Goal: Task Accomplishment & Management: Use online tool/utility

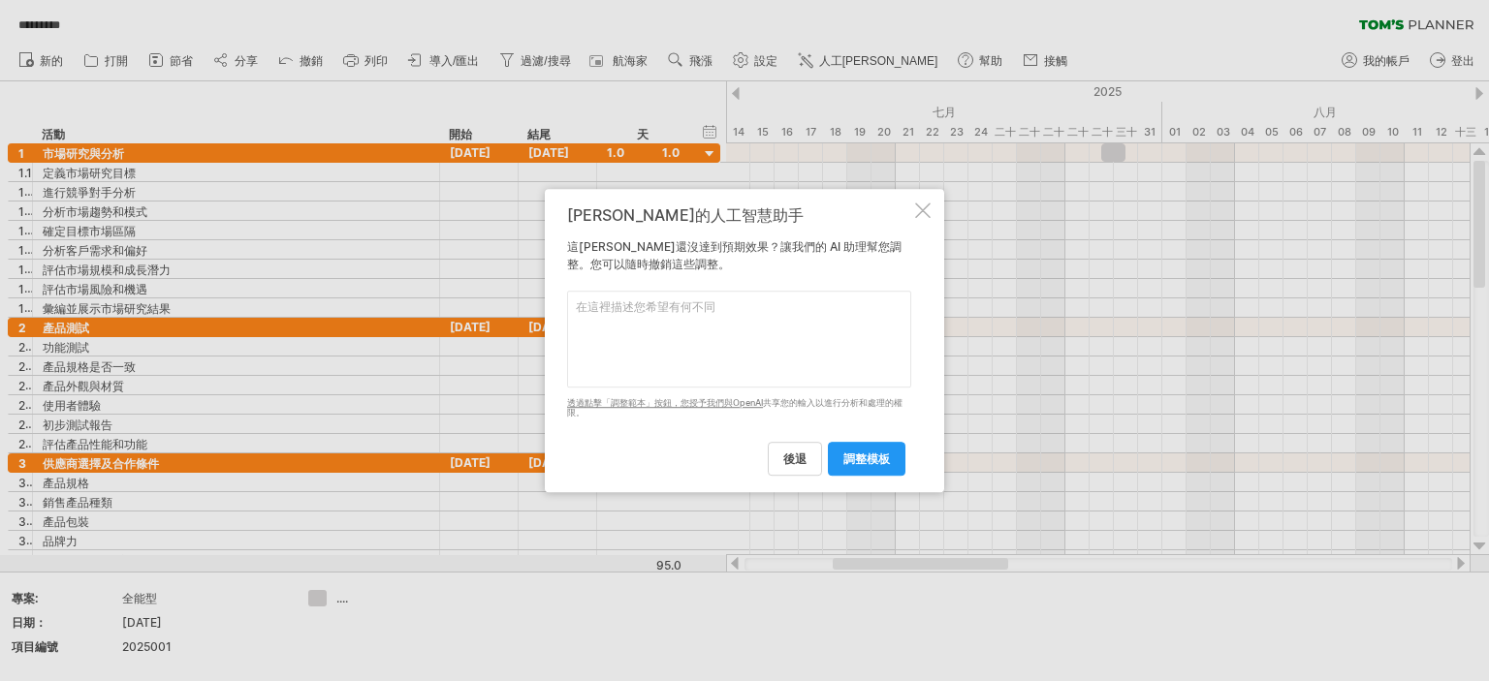
click at [670, 304] on textarea at bounding box center [739, 339] width 344 height 97
click at [780, 465] on link "後退" at bounding box center [795, 459] width 54 height 34
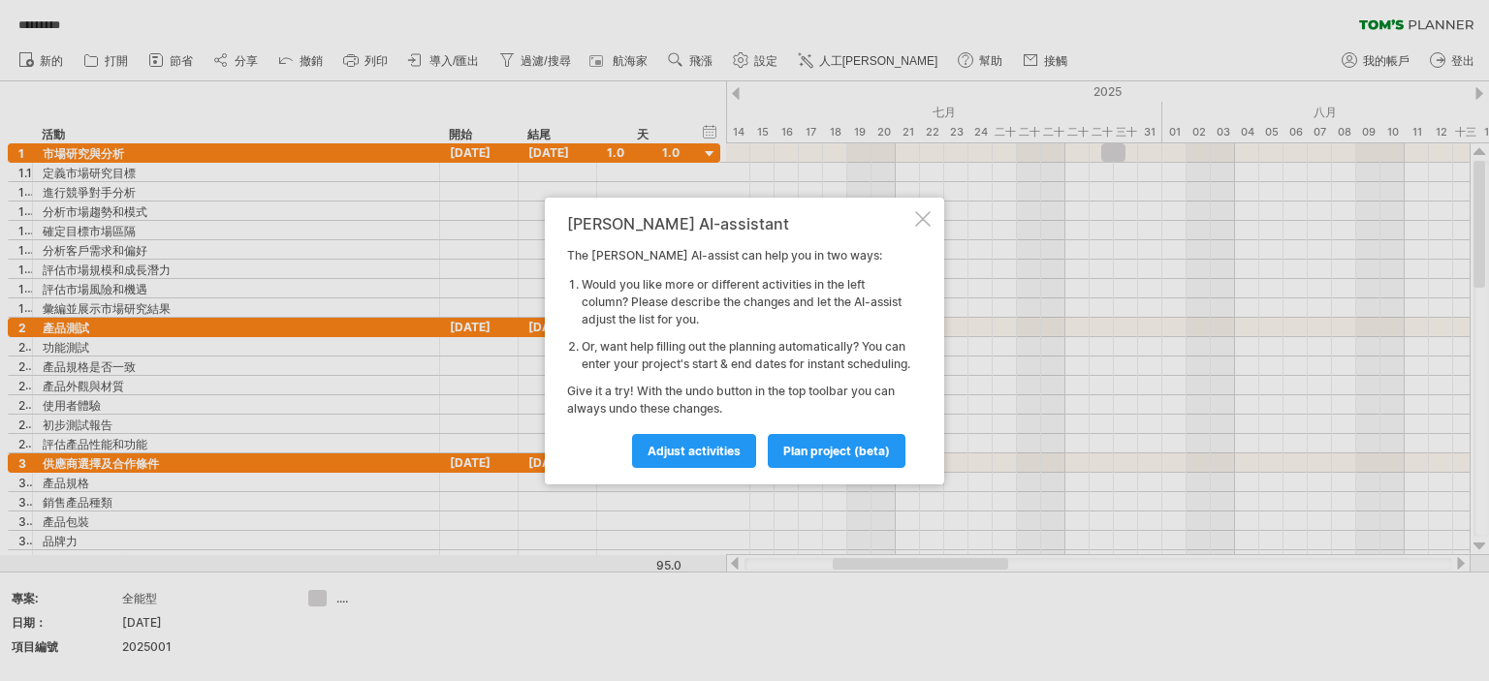
click at [928, 212] on div at bounding box center [923, 219] width 16 height 16
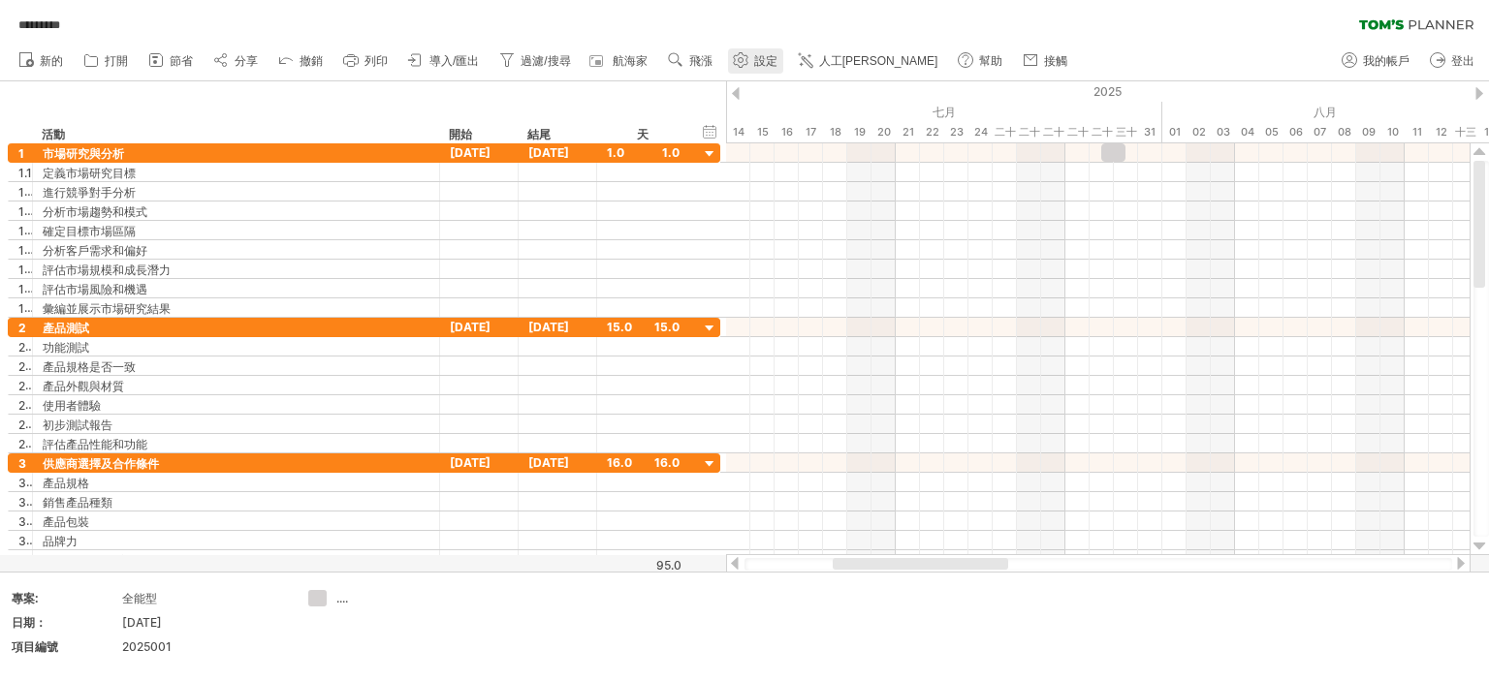
click at [750, 61] on use at bounding box center [740, 59] width 19 height 19
select select "*"
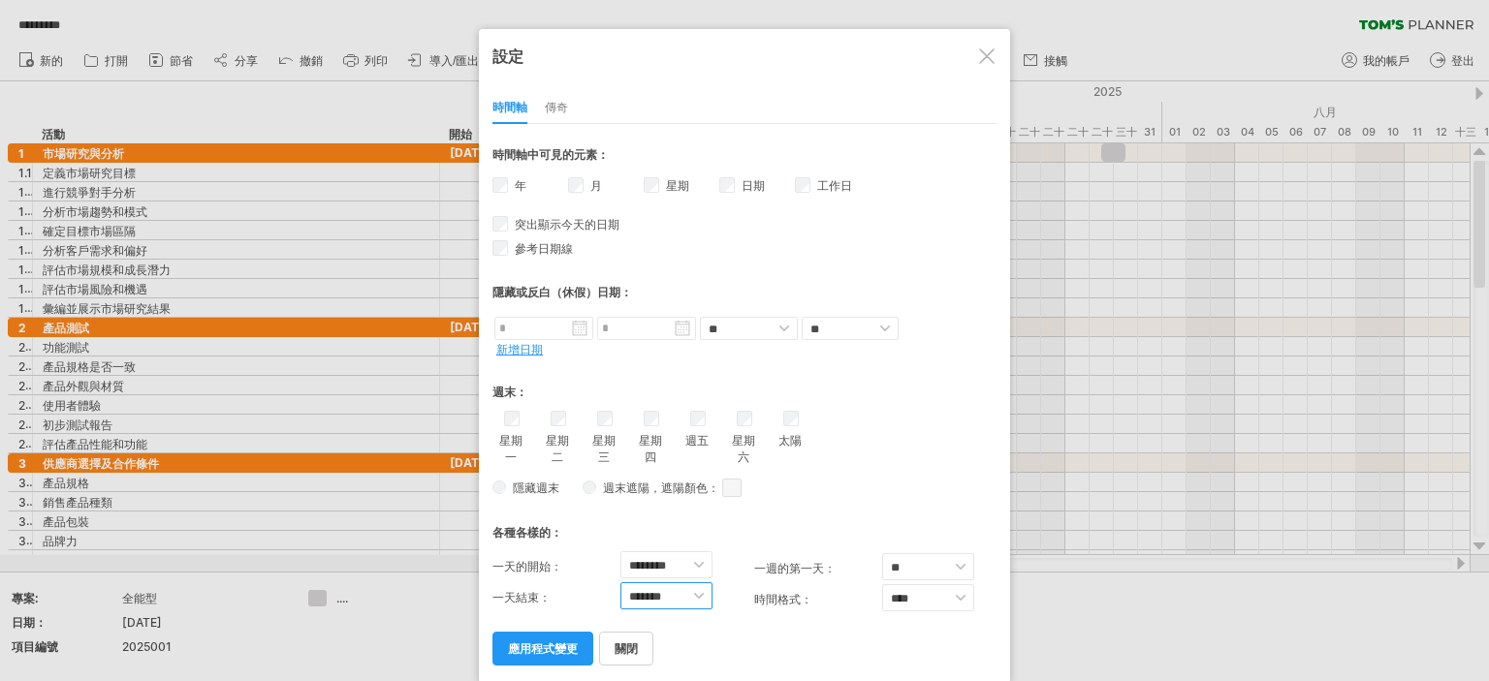
click at [689, 592] on select "******* ******* ******* ******* ******* ******* ******* ******* ****** ******* …" at bounding box center [666, 595] width 92 height 27
select select "**"
click at [620, 582] on select "******* ******* ******* ******* ******* ******* ******* ******* ****** ******* …" at bounding box center [666, 595] width 92 height 27
click at [748, 641] on div "關閉 應用程式變更" at bounding box center [744, 639] width 504 height 49
click at [539, 651] on link "應用程式變更" at bounding box center [542, 649] width 101 height 34
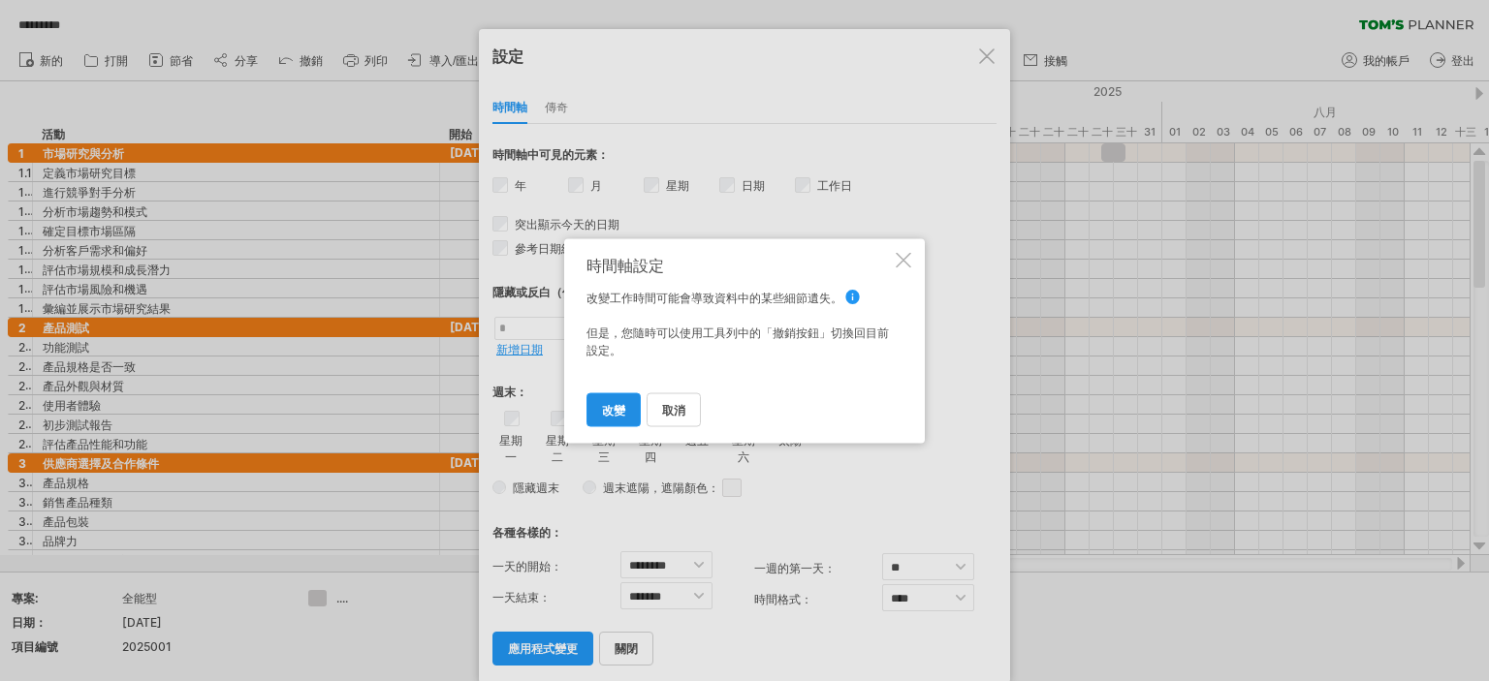
click at [611, 422] on link "改變" at bounding box center [613, 409] width 54 height 34
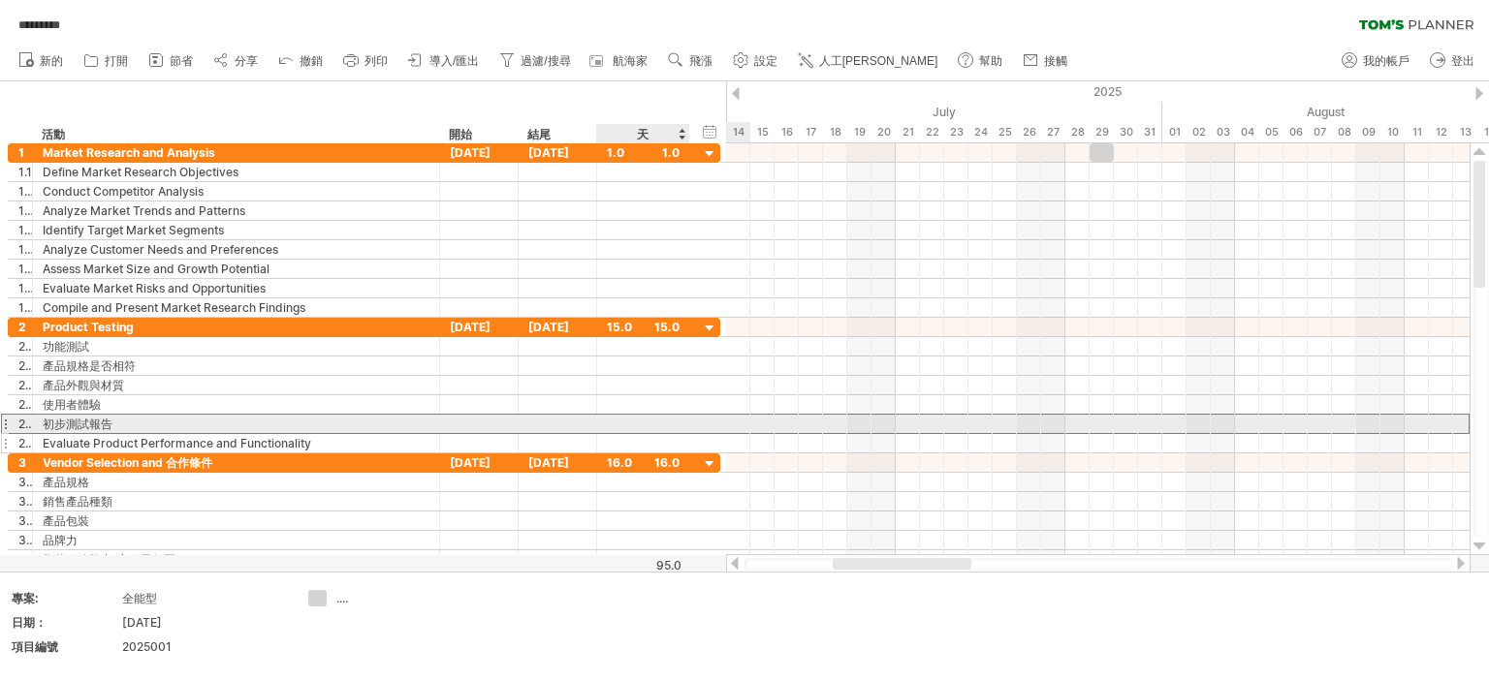
scroll to position [1, 0]
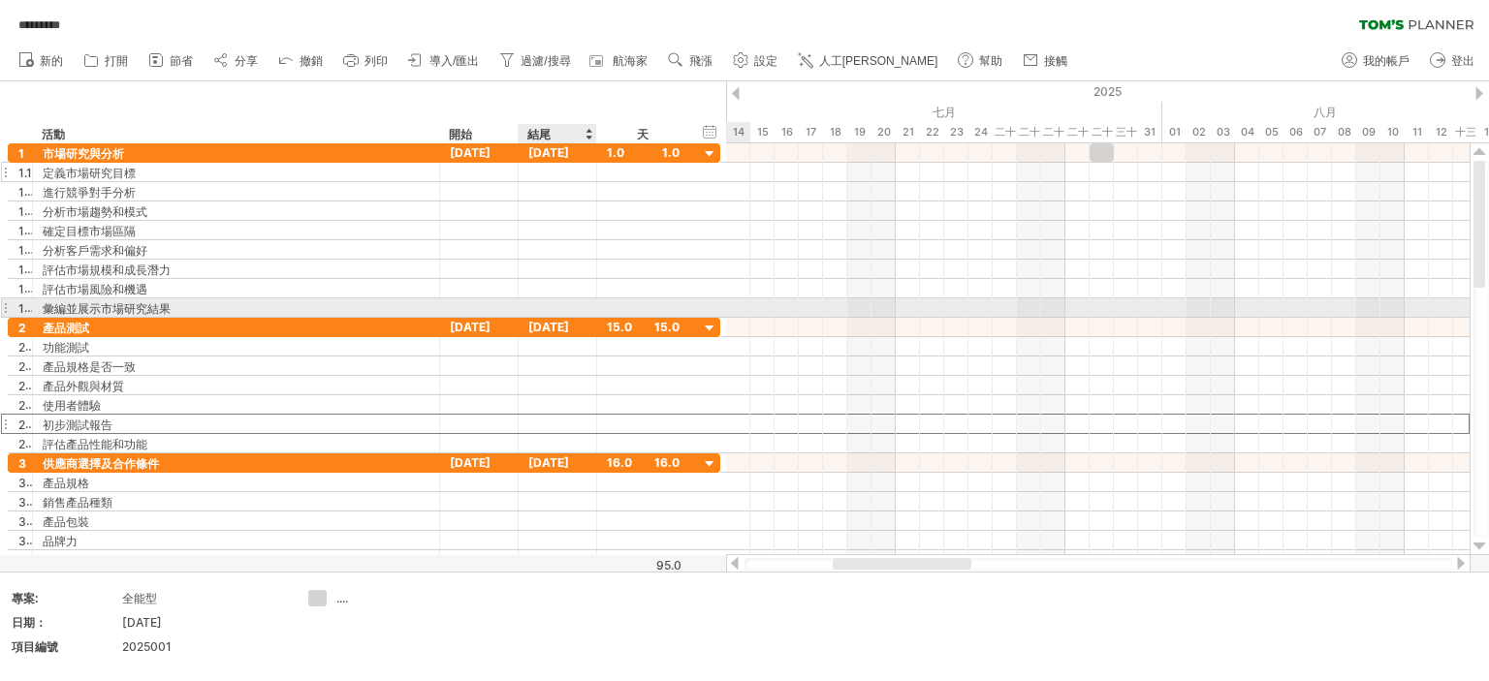
click at [491, 209] on div at bounding box center [479, 211] width 78 height 18
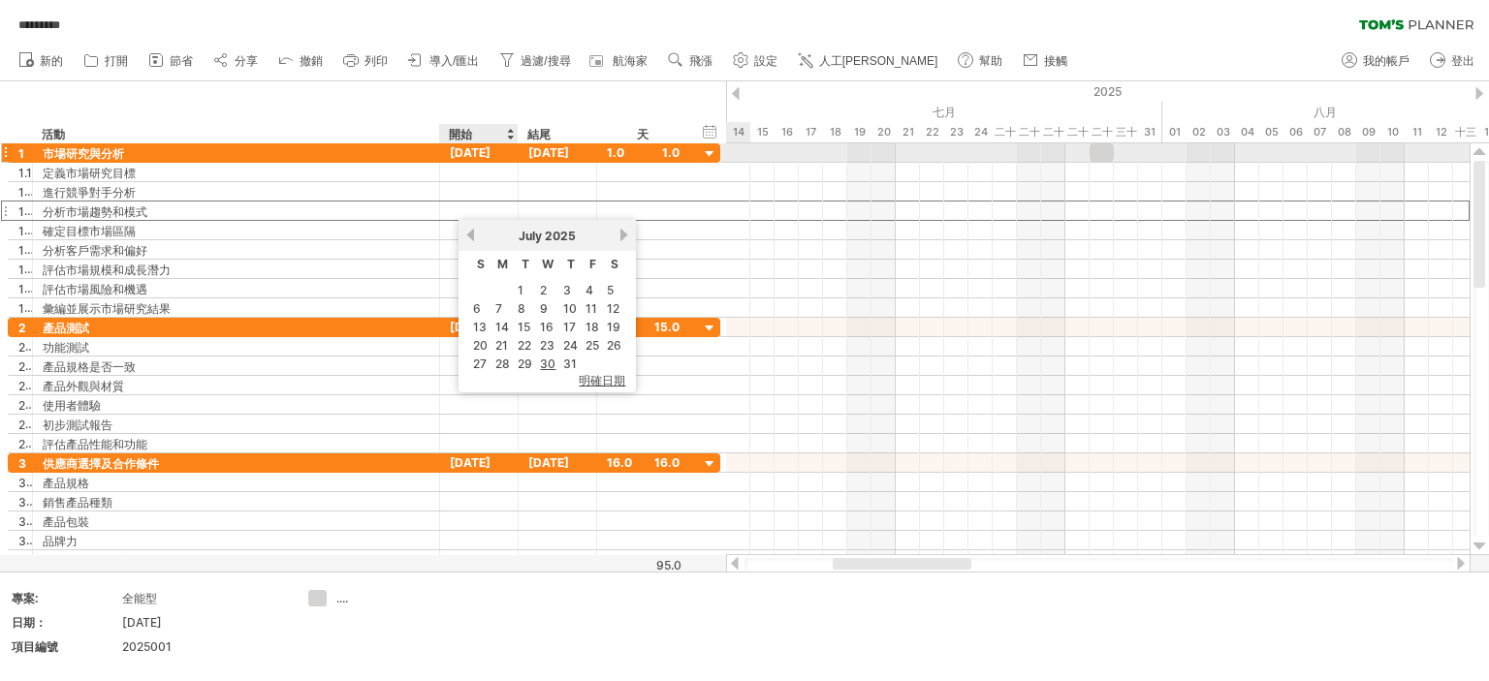
scroll to position [0, 0]
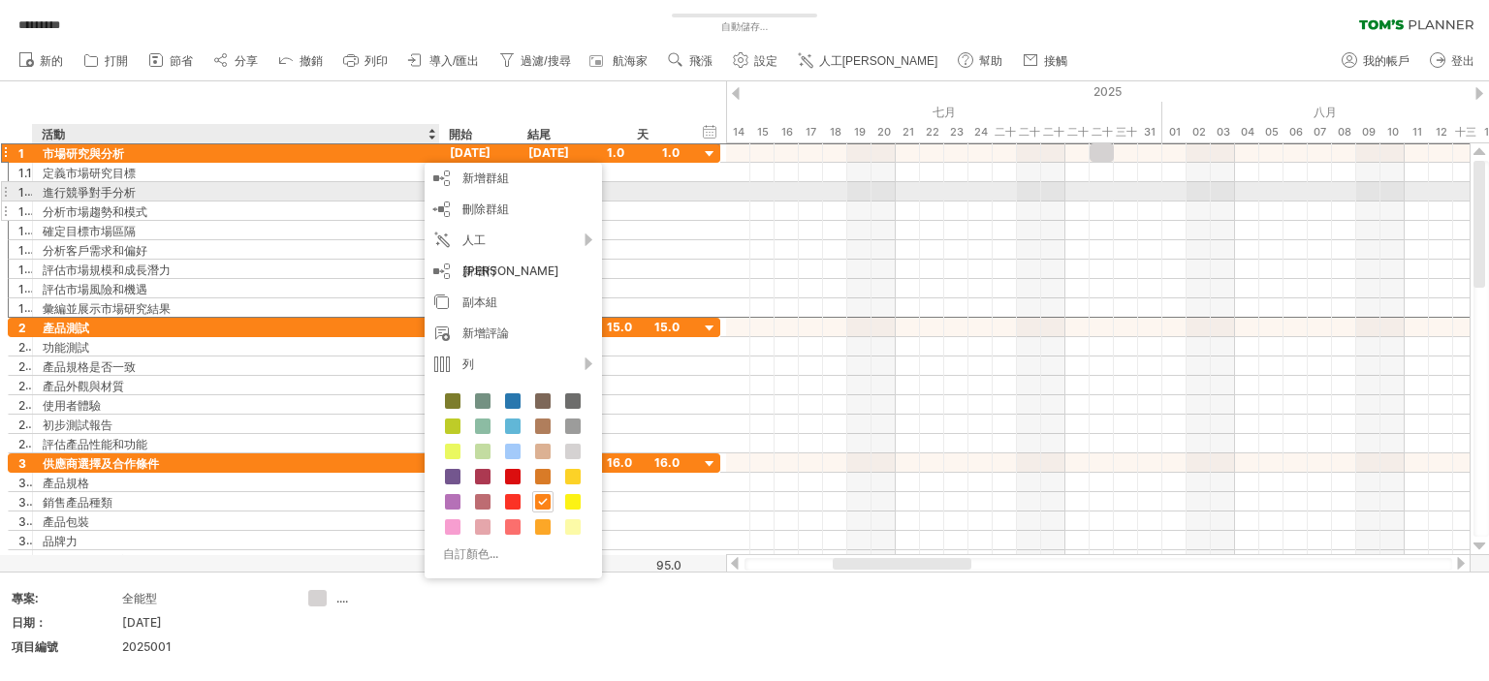
click at [695, 204] on div "**********" at bounding box center [364, 211] width 712 height 19
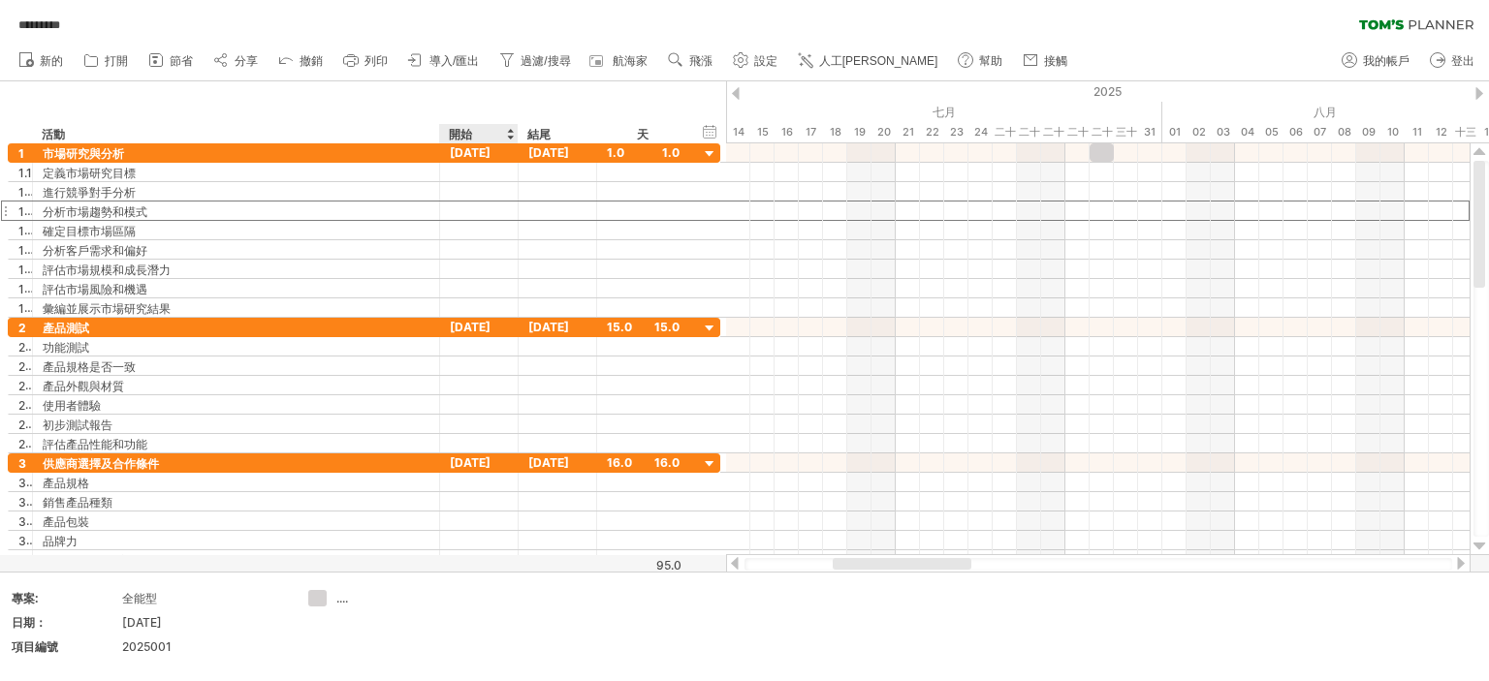
click at [477, 132] on div "開始" at bounding box center [478, 133] width 58 height 19
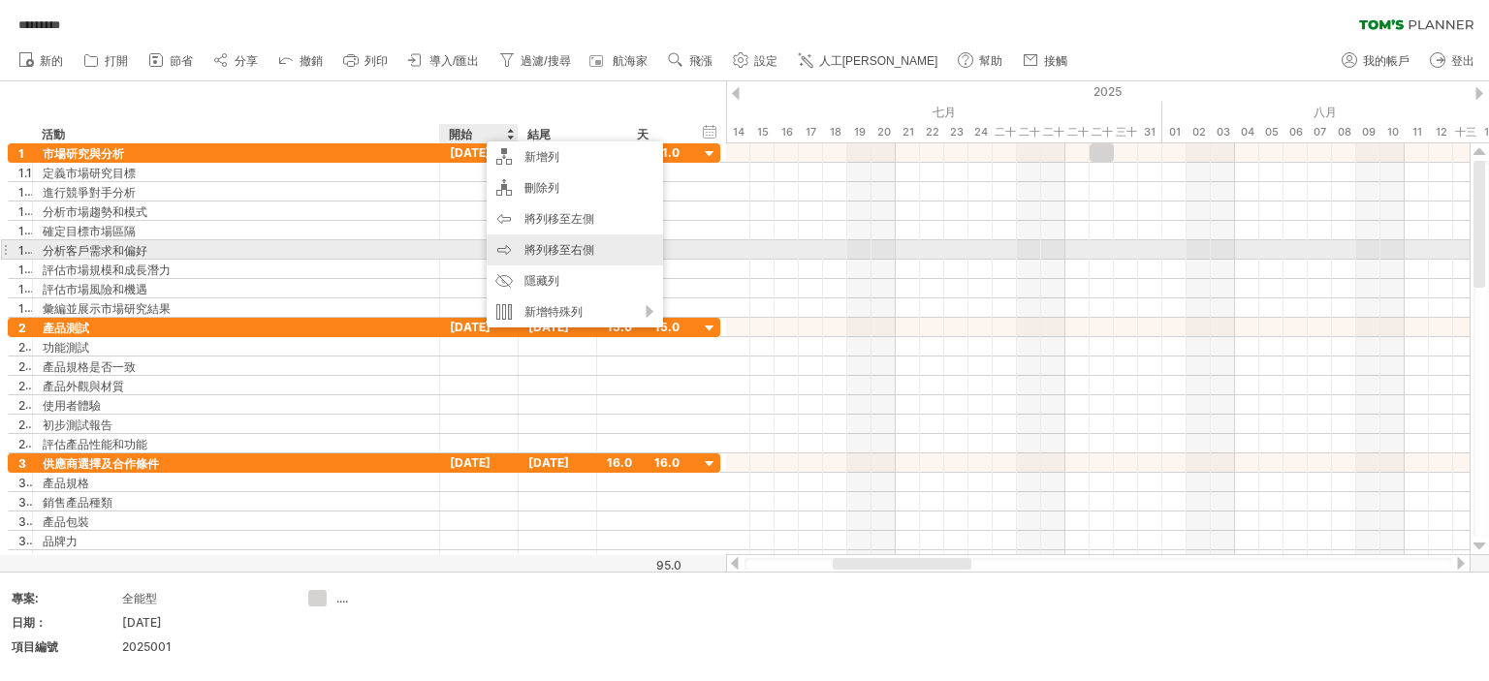
click at [554, 248] on font "將列移至右側" at bounding box center [559, 249] width 70 height 15
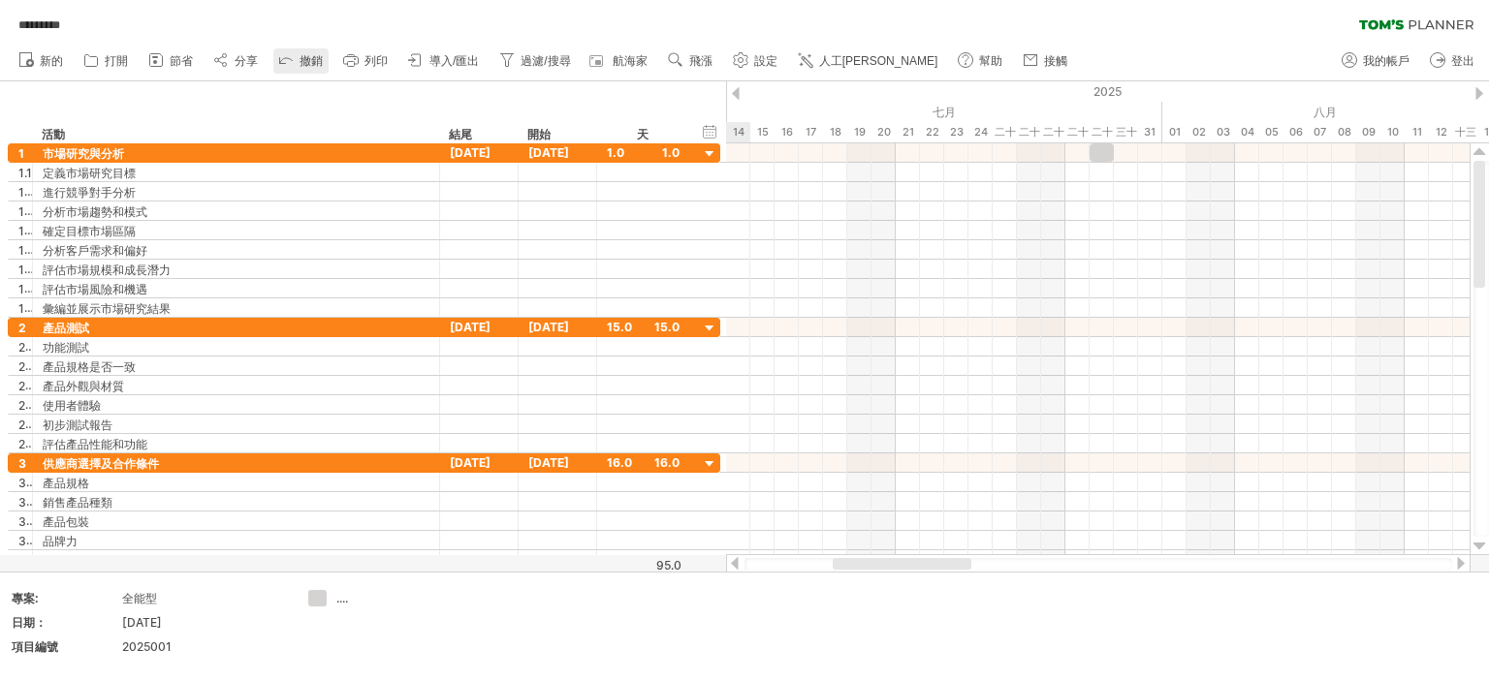
click at [303, 63] on font "撤銷" at bounding box center [310, 61] width 23 height 14
click at [348, 600] on font "...." at bounding box center [342, 598] width 12 height 15
click at [345, 603] on font "...." at bounding box center [342, 598] width 12 height 15
click at [316, 597] on div "嘗試造訪 [DOMAIN_NAME] 再次連接... 0% 自動儲存... ********* 清除過濾器 重新套用濾鏡 新的 1" at bounding box center [744, 340] width 1489 height 681
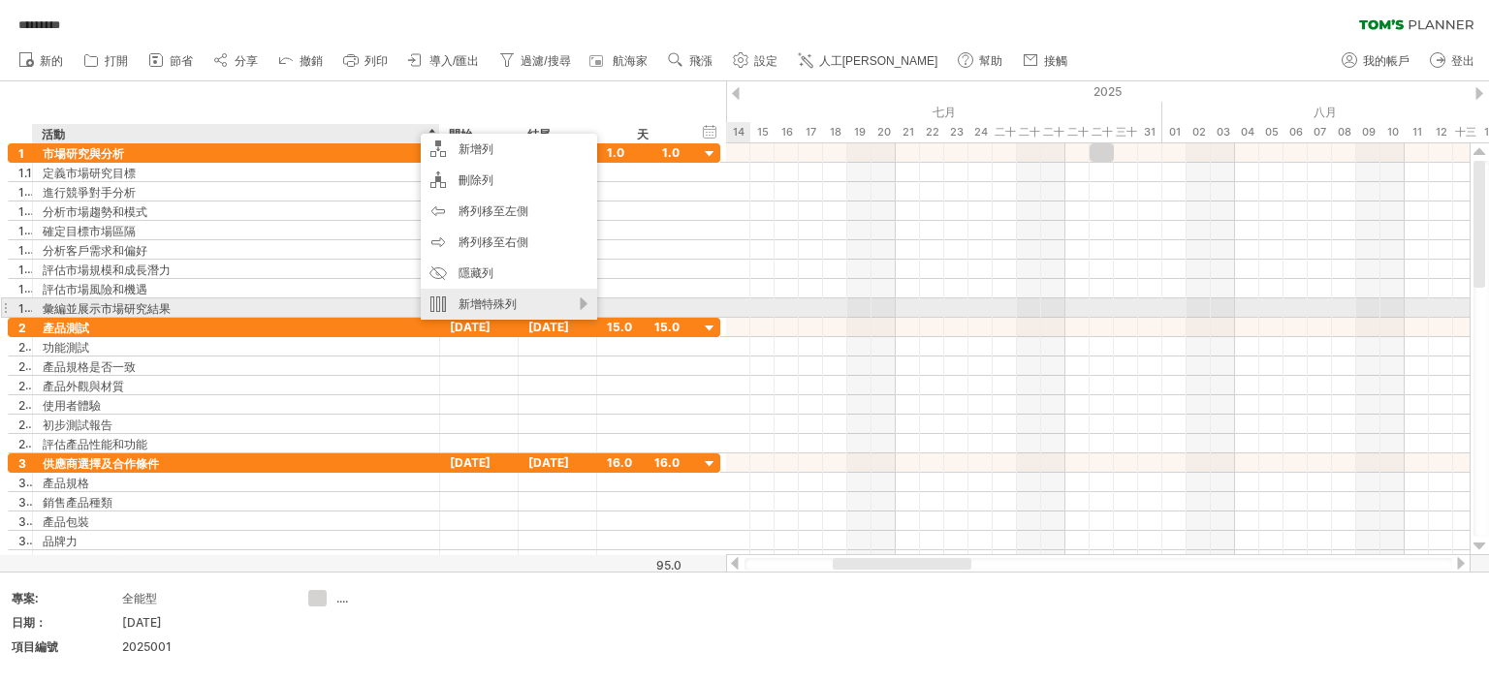
click at [574, 307] on div "新增特殊列" at bounding box center [509, 304] width 176 height 31
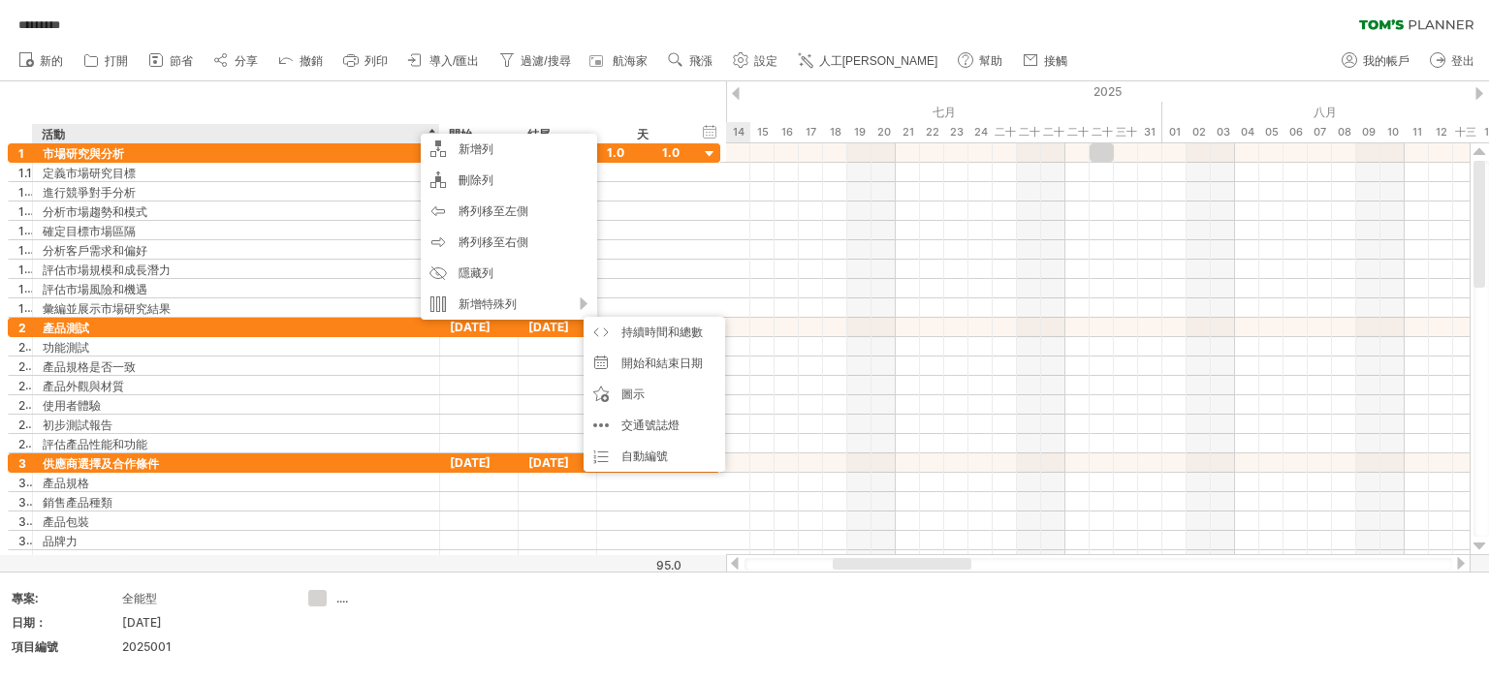
click at [396, 87] on div "隱藏開始/結束/持續時間 顯示開始/結束/持續時間 ******** 活動 開始 [PERSON_NAME]" at bounding box center [363, 112] width 726 height 62
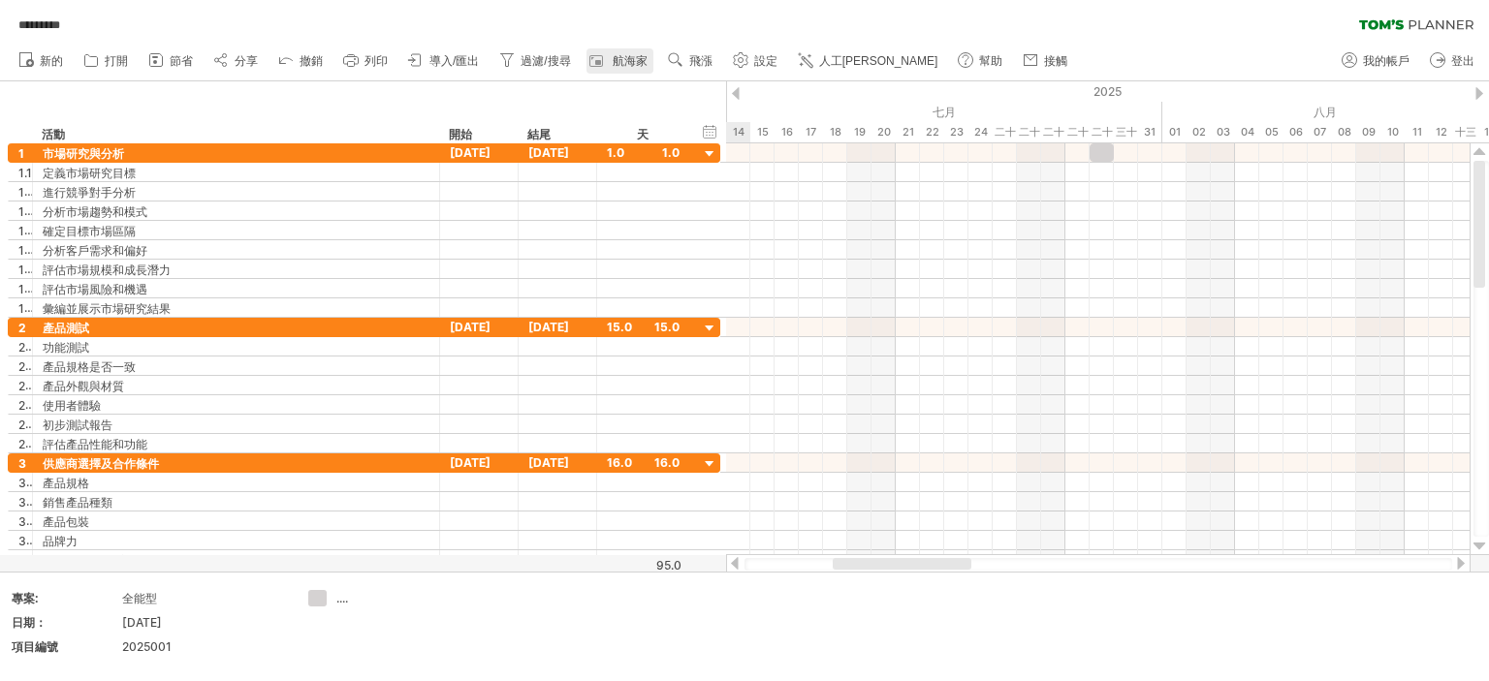
click at [635, 59] on font "航海家" at bounding box center [629, 61] width 35 height 14
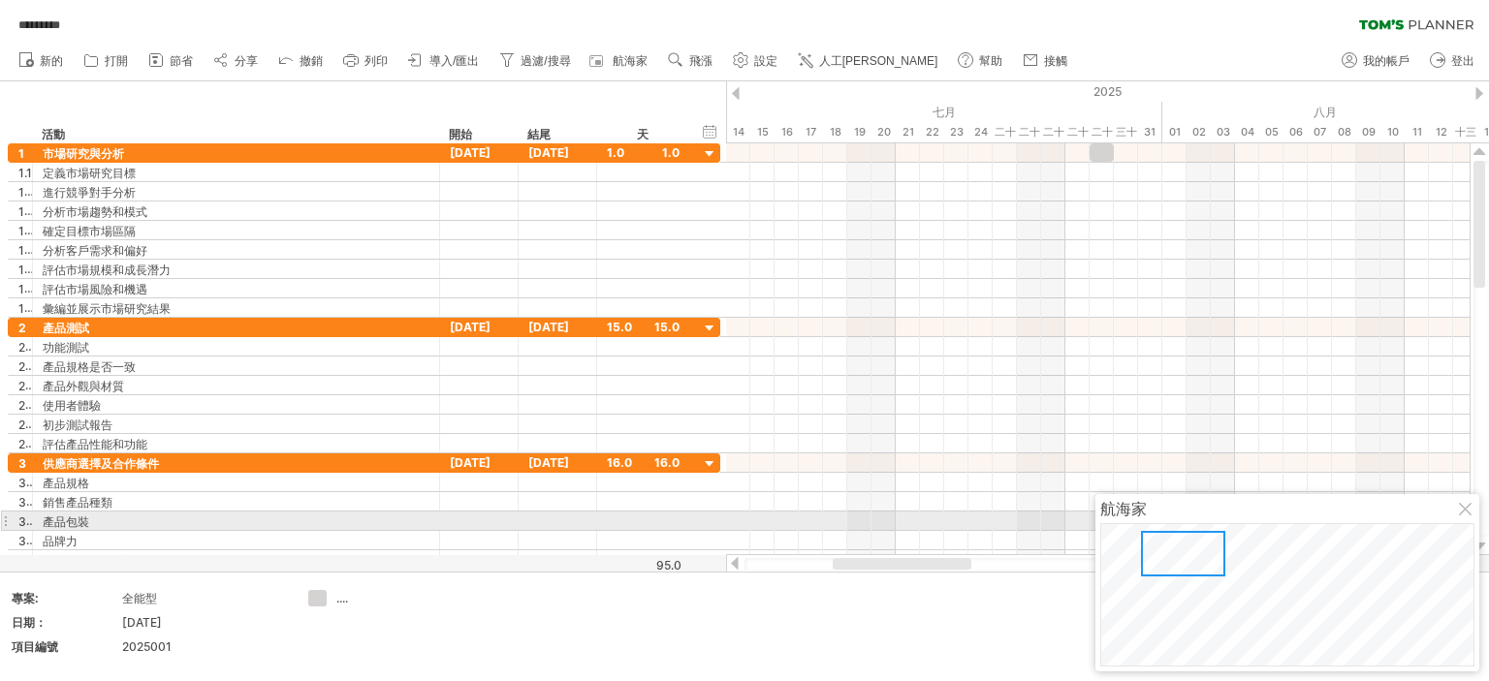
click at [1464, 511] on div at bounding box center [1467, 511] width 16 height 16
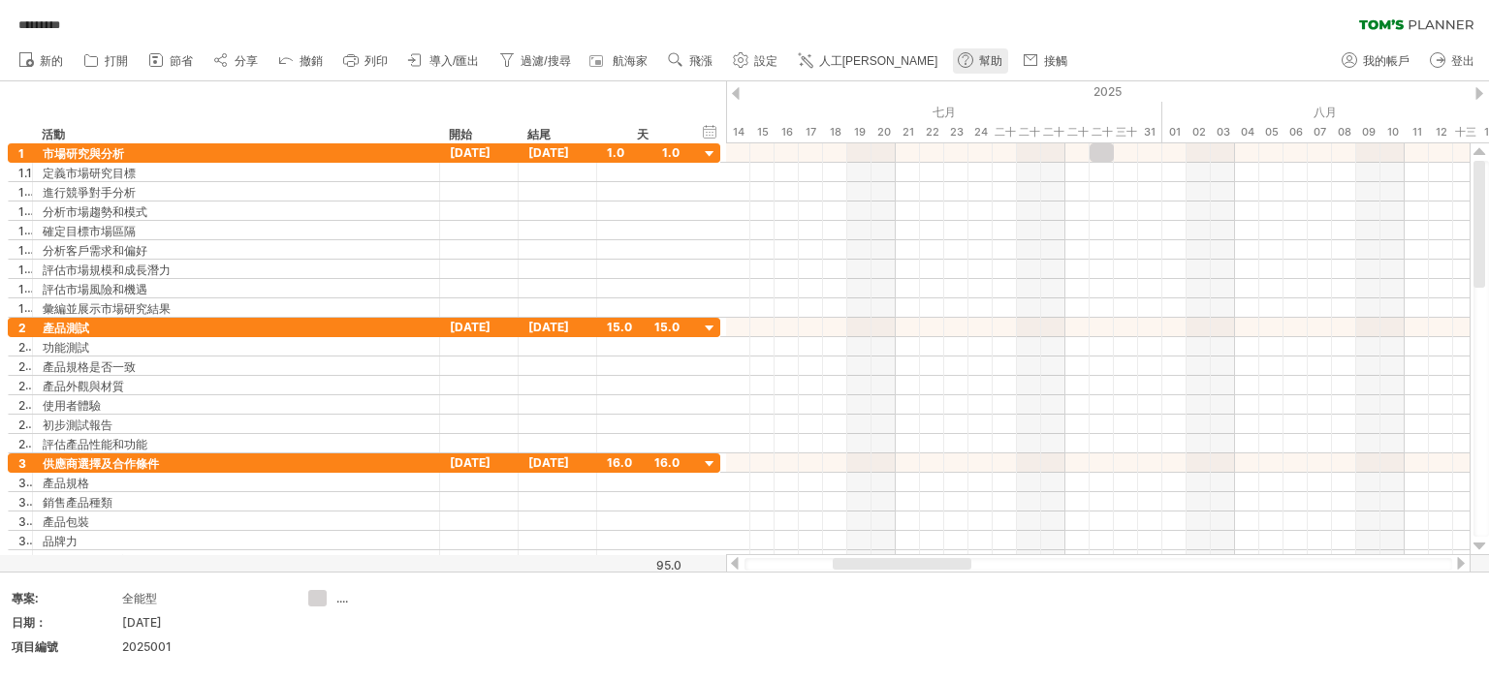
click at [956, 54] on use at bounding box center [965, 59] width 19 height 19
click at [300, 61] on font "撤銷" at bounding box center [310, 61] width 23 height 14
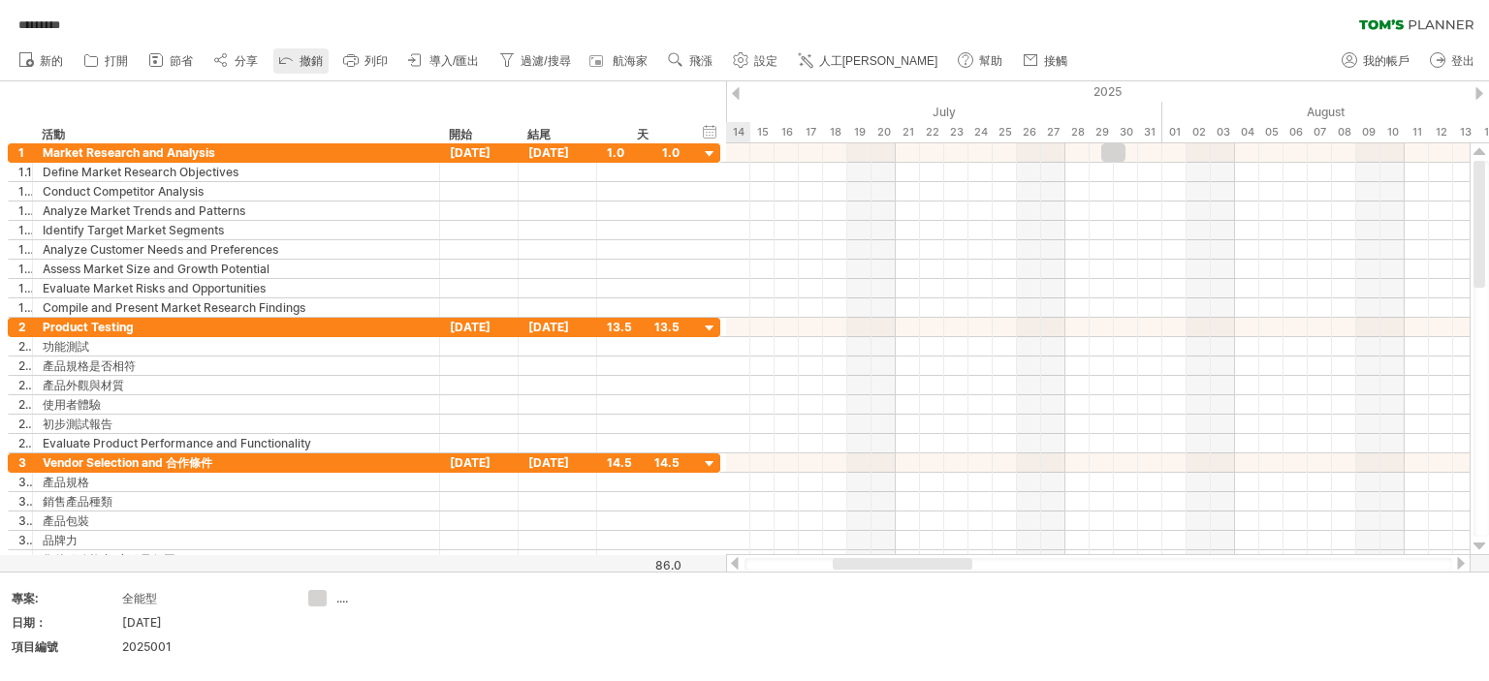
click at [289, 65] on icon at bounding box center [285, 58] width 19 height 19
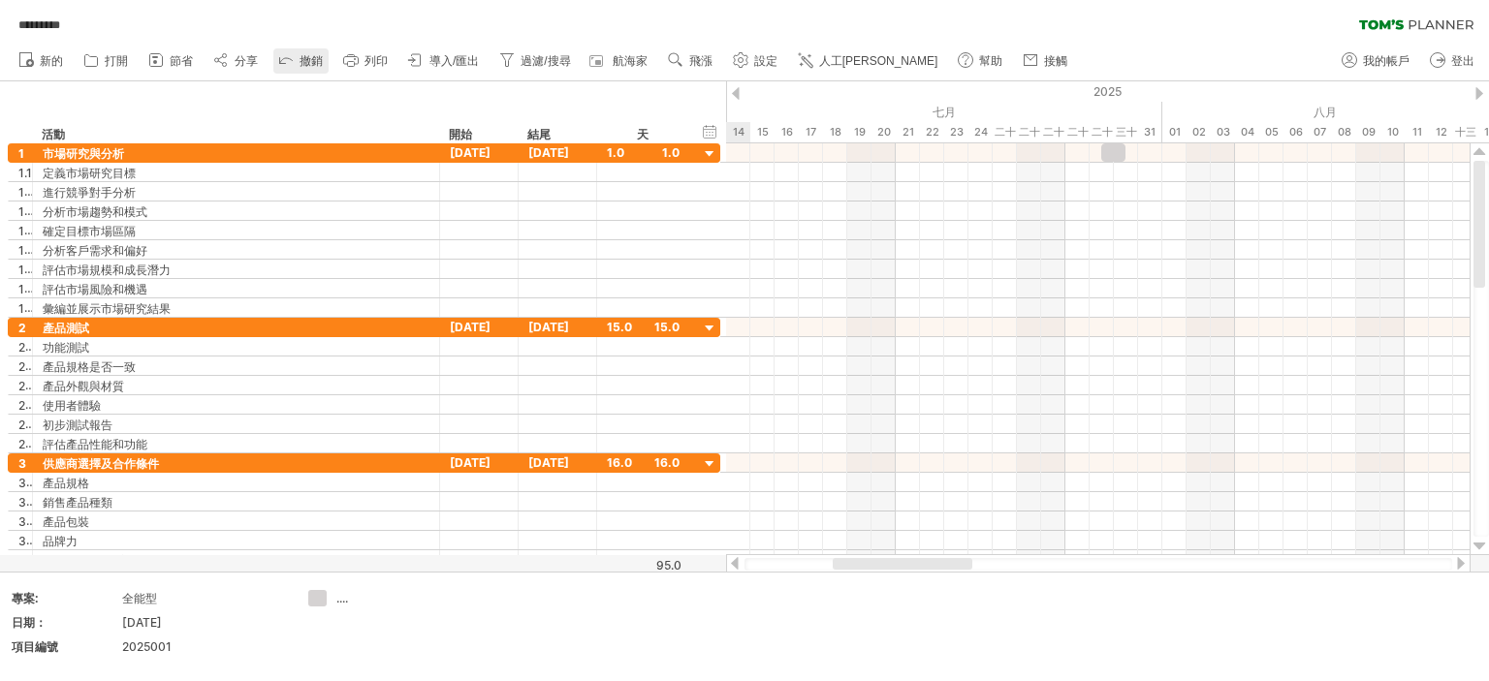
click at [292, 57] on icon at bounding box center [285, 58] width 19 height 19
click at [287, 61] on icon at bounding box center [285, 58] width 19 height 19
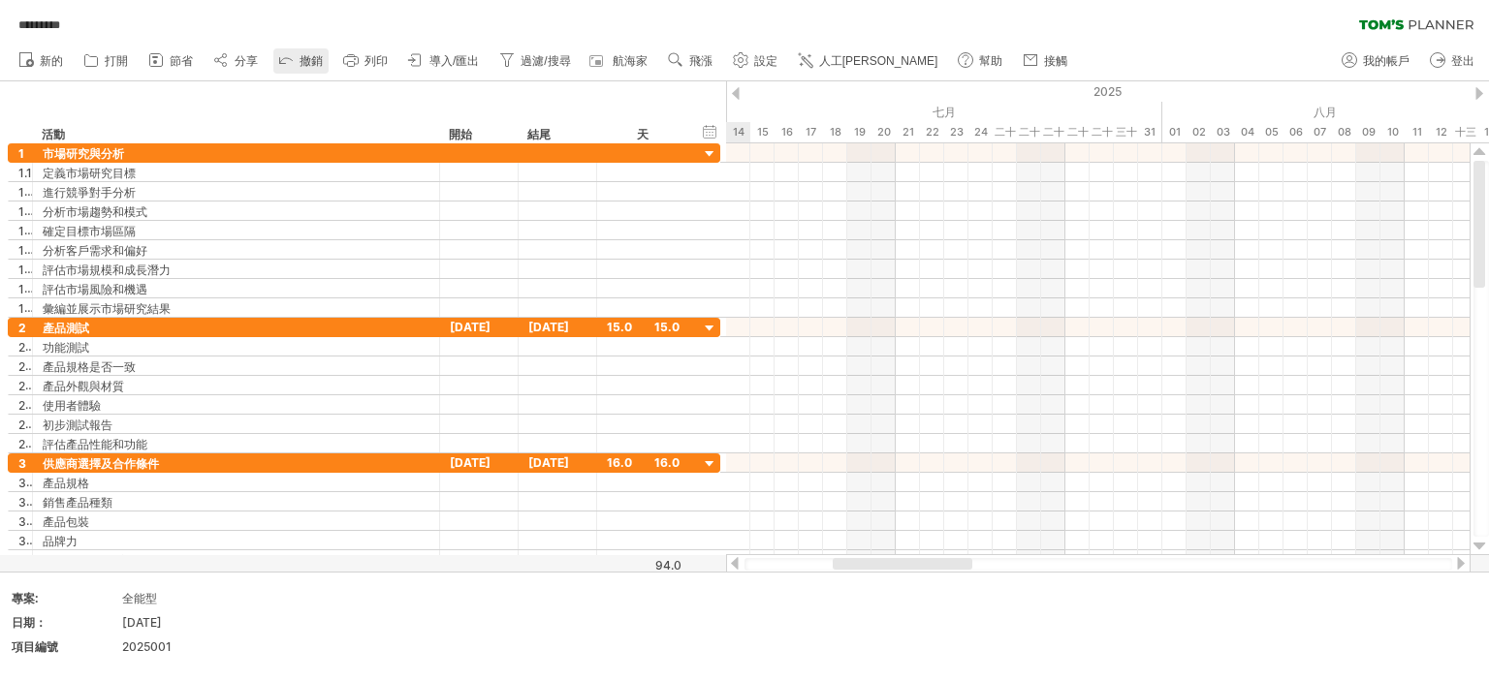
click at [287, 61] on icon at bounding box center [285, 58] width 19 height 19
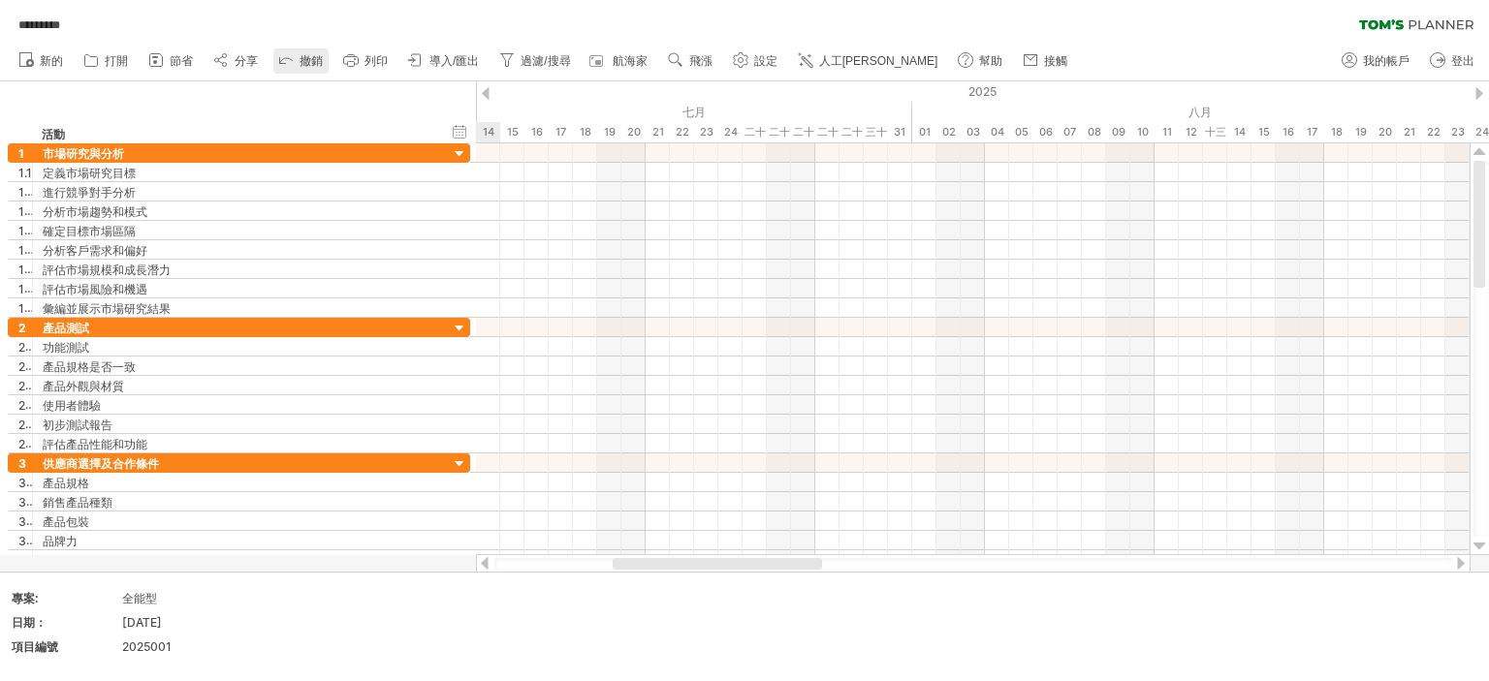
click at [287, 61] on icon at bounding box center [285, 58] width 19 height 19
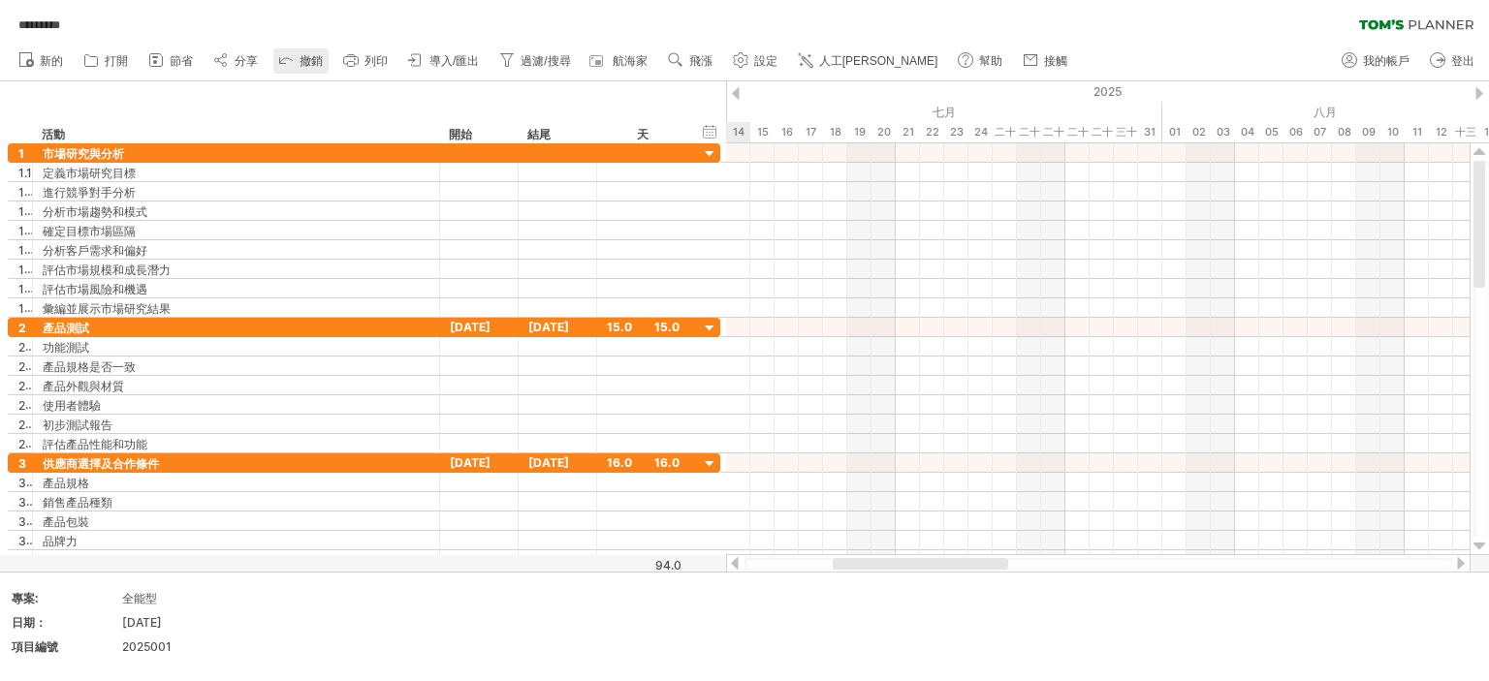
click at [287, 61] on icon at bounding box center [285, 58] width 19 height 19
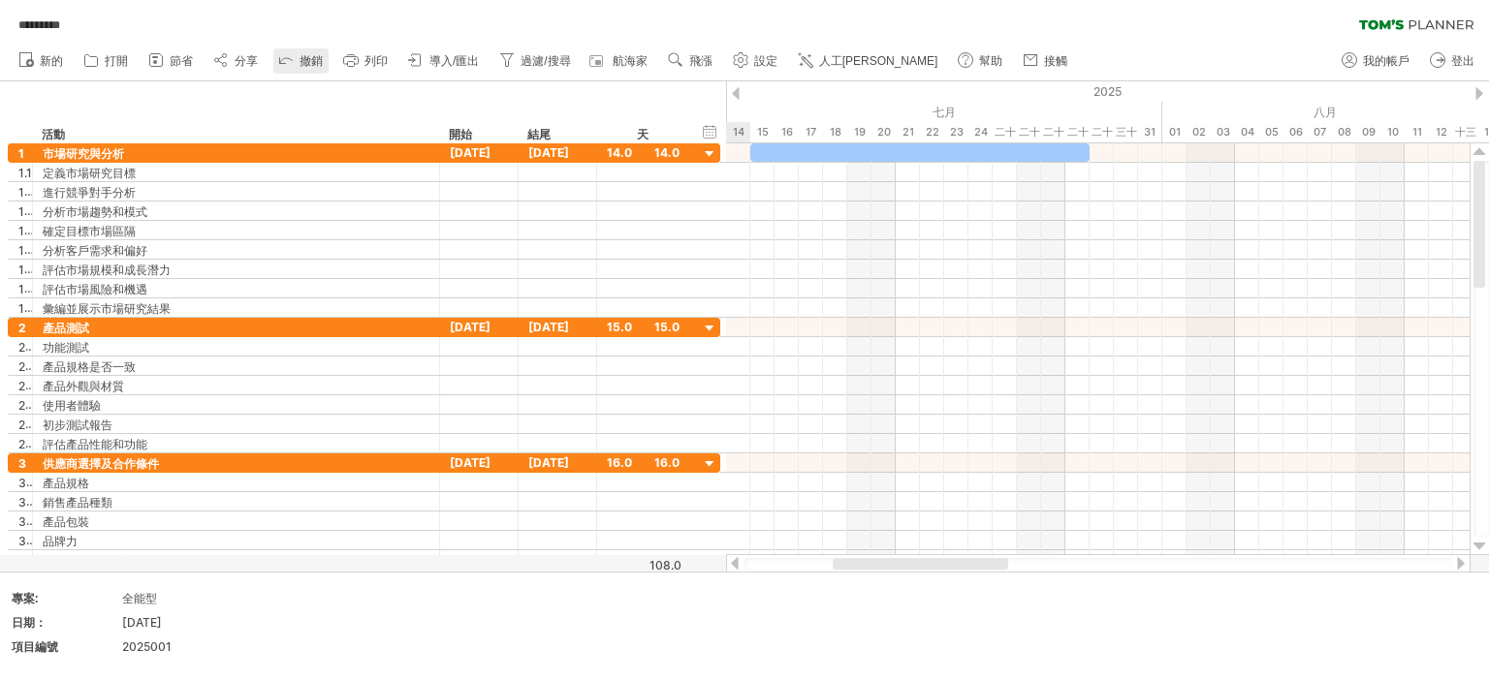
click at [287, 61] on icon at bounding box center [285, 58] width 19 height 19
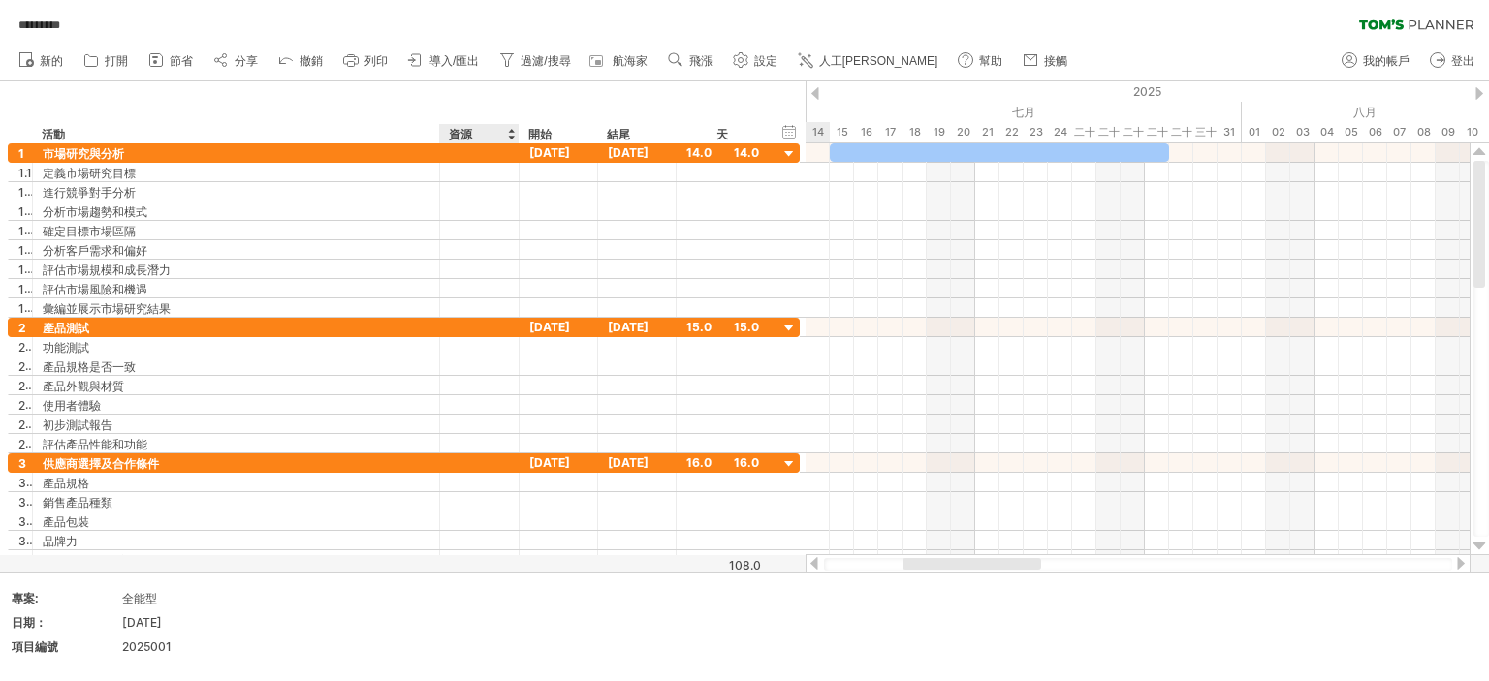
click at [463, 134] on font "資源" at bounding box center [460, 134] width 23 height 15
click at [463, 135] on font "資源" at bounding box center [460, 134] width 23 height 15
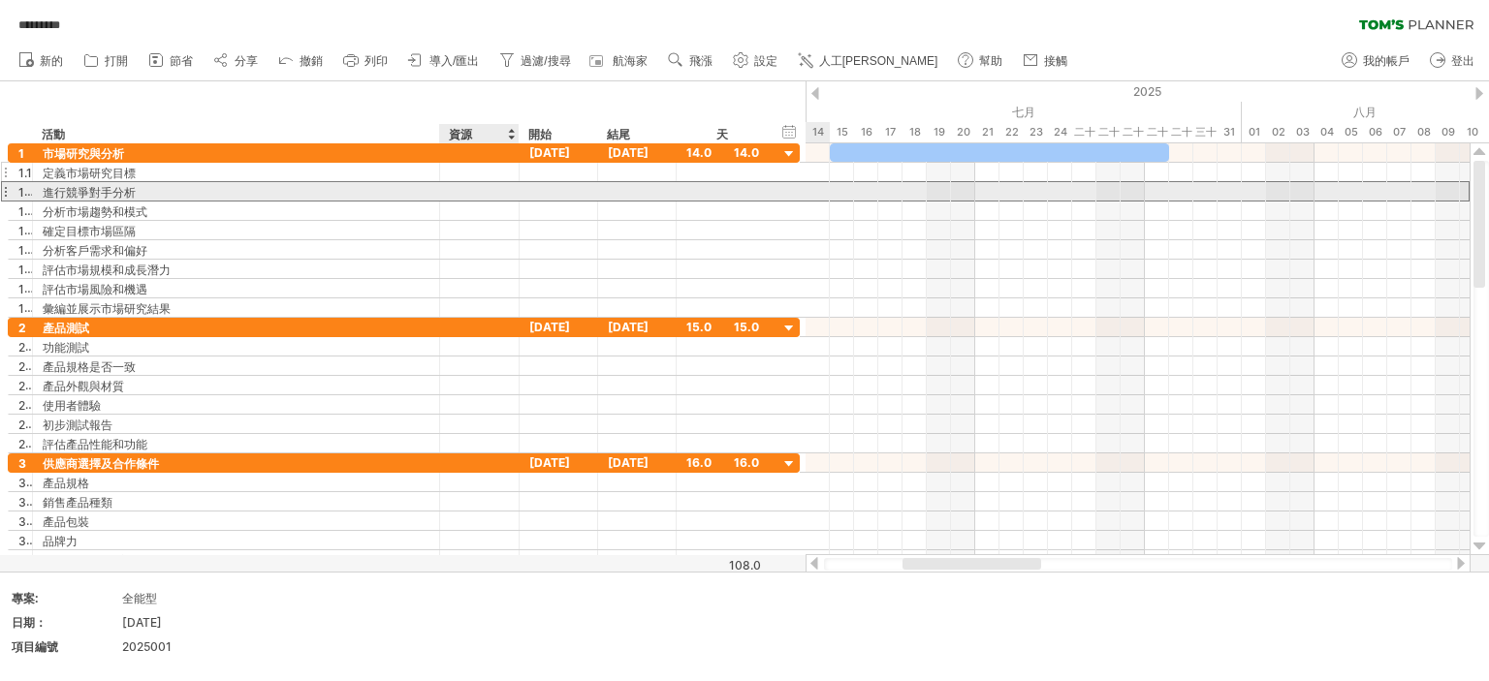
drag, startPoint x: 519, startPoint y: 193, endPoint x: 474, endPoint y: 170, distance: 51.1
click at [517, 191] on div "**********" at bounding box center [404, 191] width 792 height 20
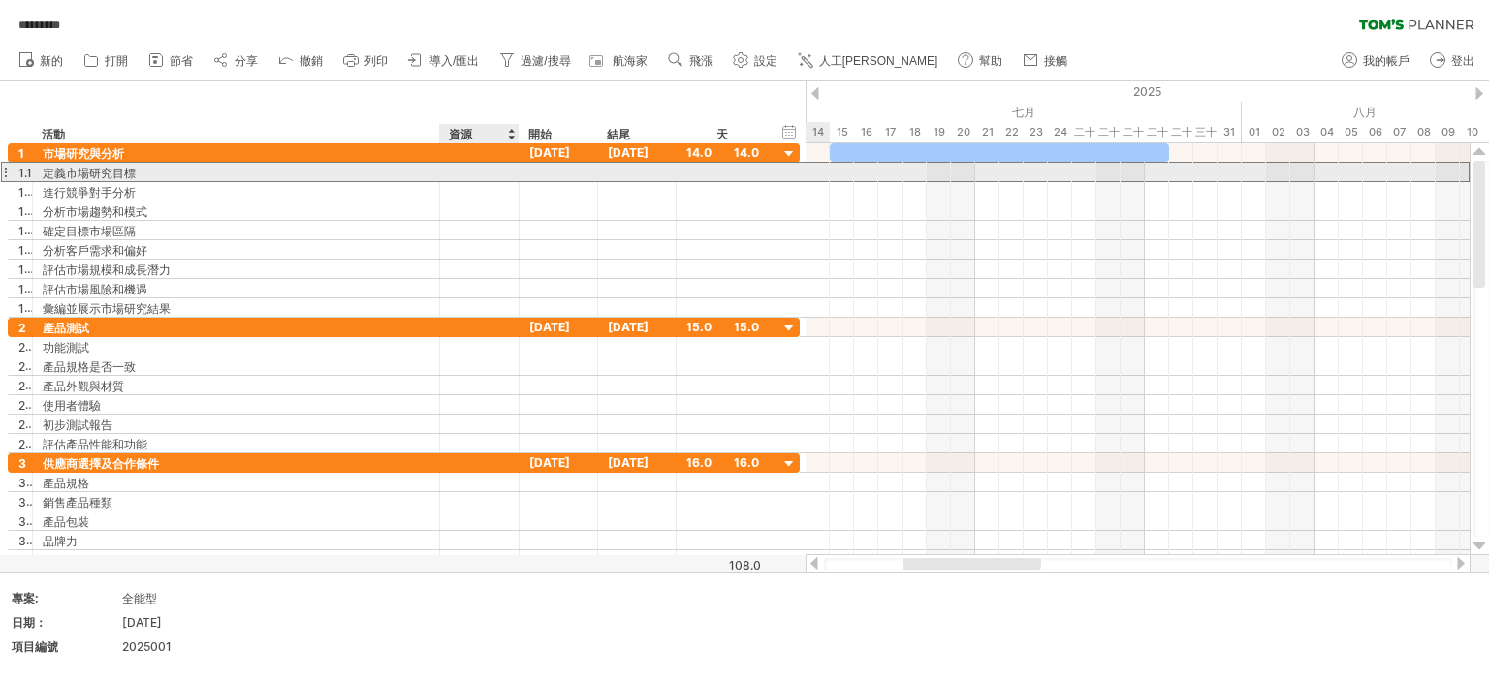
click at [472, 170] on div at bounding box center [479, 172] width 59 height 18
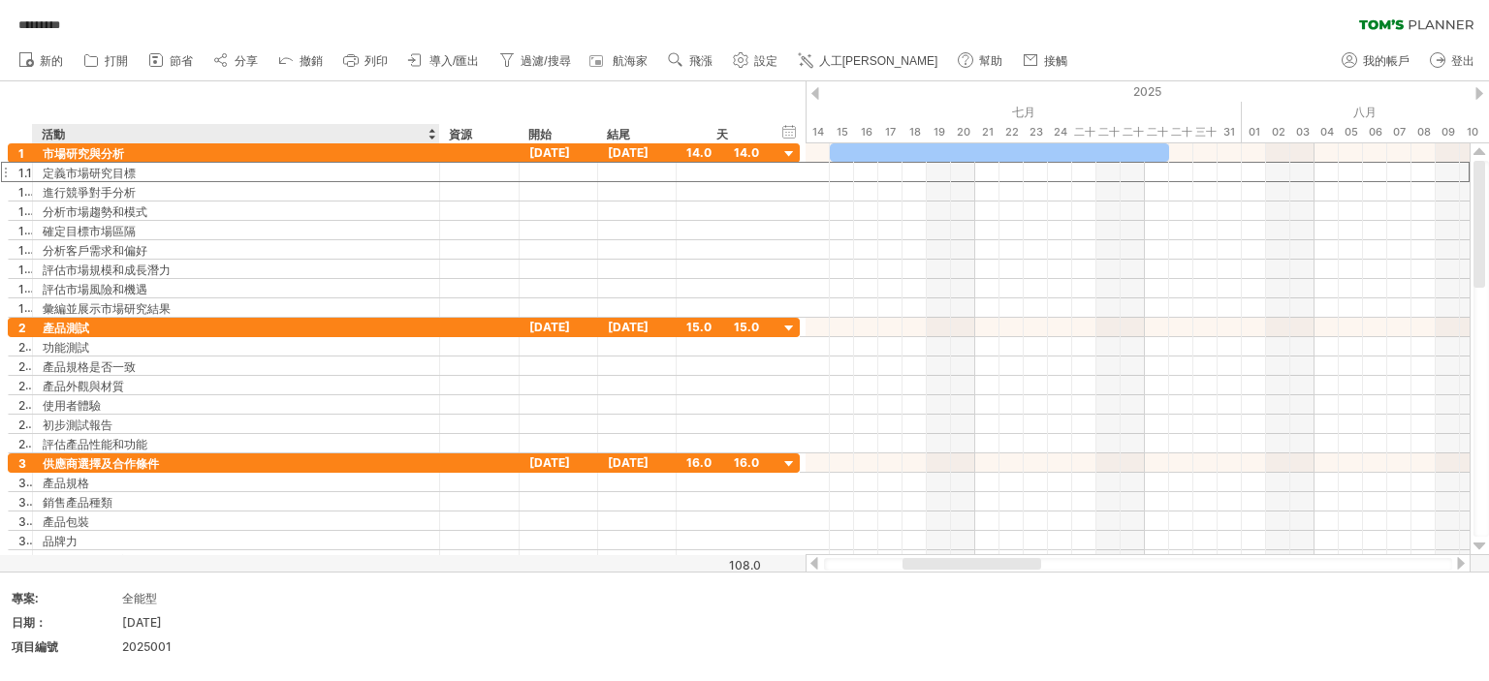
drag, startPoint x: 314, startPoint y: 96, endPoint x: 496, endPoint y: 678, distance: 610.3
click at [315, 98] on div "隱藏開始/結束/持續時間 顯示開始/結束/持續時間 ******** 活動 ******** 資源 開始 結尾 天" at bounding box center [402, 112] width 805 height 62
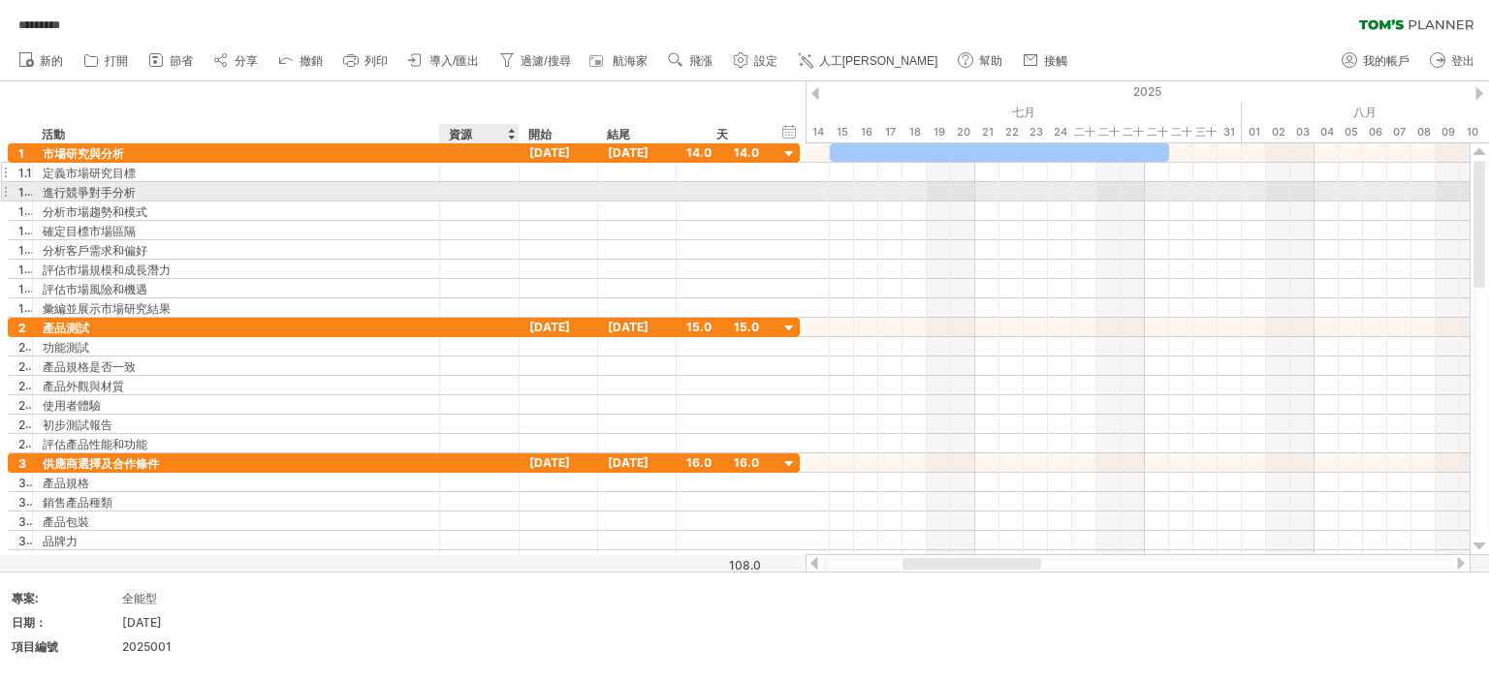
click at [466, 170] on div at bounding box center [479, 172] width 59 height 18
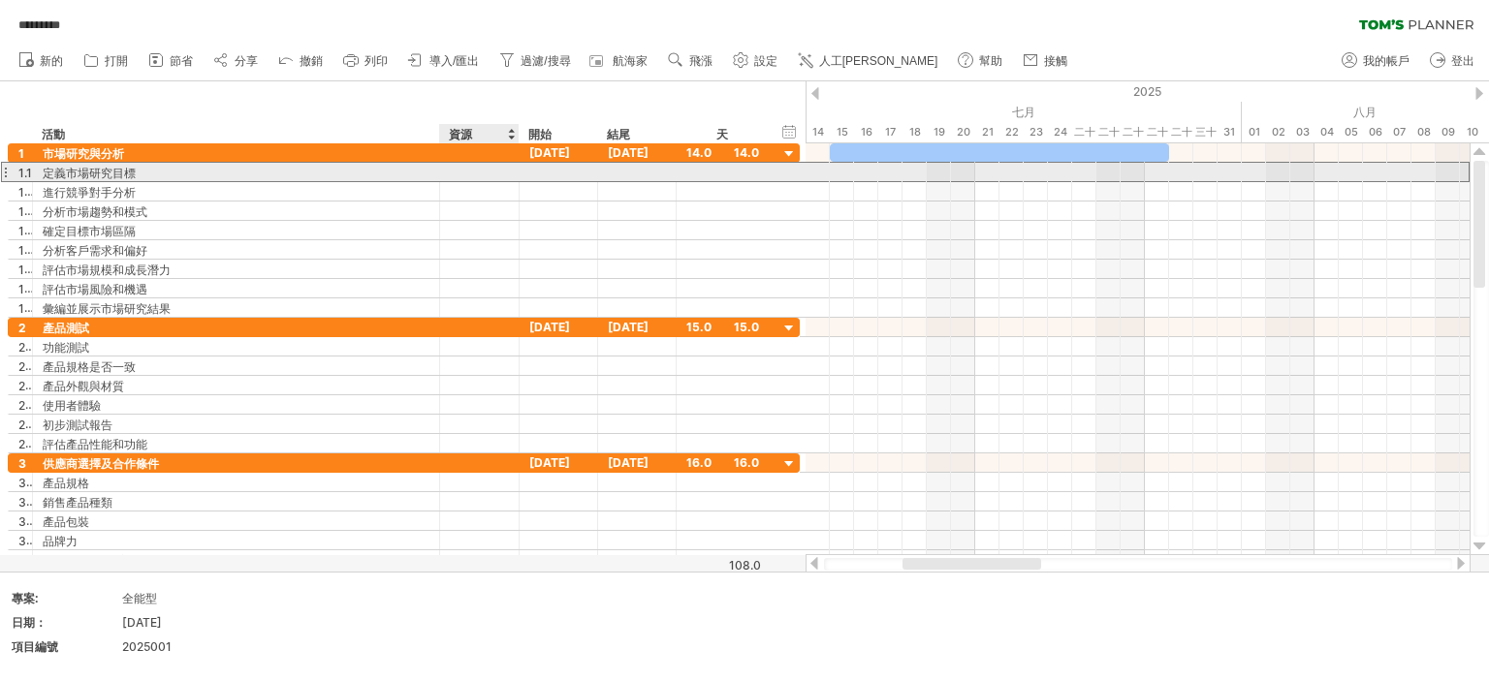
click at [464, 169] on input "text" at bounding box center [479, 172] width 59 height 18
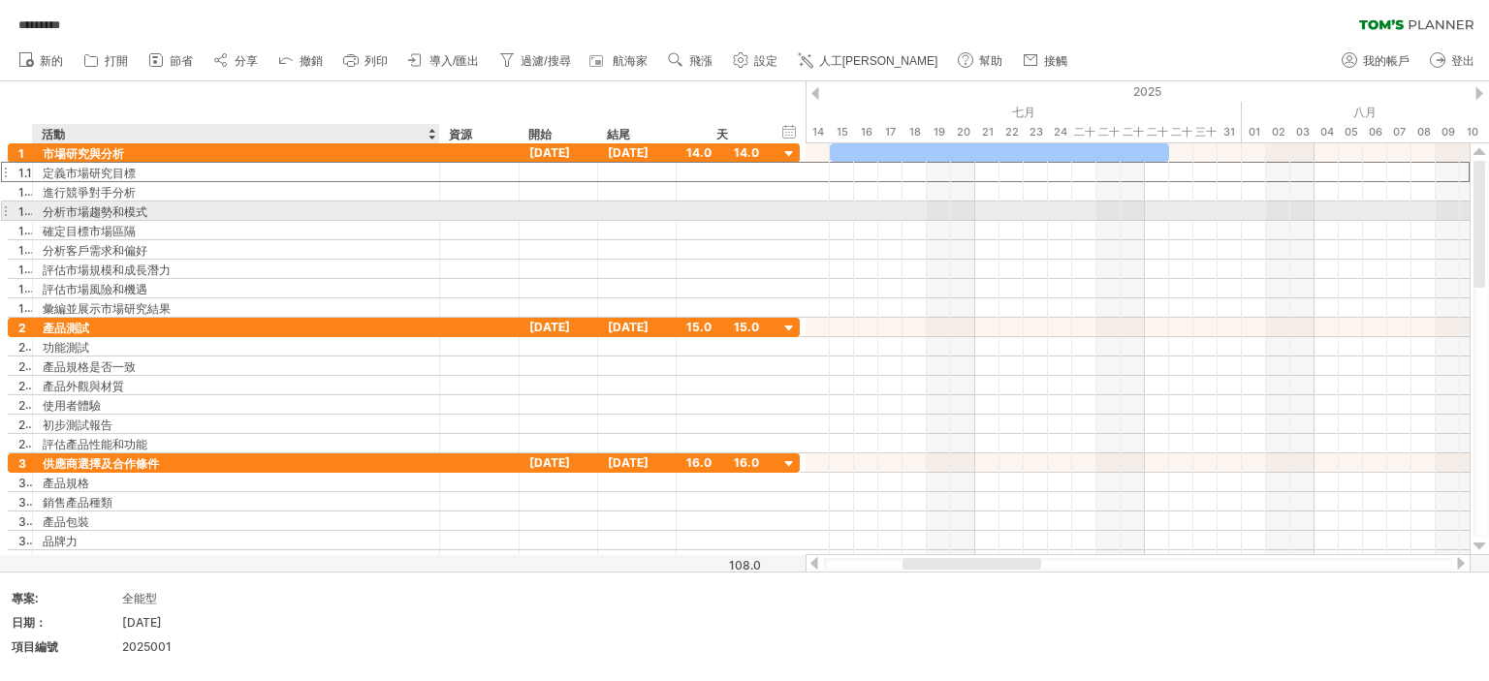
click at [282, 219] on div "**********" at bounding box center [404, 211] width 792 height 19
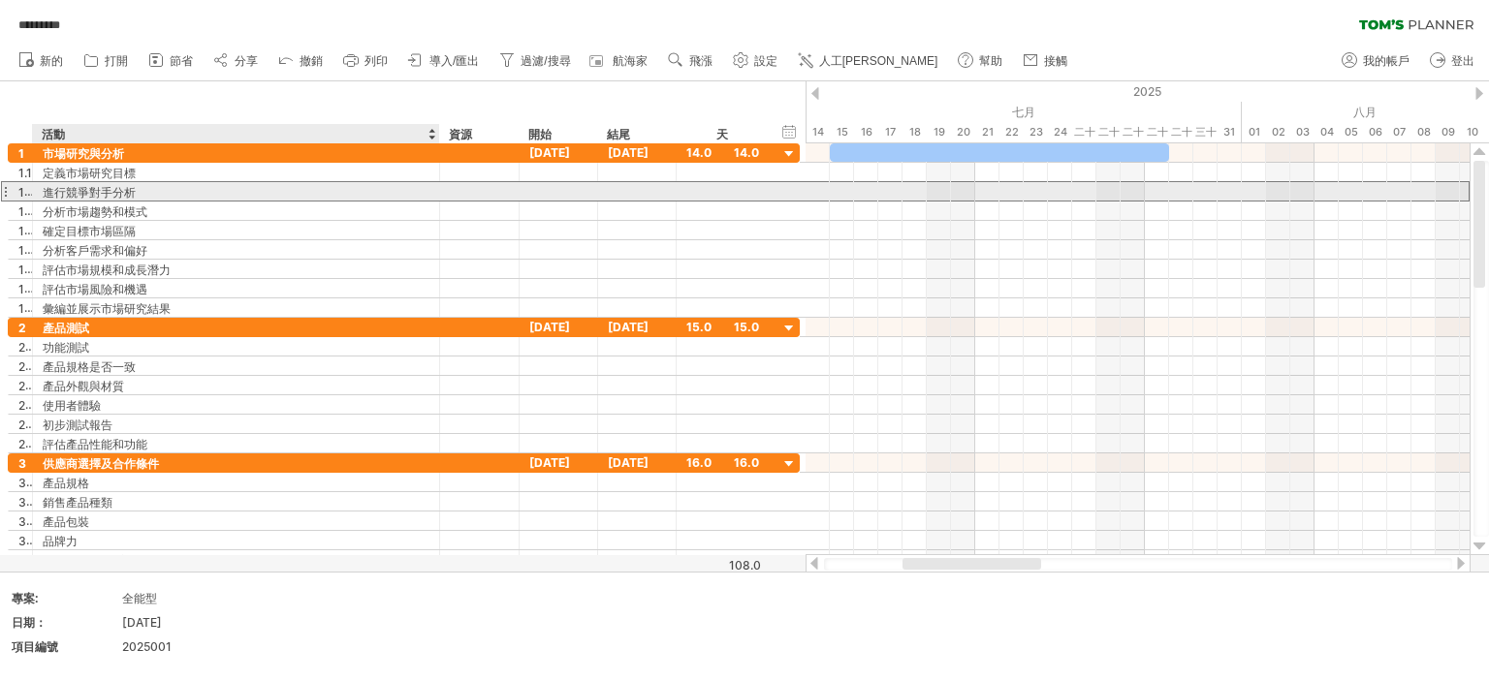
click at [196, 187] on div "進行競爭對手分析" at bounding box center [236, 191] width 387 height 18
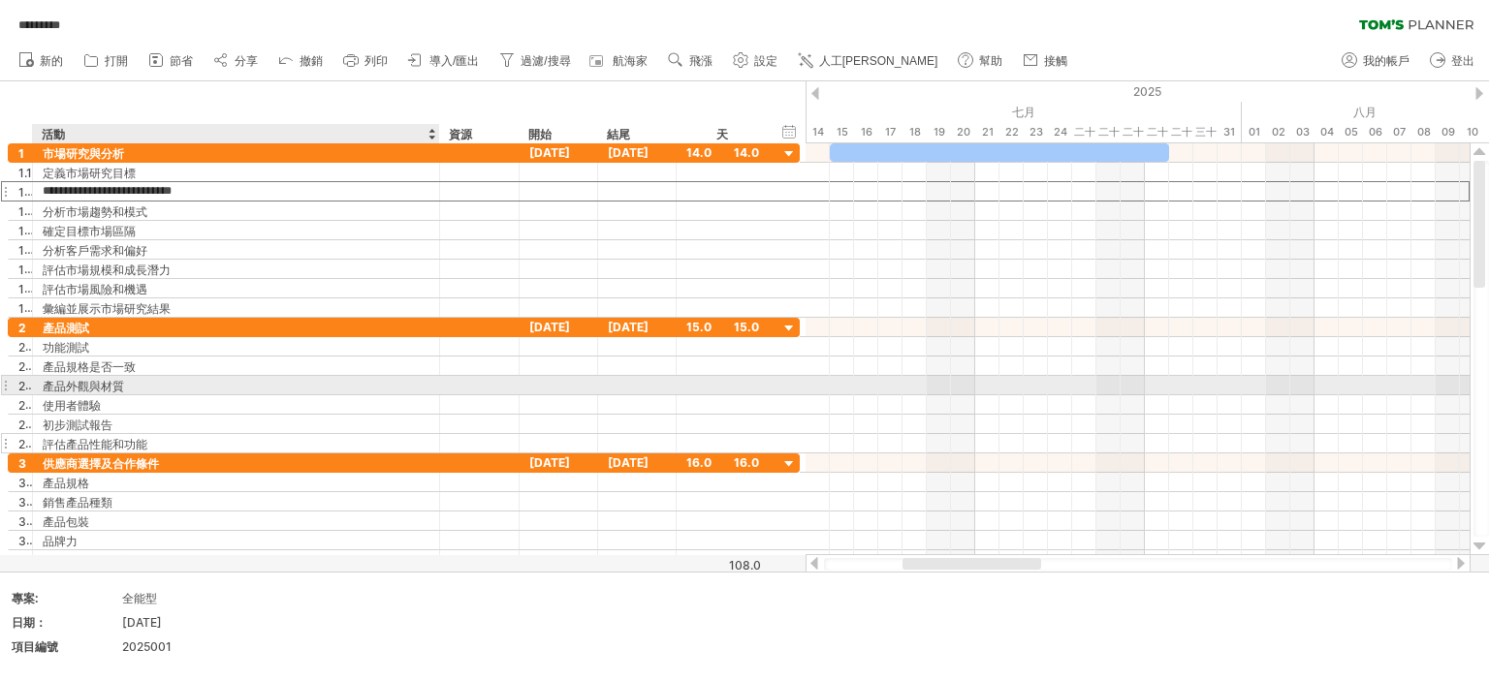
click at [322, 429] on div "初步測試報告" at bounding box center [236, 424] width 387 height 18
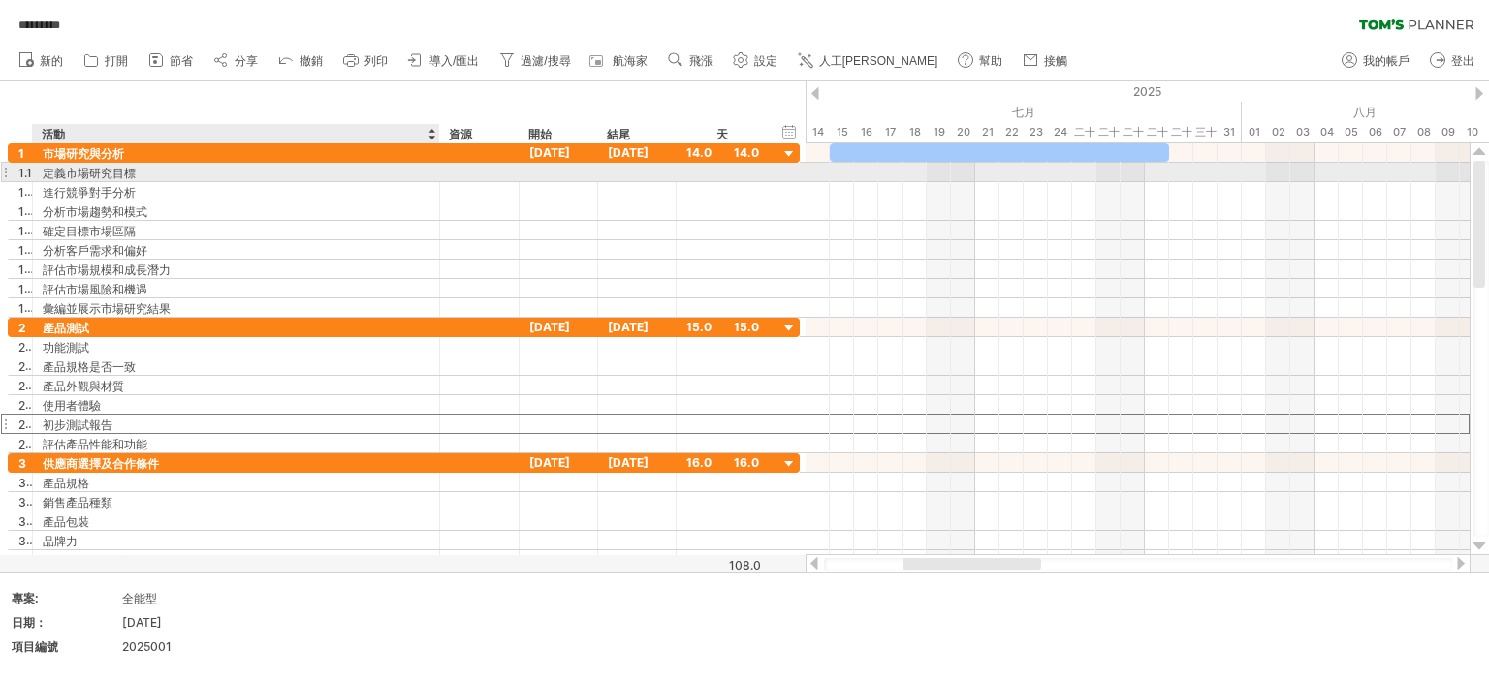
click at [110, 172] on font "定義市場研究目標" at bounding box center [89, 173] width 93 height 15
click at [112, 173] on font "定義市場研究目標" at bounding box center [89, 173] width 93 height 15
click at [113, 173] on font "定義市場研究目標" at bounding box center [89, 173] width 93 height 15
click at [121, 169] on font "定義市場研究目標" at bounding box center [89, 173] width 93 height 15
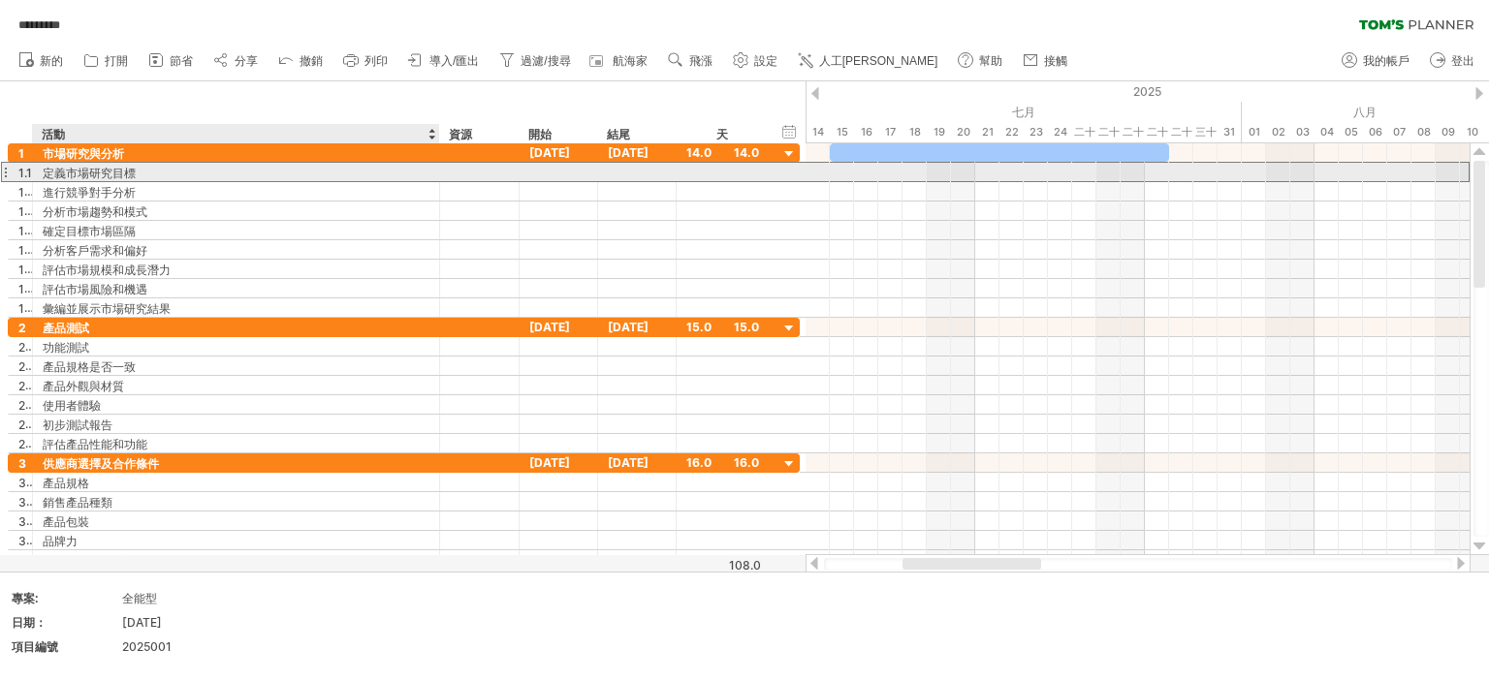
click at [129, 174] on font "定義市場研究目標" at bounding box center [89, 173] width 93 height 15
click at [42, 175] on div "**********" at bounding box center [236, 172] width 407 height 18
click at [155, 174] on div "定義市場研究目標" at bounding box center [236, 172] width 387 height 18
click at [155, 174] on input "**********" at bounding box center [236, 172] width 387 height 18
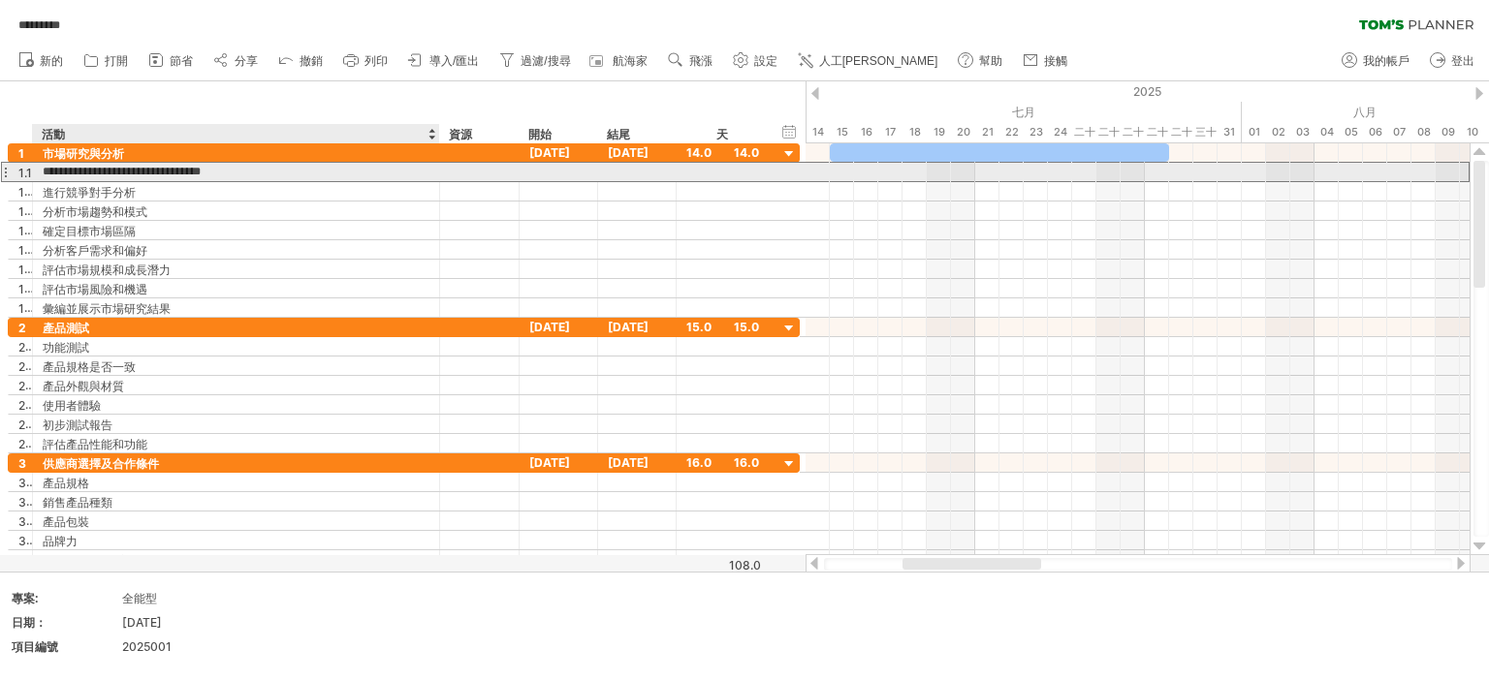
drag, startPoint x: 179, startPoint y: 166, endPoint x: 44, endPoint y: 172, distance: 135.8
click at [44, 172] on input "**********" at bounding box center [236, 172] width 387 height 18
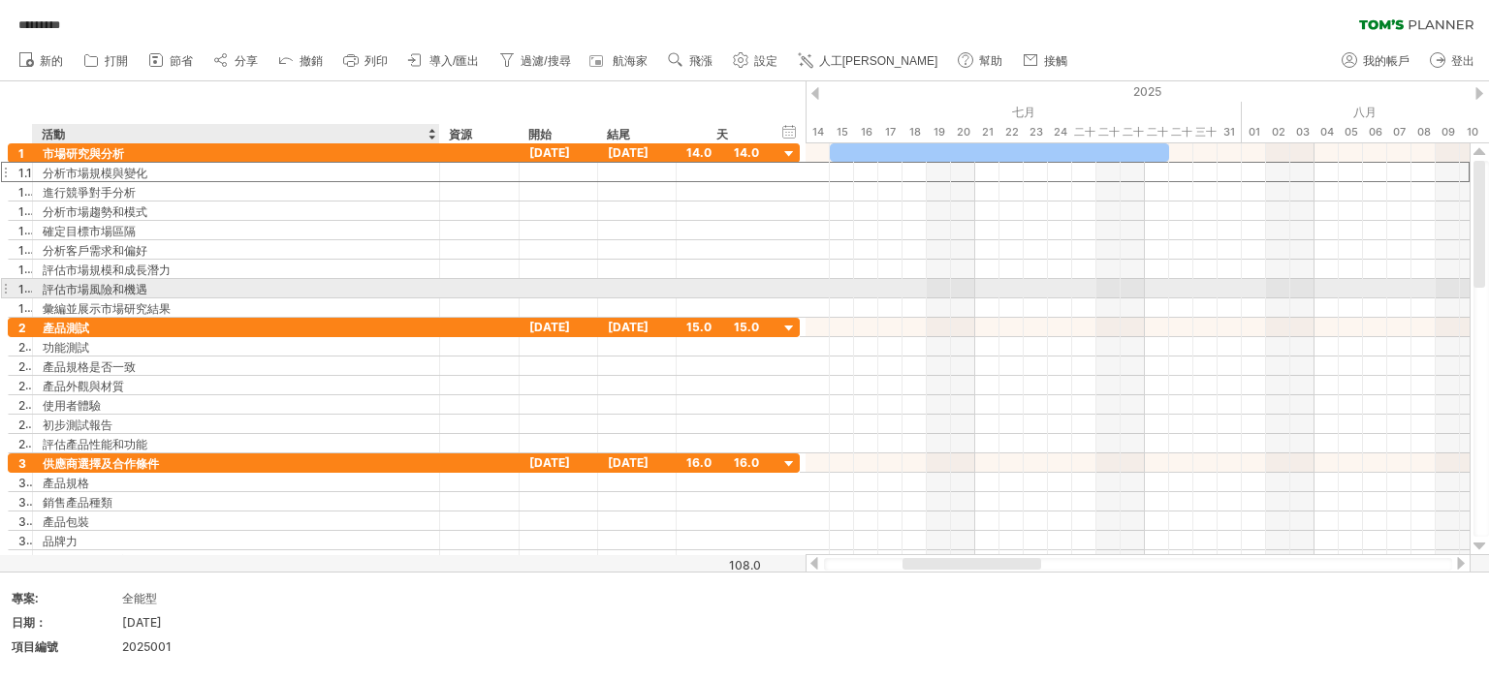
click at [124, 170] on font "分析市場規模與變化" at bounding box center [95, 173] width 105 height 15
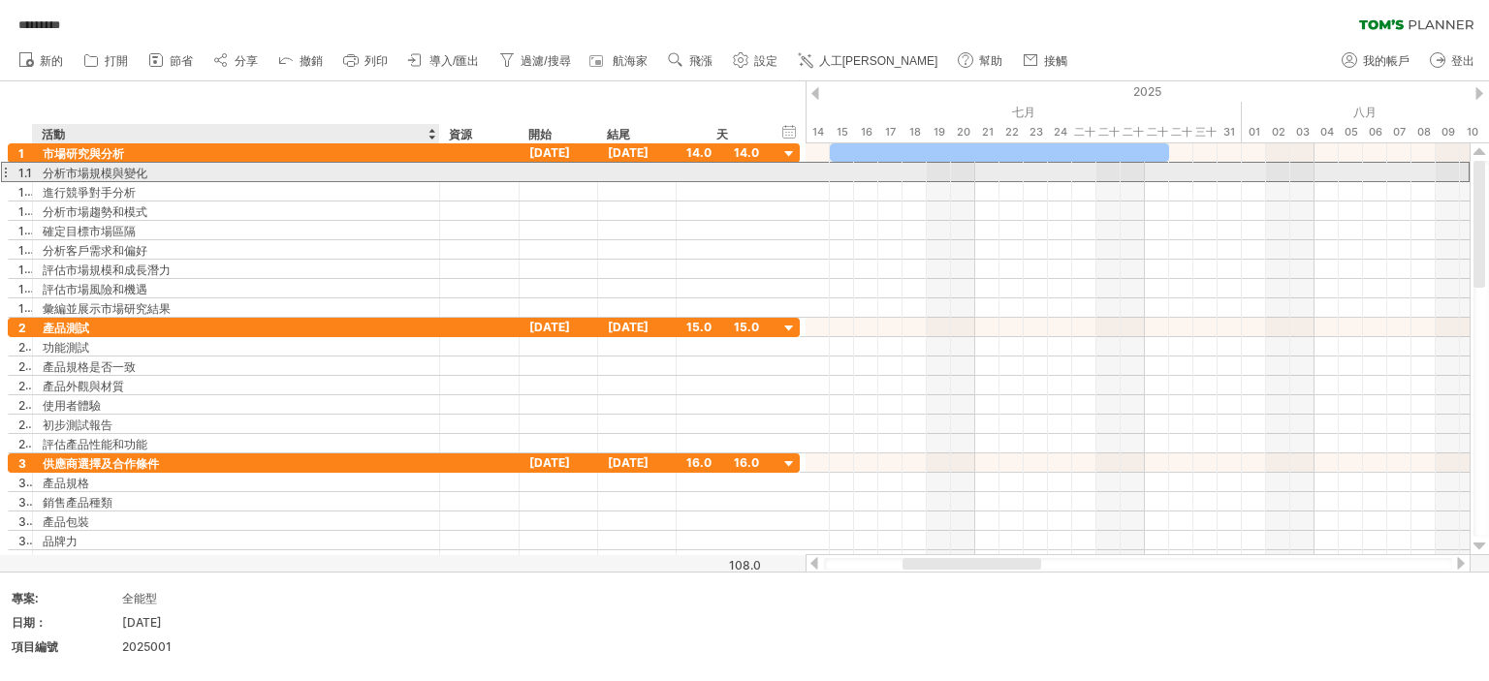
click at [123, 168] on font "分析市場規模與變化" at bounding box center [95, 173] width 105 height 15
click at [127, 170] on font "分析市場規模與變化" at bounding box center [95, 173] width 105 height 15
click at [128, 172] on font "分析市場規模與變化" at bounding box center [95, 173] width 105 height 15
drag, startPoint x: 128, startPoint y: 172, endPoint x: 156, endPoint y: 165, distance: 28.9
click at [129, 172] on font "分析市場規模與變化" at bounding box center [95, 173] width 105 height 15
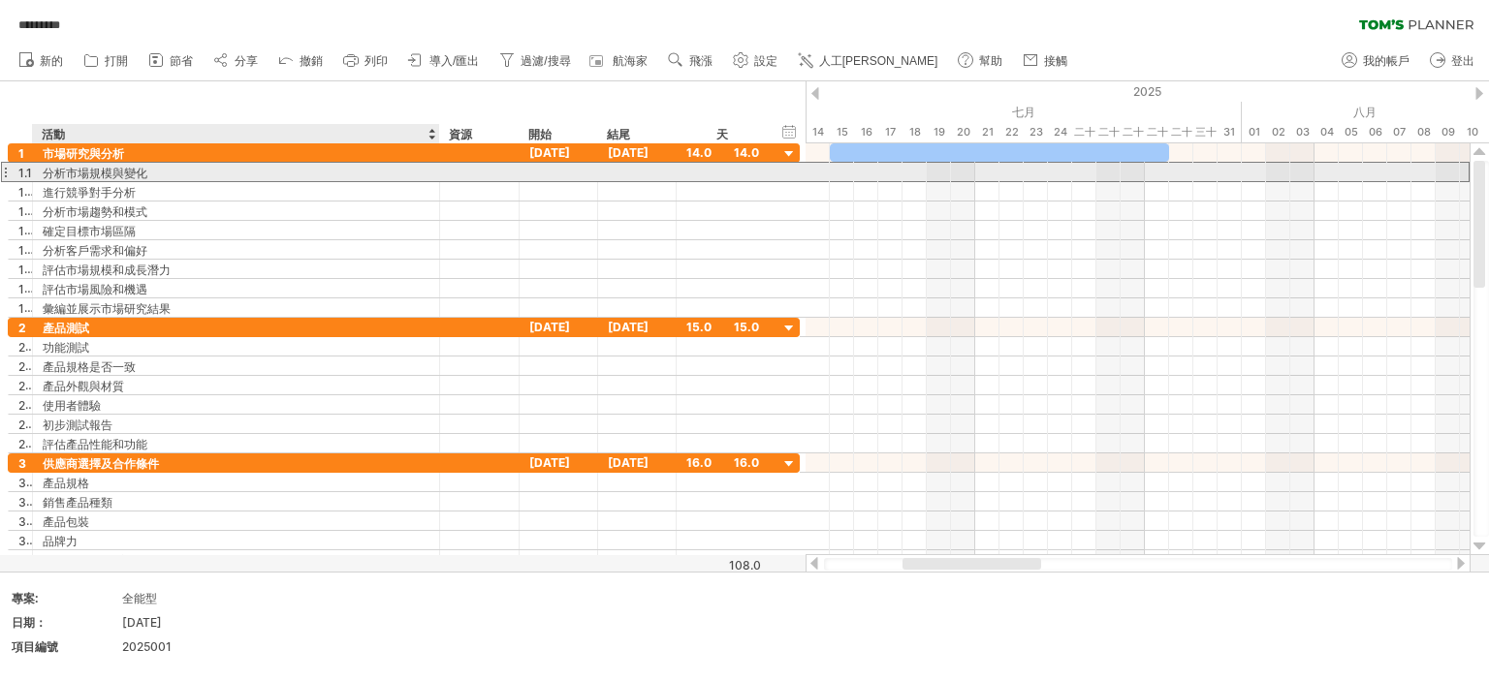
click at [158, 169] on div "分析市場規模與變化" at bounding box center [236, 172] width 387 height 18
click at [0, 0] on input "*********" at bounding box center [0, 0] width 0 height 0
type input "*********"
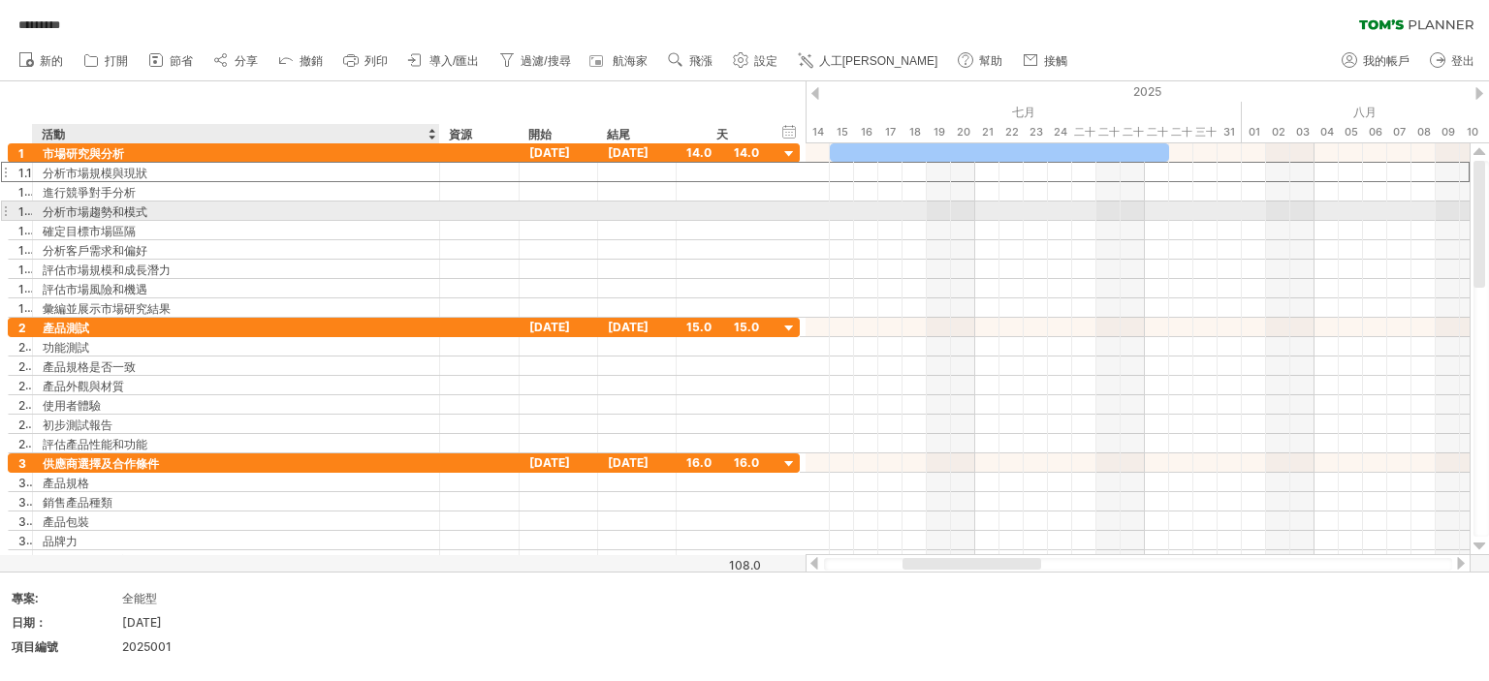
click at [170, 204] on div "分析市場趨勢和模式" at bounding box center [236, 211] width 387 height 18
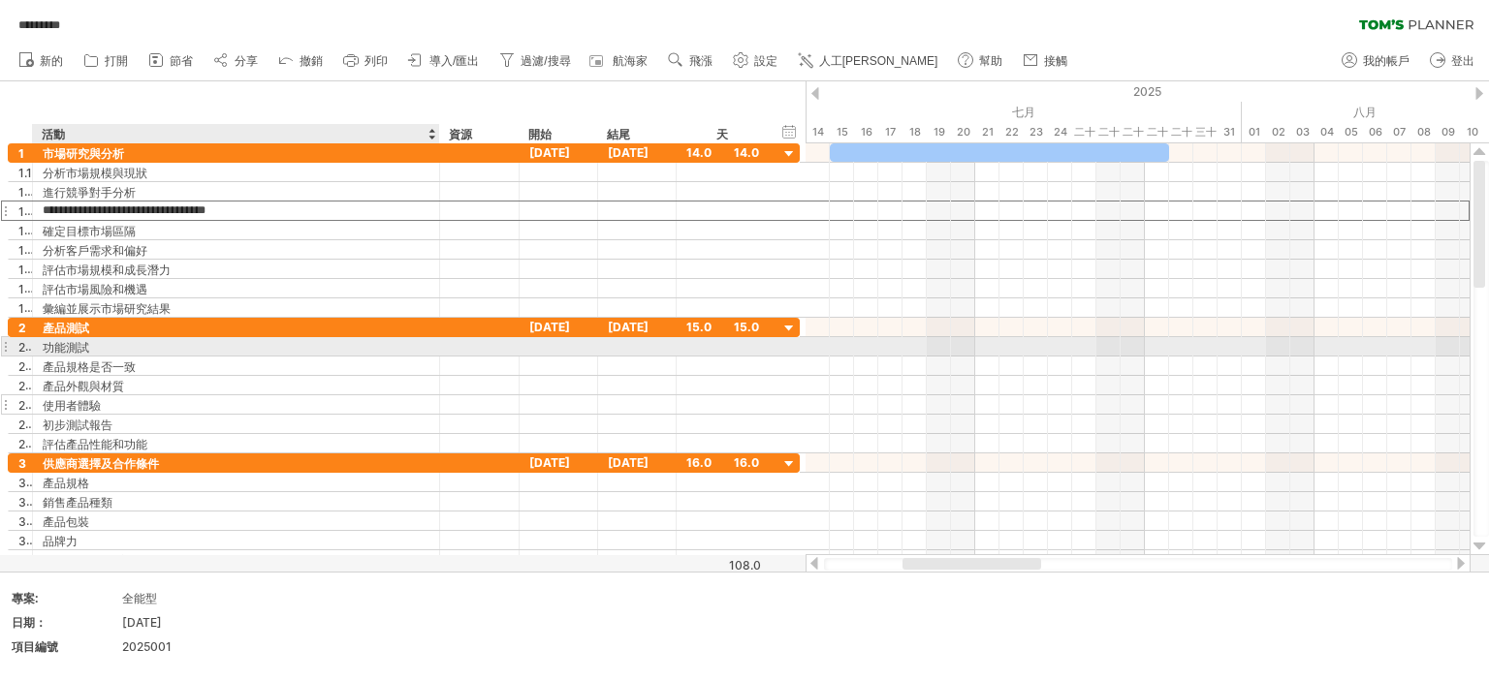
click at [469, 395] on div at bounding box center [479, 404] width 59 height 18
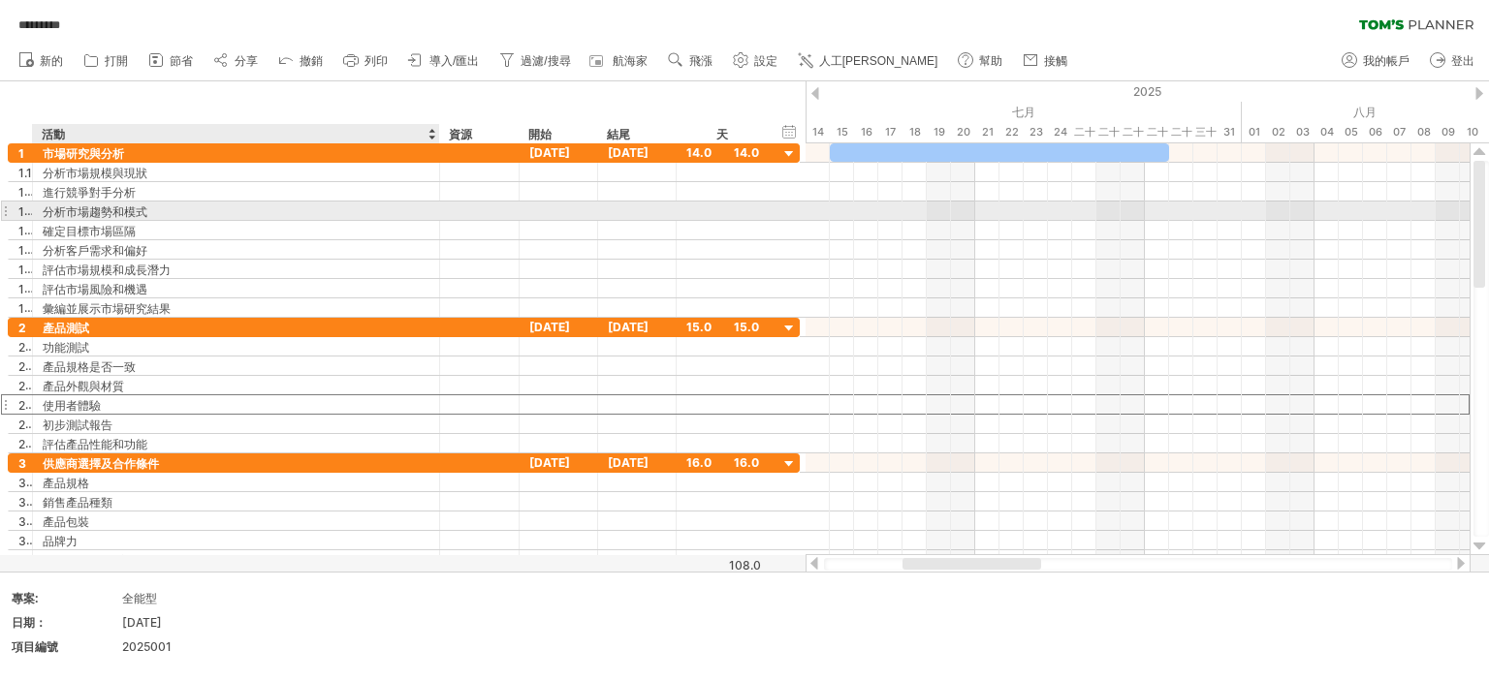
click at [122, 210] on font "分析市場趨勢和模式" at bounding box center [95, 211] width 105 height 15
drag, startPoint x: 122, startPoint y: 210, endPoint x: 137, endPoint y: 212, distance: 14.7
click at [122, 212] on font "分析市場趨勢和模式" at bounding box center [95, 211] width 105 height 15
click at [136, 210] on font "分析市場趨勢和模式" at bounding box center [95, 211] width 105 height 15
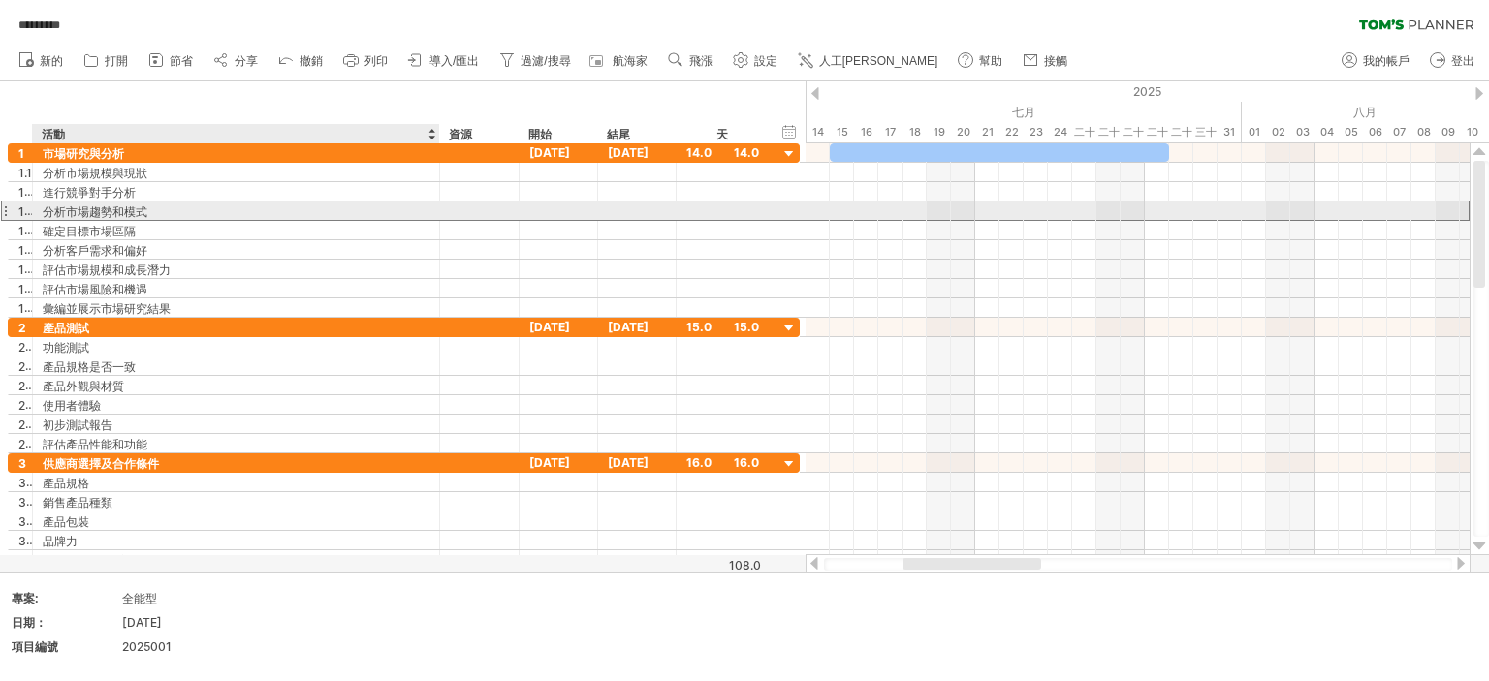
click at [132, 209] on font "分析市場趨勢和模式" at bounding box center [95, 211] width 105 height 15
click at [156, 208] on div "分析市場趨勢和模式" at bounding box center [236, 211] width 387 height 18
click at [156, 208] on input "**********" at bounding box center [236, 211] width 387 height 18
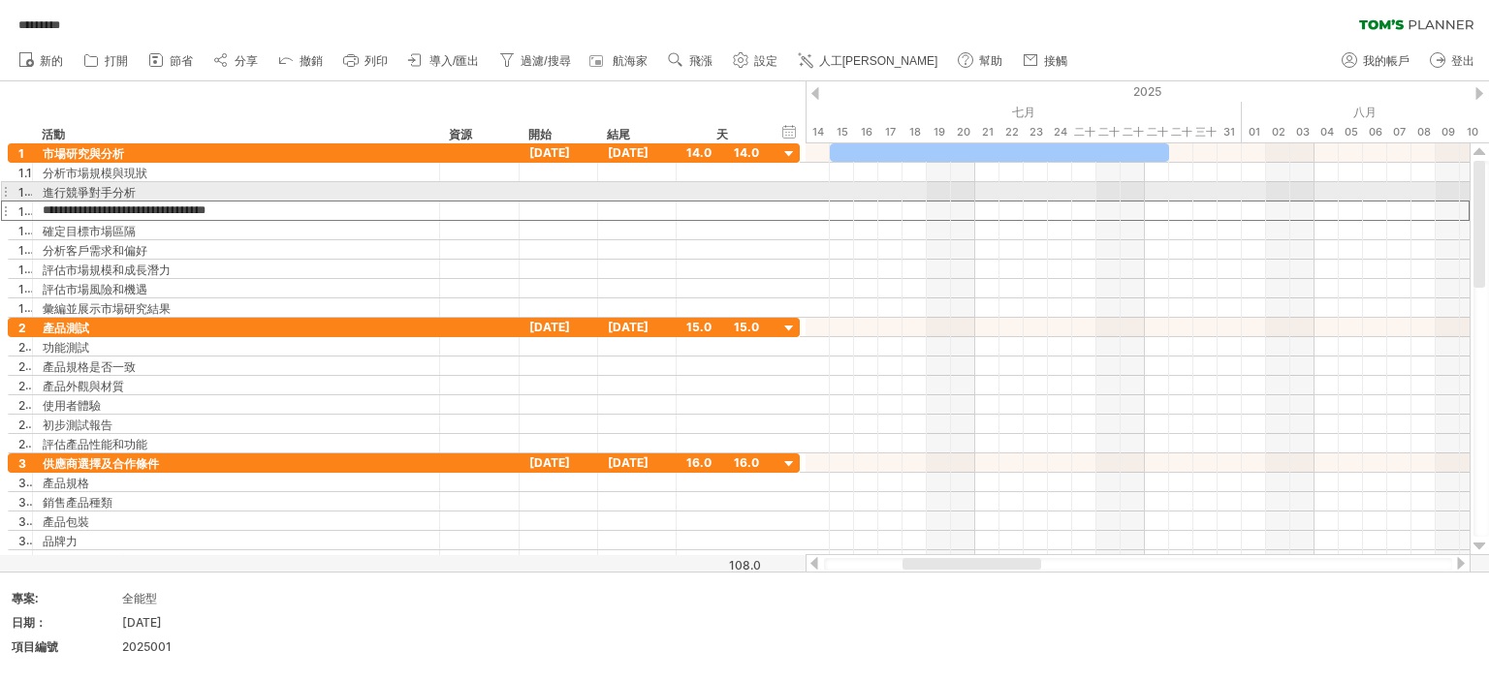
drag, startPoint x: 134, startPoint y: 205, endPoint x: 0, endPoint y: 198, distance: 134.0
click at [0, 198] on div "**********" at bounding box center [400, 356] width 801 height 426
type input "*"
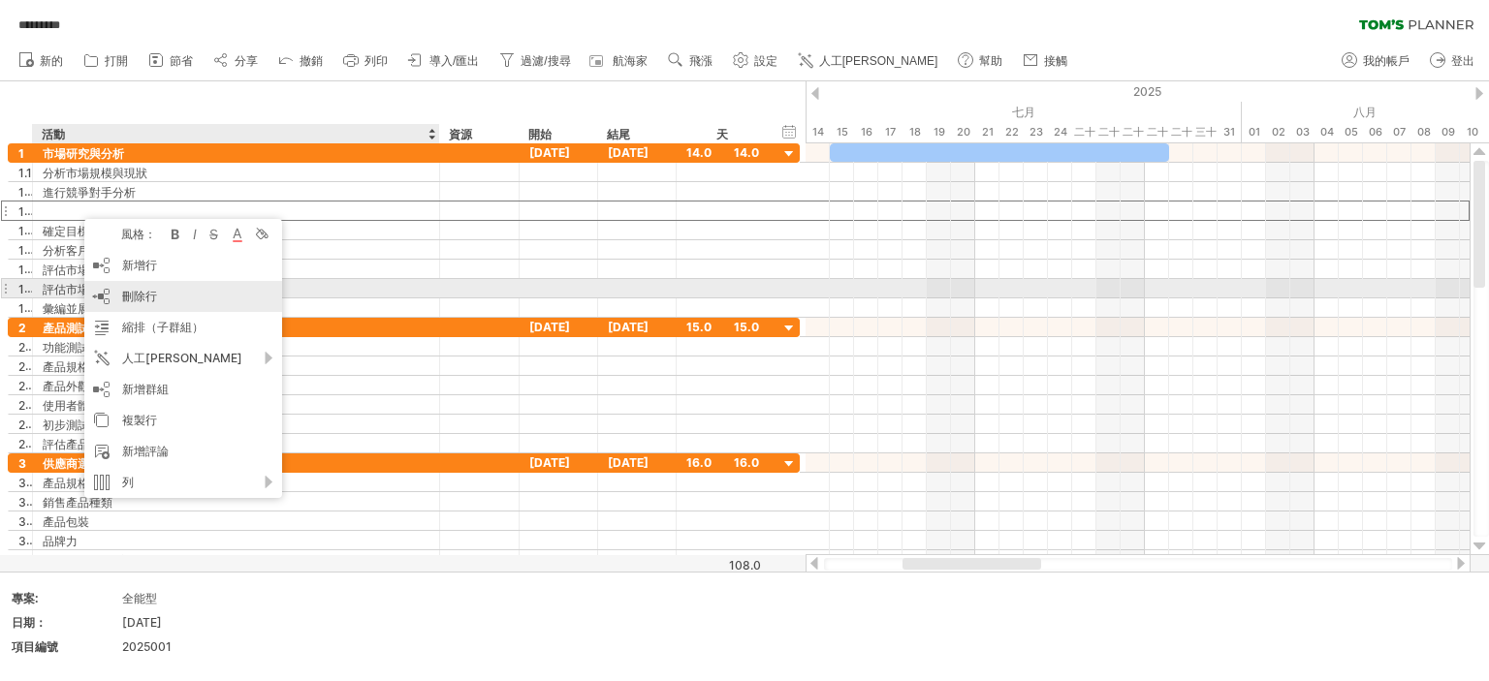
click at [153, 297] on font "刪除行" at bounding box center [139, 296] width 35 height 15
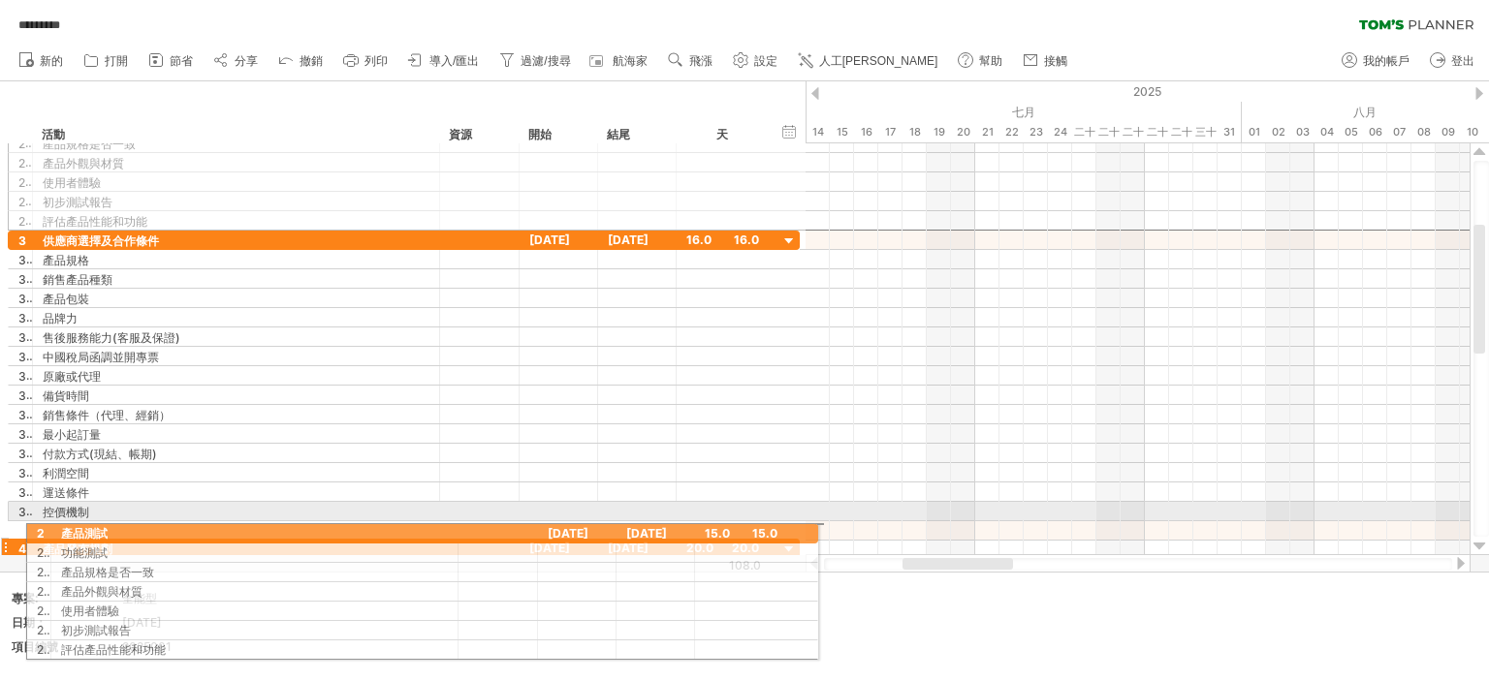
drag, startPoint x: 7, startPoint y: 162, endPoint x: 14, endPoint y: 530, distance: 368.3
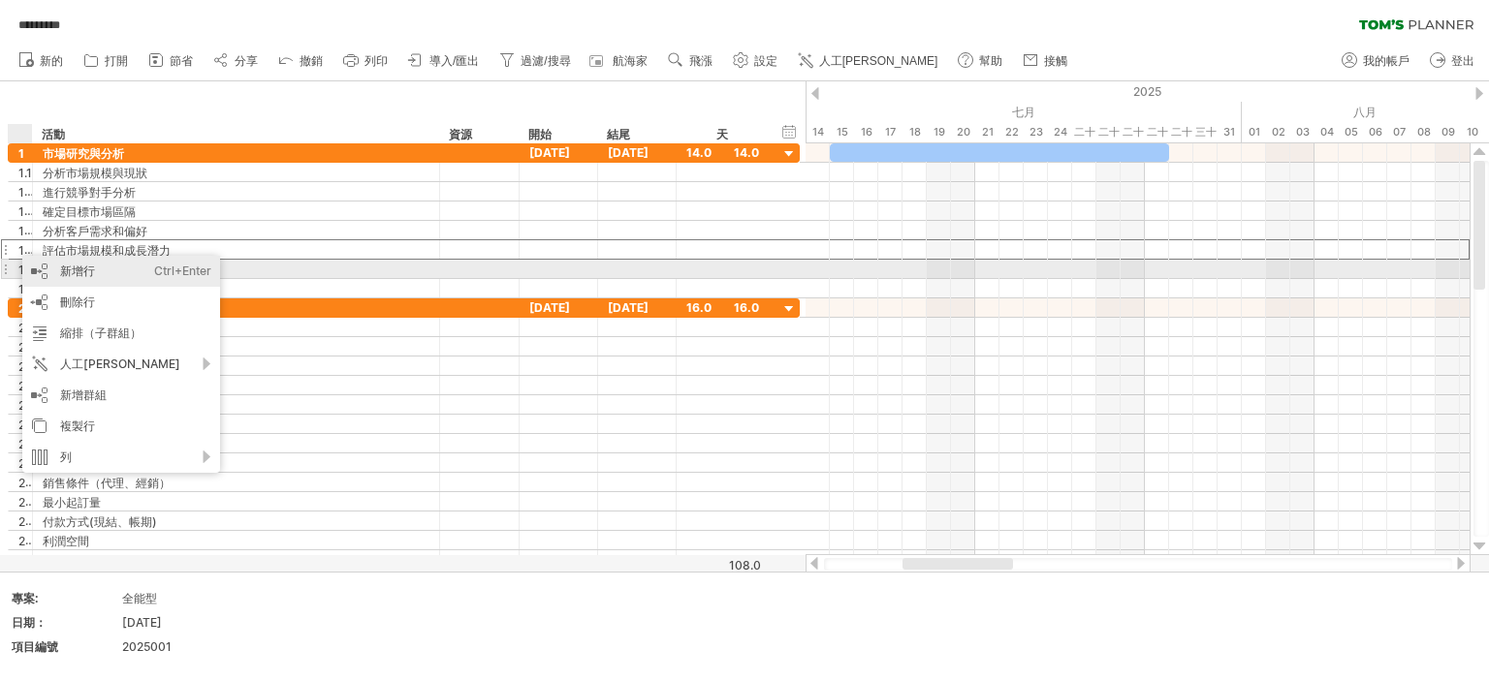
click at [87, 265] on font "新增行" at bounding box center [77, 271] width 35 height 15
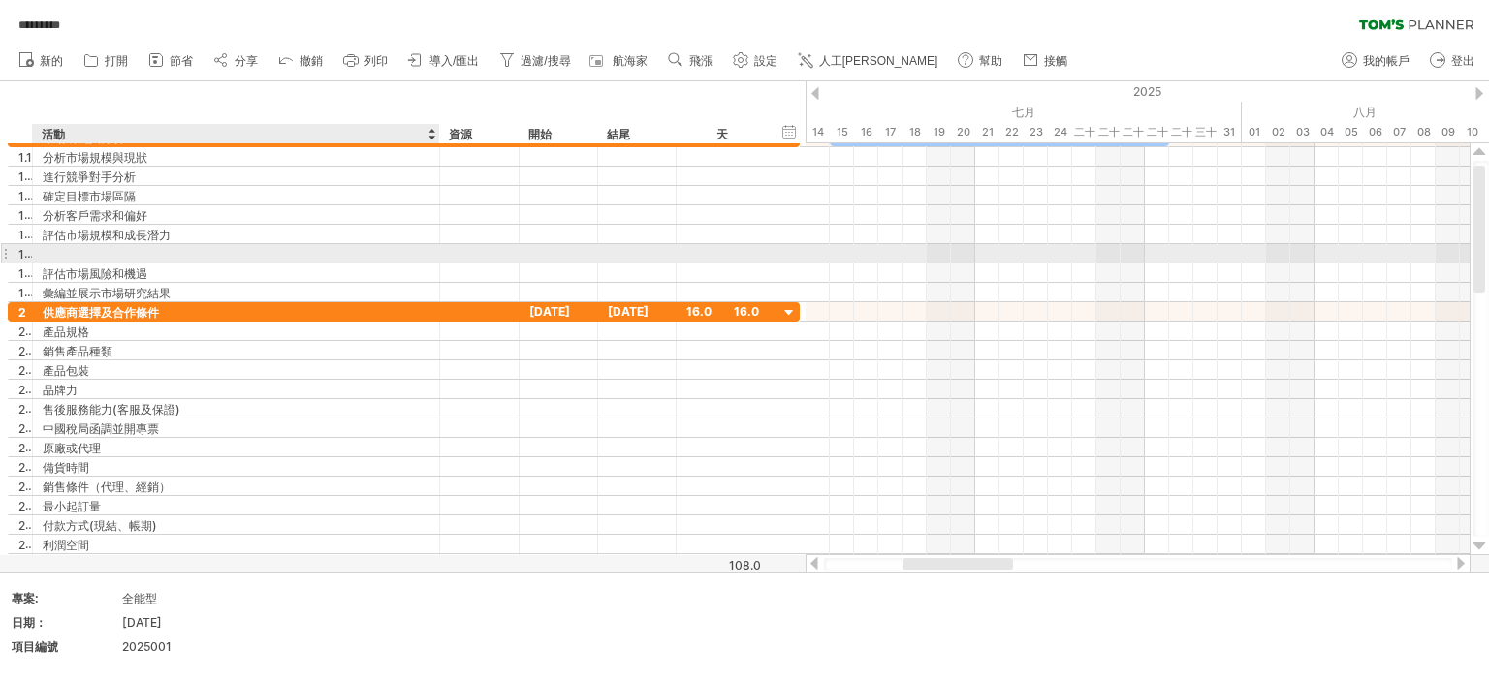
click at [97, 247] on div at bounding box center [236, 253] width 387 height 18
click at [97, 247] on input "text" at bounding box center [236, 253] width 387 height 18
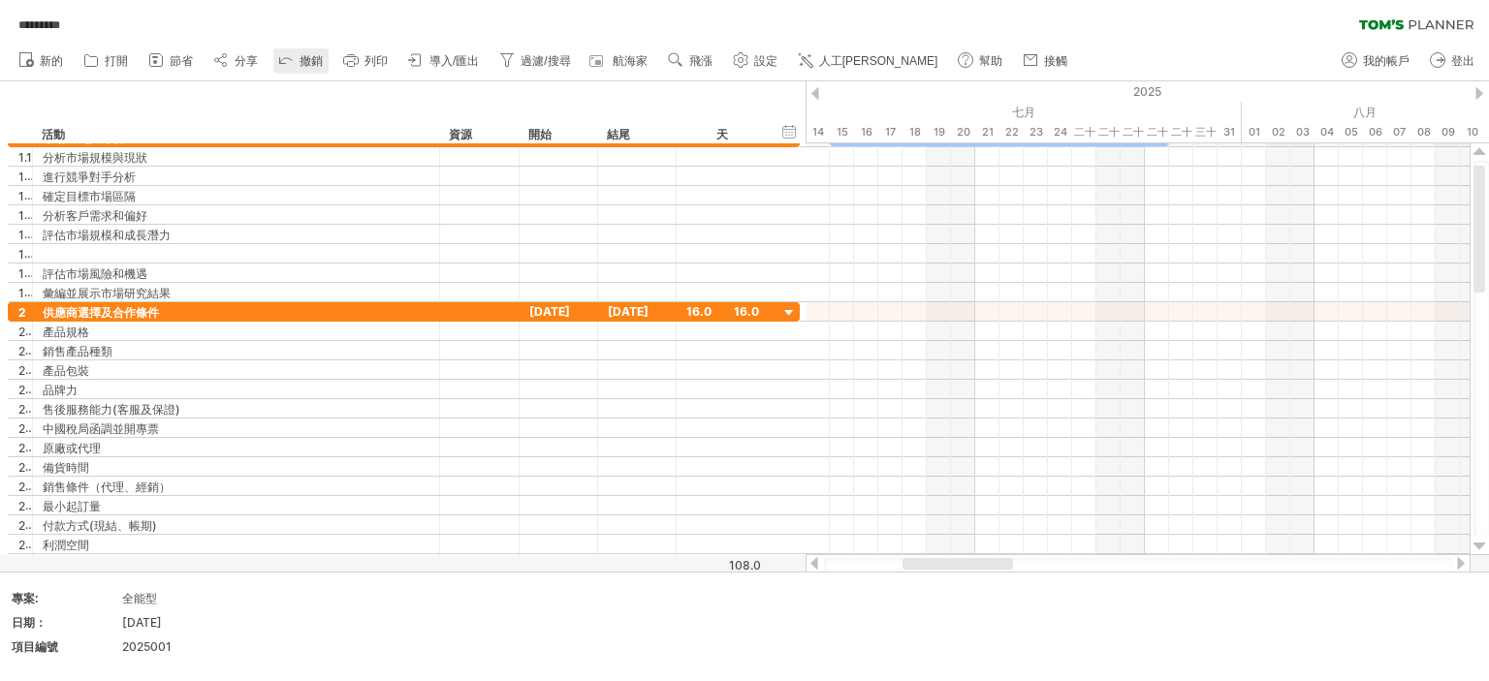
click at [295, 53] on icon at bounding box center [285, 58] width 19 height 19
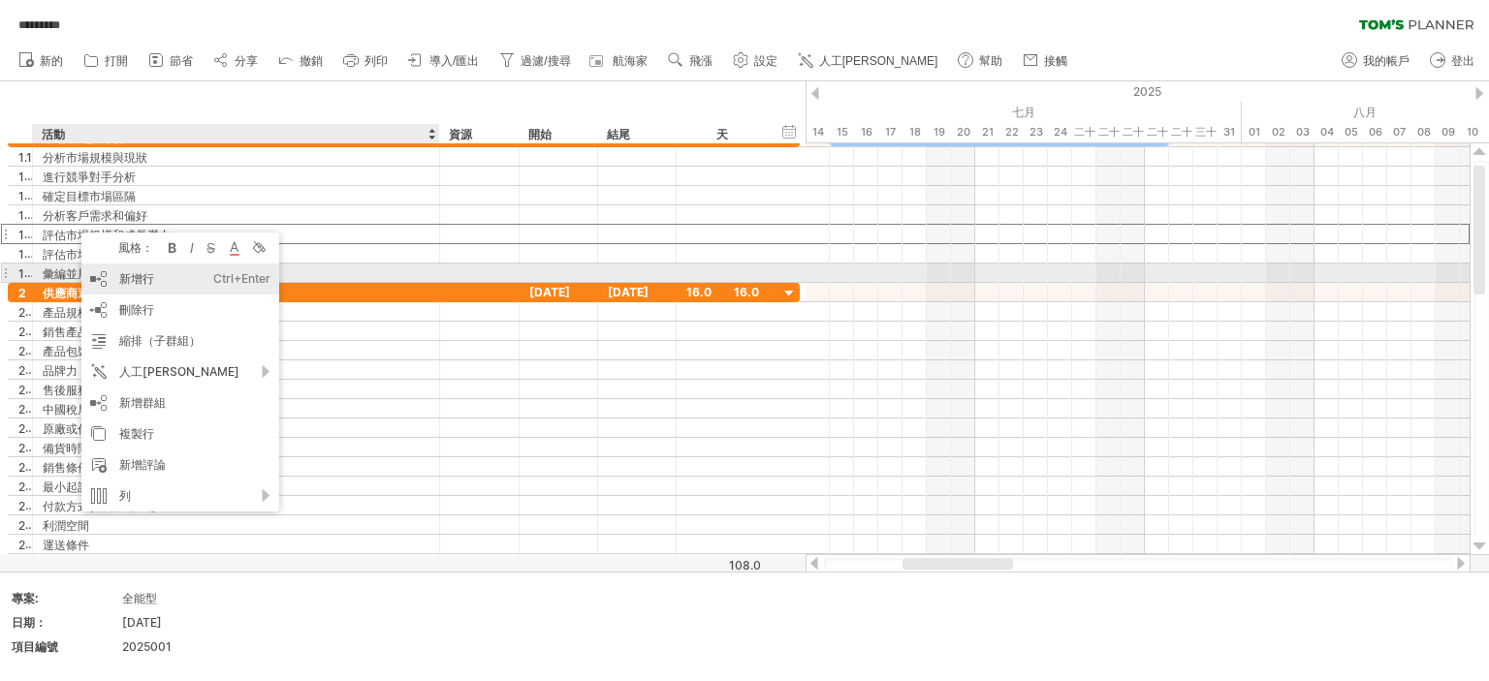
click at [160, 275] on div "新增行 Ctrl+Enter Cmd+回車" at bounding box center [180, 279] width 198 height 31
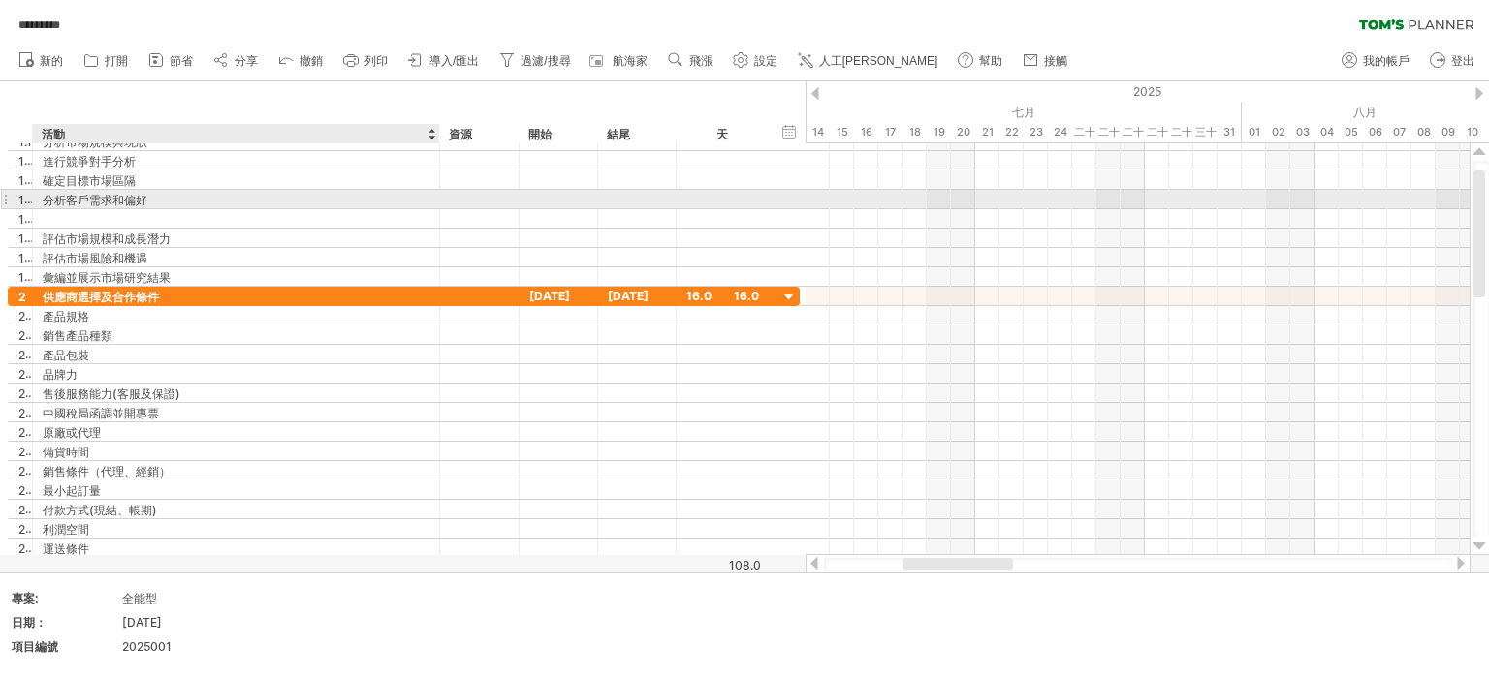
click at [97, 207] on div "**********" at bounding box center [404, 199] width 792 height 19
click at [97, 207] on div "**********" at bounding box center [404, 199] width 792 height 20
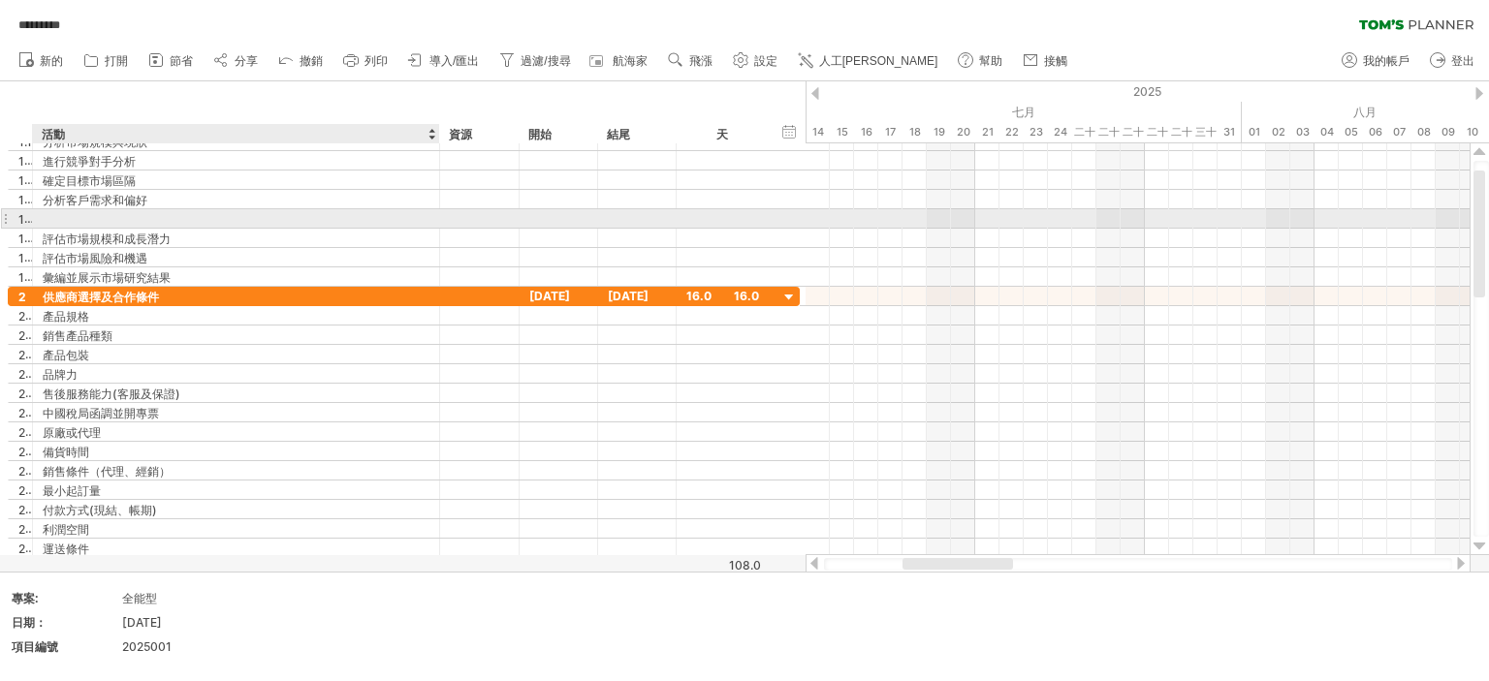
click at [98, 213] on div at bounding box center [236, 218] width 387 height 18
click at [98, 213] on input "text" at bounding box center [236, 218] width 387 height 18
type input "*"
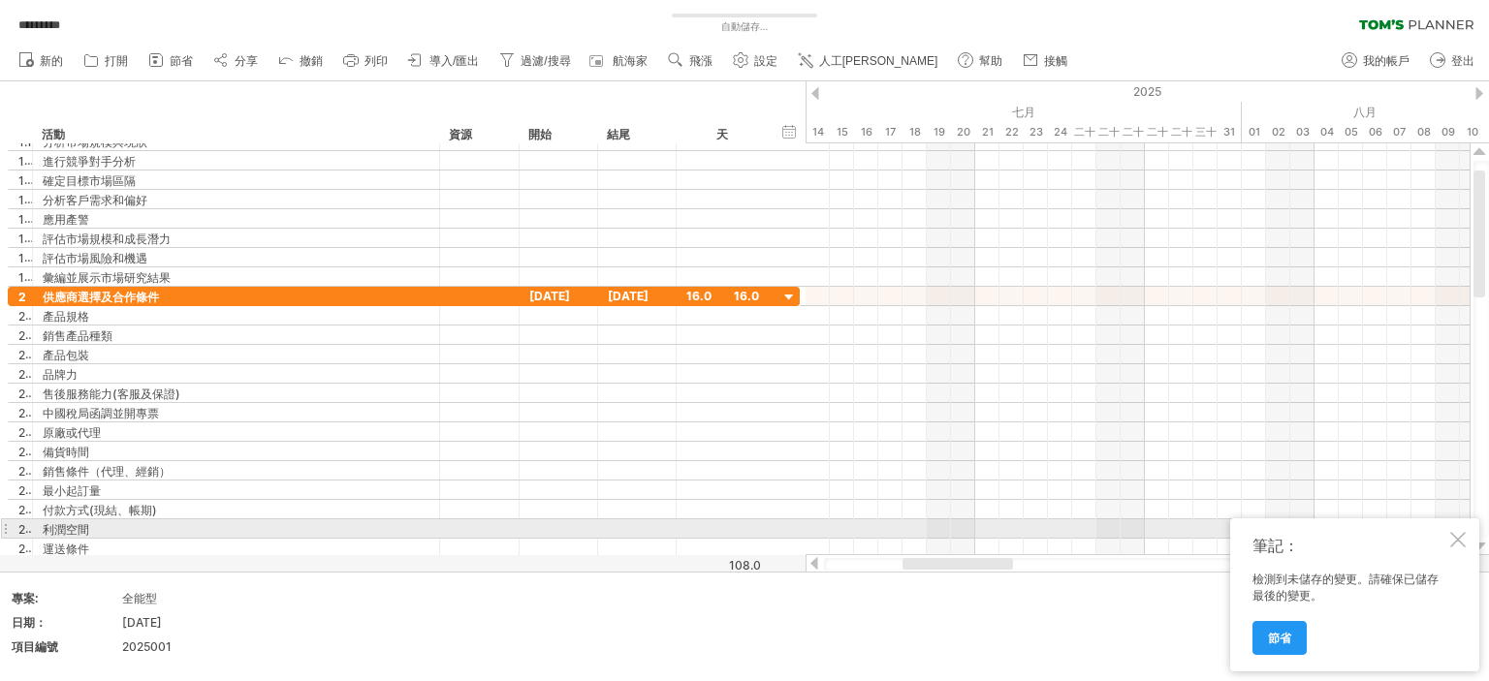
click at [1456, 542] on div at bounding box center [1458, 540] width 16 height 16
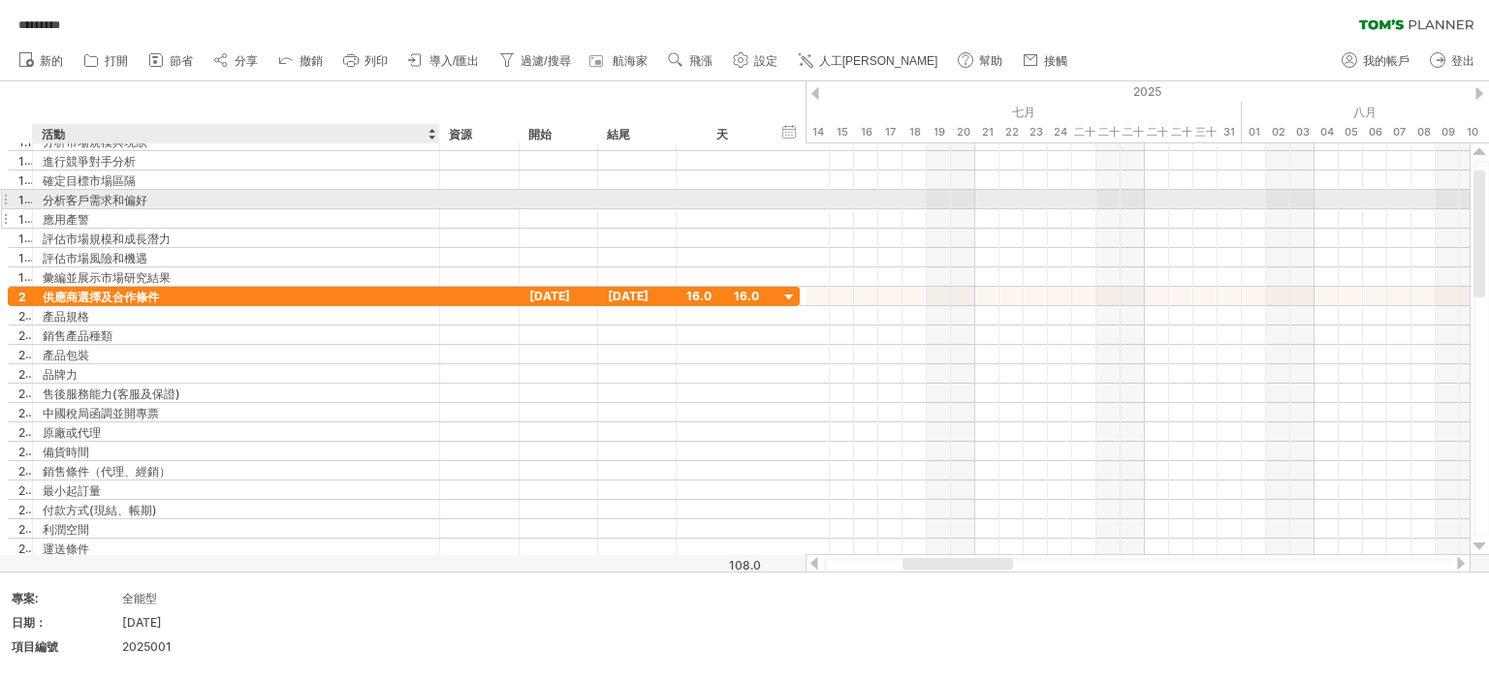
click at [124, 212] on div "應用產警" at bounding box center [236, 218] width 387 height 18
click at [0, 0] on input "****" at bounding box center [0, 0] width 0 height 0
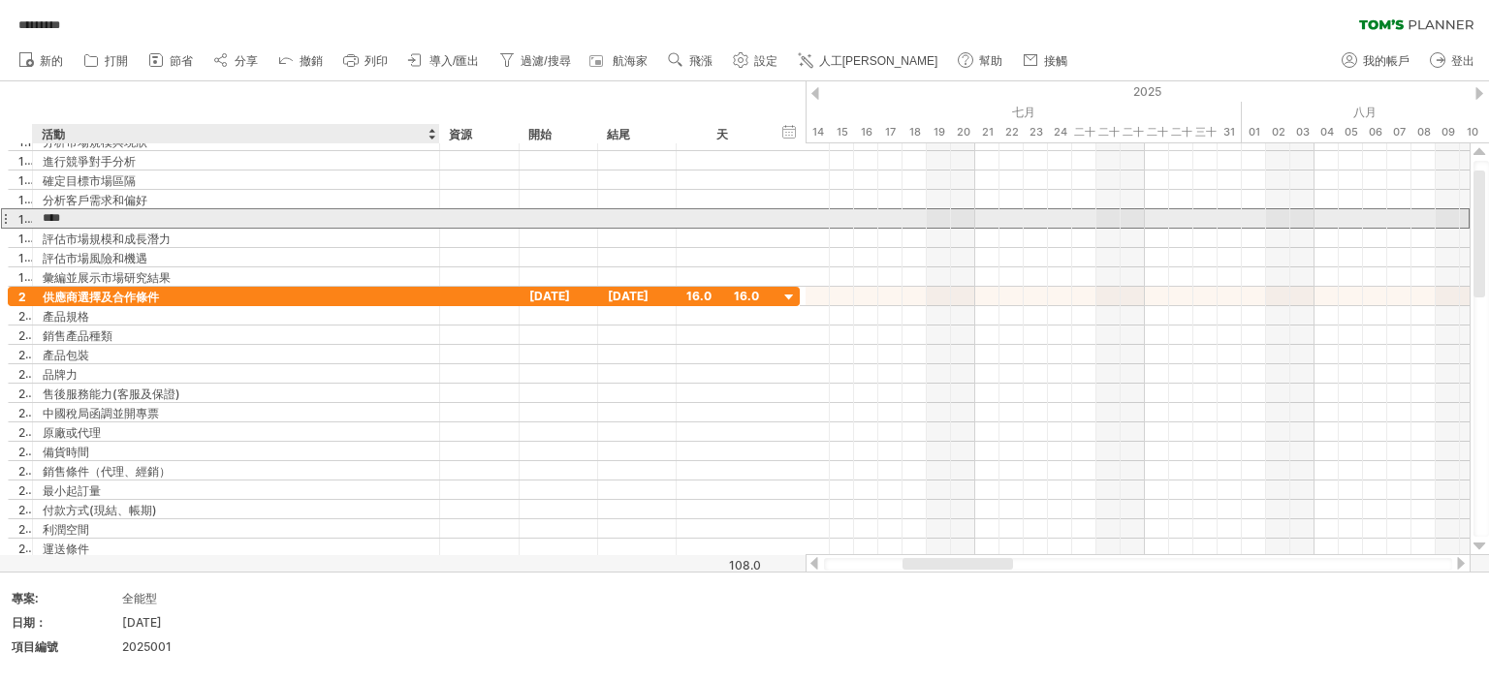
click at [112, 218] on input "****" at bounding box center [236, 218] width 387 height 18
click at [70, 216] on input "****" at bounding box center [236, 218] width 387 height 18
click at [100, 214] on input "****" at bounding box center [236, 218] width 387 height 18
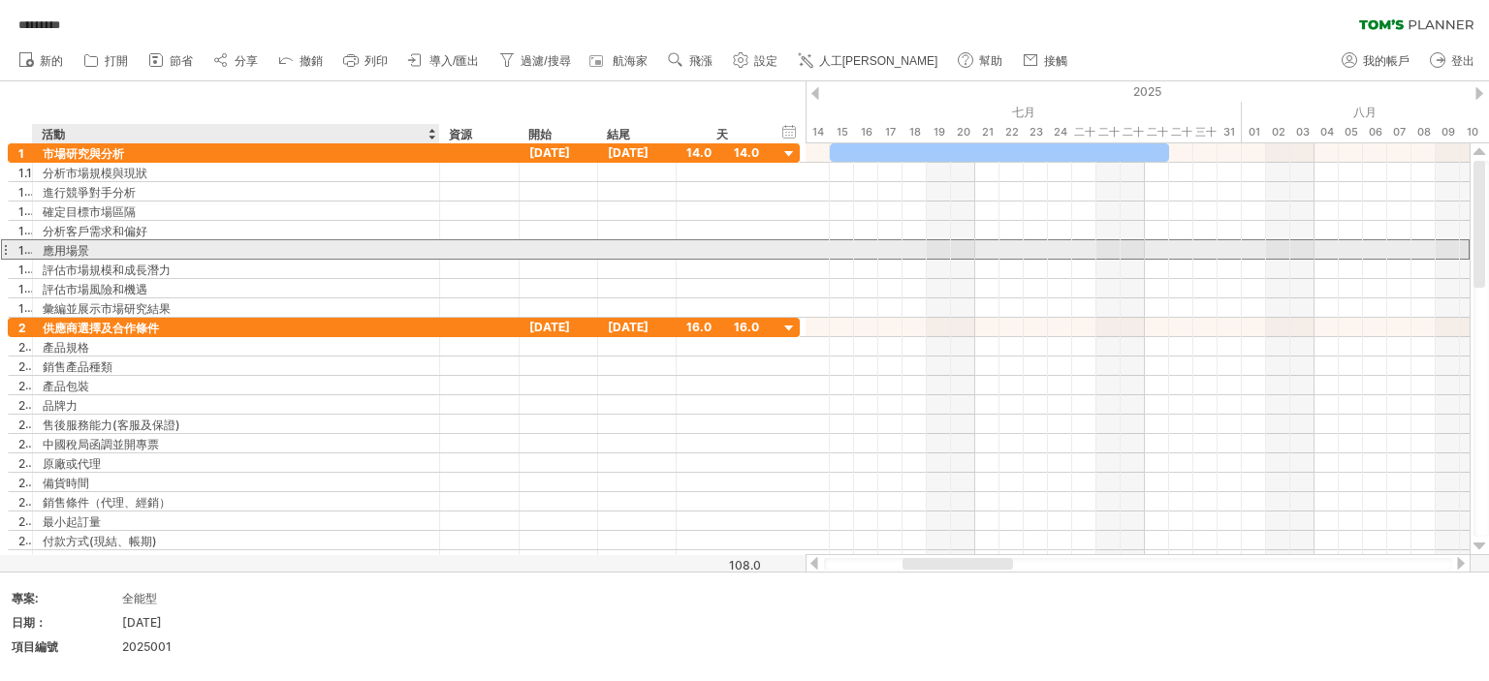
click at [47, 249] on font "應用場景" at bounding box center [66, 250] width 47 height 15
click at [50, 250] on font "應用場景" at bounding box center [66, 250] width 47 height 15
click at [120, 249] on div "應用場景" at bounding box center [236, 249] width 387 height 18
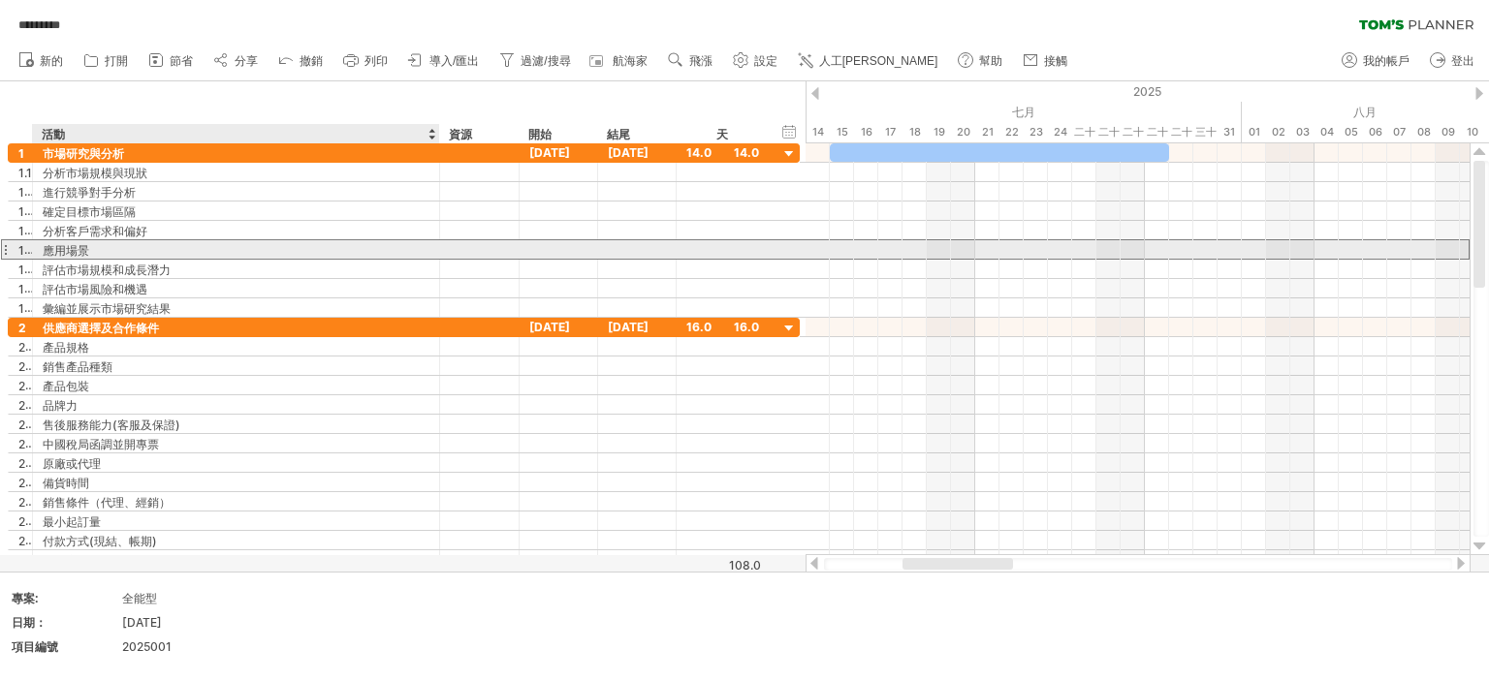
click at [0, 0] on input "****" at bounding box center [0, 0] width 0 height 0
click at [47, 242] on font "應用場景" at bounding box center [66, 249] width 47 height 15
click at [50, 243] on font "應用場景" at bounding box center [66, 250] width 47 height 15
click at [50, 246] on font "應用場景" at bounding box center [66, 249] width 47 height 15
click at [51, 254] on font "應用場景" at bounding box center [66, 250] width 47 height 15
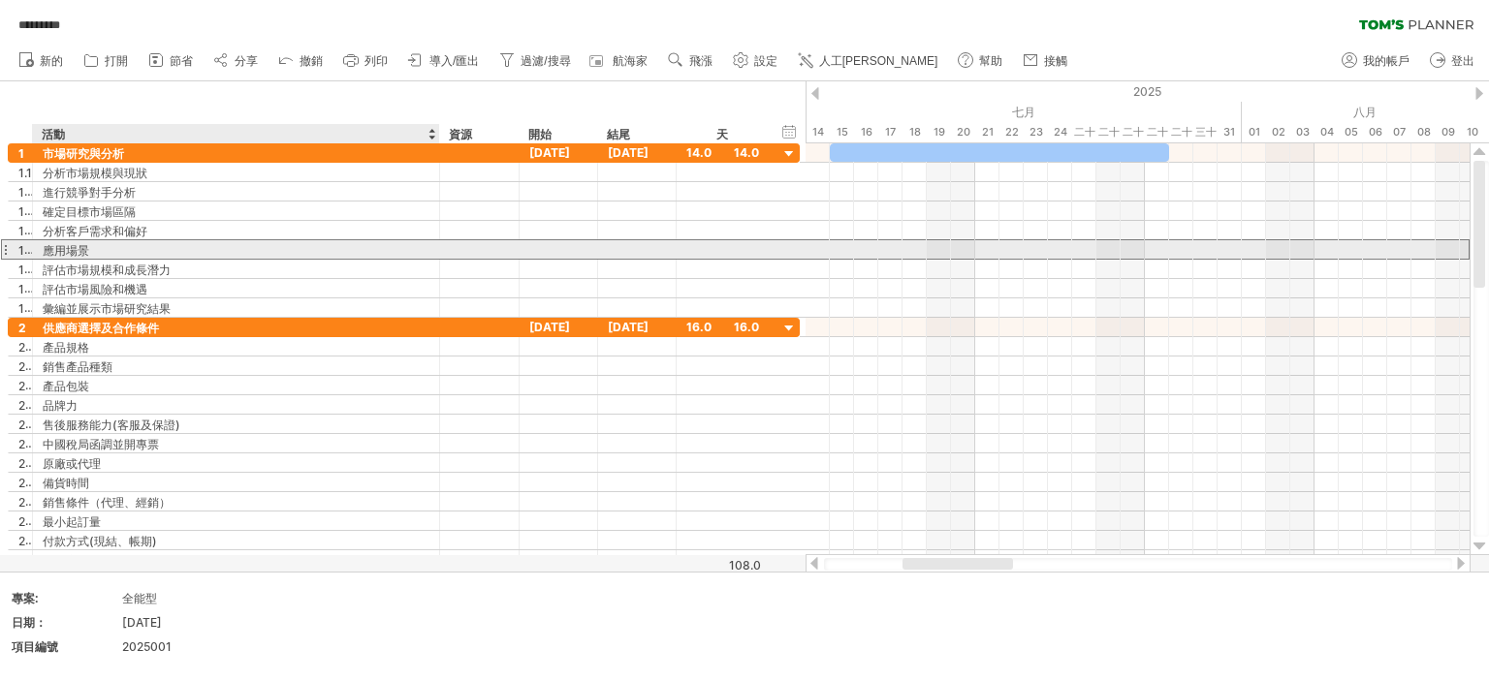
click at [51, 254] on font "應用場景" at bounding box center [66, 250] width 47 height 15
click at [53, 253] on font "應用場景" at bounding box center [66, 250] width 47 height 15
click at [43, 251] on font "應用場景" at bounding box center [66, 250] width 47 height 15
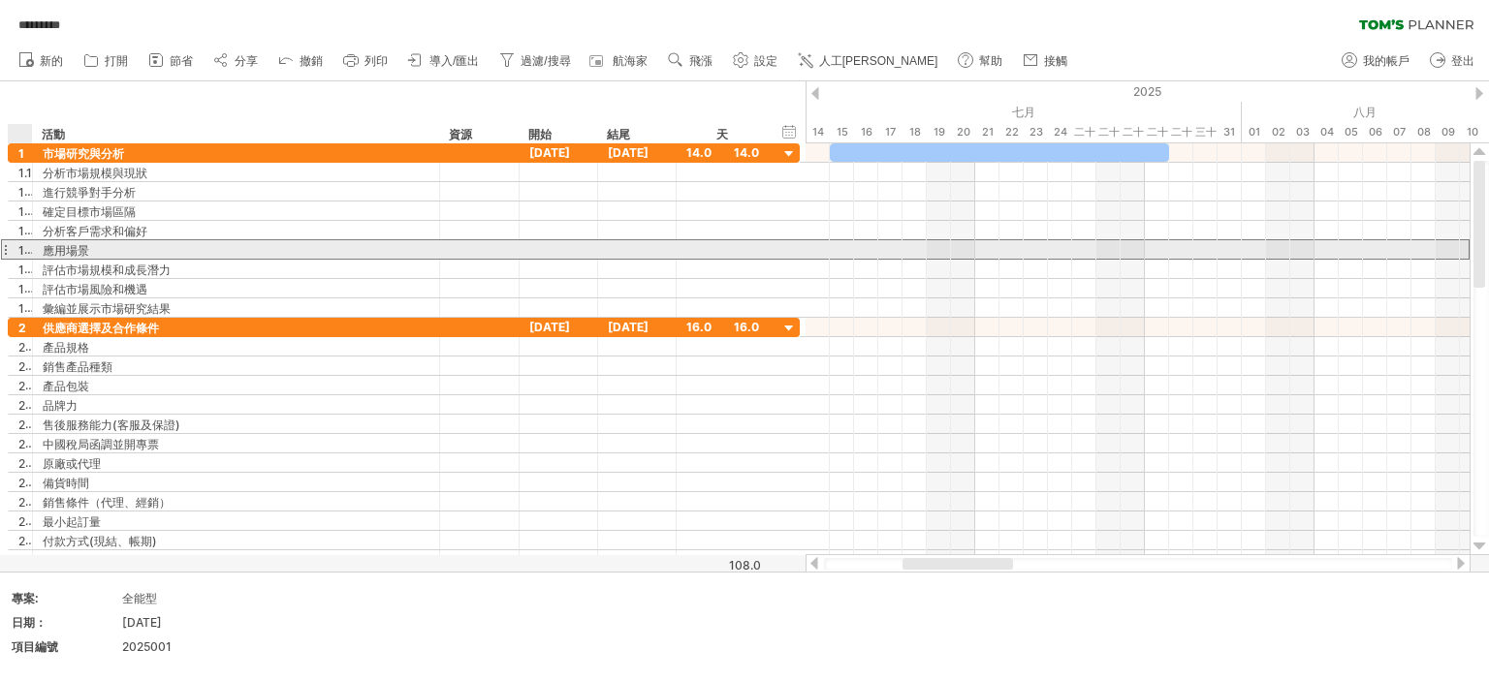
click at [43, 250] on font "應用場景" at bounding box center [66, 250] width 47 height 15
click at [66, 243] on font "應用場景" at bounding box center [66, 250] width 47 height 15
click at [174, 243] on div "應用場景" at bounding box center [236, 249] width 387 height 18
type input "*"
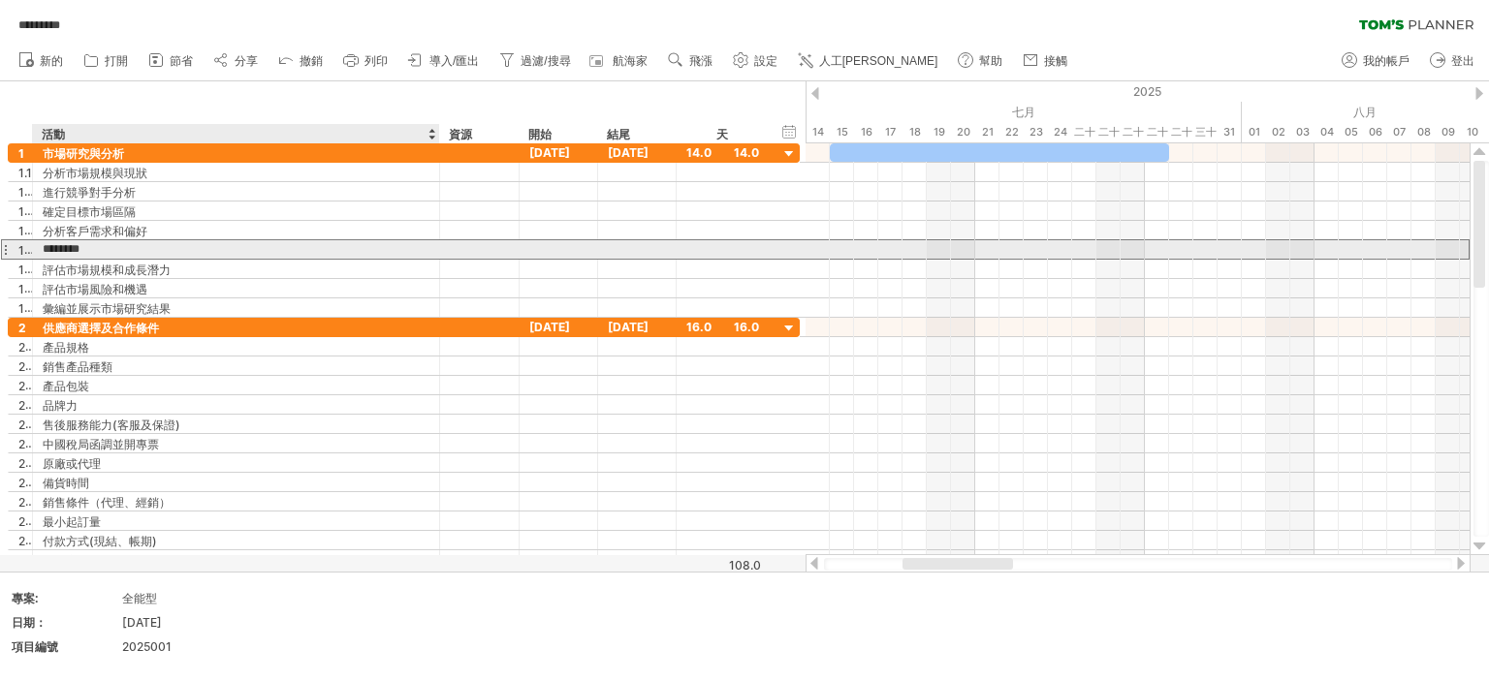
type input "********"
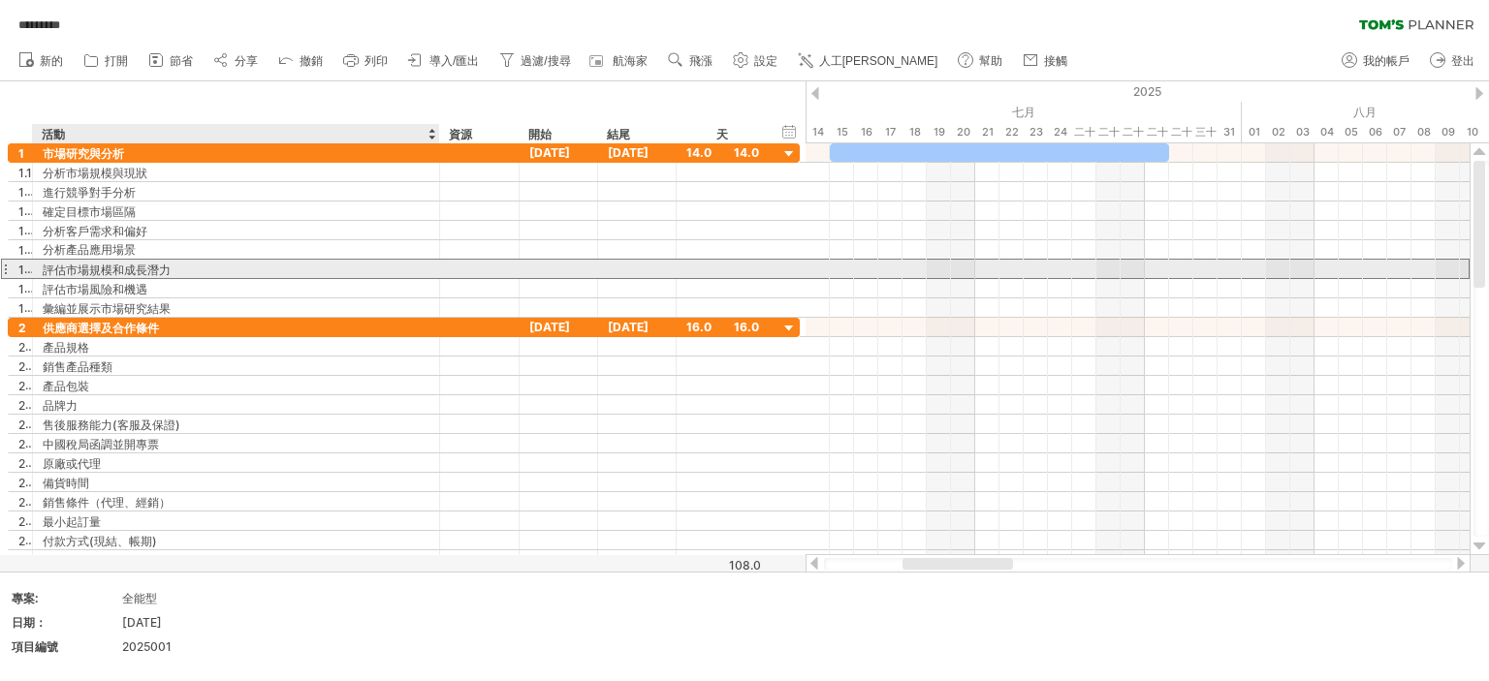
click at [125, 263] on font "評估市場規模和成長潛力" at bounding box center [107, 270] width 128 height 15
click at [104, 271] on font "評估市場規模和成長潛力" at bounding box center [107, 270] width 128 height 15
click at [114, 265] on font "評估市場規模和成長潛力" at bounding box center [107, 270] width 128 height 15
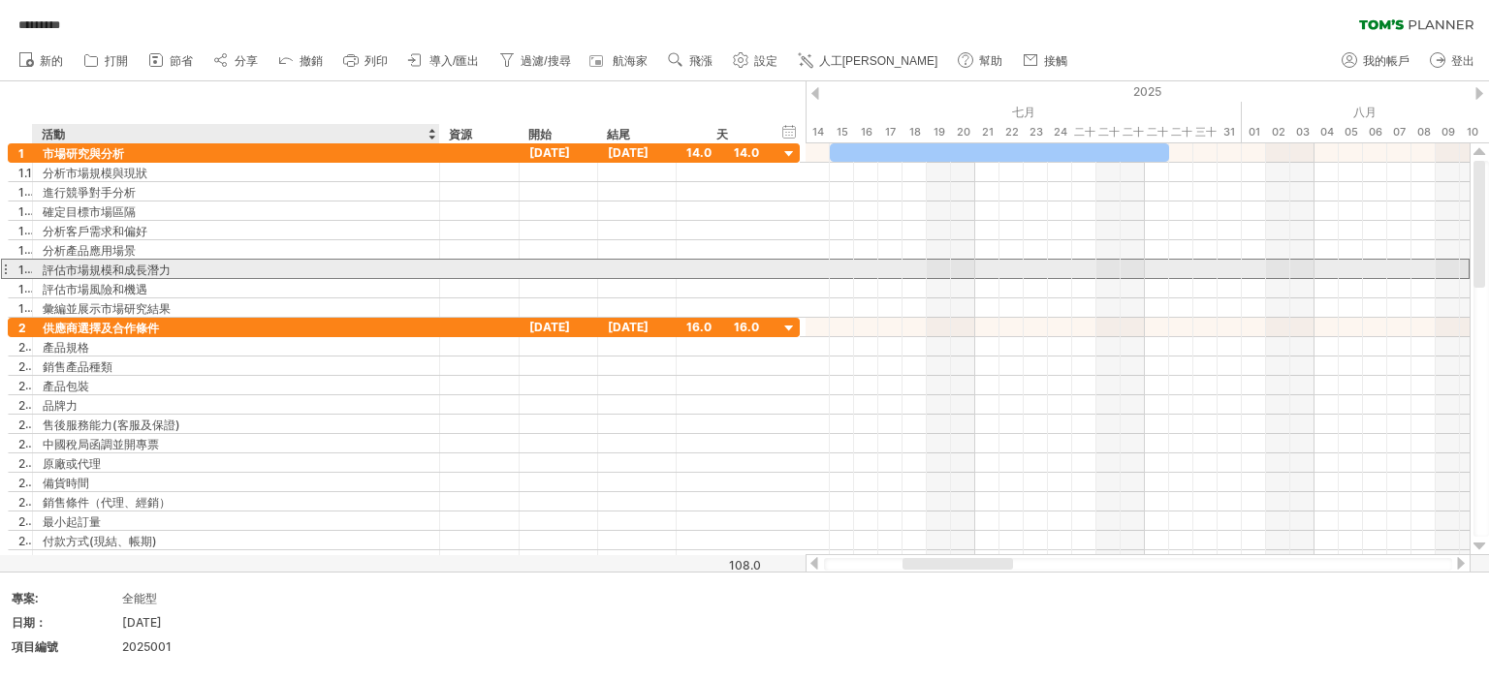
click at [123, 267] on font "評估市場規模和成長潛力" at bounding box center [107, 270] width 128 height 15
click at [120, 264] on font "評估市場規模和成長潛力" at bounding box center [107, 270] width 128 height 15
click at [194, 265] on div "評估市場規模和成長潛力" at bounding box center [236, 269] width 387 height 18
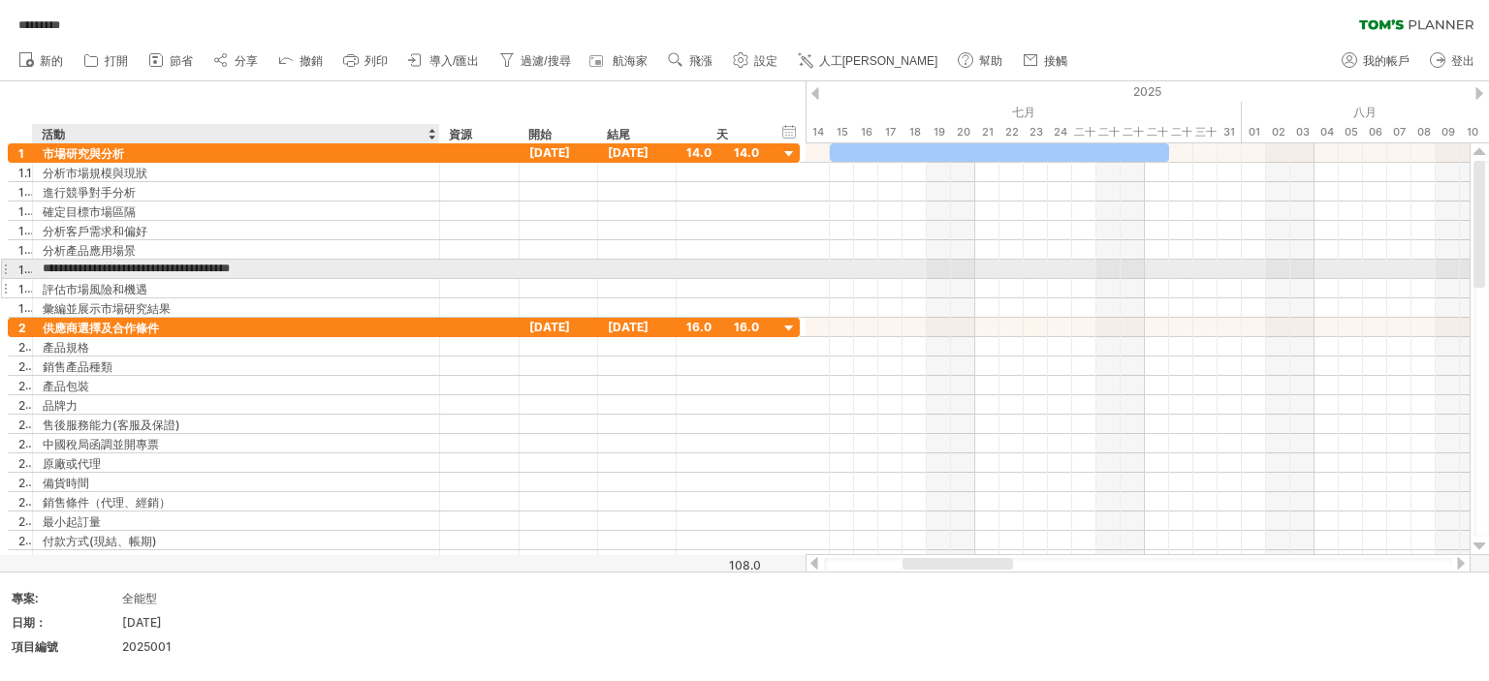
click at [310, 267] on input "**********" at bounding box center [236, 269] width 387 height 18
type input "**********"
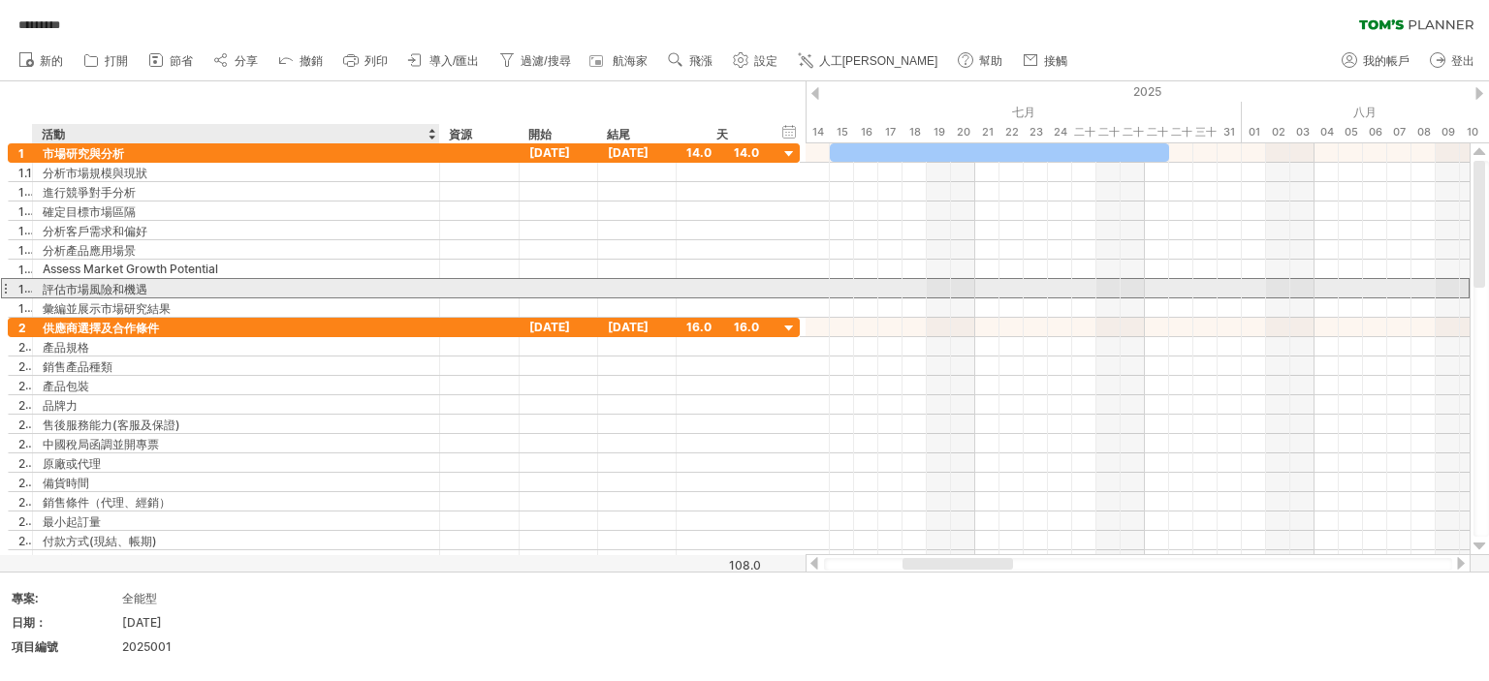
click at [201, 288] on div "評估市場風險和機遇" at bounding box center [236, 288] width 387 height 18
click at [344, 312] on div "彙編並展示市場研究結果" at bounding box center [236, 307] width 387 height 18
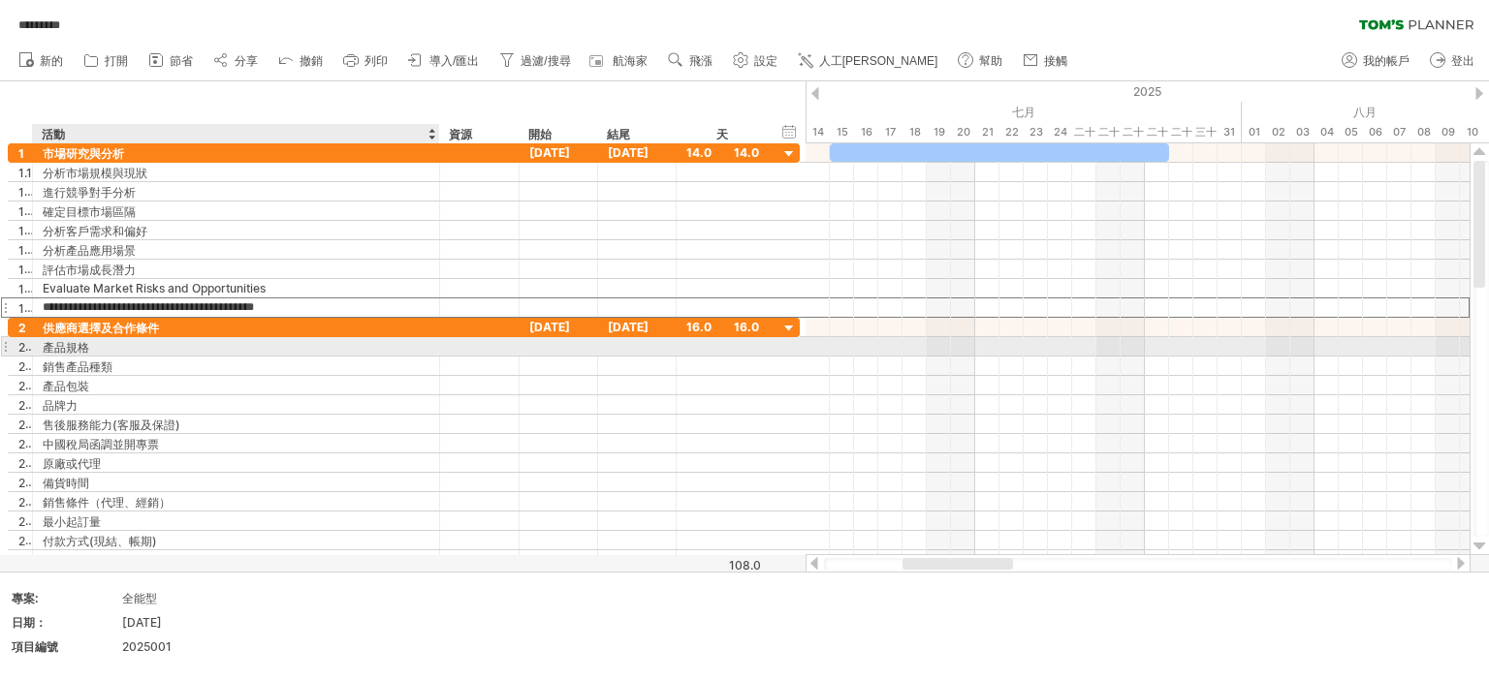
click at [353, 337] on div "產品規格" at bounding box center [236, 346] width 387 height 18
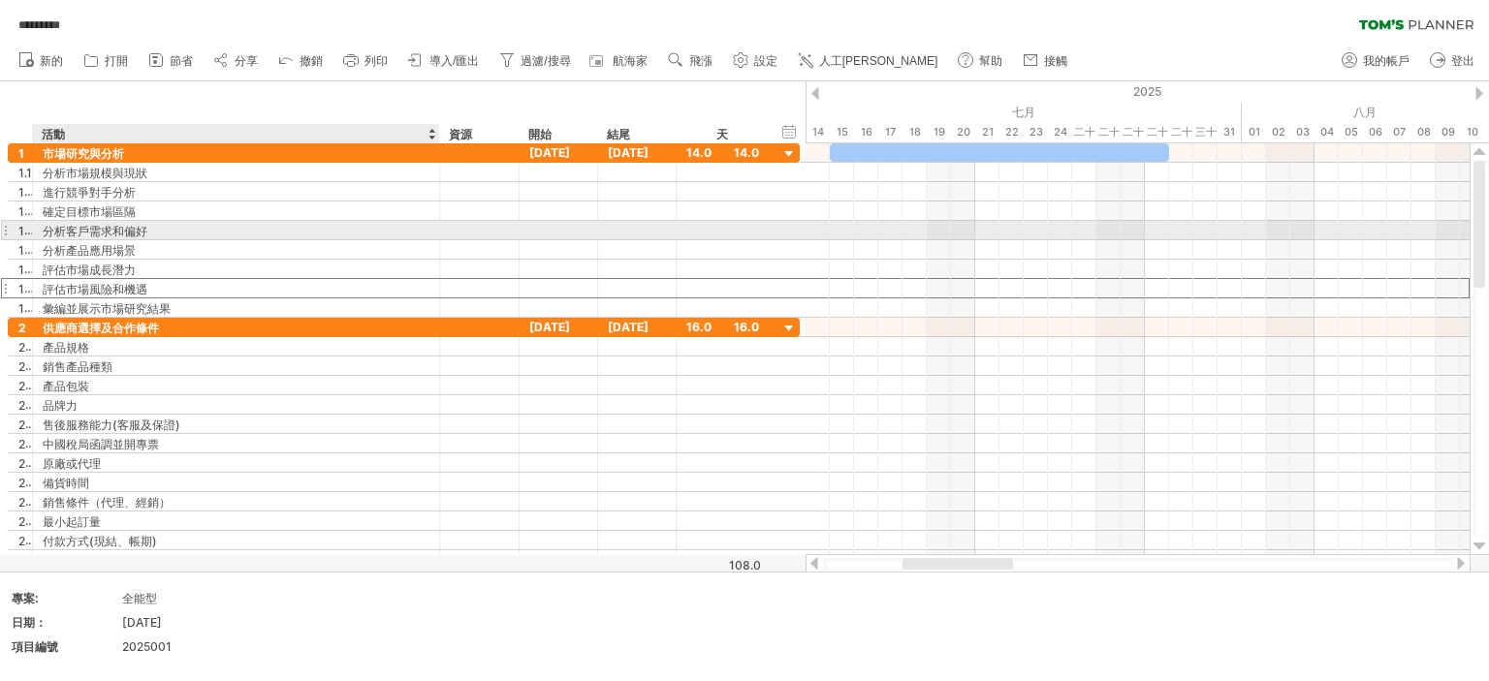
drag, startPoint x: 119, startPoint y: 287, endPoint x: 132, endPoint y: 224, distance: 64.2
click at [132, 224] on div "**********" at bounding box center [404, 230] width 792 height 174
drag, startPoint x: 18, startPoint y: 289, endPoint x: 31, endPoint y: 229, distance: 61.4
click at [31, 229] on div "**********" at bounding box center [404, 230] width 792 height 174
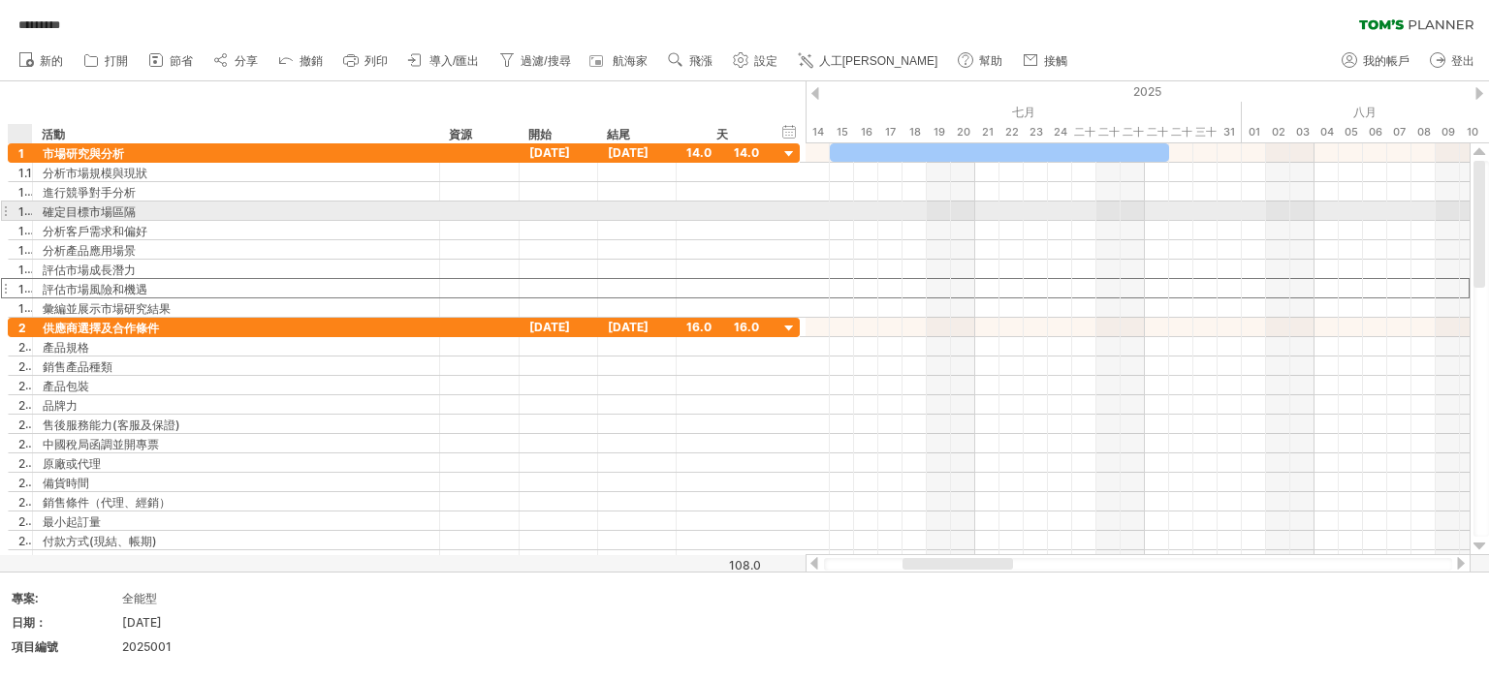
drag, startPoint x: 20, startPoint y: 290, endPoint x: 31, endPoint y: 219, distance: 71.5
click at [31, 219] on div "**********" at bounding box center [404, 230] width 792 height 174
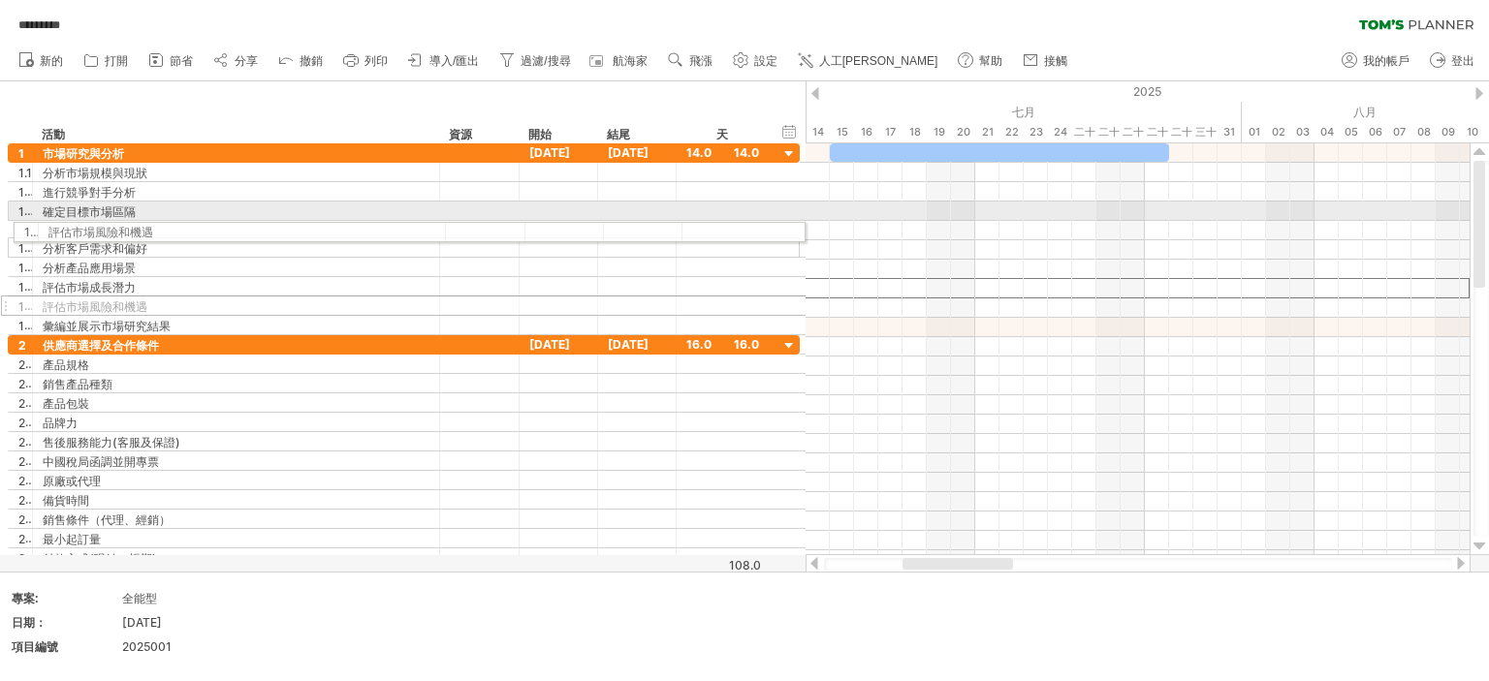
drag, startPoint x: 6, startPoint y: 289, endPoint x: 4, endPoint y: 229, distance: 60.1
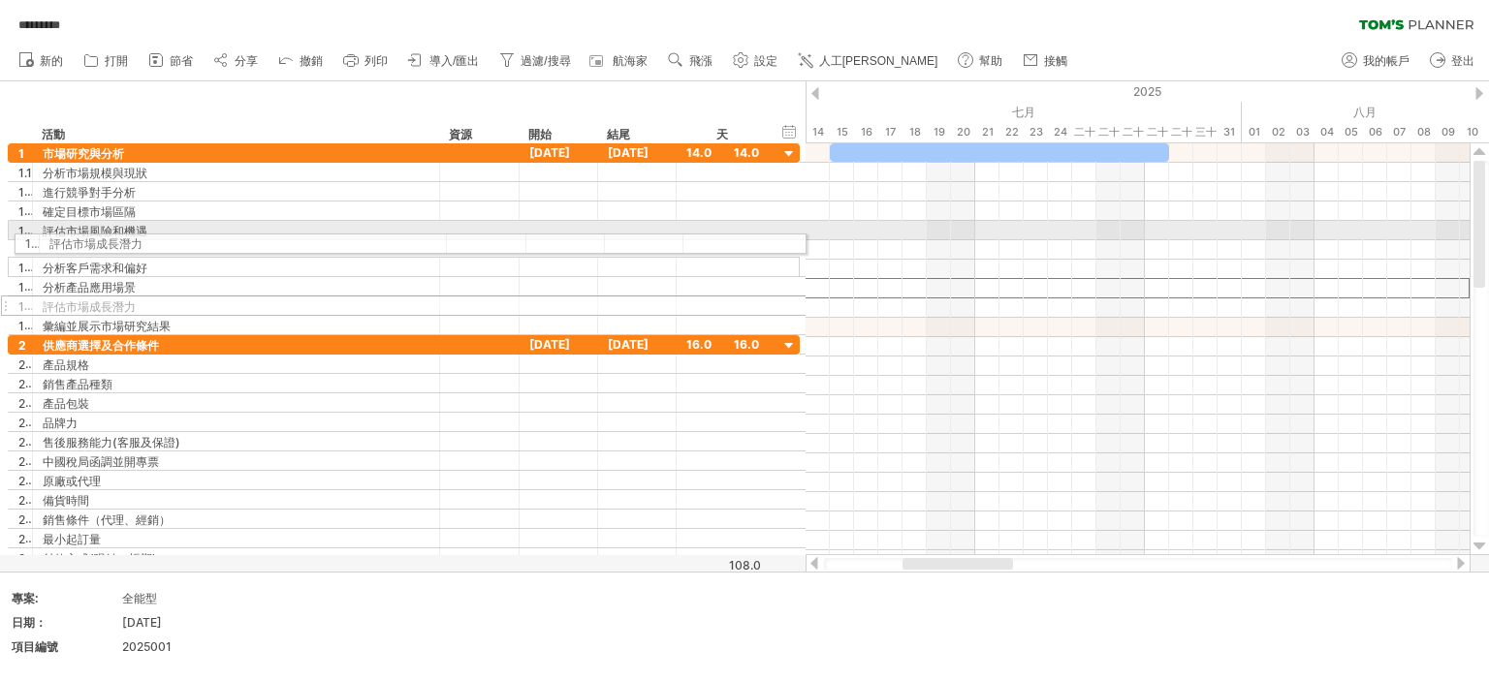
drag, startPoint x: 3, startPoint y: 286, endPoint x: 4, endPoint y: 240, distance: 45.6
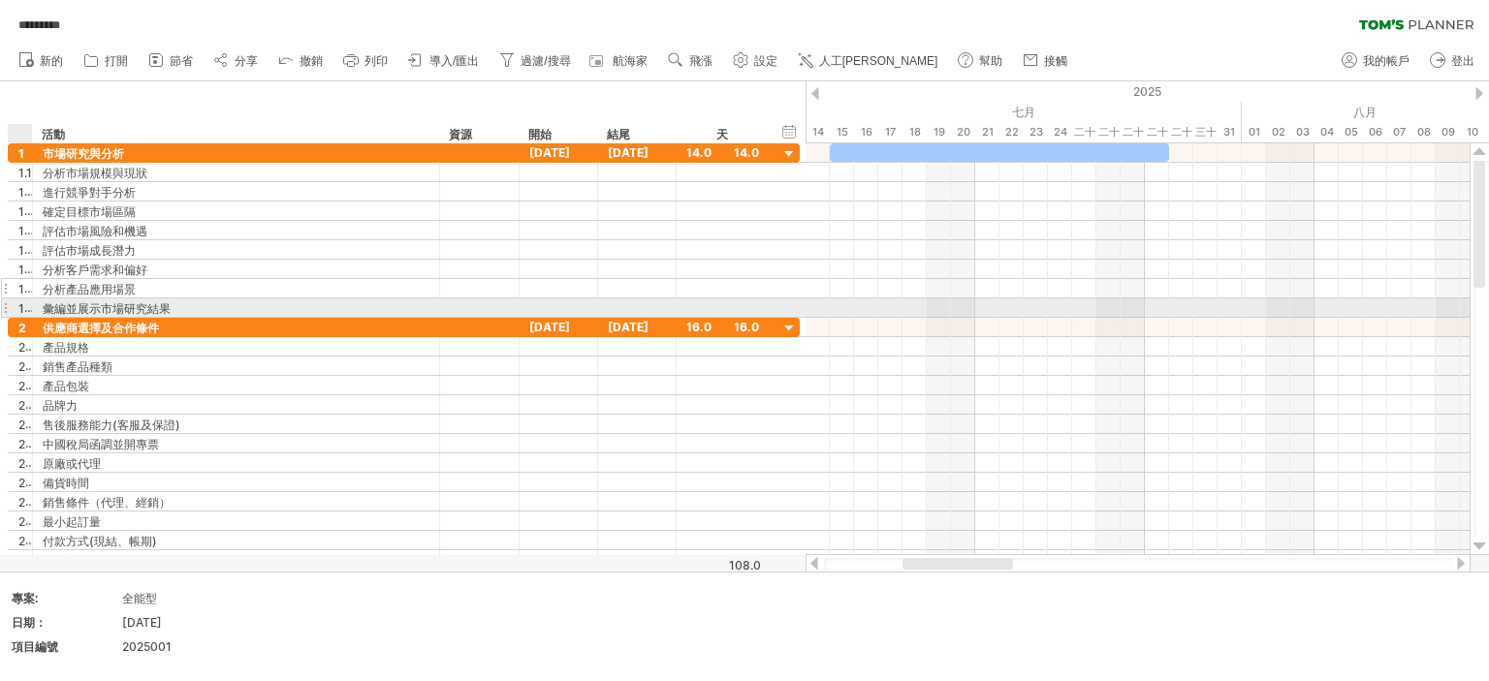
drag, startPoint x: 14, startPoint y: 313, endPoint x: 28, endPoint y: 288, distance: 29.1
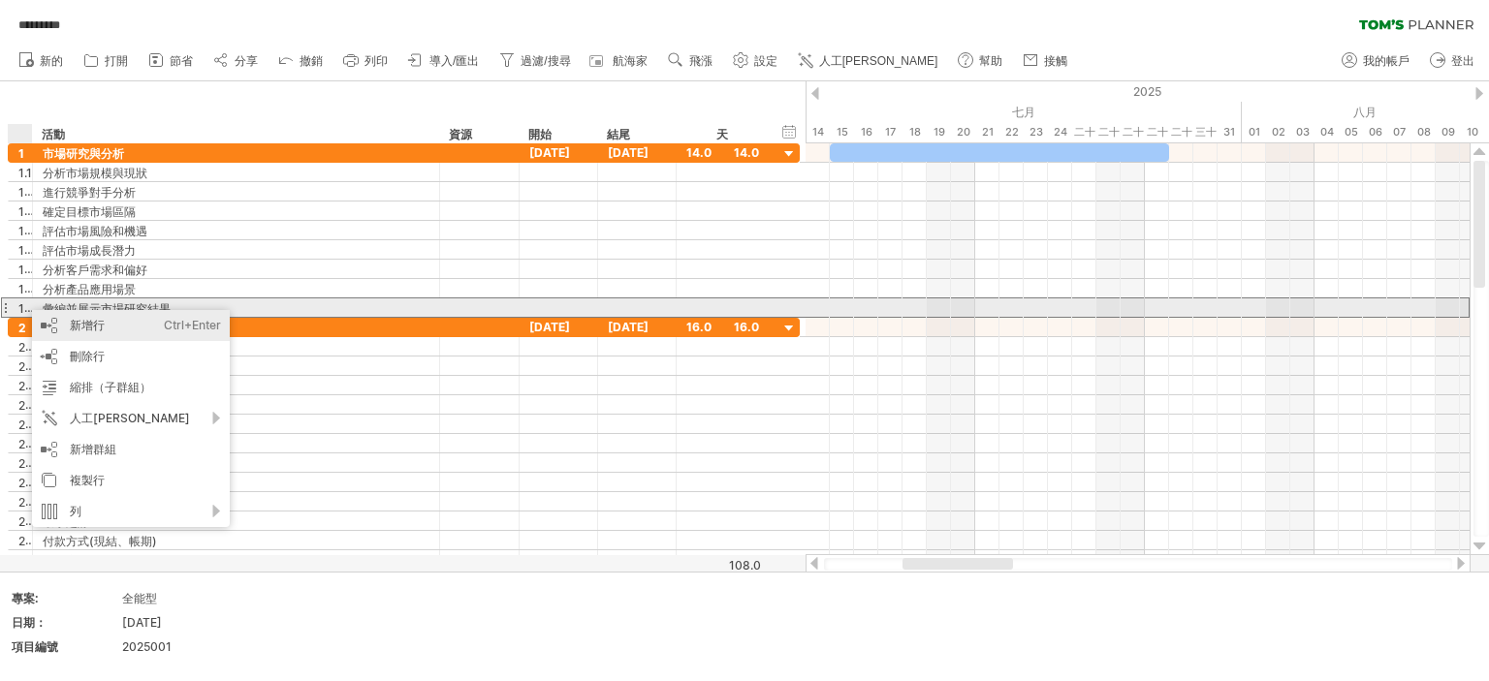
click at [81, 317] on div "新增行 Ctrl+Enter Cmd+回車" at bounding box center [131, 325] width 198 height 31
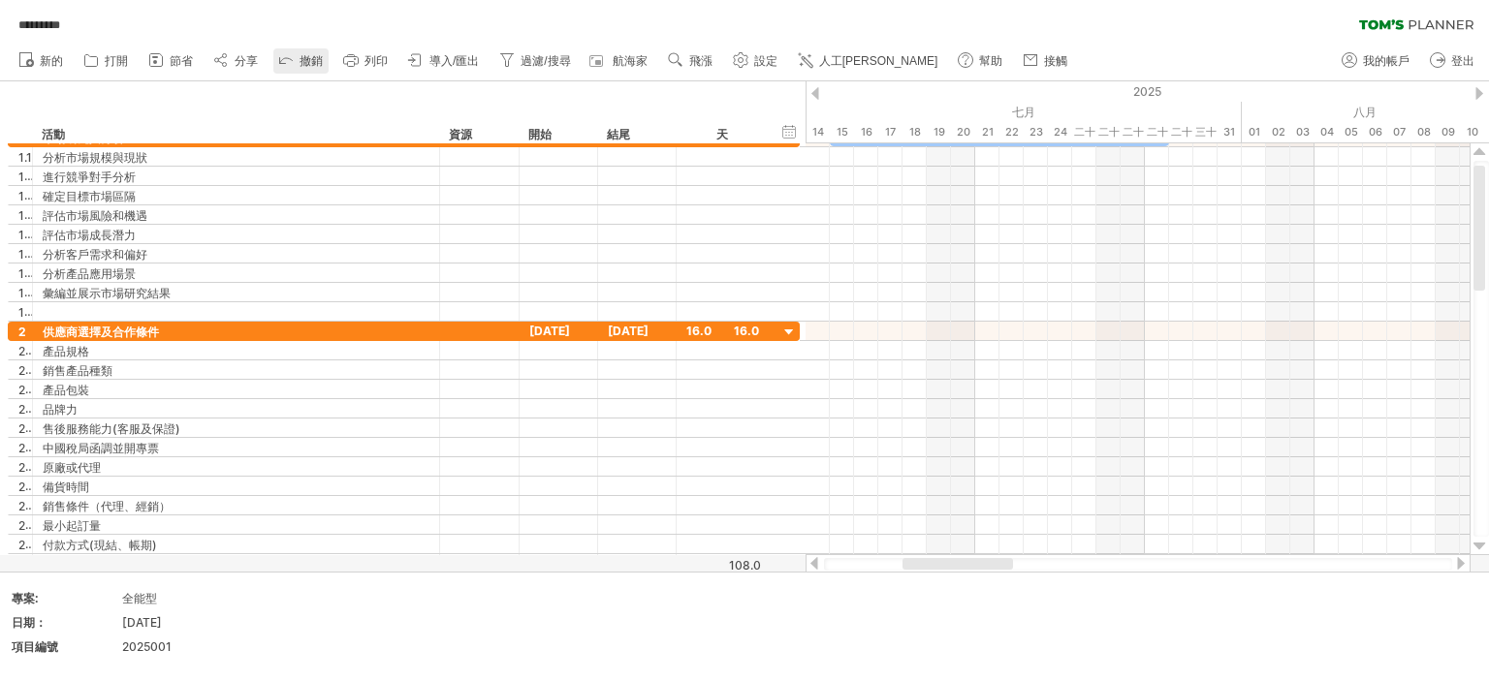
click at [298, 56] on link "撤銷" at bounding box center [300, 60] width 55 height 25
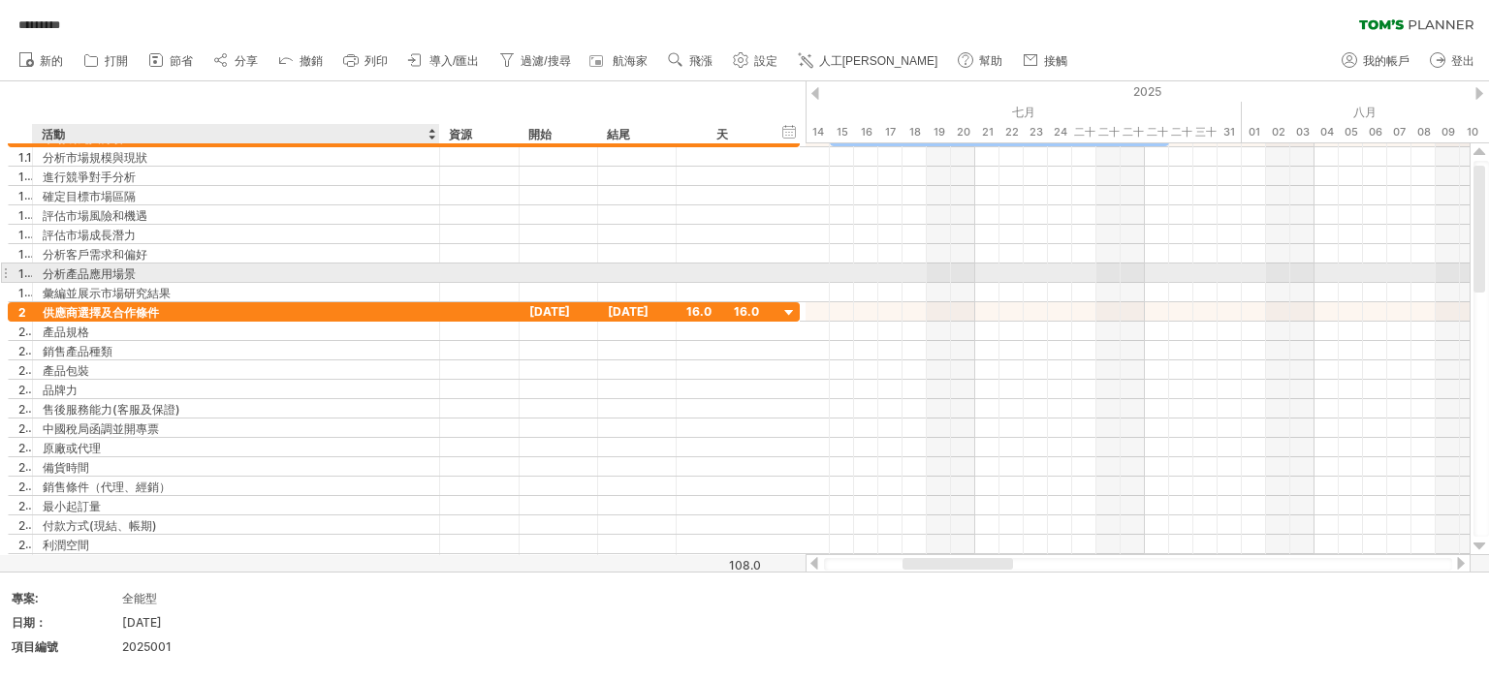
click at [54, 274] on font "分析產品應用場景" at bounding box center [89, 274] width 93 height 15
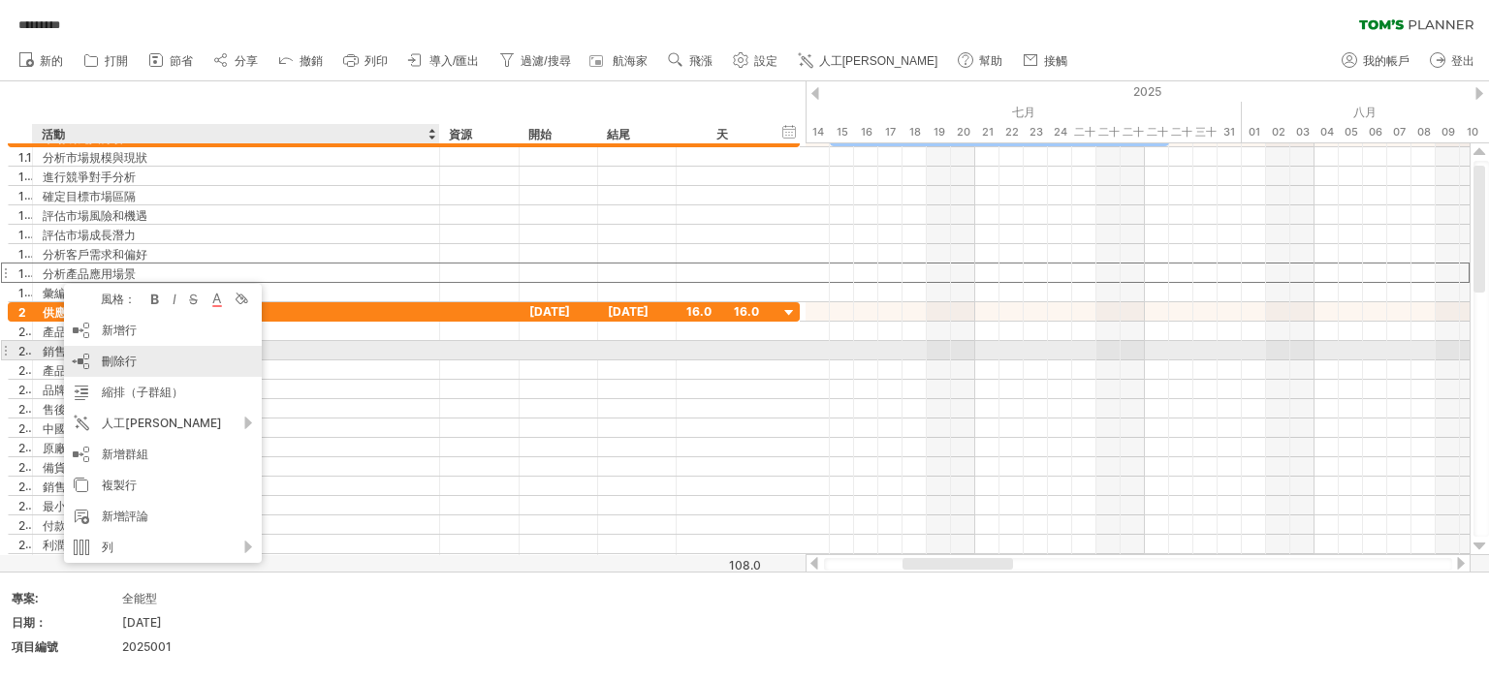
click at [151, 328] on div "新增行 Ctrl+Enter Cmd+回車" at bounding box center [163, 330] width 198 height 31
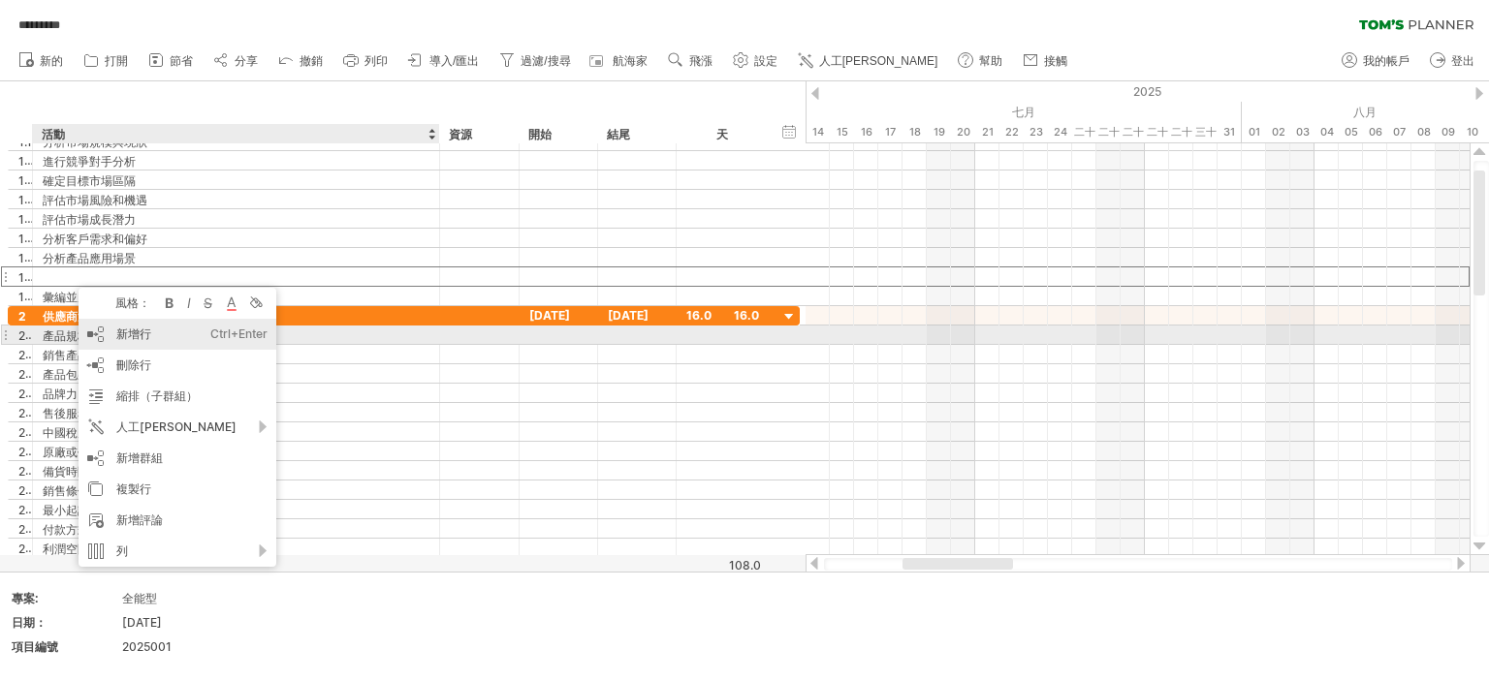
click at [142, 333] on font "新增行" at bounding box center [133, 334] width 35 height 15
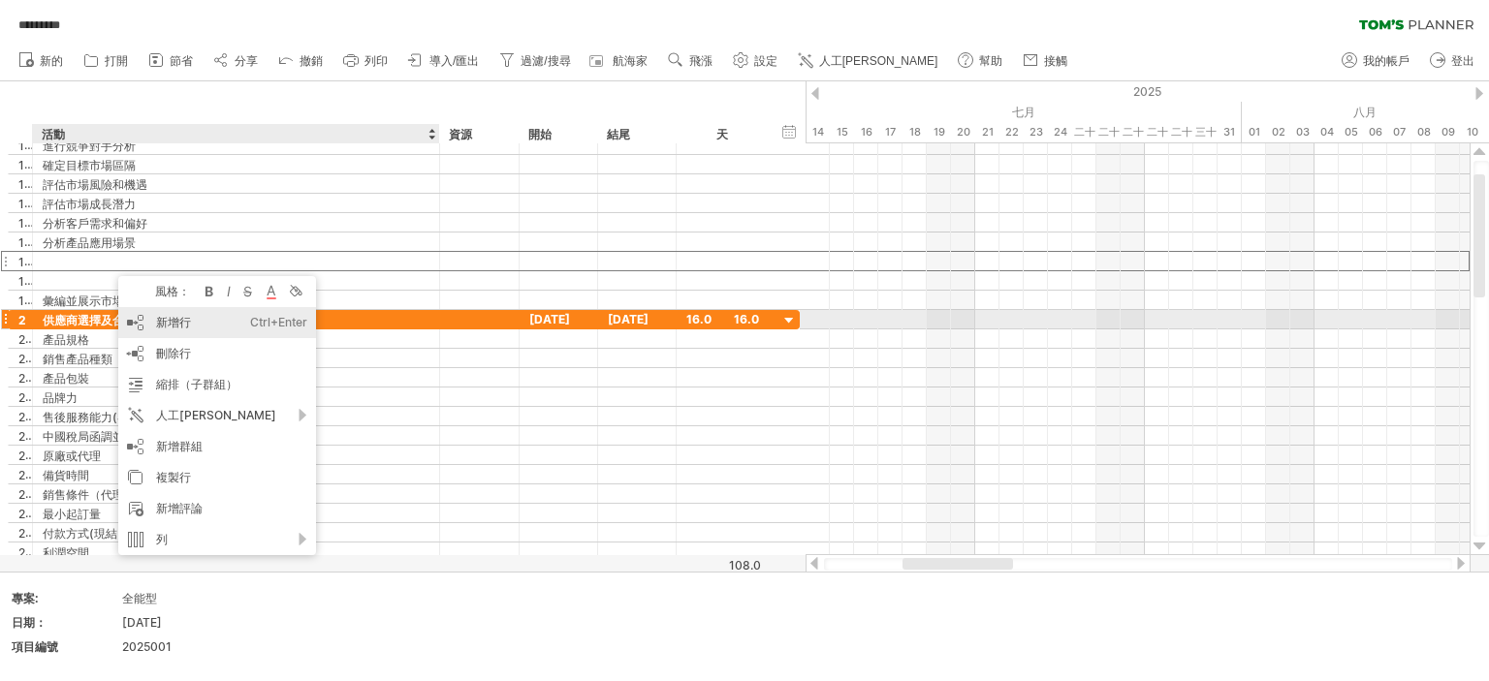
click at [169, 321] on font "新增行" at bounding box center [173, 322] width 35 height 15
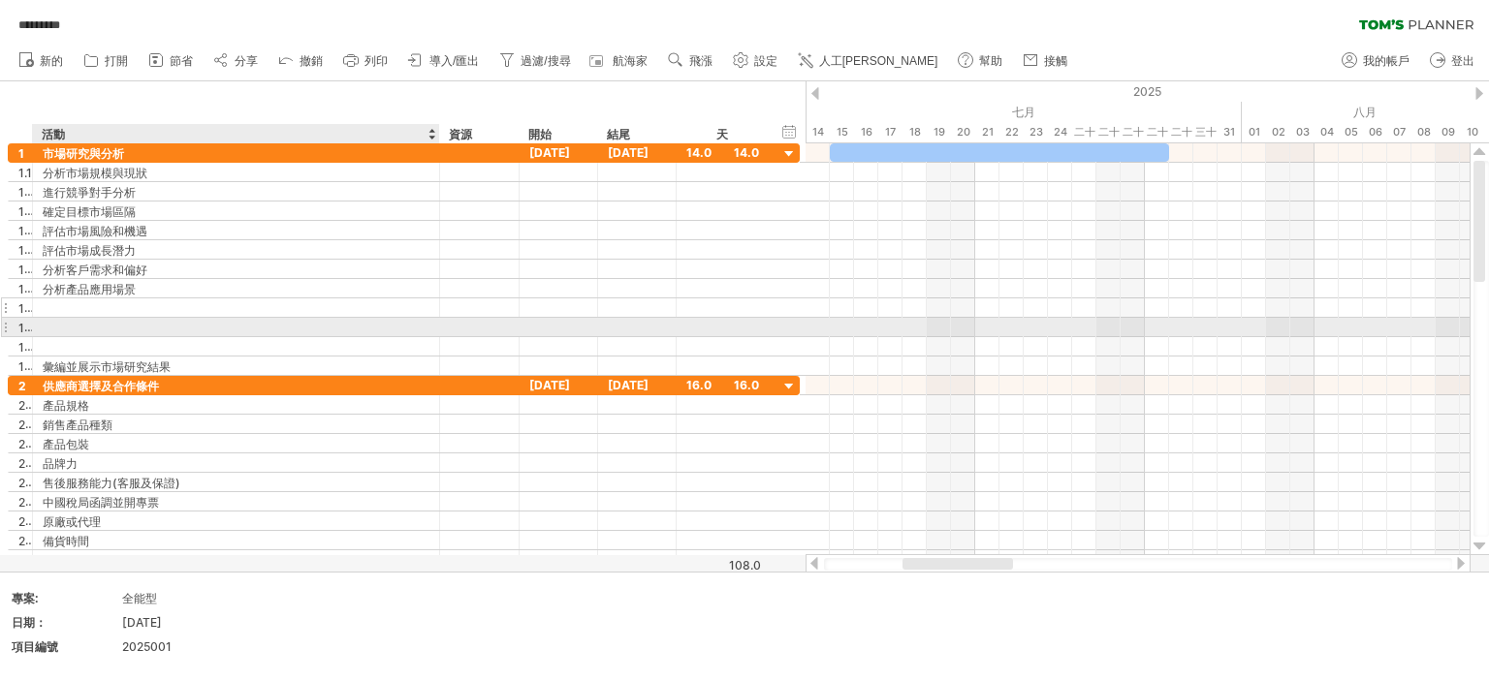
click at [65, 302] on div at bounding box center [236, 307] width 387 height 18
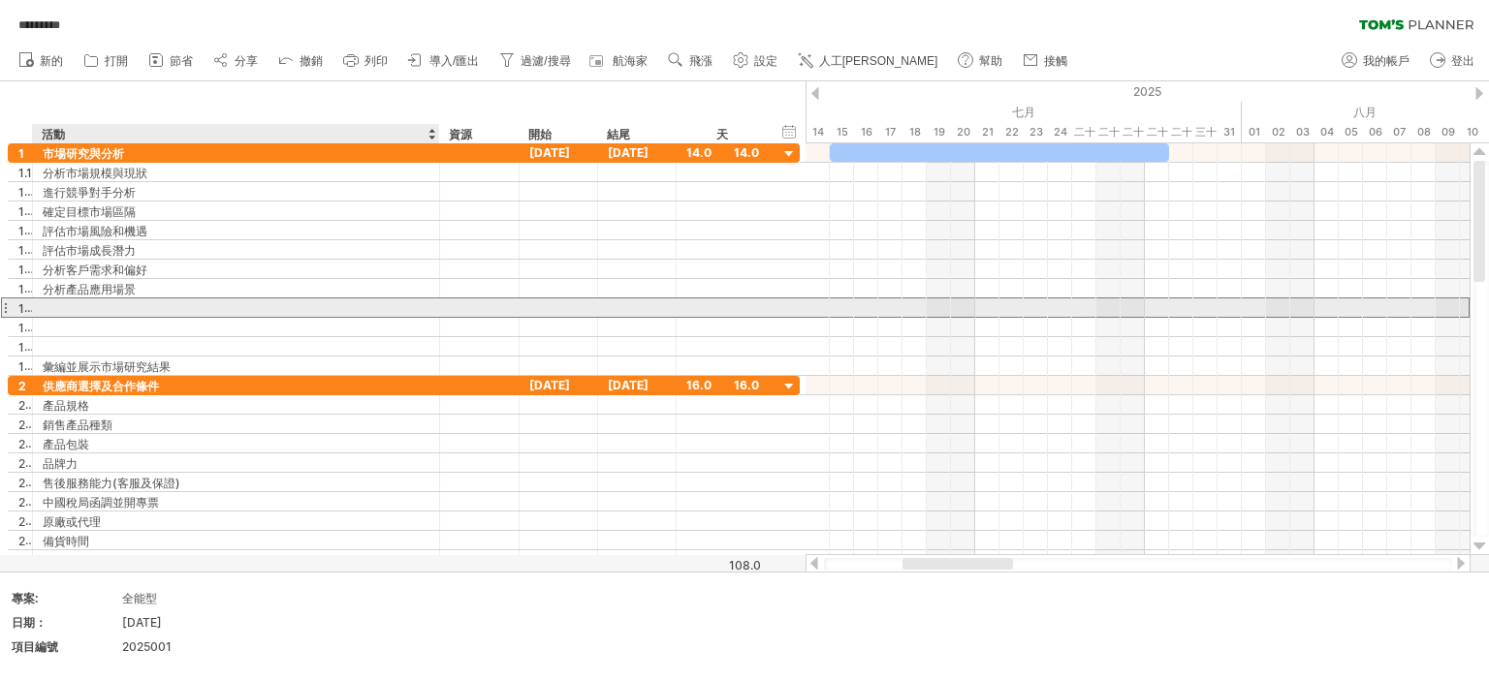
click at [66, 302] on input "text" at bounding box center [236, 307] width 387 height 18
type input "*"
type input "**********"
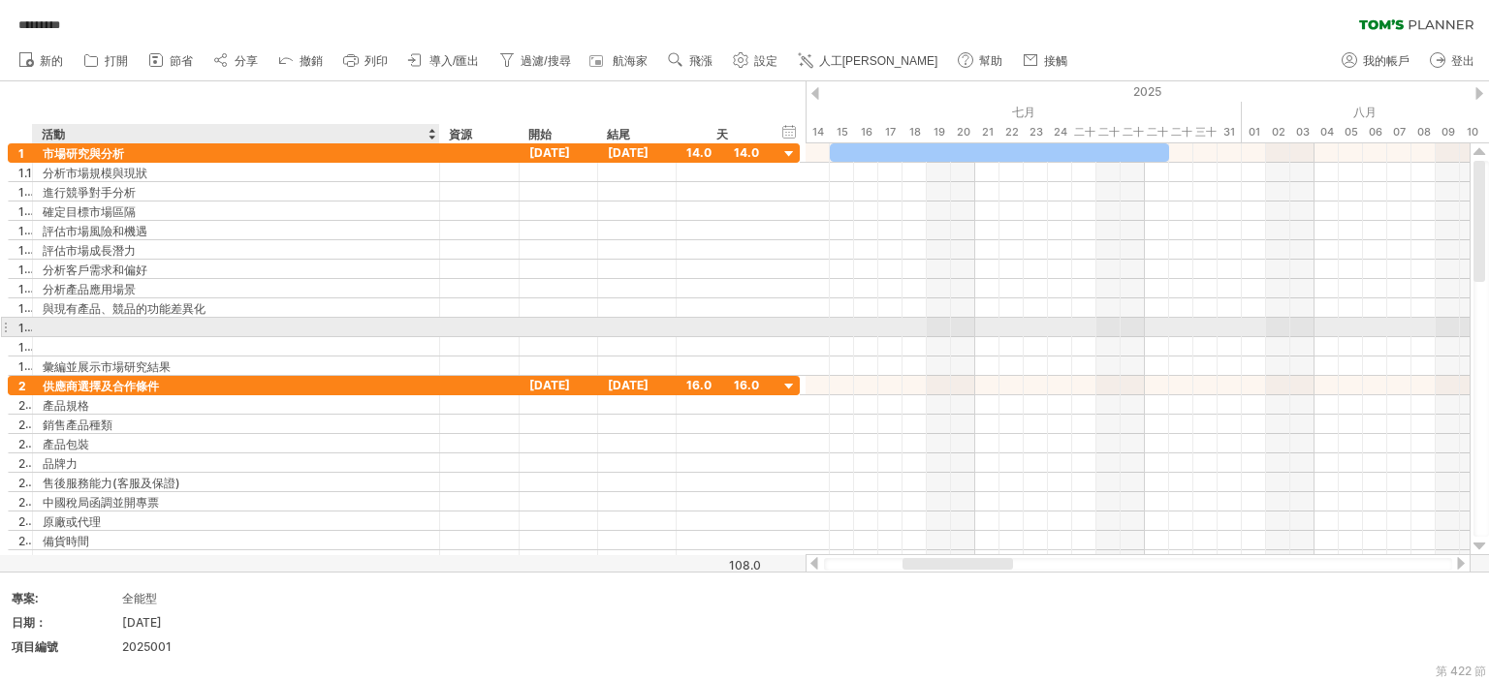
click at [105, 323] on div at bounding box center [236, 327] width 387 height 18
click at [0, 0] on input "text" at bounding box center [0, 0] width 0 height 0
type input "****"
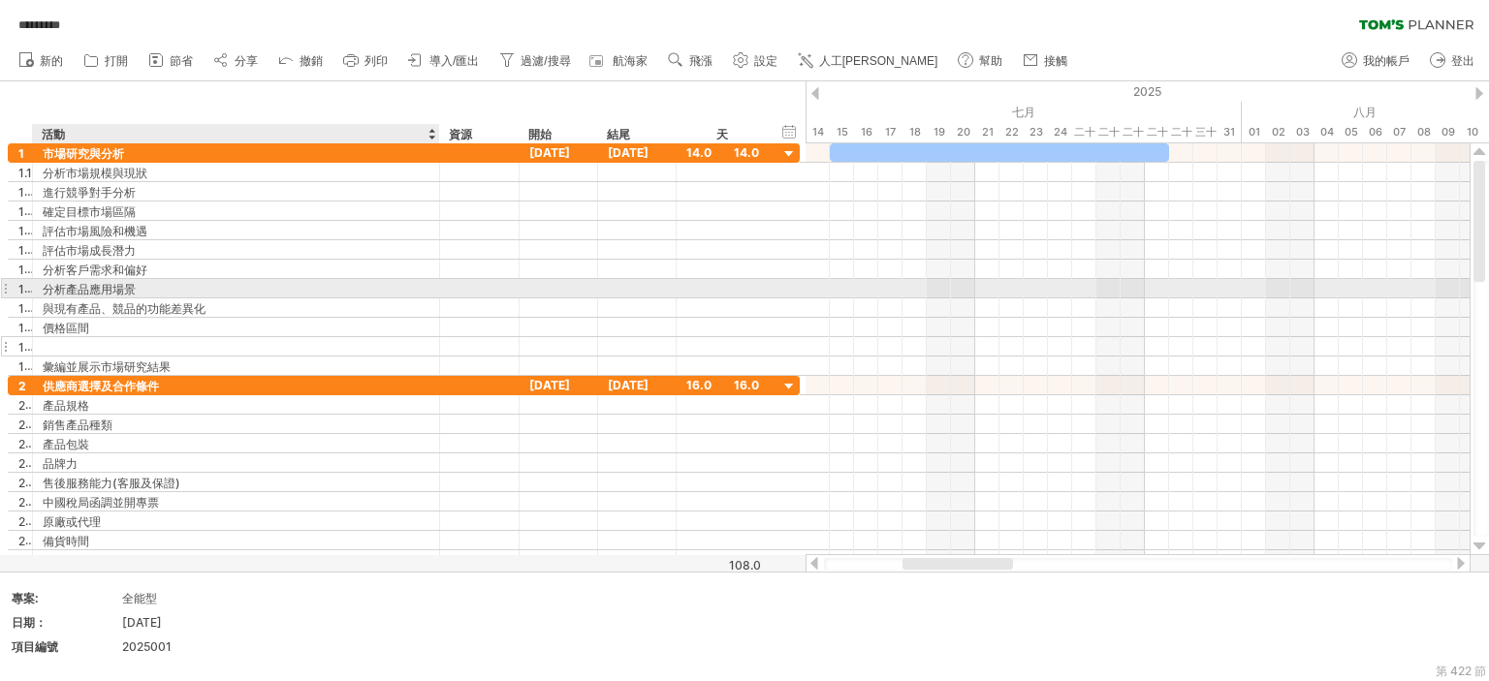
click at [77, 351] on div at bounding box center [236, 346] width 387 height 18
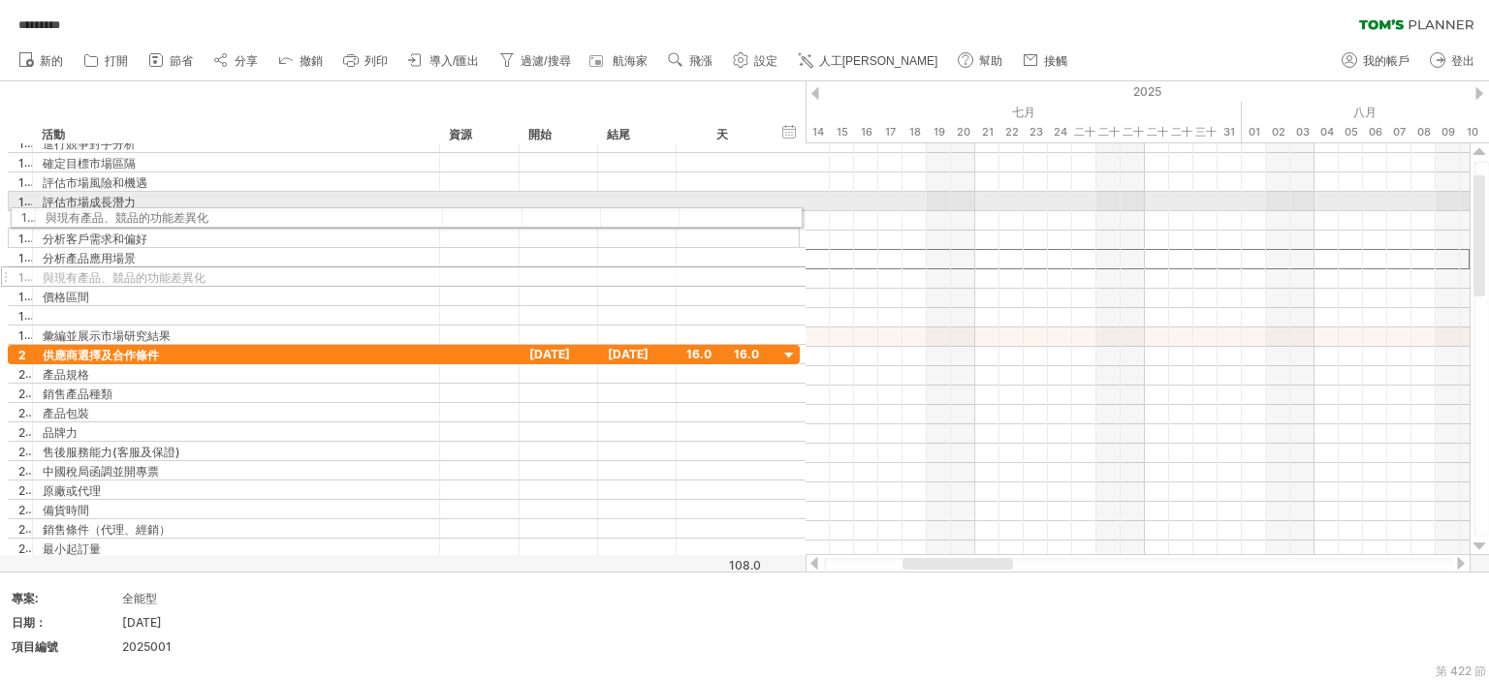
drag, startPoint x: 3, startPoint y: 259, endPoint x: 1, endPoint y: 214, distance: 44.6
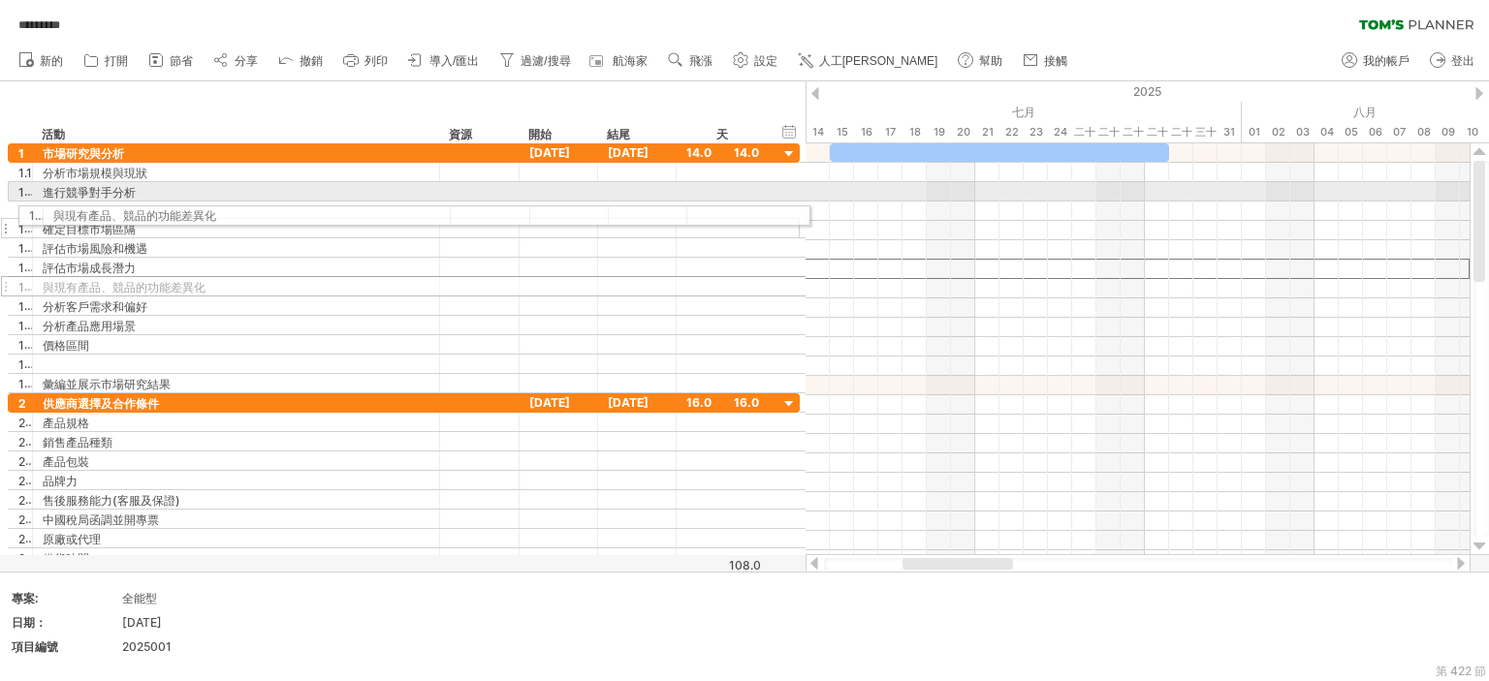
drag, startPoint x: 4, startPoint y: 267, endPoint x: 12, endPoint y: 212, distance: 55.8
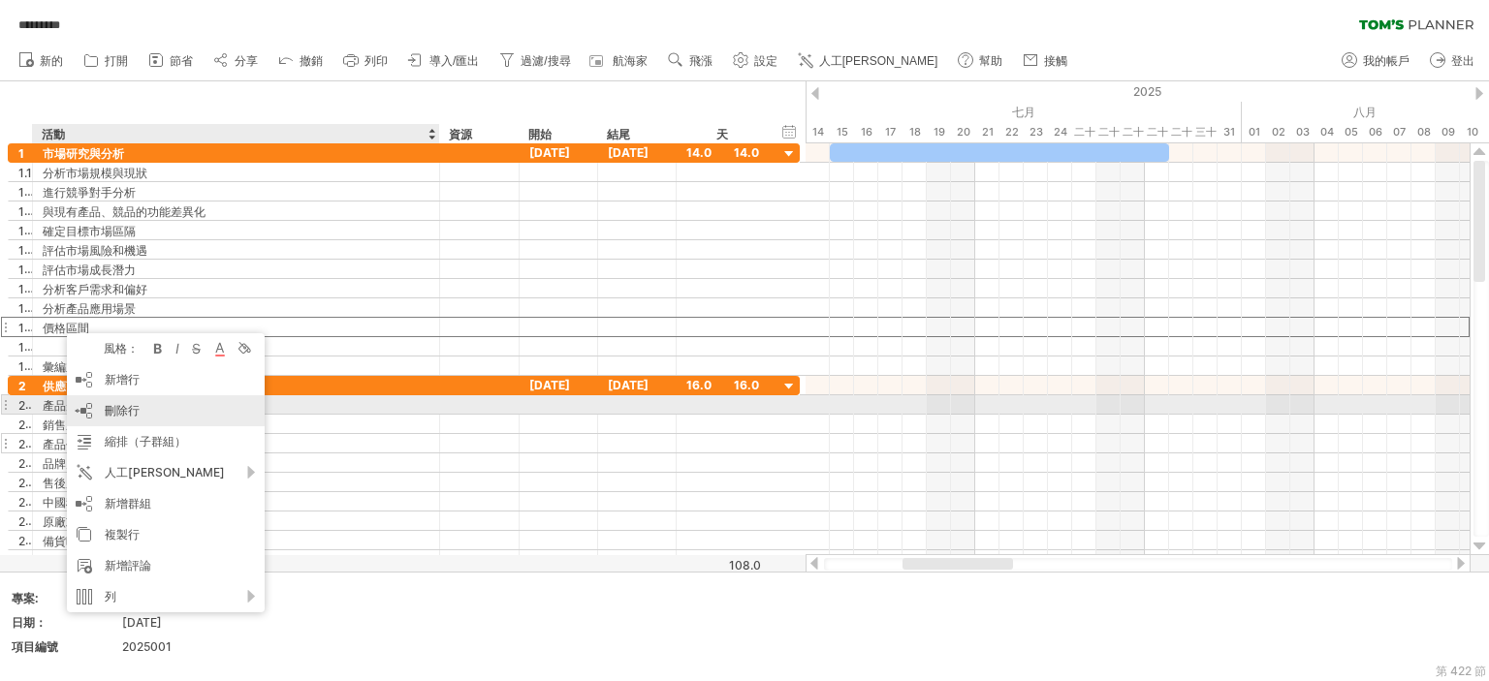
click at [128, 412] on font "刪除行" at bounding box center [122, 410] width 35 height 15
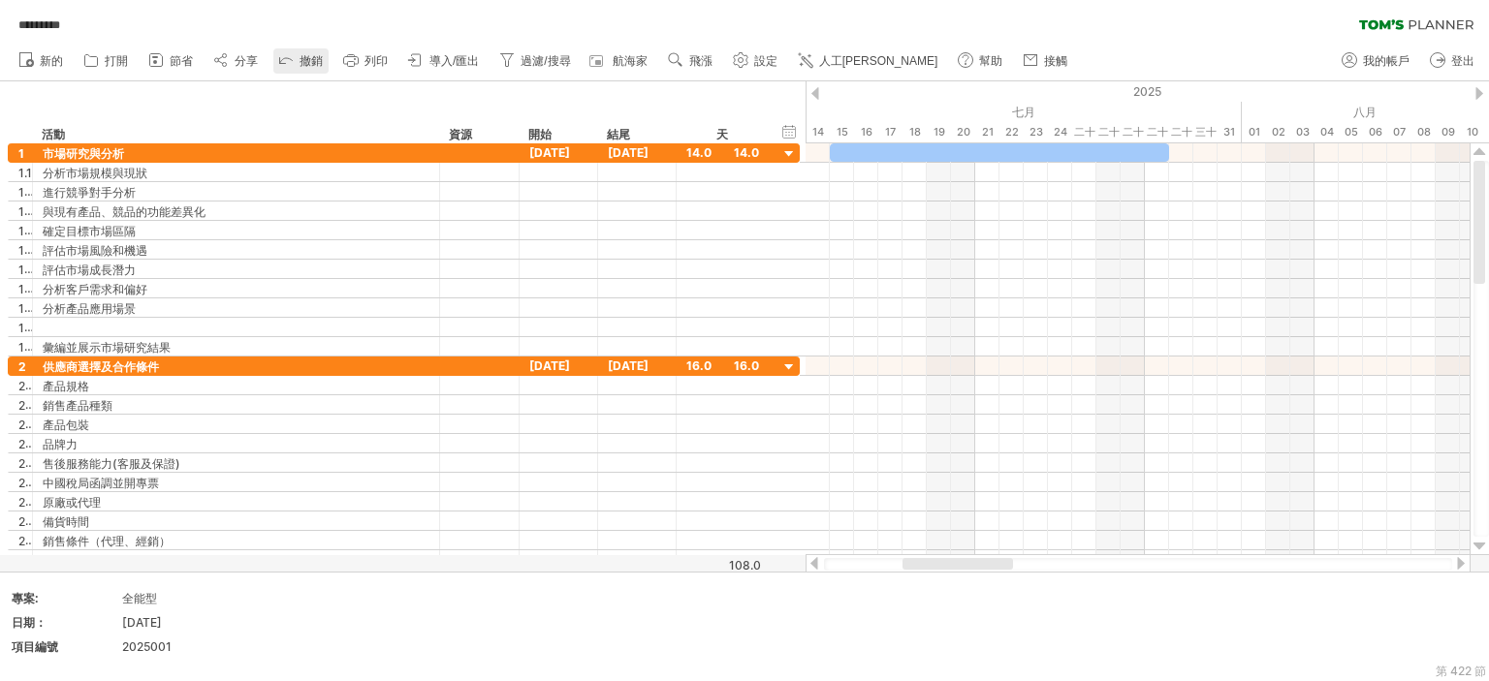
click at [296, 67] on icon at bounding box center [285, 58] width 19 height 19
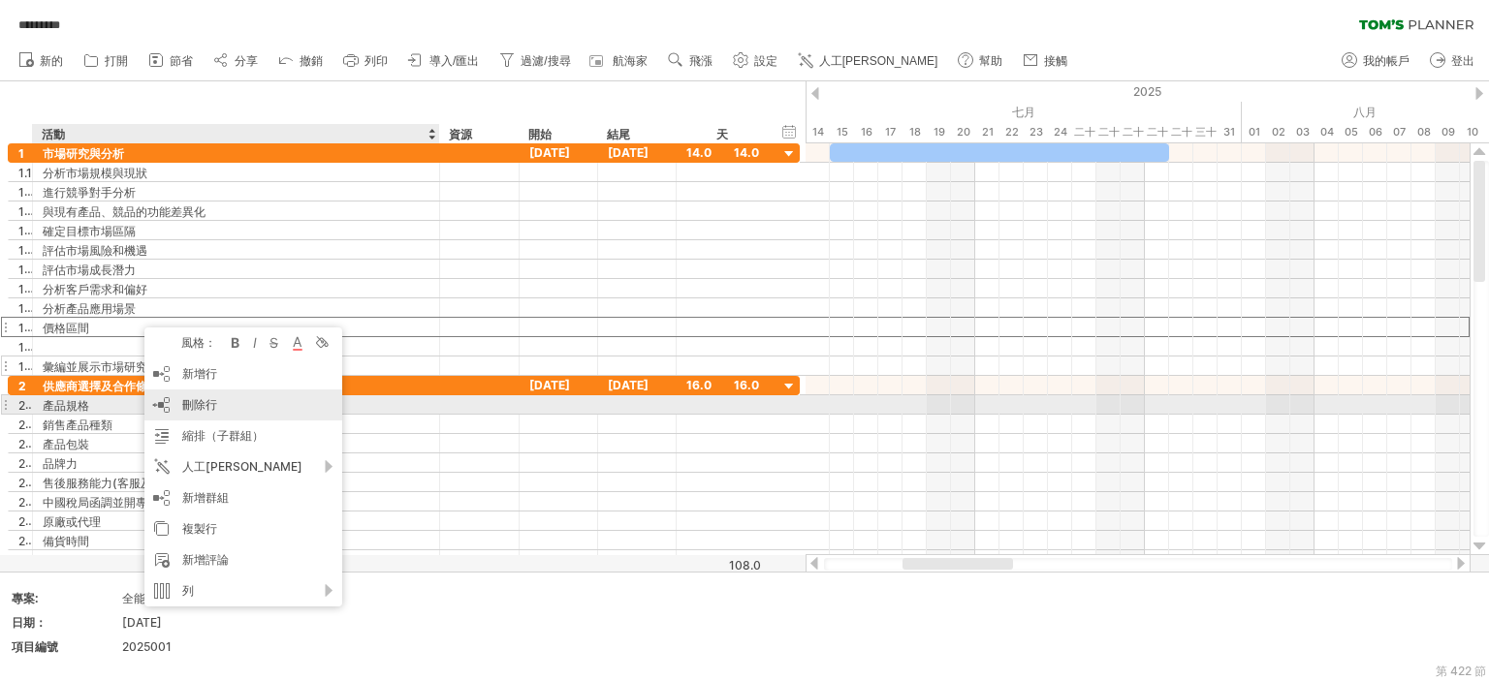
click at [208, 406] on font "刪除行" at bounding box center [199, 404] width 35 height 15
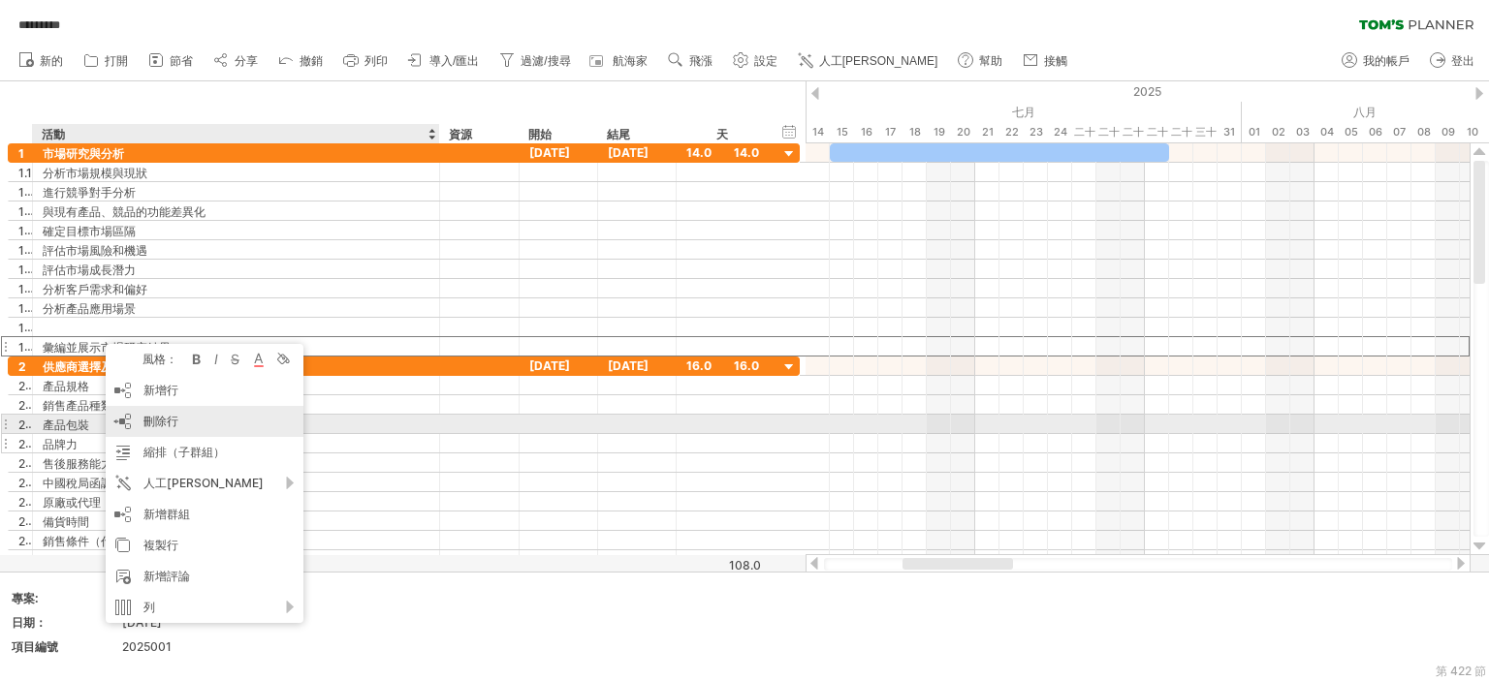
click at [195, 422] on div "刪除行 刪除選取的行" at bounding box center [205, 421] width 198 height 31
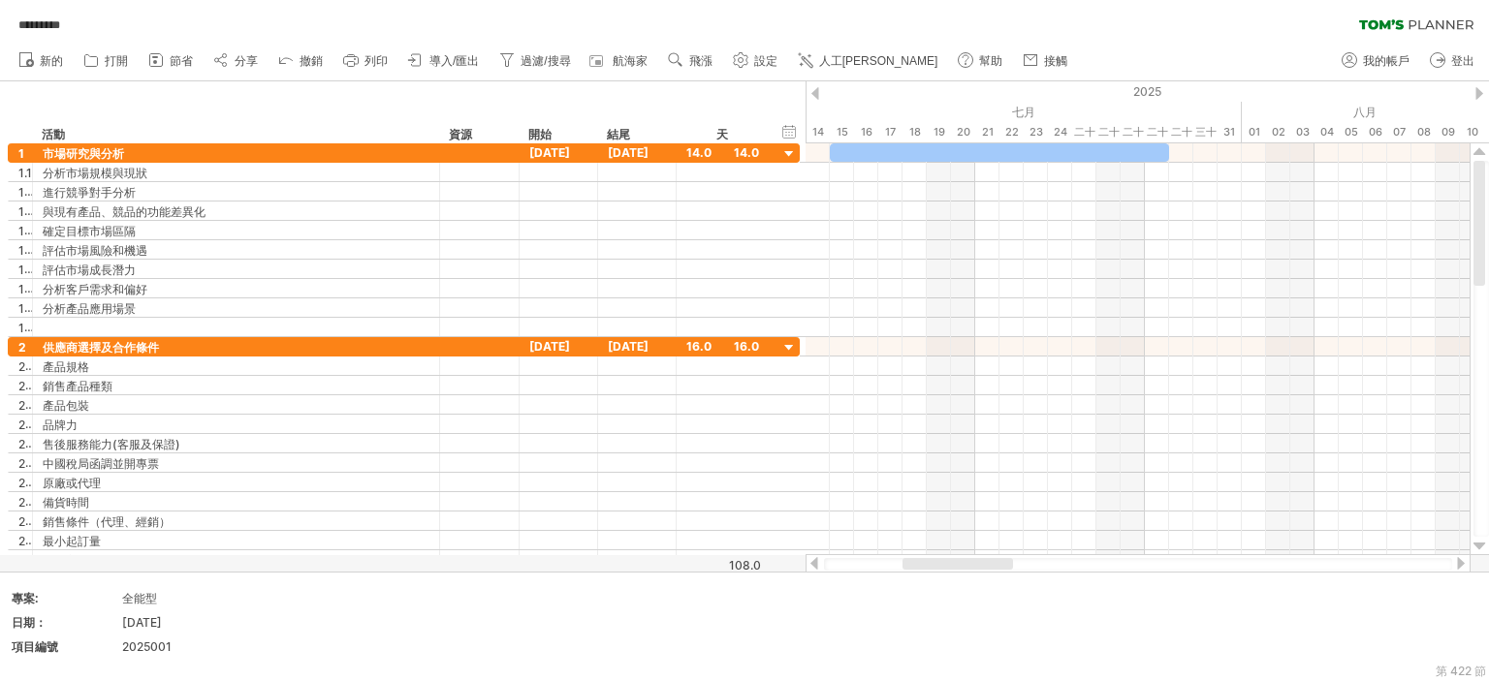
click at [291, 68] on icon at bounding box center [285, 58] width 19 height 19
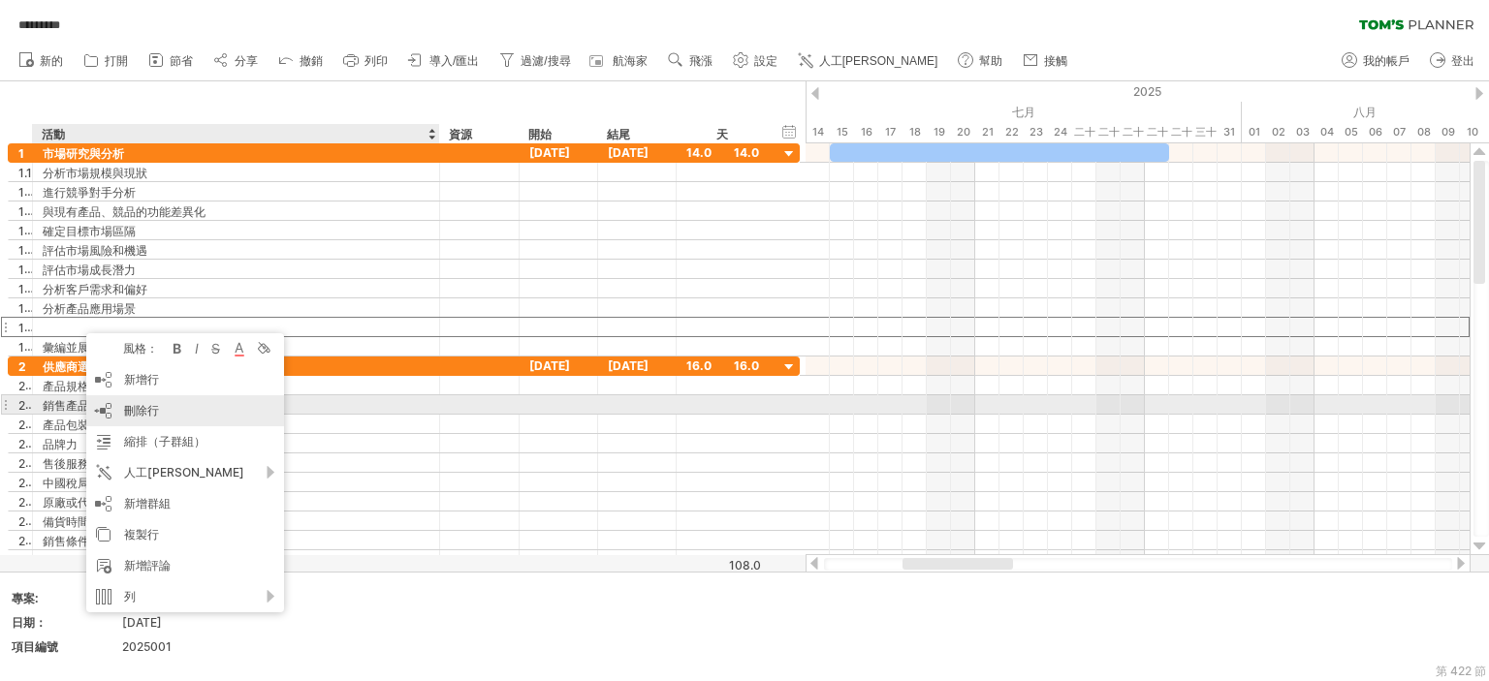
click at [154, 410] on font "刪除行" at bounding box center [141, 410] width 35 height 15
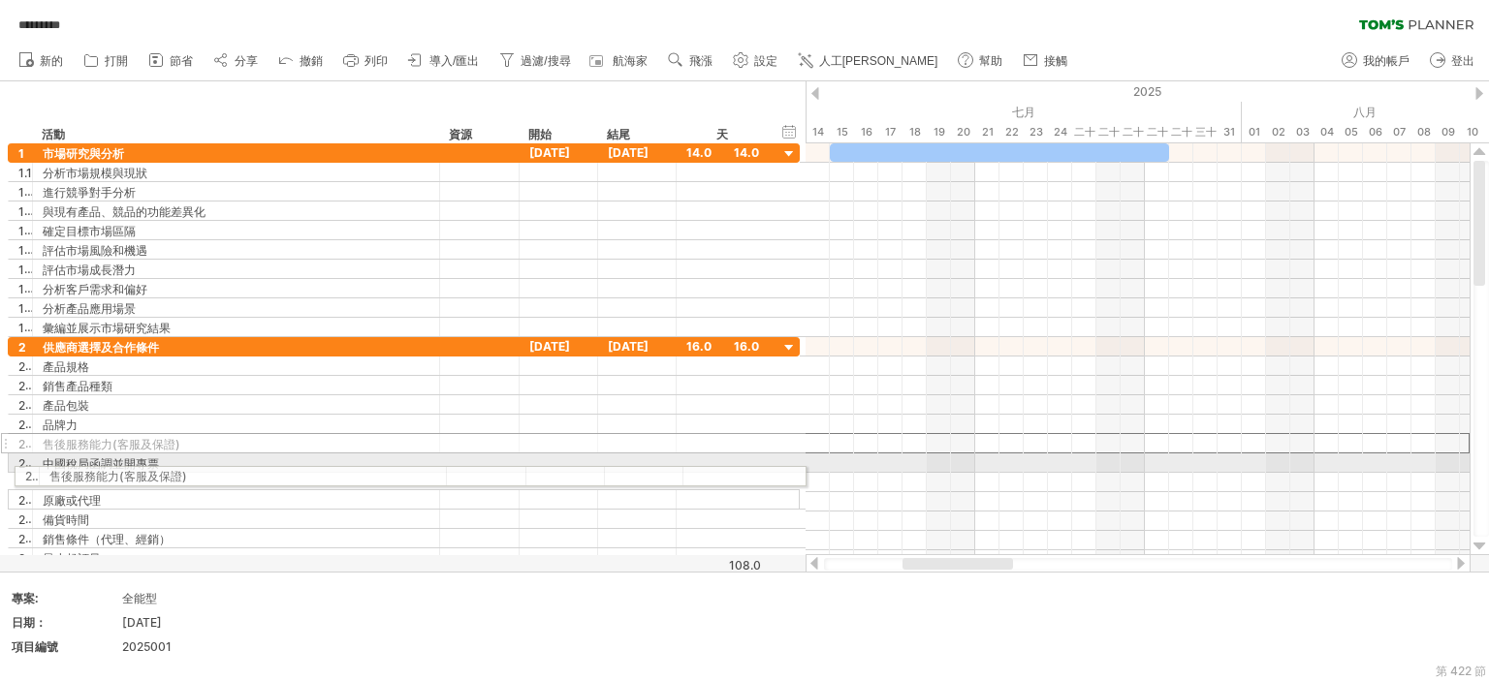
drag, startPoint x: 5, startPoint y: 441, endPoint x: 5, endPoint y: 477, distance: 35.9
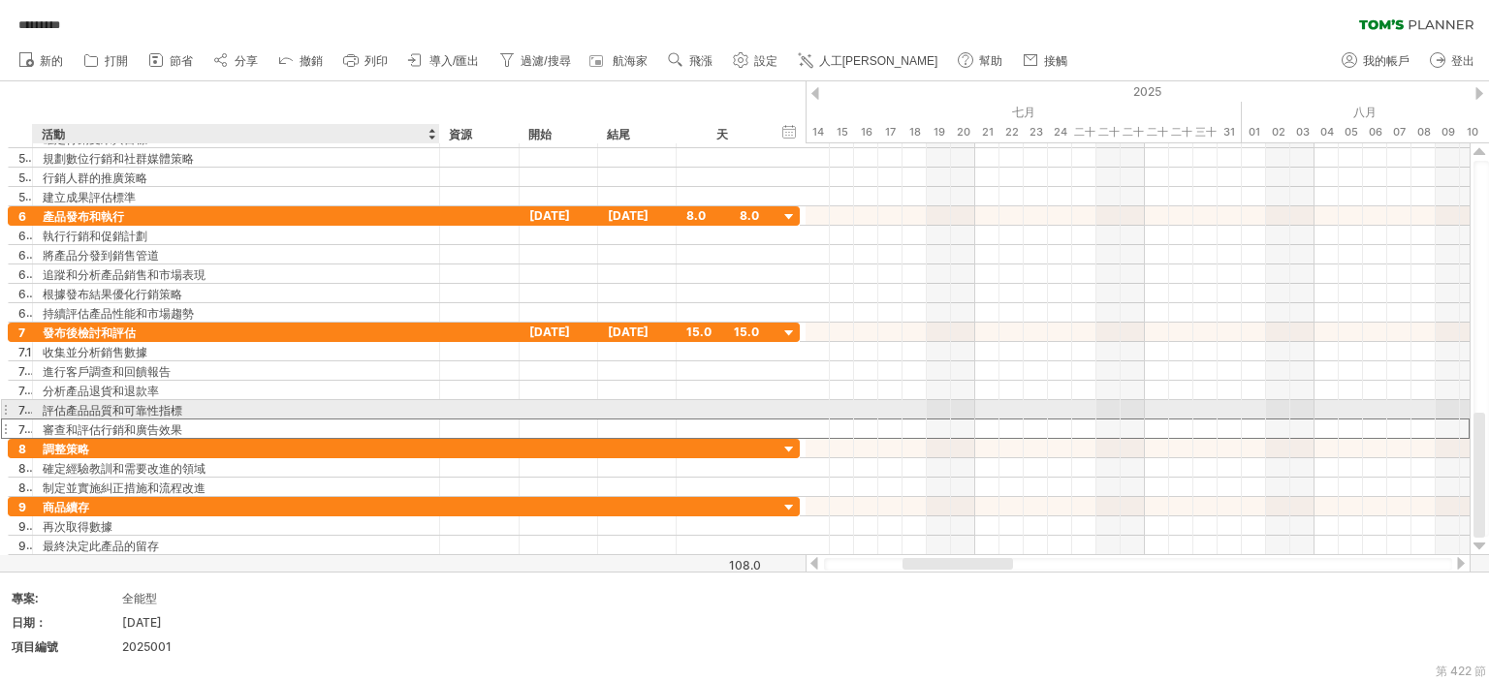
click at [97, 420] on div "審查和評估行銷和廣告效果" at bounding box center [236, 429] width 387 height 18
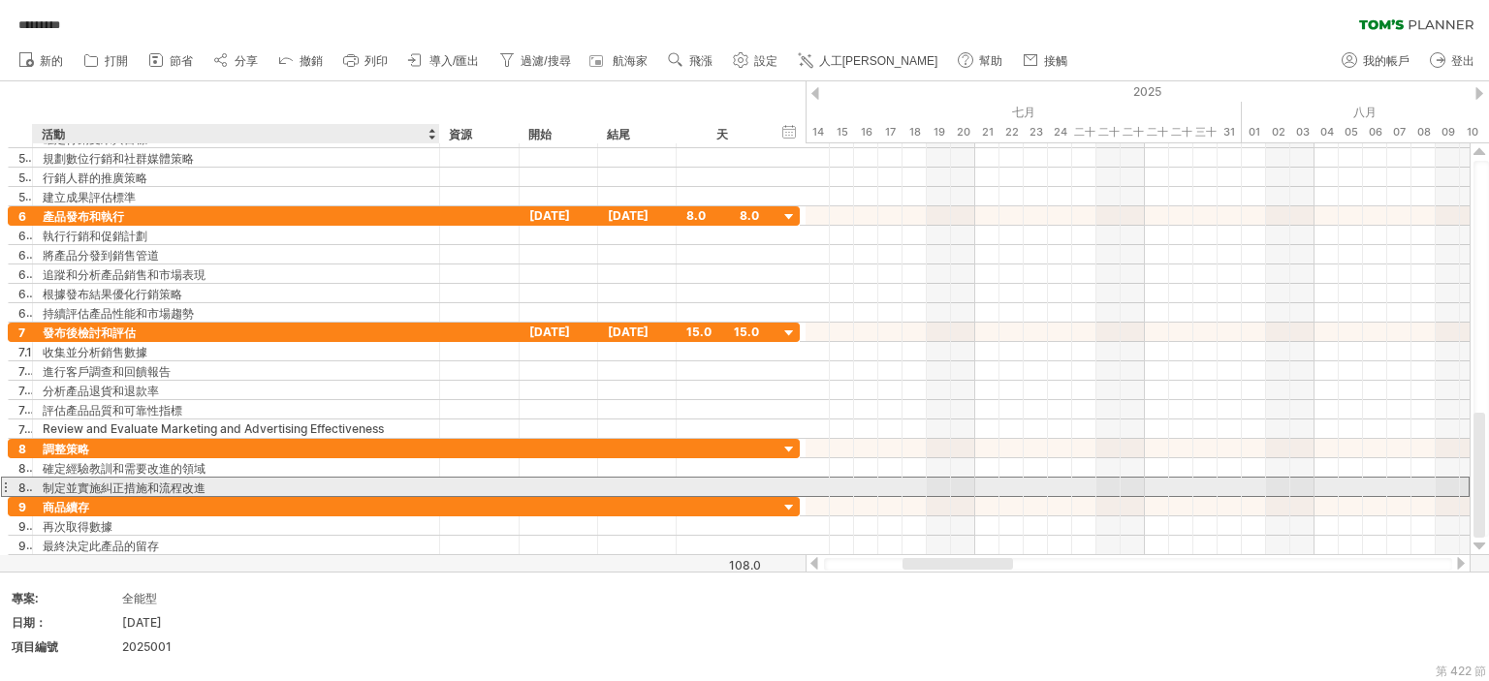
click at [241, 489] on div "制定並實施糾正措施和流程改進" at bounding box center [236, 487] width 387 height 18
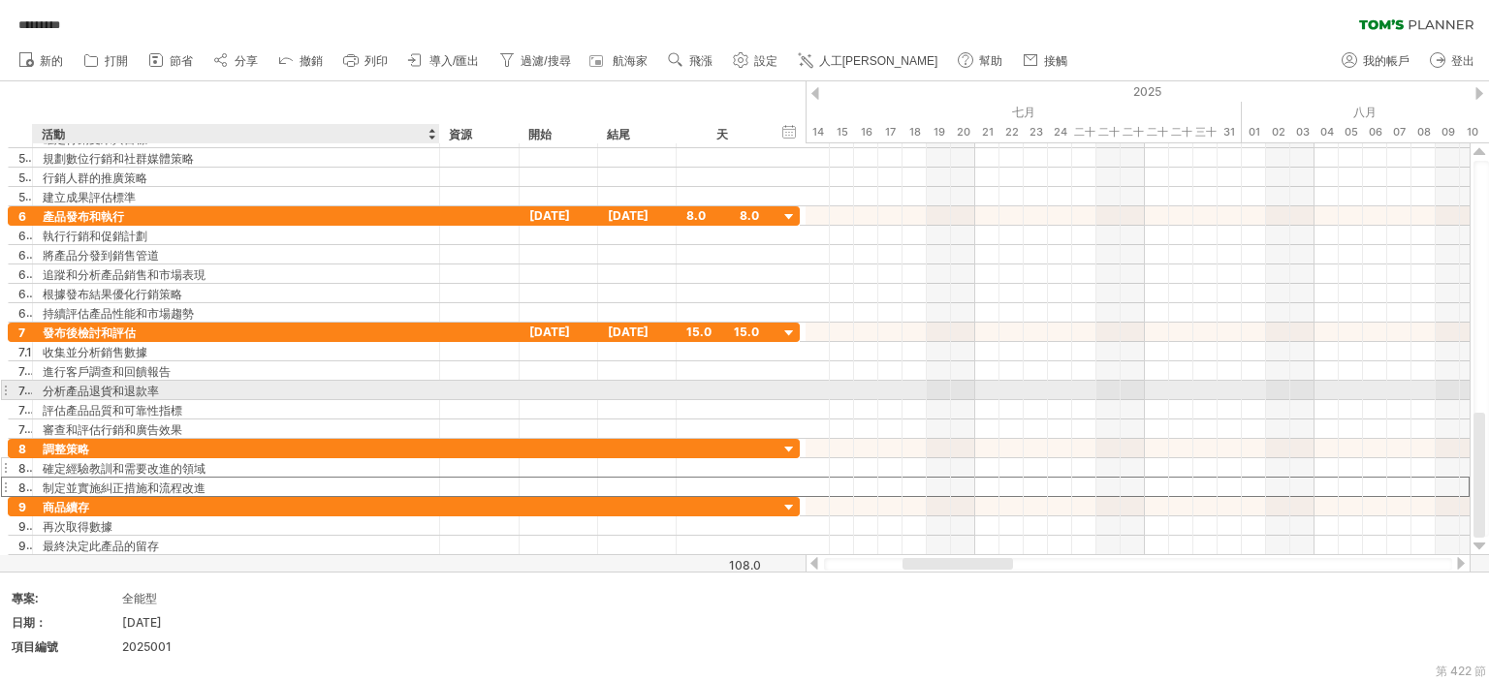
click at [78, 464] on font "確定經驗教訓和需要改進的領域" at bounding box center [124, 468] width 163 height 15
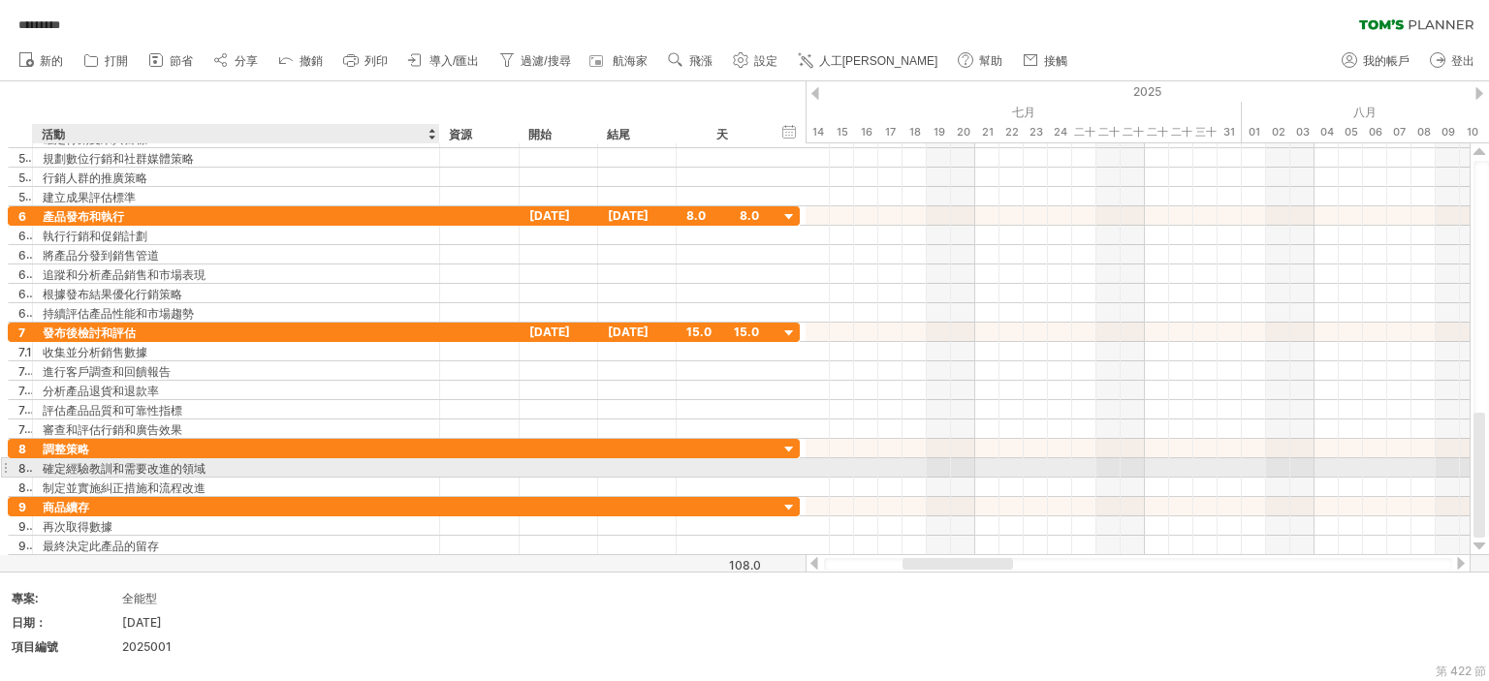
click at [78, 464] on font "確定經驗教訓和需要改進的領域" at bounding box center [124, 468] width 163 height 15
click at [194, 464] on font "確定經驗教訓和需要改進的領域" at bounding box center [124, 468] width 163 height 15
click at [206, 461] on div "確定經驗教訓和需要改進的領域" at bounding box center [236, 467] width 387 height 18
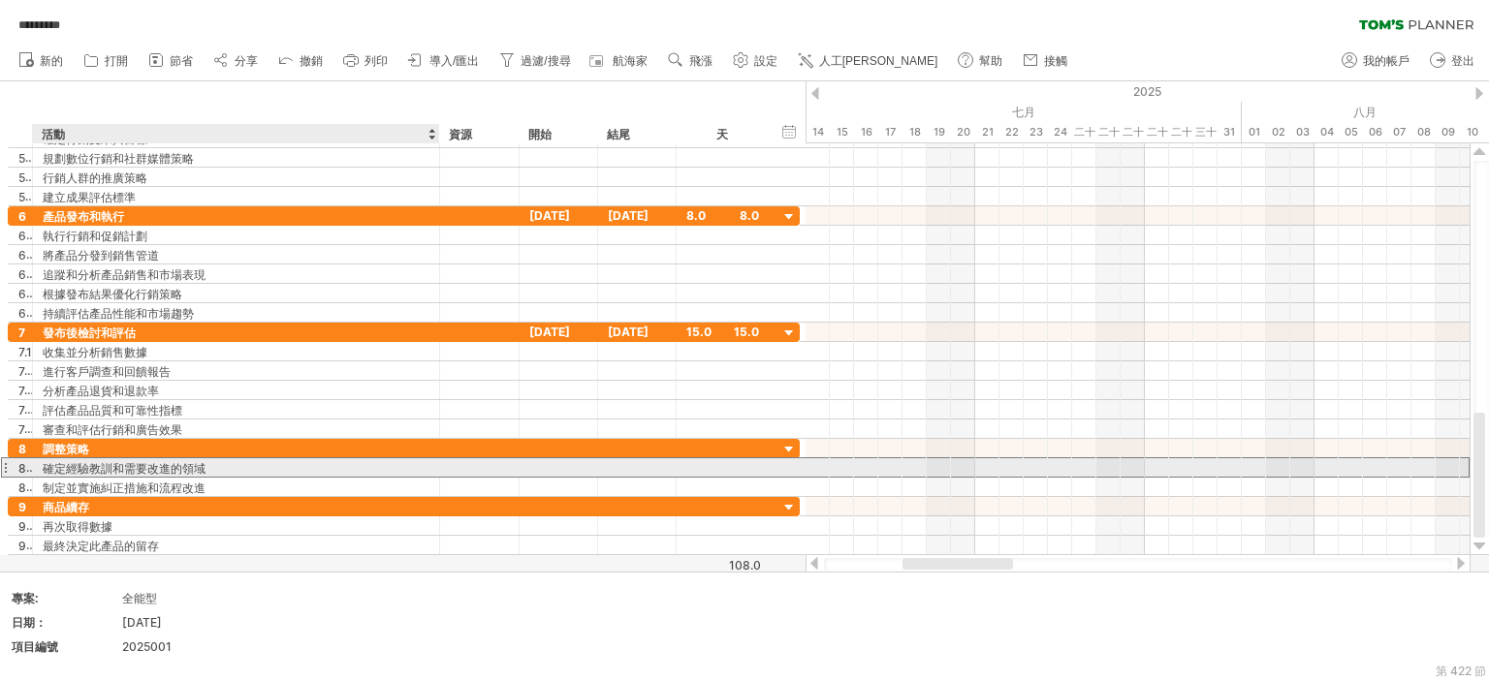
click at [0, 0] on input "**********" at bounding box center [0, 0] width 0 height 0
drag, startPoint x: 114, startPoint y: 451, endPoint x: 39, endPoint y: 464, distance: 76.8
click at [39, 464] on div "**********" at bounding box center [236, 467] width 407 height 18
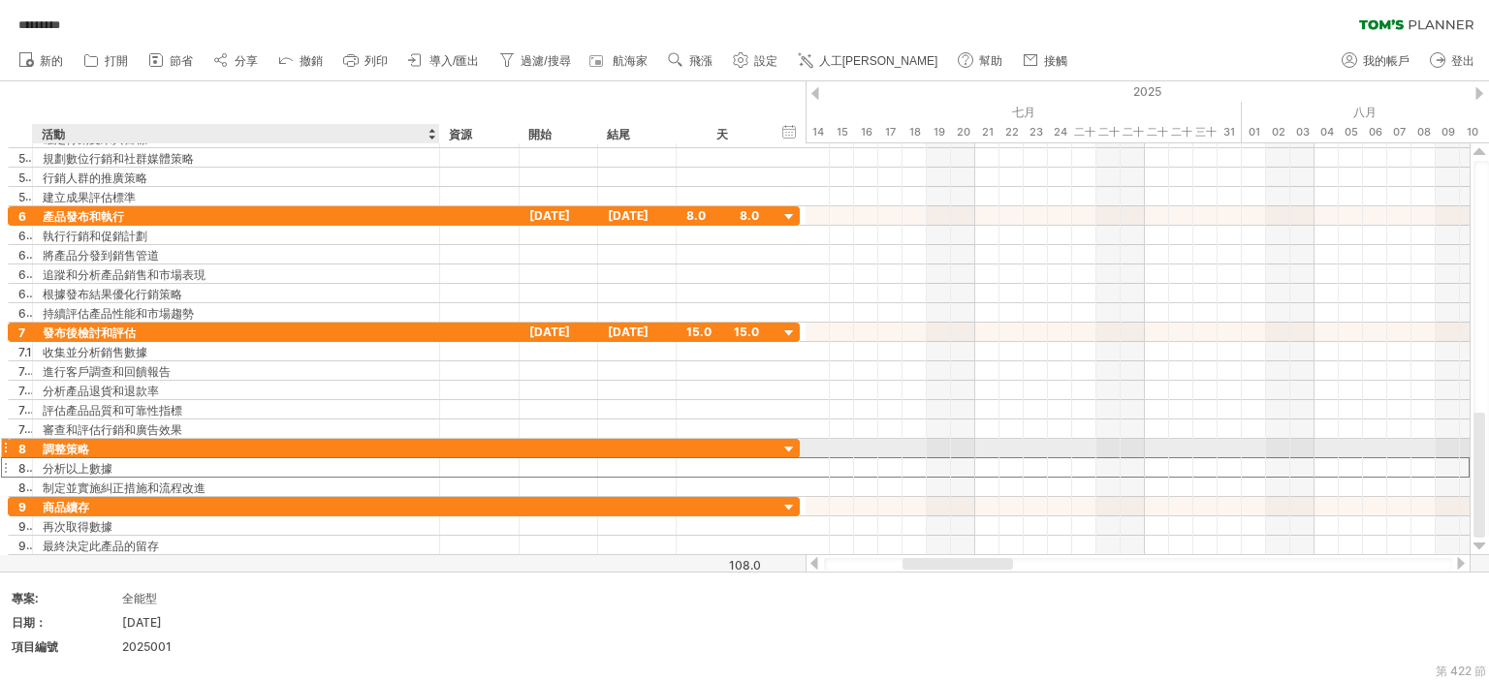
click at [124, 458] on div "分析以上數據" at bounding box center [236, 467] width 387 height 18
click at [0, 0] on input "******" at bounding box center [0, 0] width 0 height 0
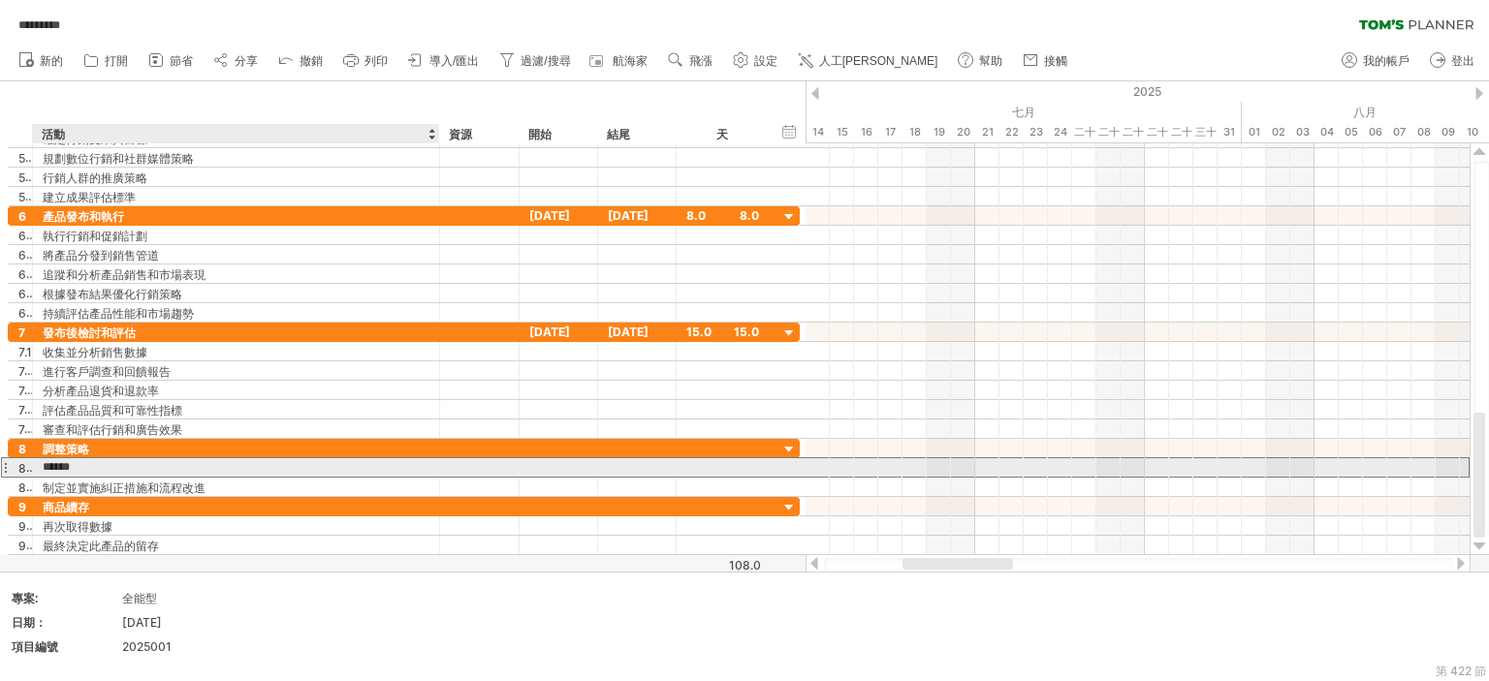
click at [128, 460] on input "******" at bounding box center [236, 467] width 387 height 18
type input "**********"
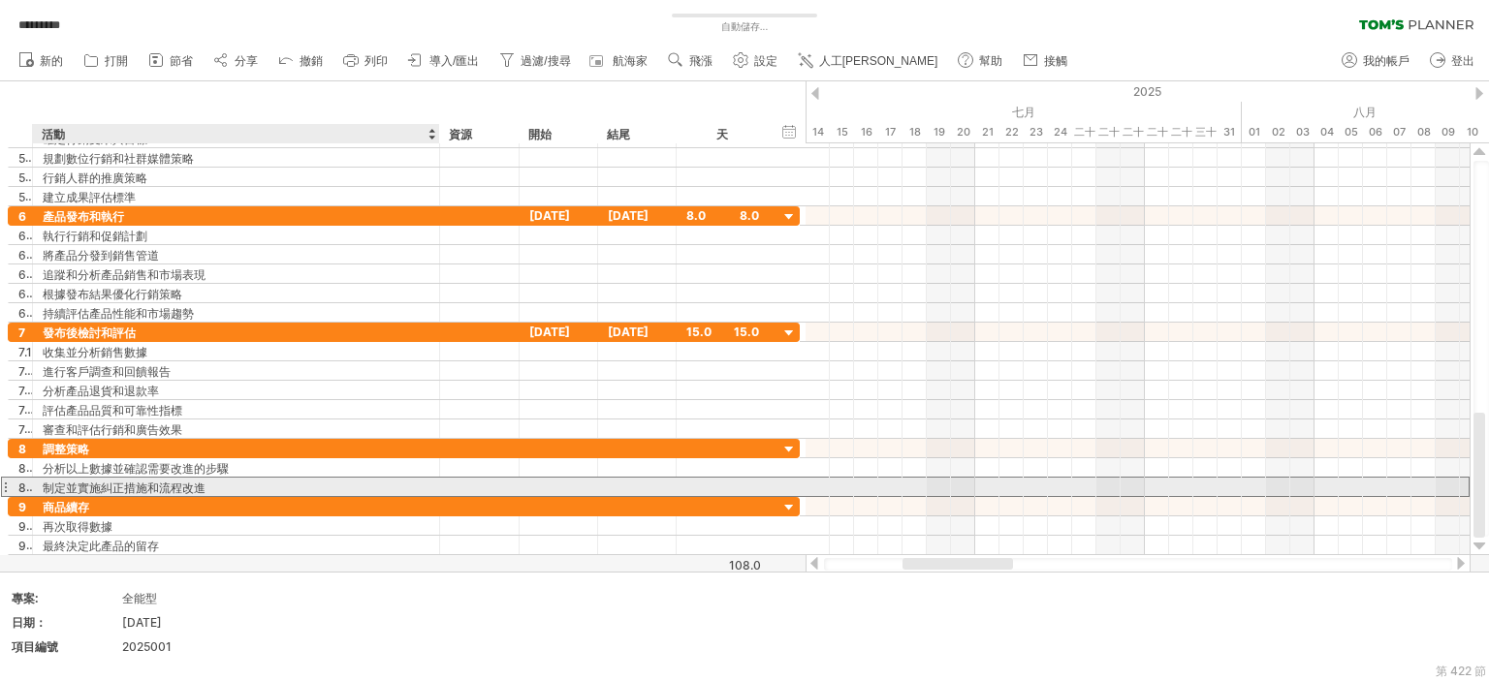
click at [190, 481] on font "制定並實施糾正措施和流程改進" at bounding box center [124, 488] width 163 height 15
click at [189, 481] on font "制定並實施糾正措施和流程改進" at bounding box center [124, 488] width 163 height 15
click at [204, 488] on font "制定並實施糾正措施和流程改進" at bounding box center [124, 488] width 163 height 15
click at [205, 488] on div "制定並實施糾正措施和流程改進" at bounding box center [236, 487] width 387 height 18
click at [424, 485] on input "**********" at bounding box center [236, 487] width 387 height 18
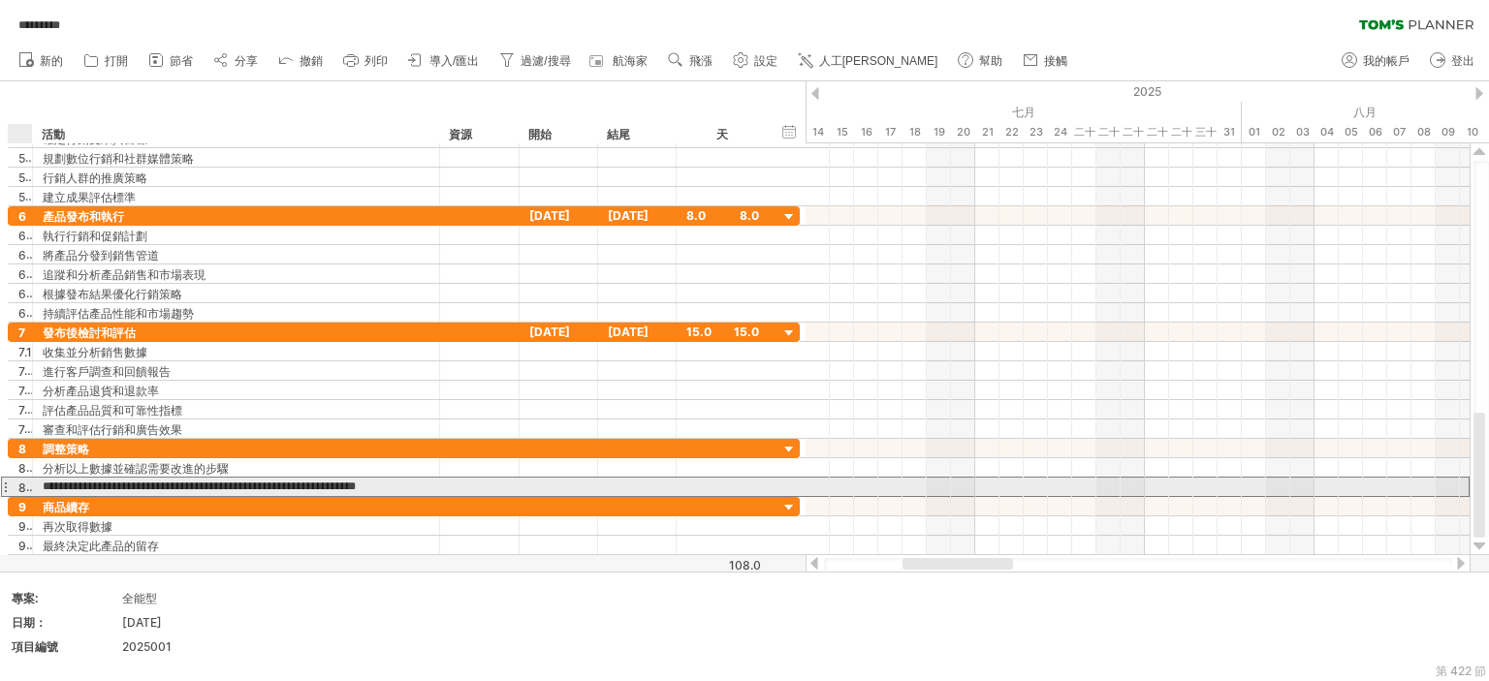
drag, startPoint x: 426, startPoint y: 485, endPoint x: 38, endPoint y: 489, distance: 388.7
click at [38, 489] on div "**********" at bounding box center [236, 487] width 407 height 18
type input "**********"
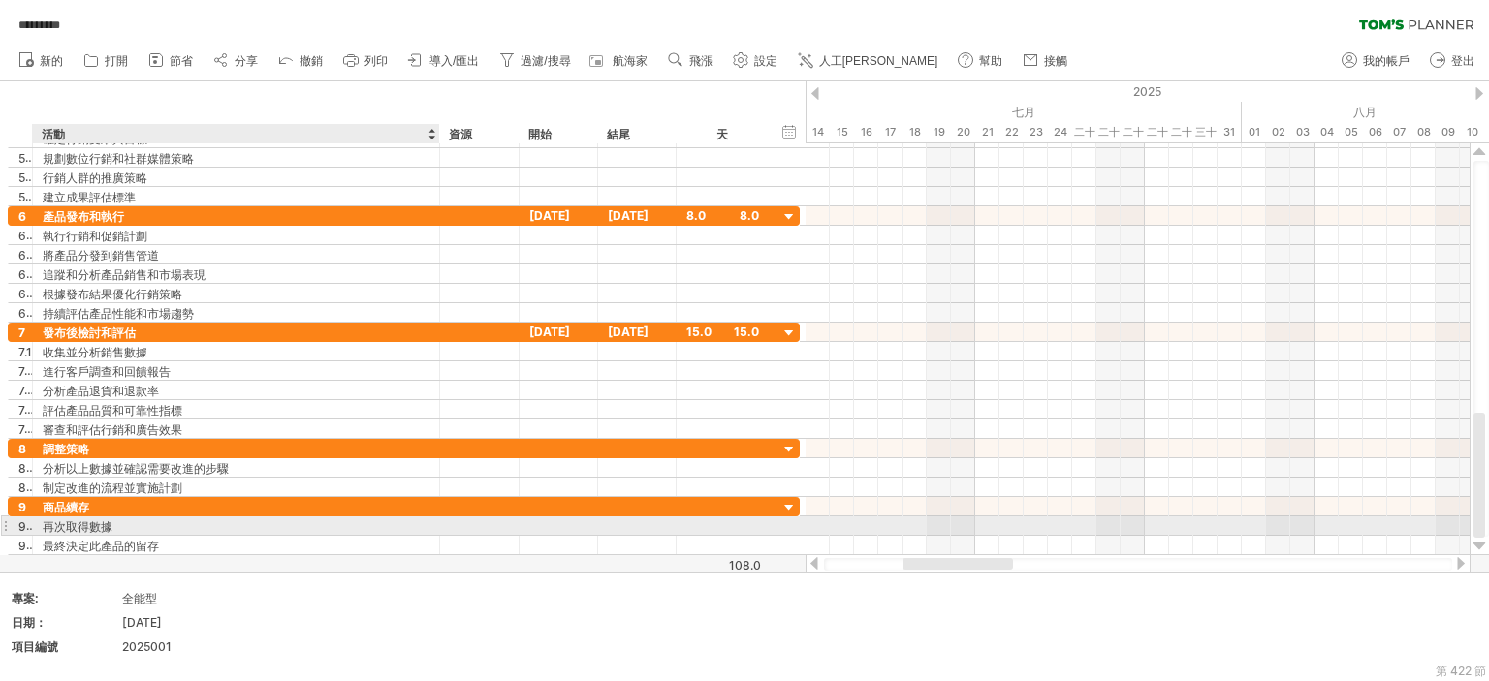
click at [92, 521] on font "再次取得數據" at bounding box center [78, 526] width 70 height 15
click at [70, 522] on font "再次取得數據" at bounding box center [78, 526] width 70 height 15
click at [72, 522] on font "再次取得數據" at bounding box center [78, 526] width 70 height 15
click at [73, 521] on font "再次取得數據" at bounding box center [78, 526] width 70 height 15
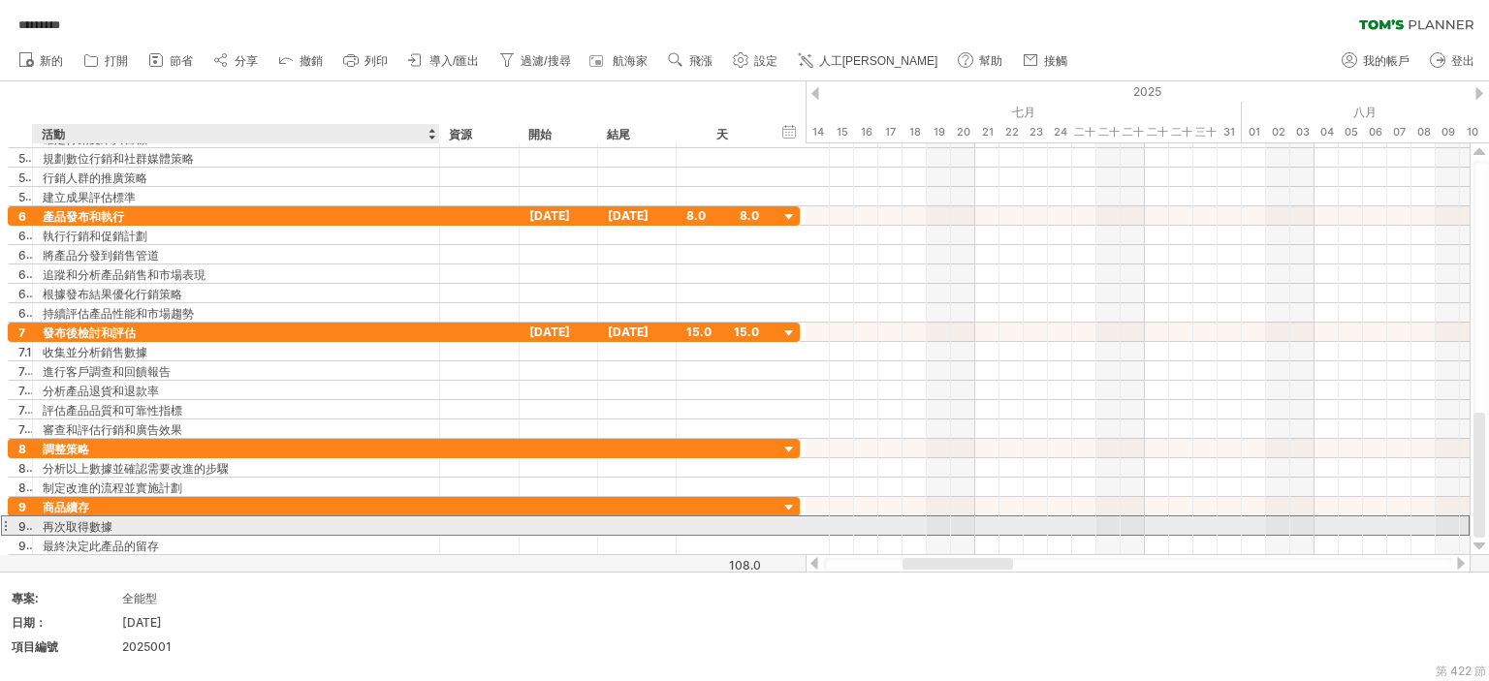
click at [73, 521] on font "再次取得數據" at bounding box center [78, 526] width 70 height 15
click at [70, 519] on font "再次取得數據" at bounding box center [78, 526] width 70 height 15
click at [153, 518] on div "再次取得數據" at bounding box center [236, 526] width 387 height 18
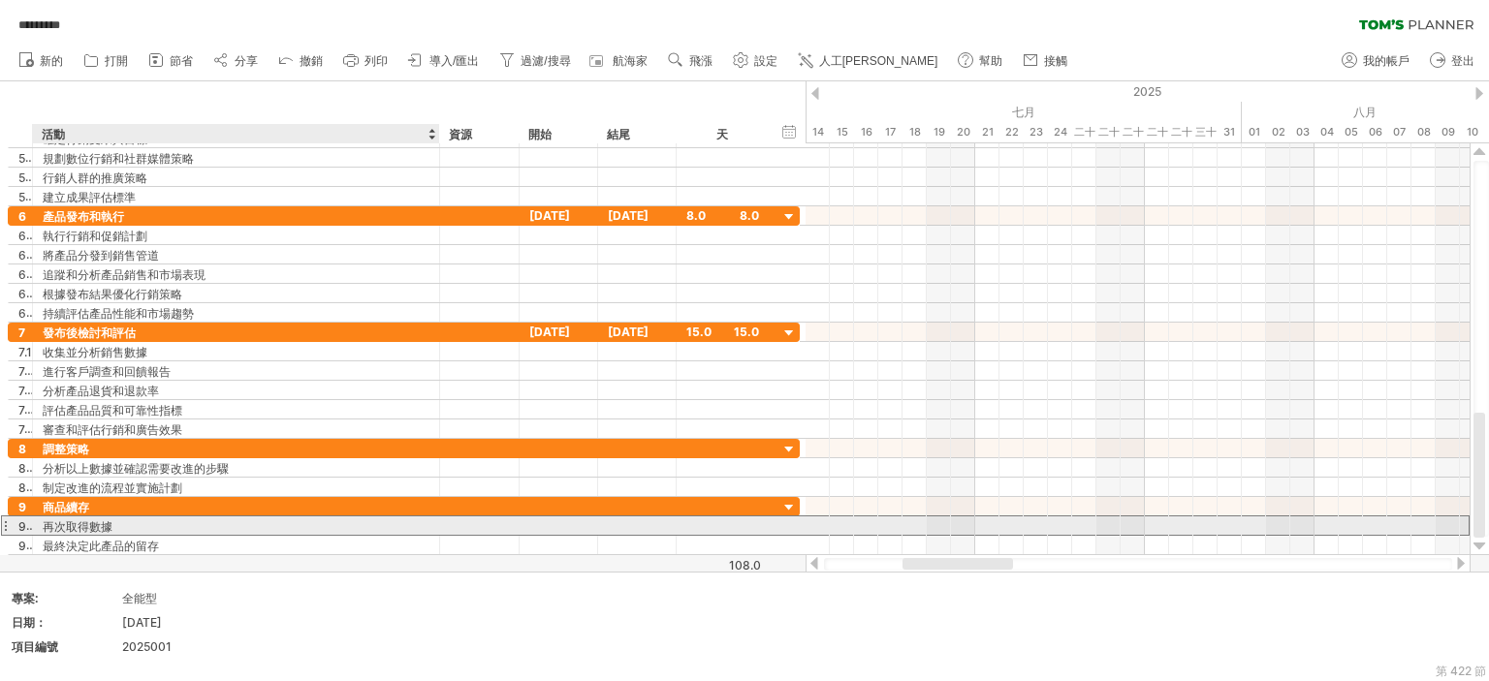
click at [0, 0] on input "******" at bounding box center [0, 0] width 0 height 0
type input "********"
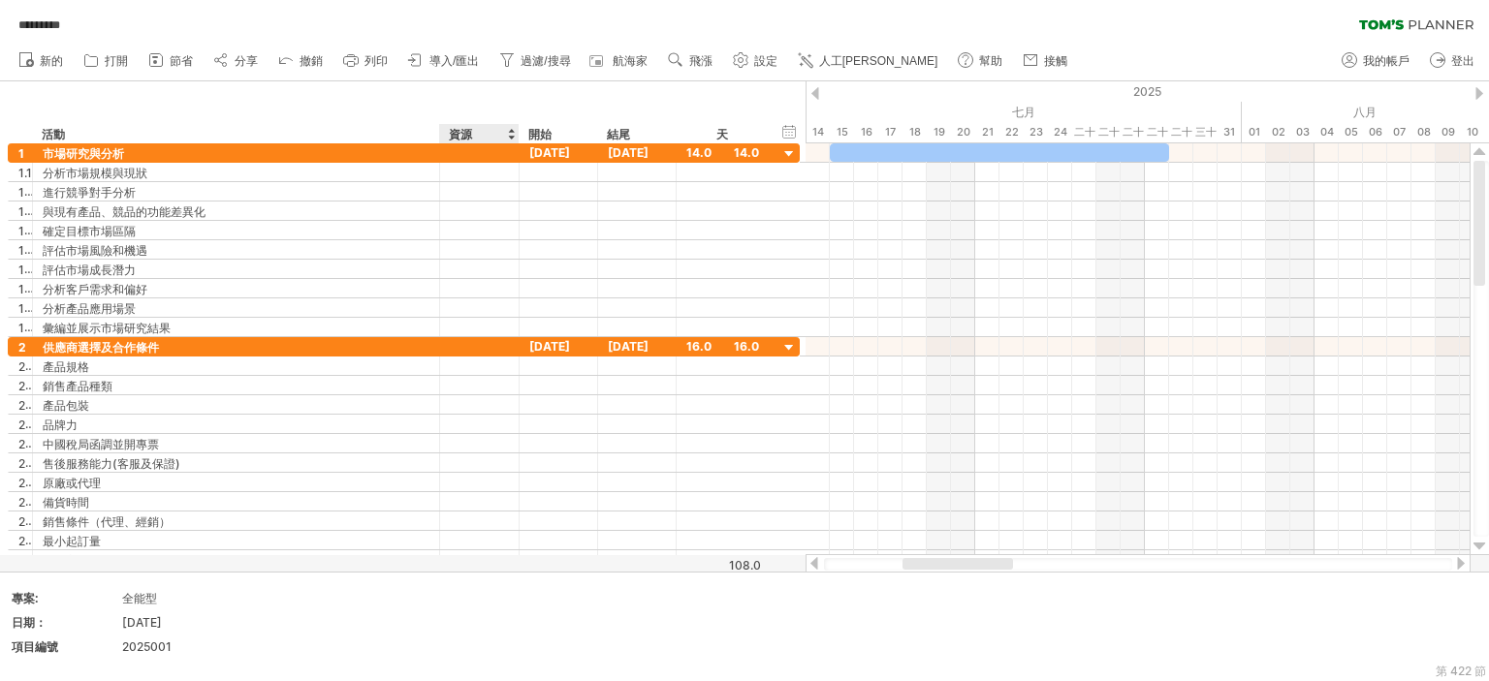
click at [462, 141] on font "資源" at bounding box center [460, 134] width 23 height 15
click at [457, 138] on font "資源" at bounding box center [460, 134] width 23 height 15
click at [457, 133] on font "資源" at bounding box center [460, 134] width 23 height 15
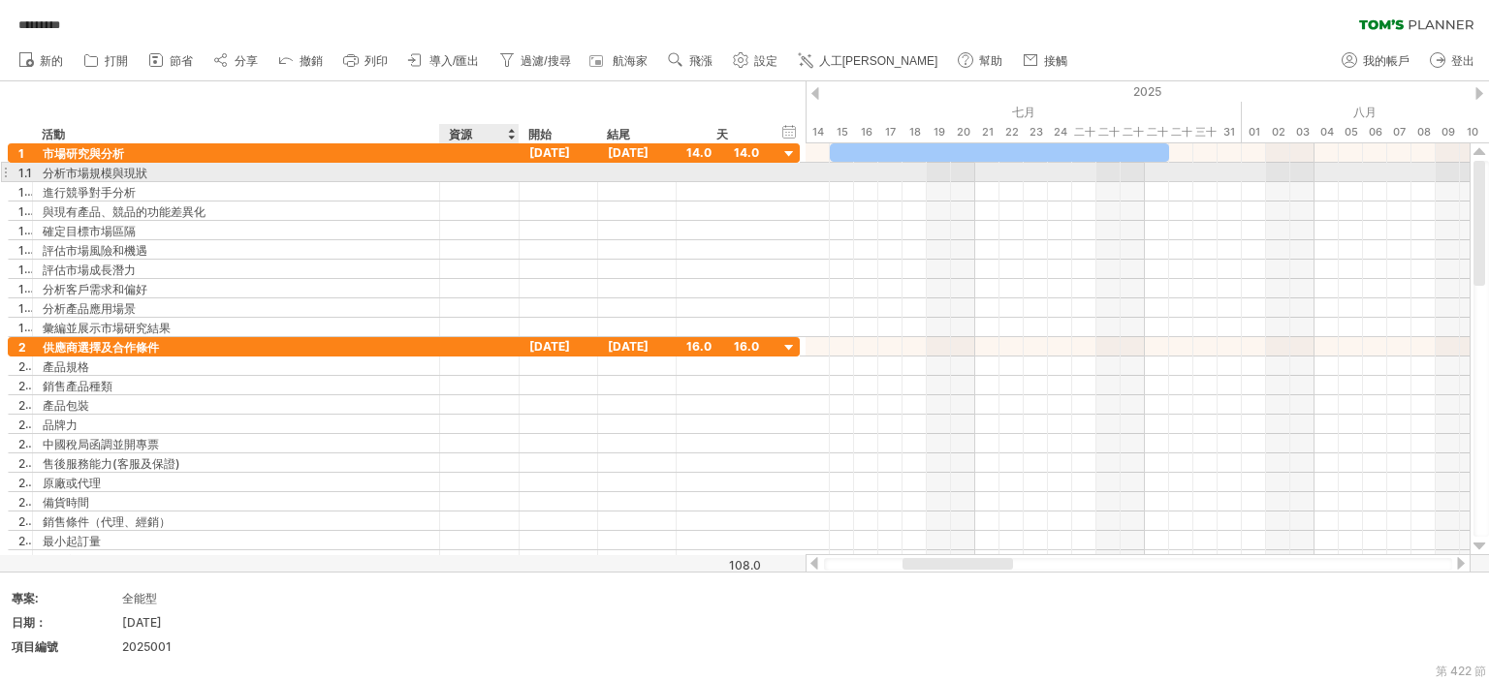
click at [488, 174] on div at bounding box center [479, 172] width 59 height 18
click at [488, 174] on input "text" at bounding box center [479, 172] width 59 height 18
type input "*"
type input "*****"
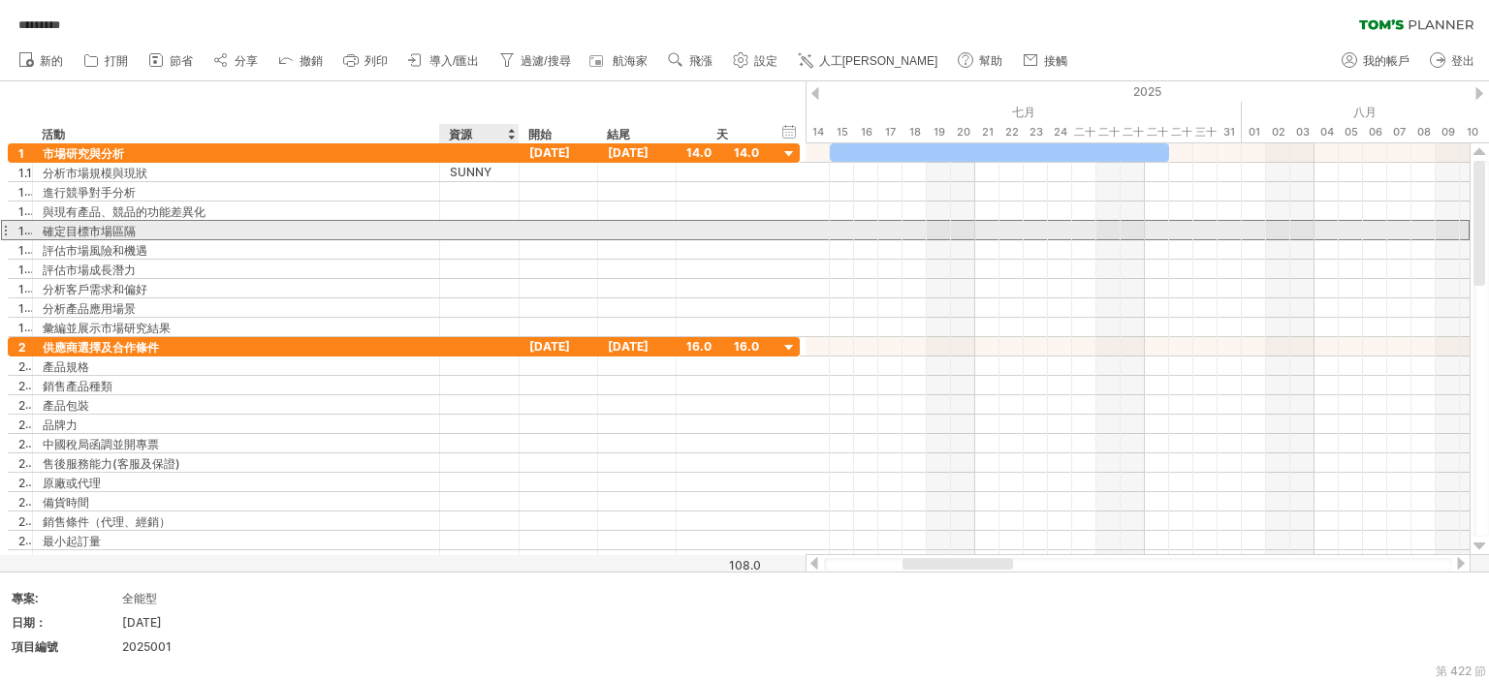
click at [480, 223] on div at bounding box center [479, 230] width 59 height 18
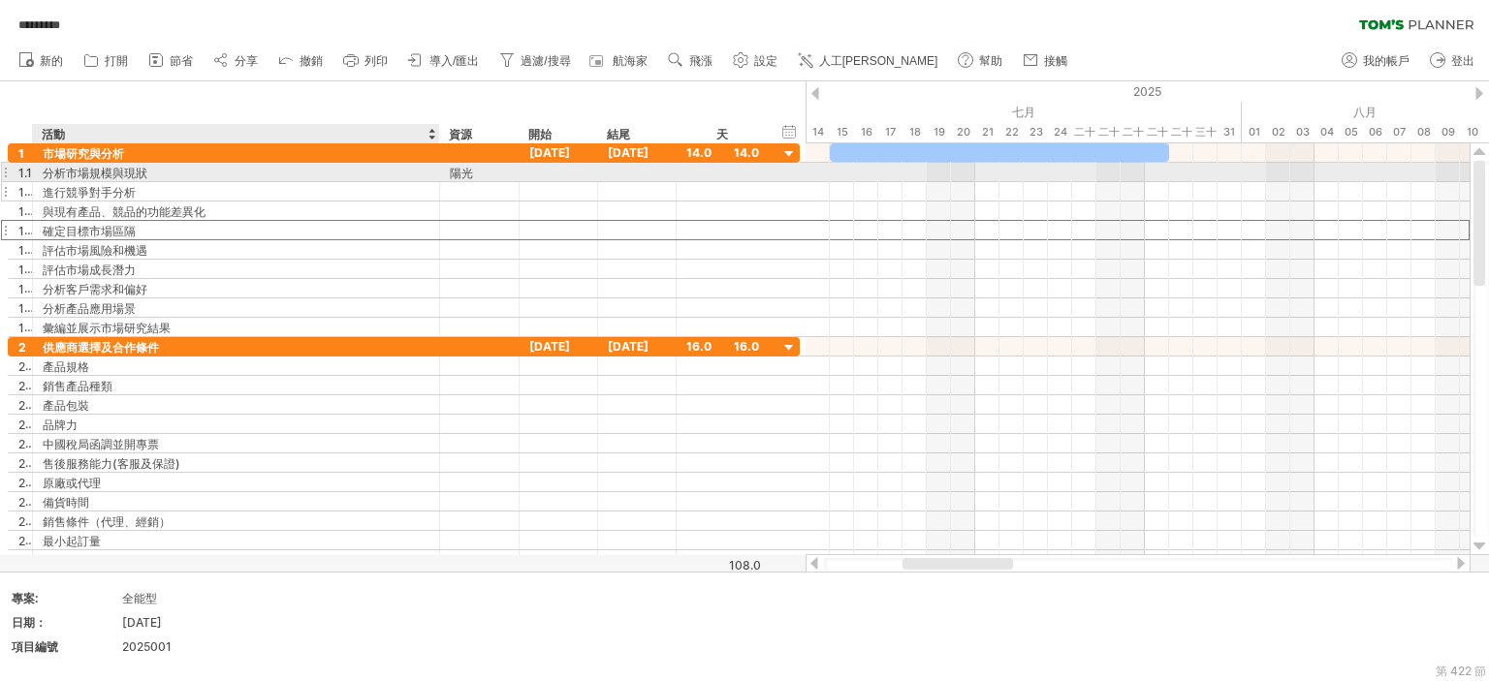
click at [472, 173] on div "陽光" at bounding box center [479, 172] width 59 height 18
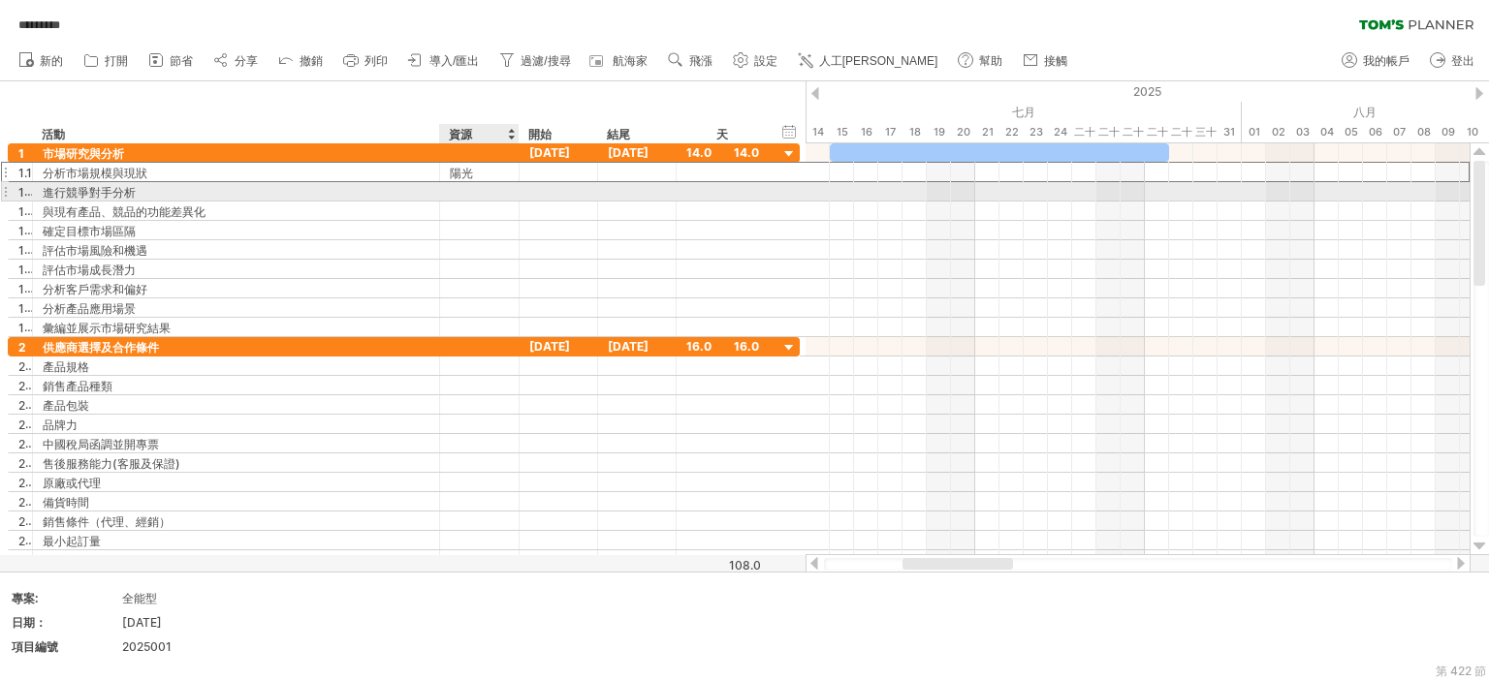
click at [478, 174] on div "陽光" at bounding box center [479, 172] width 59 height 18
click at [0, 0] on input "*****" at bounding box center [0, 0] width 0 height 0
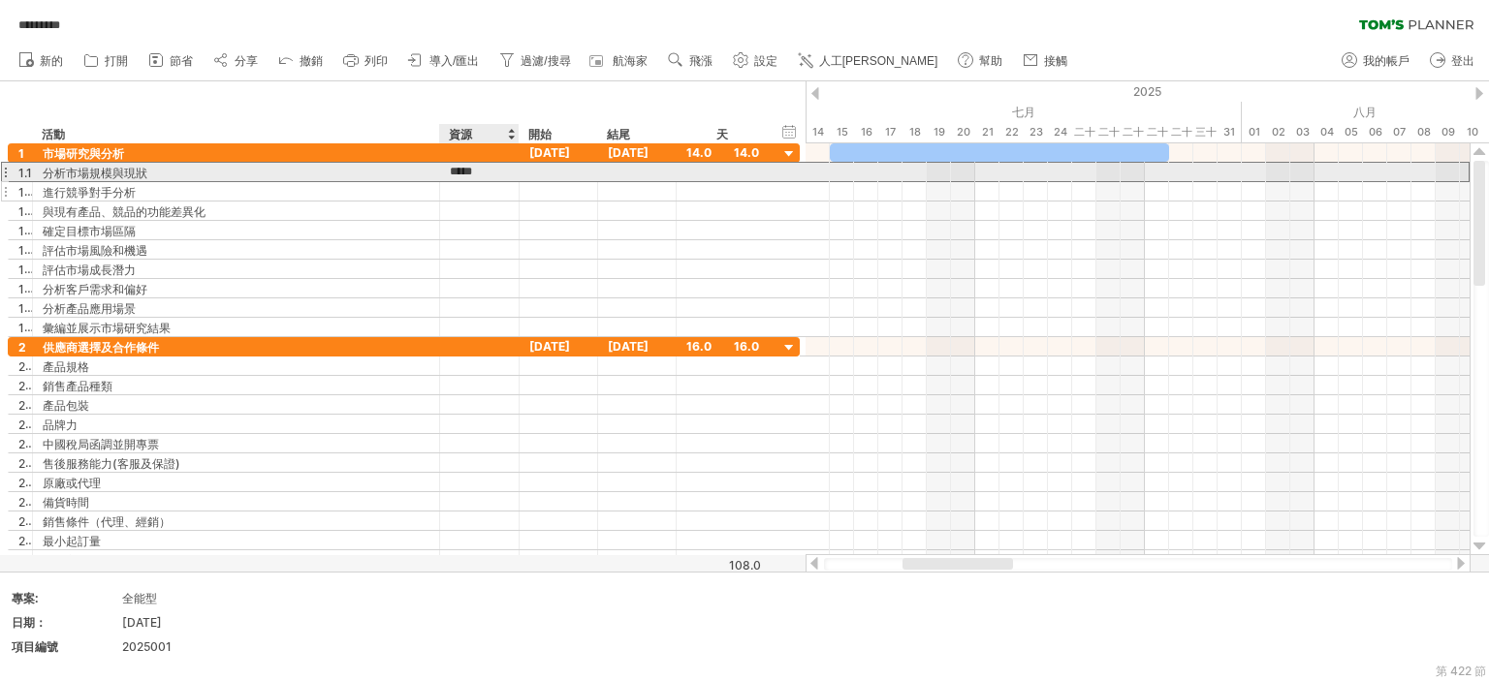
click at [504, 169] on input "*****" at bounding box center [479, 172] width 59 height 18
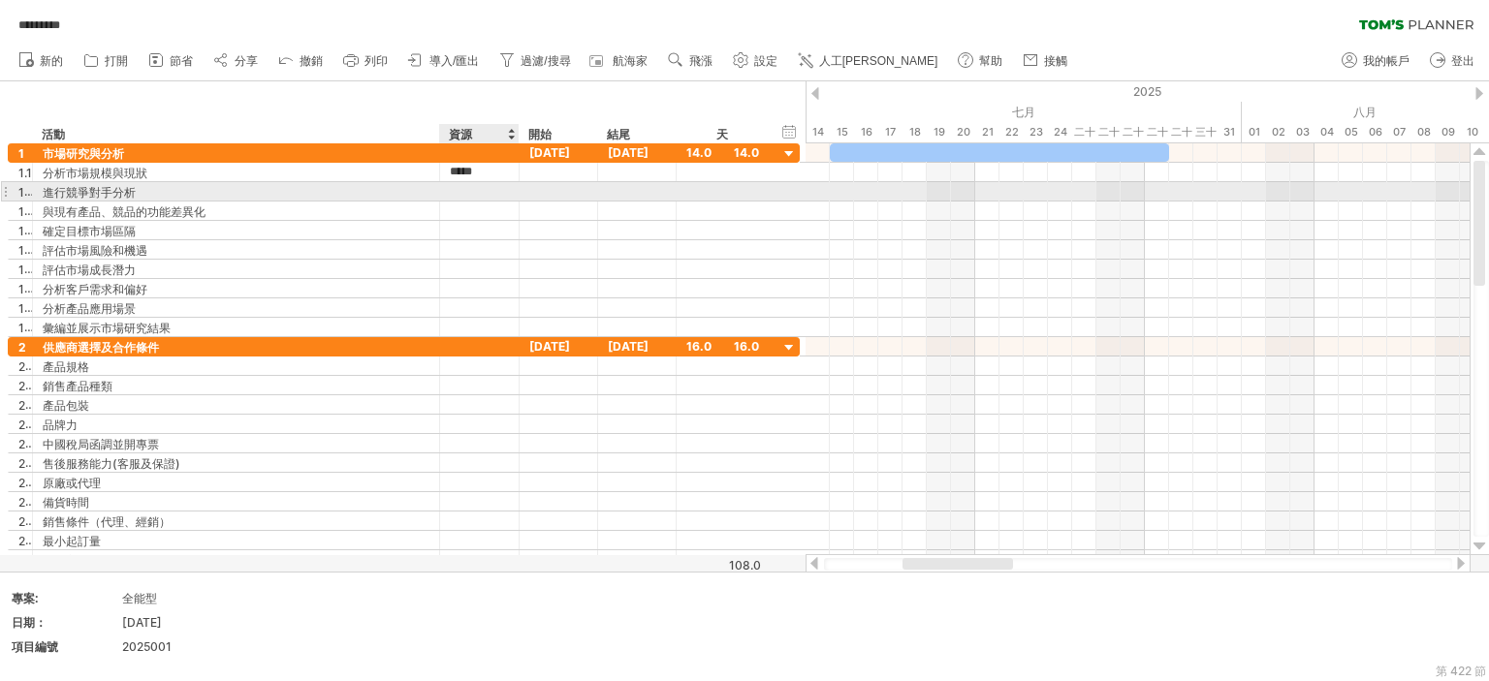
click at [490, 192] on div at bounding box center [479, 191] width 59 height 18
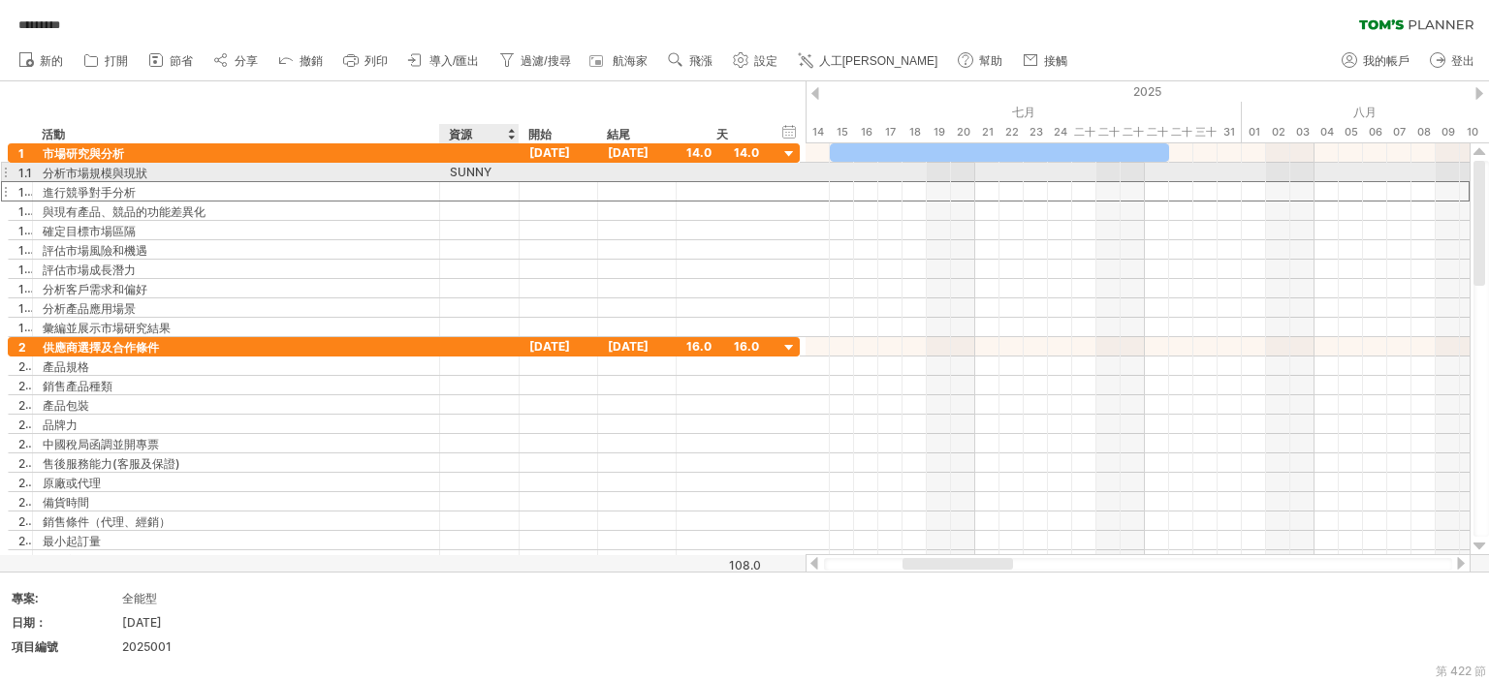
click at [512, 173] on div at bounding box center [517, 172] width 10 height 19
click at [491, 173] on div "陽光" at bounding box center [479, 172] width 59 height 18
click at [462, 176] on input "*****" at bounding box center [479, 172] width 59 height 18
click at [399, 175] on div "1.1 ********* 分析市場規模與現狀 ***** 陽光" at bounding box center [404, 172] width 792 height 19
drag, startPoint x: 535, startPoint y: 173, endPoint x: 457, endPoint y: 174, distance: 77.5
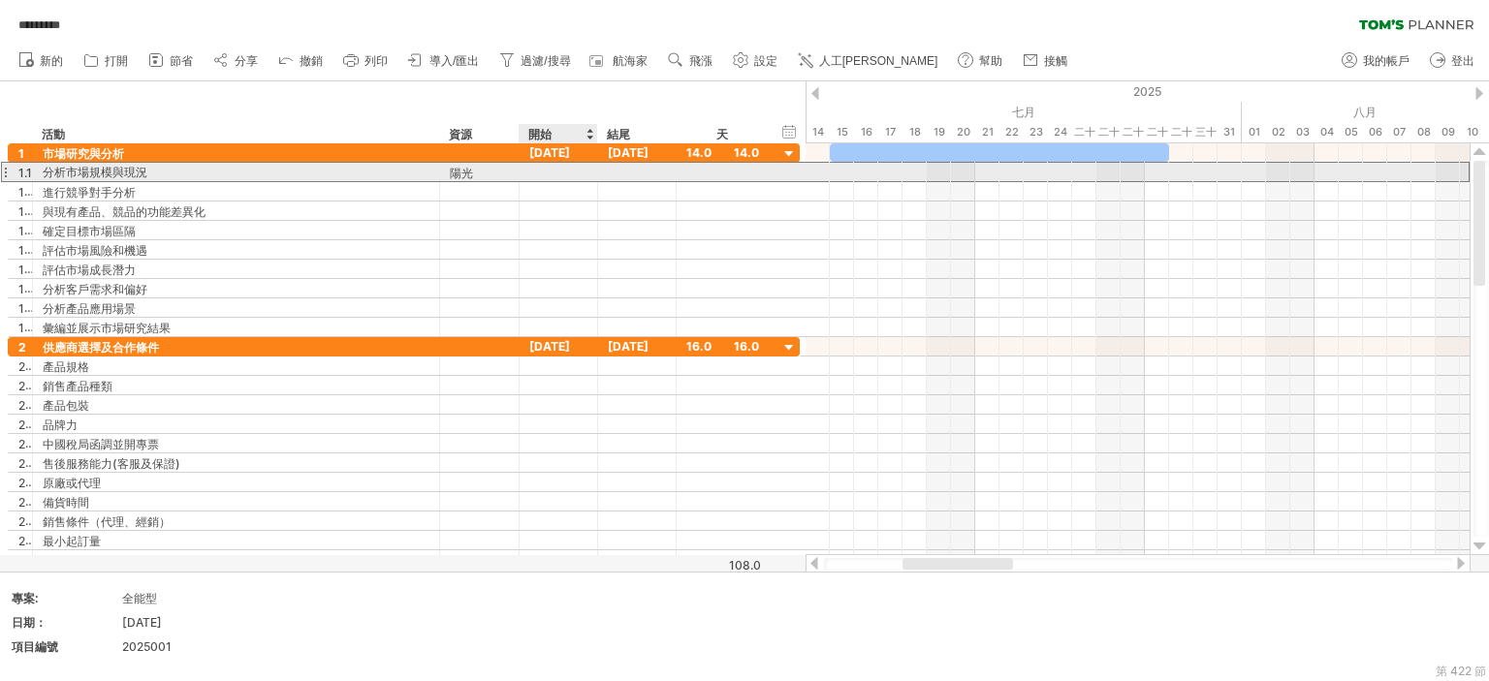
click at [528, 173] on div "1.1 ********* 分析市場規模與現況 ***** 陽光" at bounding box center [404, 172] width 792 height 20
click at [457, 177] on font "陽光" at bounding box center [461, 173] width 23 height 15
click at [458, 173] on font "陽光" at bounding box center [461, 173] width 23 height 15
click at [474, 170] on div "陽光" at bounding box center [479, 172] width 59 height 18
click at [475, 170] on input "*****" at bounding box center [479, 172] width 59 height 18
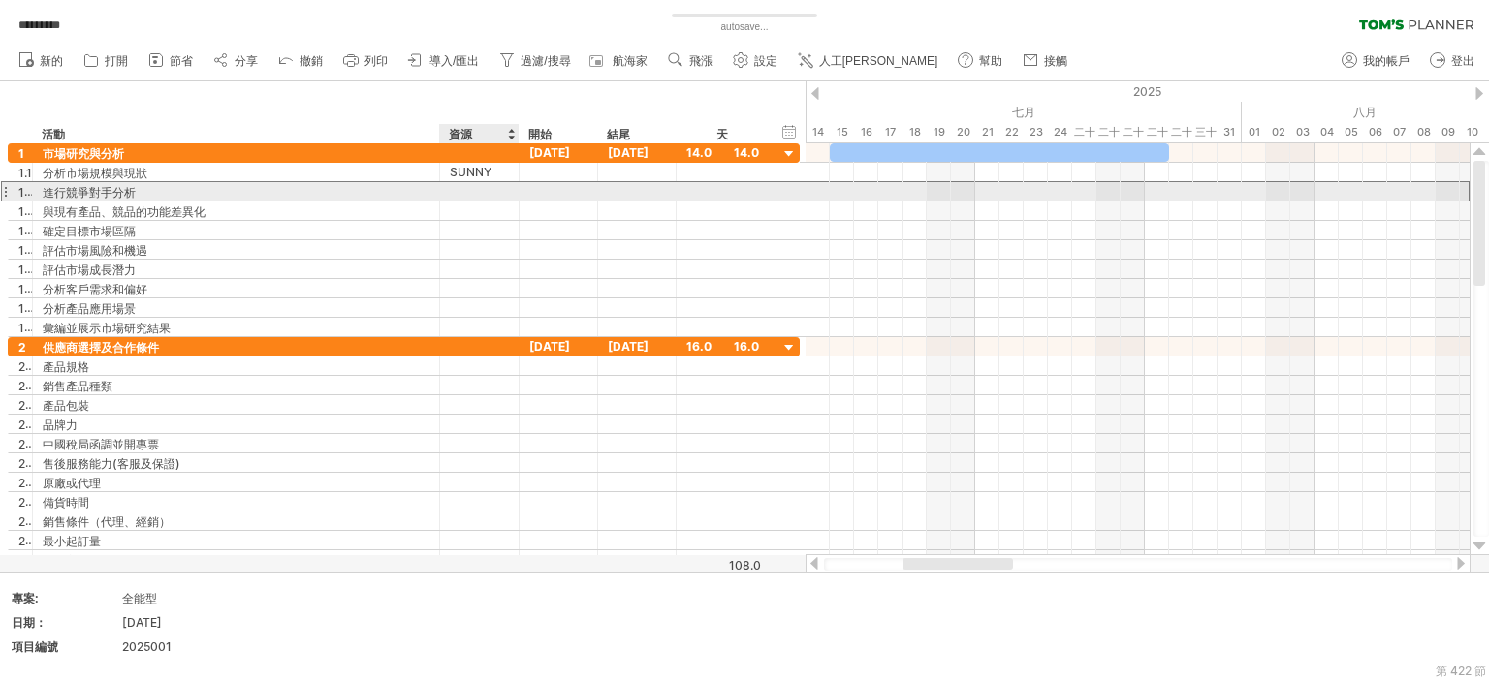
click at [493, 198] on div at bounding box center [479, 191] width 59 height 18
click at [488, 169] on div "SUNNY" at bounding box center [479, 172] width 59 height 18
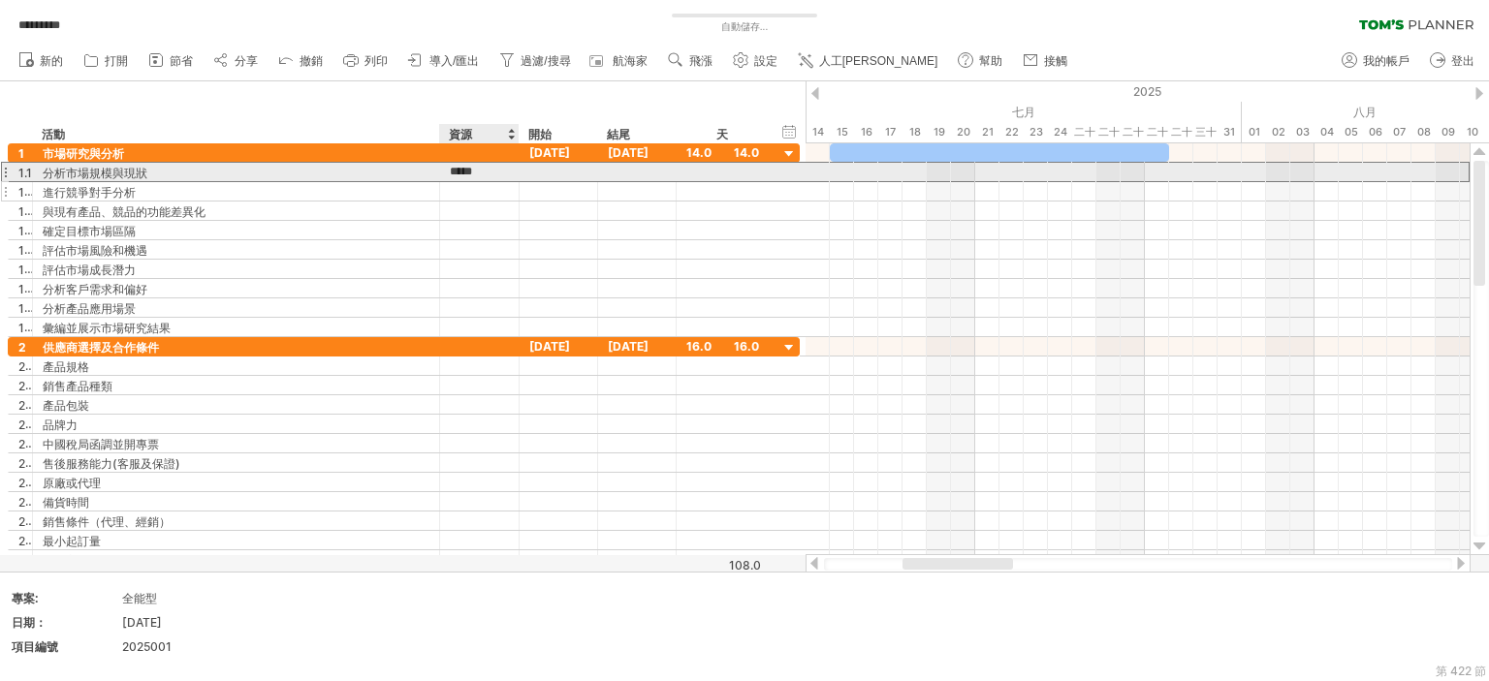
click at [491, 187] on div at bounding box center [479, 191] width 59 height 18
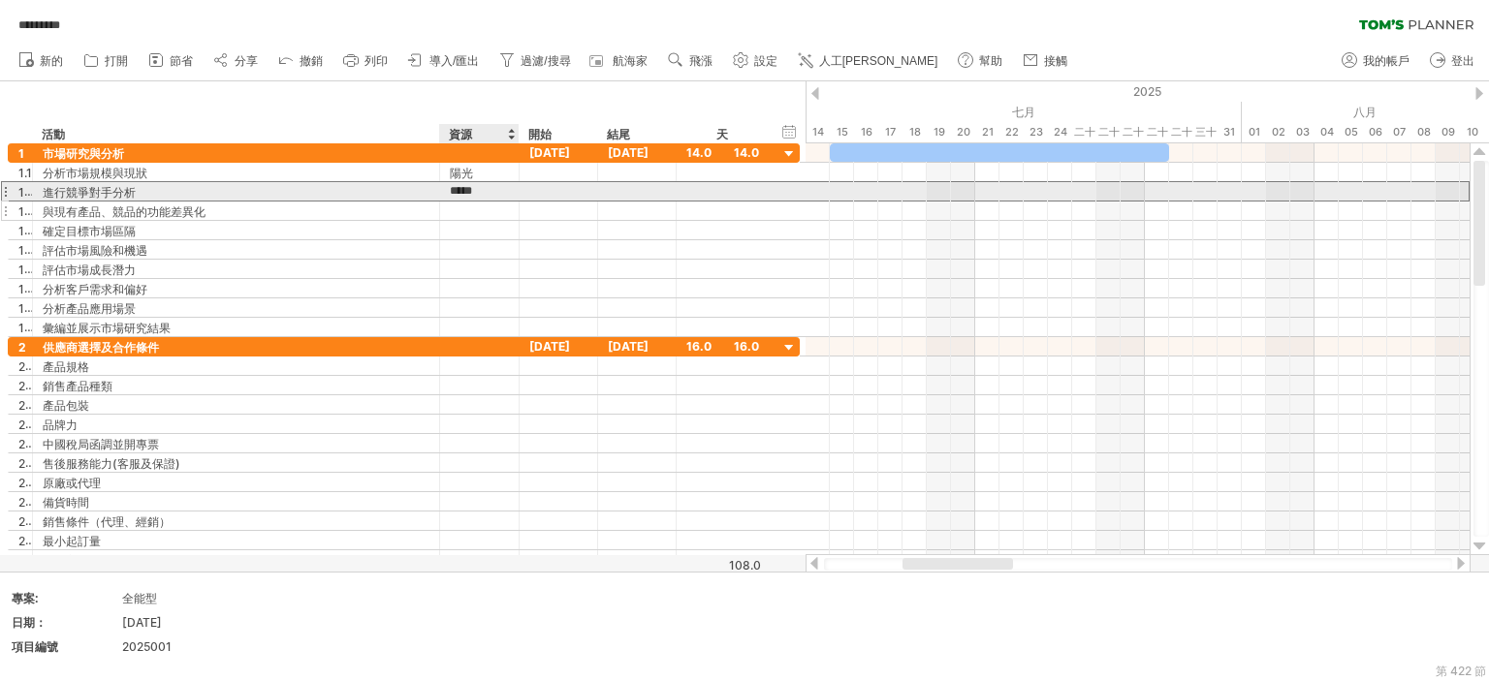
type input "*****"
click at [494, 245] on div at bounding box center [479, 249] width 59 height 18
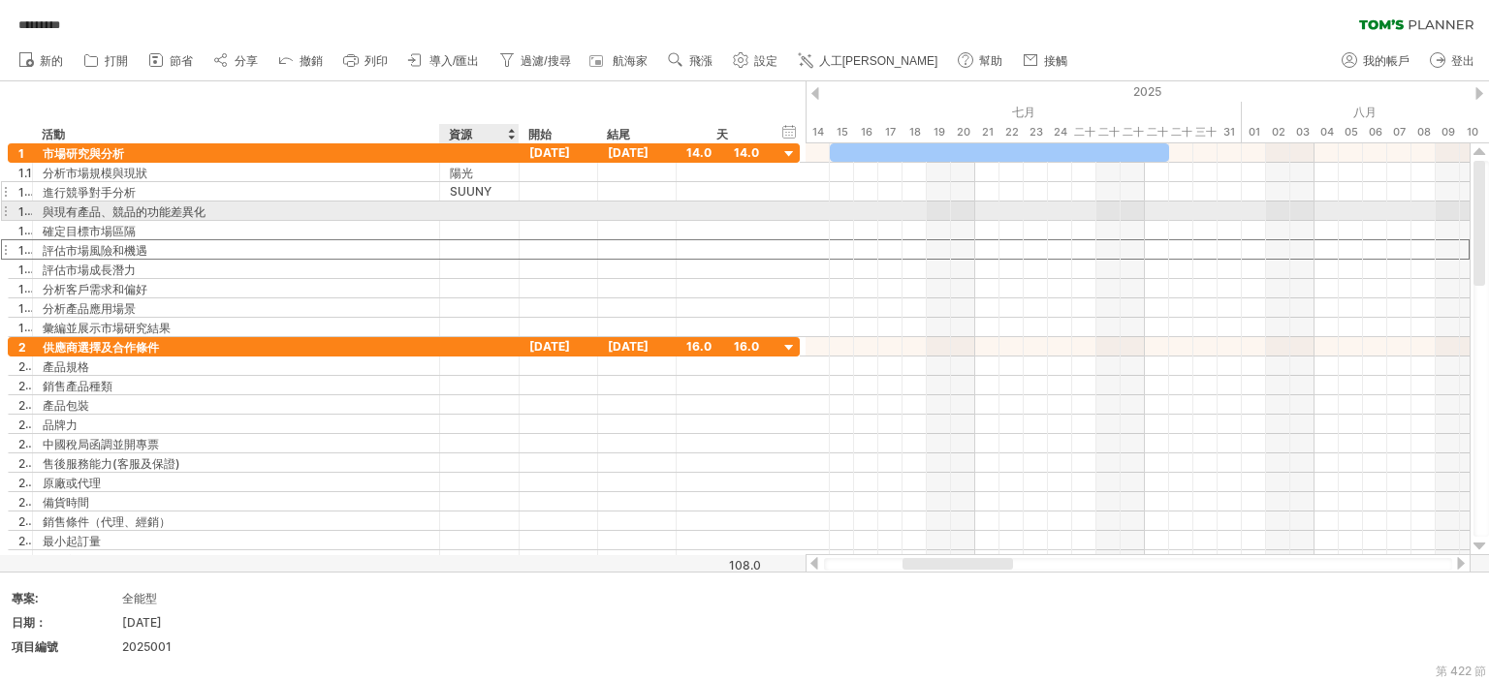
click at [487, 190] on div "SUUNY" at bounding box center [479, 191] width 59 height 18
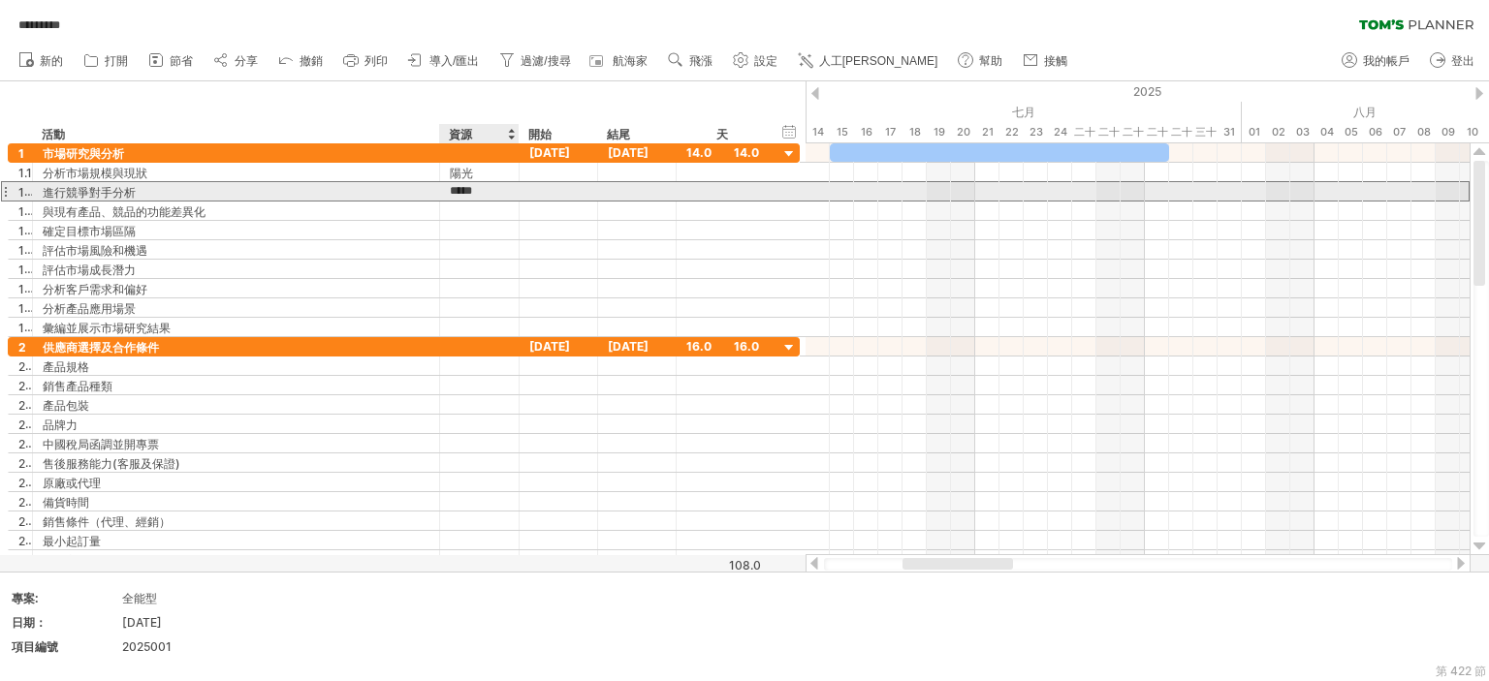
click at [523, 190] on div "**********" at bounding box center [404, 191] width 792 height 20
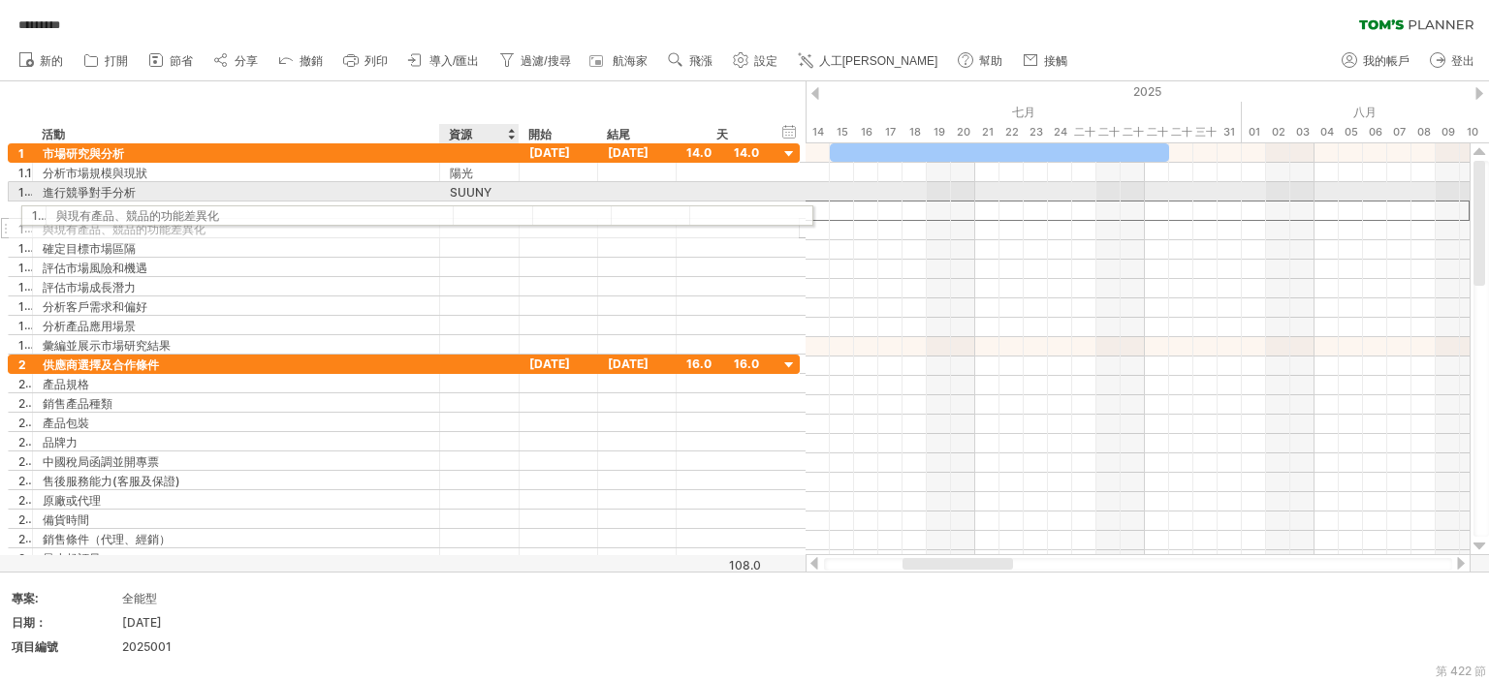
drag, startPoint x: 472, startPoint y: 247, endPoint x: 480, endPoint y: 212, distance: 35.7
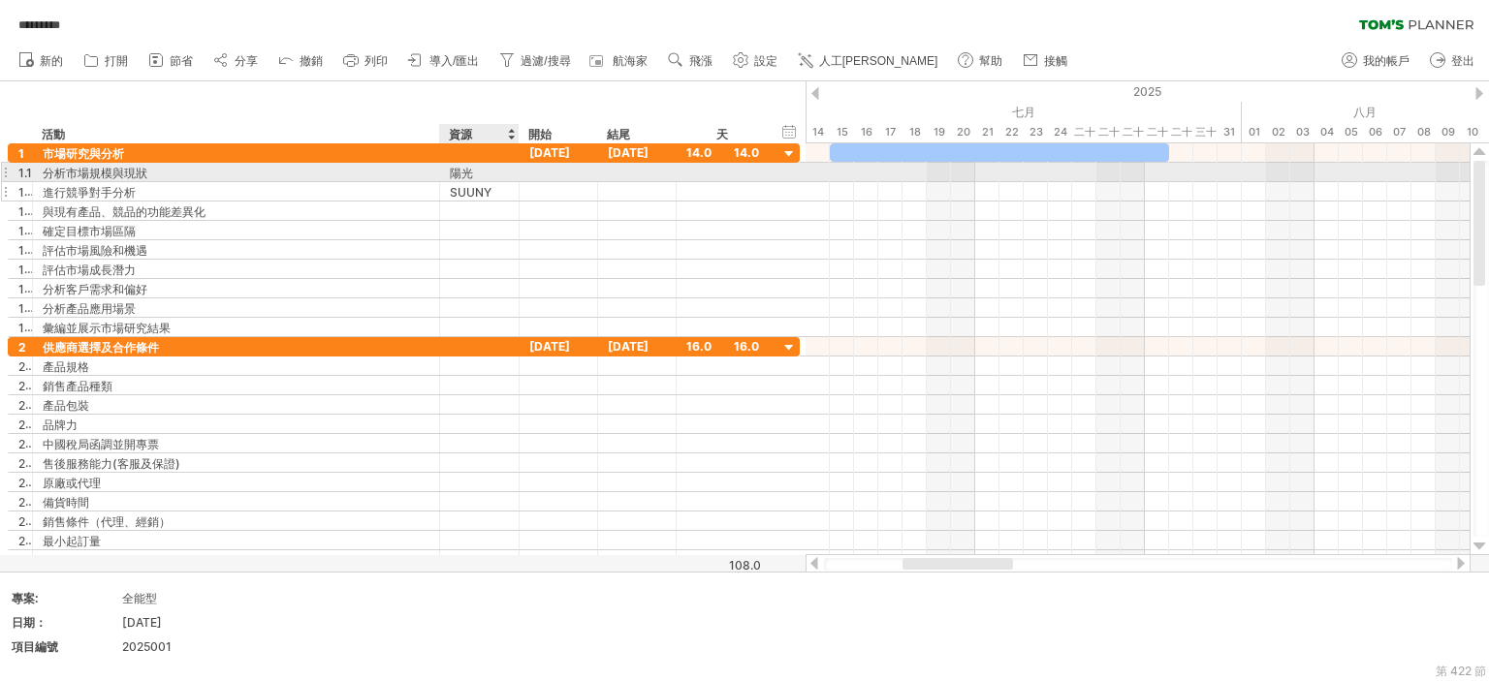
click at [488, 188] on font "SUUNY" at bounding box center [471, 192] width 42 height 15
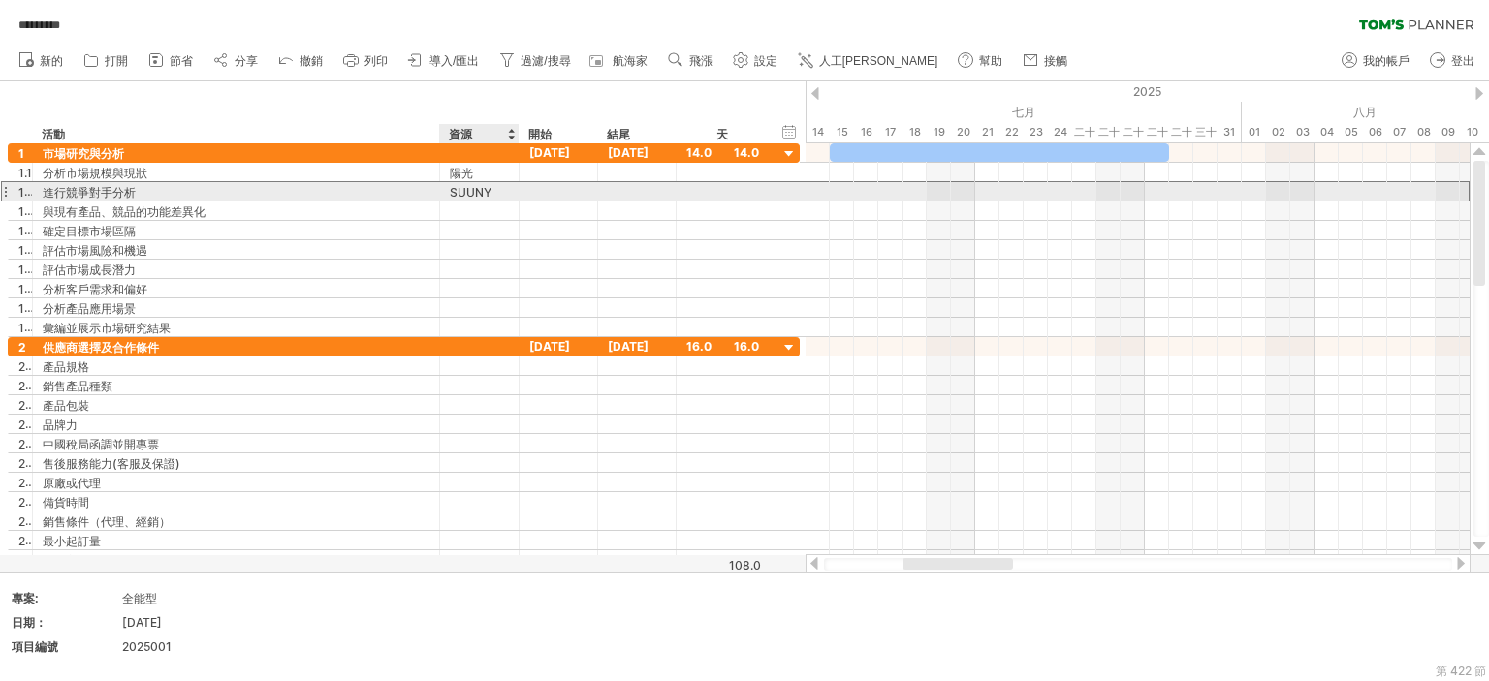
click at [493, 193] on div "SUUNY" at bounding box center [479, 191] width 59 height 18
click at [0, 0] on input "*****" at bounding box center [0, 0] width 0 height 0
click at [469, 206] on div at bounding box center [479, 211] width 59 height 18
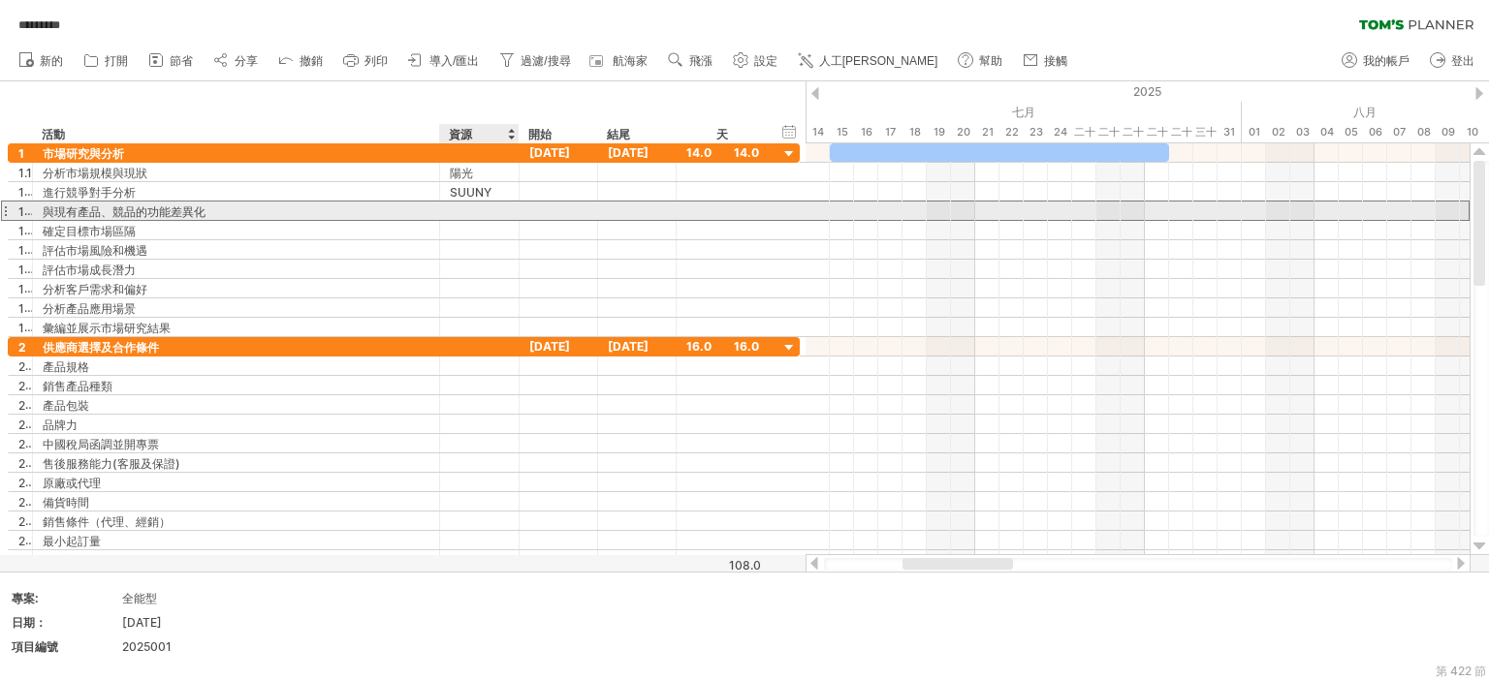
paste input "*****"
type input "*****"
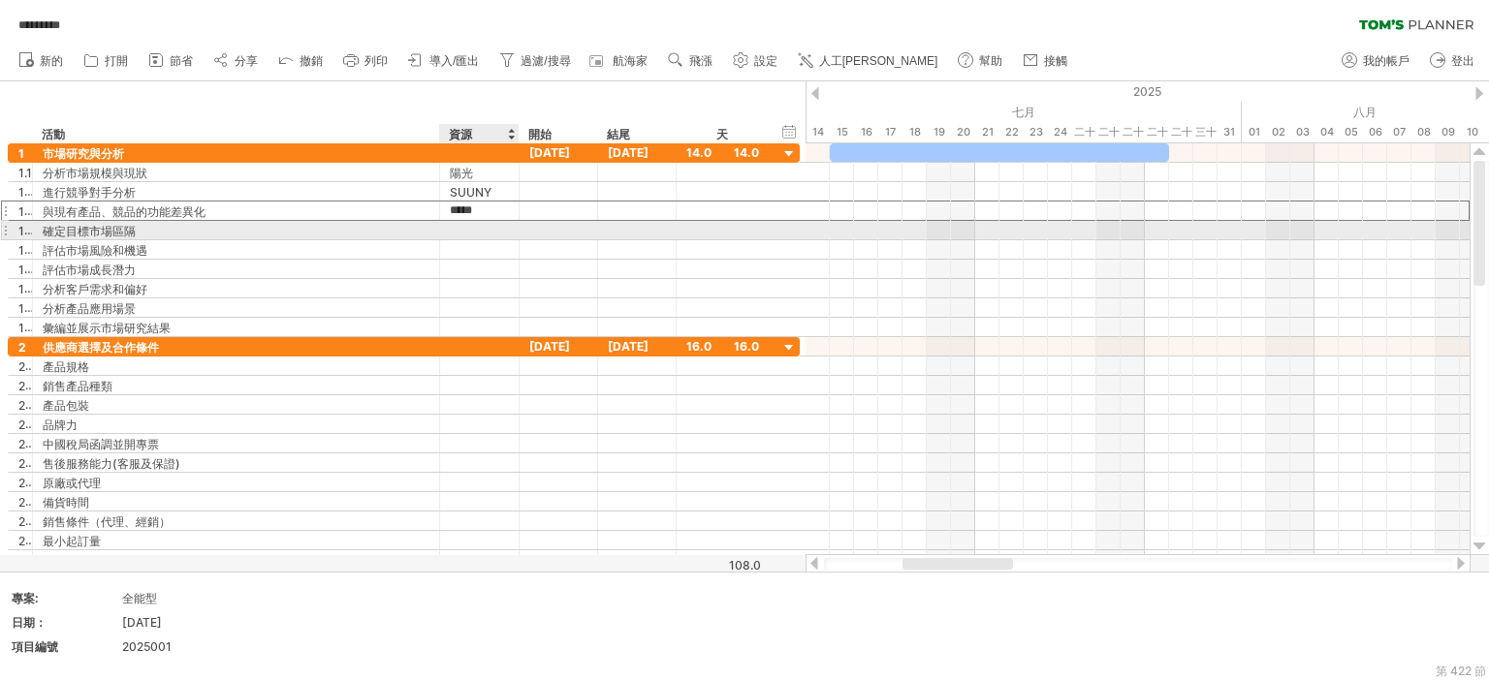
click at [485, 227] on div at bounding box center [479, 230] width 59 height 18
click at [0, 0] on input "text" at bounding box center [0, 0] width 0 height 0
paste input "*****"
type input "*****"
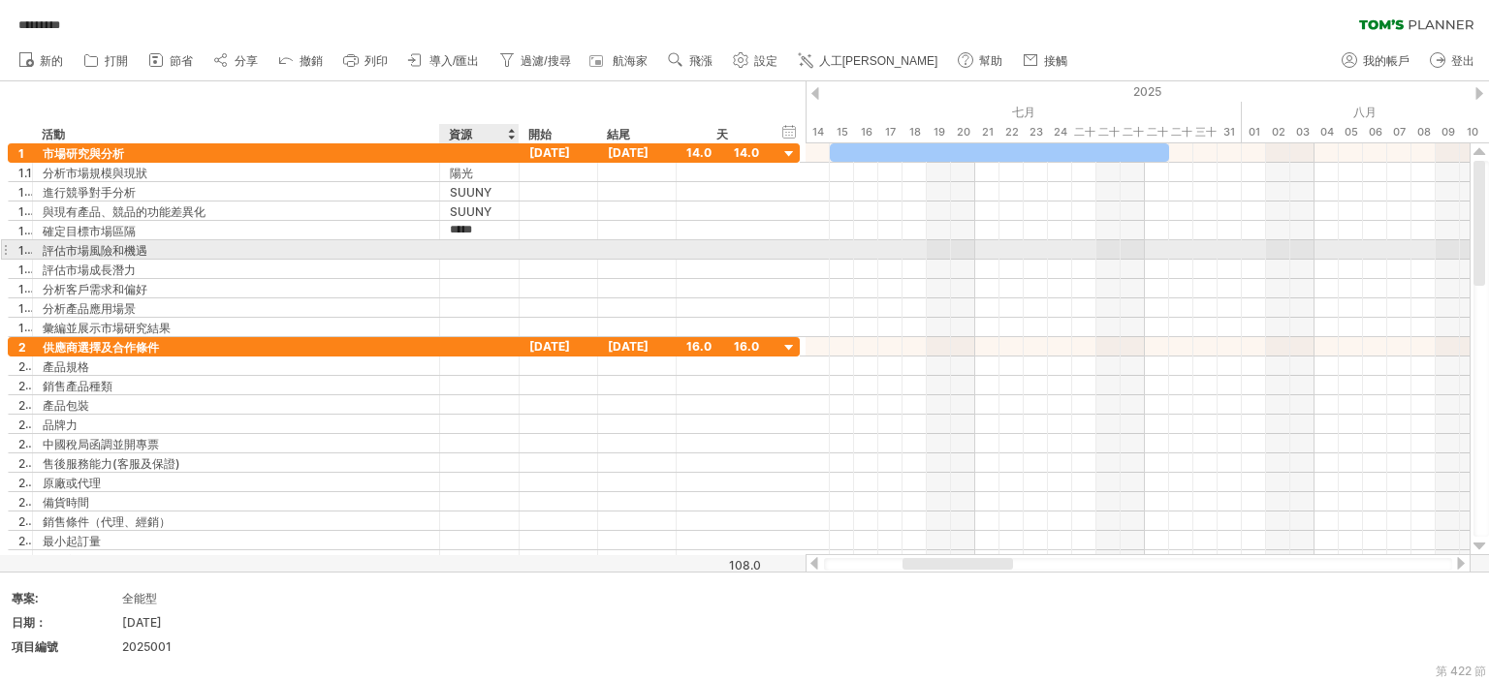
click at [481, 250] on div at bounding box center [479, 249] width 59 height 18
click at [0, 0] on input "text" at bounding box center [0, 0] width 0 height 0
click at [482, 247] on input "text" at bounding box center [479, 249] width 59 height 18
paste input "*****"
type input "*****"
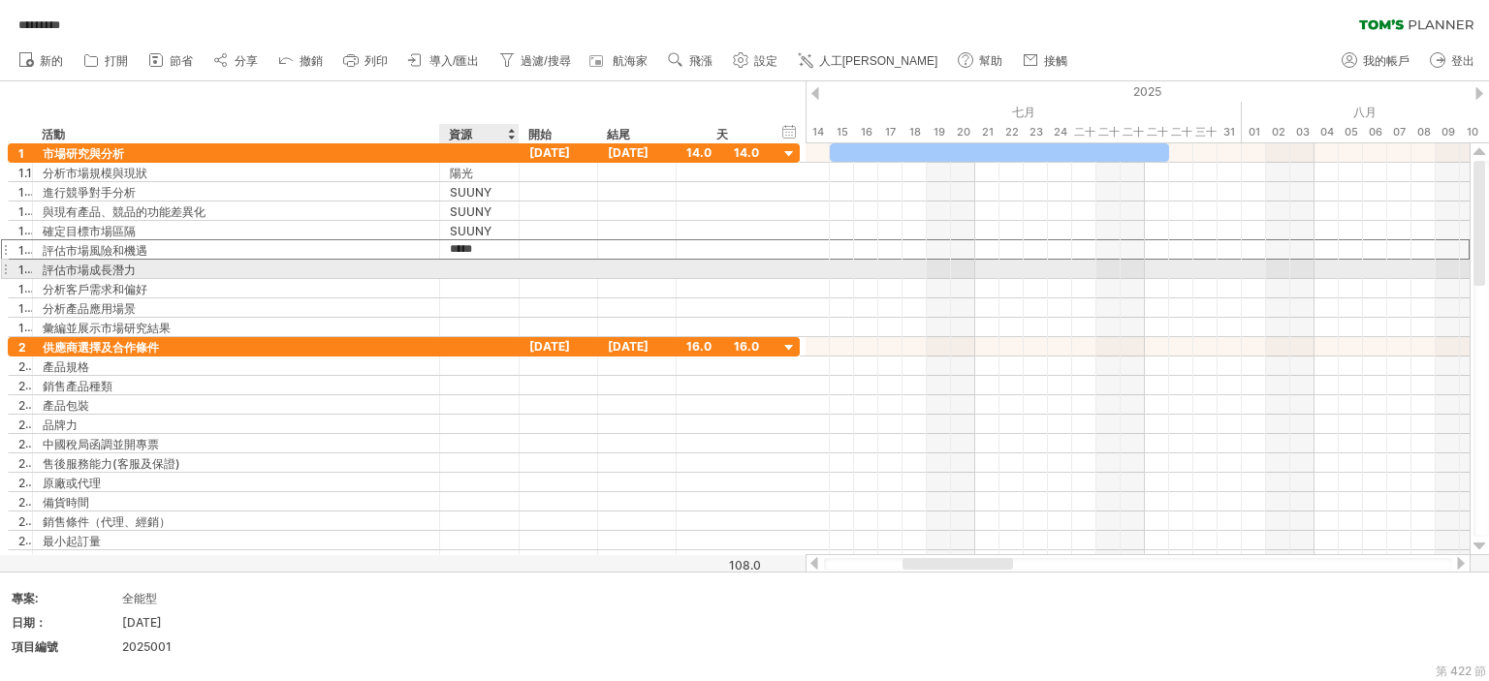
click at [485, 266] on div at bounding box center [479, 269] width 59 height 18
click at [0, 0] on input "text" at bounding box center [0, 0] width 0 height 0
paste input "*****"
type input "*****"
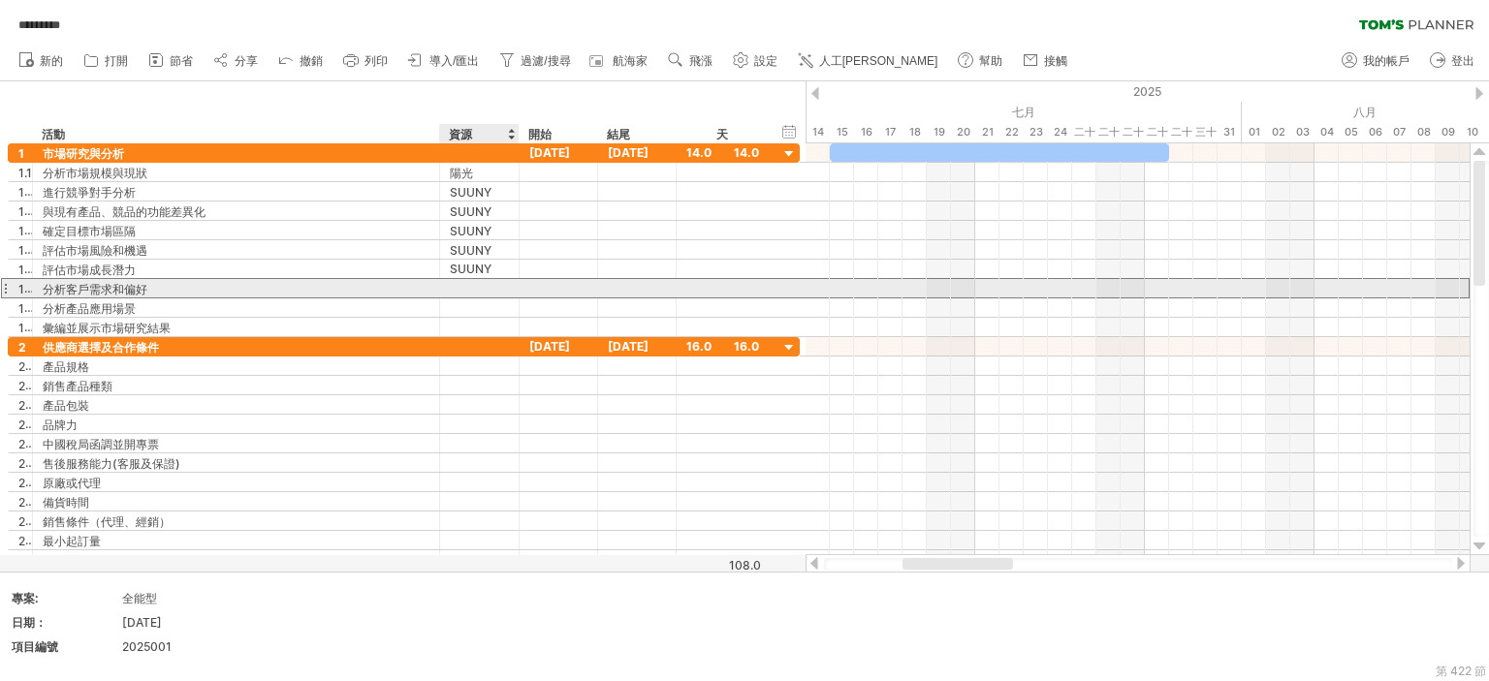
click at [464, 284] on div at bounding box center [479, 288] width 59 height 18
click at [0, 0] on input "text" at bounding box center [0, 0] width 0 height 0
paste input "*****"
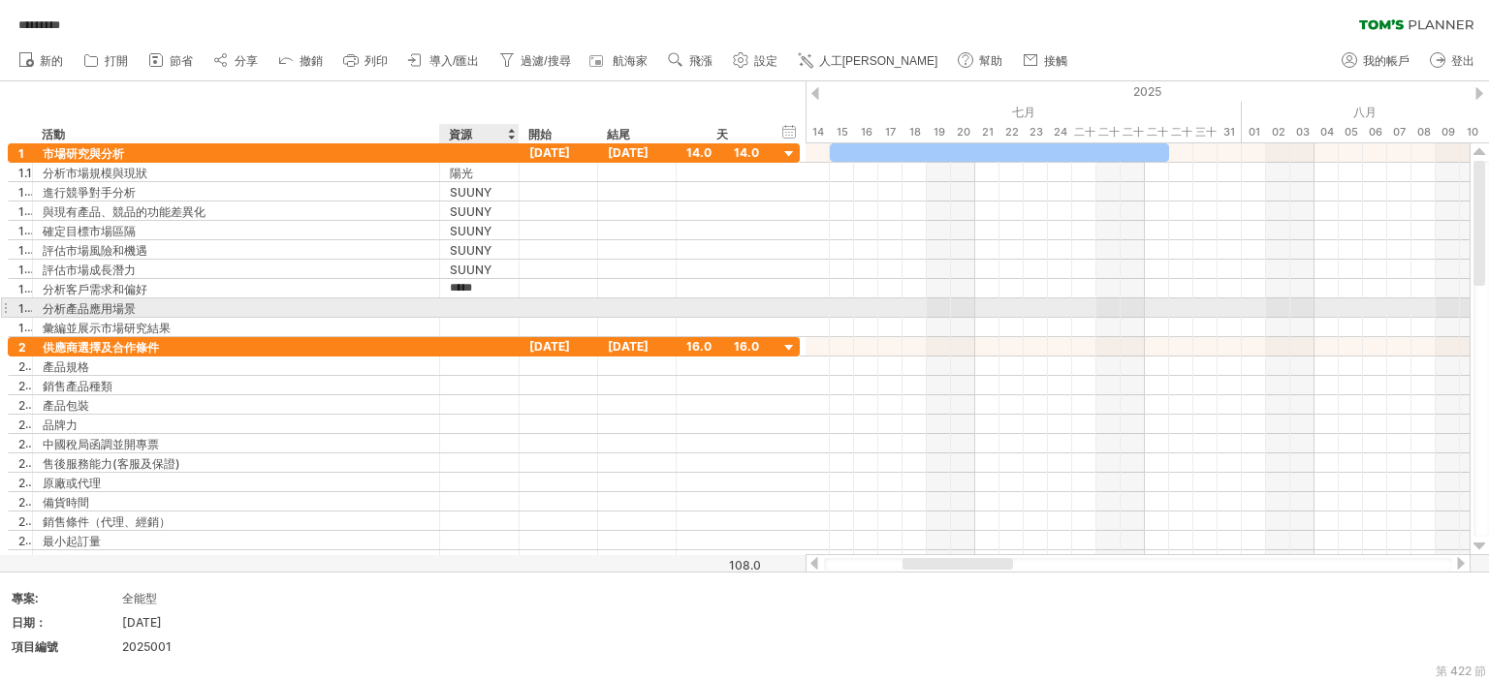
click at [469, 301] on div at bounding box center [479, 307] width 59 height 18
click at [0, 0] on input "text" at bounding box center [0, 0] width 0 height 0
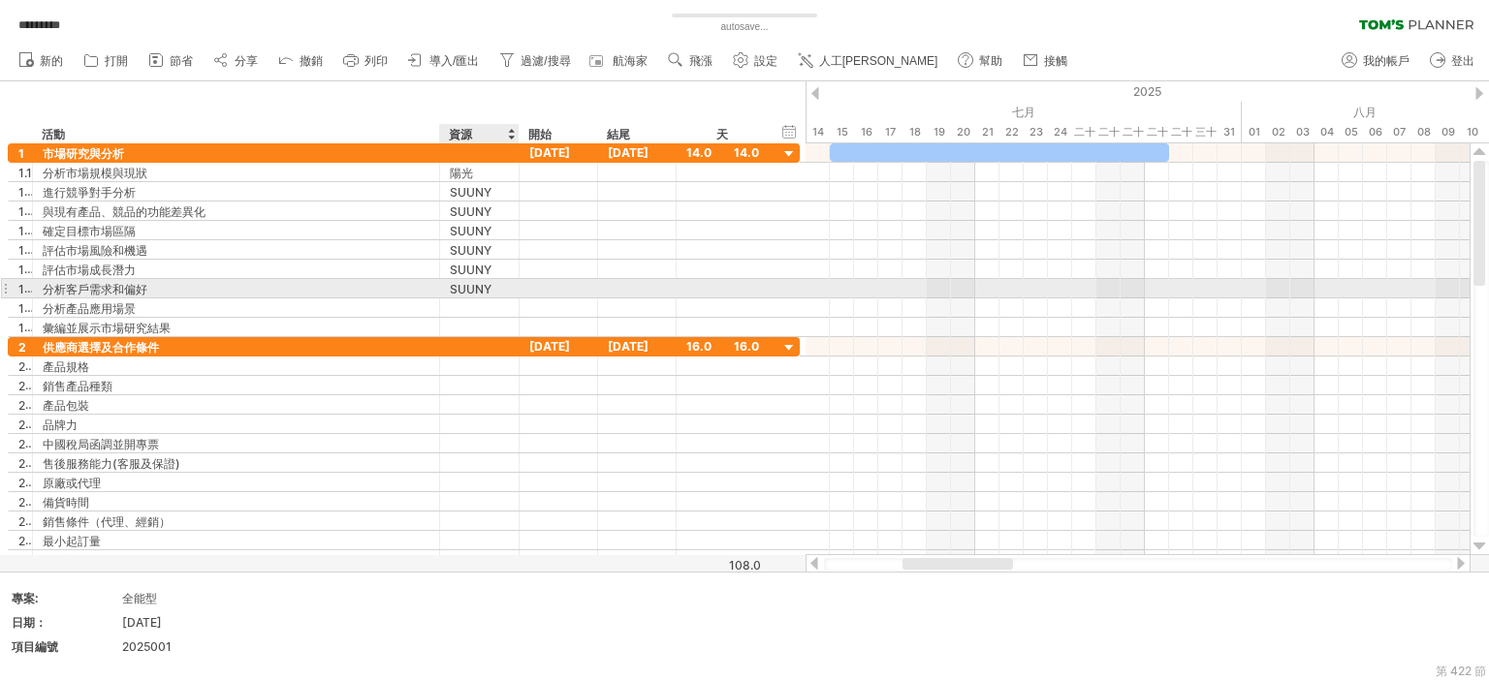
click at [500, 288] on div "SUUNY" at bounding box center [479, 288] width 59 height 18
click at [500, 288] on input "*****" at bounding box center [479, 288] width 59 height 18
drag, startPoint x: 500, startPoint y: 288, endPoint x: 617, endPoint y: 338, distance: 127.6
click at [450, 283] on input "*****" at bounding box center [479, 288] width 59 height 18
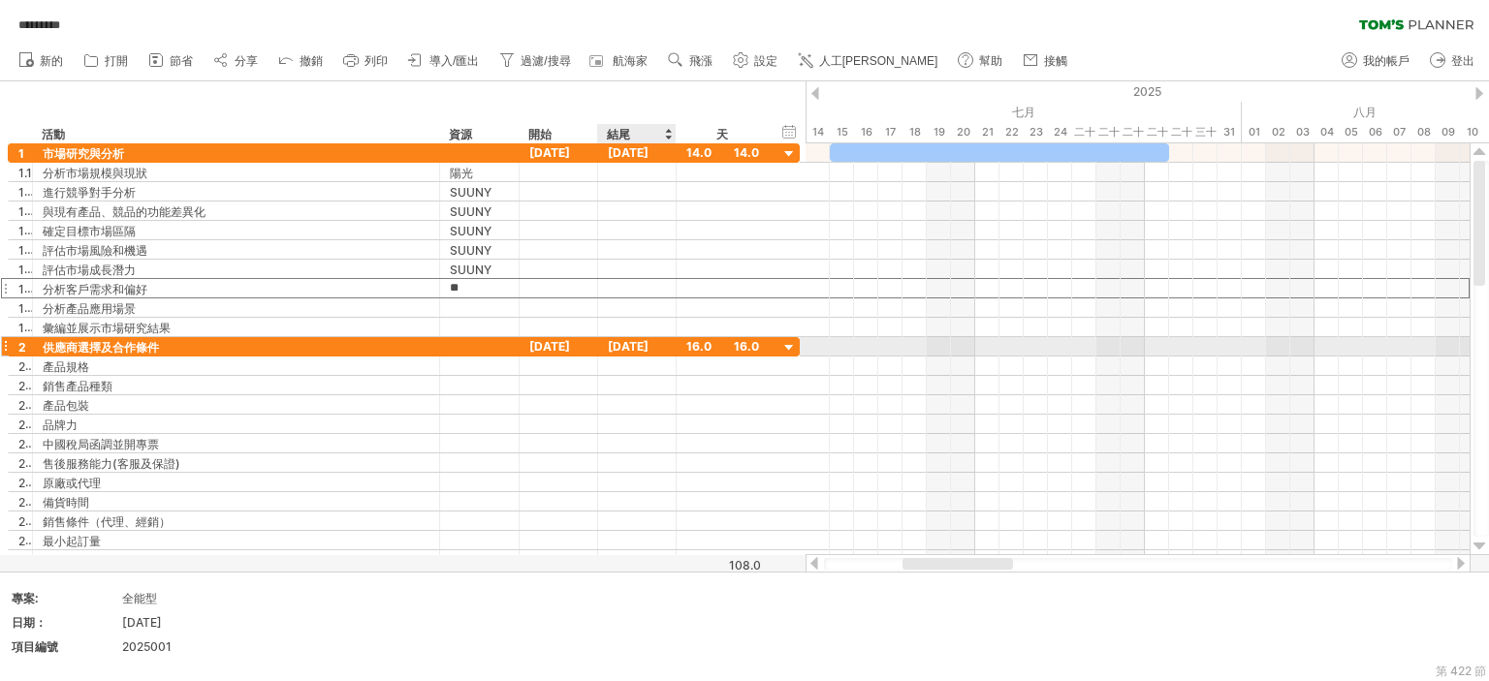
type input "***"
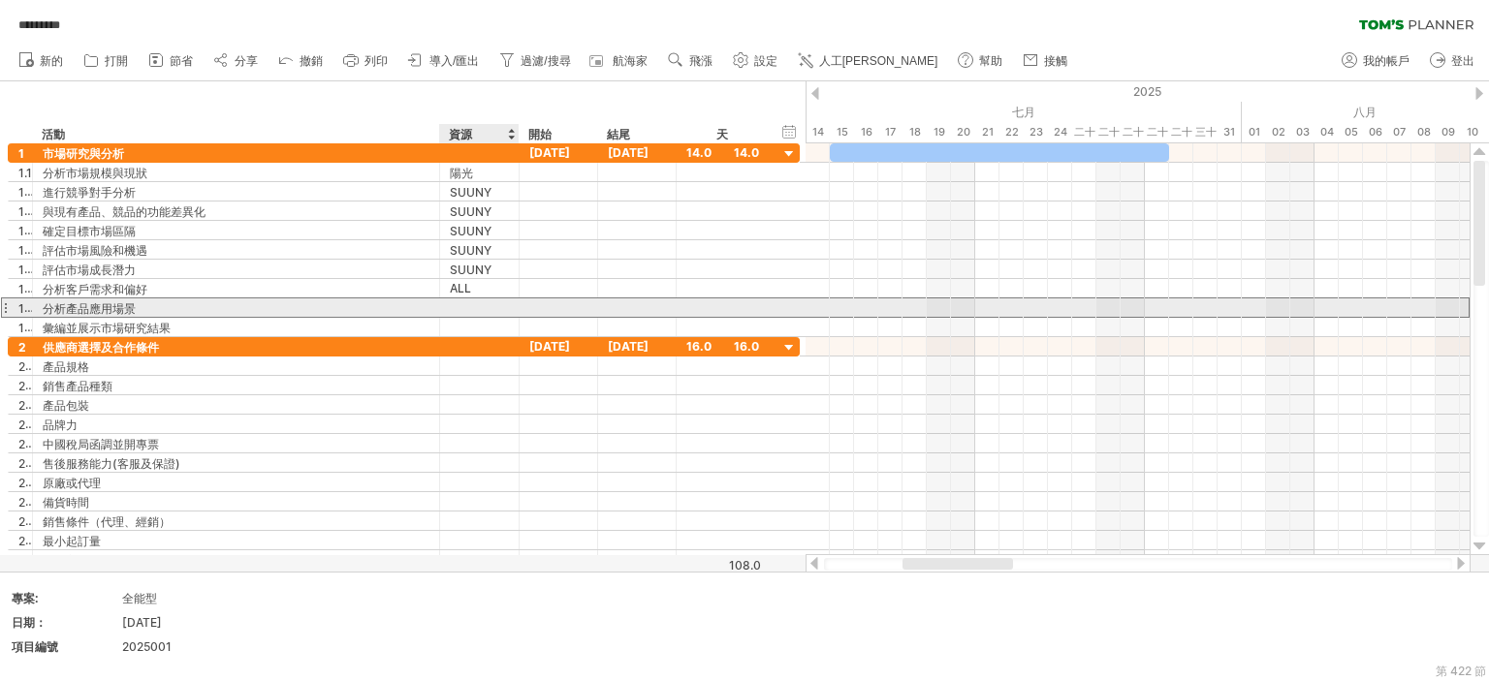
click at [470, 303] on div at bounding box center [479, 307] width 59 height 18
type input "***"
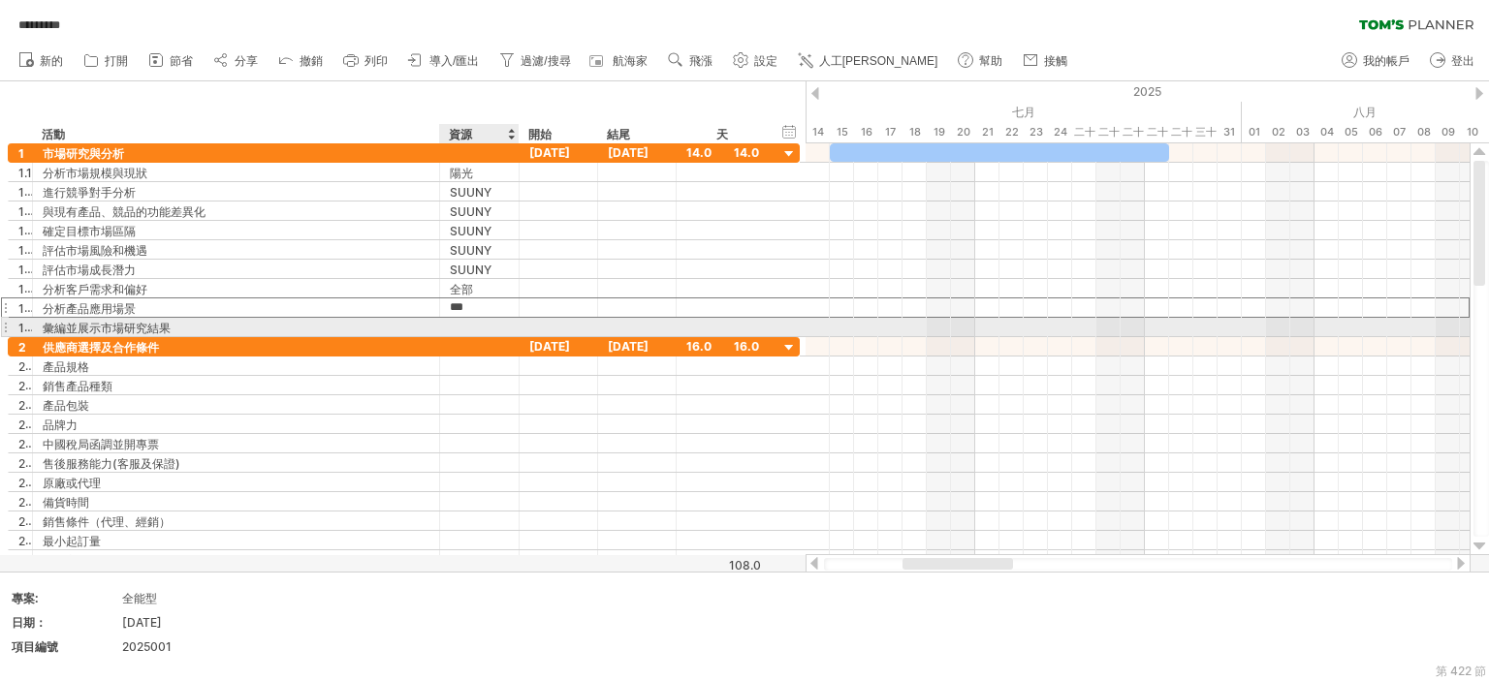
click at [471, 322] on div at bounding box center [479, 327] width 59 height 18
type input "*****"
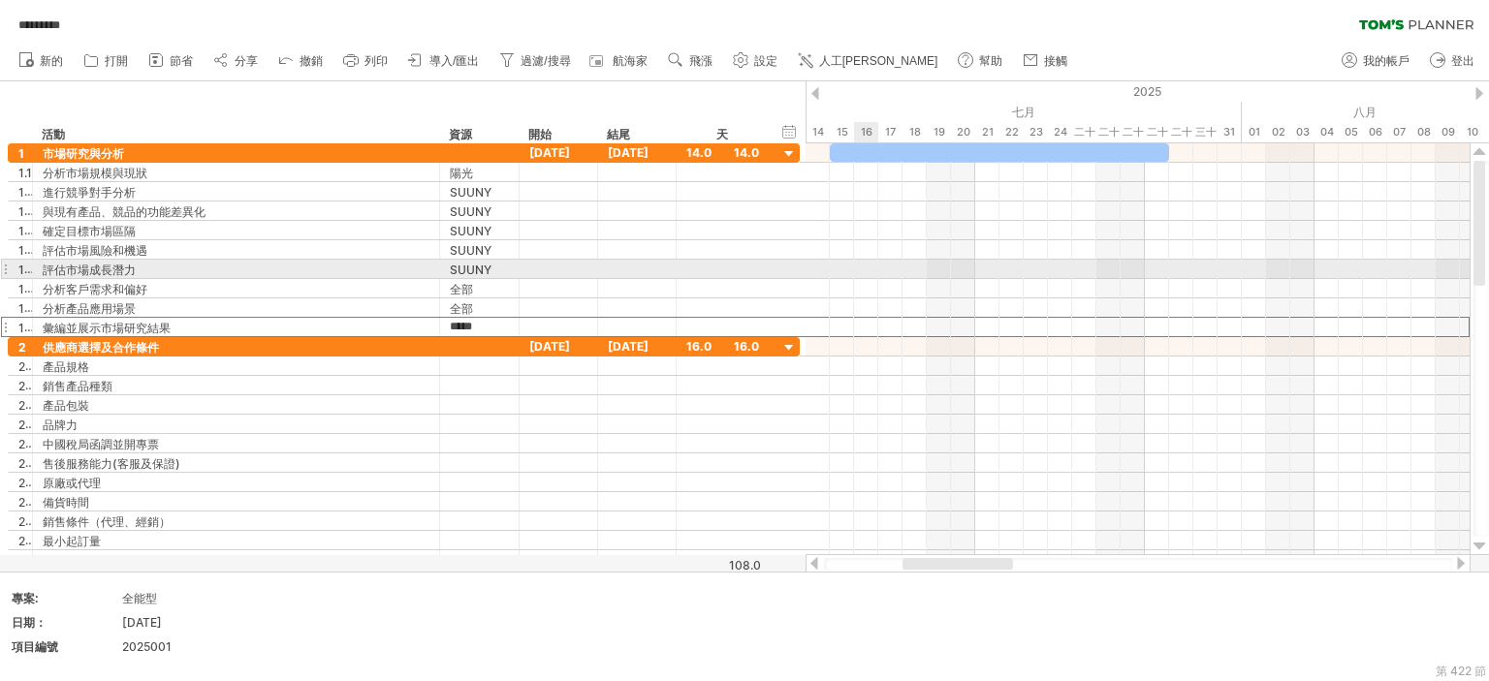
click at [871, 279] on div at bounding box center [1137, 288] width 664 height 19
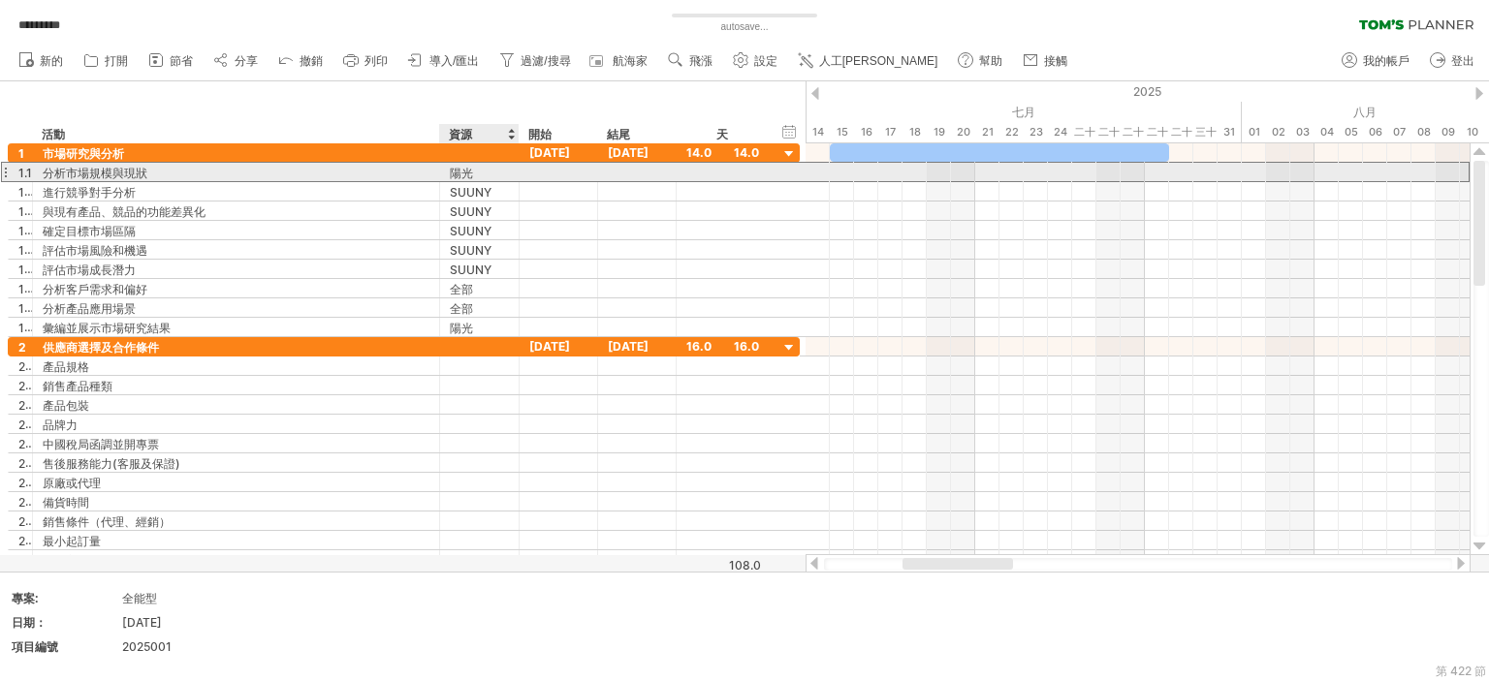
click at [471, 166] on font "陽光" at bounding box center [461, 173] width 23 height 15
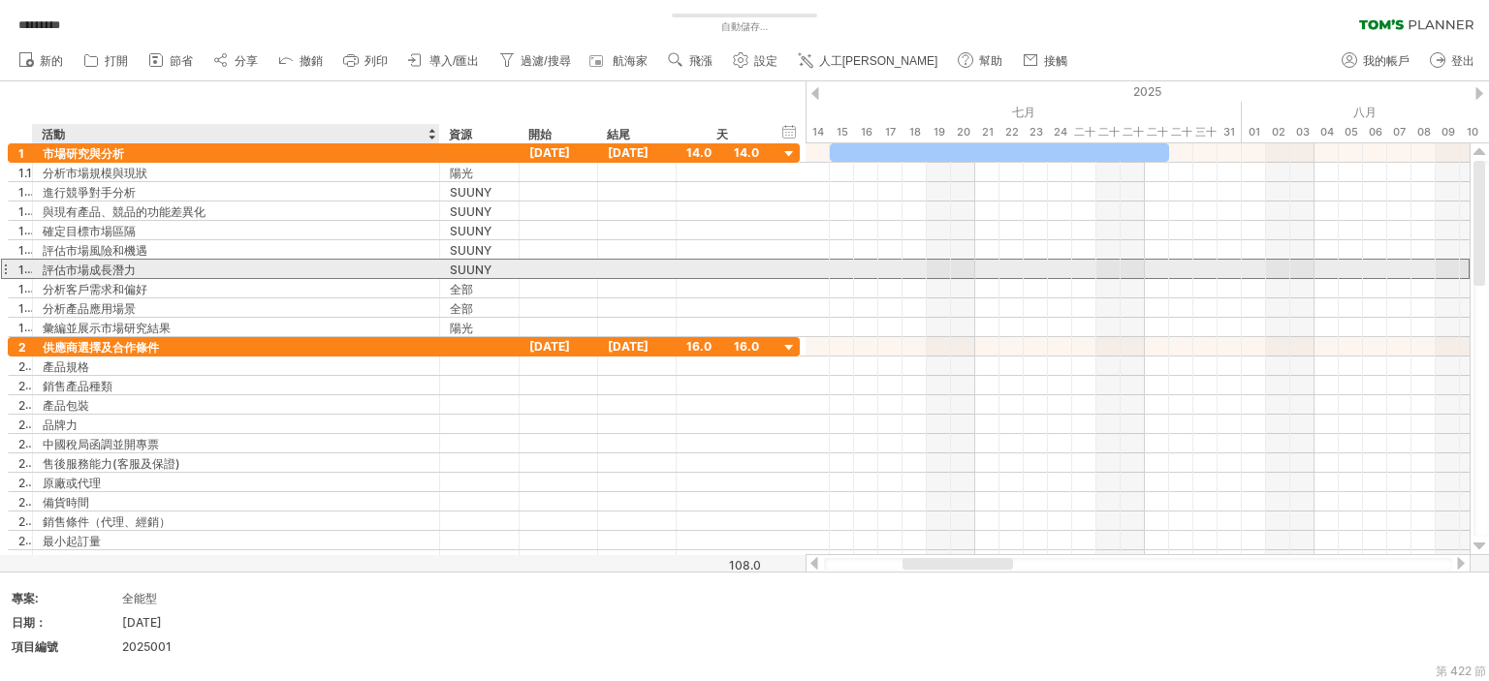
drag, startPoint x: 447, startPoint y: 264, endPoint x: 488, endPoint y: 267, distance: 41.9
click at [448, 265] on div "***** SUUNY" at bounding box center [479, 269] width 79 height 18
click at [488, 267] on font "SUUNY" at bounding box center [471, 270] width 42 height 15
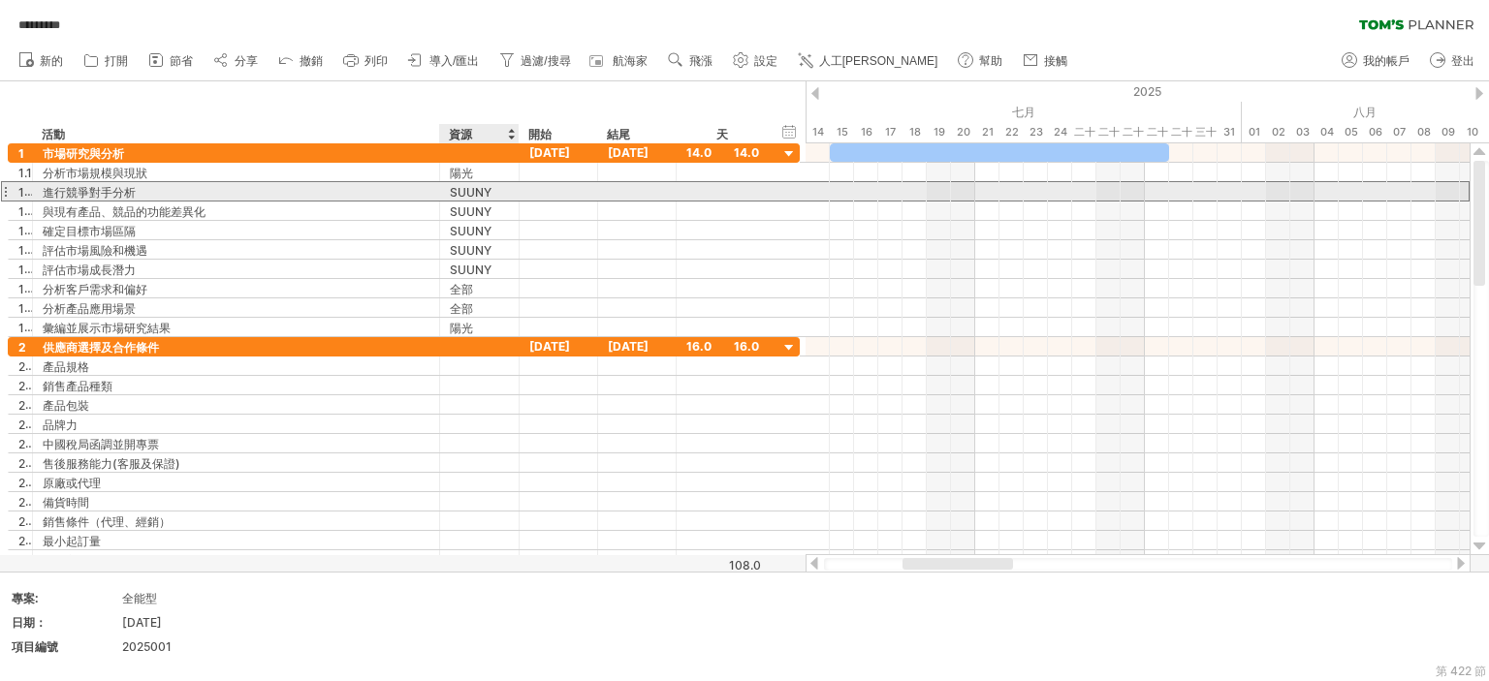
click at [461, 195] on font "SUUNY" at bounding box center [471, 192] width 42 height 15
click at [462, 193] on font "SUUNY" at bounding box center [471, 192] width 42 height 15
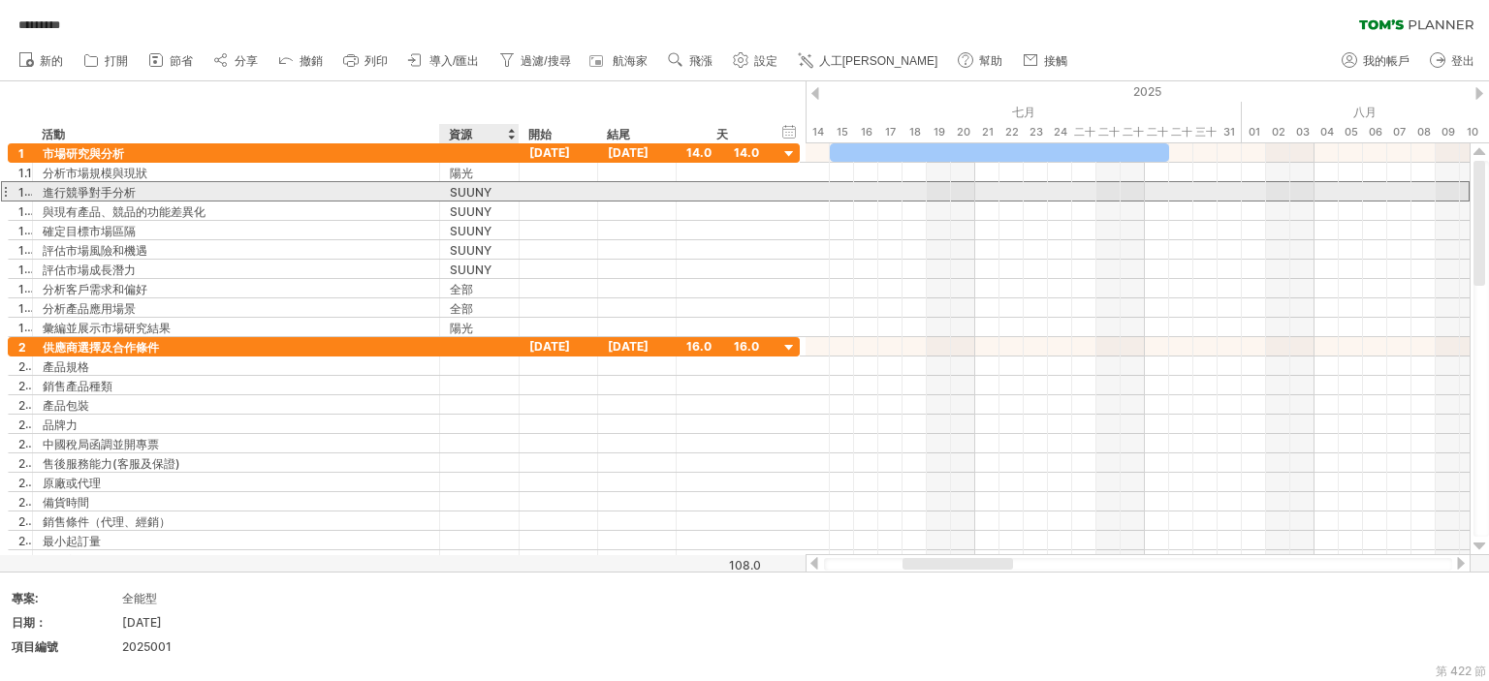
click at [462, 193] on font "SUUNY" at bounding box center [471, 192] width 42 height 15
click at [493, 193] on div "SUUNY" at bounding box center [479, 191] width 59 height 18
click at [493, 193] on input "*****" at bounding box center [479, 191] width 59 height 18
type input "*****"
click at [487, 194] on input "*****" at bounding box center [479, 191] width 59 height 18
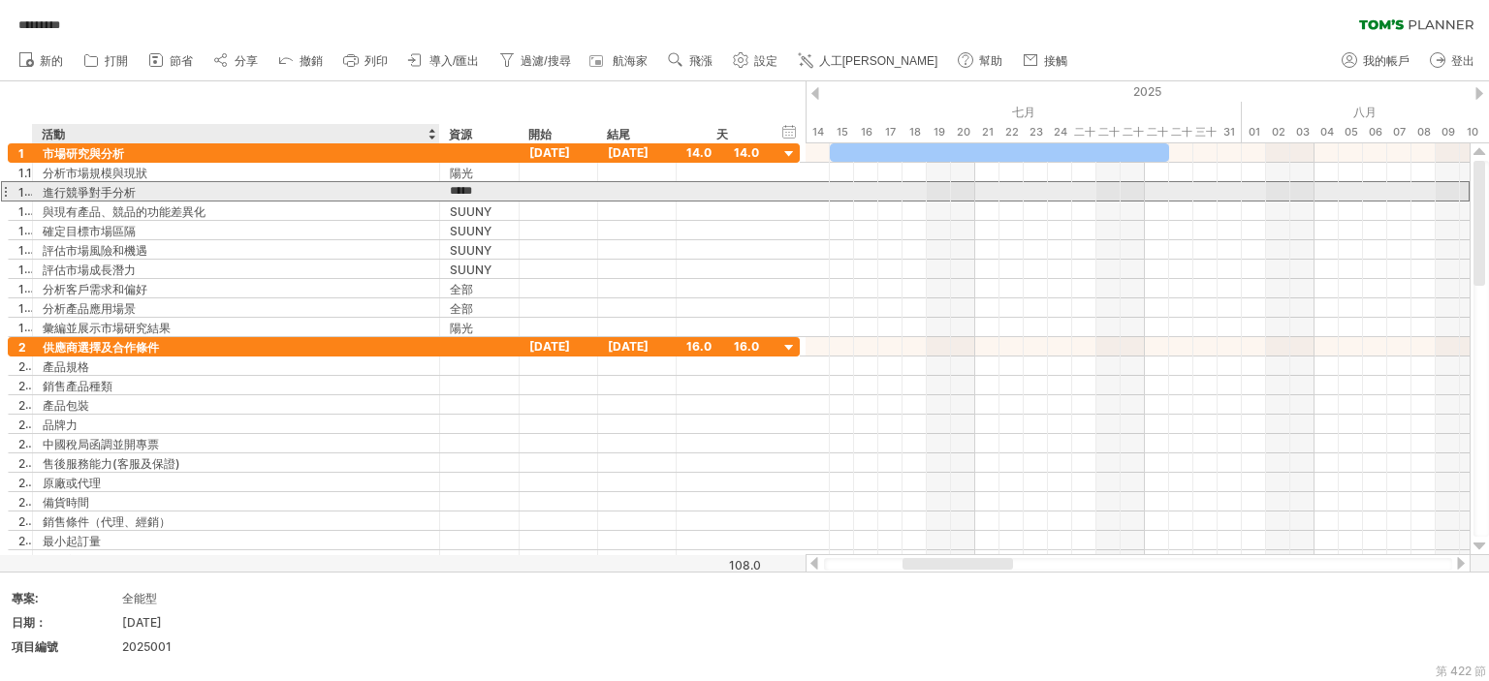
drag, startPoint x: 493, startPoint y: 187, endPoint x: 364, endPoint y: 191, distance: 129.0
click at [364, 191] on div "**********" at bounding box center [404, 191] width 792 height 20
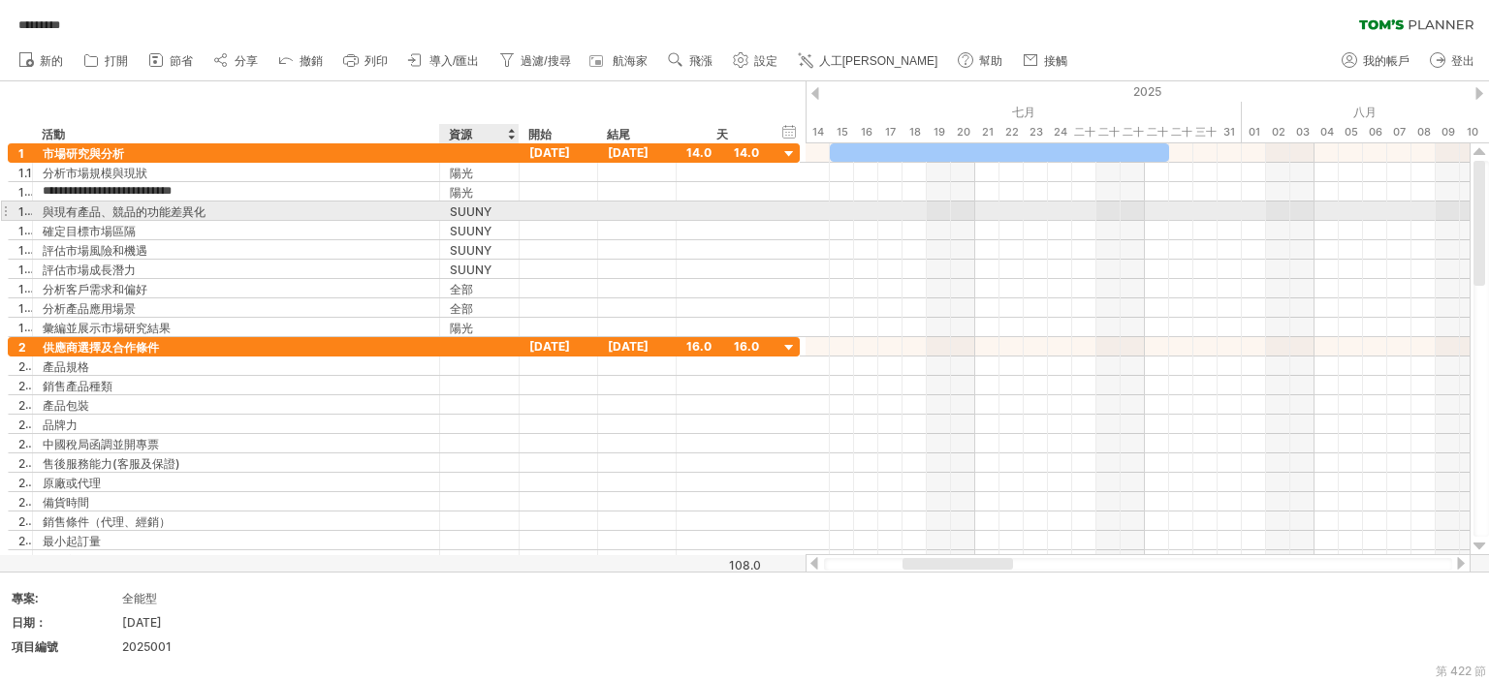
click at [463, 211] on font "SUUNY" at bounding box center [471, 211] width 42 height 15
click at [463, 209] on font "SUUNY" at bounding box center [471, 211] width 42 height 15
click at [459, 208] on font "SUUNY" at bounding box center [471, 211] width 42 height 15
click at [455, 208] on font "SUUNY" at bounding box center [471, 211] width 42 height 15
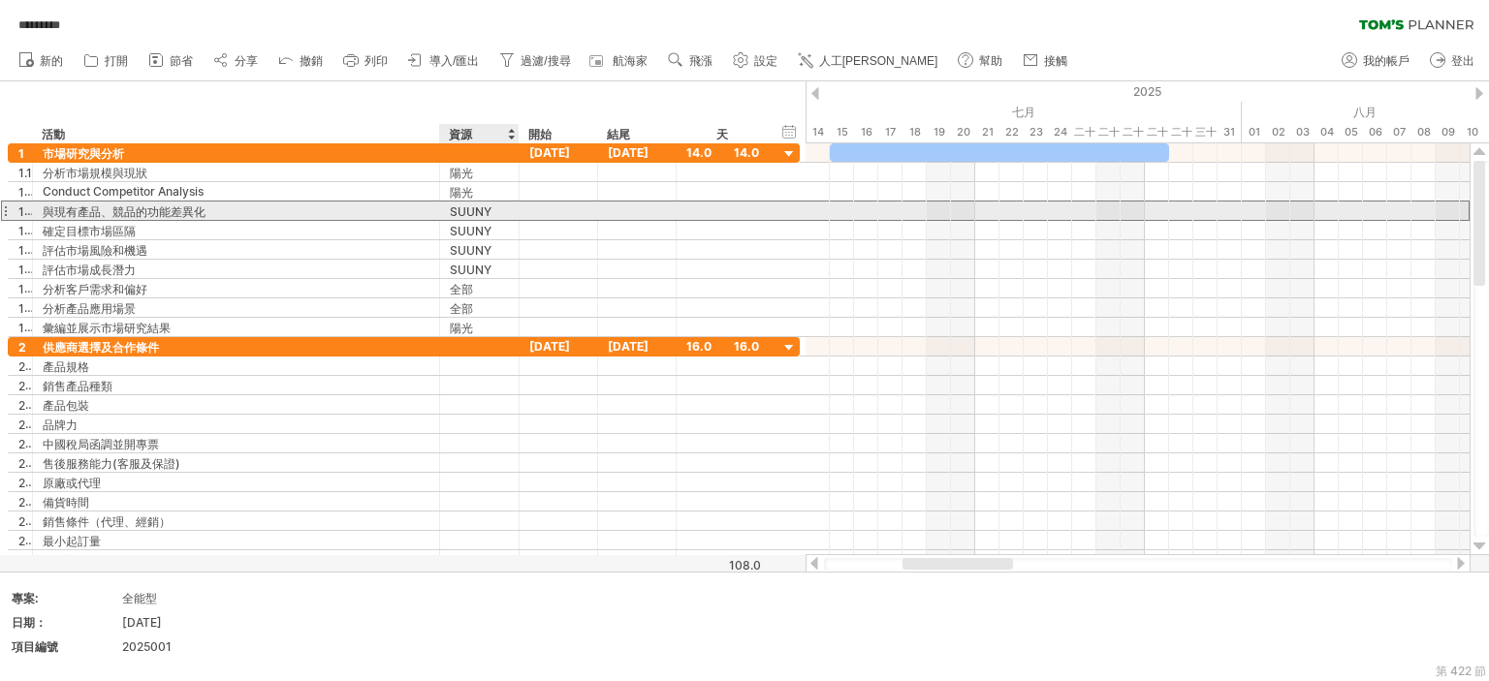
click at [455, 208] on font "SUUNY" at bounding box center [471, 211] width 42 height 15
click at [451, 213] on font "SUUNY" at bounding box center [471, 211] width 42 height 15
click at [453, 213] on font "SUUNY" at bounding box center [471, 211] width 42 height 15
drag, startPoint x: 453, startPoint y: 213, endPoint x: 497, endPoint y: 206, distance: 45.1
click at [466, 212] on font "SUUNY" at bounding box center [471, 211] width 42 height 15
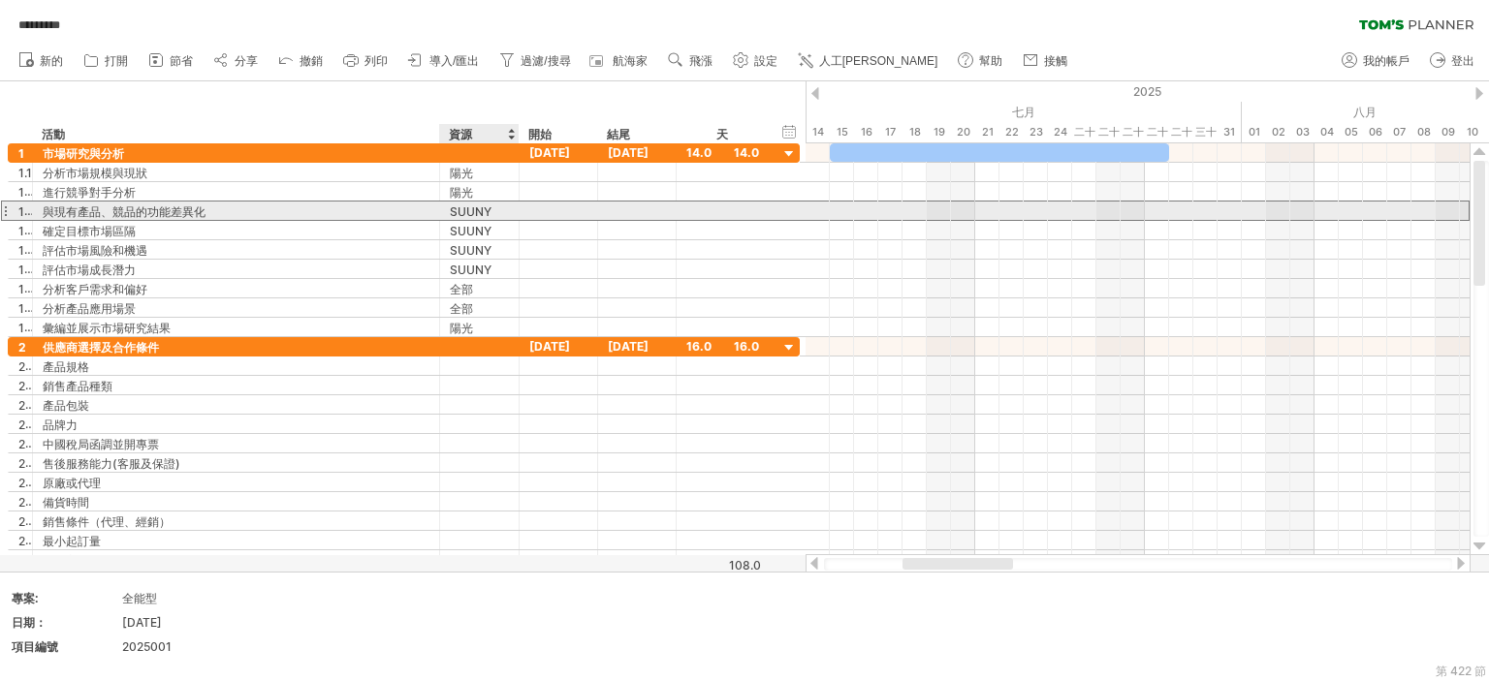
click at [498, 206] on div "SUUNY" at bounding box center [479, 211] width 59 height 18
click at [0, 0] on input "*****" at bounding box center [0, 0] width 0 height 0
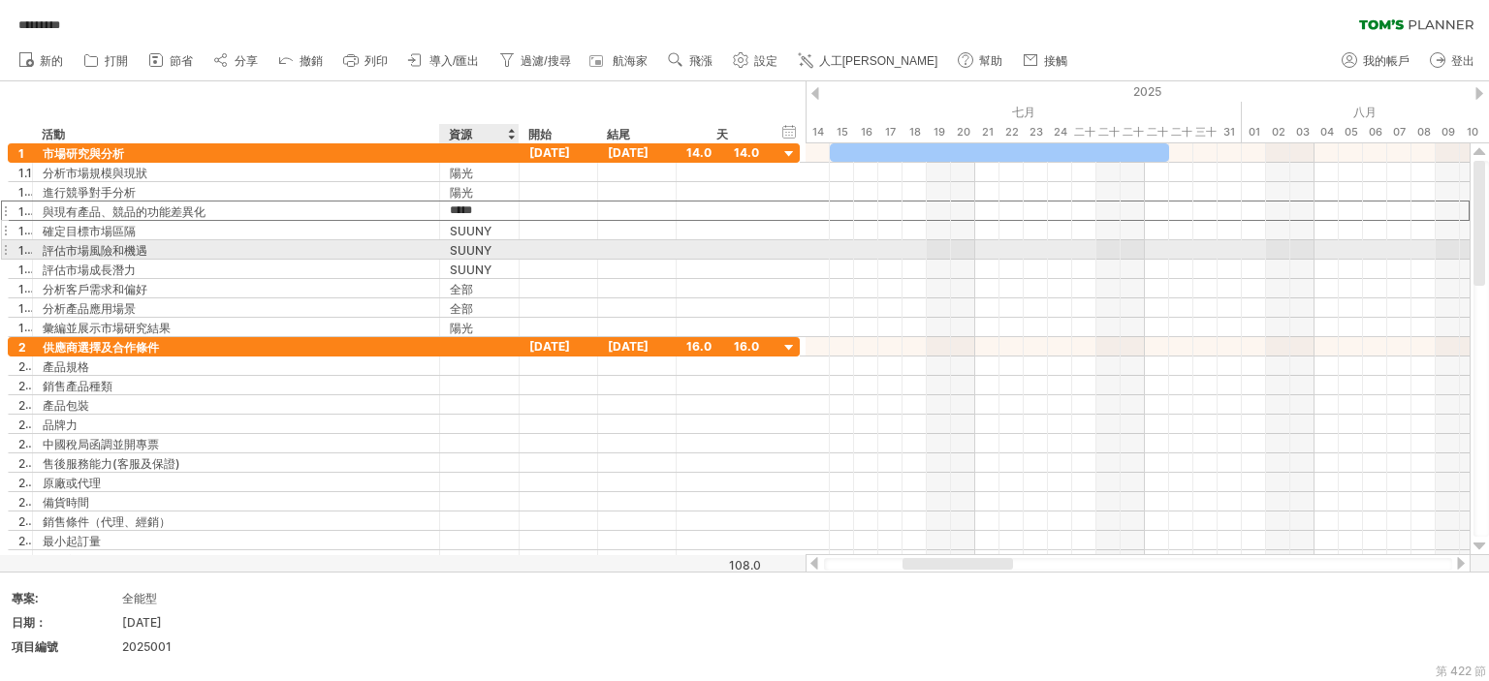
click at [495, 224] on div "SUUNY" at bounding box center [479, 230] width 59 height 18
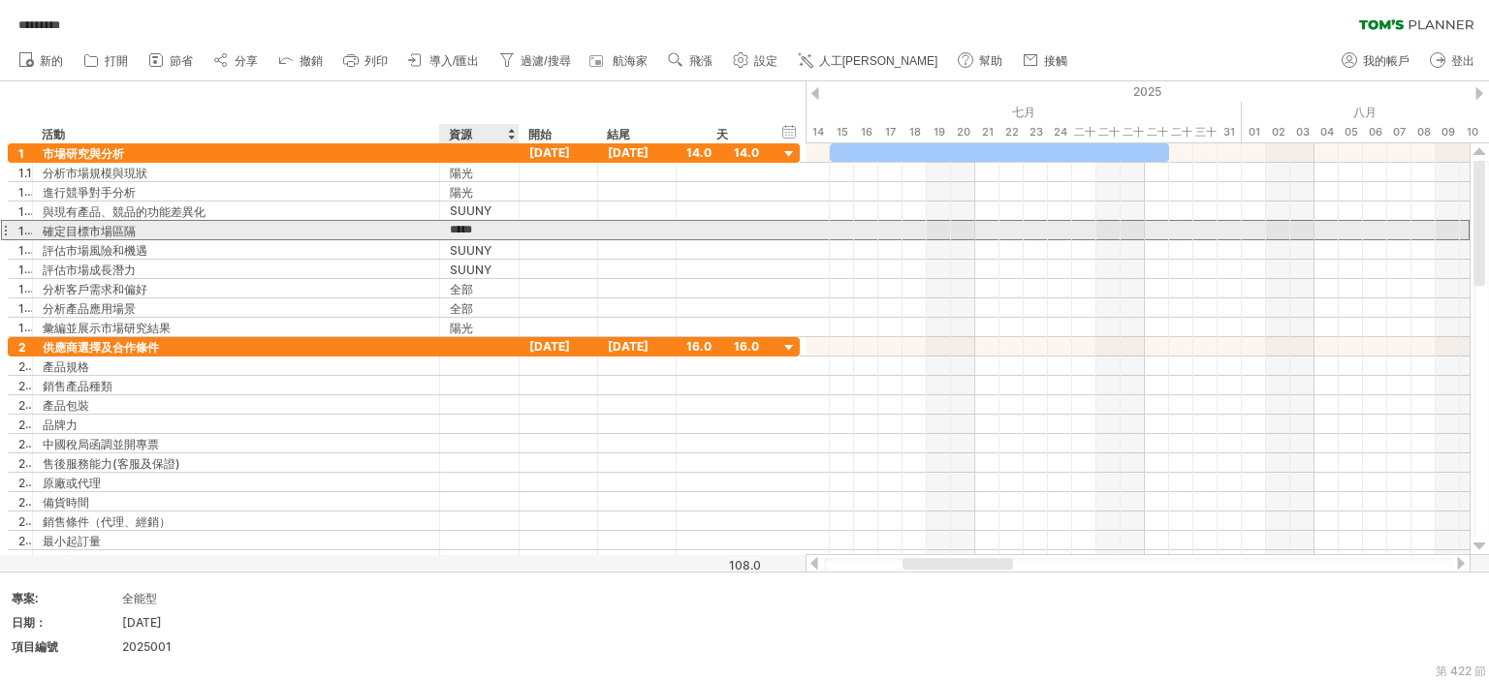
click at [496, 224] on input "*****" at bounding box center [479, 230] width 59 height 18
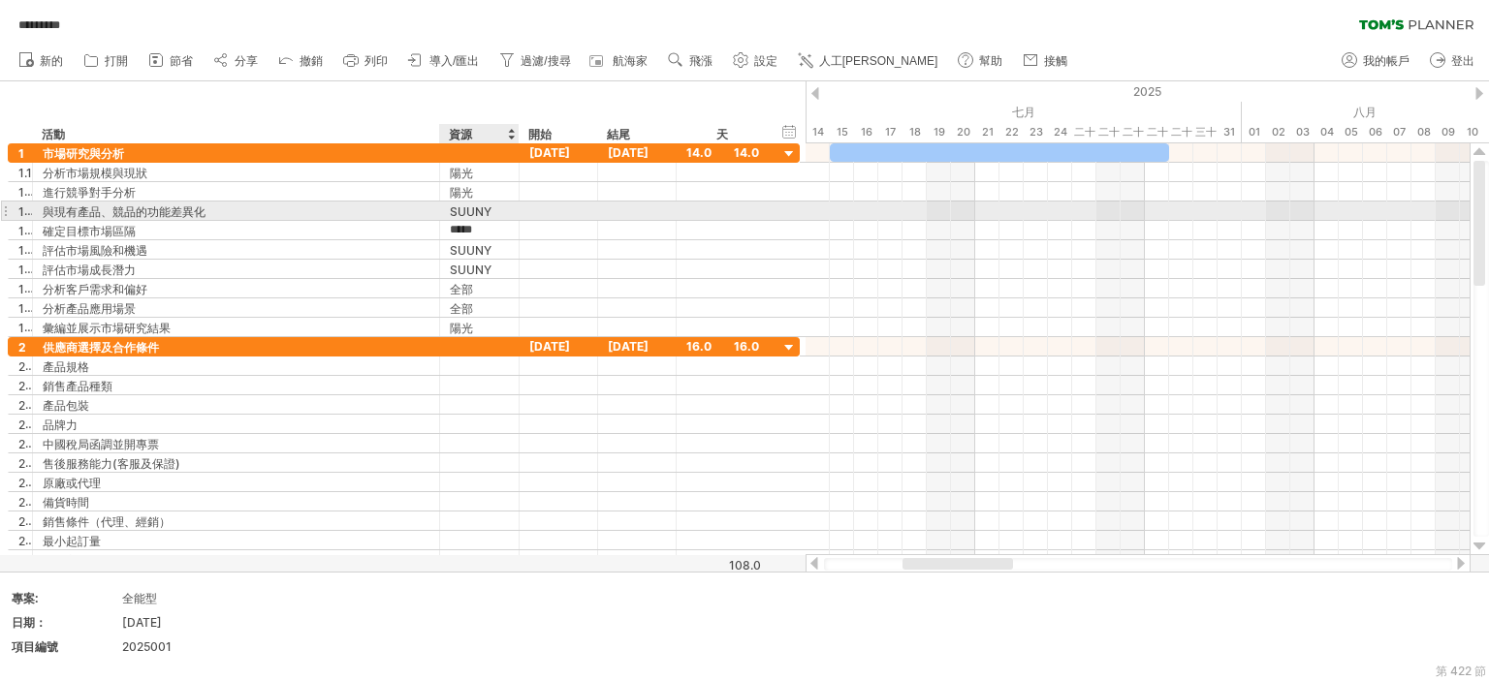
click at [493, 206] on div "SUUNY" at bounding box center [479, 211] width 59 height 18
click at [493, 206] on input "*****" at bounding box center [479, 211] width 59 height 18
type input "*****"
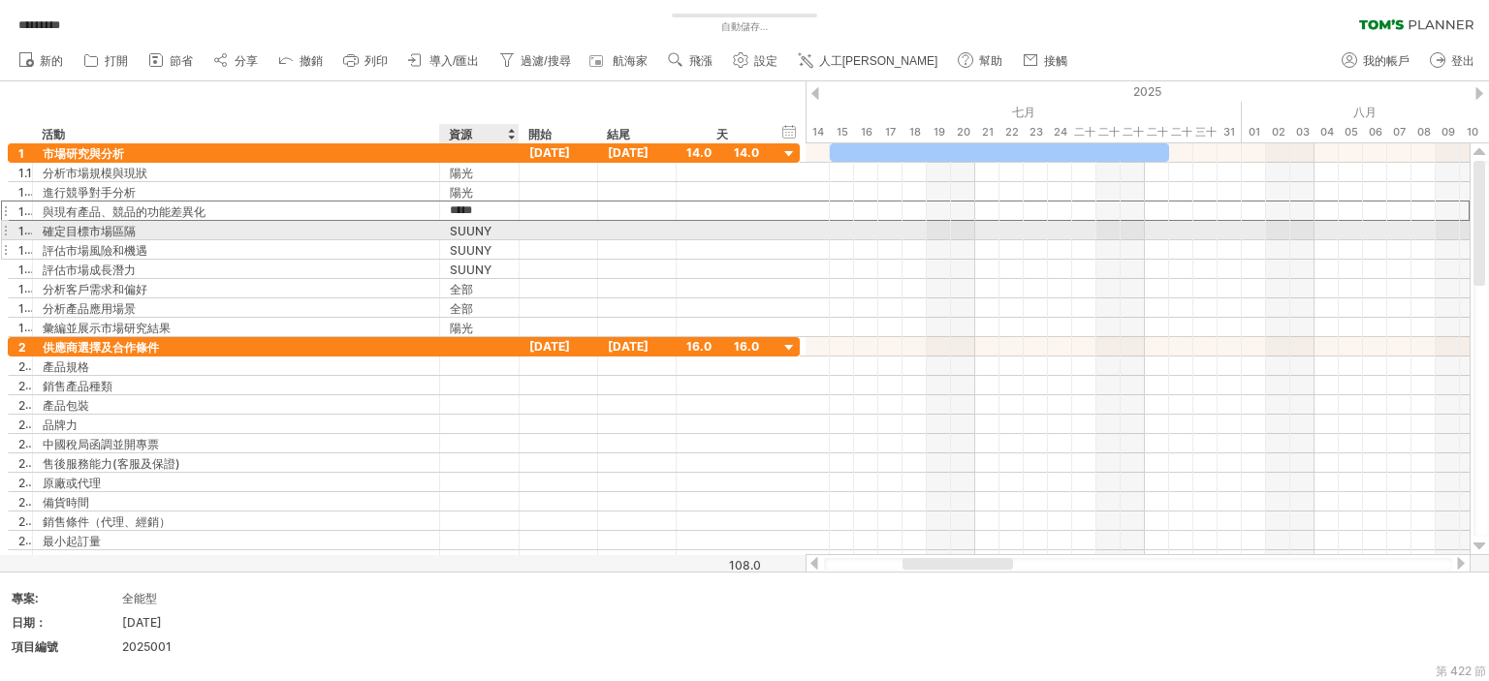
click at [527, 247] on div at bounding box center [558, 249] width 78 height 18
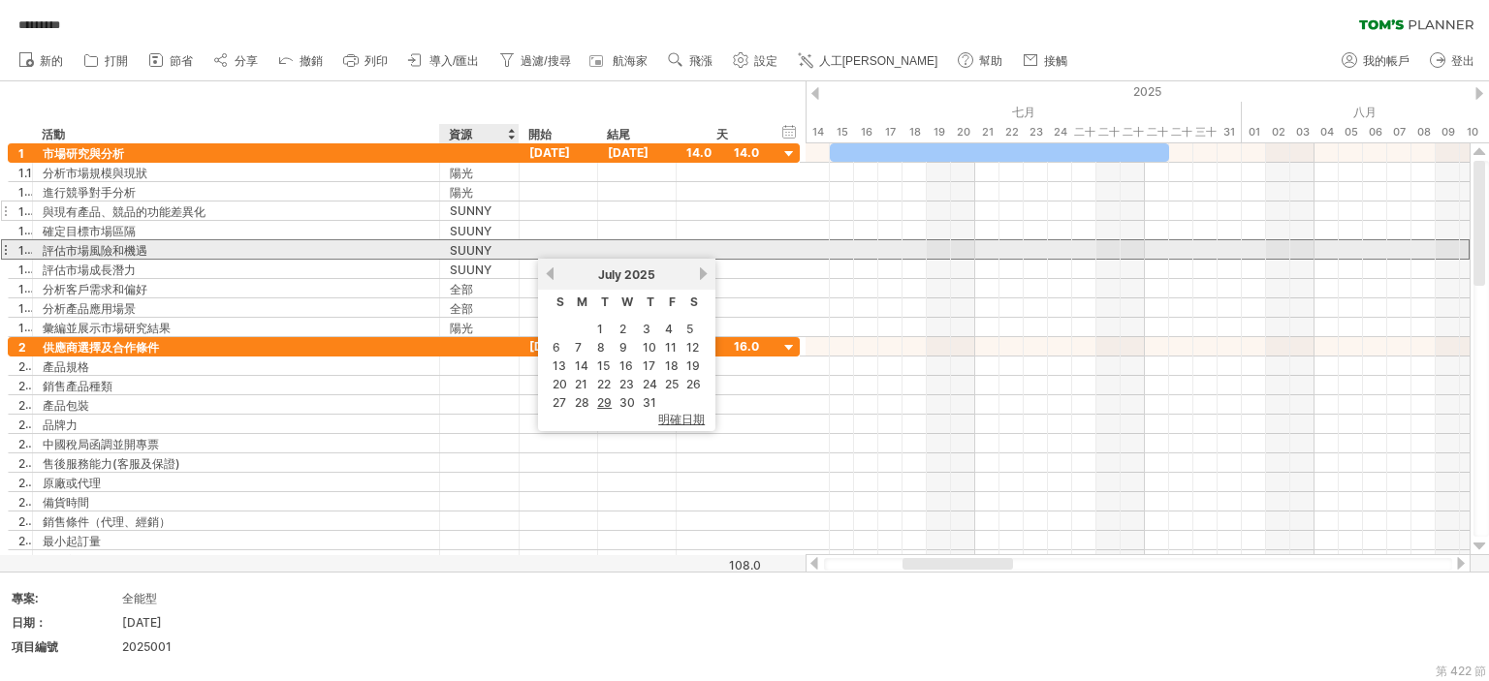
click at [503, 211] on div "SUNNY" at bounding box center [479, 211] width 59 height 18
click at [0, 0] on input "*****" at bounding box center [0, 0] width 0 height 0
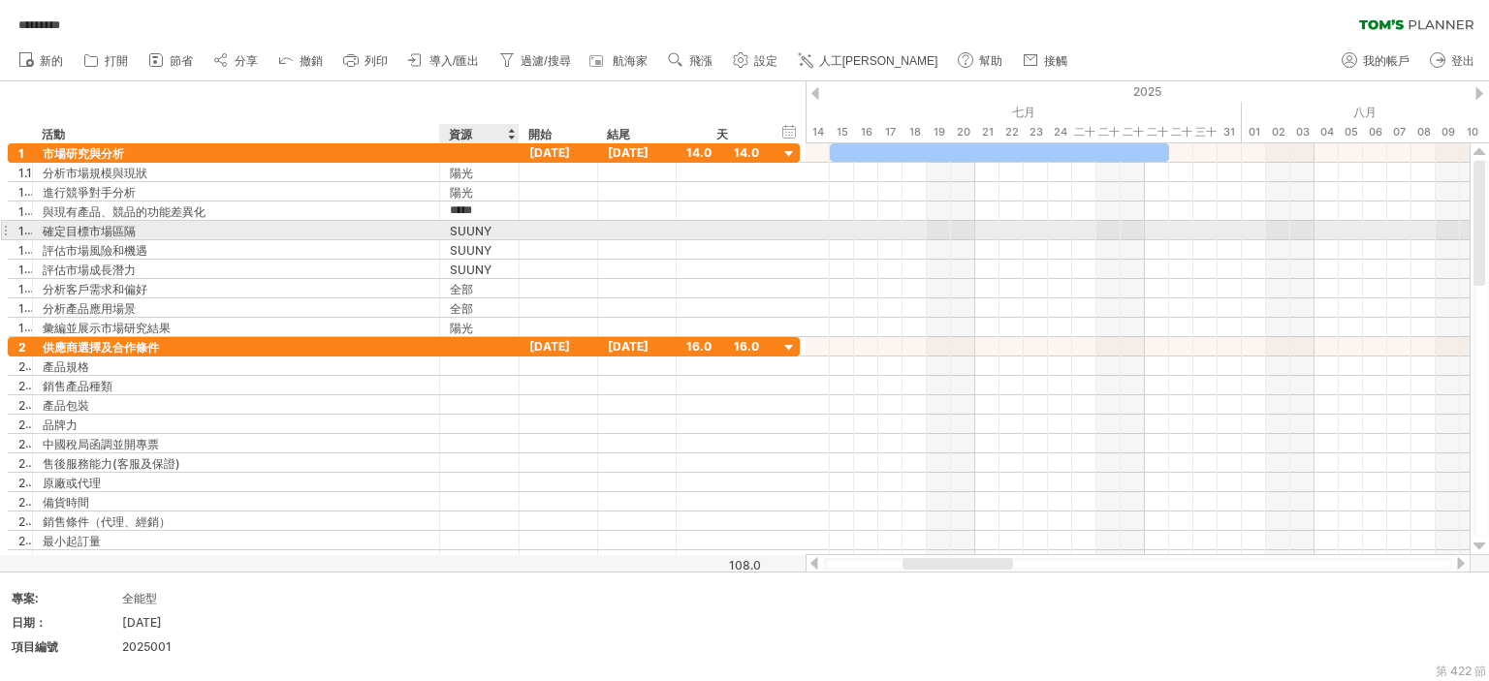
click at [501, 224] on div "SUUNY" at bounding box center [479, 230] width 59 height 18
click at [0, 0] on input "*****" at bounding box center [0, 0] width 0 height 0
click at [503, 224] on input "*****" at bounding box center [479, 230] width 59 height 18
paste input "*****"
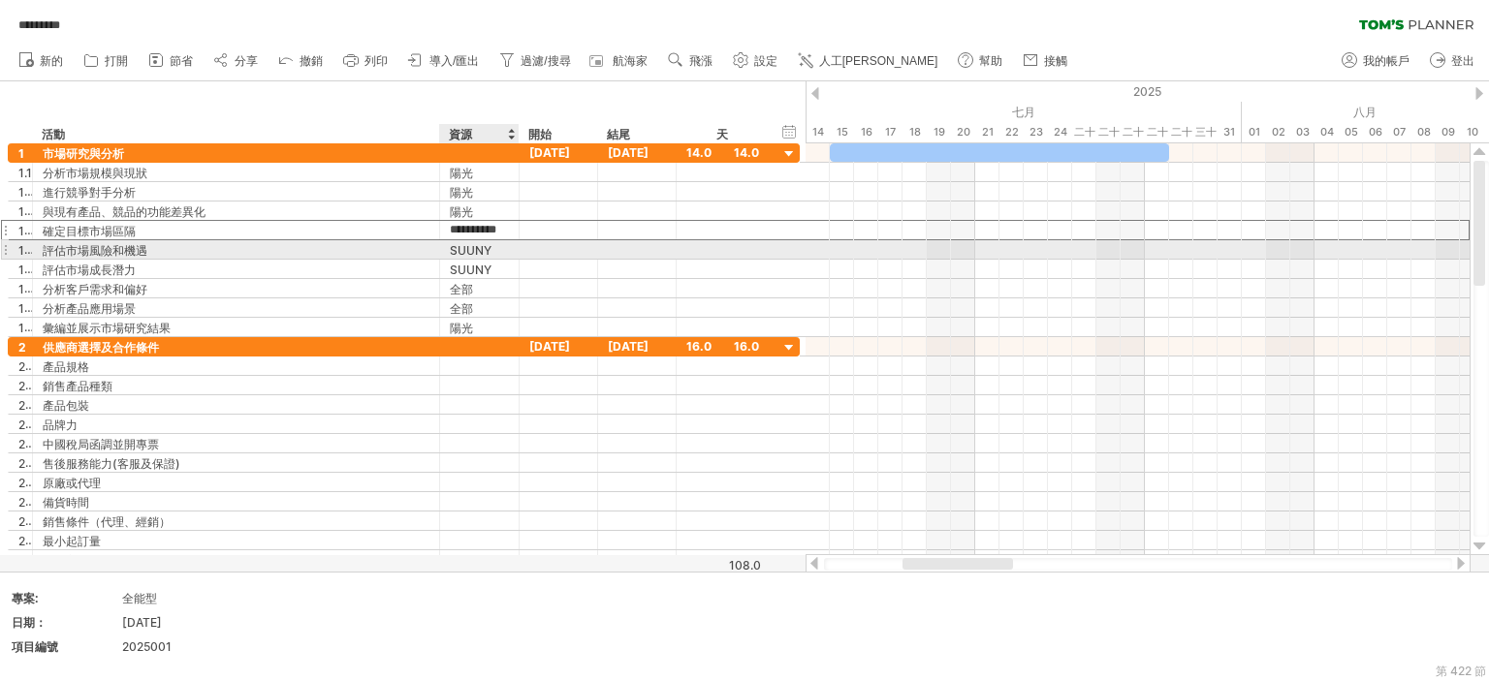
type input "**********"
click at [488, 243] on font "SUUNY" at bounding box center [471, 250] width 42 height 15
drag, startPoint x: 488, startPoint y: 242, endPoint x: 517, endPoint y: 228, distance: 31.6
click at [488, 242] on font "SUUNY" at bounding box center [471, 249] width 42 height 15
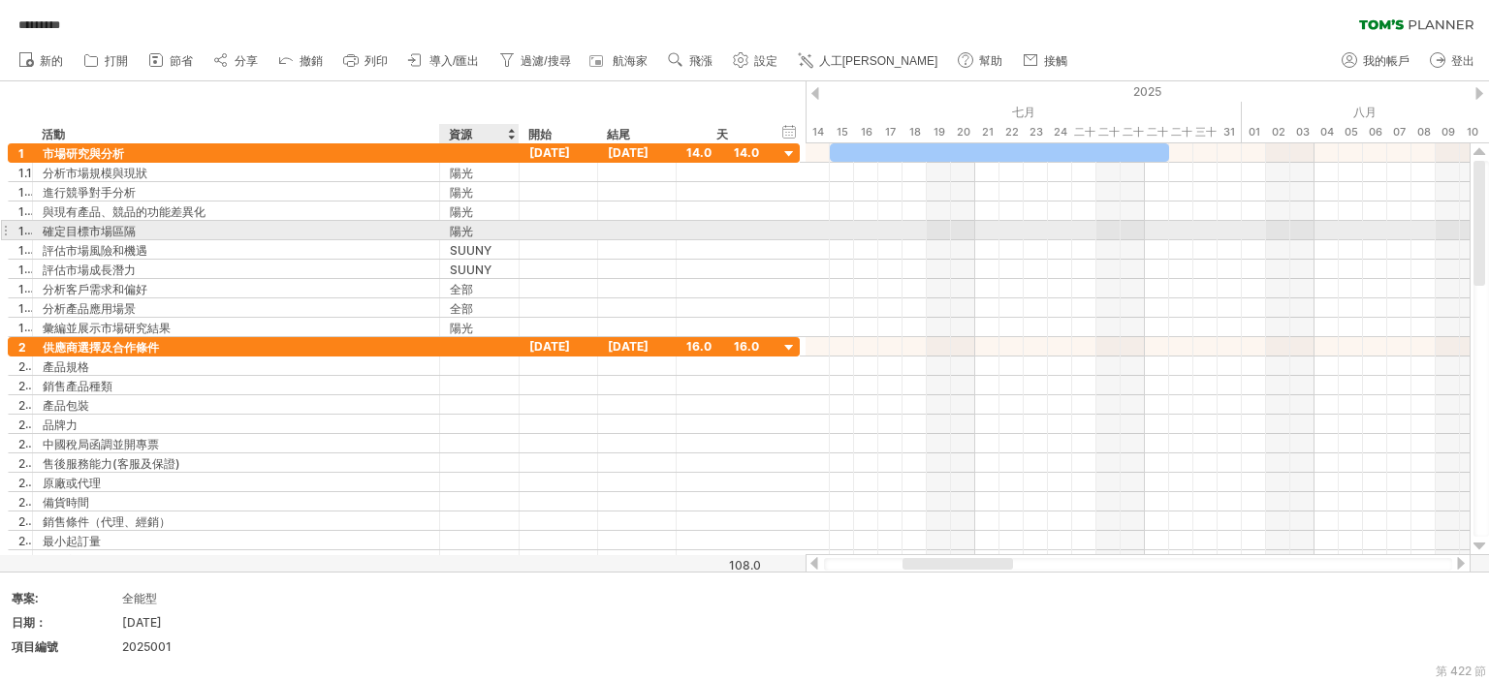
click at [517, 228] on div at bounding box center [517, 230] width 10 height 19
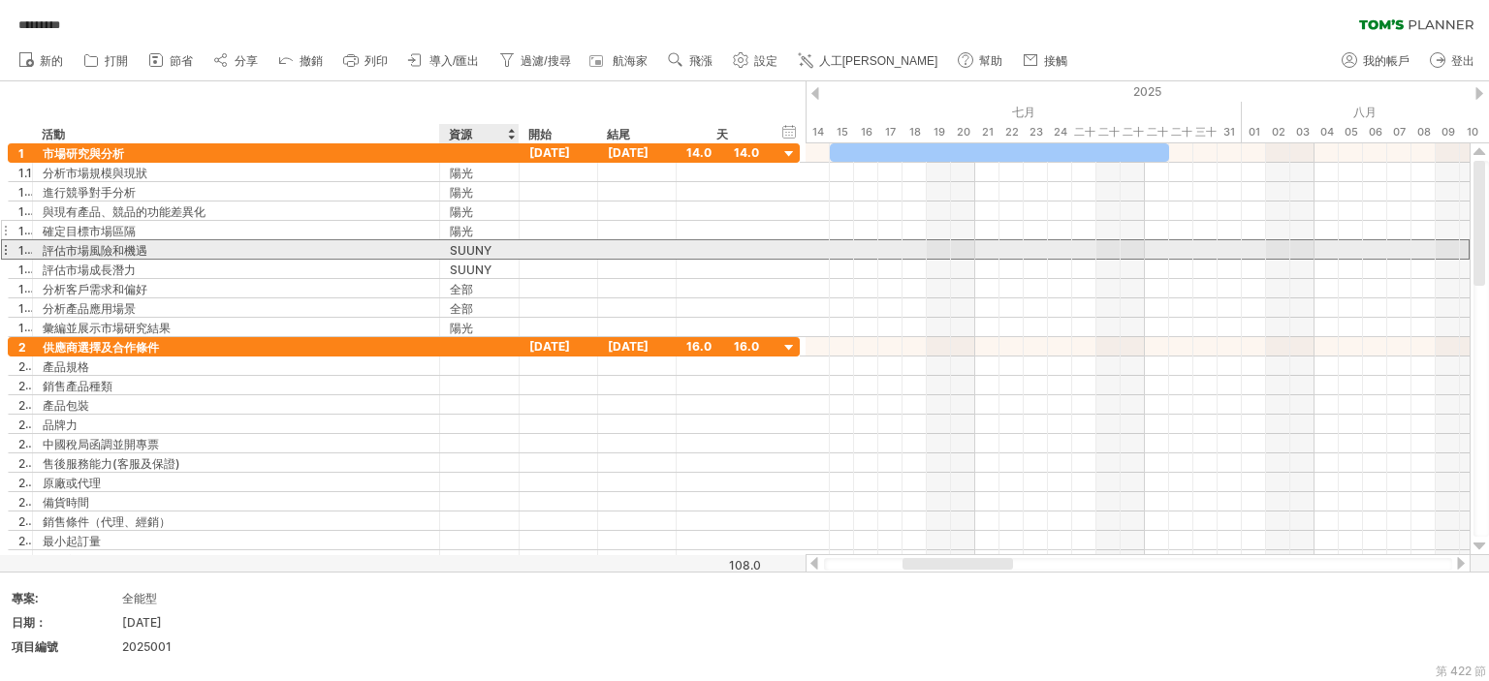
drag, startPoint x: 485, startPoint y: 245, endPoint x: 483, endPoint y: 227, distance: 18.5
click at [484, 244] on font "SUUNY" at bounding box center [471, 250] width 42 height 15
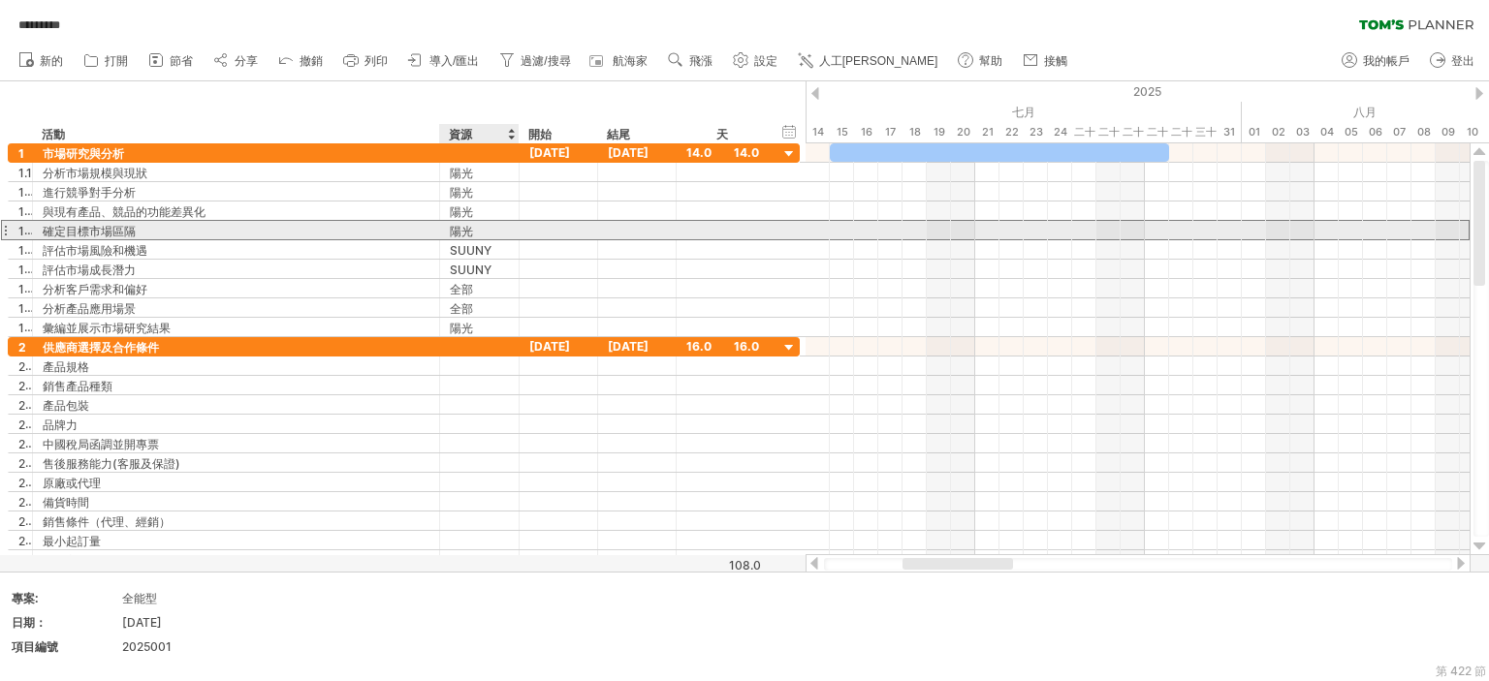
click at [484, 224] on div "陽光" at bounding box center [479, 230] width 59 height 18
click at [0, 0] on input "**********" at bounding box center [0, 0] width 0 height 0
paste input "*****"
type input "*****"
click at [475, 240] on div "SUUNY" at bounding box center [479, 249] width 59 height 18
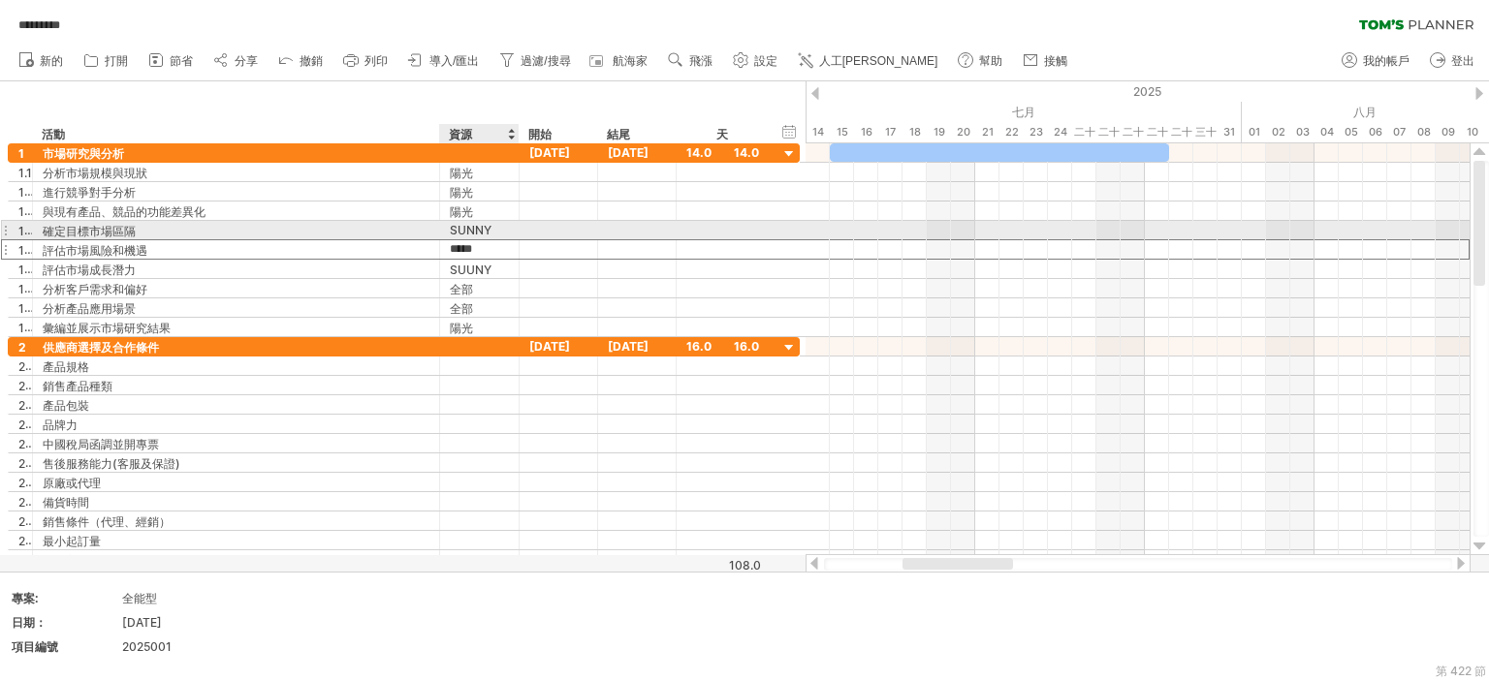
click at [475, 240] on input "*****" at bounding box center [479, 249] width 59 height 18
click at [479, 263] on font "SUUNY" at bounding box center [471, 270] width 42 height 15
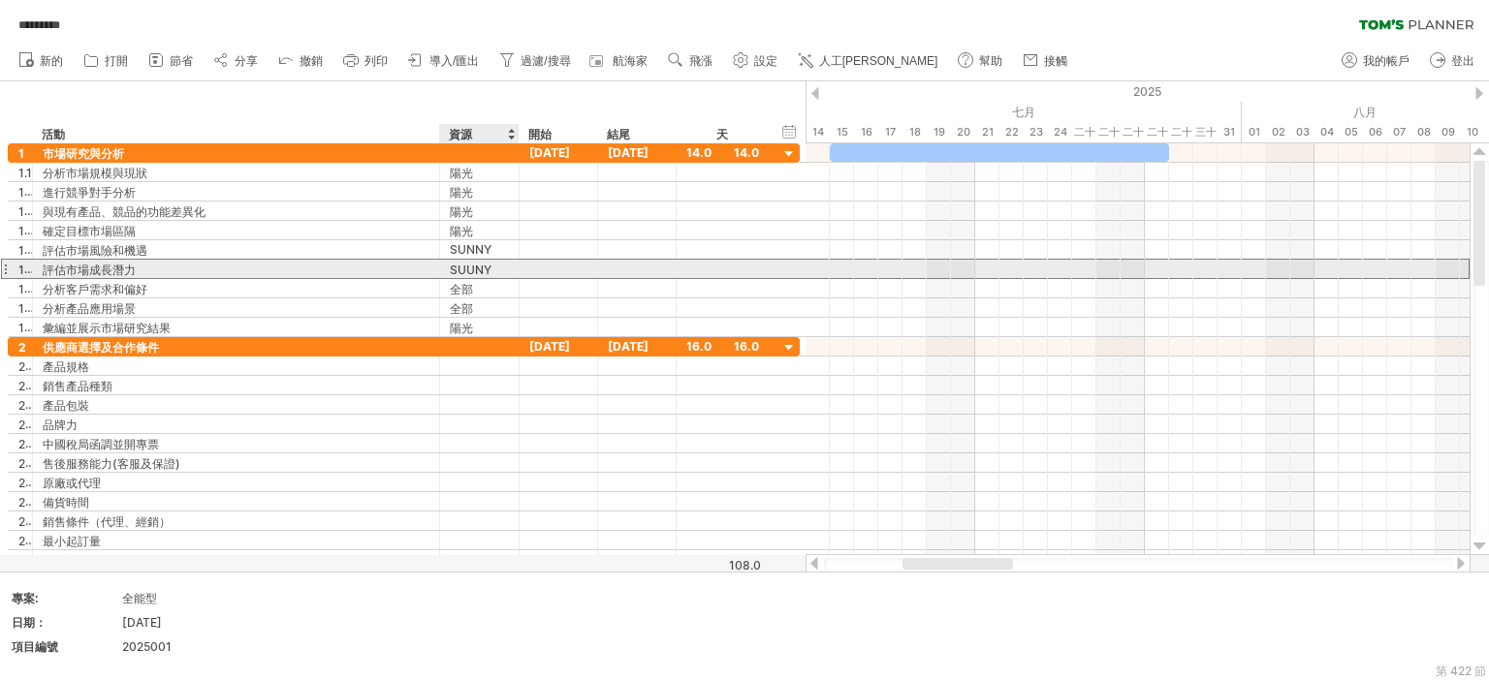
click at [479, 263] on font "SUUNY" at bounding box center [471, 270] width 42 height 15
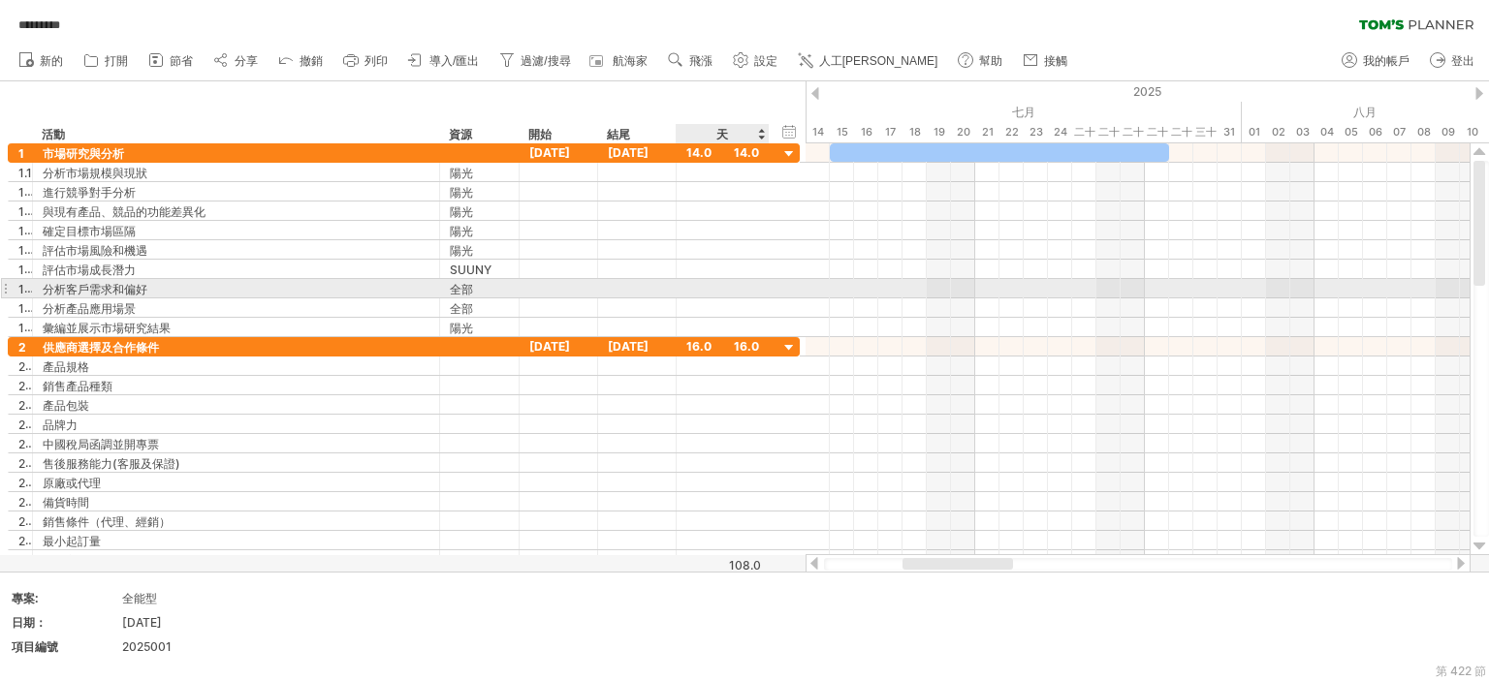
click at [564, 291] on div at bounding box center [558, 288] width 78 height 18
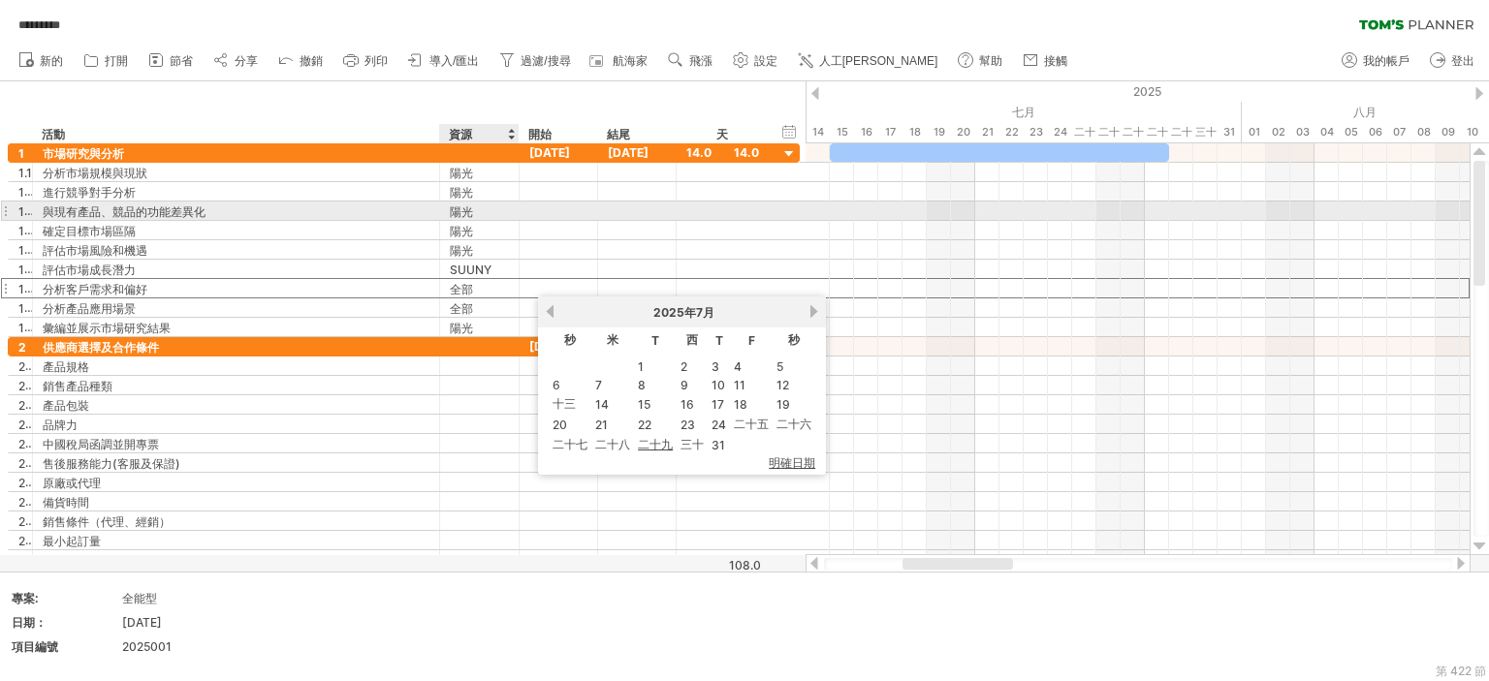
click at [455, 208] on font "陽光" at bounding box center [461, 211] width 23 height 15
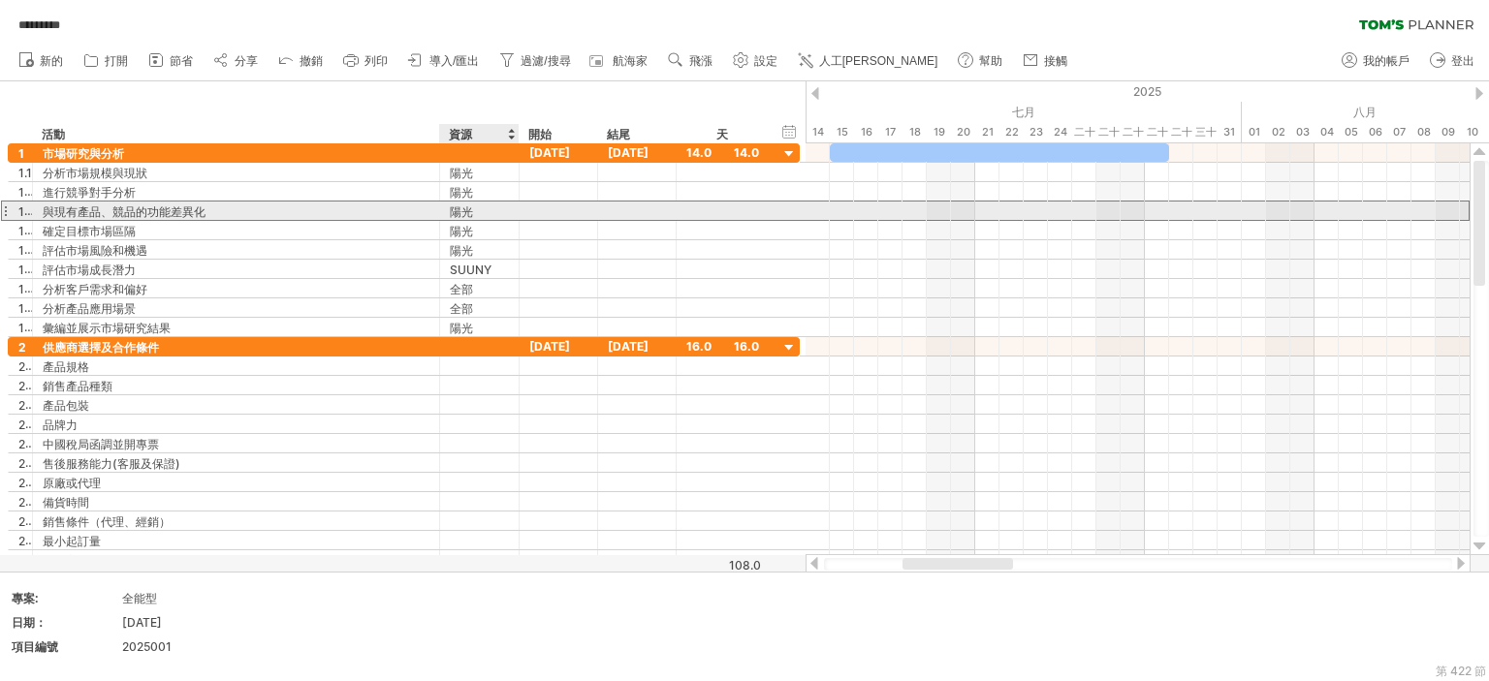
click at [455, 208] on font "陽光" at bounding box center [461, 211] width 23 height 15
click at [457, 209] on font "陽光" at bounding box center [461, 211] width 23 height 15
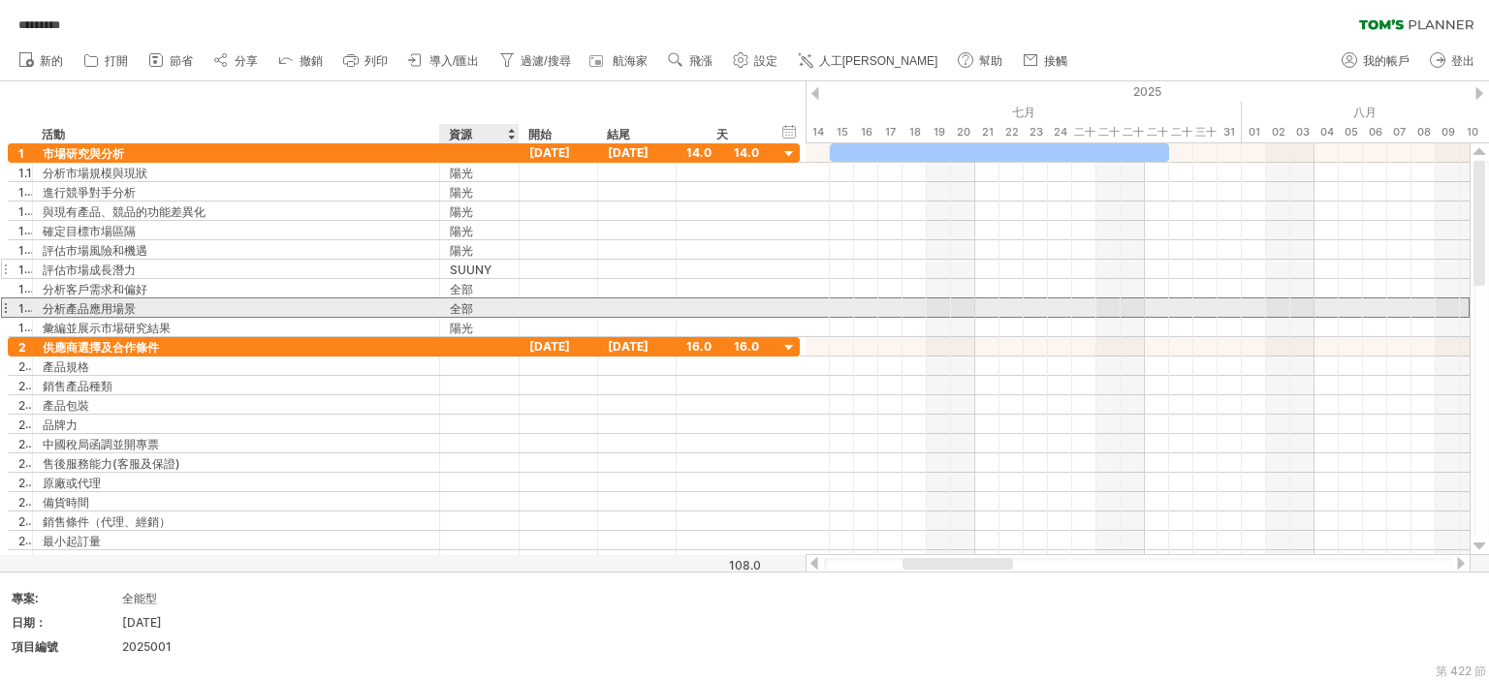
drag, startPoint x: 518, startPoint y: 301, endPoint x: 455, endPoint y: 265, distance: 72.1
click at [517, 301] on div "1.8 ******** 分析產品應用場景 *** 全部" at bounding box center [404, 308] width 792 height 20
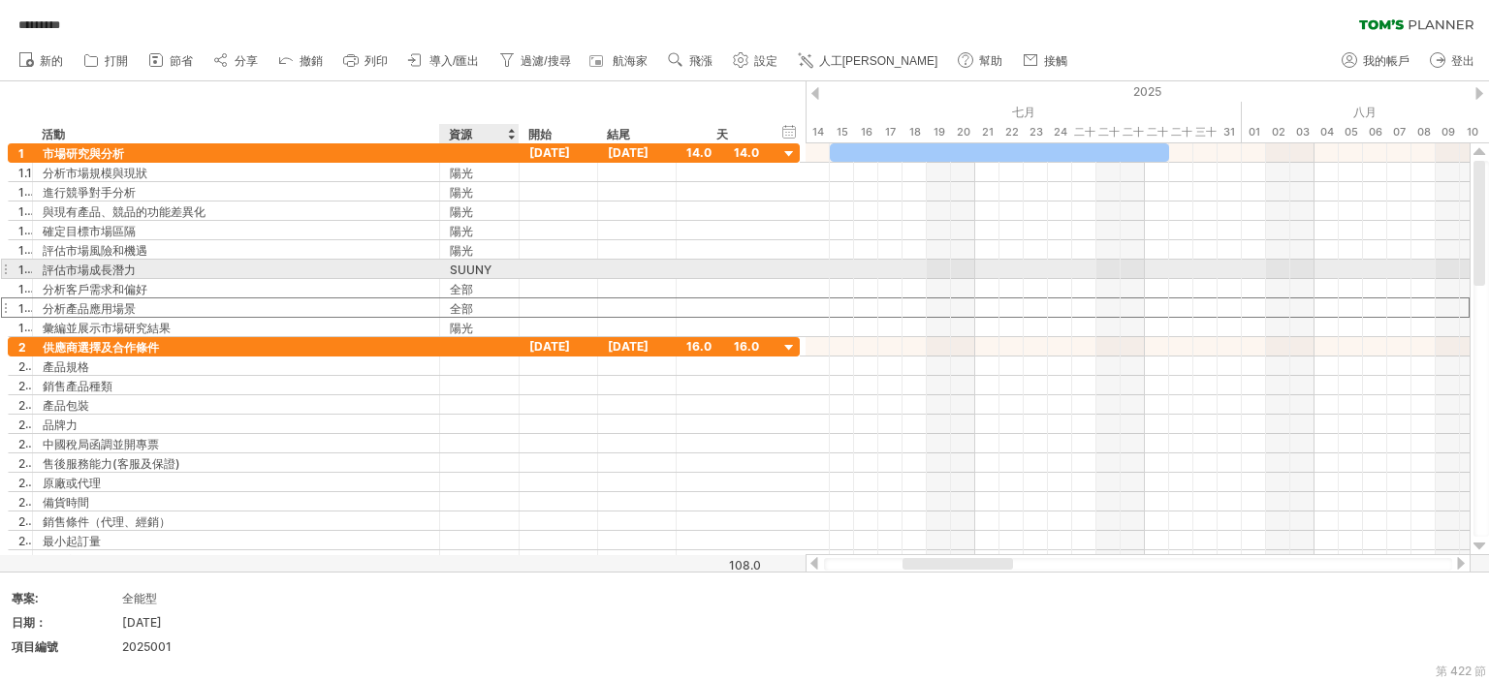
click at [459, 271] on font "SUUNY" at bounding box center [471, 270] width 42 height 15
click at [459, 270] on font "SUUNY" at bounding box center [471, 270] width 42 height 15
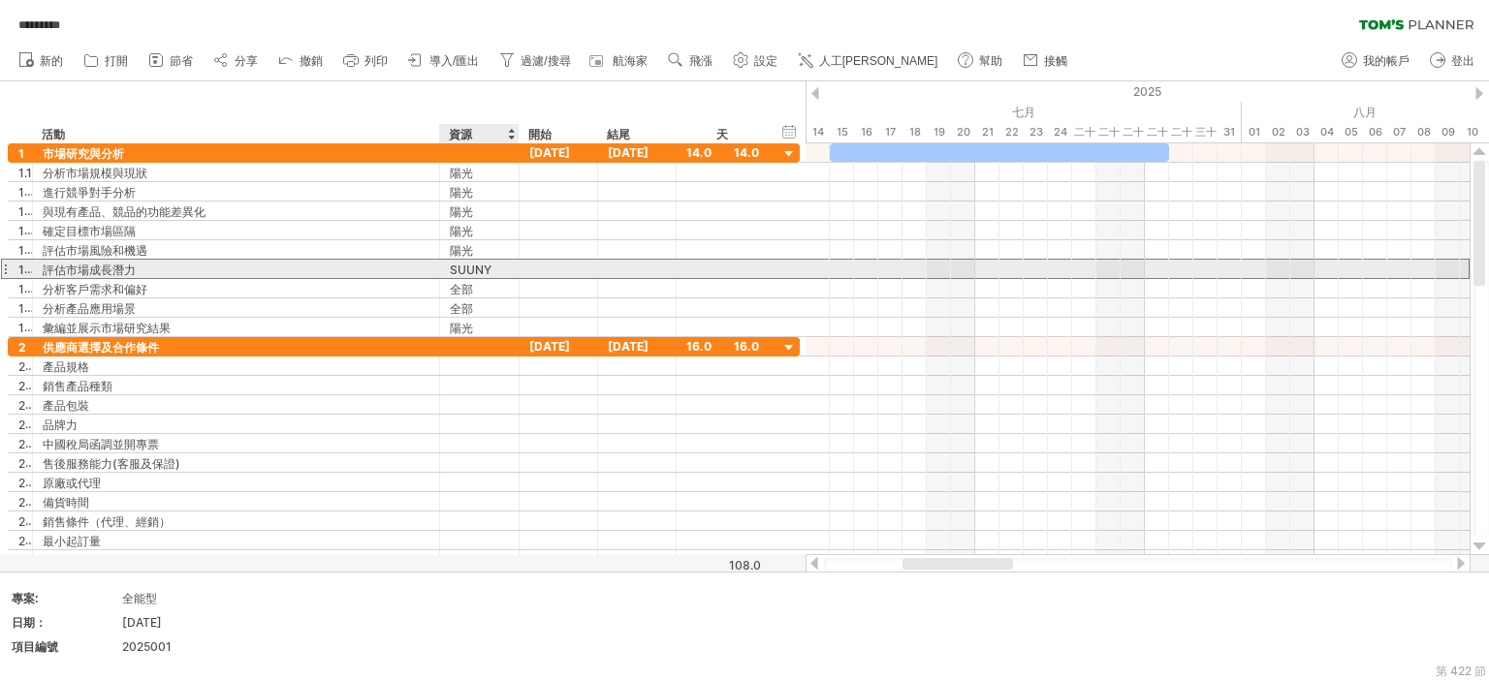
click at [459, 270] on font "SUUNY" at bounding box center [471, 270] width 42 height 15
click at [513, 270] on div at bounding box center [517, 269] width 10 height 19
click at [491, 273] on div "SUUNY" at bounding box center [479, 269] width 59 height 18
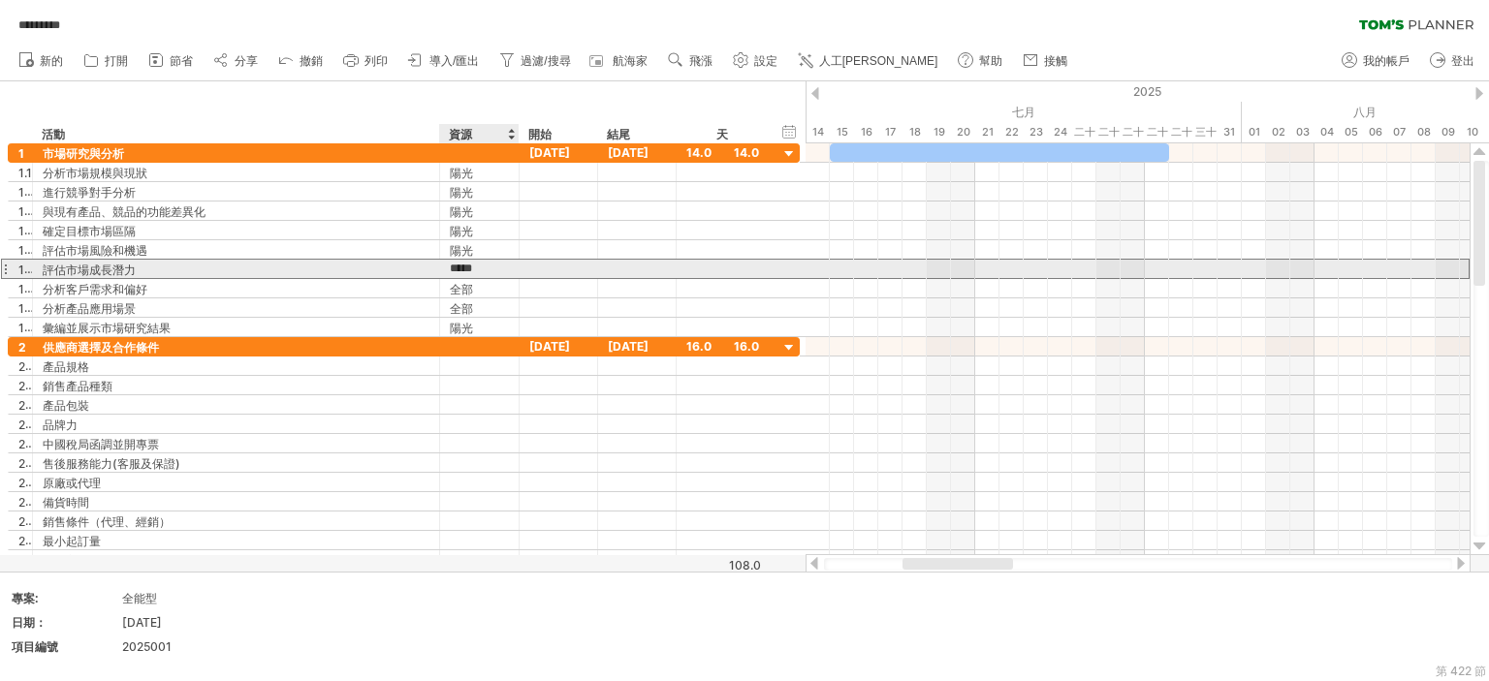
click at [492, 272] on input "*****" at bounding box center [479, 269] width 59 height 18
type input "*****"
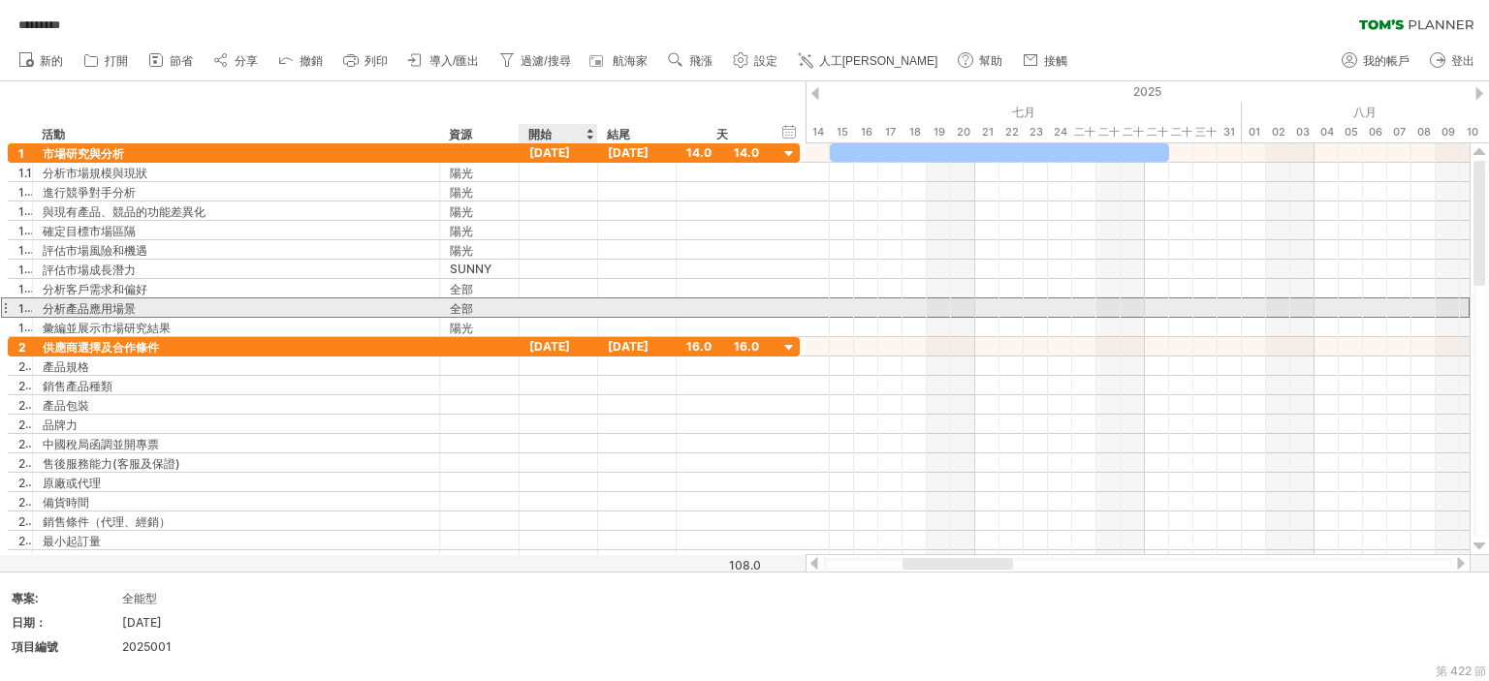
click at [562, 298] on div at bounding box center [558, 307] width 78 height 18
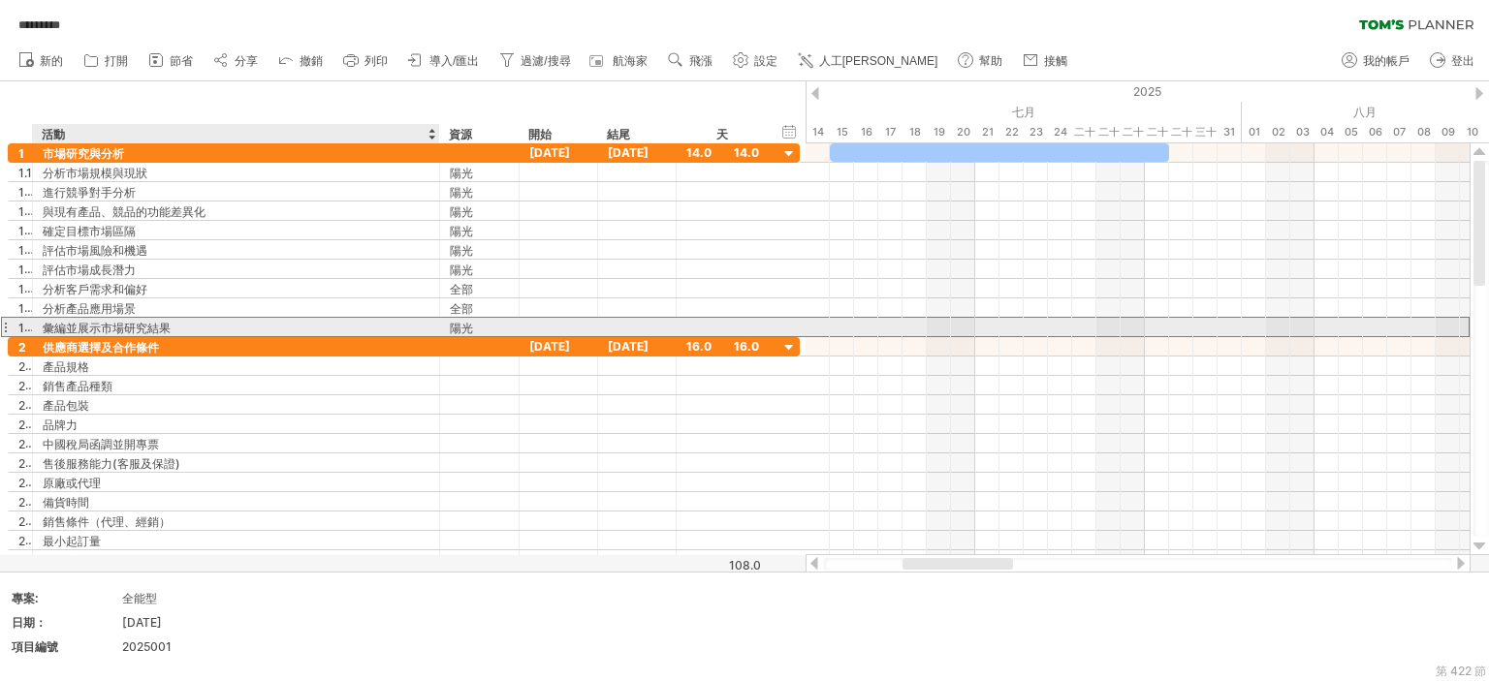
click at [395, 331] on div "彙編並展示市場研究結果" at bounding box center [236, 327] width 387 height 18
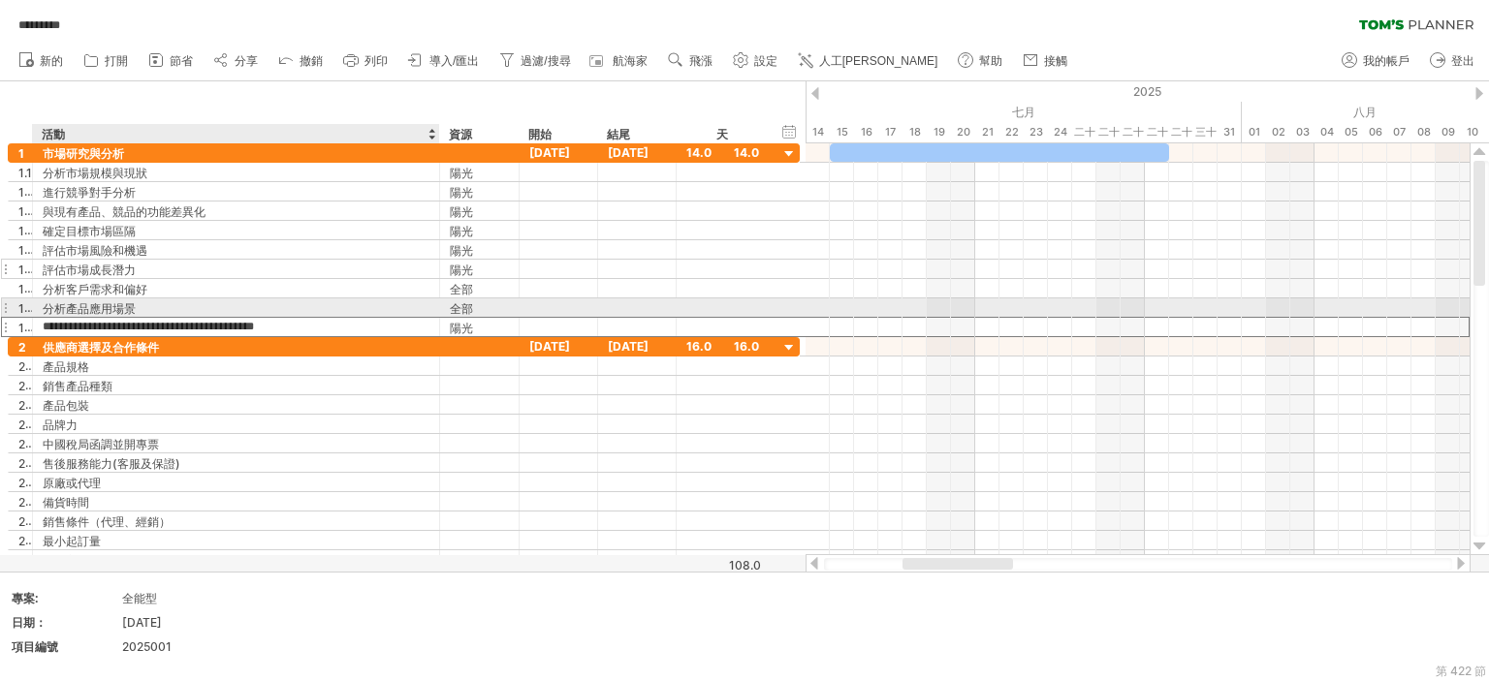
click at [520, 260] on div at bounding box center [558, 269] width 78 height 18
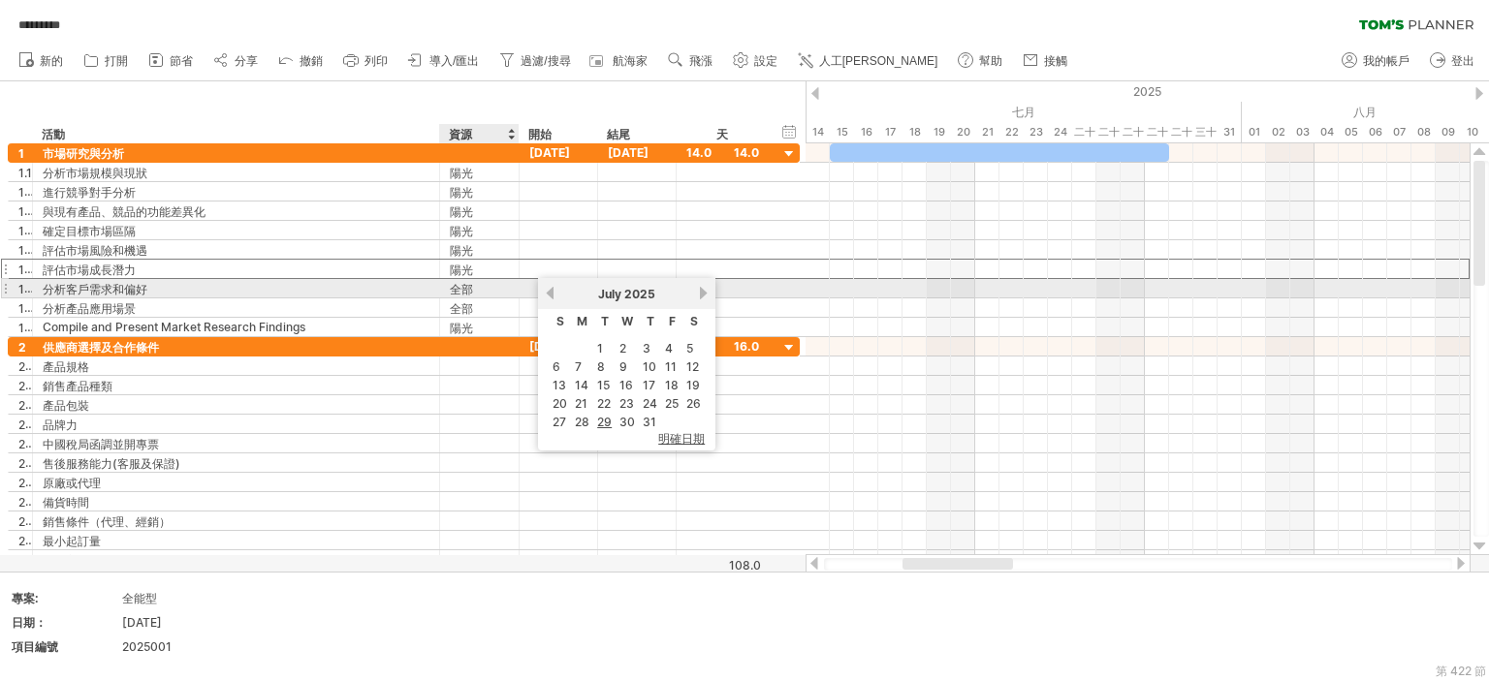
click at [504, 280] on div "全部" at bounding box center [479, 288] width 59 height 18
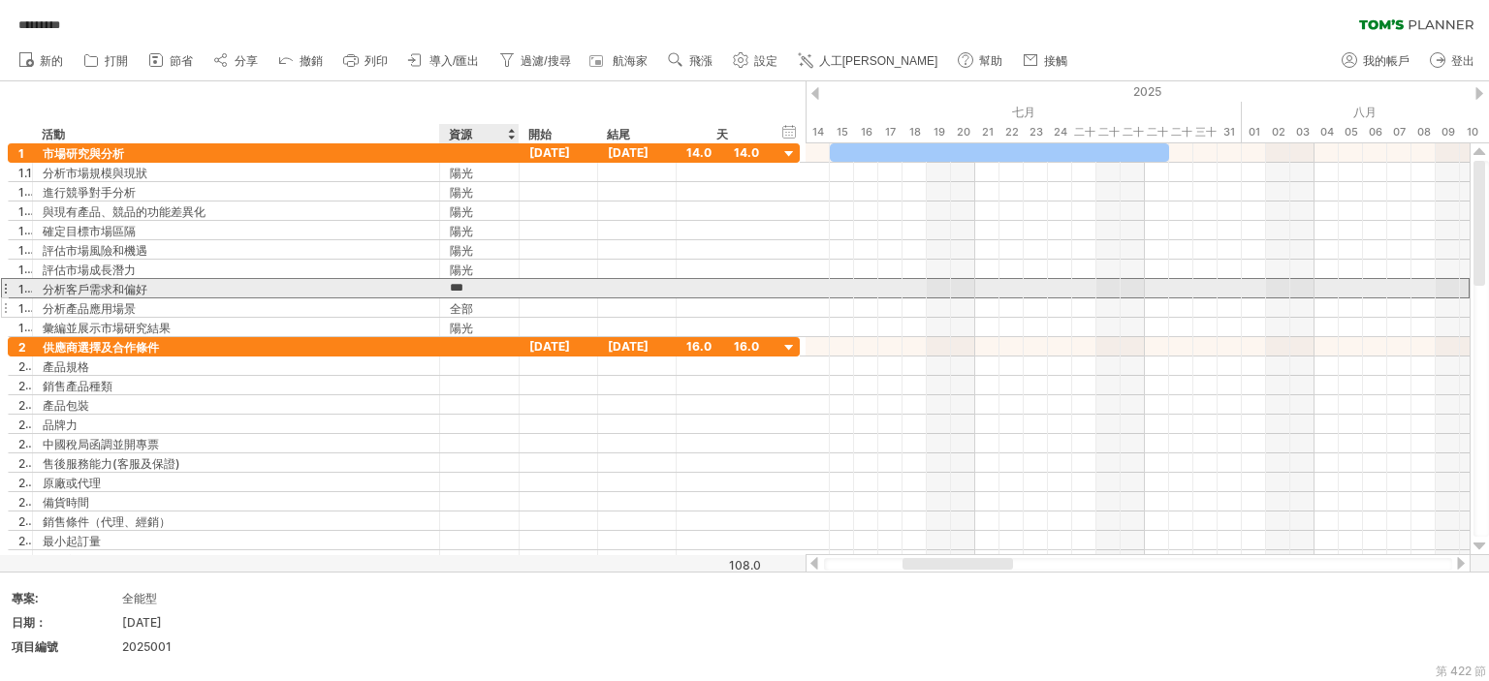
click at [500, 298] on div "全部" at bounding box center [479, 307] width 59 height 18
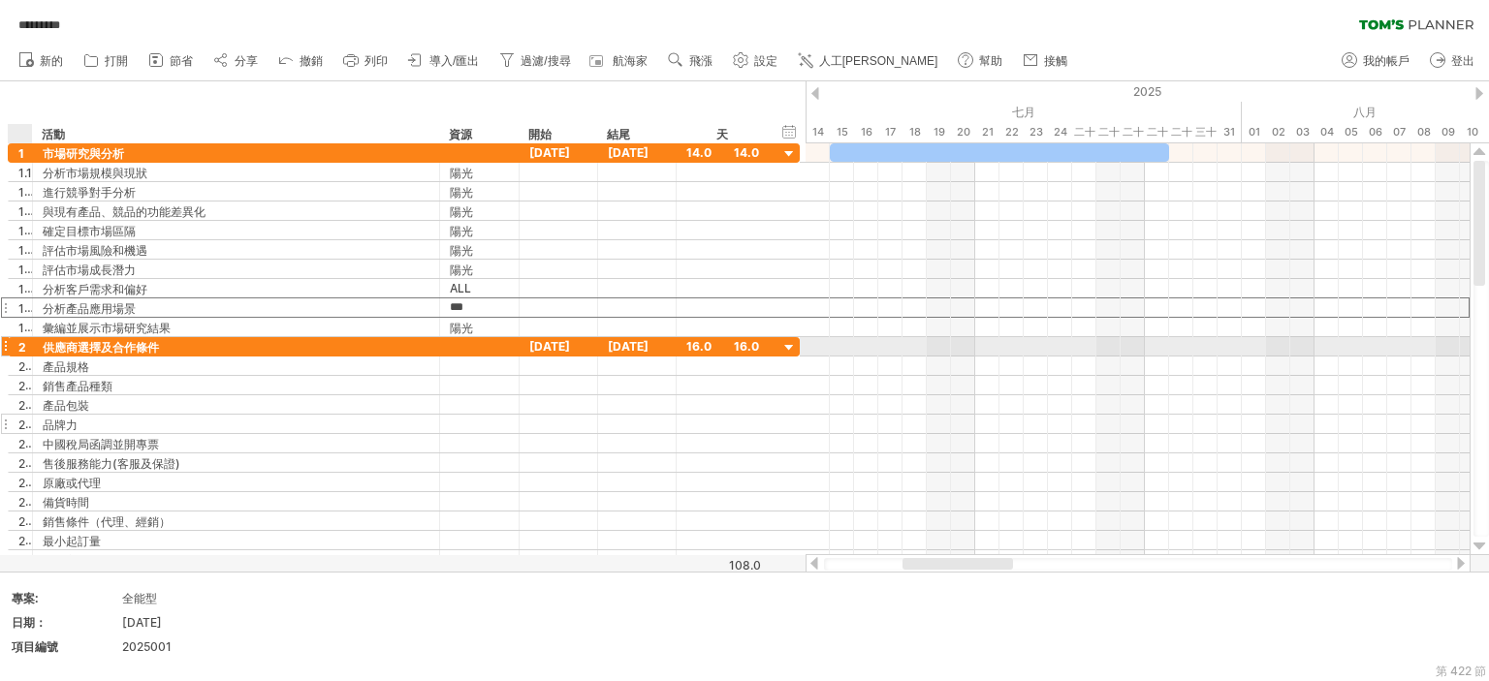
click at [498, 417] on div at bounding box center [479, 424] width 59 height 18
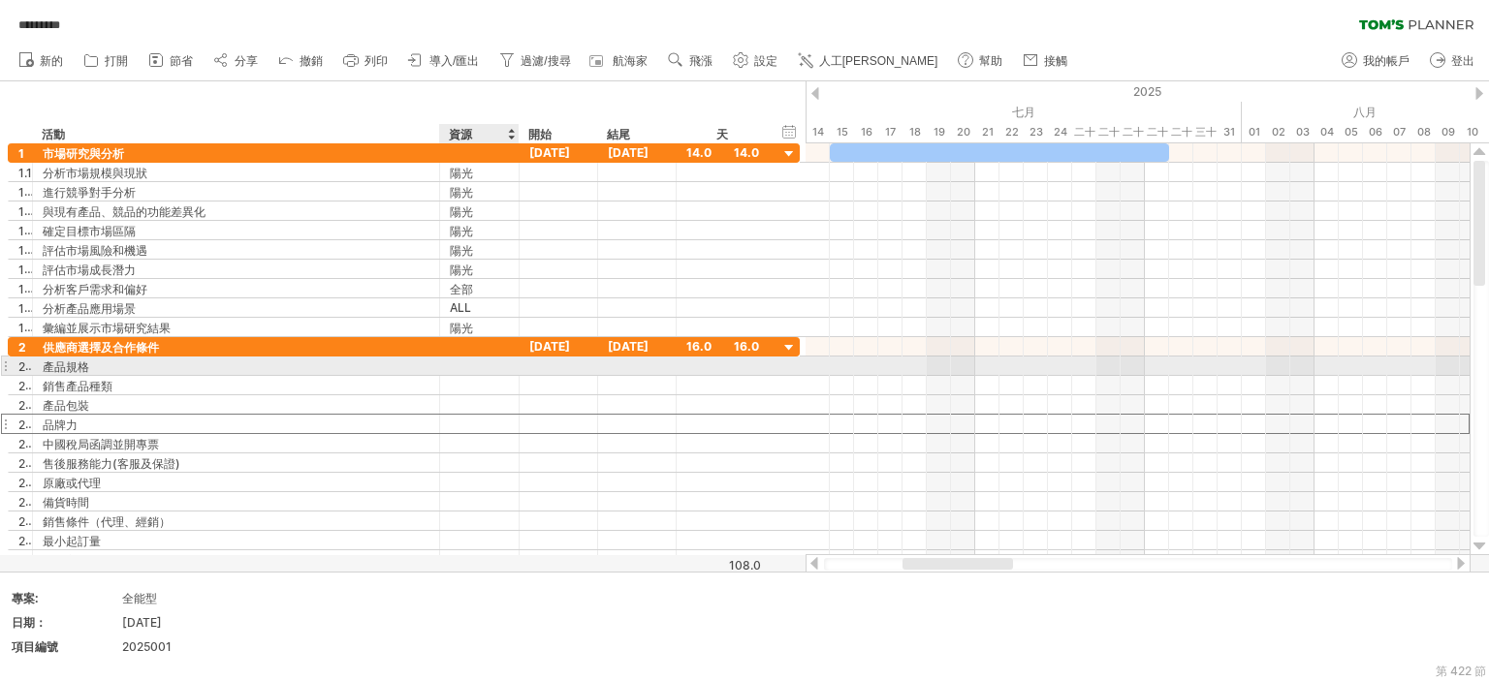
click at [468, 363] on div at bounding box center [479, 366] width 59 height 18
click at [468, 363] on input "text" at bounding box center [479, 366] width 59 height 18
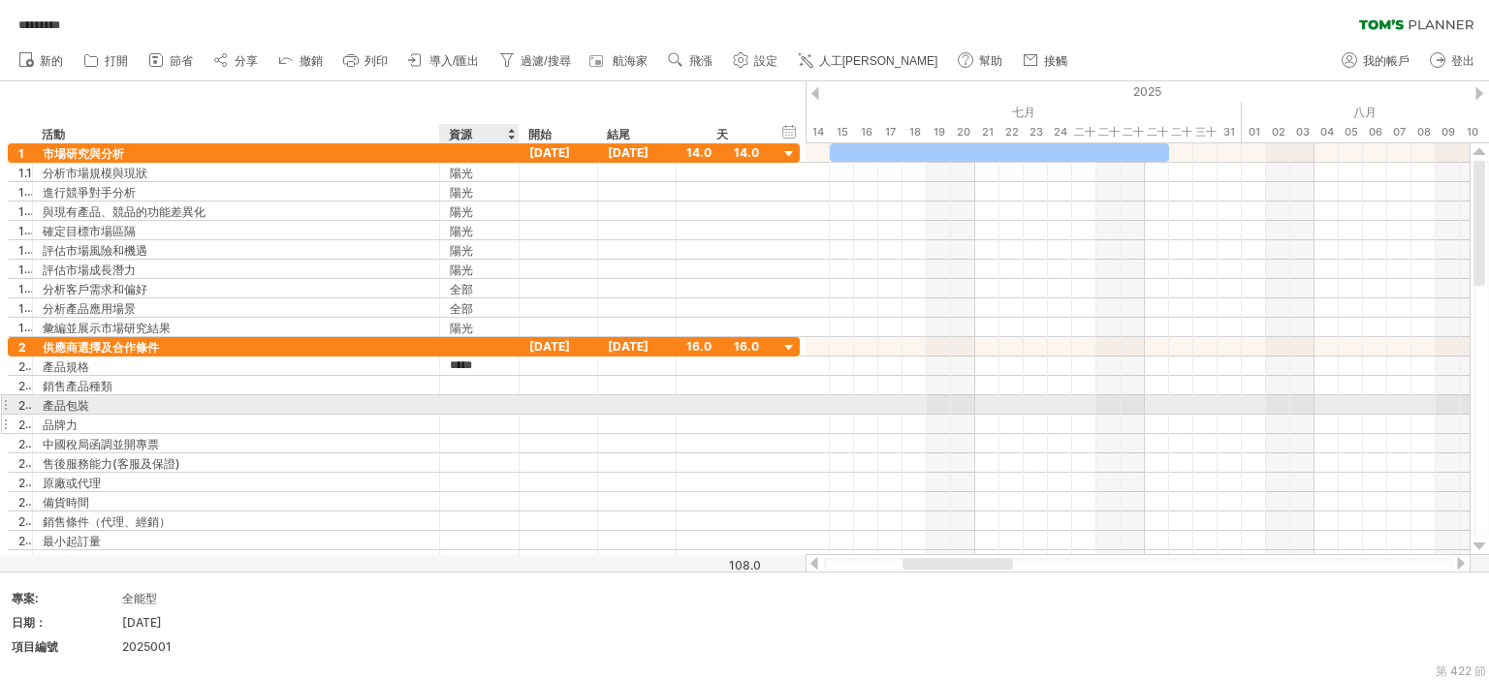
type input "*****"
click at [499, 415] on div at bounding box center [479, 424] width 59 height 18
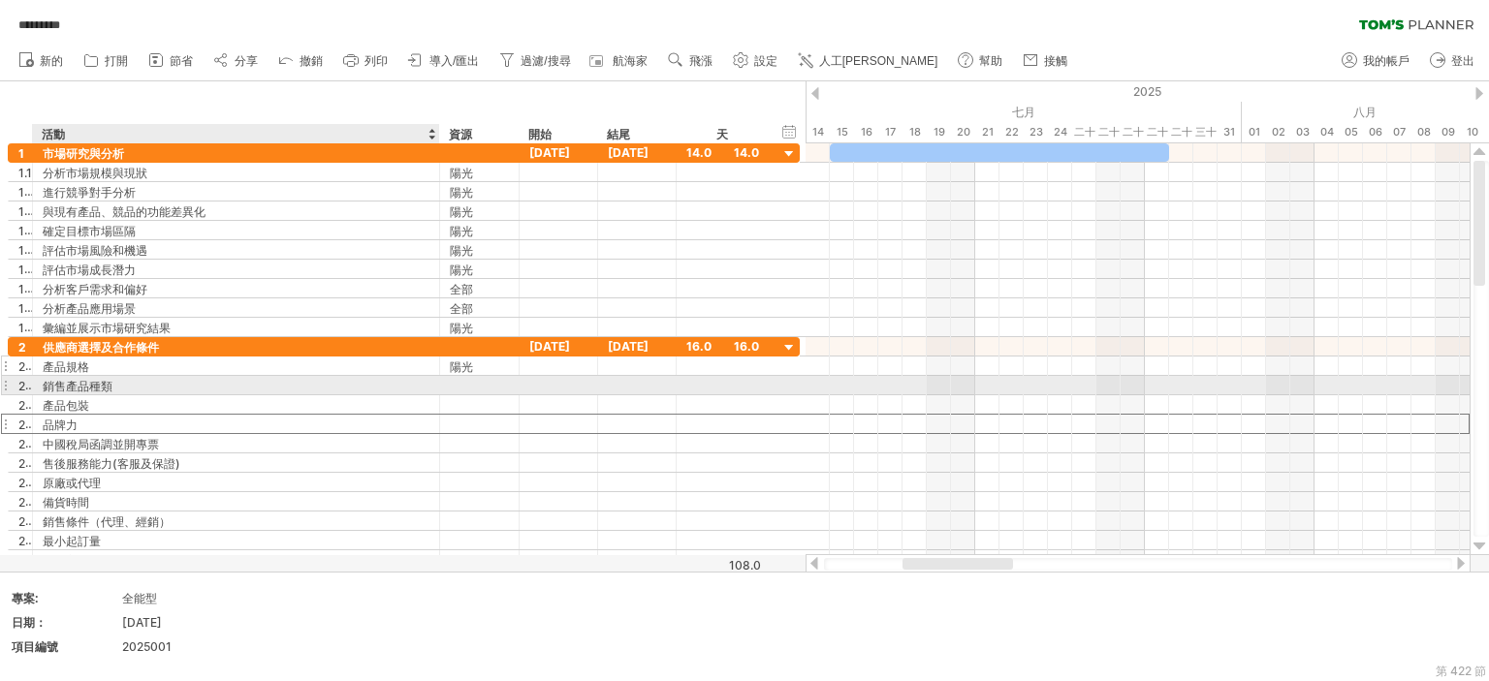
click at [450, 368] on font "陽光" at bounding box center [461, 367] width 23 height 15
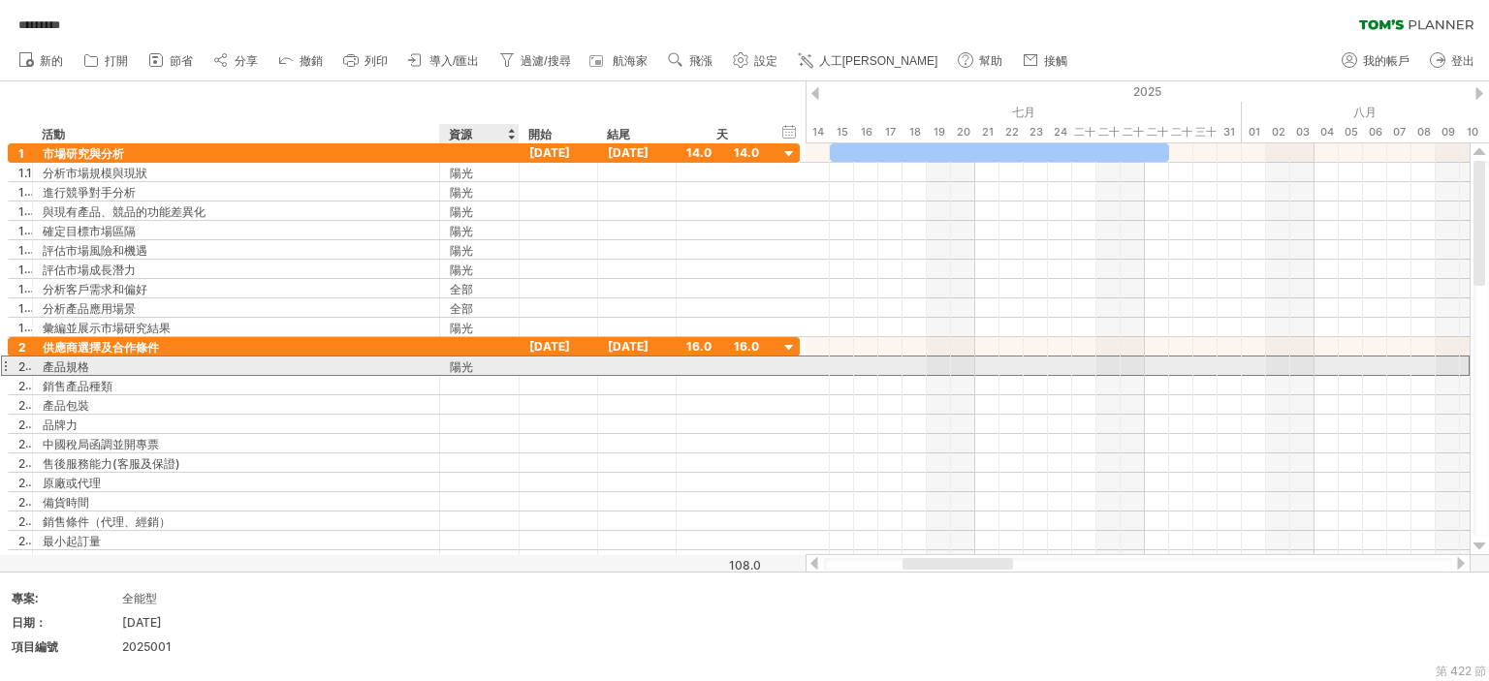
drag, startPoint x: 461, startPoint y: 360, endPoint x: 481, endPoint y: 364, distance: 20.0
click at [462, 360] on font "陽光" at bounding box center [461, 367] width 23 height 15
click at [463, 361] on font "陽光" at bounding box center [461, 367] width 23 height 15
click at [481, 364] on div "陽光" at bounding box center [479, 366] width 59 height 18
click at [481, 364] on input "*****" at bounding box center [479, 366] width 59 height 18
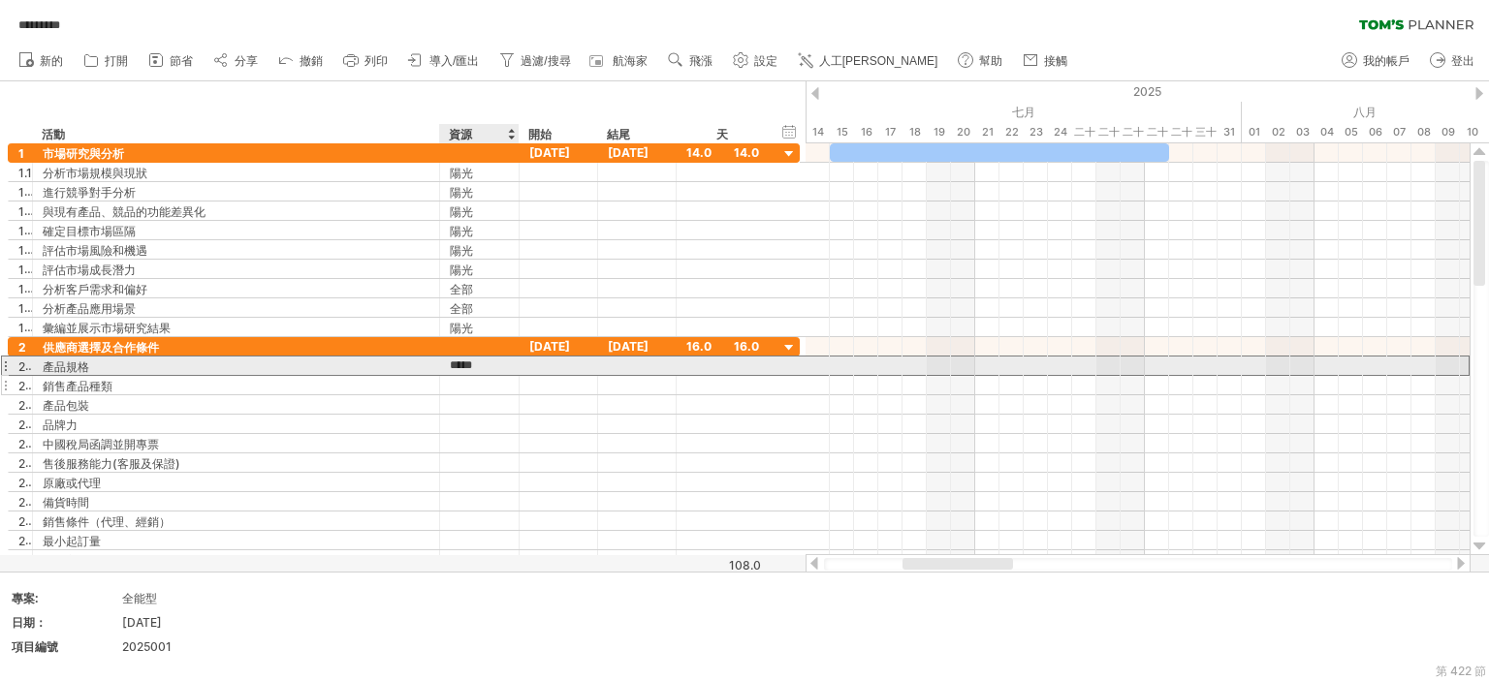
click at [490, 381] on div at bounding box center [479, 385] width 59 height 18
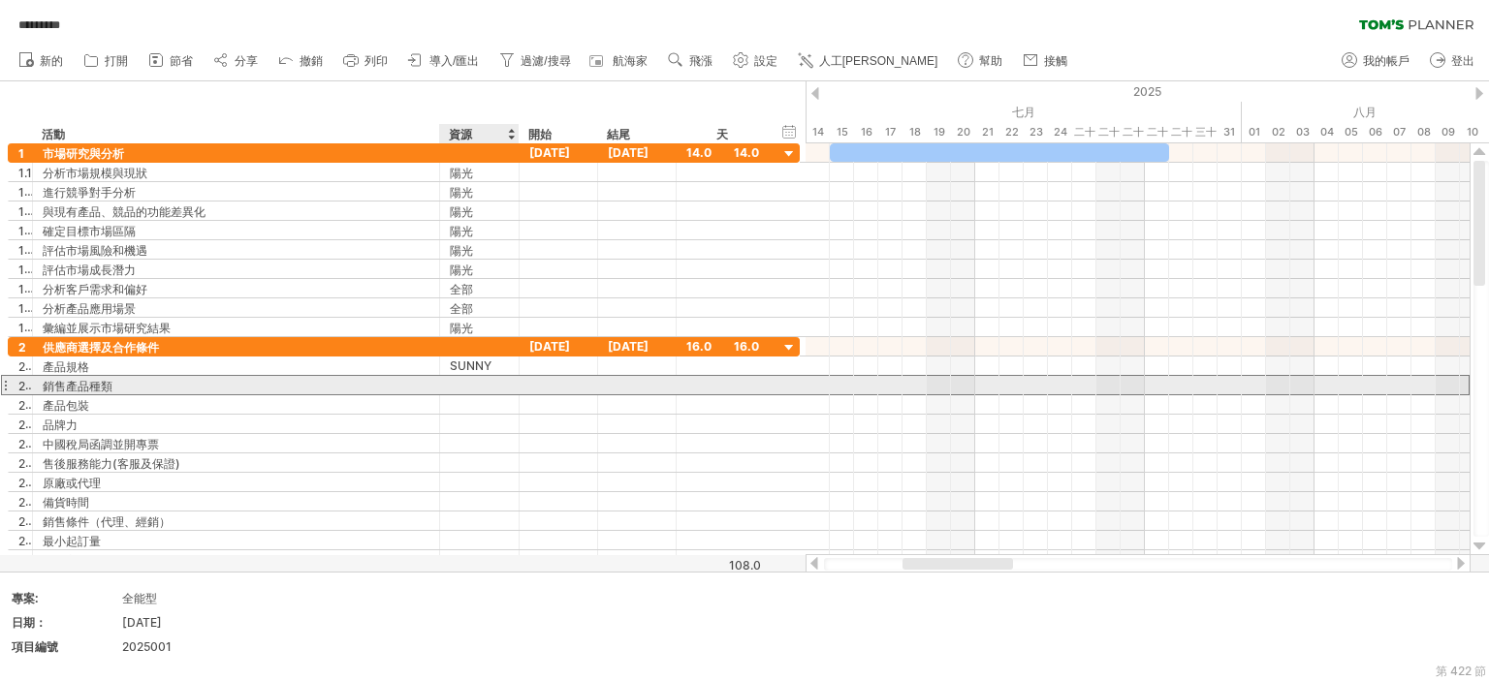
click at [490, 381] on input "text" at bounding box center [479, 385] width 59 height 18
paste input "*****"
type input "*****"
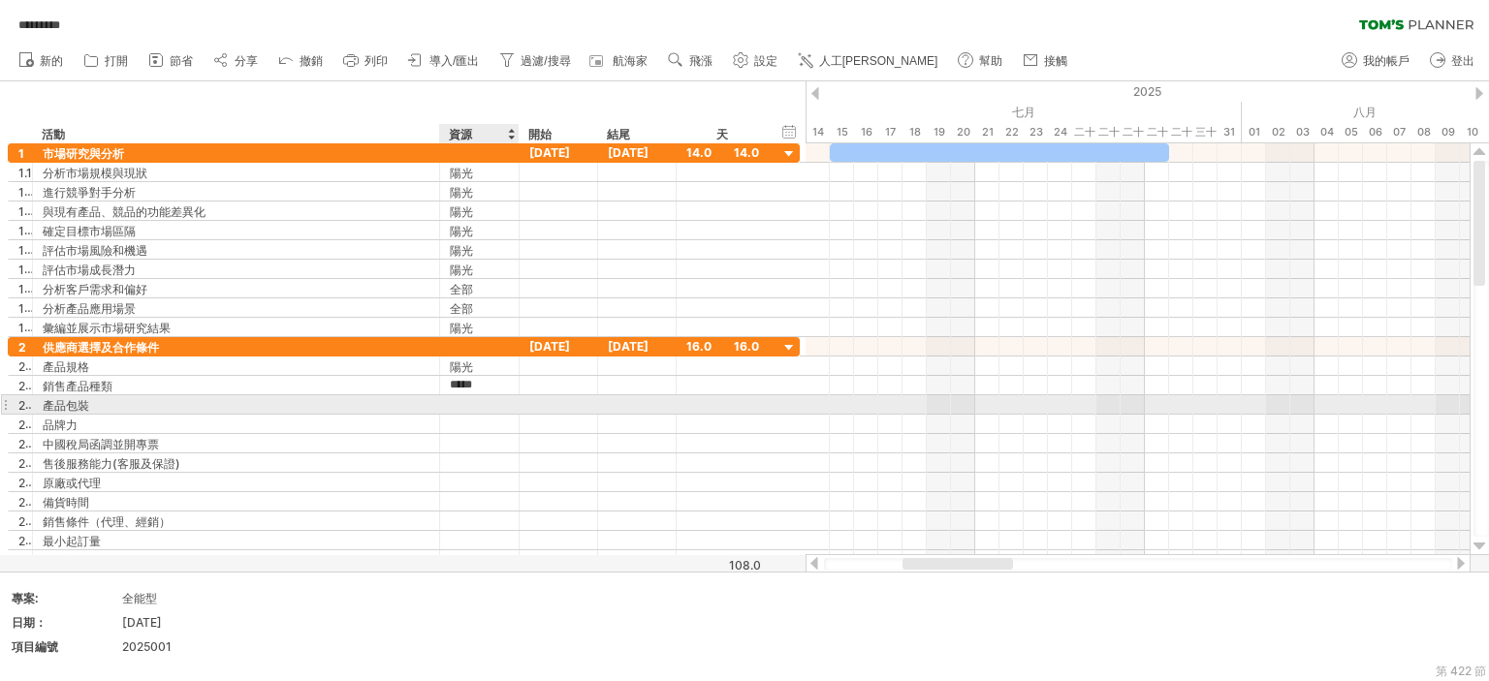
click at [477, 402] on div at bounding box center [479, 404] width 59 height 18
click at [0, 0] on input "text" at bounding box center [0, 0] width 0 height 0
click at [475, 422] on div at bounding box center [479, 424] width 59 height 18
click at [0, 0] on input "text" at bounding box center [0, 0] width 0 height 0
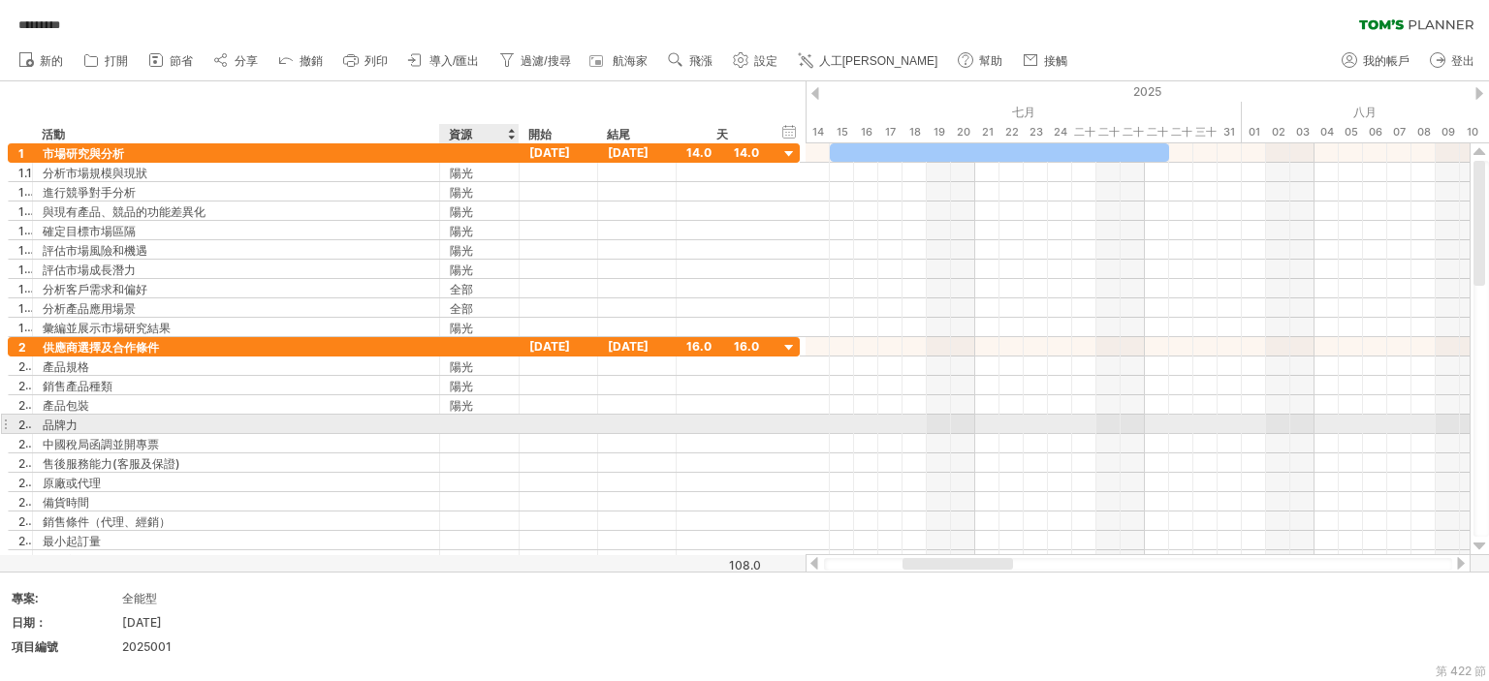
paste input "*****"
type input "*****"
click at [478, 444] on div at bounding box center [479, 443] width 59 height 18
click at [0, 0] on input "text" at bounding box center [0, 0] width 0 height 0
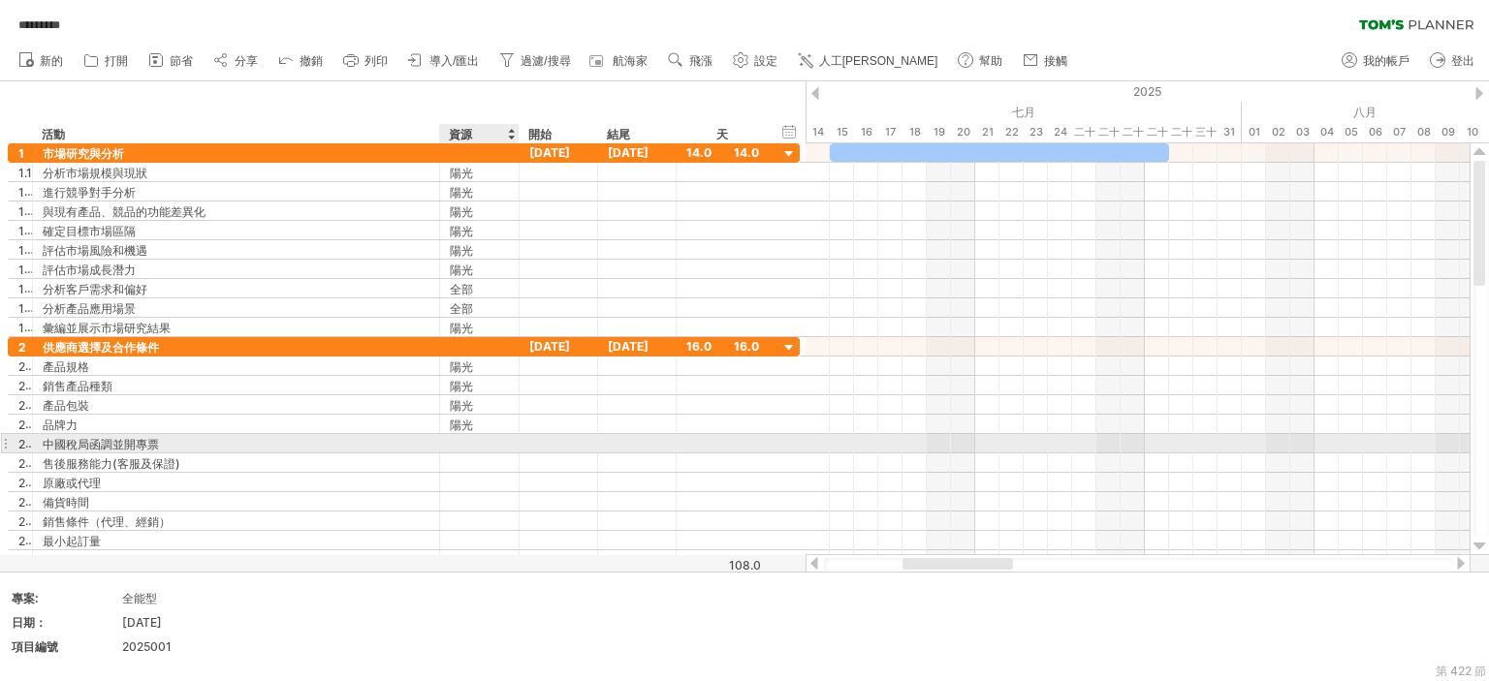
paste input "*****"
type input "*****"
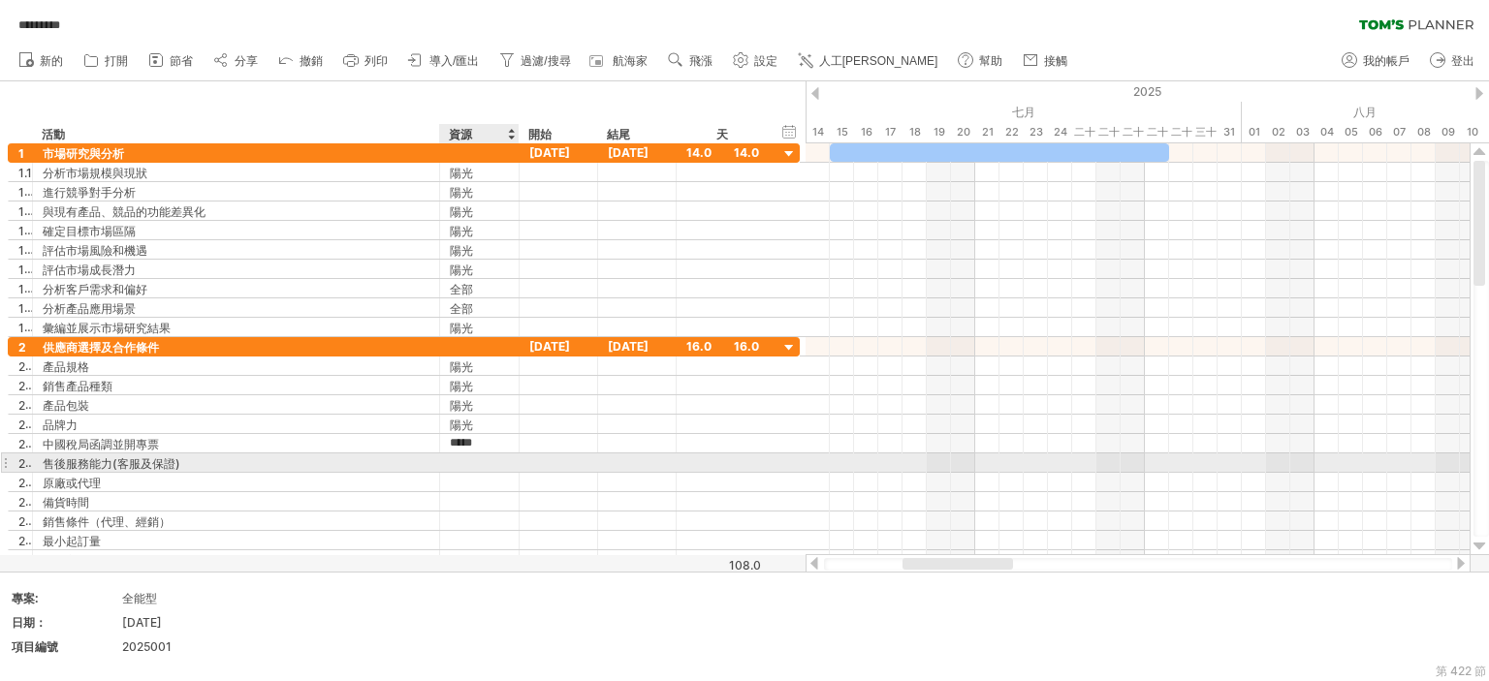
click at [457, 465] on div at bounding box center [479, 463] width 59 height 18
click at [457, 464] on input "text" at bounding box center [479, 463] width 59 height 18
paste input "*****"
type input "*****"
click at [464, 477] on div at bounding box center [479, 482] width 59 height 18
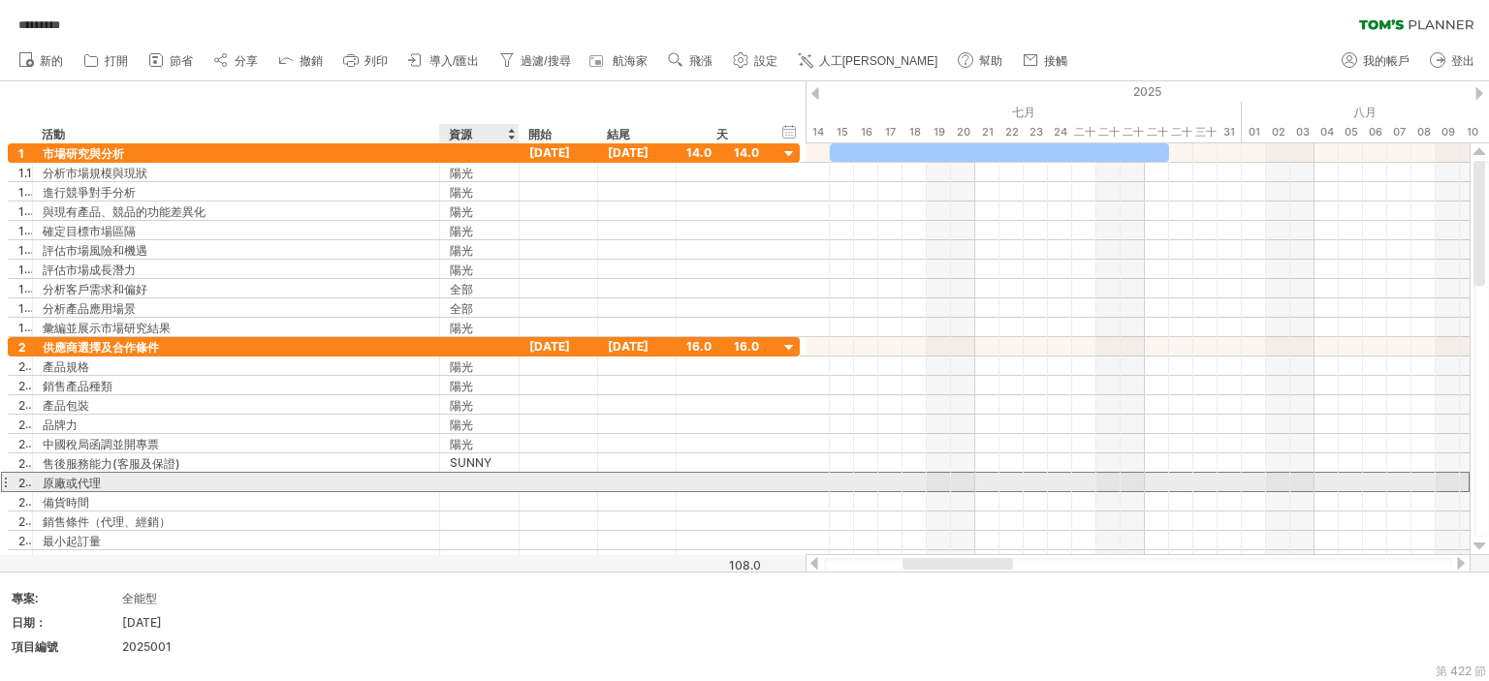
click at [464, 477] on input "text" at bounding box center [479, 482] width 59 height 18
paste input "*****"
type input "*****"
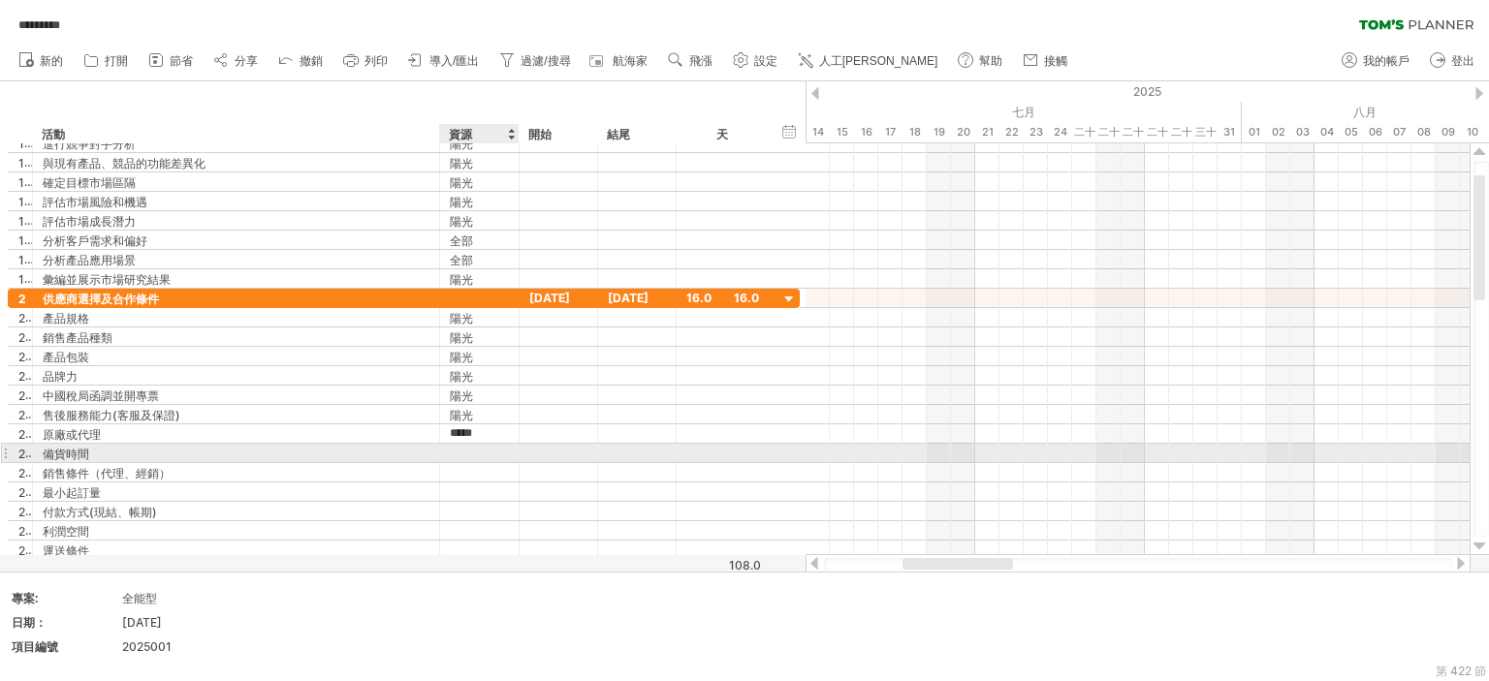
click at [461, 453] on div at bounding box center [479, 453] width 59 height 18
click at [0, 0] on input "text" at bounding box center [0, 0] width 0 height 0
paste input "*****"
type input "*****"
click at [465, 463] on div at bounding box center [479, 472] width 59 height 18
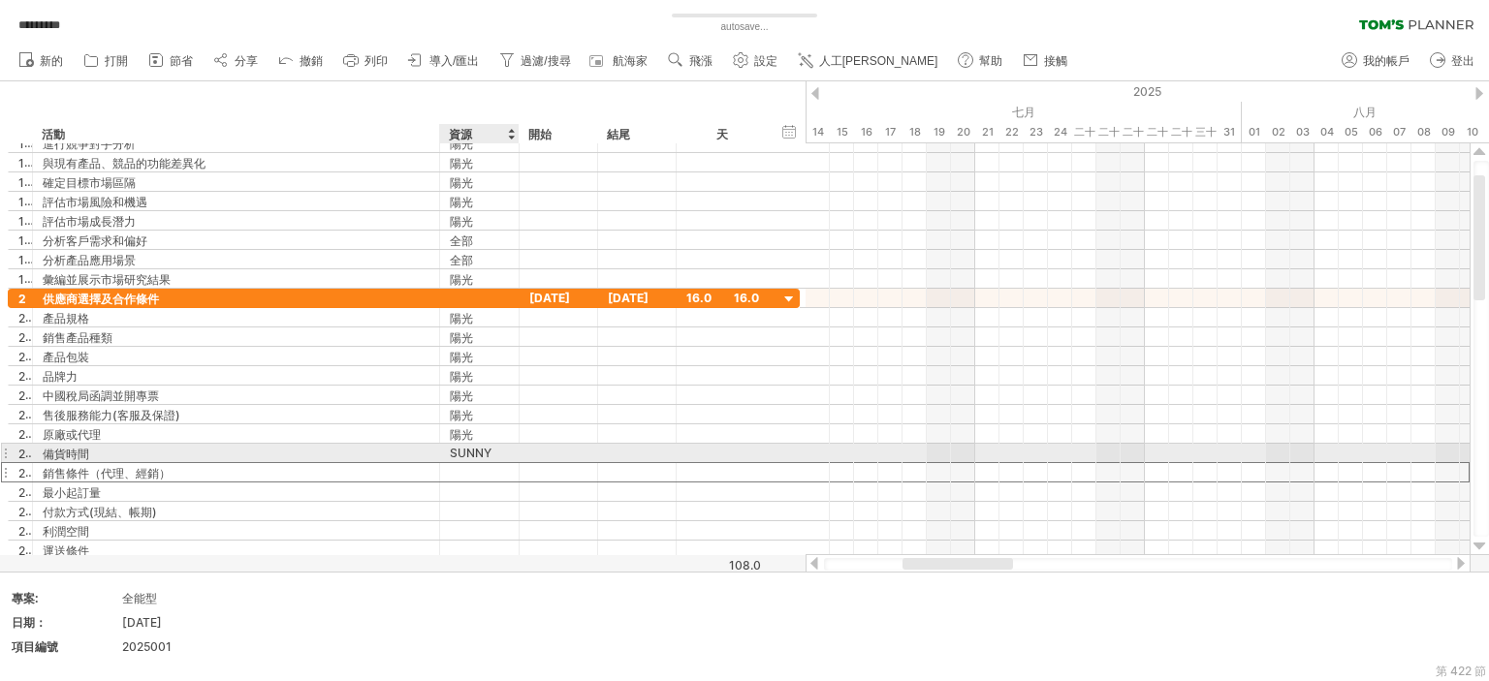
click at [0, 0] on input "text" at bounding box center [0, 0] width 0 height 0
paste input "*****"
type input "*****"
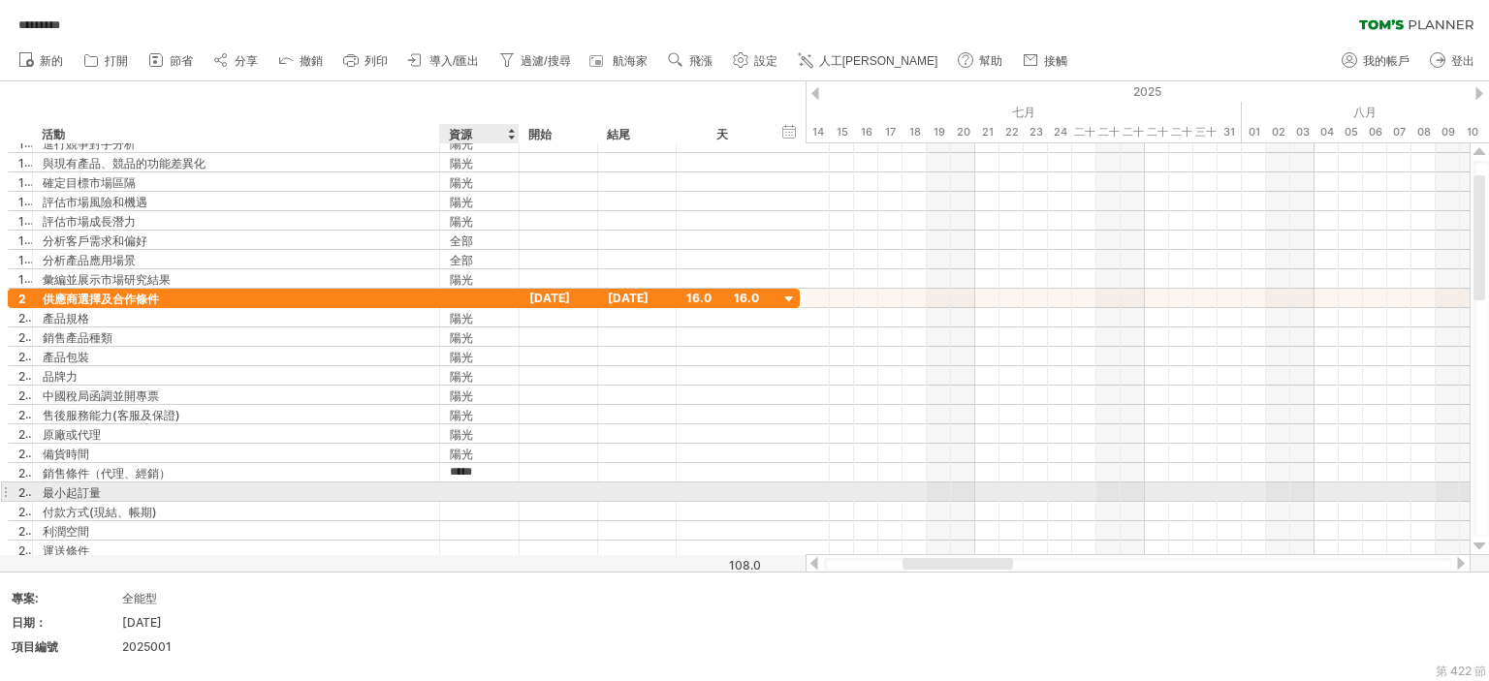
drag, startPoint x: 458, startPoint y: 485, endPoint x: 466, endPoint y: 491, distance: 10.3
click at [458, 484] on div at bounding box center [479, 492] width 59 height 18
paste input "*****"
type input "*****"
click at [506, 493] on input "*****" at bounding box center [479, 492] width 59 height 18
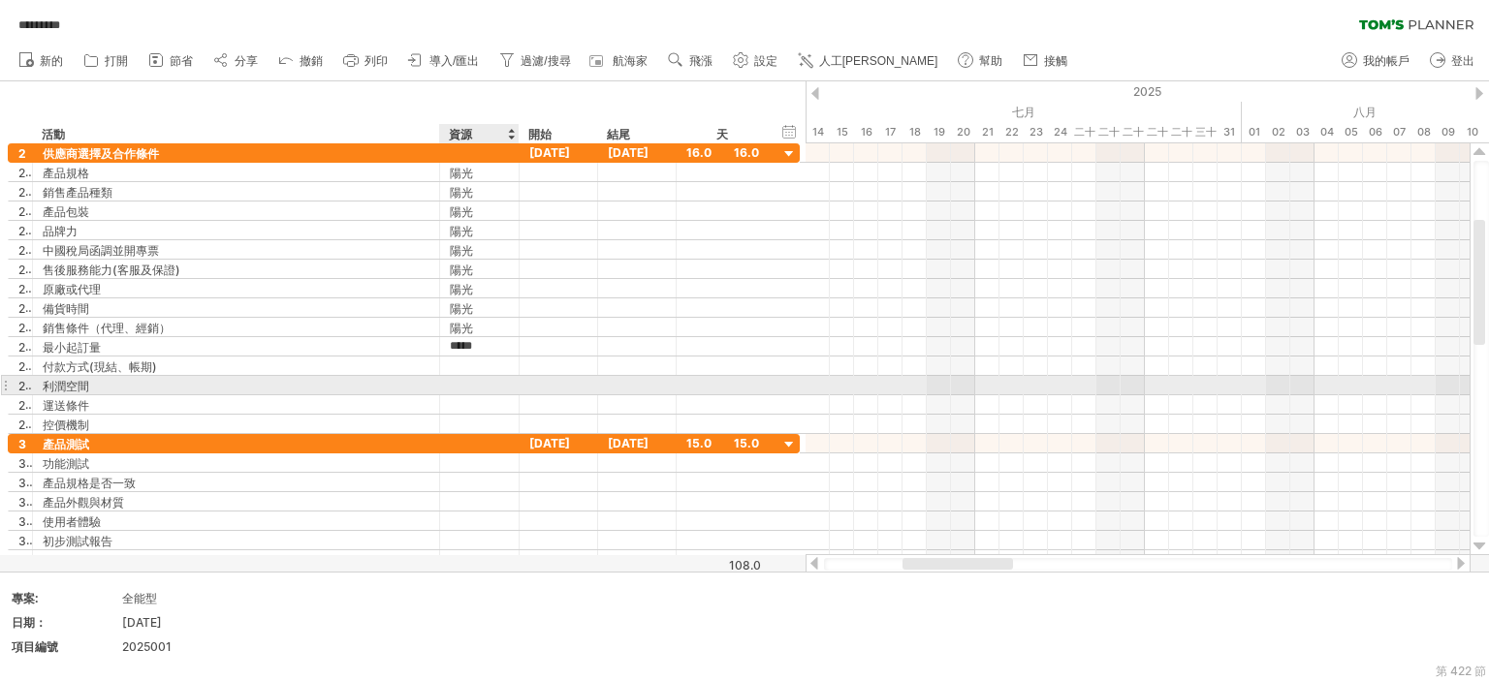
click at [483, 378] on div at bounding box center [479, 385] width 59 height 18
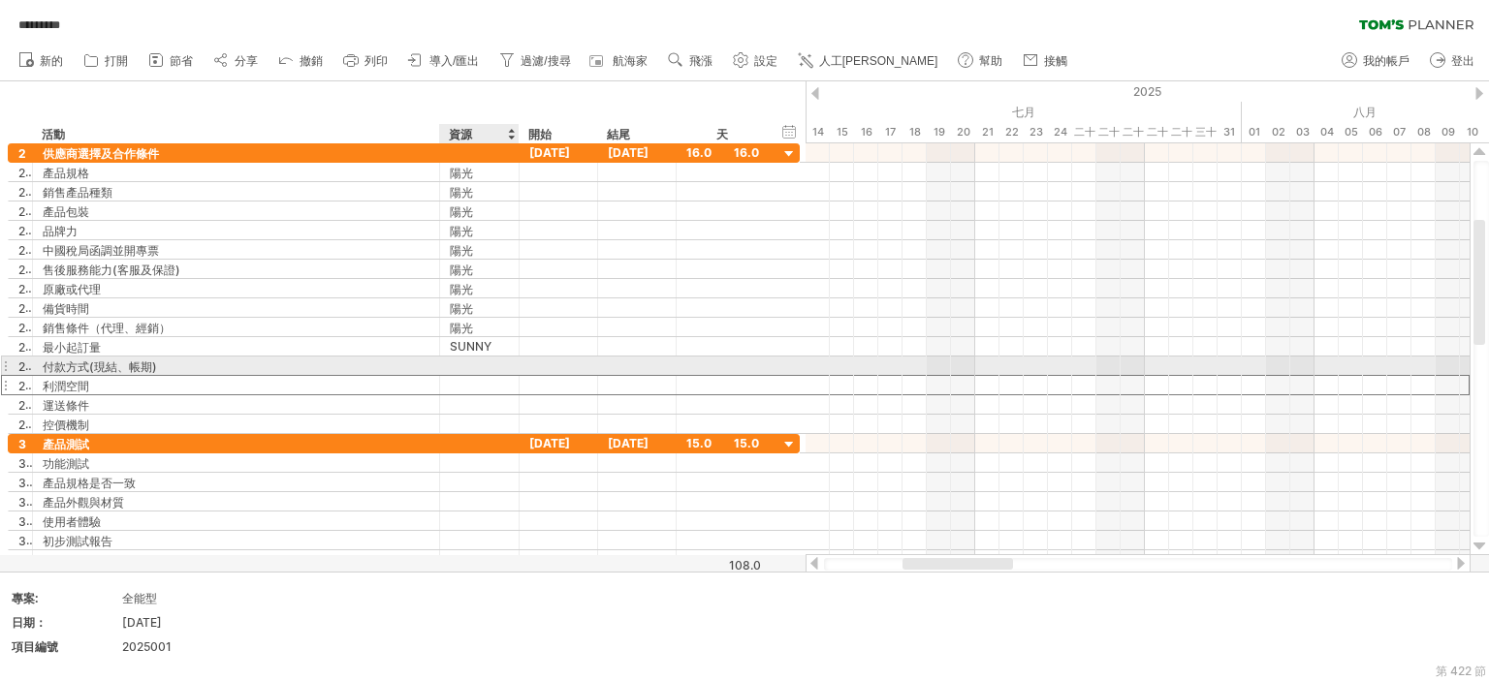
click at [478, 346] on div "SUNNY" at bounding box center [479, 346] width 59 height 18
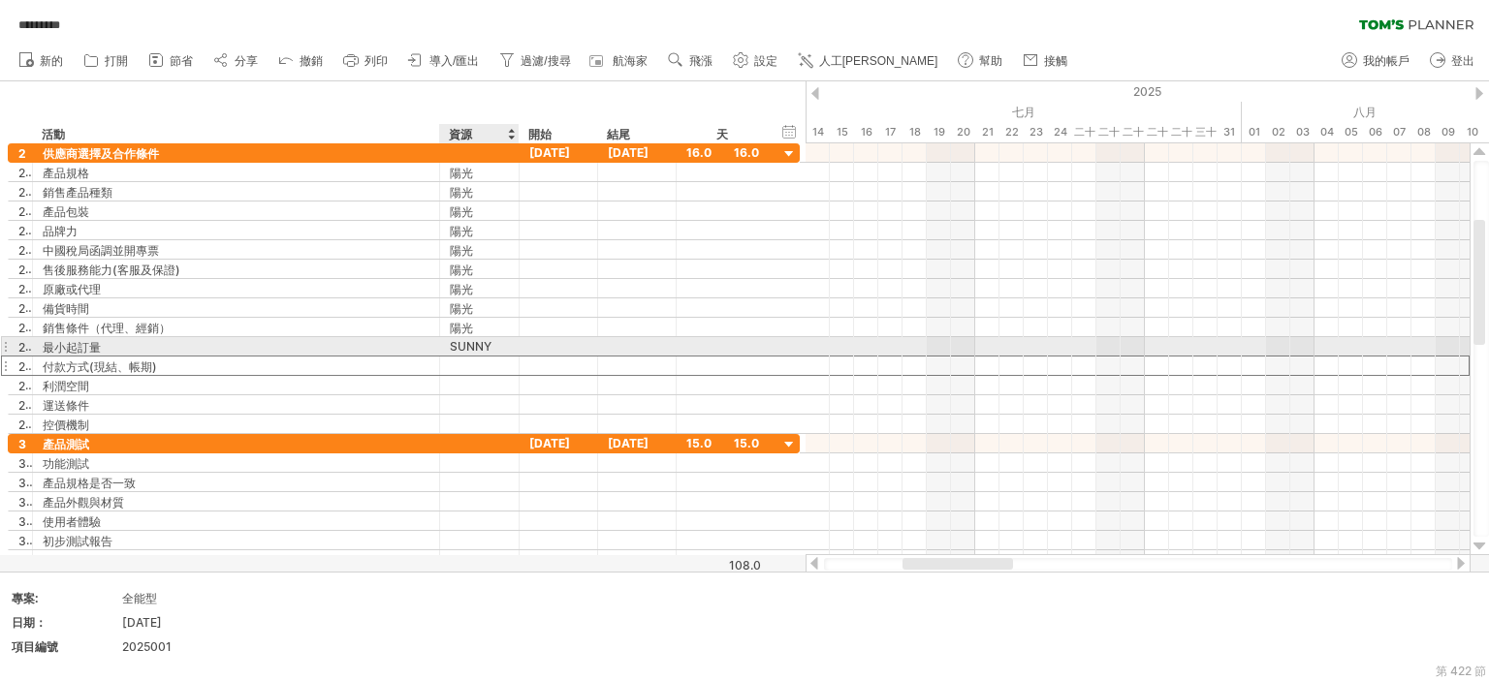
click at [493, 357] on div at bounding box center [479, 366] width 59 height 18
click at [490, 352] on div "SUNNY" at bounding box center [479, 346] width 59 height 18
drag, startPoint x: 488, startPoint y: 348, endPoint x: 492, endPoint y: 362, distance: 15.0
click at [488, 348] on input "*****" at bounding box center [479, 346] width 59 height 18
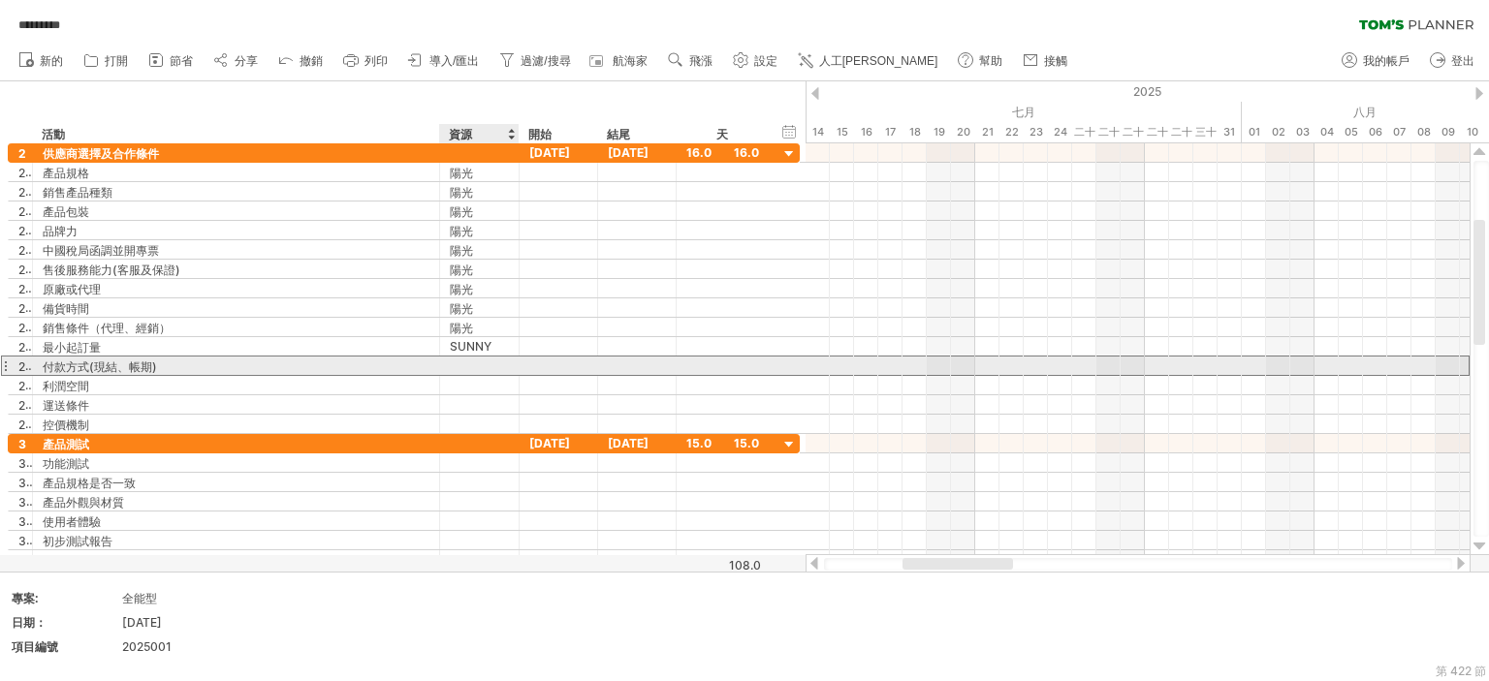
click at [492, 363] on div at bounding box center [479, 366] width 59 height 18
click at [0, 0] on input "text" at bounding box center [0, 0] width 0 height 0
paste input "*****"
type input "*****"
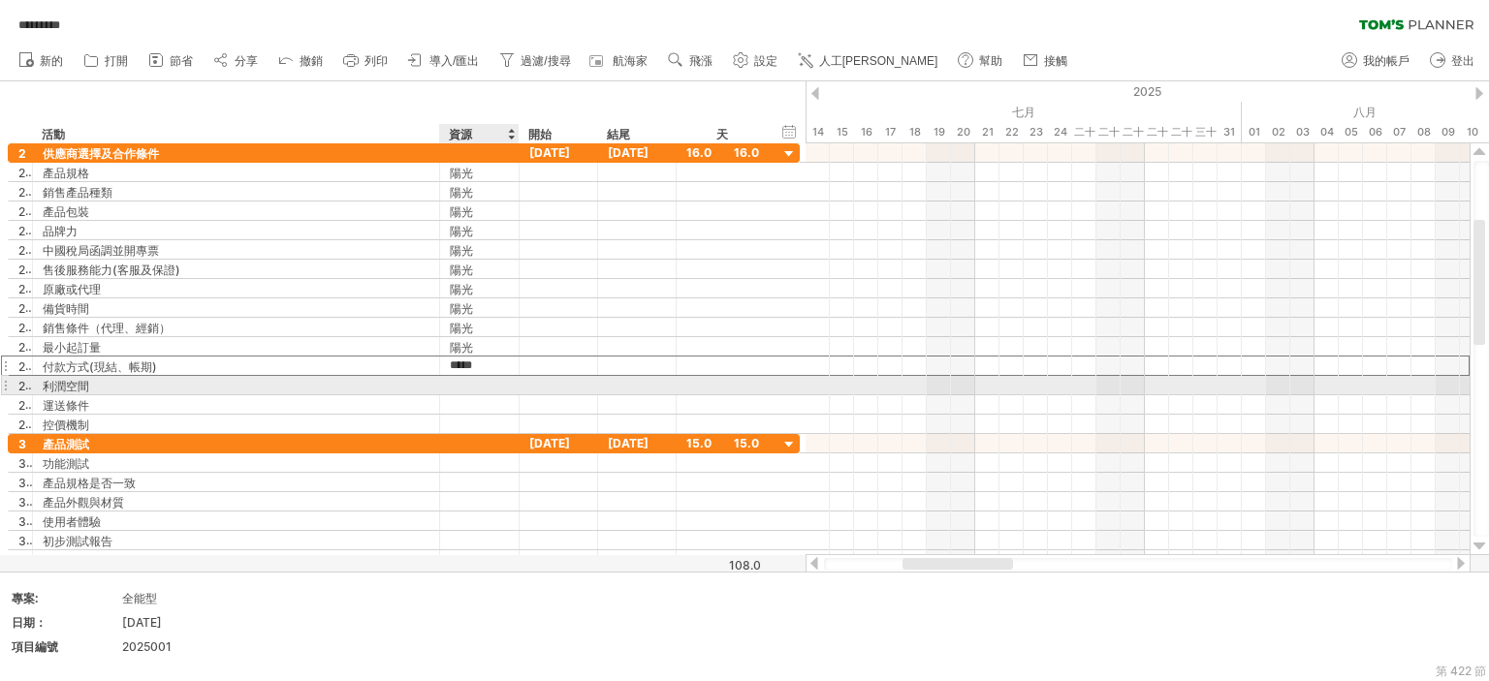
click at [455, 381] on div at bounding box center [479, 385] width 59 height 18
click at [0, 0] on input "text" at bounding box center [0, 0] width 0 height 0
paste input "*****"
type input "*****"
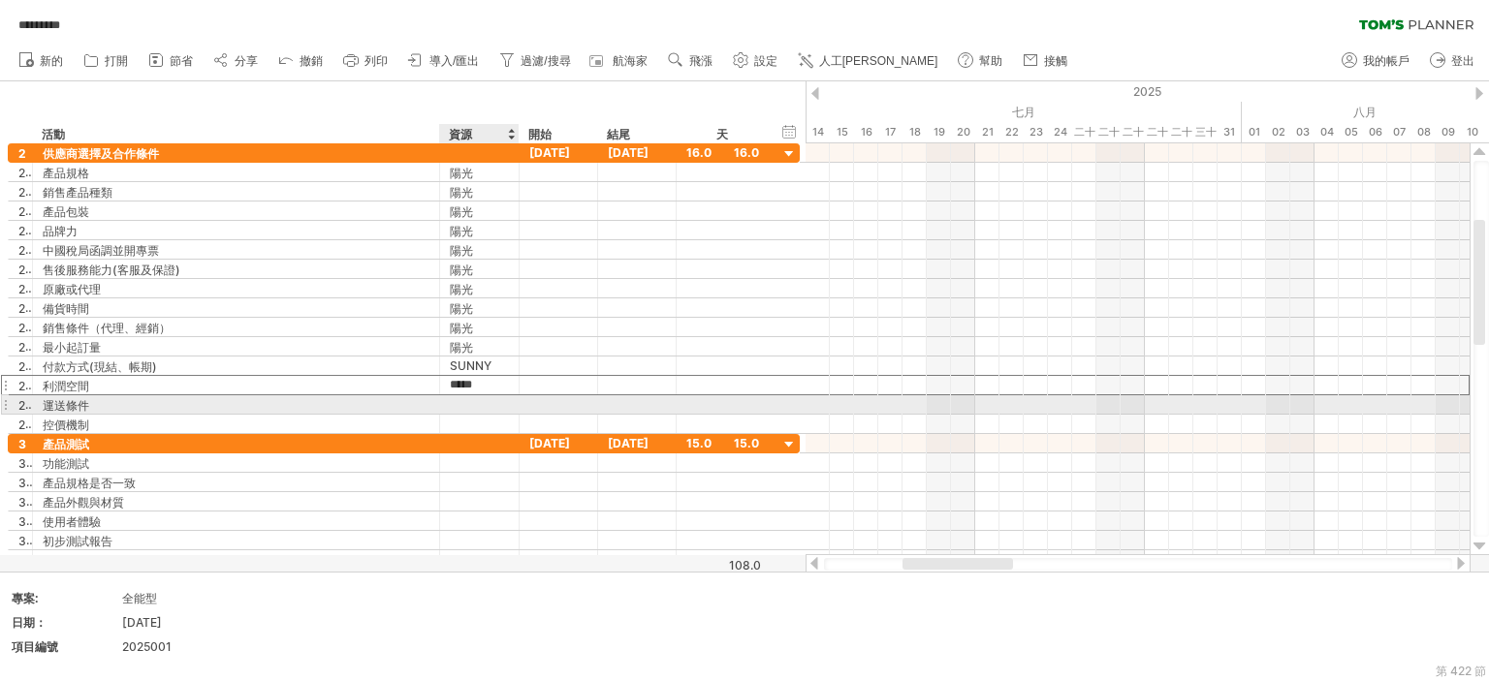
click at [469, 405] on div at bounding box center [479, 404] width 59 height 18
click at [0, 0] on input "text" at bounding box center [0, 0] width 0 height 0
paste input "*****"
type input "*****"
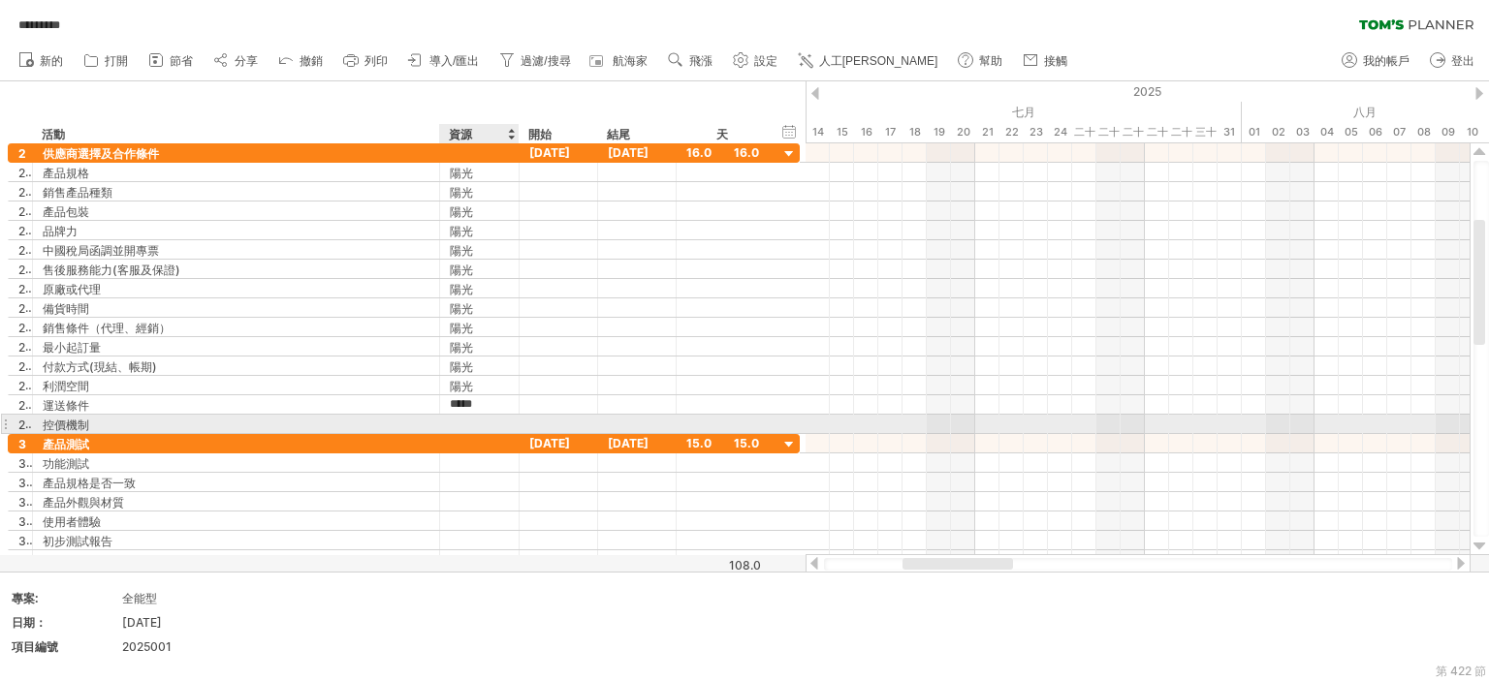
click at [471, 415] on div at bounding box center [479, 424] width 59 height 18
click at [0, 0] on input "text" at bounding box center [0, 0] width 0 height 0
click at [465, 419] on input "text" at bounding box center [479, 424] width 59 height 18
paste input "*****"
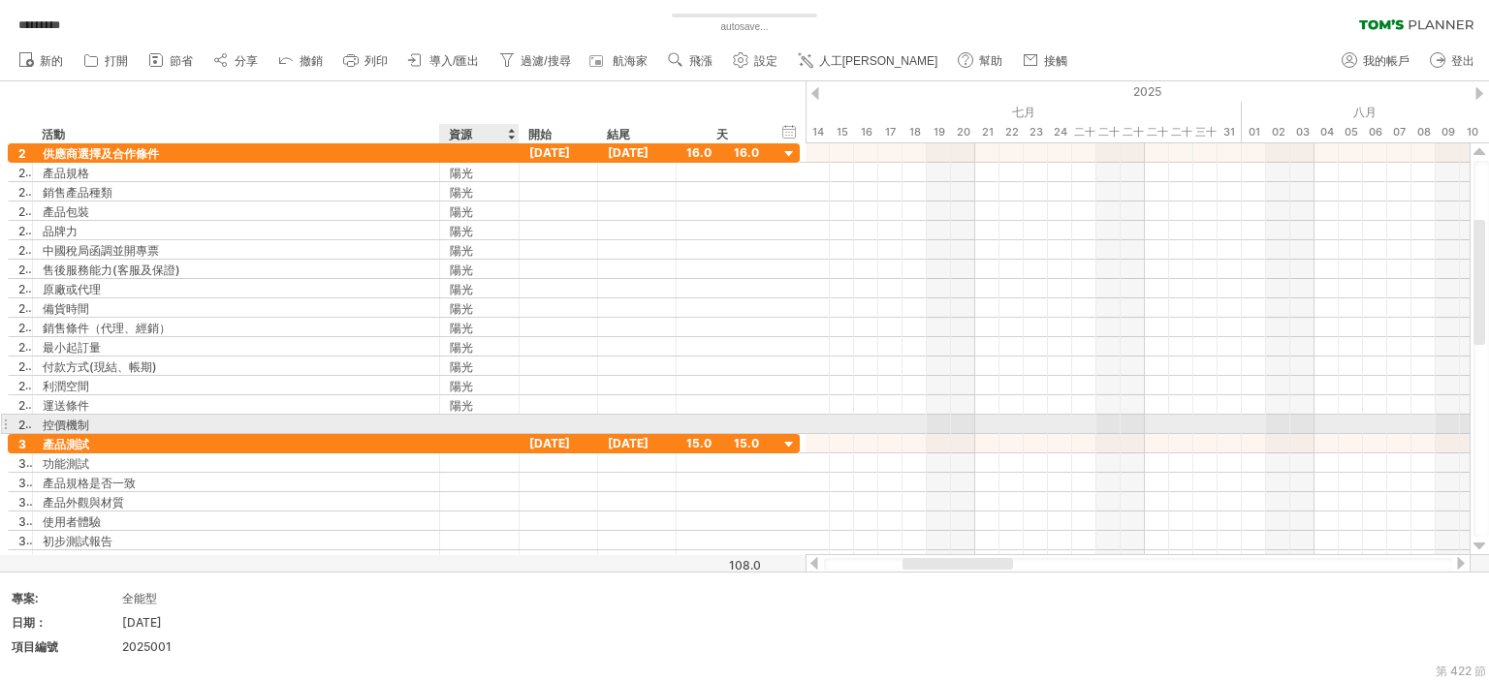
type input "*****"
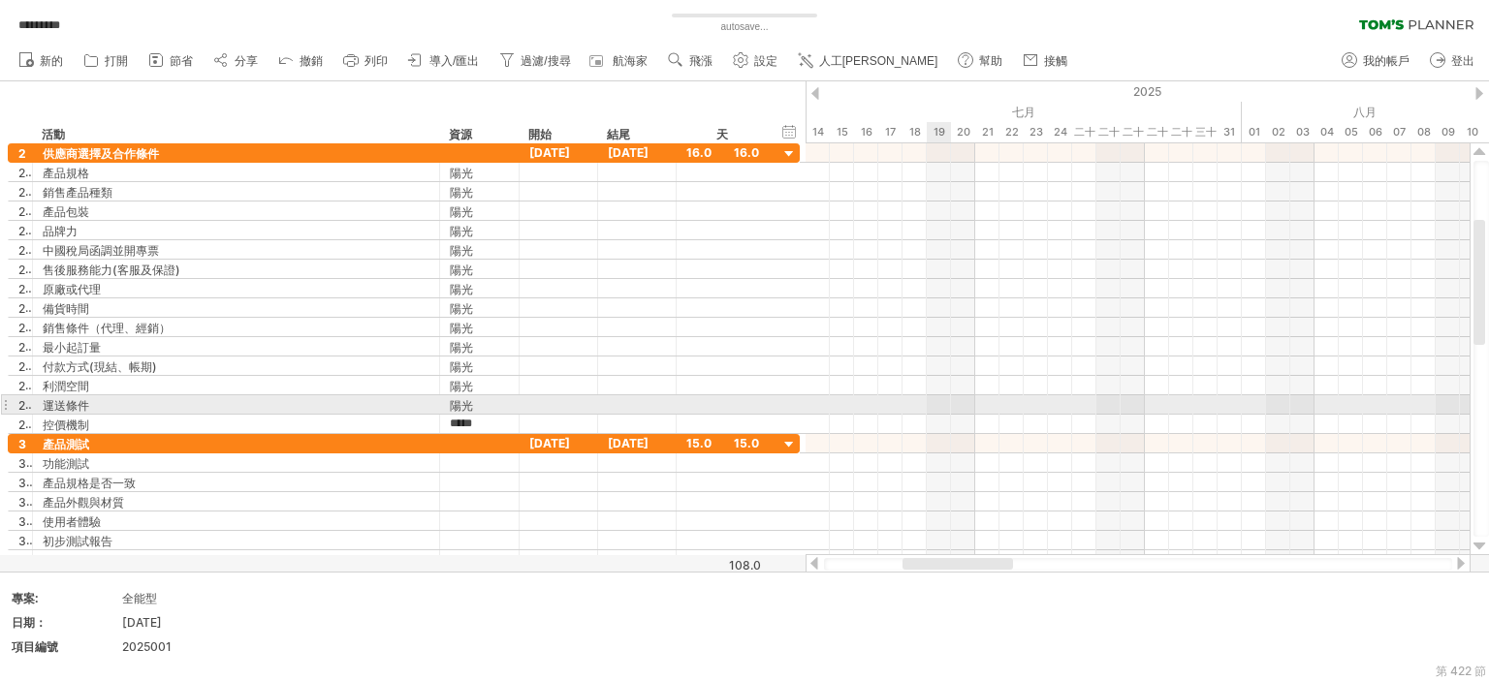
click at [676, 395] on div at bounding box center [722, 404] width 93 height 18
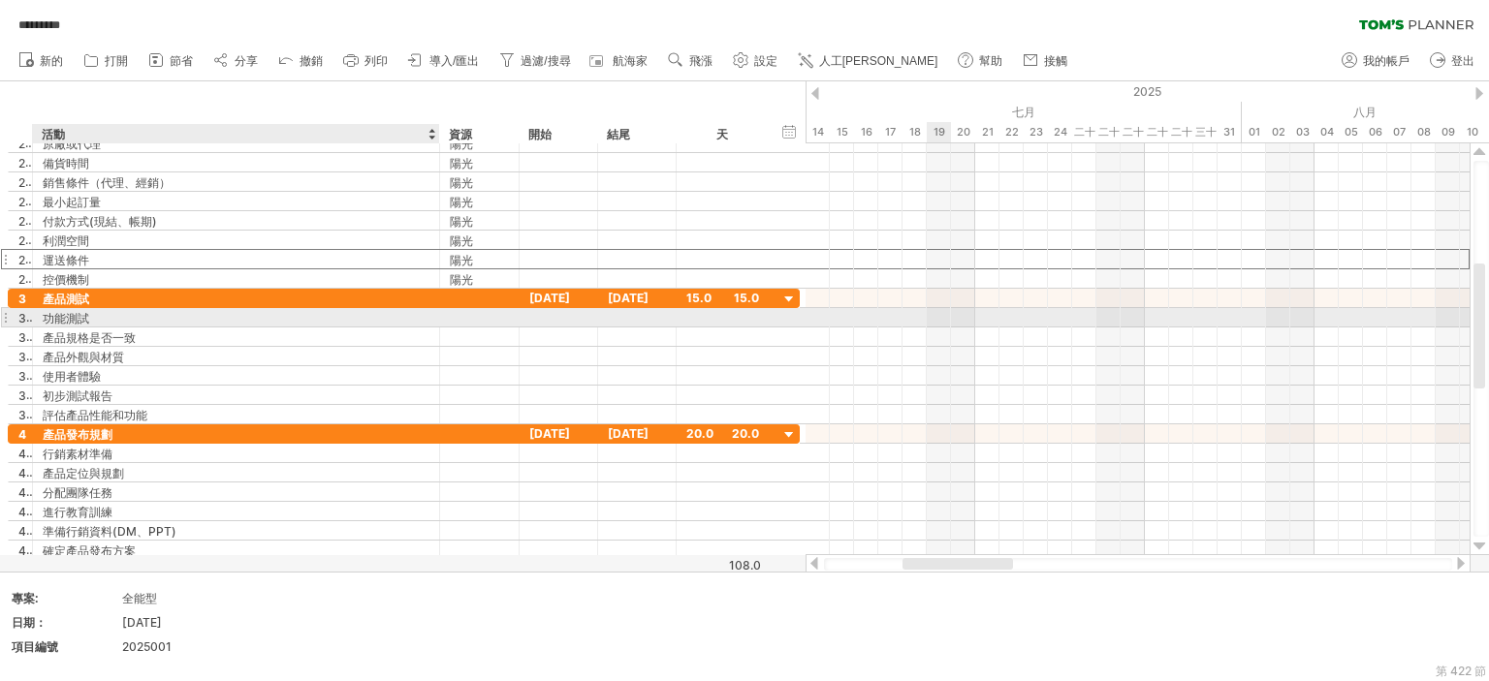
click at [450, 308] on div at bounding box center [479, 317] width 59 height 18
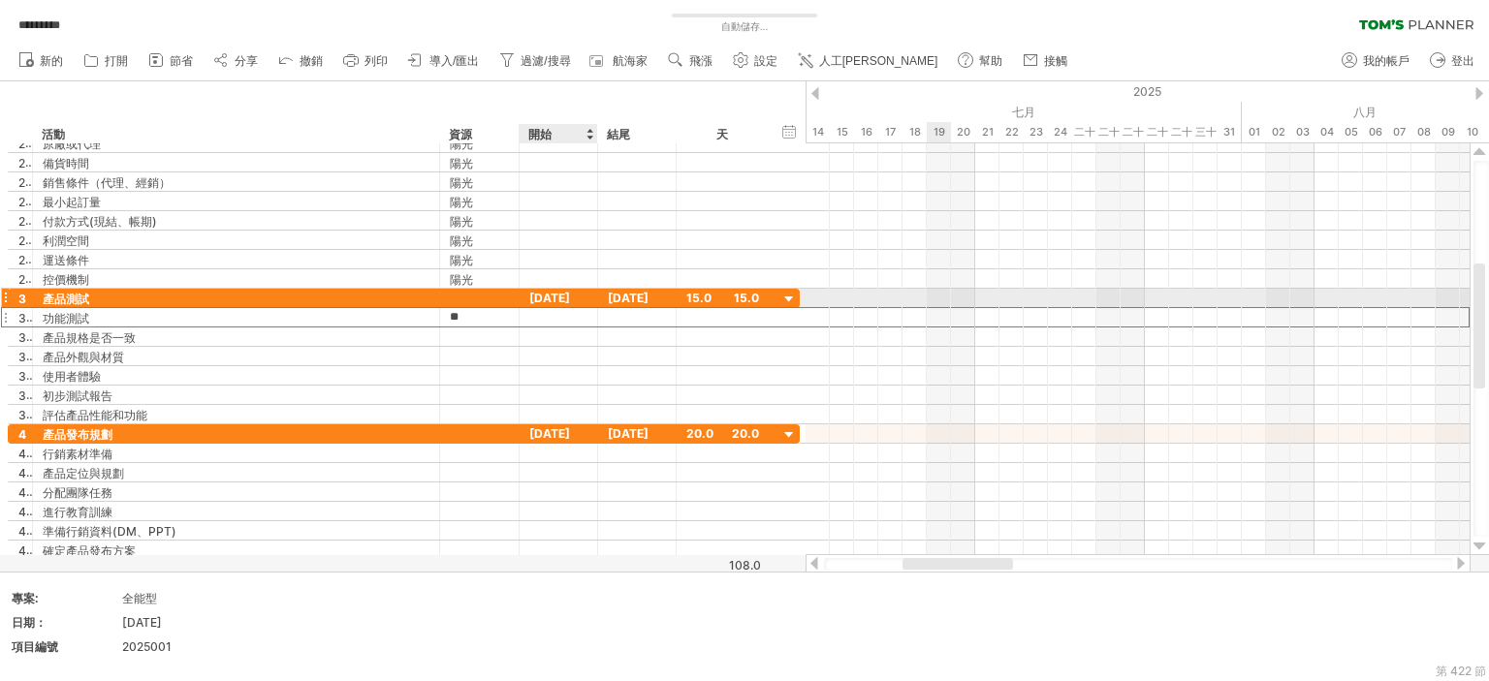
type input "***"
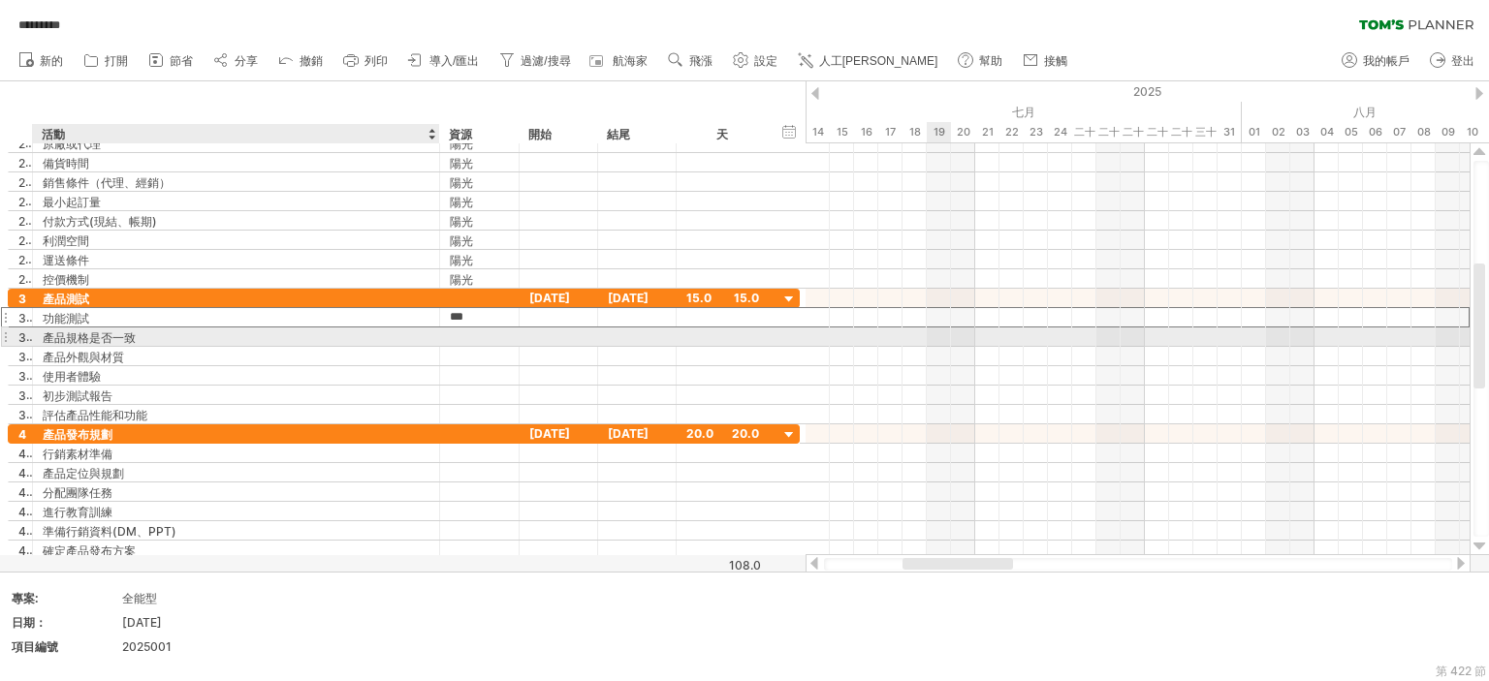
click at [447, 338] on div at bounding box center [479, 337] width 79 height 18
click at [457, 337] on div at bounding box center [479, 337] width 59 height 18
click at [0, 0] on input "text" at bounding box center [0, 0] width 0 height 0
type input "*****"
click at [470, 347] on div at bounding box center [479, 356] width 59 height 18
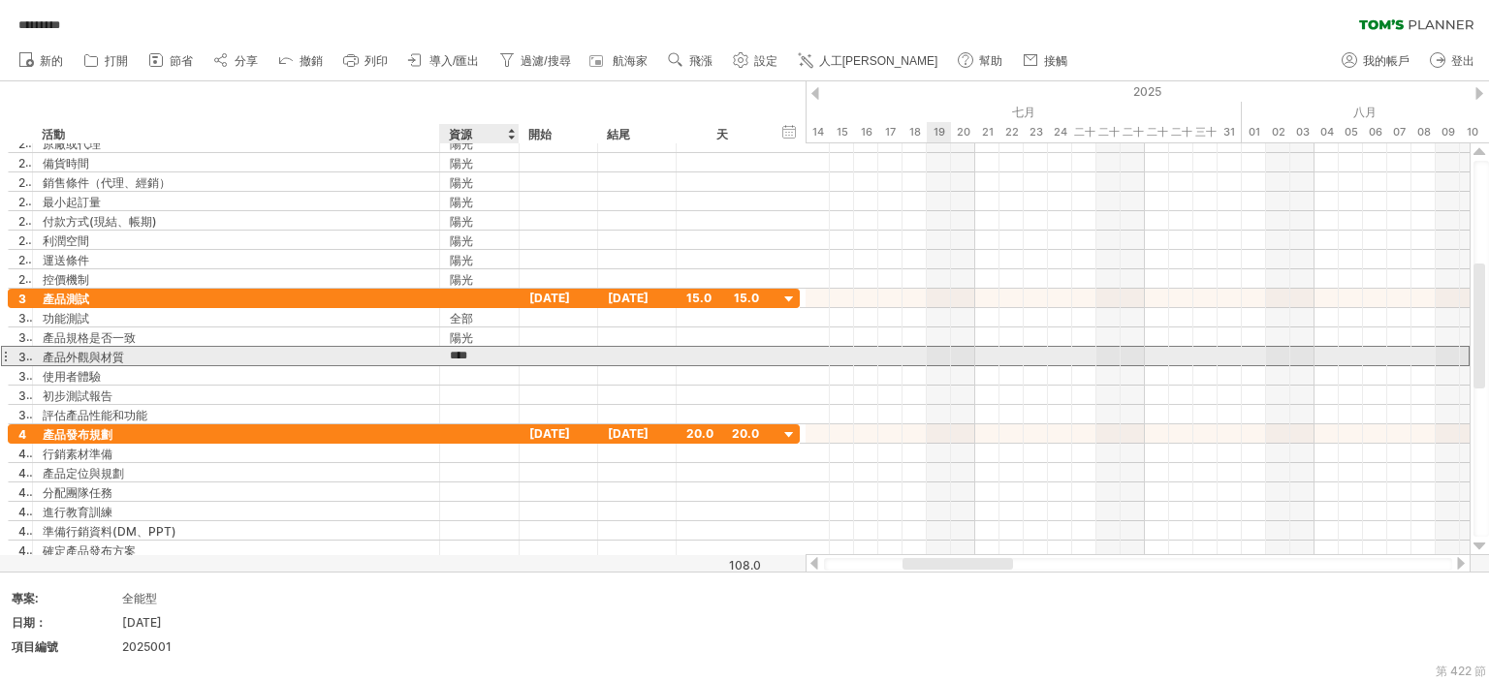
type input "*****"
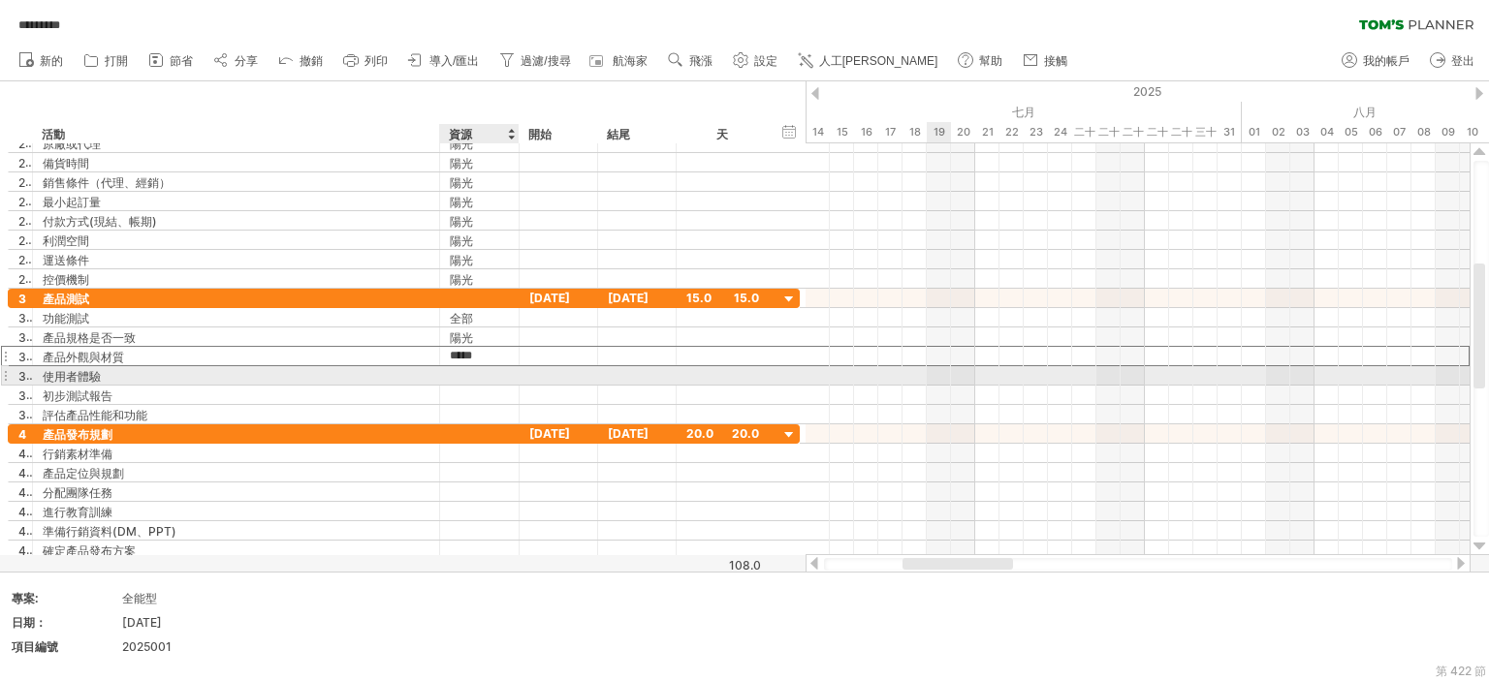
click at [470, 371] on div at bounding box center [479, 375] width 59 height 18
click at [464, 372] on input "text" at bounding box center [479, 375] width 59 height 18
type input "***"
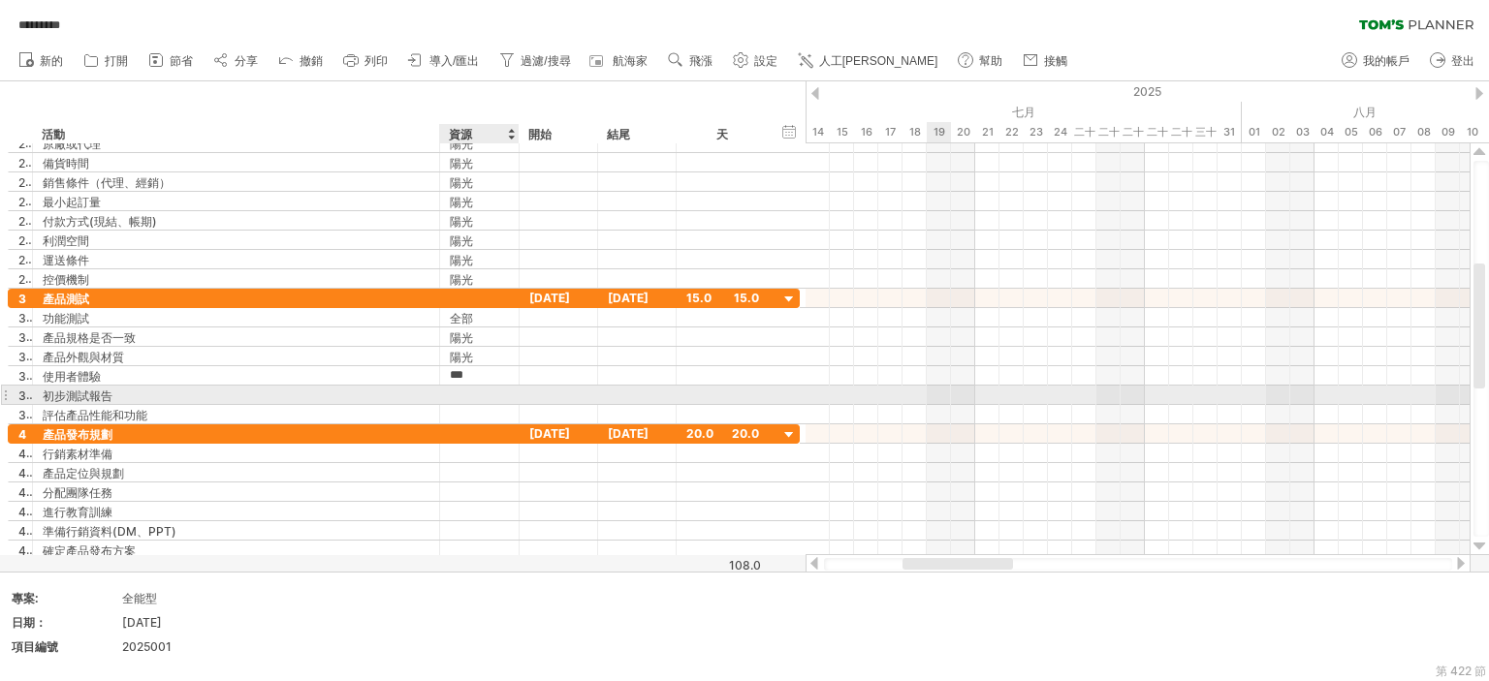
click at [466, 392] on div at bounding box center [479, 395] width 59 height 18
type input "*****"
click at [454, 405] on div at bounding box center [479, 414] width 59 height 18
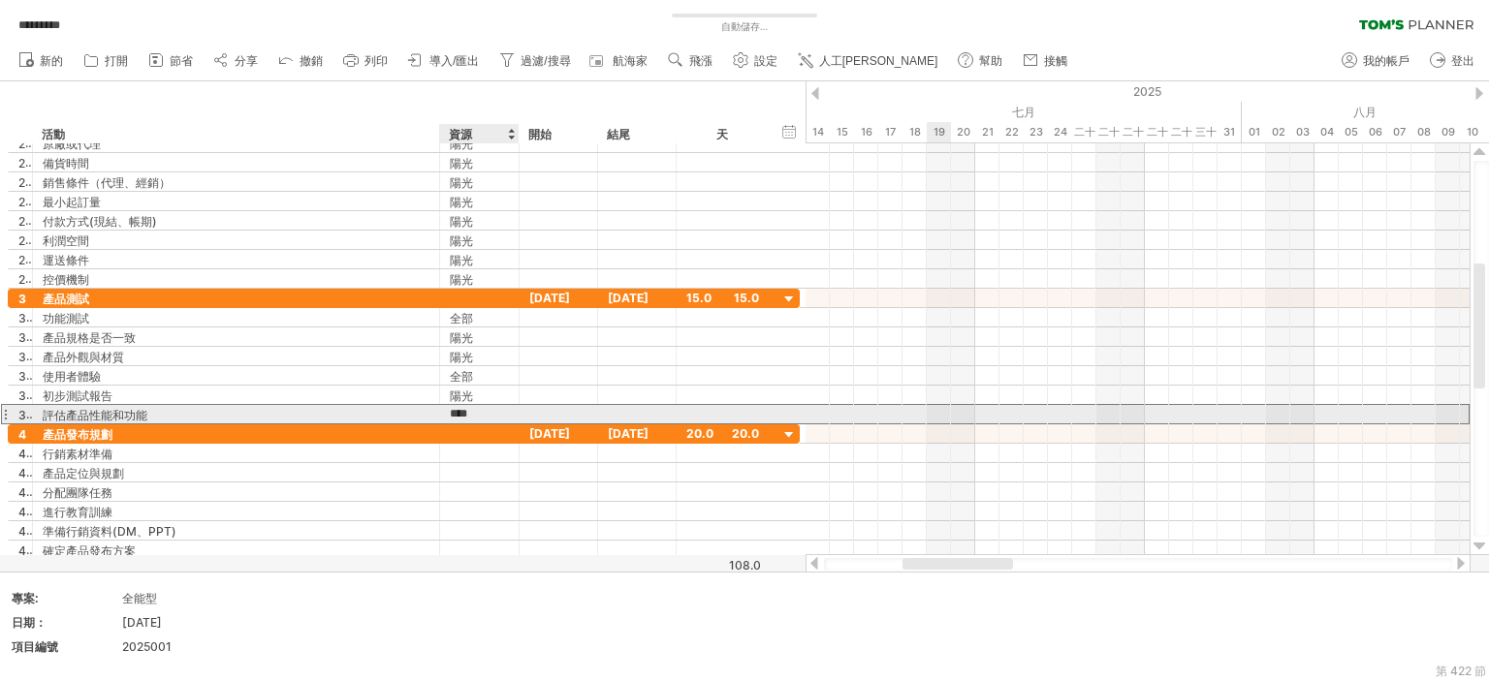
type input "*****"
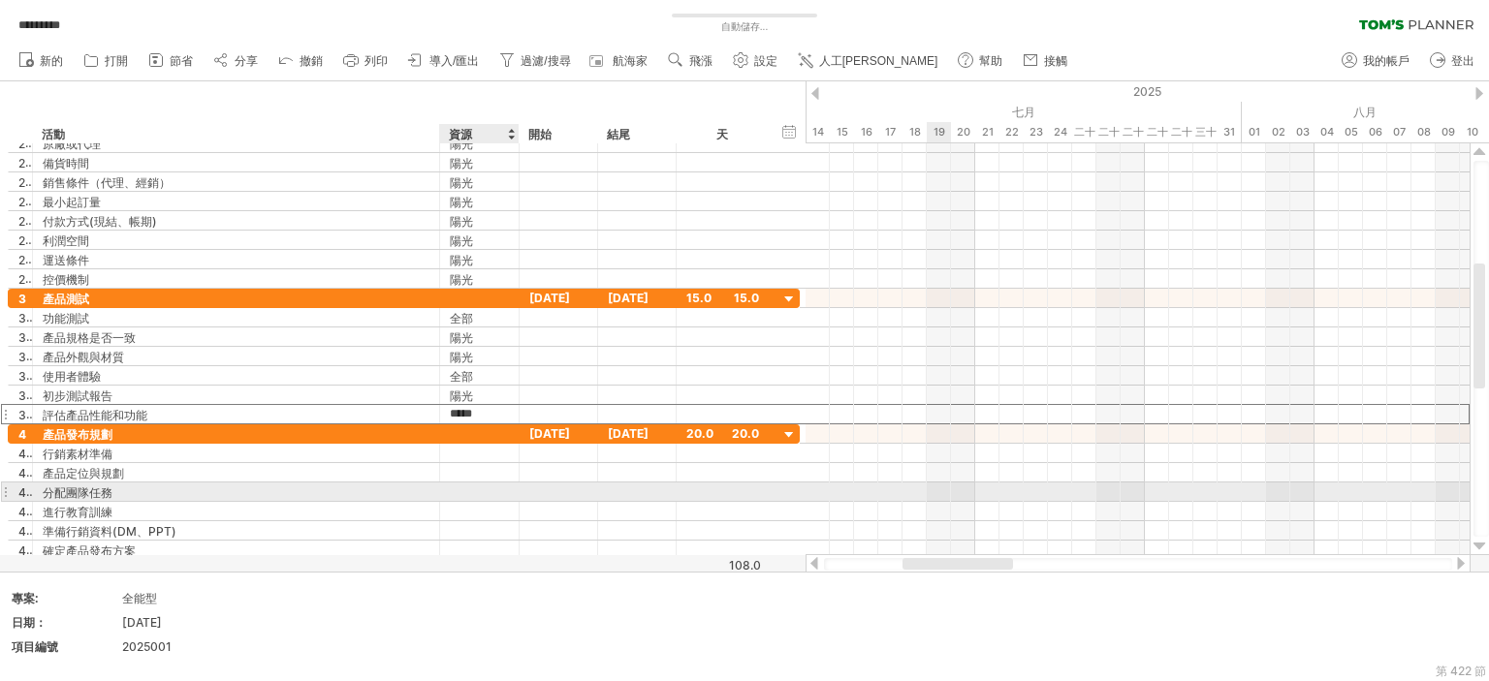
click at [450, 484] on div at bounding box center [479, 492] width 59 height 18
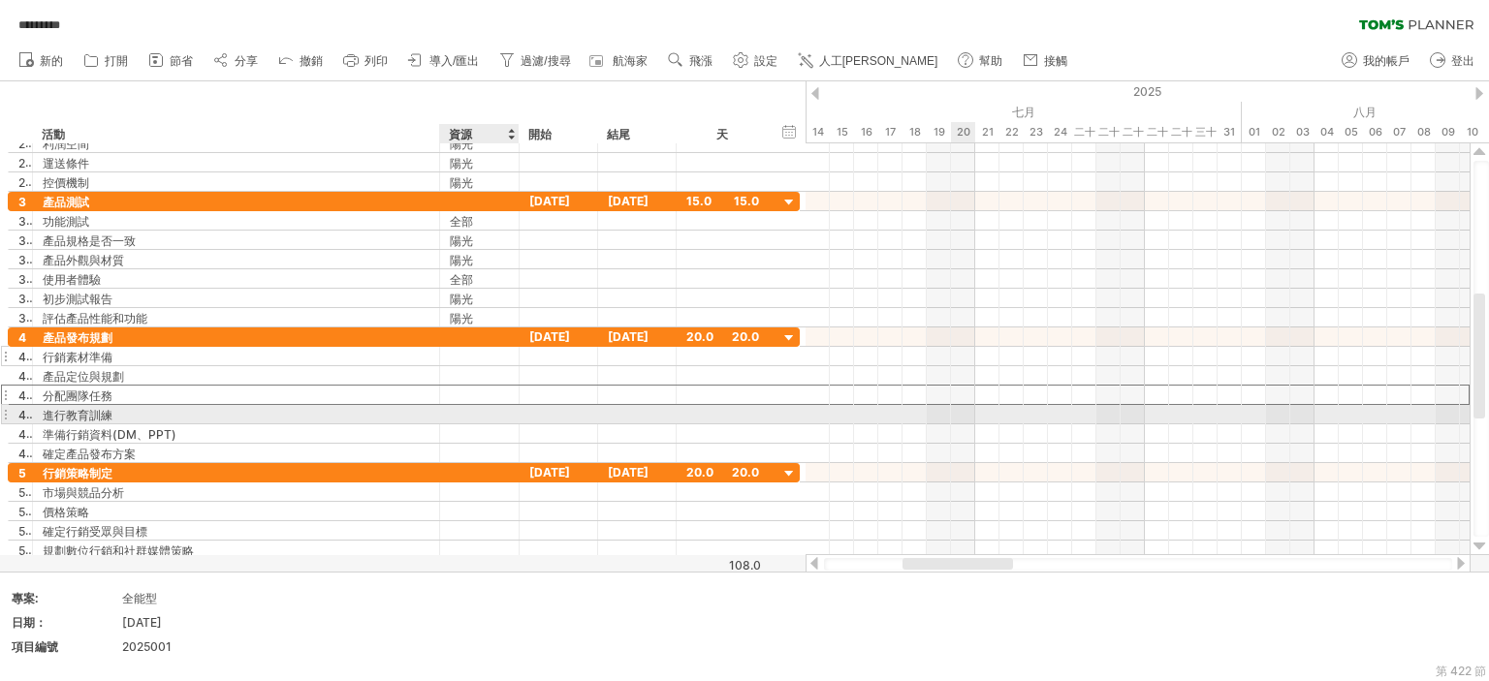
click at [479, 356] on div at bounding box center [479, 356] width 59 height 18
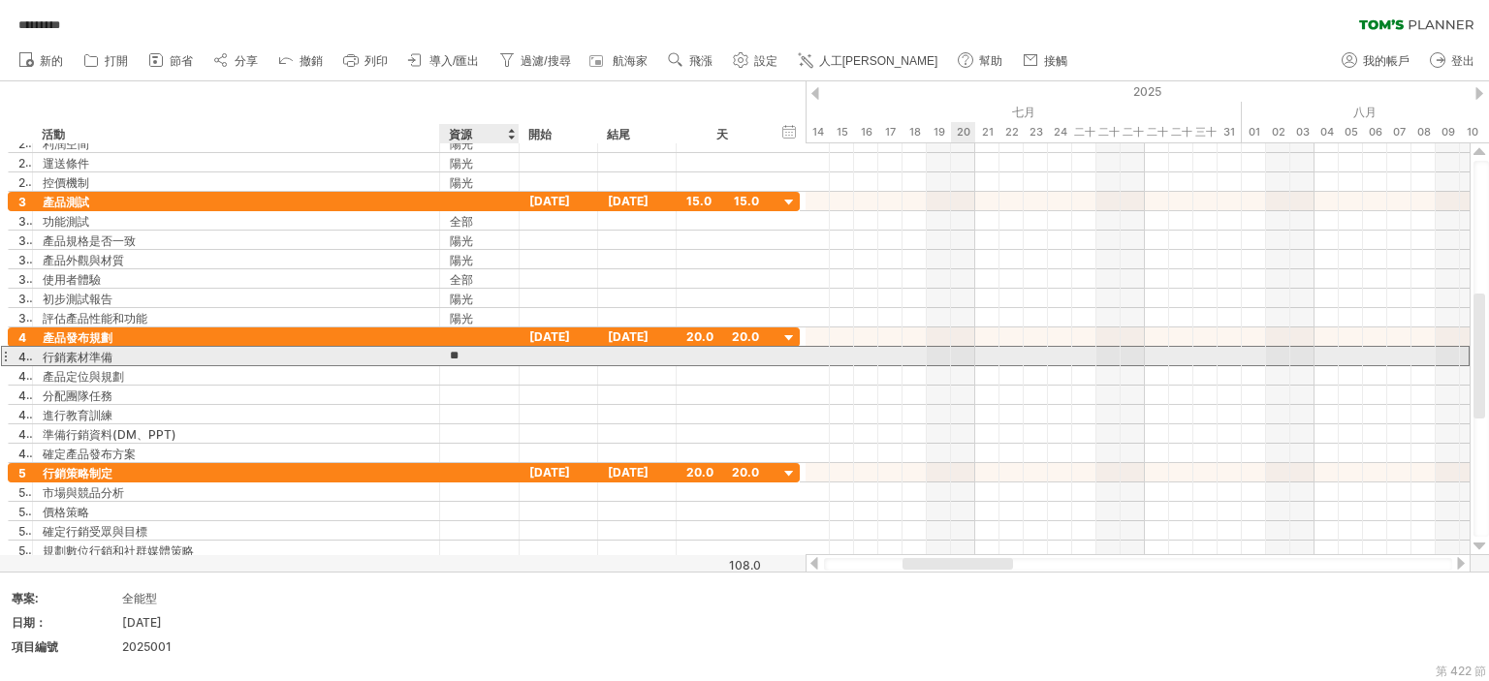
type input "*"
type input "********"
click at [506, 374] on div at bounding box center [479, 375] width 59 height 18
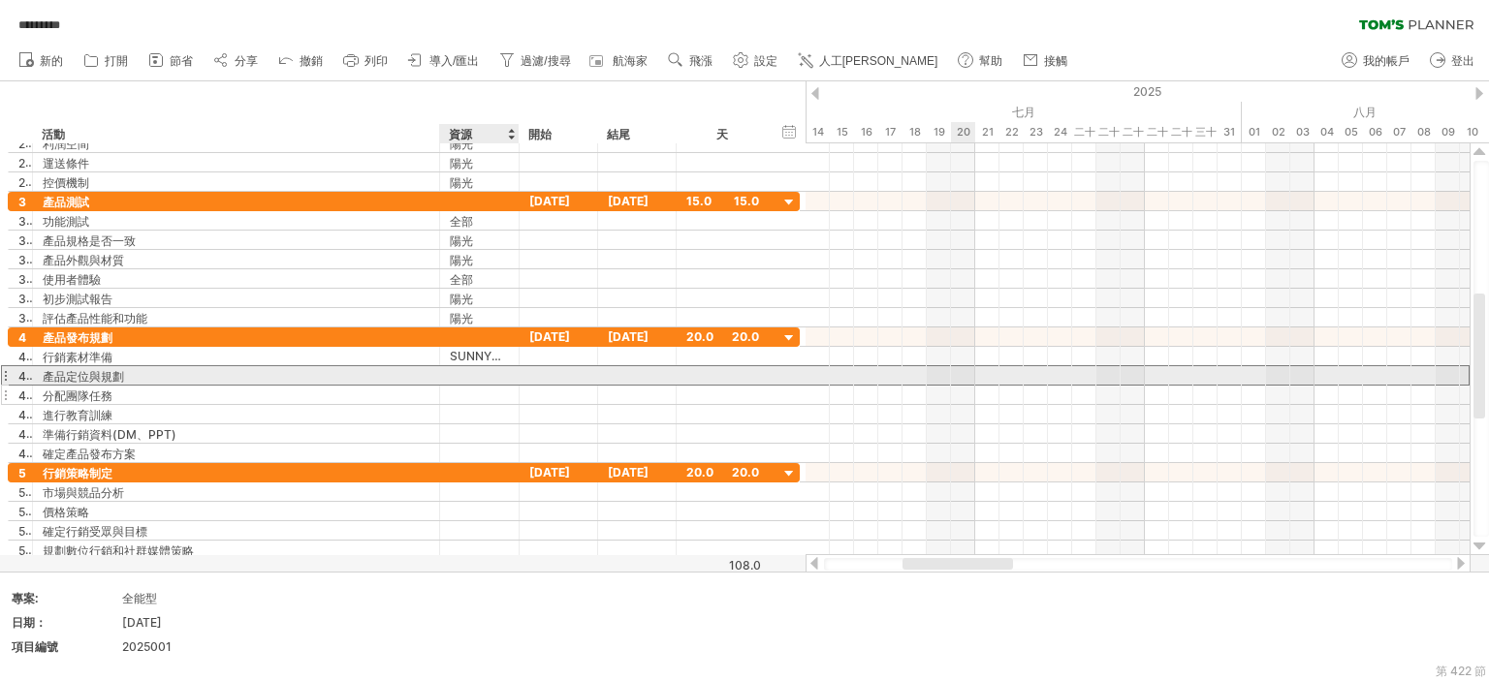
scroll to position [0, 0]
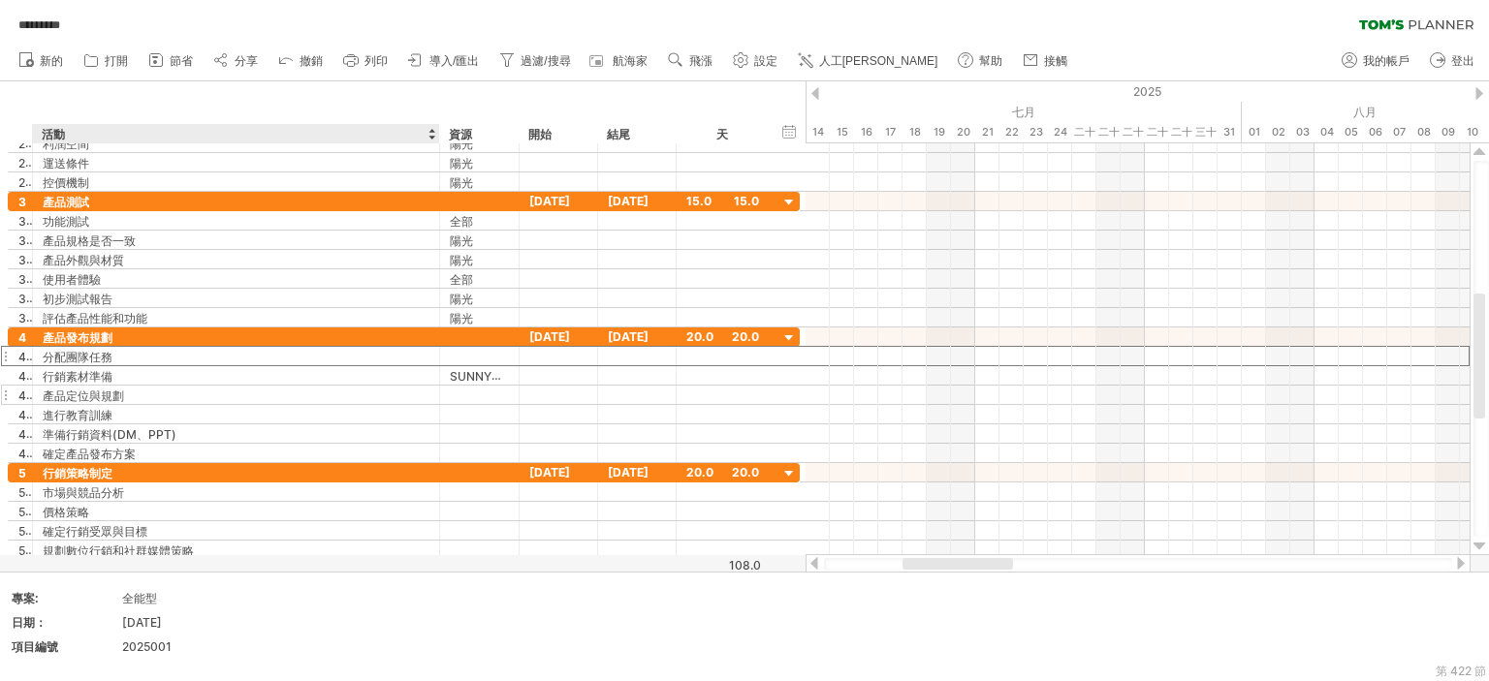
click at [286, 59] on icon at bounding box center [285, 58] width 19 height 19
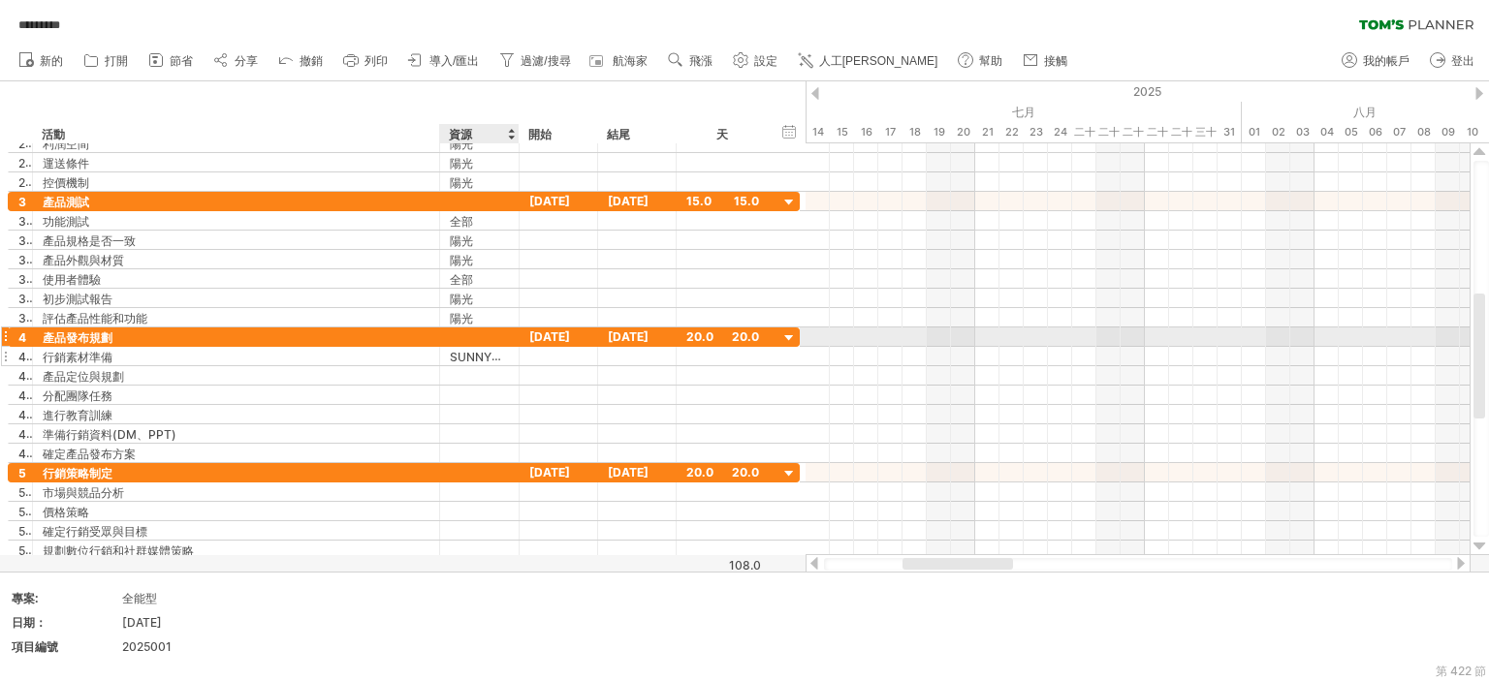
click at [457, 352] on font "SUNNY、[PERSON_NAME]" at bounding box center [525, 357] width 150 height 16
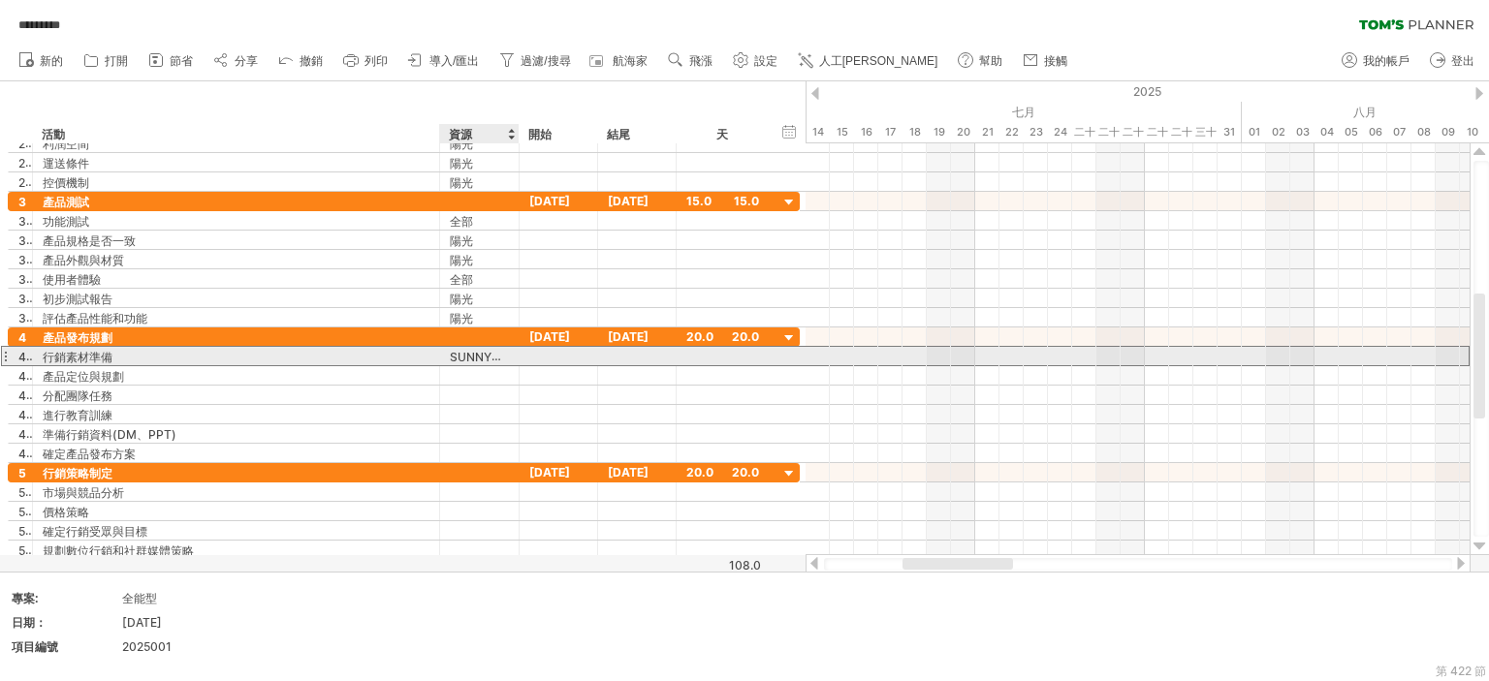
click at [457, 352] on font "SUNNY、[PERSON_NAME]" at bounding box center [525, 357] width 150 height 16
drag, startPoint x: 455, startPoint y: 353, endPoint x: 475, endPoint y: 360, distance: 20.5
click at [455, 352] on font "SUNNY、[PERSON_NAME]" at bounding box center [525, 357] width 150 height 16
click at [466, 358] on font "SUNNY、[PERSON_NAME]" at bounding box center [525, 357] width 150 height 16
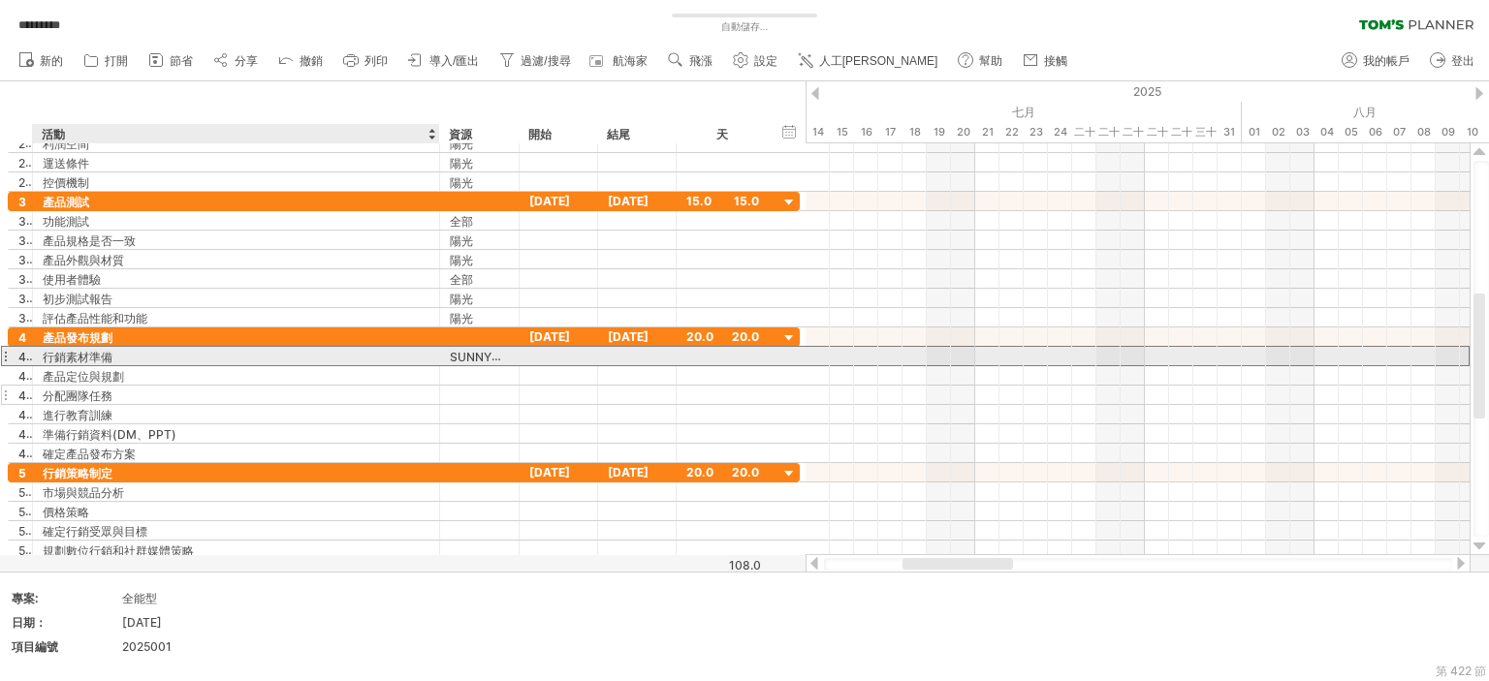
click at [454, 349] on font "SUNNY、[PERSON_NAME]" at bounding box center [525, 357] width 150 height 16
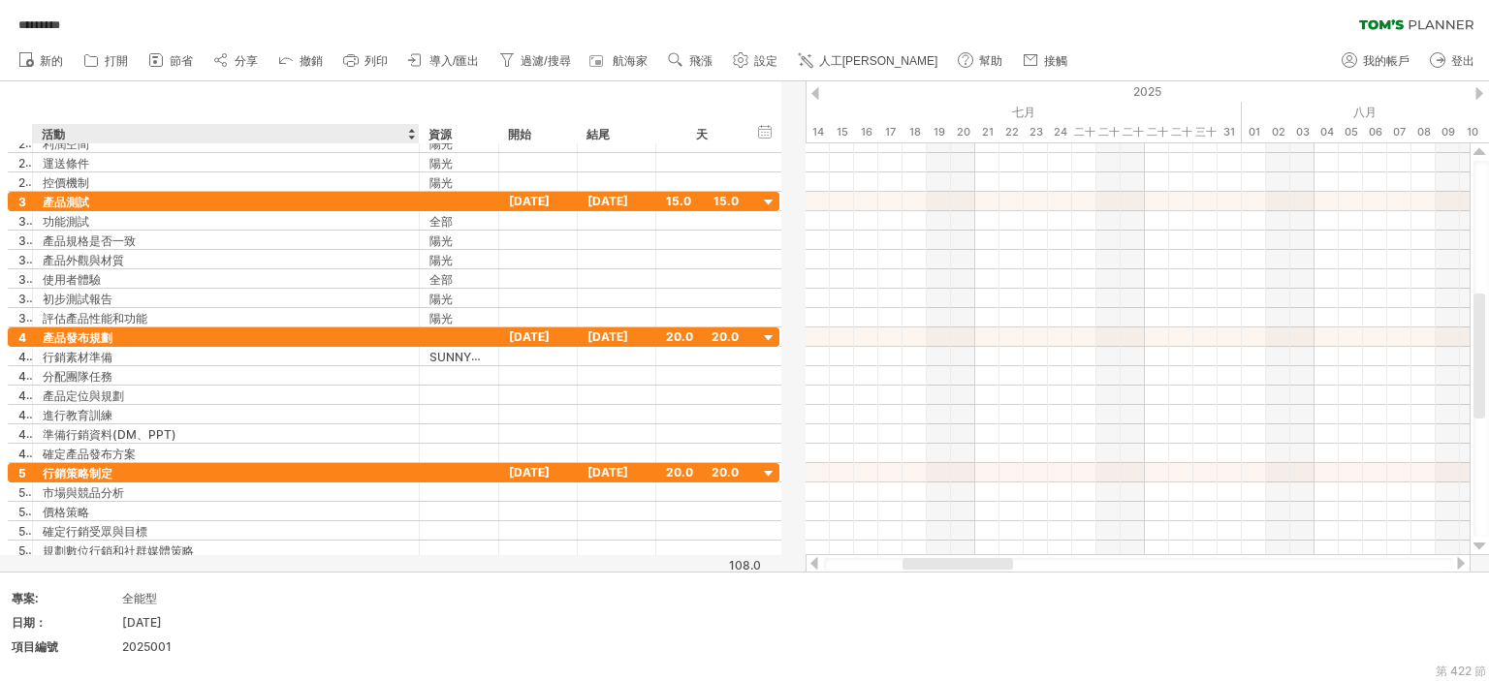
drag, startPoint x: 436, startPoint y: 131, endPoint x: 416, endPoint y: 131, distance: 20.4
click at [416, 131] on div at bounding box center [418, 133] width 7 height 19
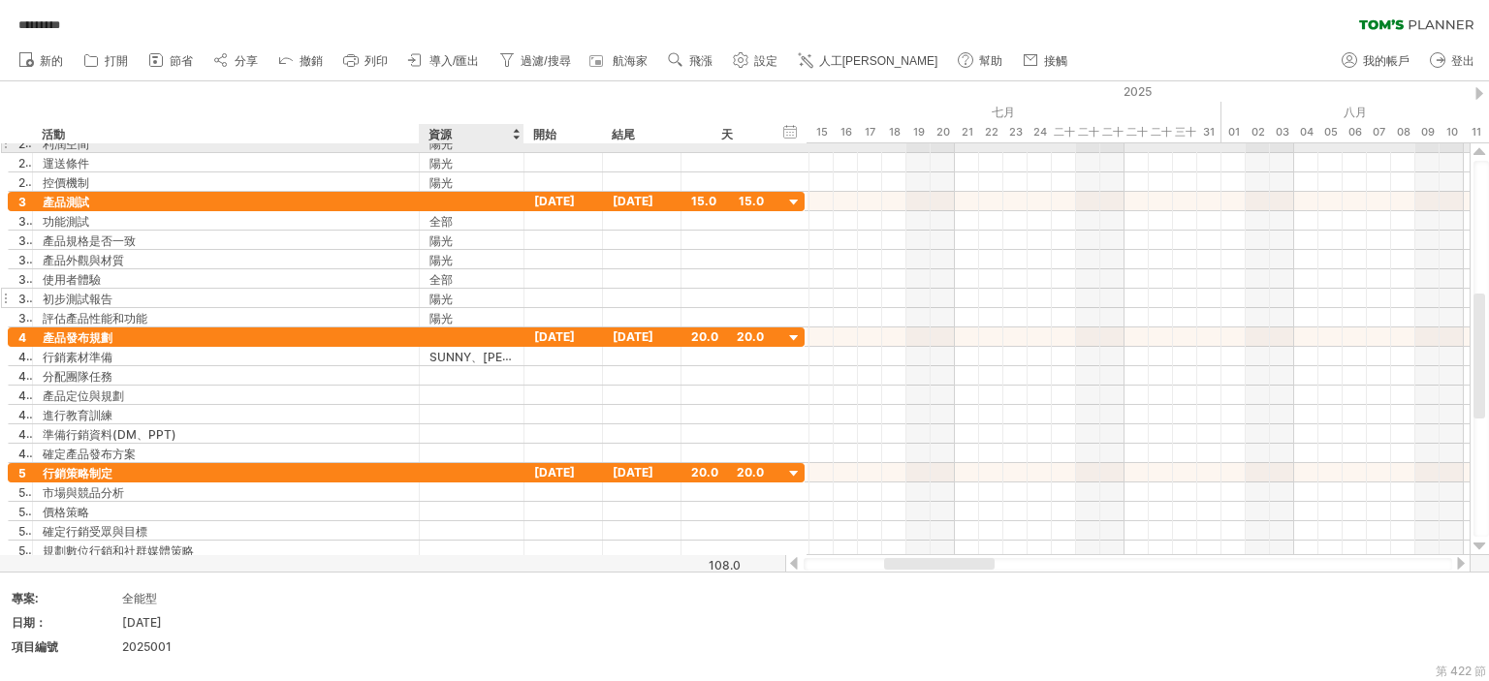
drag, startPoint x: 495, startPoint y: 146, endPoint x: 570, endPoint y: 296, distance: 166.9
click at [517, 147] on div at bounding box center [522, 143] width 10 height 19
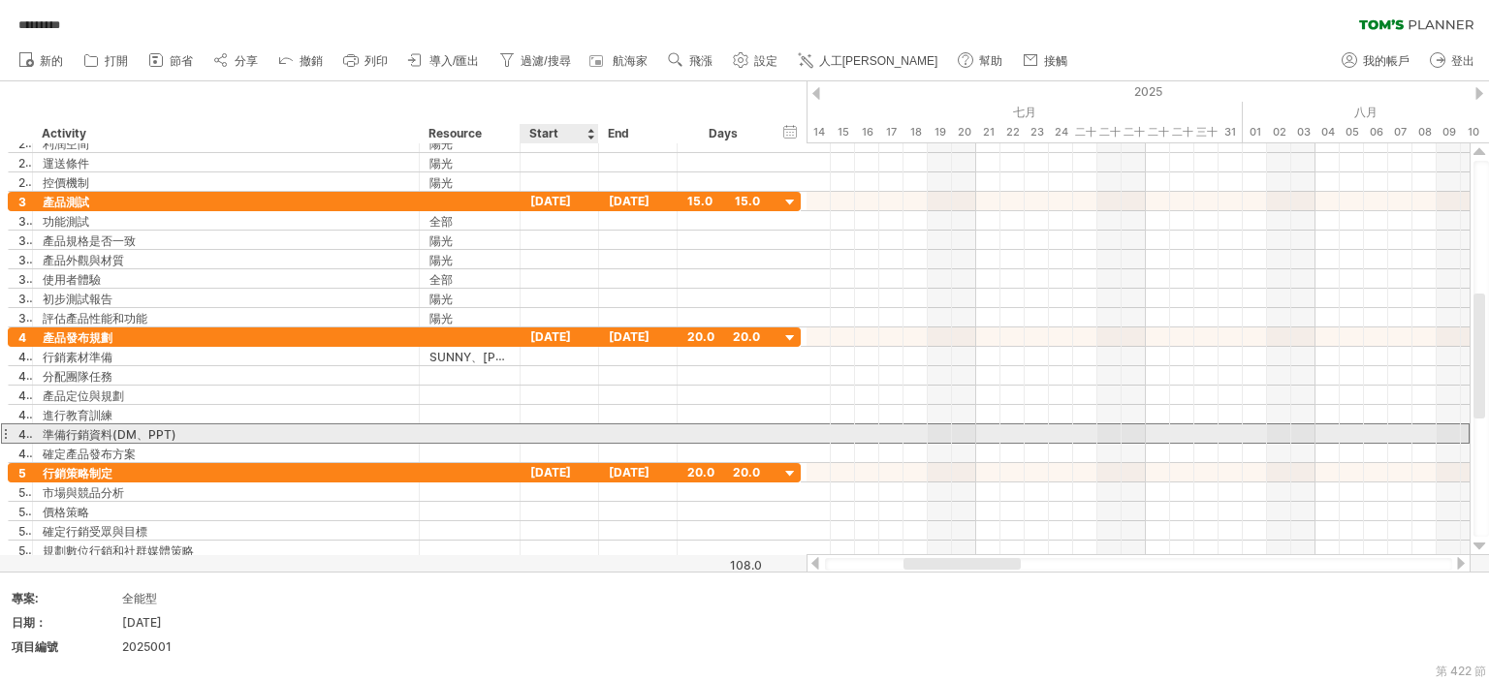
click at [562, 424] on div at bounding box center [559, 433] width 78 height 18
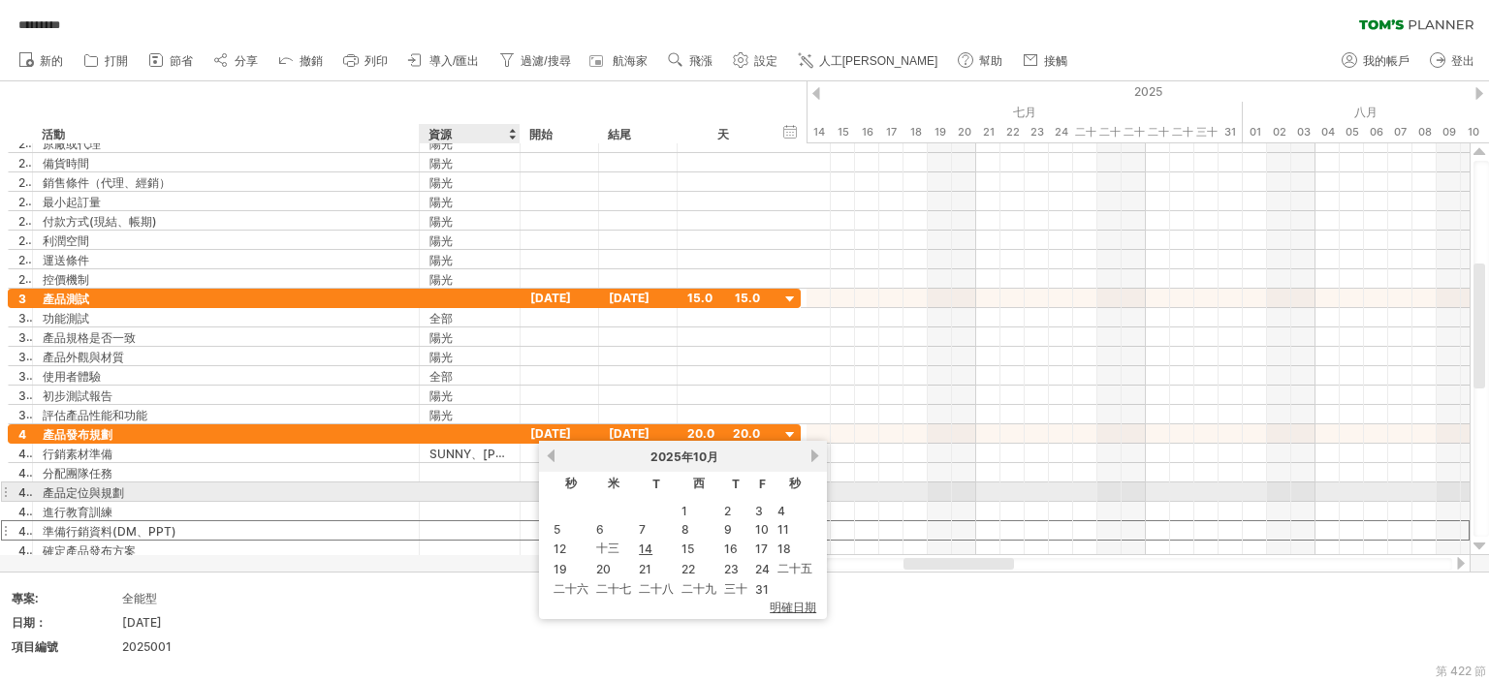
click at [451, 494] on div at bounding box center [469, 492] width 80 height 18
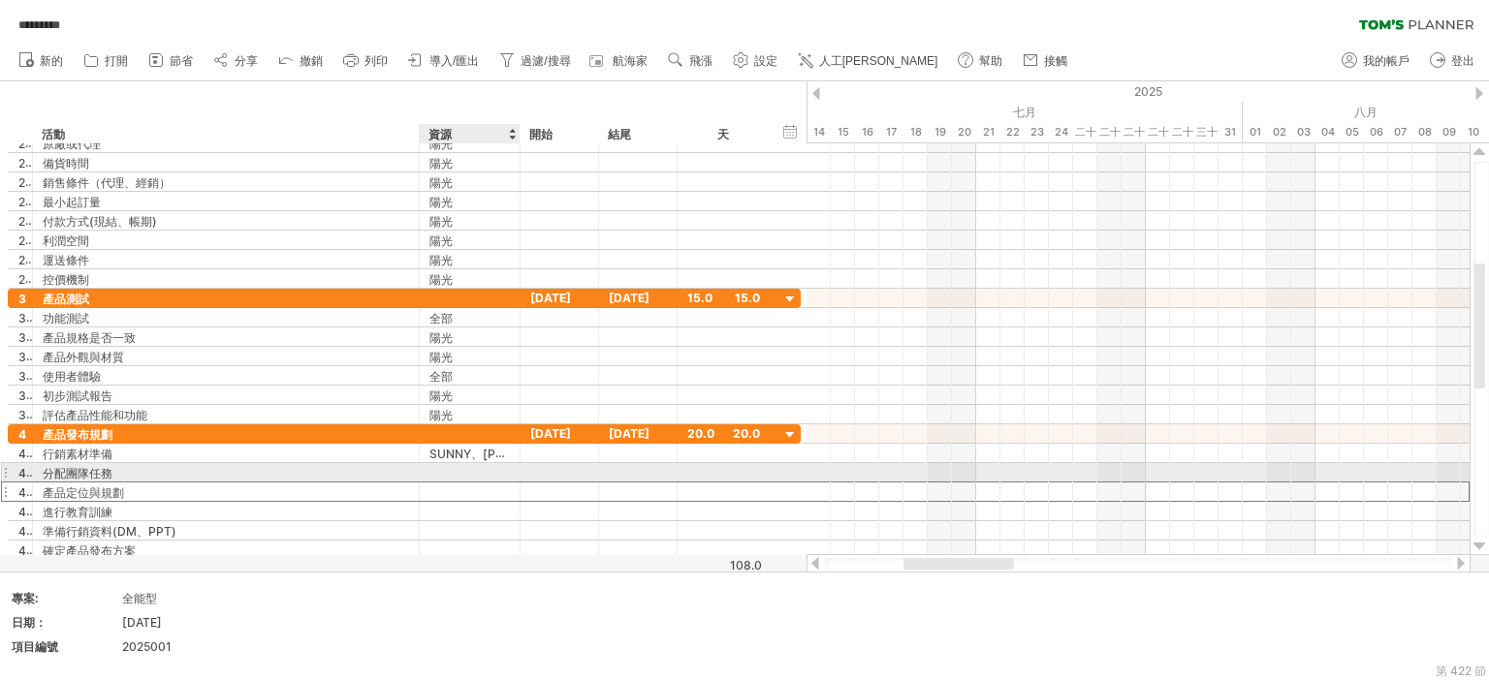
click at [462, 466] on div at bounding box center [469, 472] width 80 height 18
click at [462, 466] on input "text" at bounding box center [469, 472] width 80 height 18
type input "*"
type input "******"
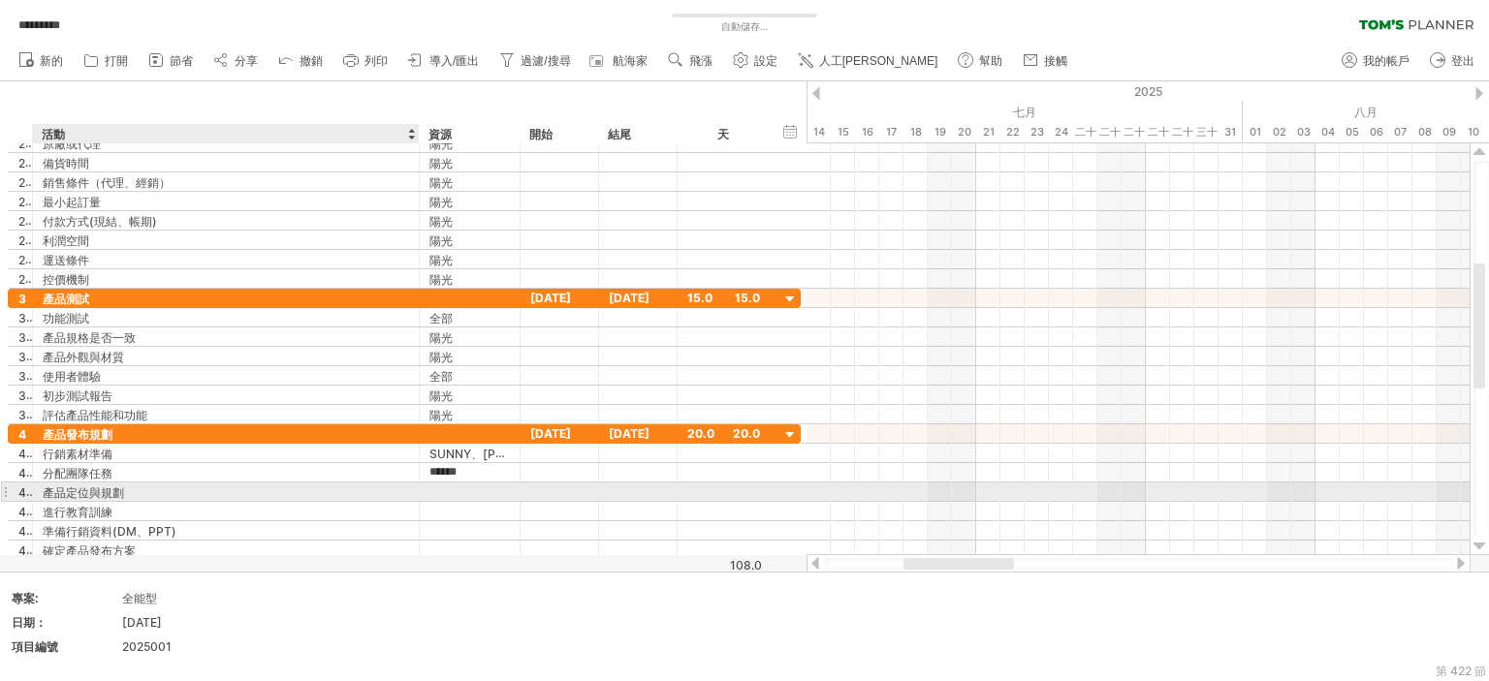
click at [442, 486] on div at bounding box center [469, 492] width 80 height 18
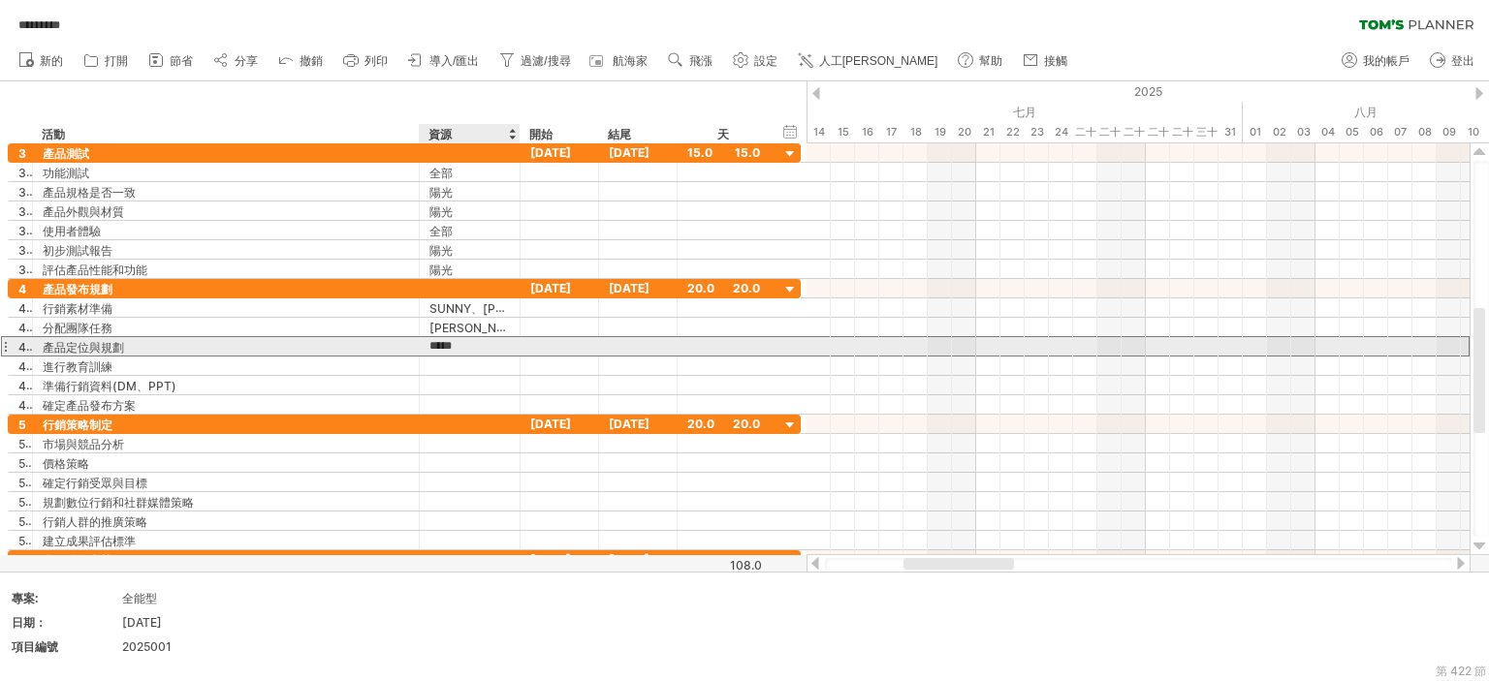
type input "******"
click at [485, 362] on div at bounding box center [469, 366] width 80 height 18
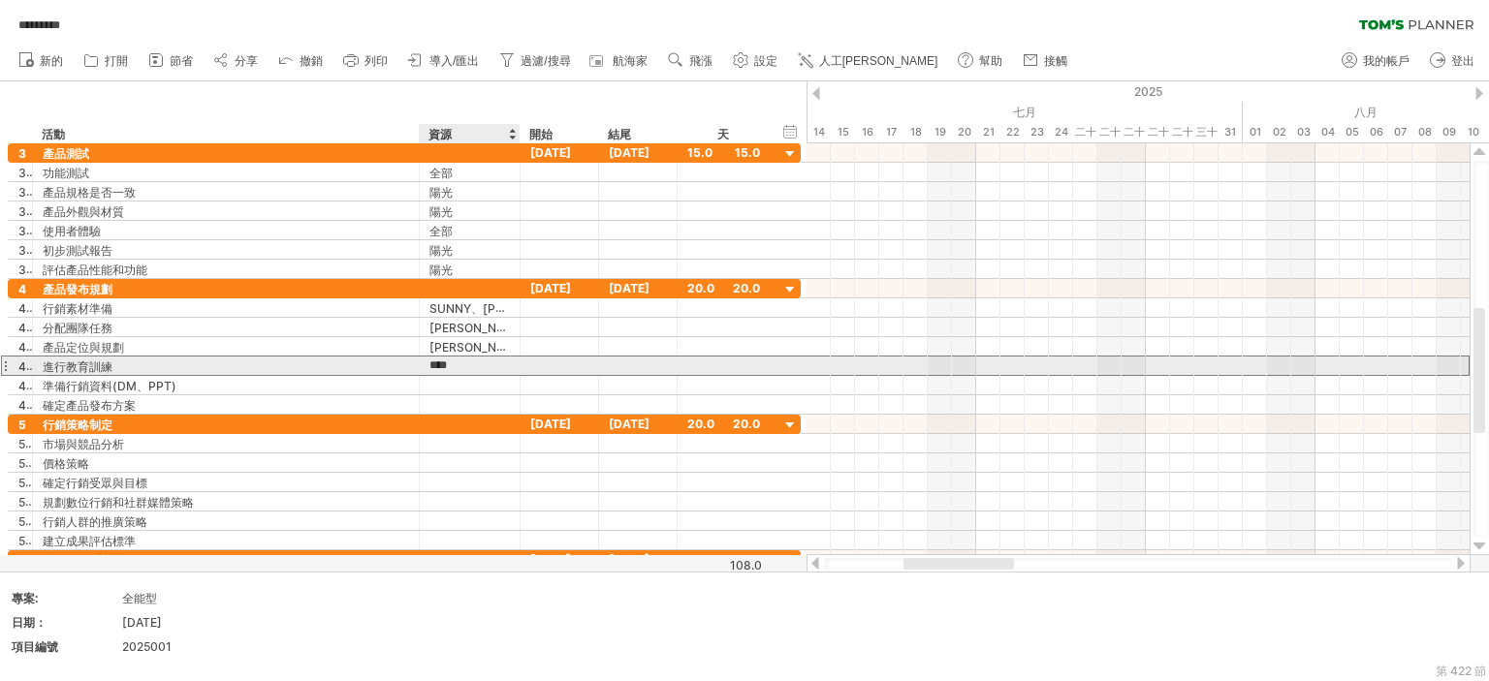
type input "*****"
click at [454, 376] on div at bounding box center [469, 385] width 80 height 18
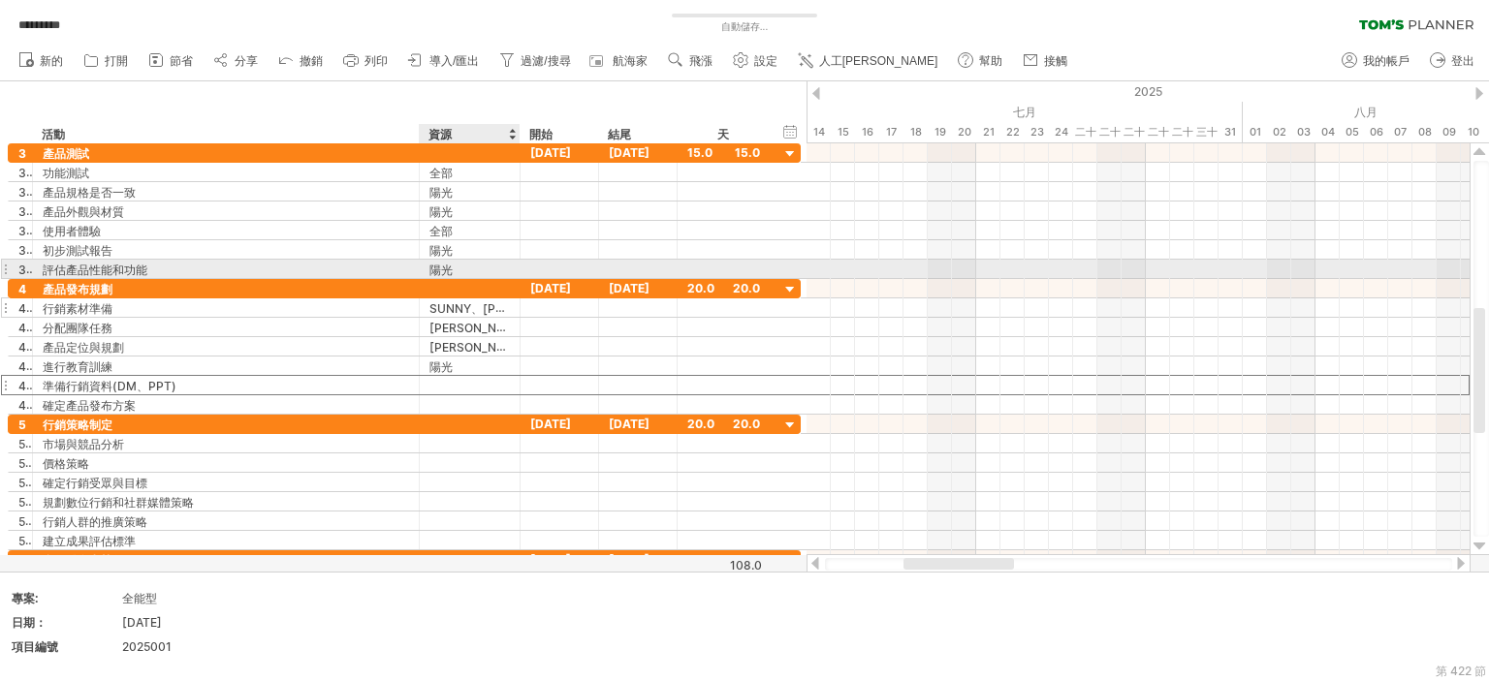
click at [489, 303] on font "SUNNY、[PERSON_NAME]" at bounding box center [504, 308] width 150 height 16
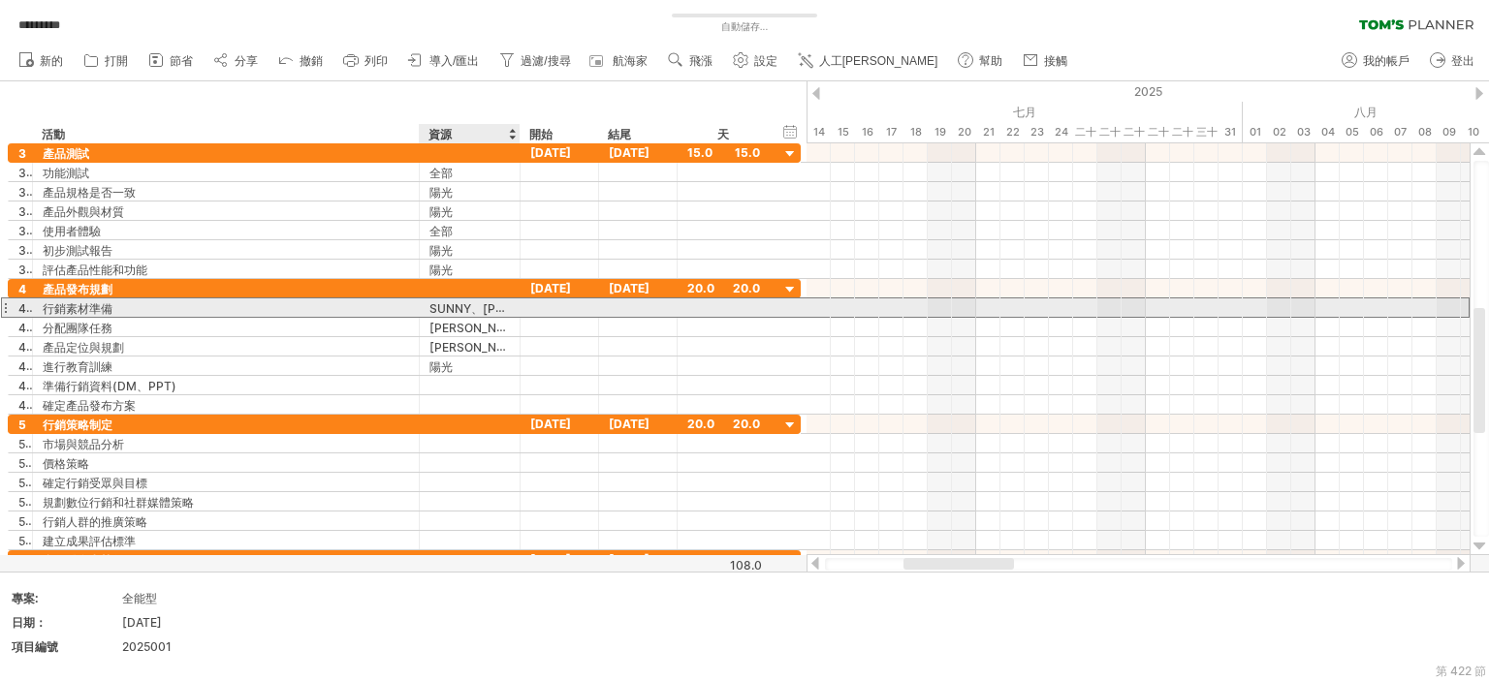
click at [489, 303] on font "SUNNY、[PERSON_NAME]" at bounding box center [504, 308] width 150 height 16
click at [498, 306] on font "SUNNY、[PERSON_NAME]" at bounding box center [504, 308] width 150 height 16
click at [499, 306] on font "SUNNY、[PERSON_NAME]" at bounding box center [504, 308] width 150 height 16
click at [506, 306] on div "SUNNY、[PERSON_NAME]" at bounding box center [469, 307] width 80 height 18
click at [0, 0] on input "********" at bounding box center [0, 0] width 0 height 0
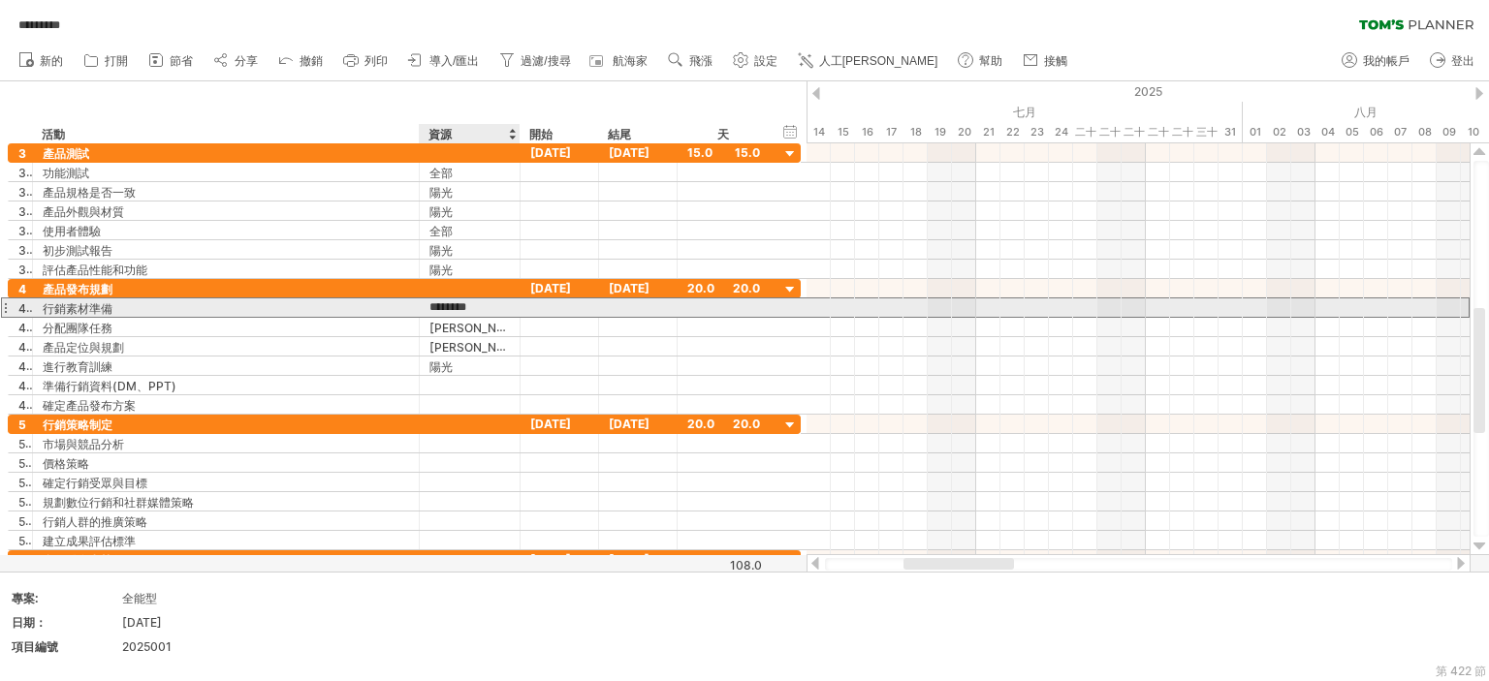
click at [509, 306] on div "******** SUNNY、[PERSON_NAME]" at bounding box center [470, 307] width 101 height 18
drag, startPoint x: 404, startPoint y: 304, endPoint x: 457, endPoint y: 306, distance: 53.3
click at [405, 305] on div "4.1 ****** 行銷素材準備 ******** SUNNY、[PERSON_NAME]" at bounding box center [404, 308] width 793 height 20
click at [460, 306] on font "SUNNY、[PERSON_NAME]" at bounding box center [504, 308] width 150 height 16
click at [439, 309] on font "SUNNY、[PERSON_NAME]" at bounding box center [504, 308] width 150 height 16
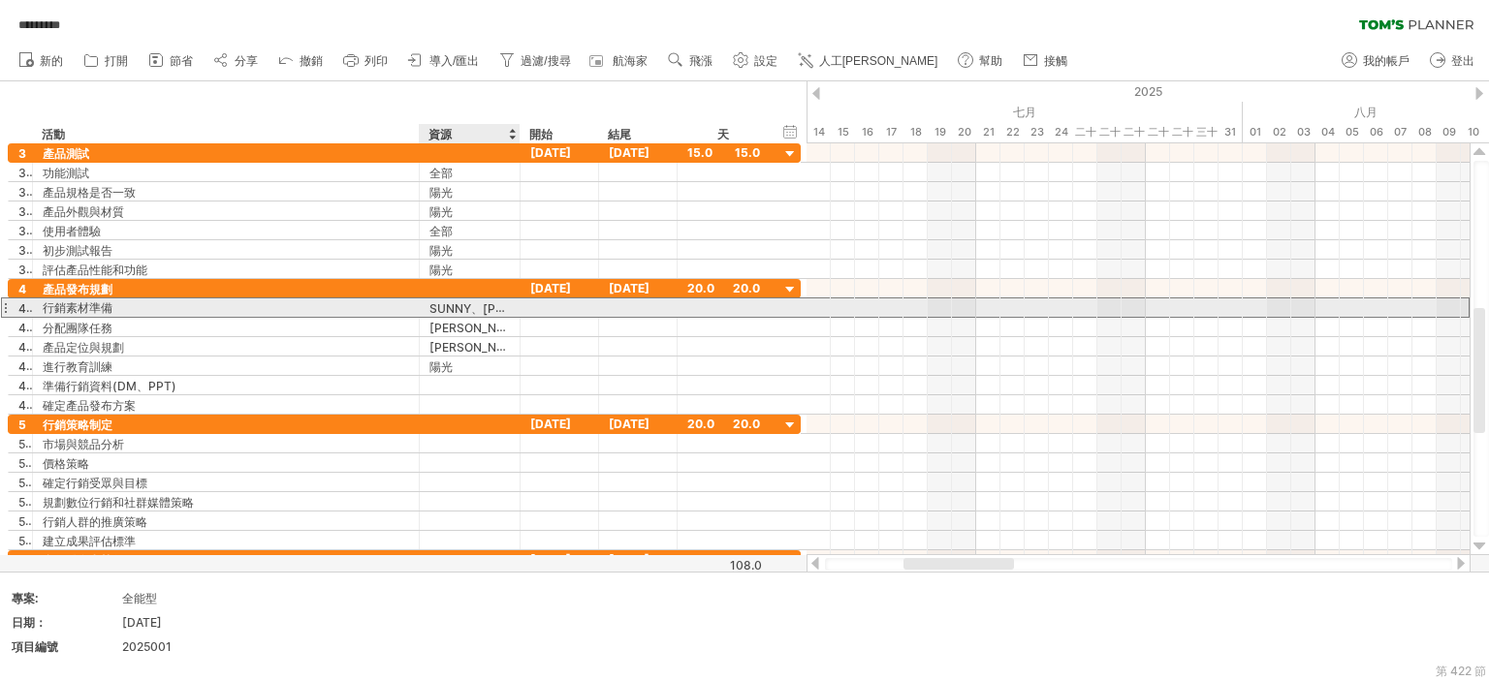
click at [439, 309] on font "SUNNY、[PERSON_NAME]" at bounding box center [504, 308] width 150 height 16
click at [427, 309] on div "******** SUNNY、[PERSON_NAME]" at bounding box center [470, 307] width 101 height 18
click at [517, 305] on div at bounding box center [518, 307] width 10 height 19
click at [504, 306] on font "SUNNY、[PERSON_NAME]" at bounding box center [504, 308] width 150 height 16
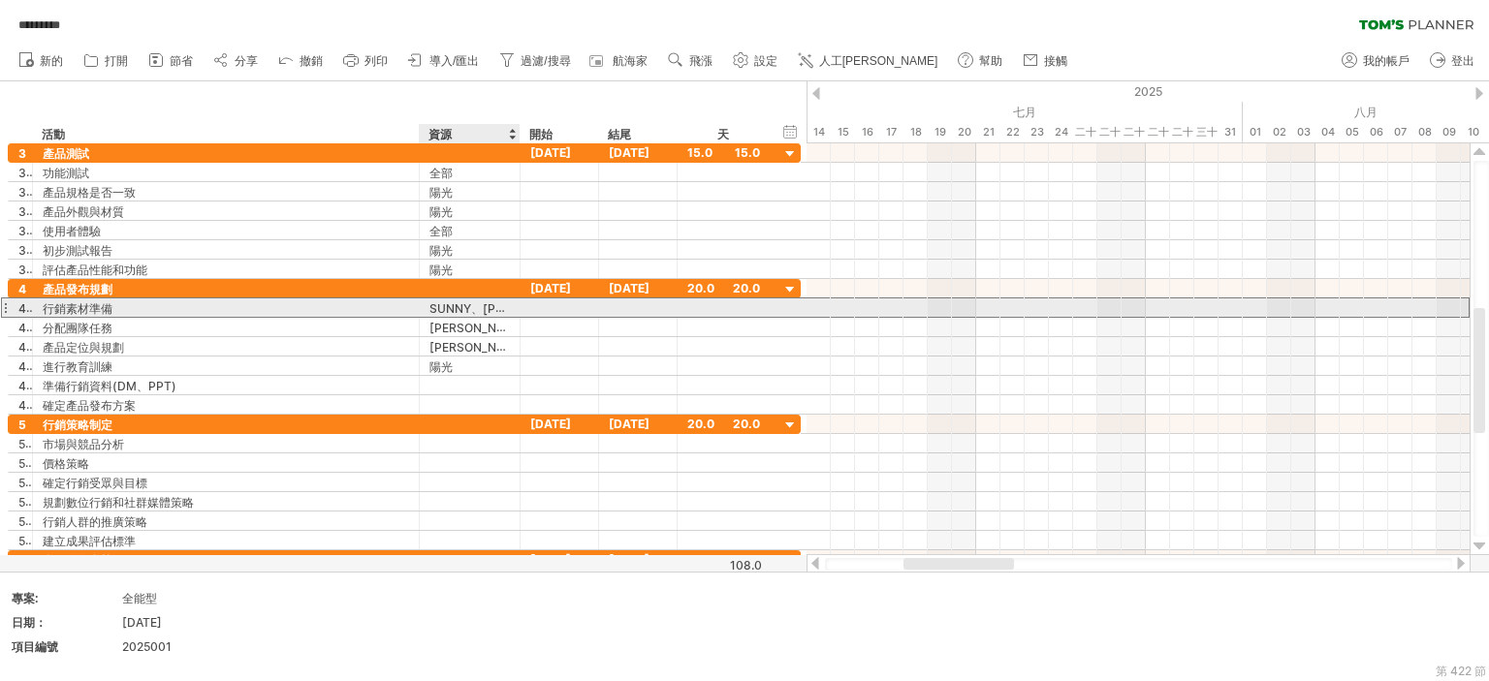
click at [504, 306] on font "SUNNY、[PERSON_NAME]" at bounding box center [504, 308] width 150 height 16
click at [504, 307] on font "SUNNY、[PERSON_NAME]" at bounding box center [504, 308] width 150 height 16
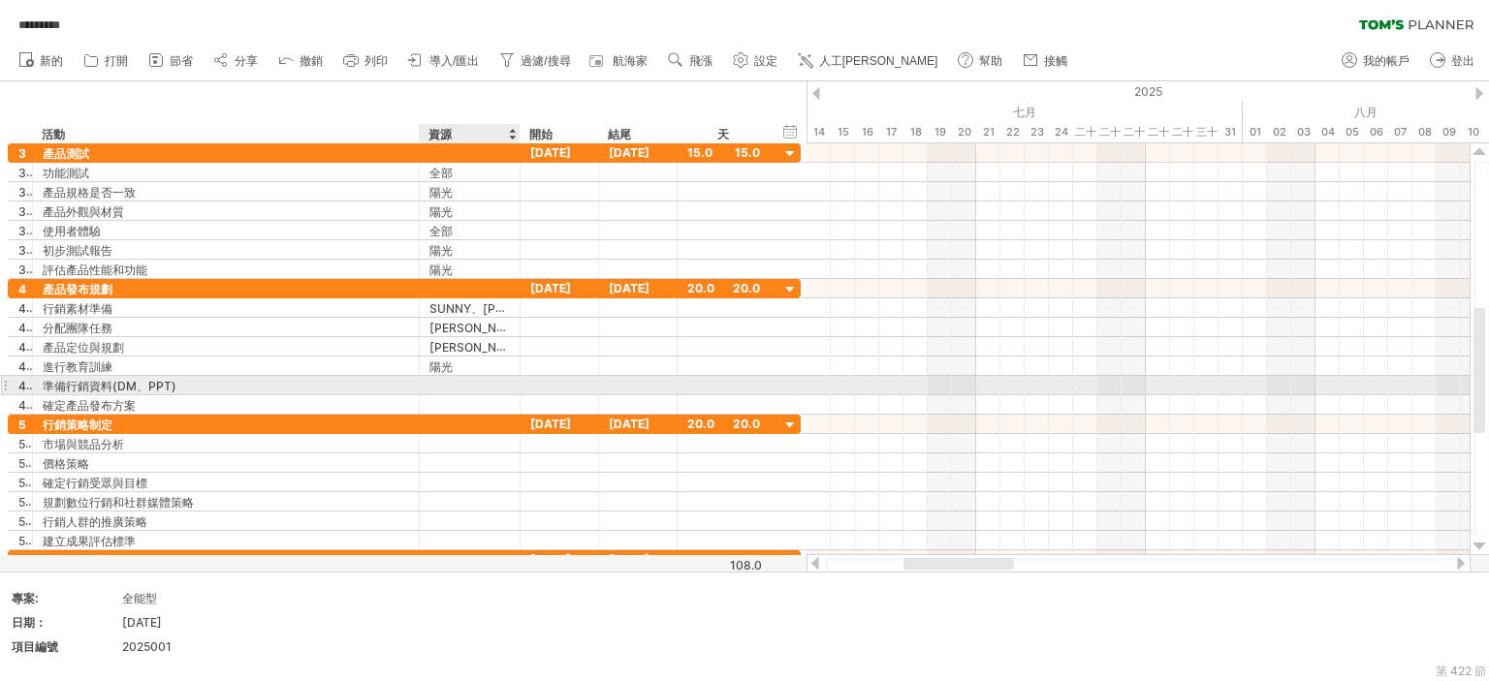
click at [461, 385] on div at bounding box center [469, 385] width 80 height 18
type input "********"
click at [444, 395] on div at bounding box center [469, 404] width 80 height 18
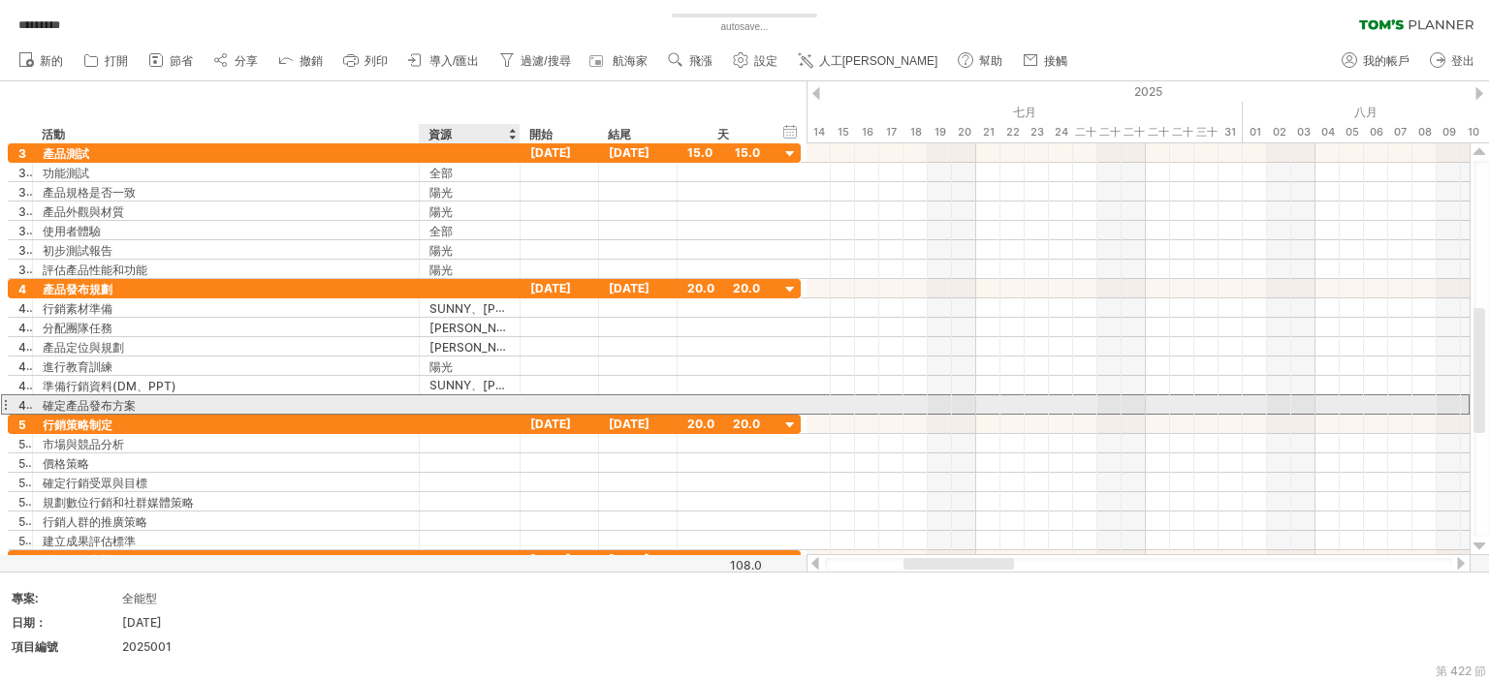
type input "*"
type input "******"
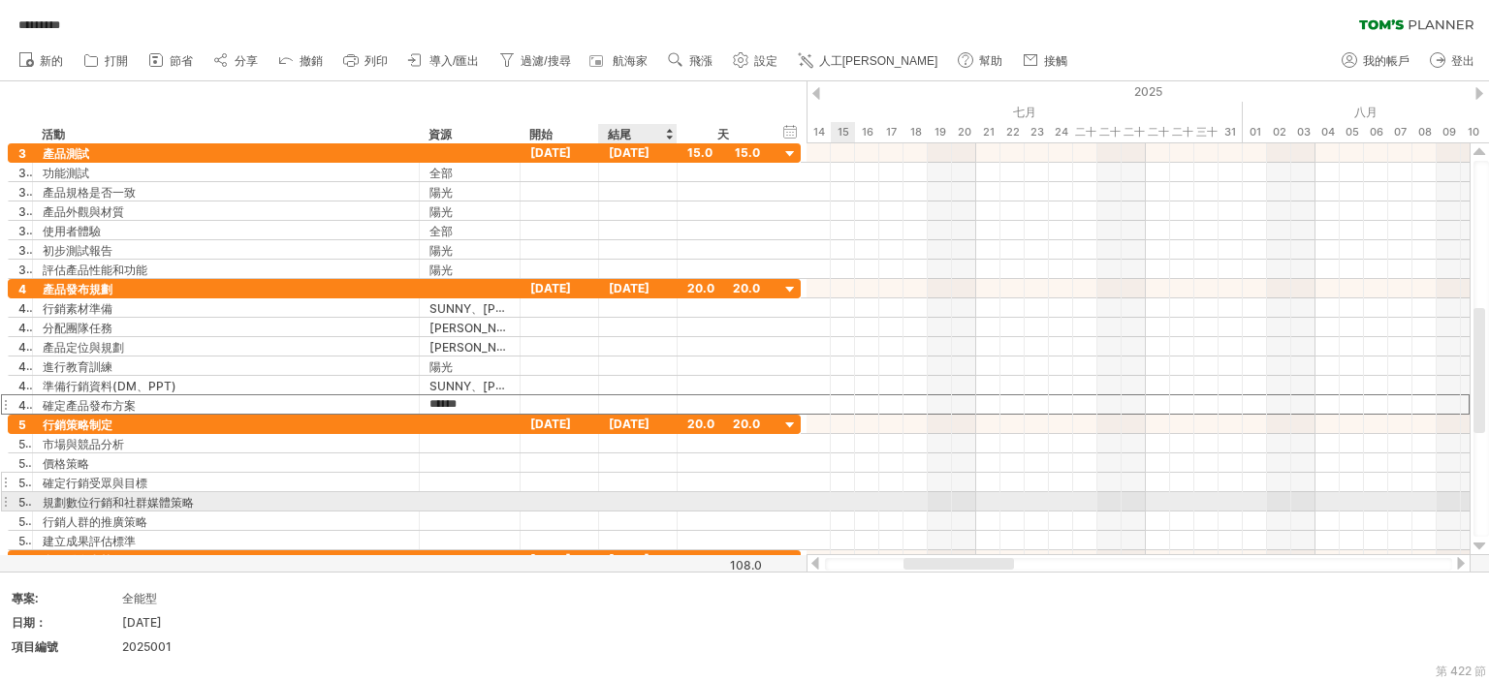
click at [610, 487] on div at bounding box center [638, 482] width 78 height 18
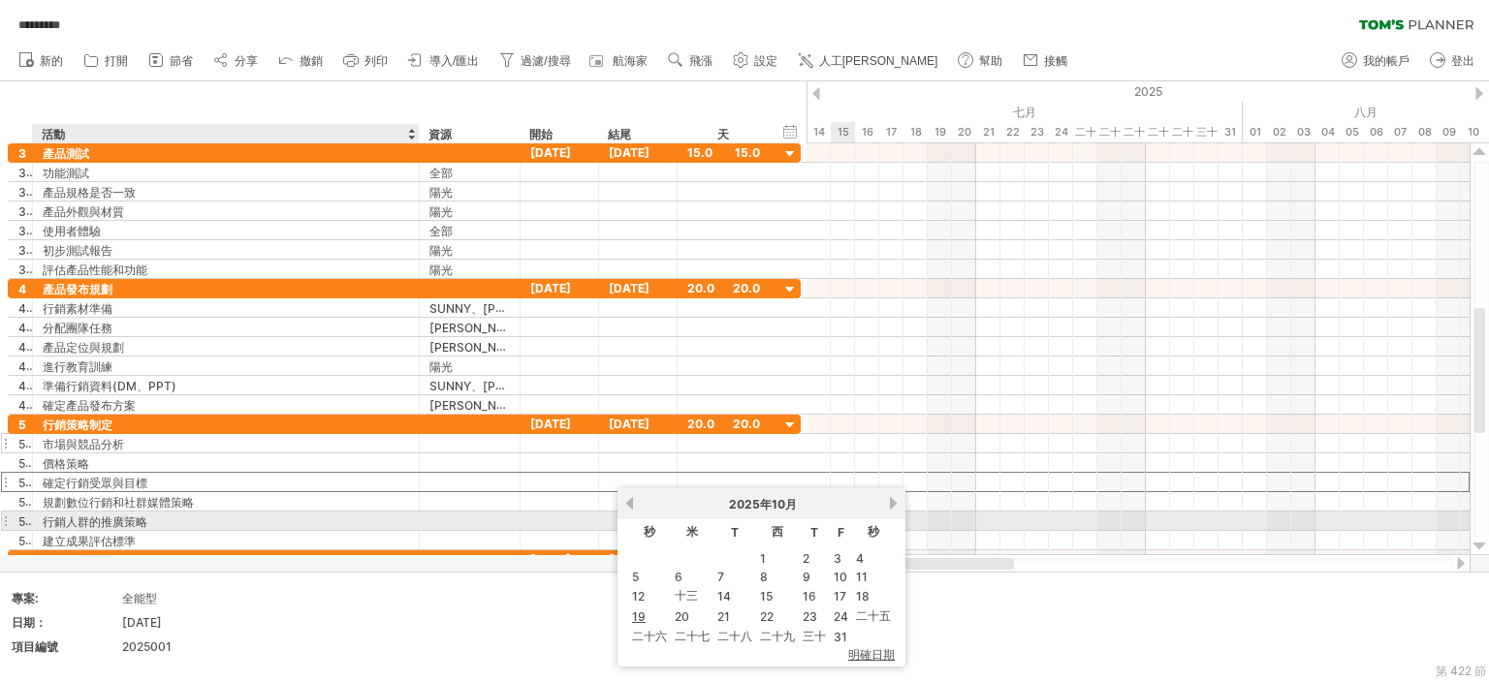
click at [418, 492] on div at bounding box center [417, 501] width 10 height 19
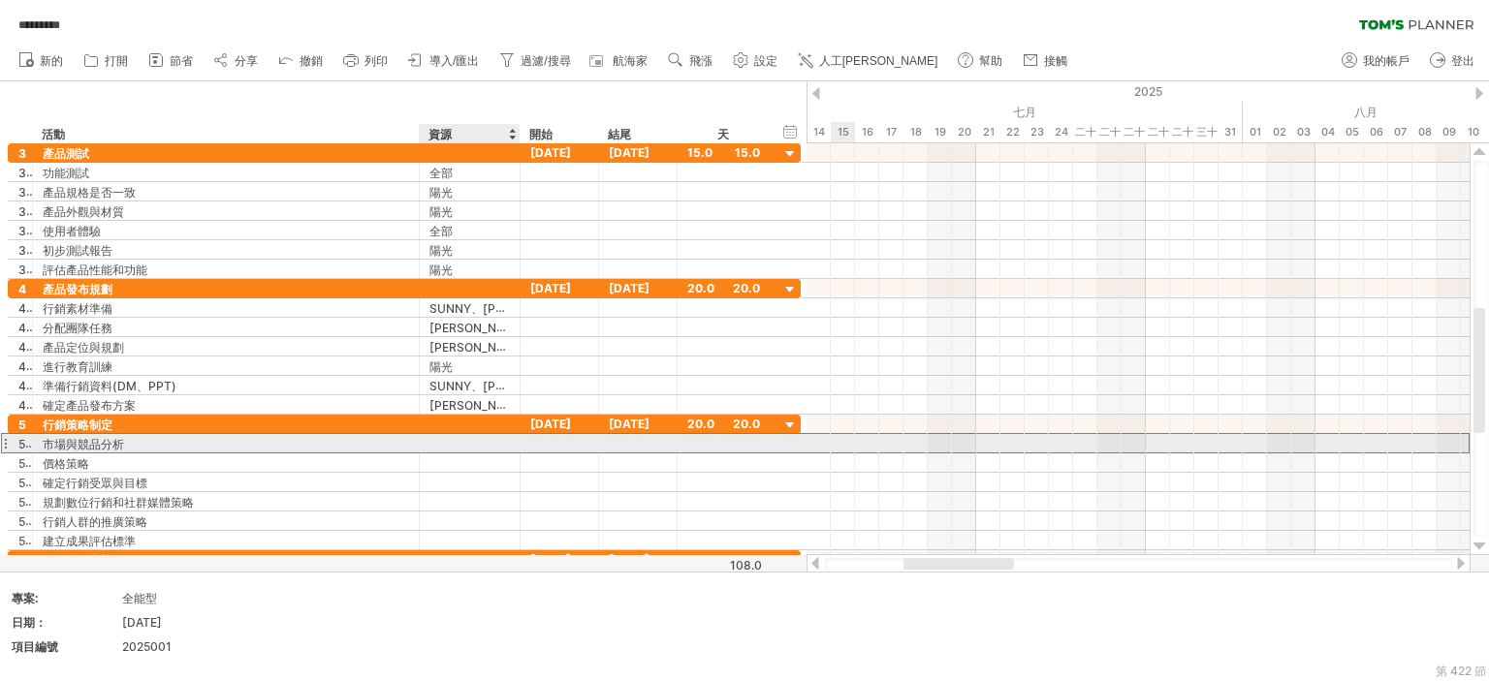
click at [466, 436] on div at bounding box center [469, 443] width 80 height 18
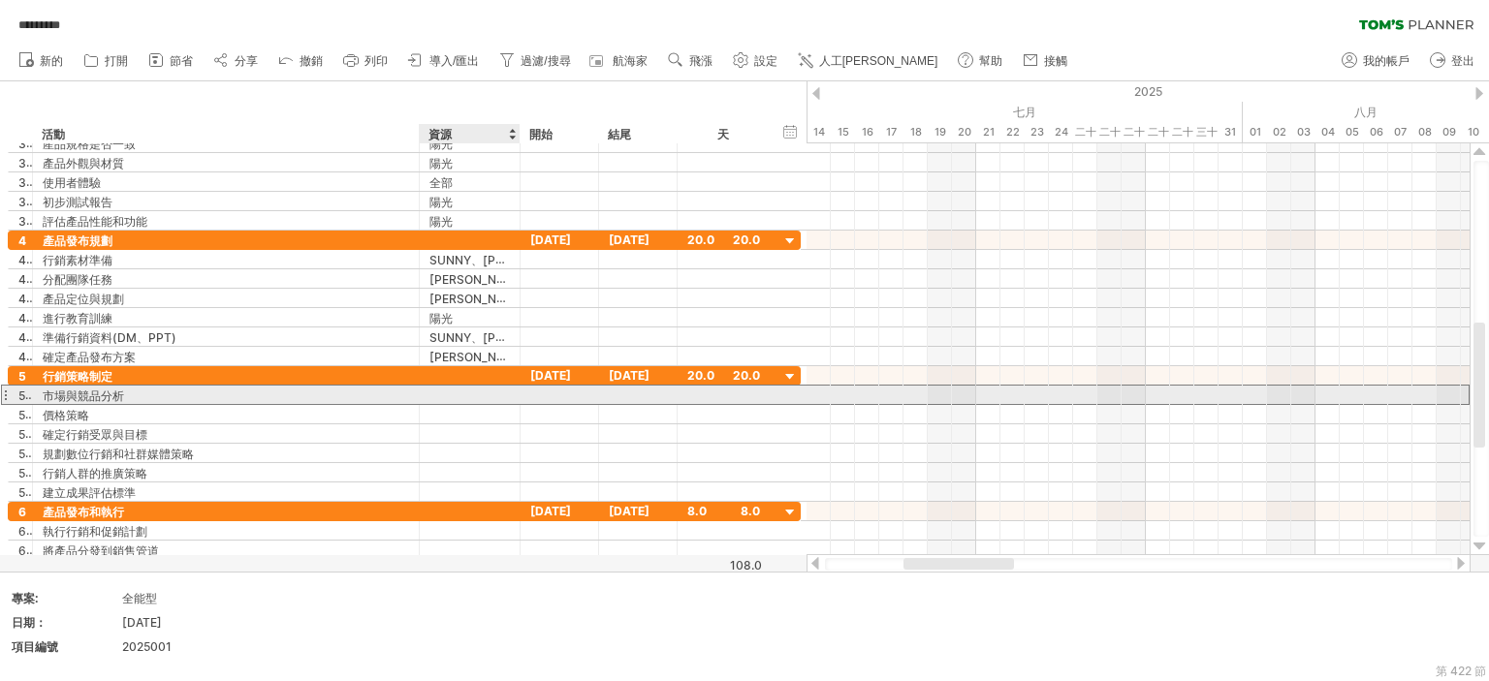
click at [437, 392] on div at bounding box center [469, 395] width 80 height 18
type input "***"
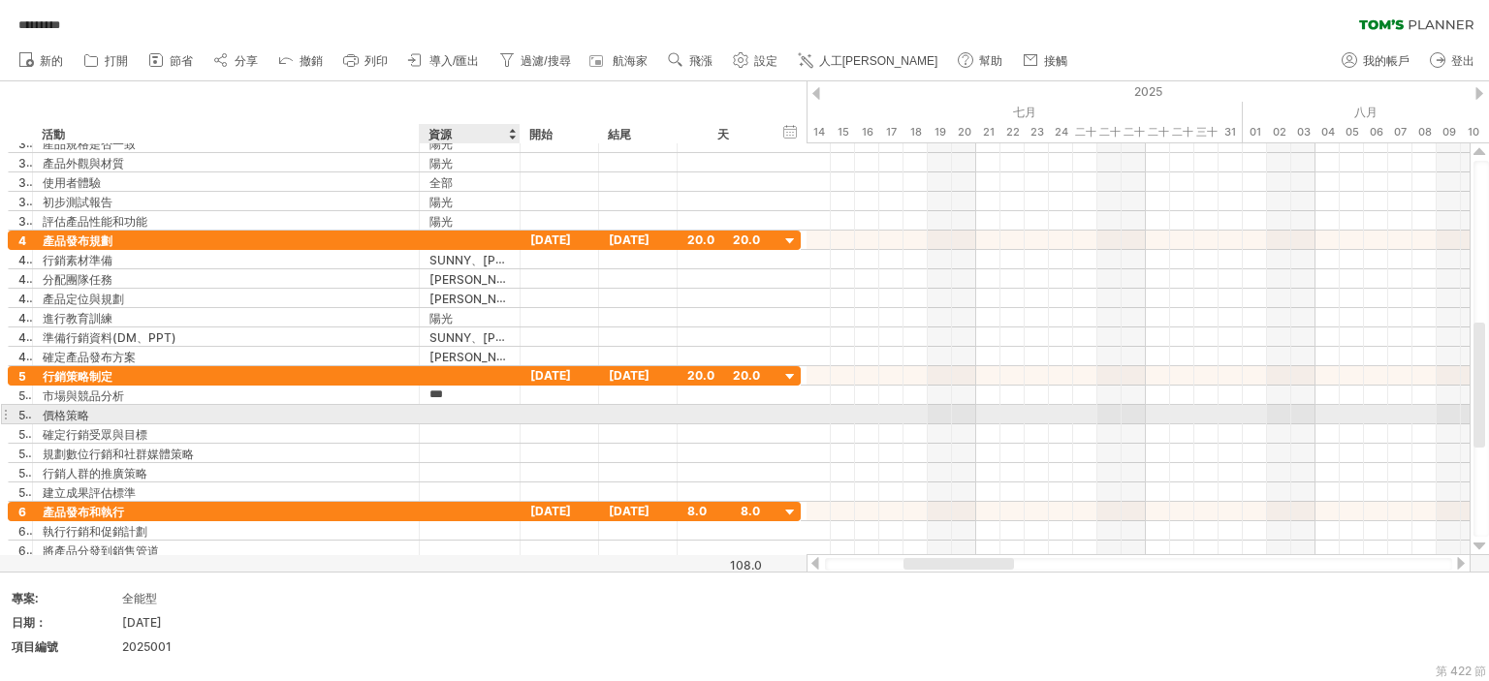
click at [491, 417] on div at bounding box center [469, 414] width 80 height 18
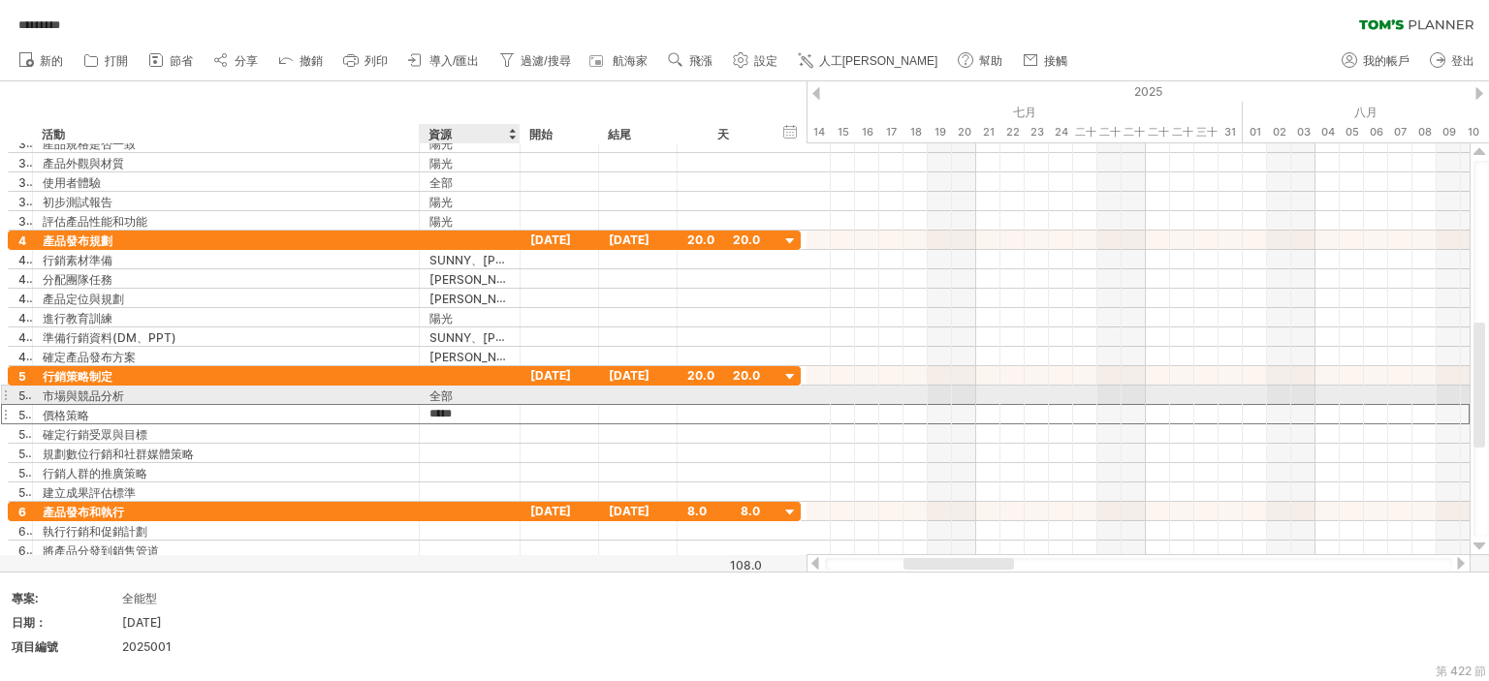
type input "*"
type input "******"
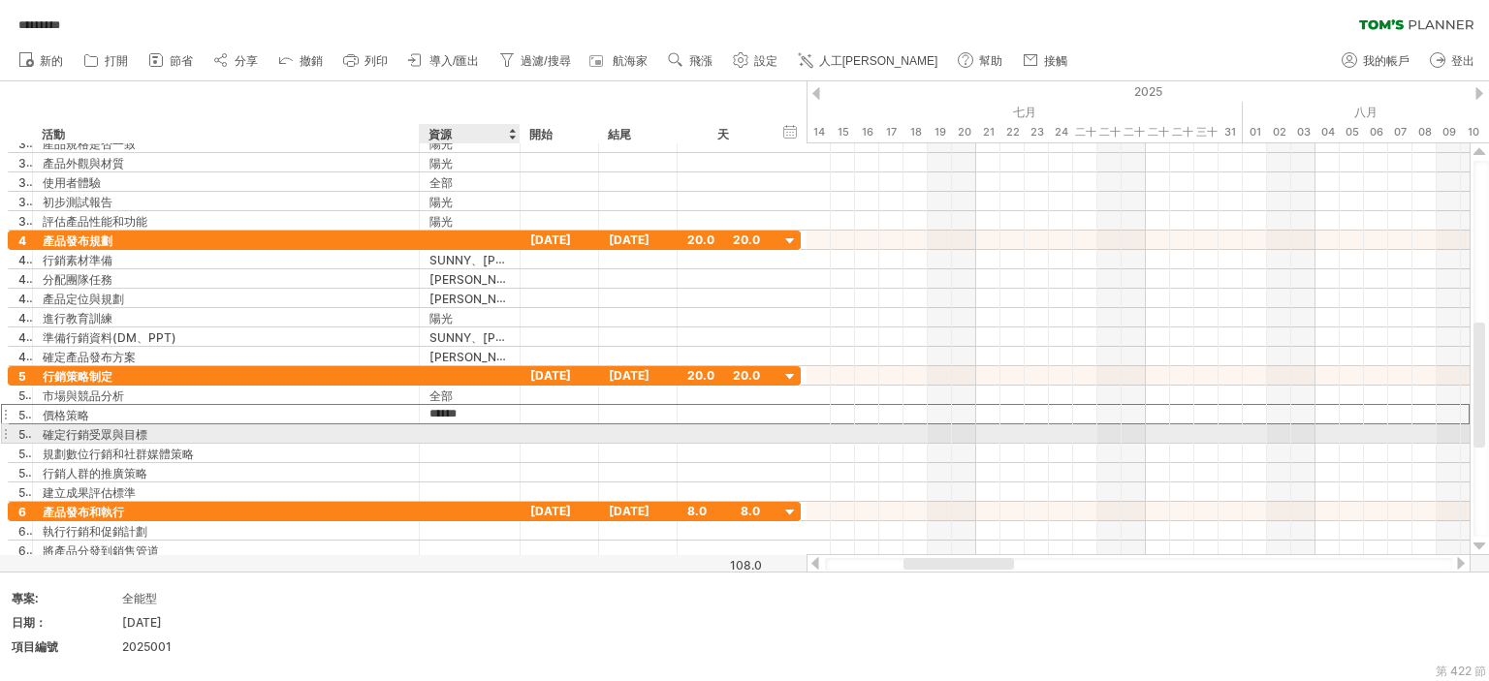
click at [476, 425] on div at bounding box center [469, 433] width 80 height 18
type input "******"
drag, startPoint x: 488, startPoint y: 433, endPoint x: 480, endPoint y: 462, distance: 30.4
click at [487, 432] on input "******" at bounding box center [469, 433] width 80 height 18
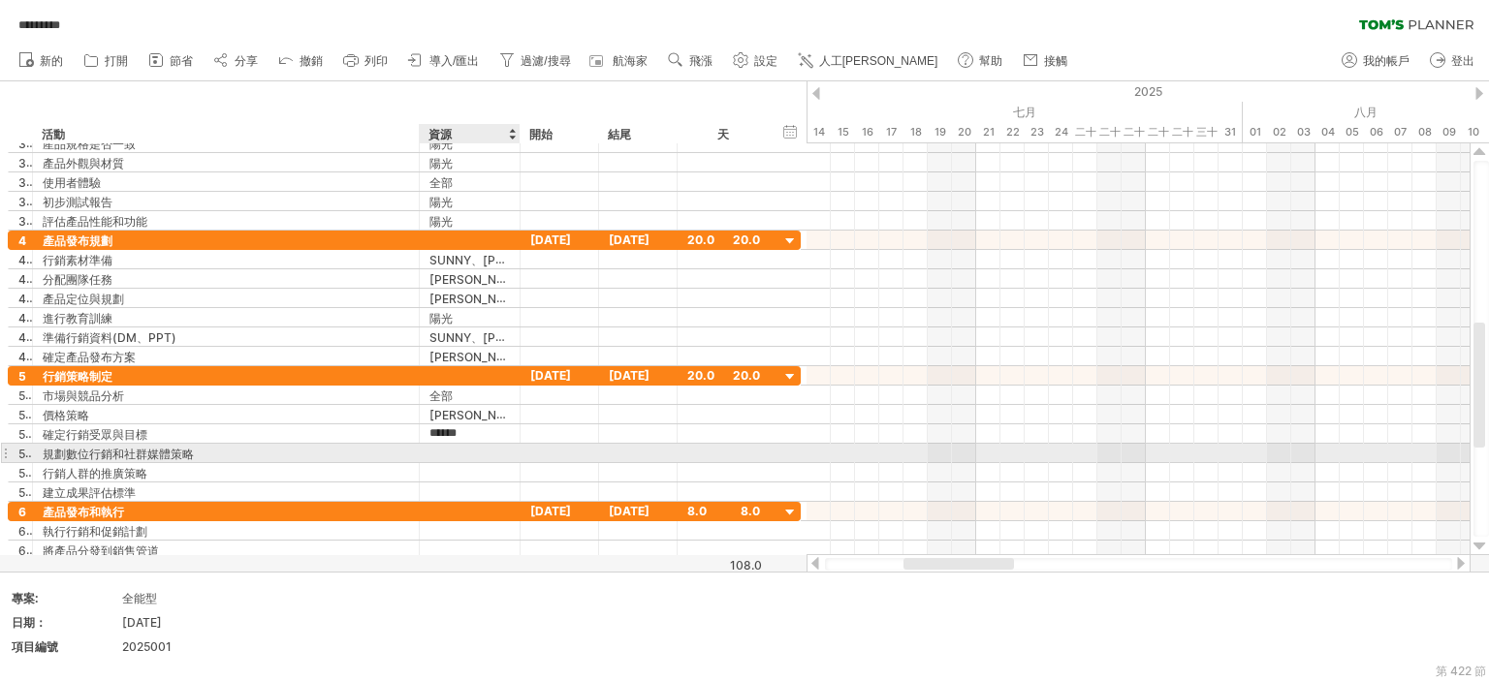
click at [458, 455] on div at bounding box center [469, 453] width 80 height 18
type input "******"
click at [54, 466] on font "行銷人群的推廣策略" at bounding box center [95, 473] width 105 height 15
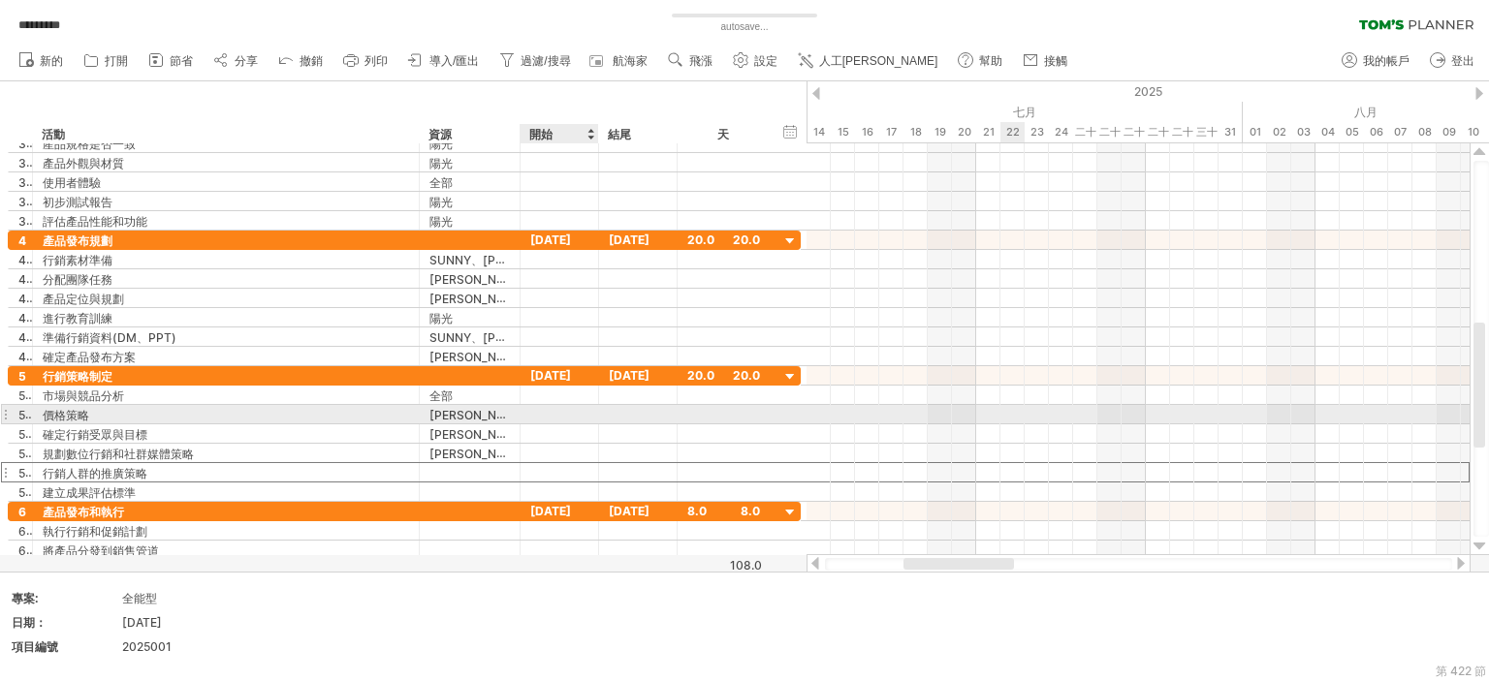
click at [478, 469] on div at bounding box center [469, 472] width 80 height 18
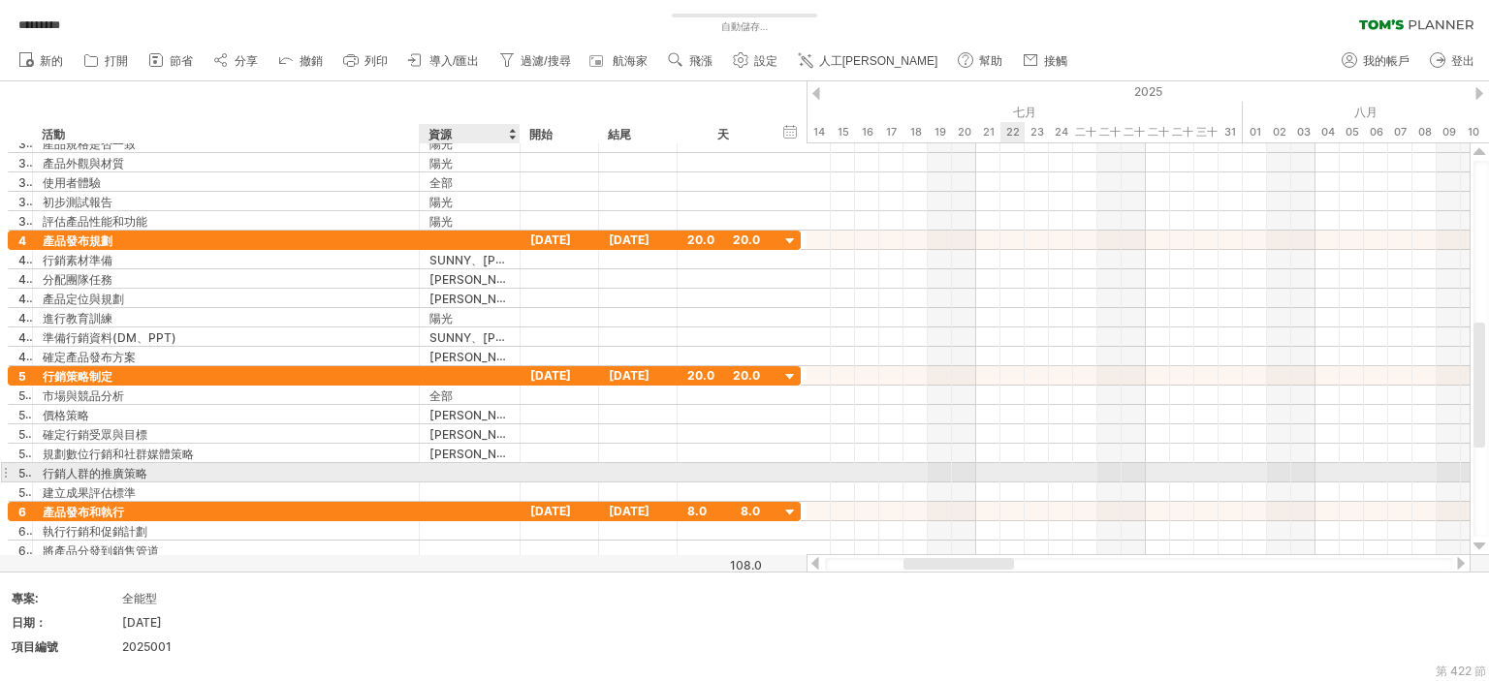
click at [474, 464] on input "text" at bounding box center [469, 472] width 80 height 18
type input "******"
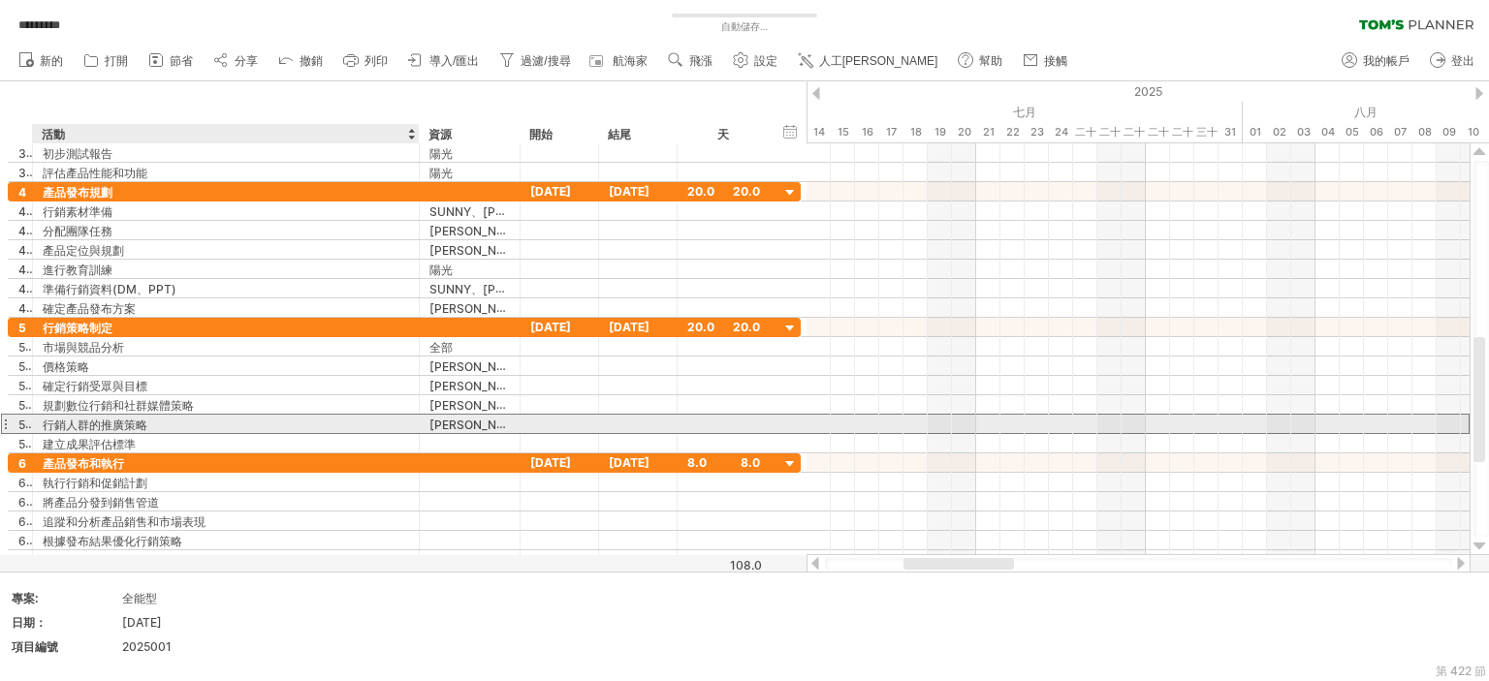
click at [100, 424] on font "行銷人群的推廣策略" at bounding box center [95, 425] width 105 height 15
click at [91, 418] on font "行銷人群的推廣策略" at bounding box center [95, 425] width 105 height 15
click at [190, 424] on div "行銷人群的推廣策略" at bounding box center [226, 424] width 366 height 18
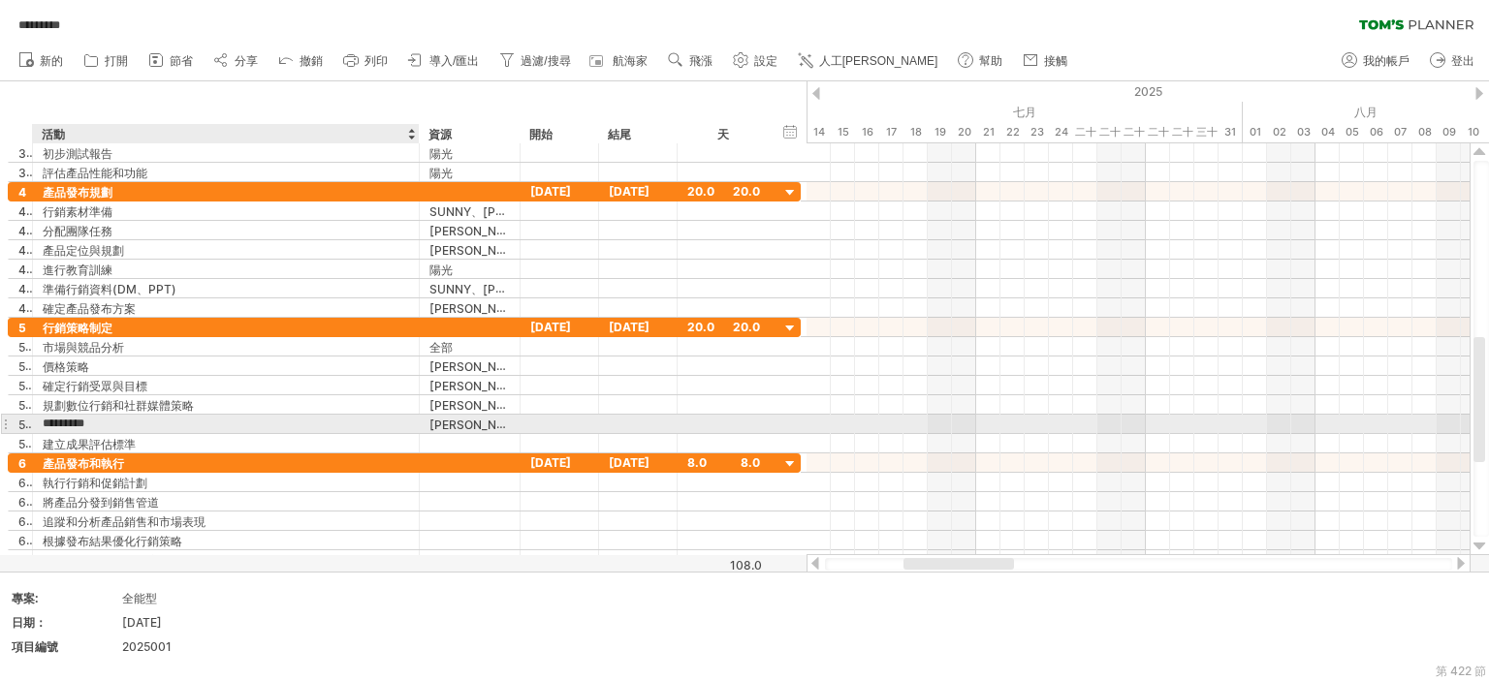
click at [190, 424] on input "*********" at bounding box center [226, 424] width 366 height 18
click at [84, 417] on input "*********" at bounding box center [226, 424] width 366 height 18
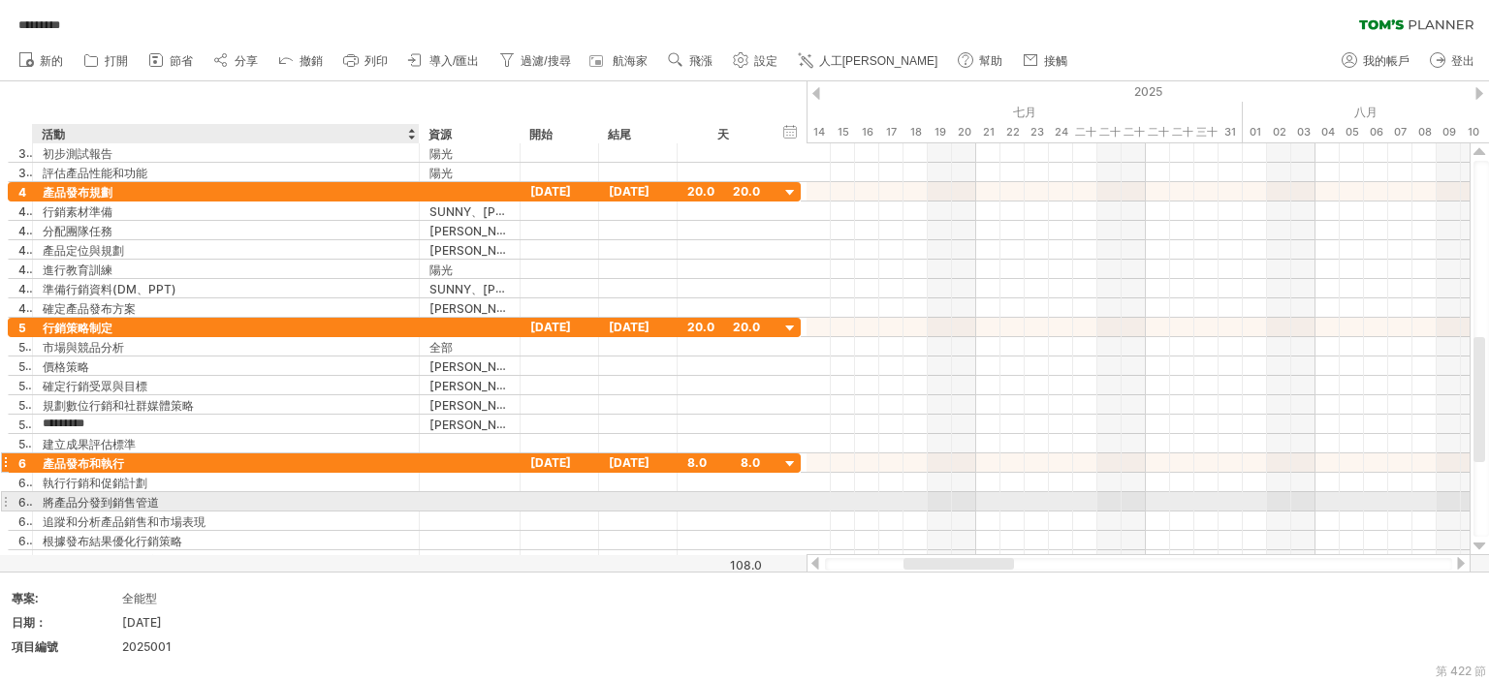
click at [299, 441] on div "建立成果評估標準" at bounding box center [226, 443] width 366 height 18
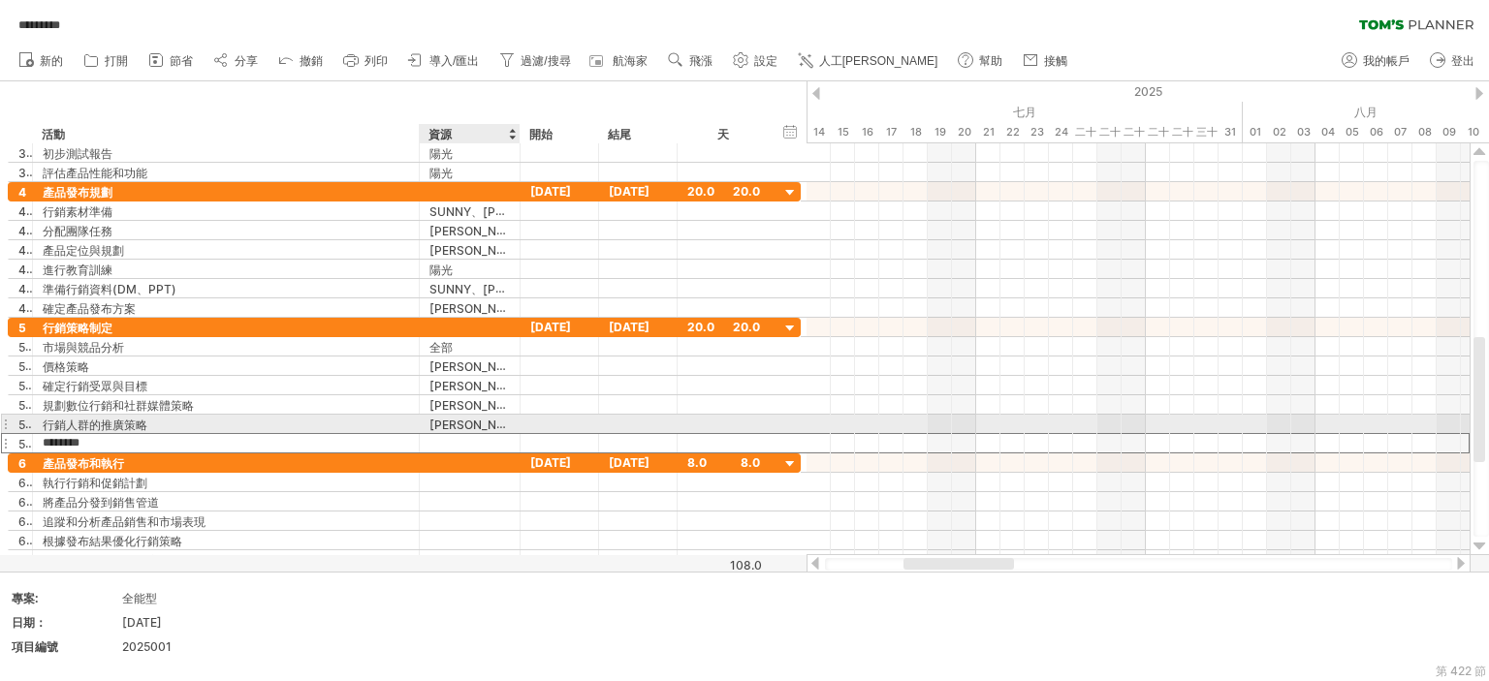
click at [458, 429] on font "[PERSON_NAME]" at bounding box center [477, 425] width 97 height 16
click at [461, 435] on div at bounding box center [469, 443] width 80 height 18
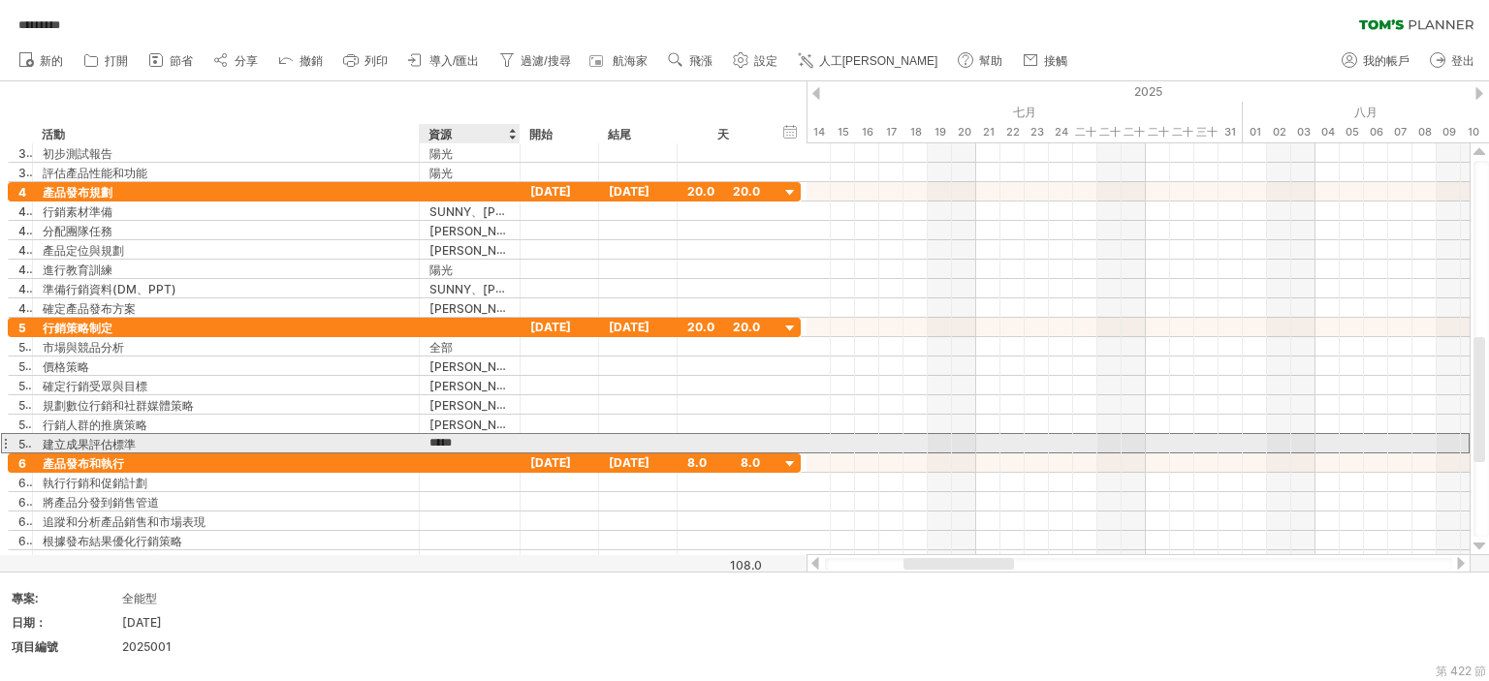
type input "******"
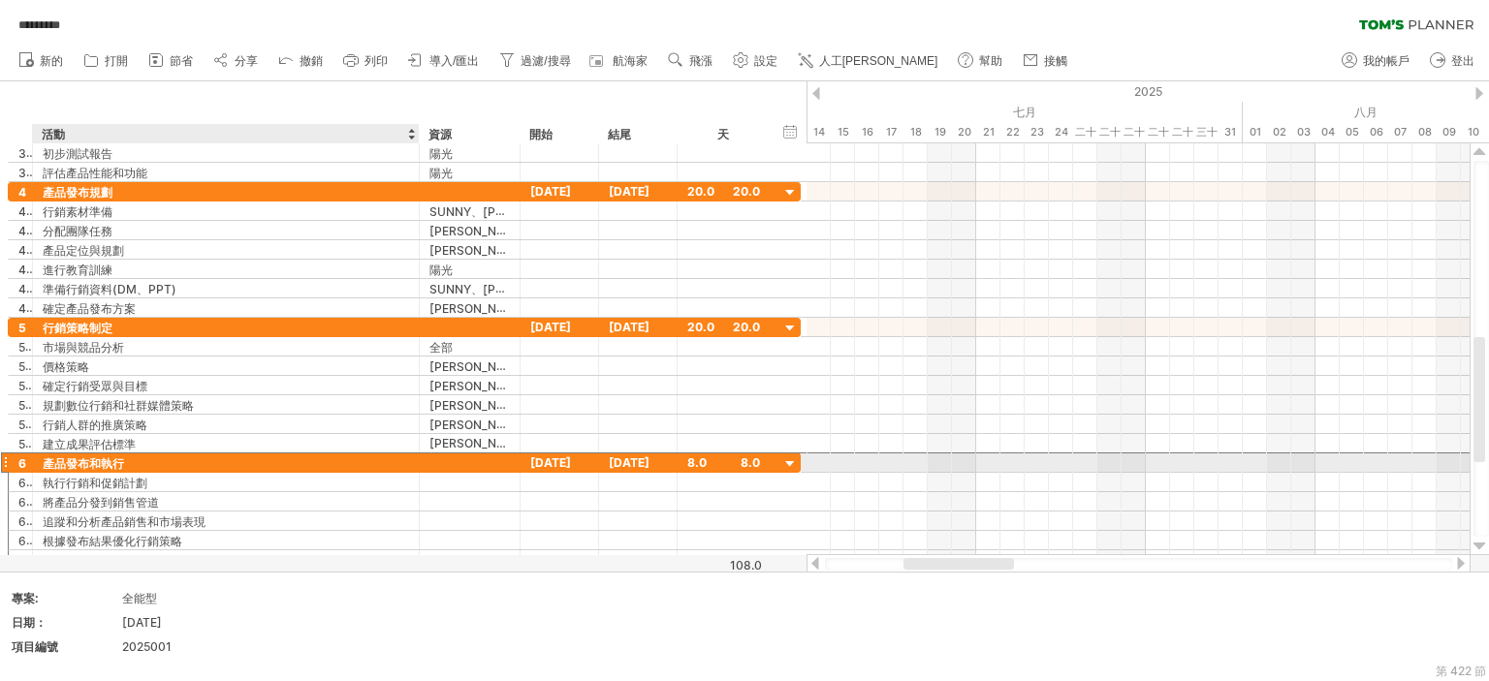
click at [406, 464] on div "產品發布和執行" at bounding box center [226, 463] width 366 height 18
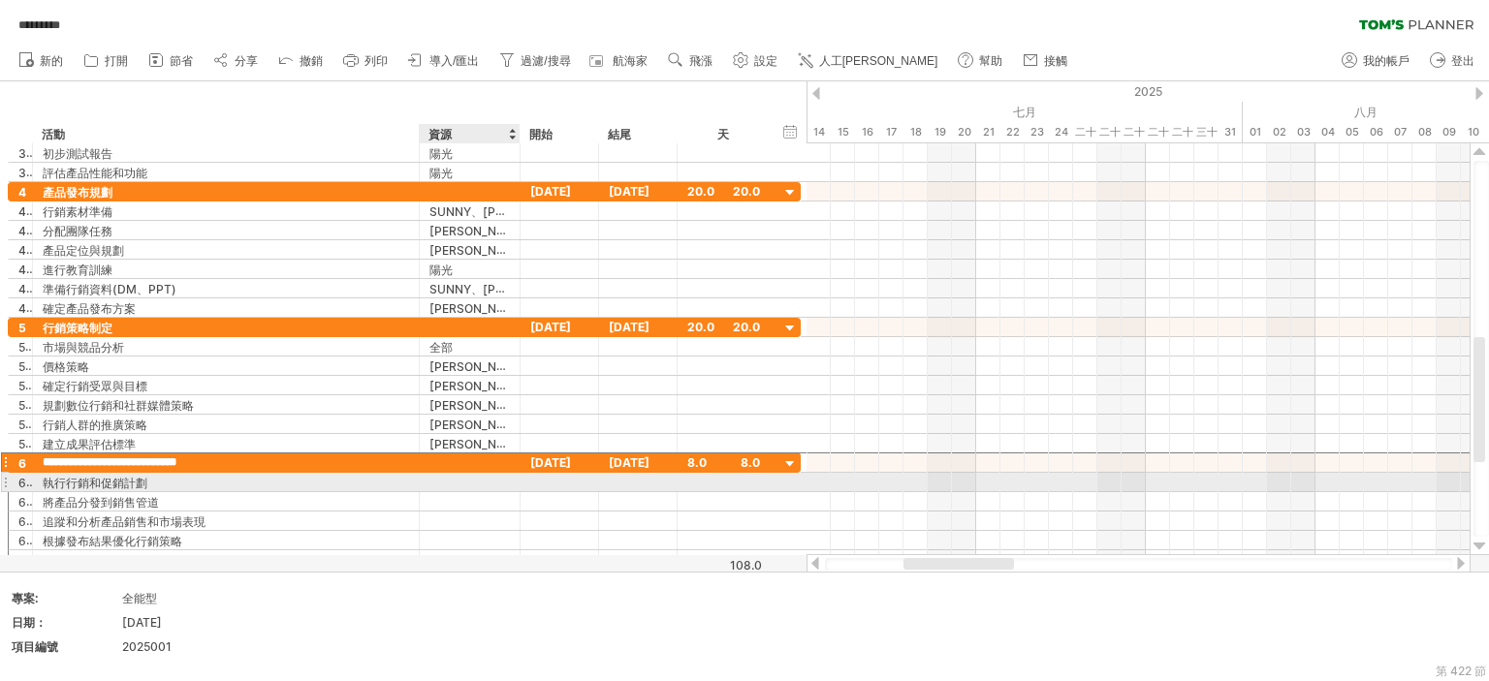
click at [464, 480] on div at bounding box center [469, 482] width 80 height 18
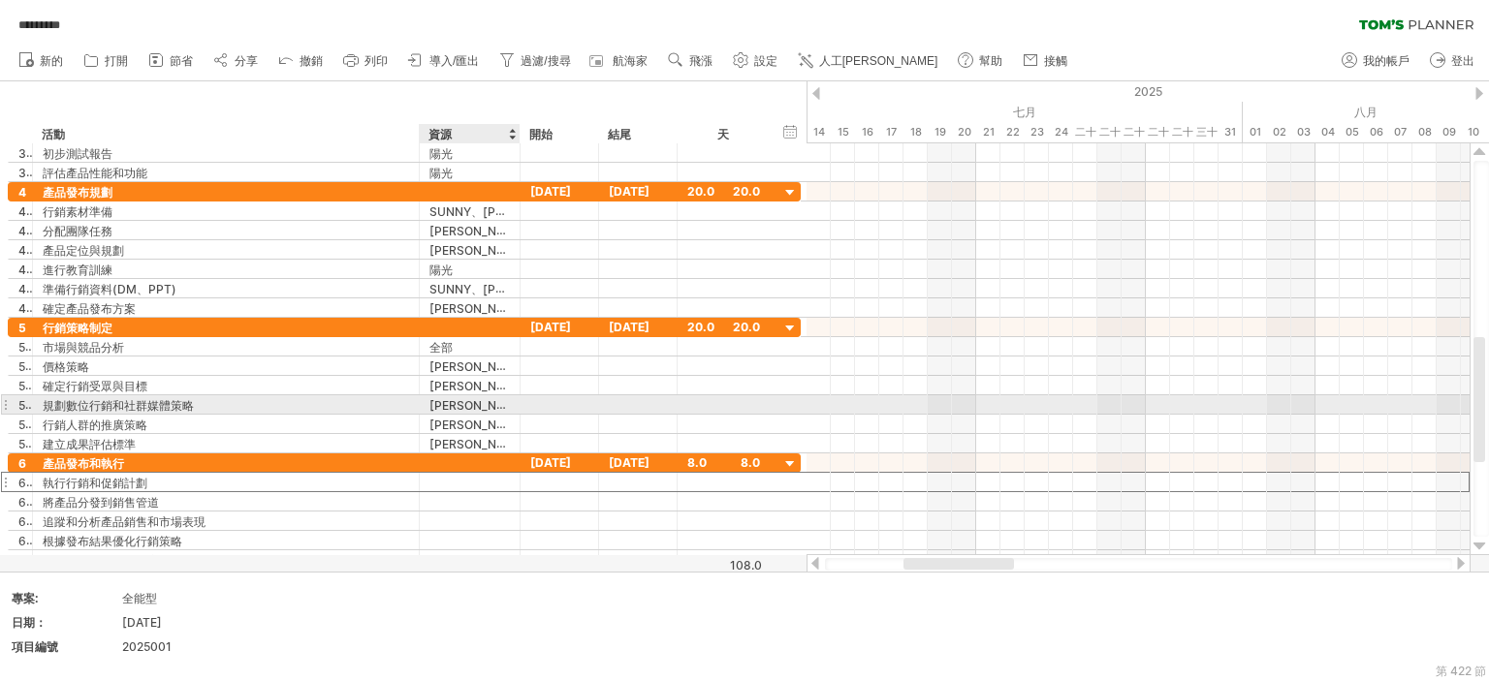
click at [432, 397] on font "[PERSON_NAME]" at bounding box center [477, 404] width 97 height 15
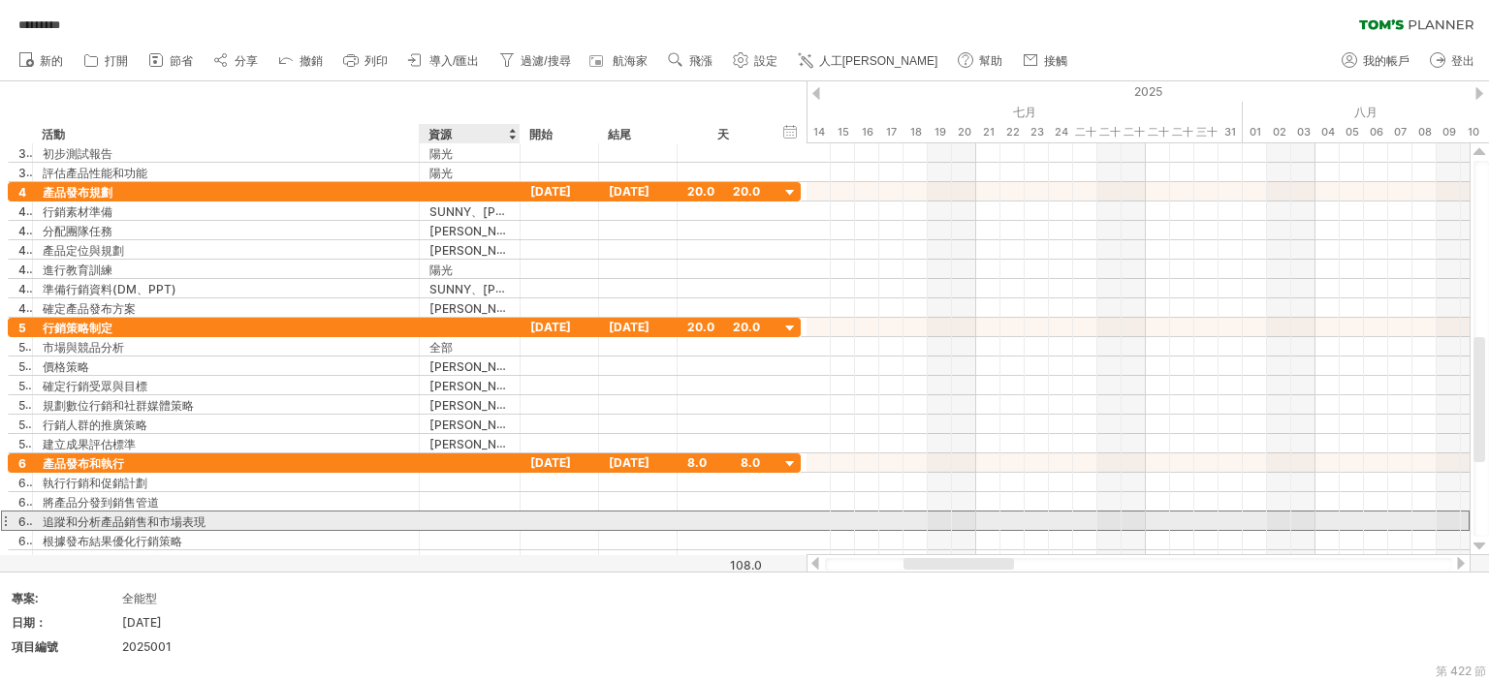
click at [504, 517] on div at bounding box center [469, 521] width 80 height 18
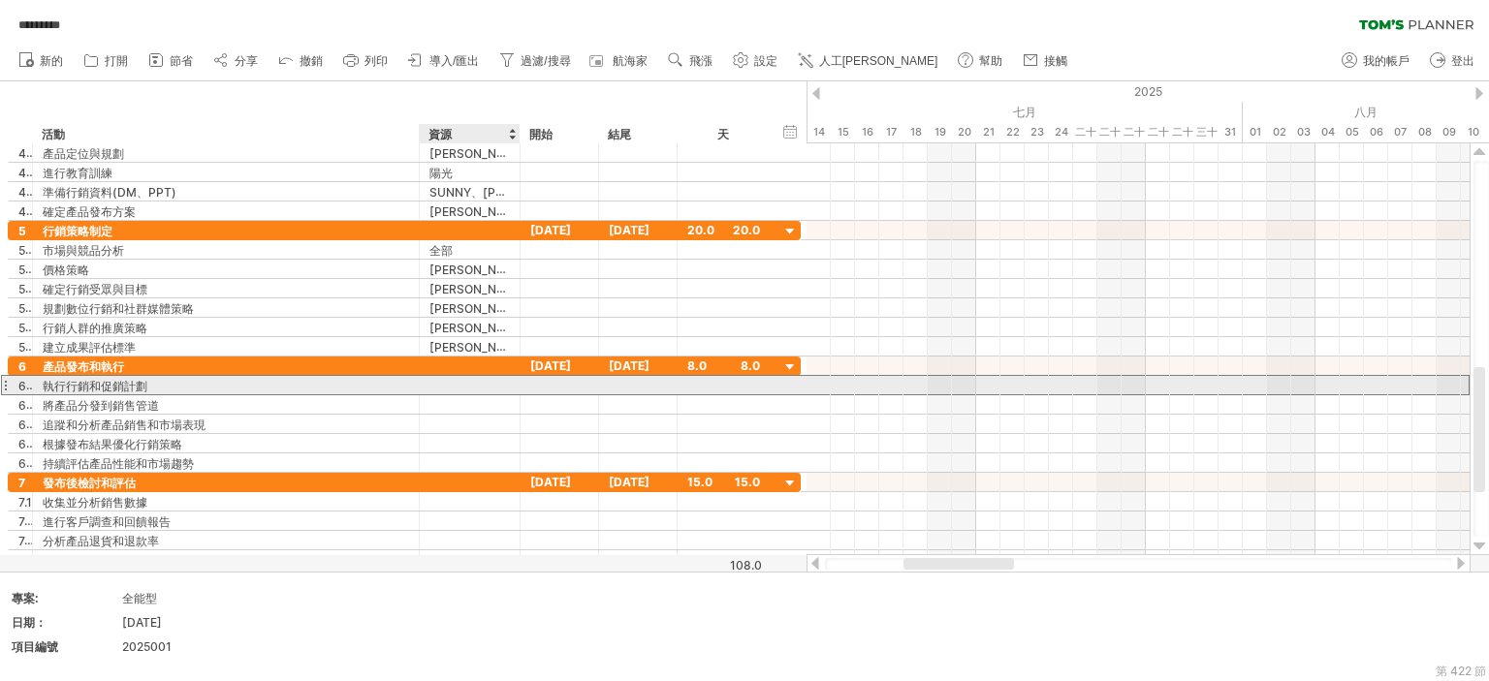
click at [454, 381] on div at bounding box center [469, 385] width 80 height 18
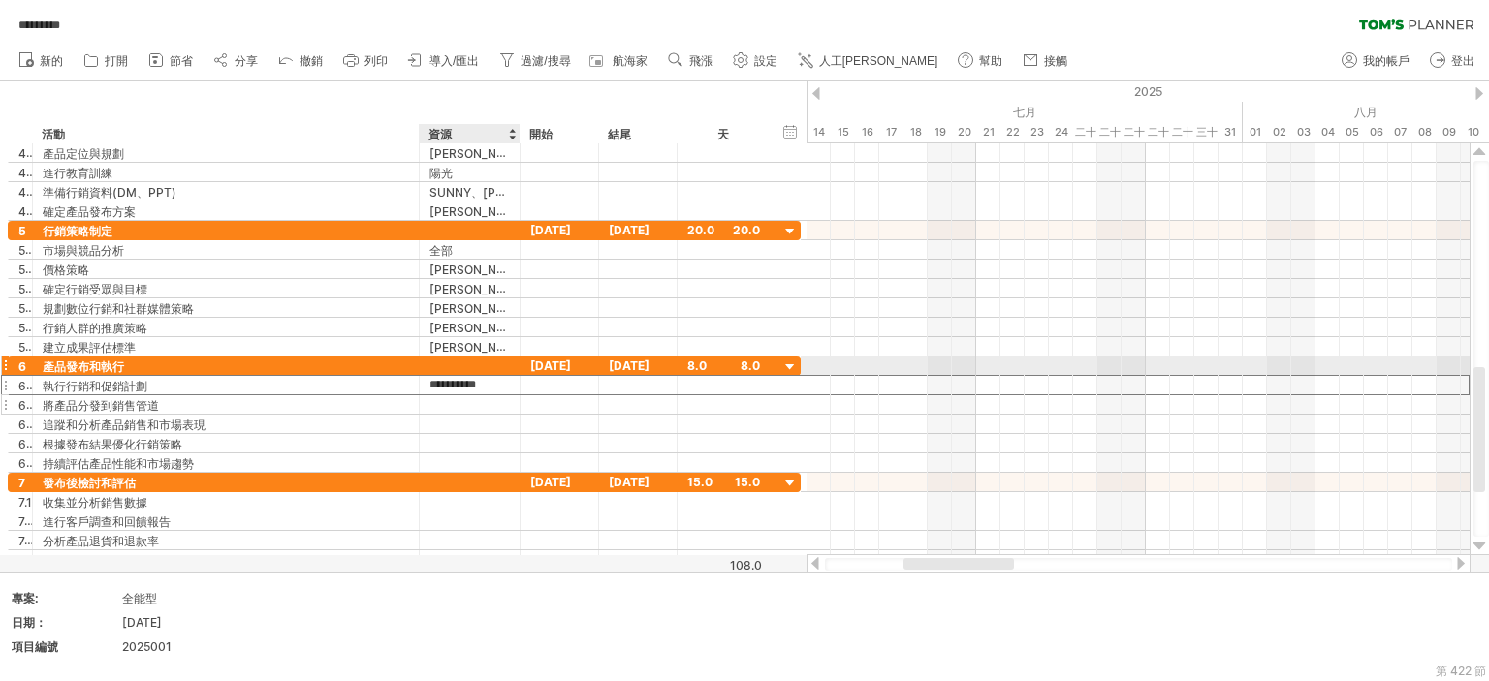
click at [453, 408] on div at bounding box center [469, 404] width 80 height 18
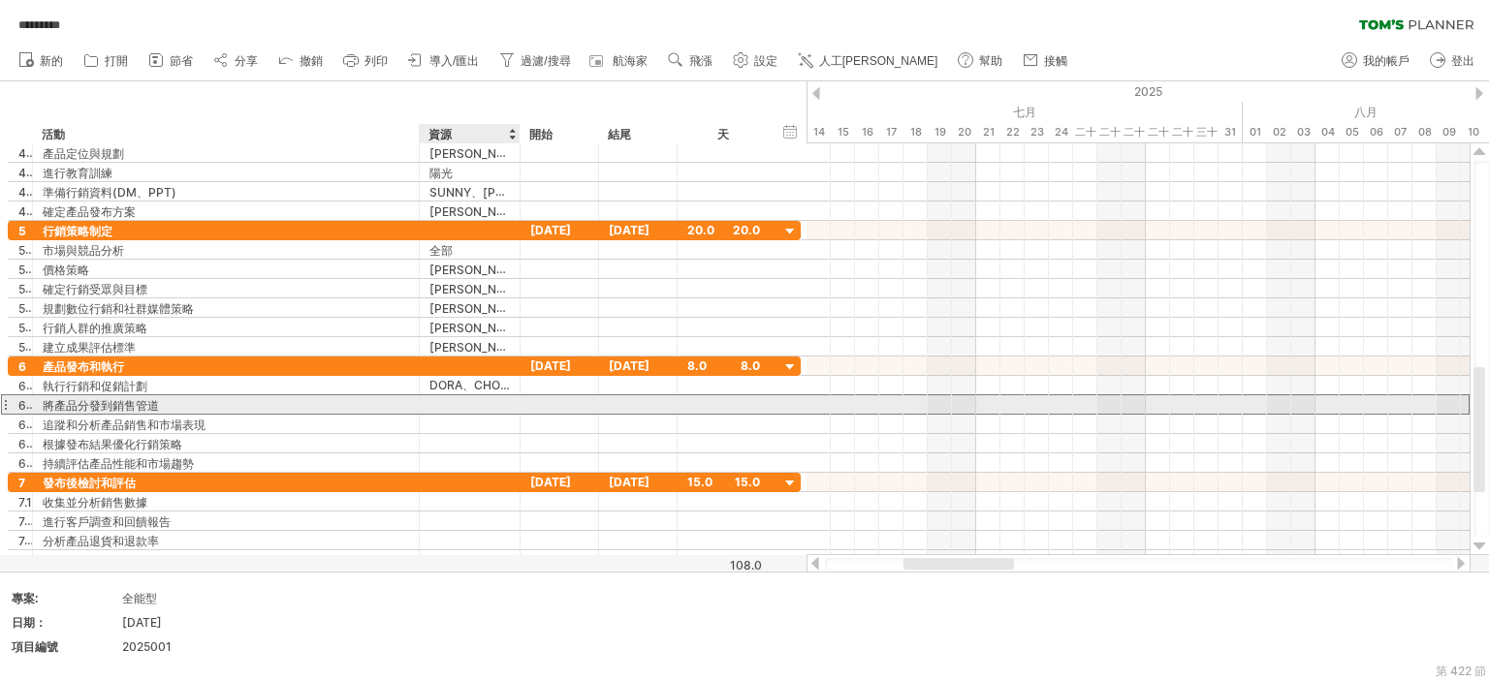
scroll to position [0, 0]
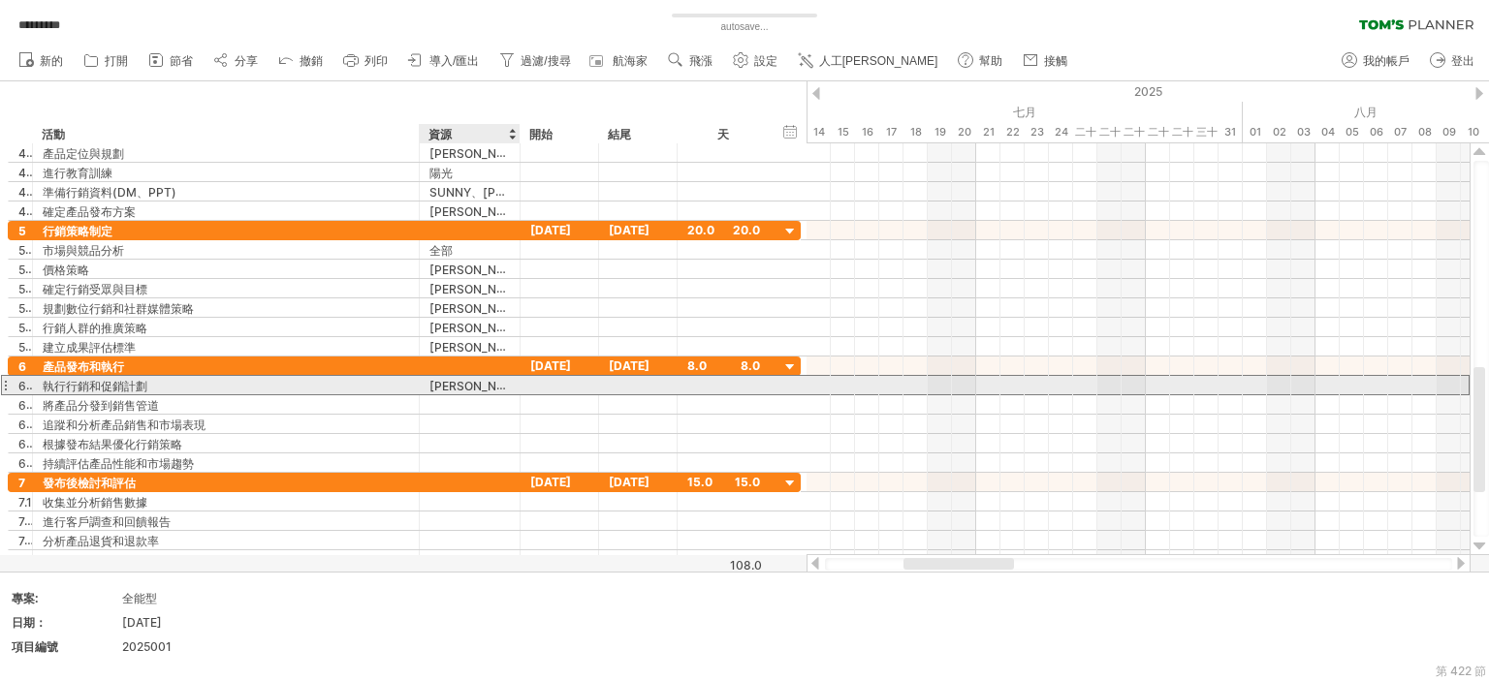
click at [472, 384] on font "[PERSON_NAME]、[PERSON_NAME]" at bounding box center [531, 386] width 205 height 16
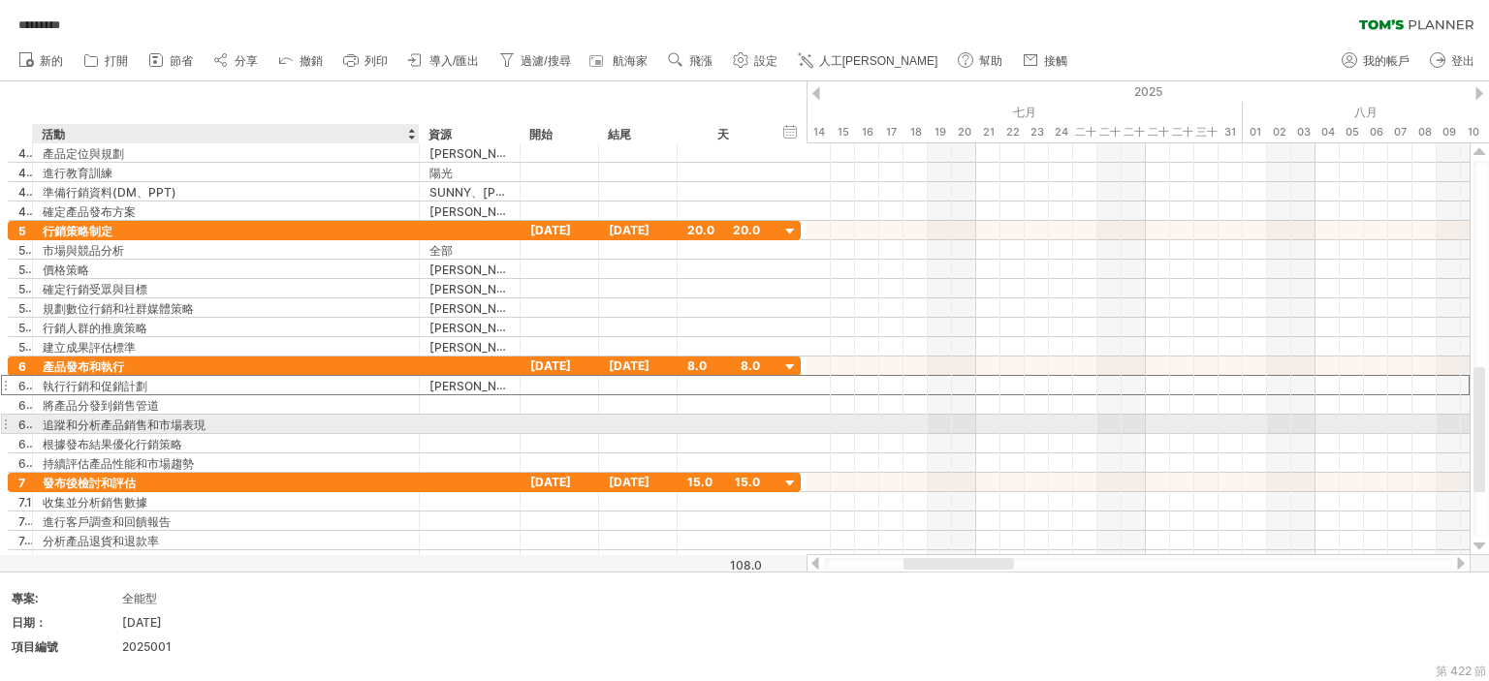
click at [329, 427] on div "追蹤和分析產品銷售和市場表現" at bounding box center [226, 424] width 366 height 18
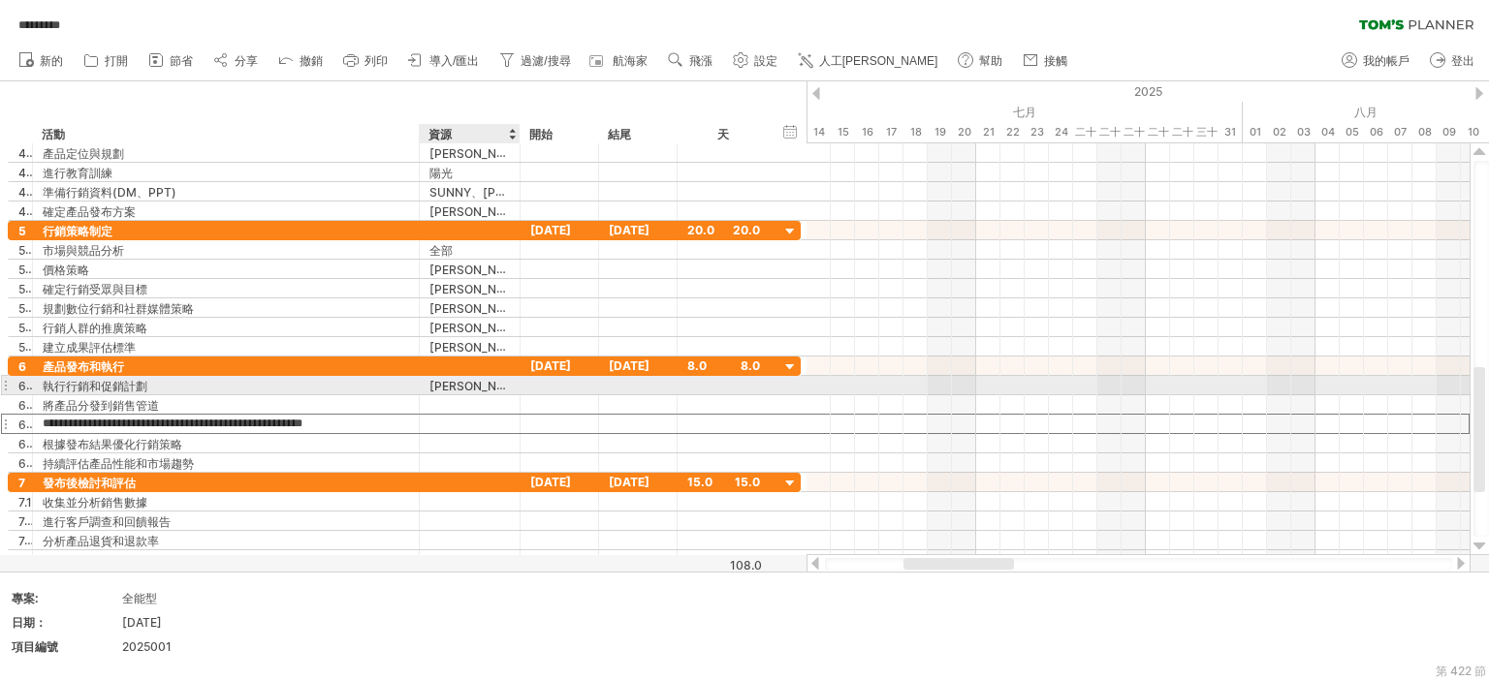
click at [487, 379] on div "[PERSON_NAME]、[PERSON_NAME]" at bounding box center [469, 385] width 80 height 18
click at [0, 0] on input "**********" at bounding box center [0, 0] width 0 height 0
click at [477, 383] on input "**********" at bounding box center [469, 385] width 80 height 18
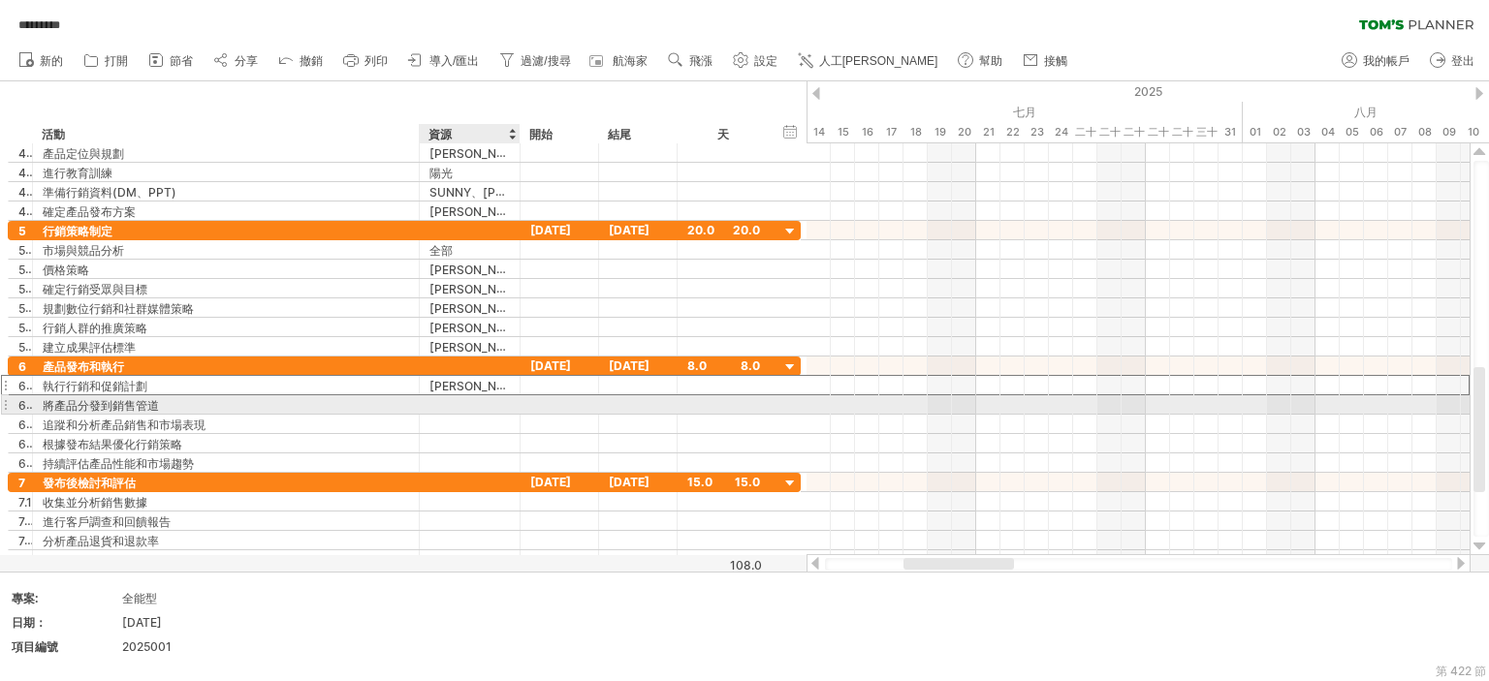
click at [487, 382] on div "[PERSON_NAME]、[PERSON_NAME]" at bounding box center [469, 385] width 80 height 18
click at [0, 0] on input "**********" at bounding box center [0, 0] width 0 height 0
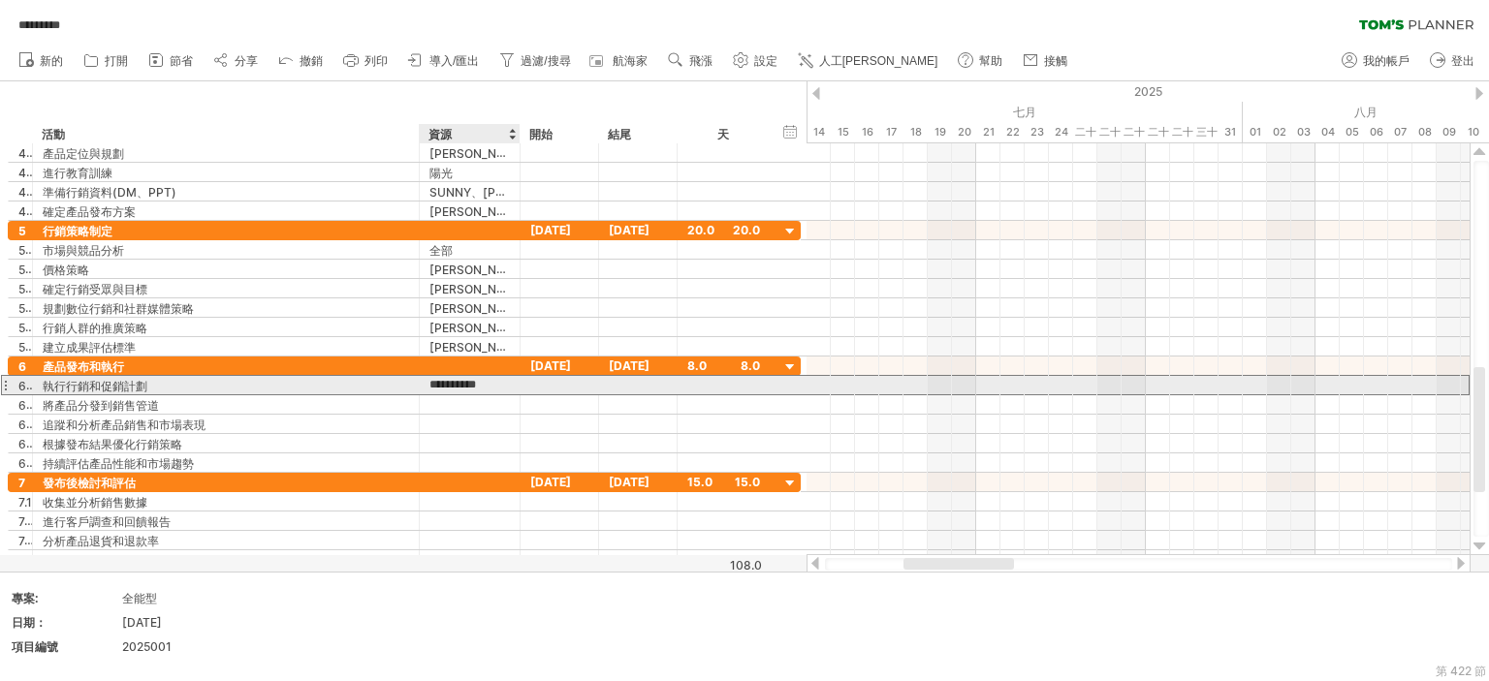
drag, startPoint x: 491, startPoint y: 383, endPoint x: 514, endPoint y: 382, distance: 22.3
click at [530, 383] on div "**********" at bounding box center [404, 385] width 793 height 20
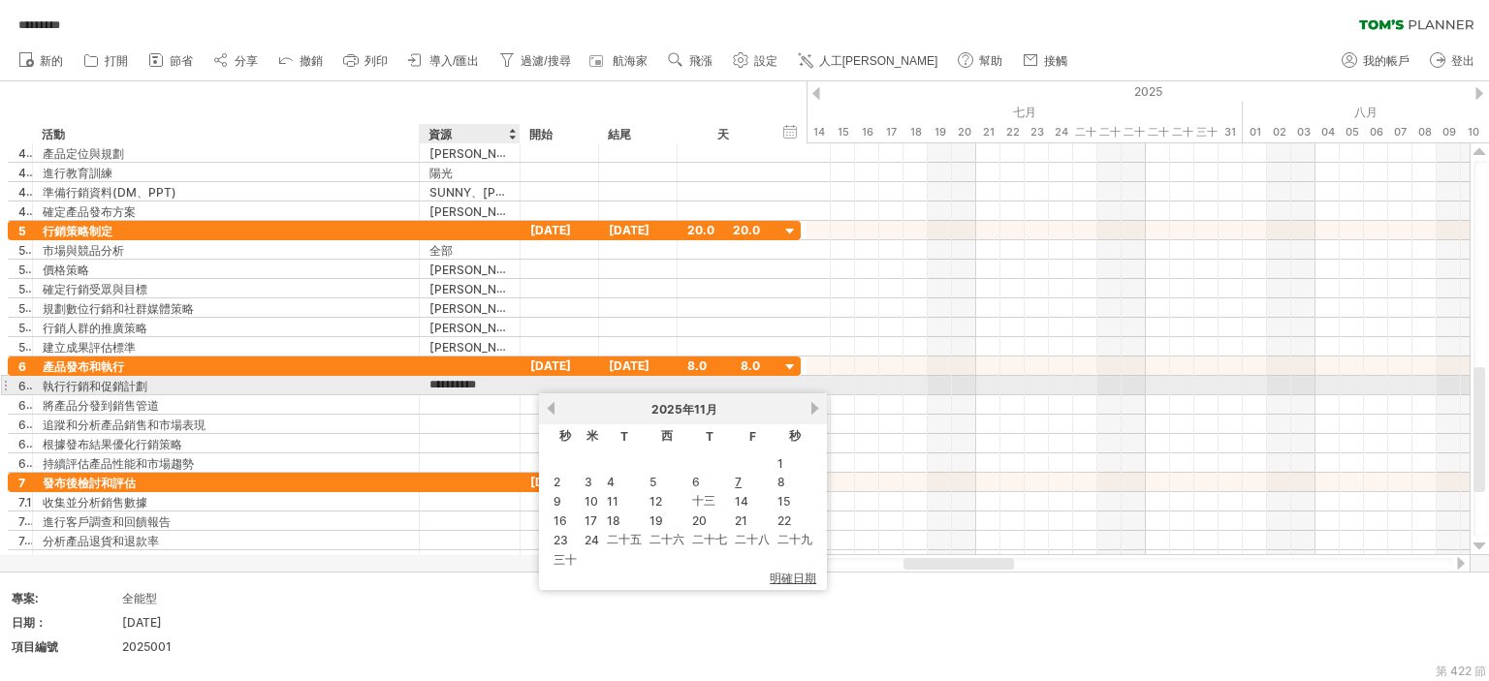
scroll to position [0, 2]
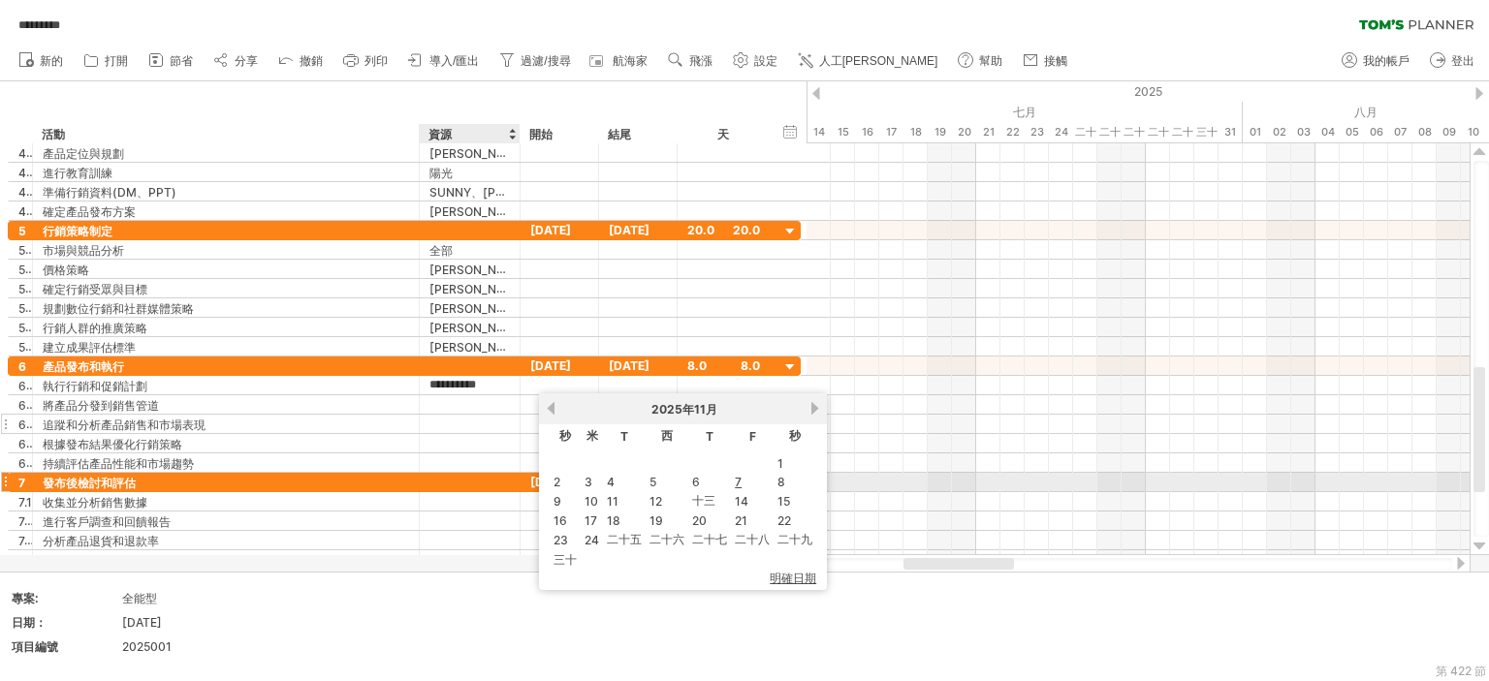
type input "**********"
click at [481, 421] on div at bounding box center [469, 424] width 80 height 18
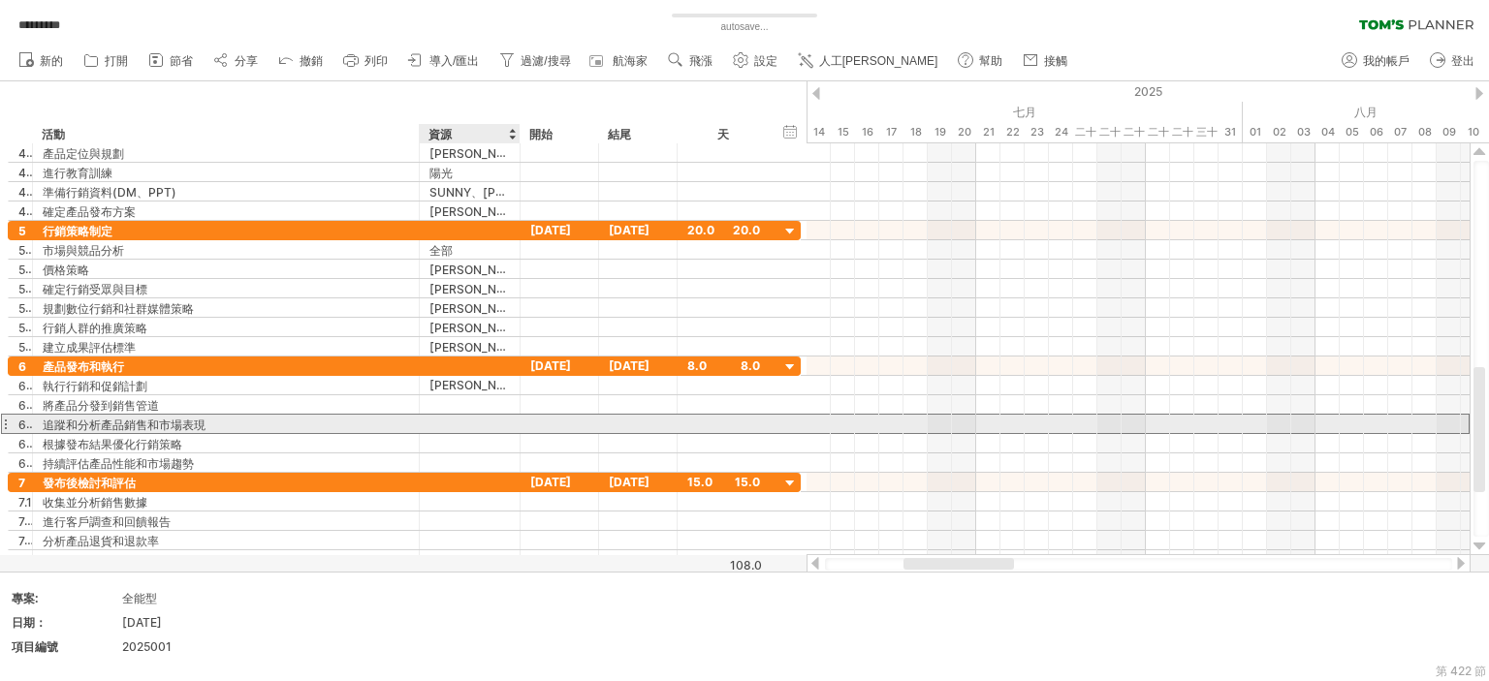
scroll to position [0, 0]
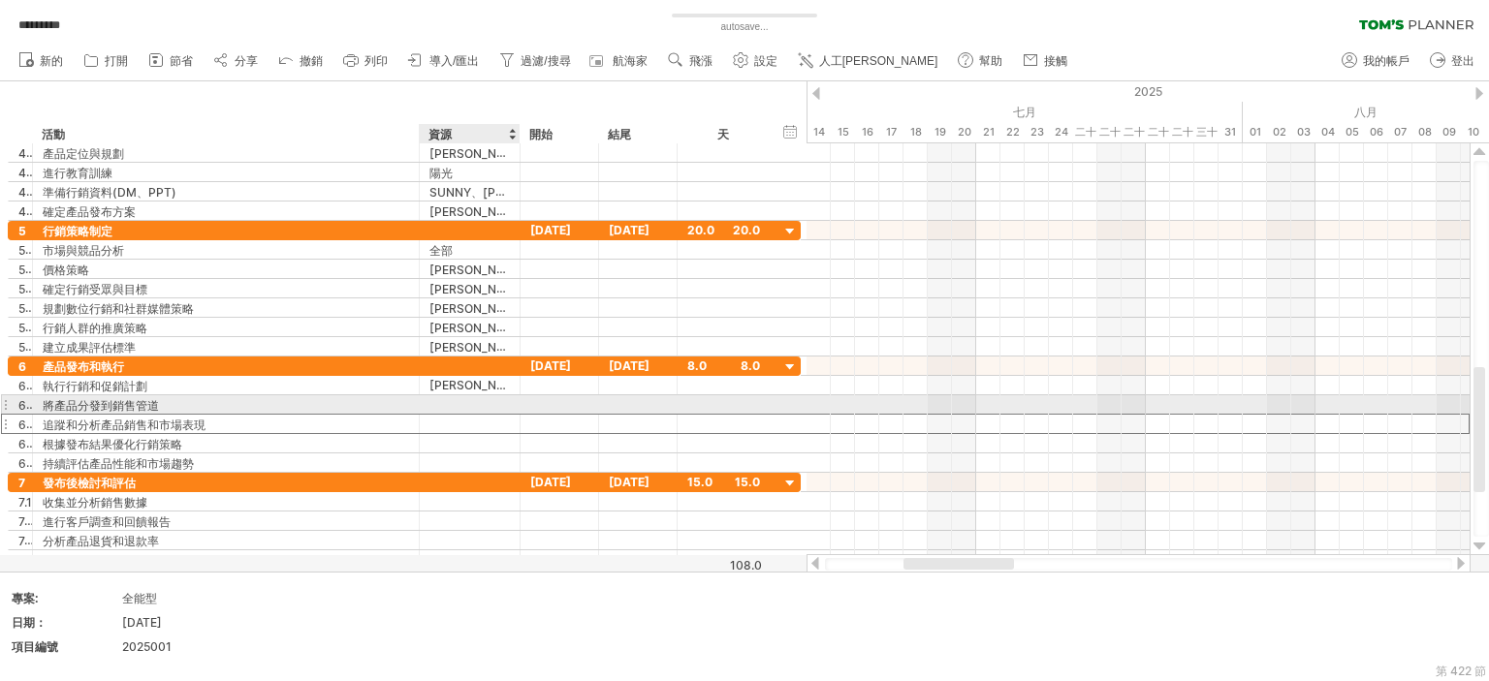
click at [456, 408] on div at bounding box center [469, 404] width 80 height 18
click at [451, 380] on div "[PERSON_NAME]、[PERSON_NAME]" at bounding box center [469, 385] width 80 height 18
click at [494, 396] on div at bounding box center [469, 404] width 80 height 18
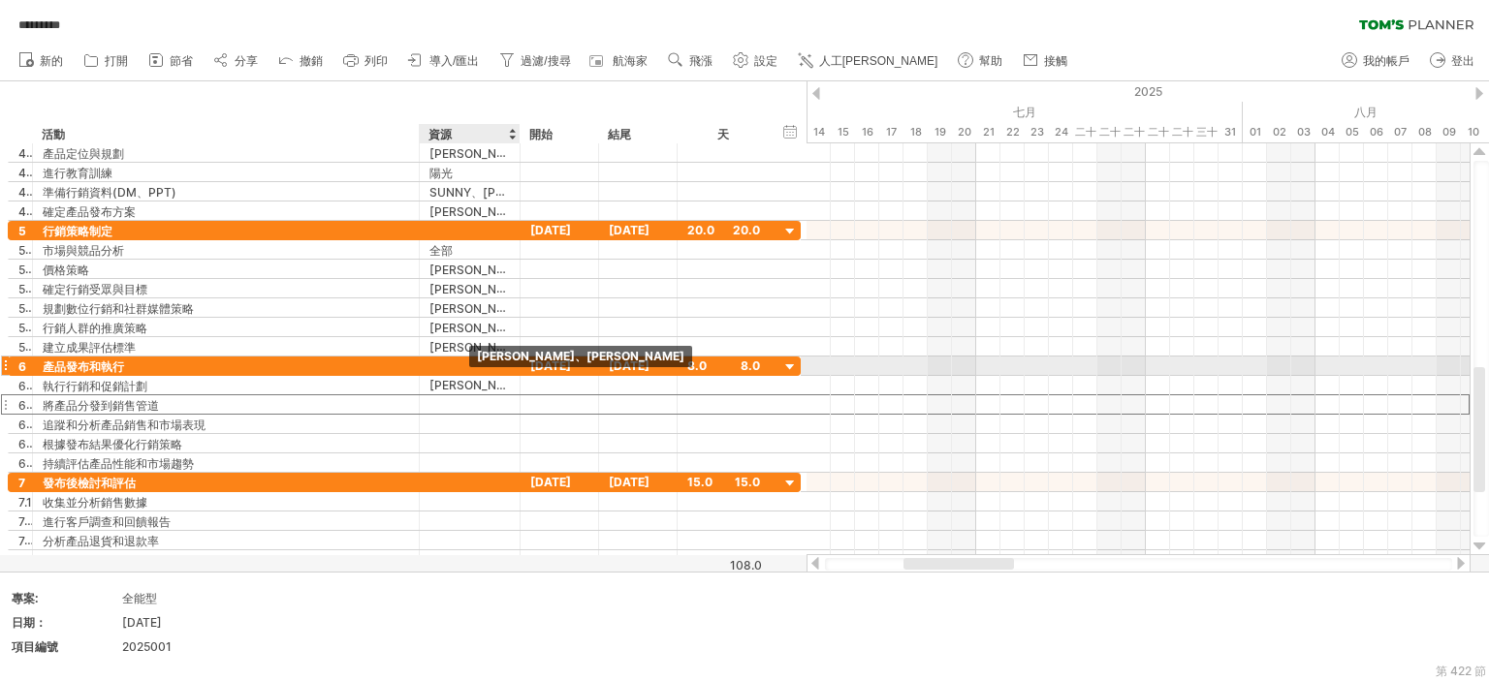
click at [467, 380] on div "[PERSON_NAME]、[PERSON_NAME]" at bounding box center [469, 385] width 80 height 18
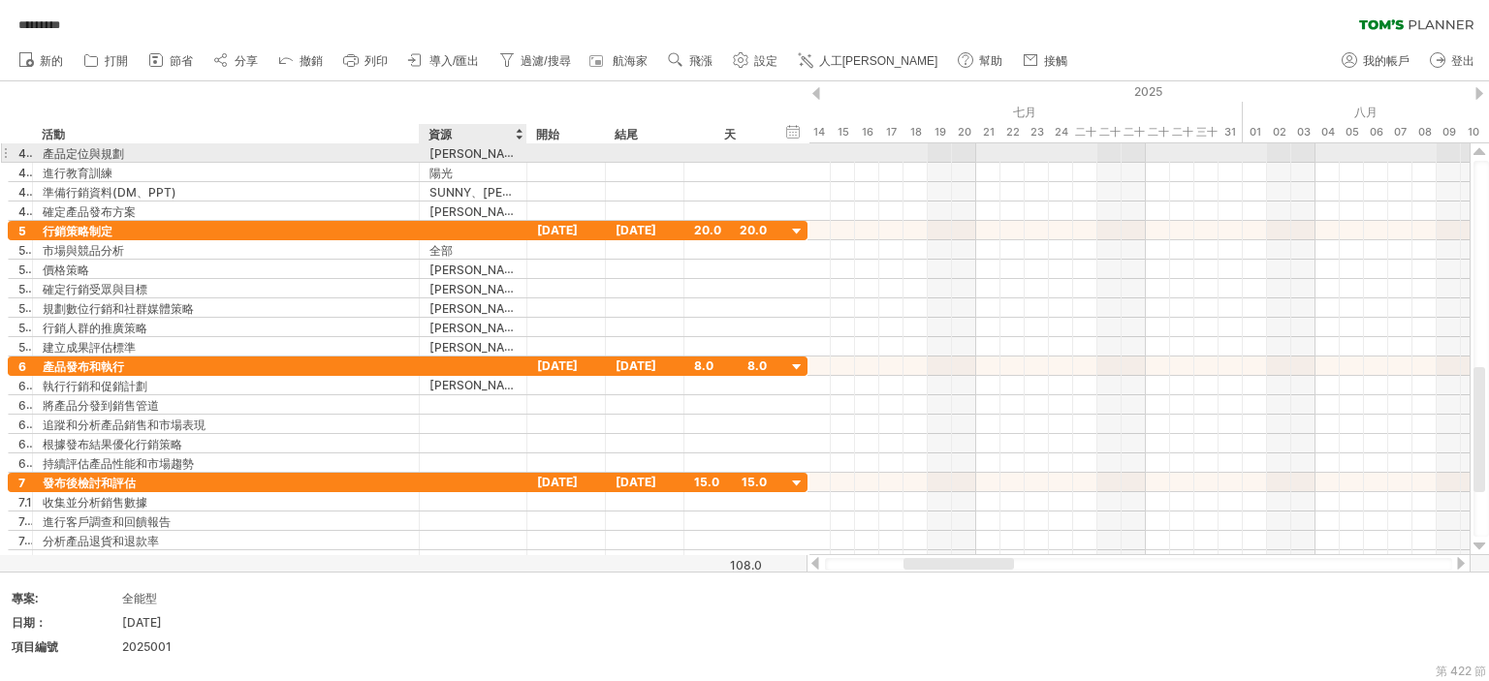
click at [522, 155] on div at bounding box center [524, 152] width 10 height 19
click at [447, 428] on div at bounding box center [472, 424] width 87 height 18
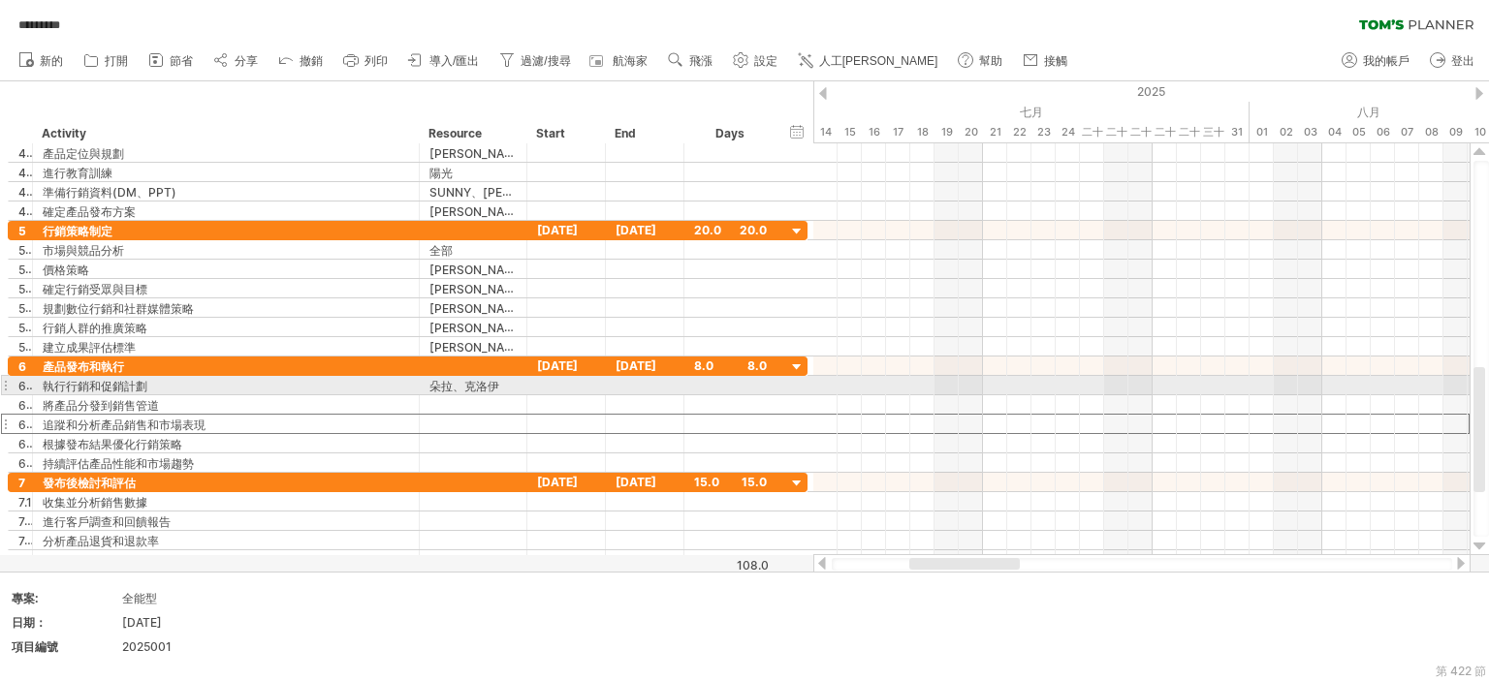
click at [458, 392] on div "**********" at bounding box center [408, 415] width 800 height 116
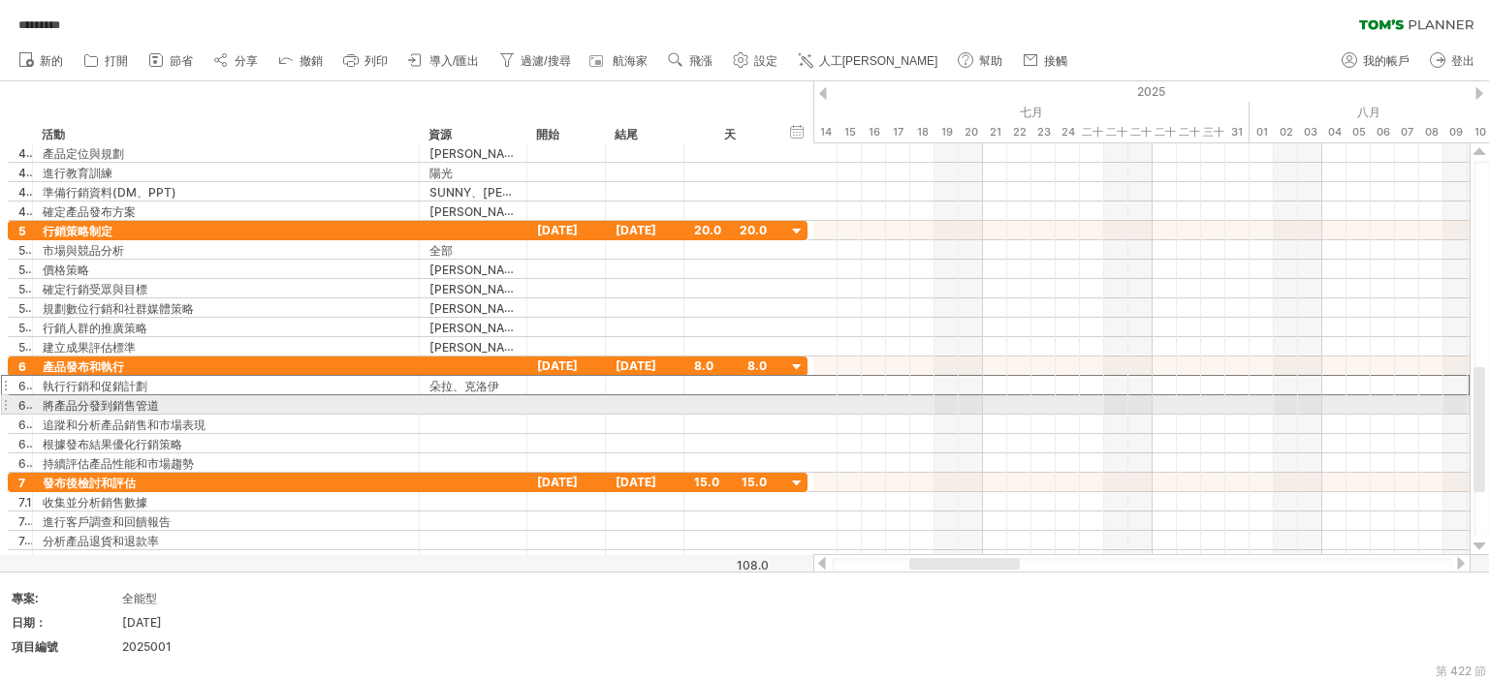
click at [481, 401] on input "text" at bounding box center [472, 404] width 87 height 18
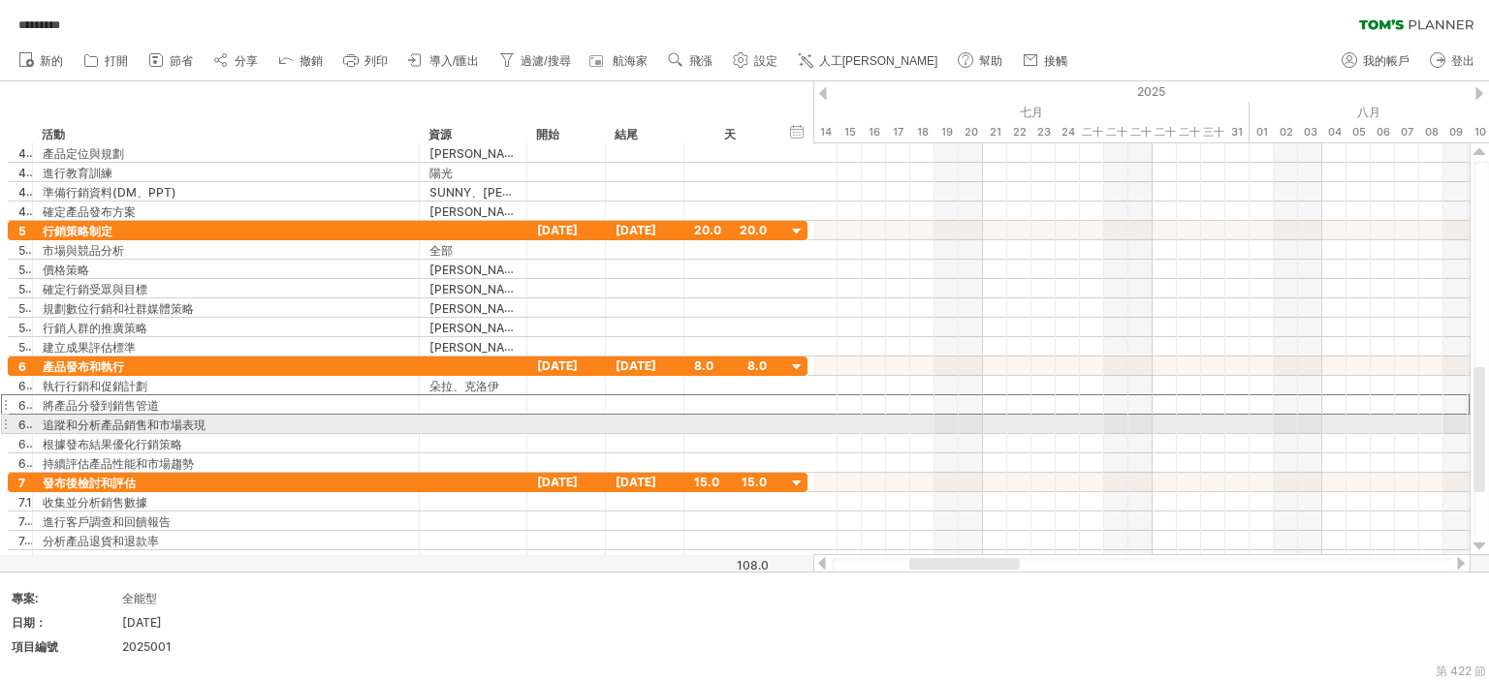
type input "*"
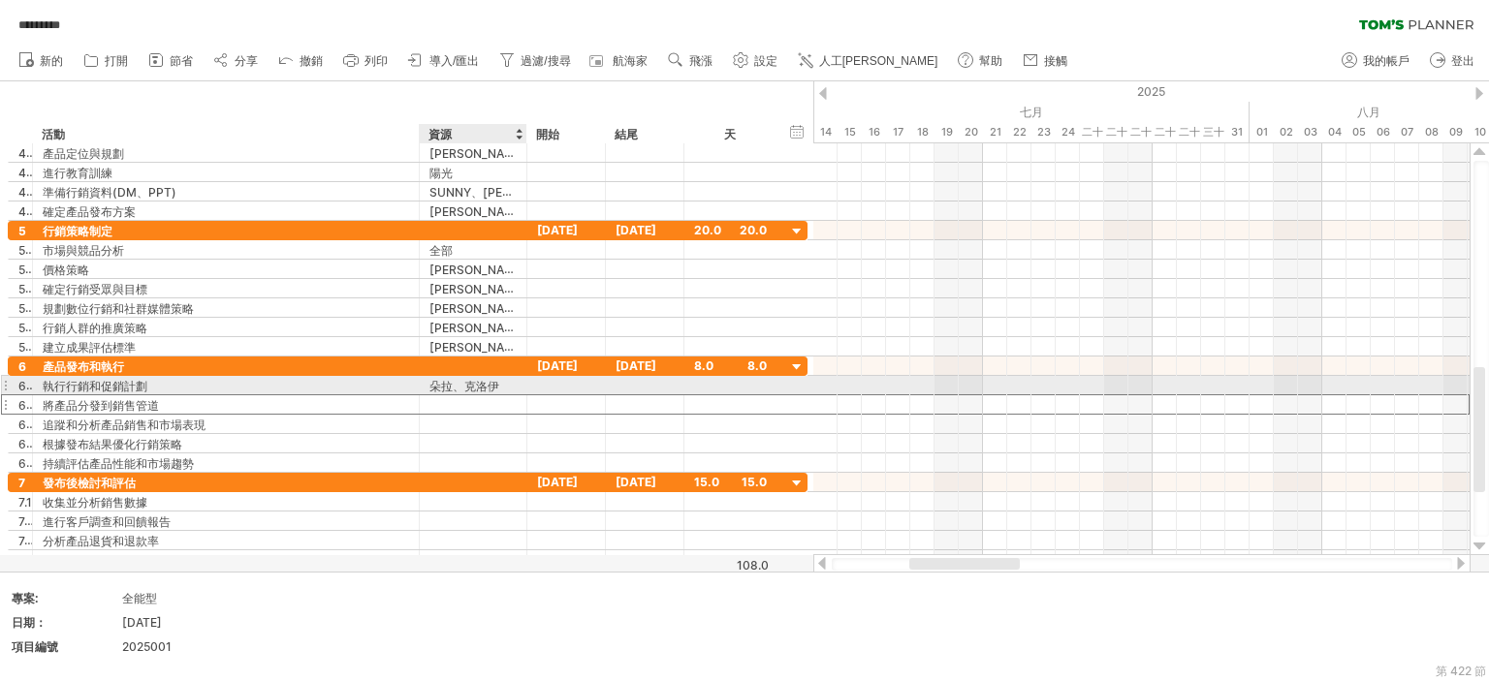
click at [512, 384] on div "朵拉、克洛伊" at bounding box center [472, 385] width 87 height 18
click at [507, 383] on input "**********" at bounding box center [472, 385] width 87 height 18
click at [516, 383] on input "**********" at bounding box center [472, 385] width 87 height 18
drag, startPoint x: 430, startPoint y: 384, endPoint x: 522, endPoint y: 388, distance: 92.1
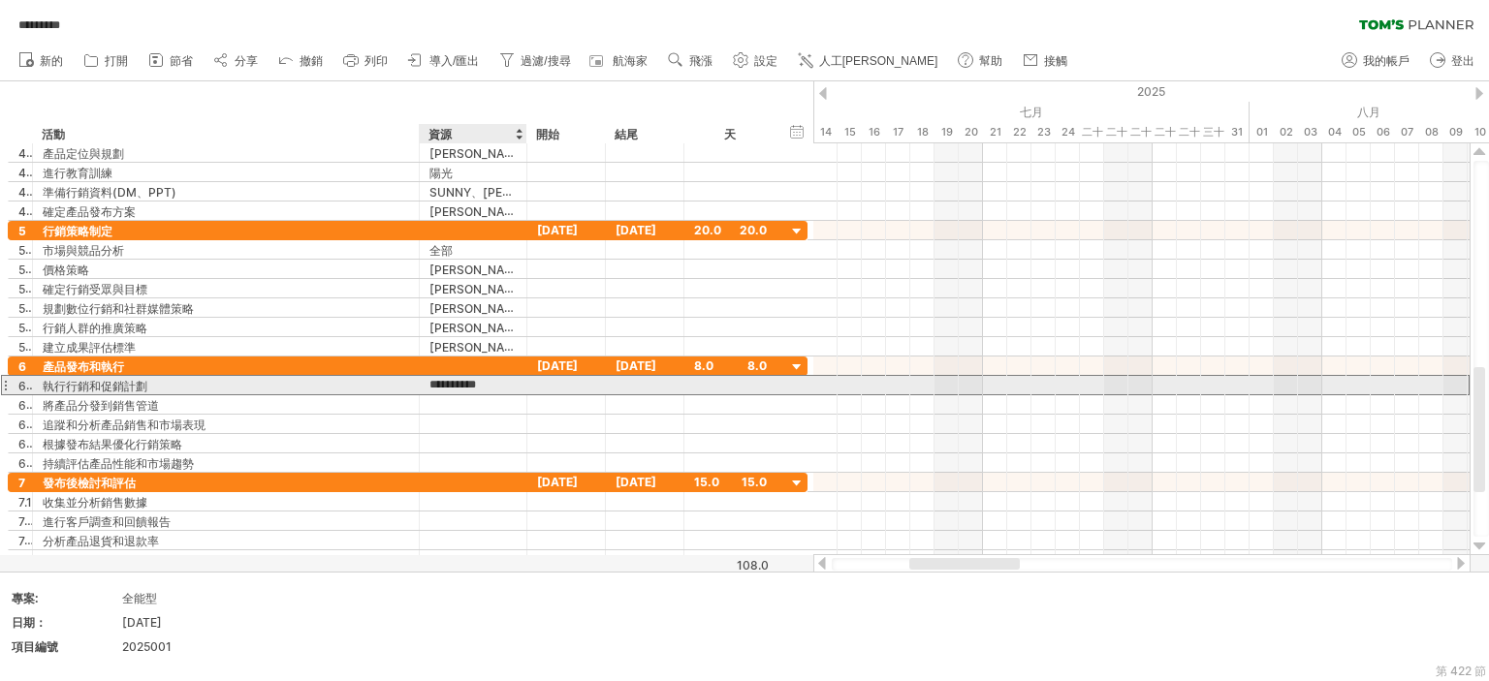
click at [522, 388] on div "**********" at bounding box center [474, 385] width 108 height 18
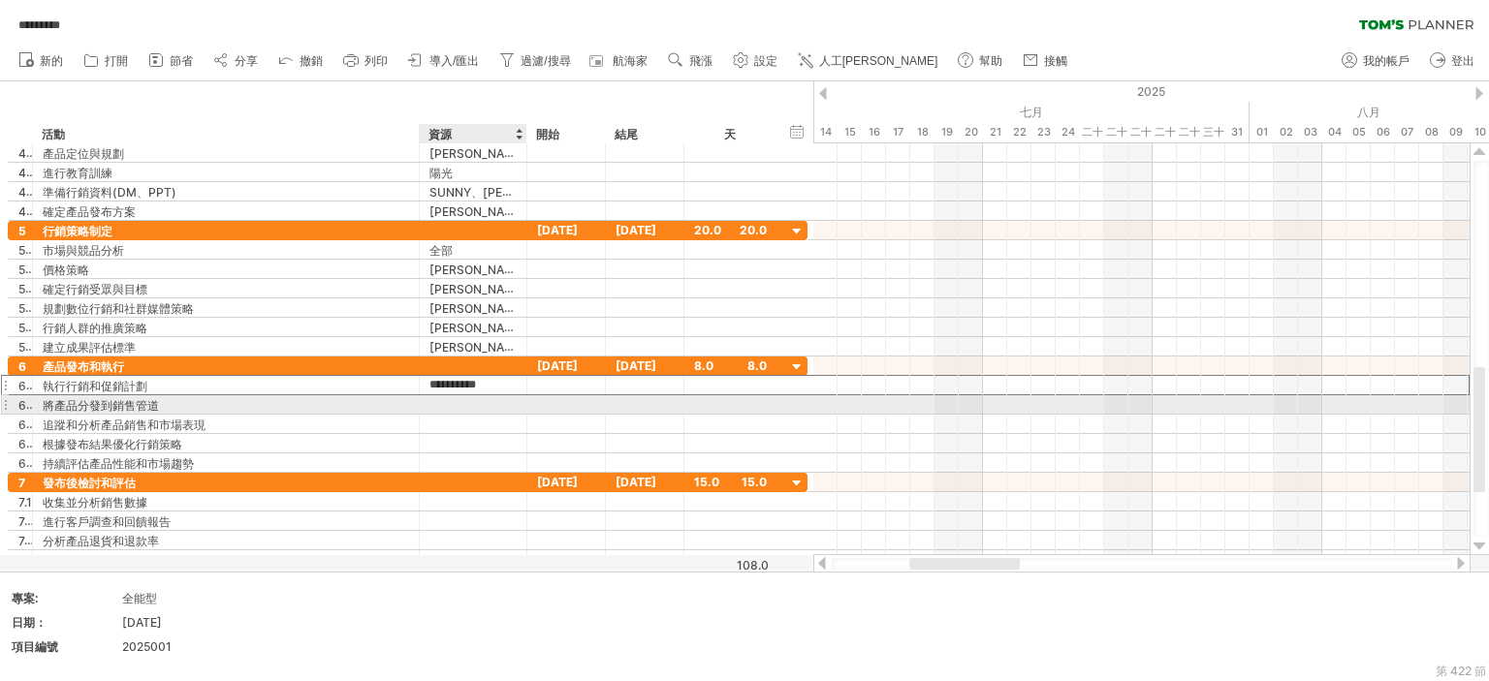
click at [488, 404] on div at bounding box center [472, 404] width 87 height 18
click at [488, 404] on input "text" at bounding box center [472, 404] width 87 height 18
paste input "**********"
type input "**********"
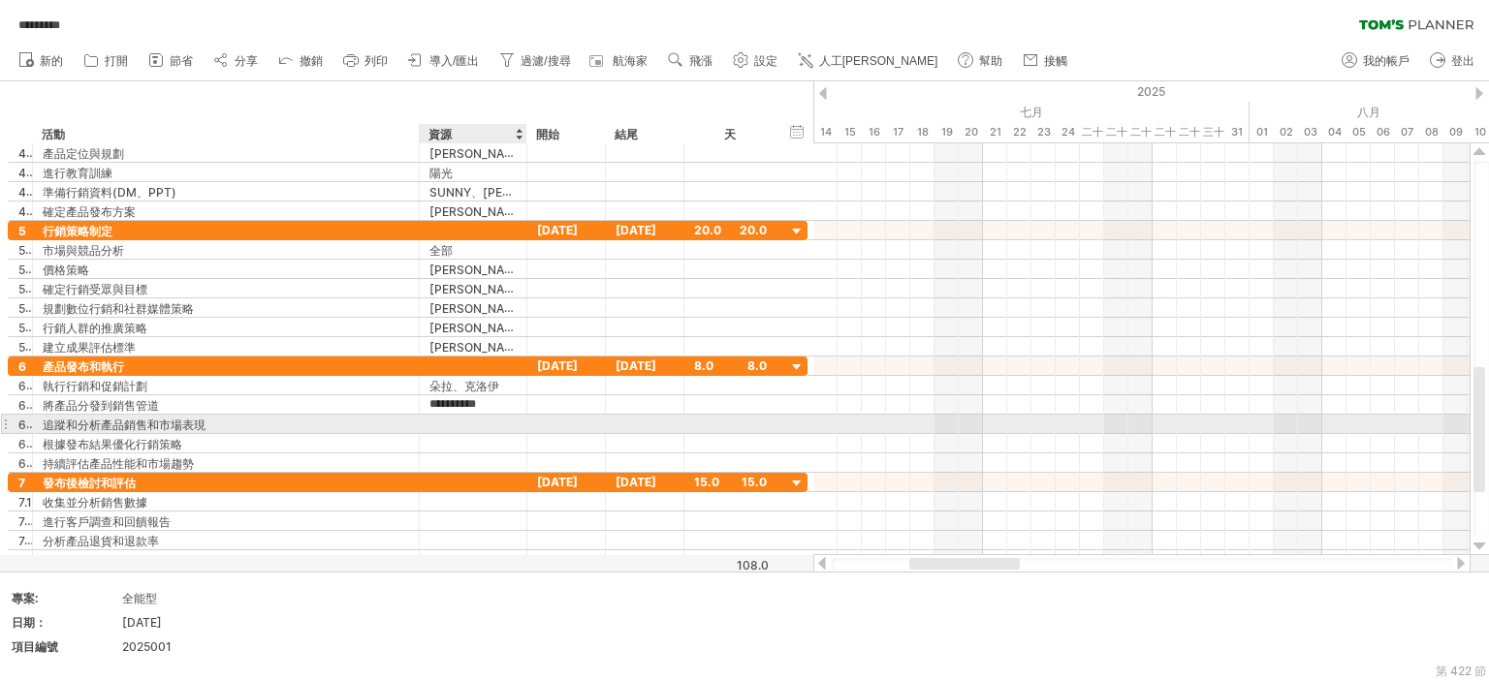
click at [473, 417] on div at bounding box center [472, 424] width 87 height 18
click at [473, 417] on input "text" at bounding box center [472, 424] width 87 height 18
paste input "**********"
type input "**********"
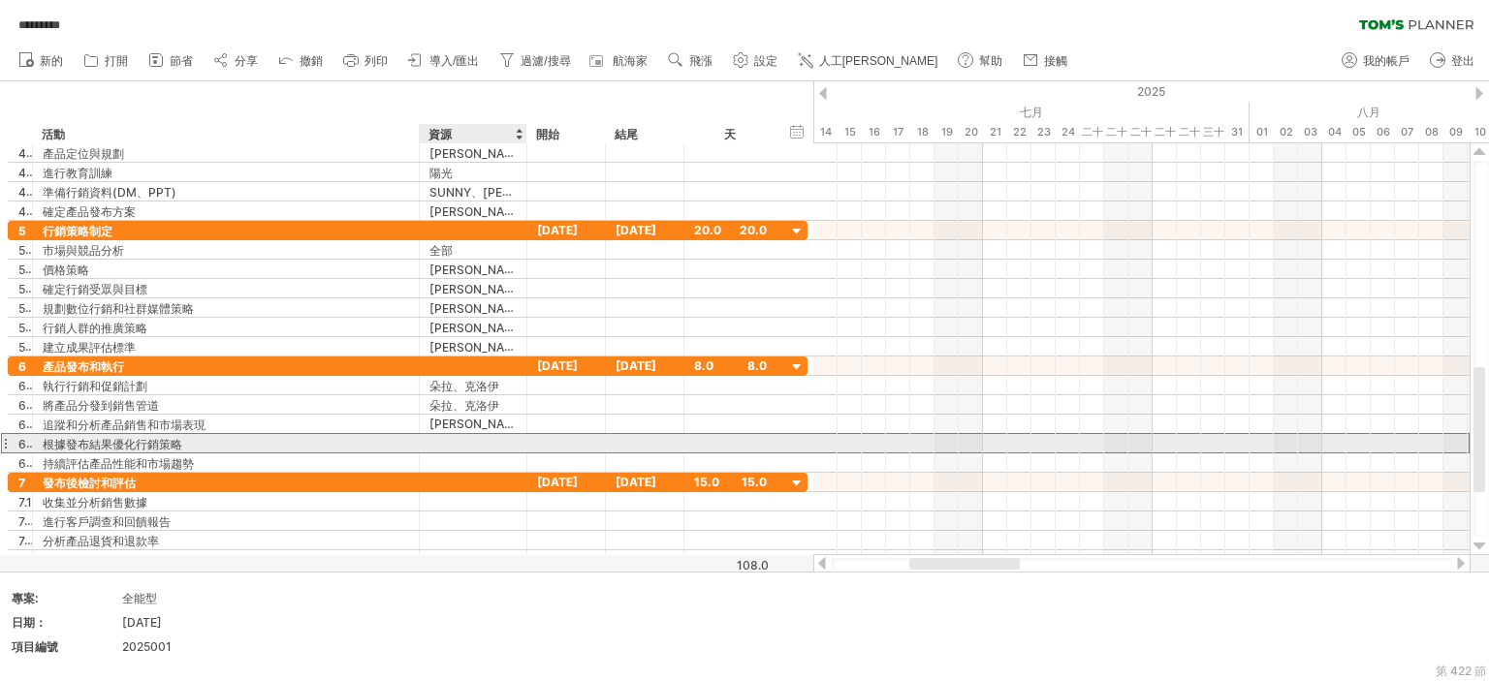
click at [465, 441] on div at bounding box center [472, 443] width 87 height 18
type input "******"
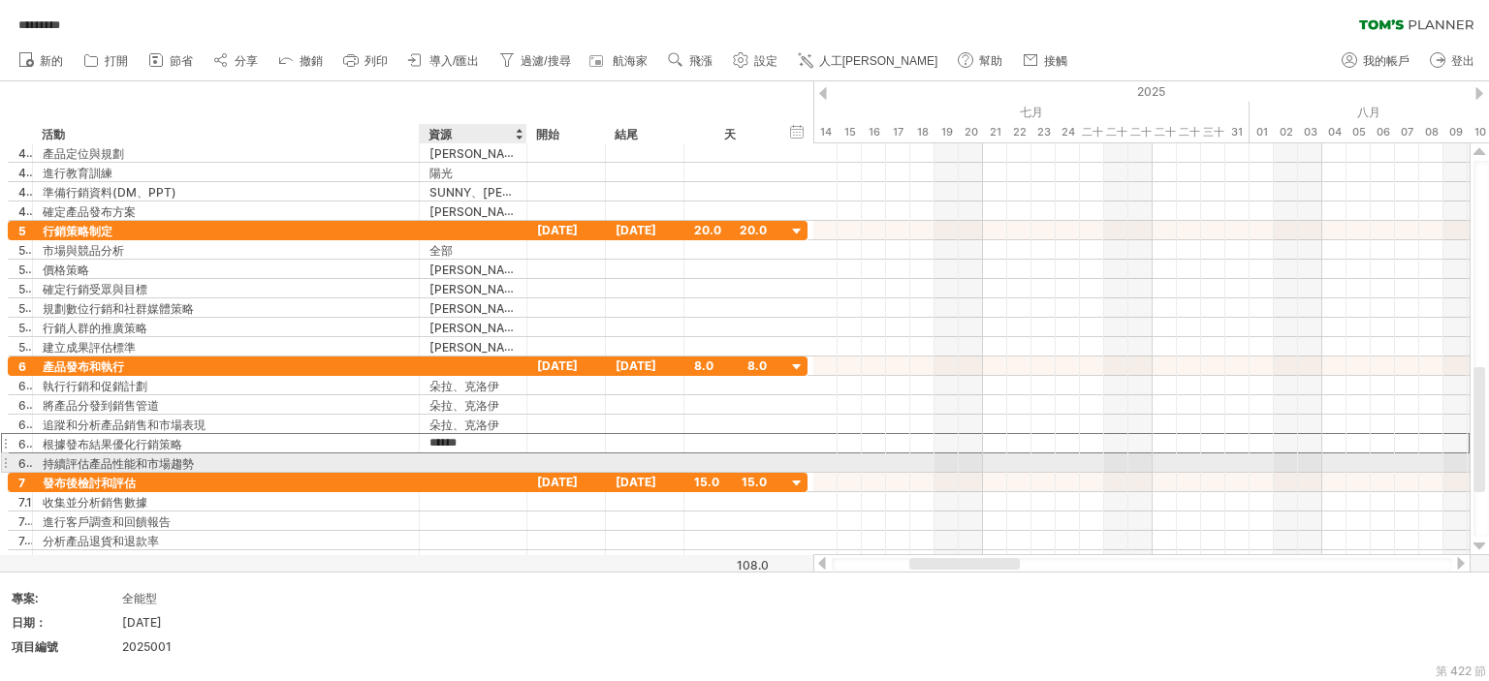
click at [469, 459] on div at bounding box center [472, 463] width 87 height 18
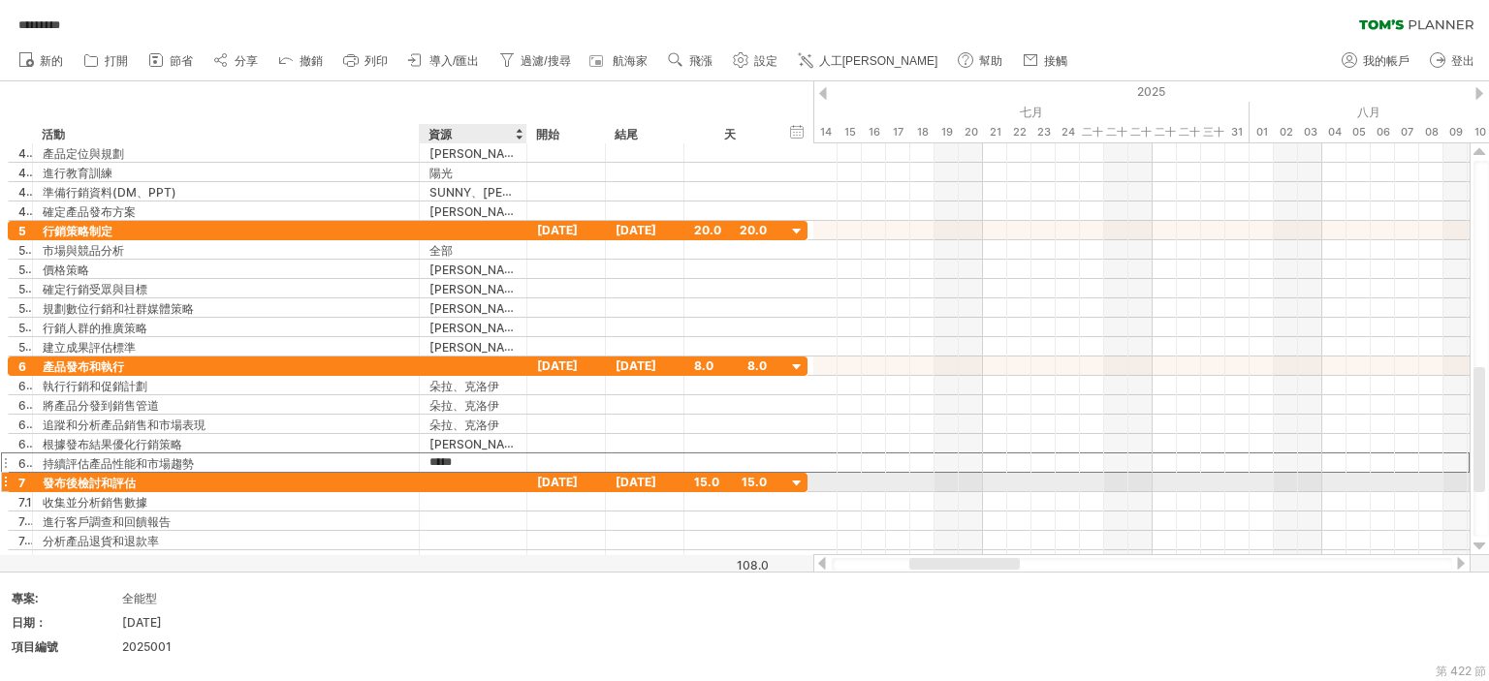
type input "******"
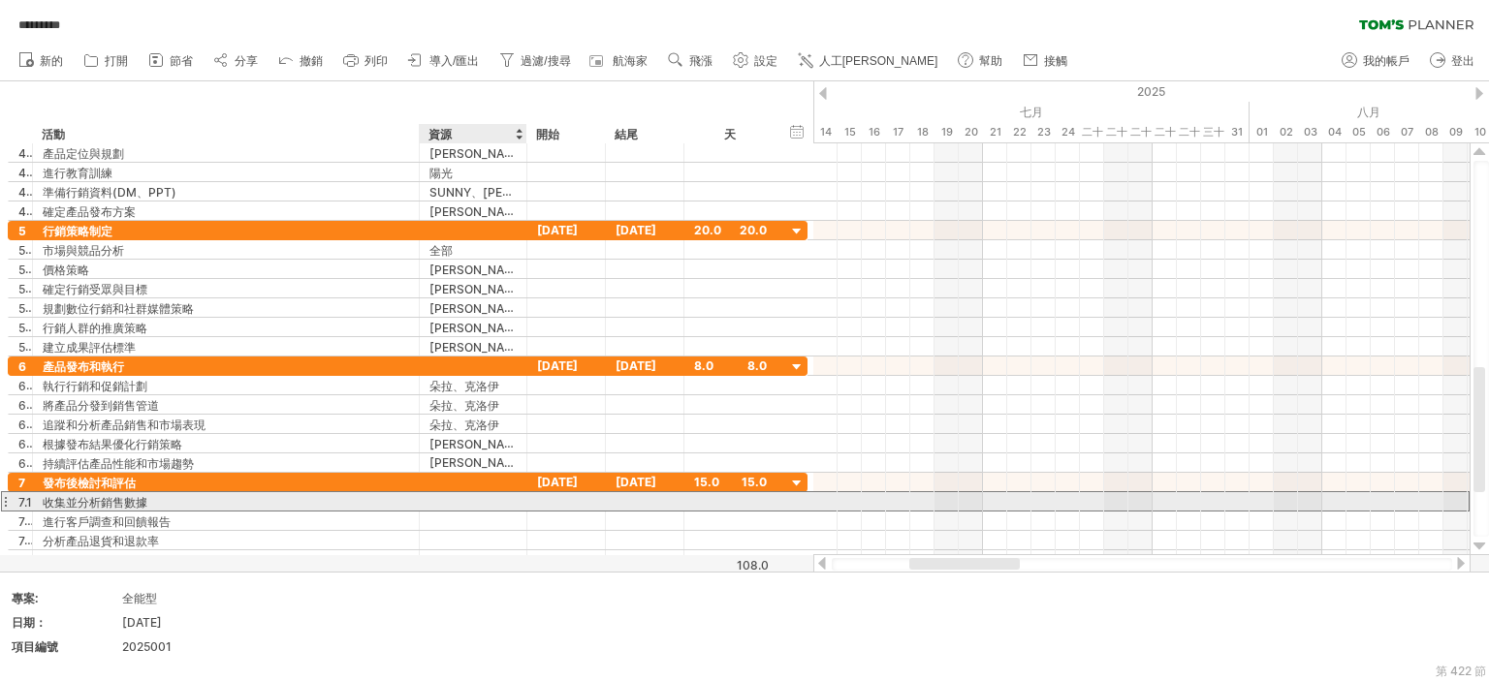
click at [491, 499] on div at bounding box center [472, 501] width 87 height 18
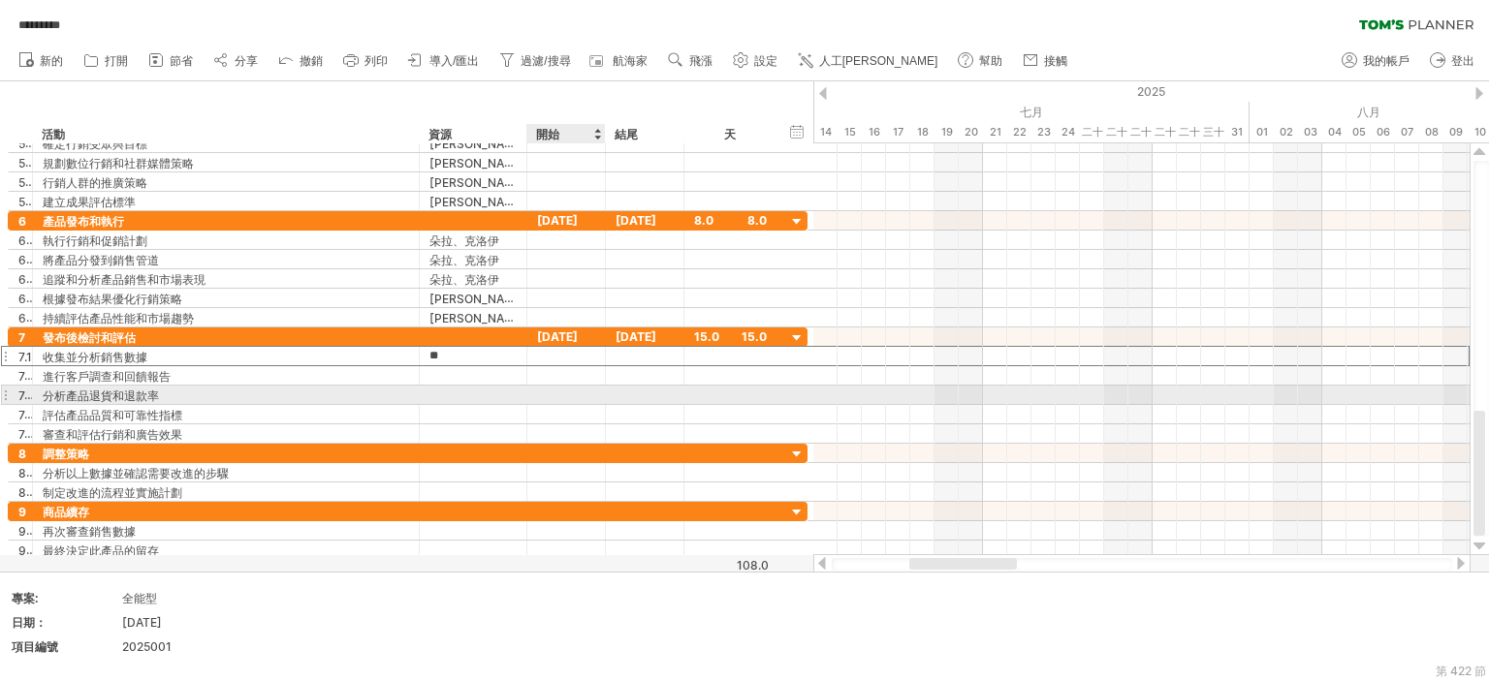
type input "*"
type input "**"
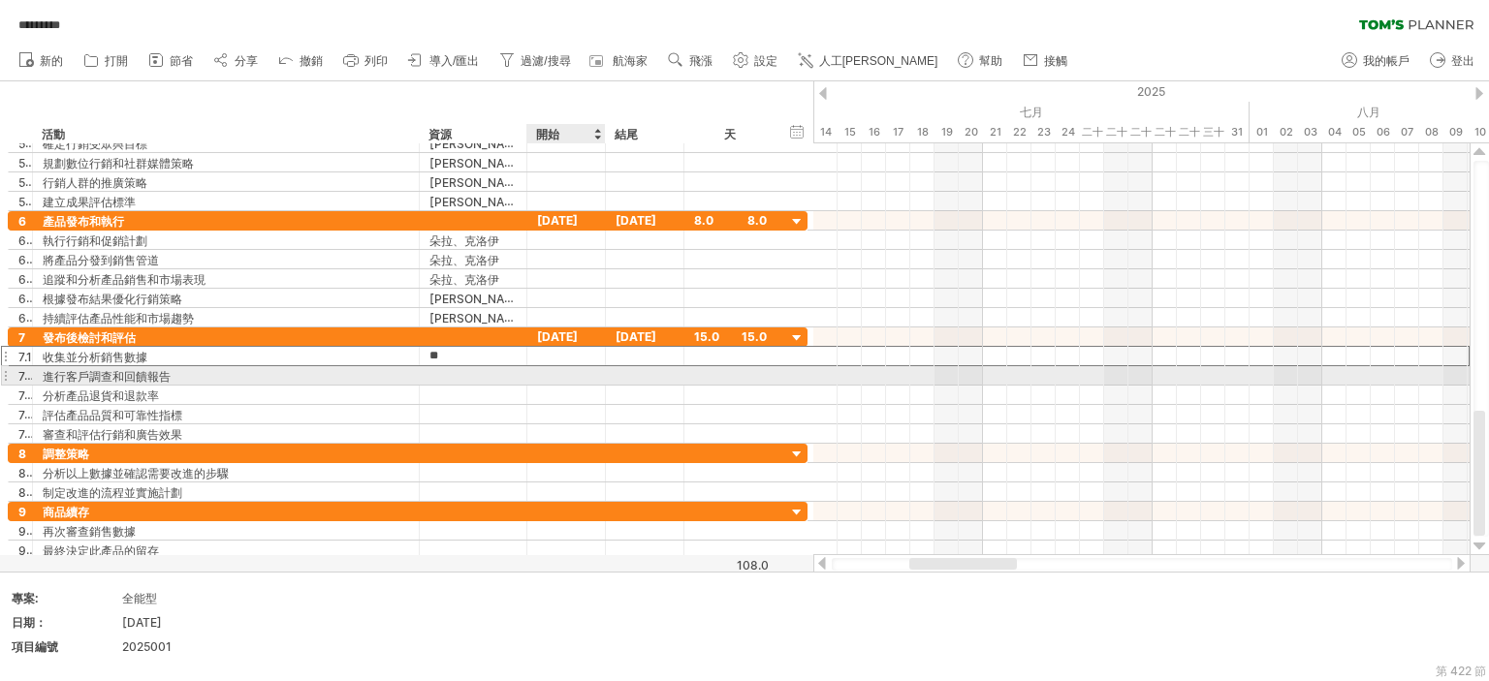
click at [555, 373] on div at bounding box center [566, 375] width 78 height 18
click at [452, 375] on div at bounding box center [472, 375] width 87 height 18
click at [469, 362] on div "[PERSON_NAME]" at bounding box center [472, 356] width 87 height 18
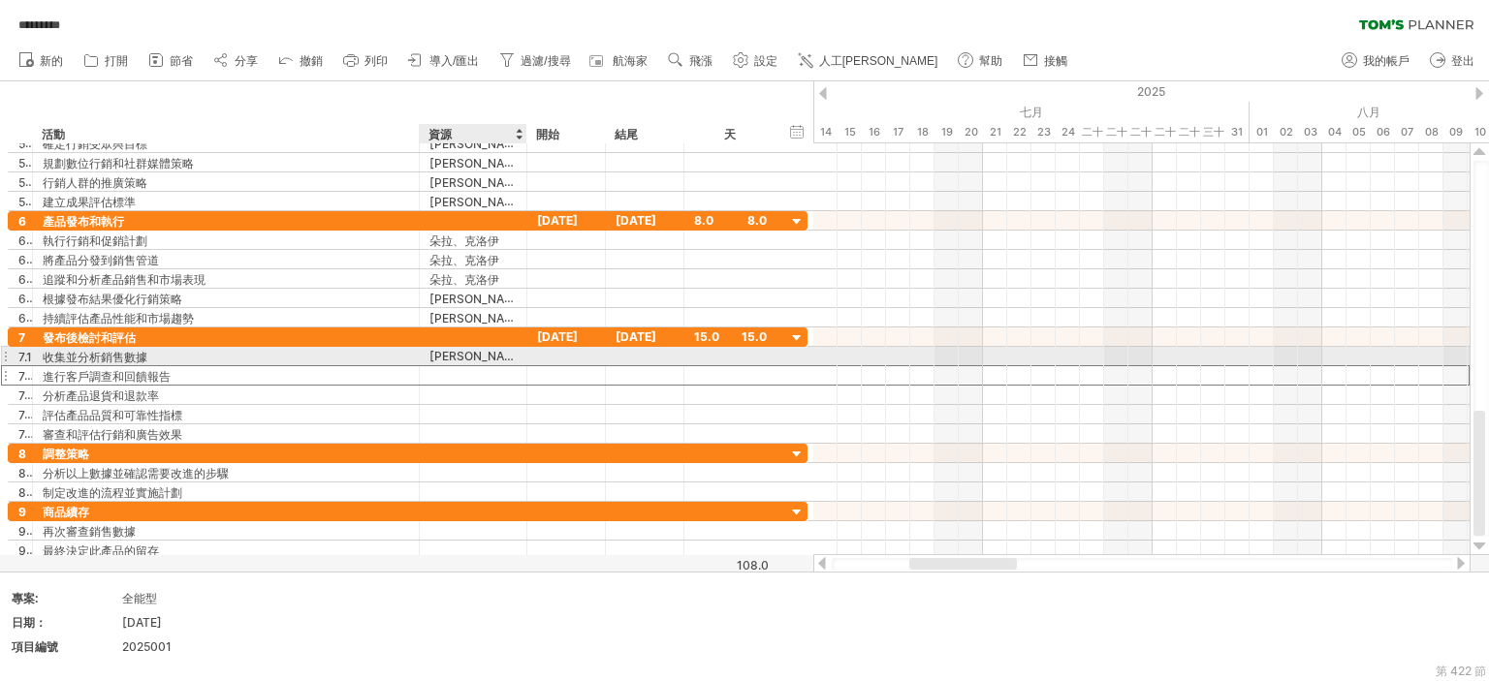
click at [465, 366] on div at bounding box center [472, 375] width 87 height 18
click at [0, 0] on input "text" at bounding box center [0, 0] width 0 height 0
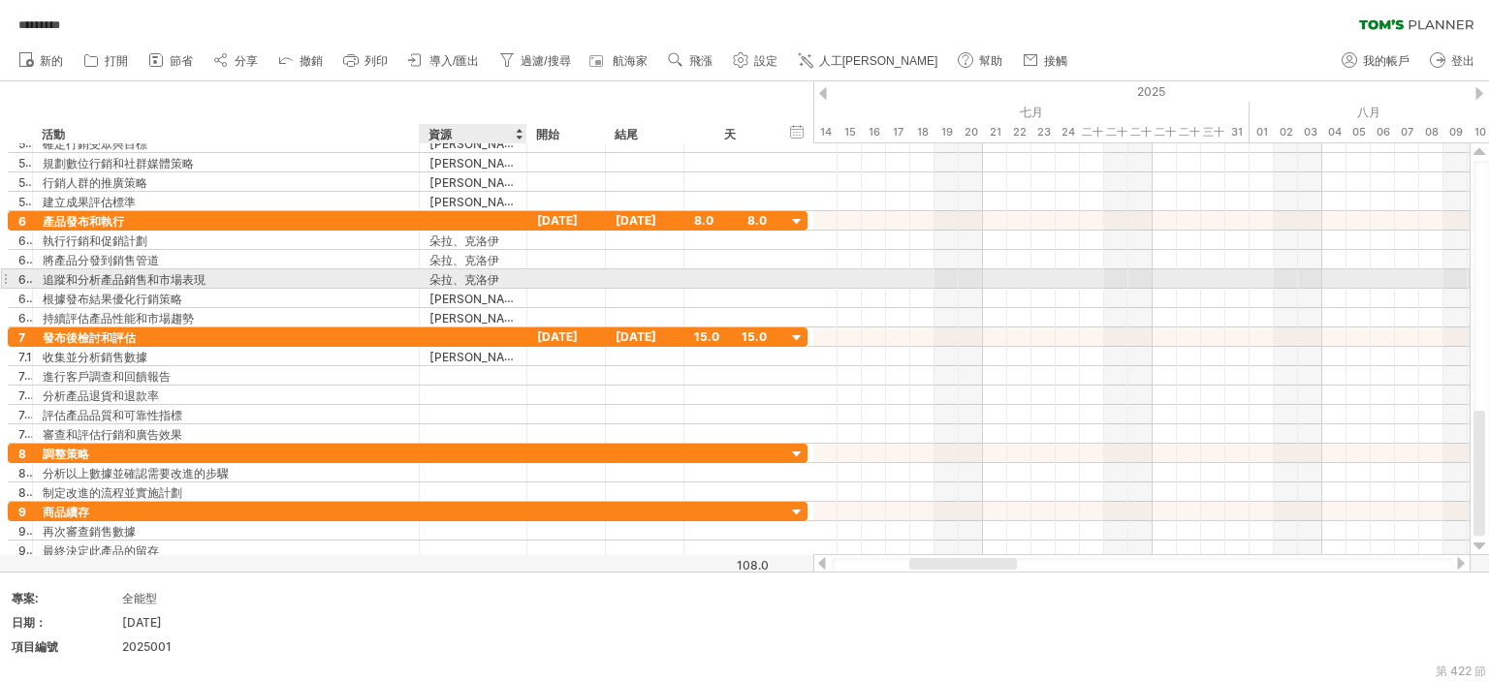
click at [506, 279] on div "朵拉、克洛伊" at bounding box center [472, 278] width 87 height 18
click at [0, 0] on input "**********" at bounding box center [0, 0] width 0 height 0
drag, startPoint x: 521, startPoint y: 279, endPoint x: 455, endPoint y: 273, distance: 66.2
click at [521, 279] on div "**********" at bounding box center [474, 278] width 108 height 18
click at [455, 273] on div "[PERSON_NAME]、[PERSON_NAME]" at bounding box center [472, 278] width 87 height 18
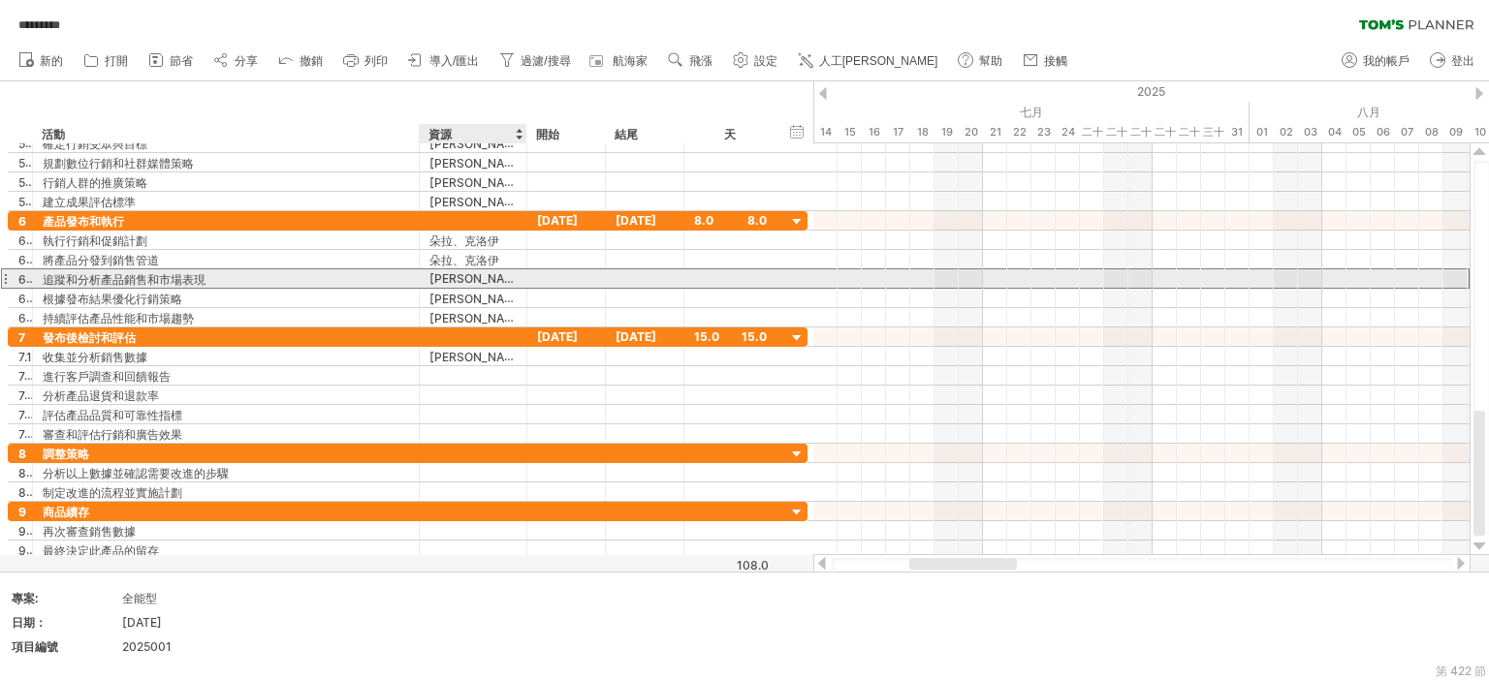
click at [0, 0] on input "**********" at bounding box center [0, 0] width 0 height 0
click at [435, 277] on input "**********" at bounding box center [472, 278] width 87 height 18
click at [426, 273] on div "**********" at bounding box center [474, 278] width 108 height 18
click at [527, 274] on div "**********" at bounding box center [408, 278] width 800 height 20
click at [521, 274] on div at bounding box center [524, 278] width 10 height 19
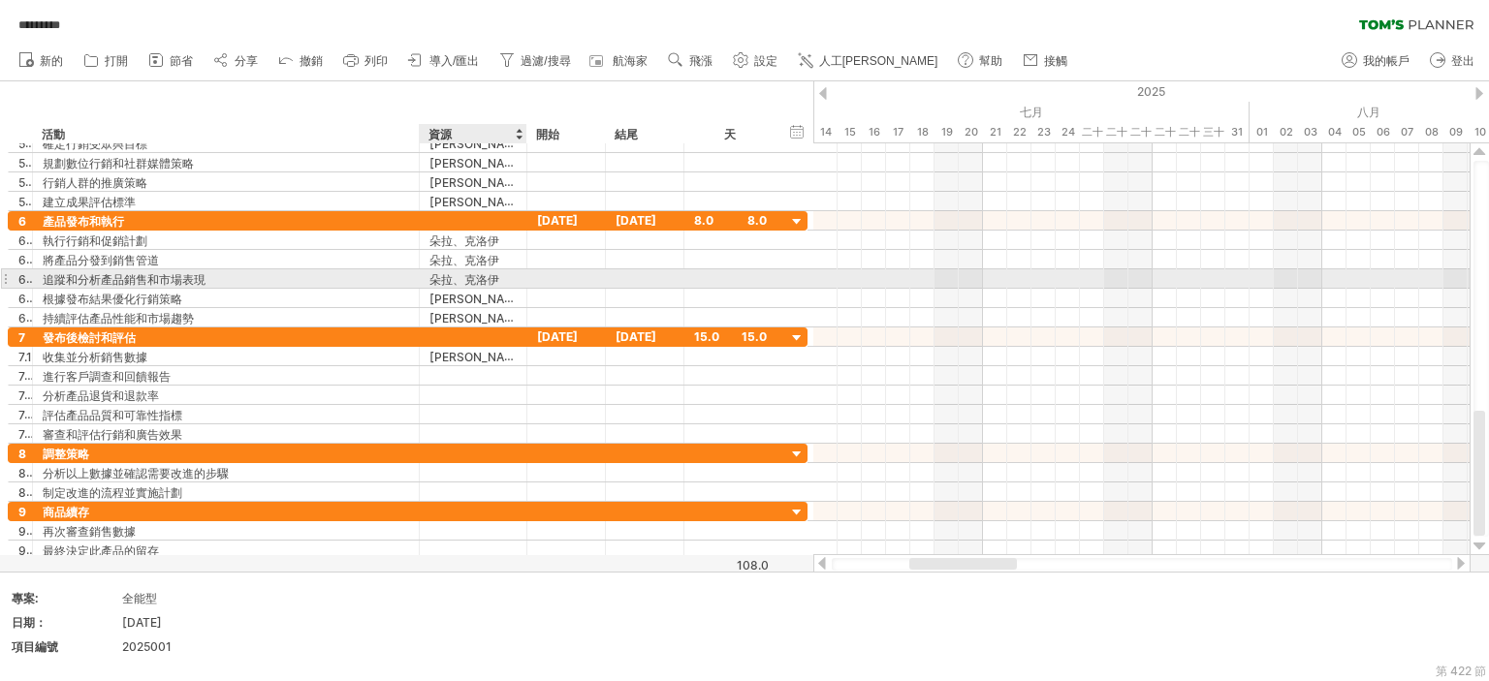
click at [521, 274] on div at bounding box center [524, 278] width 10 height 19
click at [507, 277] on div "朵拉、克洛伊" at bounding box center [472, 278] width 87 height 18
click at [507, 277] on input "**********" at bounding box center [472, 278] width 87 height 18
click at [516, 275] on input "**********" at bounding box center [472, 278] width 87 height 18
click at [422, 273] on div "**********" at bounding box center [474, 278] width 108 height 18
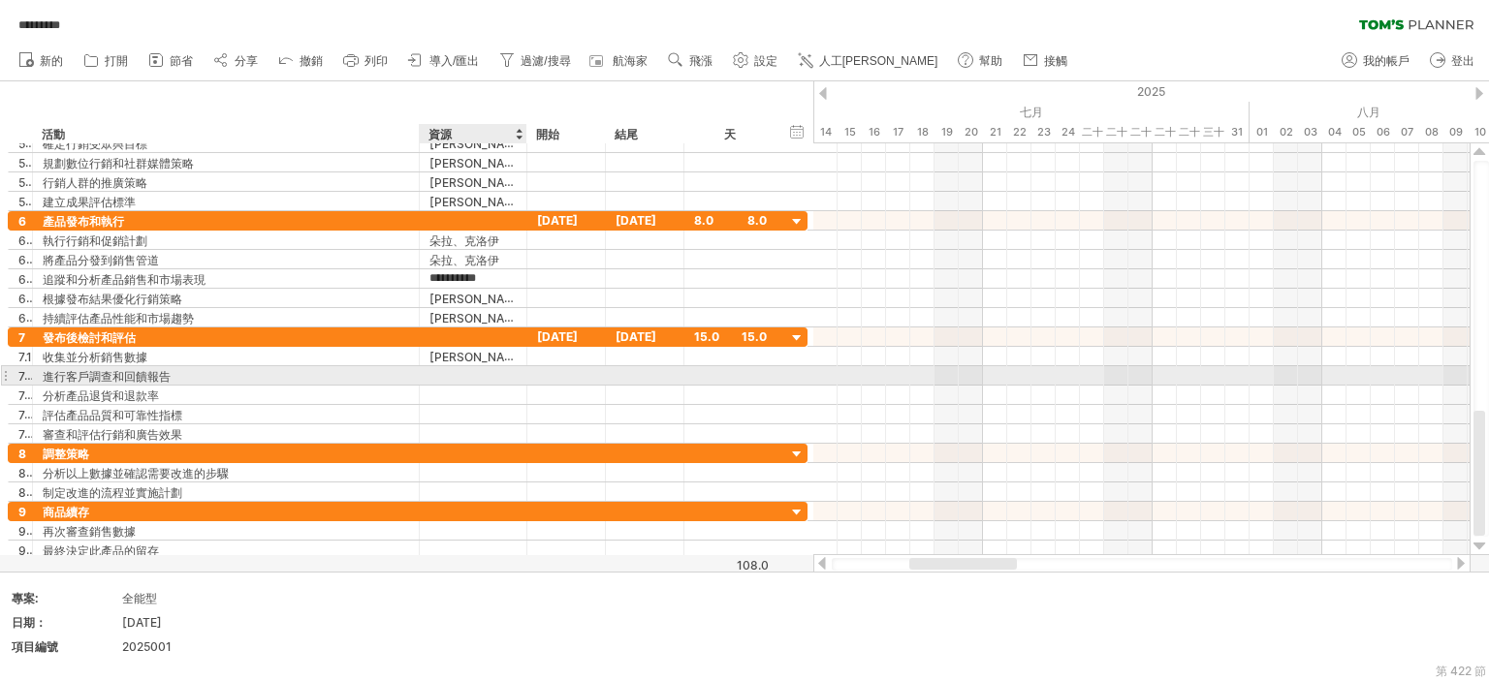
click at [461, 369] on div at bounding box center [472, 375] width 87 height 18
click at [0, 0] on input "text" at bounding box center [0, 0] width 0 height 0
paste input "**********"
type input "**********"
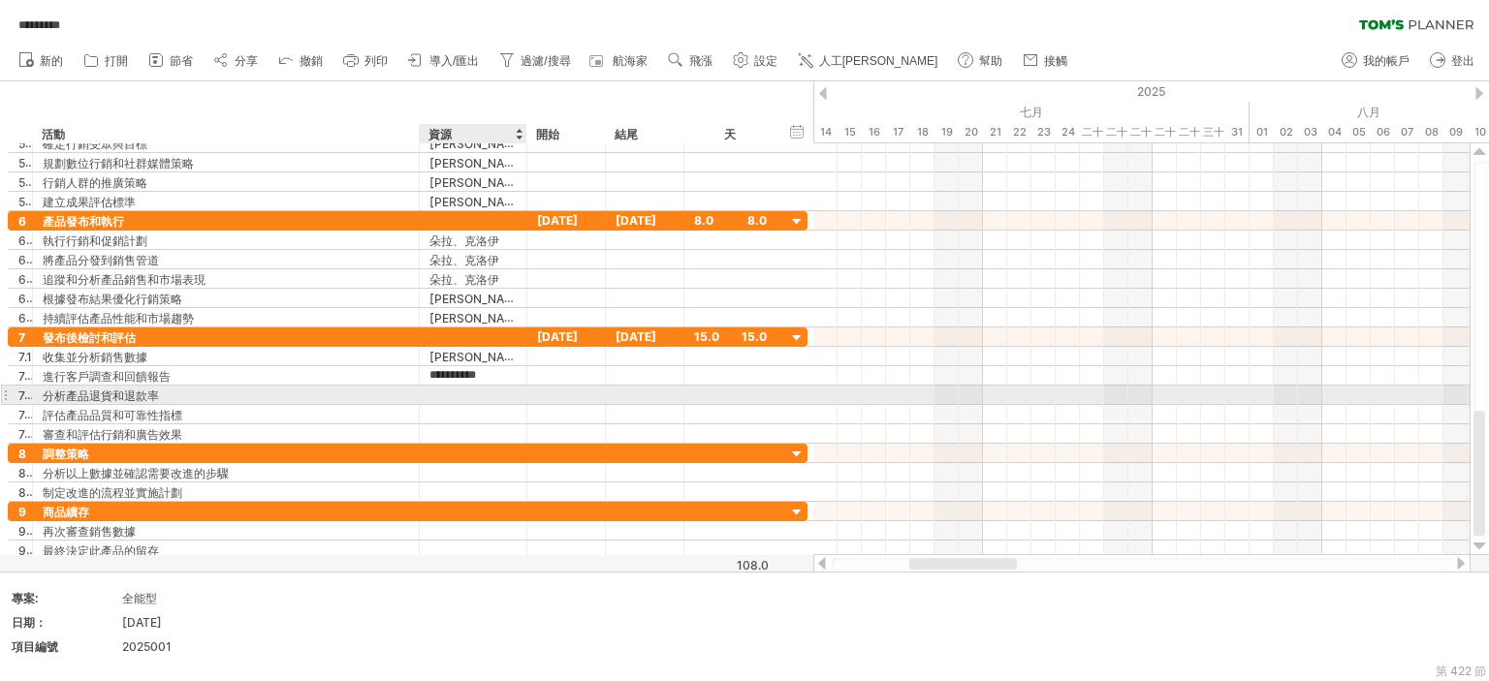
click at [433, 387] on div at bounding box center [472, 395] width 87 height 18
type input "*"
type input "**"
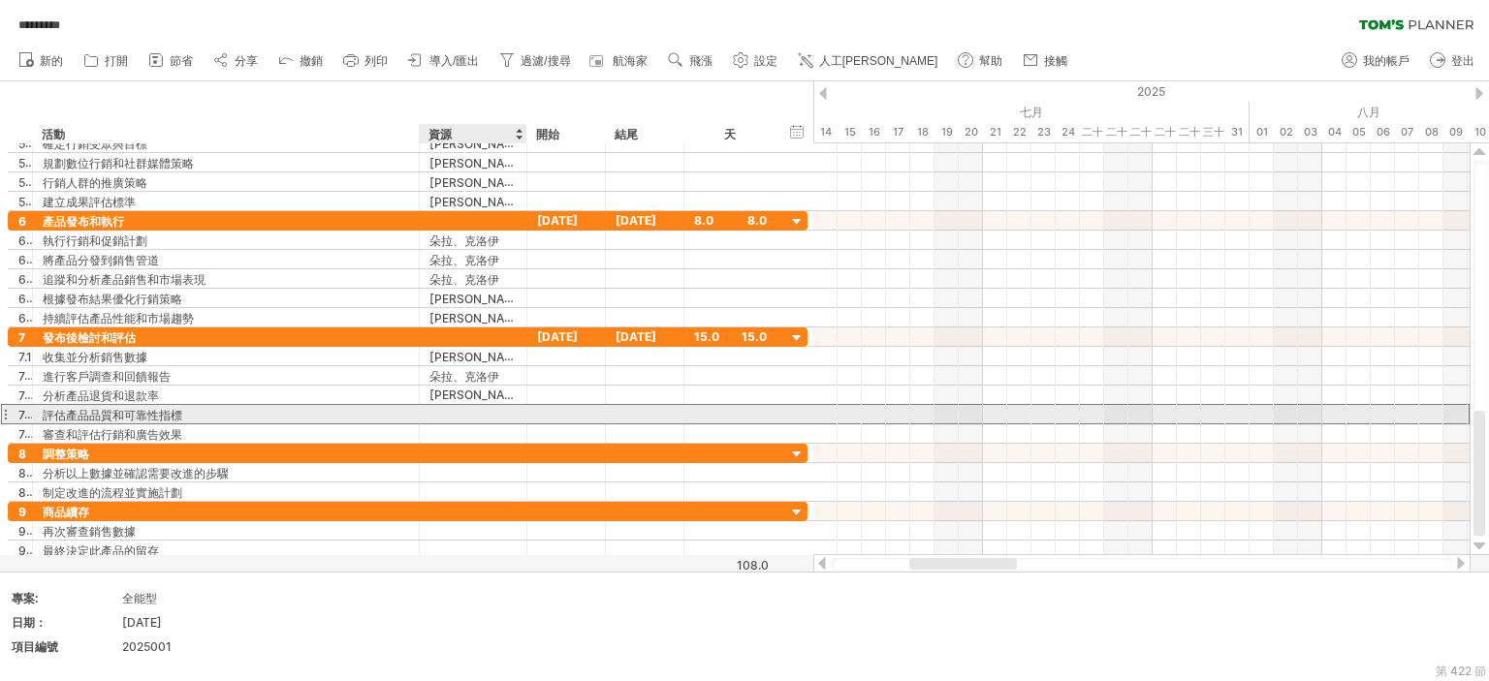
click at [453, 411] on div at bounding box center [472, 414] width 87 height 18
type input "*"
type input "******"
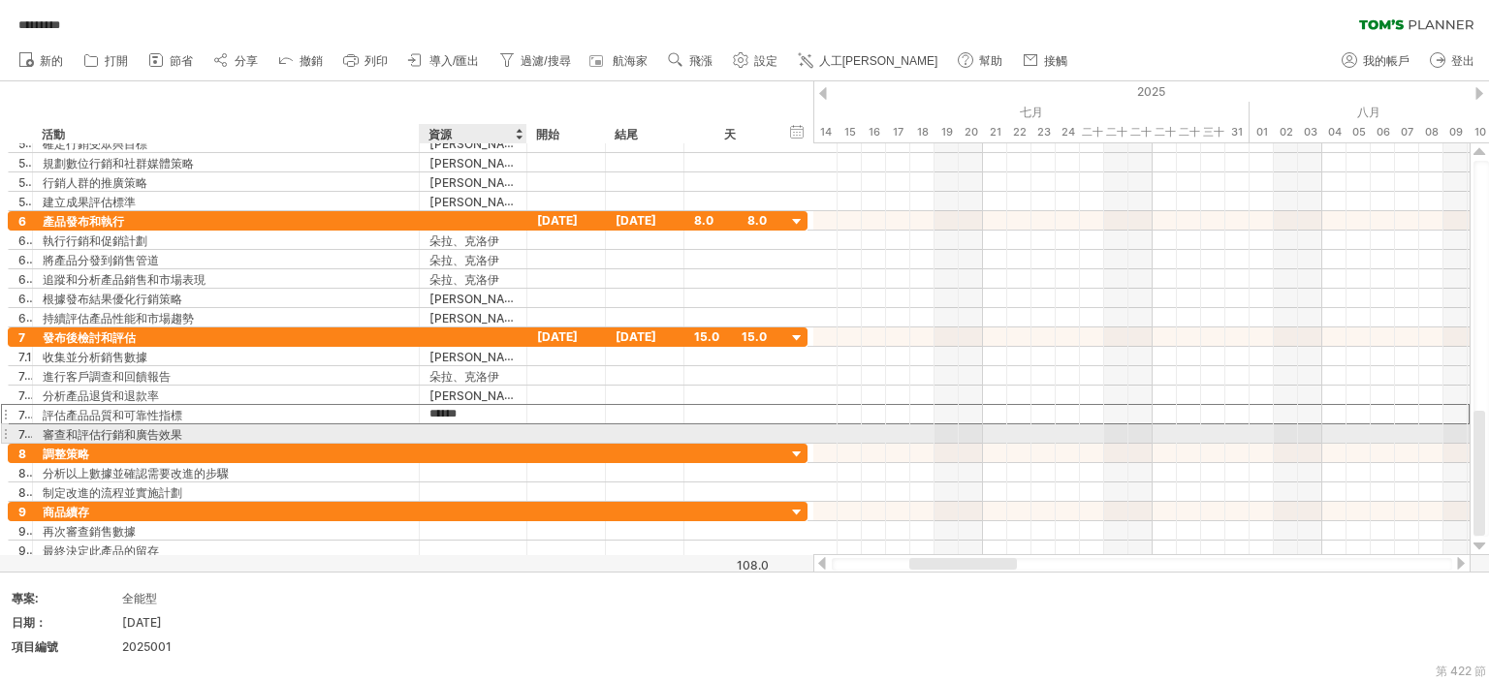
click at [449, 425] on div at bounding box center [472, 433] width 87 height 18
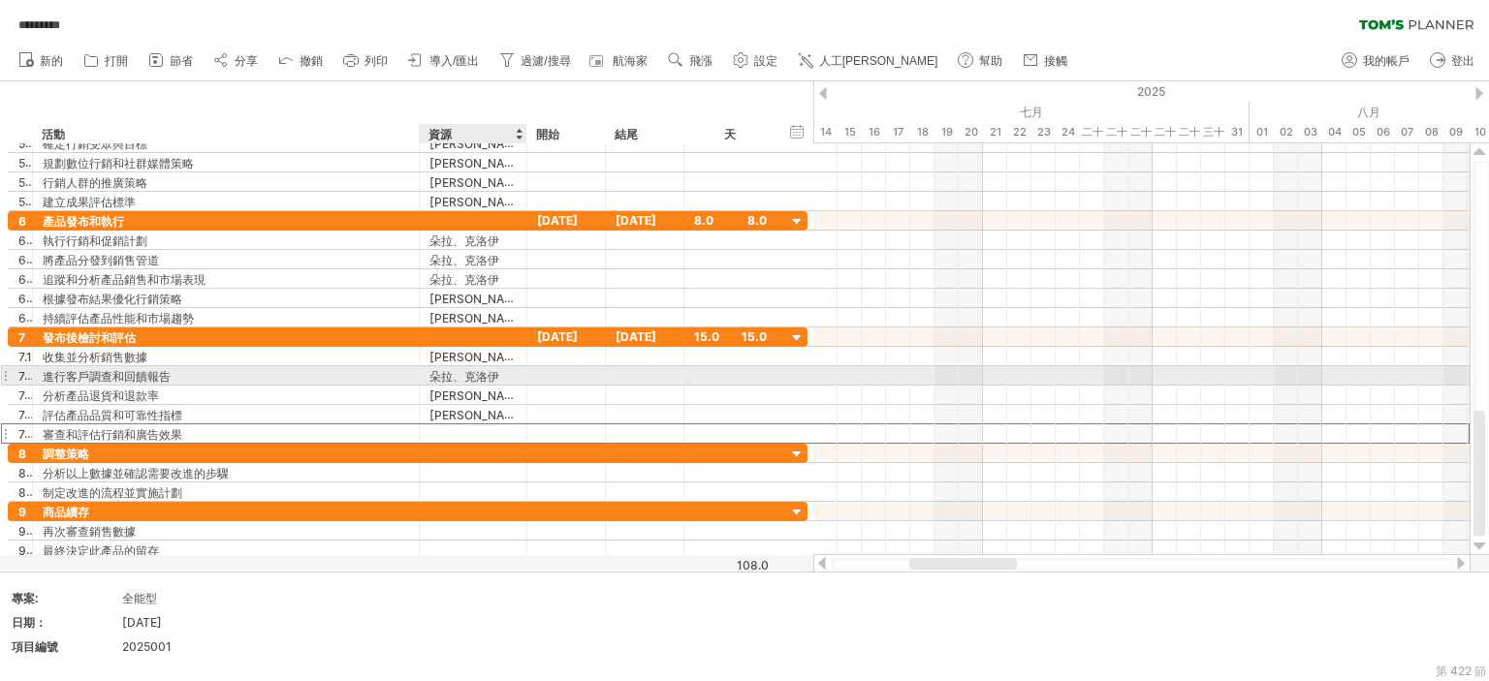
click at [500, 374] on div "朵拉、克洛伊" at bounding box center [472, 375] width 87 height 18
click at [500, 374] on input "**********" at bounding box center [472, 375] width 87 height 18
drag, startPoint x: 519, startPoint y: 374, endPoint x: 441, endPoint y: 378, distance: 78.6
click at [519, 379] on div at bounding box center [524, 375] width 10 height 19
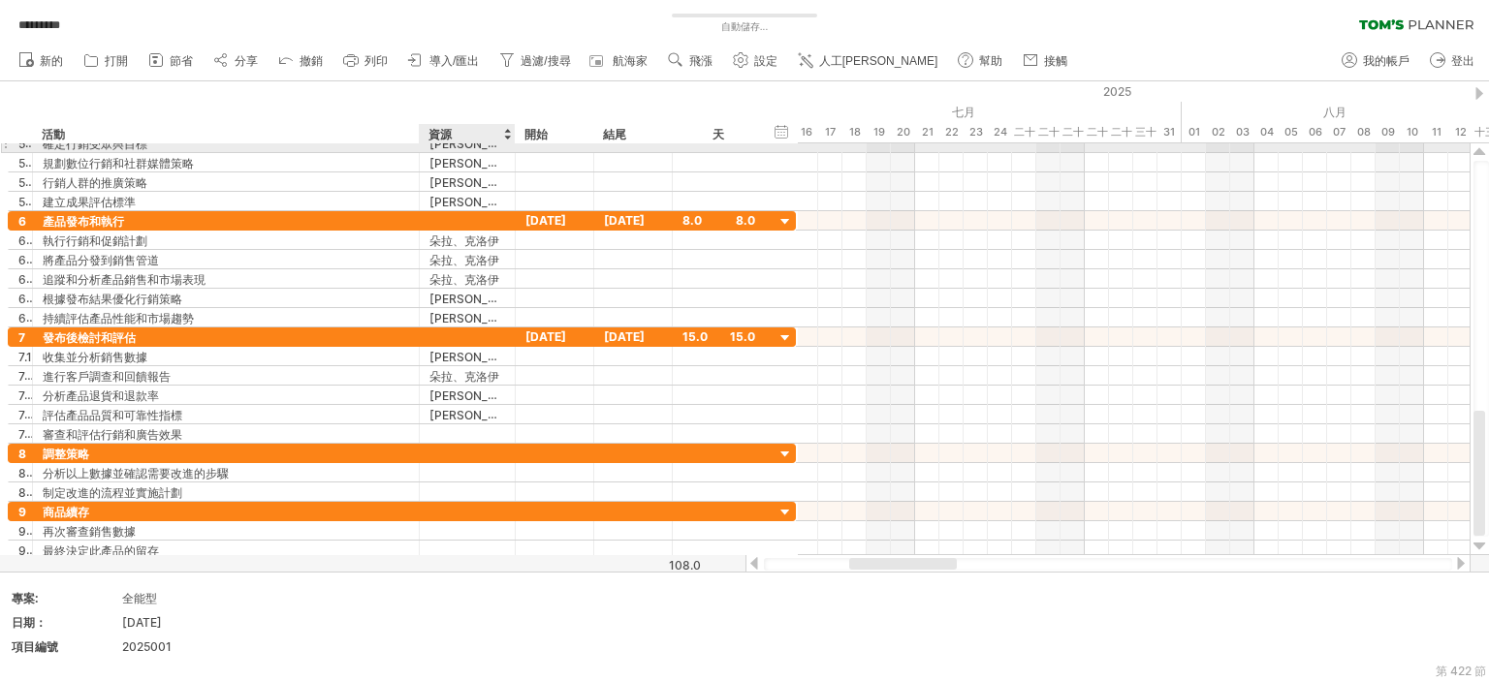
drag, startPoint x: 457, startPoint y: 145, endPoint x: 512, endPoint y: 149, distance: 54.4
click at [512, 149] on div at bounding box center [513, 143] width 10 height 19
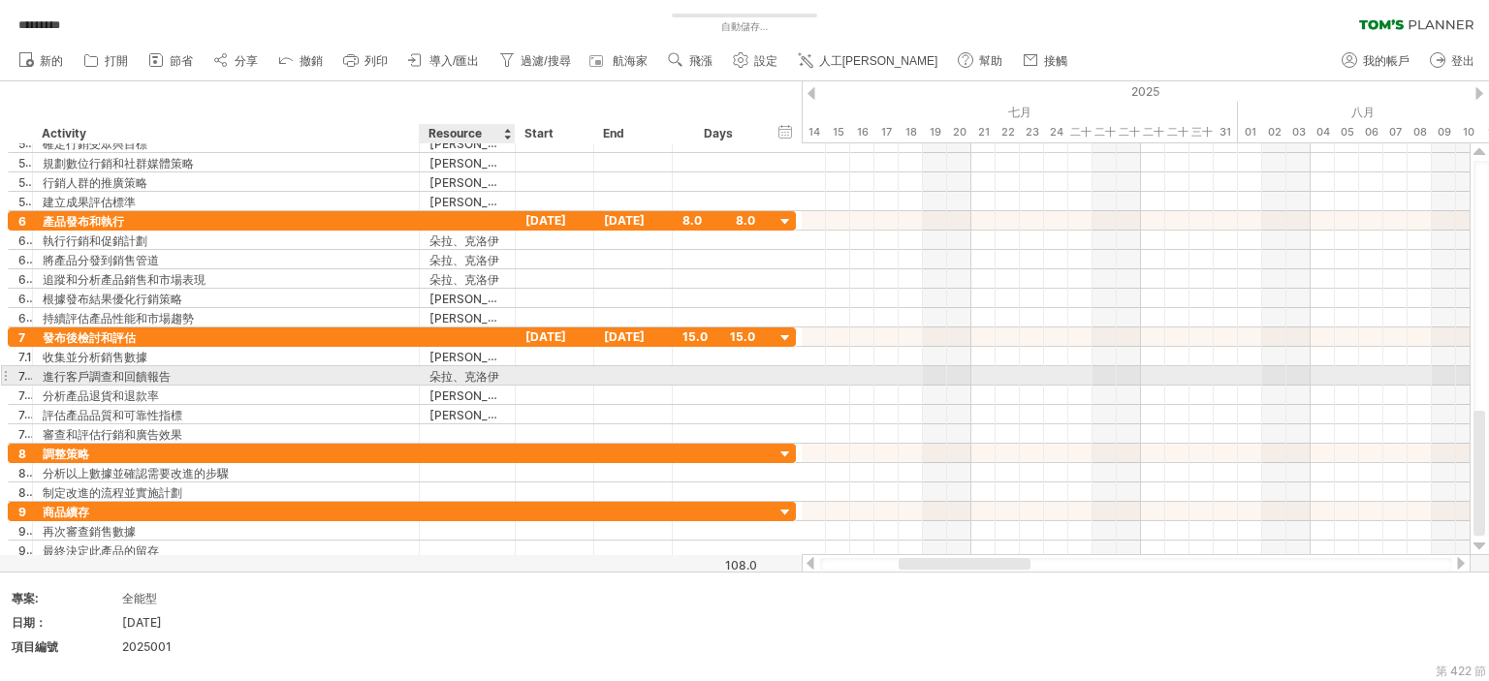
click at [500, 373] on div "朵拉、克洛伊" at bounding box center [467, 375] width 76 height 18
click at [500, 373] on input "**********" at bounding box center [467, 375] width 76 height 18
drag, startPoint x: 430, startPoint y: 375, endPoint x: 449, endPoint y: 374, distance: 18.4
click at [481, 375] on div "**********" at bounding box center [468, 375] width 96 height 18
click at [449, 374] on input "**********" at bounding box center [467, 375] width 76 height 18
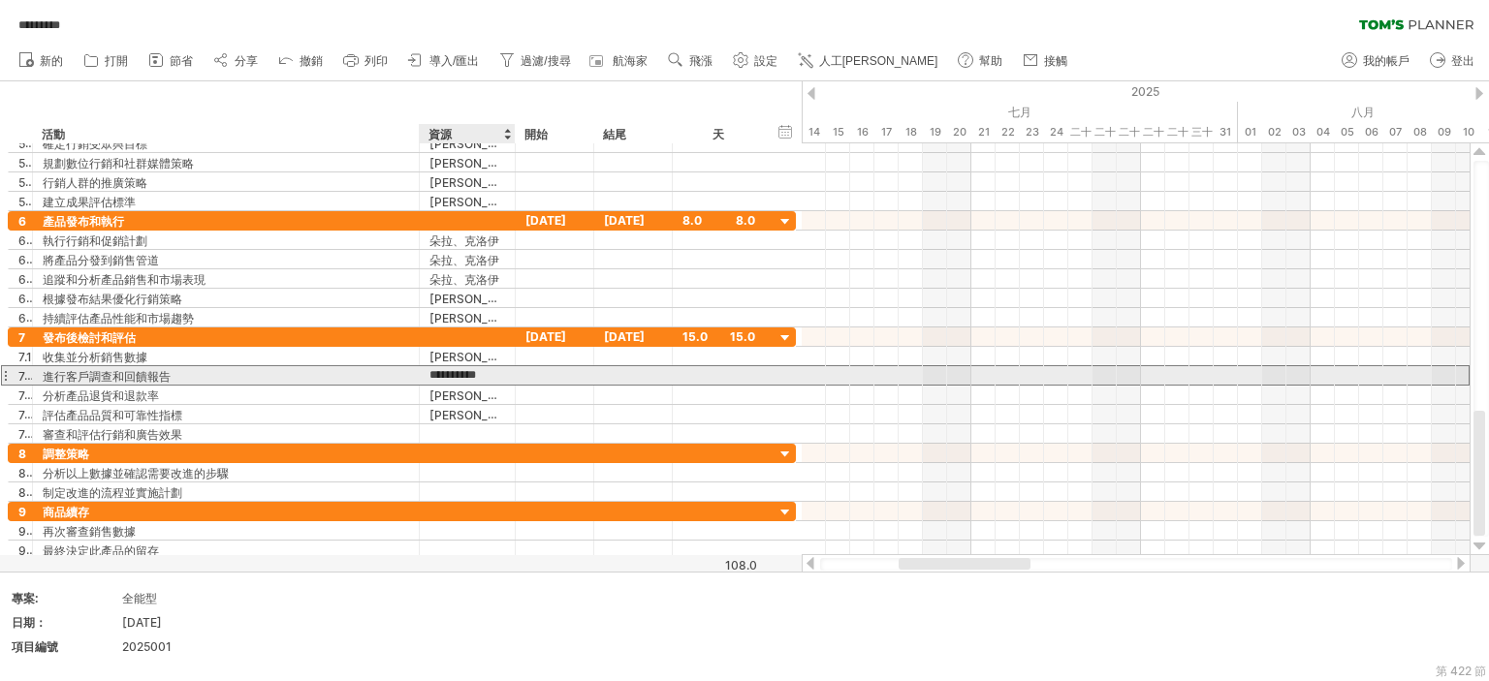
click at [430, 376] on input "**********" at bounding box center [467, 375] width 76 height 18
click at [431, 376] on input "**********" at bounding box center [467, 375] width 76 height 18
click at [429, 374] on input "**********" at bounding box center [467, 375] width 76 height 18
drag, startPoint x: 428, startPoint y: 374, endPoint x: 550, endPoint y: 360, distance: 123.0
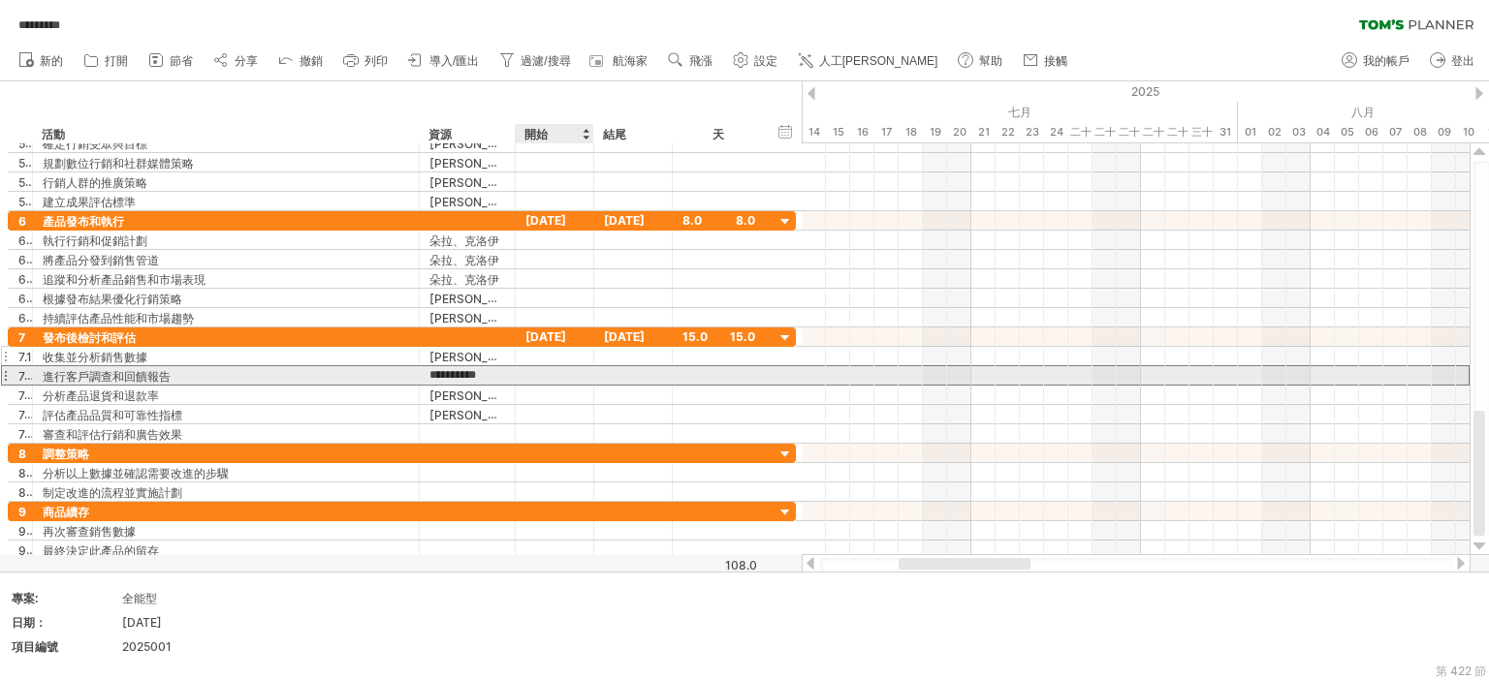
click at [542, 374] on div "**********" at bounding box center [402, 375] width 788 height 20
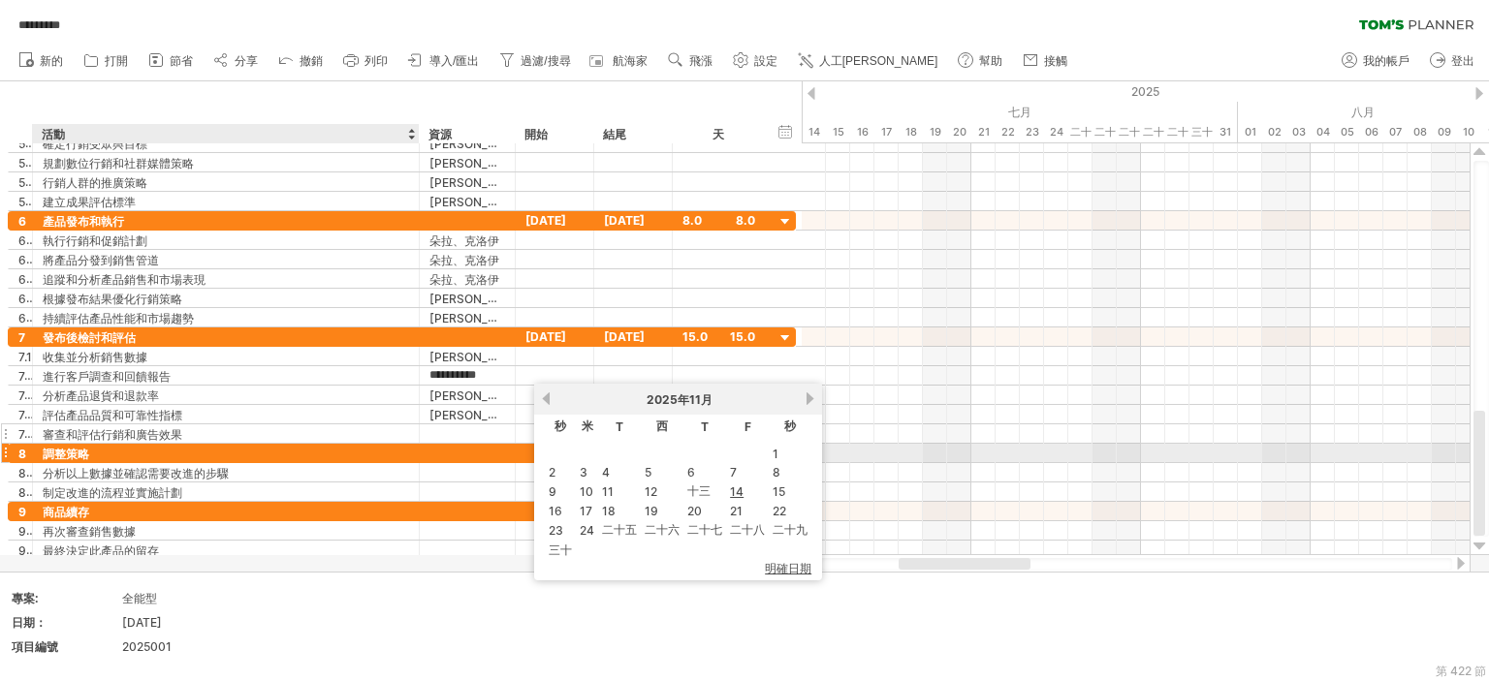
click at [454, 426] on div at bounding box center [467, 433] width 76 height 18
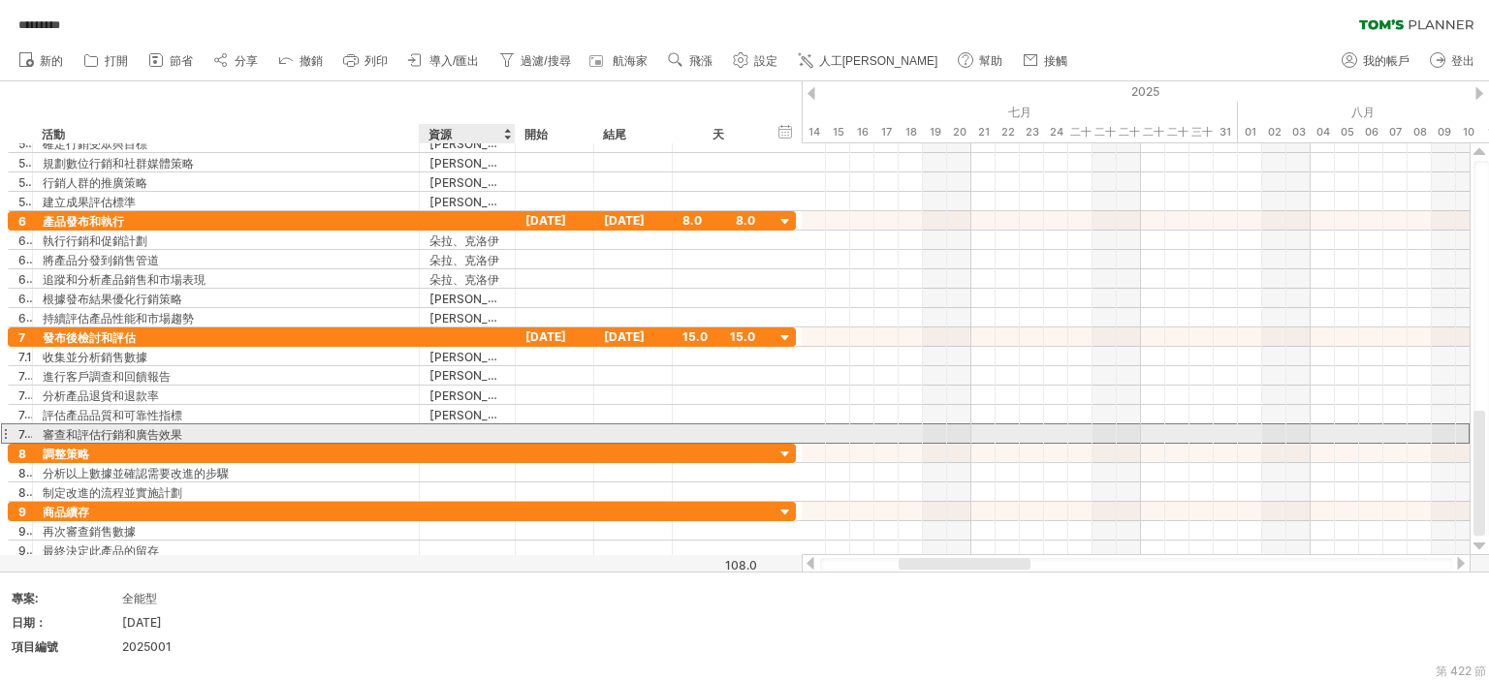
click at [455, 426] on input "text" at bounding box center [467, 433] width 76 height 18
paste input "**********"
type input "**********"
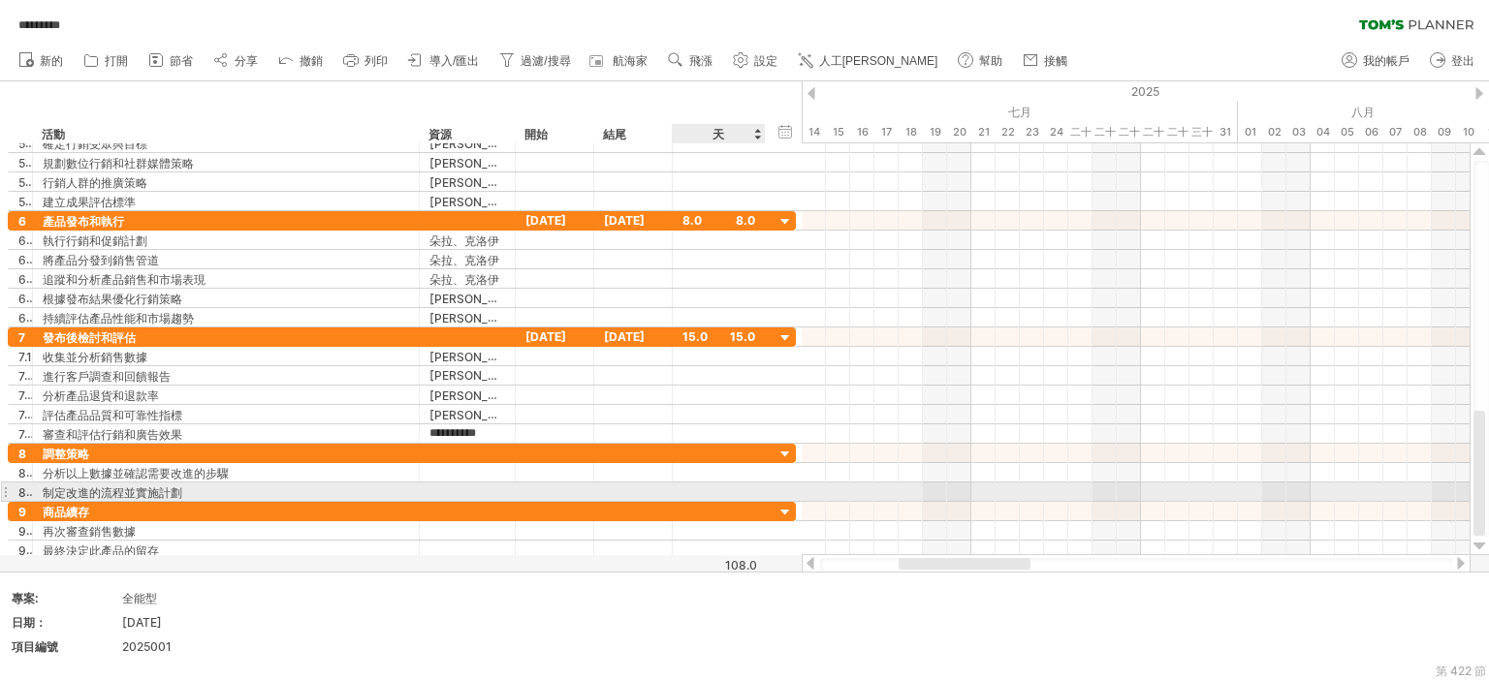
scroll to position [0, 7]
click at [773, 444] on div "8 **** 調整策略" at bounding box center [402, 453] width 788 height 19
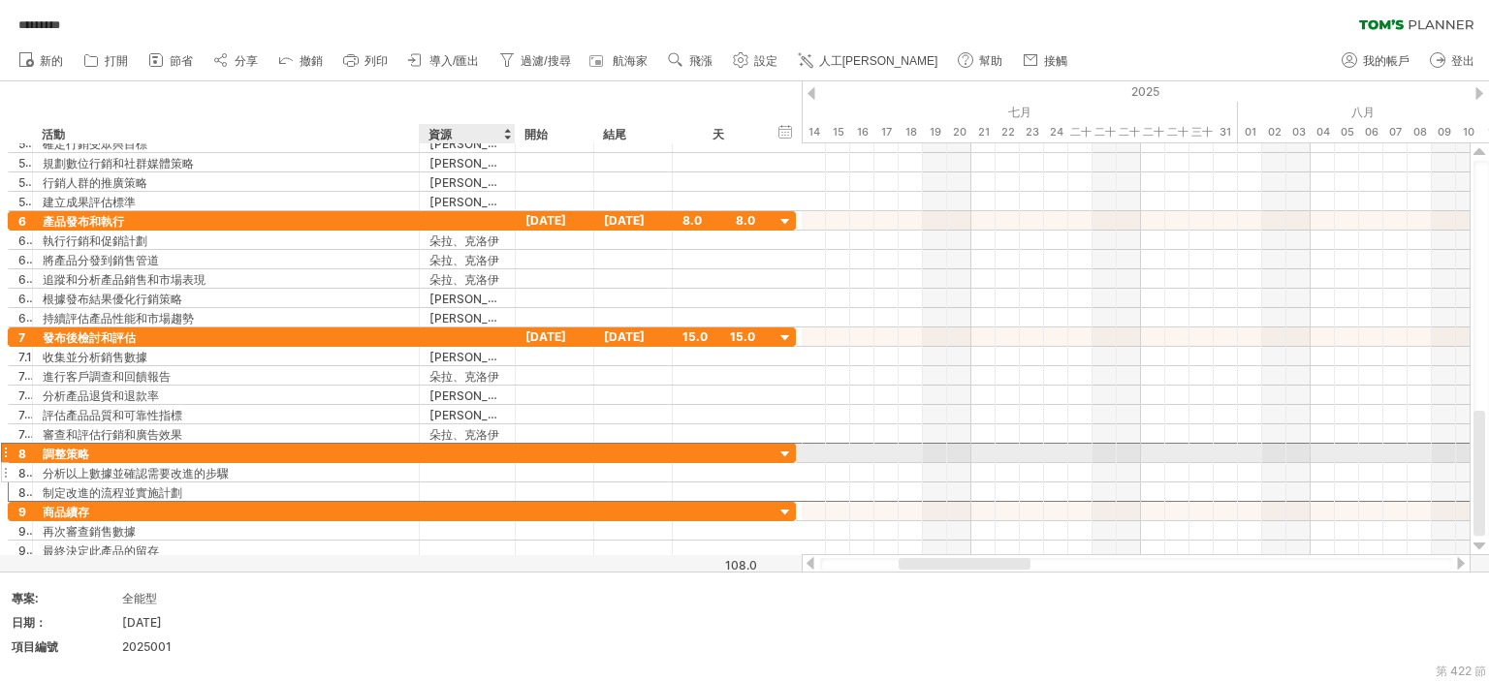
click at [447, 463] on div at bounding box center [467, 472] width 76 height 18
type input "*"
type input "******"
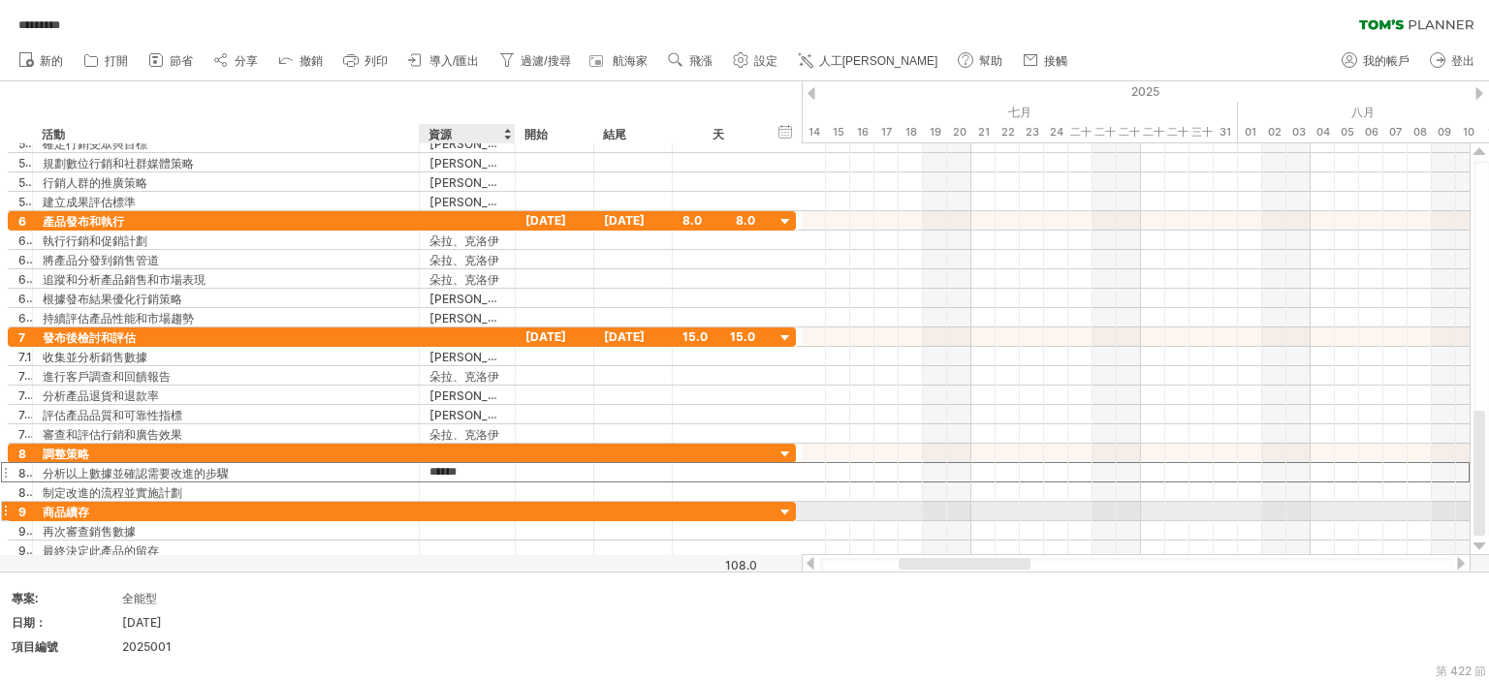
click at [454, 503] on div at bounding box center [467, 511] width 76 height 18
click at [464, 483] on div at bounding box center [467, 492] width 76 height 18
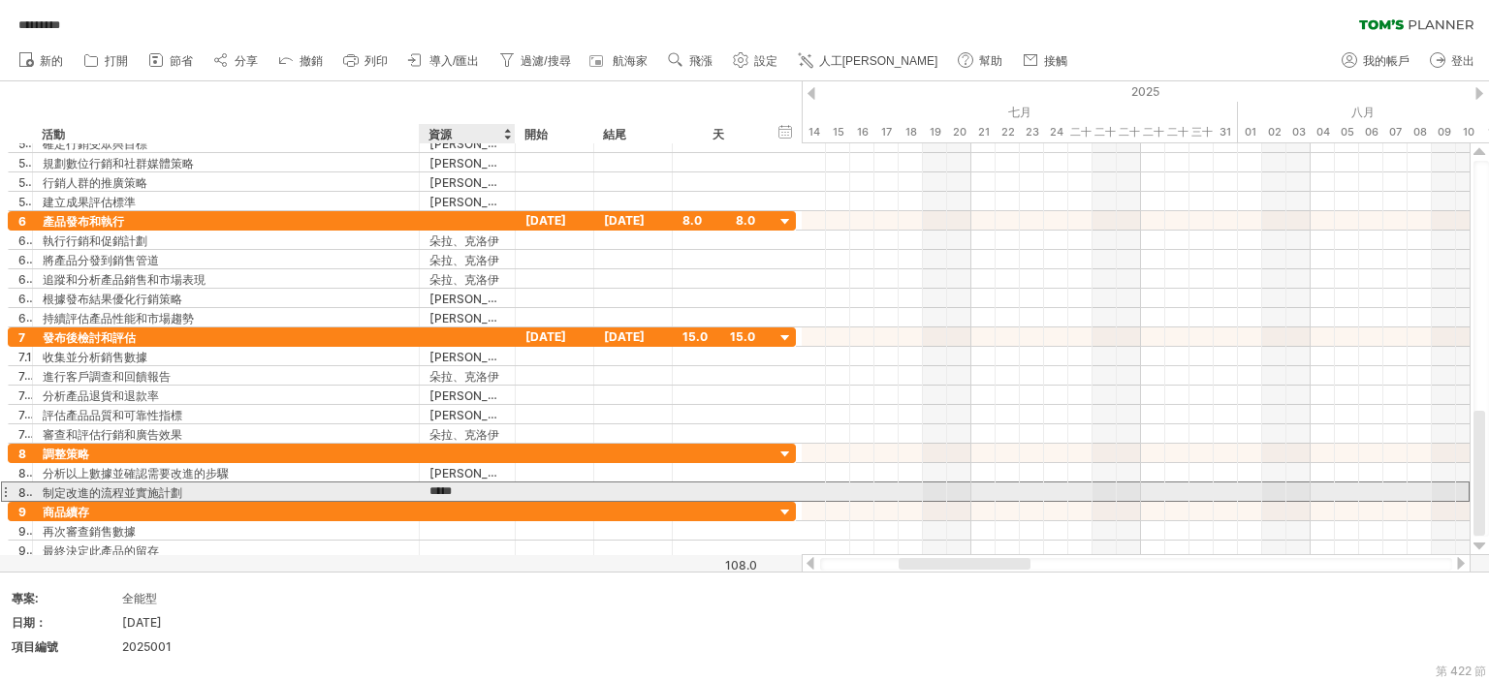
type input "******"
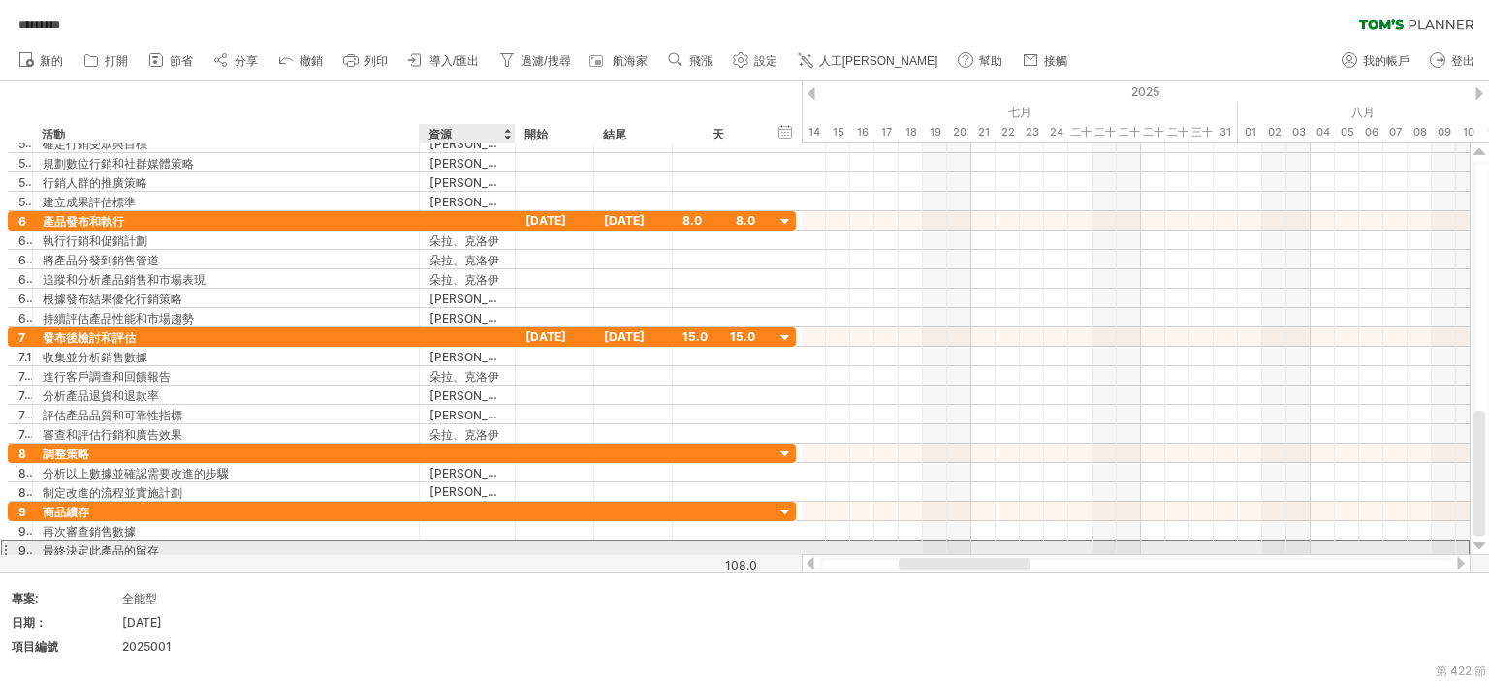
click at [504, 549] on div at bounding box center [467, 550] width 76 height 18
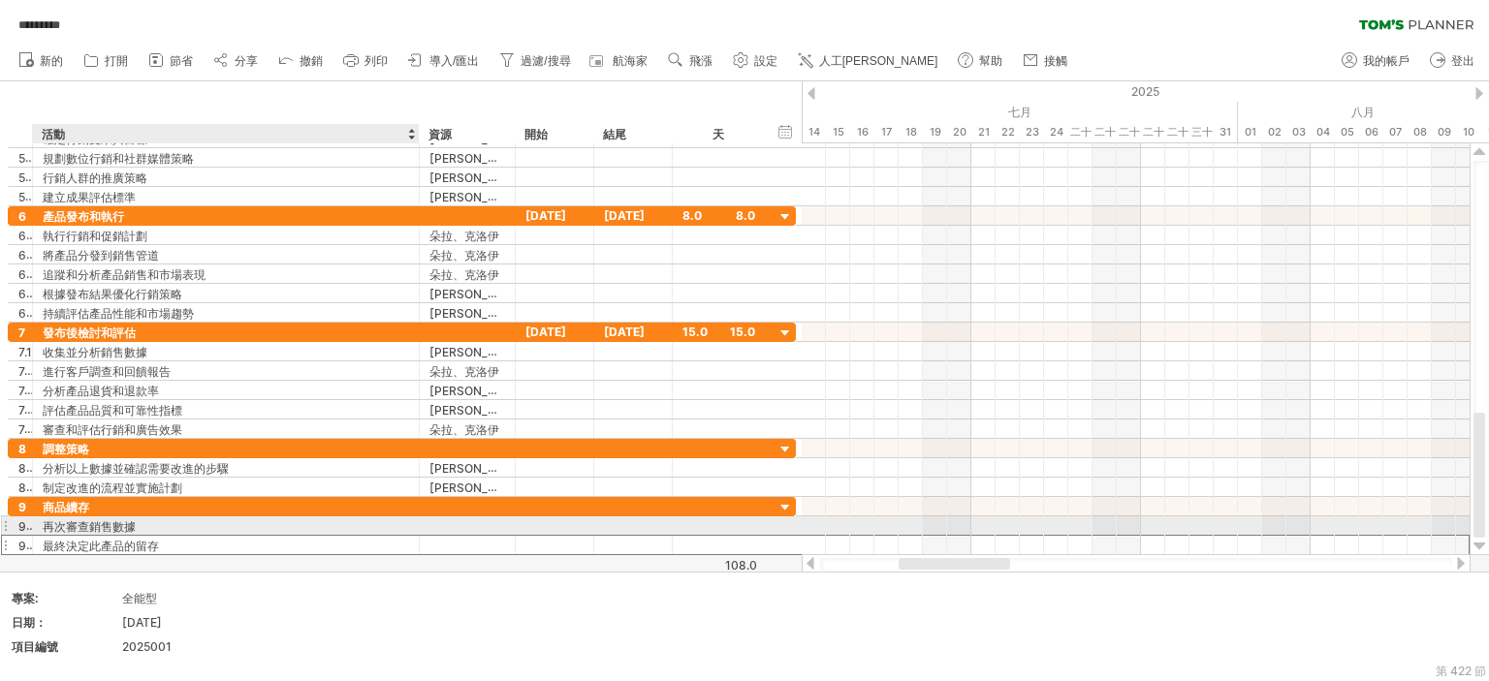
click at [451, 517] on div at bounding box center [467, 526] width 76 height 18
click at [468, 520] on input "text" at bounding box center [467, 526] width 76 height 18
type input "******"
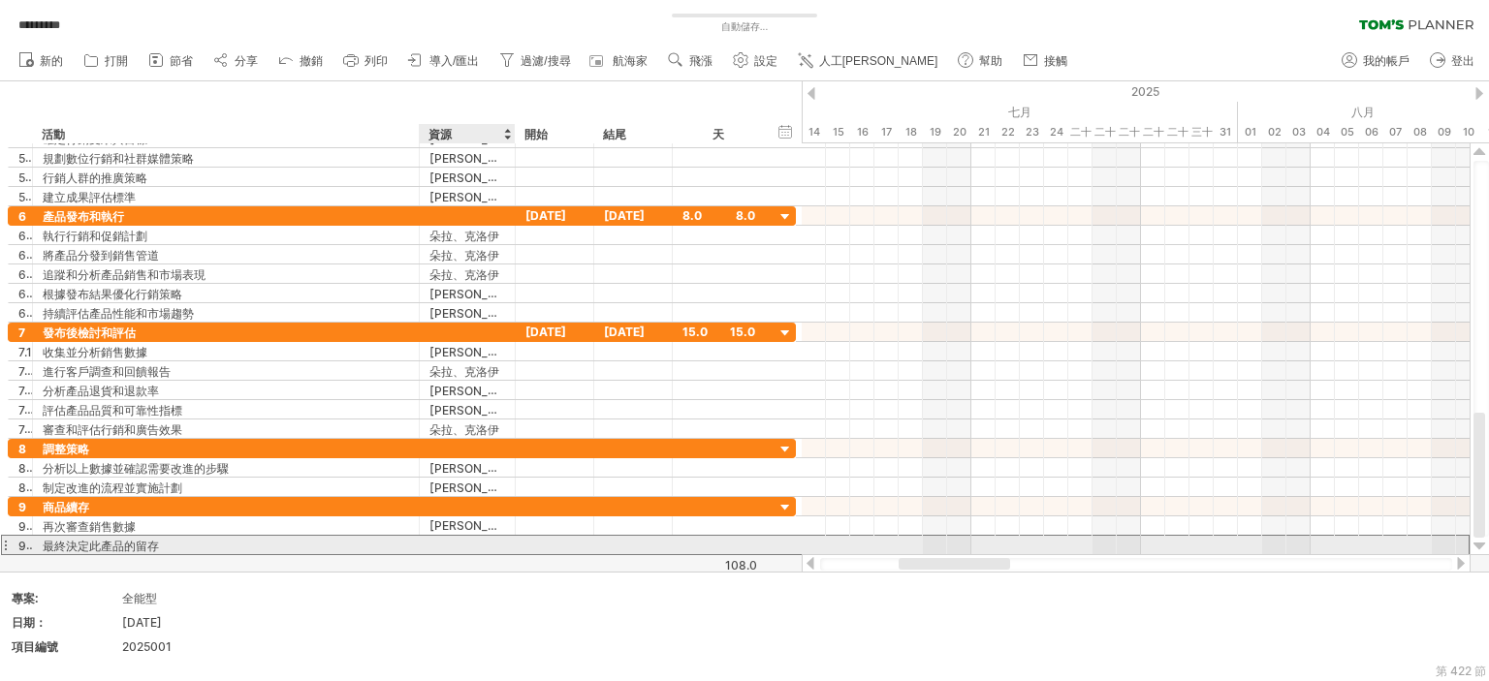
click at [487, 549] on div at bounding box center [467, 545] width 76 height 18
type input "******"
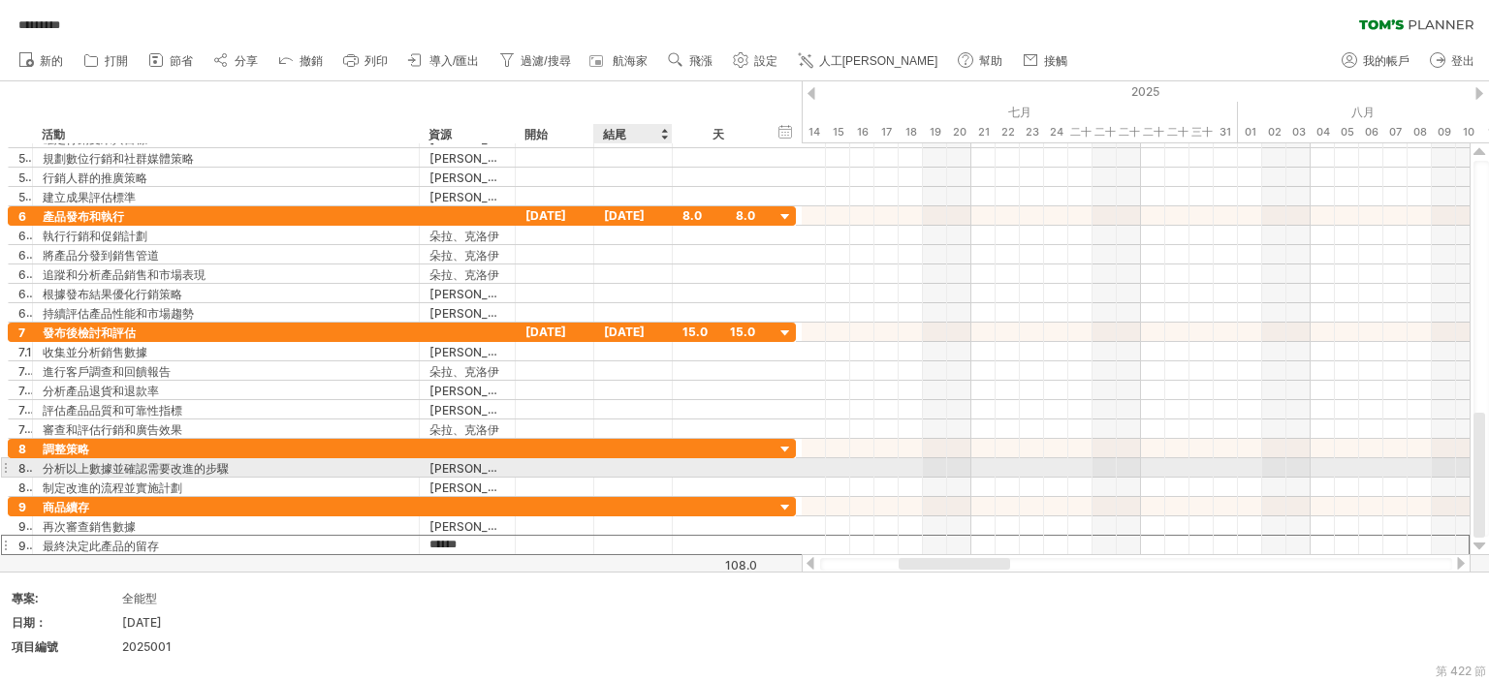
click at [628, 472] on div at bounding box center [633, 467] width 78 height 18
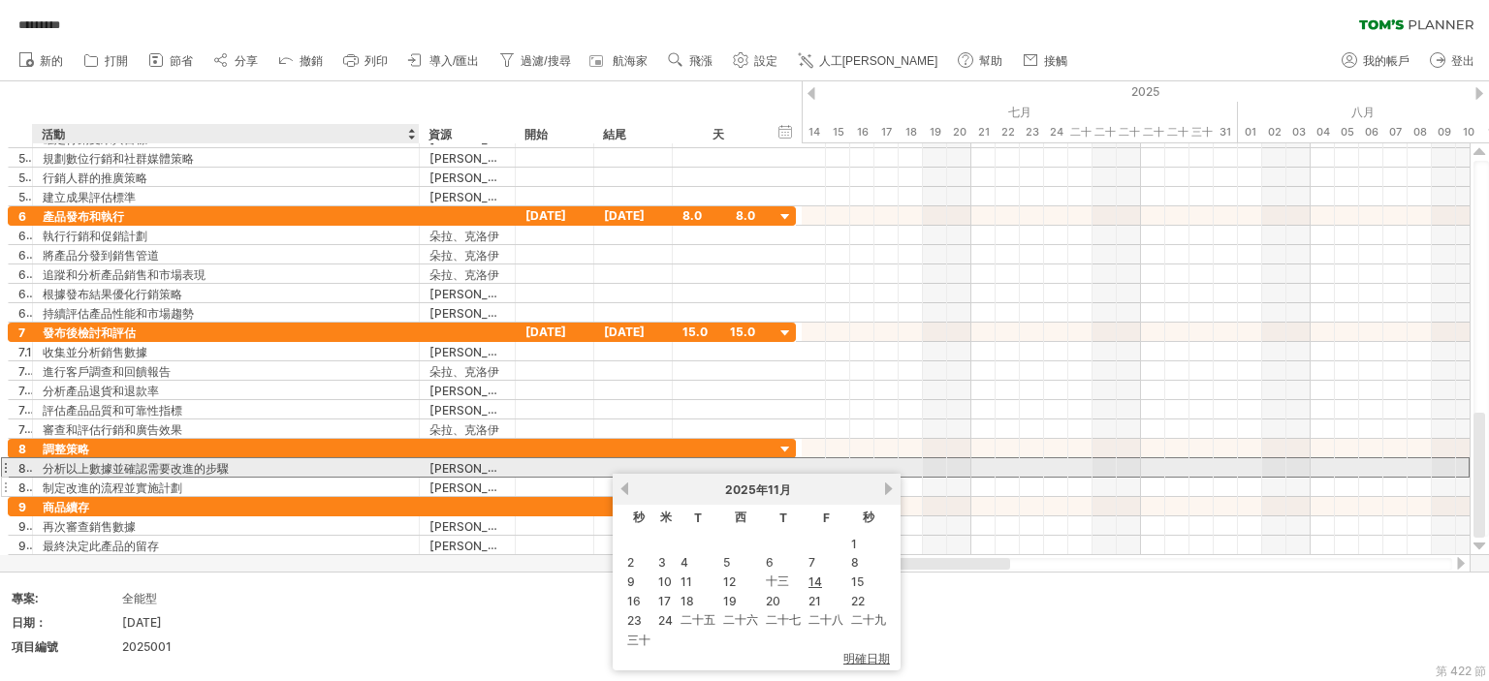
click at [377, 488] on div "制定改進的流程並實施計劃" at bounding box center [226, 487] width 366 height 18
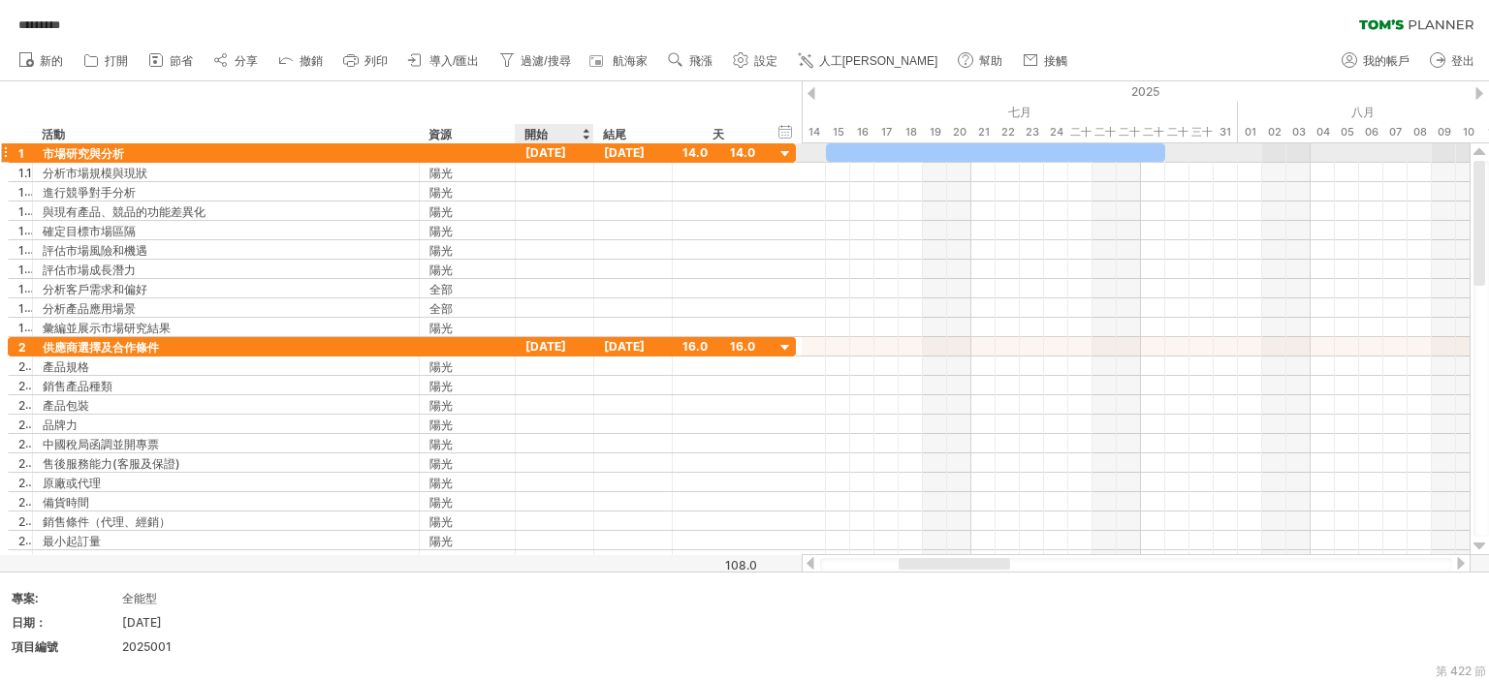
click at [586, 154] on div "[DATE]" at bounding box center [555, 152] width 78 height 18
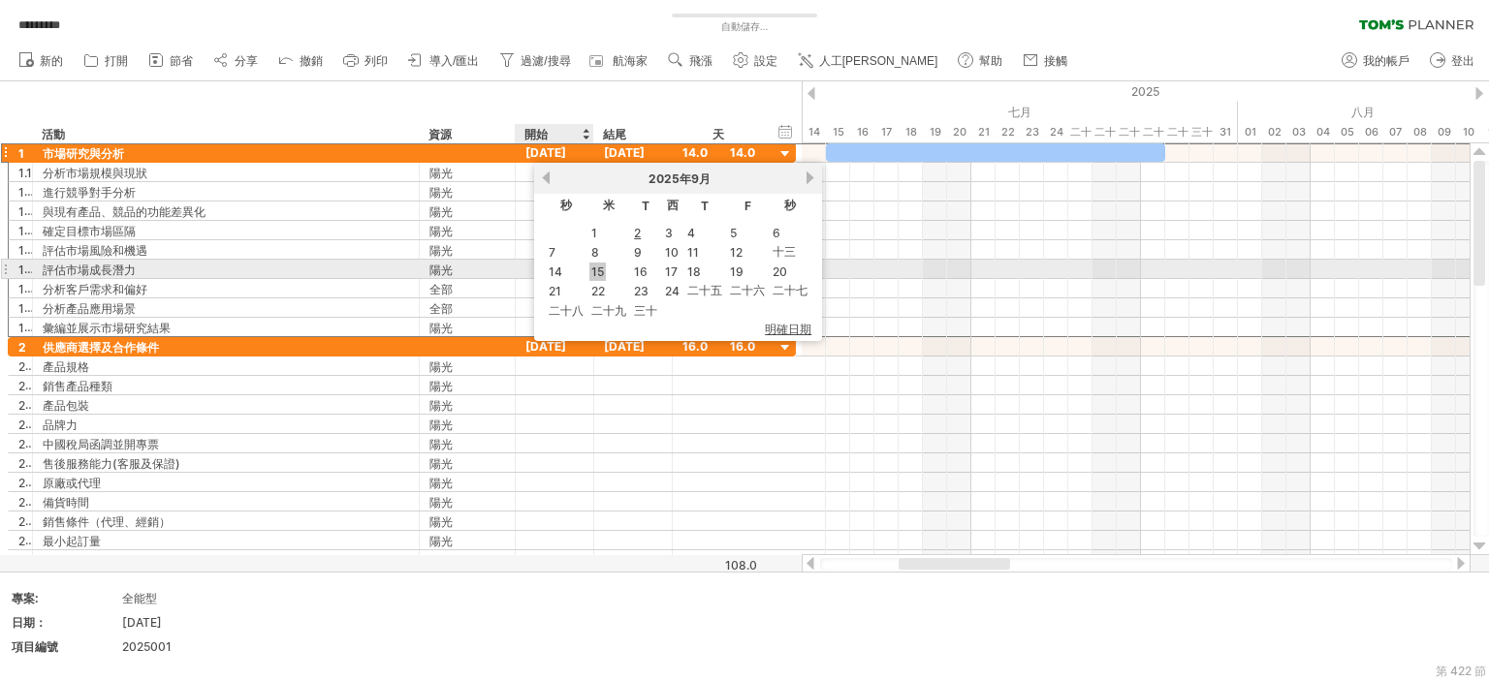
click at [601, 270] on font "15" at bounding box center [597, 272] width 13 height 15
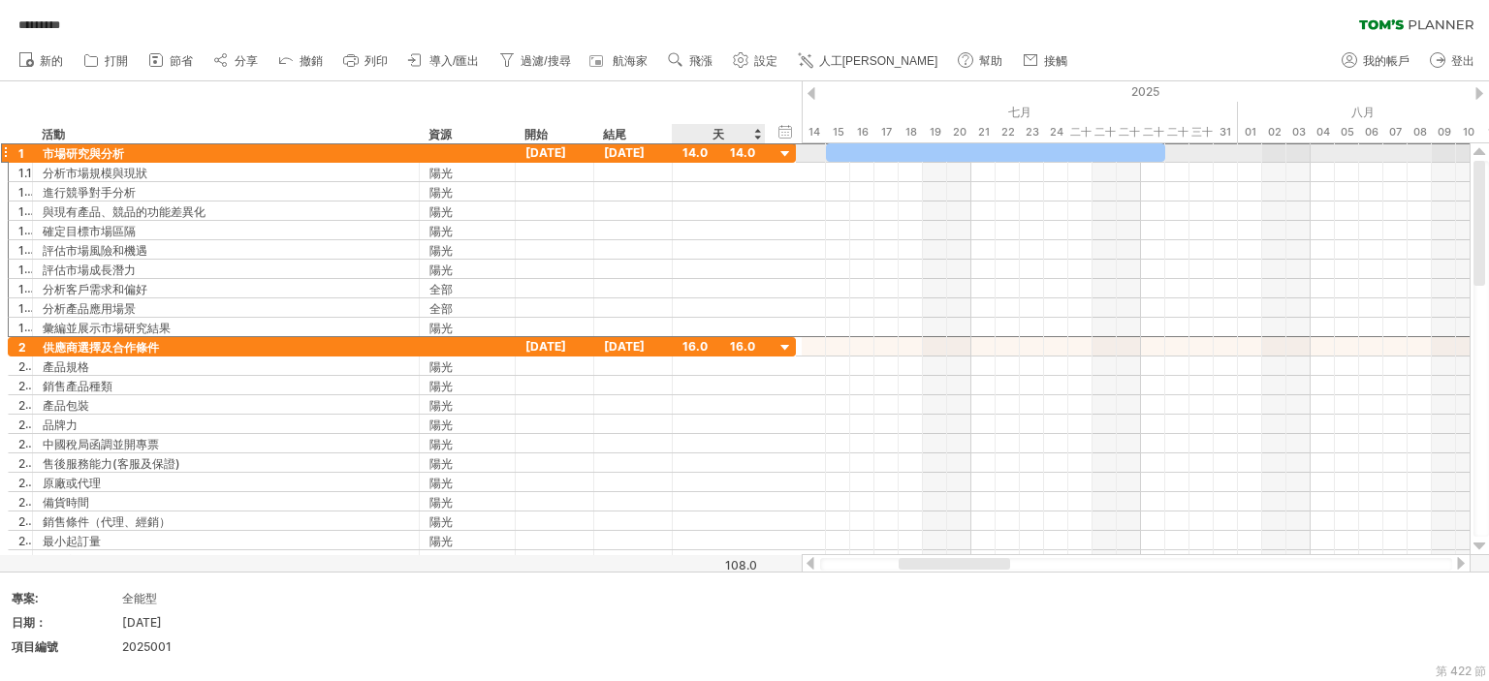
click at [616, 150] on font "[DATE]" at bounding box center [624, 152] width 41 height 15
click at [682, 154] on font "14.0" at bounding box center [694, 152] width 25 height 15
click at [690, 155] on font "14.0" at bounding box center [694, 152] width 25 height 15
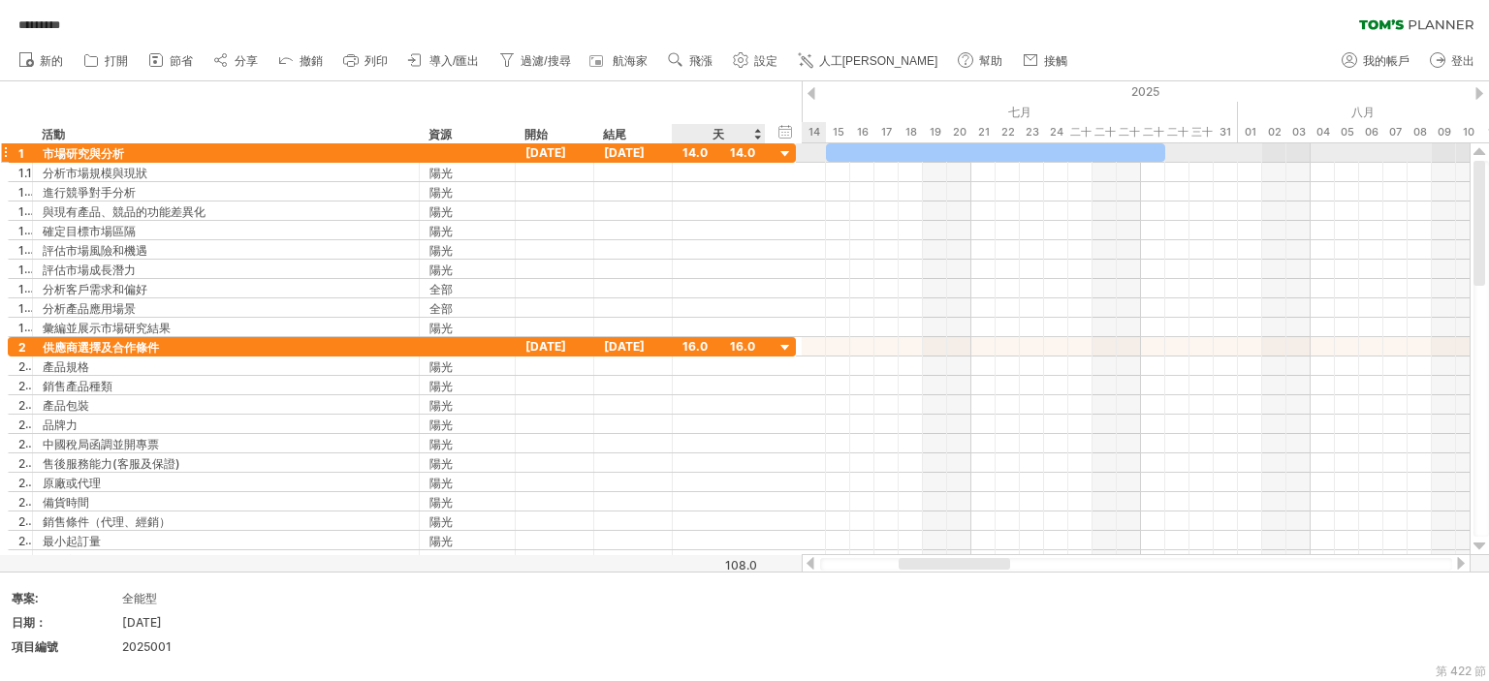
click at [694, 149] on font "14.0" at bounding box center [694, 152] width 25 height 15
click at [707, 153] on div "14.0" at bounding box center [718, 152] width 73 height 18
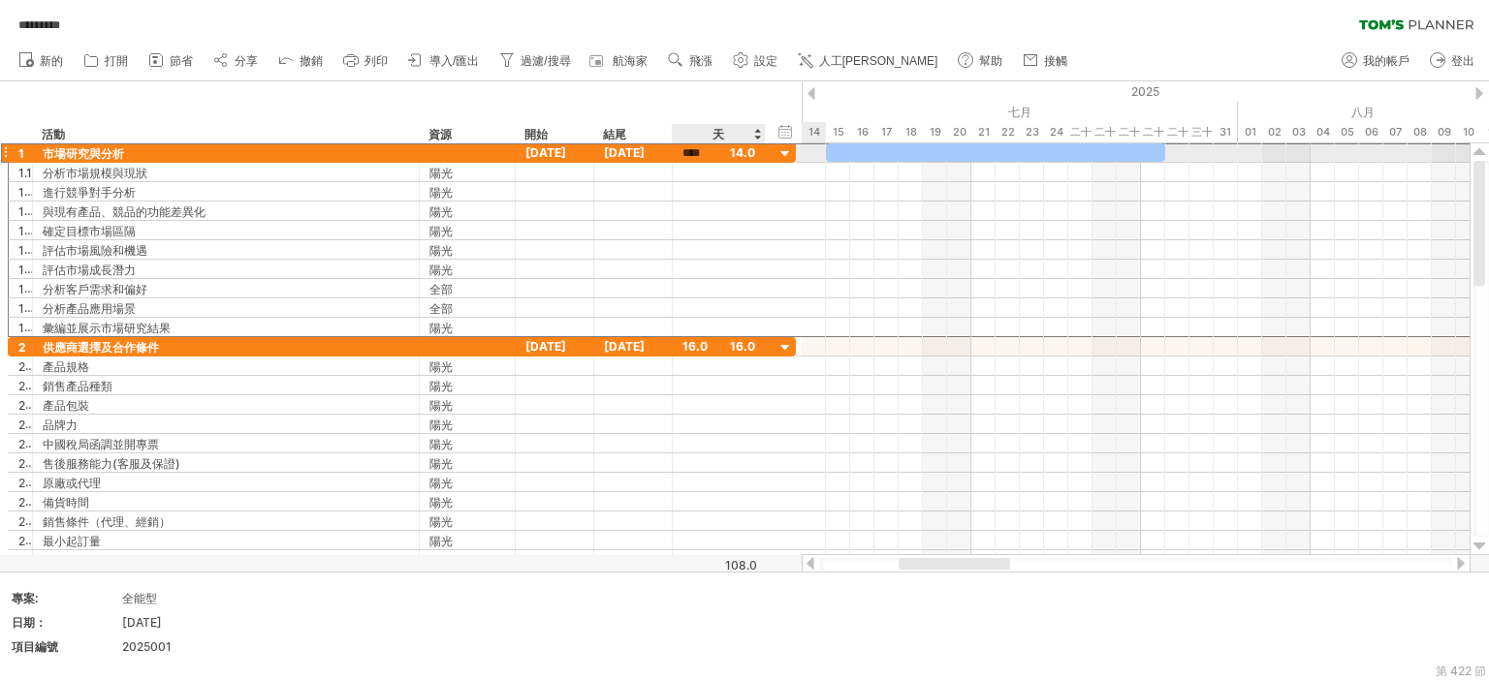
click at [707, 153] on input "****" at bounding box center [700, 153] width 37 height 18
type input "*"
click at [698, 185] on div at bounding box center [718, 191] width 73 height 18
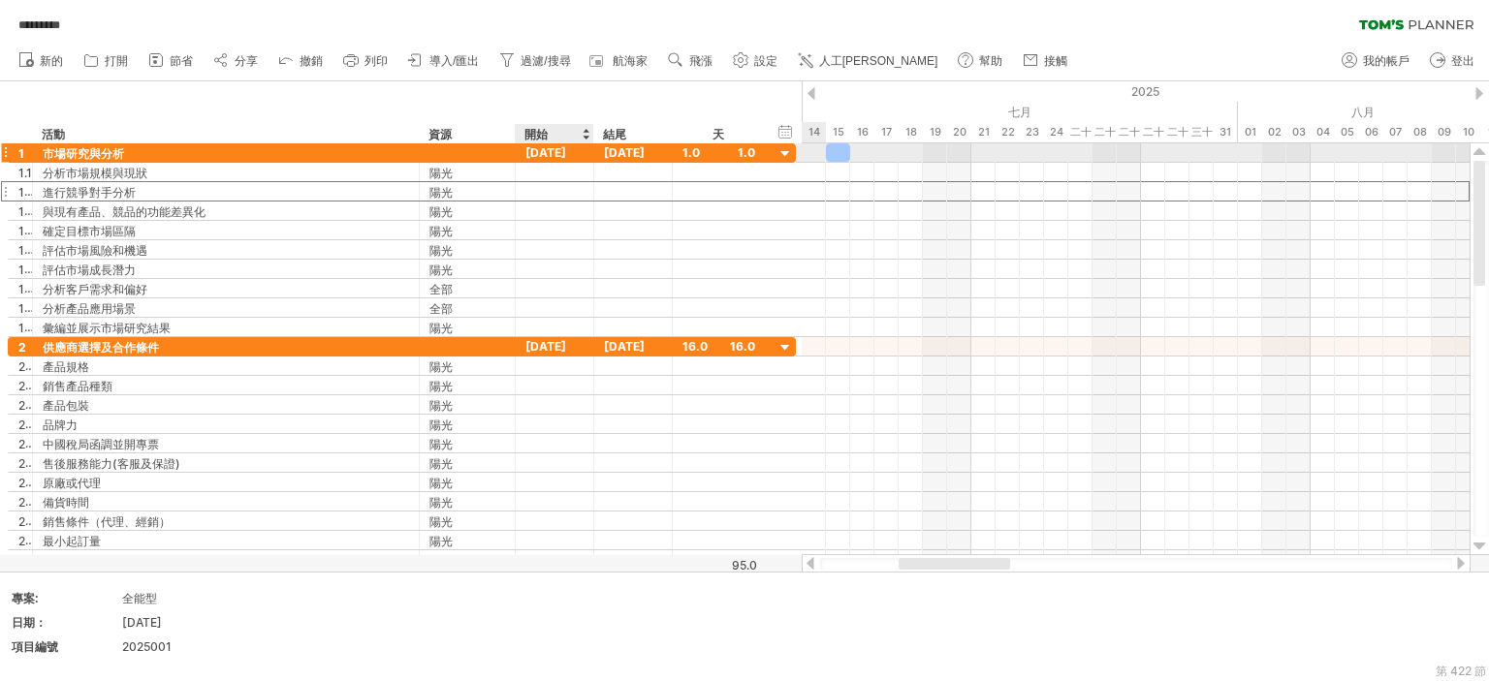
click at [566, 151] on font "[DATE]" at bounding box center [545, 152] width 41 height 15
click at [641, 155] on font "[DATE]" at bounding box center [624, 152] width 41 height 15
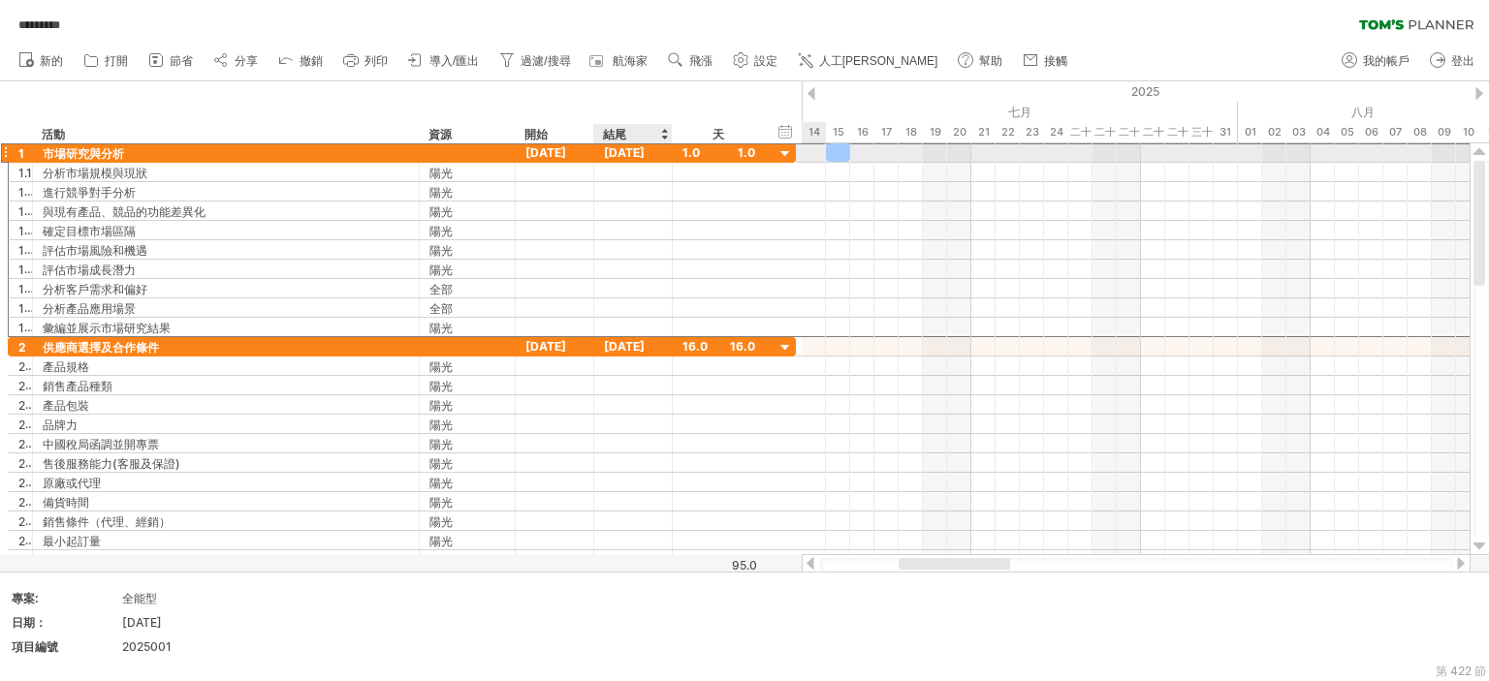
click at [641, 154] on font "[DATE]" at bounding box center [624, 152] width 41 height 15
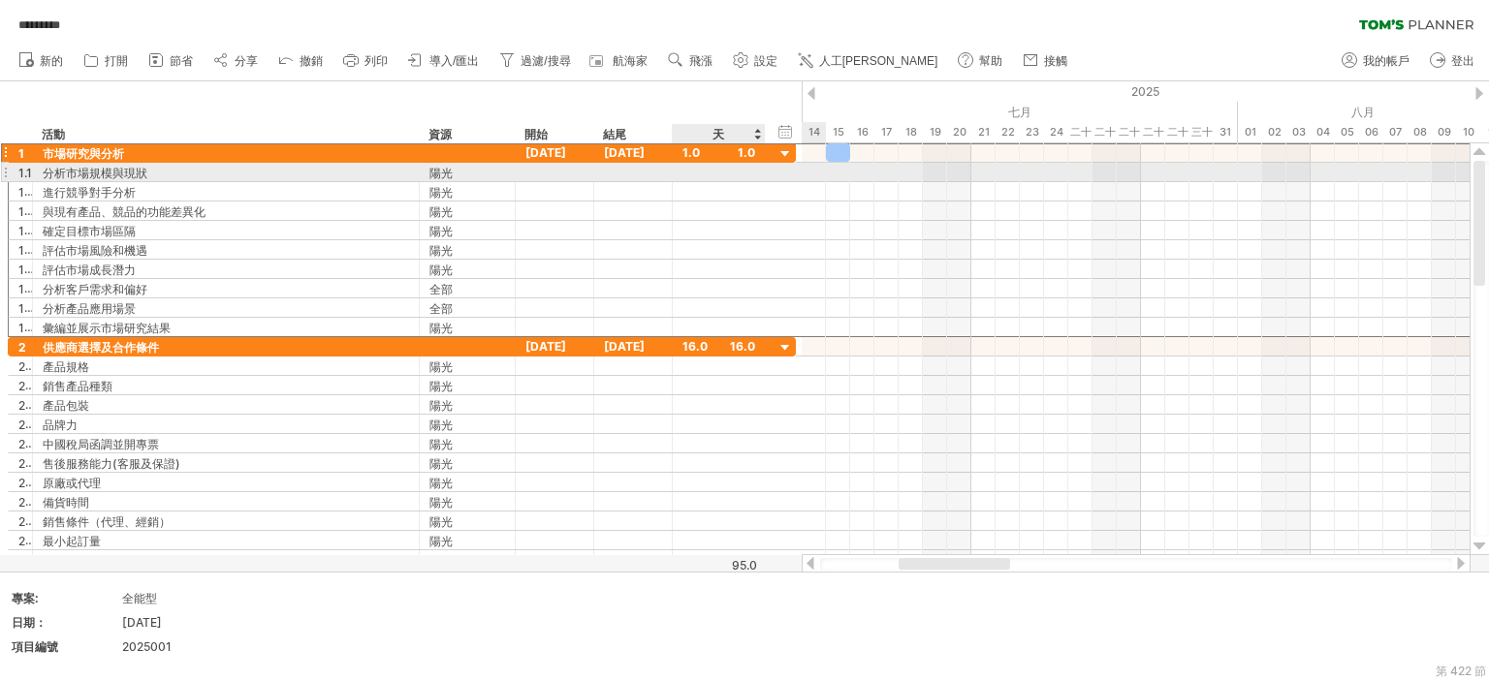
drag, startPoint x: 709, startPoint y: 195, endPoint x: 655, endPoint y: 147, distance: 72.1
click at [705, 191] on div at bounding box center [718, 191] width 73 height 18
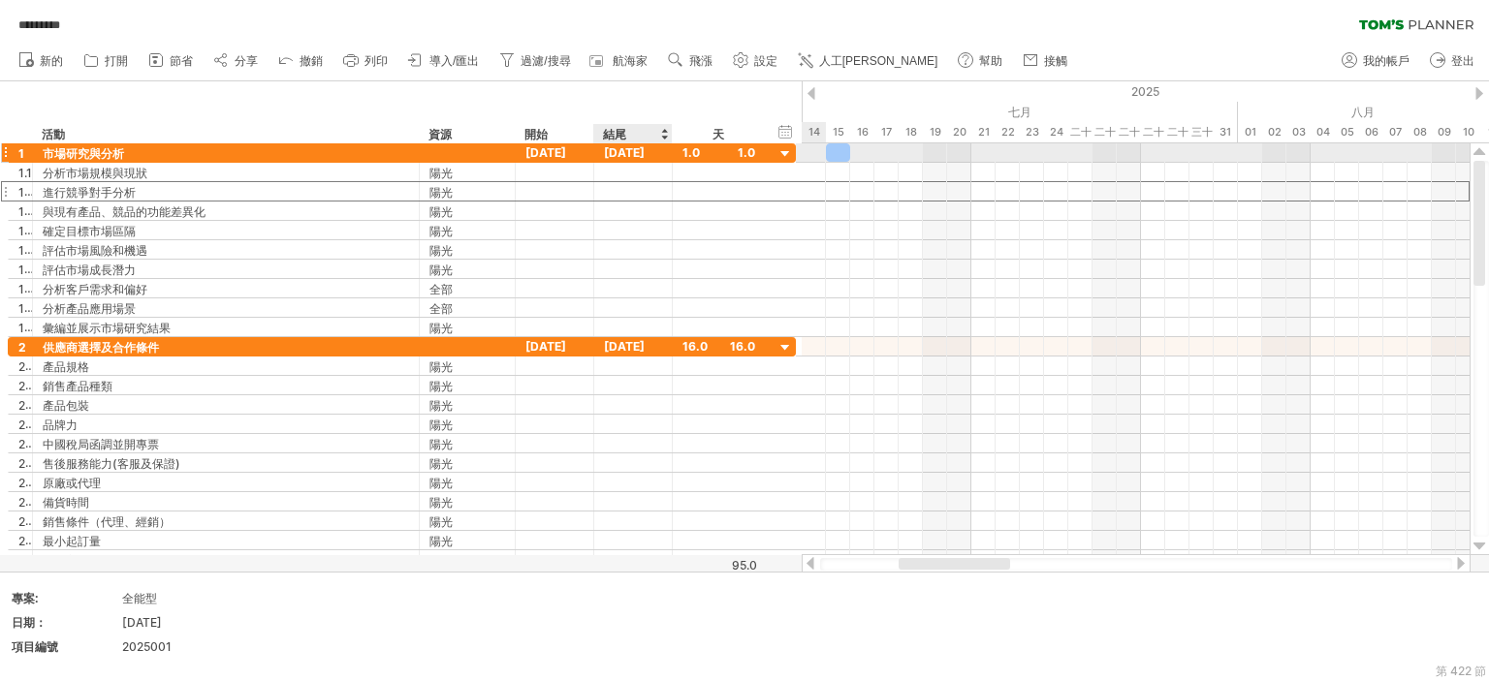
scroll to position [1, 0]
click at [655, 146] on div "[DATE]" at bounding box center [633, 152] width 78 height 18
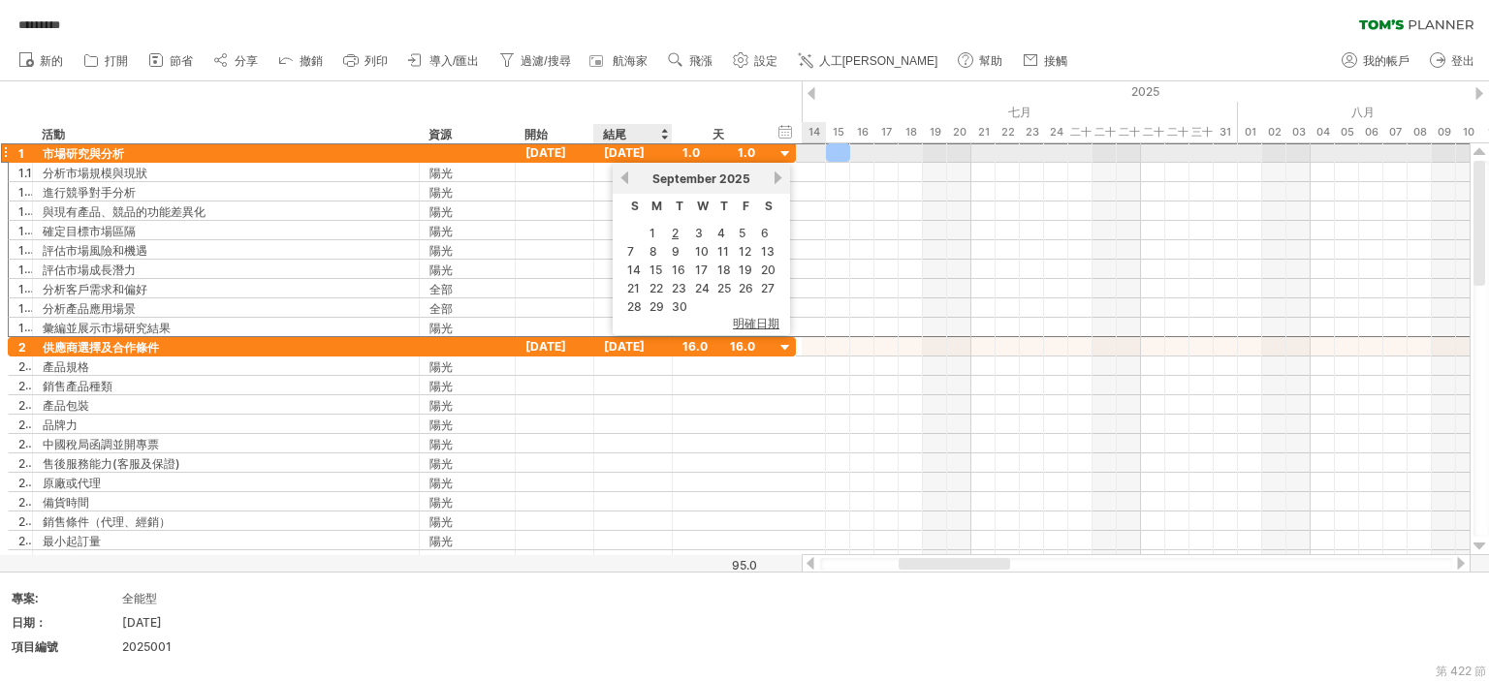
scroll to position [0, 0]
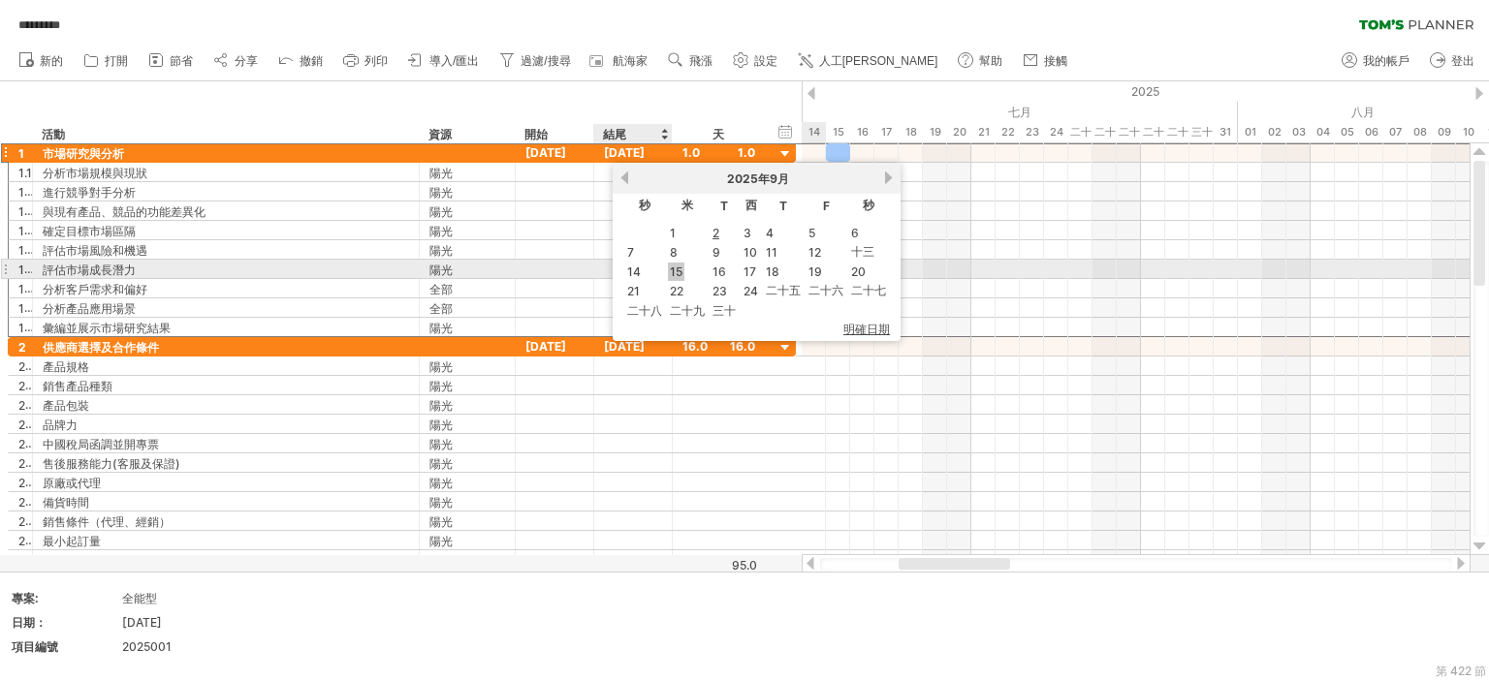
click at [676, 267] on font "15" at bounding box center [676, 272] width 13 height 15
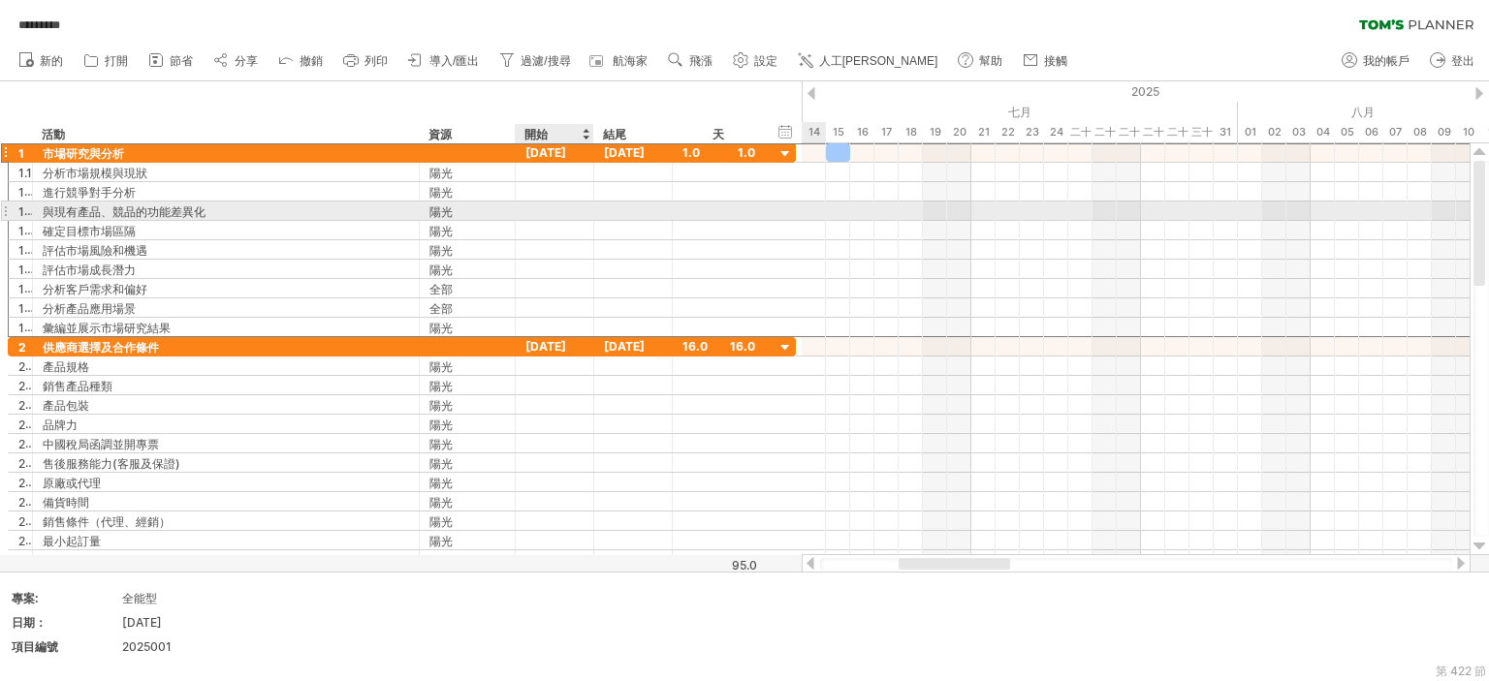
click at [574, 203] on div at bounding box center [555, 211] width 78 height 18
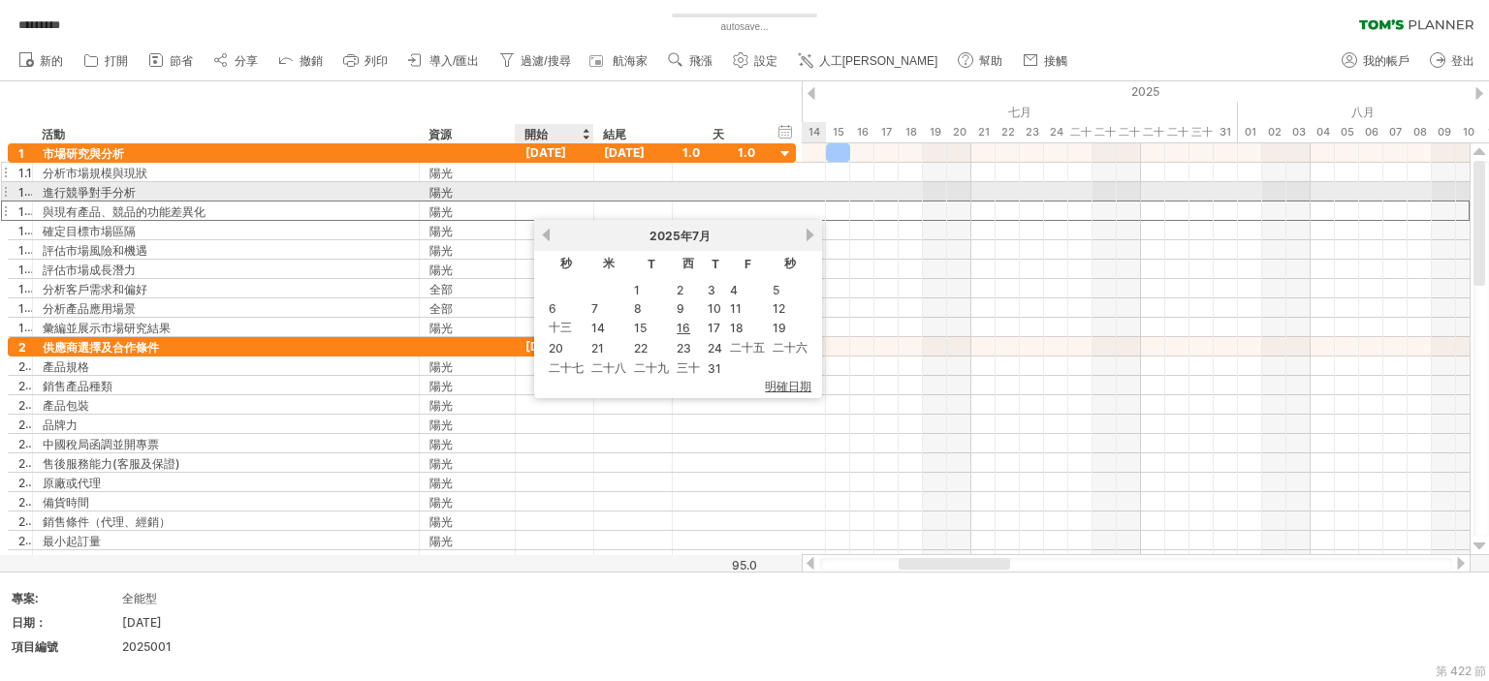
click at [590, 182] on div at bounding box center [555, 191] width 78 height 18
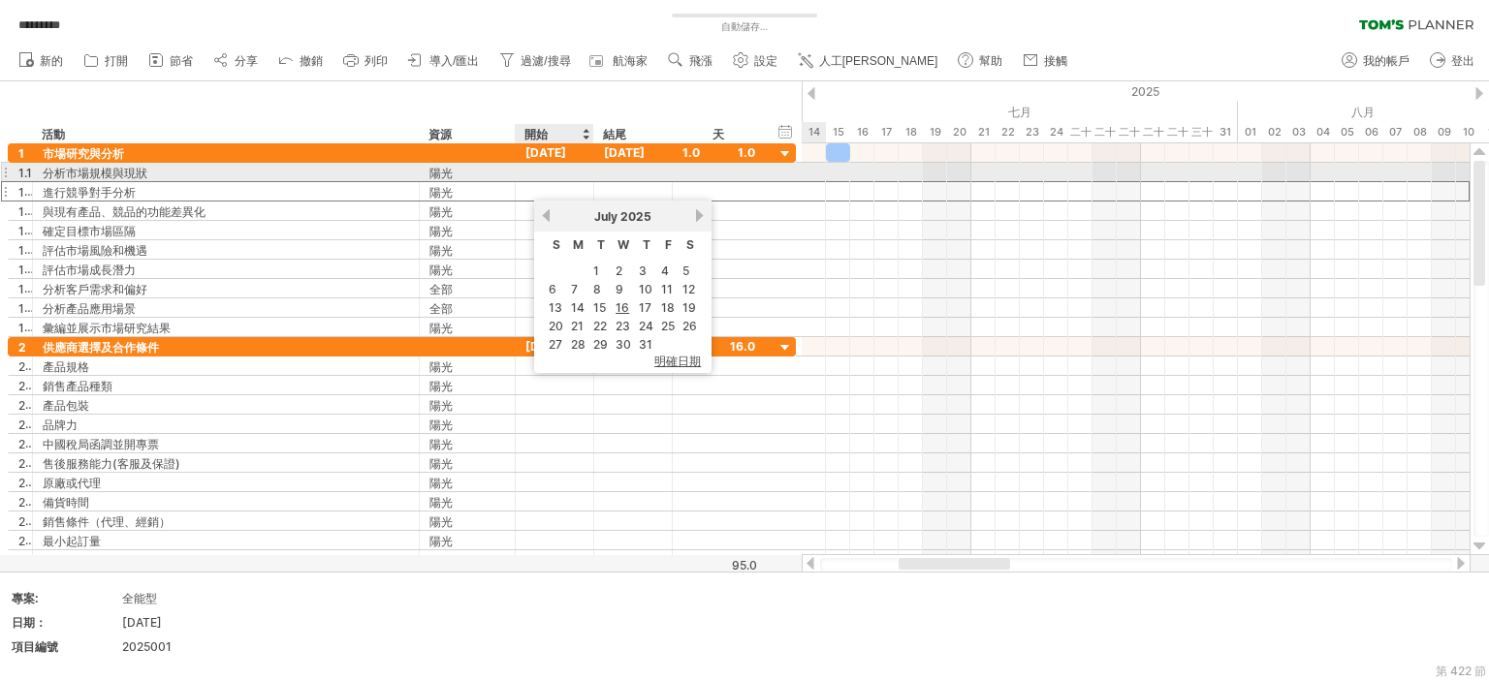
click at [554, 176] on div at bounding box center [555, 172] width 78 height 18
click at [555, 173] on div at bounding box center [555, 172] width 78 height 18
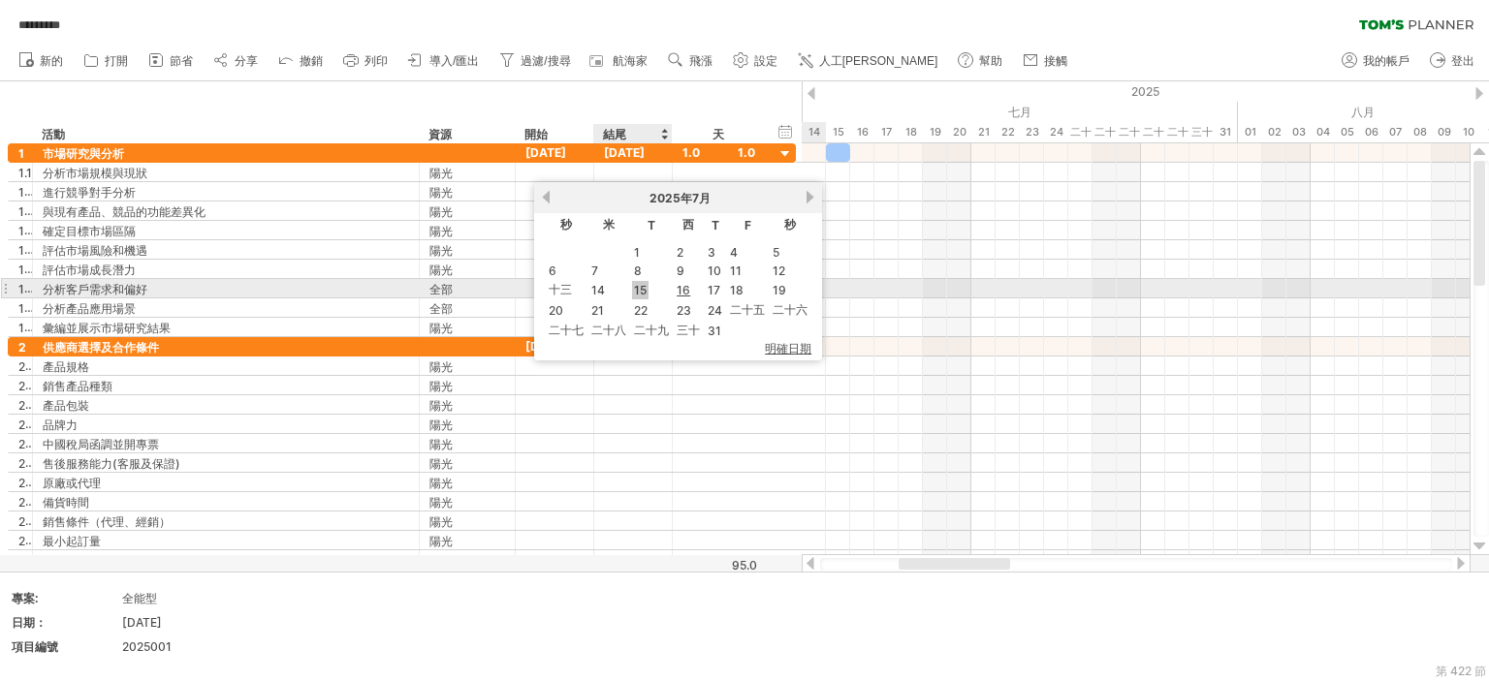
click at [636, 288] on font "15" at bounding box center [640, 290] width 13 height 15
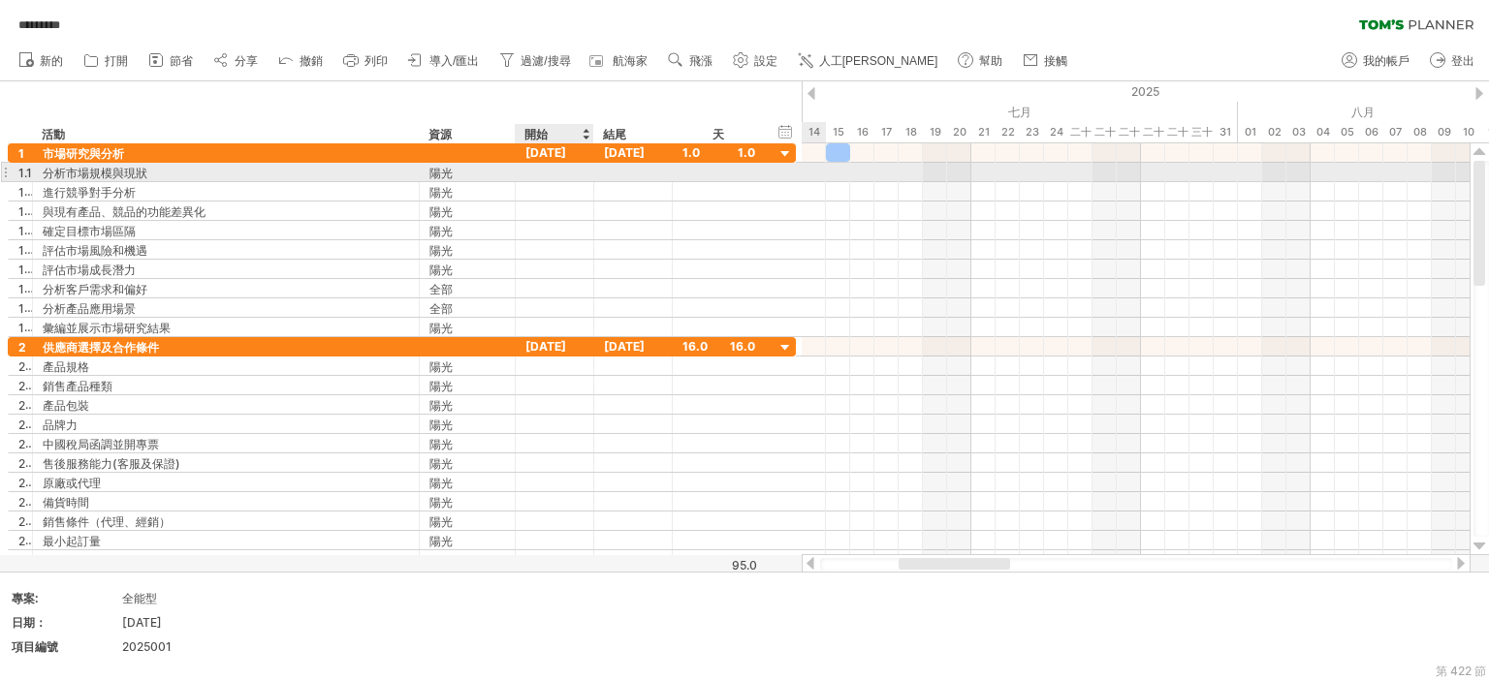
click at [543, 174] on div at bounding box center [555, 172] width 78 height 18
click at [544, 174] on div at bounding box center [555, 172] width 78 height 18
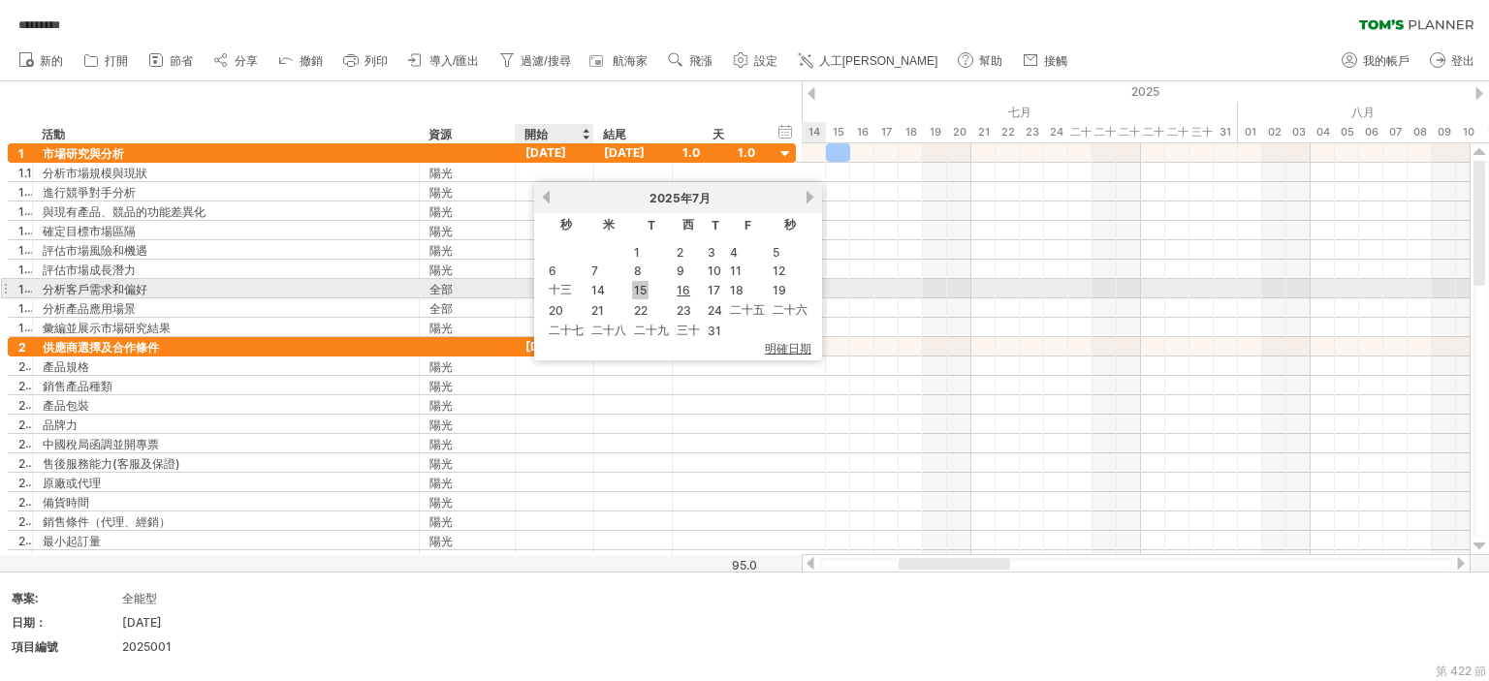
click at [596, 290] on font "14" at bounding box center [598, 290] width 14 height 15
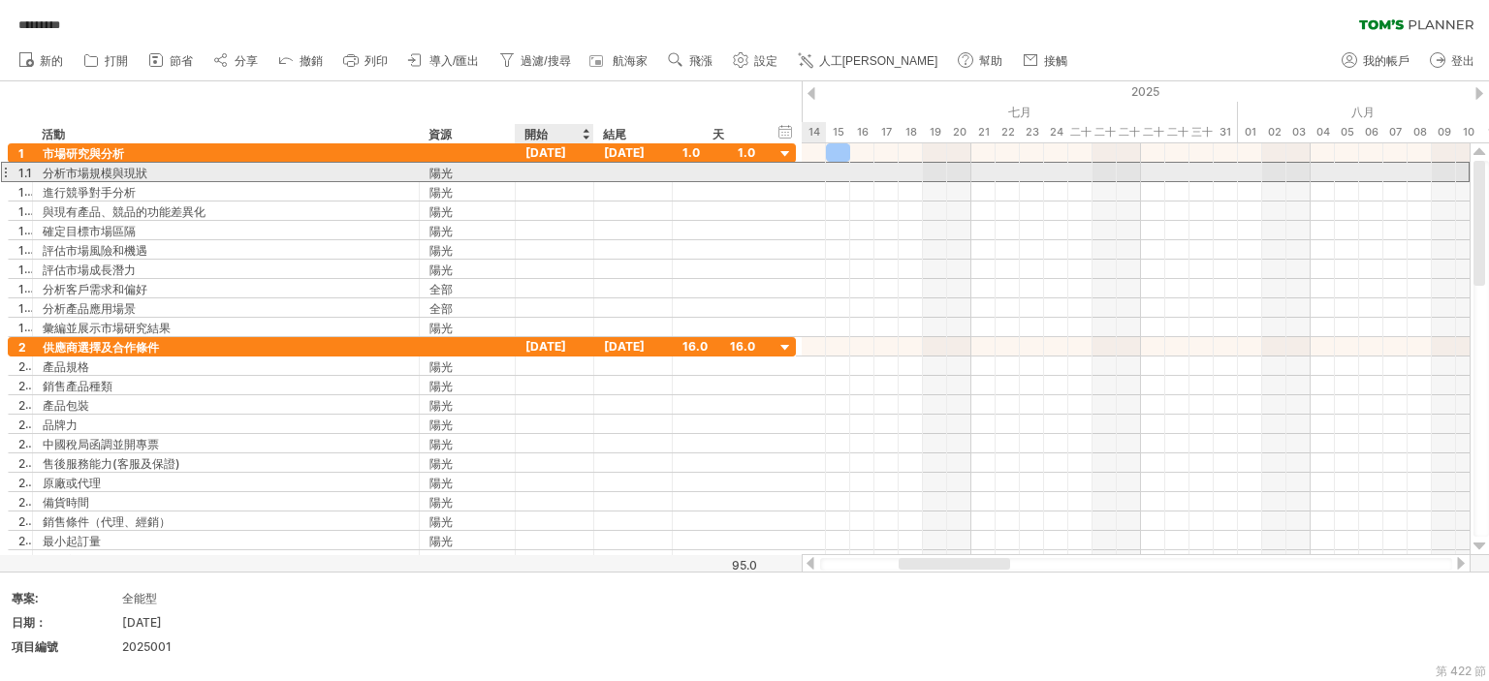
click at [562, 176] on div at bounding box center [555, 172] width 78 height 18
click at [564, 175] on div at bounding box center [555, 172] width 78 height 18
click at [564, 174] on div at bounding box center [555, 172] width 78 height 18
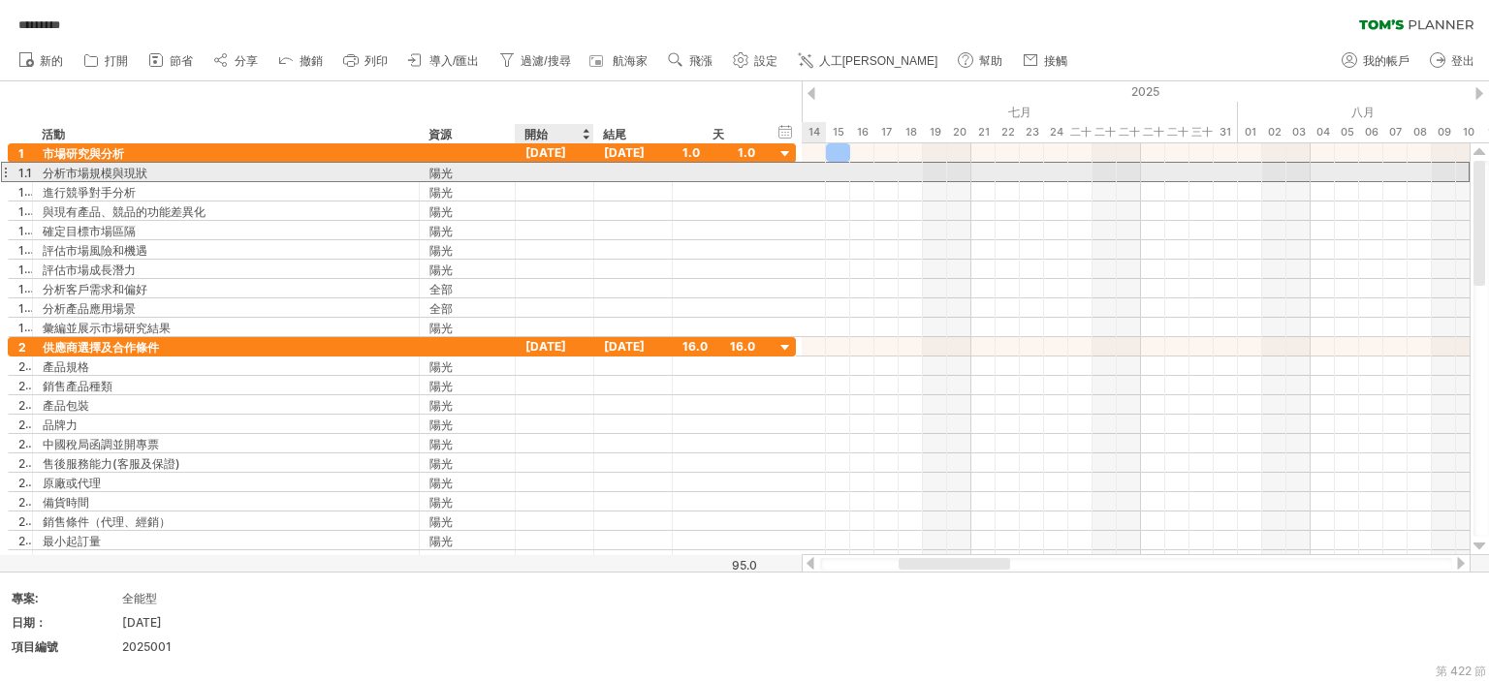
click at [564, 174] on div at bounding box center [555, 172] width 78 height 18
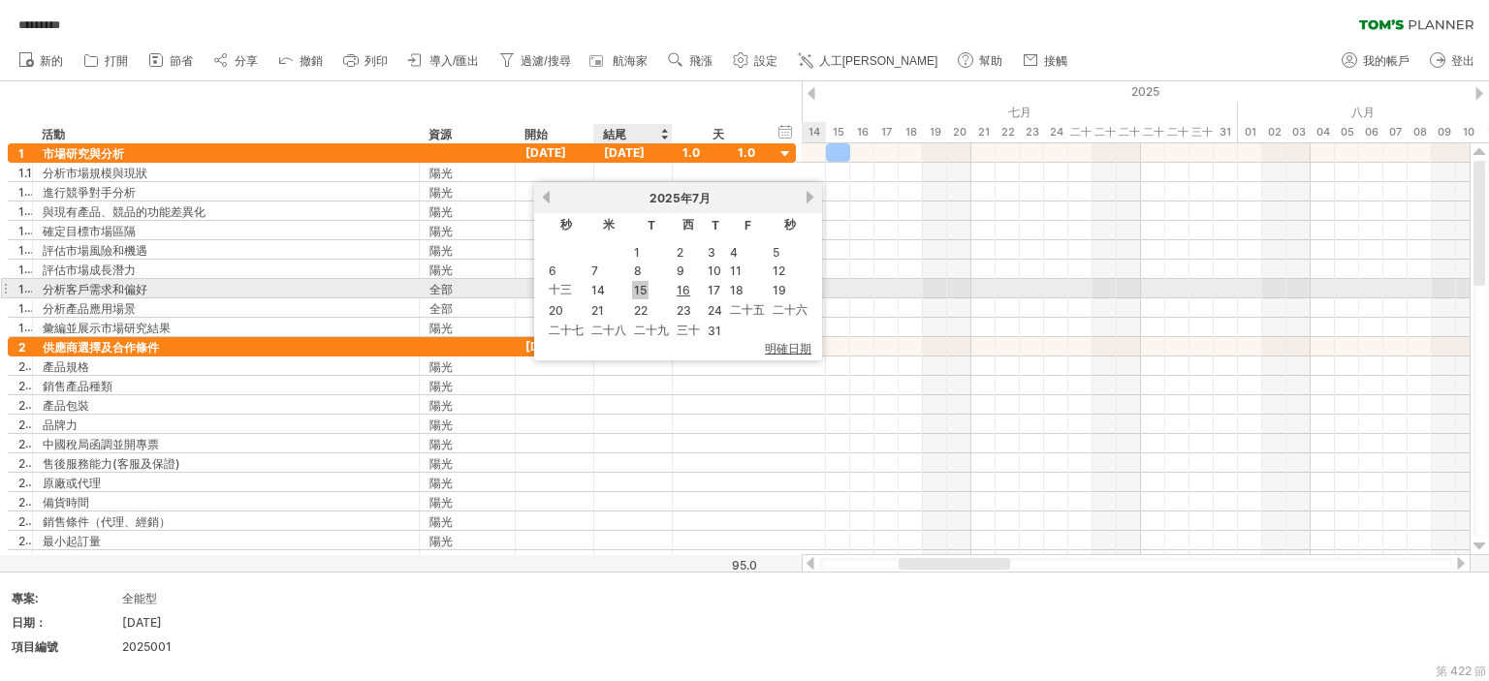
click at [639, 290] on font "15" at bounding box center [640, 290] width 13 height 15
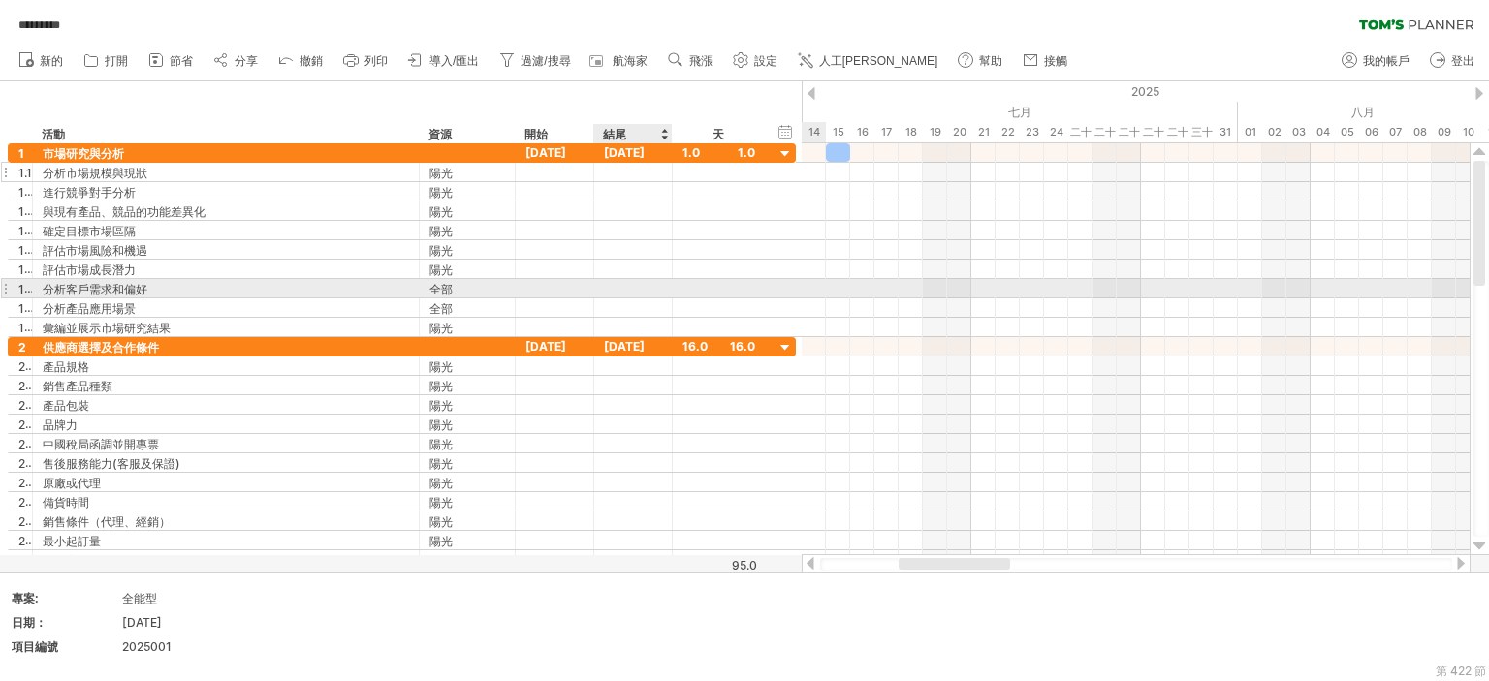
click at [581, 191] on div at bounding box center [555, 191] width 78 height 18
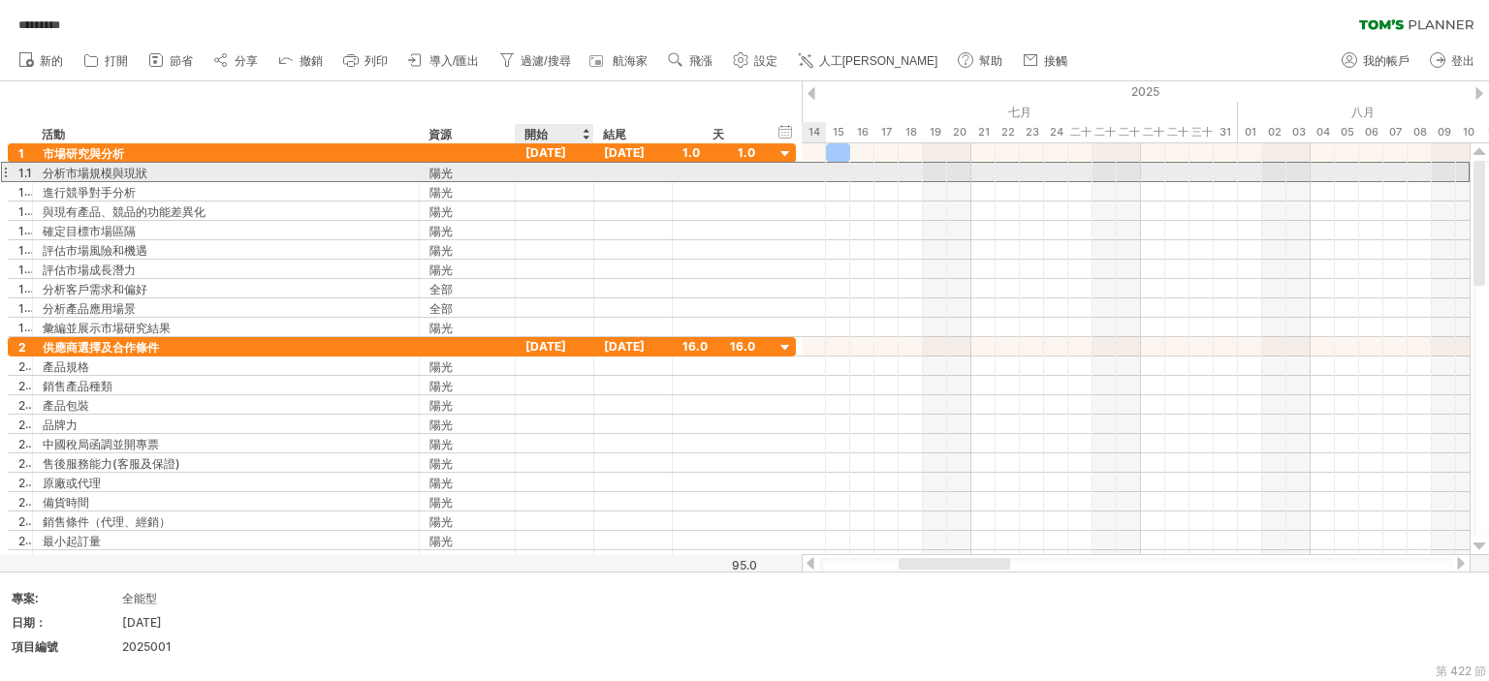
click at [559, 176] on div at bounding box center [555, 172] width 78 height 18
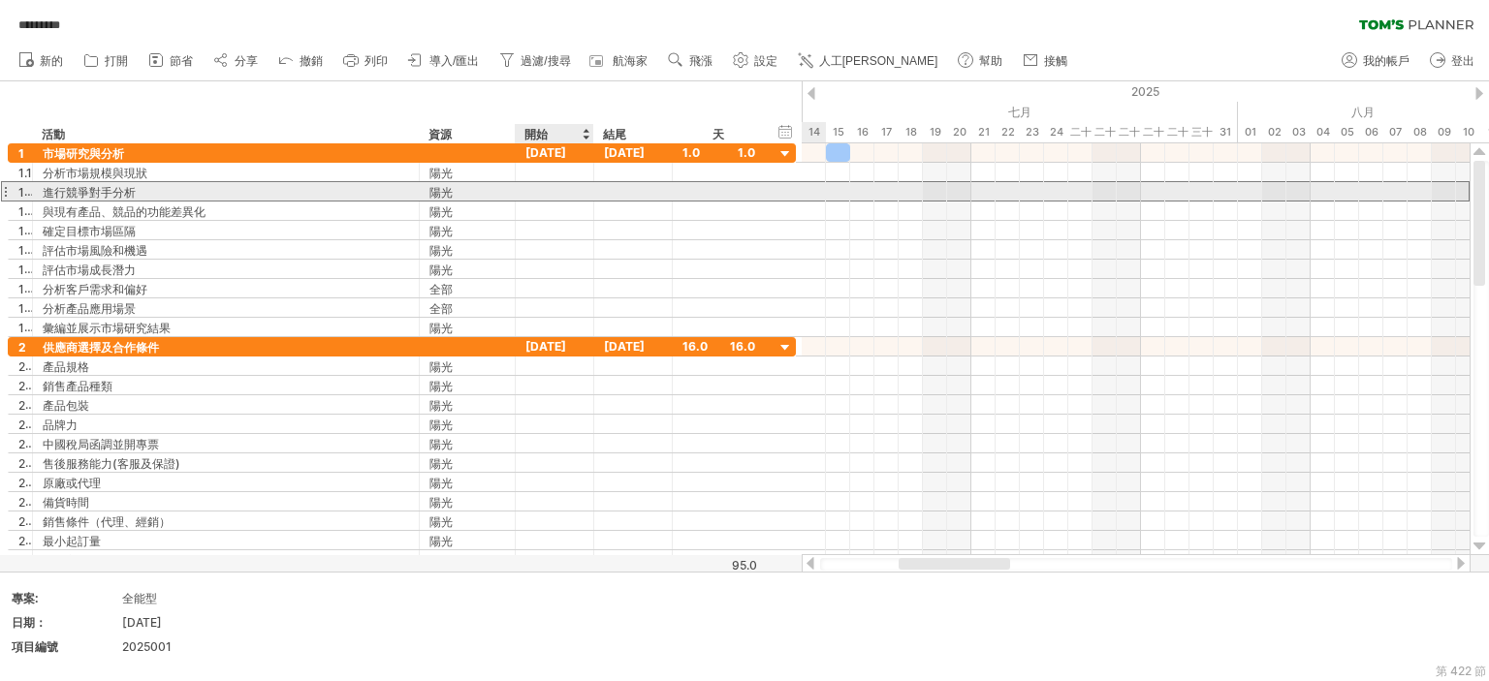
click at [523, 197] on div at bounding box center [555, 191] width 78 height 18
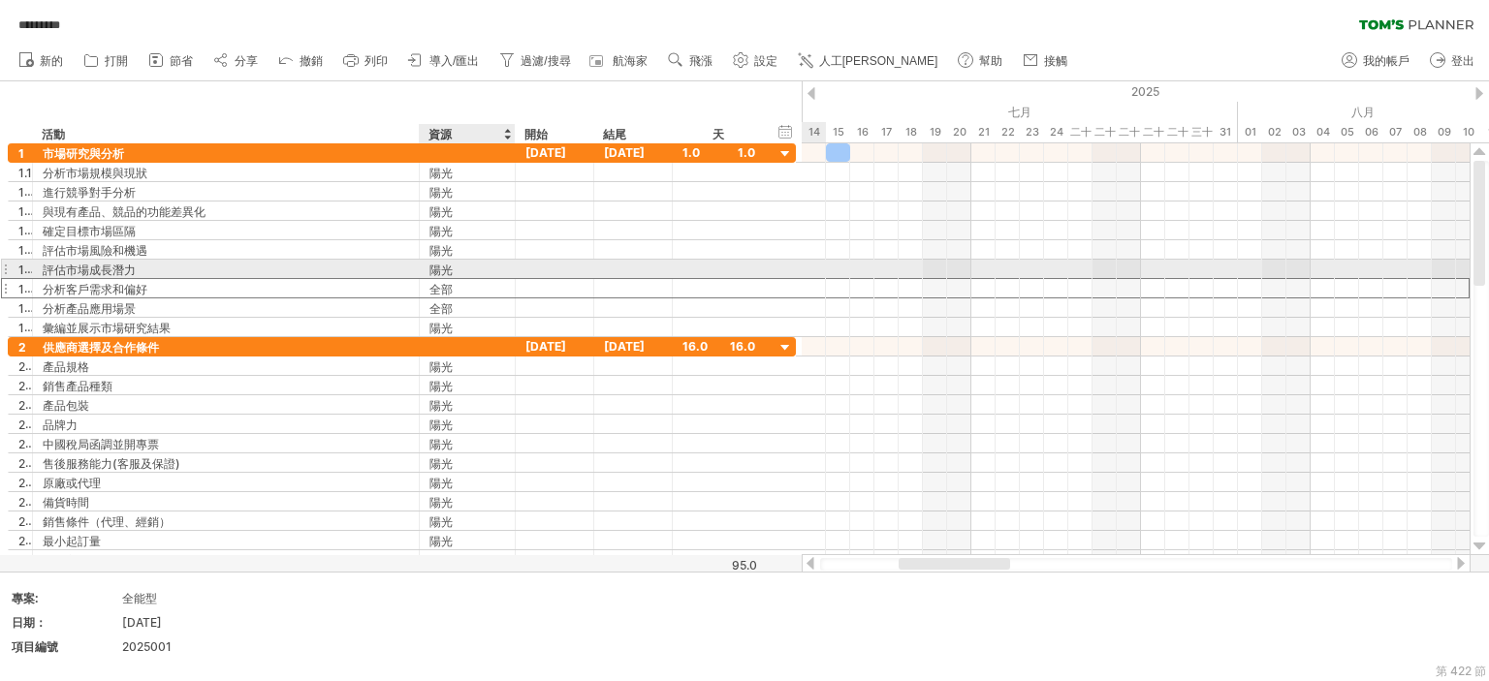
click at [487, 279] on div "全部" at bounding box center [467, 288] width 76 height 18
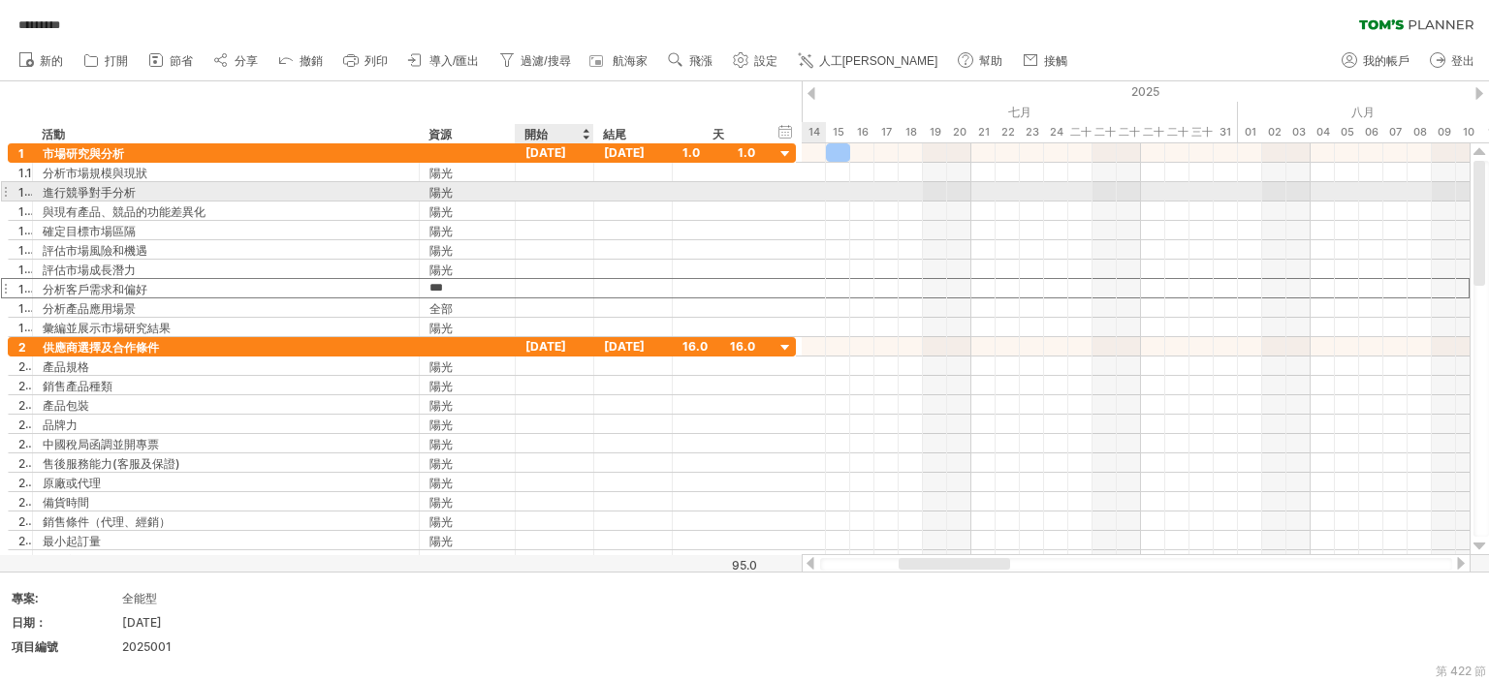
click at [549, 188] on div at bounding box center [555, 191] width 78 height 18
click at [550, 179] on div at bounding box center [555, 172] width 78 height 18
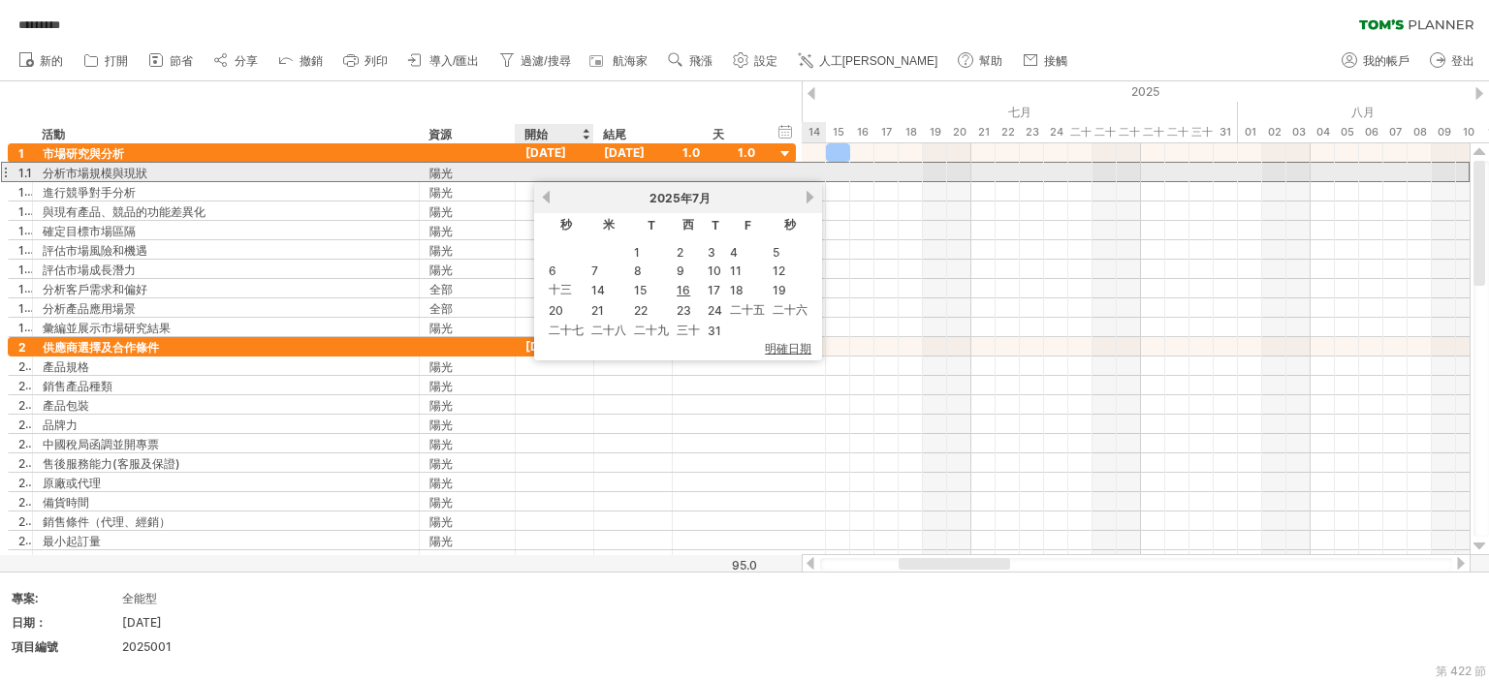
click at [554, 170] on div at bounding box center [555, 172] width 78 height 18
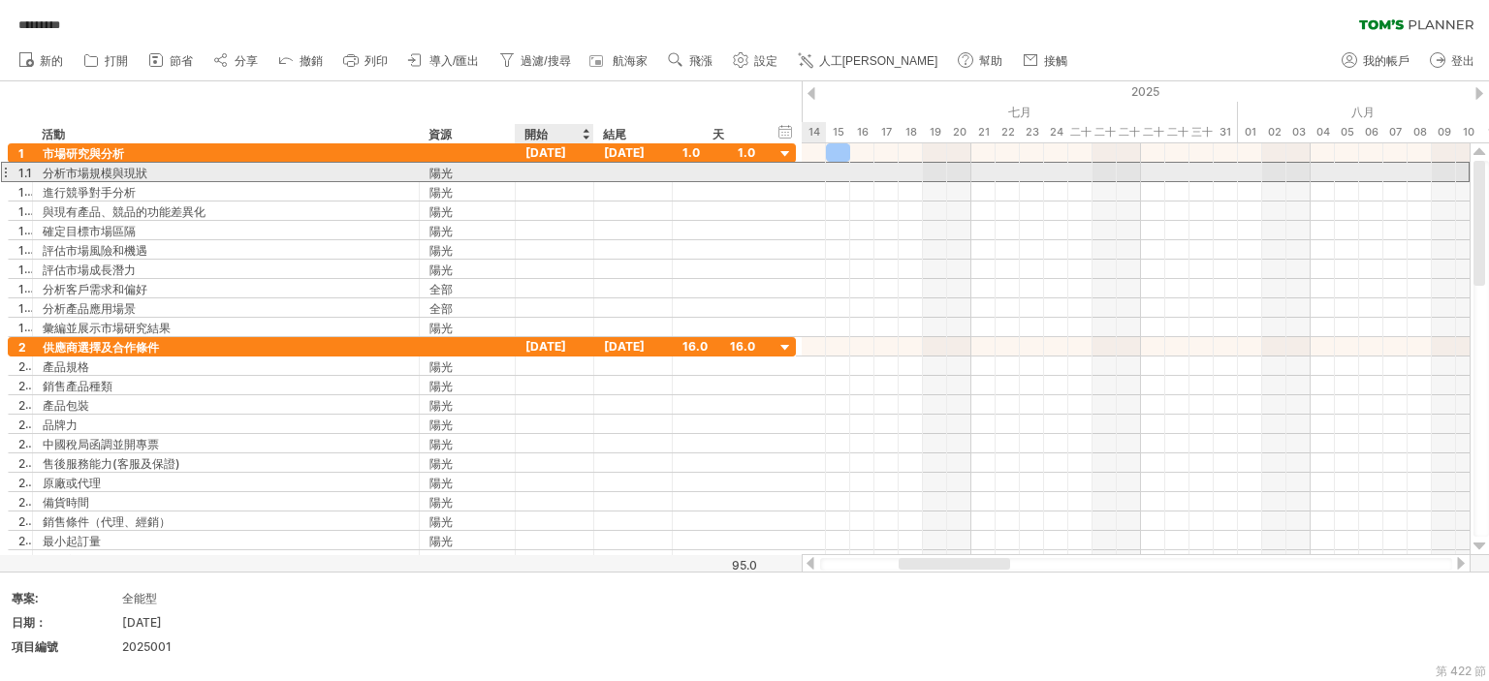
click at [531, 169] on div at bounding box center [555, 172] width 78 height 18
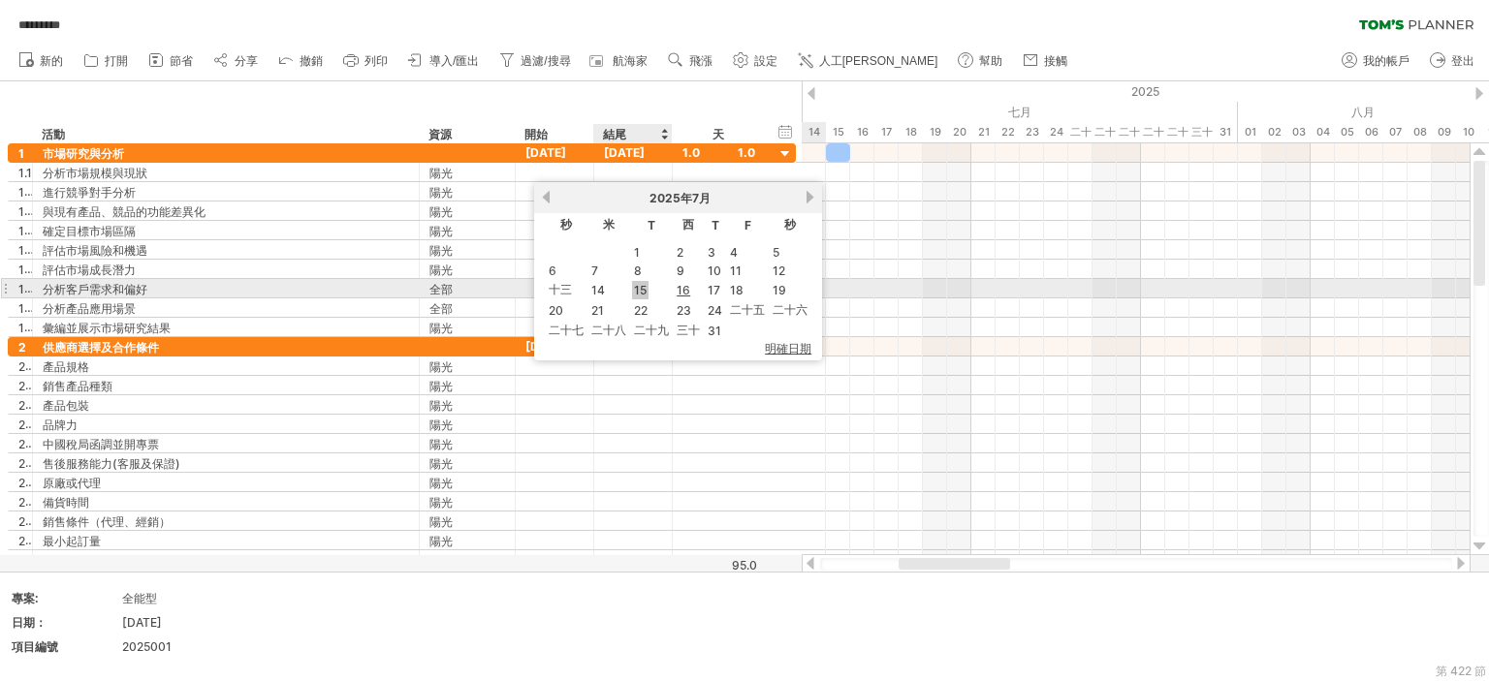
click at [637, 294] on font "15" at bounding box center [640, 290] width 13 height 15
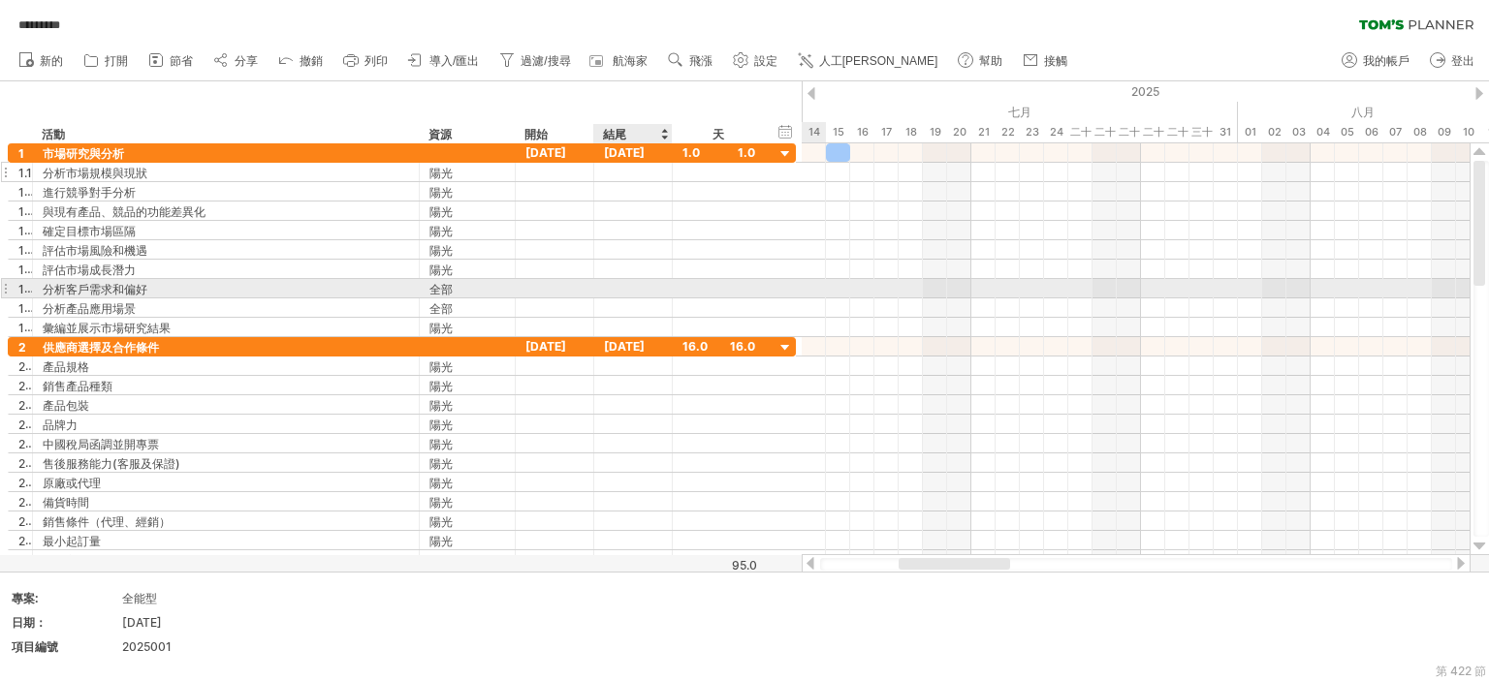
click at [611, 202] on div at bounding box center [633, 211] width 78 height 18
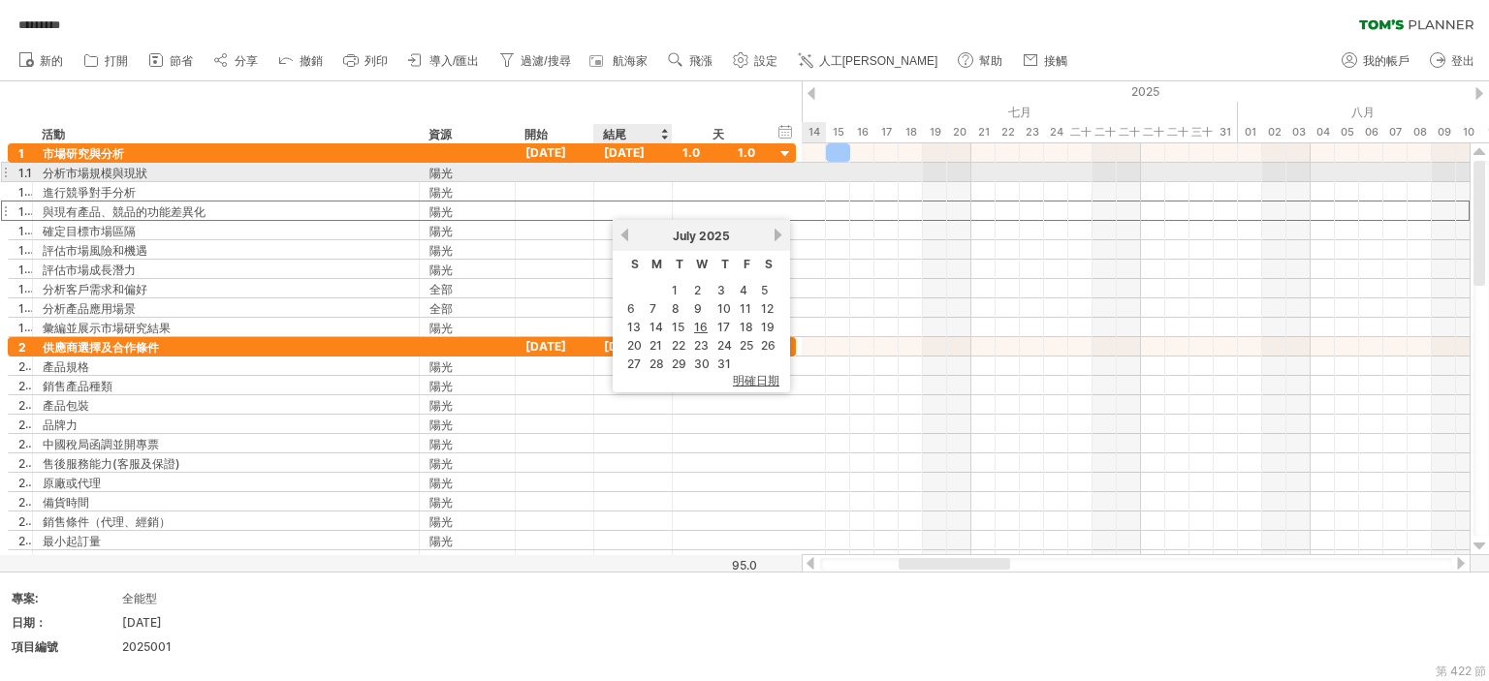
click at [620, 175] on div at bounding box center [633, 172] width 78 height 18
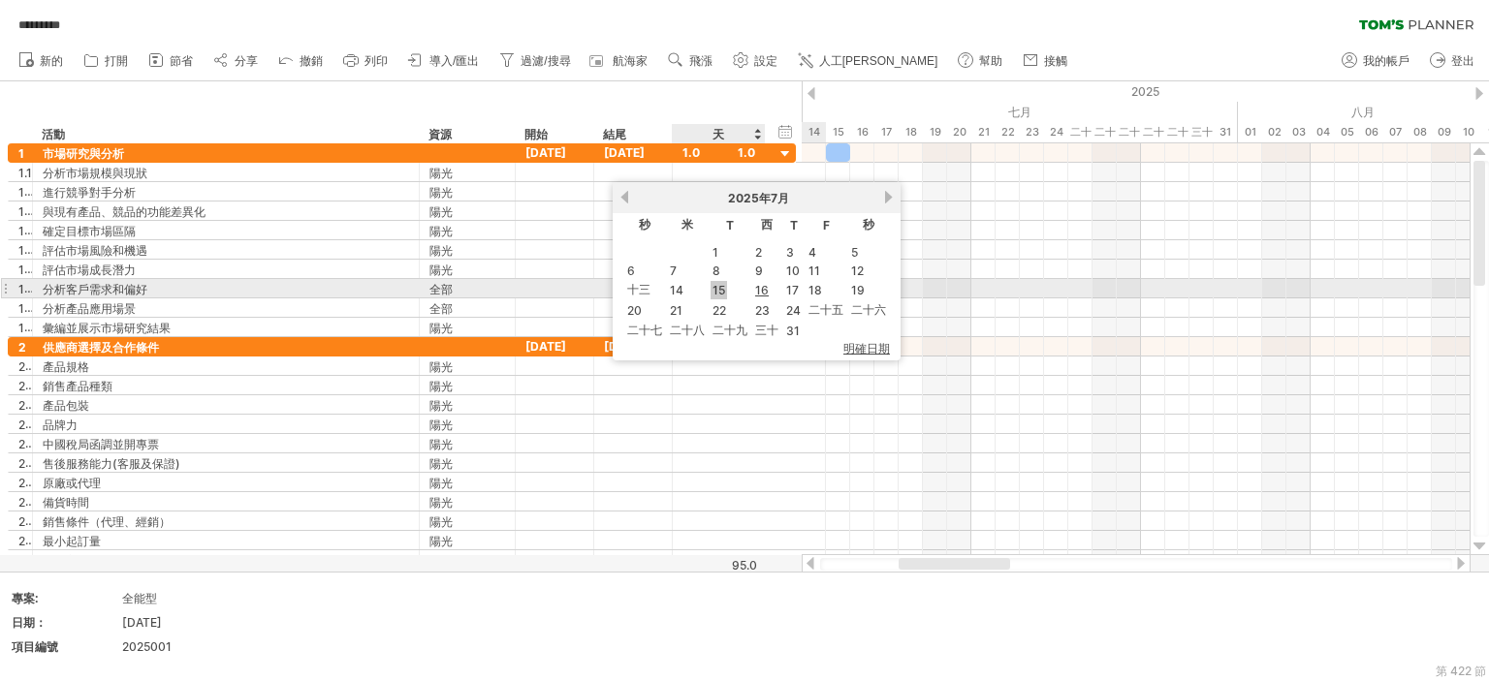
click at [710, 296] on link "15" at bounding box center [718, 290] width 16 height 18
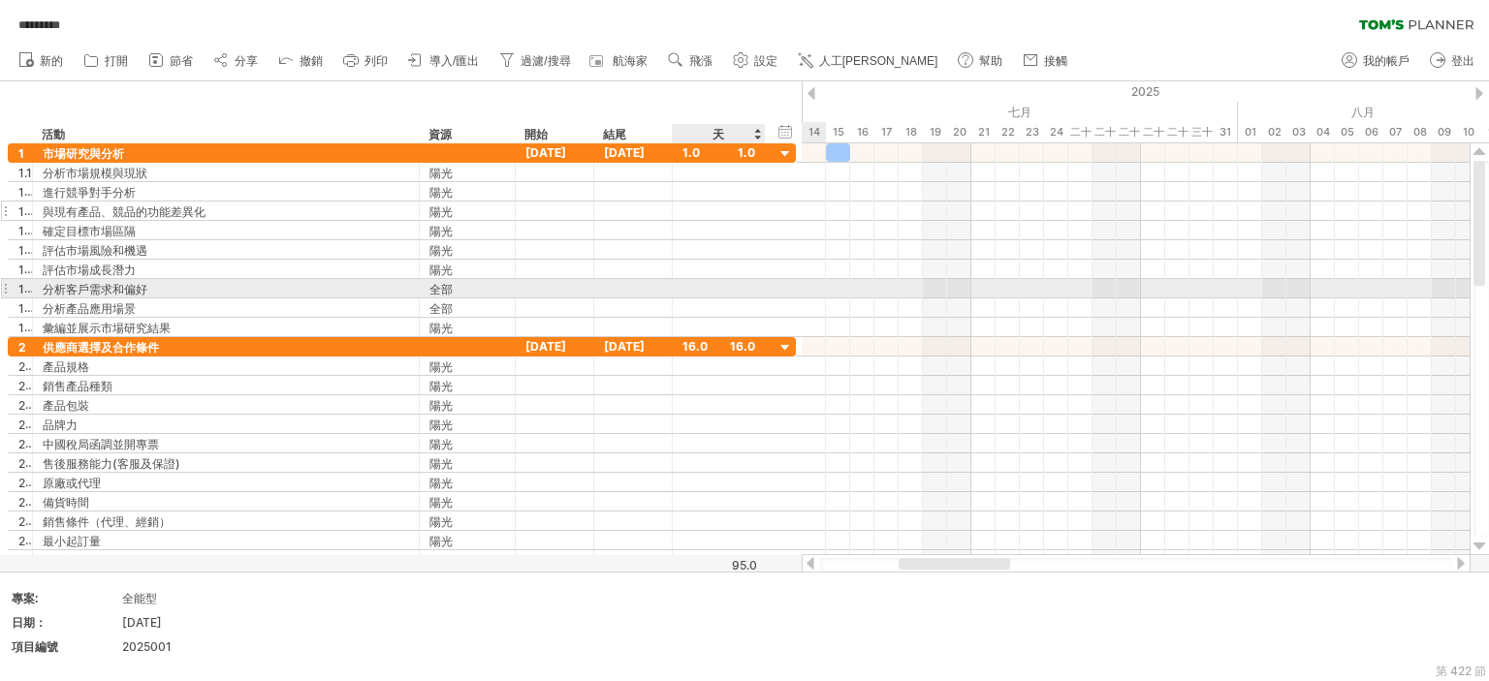
click at [644, 263] on div at bounding box center [633, 269] width 78 height 18
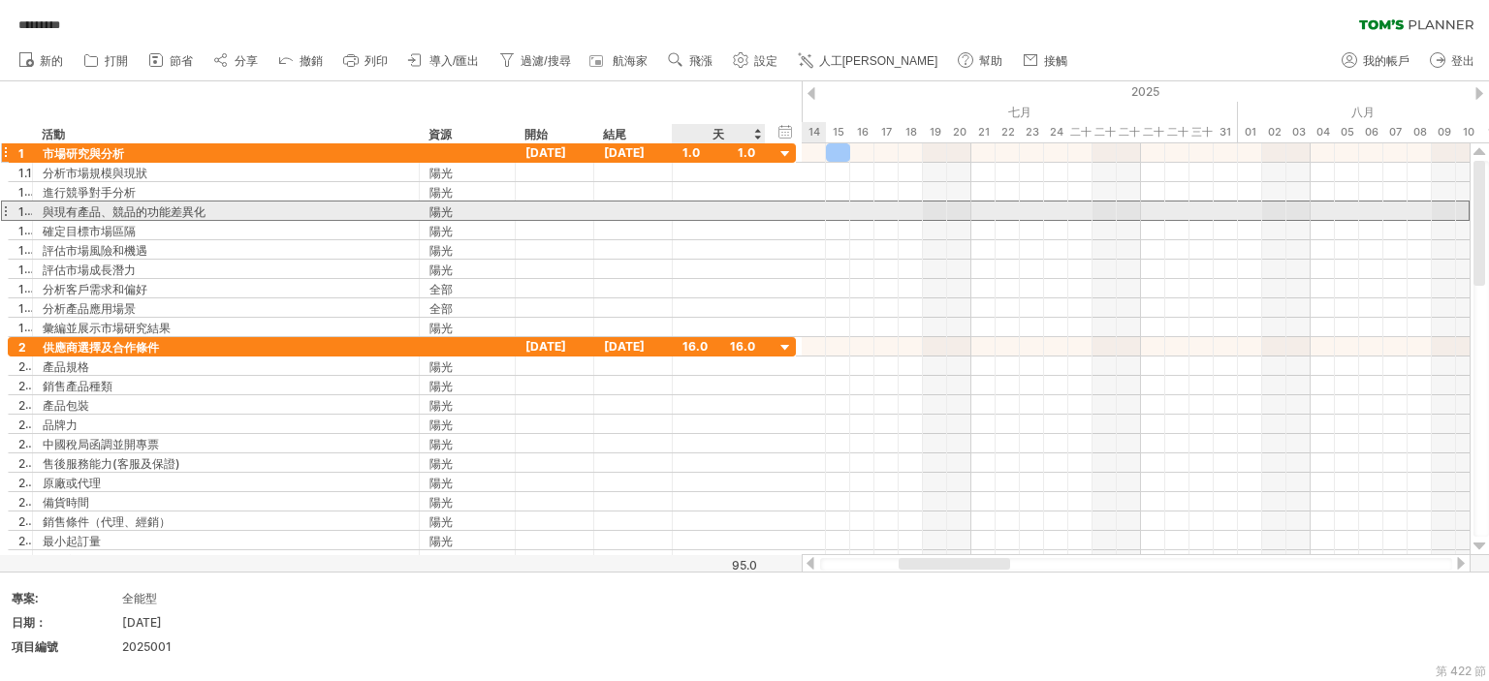
drag, startPoint x: 719, startPoint y: 204, endPoint x: 765, endPoint y: 154, distance: 67.2
click at [720, 204] on div at bounding box center [718, 211] width 73 height 18
click at [635, 183] on div at bounding box center [633, 191] width 78 height 18
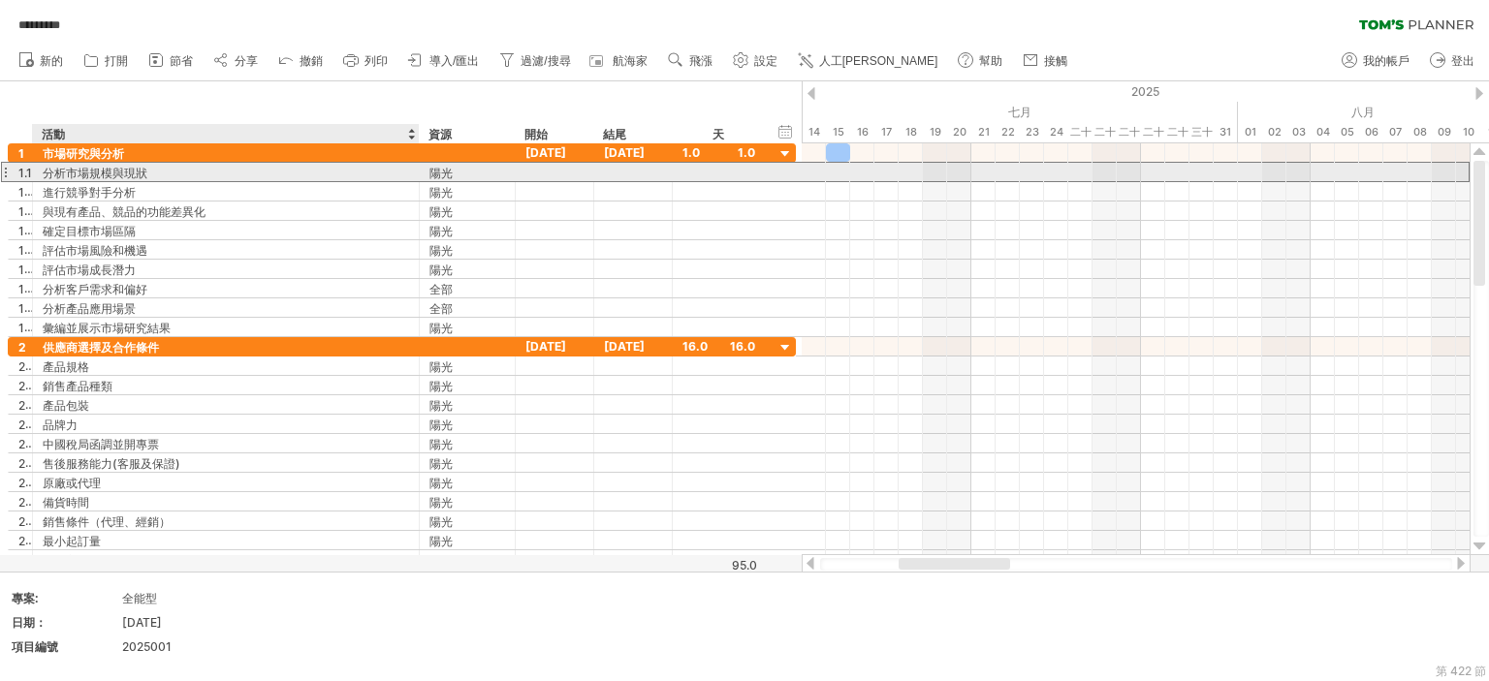
click at [291, 169] on div "分析市場規模與現狀" at bounding box center [226, 172] width 366 height 18
click at [528, 177] on div at bounding box center [555, 172] width 78 height 18
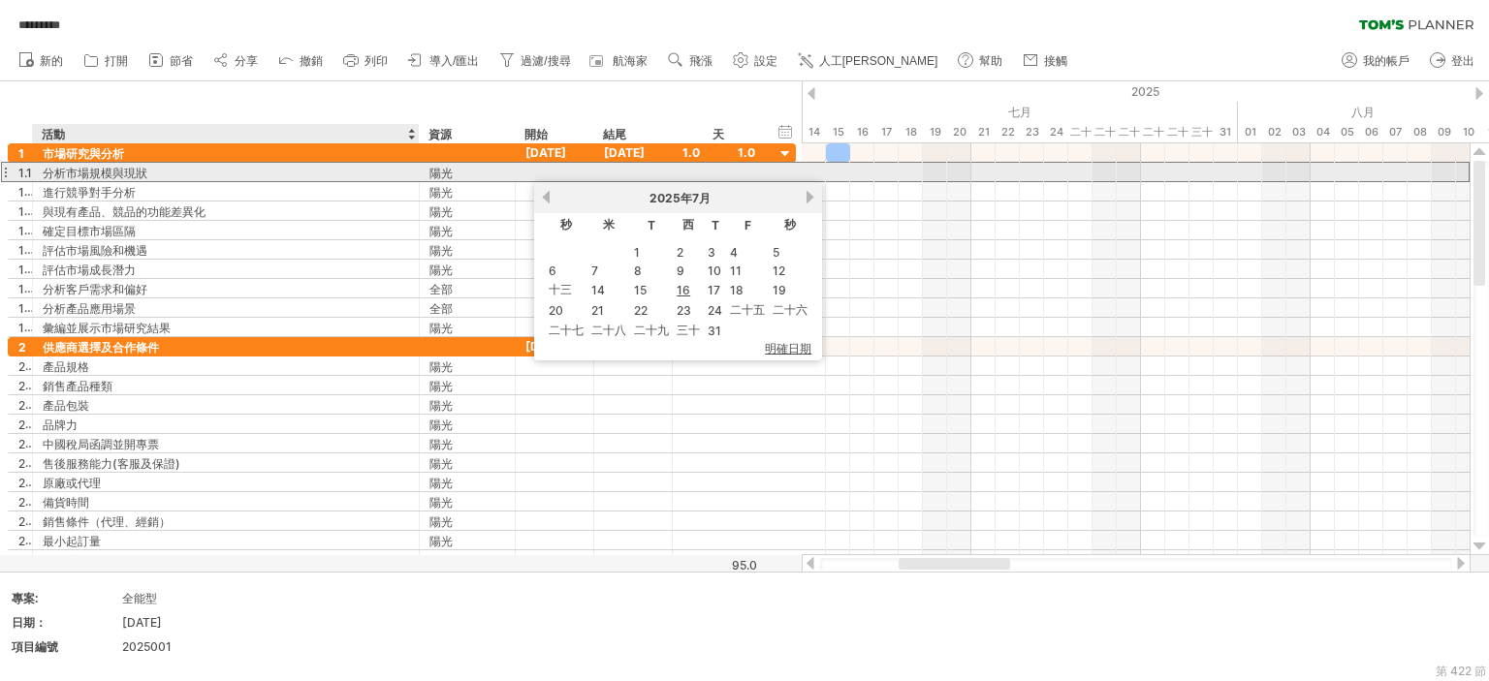
click at [376, 172] on div "分析市場規模與現狀" at bounding box center [226, 172] width 366 height 18
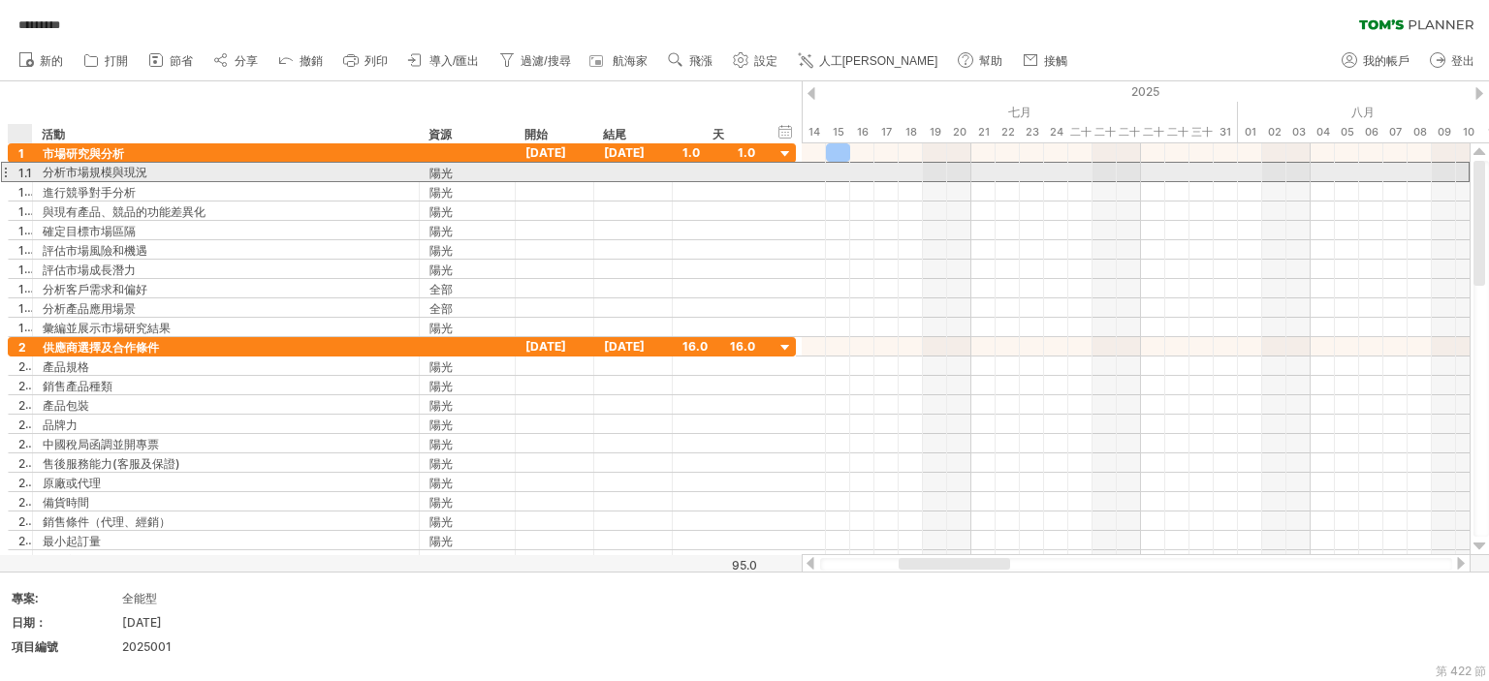
click at [20, 173] on font "1.1" at bounding box center [25, 173] width 14 height 15
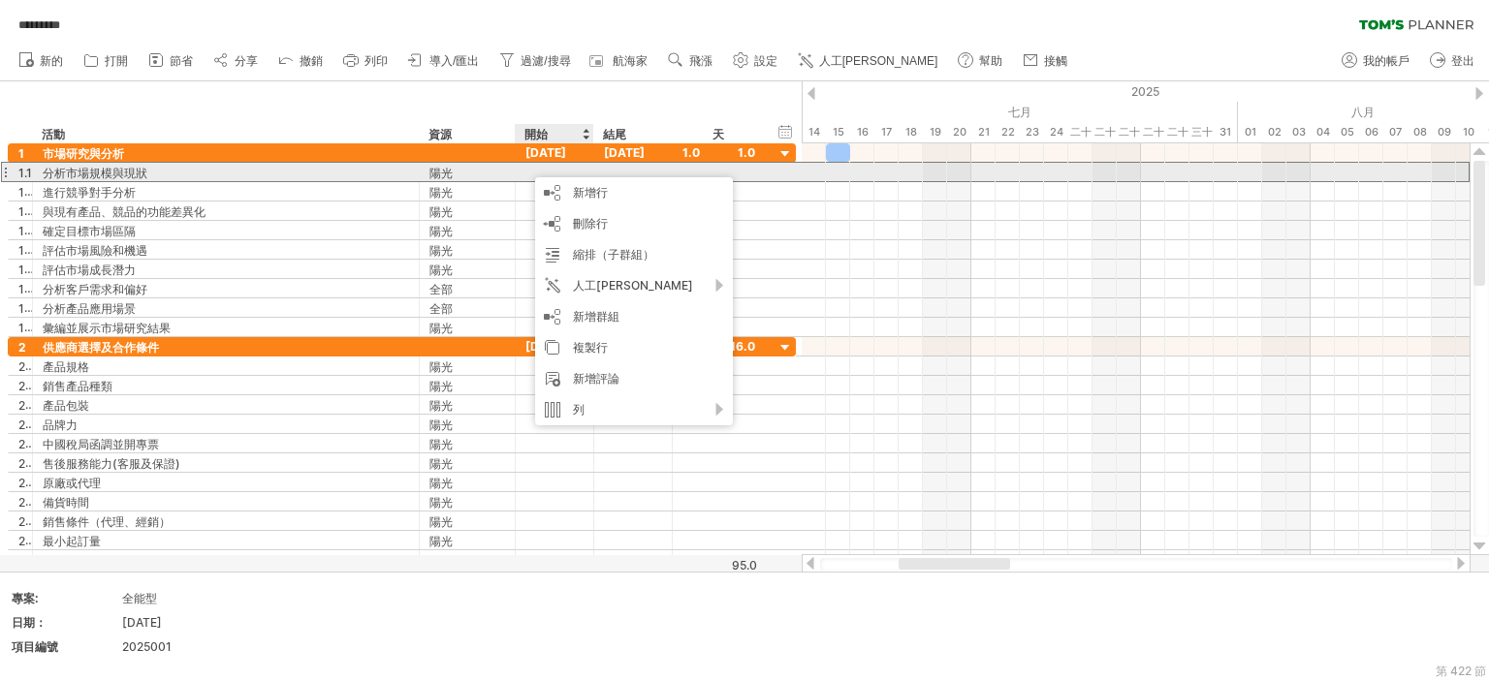
click at [524, 168] on div at bounding box center [555, 172] width 78 height 18
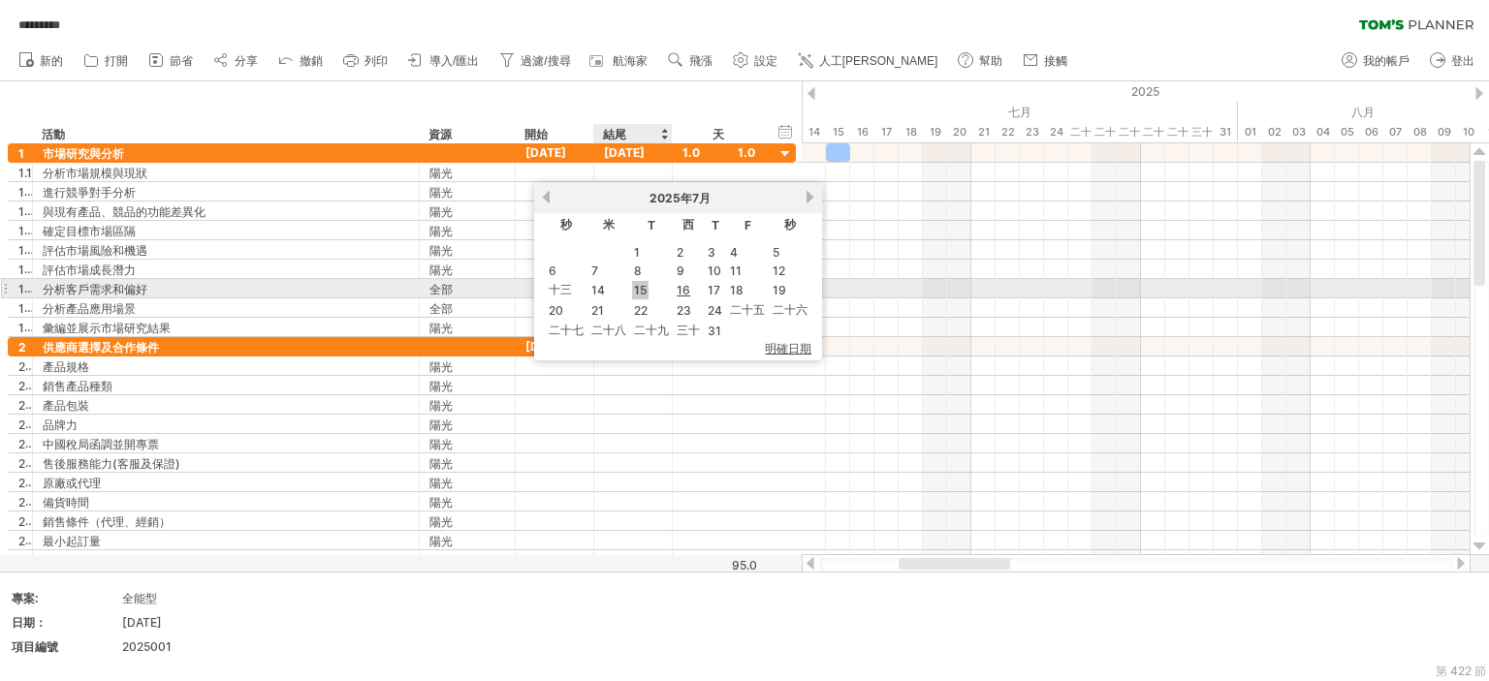
click at [644, 288] on font "15" at bounding box center [640, 290] width 13 height 15
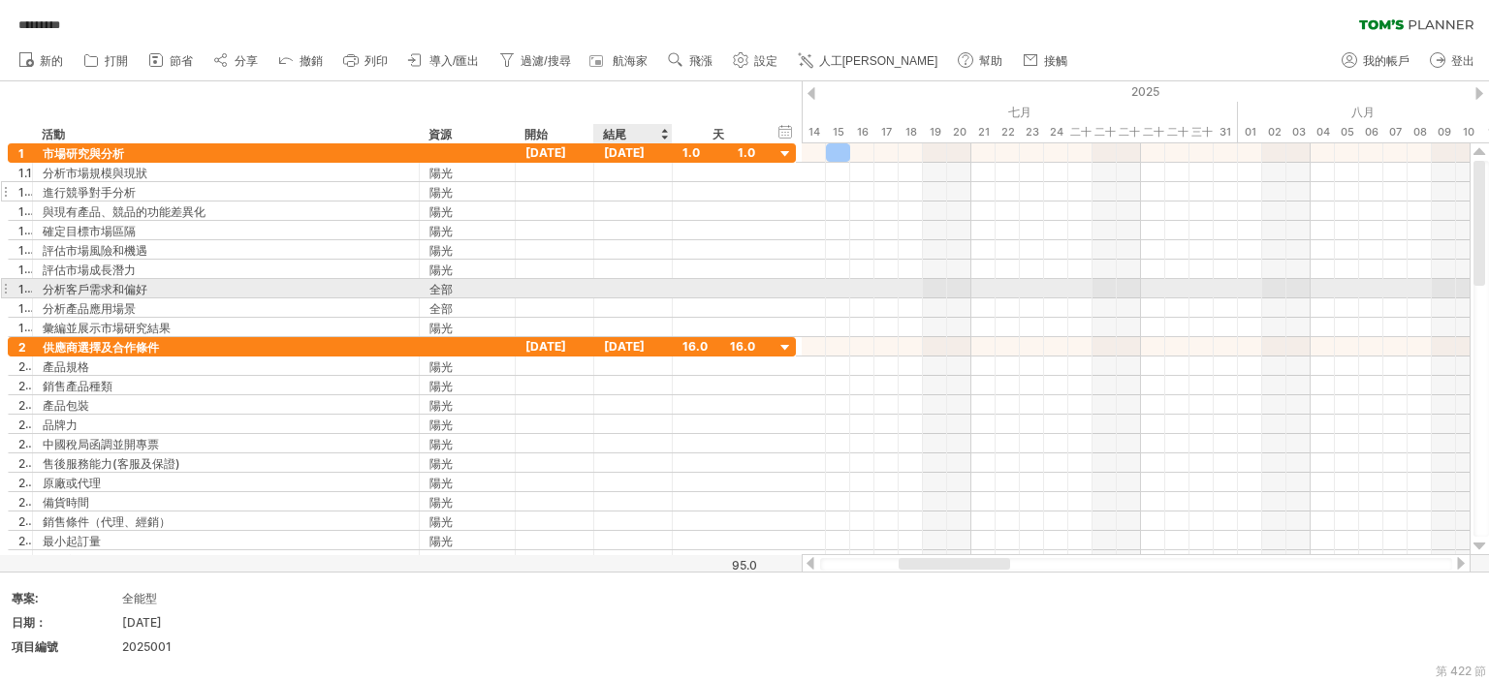
click at [564, 197] on div at bounding box center [555, 191] width 78 height 18
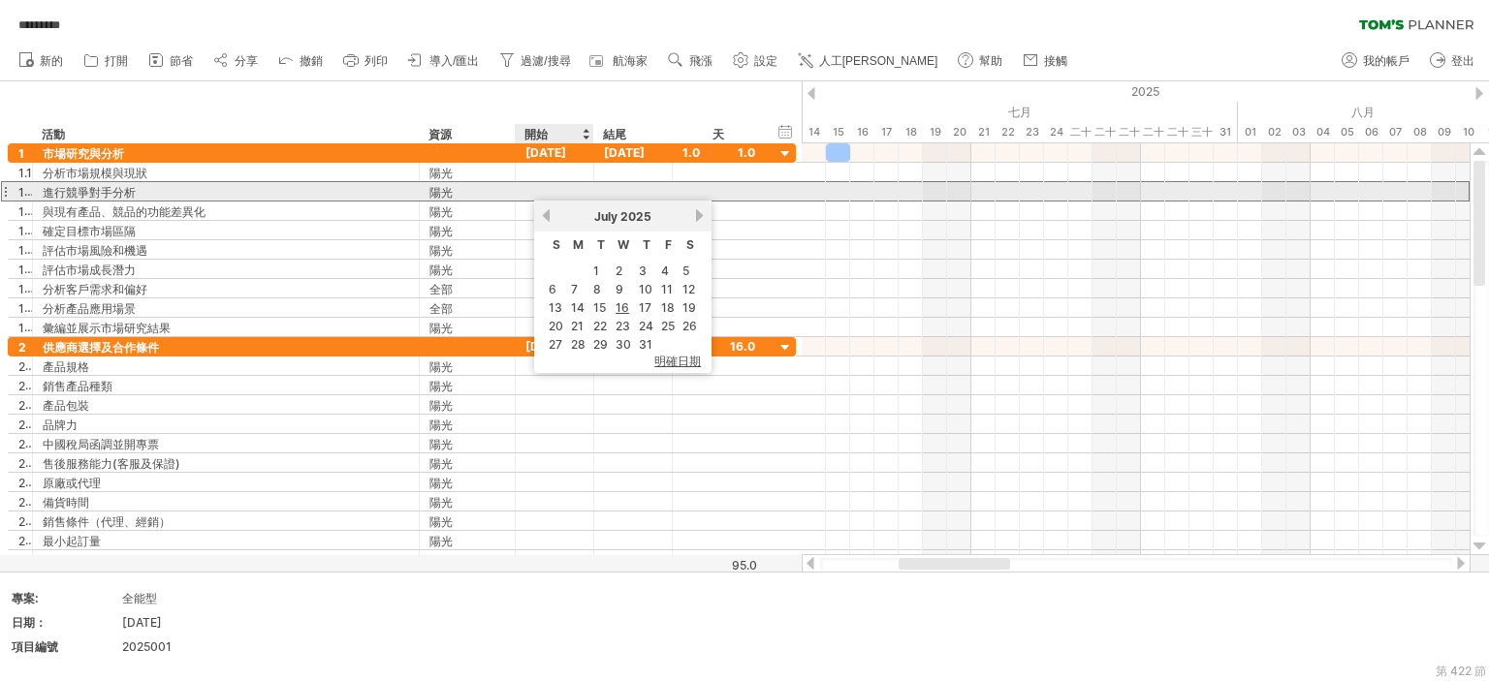
click at [616, 184] on div at bounding box center [633, 191] width 78 height 18
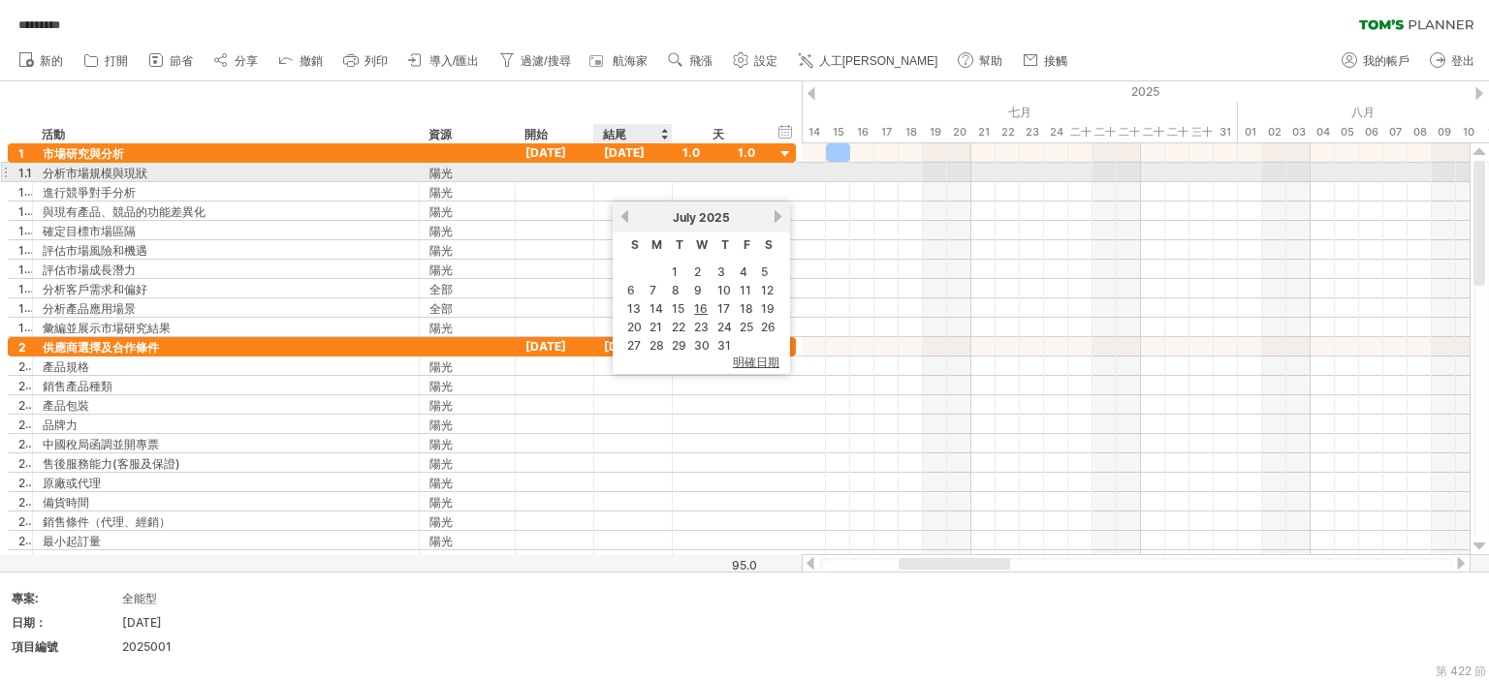
click at [646, 170] on div at bounding box center [633, 172] width 78 height 18
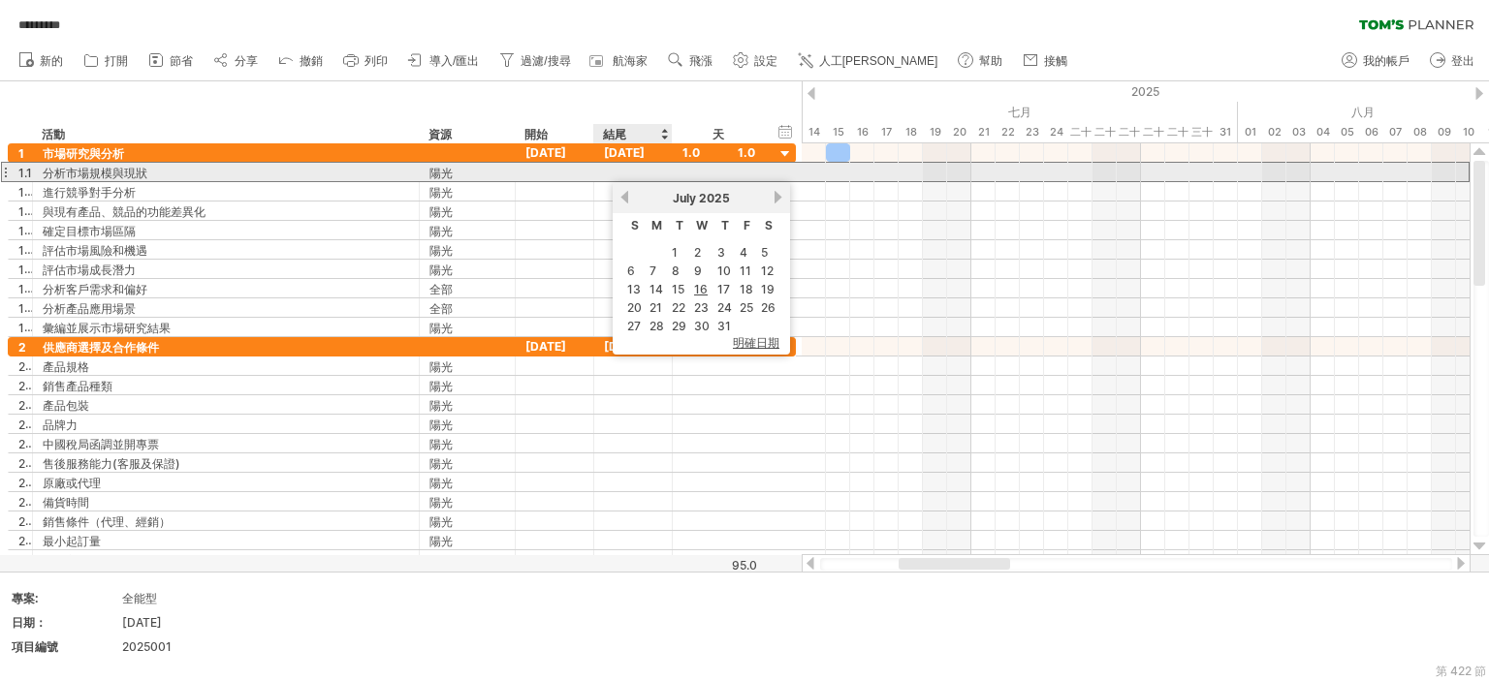
click at [692, 173] on div at bounding box center [718, 172] width 73 height 18
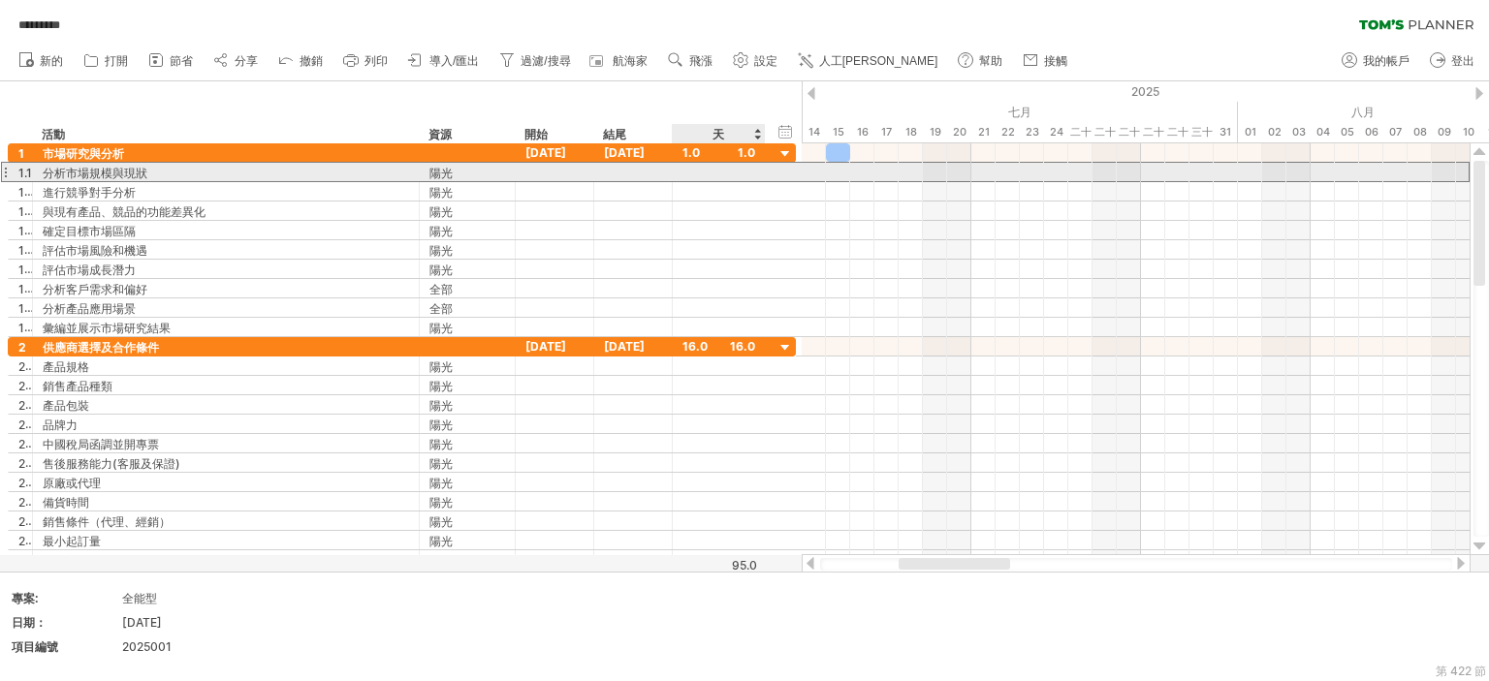
click at [694, 173] on input "text" at bounding box center [700, 173] width 37 height 18
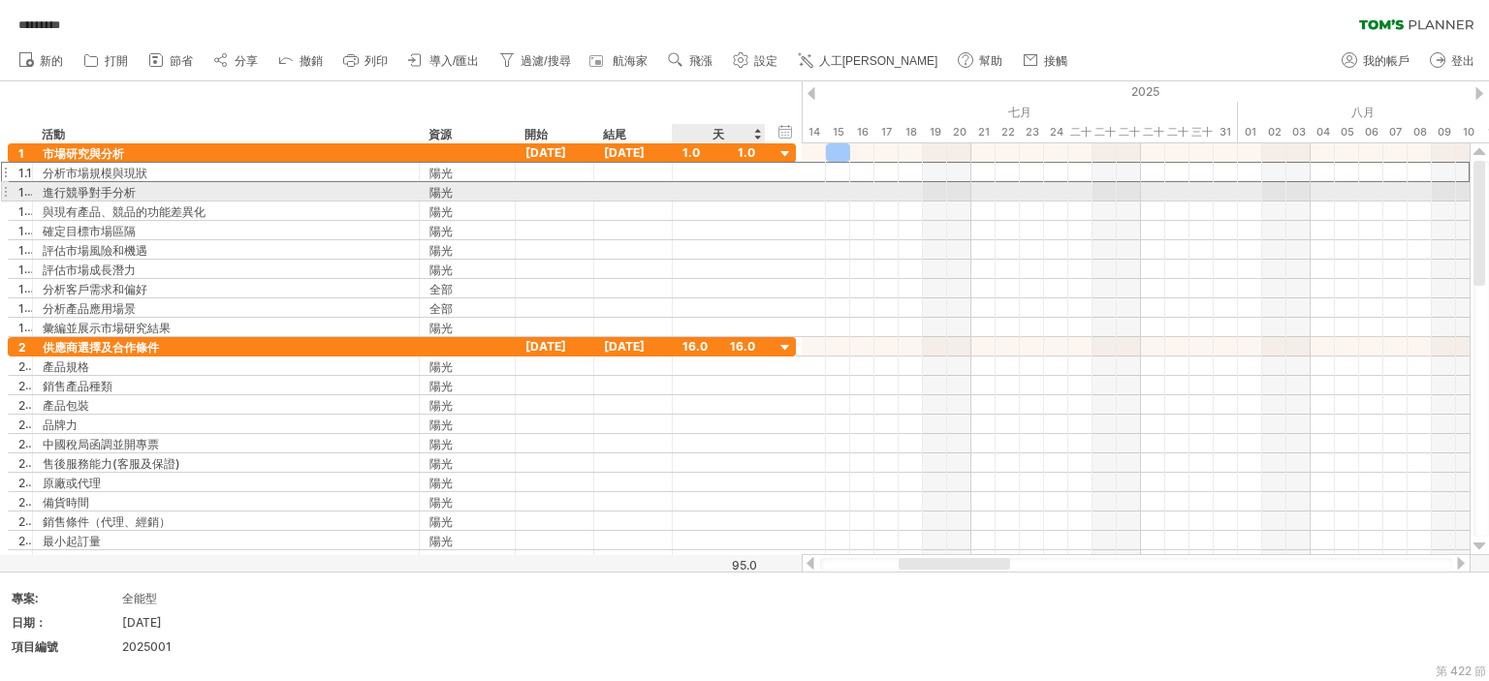
type input "*"
click at [697, 197] on div at bounding box center [718, 191] width 73 height 18
click at [697, 189] on input "text" at bounding box center [700, 192] width 37 height 18
type input "*"
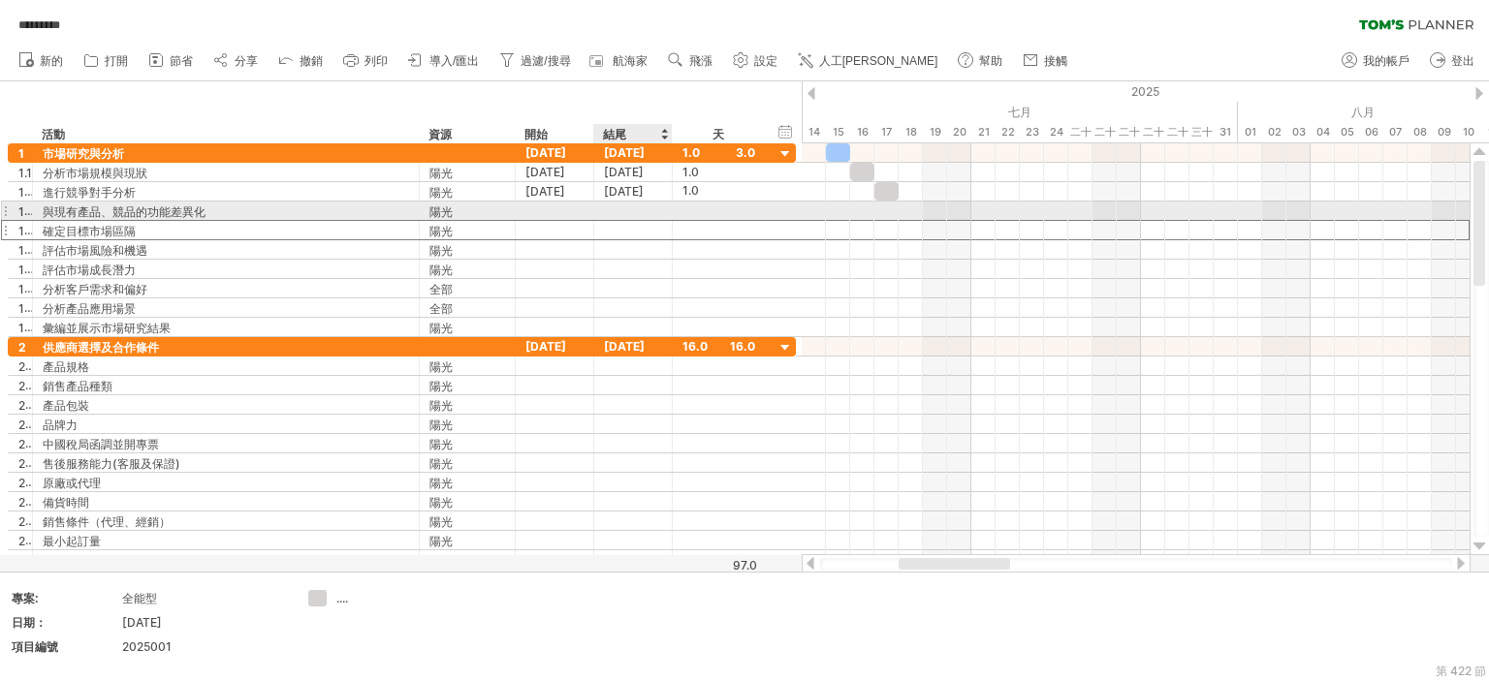
click at [665, 221] on div at bounding box center [633, 230] width 78 height 18
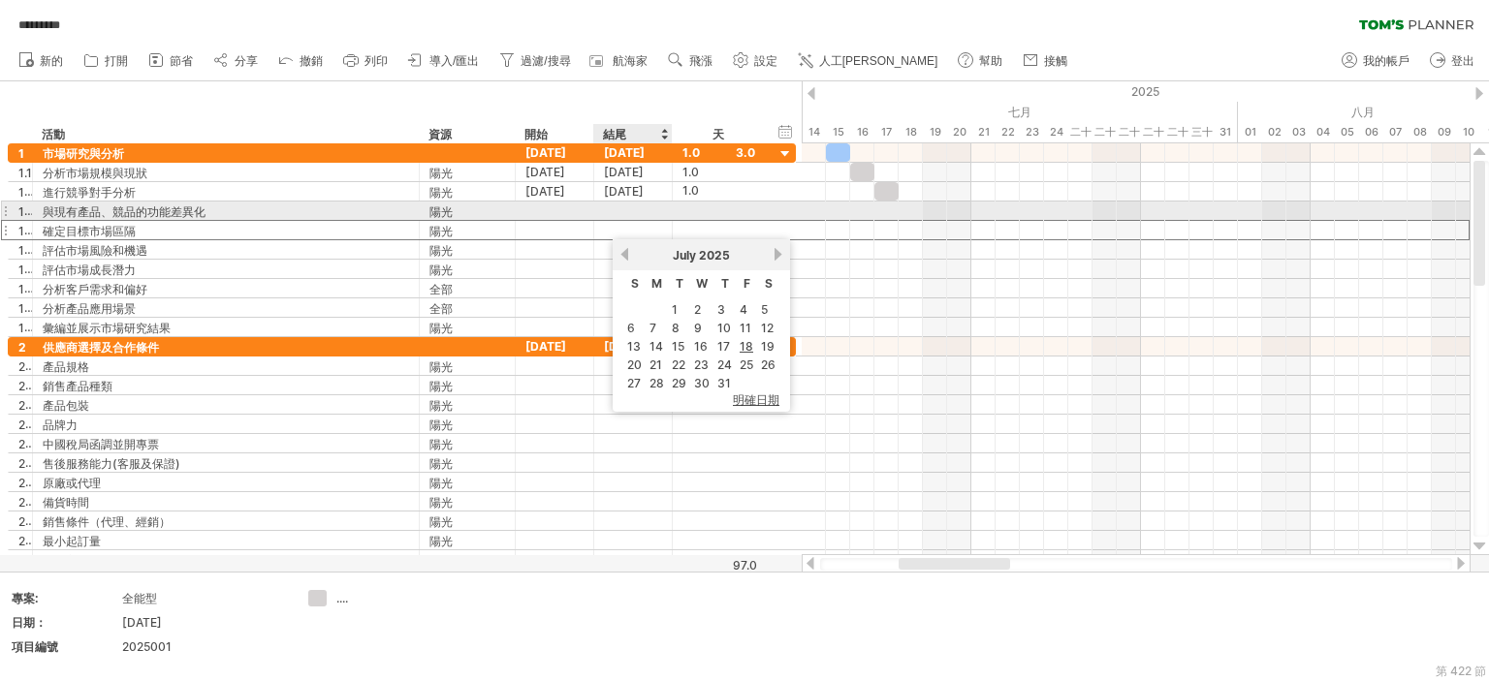
scroll to position [0, 0]
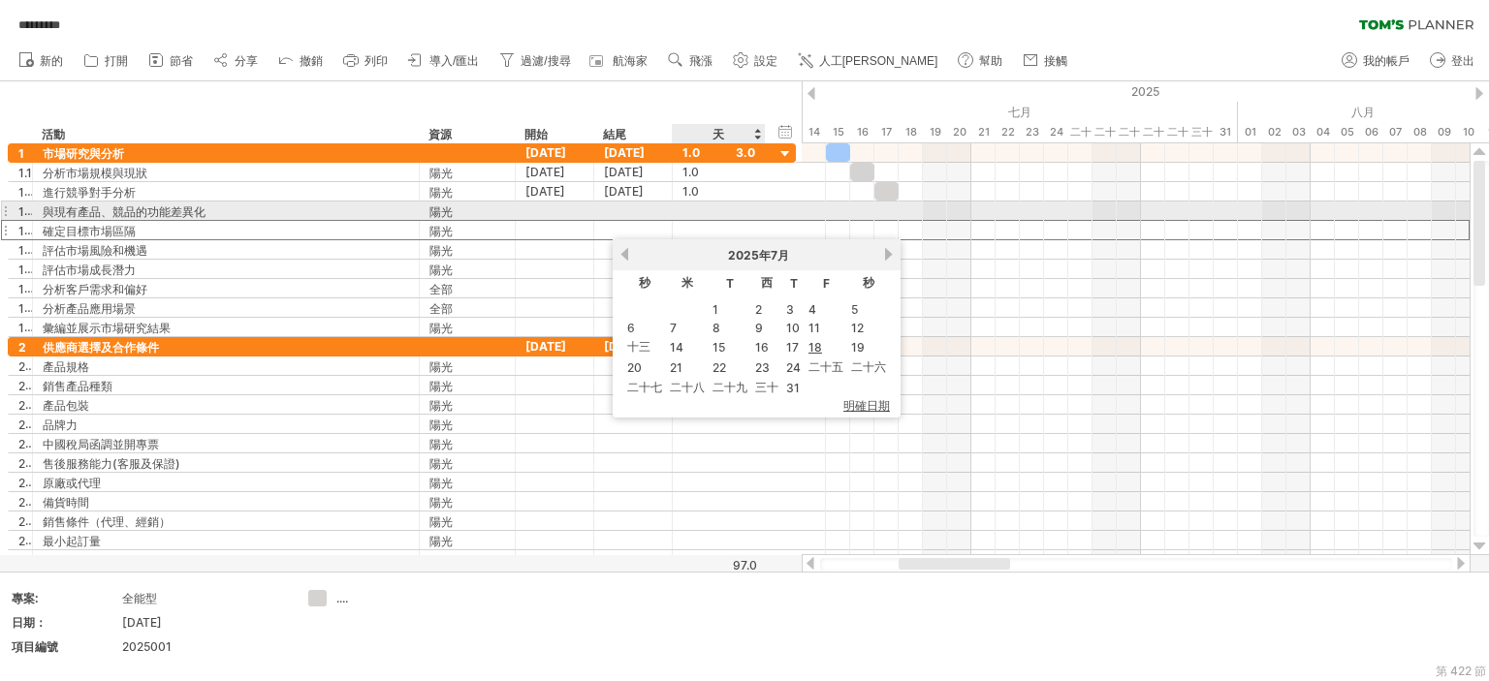
click at [683, 206] on div at bounding box center [718, 211] width 73 height 18
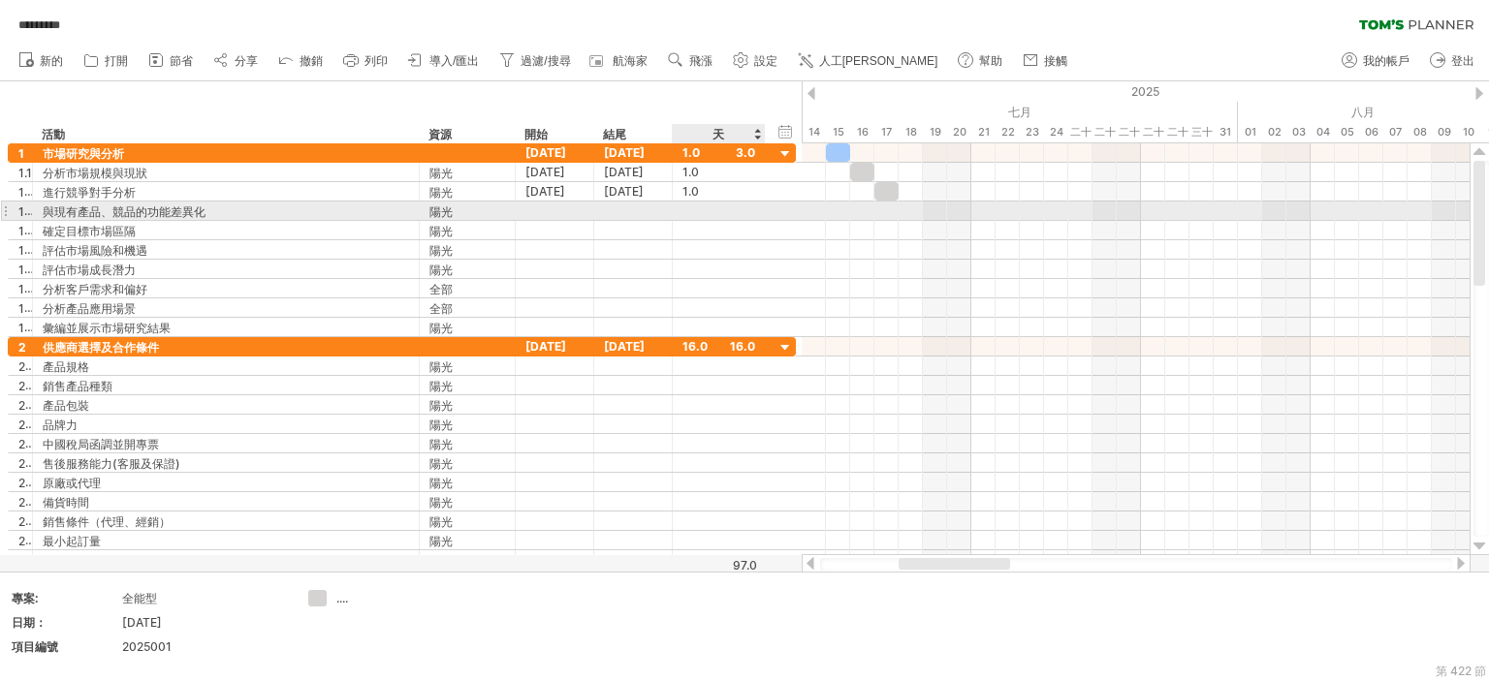
scroll to position [1, 0]
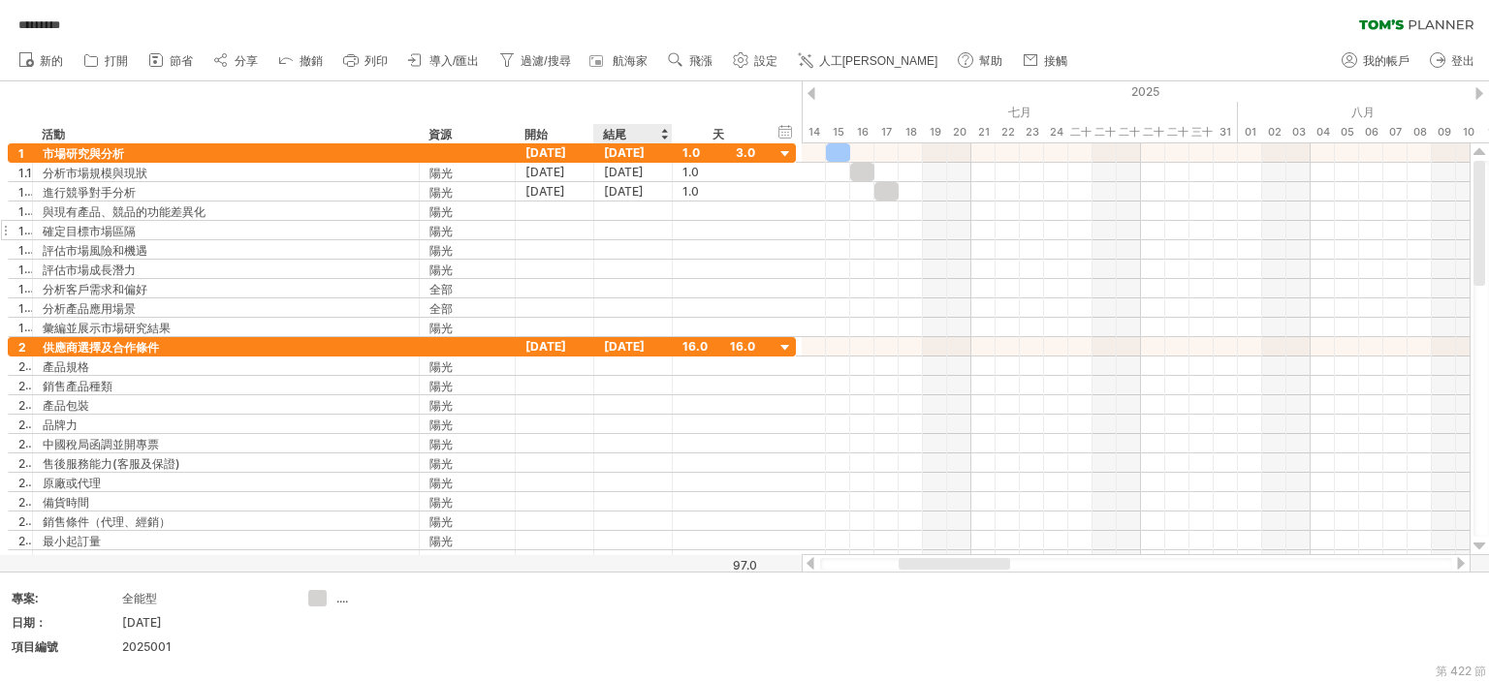
type input "*"
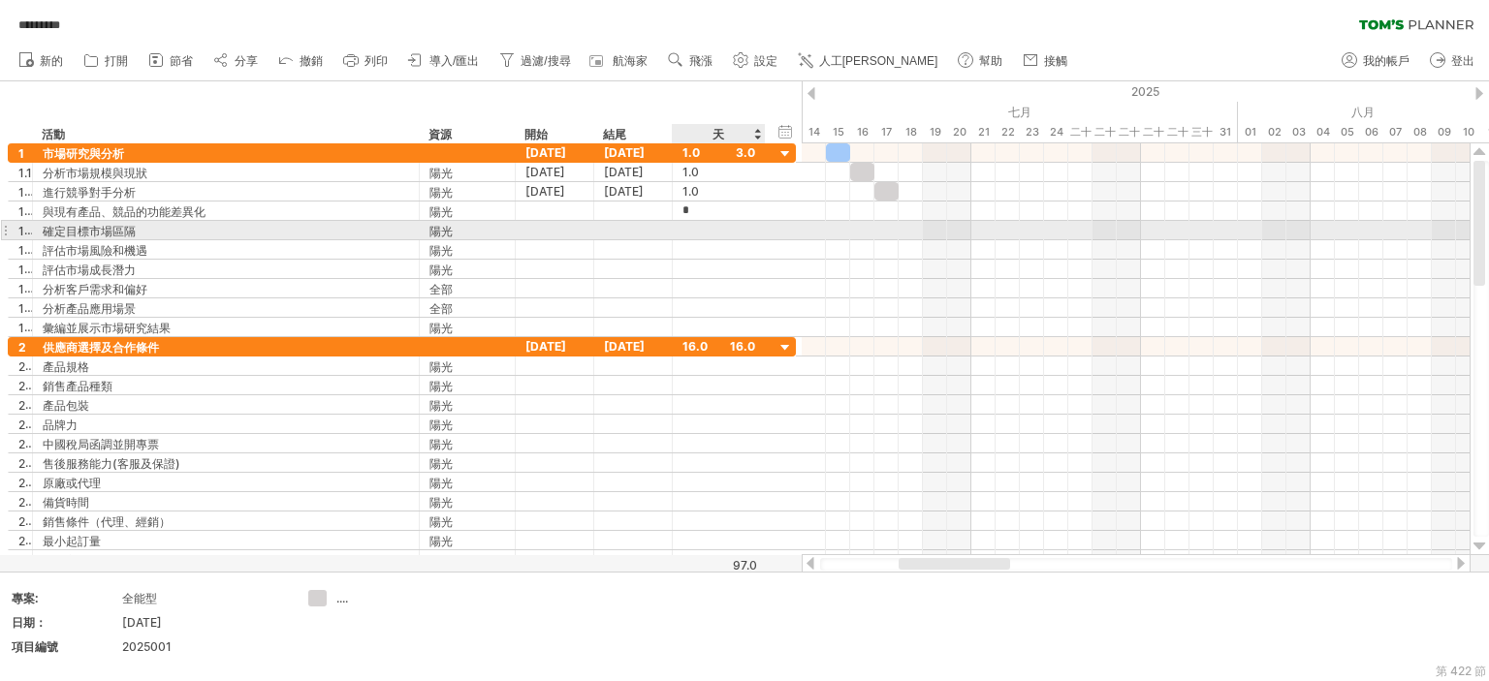
click at [702, 229] on div at bounding box center [718, 230] width 73 height 18
type input "*"
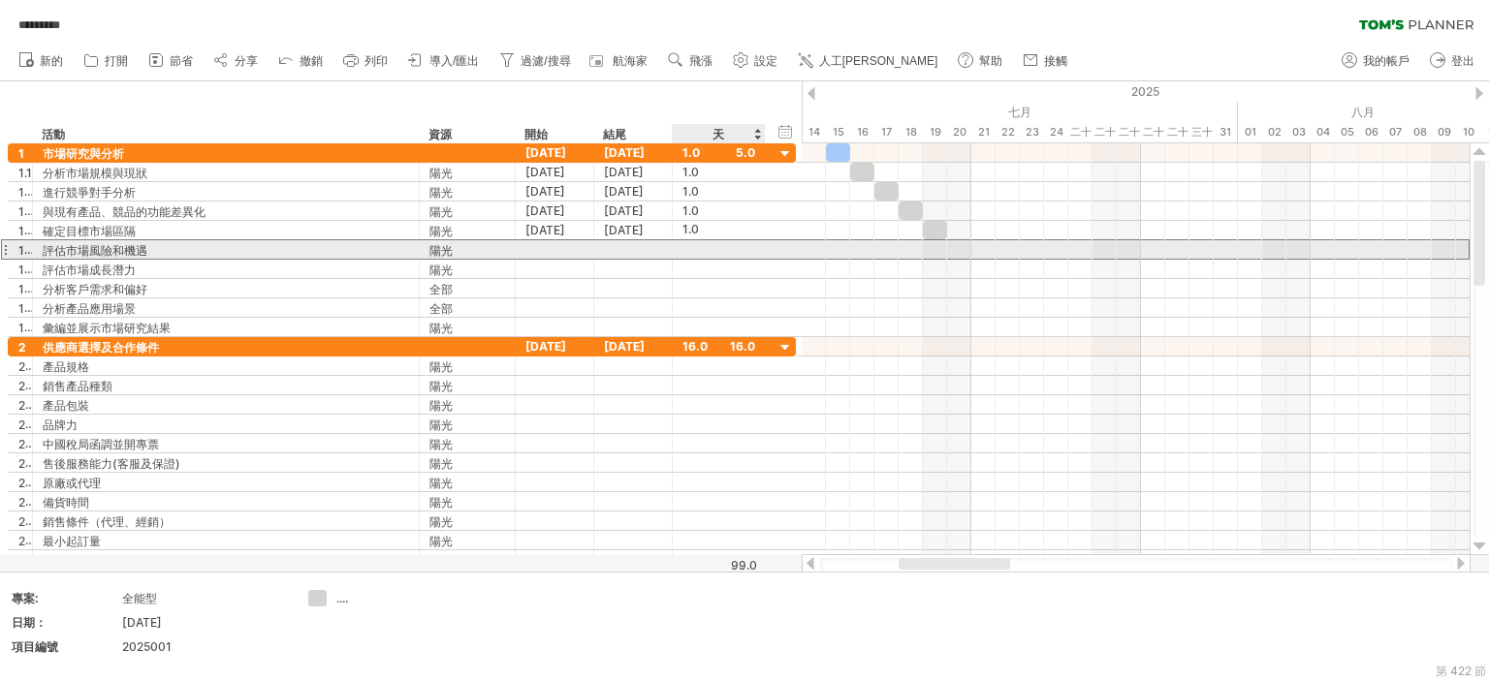
click at [694, 244] on div at bounding box center [718, 249] width 73 height 18
type input "*"
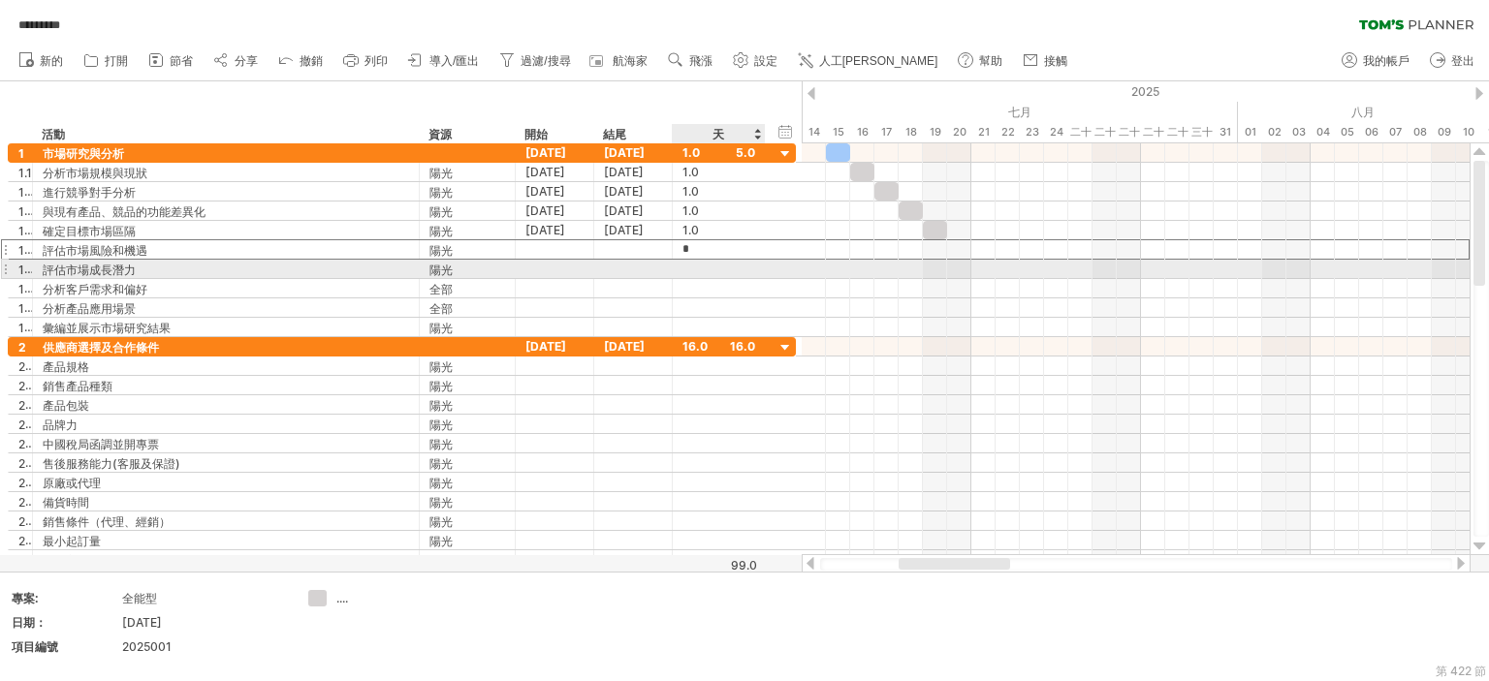
click at [690, 274] on div at bounding box center [718, 269] width 73 height 18
click at [693, 267] on input "text" at bounding box center [700, 270] width 37 height 18
type input "*"
click at [693, 279] on div at bounding box center [718, 288] width 73 height 18
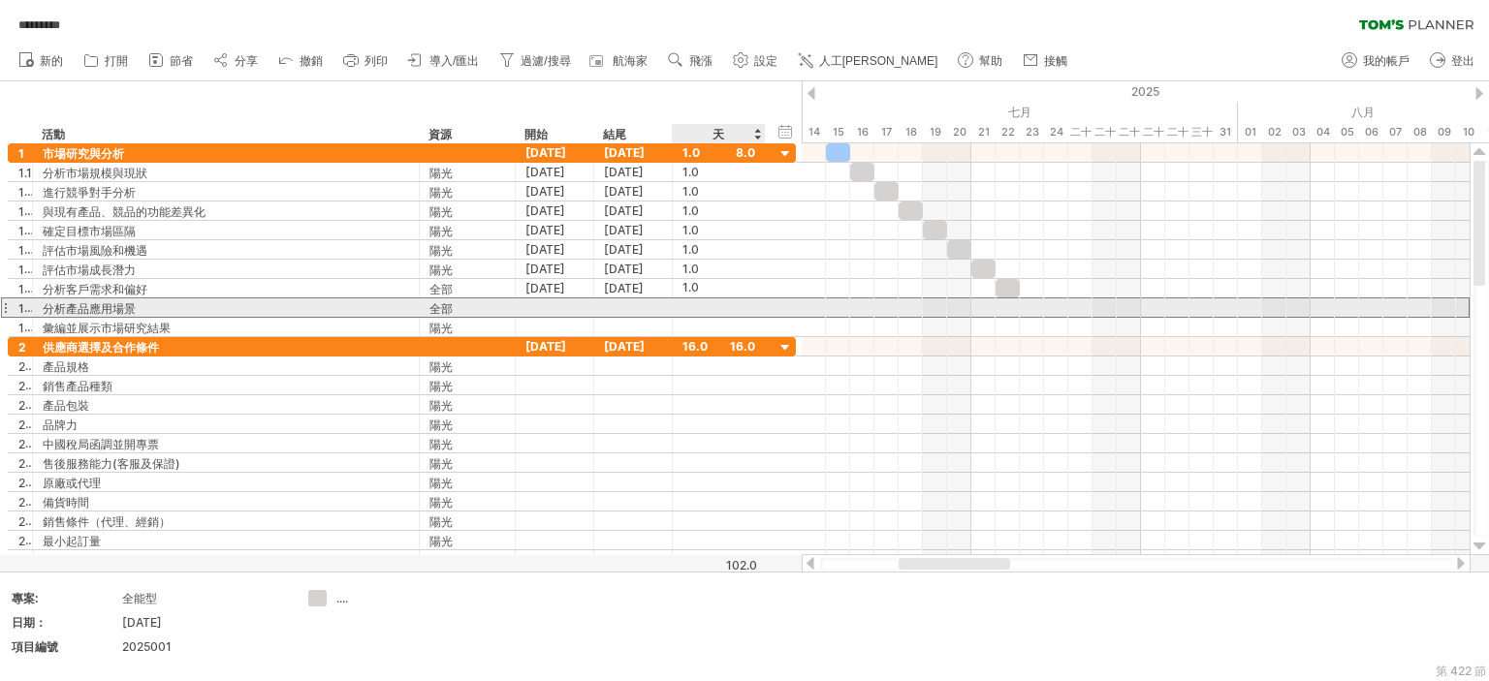
scroll to position [0, 0]
click at [694, 309] on div at bounding box center [718, 307] width 73 height 18
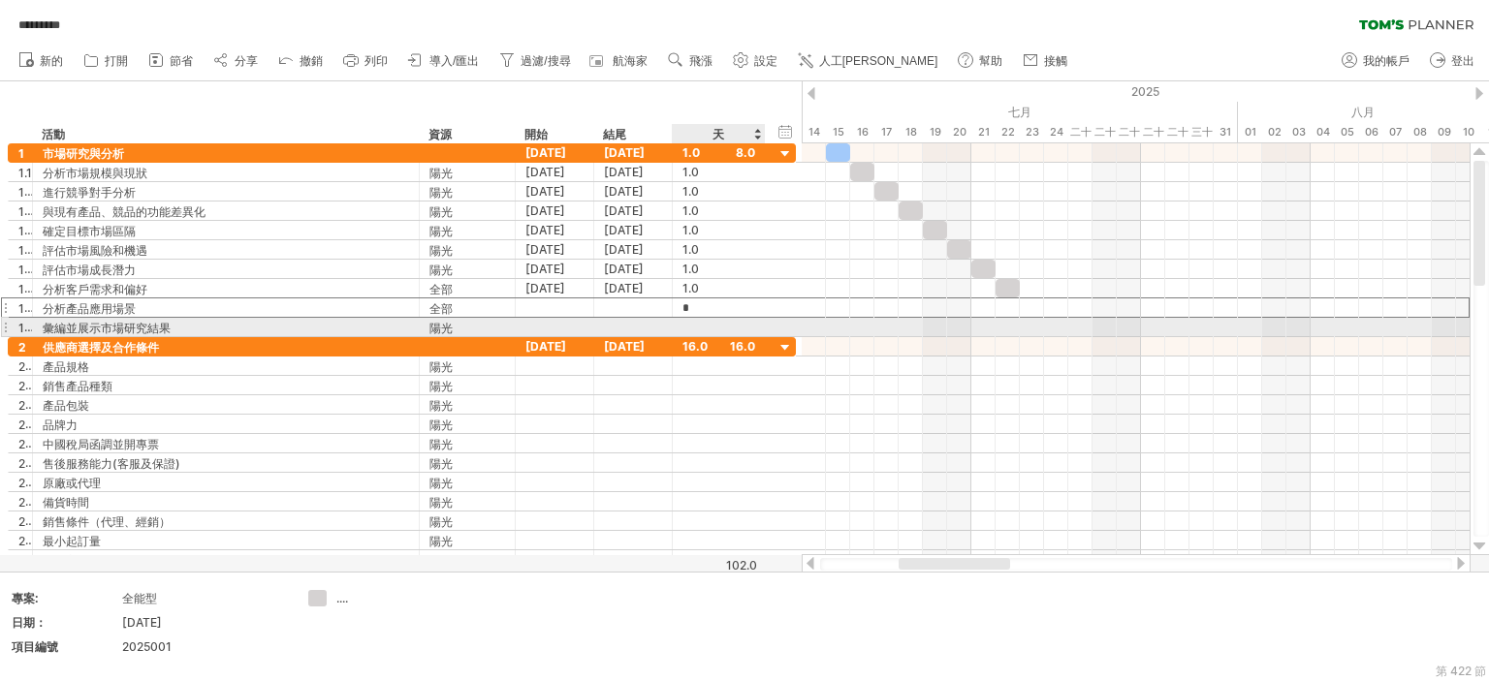
scroll to position [1, 0]
click at [691, 325] on div at bounding box center [718, 327] width 73 height 18
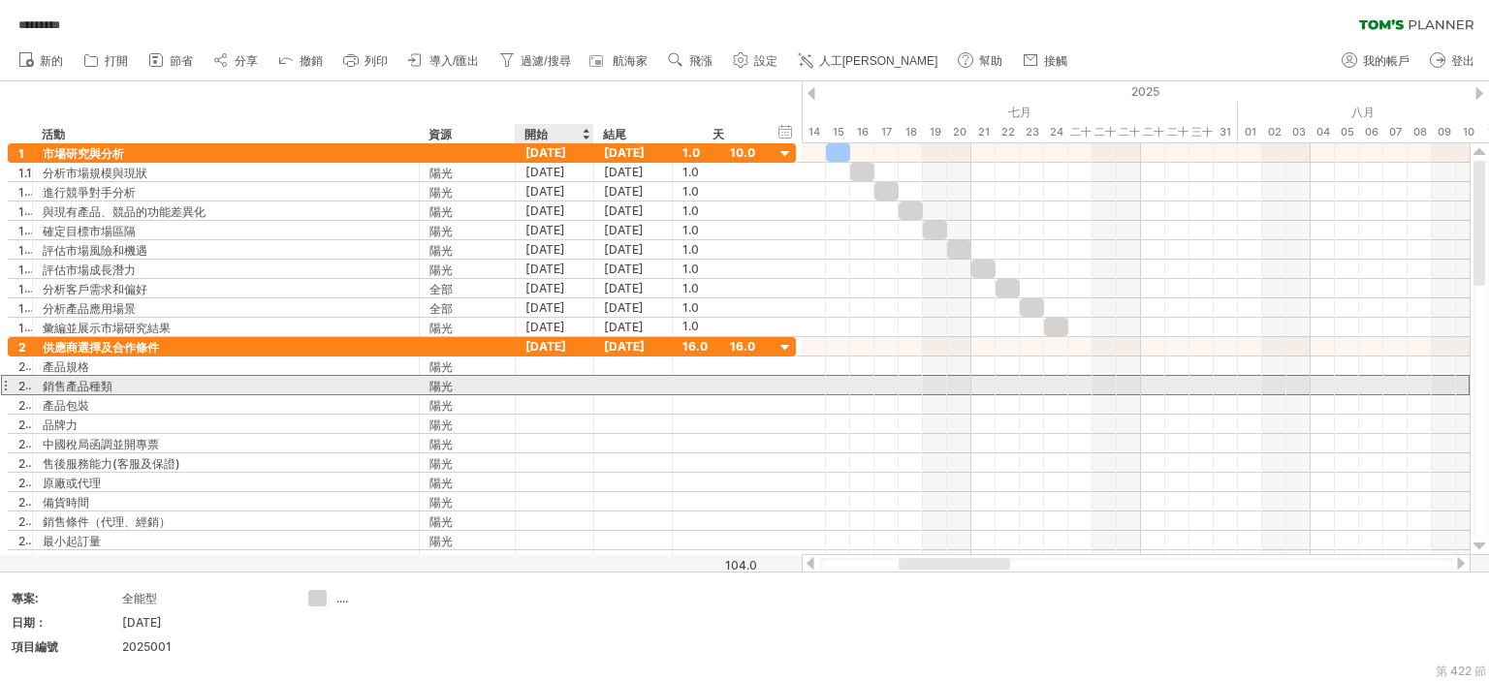
scroll to position [0, 0]
click at [597, 390] on div at bounding box center [633, 385] width 78 height 18
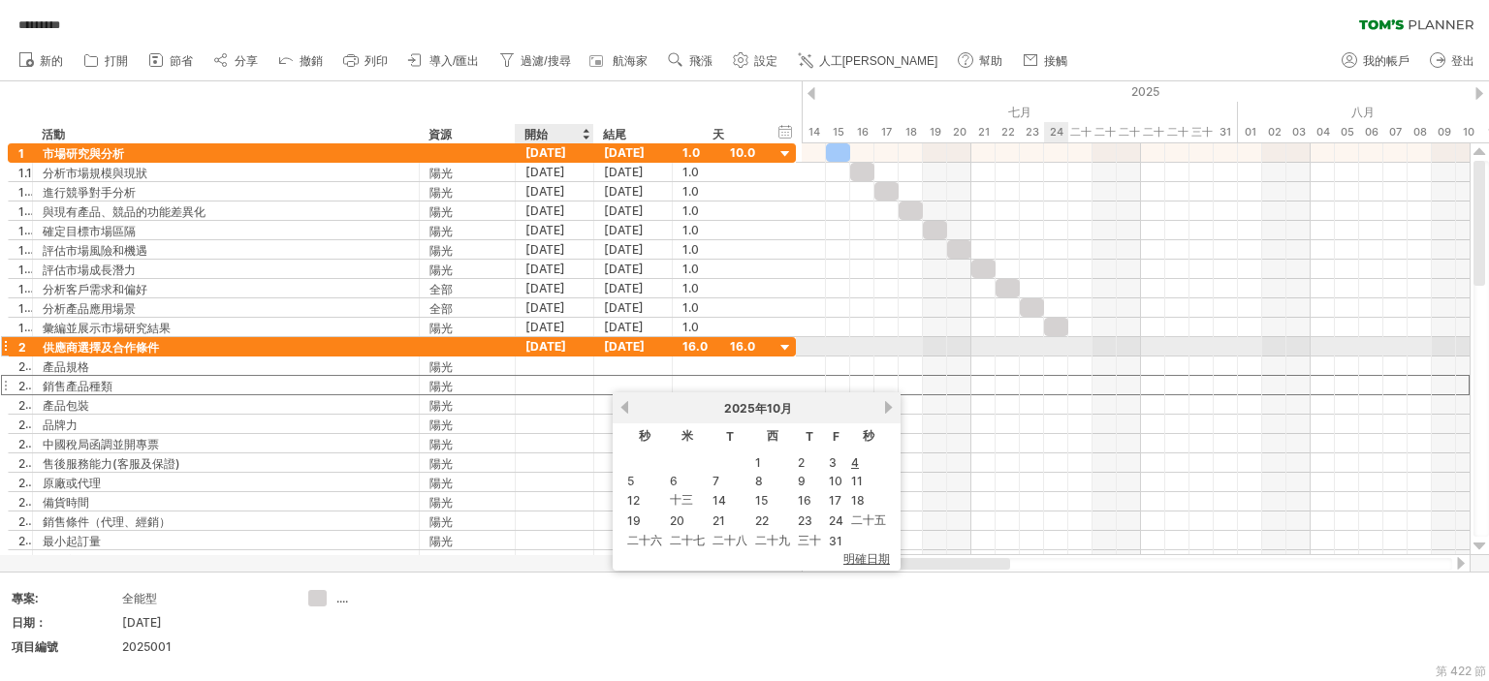
click at [537, 344] on font "[DATE]" at bounding box center [545, 346] width 41 height 15
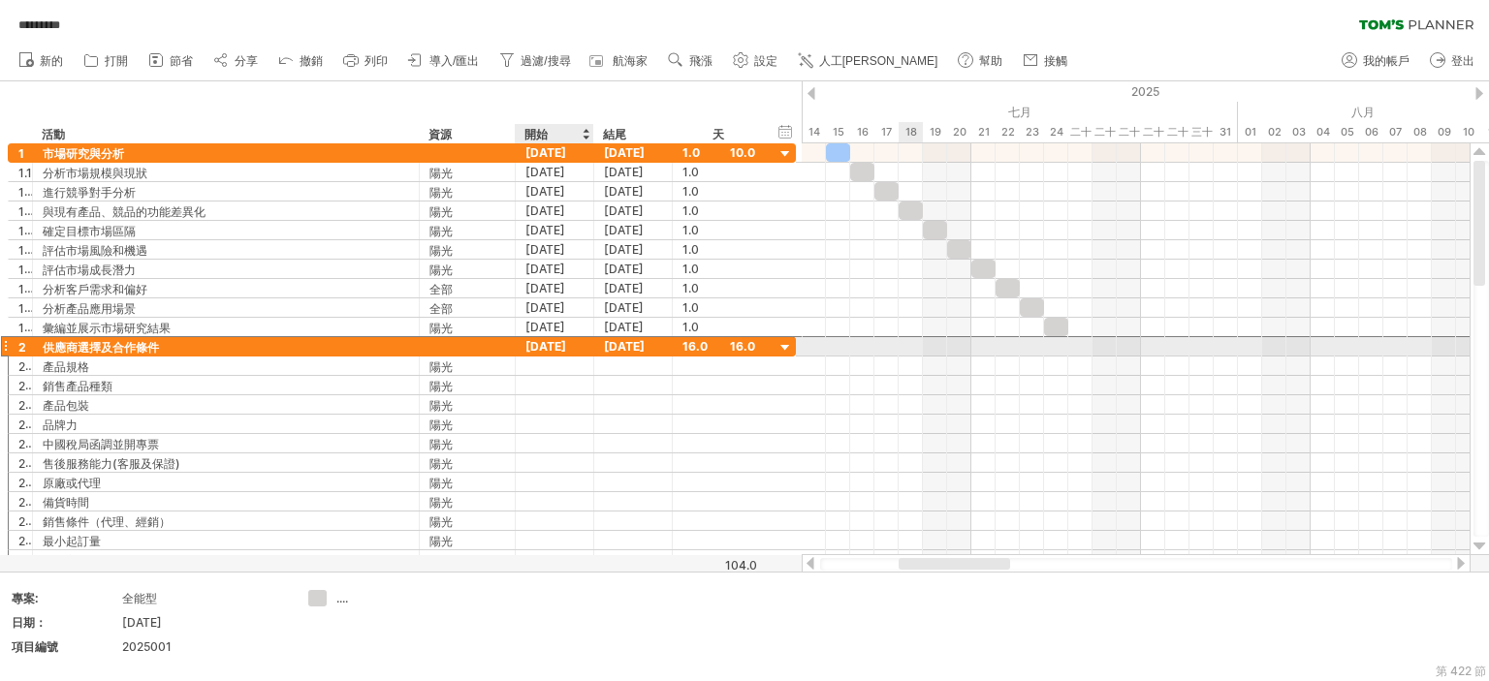
click at [553, 340] on font "[DATE]" at bounding box center [545, 346] width 41 height 15
click at [556, 343] on font "[DATE]" at bounding box center [545, 346] width 41 height 15
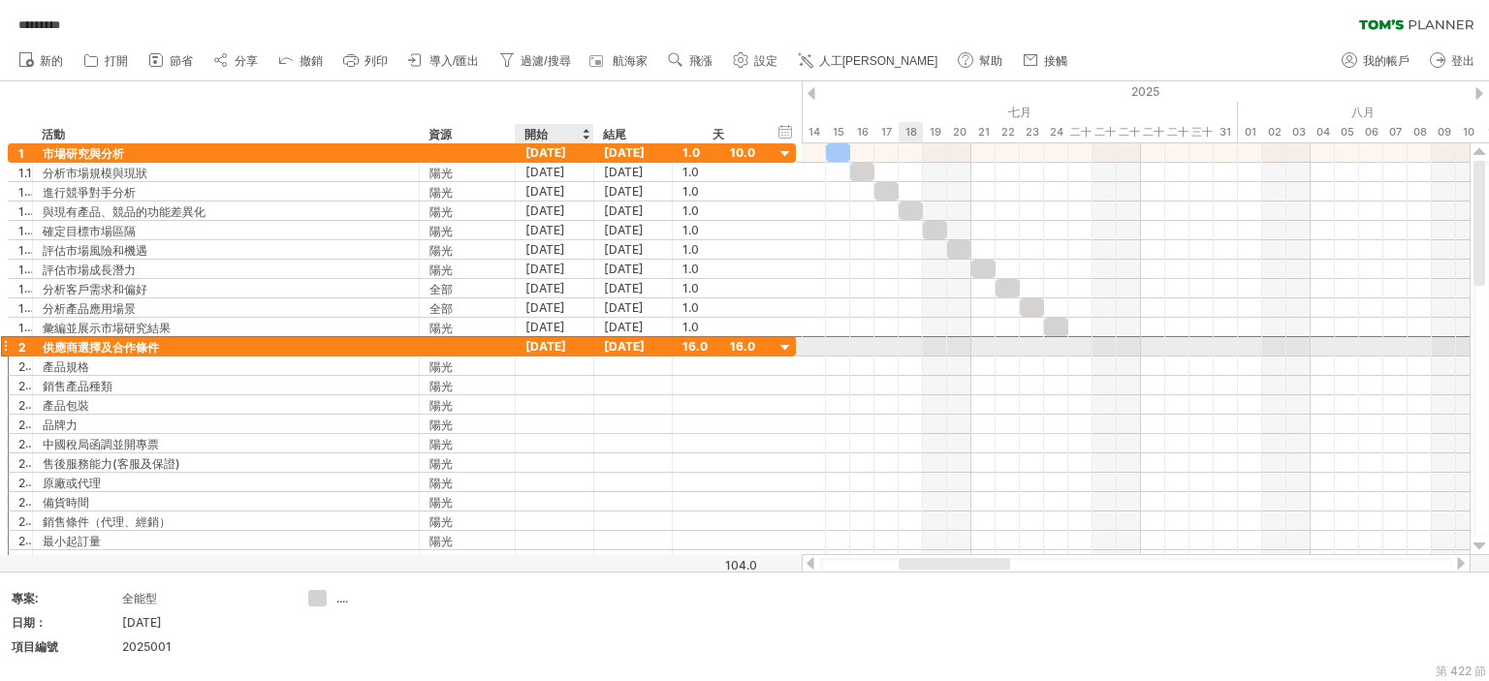
click at [556, 343] on font "[DATE]" at bounding box center [545, 346] width 41 height 15
click at [545, 344] on font "[DATE]" at bounding box center [545, 346] width 41 height 15
click at [555, 345] on font "[DATE]" at bounding box center [545, 346] width 41 height 15
click at [562, 342] on font "[DATE]" at bounding box center [545, 346] width 41 height 15
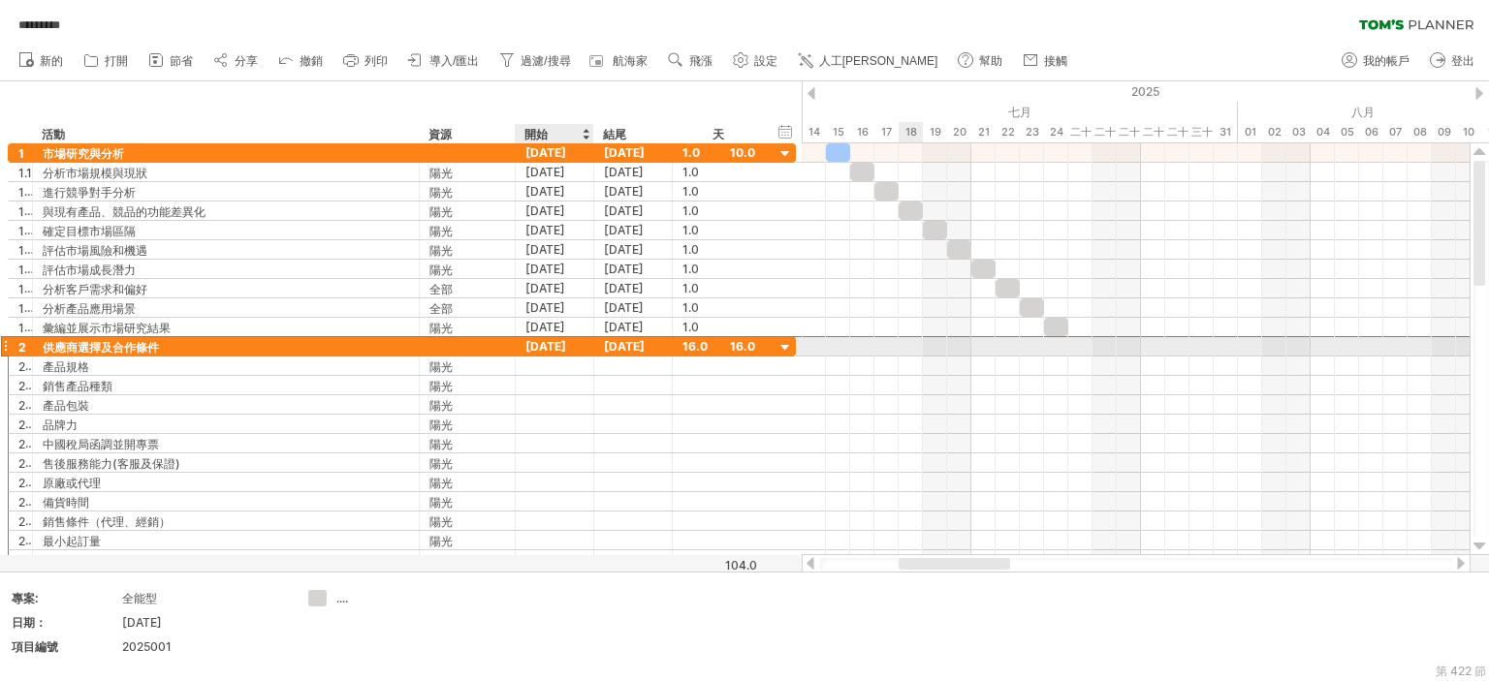
click at [562, 342] on font "[DATE]" at bounding box center [545, 346] width 41 height 15
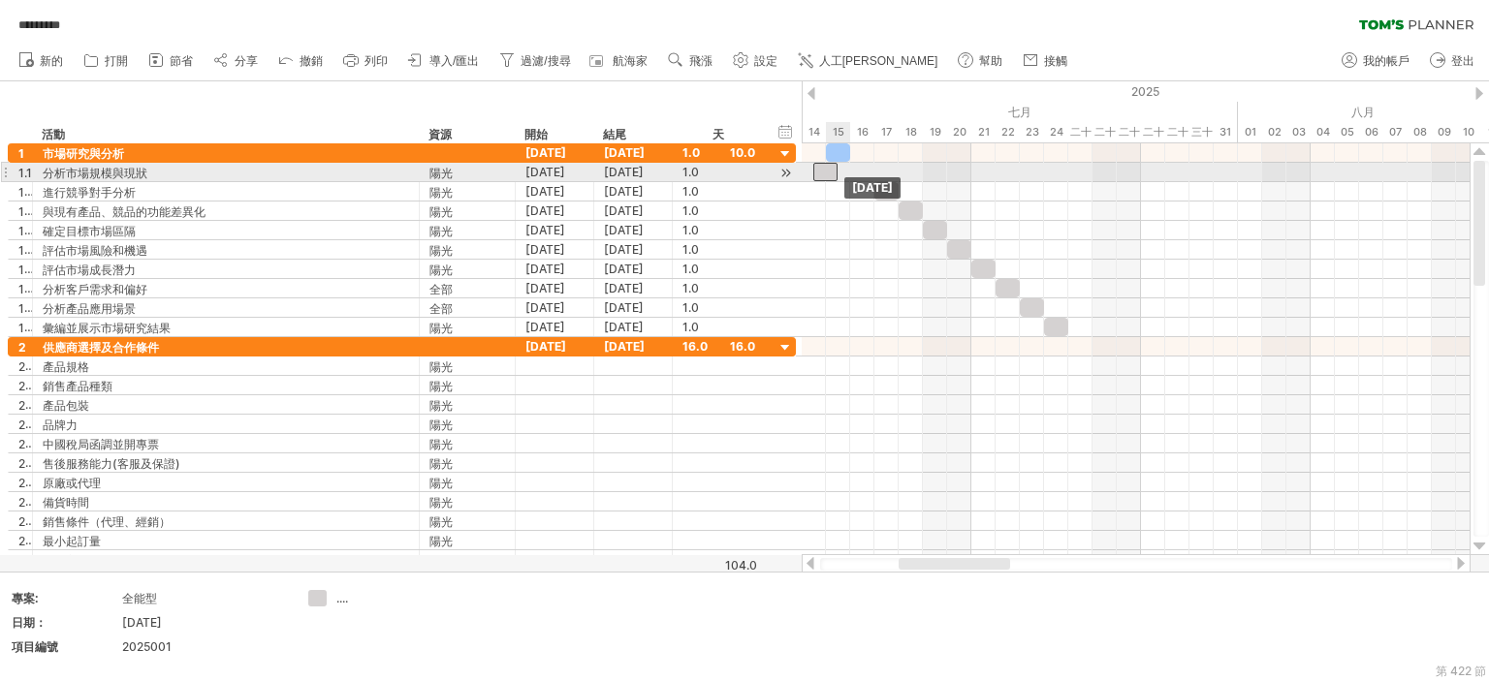
drag, startPoint x: 863, startPoint y: 166, endPoint x: 831, endPoint y: 177, distance: 34.0
click at [828, 170] on div at bounding box center [825, 172] width 24 height 18
drag, startPoint x: 832, startPoint y: 172, endPoint x: 870, endPoint y: 213, distance: 56.3
click at [843, 171] on div at bounding box center [838, 172] width 24 height 18
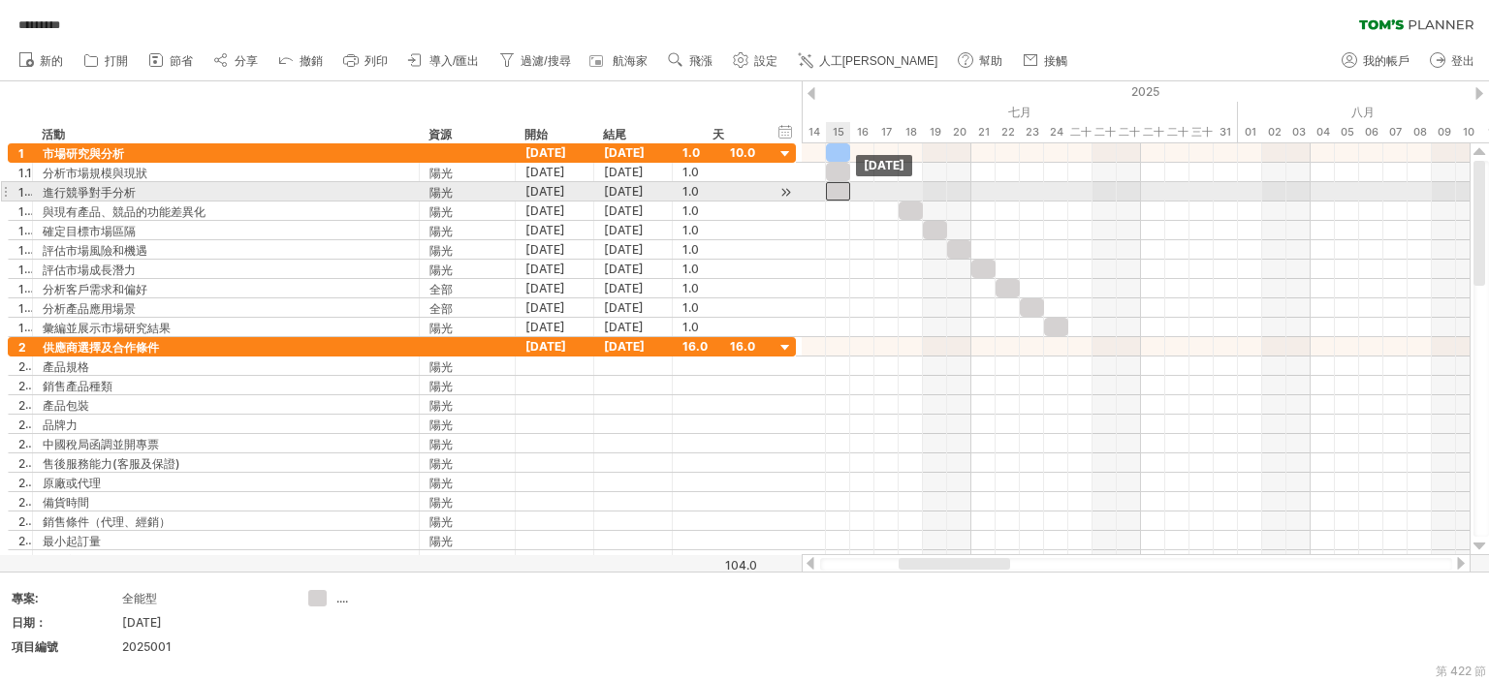
drag, startPoint x: 884, startPoint y: 192, endPoint x: 831, endPoint y: 193, distance: 53.3
click at [832, 192] on div at bounding box center [838, 191] width 24 height 18
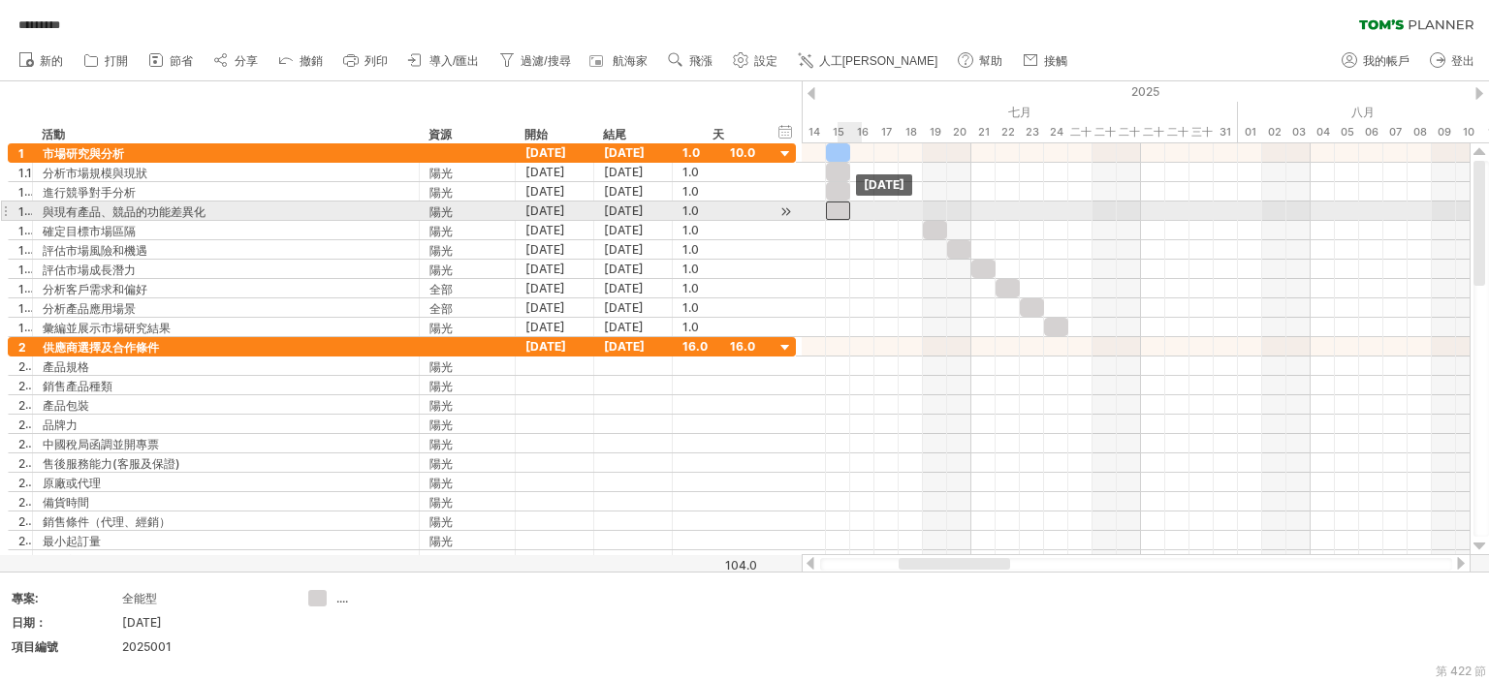
drag, startPoint x: 907, startPoint y: 207, endPoint x: 829, endPoint y: 210, distance: 78.6
click at [830, 207] on div at bounding box center [838, 211] width 24 height 18
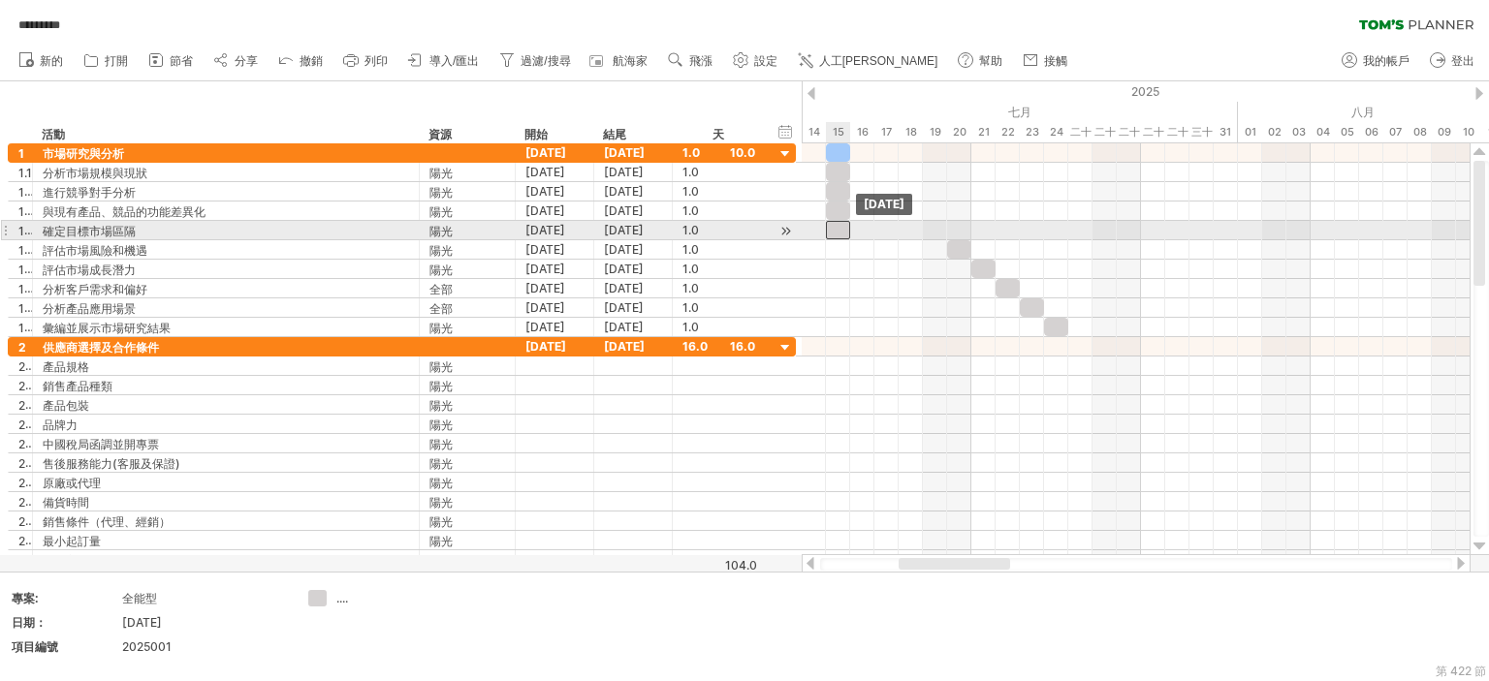
drag, startPoint x: 940, startPoint y: 228, endPoint x: 841, endPoint y: 235, distance: 99.2
click at [839, 230] on div at bounding box center [838, 230] width 24 height 18
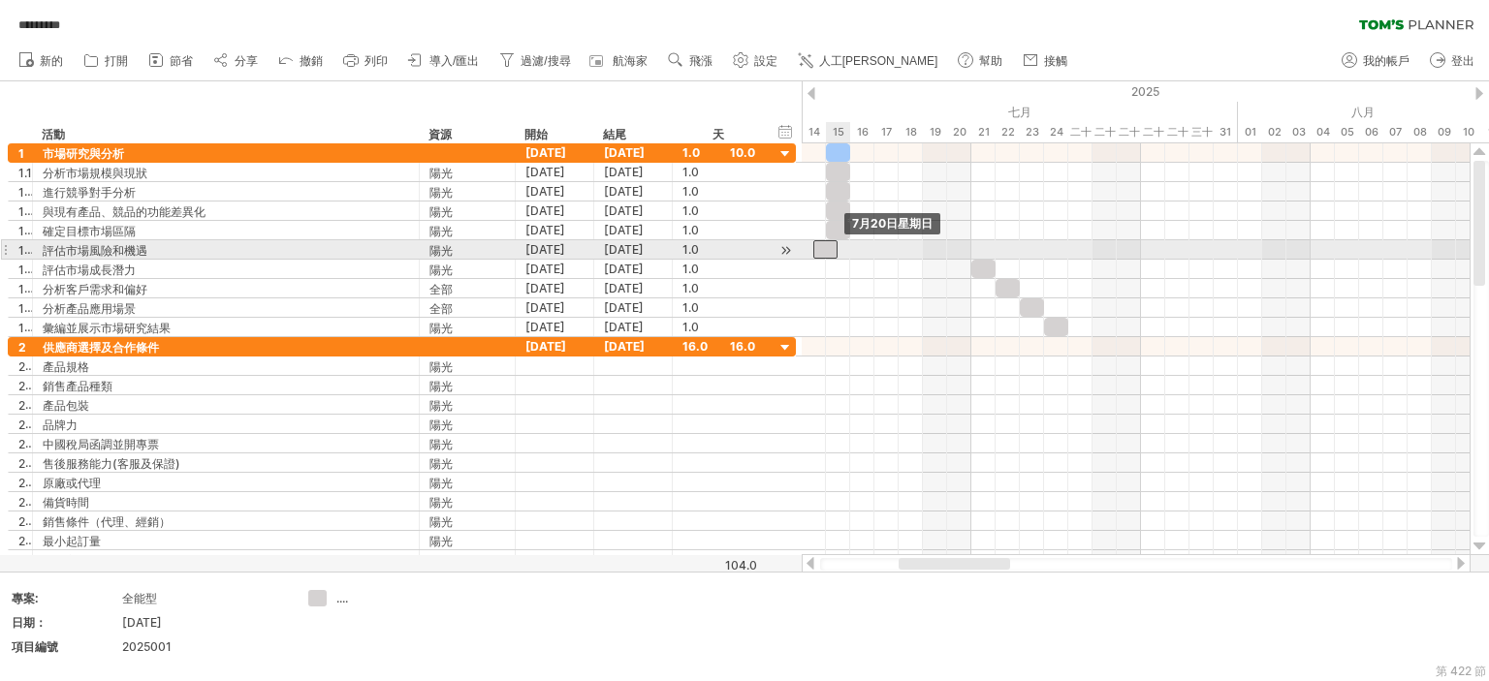
drag, startPoint x: 957, startPoint y: 248, endPoint x: 815, endPoint y: 255, distance: 141.7
click at [818, 254] on div at bounding box center [825, 249] width 24 height 18
drag, startPoint x: 832, startPoint y: 250, endPoint x: 842, endPoint y: 245, distance: 10.8
click at [842, 245] on div at bounding box center [838, 249] width 24 height 18
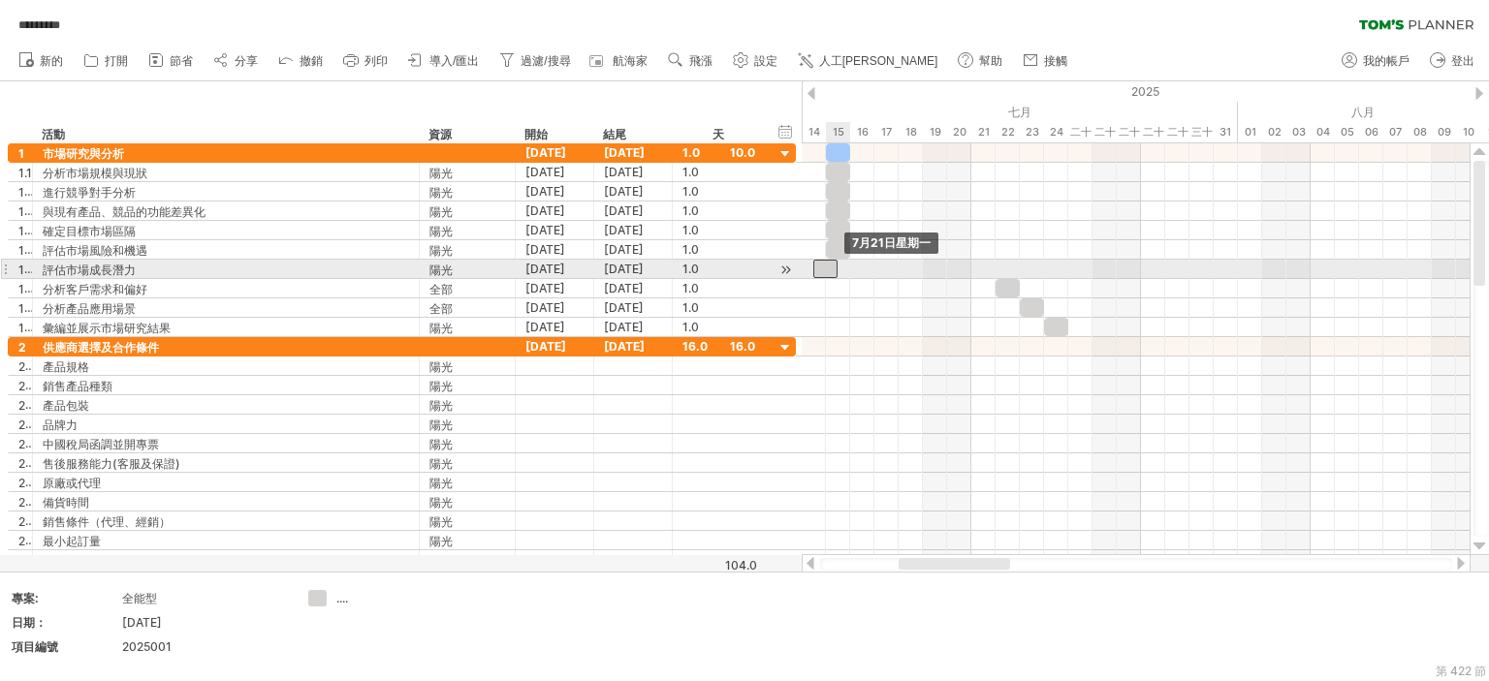
drag, startPoint x: 926, startPoint y: 265, endPoint x: 839, endPoint y: 267, distance: 87.2
click at [835, 264] on div at bounding box center [825, 269] width 24 height 18
drag, startPoint x: 824, startPoint y: 263, endPoint x: 834, endPoint y: 263, distance: 10.7
click at [834, 263] on div at bounding box center [838, 269] width 24 height 18
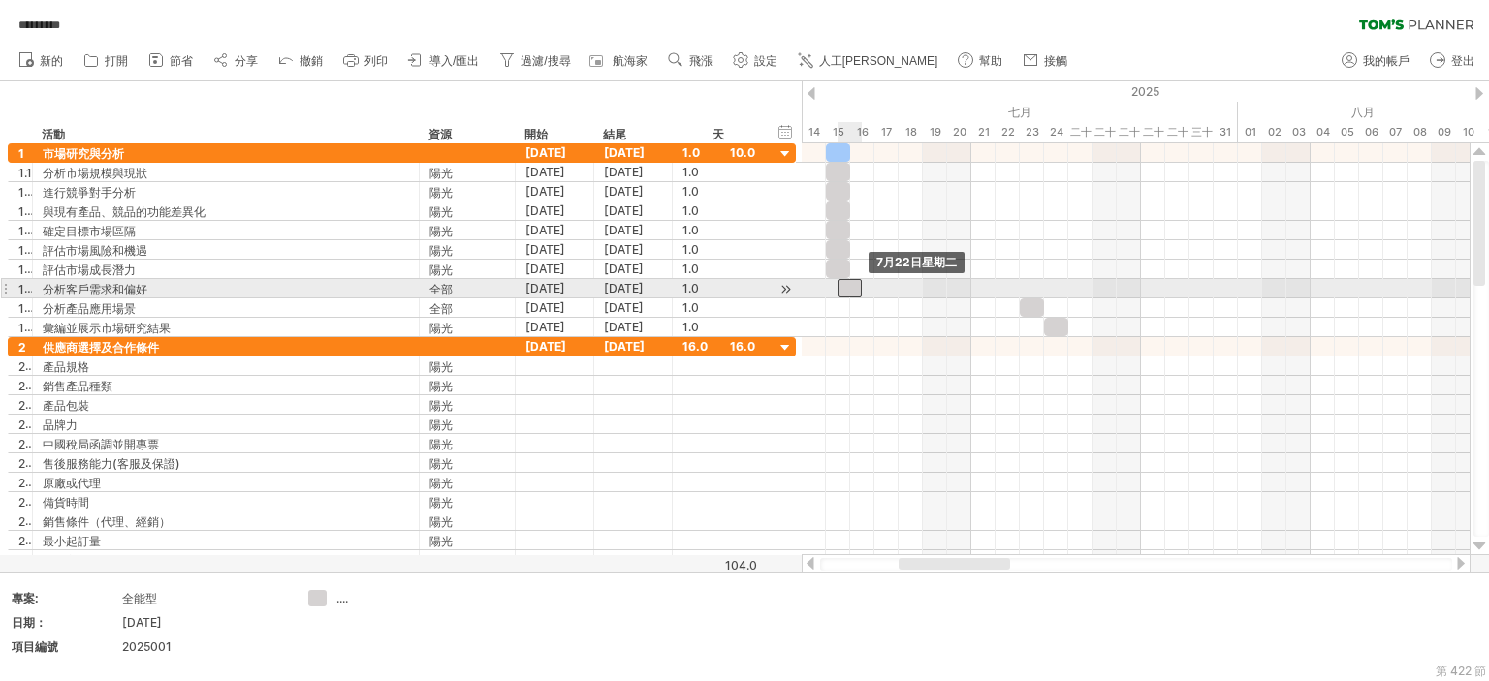
drag, startPoint x: 1007, startPoint y: 286, endPoint x: 834, endPoint y: 289, distance: 172.5
click at [837, 289] on div at bounding box center [849, 288] width 24 height 18
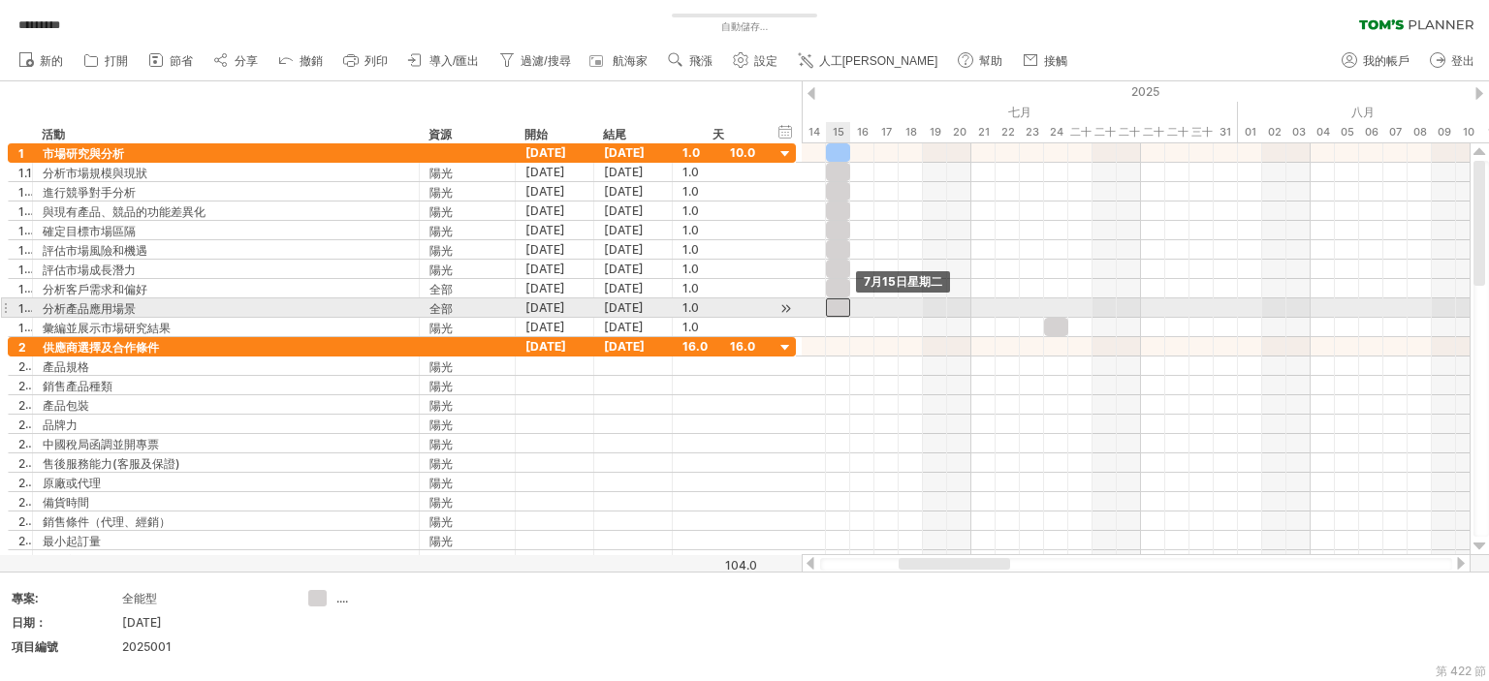
click at [832, 304] on div at bounding box center [838, 307] width 24 height 18
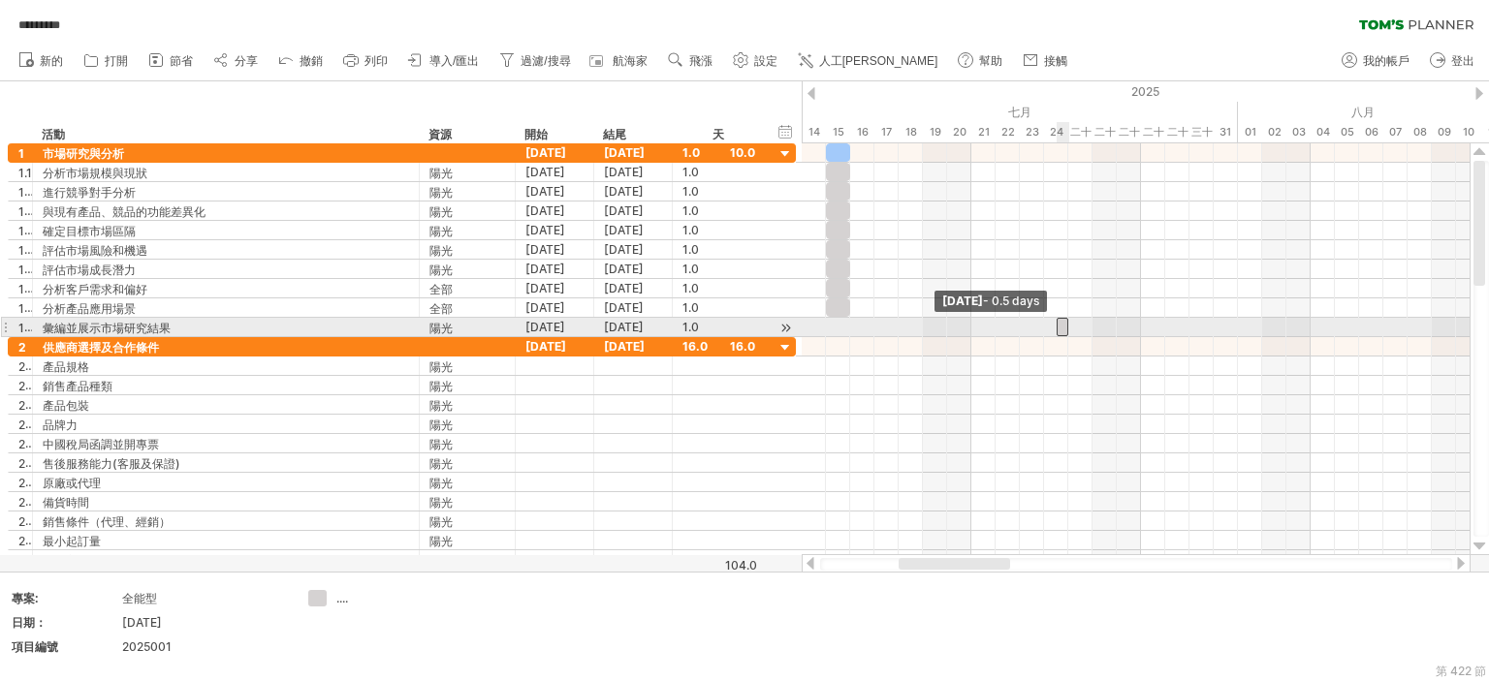
drag, startPoint x: 1047, startPoint y: 325, endPoint x: 1064, endPoint y: 326, distance: 17.5
click at [1064, 326] on div at bounding box center [1062, 327] width 13 height 18
drag, startPoint x: 1062, startPoint y: 324, endPoint x: 831, endPoint y: 321, distance: 231.6
click at [831, 321] on div at bounding box center [832, 327] width 13 height 18
click at [842, 324] on div "[DATE] - 0.5天 [DATE]" at bounding box center [1135, 349] width 668 height 412
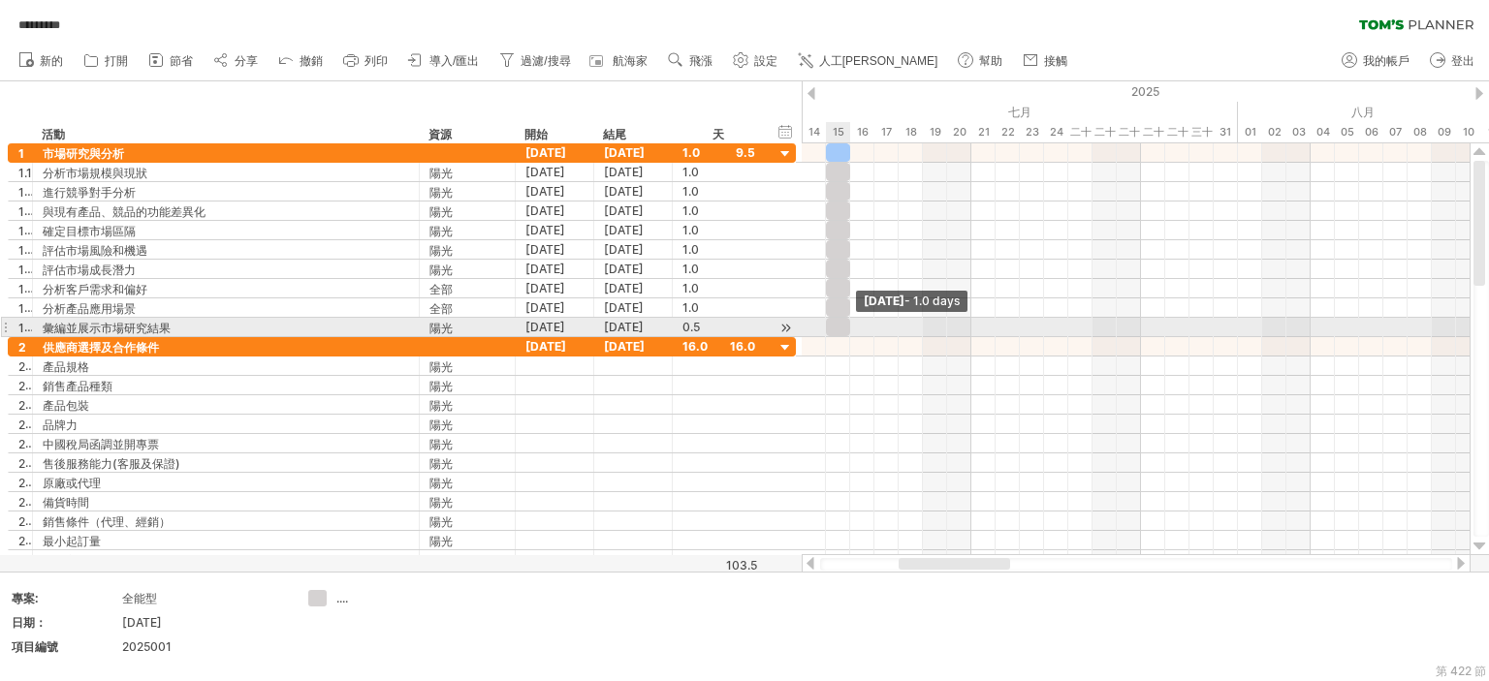
drag, startPoint x: 837, startPoint y: 323, endPoint x: 868, endPoint y: 334, distance: 33.1
click at [845, 322] on div at bounding box center [838, 327] width 24 height 18
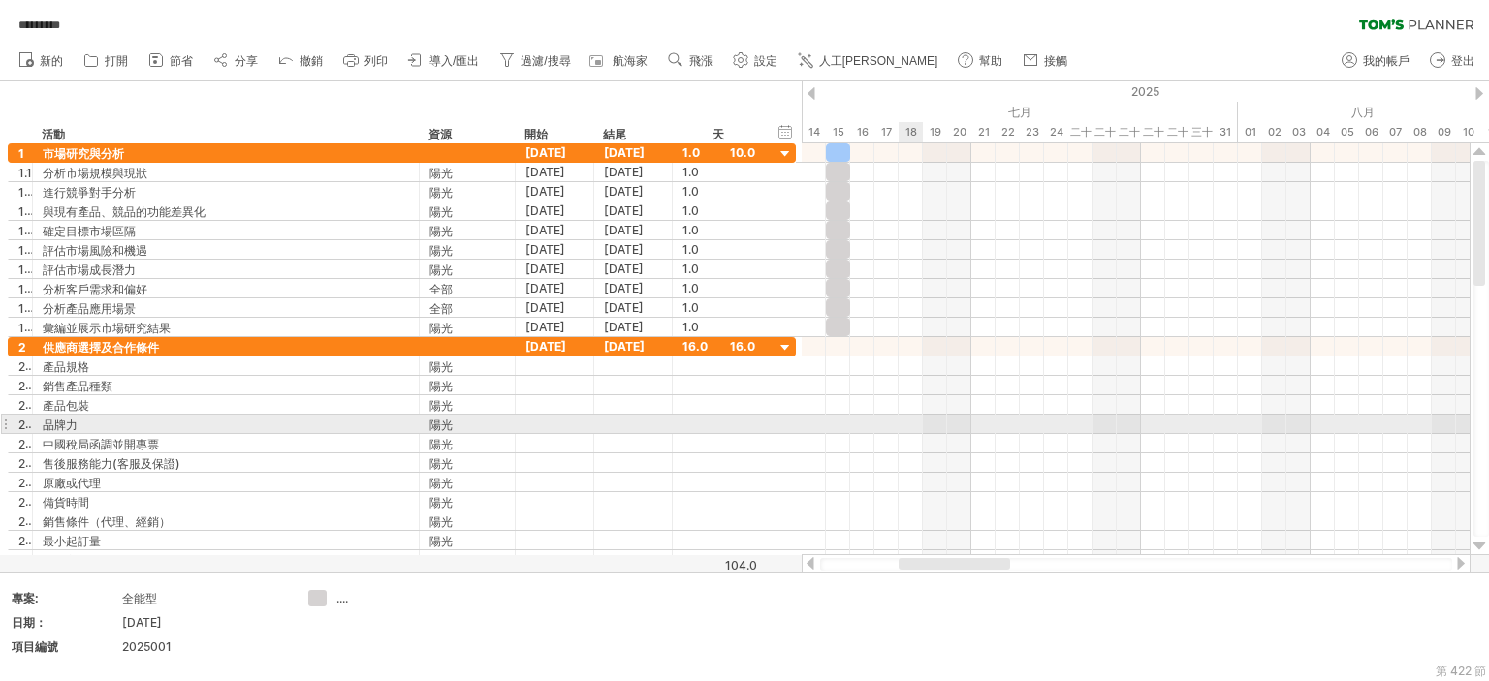
click at [899, 434] on div at bounding box center [1135, 443] width 668 height 19
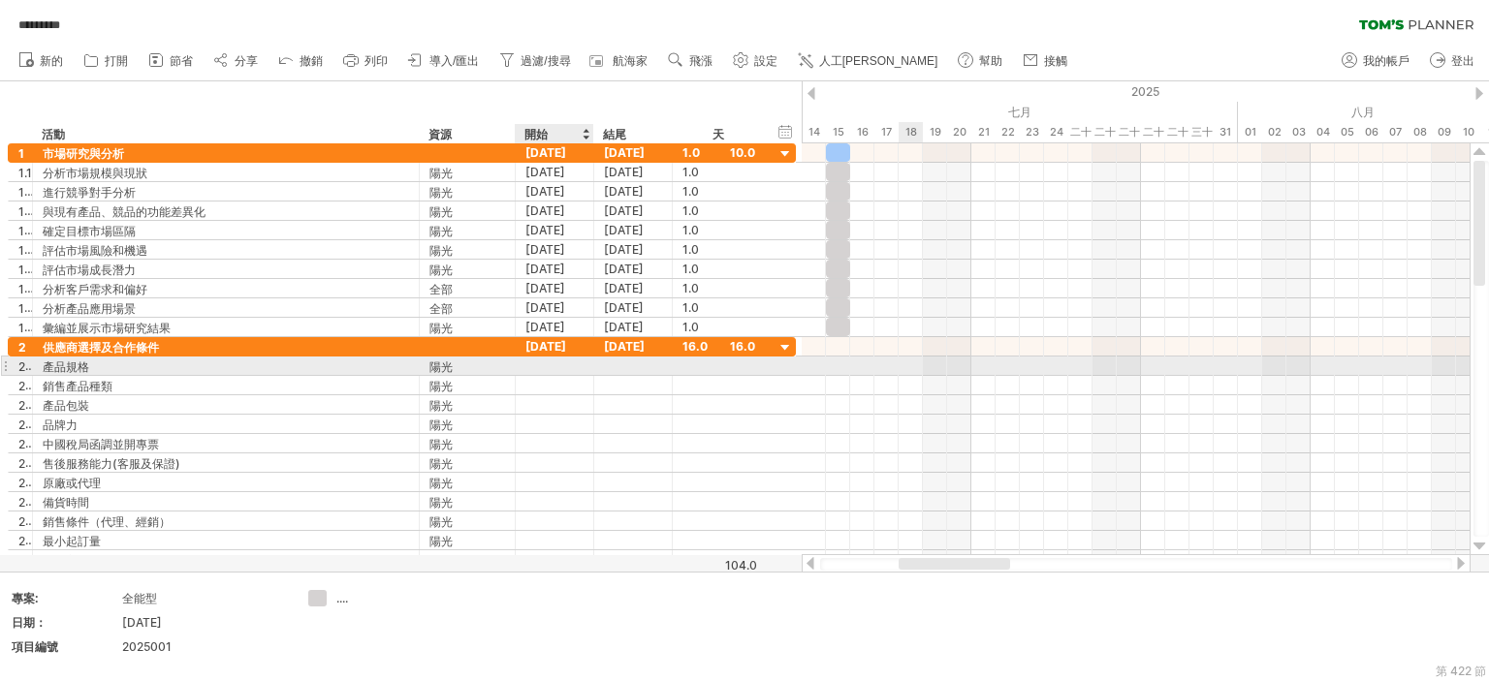
click at [557, 361] on div at bounding box center [555, 366] width 78 height 18
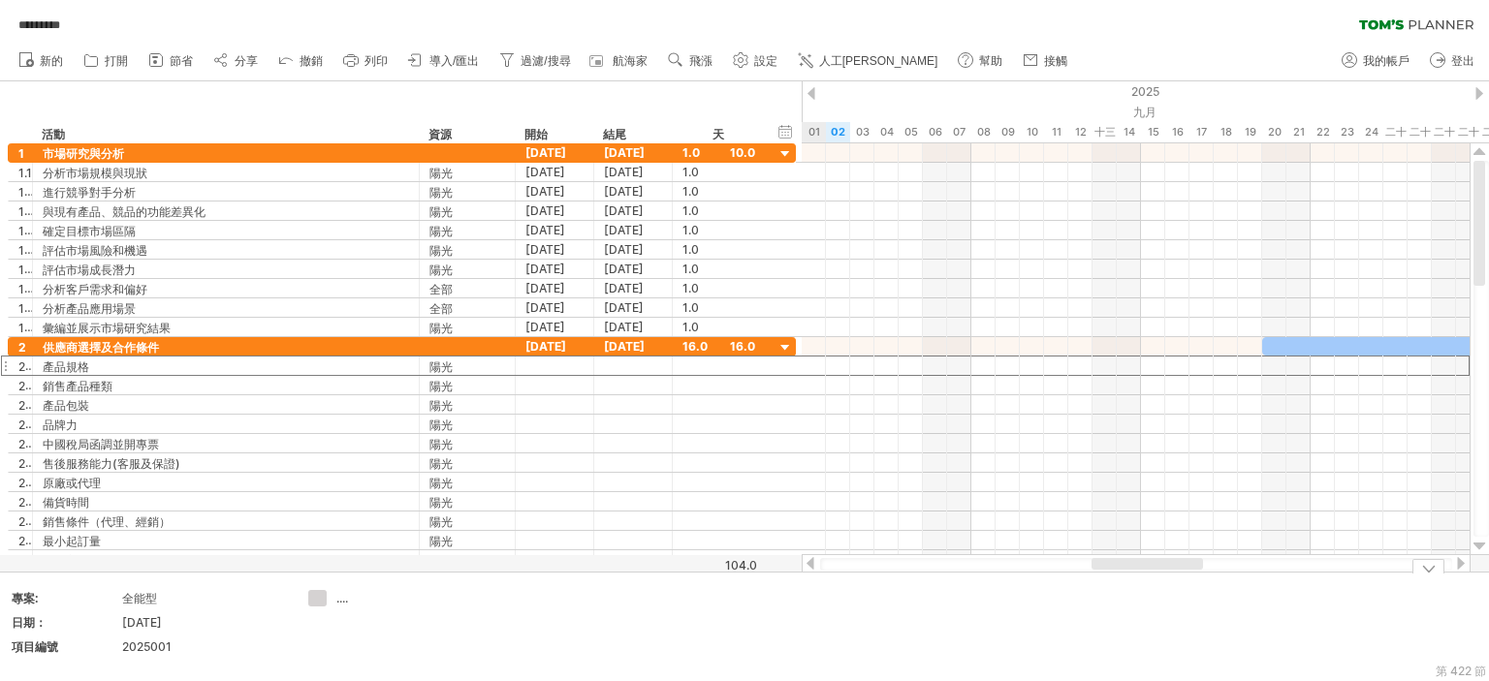
drag, startPoint x: 1074, startPoint y: 556, endPoint x: 1165, endPoint y: 577, distance: 93.3
click at [1165, 577] on div "嘗試造訪 [DOMAIN_NAME] 再次連接... 0% 自動儲存... ********* 清除過濾器 重新套用濾鏡 新的 1" at bounding box center [744, 340] width 1489 height 681
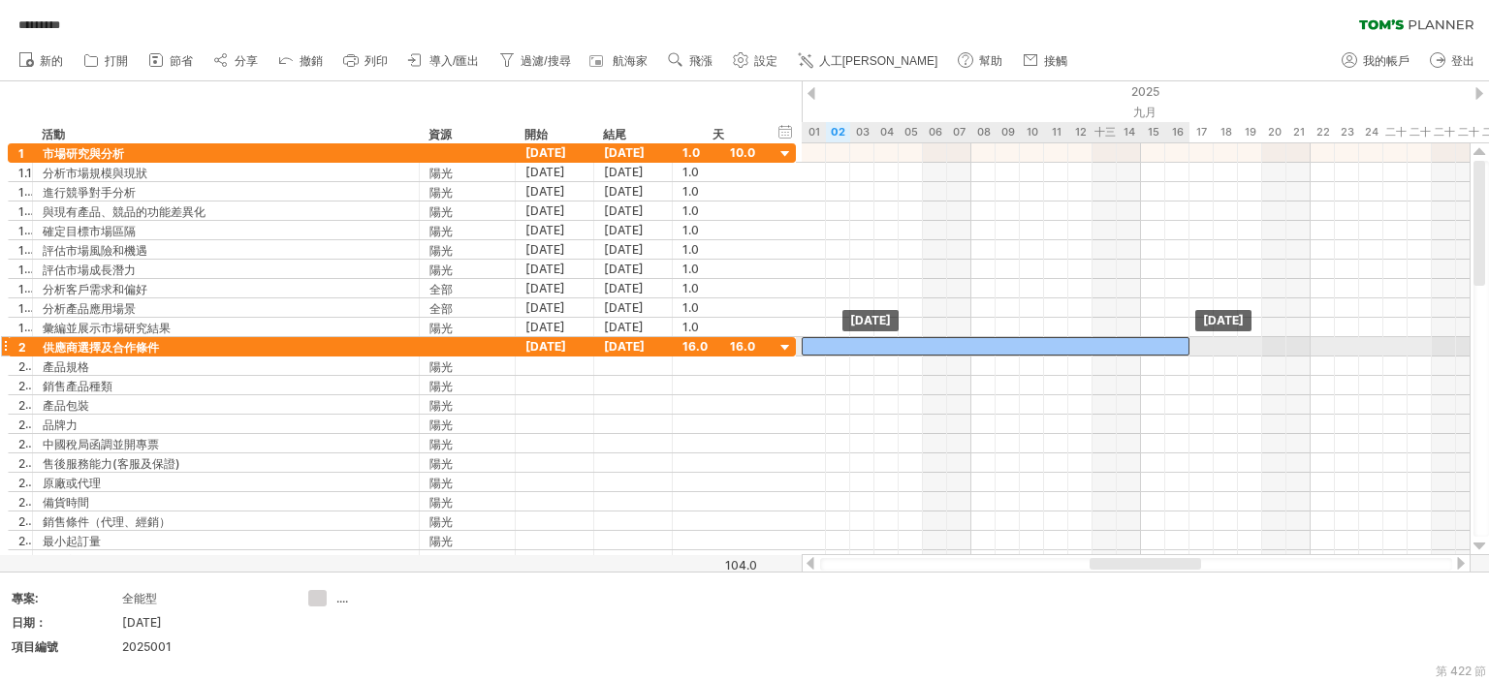
drag, startPoint x: 1285, startPoint y: 340, endPoint x: 828, endPoint y: 341, distance: 457.4
click at [828, 341] on div at bounding box center [995, 346] width 388 height 18
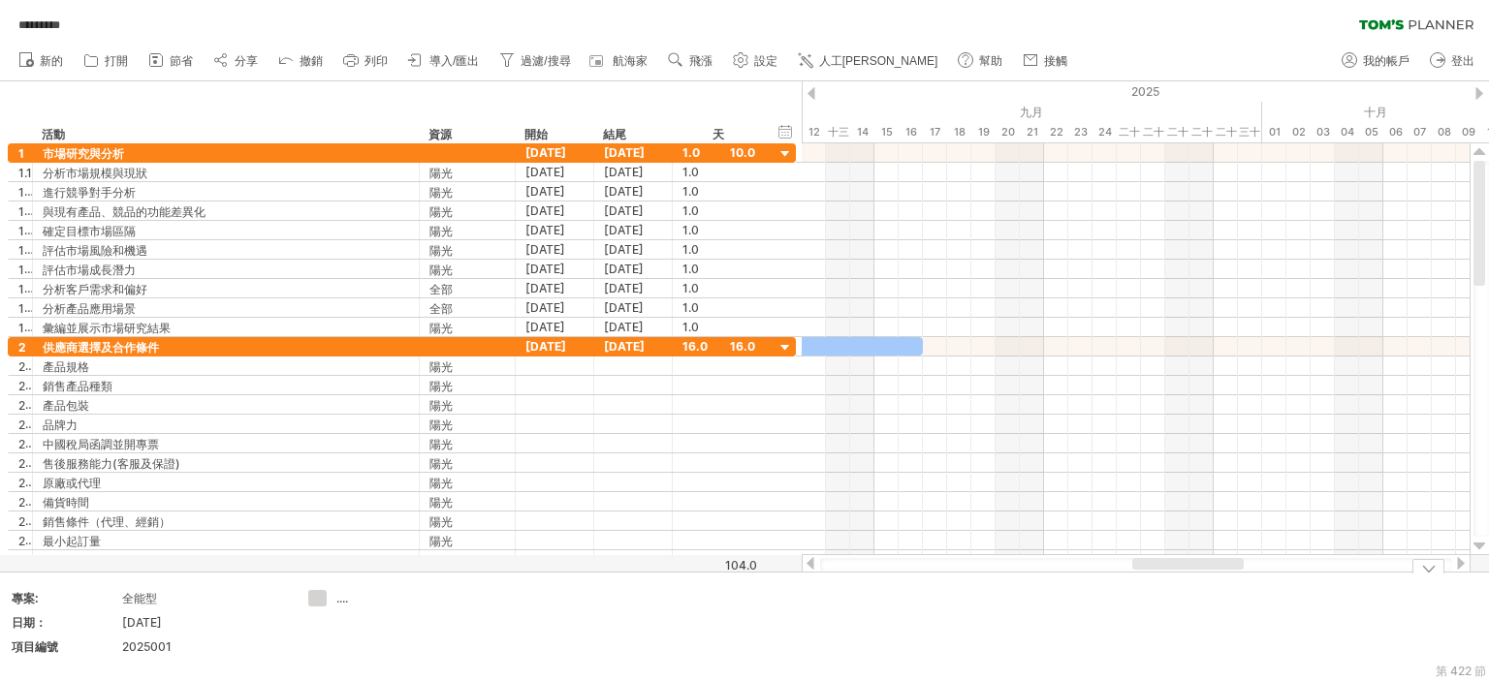
drag, startPoint x: 1113, startPoint y: 565, endPoint x: 1155, endPoint y: 574, distance: 43.5
click at [1155, 574] on div "嘗試造訪 [DOMAIN_NAME] 再次連接... 0% 自動儲存... ********* 清除過濾器 重新套用濾鏡 新的 1" at bounding box center [744, 340] width 1489 height 681
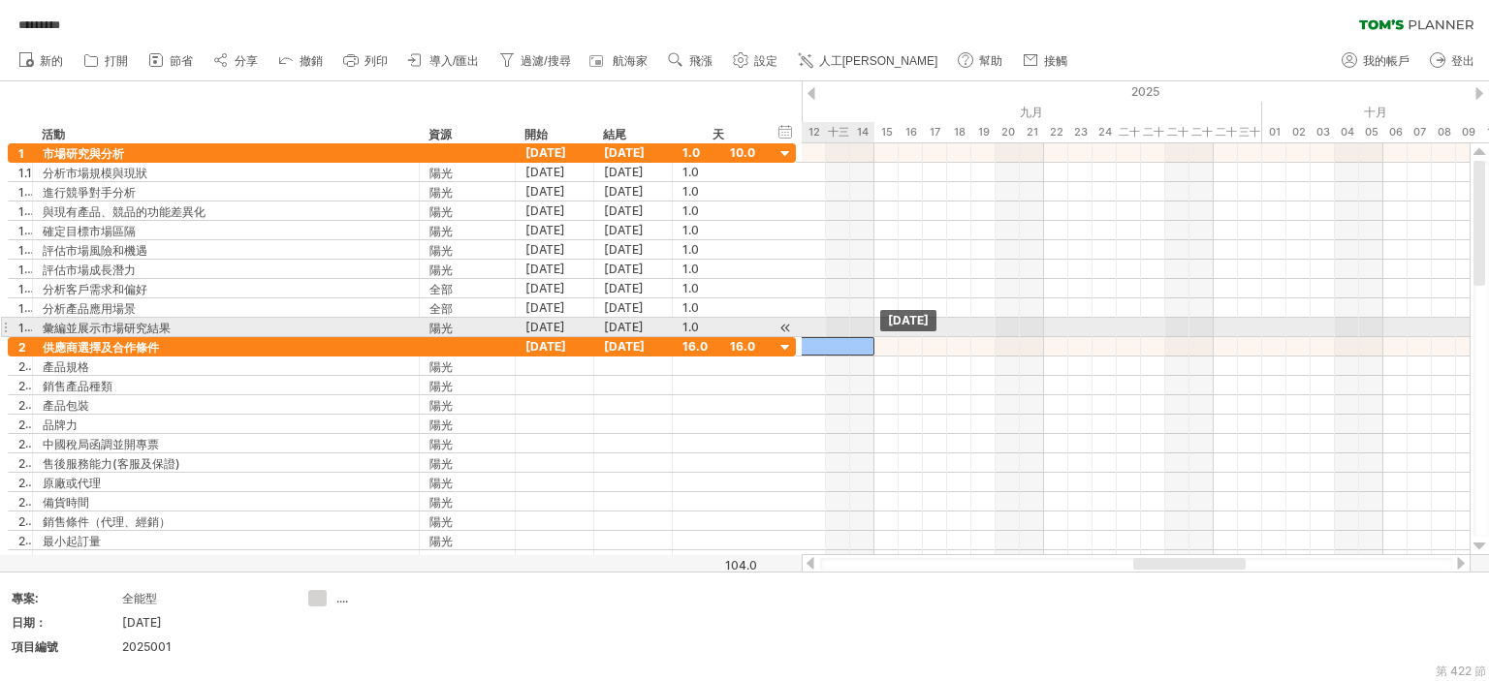
drag, startPoint x: 857, startPoint y: 342, endPoint x: 806, endPoint y: 336, distance: 50.7
click at [806, 337] on div at bounding box center [681, 346] width 388 height 18
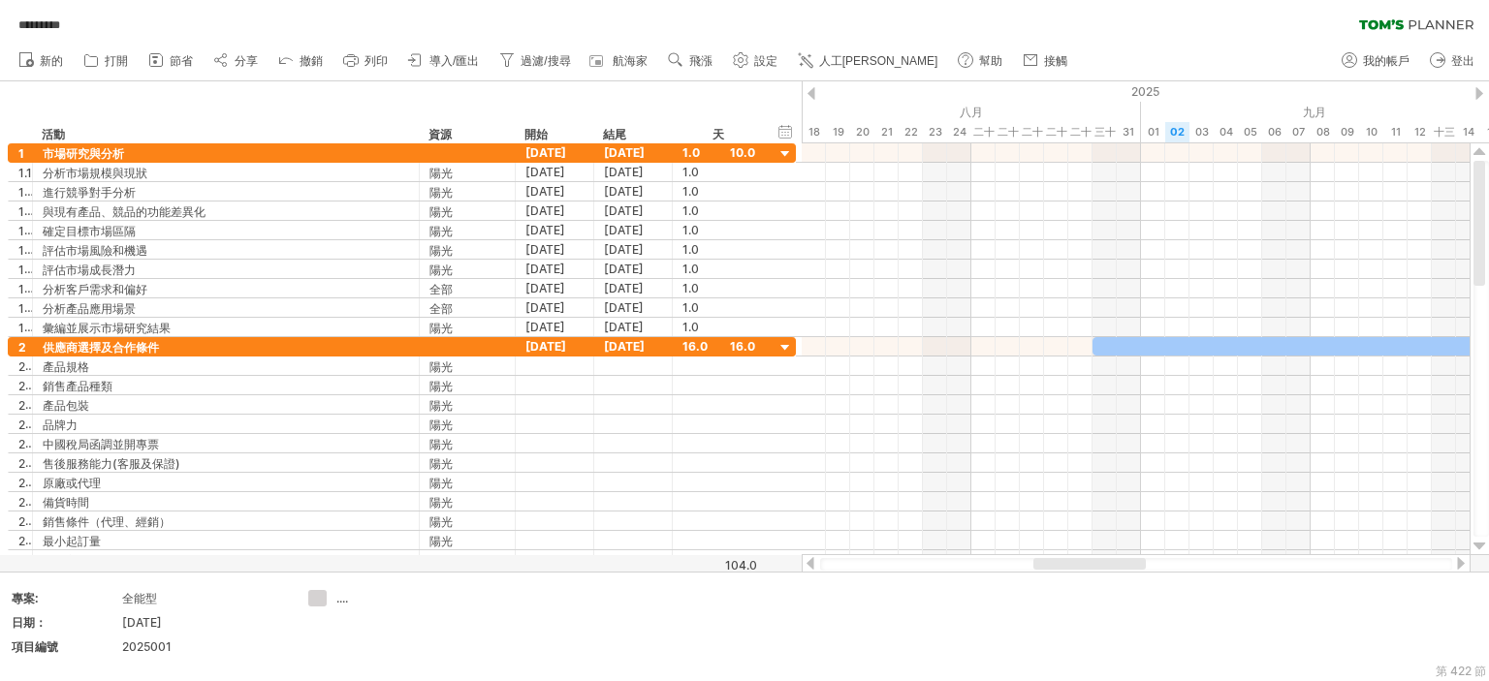
drag, startPoint x: 1212, startPoint y: 563, endPoint x: 1146, endPoint y: 431, distance: 147.4
click at [1113, 568] on div at bounding box center [1089, 564] width 112 height 12
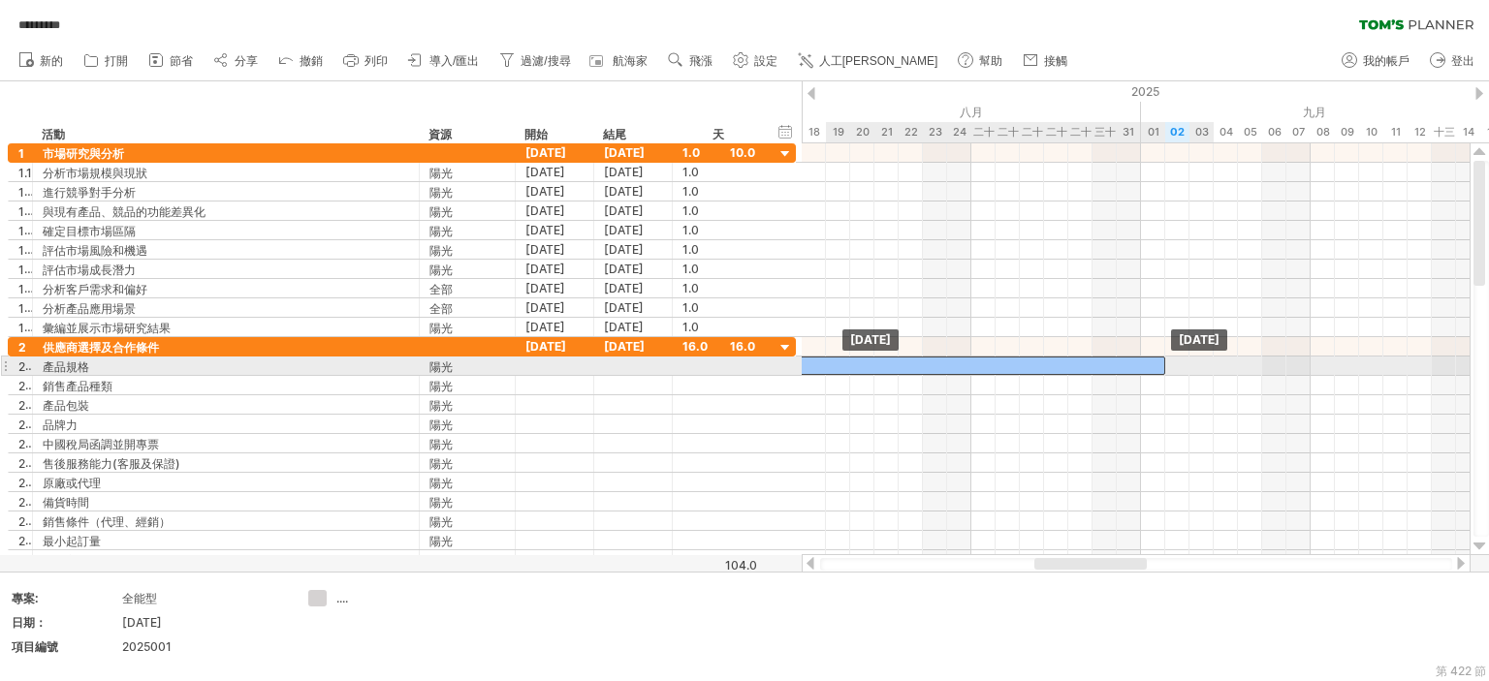
drag, startPoint x: 1147, startPoint y: 344, endPoint x: 832, endPoint y: 360, distance: 316.3
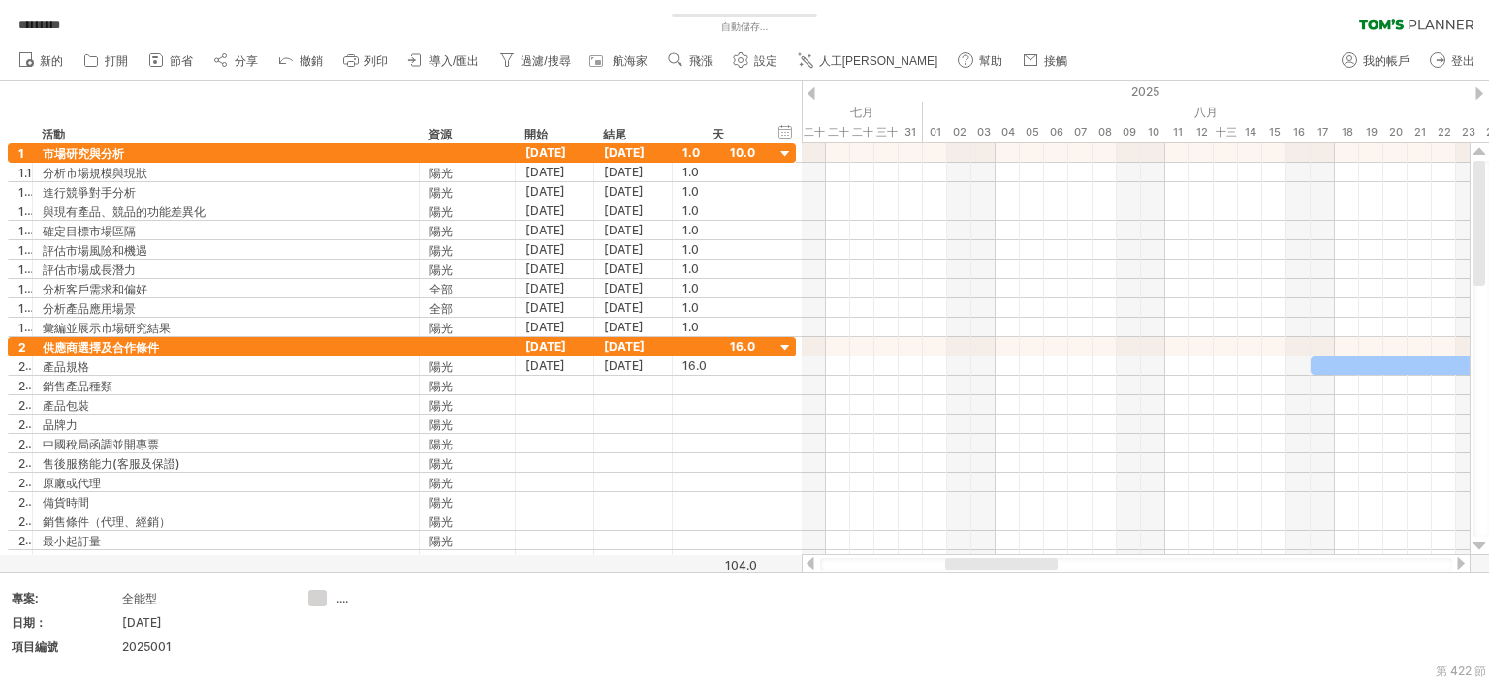
drag, startPoint x: 1090, startPoint y: 562, endPoint x: 1001, endPoint y: 565, distance: 89.2
click at [1001, 565] on div at bounding box center [1001, 564] width 112 height 12
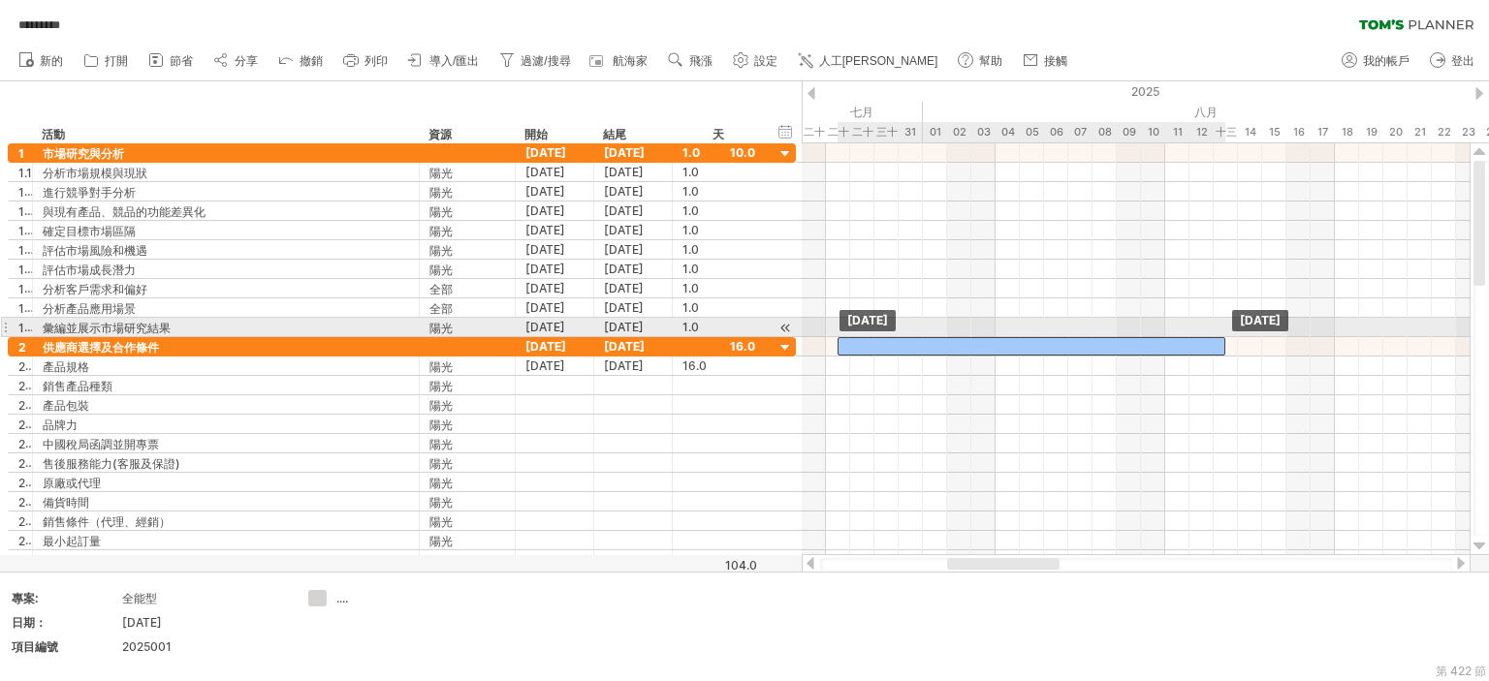
drag, startPoint x: 1251, startPoint y: 361, endPoint x: 1011, endPoint y: 503, distance: 279.4
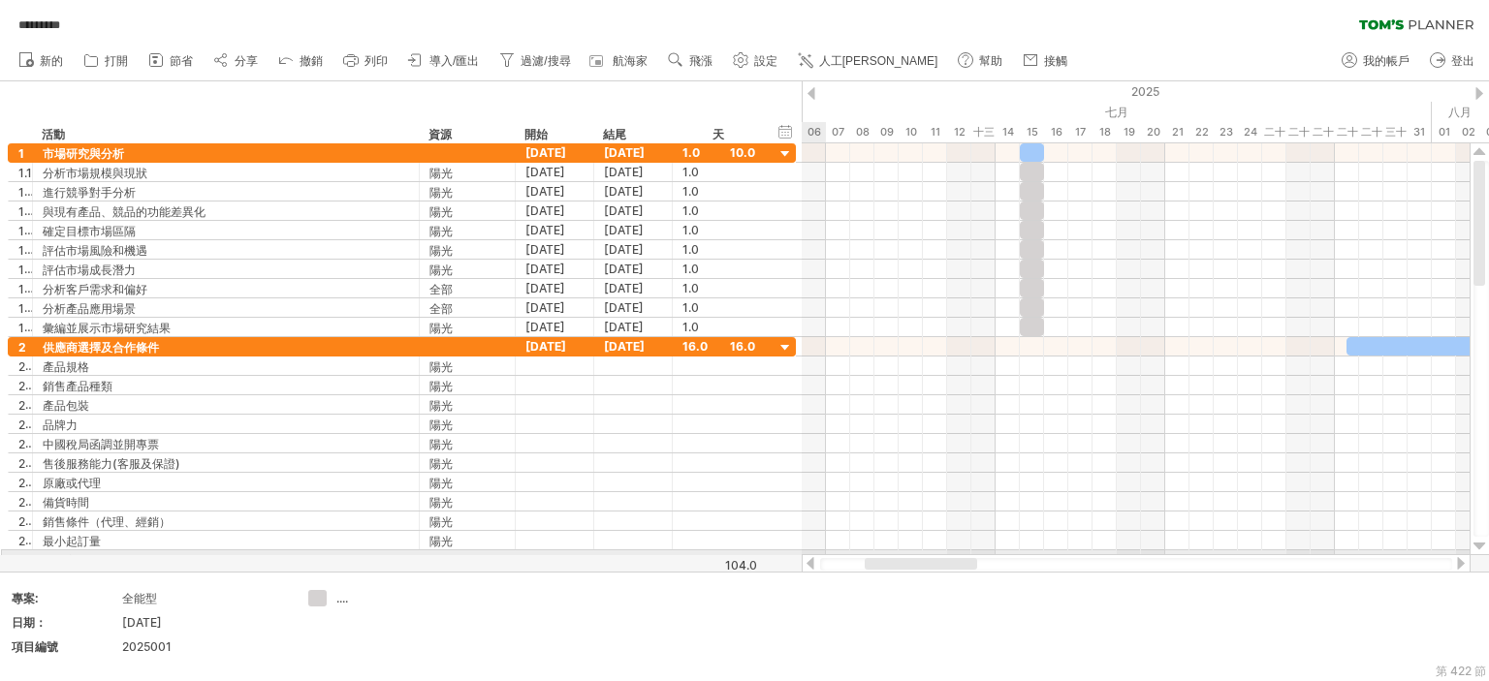
drag, startPoint x: 956, startPoint y: 553, endPoint x: 988, endPoint y: 507, distance: 56.5
click at [927, 556] on div at bounding box center [1135, 563] width 669 height 19
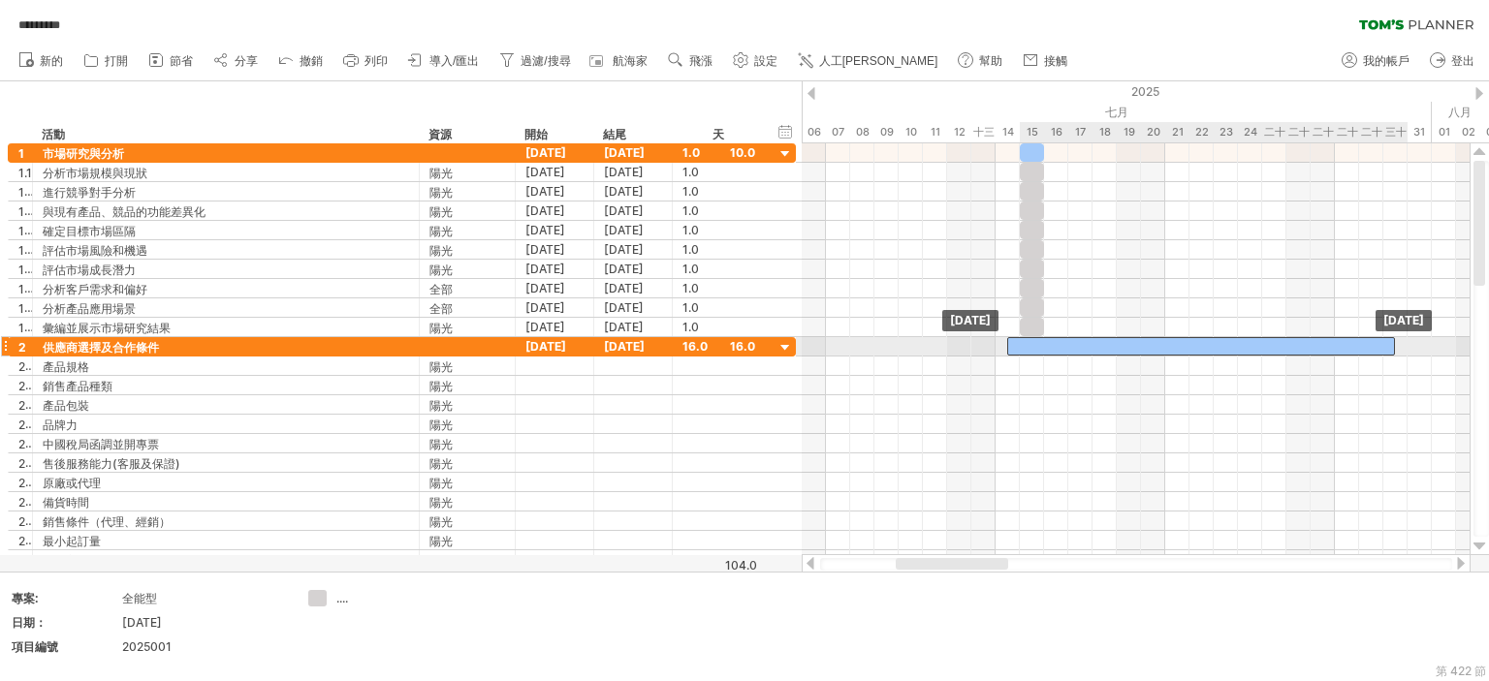
drag, startPoint x: 1277, startPoint y: 340, endPoint x: 1034, endPoint y: 340, distance: 243.3
click at [1034, 340] on div at bounding box center [1201, 346] width 388 height 18
click at [1057, 339] on div at bounding box center [1214, 346] width 388 height 18
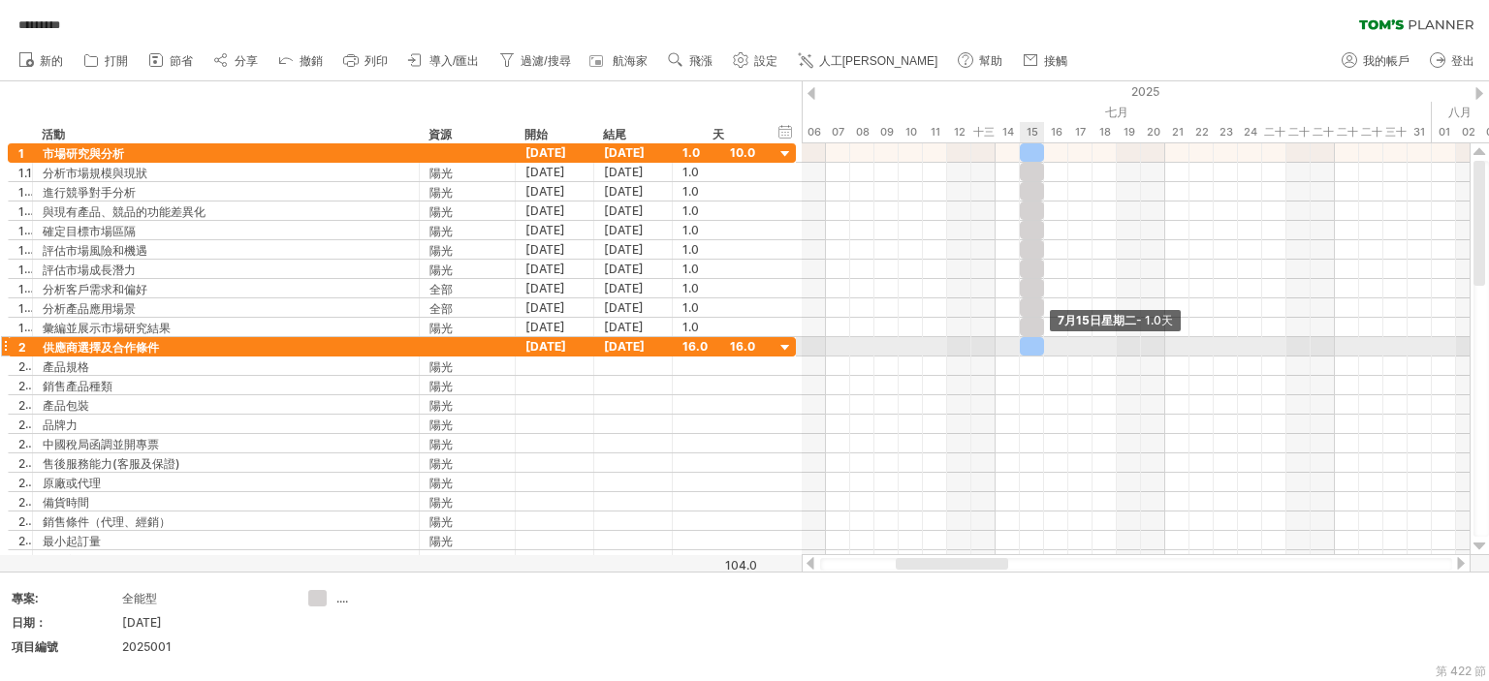
drag, startPoint x: 1320, startPoint y: 338, endPoint x: 1039, endPoint y: 343, distance: 281.1
click at [1039, 343] on div at bounding box center [1032, 346] width 24 height 18
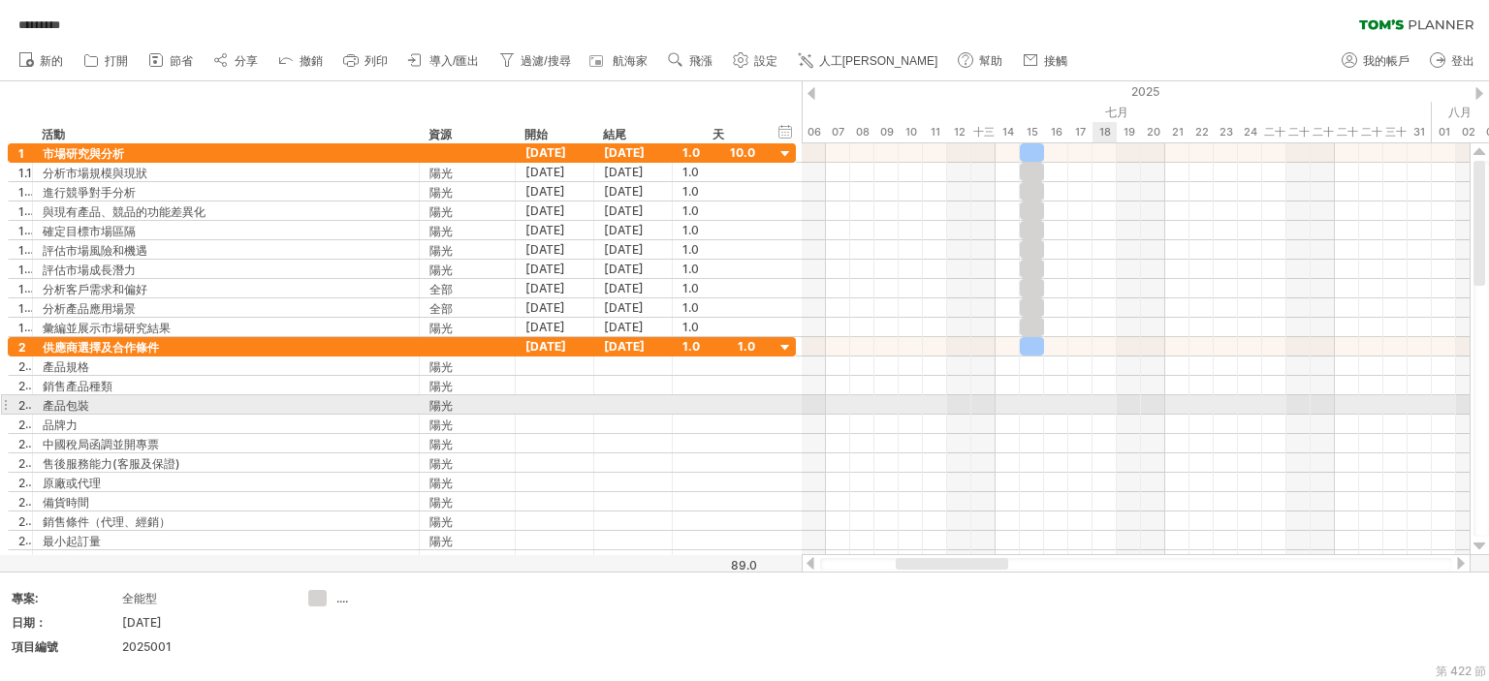
click at [1103, 405] on div at bounding box center [1135, 404] width 668 height 19
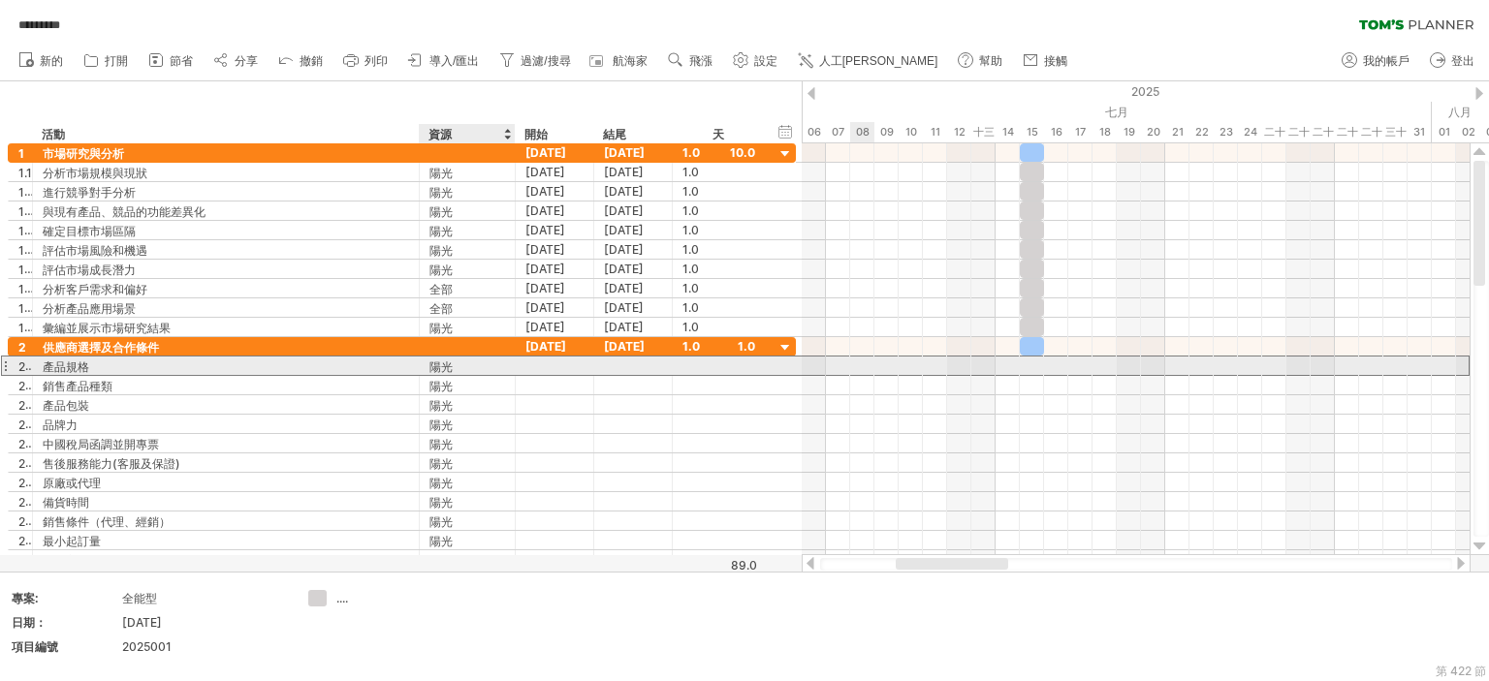
click at [523, 366] on div at bounding box center [555, 366] width 78 height 18
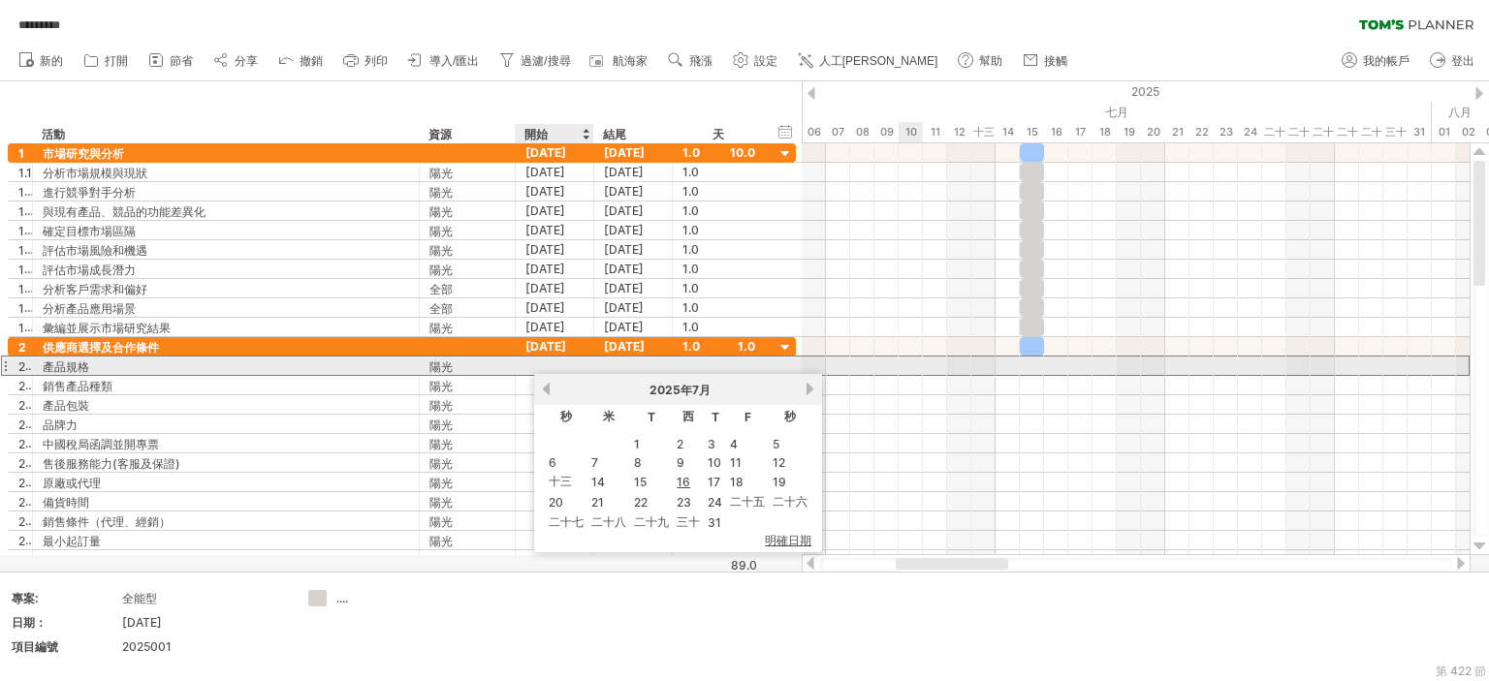
click at [559, 361] on div at bounding box center [555, 366] width 78 height 18
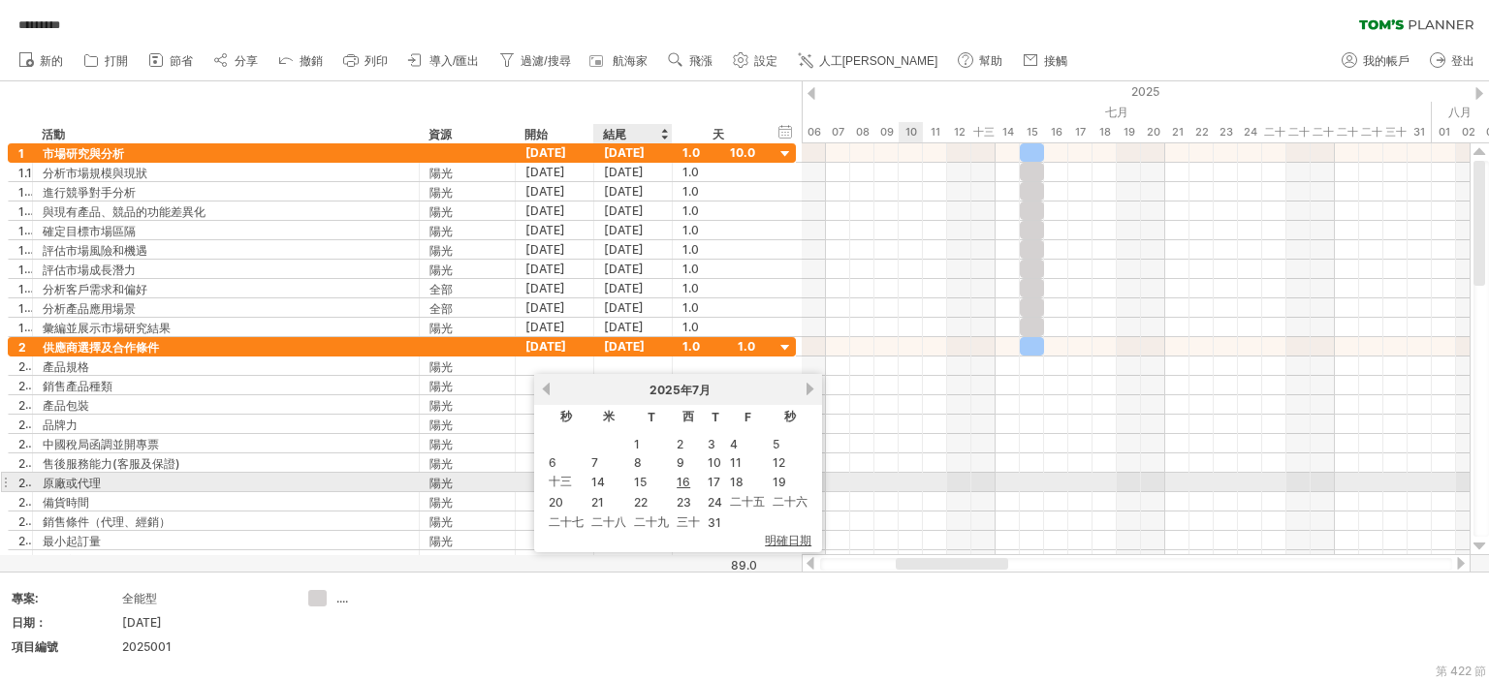
drag, startPoint x: 636, startPoint y: 480, endPoint x: 623, endPoint y: 487, distance: 14.3
click at [637, 480] on font "15" at bounding box center [640, 482] width 13 height 15
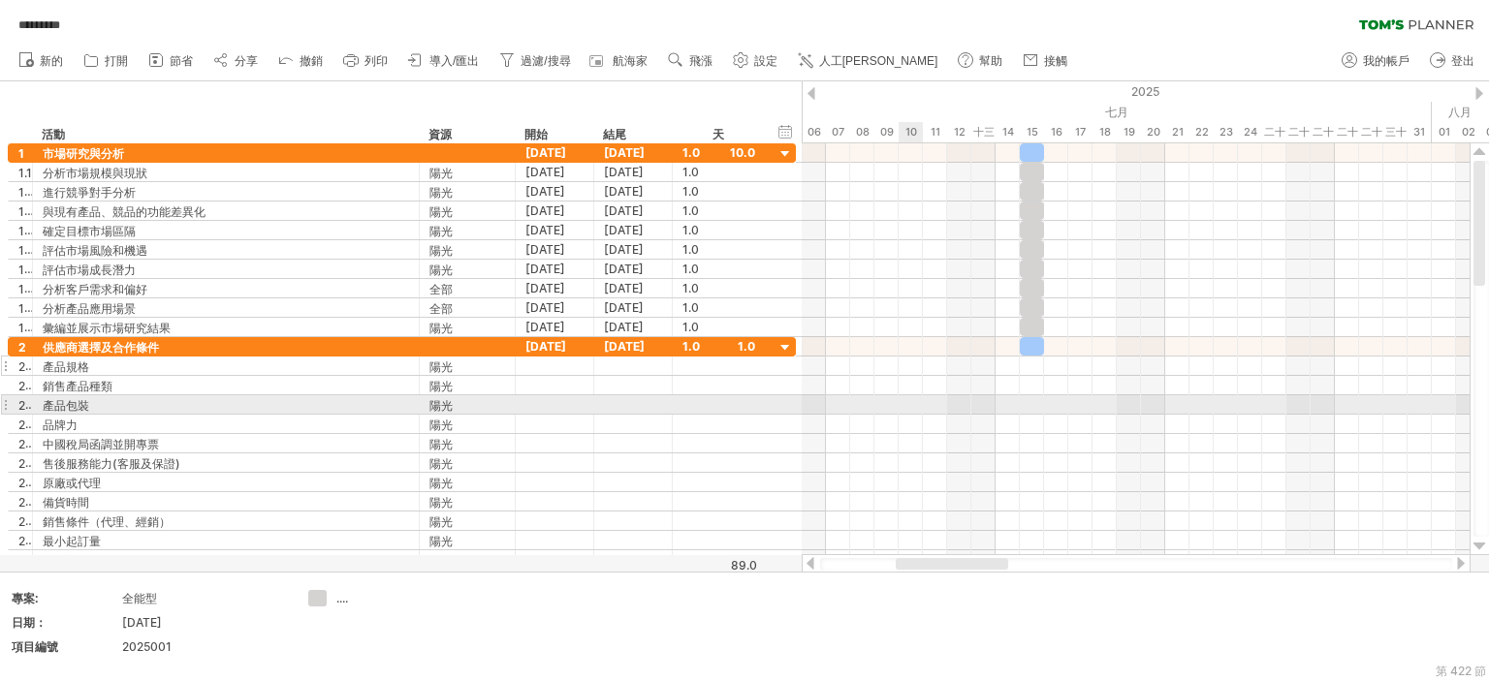
click at [901, 415] on div at bounding box center [1135, 424] width 668 height 19
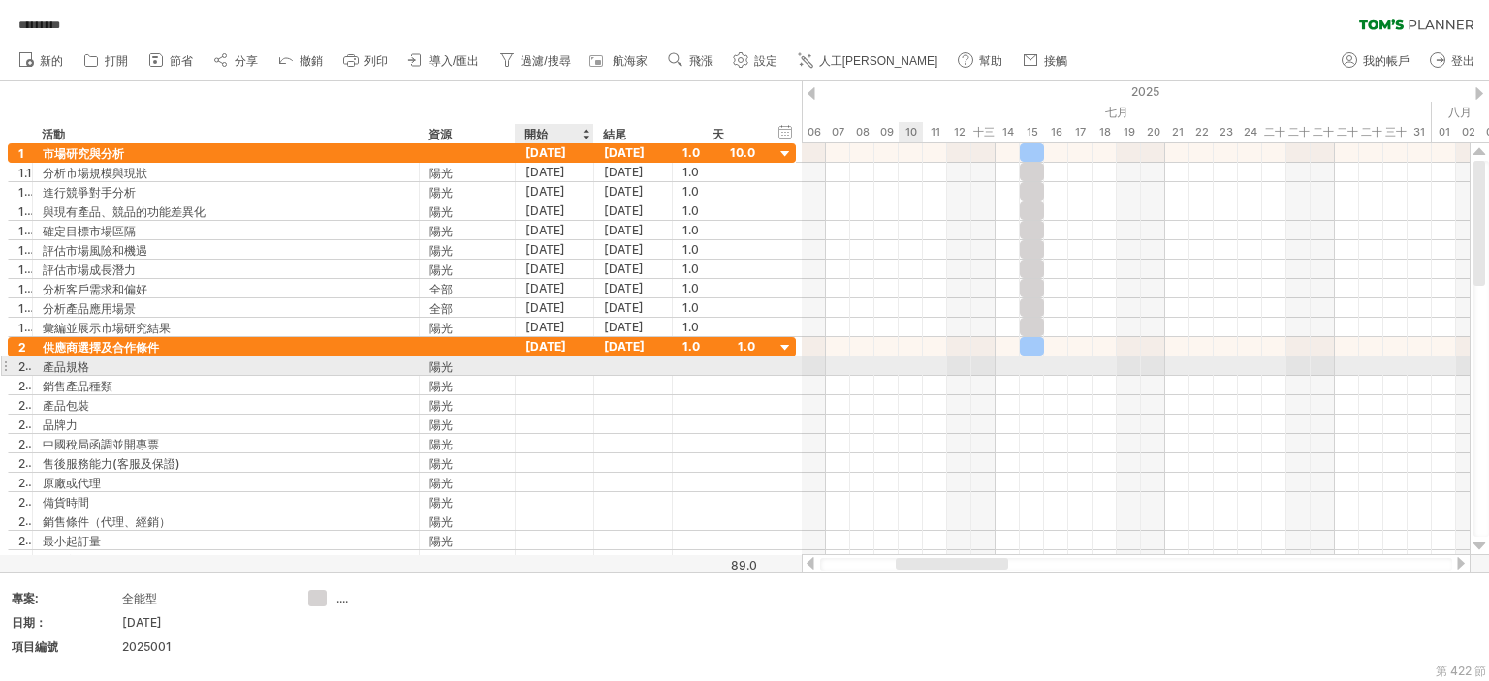
click at [605, 368] on div at bounding box center [633, 366] width 78 height 18
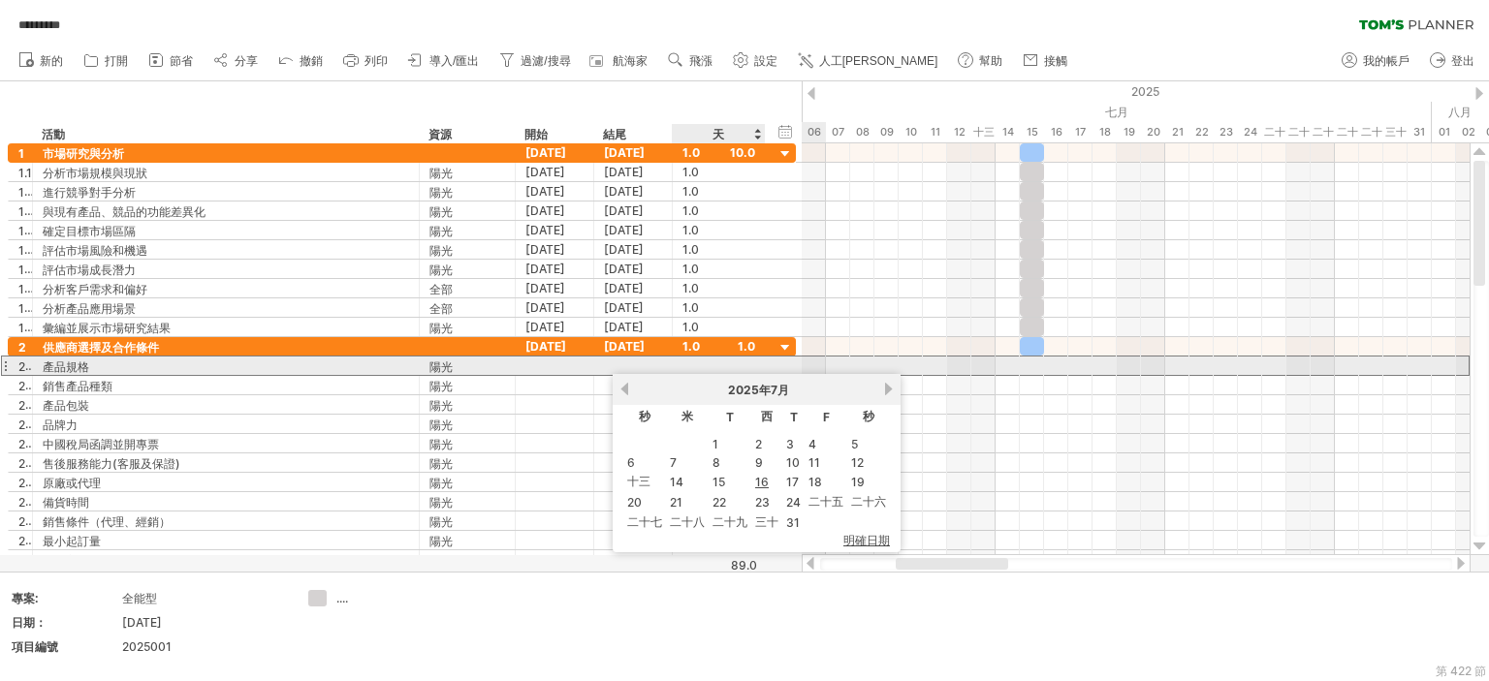
click at [701, 366] on div at bounding box center [718, 366] width 73 height 18
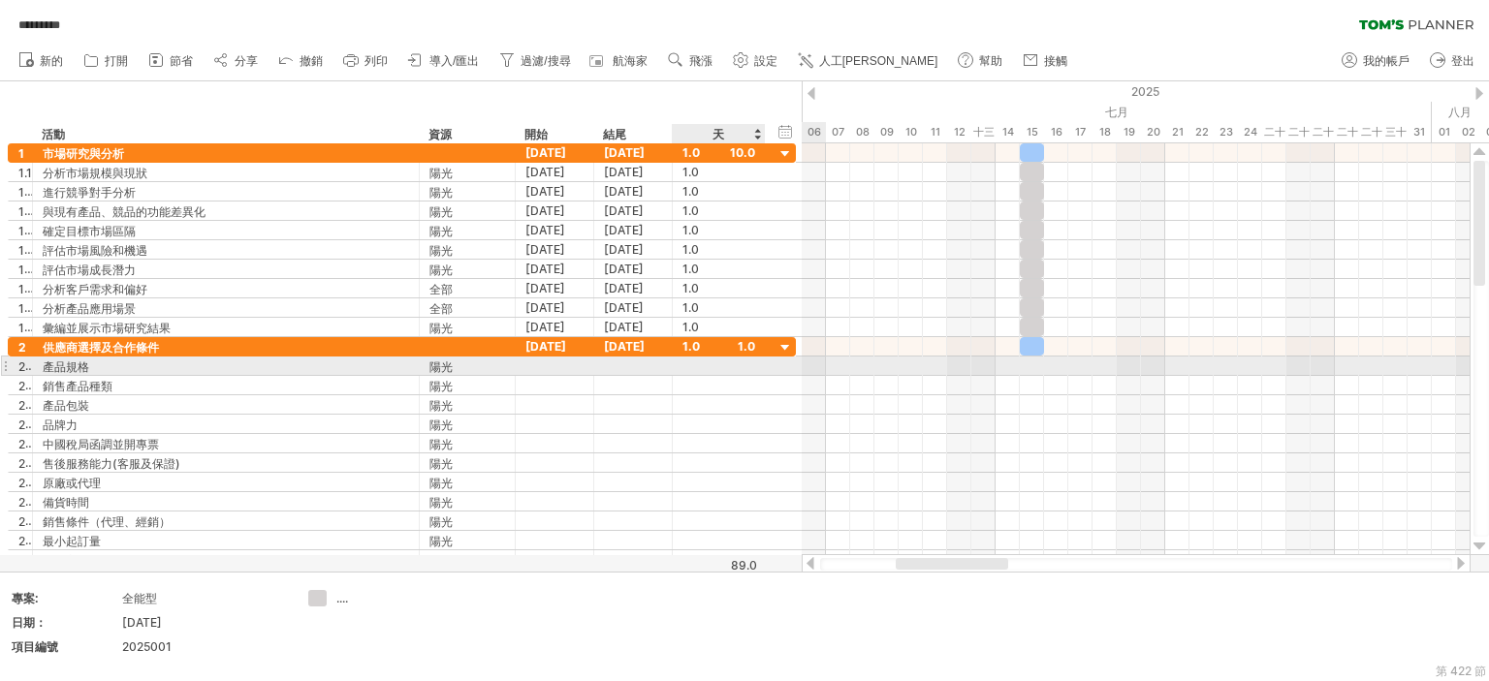
scroll to position [1, 0]
type input "*"
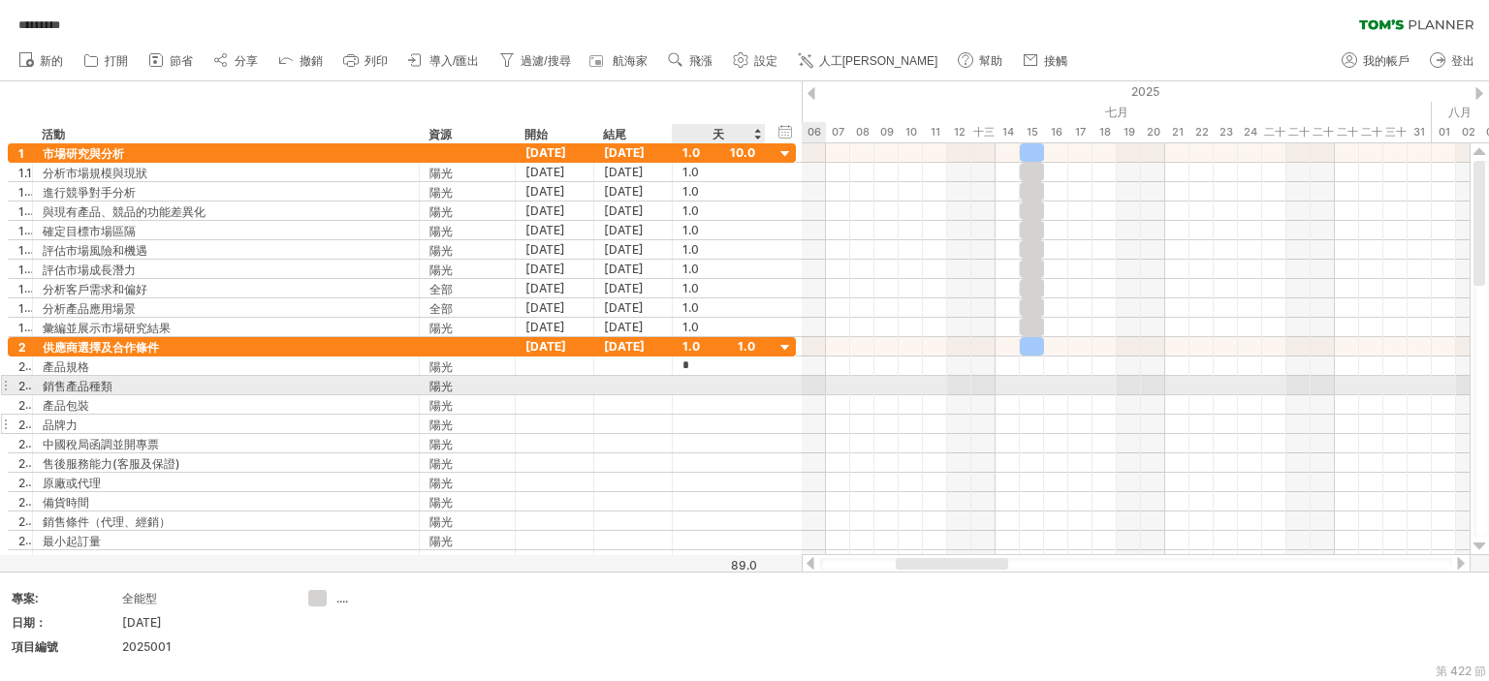
click at [690, 386] on div at bounding box center [718, 385] width 73 height 18
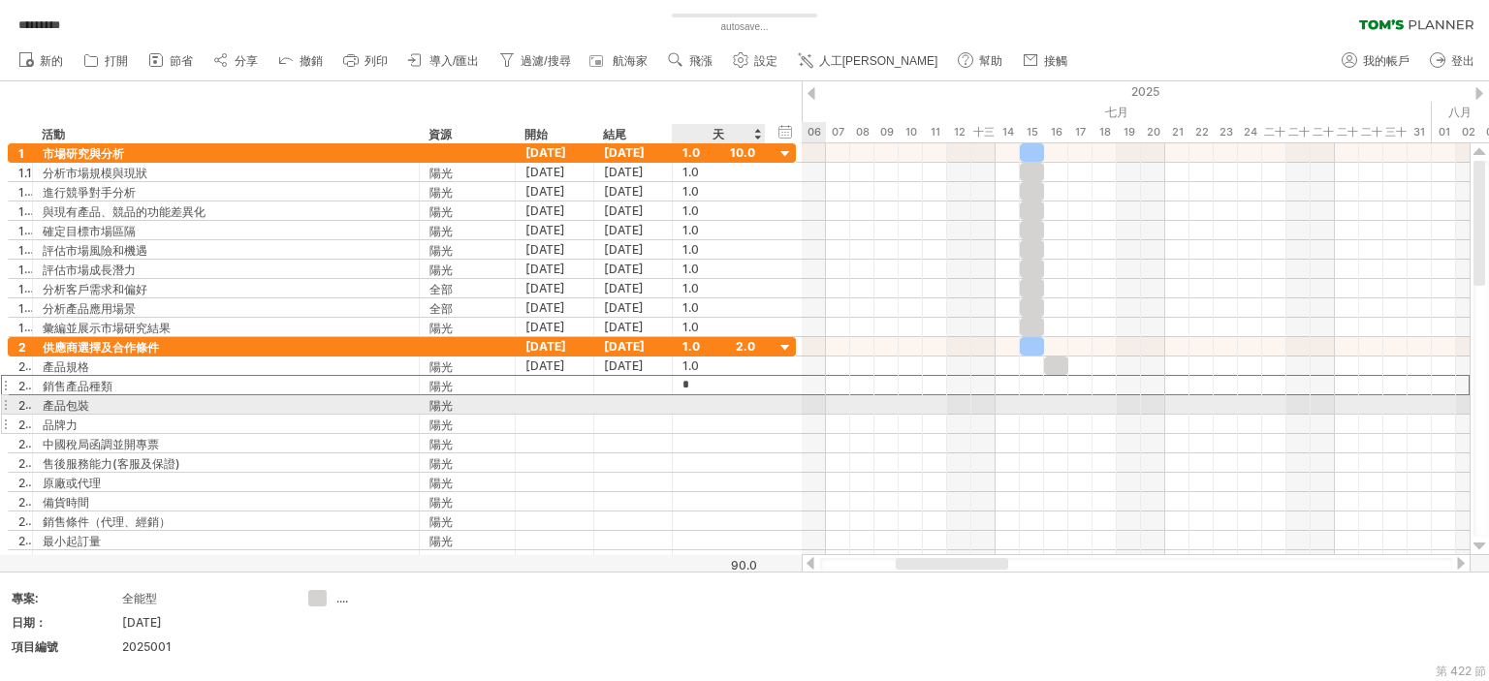
click at [686, 415] on div at bounding box center [718, 424] width 73 height 18
click at [690, 402] on div at bounding box center [718, 404] width 73 height 18
type input "*"
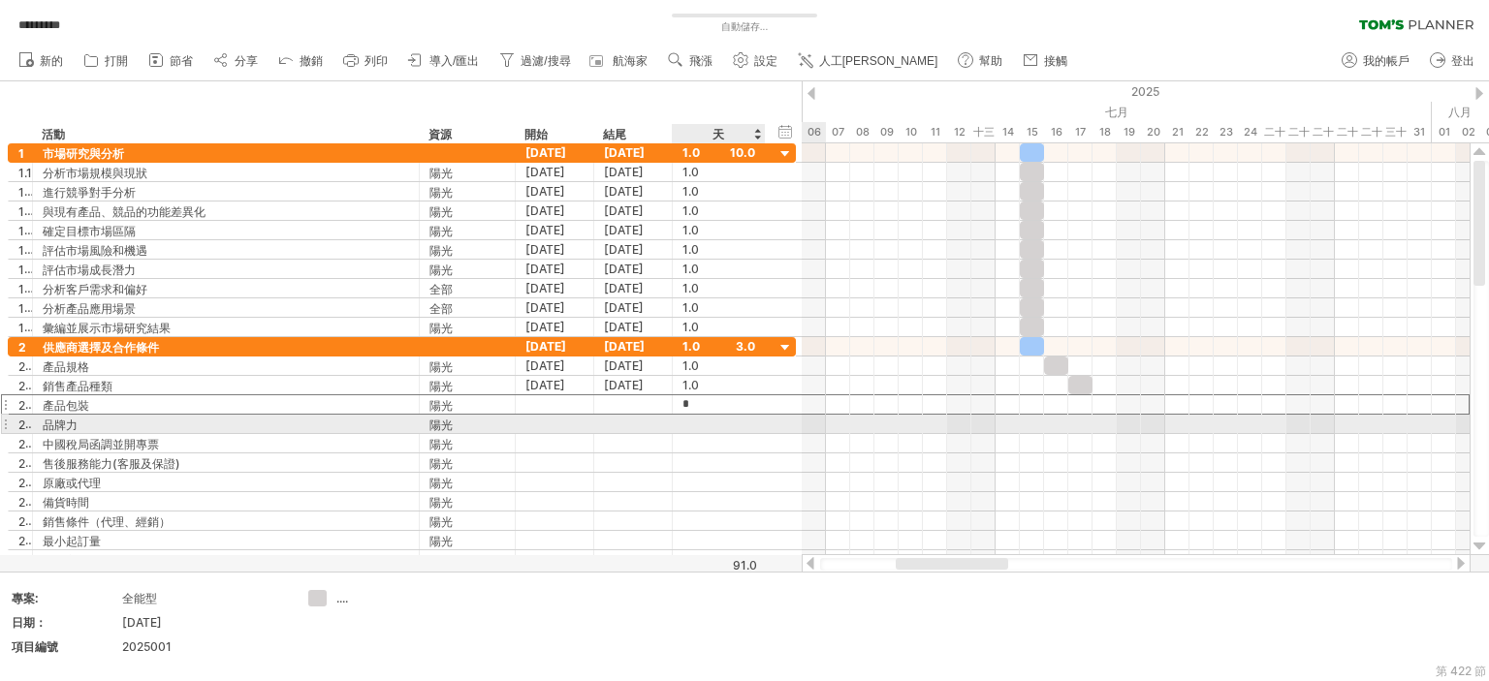
click at [691, 429] on div at bounding box center [718, 424] width 73 height 18
type input "*"
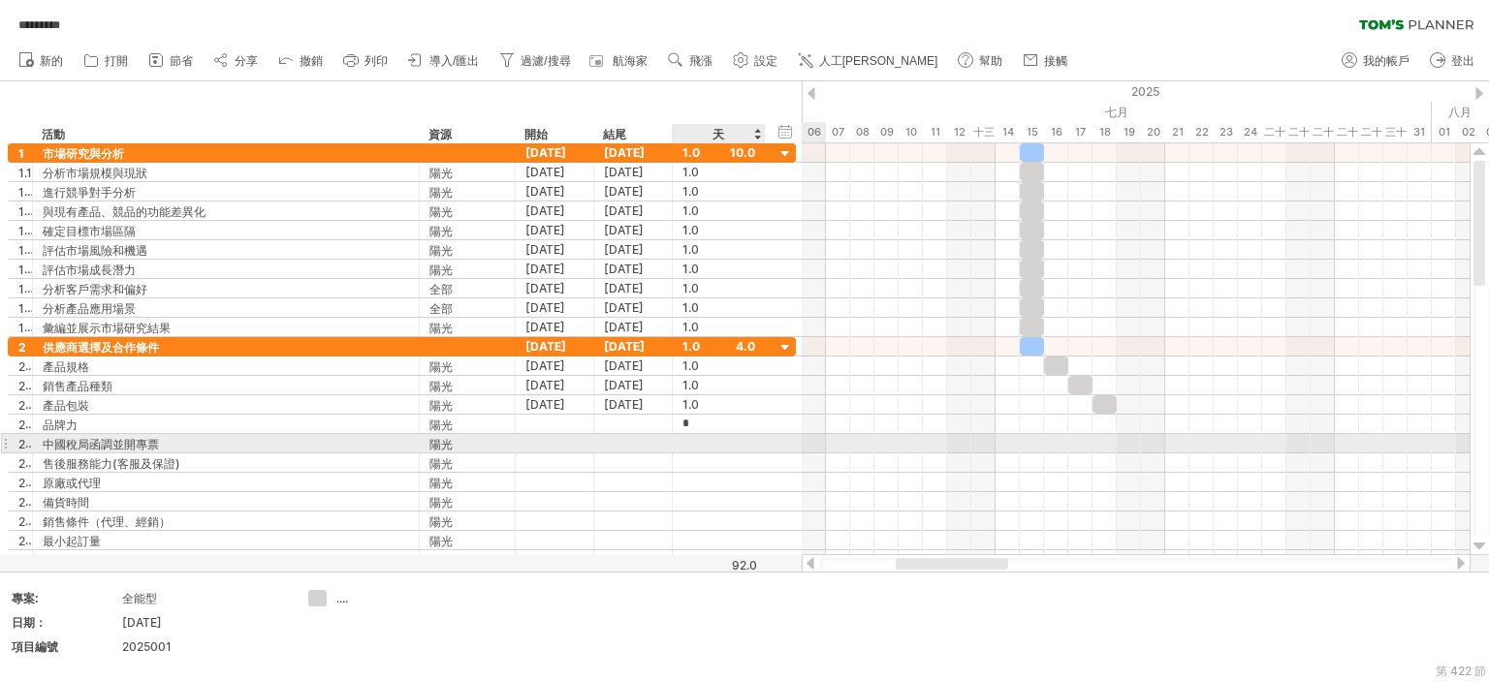
click at [702, 445] on div at bounding box center [718, 443] width 73 height 18
type input "*"
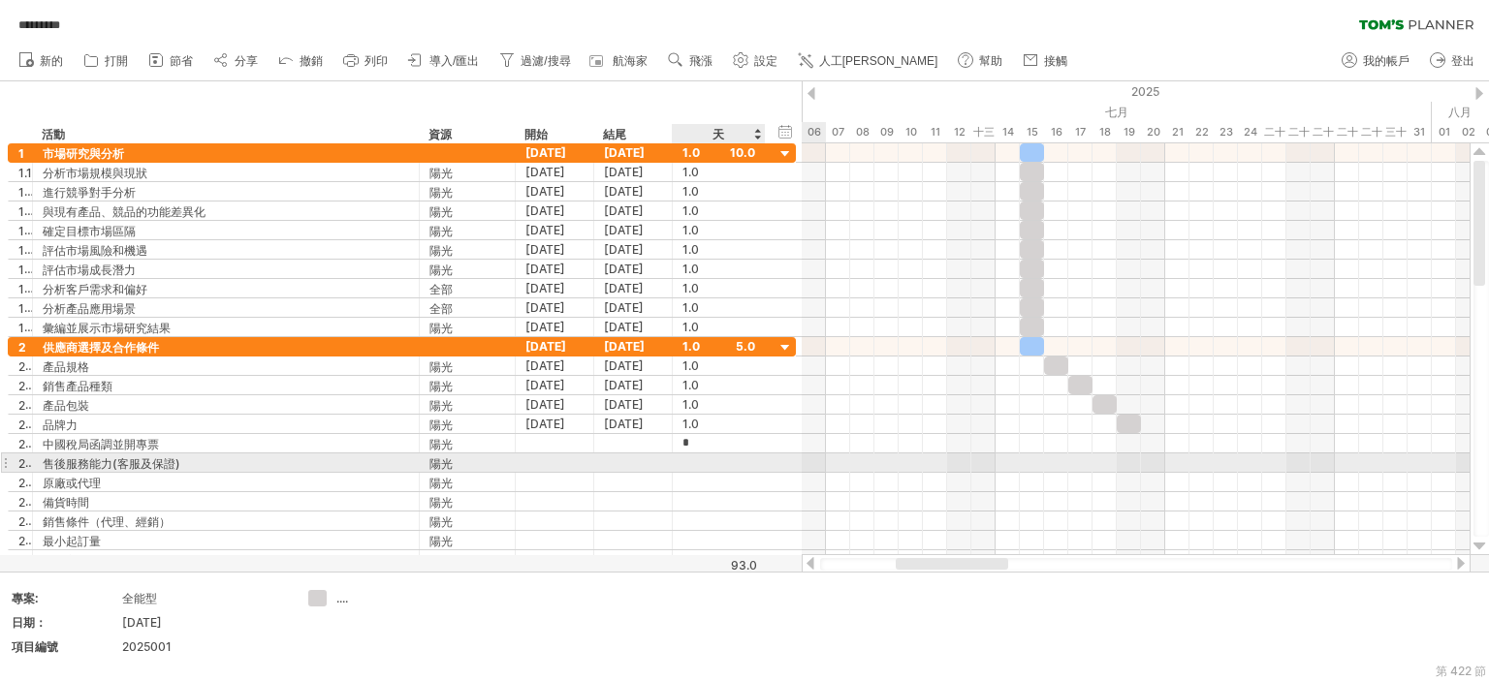
click at [695, 466] on div at bounding box center [718, 463] width 73 height 18
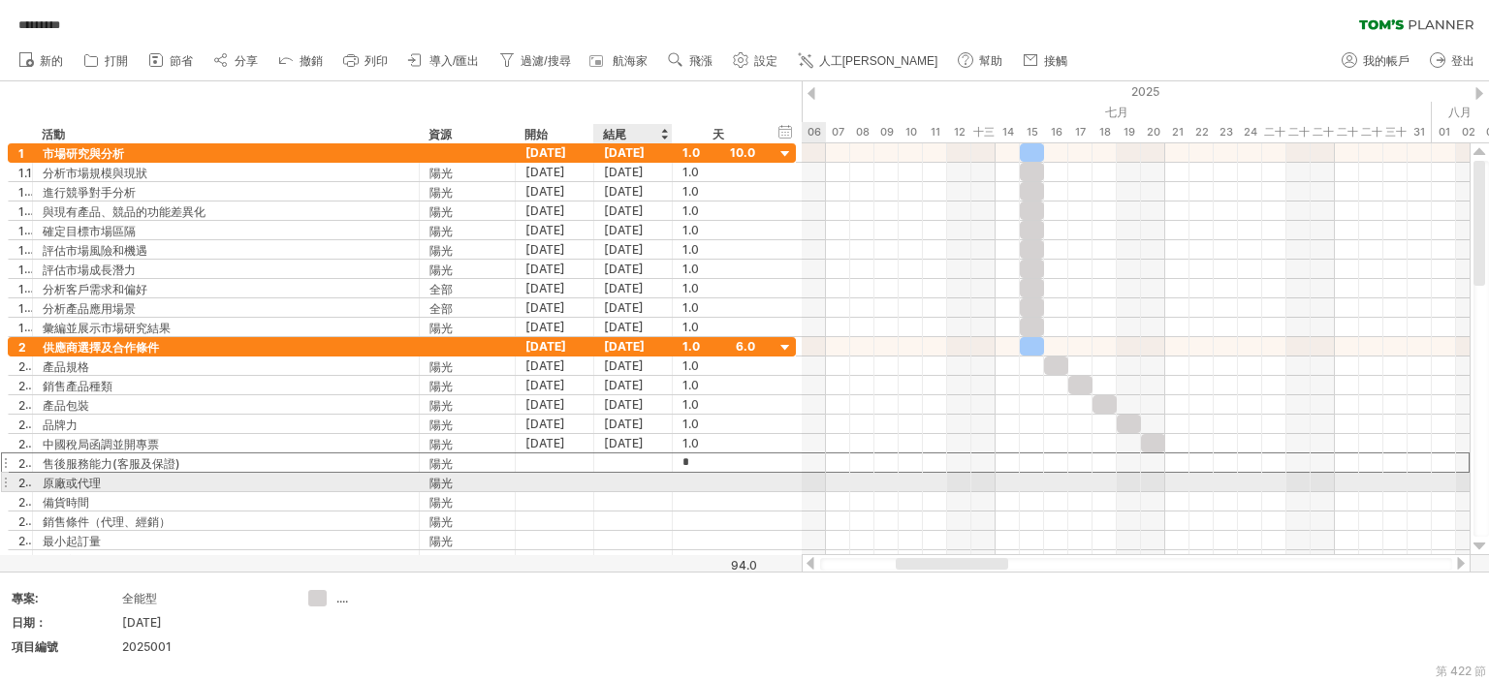
type input "**"
click at [686, 481] on div at bounding box center [718, 482] width 73 height 18
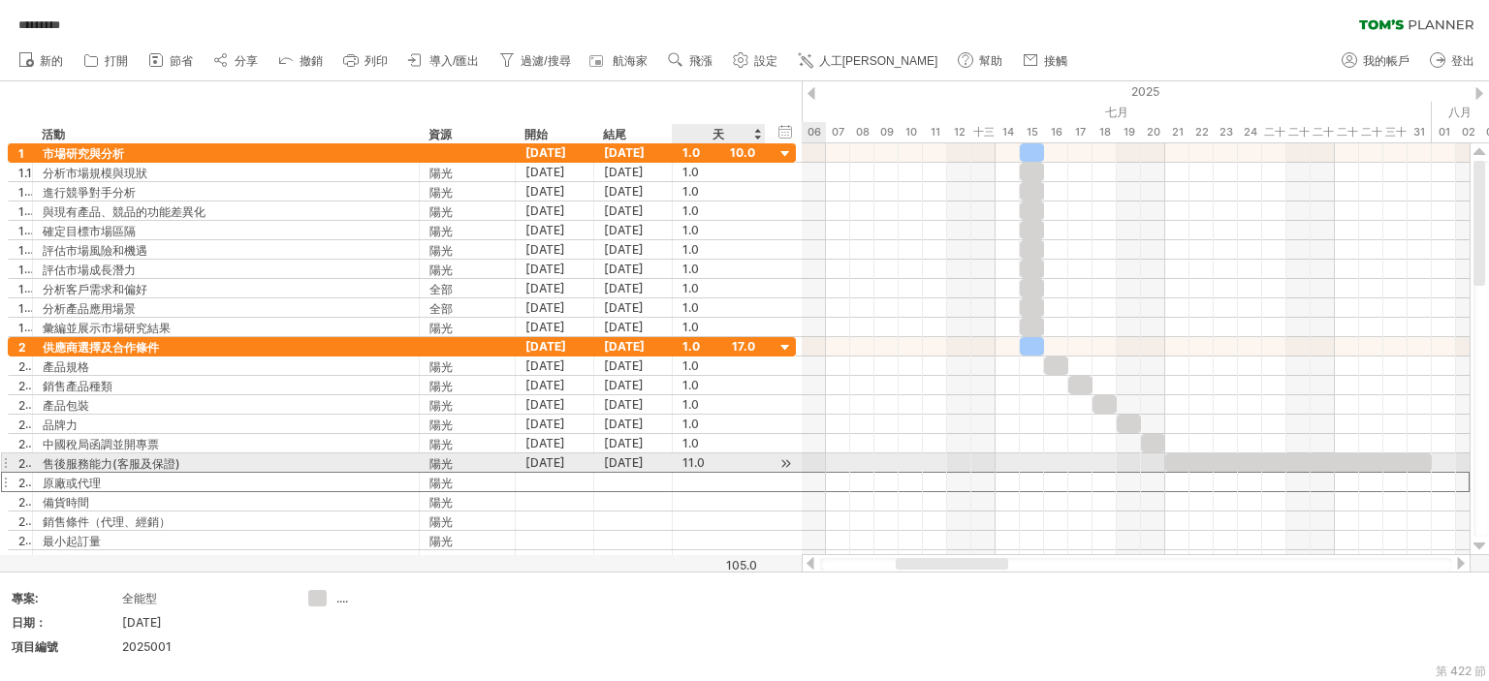
click at [706, 460] on div "11.0" at bounding box center [718, 463] width 73 height 18
click at [703, 458] on input "****" at bounding box center [700, 463] width 37 height 18
drag, startPoint x: 706, startPoint y: 460, endPoint x: 679, endPoint y: 461, distance: 27.2
click at [679, 461] on div "**** 11.0" at bounding box center [719, 463] width 93 height 18
click at [693, 476] on div at bounding box center [718, 482] width 73 height 18
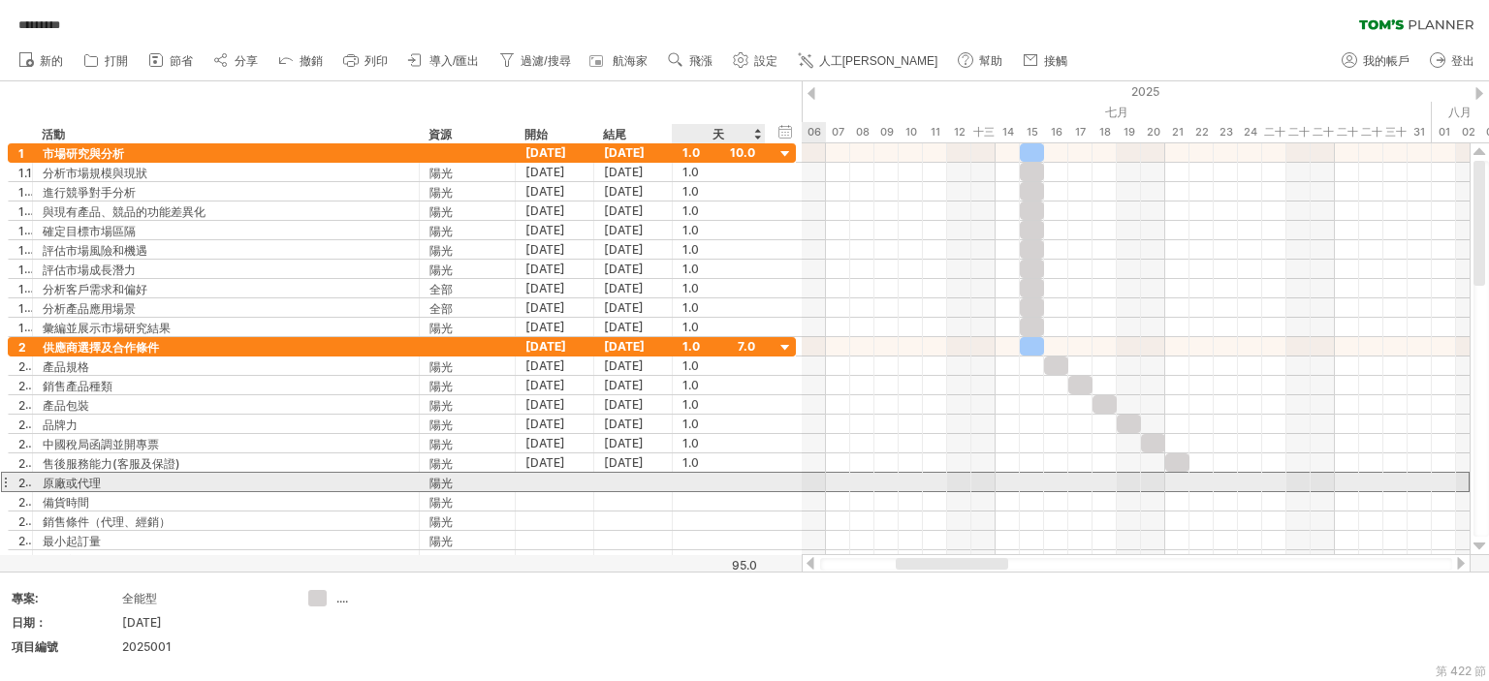
type input "*"
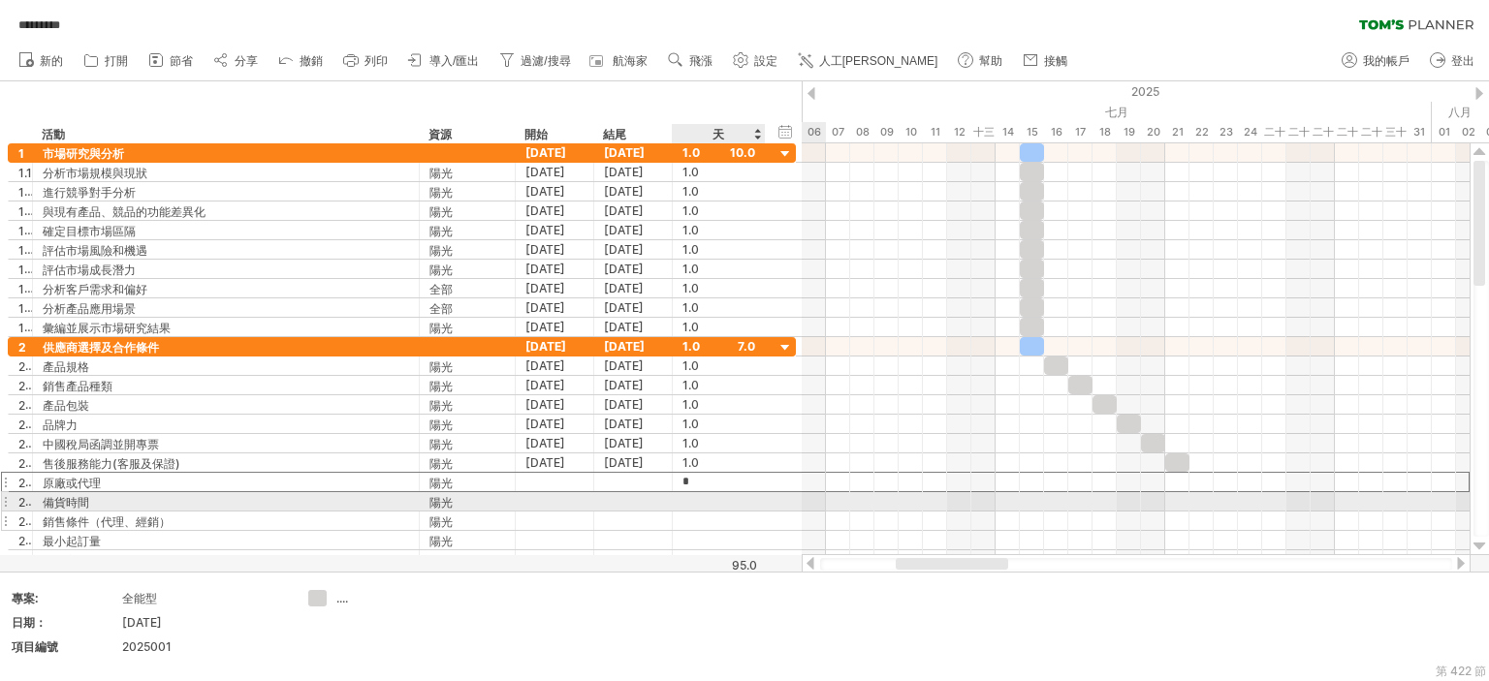
drag, startPoint x: 700, startPoint y: 493, endPoint x: 703, endPoint y: 518, distance: 25.4
click at [700, 492] on div at bounding box center [718, 501] width 73 height 18
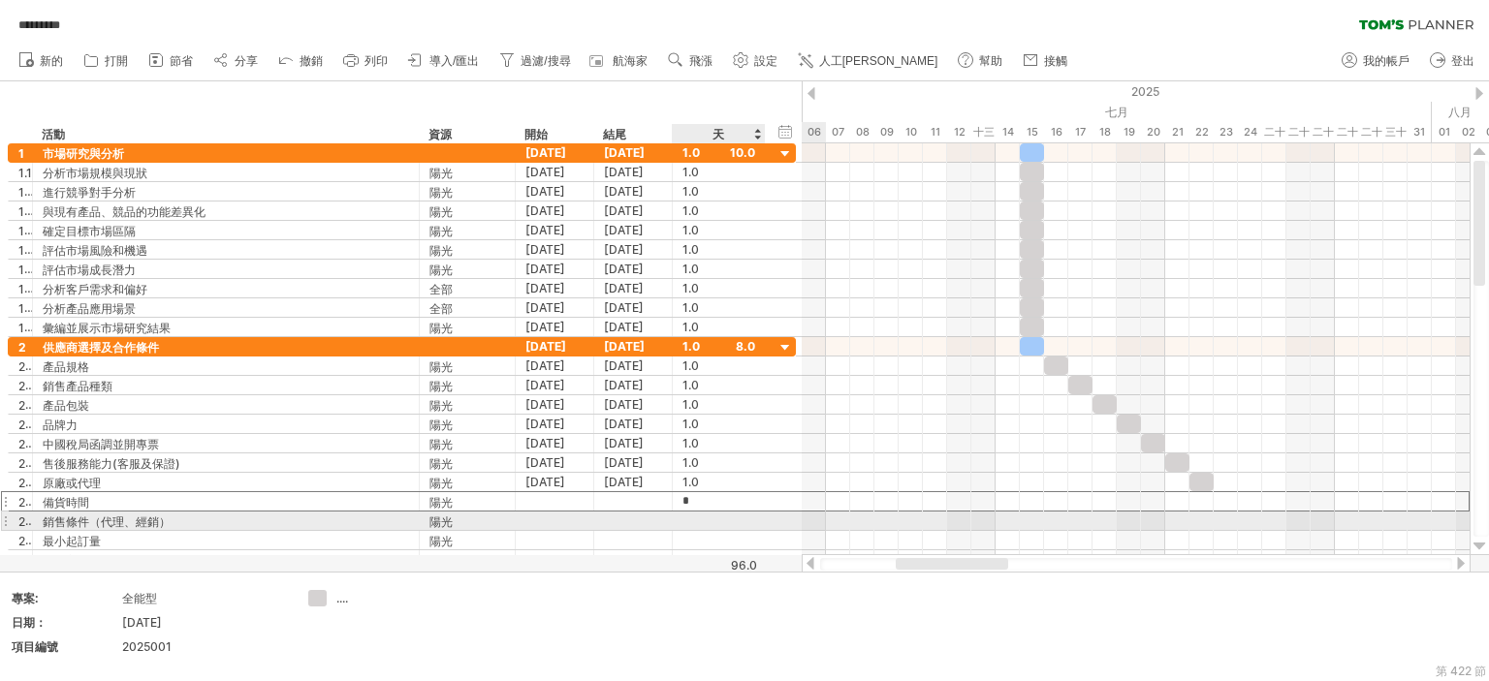
click at [702, 516] on div at bounding box center [718, 521] width 73 height 18
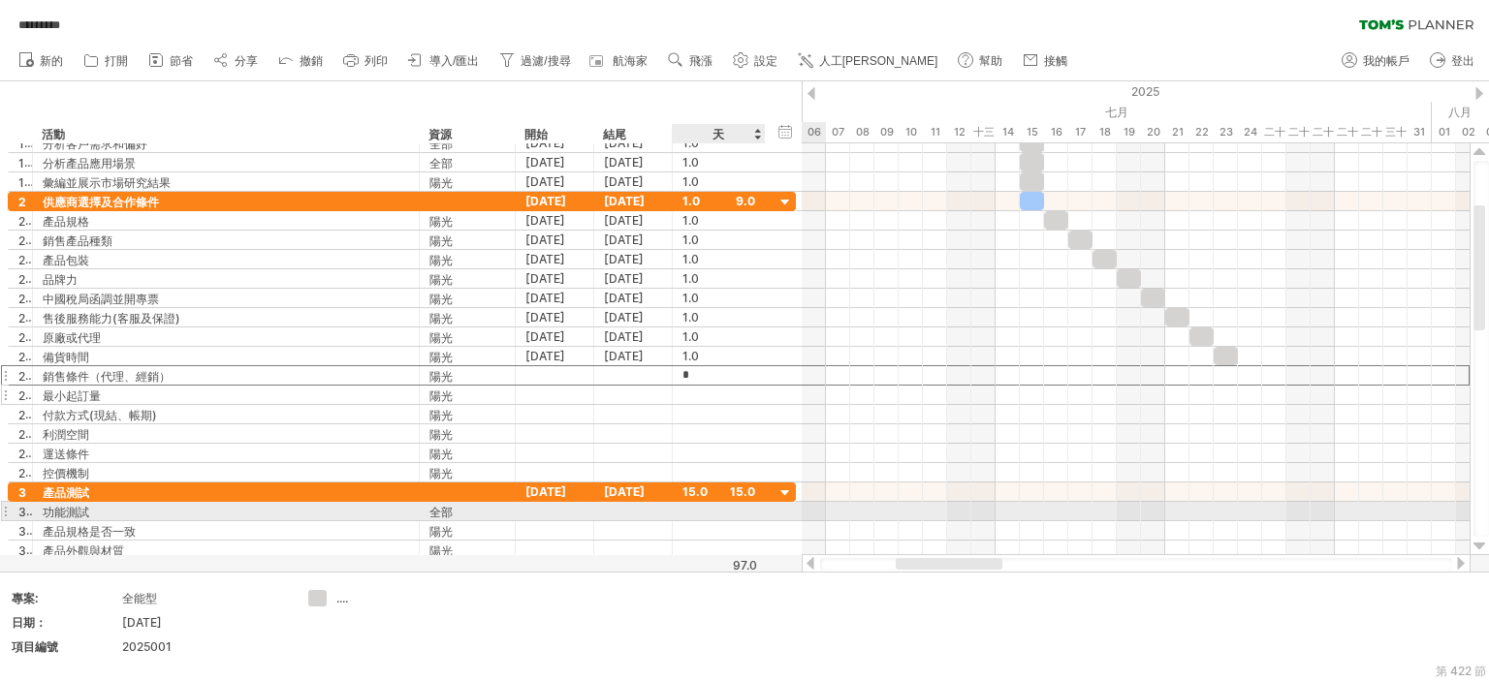
click at [687, 392] on div at bounding box center [718, 395] width 73 height 18
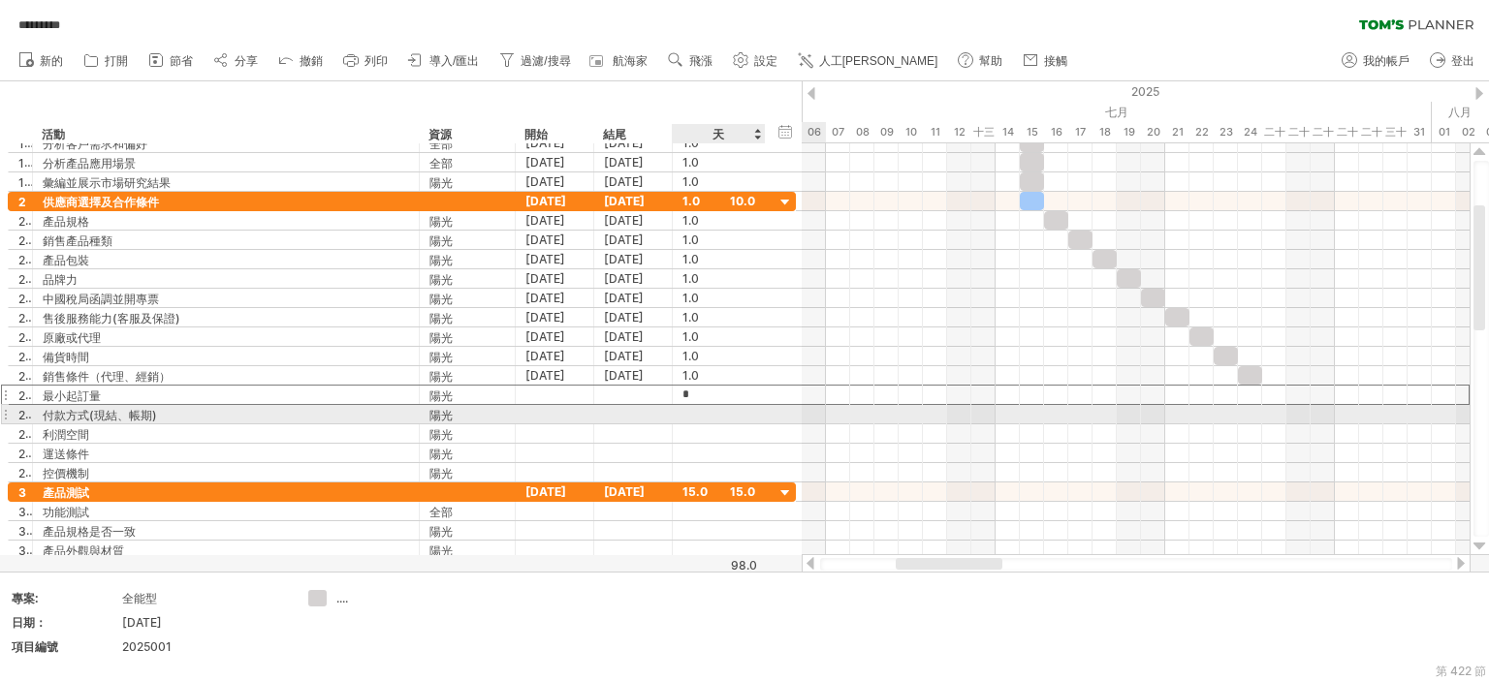
click at [695, 413] on div at bounding box center [718, 414] width 73 height 18
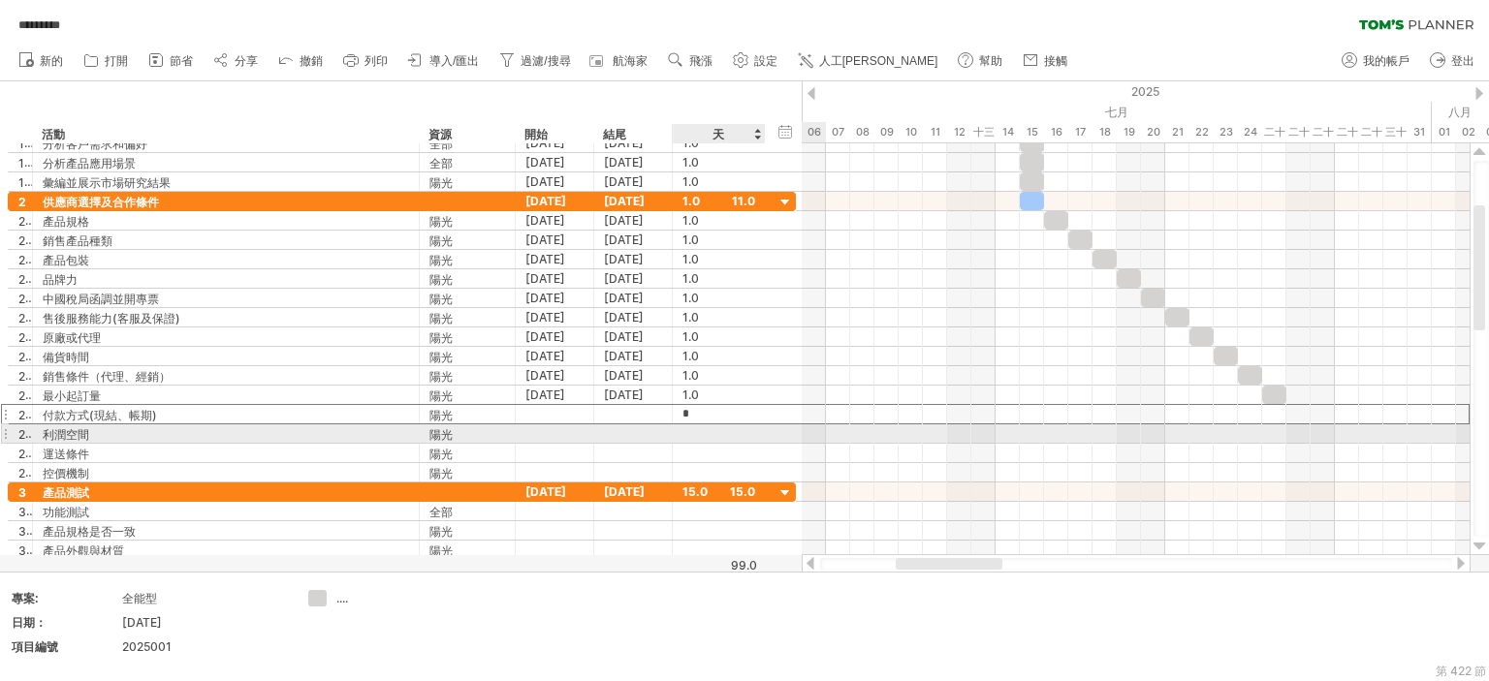
click at [691, 424] on div at bounding box center [718, 433] width 73 height 18
click at [694, 444] on div at bounding box center [718, 453] width 73 height 18
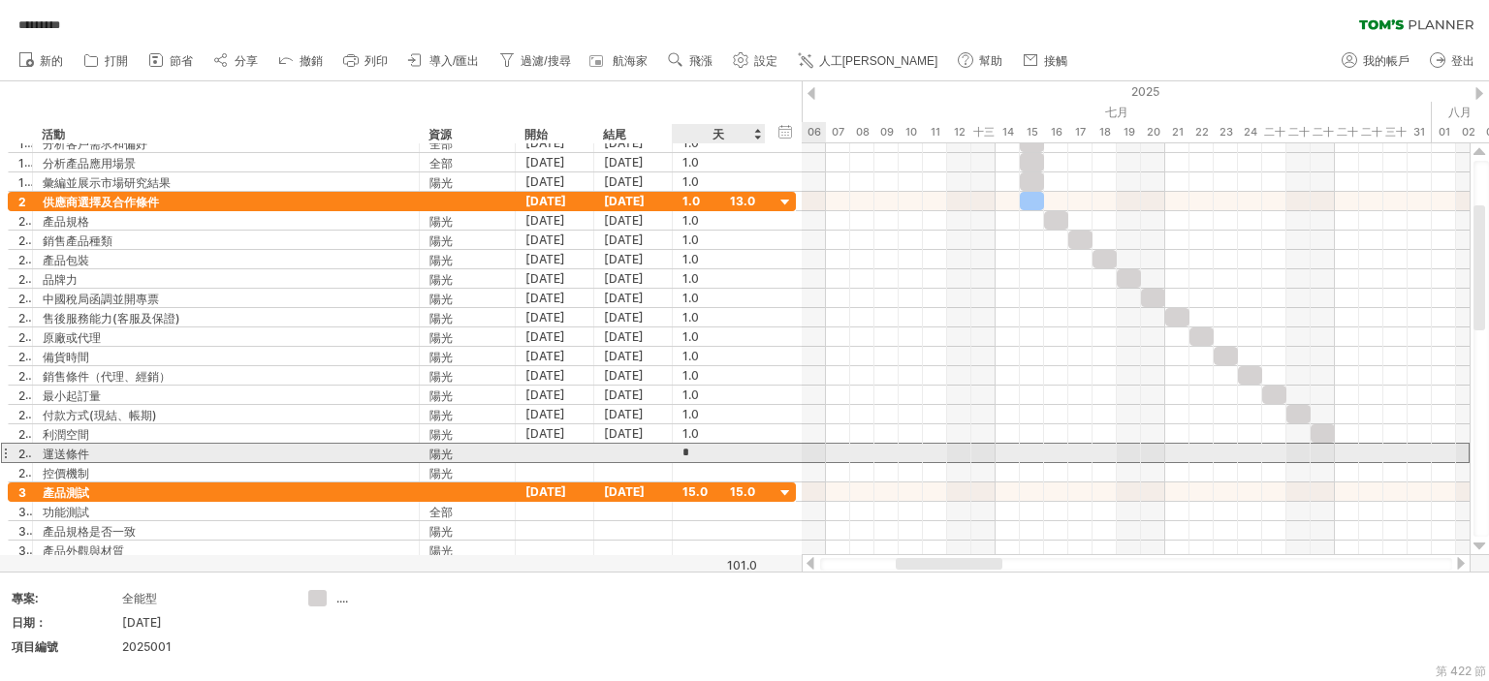
click at [697, 451] on input "*" at bounding box center [700, 453] width 37 height 18
type input "**"
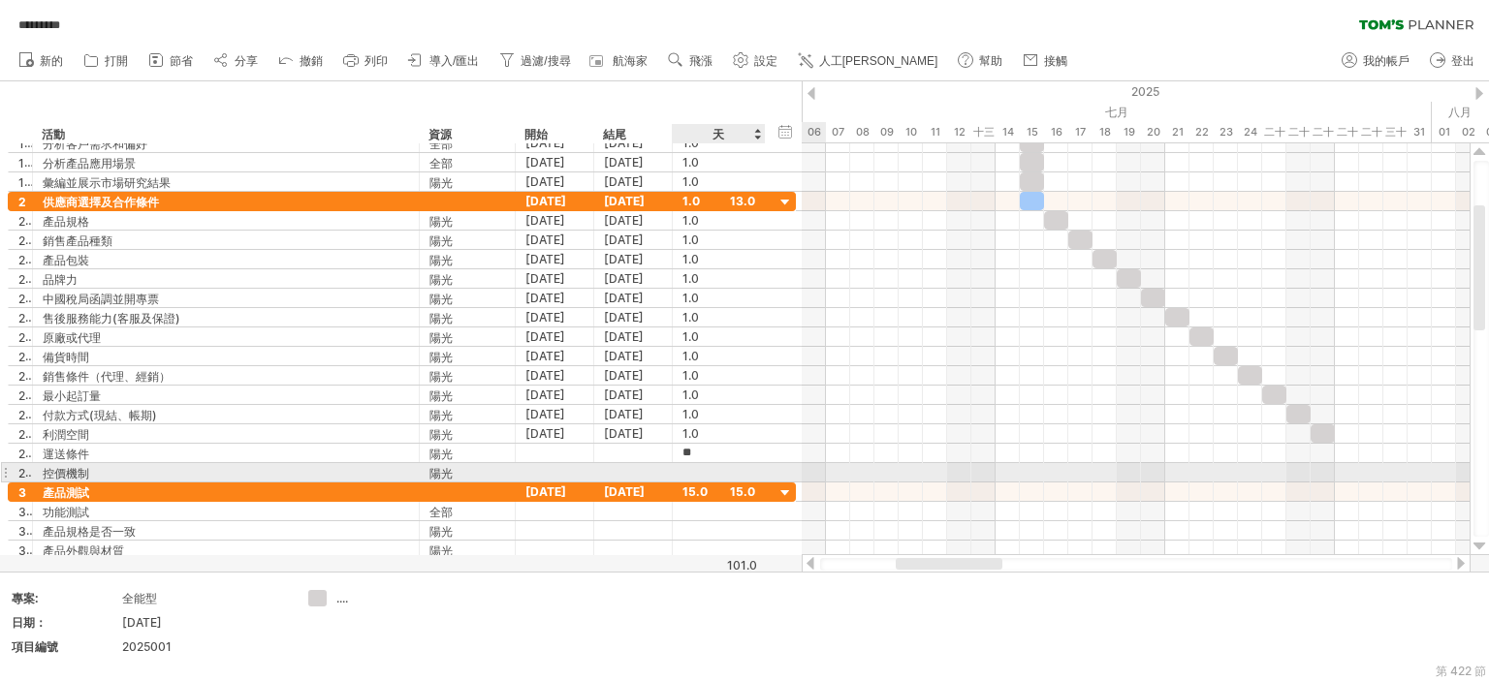
click at [694, 464] on div at bounding box center [718, 472] width 73 height 18
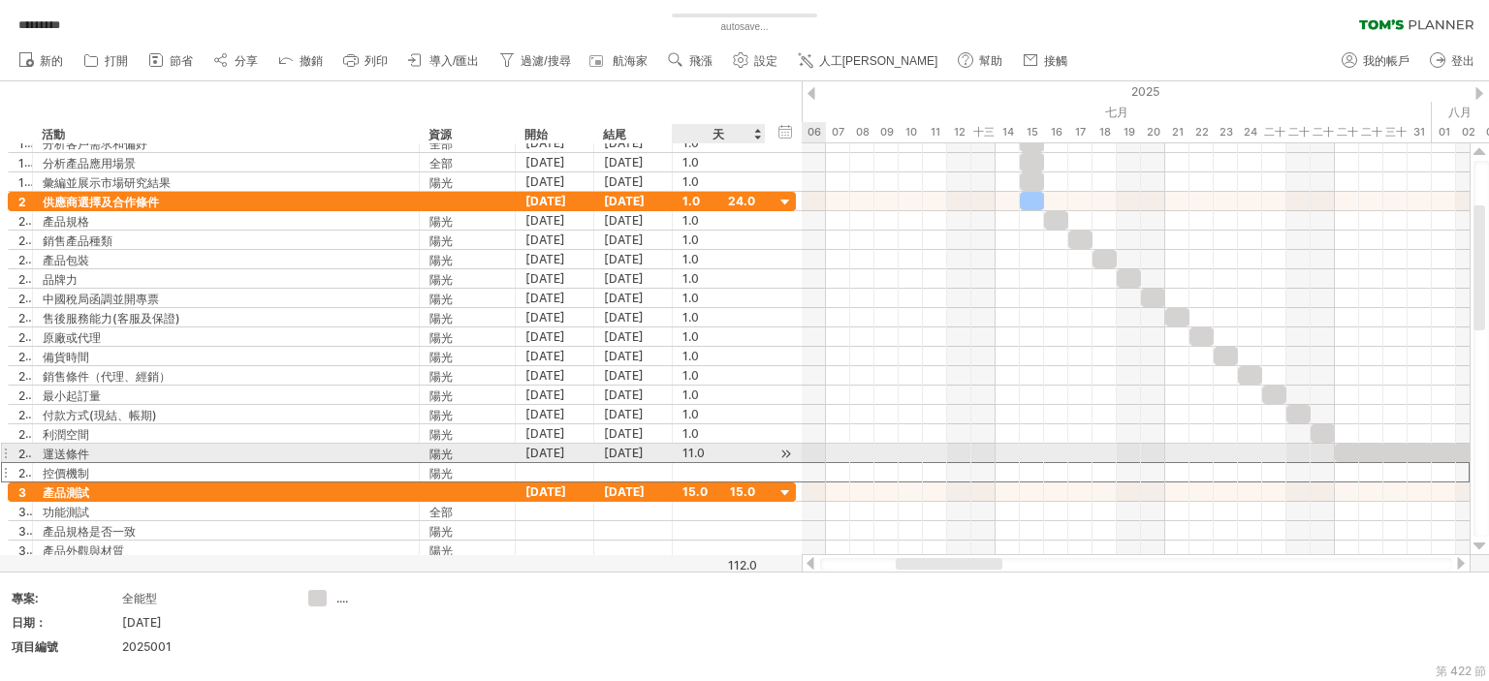
click at [706, 449] on div "11.0" at bounding box center [718, 453] width 73 height 18
type input "*"
click at [688, 467] on div at bounding box center [718, 472] width 73 height 18
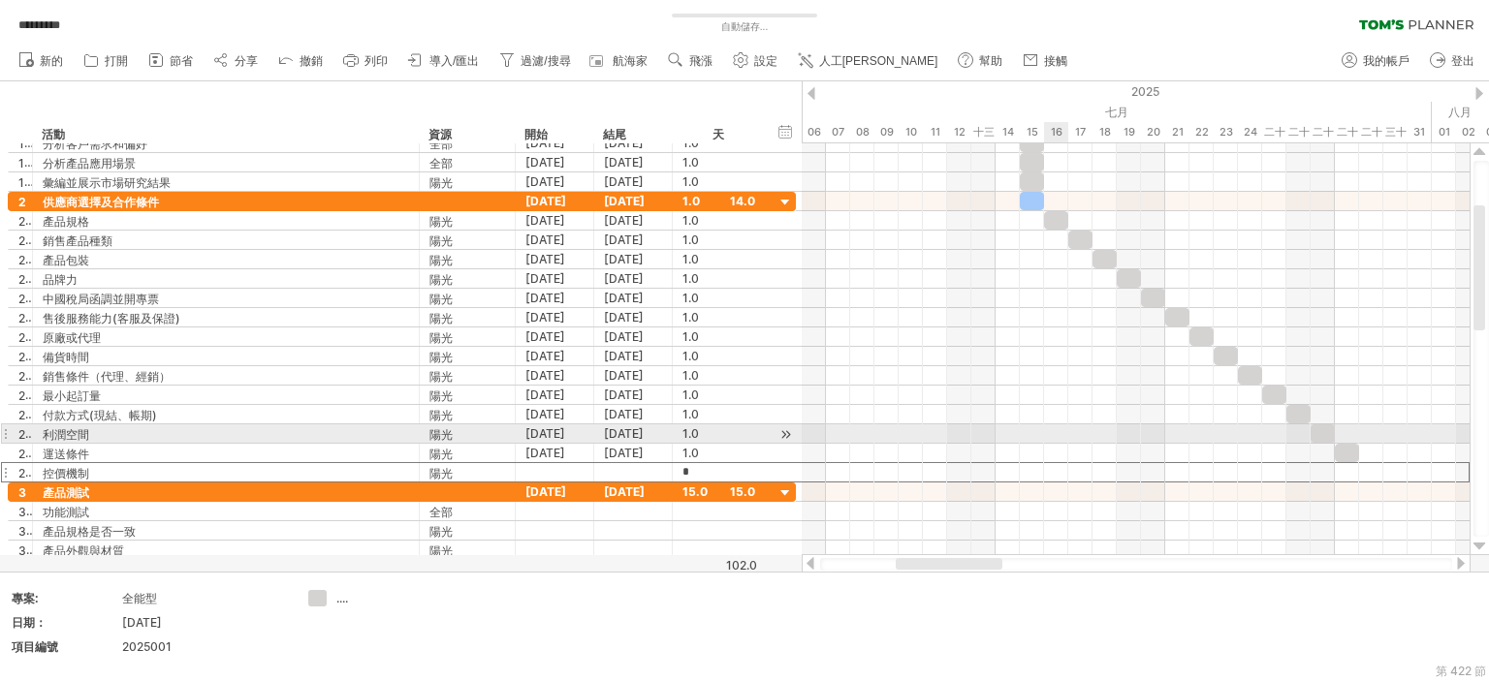
click at [1060, 431] on div at bounding box center [1135, 433] width 668 height 19
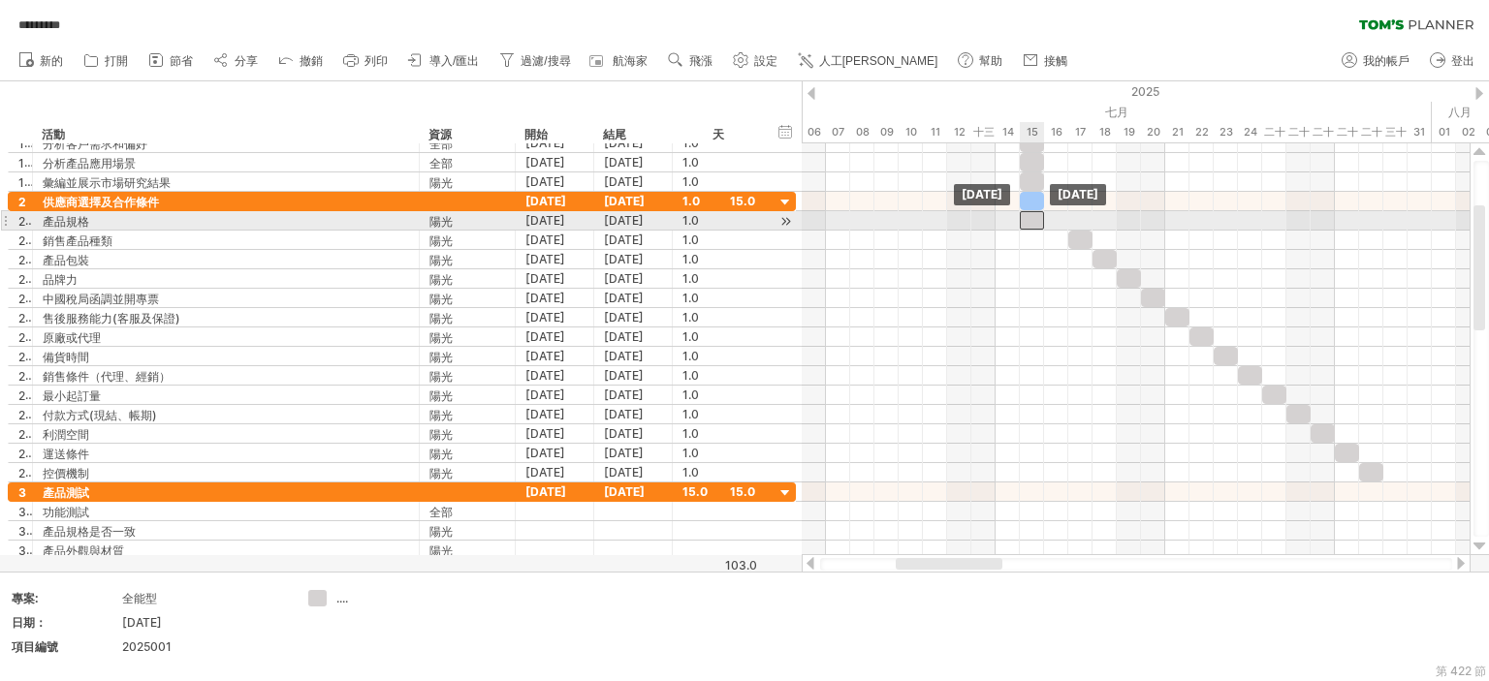
drag, startPoint x: 1027, startPoint y: 222, endPoint x: 1085, endPoint y: 235, distance: 59.5
click at [1022, 220] on div at bounding box center [1032, 220] width 24 height 18
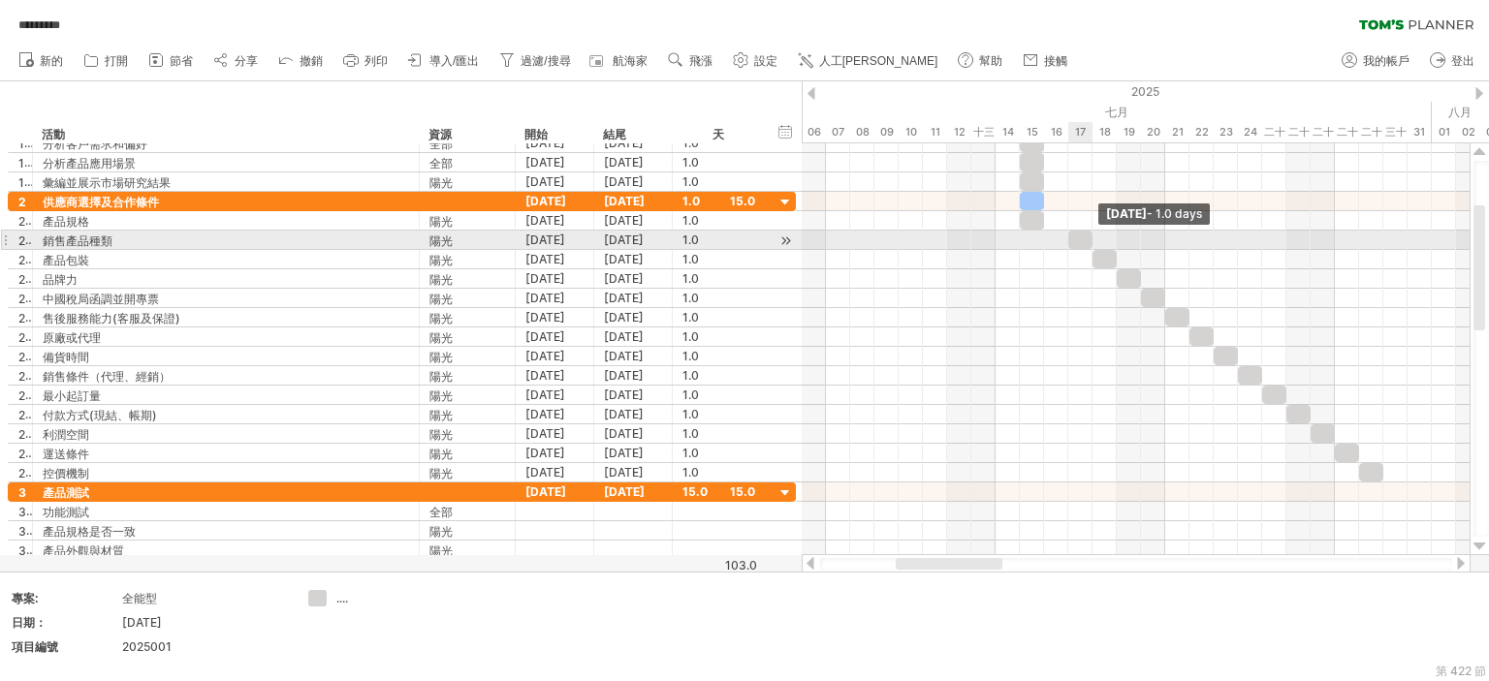
drag, startPoint x: 1085, startPoint y: 235, endPoint x: 1076, endPoint y: 235, distance: 9.7
click at [1088, 238] on span at bounding box center [1092, 240] width 8 height 18
click at [1033, 238] on div "[DATE] - 0.5 days [DATE]" at bounding box center [1135, 349] width 668 height 412
click at [1084, 241] on div at bounding box center [1086, 240] width 13 height 18
click at [1069, 243] on span at bounding box center [1068, 240] width 8 height 18
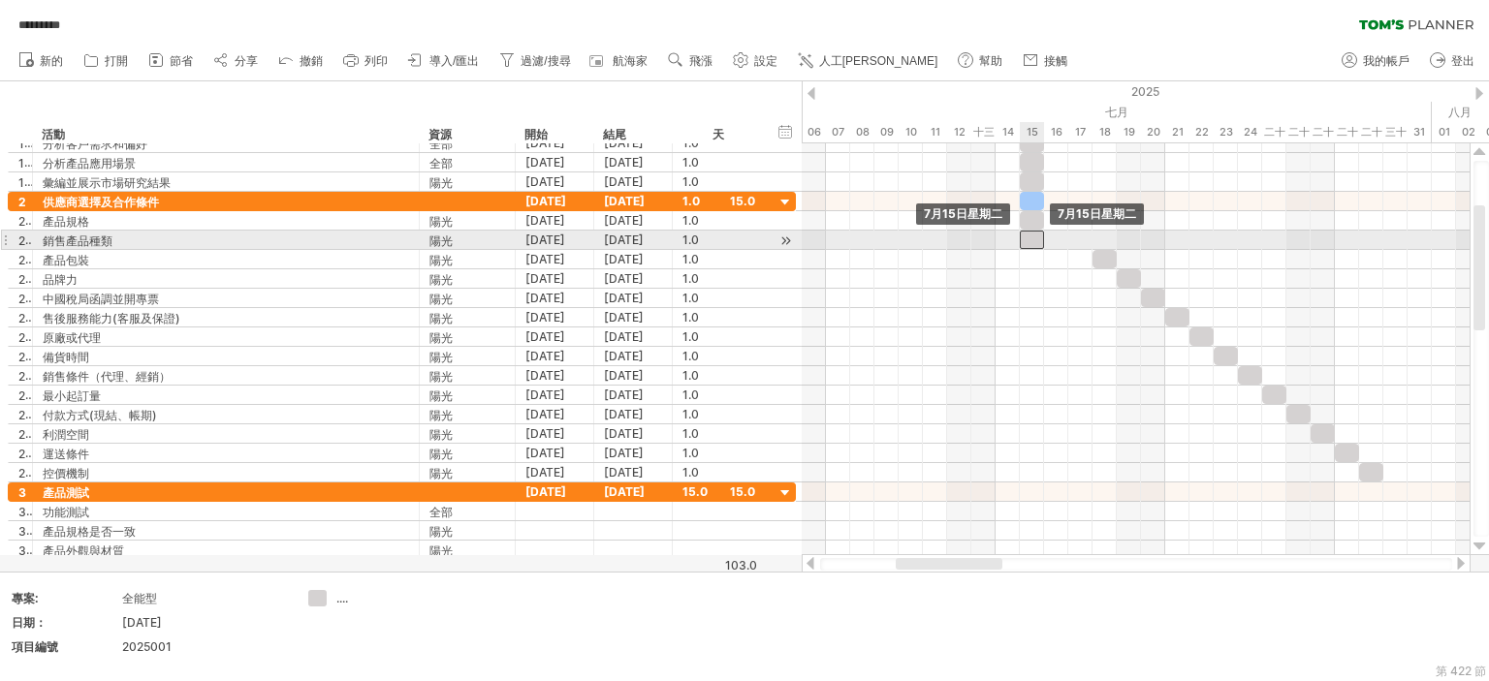
click at [1031, 242] on div at bounding box center [1032, 240] width 24 height 18
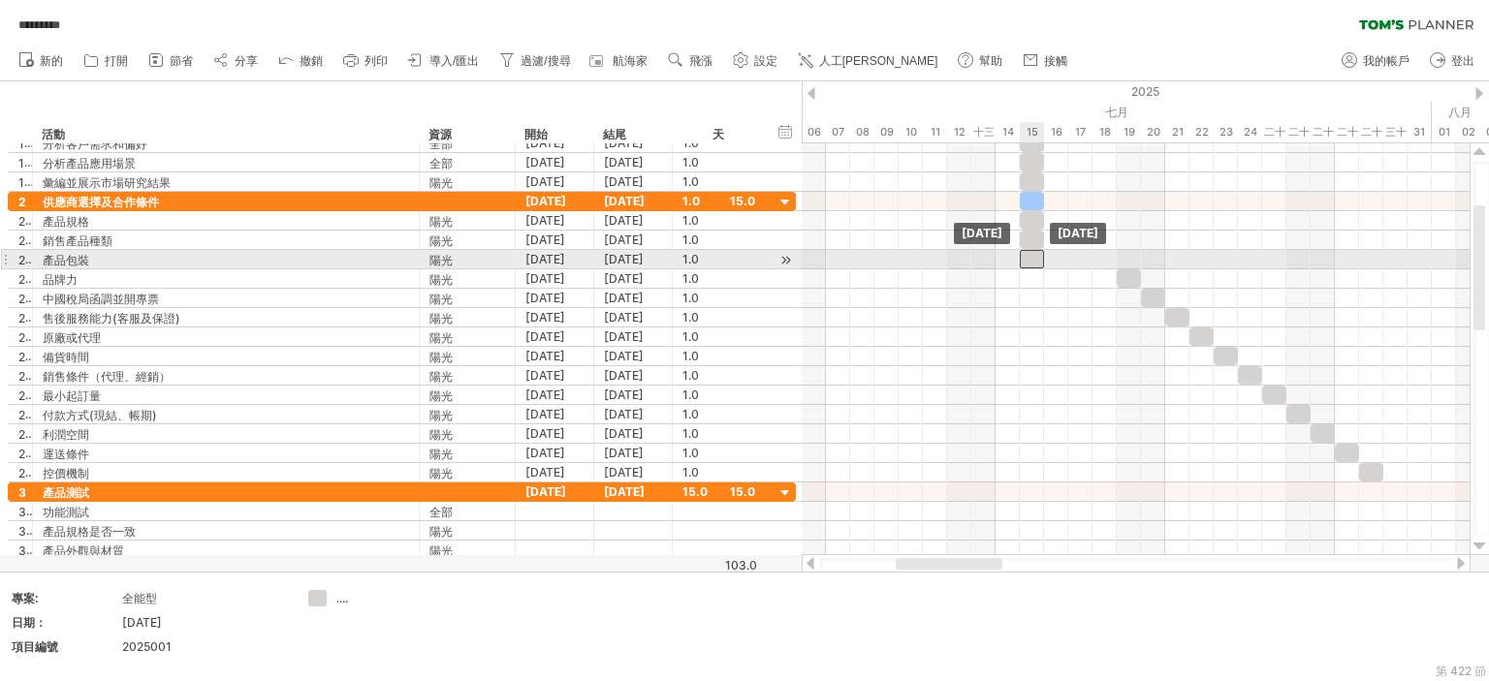
drag, startPoint x: 1082, startPoint y: 255, endPoint x: 1136, endPoint y: 278, distance: 59.0
click at [1030, 256] on div at bounding box center [1032, 259] width 24 height 18
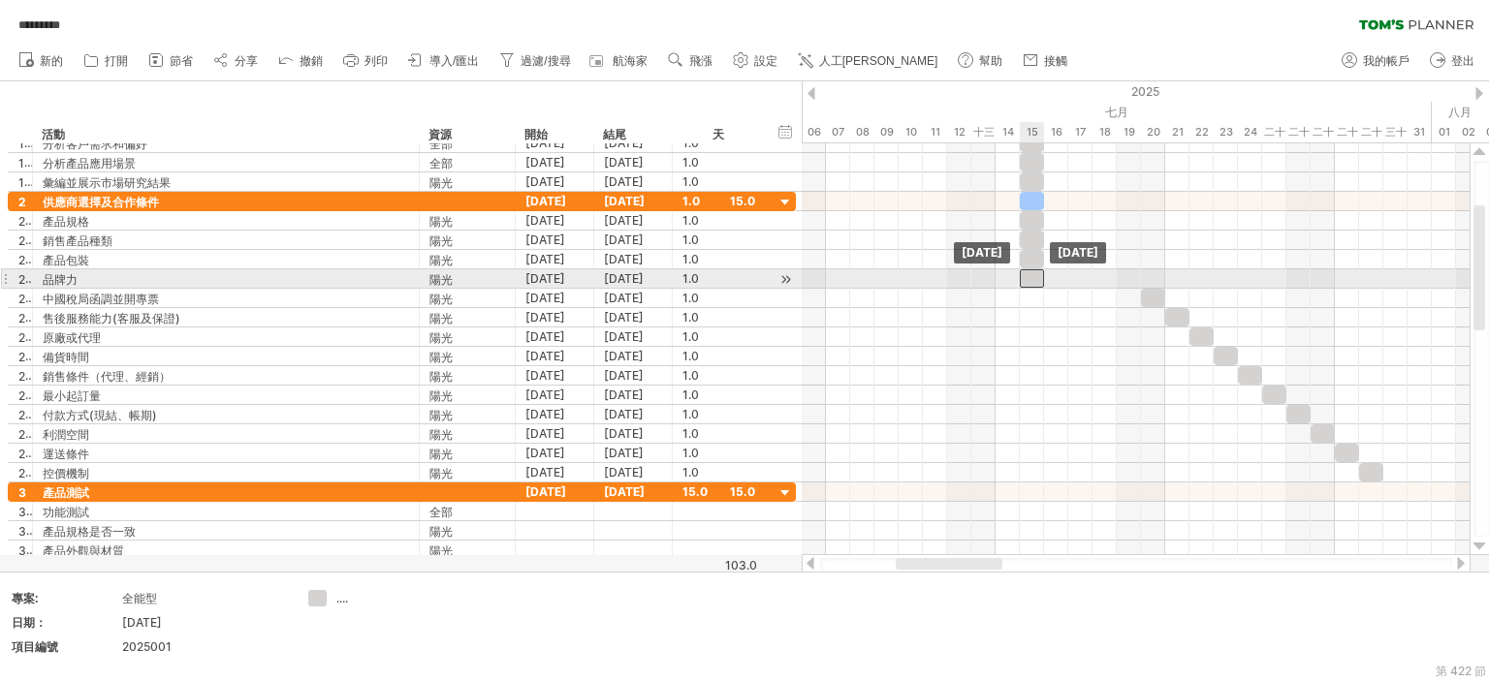
drag, startPoint x: 1087, startPoint y: 278, endPoint x: 1047, endPoint y: 287, distance: 41.6
click at [1037, 282] on div at bounding box center [1032, 278] width 24 height 18
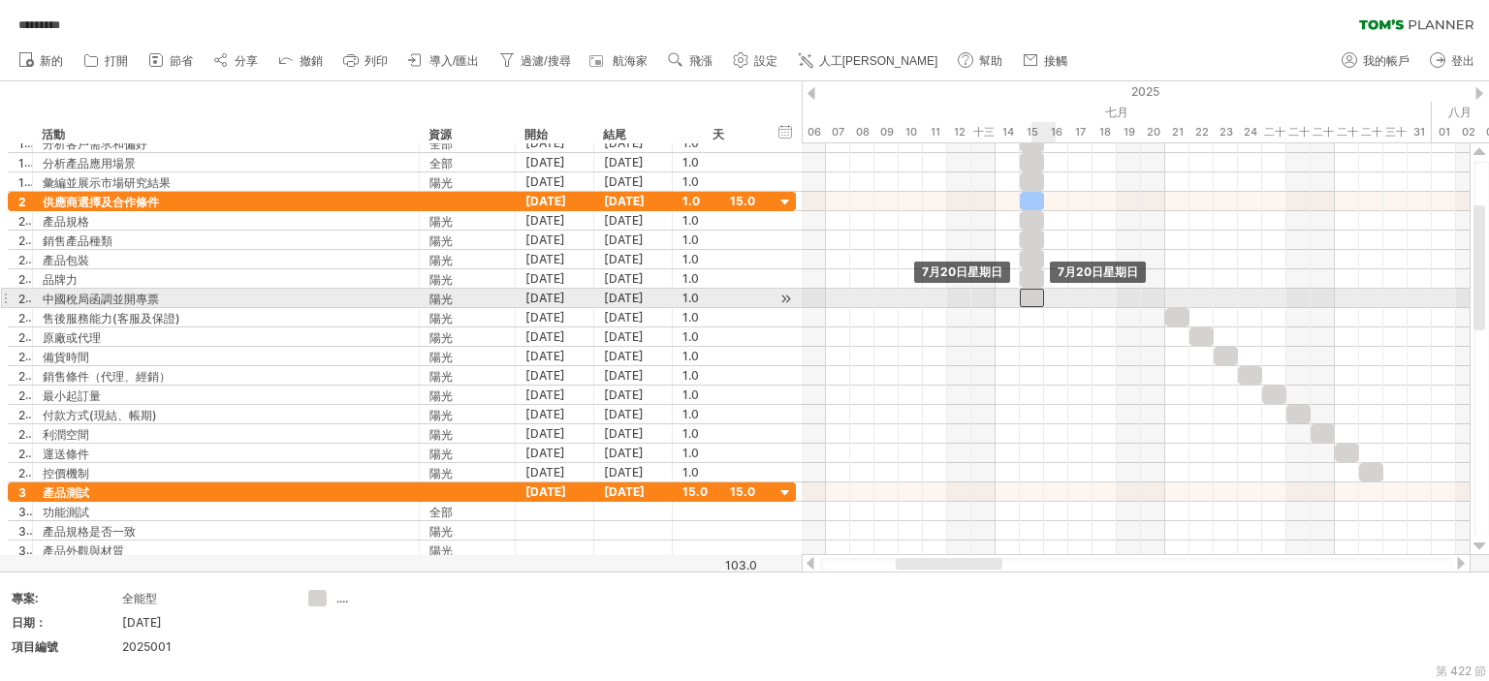
drag, startPoint x: 1149, startPoint y: 291, endPoint x: 1152, endPoint y: 300, distance: 10.1
click at [1033, 297] on div at bounding box center [1032, 298] width 24 height 18
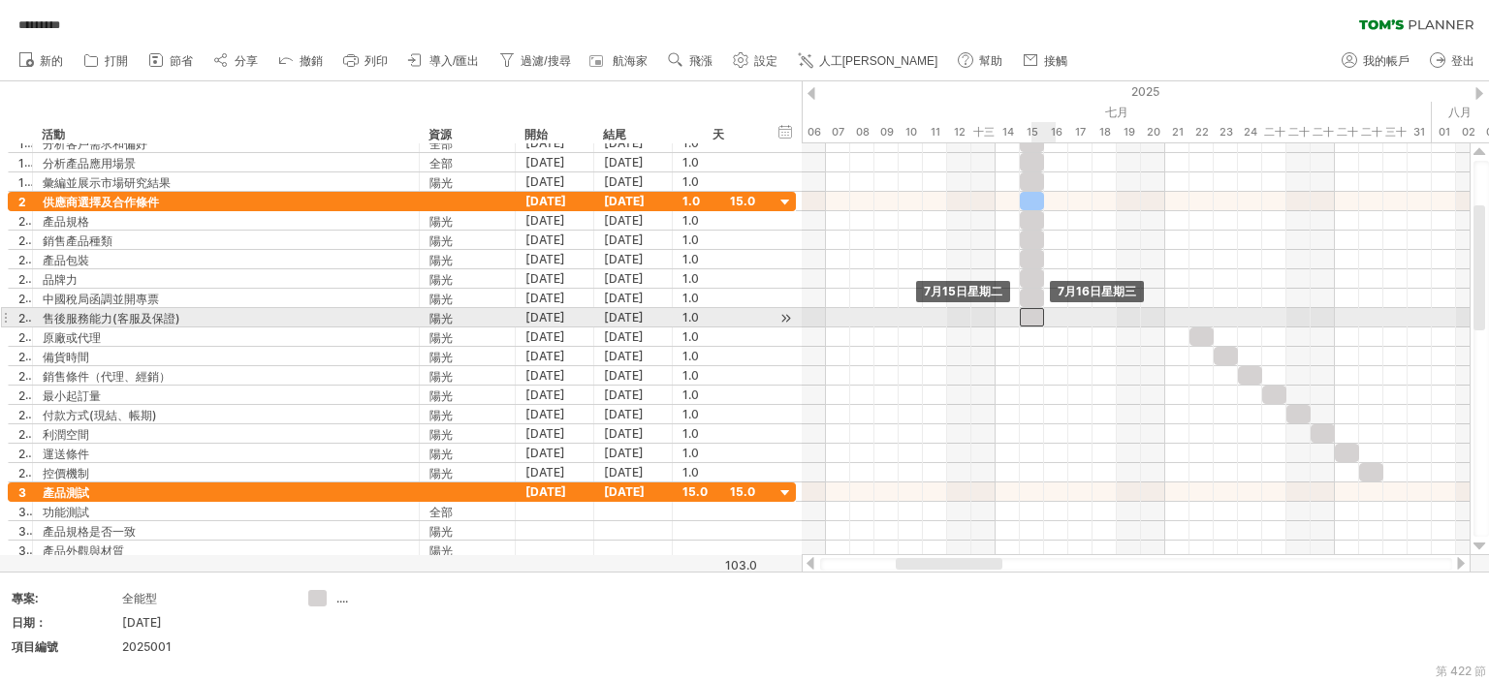
drag, startPoint x: 1175, startPoint y: 317, endPoint x: 1034, endPoint y: 318, distance: 140.5
click at [1034, 318] on div at bounding box center [1032, 317] width 24 height 18
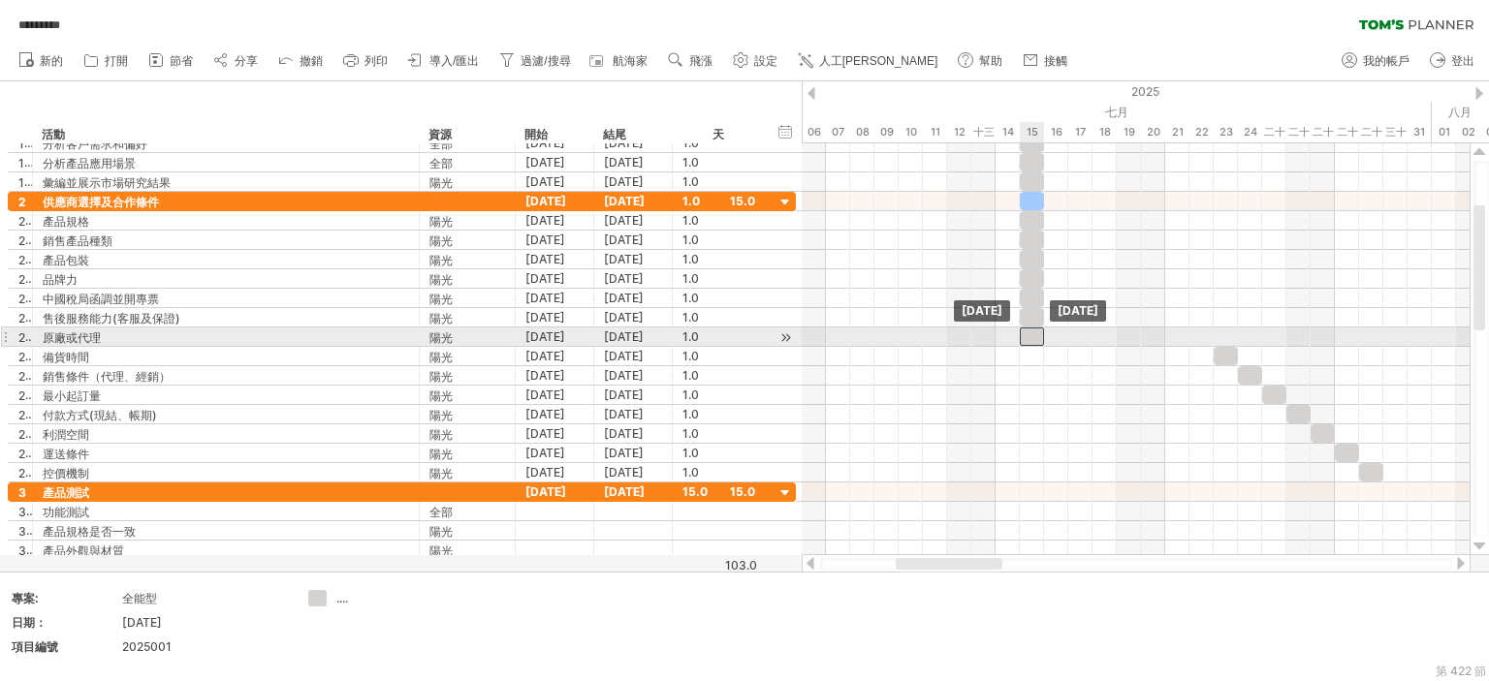
drag, startPoint x: 1187, startPoint y: 335, endPoint x: 1176, endPoint y: 331, distance: 12.3
click at [1021, 336] on div at bounding box center [1032, 337] width 24 height 18
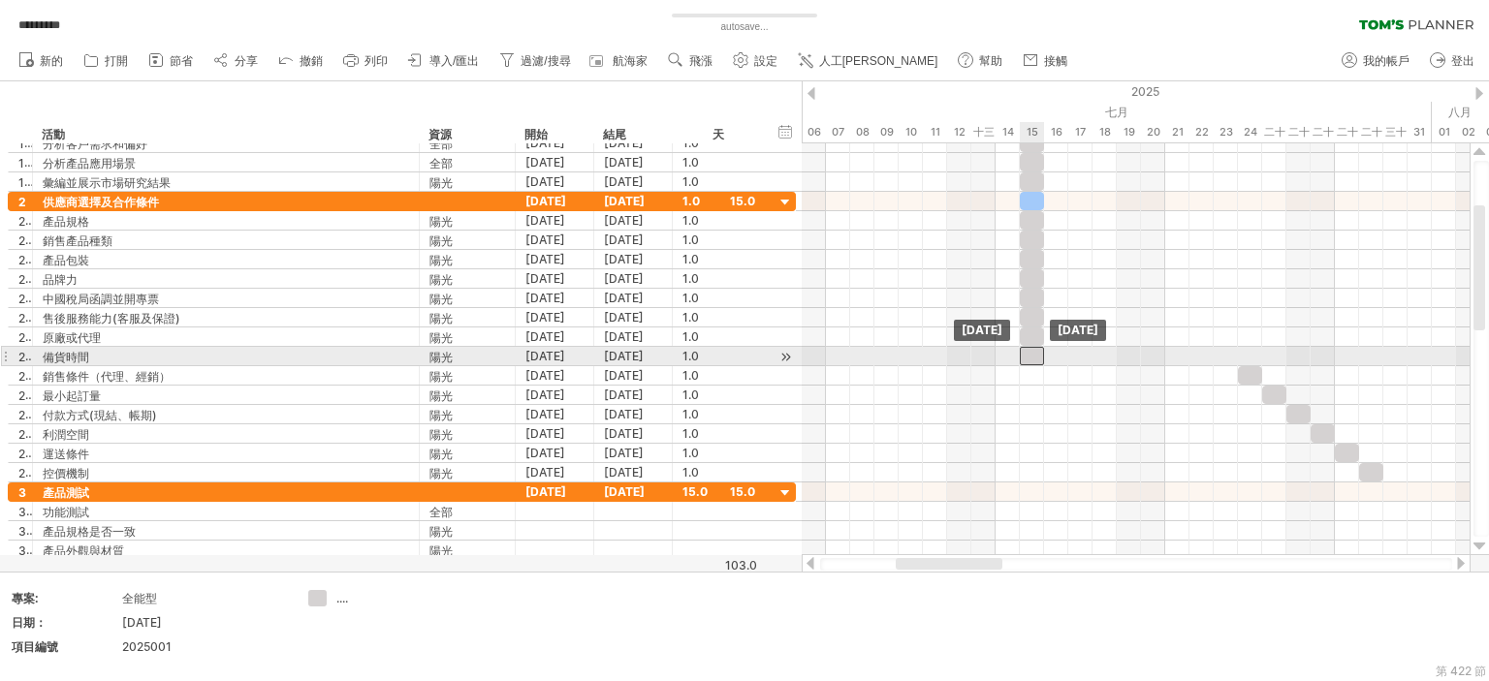
drag, startPoint x: 1221, startPoint y: 353, endPoint x: 1022, endPoint y: 359, distance: 198.8
click at [1023, 359] on div at bounding box center [1032, 356] width 24 height 18
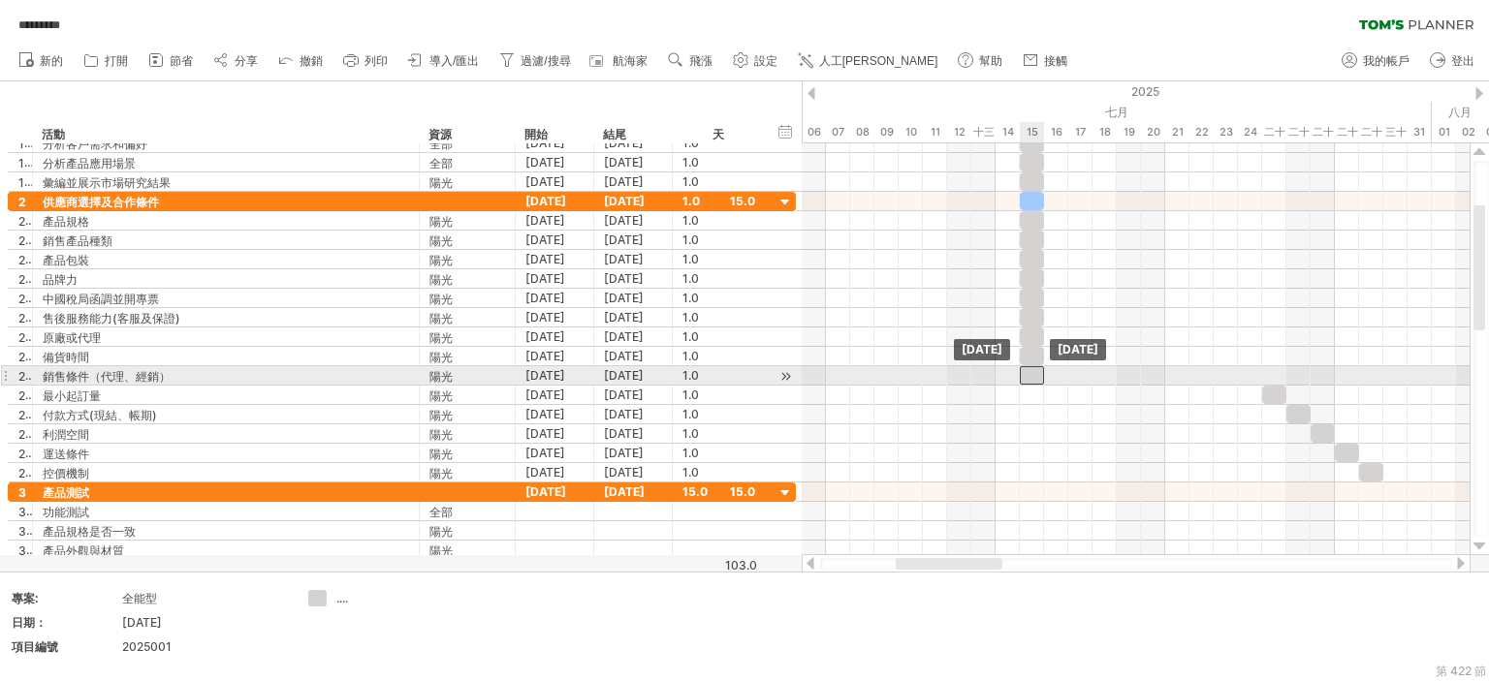
drag, startPoint x: 1252, startPoint y: 372, endPoint x: 1031, endPoint y: 377, distance: 221.0
click at [1031, 377] on div at bounding box center [1032, 375] width 24 height 18
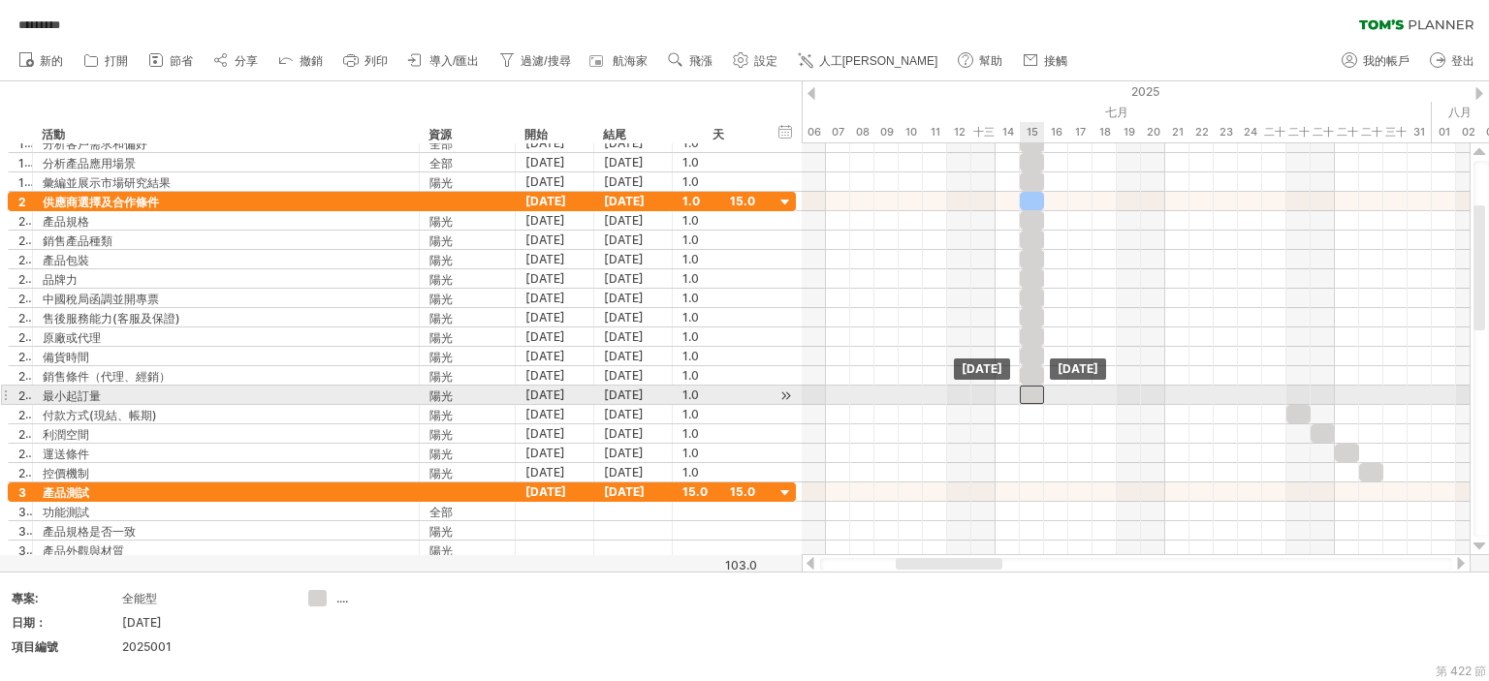
drag, startPoint x: 1274, startPoint y: 394, endPoint x: 1251, endPoint y: 386, distance: 24.8
click at [1031, 391] on div at bounding box center [1032, 395] width 24 height 18
drag, startPoint x: 1294, startPoint y: 408, endPoint x: 1024, endPoint y: 404, distance: 269.4
click at [1024, 405] on div at bounding box center [1032, 414] width 24 height 18
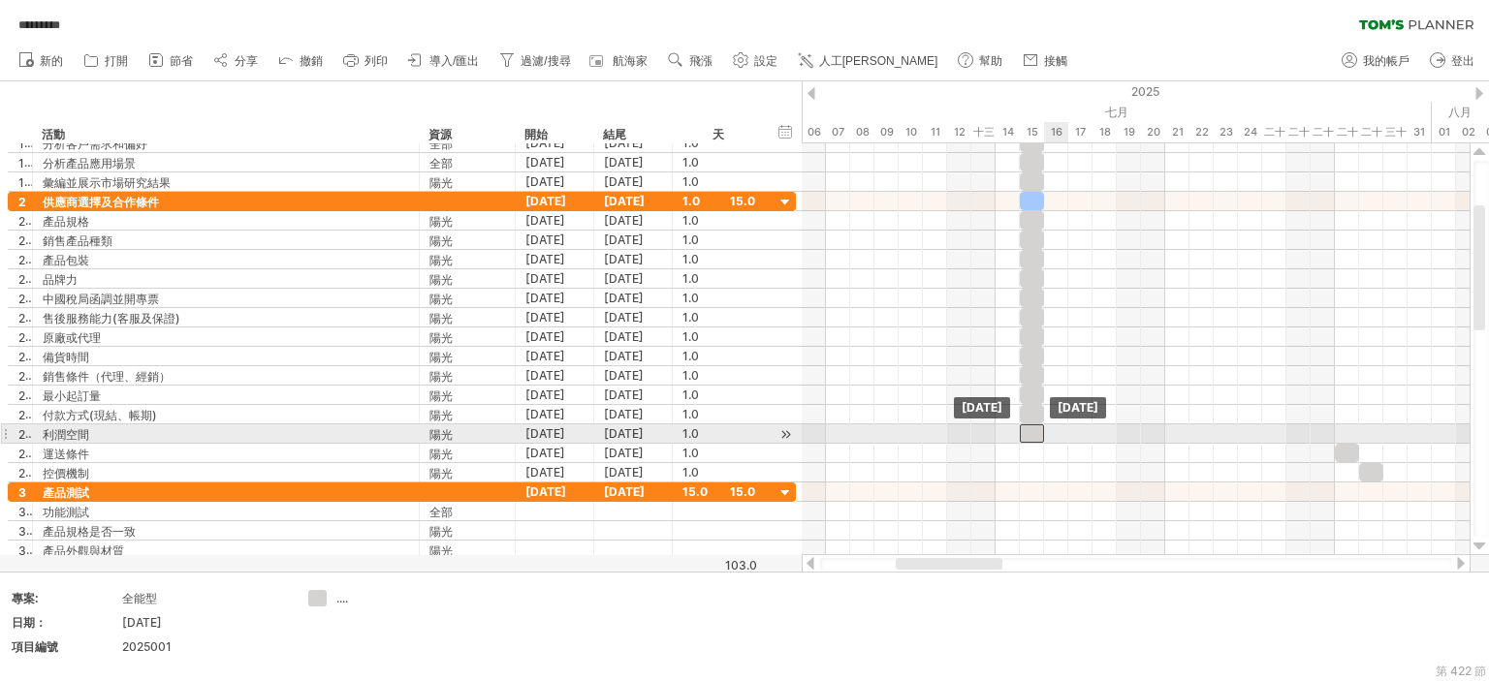
drag, startPoint x: 1326, startPoint y: 428, endPoint x: 1287, endPoint y: 452, distance: 45.2
click at [1034, 429] on div at bounding box center [1032, 433] width 24 height 18
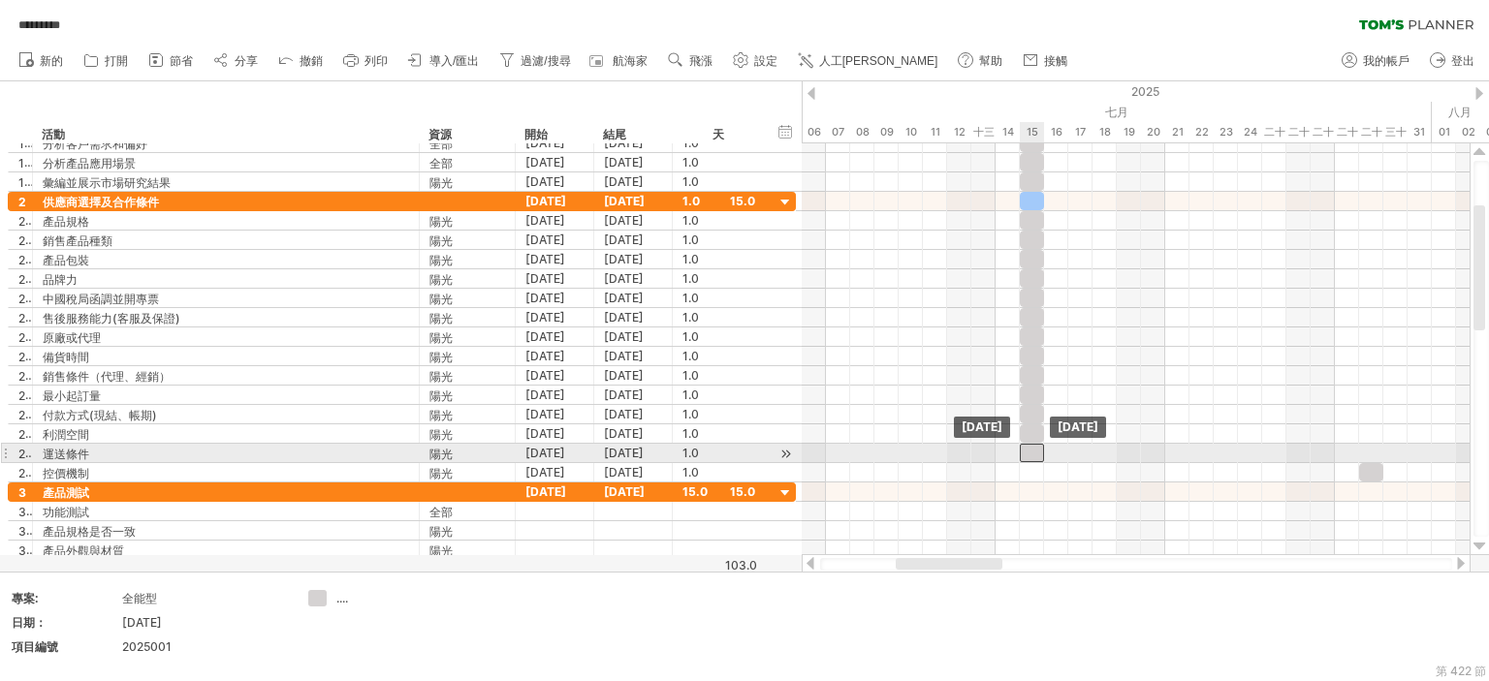
drag, startPoint x: 1178, startPoint y: 453, endPoint x: 1225, endPoint y: 457, distance: 46.8
click at [1033, 455] on div at bounding box center [1032, 453] width 24 height 18
drag, startPoint x: 1360, startPoint y: 467, endPoint x: 1361, endPoint y: 457, distance: 9.7
click at [1361, 457] on div "[DATE] [DATE] - 1.0 days" at bounding box center [1135, 349] width 668 height 412
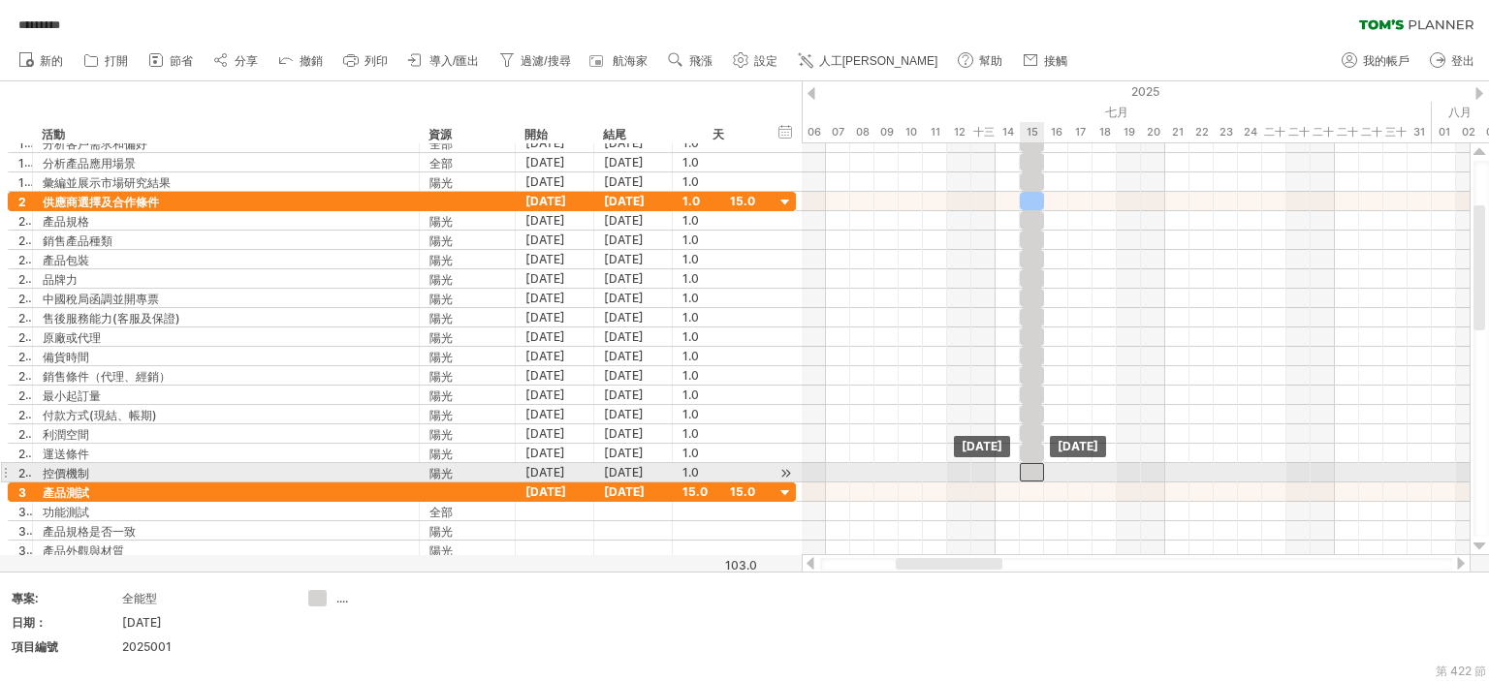
drag, startPoint x: 1368, startPoint y: 467, endPoint x: 1034, endPoint y: 469, distance: 334.4
click at [1034, 469] on div at bounding box center [1032, 472] width 24 height 18
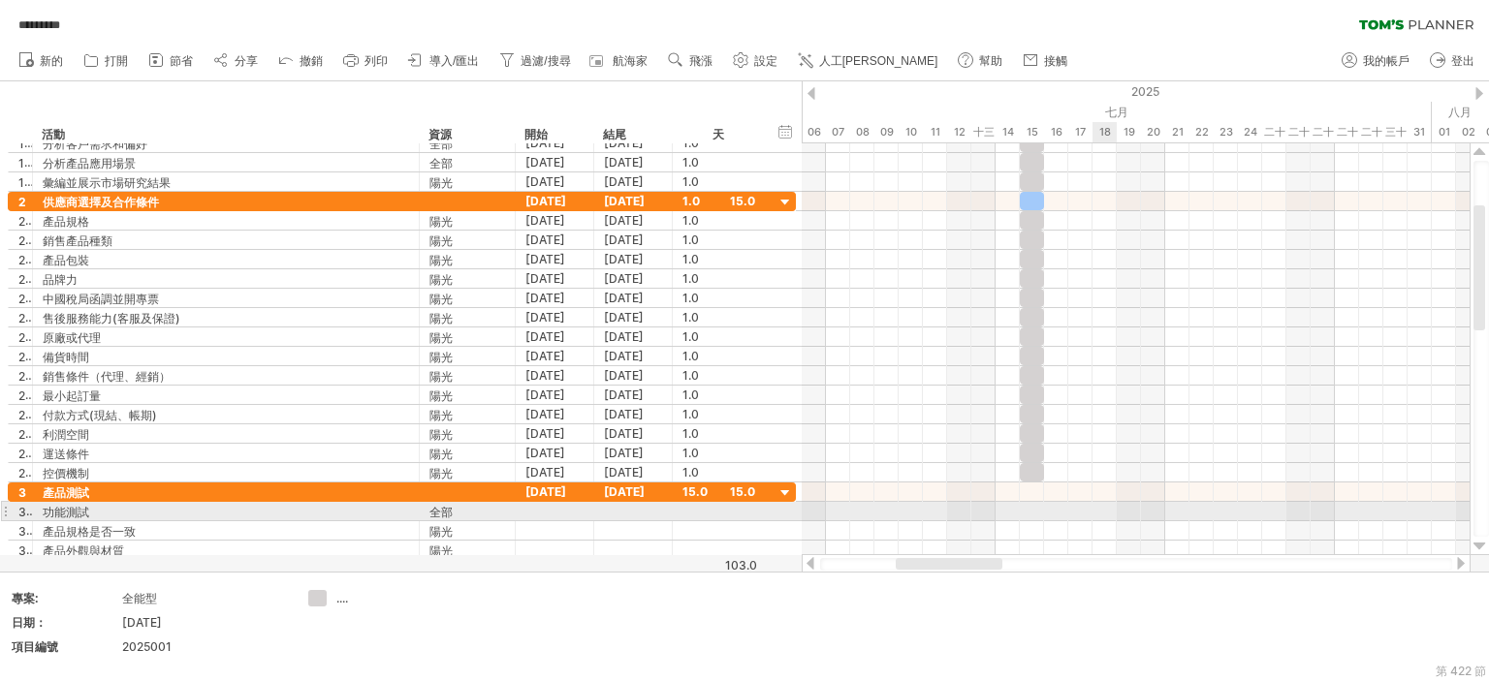
click at [1115, 507] on div at bounding box center [1135, 511] width 668 height 19
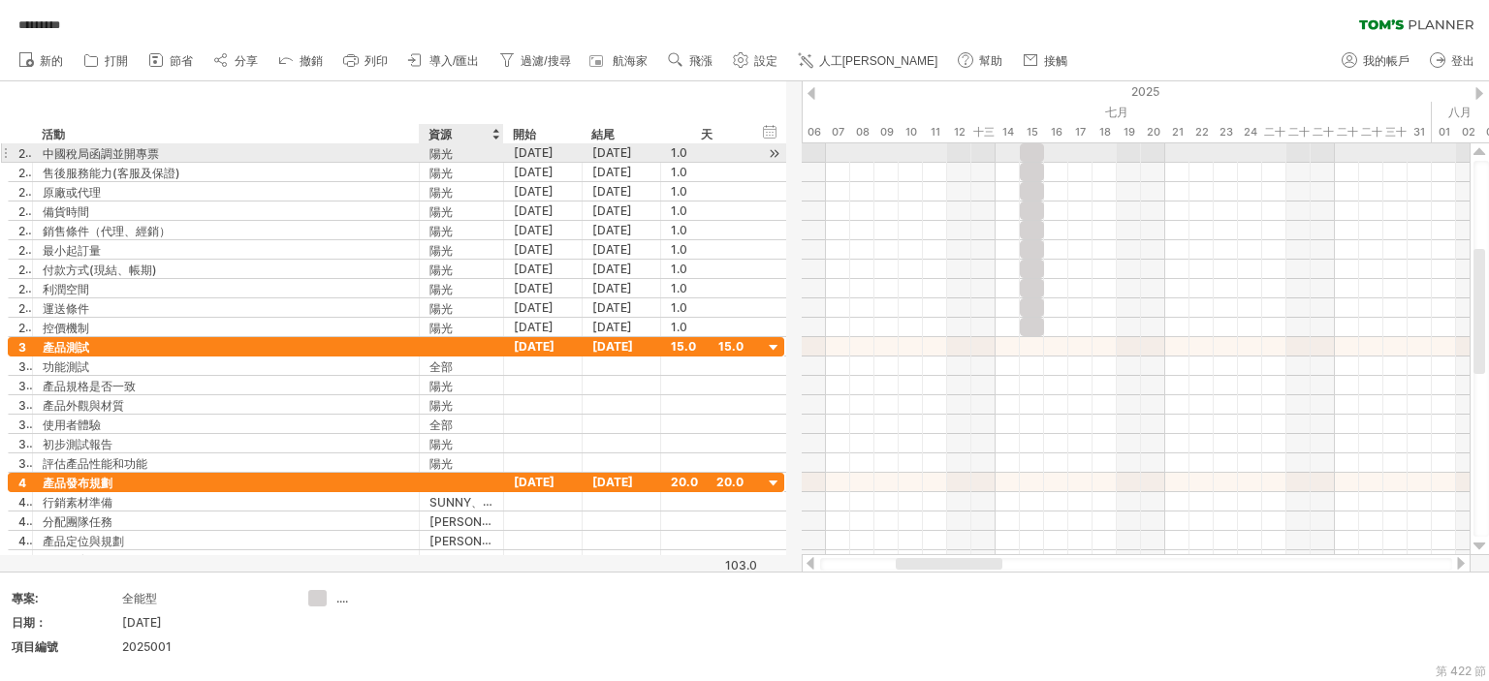
drag, startPoint x: 511, startPoint y: 148, endPoint x: 499, endPoint y: 148, distance: 11.6
click at [499, 148] on div at bounding box center [501, 152] width 10 height 19
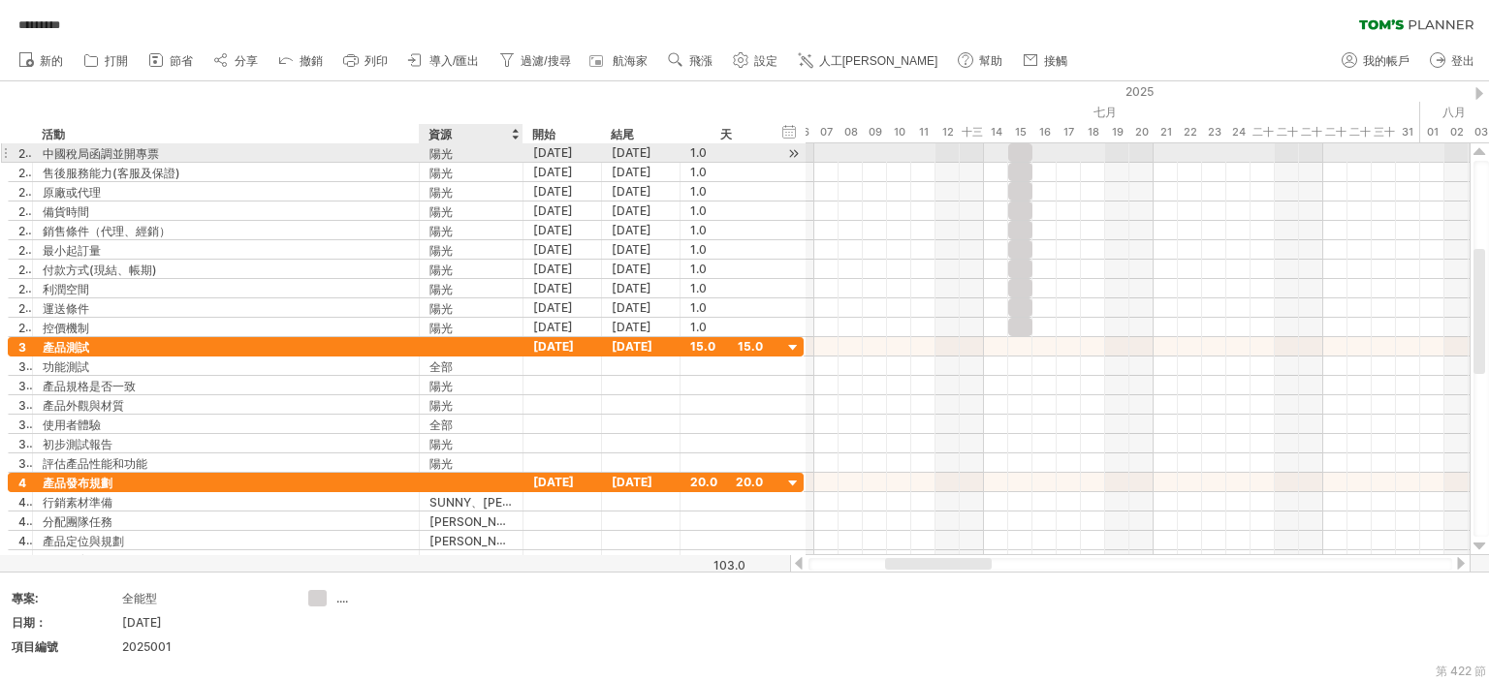
click at [518, 150] on div at bounding box center [521, 152] width 10 height 19
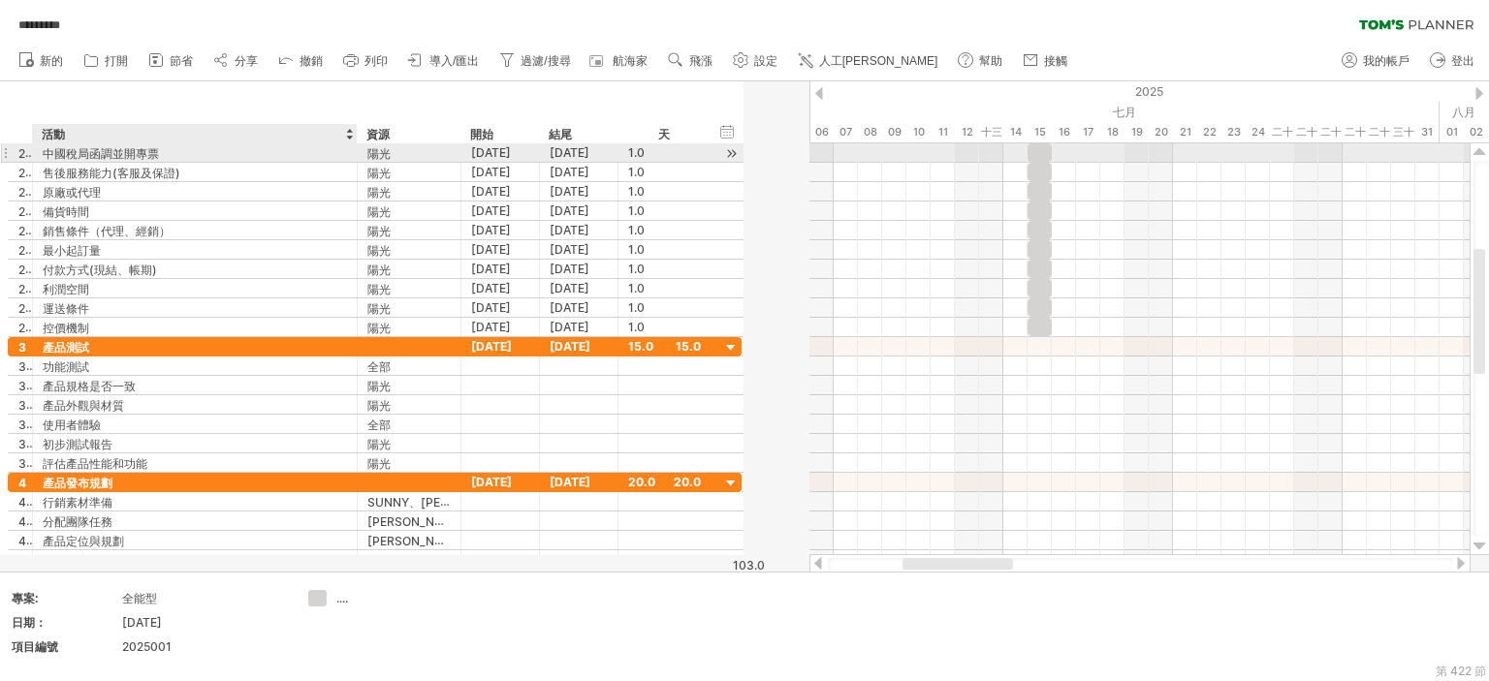
drag, startPoint x: 418, startPoint y: 151, endPoint x: 356, endPoint y: 150, distance: 62.0
click at [356, 150] on div at bounding box center [355, 152] width 10 height 19
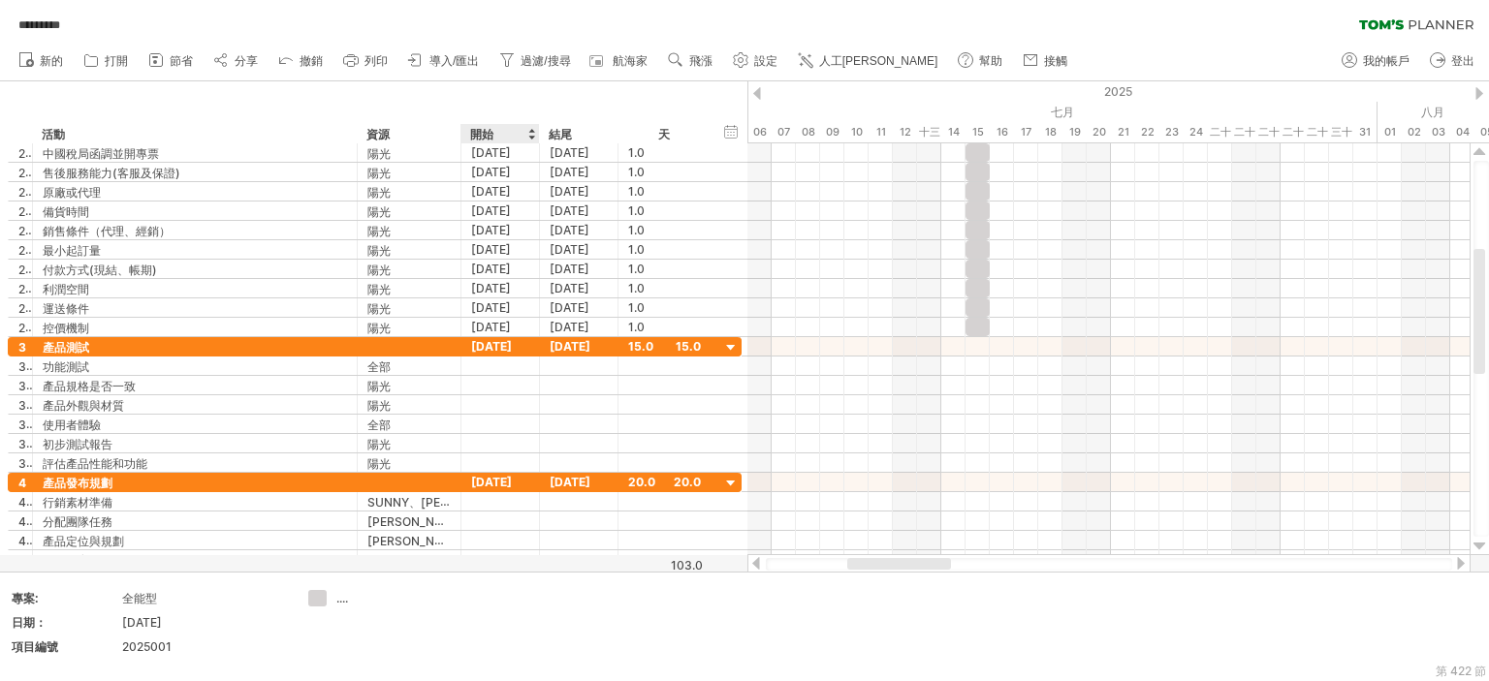
drag, startPoint x: 536, startPoint y: 132, endPoint x: 549, endPoint y: 132, distance: 12.6
click at [549, 132] on div "******** 活動 ******** 資源 開始 結尾 天" at bounding box center [359, 133] width 703 height 19
click at [745, 57] on use at bounding box center [740, 59] width 19 height 19
select select "**"
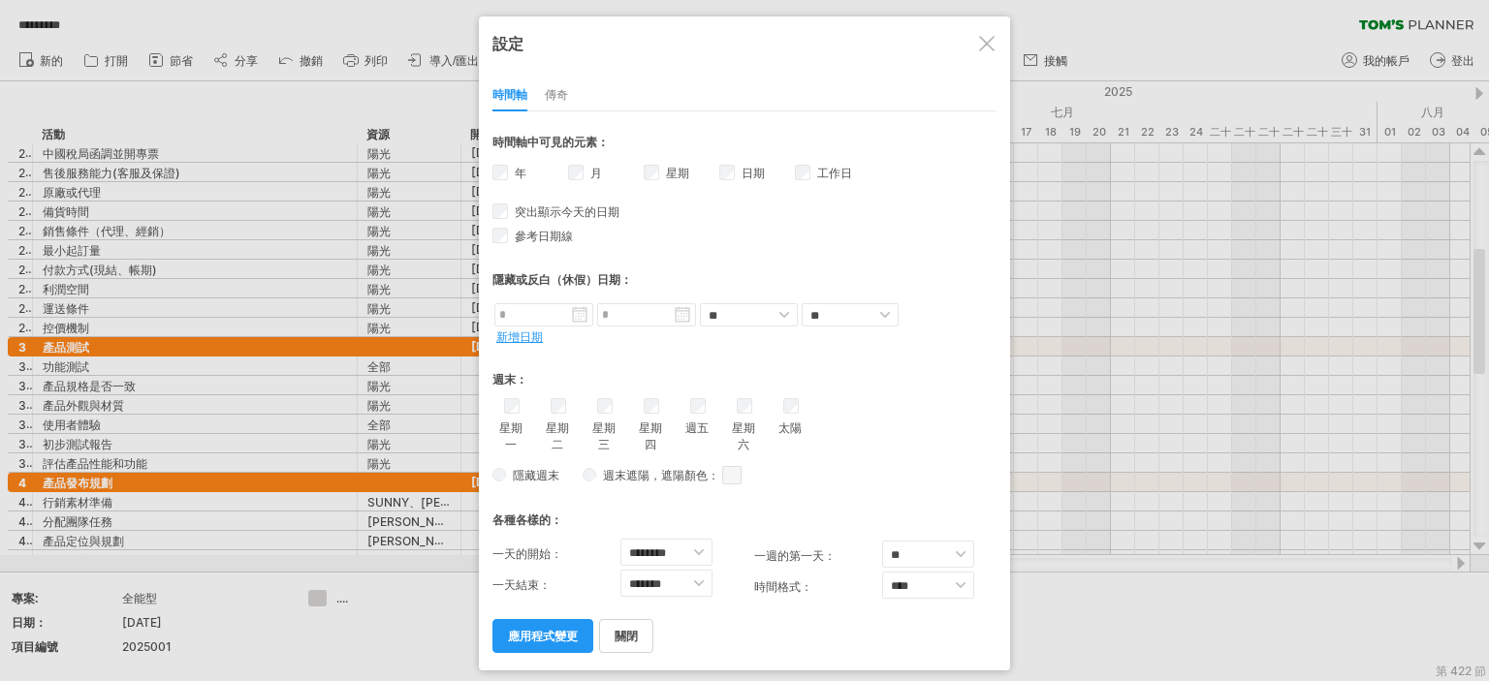
click at [531, 634] on font "應用程式變更" at bounding box center [543, 636] width 70 height 15
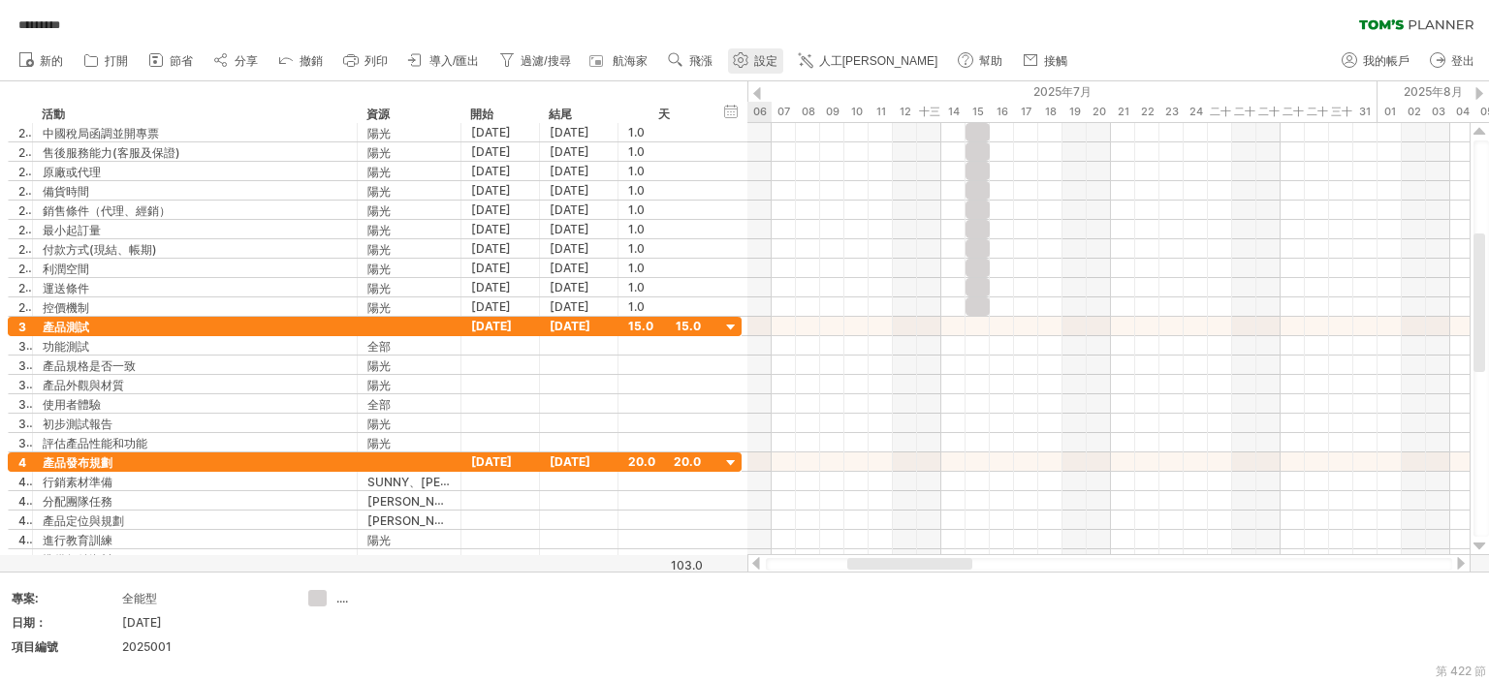
click at [758, 60] on font "設定" at bounding box center [765, 61] width 23 height 14
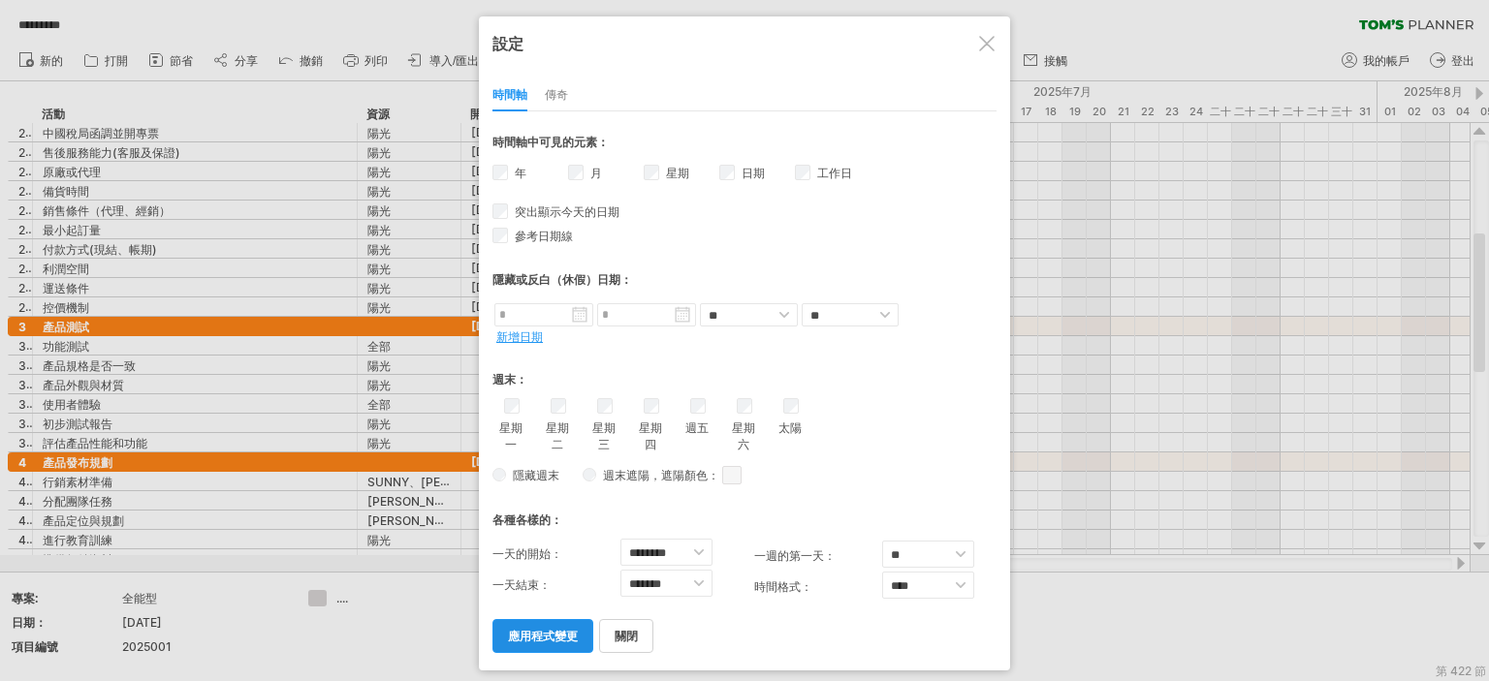
click at [570, 637] on font "應用程式變更" at bounding box center [543, 636] width 70 height 15
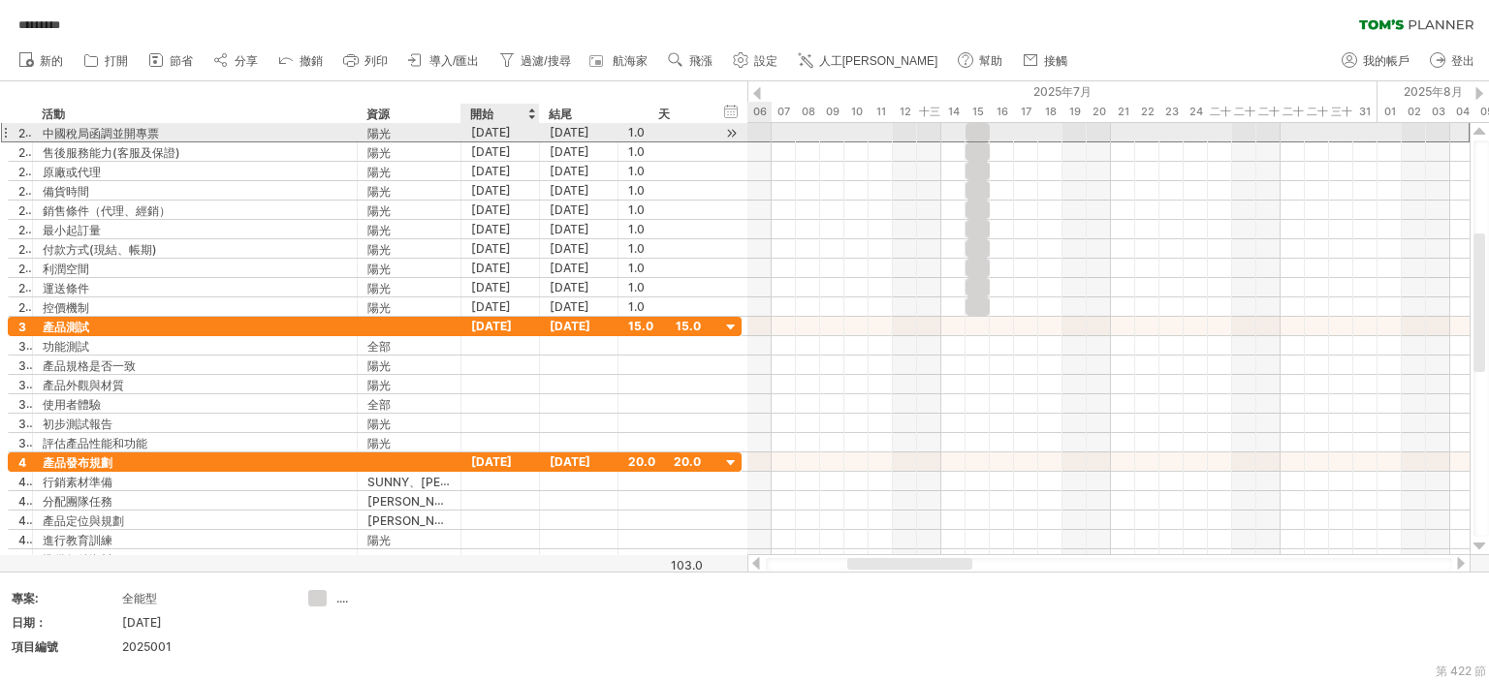
drag, startPoint x: 537, startPoint y: 129, endPoint x: 600, endPoint y: 141, distance: 64.1
click at [544, 128] on div "**********" at bounding box center [375, 132] width 734 height 20
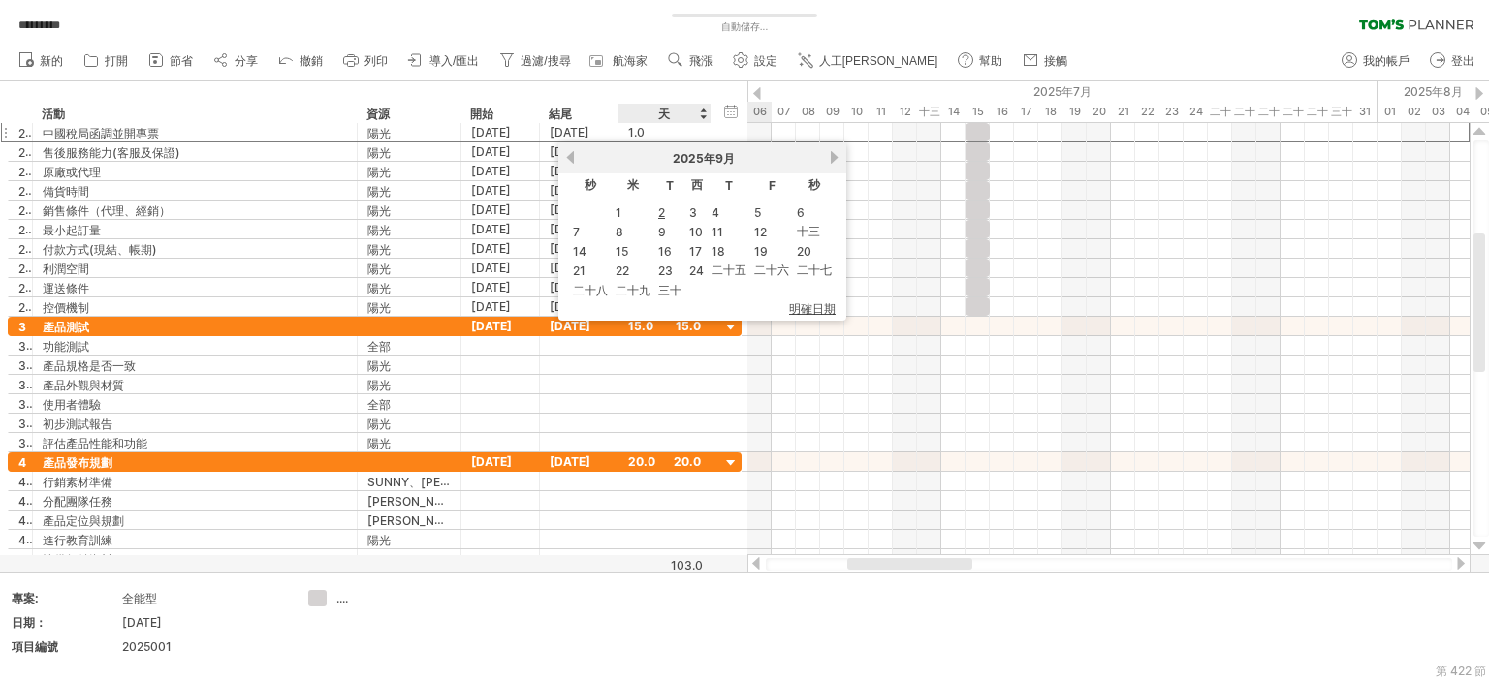
click at [645, 75] on ul "新的" at bounding box center [542, 61] width 1066 height 41
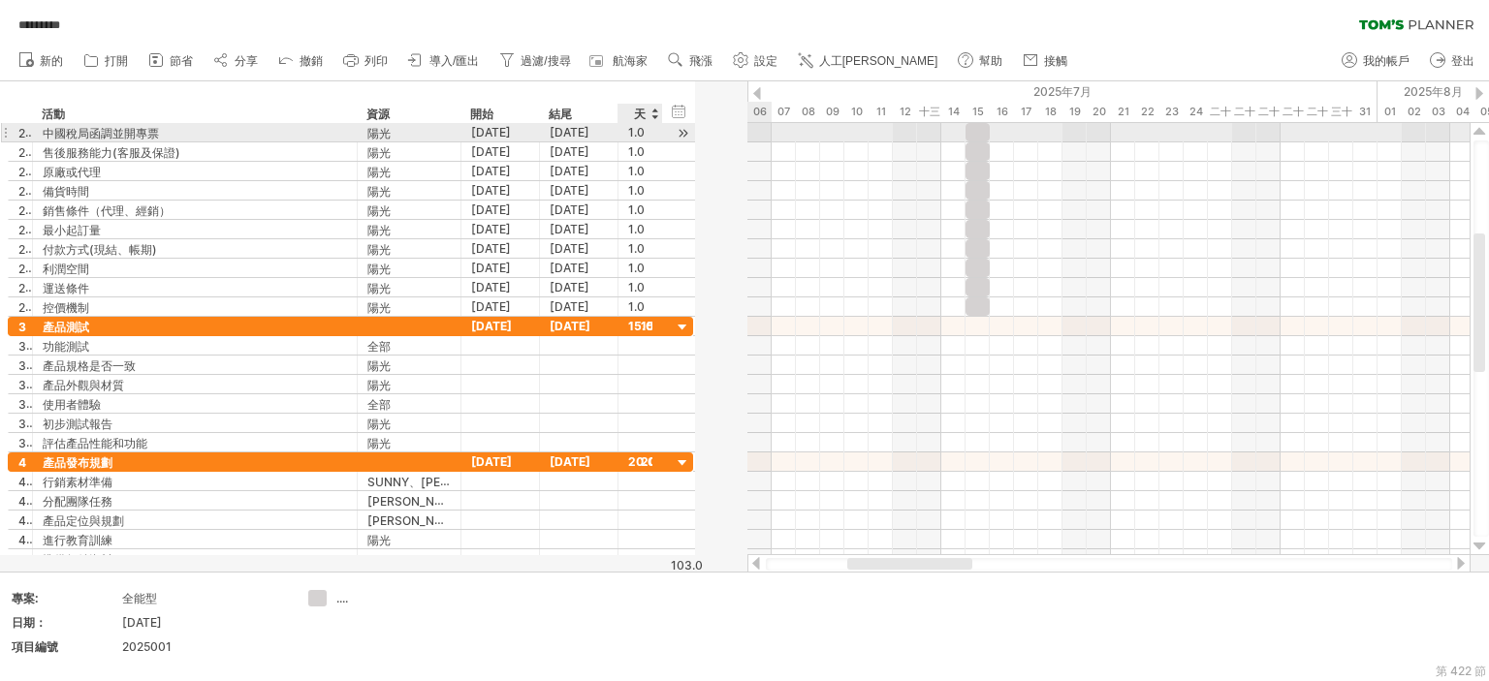
drag, startPoint x: 704, startPoint y: 130, endPoint x: 655, endPoint y: 119, distance: 49.6
click at [655, 119] on div "嘗試造訪 [DOMAIN_NAME] 再次連接... 0% 自動儲存... ********* 清除過濾器 重新套用濾鏡 新的 1" at bounding box center [744, 340] width 1489 height 681
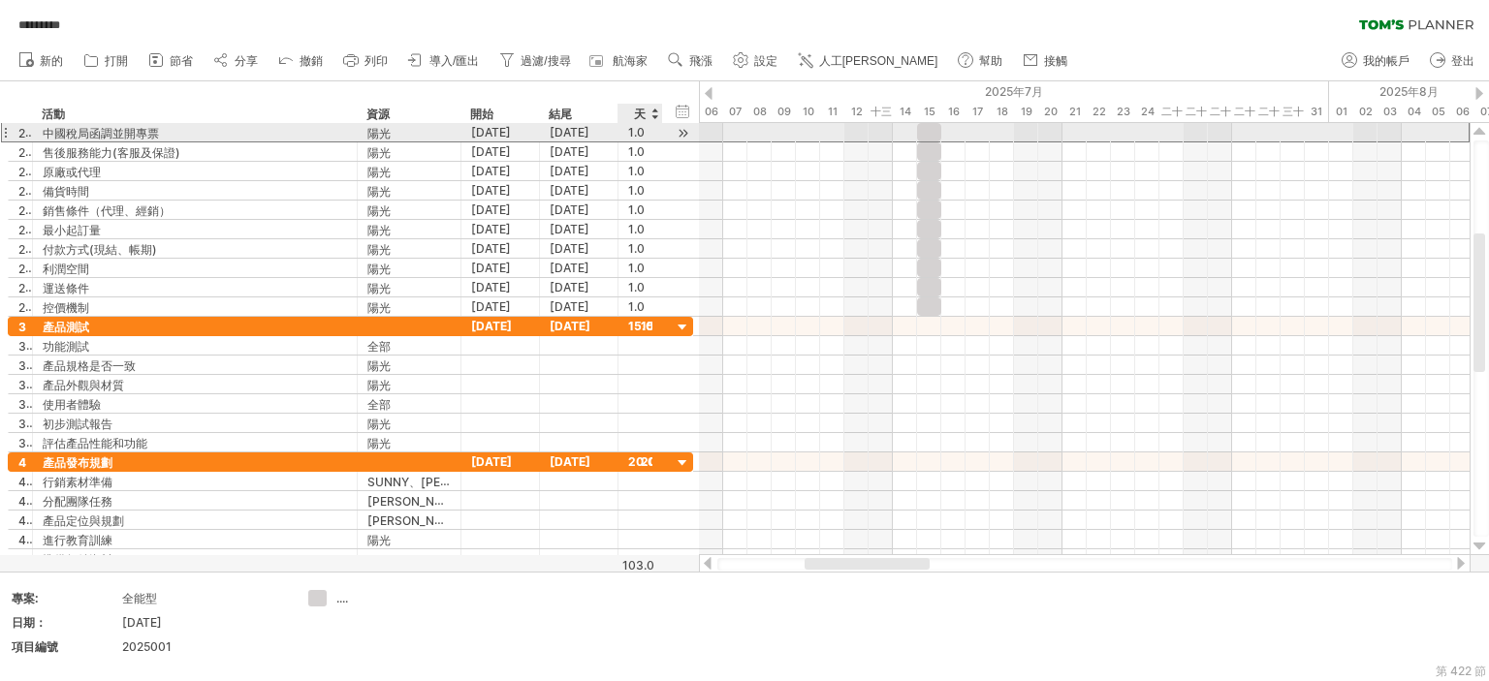
drag, startPoint x: 613, startPoint y: 133, endPoint x: 636, endPoint y: 133, distance: 22.3
click at [636, 133] on div "**********" at bounding box center [350, 132] width 685 height 20
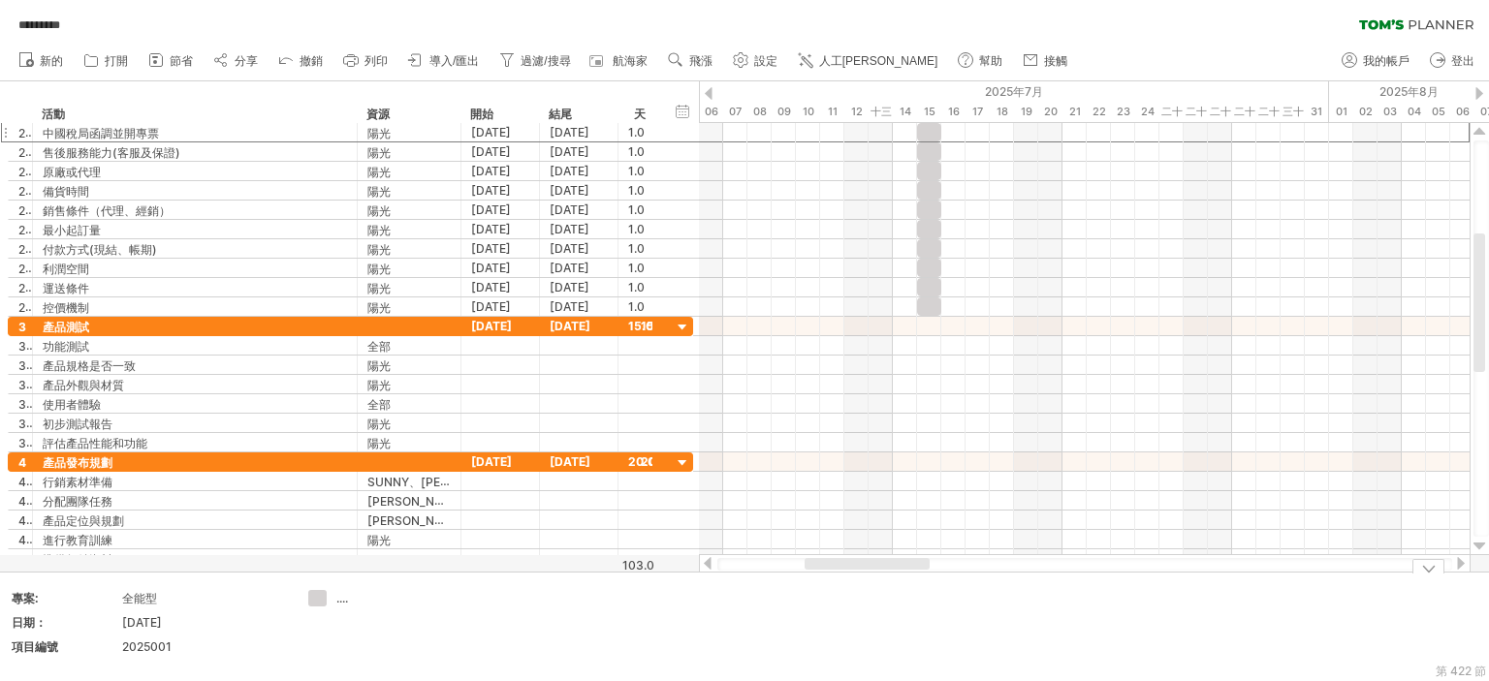
drag, startPoint x: 845, startPoint y: 596, endPoint x: 877, endPoint y: 560, distance: 48.0
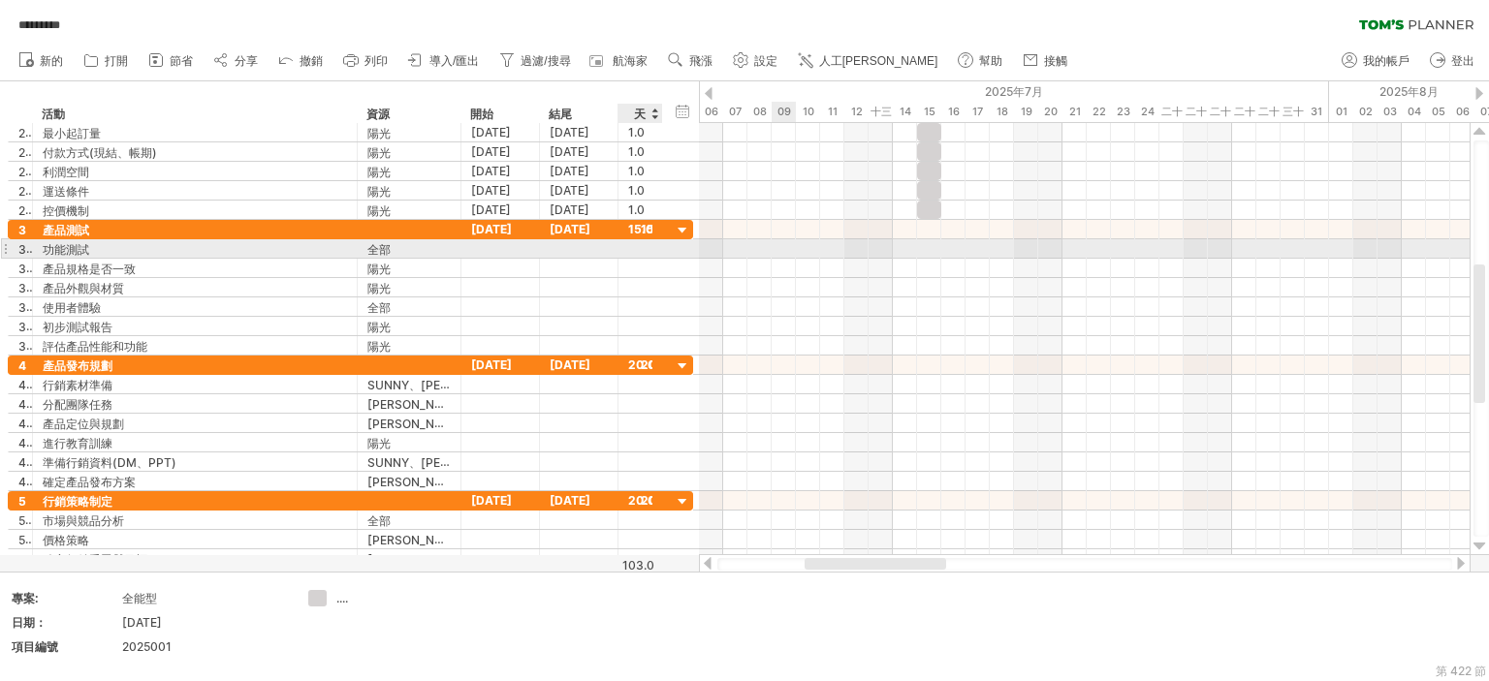
click at [635, 240] on div at bounding box center [640, 248] width 24 height 18
type input "*"
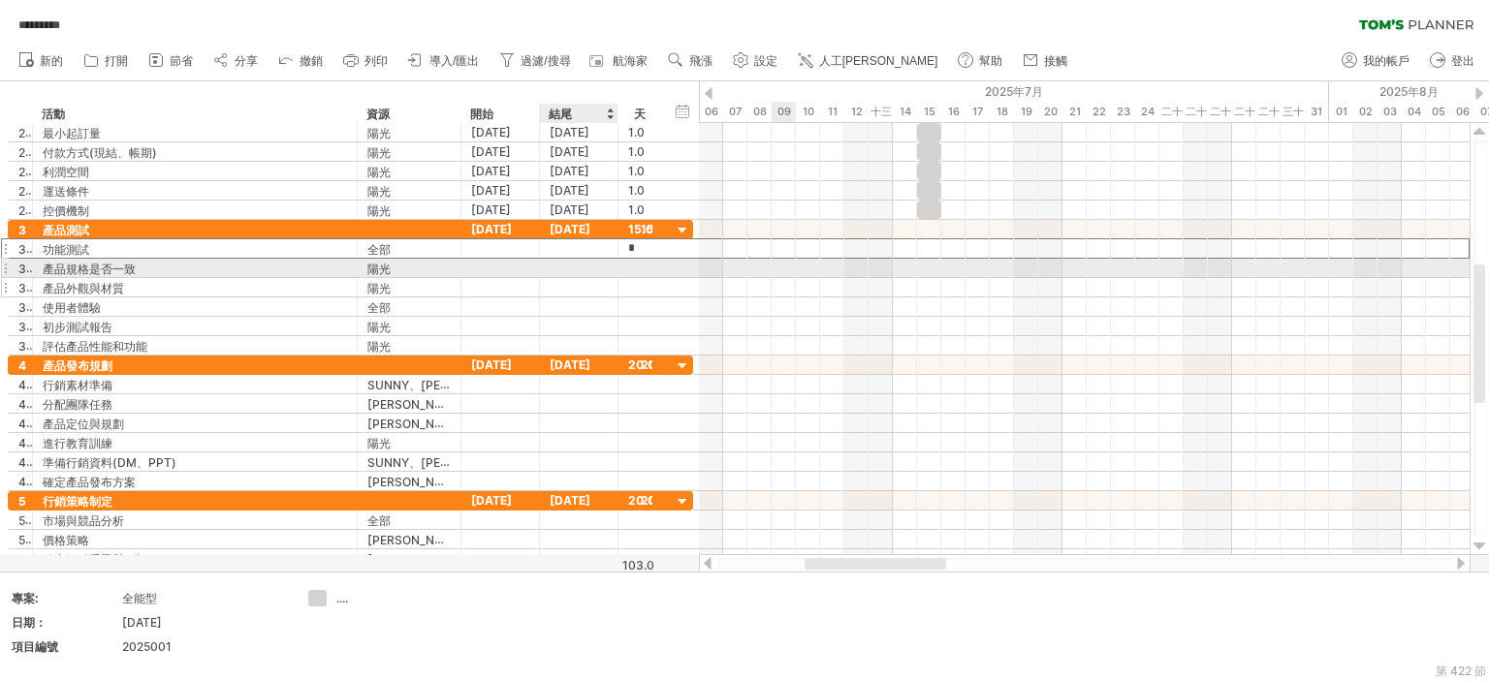
click at [632, 264] on div at bounding box center [640, 268] width 24 height 18
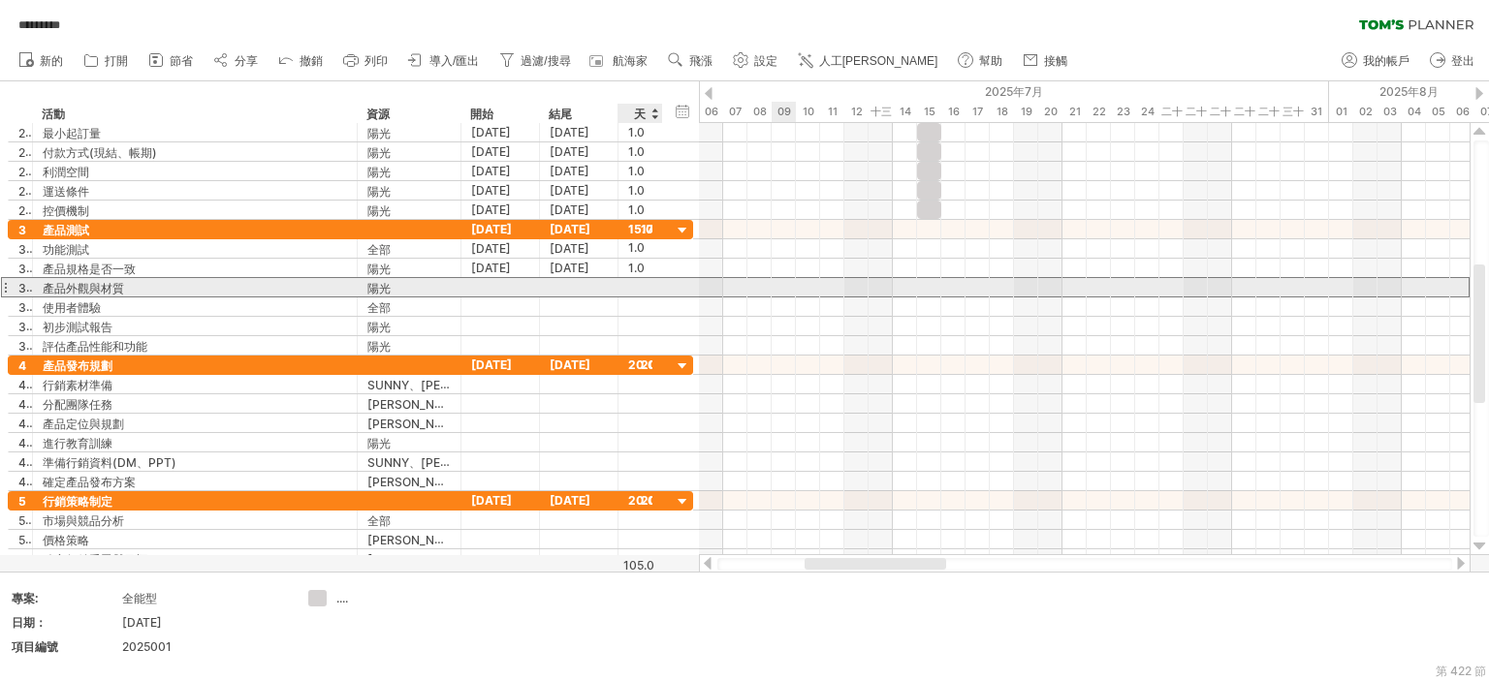
scroll to position [0, 0]
click at [637, 281] on div at bounding box center [640, 287] width 24 height 18
type input "*"
click at [634, 302] on div at bounding box center [640, 307] width 24 height 18
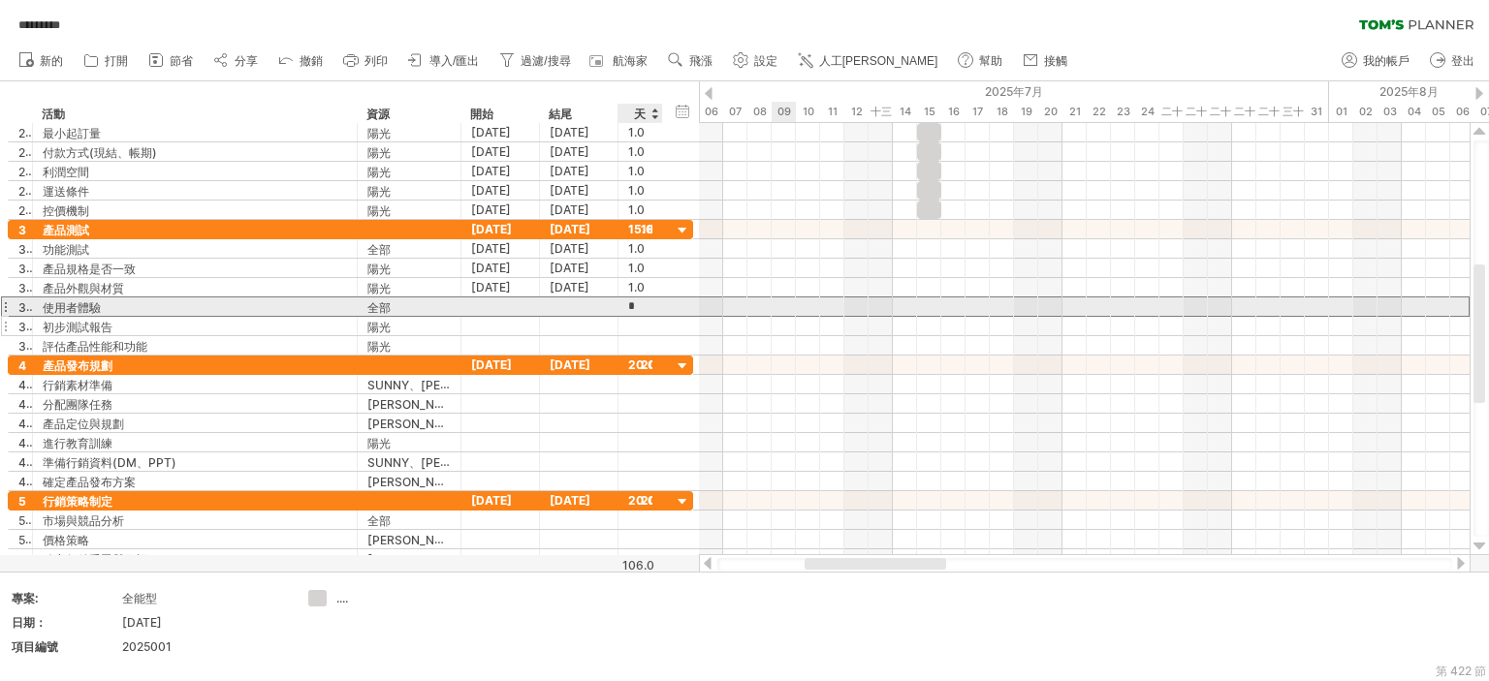
click at [643, 317] on div at bounding box center [640, 326] width 24 height 18
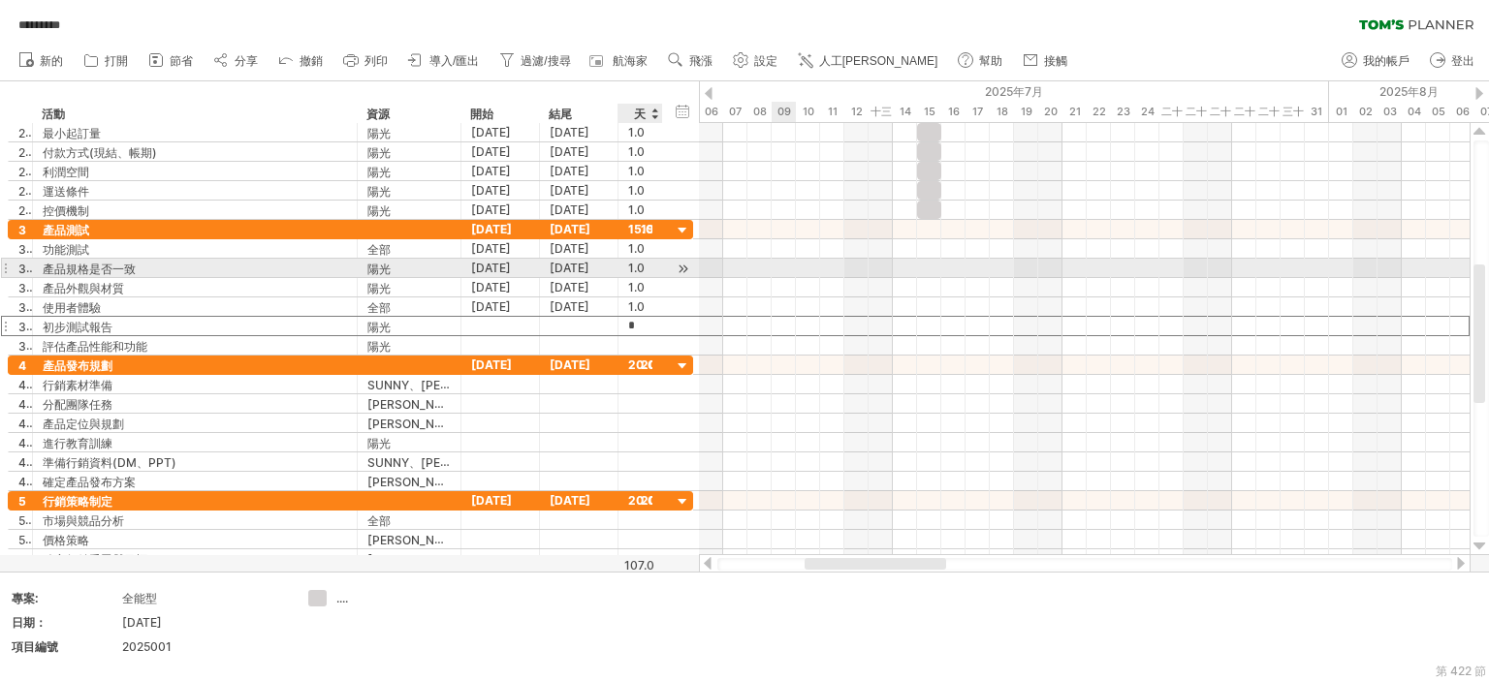
click at [636, 263] on font "1.0" at bounding box center [636, 268] width 16 height 15
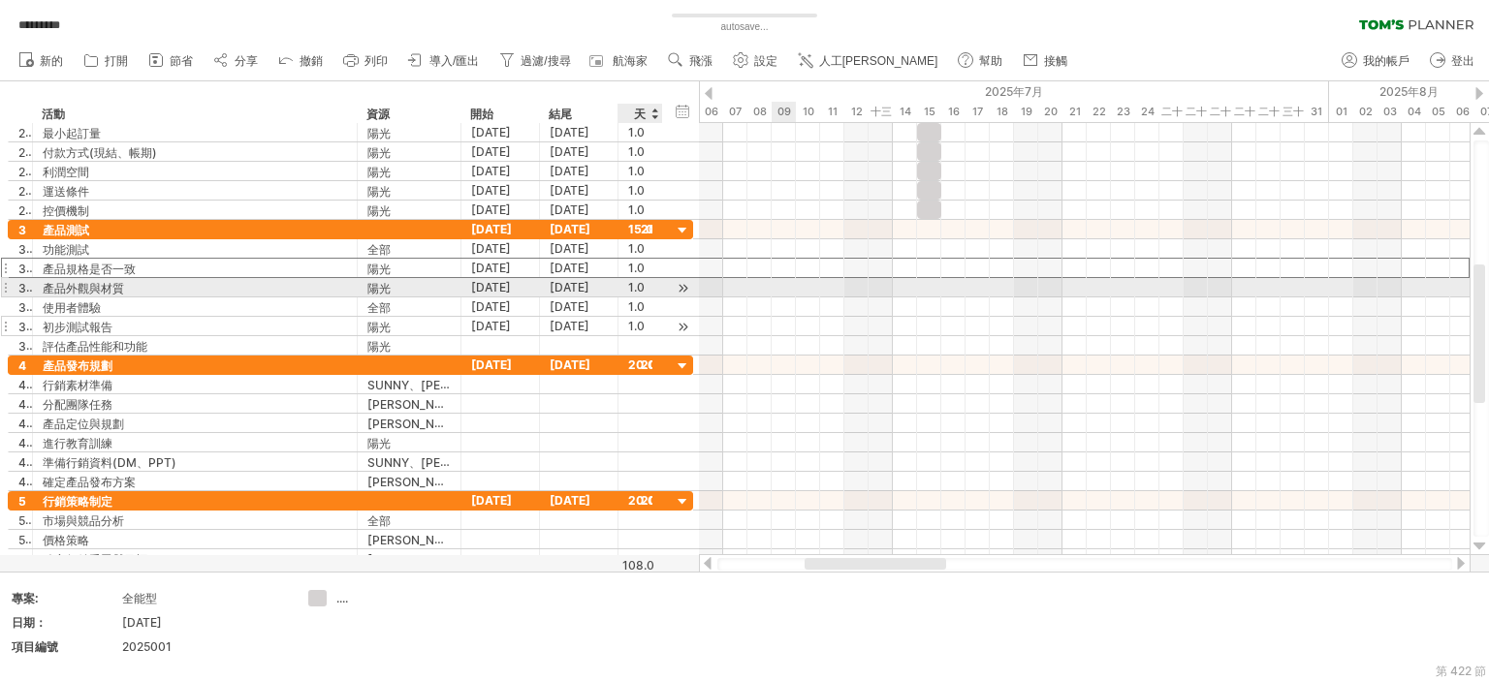
click at [637, 286] on font "1.0" at bounding box center [636, 287] width 16 height 15
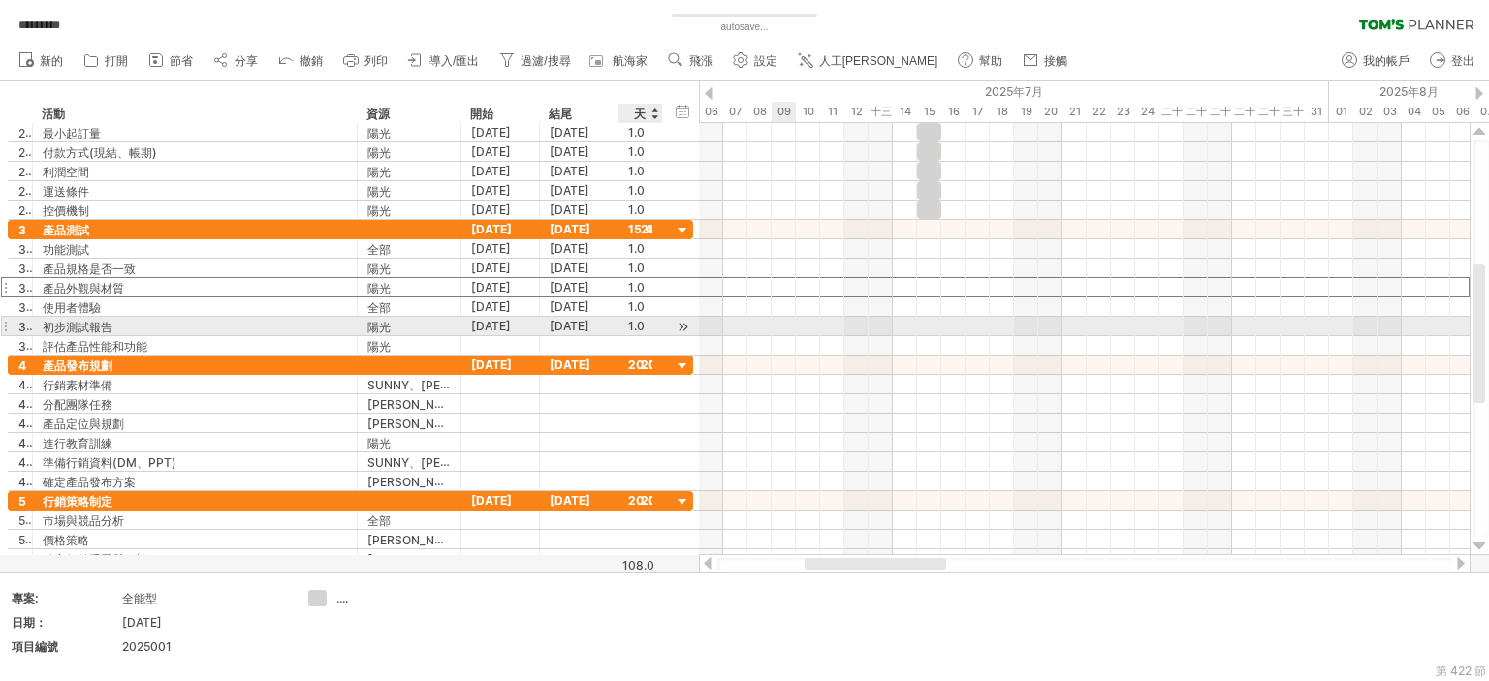
click at [634, 327] on font "1.0" at bounding box center [636, 326] width 16 height 15
click at [638, 323] on font "1.0" at bounding box center [636, 326] width 16 height 15
click at [659, 317] on div at bounding box center [660, 326] width 10 height 19
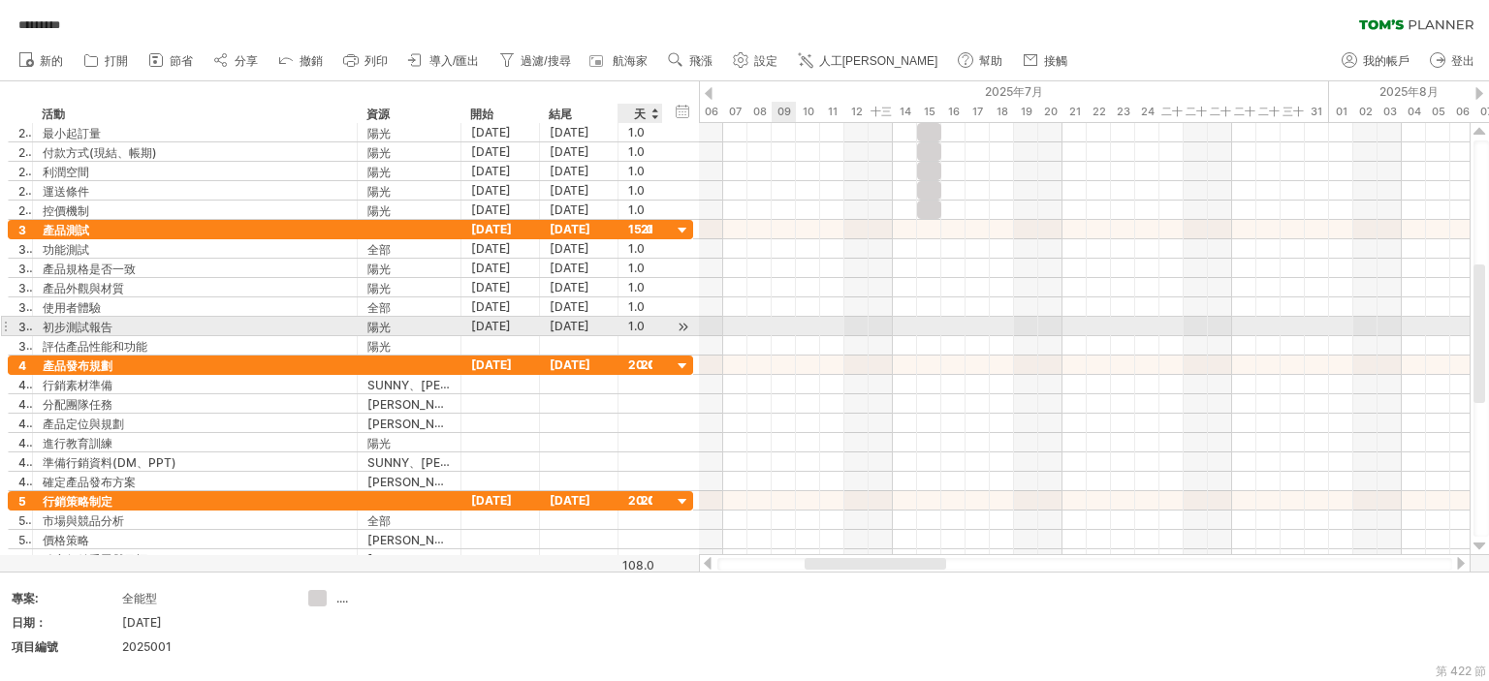
click at [655, 323] on div at bounding box center [660, 326] width 10 height 19
click at [640, 321] on font "1.0" at bounding box center [636, 326] width 16 height 15
click at [642, 323] on div "1.0" at bounding box center [640, 326] width 24 height 18
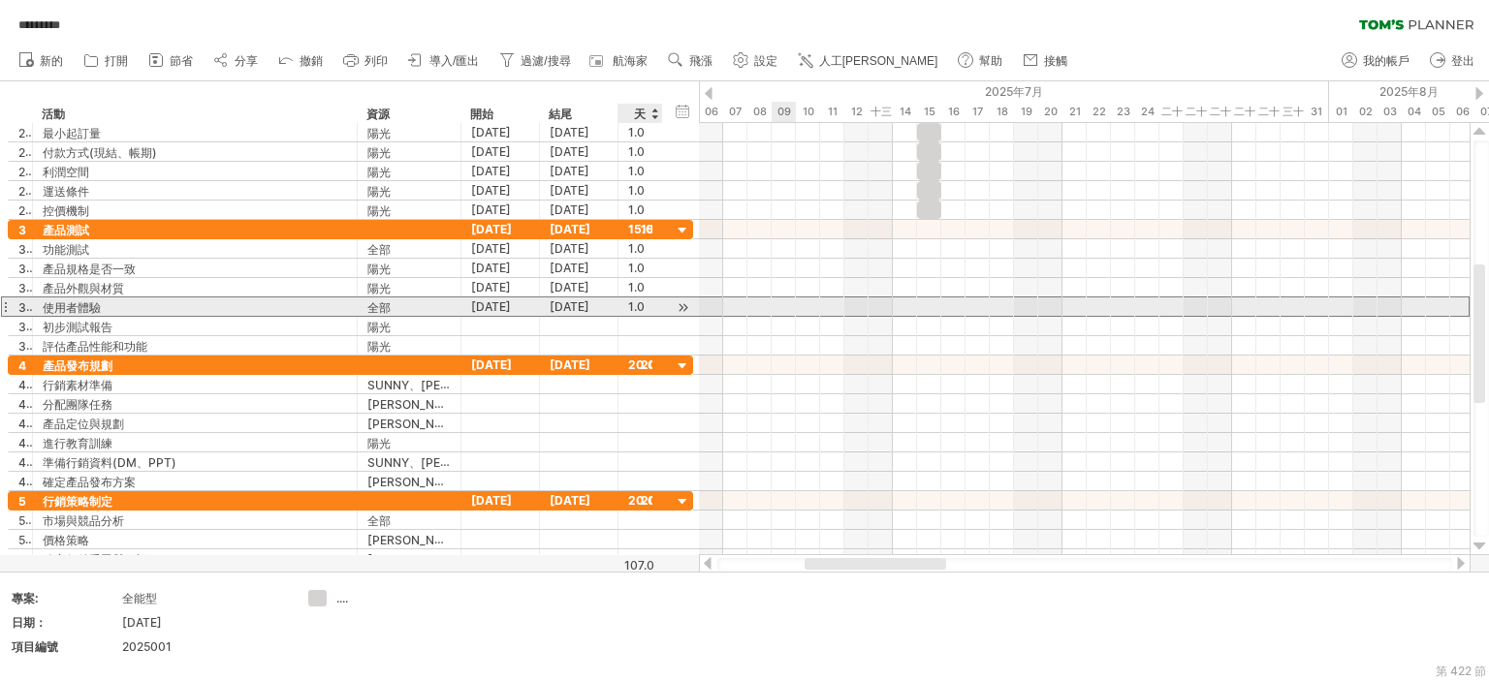
click at [635, 303] on font "1.0" at bounding box center [636, 306] width 16 height 15
click at [634, 303] on font "1.0" at bounding box center [636, 306] width 16 height 15
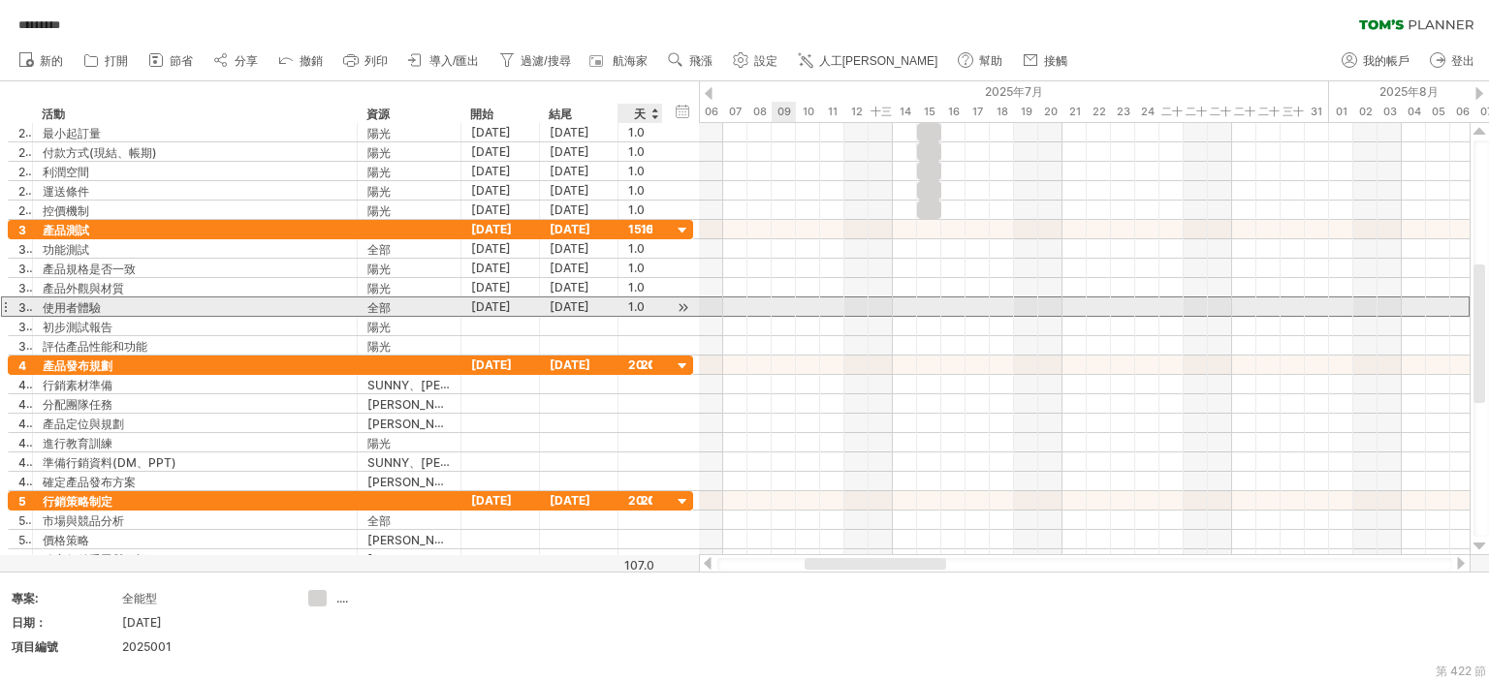
click at [635, 303] on font "1.0" at bounding box center [636, 306] width 16 height 15
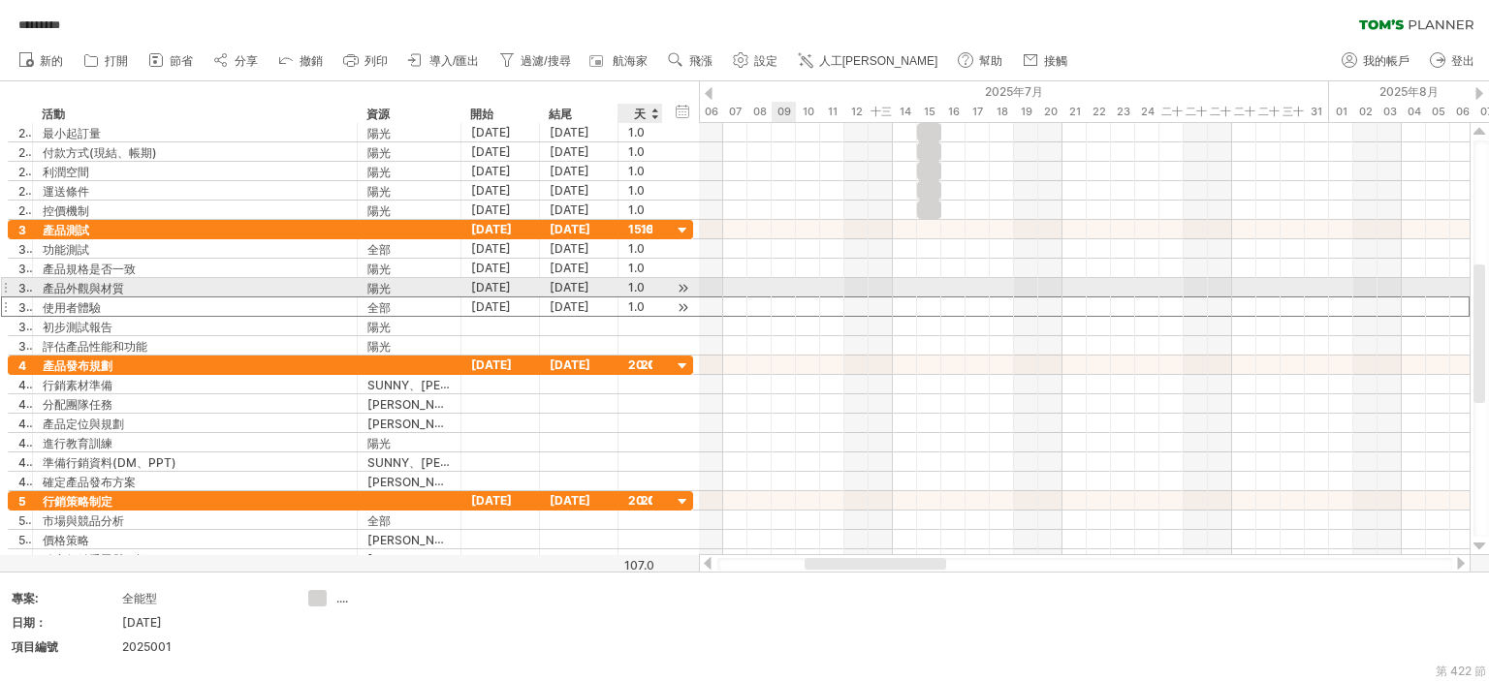
click at [634, 299] on font "1.0" at bounding box center [636, 306] width 16 height 15
click at [636, 299] on font "1.0" at bounding box center [636, 306] width 16 height 15
click at [630, 289] on font "1.0" at bounding box center [636, 287] width 16 height 15
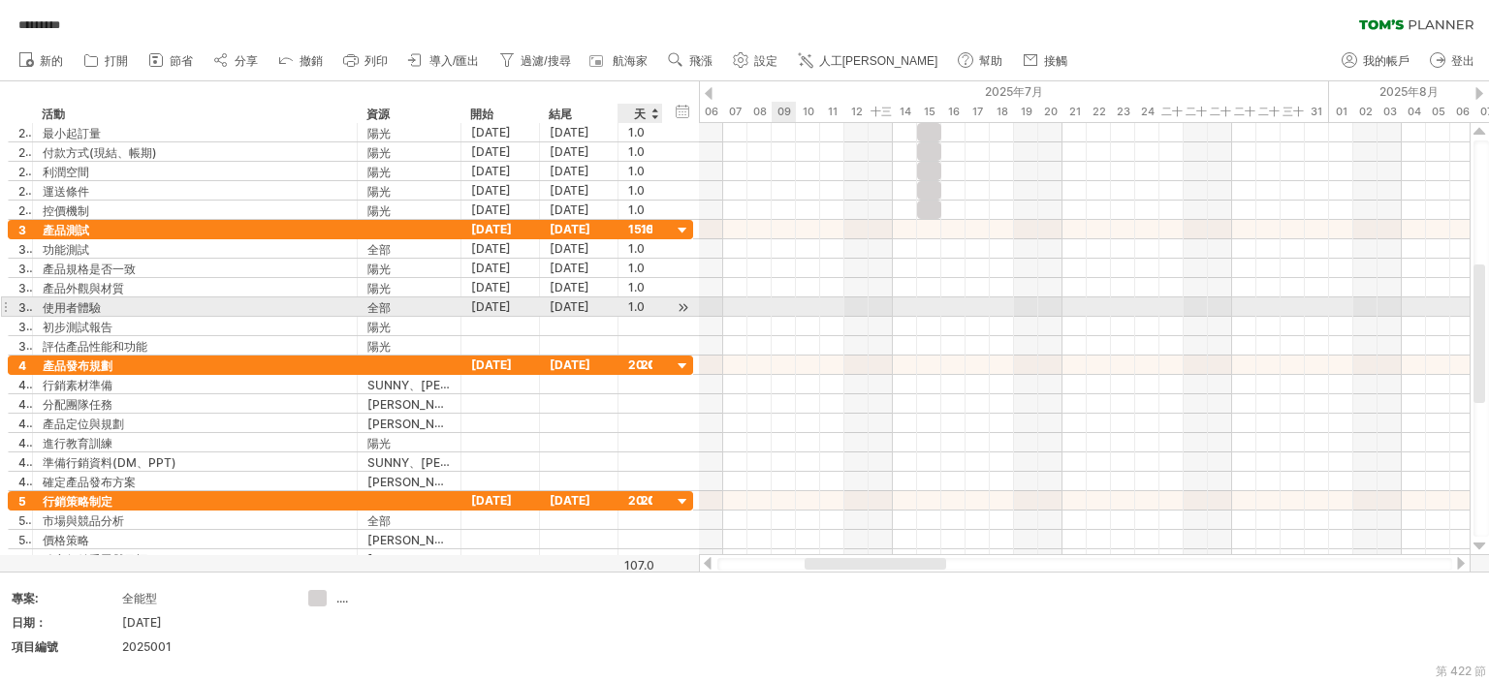
click at [635, 303] on font "1.0" at bounding box center [636, 306] width 16 height 15
click at [636, 303] on font "1.0" at bounding box center [636, 306] width 16 height 15
click at [628, 303] on font "1.0" at bounding box center [636, 306] width 16 height 15
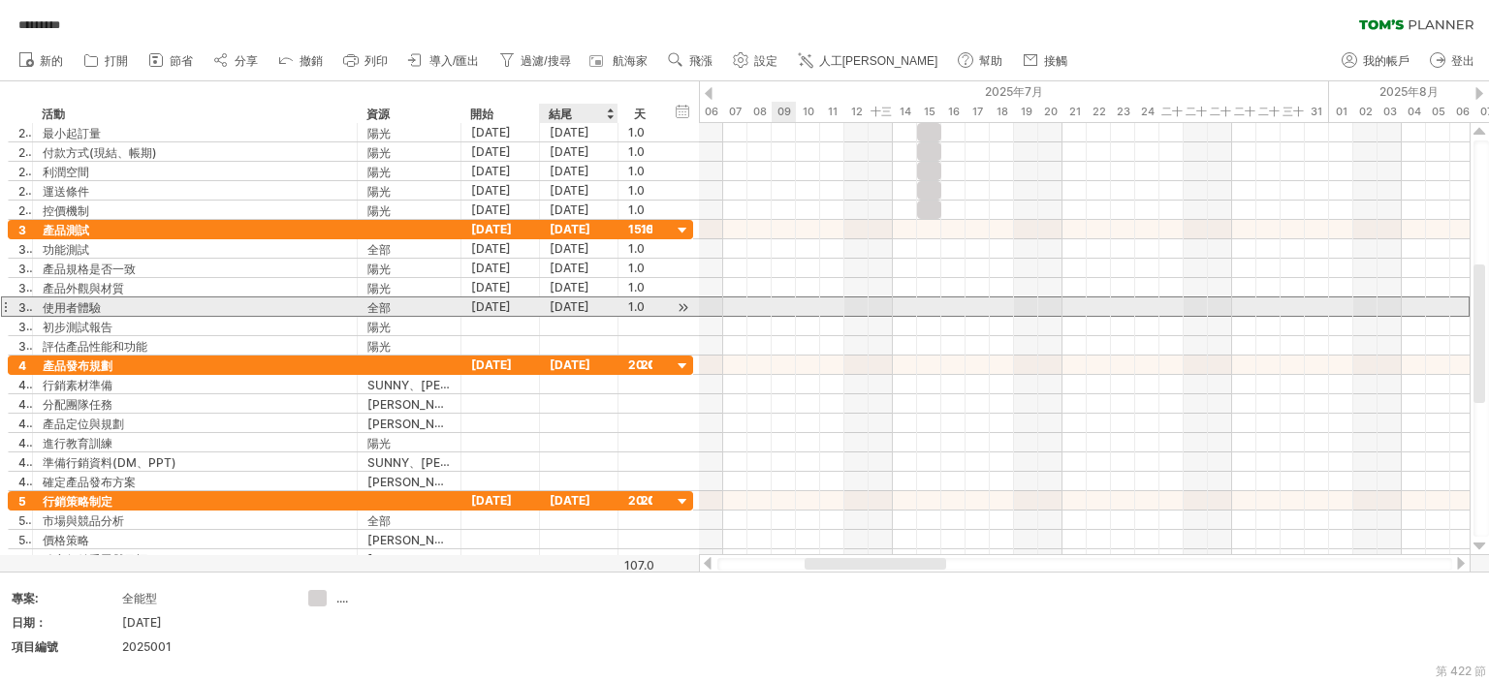
click at [628, 303] on font "1.0" at bounding box center [636, 306] width 16 height 15
click at [643, 304] on div "1.0" at bounding box center [640, 307] width 24 height 18
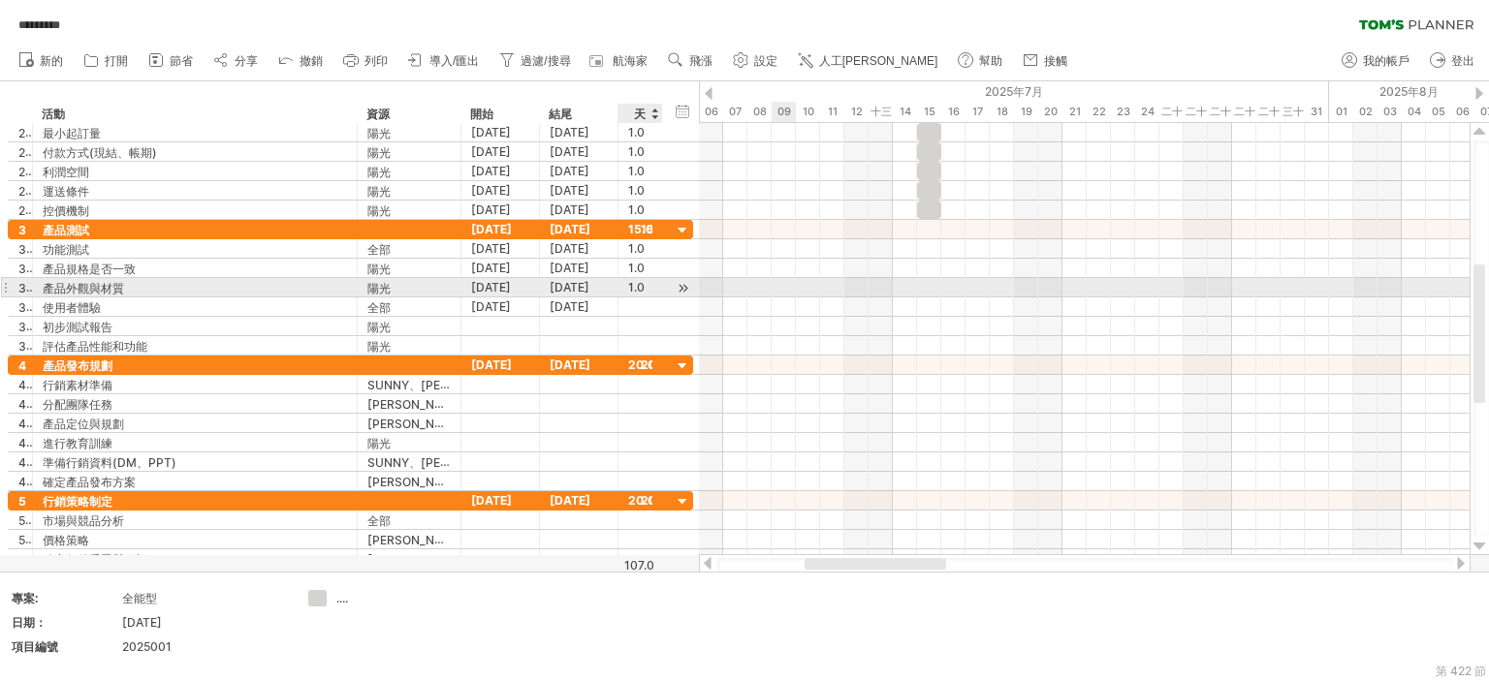
click at [636, 284] on font "1.0" at bounding box center [636, 287] width 16 height 15
click at [636, 286] on font "1.0" at bounding box center [636, 287] width 16 height 15
click at [636, 287] on font "1.0" at bounding box center [636, 287] width 16 height 15
click at [635, 285] on font "1.0" at bounding box center [636, 287] width 16 height 15
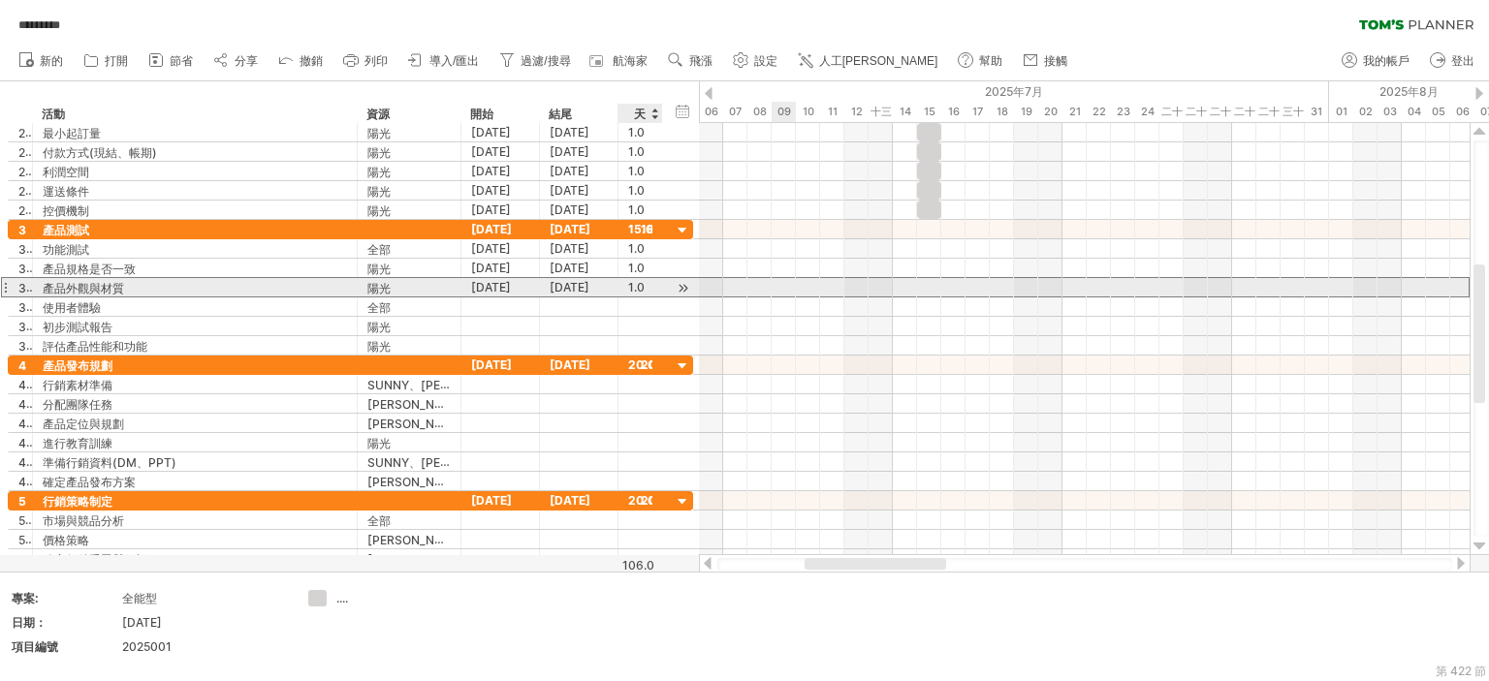
click at [635, 285] on font "1.0" at bounding box center [636, 287] width 16 height 15
drag, startPoint x: 627, startPoint y: 279, endPoint x: 652, endPoint y: 289, distance: 27.0
click at [652, 289] on div "1.0 1.0" at bounding box center [640, 287] width 45 height 18
click at [651, 289] on div "1.0 1.0" at bounding box center [640, 287] width 45 height 18
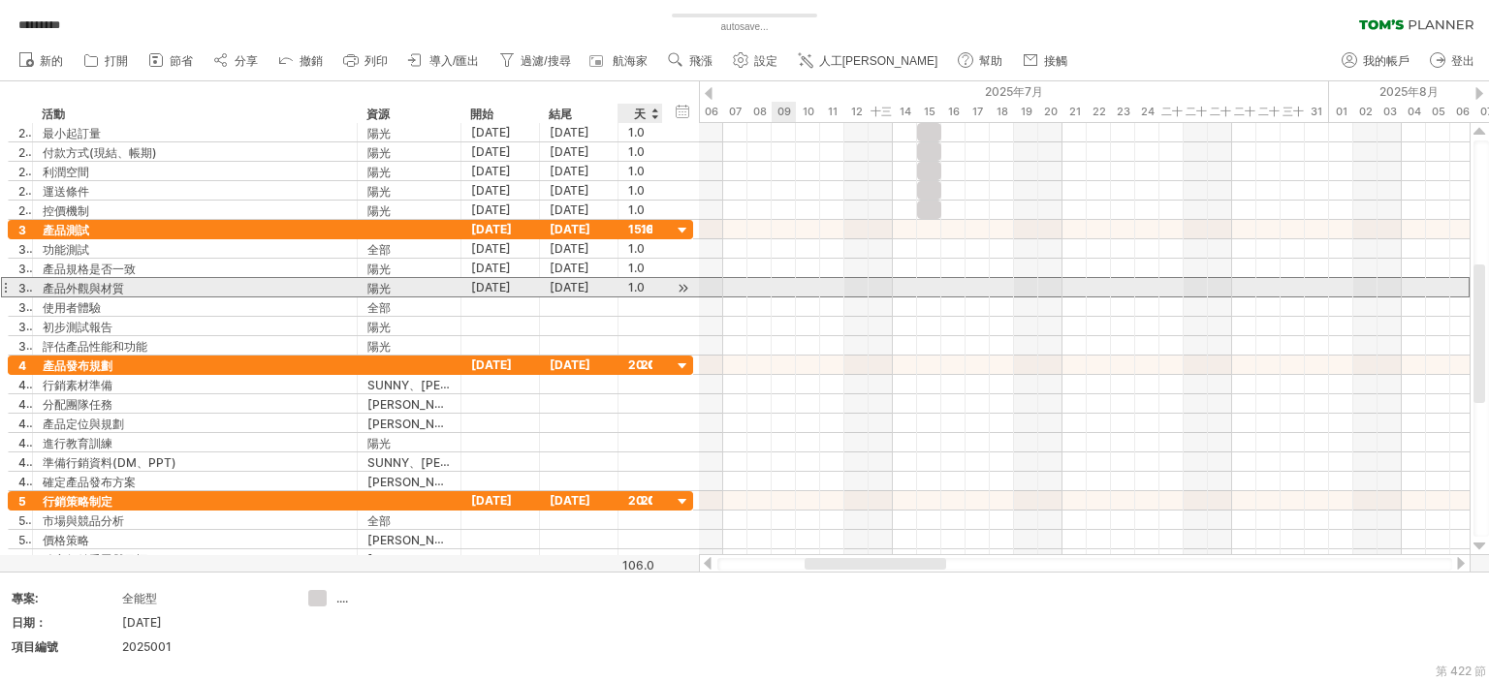
click at [647, 286] on div "1.0" at bounding box center [640, 287] width 24 height 18
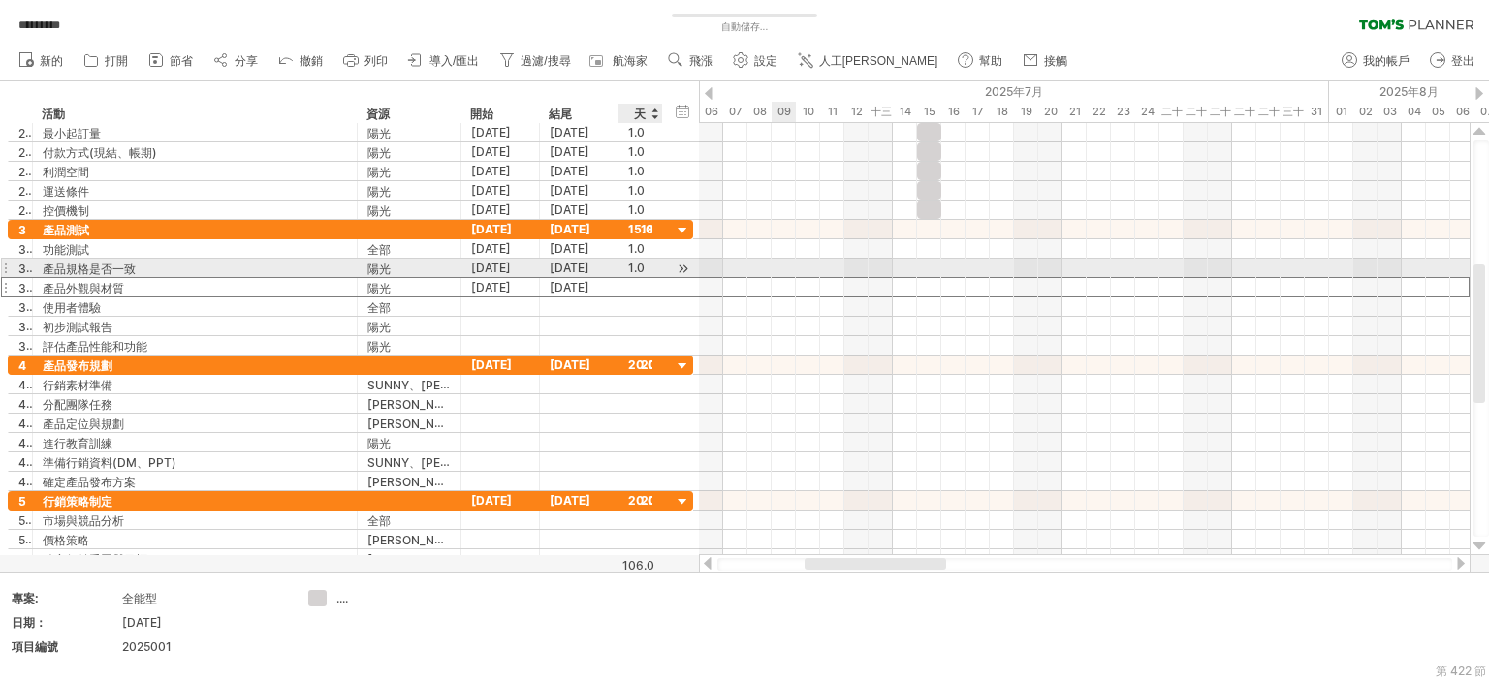
click at [639, 261] on font "1.0" at bounding box center [636, 268] width 16 height 15
click at [640, 262] on font "1.0" at bounding box center [636, 268] width 16 height 15
click at [642, 263] on div "1.0" at bounding box center [640, 268] width 24 height 18
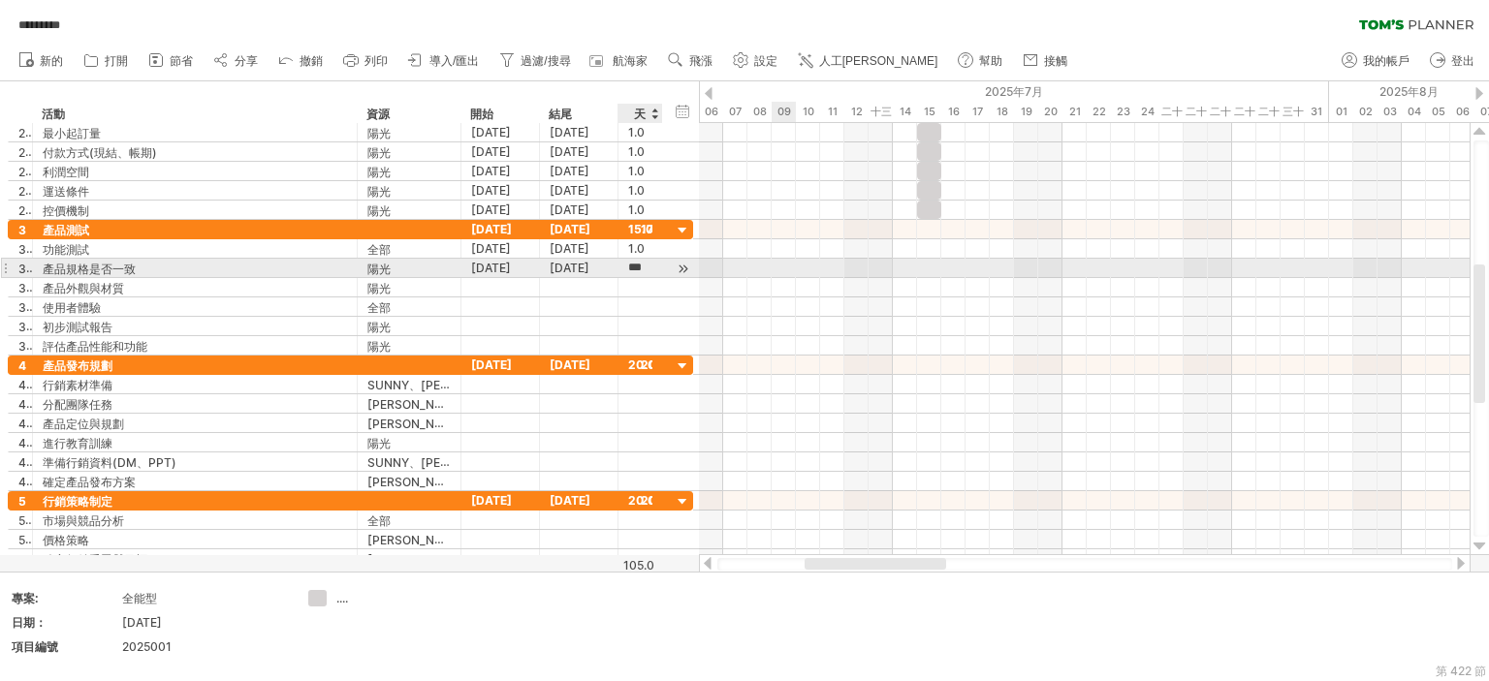
click at [642, 263] on div "***" at bounding box center [640, 268] width 24 height 18
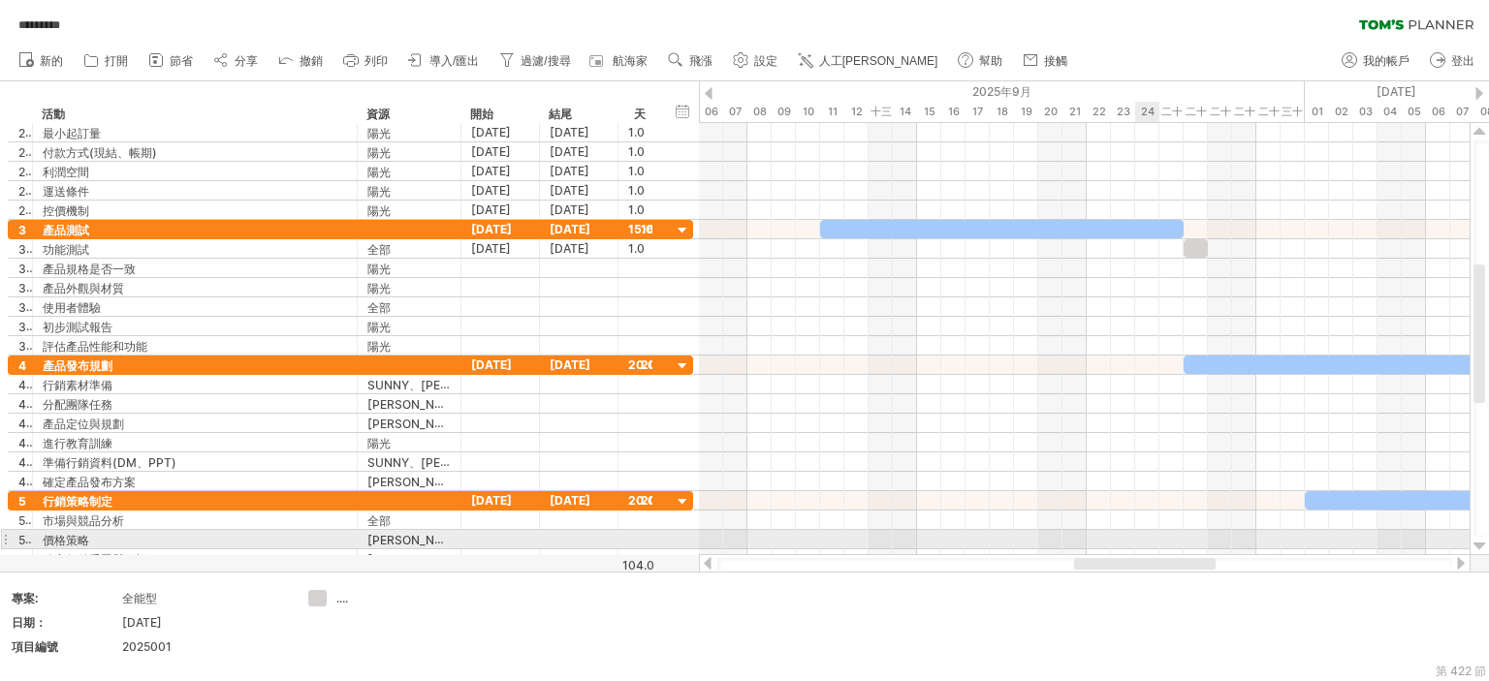
drag, startPoint x: 886, startPoint y: 566, endPoint x: 1155, endPoint y: 544, distance: 270.3
click at [1155, 544] on div "嘗試造訪 [DOMAIN_NAME] 再次連接... 0% 自動儲存... ********* 清除過濾器 重新套用濾鏡 新的 1" at bounding box center [744, 340] width 1489 height 681
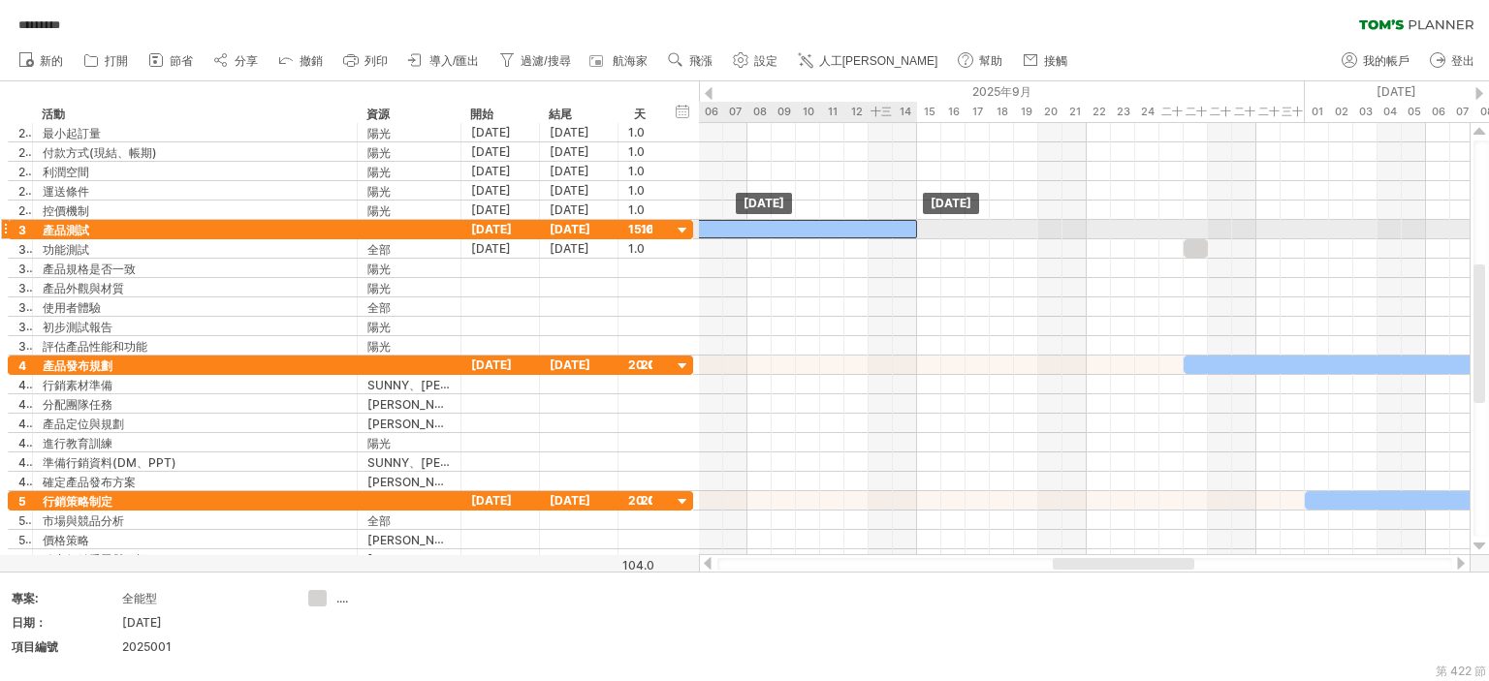
drag, startPoint x: 977, startPoint y: 228, endPoint x: 1029, endPoint y: 672, distance: 446.9
click at [709, 228] on div at bounding box center [734, 229] width 363 height 18
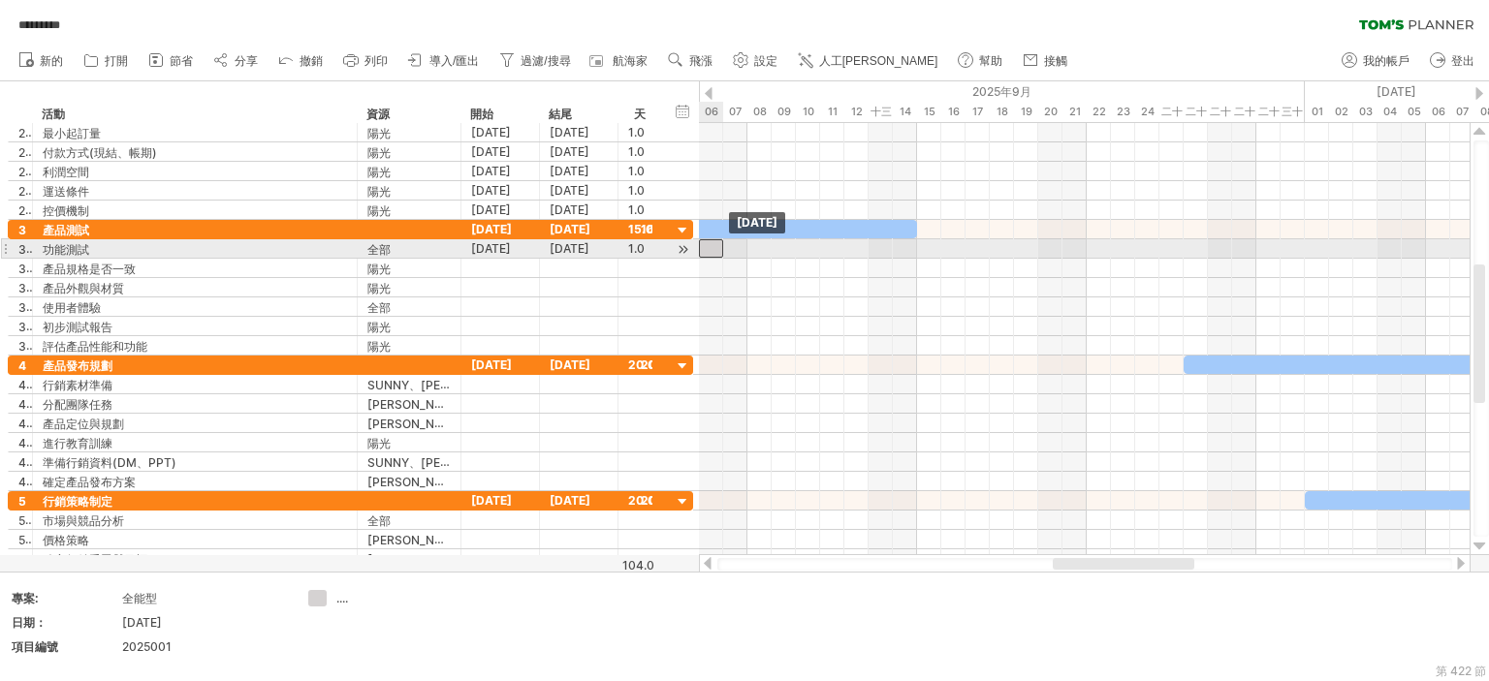
drag, startPoint x: 1190, startPoint y: 246, endPoint x: 713, endPoint y: 251, distance: 476.8
click at [705, 239] on div at bounding box center [711, 248] width 24 height 18
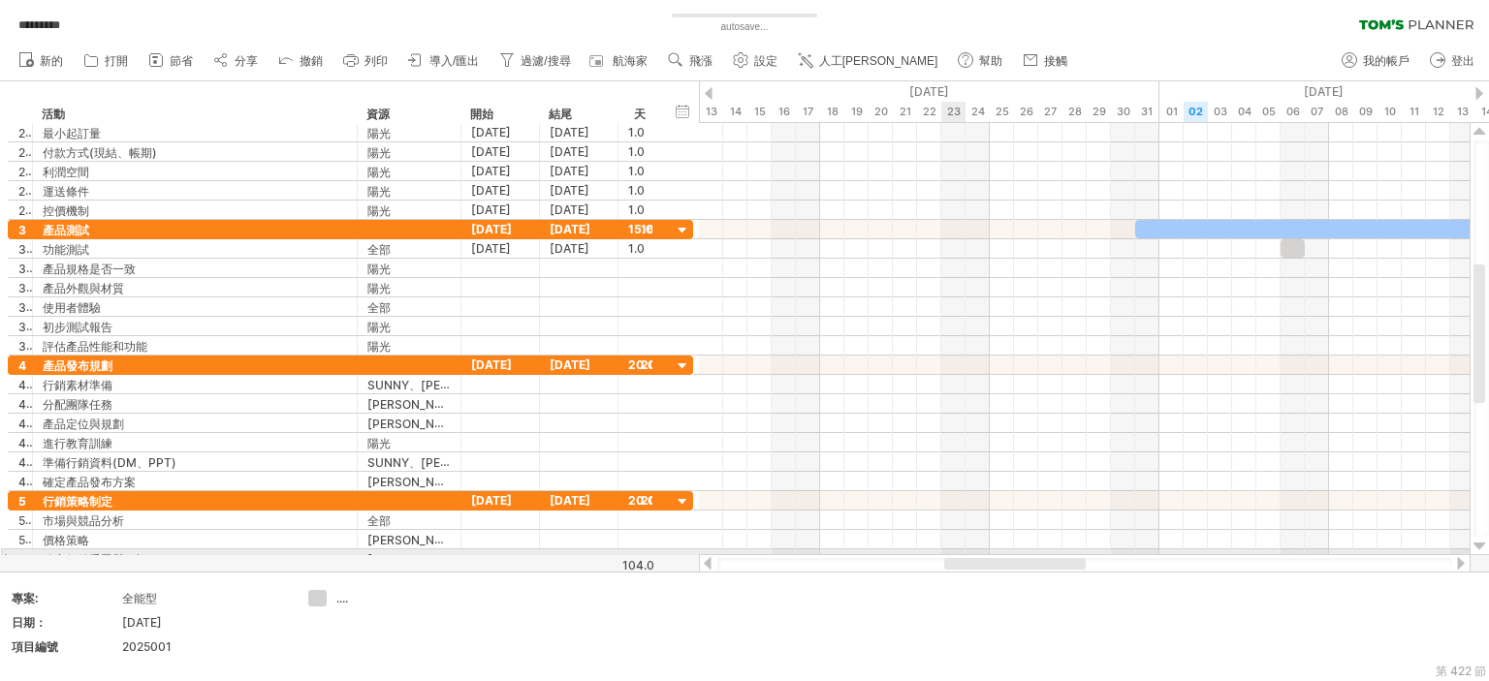
drag, startPoint x: 1147, startPoint y: 556, endPoint x: 958, endPoint y: 550, distance: 190.0
click at [958, 550] on div "嘗試造訪 [DOMAIN_NAME] 再次連接... 0% autosave... ********* 清除過濾器 重新套用濾鏡 新的" at bounding box center [744, 340] width 1489 height 681
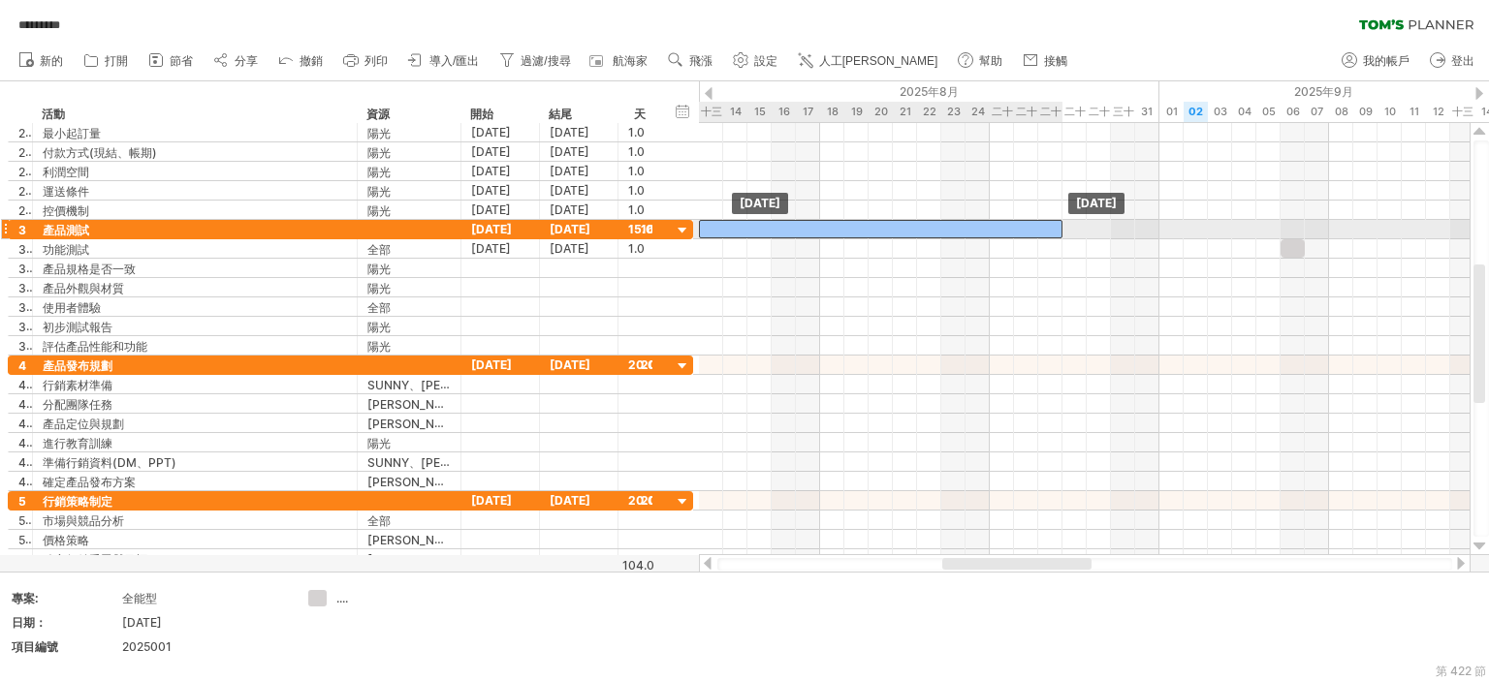
drag, startPoint x: 1170, startPoint y: 228, endPoint x: 729, endPoint y: 232, distance: 441.0
click at [729, 232] on div at bounding box center [880, 229] width 363 height 18
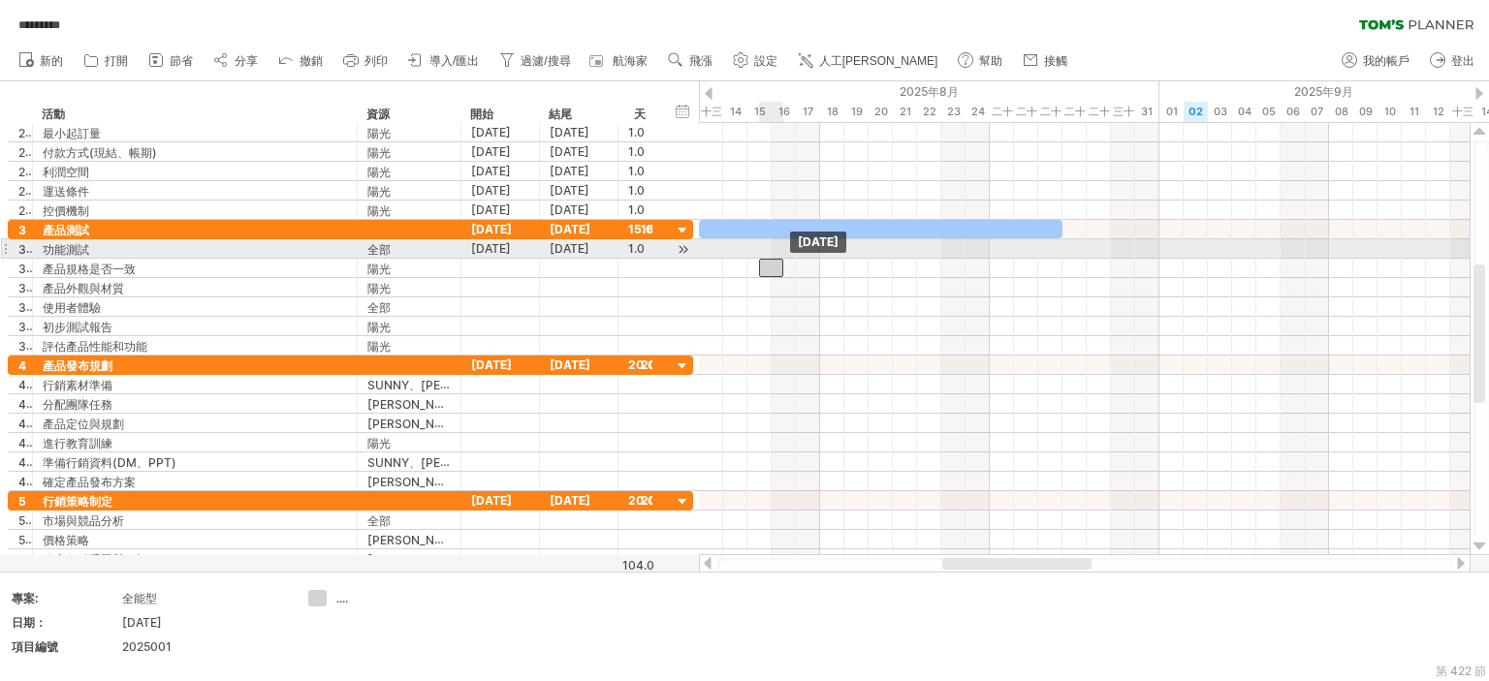
drag, startPoint x: 1290, startPoint y: 247, endPoint x: 773, endPoint y: 259, distance: 516.7
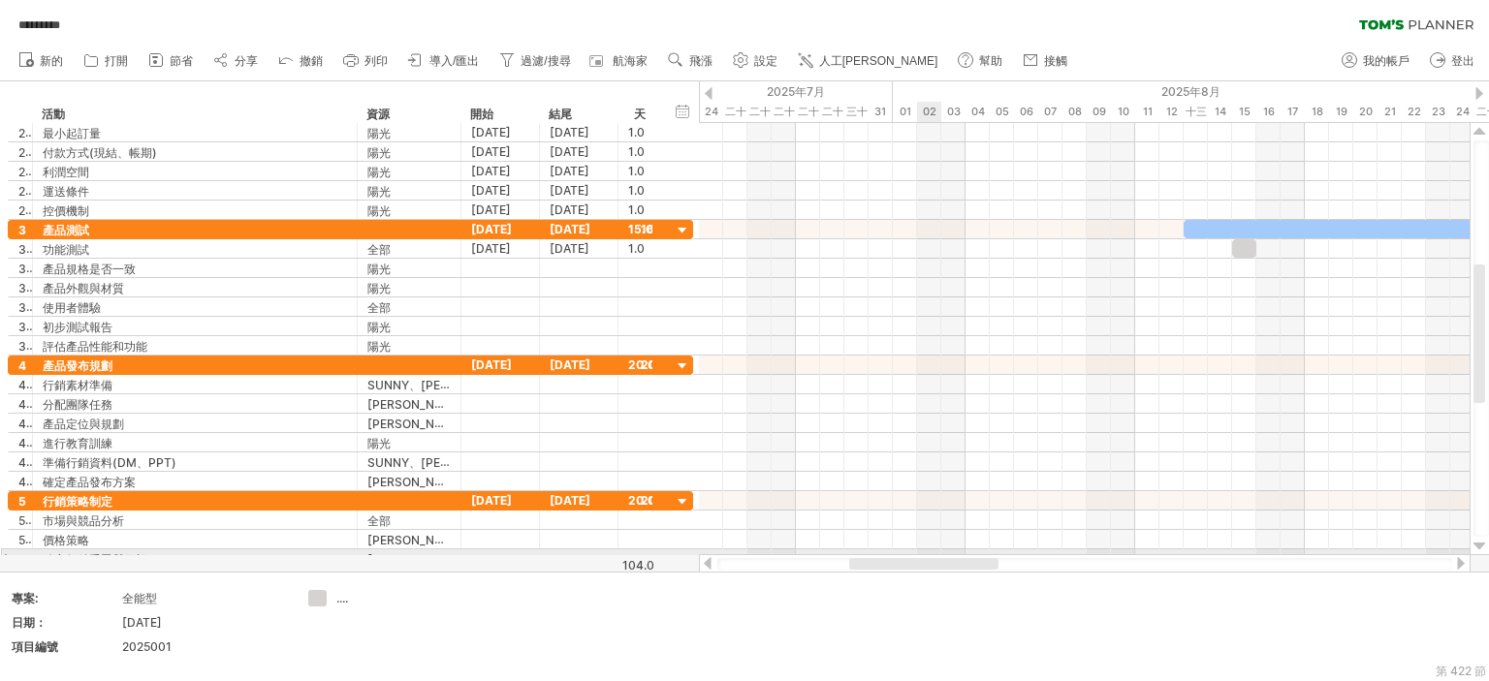
drag, startPoint x: 1170, startPoint y: 541, endPoint x: 918, endPoint y: 551, distance: 252.2
click at [918, 551] on div "嘗試造訪 [DOMAIN_NAME] 再次連接... 0% 自動儲存... ********* 清除過濾器 重新套用濾鏡 新的 1" at bounding box center [744, 340] width 1489 height 681
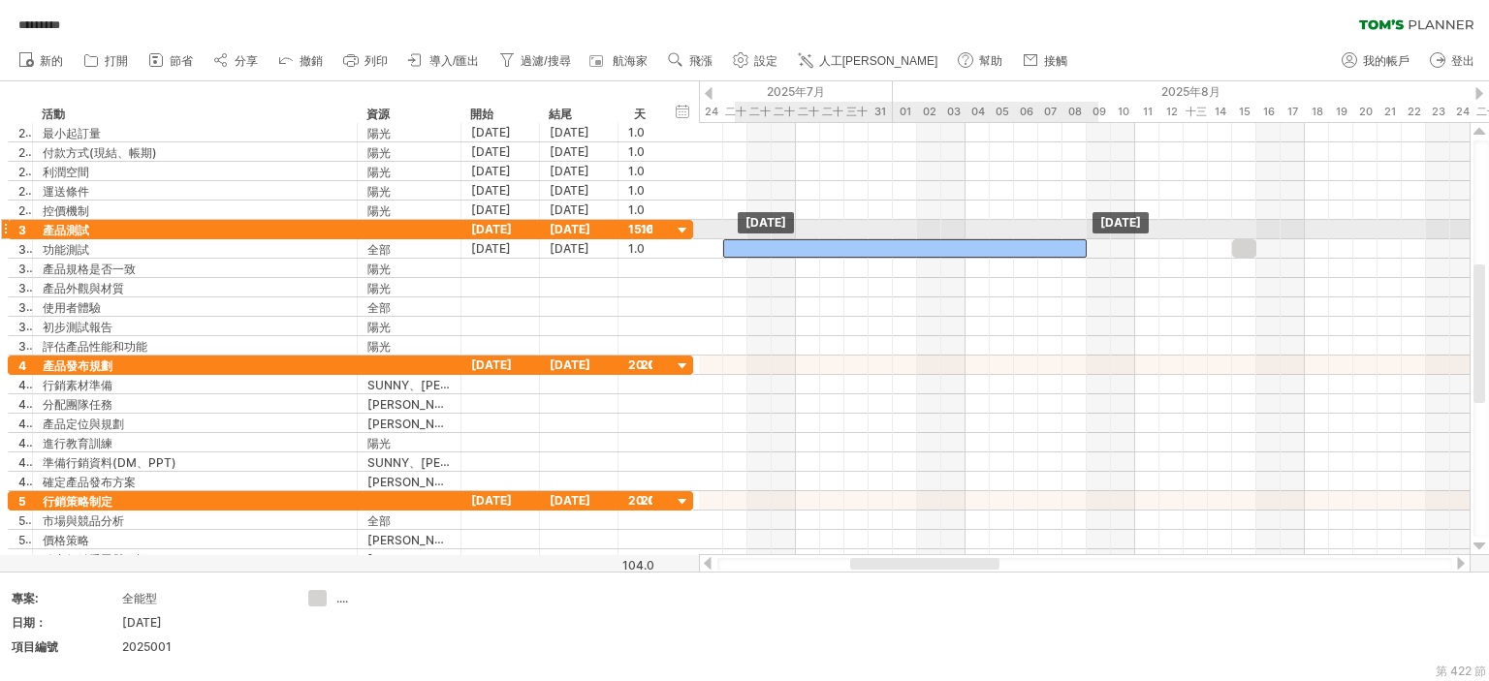
drag, startPoint x: 1221, startPoint y: 224, endPoint x: 801, endPoint y: 235, distance: 420.7
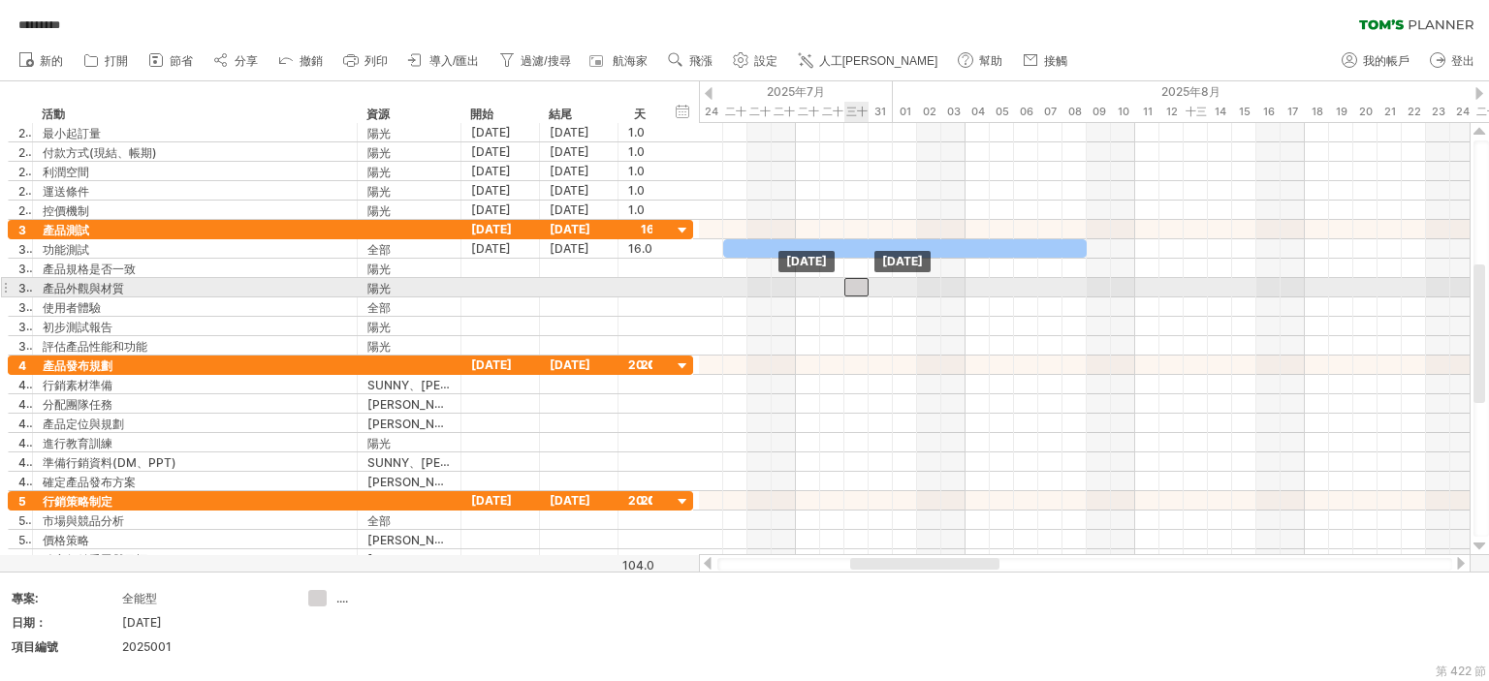
drag, startPoint x: 1248, startPoint y: 243, endPoint x: 857, endPoint y: 278, distance: 393.1
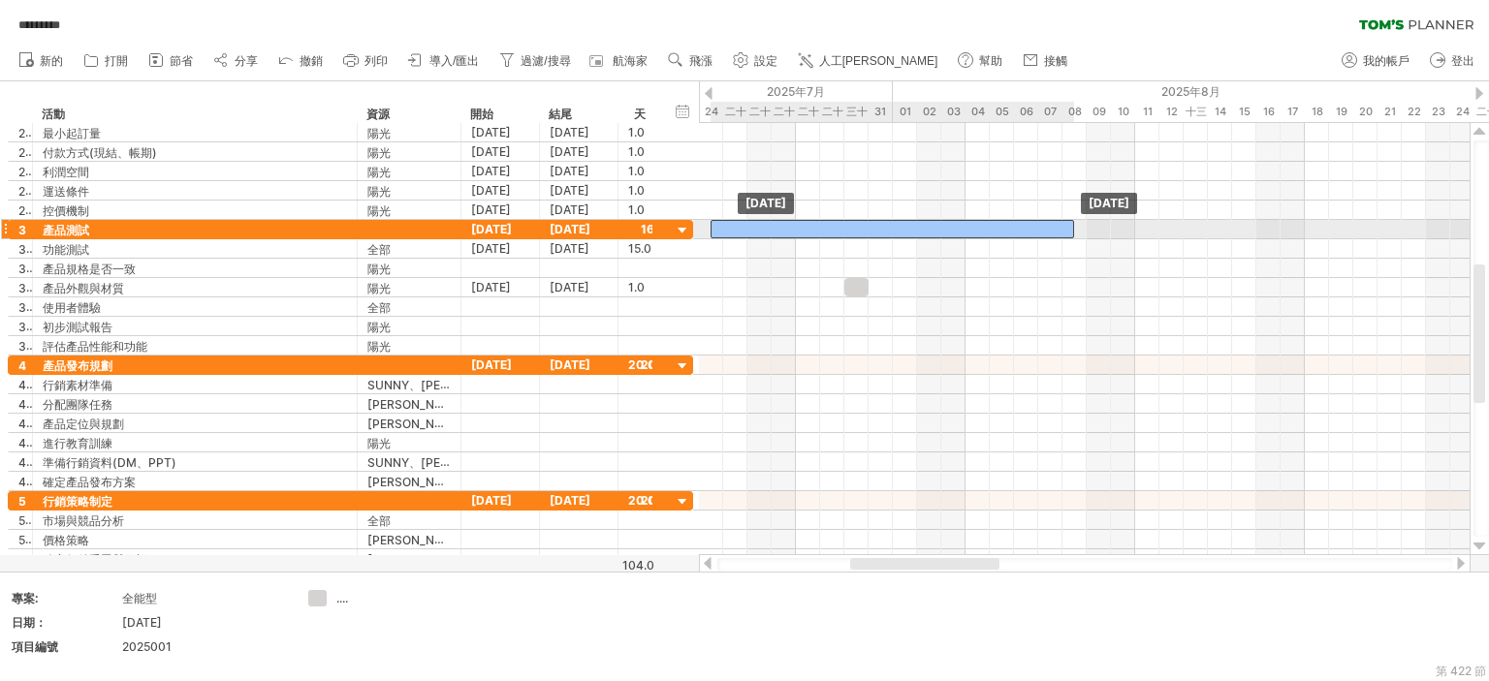
drag, startPoint x: 825, startPoint y: 244, endPoint x: 813, endPoint y: 226, distance: 21.8
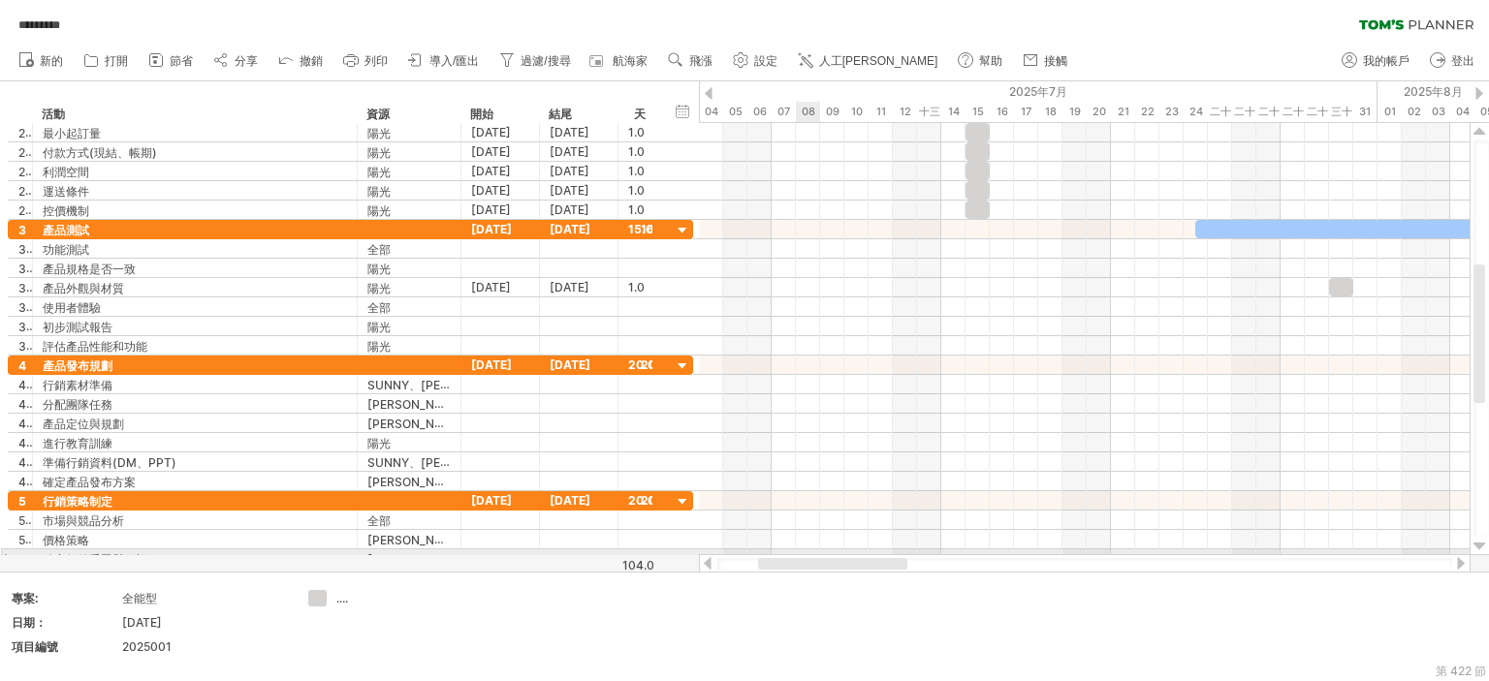
drag, startPoint x: 905, startPoint y: 560, endPoint x: 810, endPoint y: 553, distance: 95.2
click at [810, 553] on div "嘗試造訪 [DOMAIN_NAME] 再次連接... 0% 自動儲存... ********* 清除過濾器 重新套用濾鏡 新的 1" at bounding box center [744, 340] width 1489 height 681
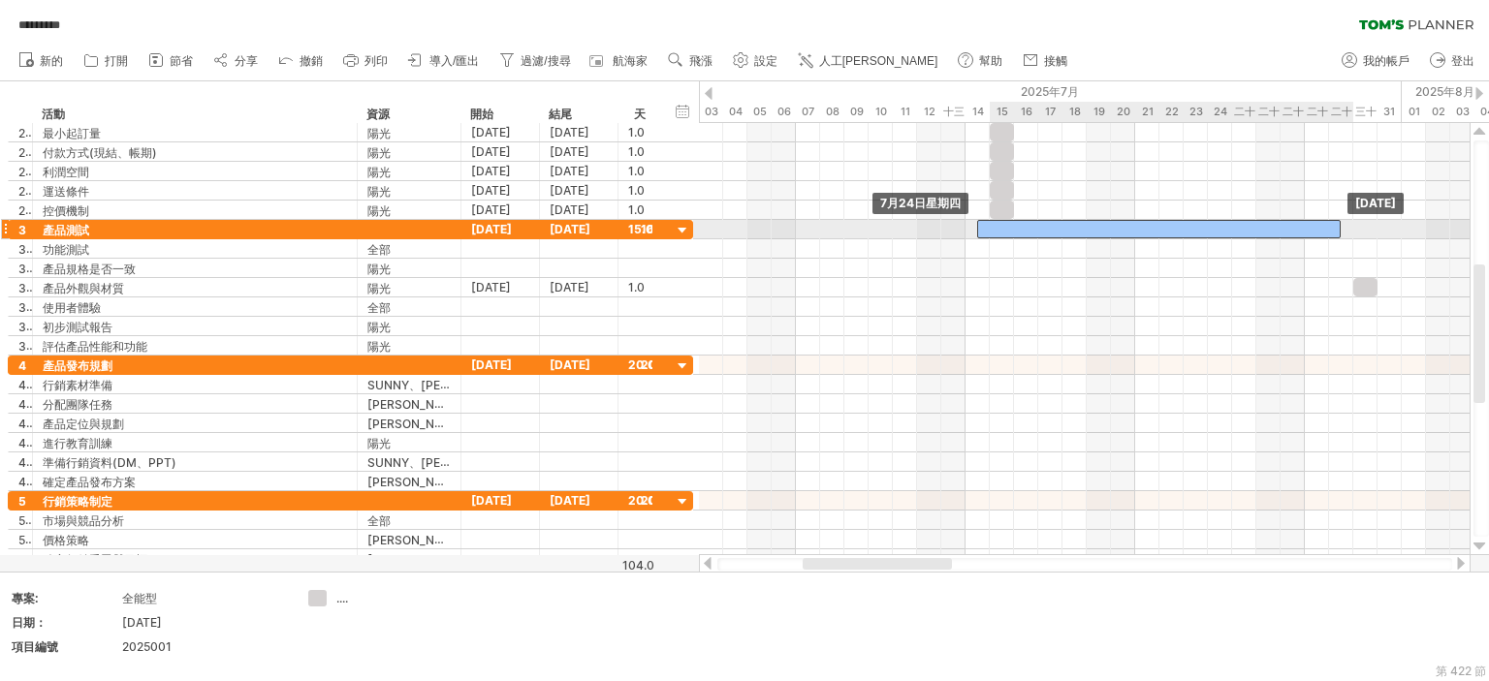
drag, startPoint x: 1243, startPoint y: 224, endPoint x: 1002, endPoint y: 229, distance: 241.4
click at [1002, 229] on div at bounding box center [1158, 229] width 363 height 18
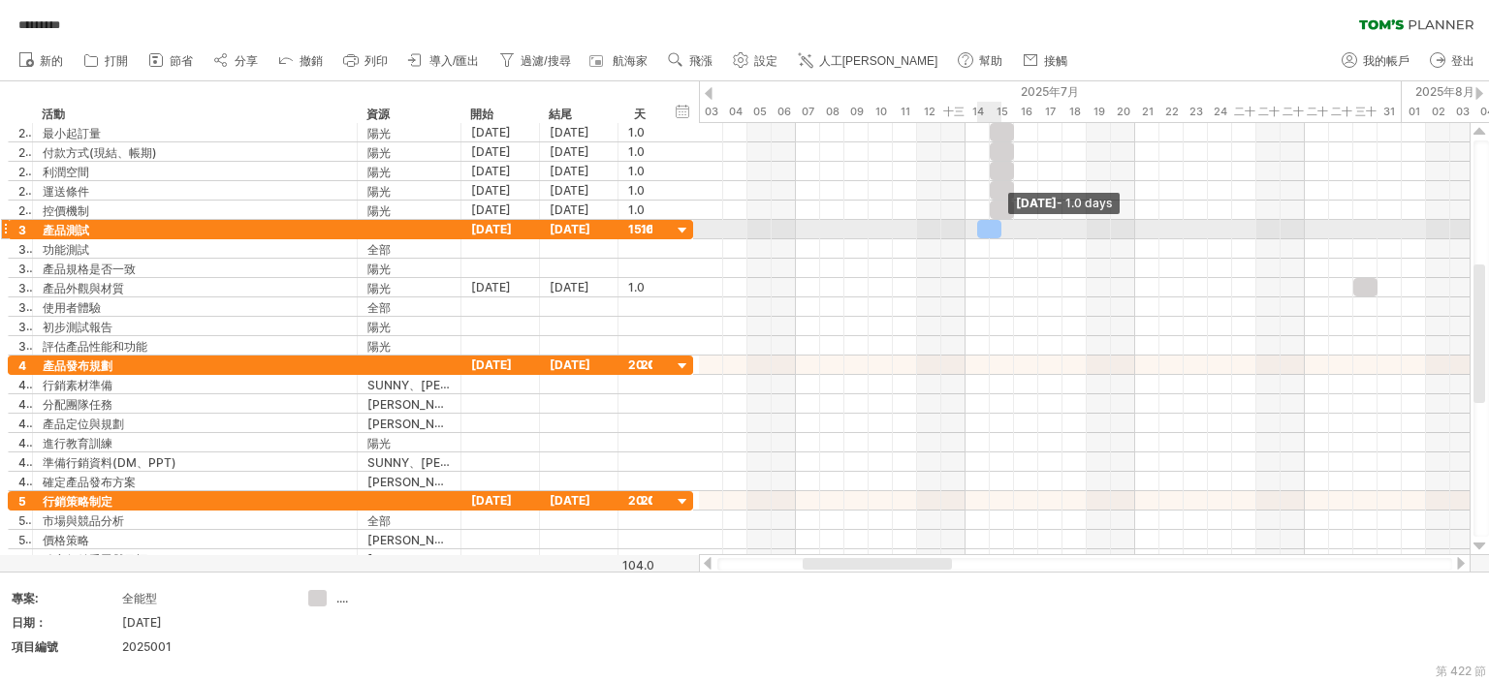
drag, startPoint x: 1336, startPoint y: 228, endPoint x: 1000, endPoint y: 222, distance: 336.3
click at [1000, 222] on span at bounding box center [1001, 229] width 8 height 18
drag, startPoint x: 989, startPoint y: 230, endPoint x: 1003, endPoint y: 230, distance: 13.6
click at [1003, 230] on div at bounding box center [1001, 229] width 24 height 18
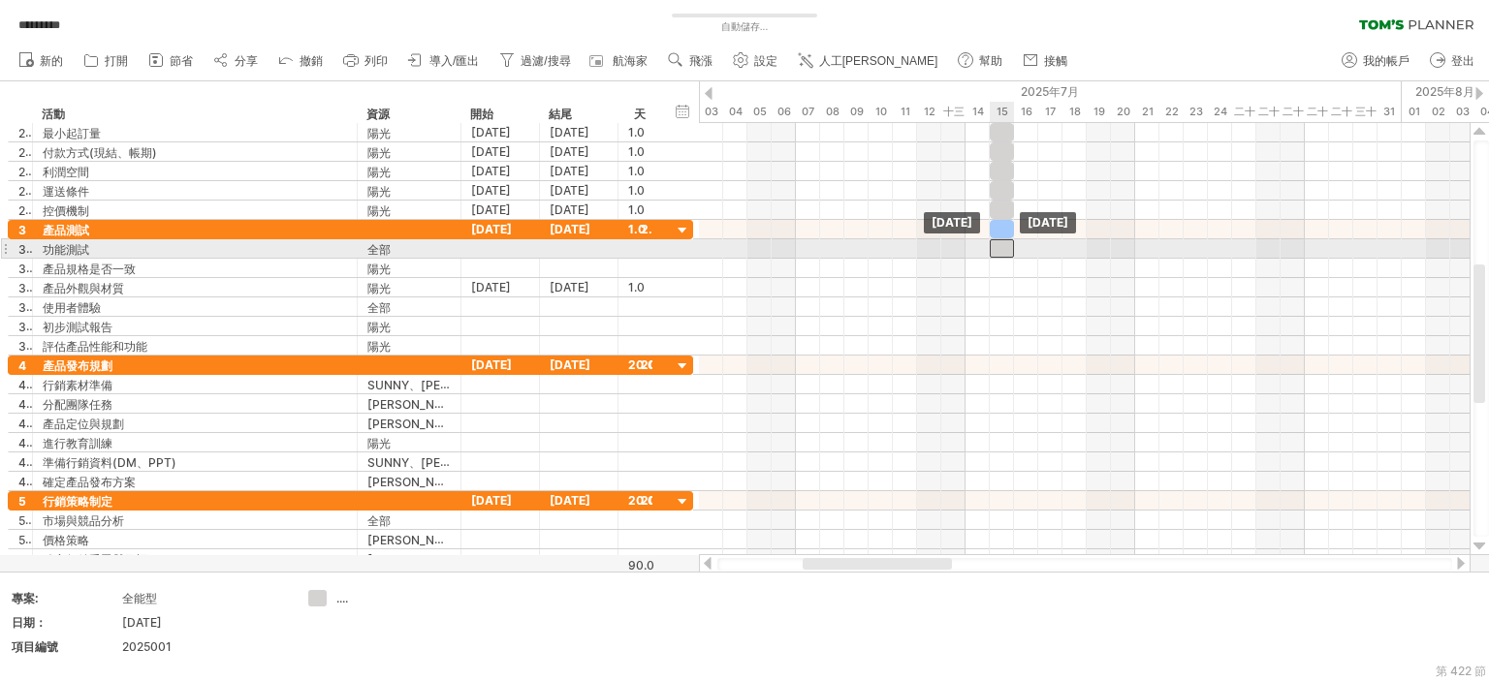
drag, startPoint x: 1366, startPoint y: 280, endPoint x: 999, endPoint y: 247, distance: 368.8
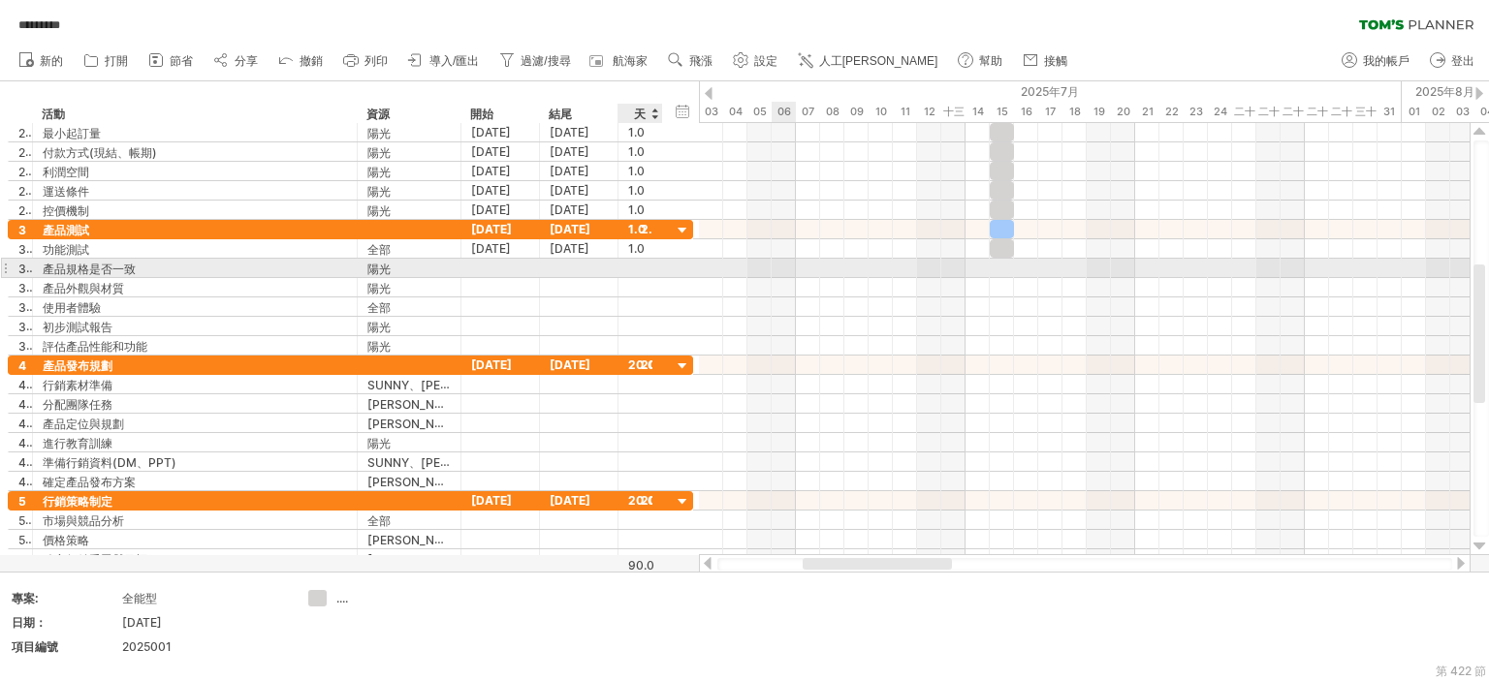
click at [650, 262] on div at bounding box center [640, 268] width 24 height 18
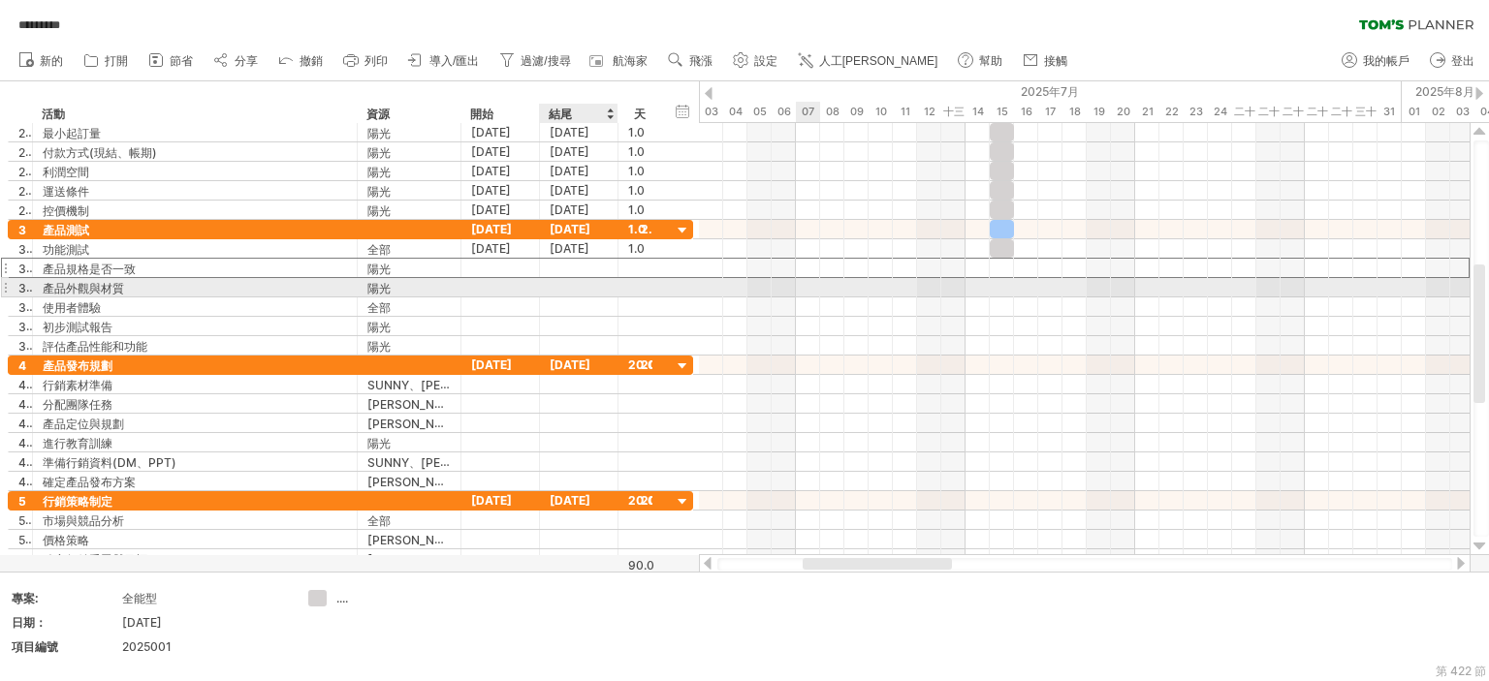
type input "*"
click at [637, 286] on div at bounding box center [640, 287] width 24 height 18
click at [632, 304] on div at bounding box center [640, 307] width 24 height 18
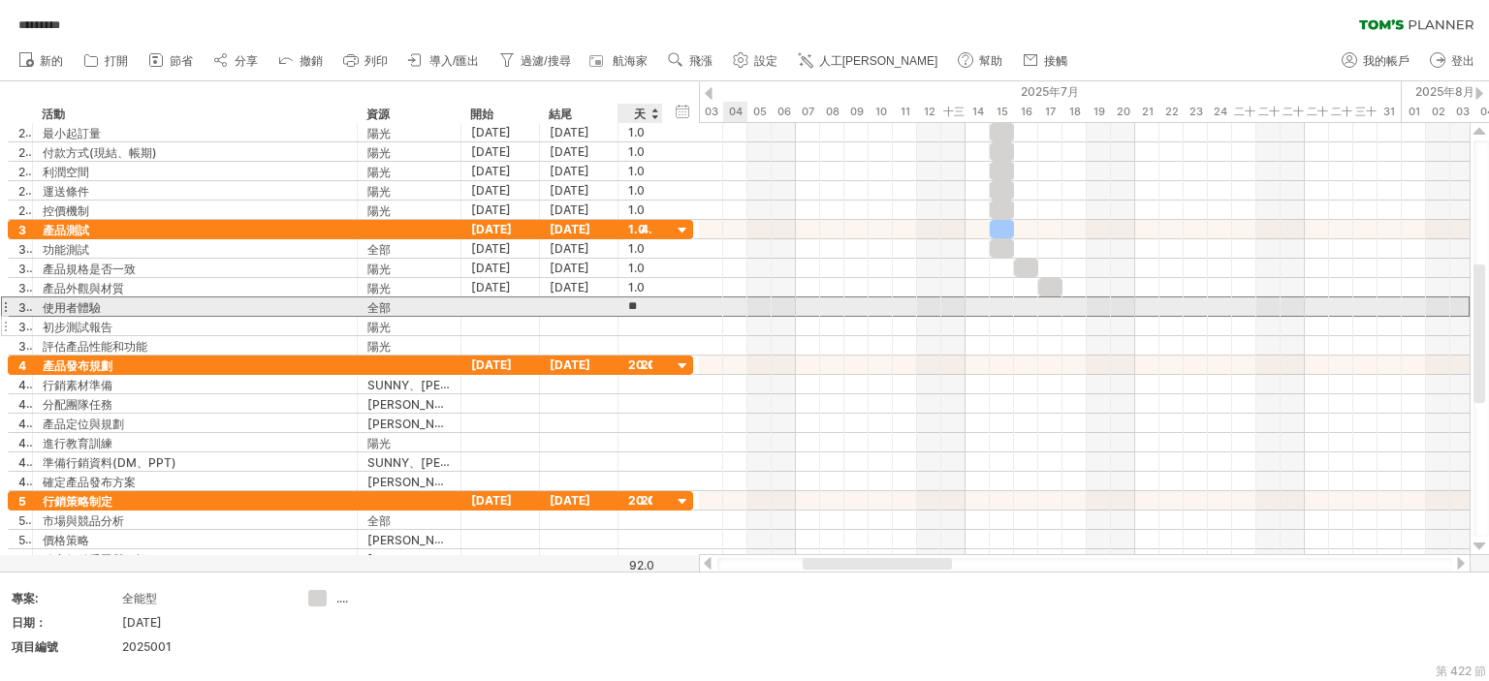
click at [634, 325] on div at bounding box center [640, 326] width 24 height 18
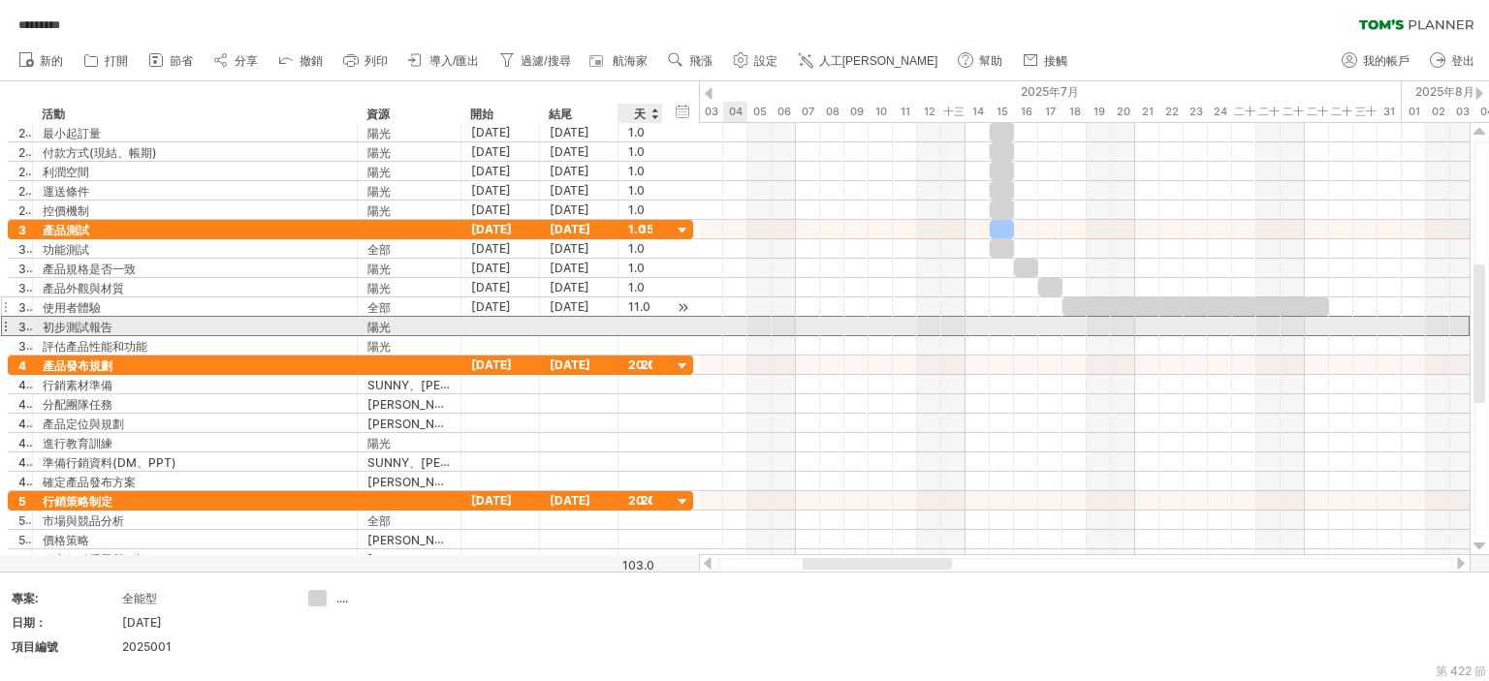
type input "*"
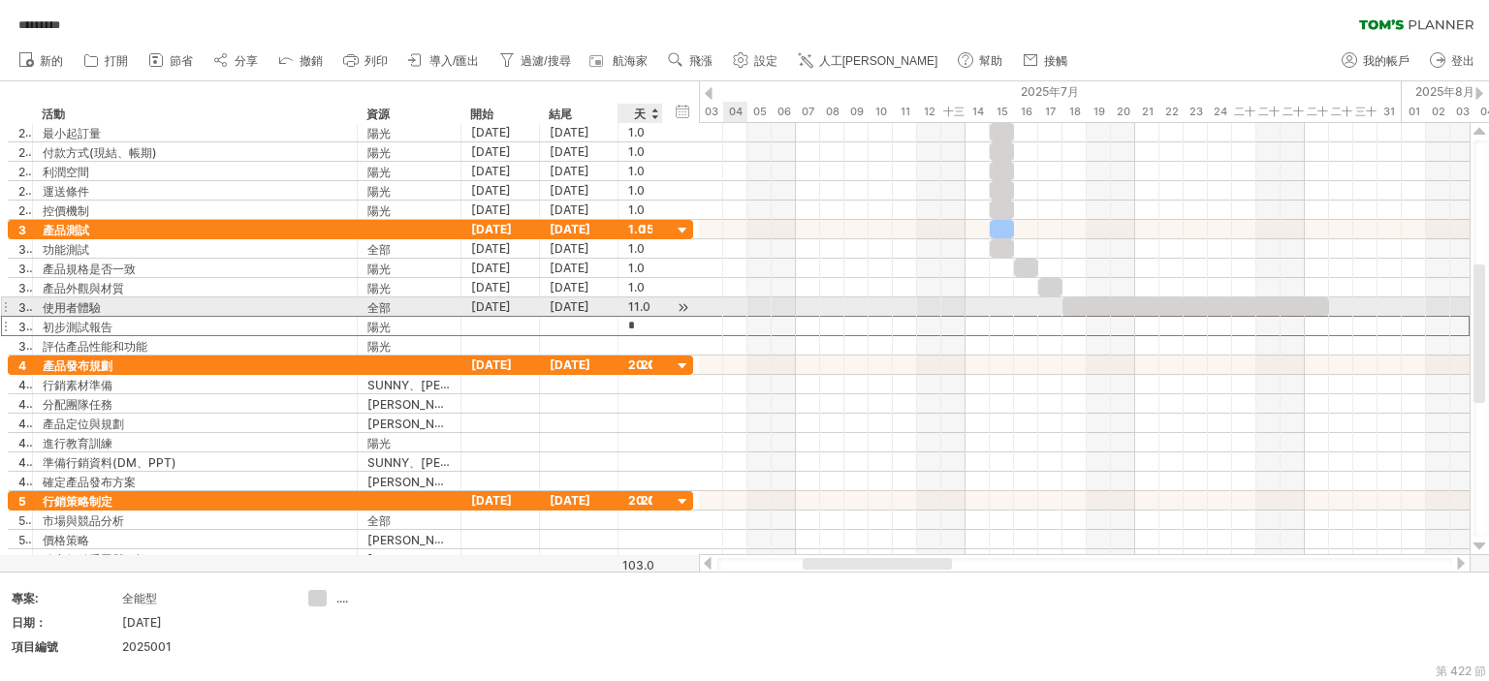
click at [636, 302] on font "11.0" at bounding box center [639, 306] width 22 height 15
click at [639, 304] on font "11.0" at bounding box center [639, 306] width 22 height 15
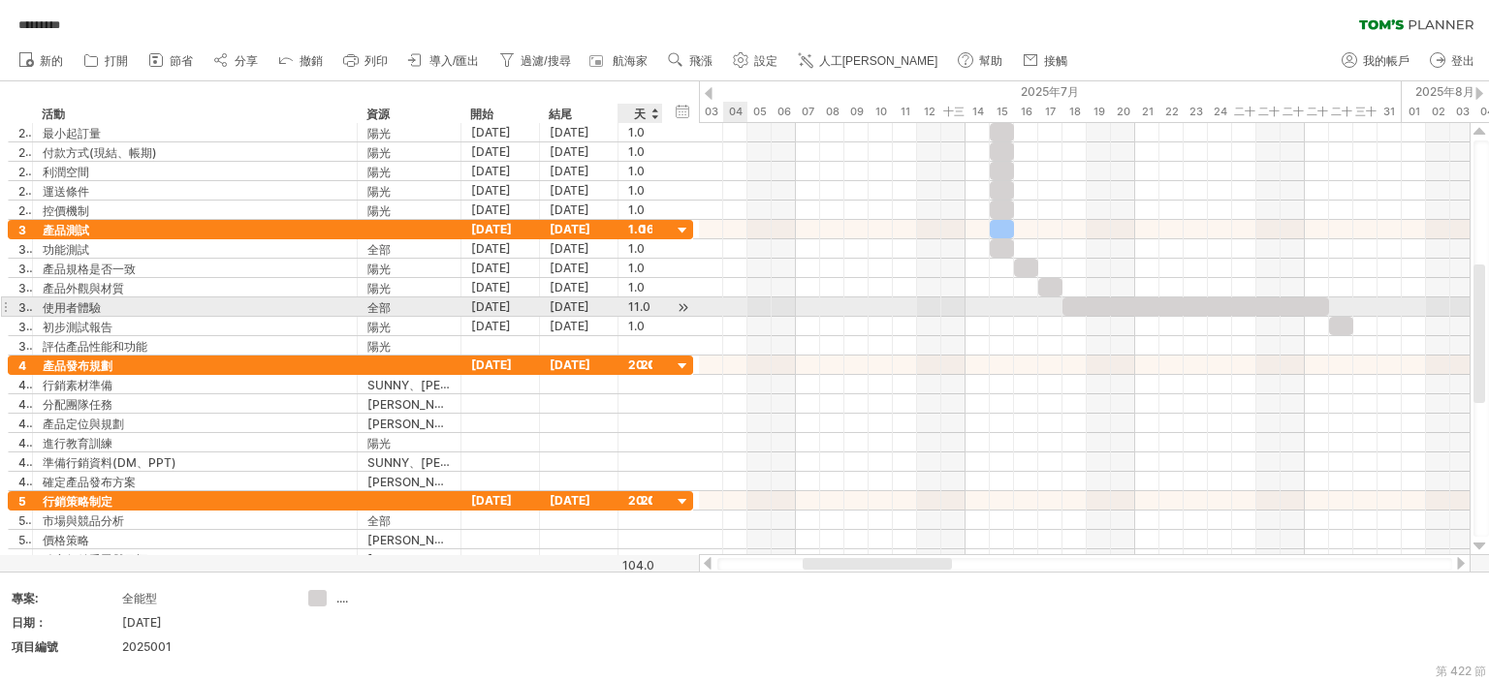
click at [658, 309] on div at bounding box center [660, 307] width 10 height 19
click at [657, 308] on div at bounding box center [660, 307] width 10 height 19
click at [649, 300] on div "11.0" at bounding box center [640, 307] width 24 height 18
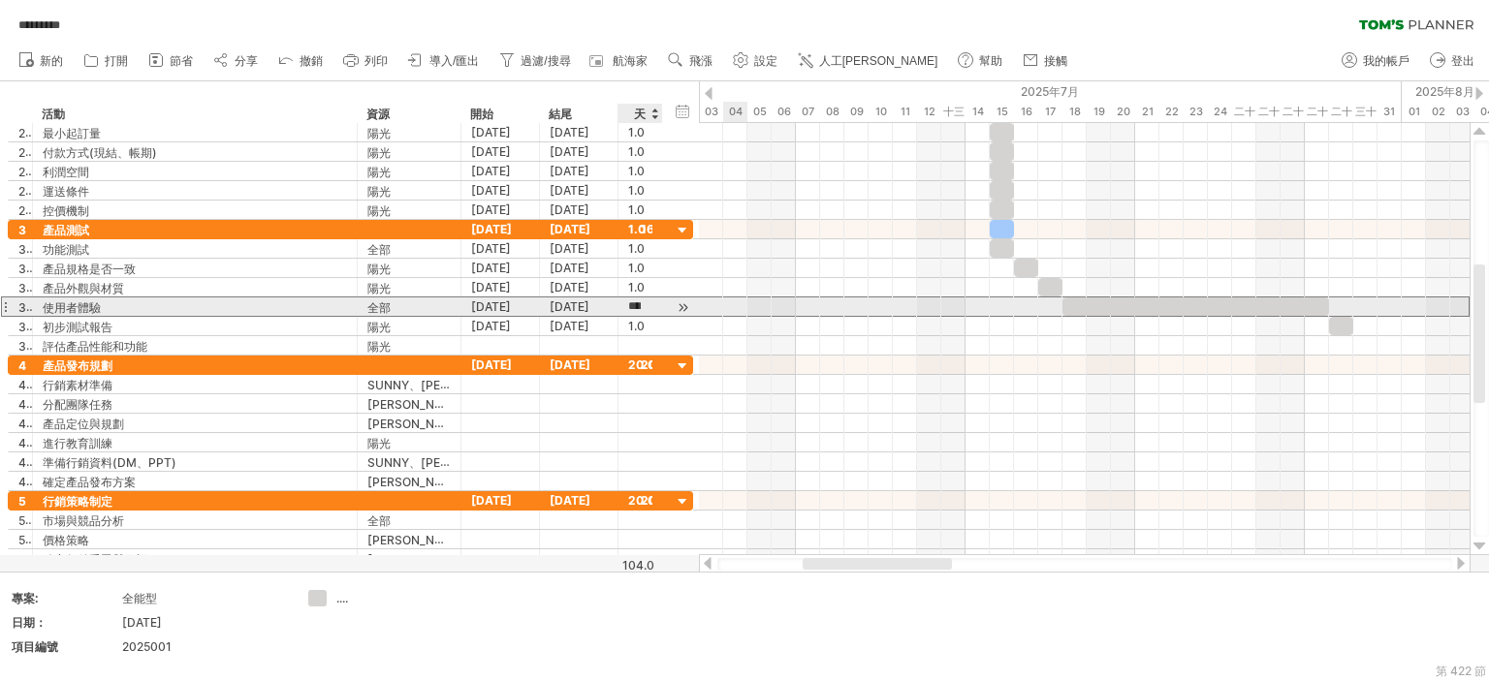
click at [639, 303] on input "****" at bounding box center [634, 307] width 13 height 18
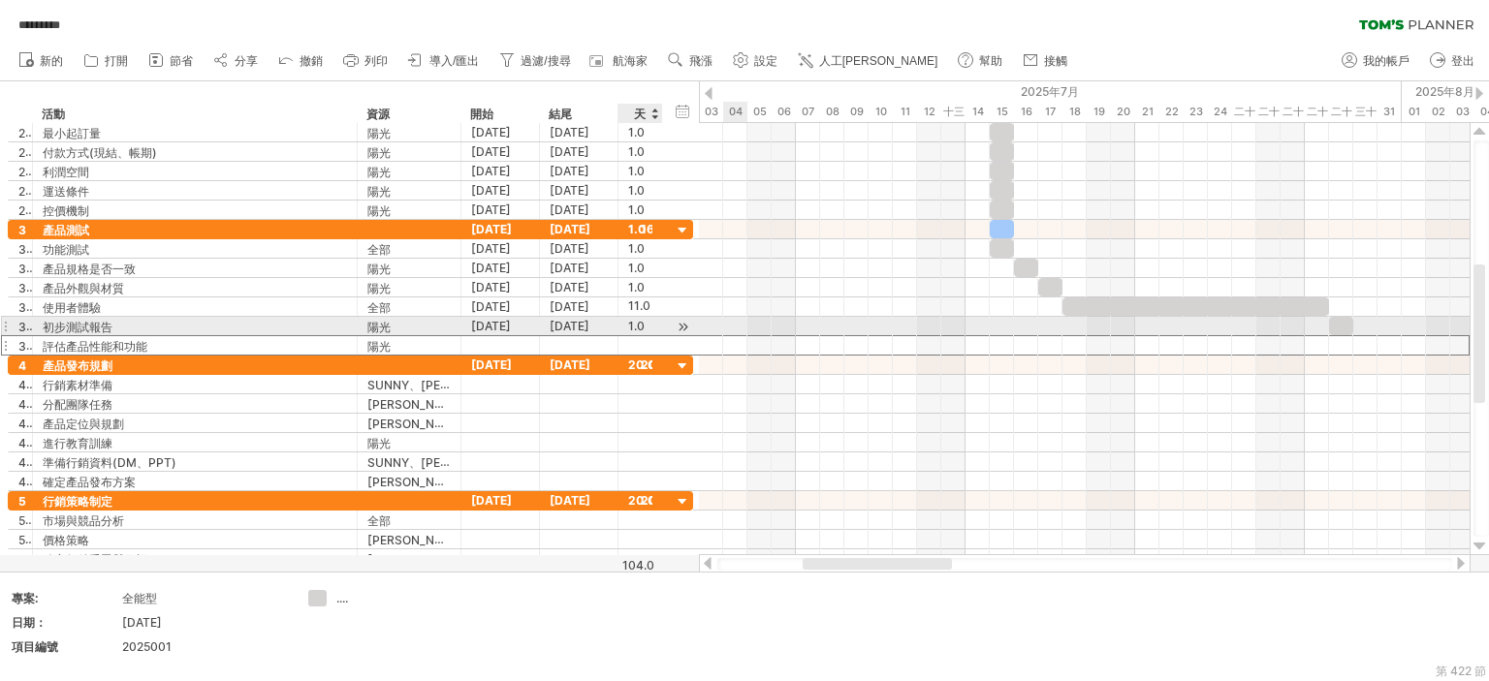
click at [644, 336] on div at bounding box center [640, 345] width 24 height 18
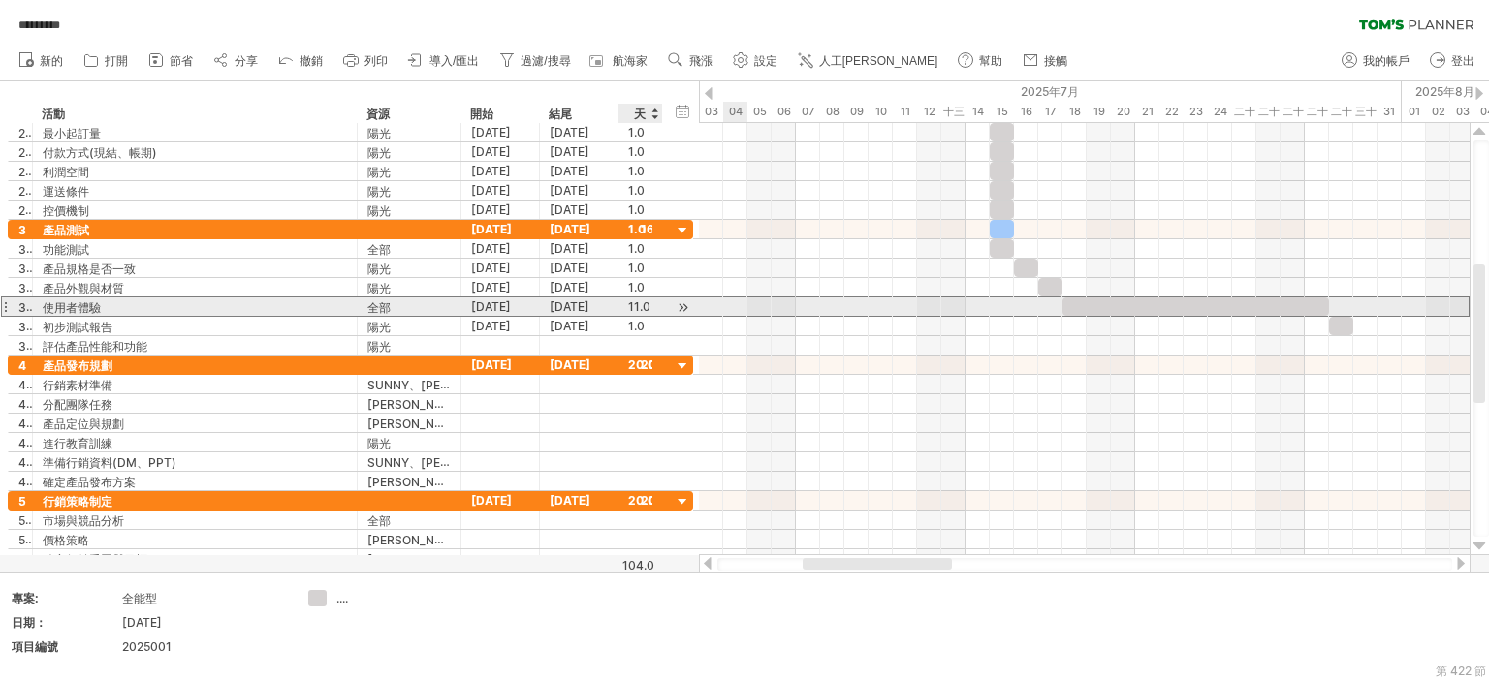
click at [636, 301] on div "11.0" at bounding box center [640, 307] width 24 height 18
click at [636, 301] on input "****" at bounding box center [634, 307] width 13 height 18
type input "*"
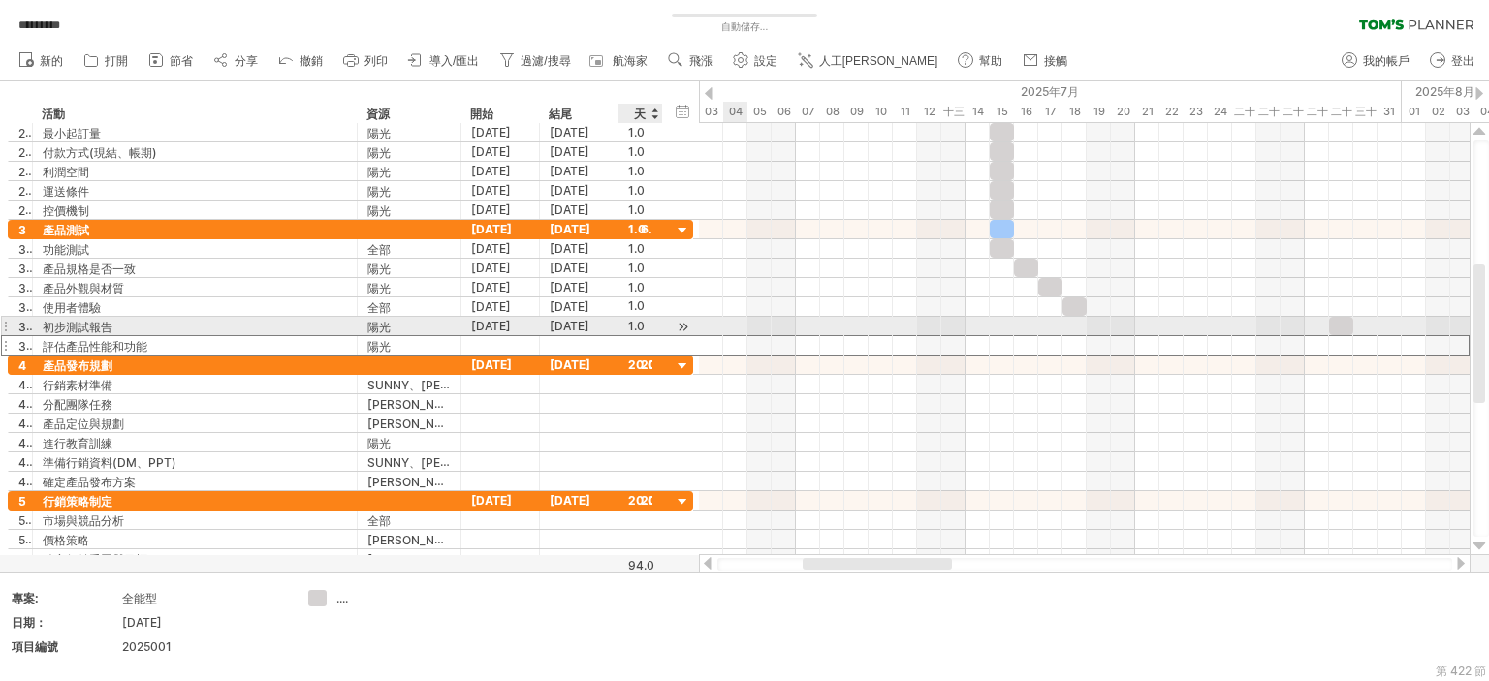
scroll to position [0, 0]
click at [632, 336] on div at bounding box center [640, 345] width 24 height 18
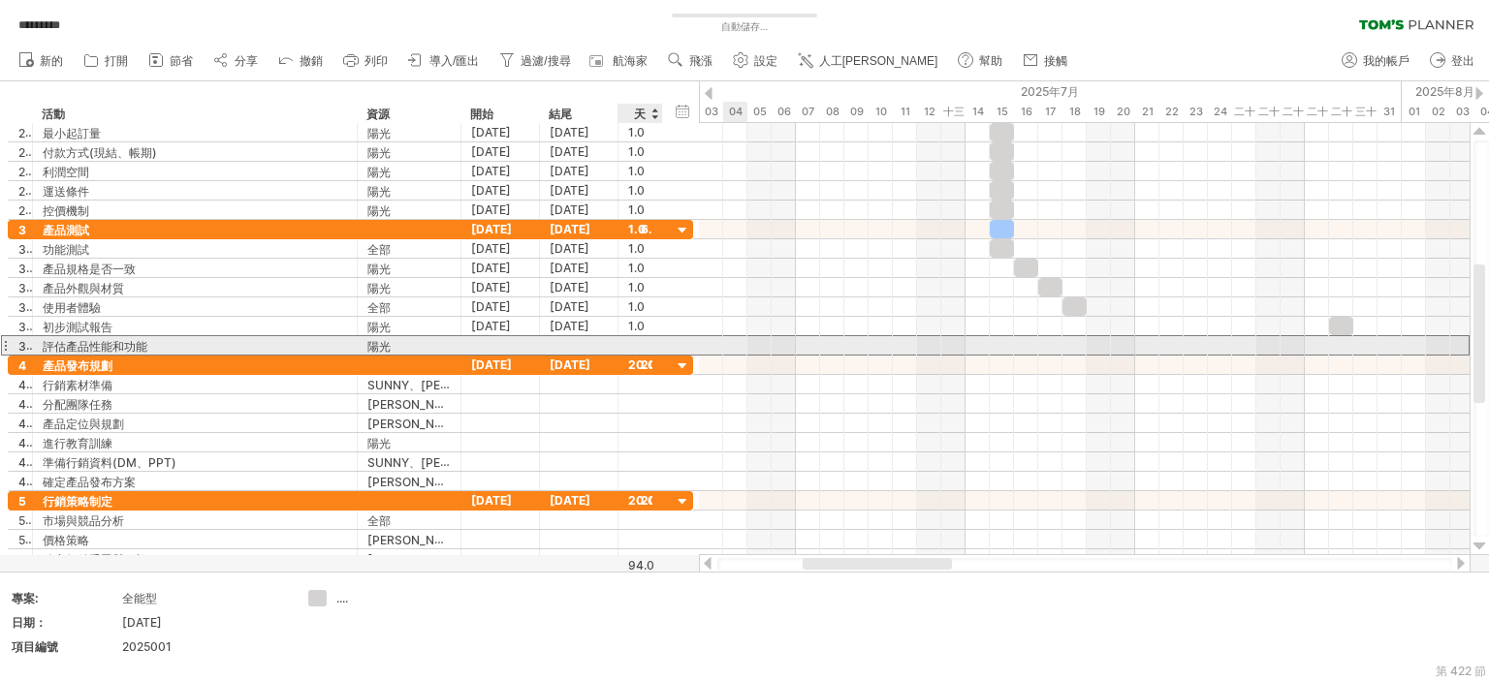
scroll to position [1, 0]
type input "*"
click at [1027, 414] on div at bounding box center [1084, 423] width 770 height 19
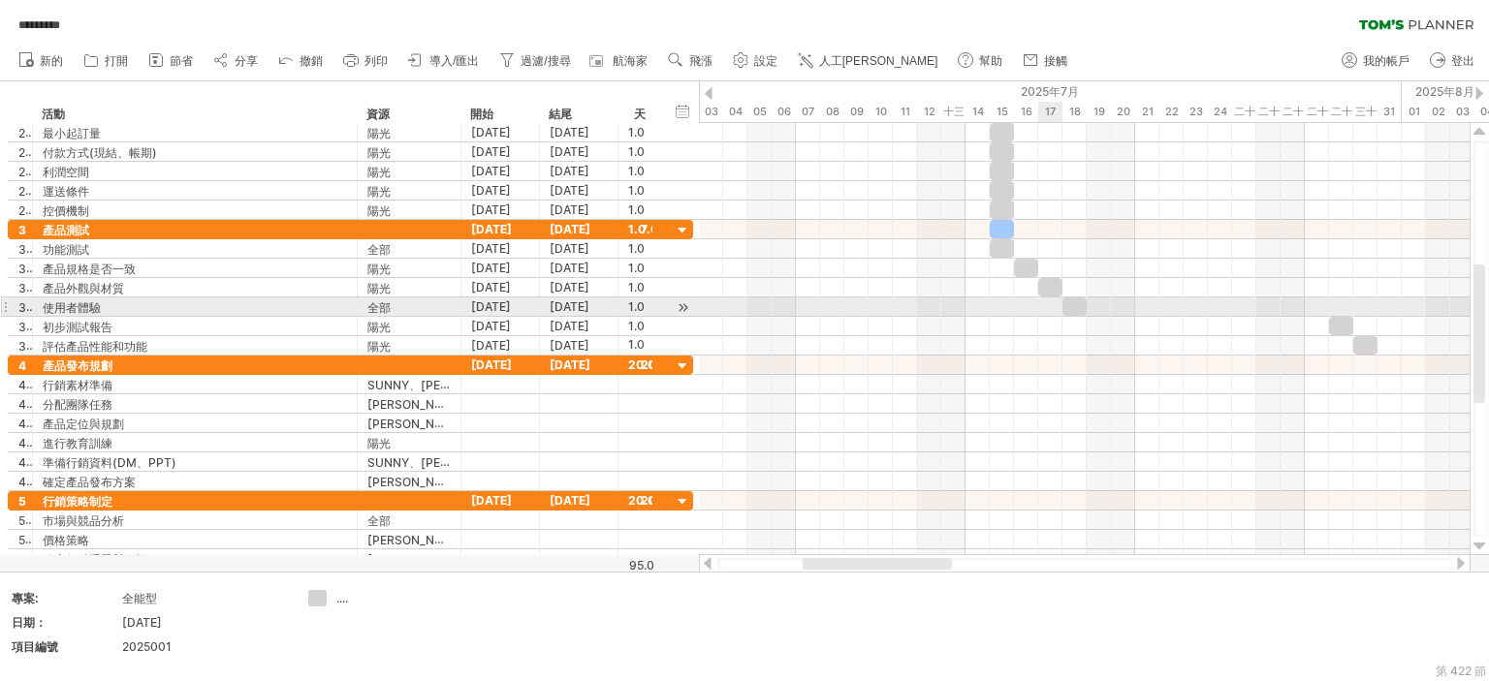
scroll to position [0, 0]
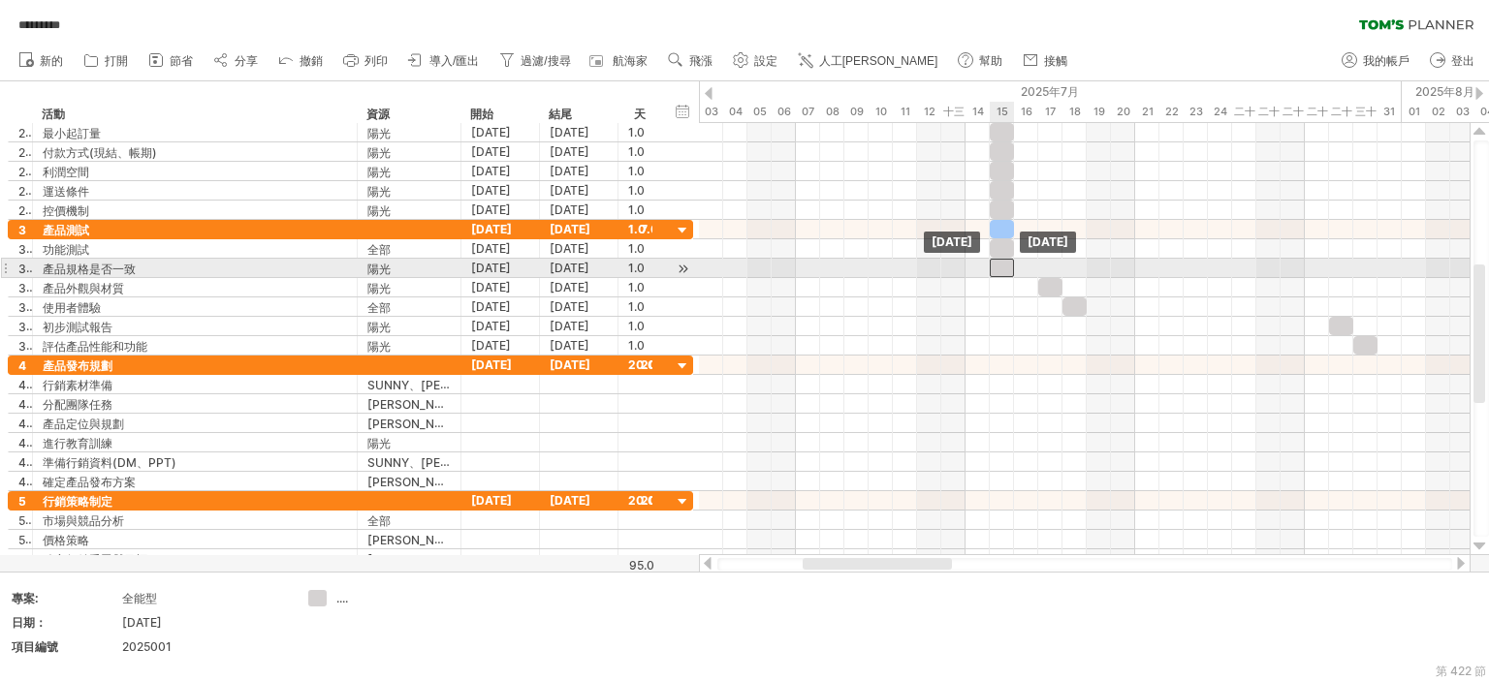
drag, startPoint x: 989, startPoint y: 267, endPoint x: 1003, endPoint y: 265, distance: 14.7
click at [1003, 265] on div at bounding box center [1001, 268] width 24 height 18
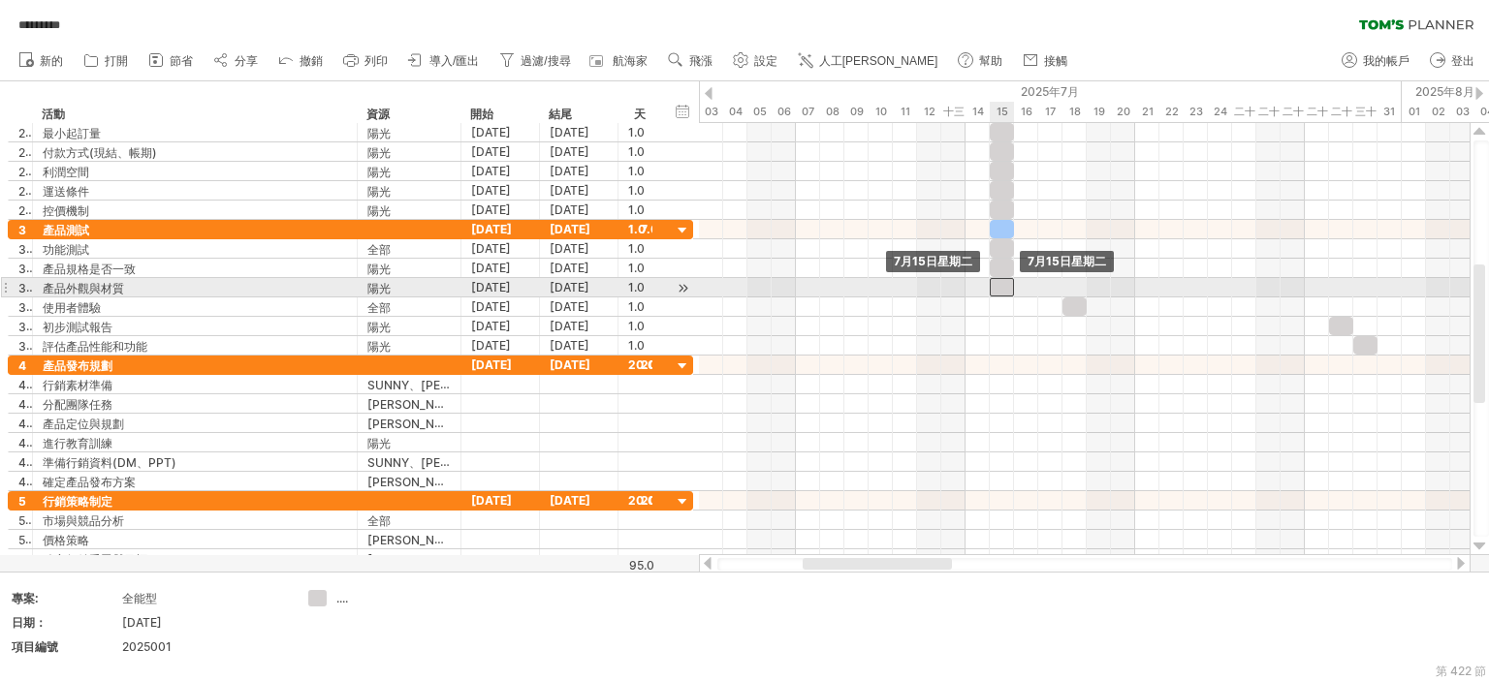
drag, startPoint x: 1020, startPoint y: 286, endPoint x: 1008, endPoint y: 286, distance: 11.6
click at [1008, 286] on div at bounding box center [1001, 287] width 24 height 18
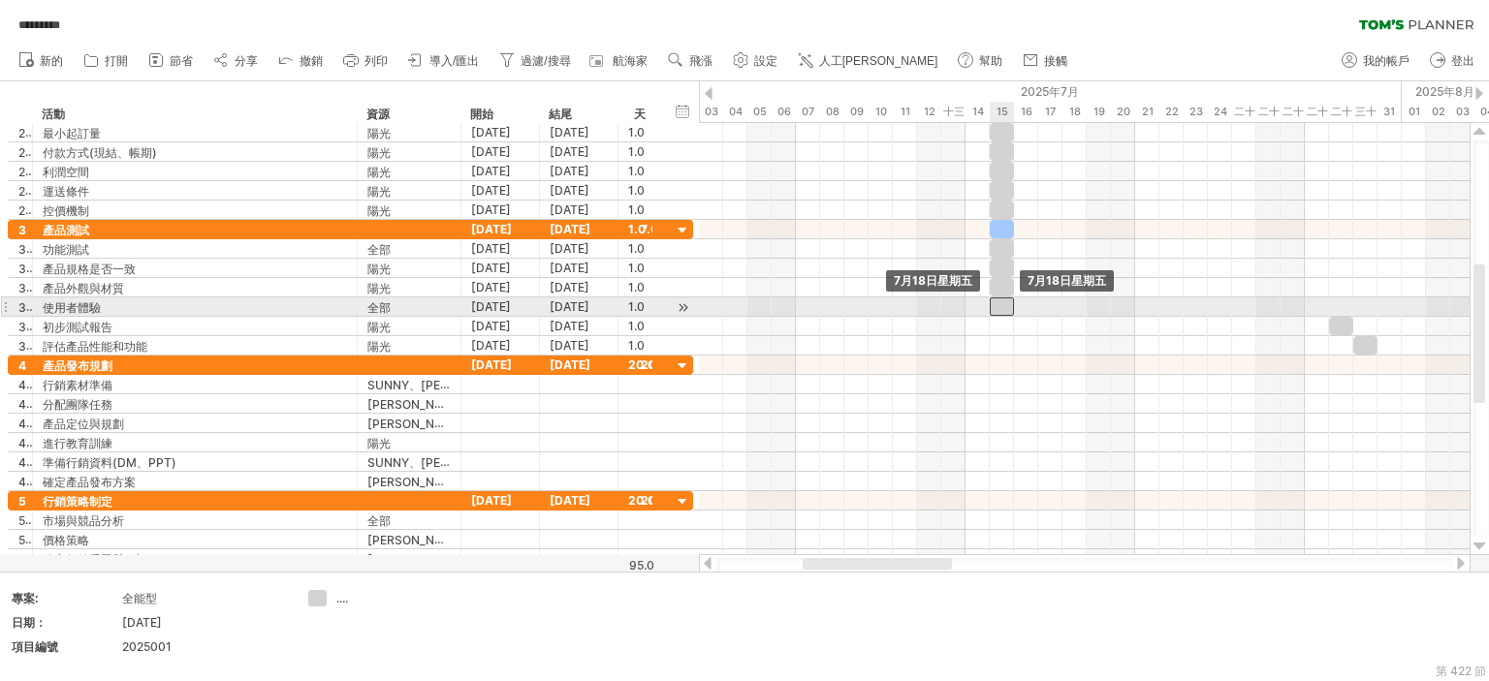
drag, startPoint x: 1072, startPoint y: 305, endPoint x: 997, endPoint y: 305, distance: 74.6
click at [997, 305] on div at bounding box center [1001, 307] width 24 height 18
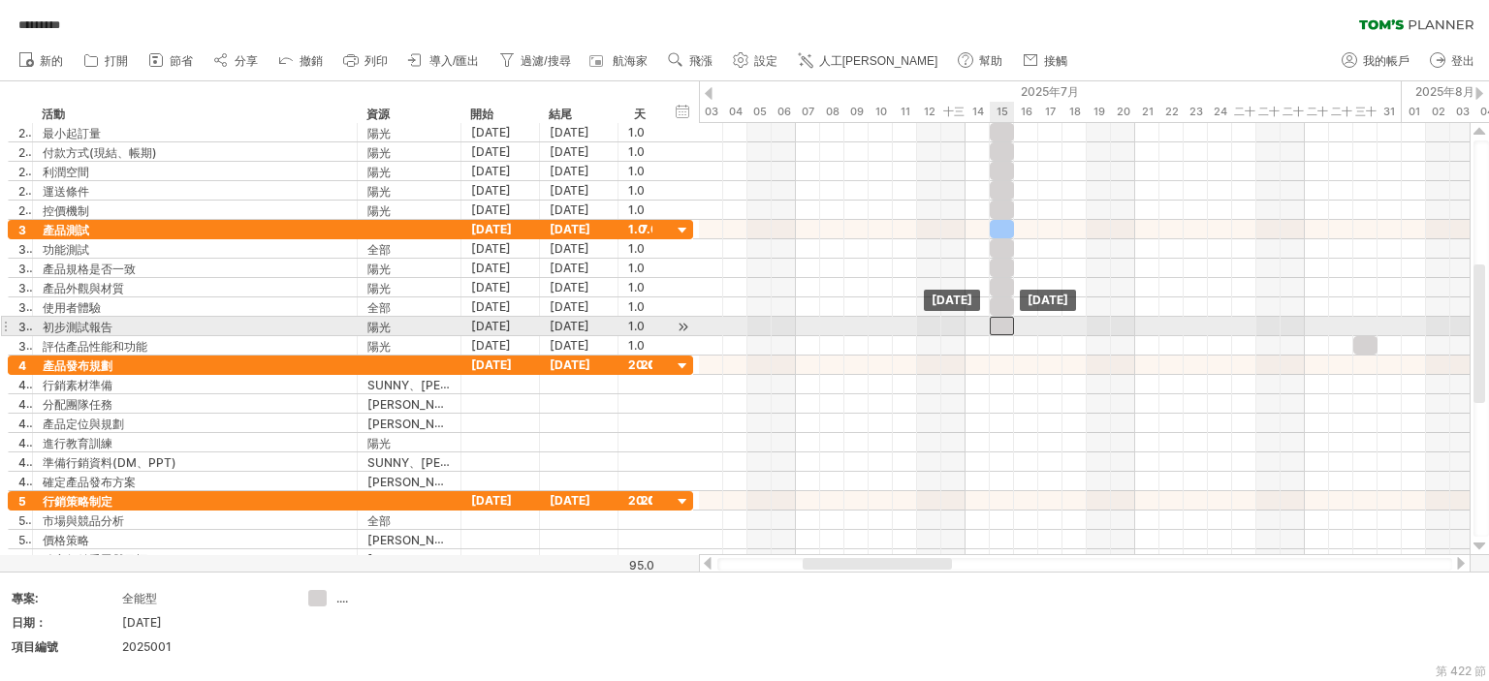
drag, startPoint x: 1337, startPoint y: 324, endPoint x: 995, endPoint y: 322, distance: 342.1
click at [995, 322] on div at bounding box center [1001, 326] width 24 height 18
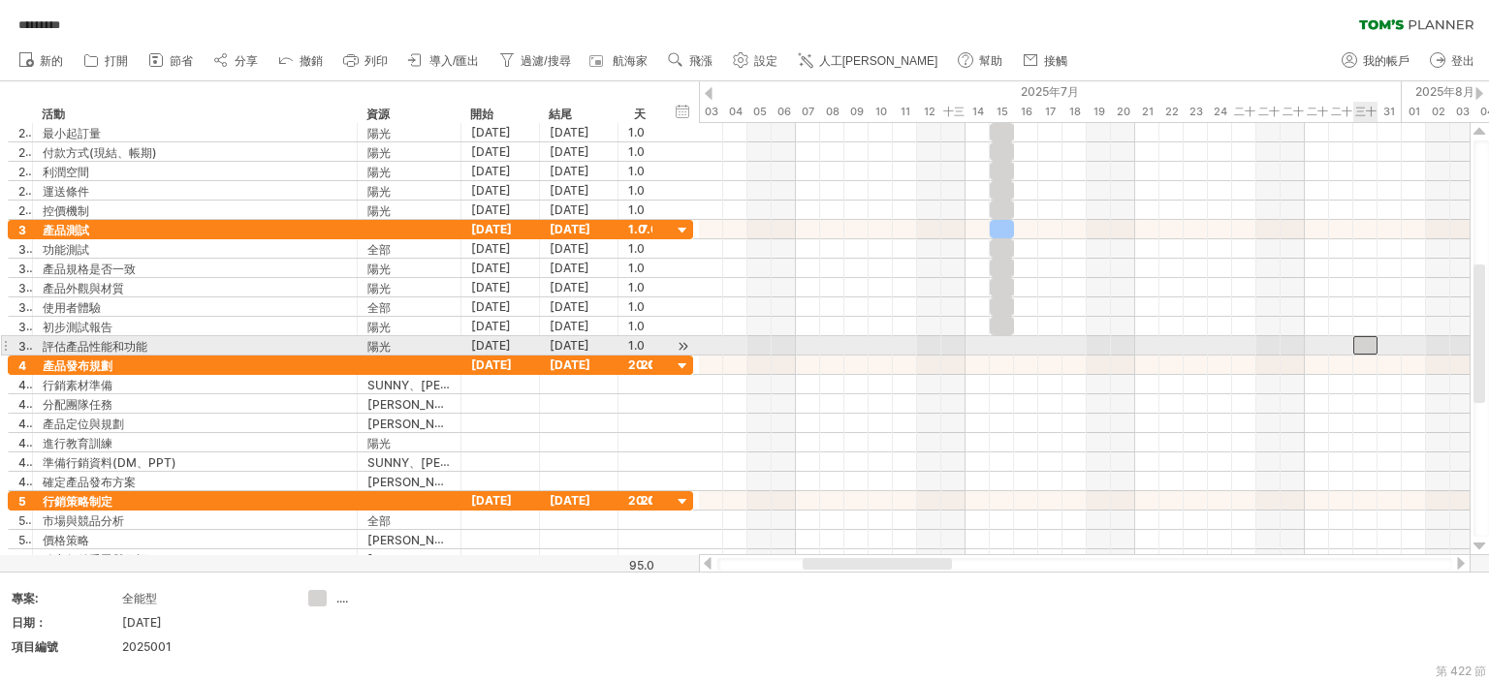
click at [1363, 343] on div at bounding box center [1365, 345] width 24 height 18
drag, startPoint x: 1221, startPoint y: 343, endPoint x: 994, endPoint y: 340, distance: 226.8
click at [994, 340] on div at bounding box center [1001, 345] width 24 height 18
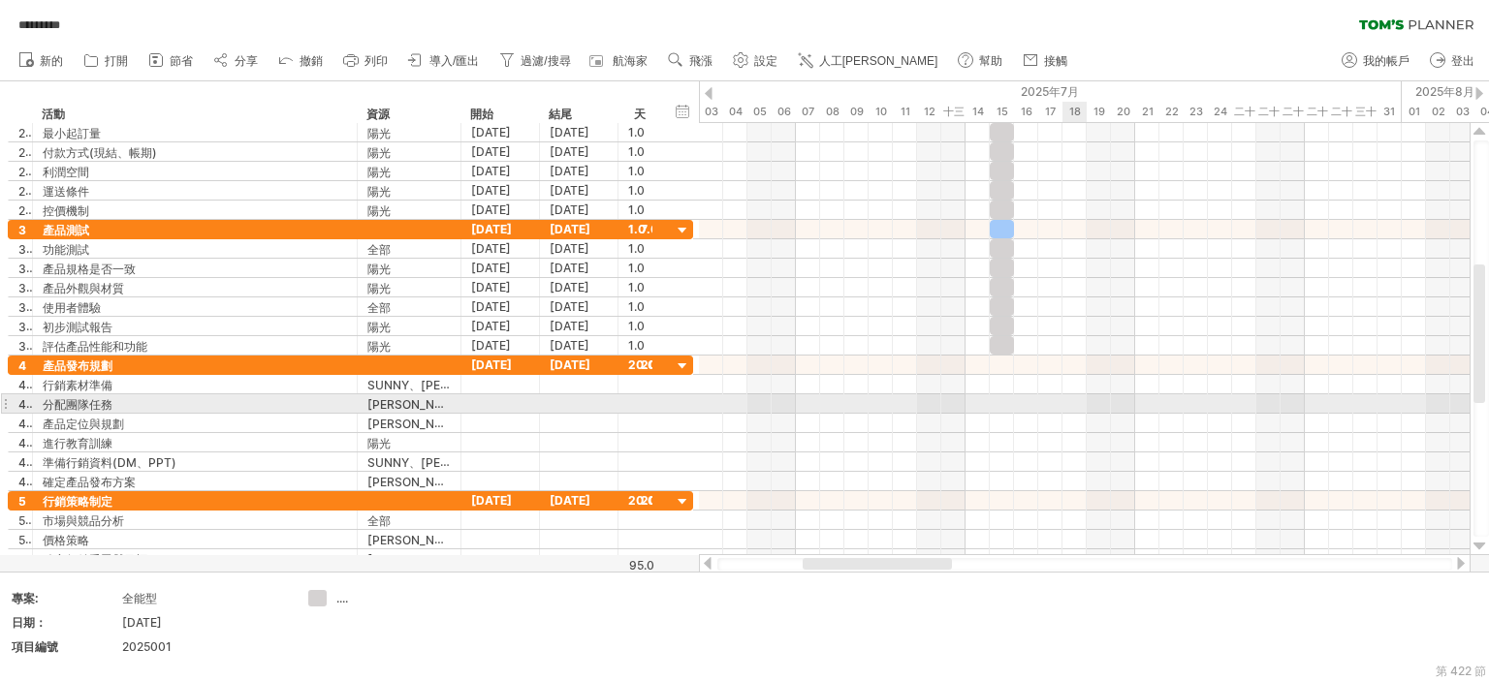
drag, startPoint x: 1066, startPoint y: 413, endPoint x: 725, endPoint y: 460, distance: 344.4
click at [1068, 414] on div at bounding box center [1084, 423] width 770 height 19
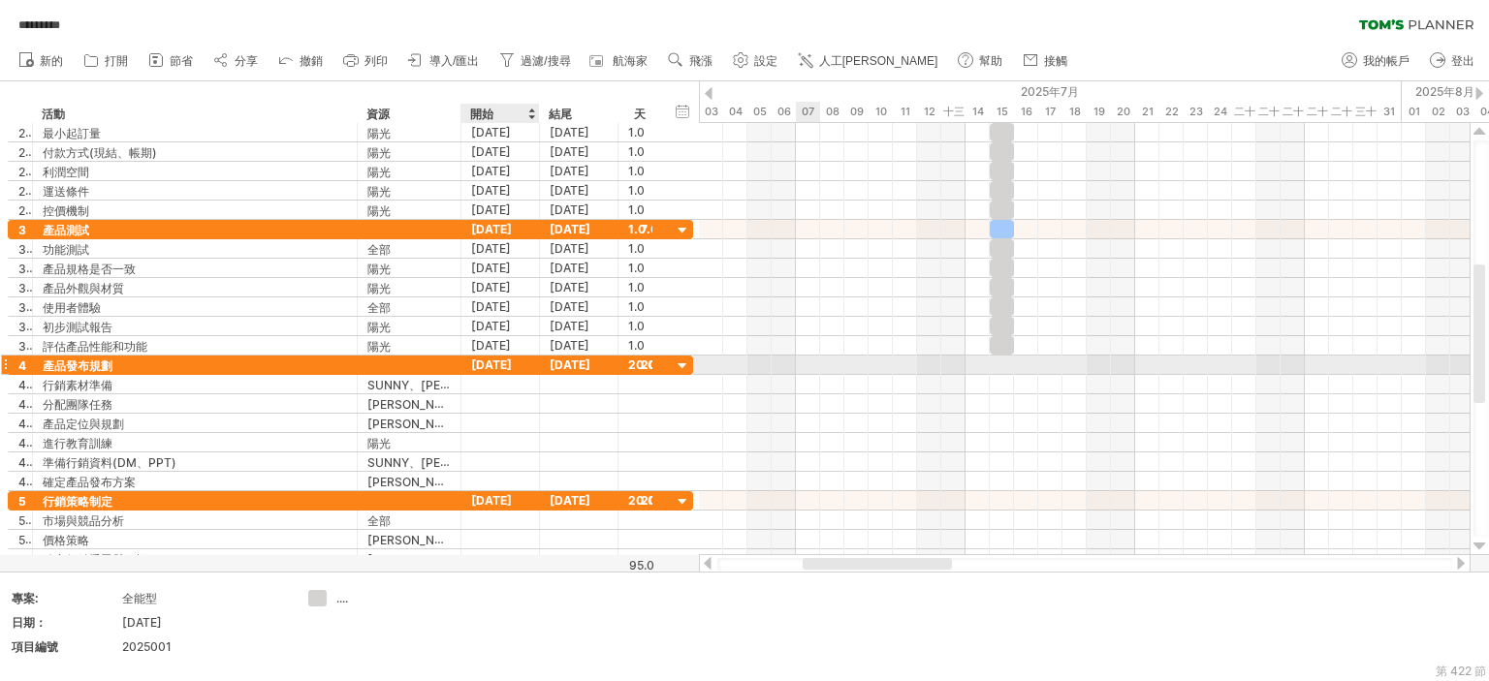
click at [486, 362] on font "[DATE]" at bounding box center [491, 365] width 41 height 15
click at [512, 361] on font "[DATE]" at bounding box center [491, 365] width 41 height 15
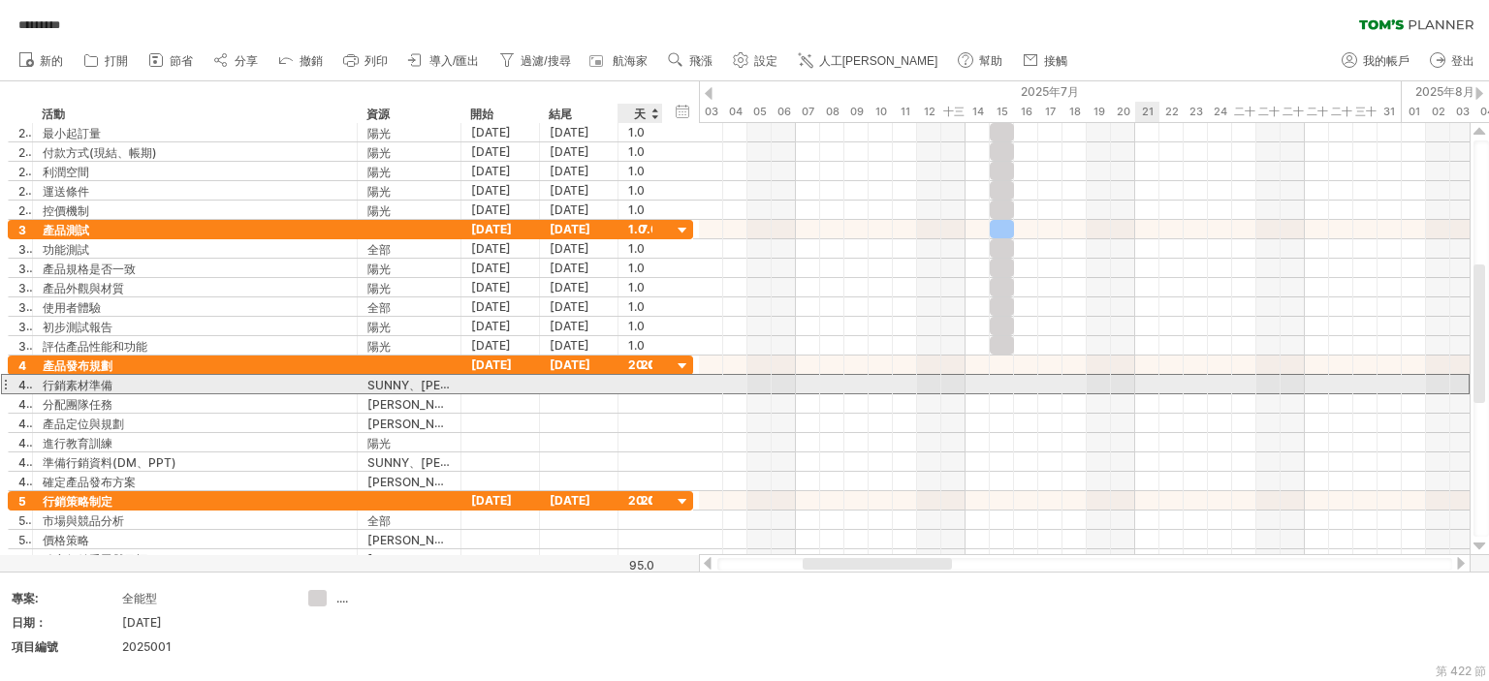
click at [651, 384] on div at bounding box center [640, 384] width 45 height 18
click at [644, 384] on div at bounding box center [640, 384] width 24 height 18
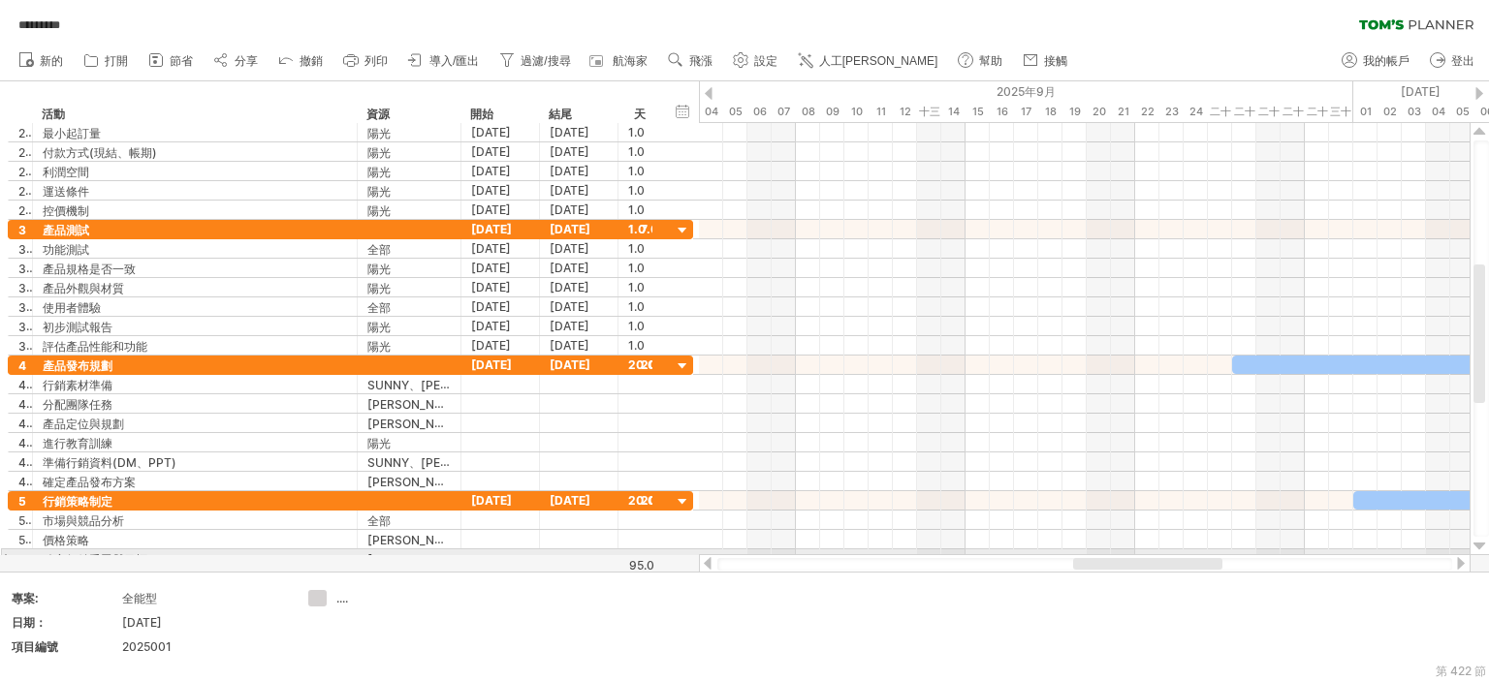
drag, startPoint x: 912, startPoint y: 563, endPoint x: 1287, endPoint y: 356, distance: 428.6
click at [1223, 549] on div "嘗試造訪 [DOMAIN_NAME] 再次連接... 0% 自動儲存... ********* 清除過濾器 重新套用濾鏡 新的 1" at bounding box center [744, 340] width 1489 height 681
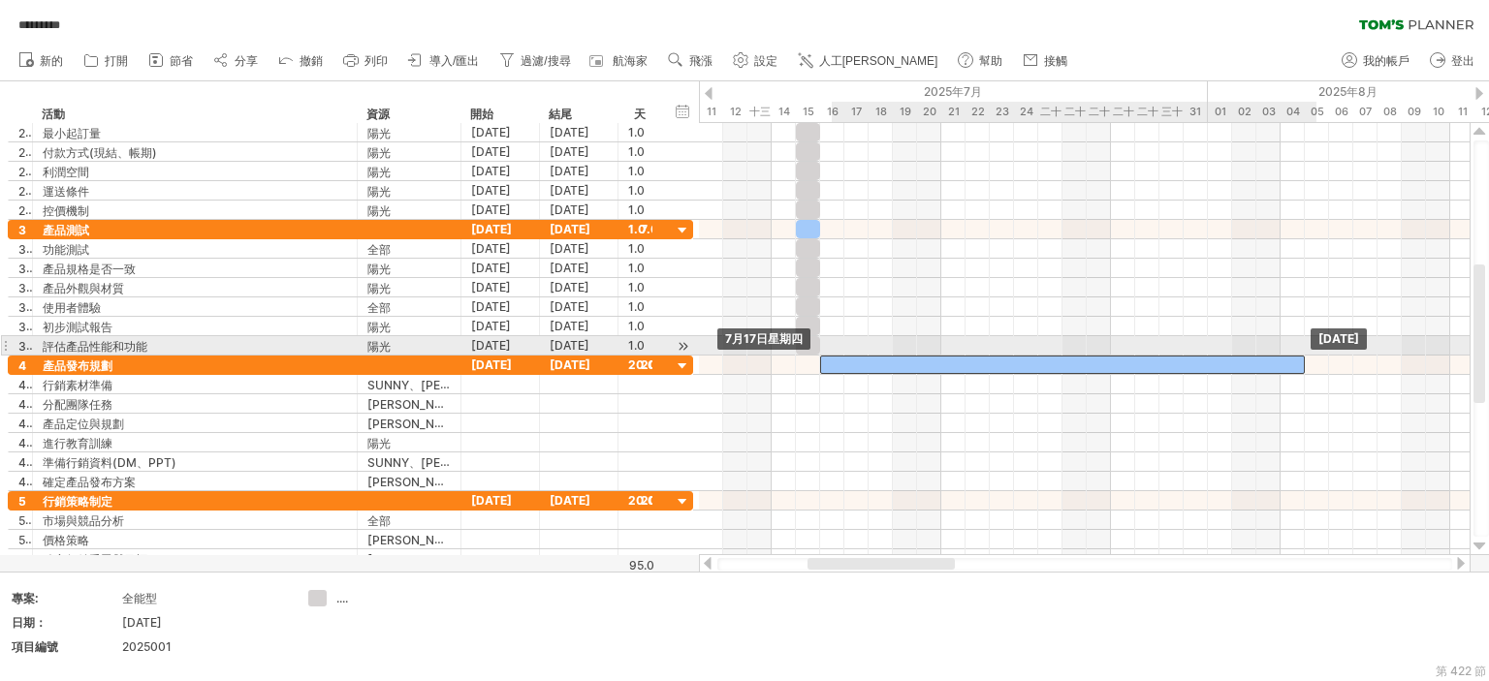
click at [1103, 356] on div at bounding box center [1062, 365] width 485 height 18
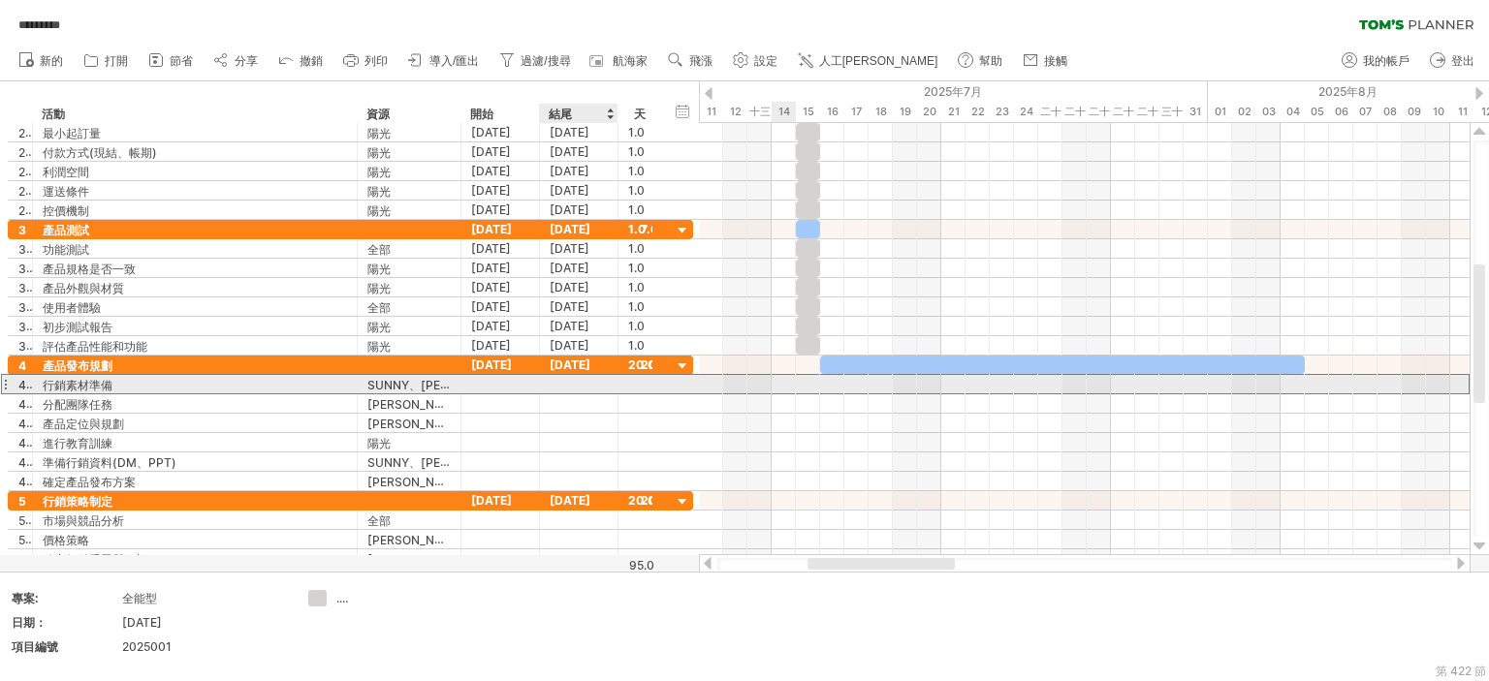
click at [592, 383] on div at bounding box center [579, 384] width 78 height 18
click at [634, 376] on div at bounding box center [640, 384] width 24 height 18
click at [635, 381] on input "text" at bounding box center [634, 384] width 13 height 18
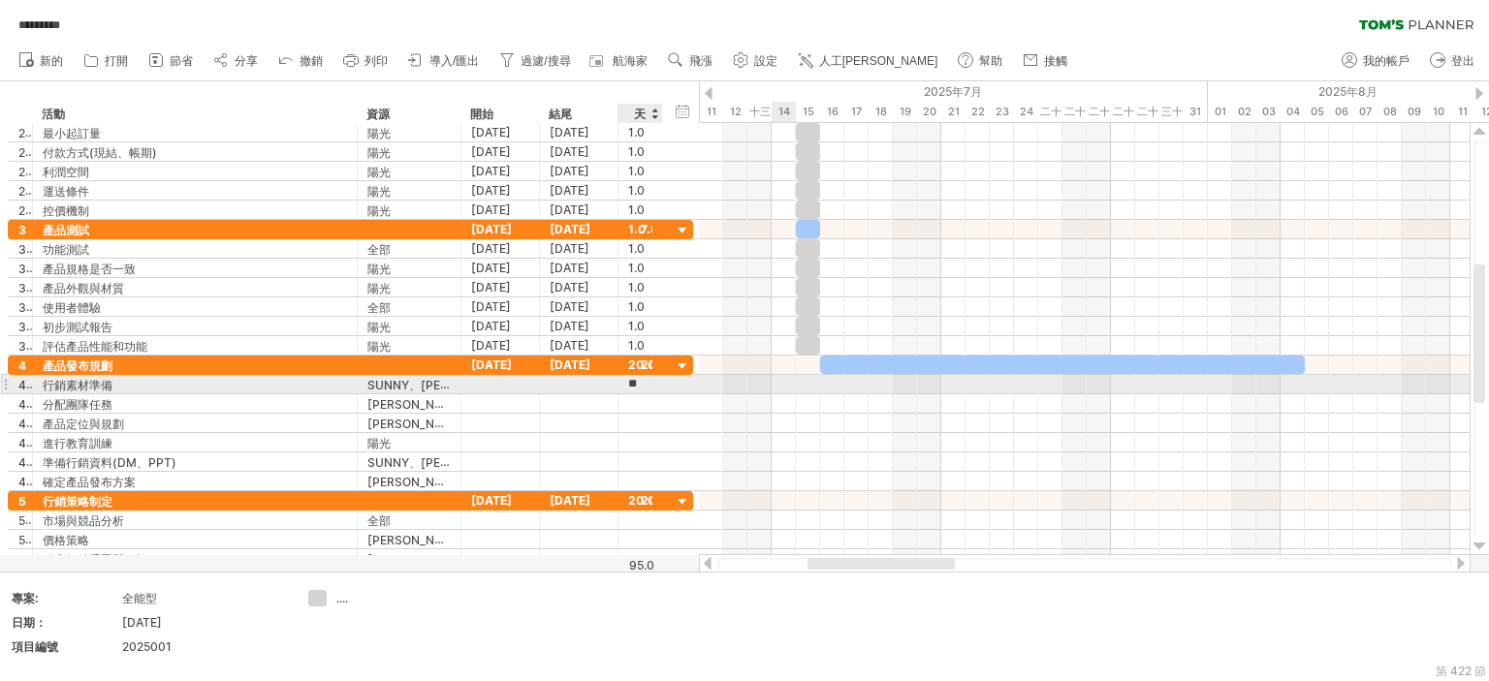
scroll to position [0, 0]
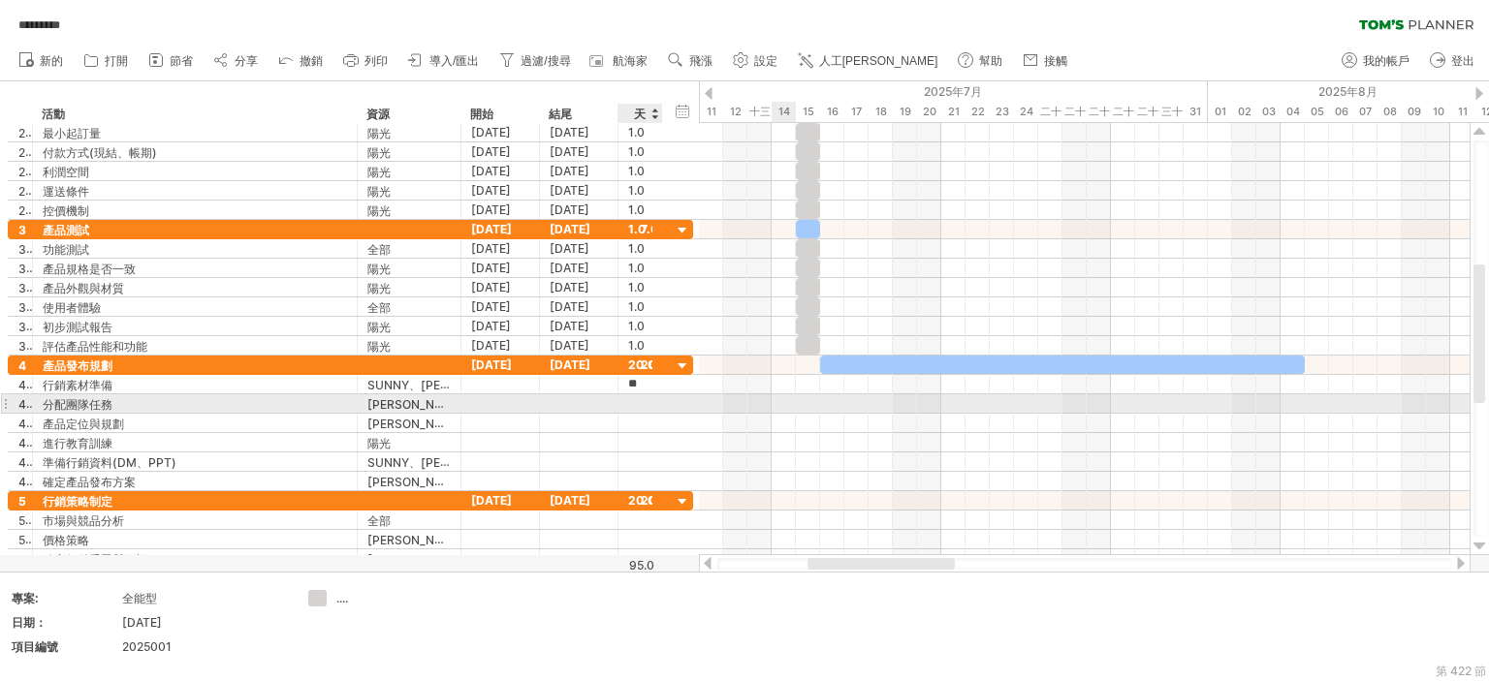
type input "*"
type input "**"
click at [658, 406] on div at bounding box center [660, 403] width 10 height 19
click at [496, 401] on div at bounding box center [500, 403] width 78 height 18
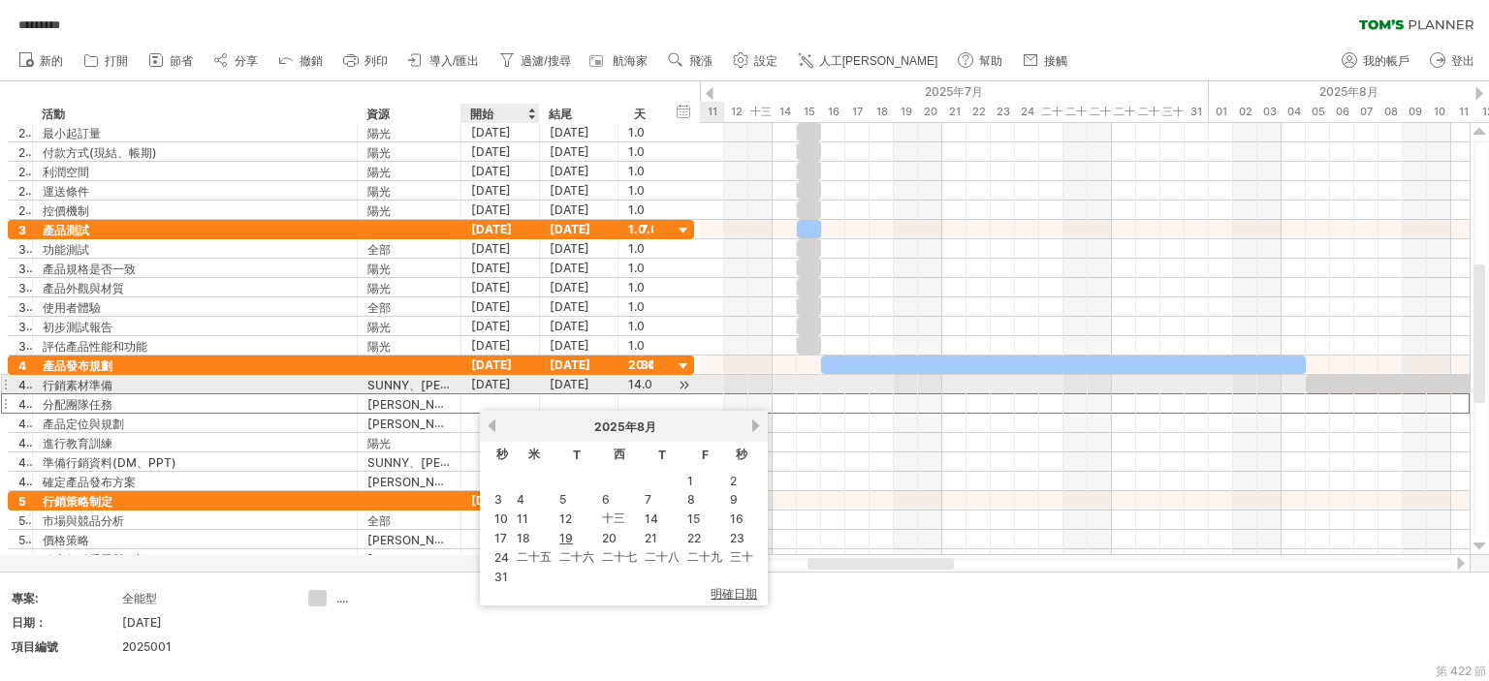
click at [495, 388] on font "2025年5月8日" at bounding box center [491, 384] width 40 height 15
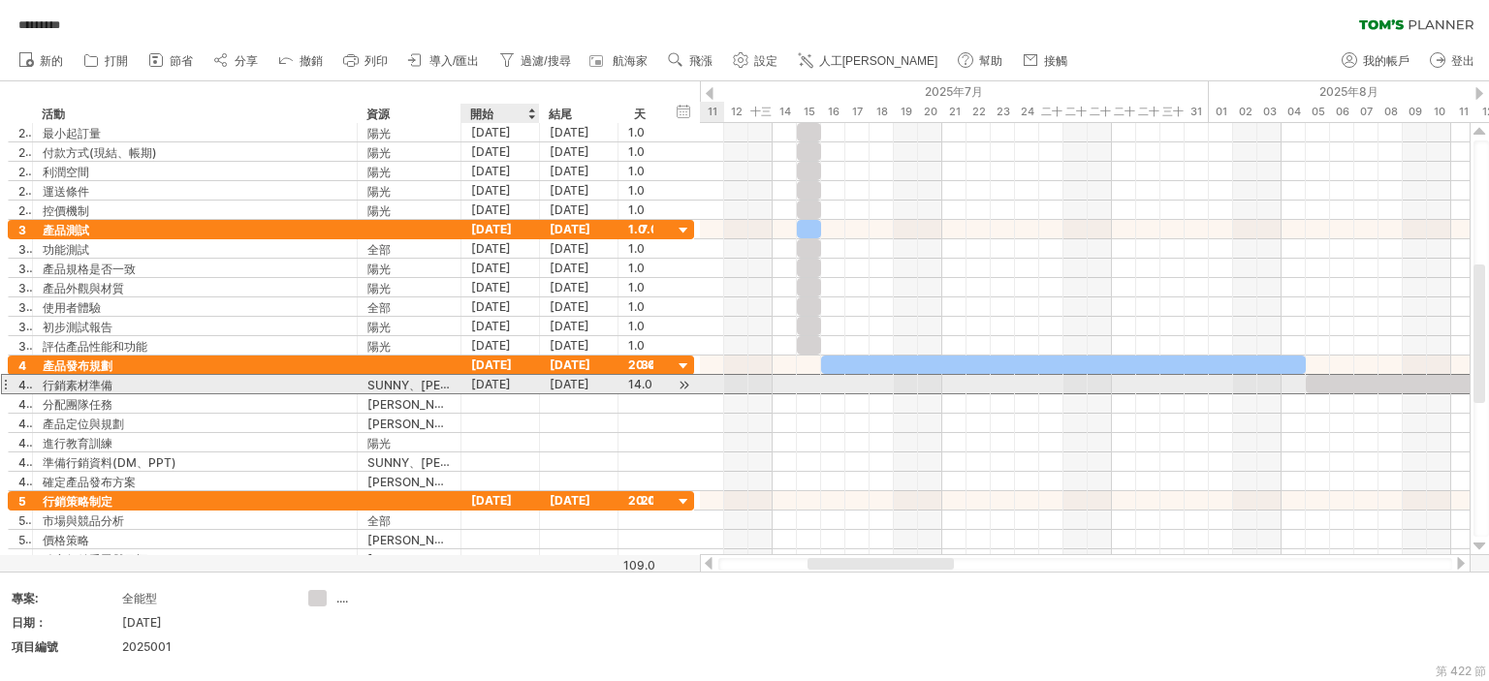
click at [495, 389] on font "2025年5月8日" at bounding box center [491, 384] width 40 height 15
click at [495, 388] on font "2025年5月8日" at bounding box center [491, 384] width 40 height 15
click at [519, 383] on div "2025年5月8日" at bounding box center [500, 384] width 78 height 18
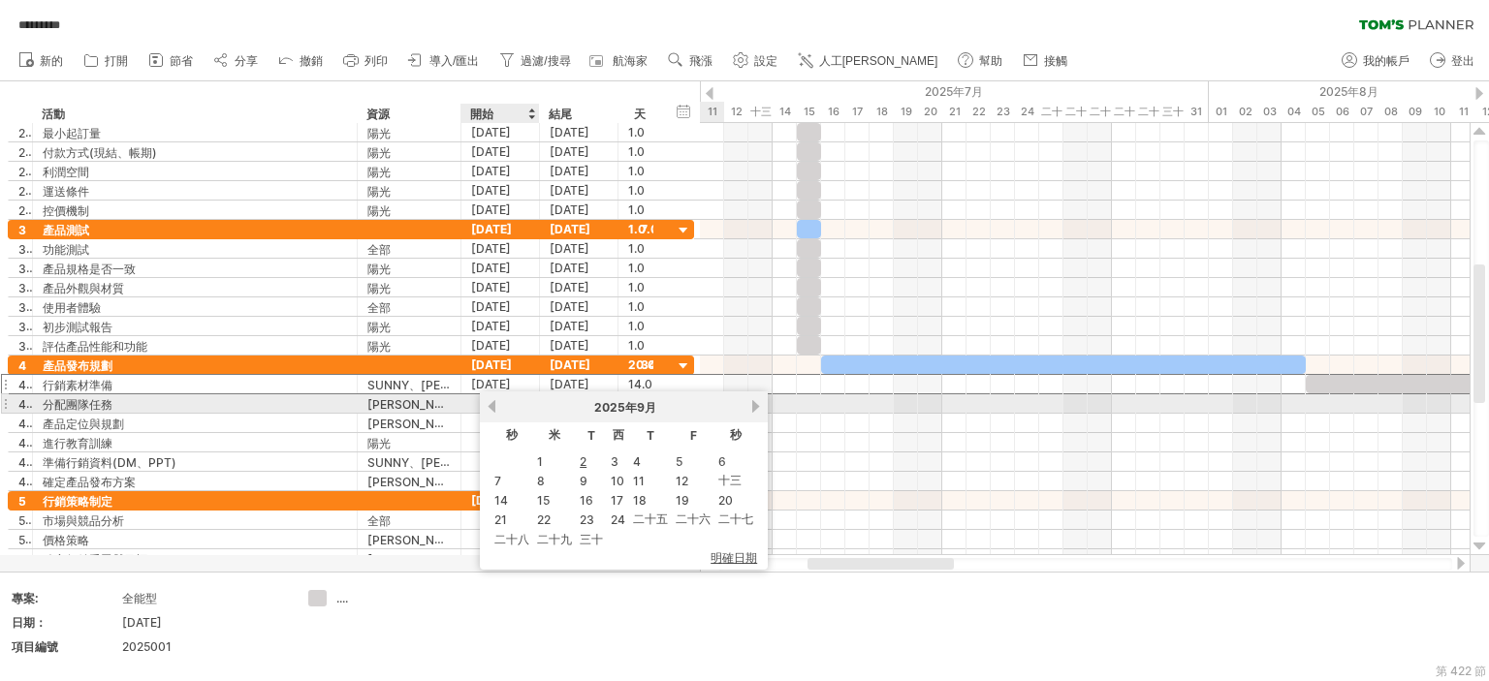
click at [486, 408] on link "以前的" at bounding box center [492, 406] width 15 height 15
click at [487, 405] on link "以前的" at bounding box center [492, 406] width 15 height 15
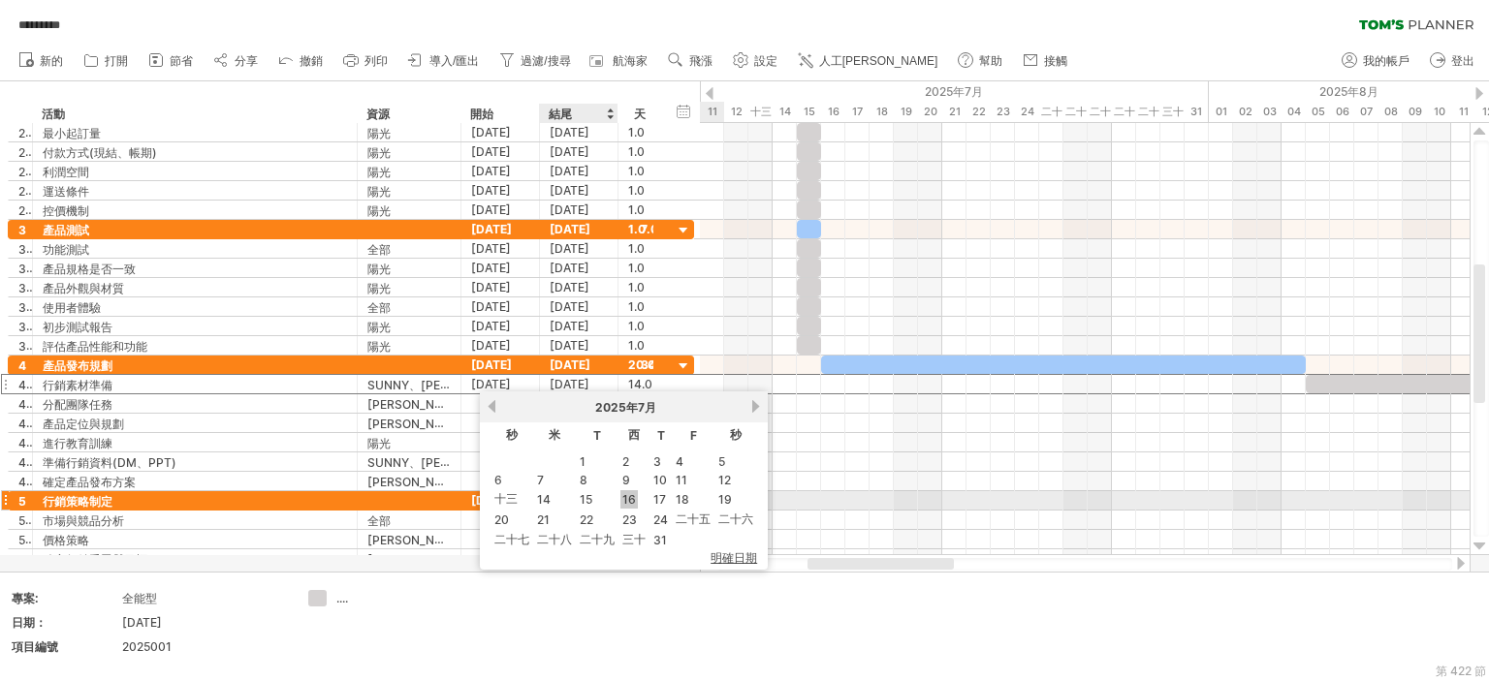
click at [625, 500] on font "16" at bounding box center [629, 499] width 14 height 15
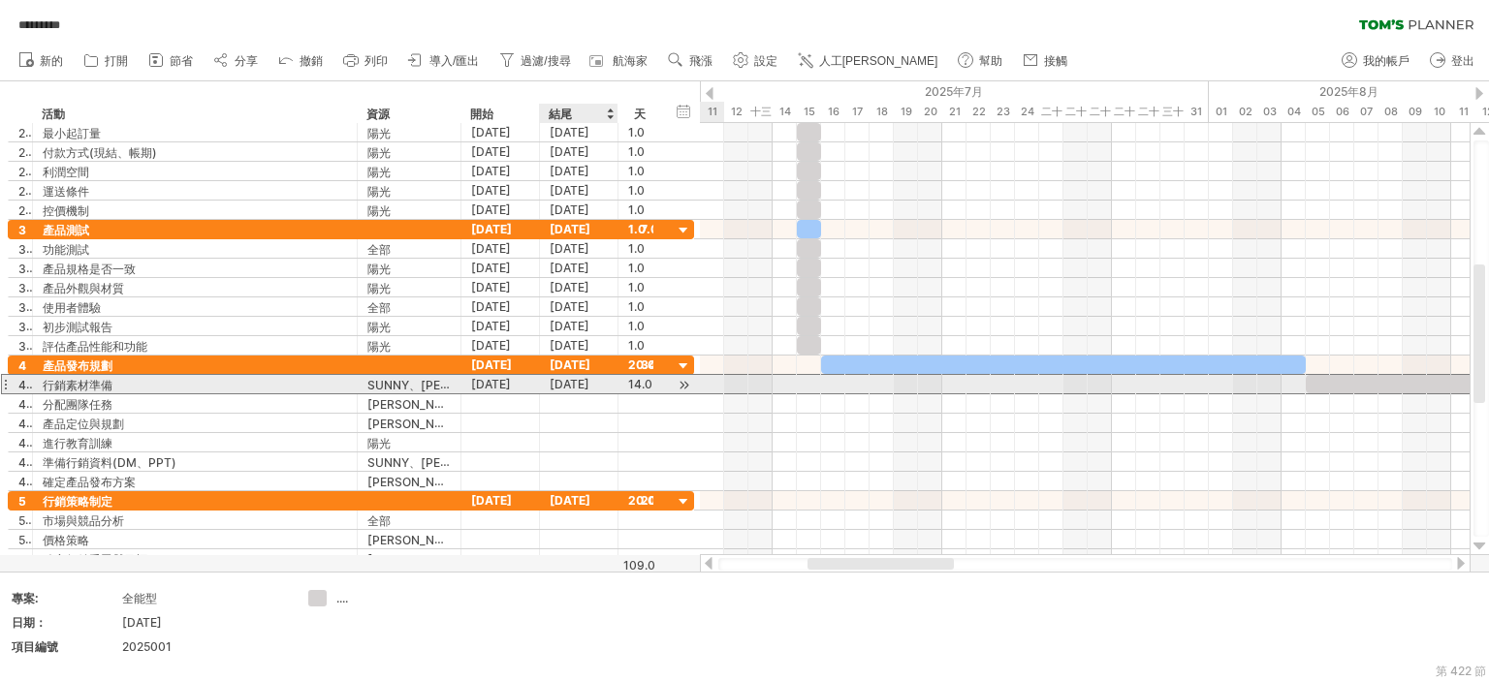
click at [589, 382] on font "2025年8月18日" at bounding box center [569, 384] width 40 height 15
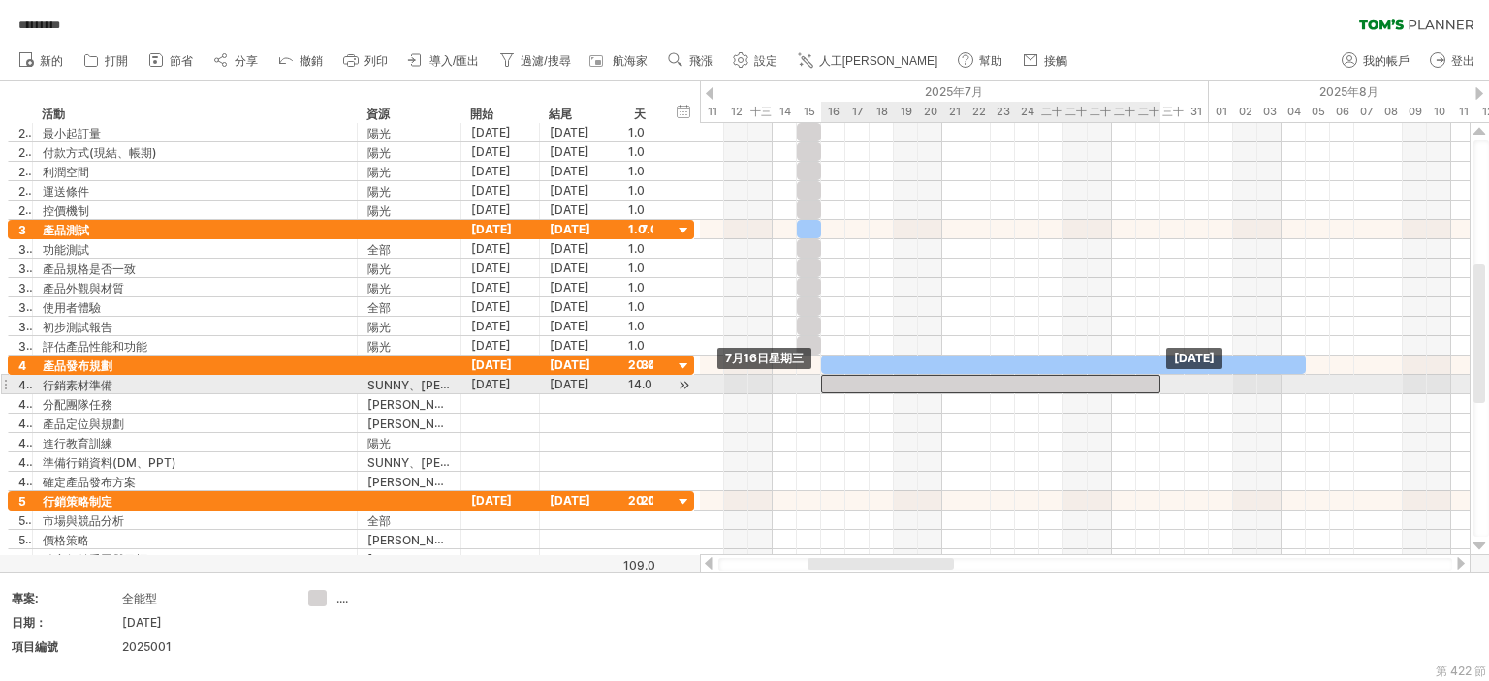
drag, startPoint x: 1345, startPoint y: 382, endPoint x: 858, endPoint y: 383, distance: 487.5
click at [858, 383] on div at bounding box center [990, 384] width 339 height 18
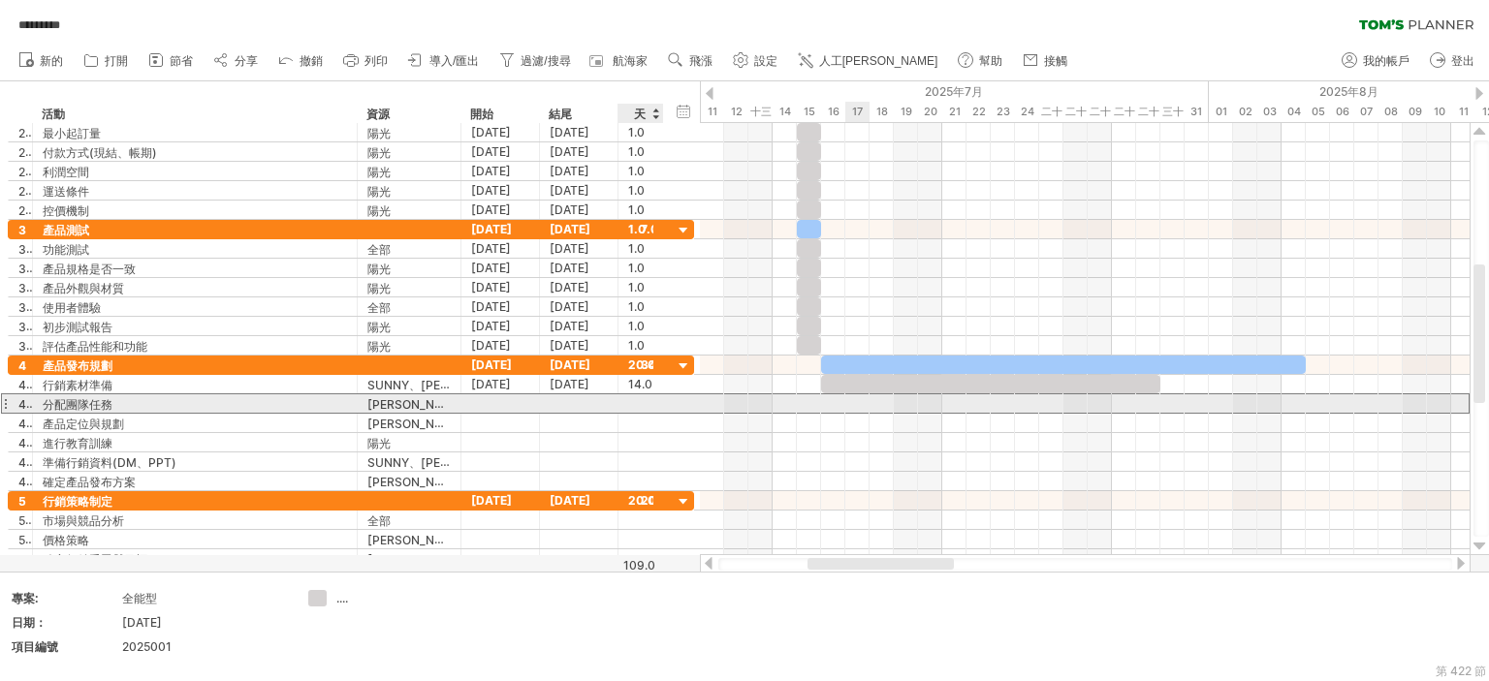
click at [644, 397] on div at bounding box center [640, 403] width 25 height 18
type input "*"
click at [639, 414] on div at bounding box center [640, 423] width 25 height 18
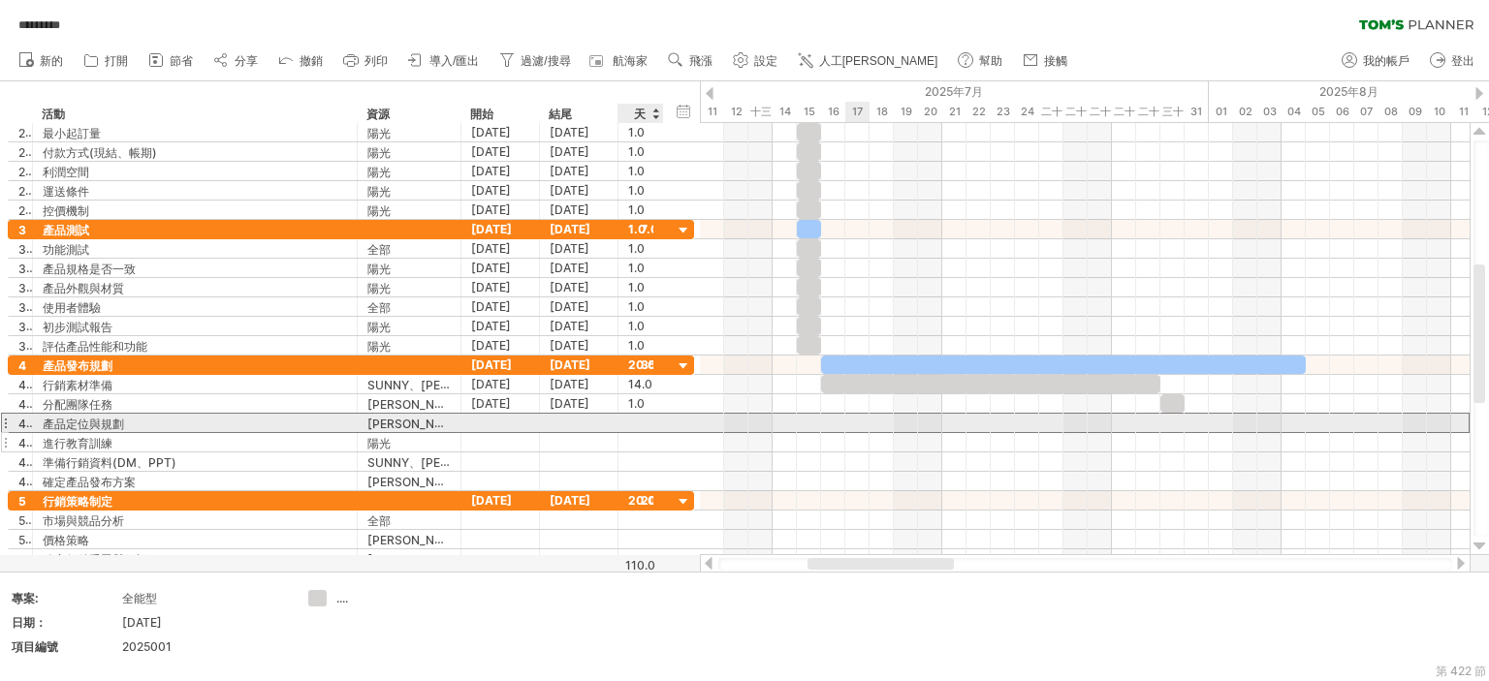
type input "*"
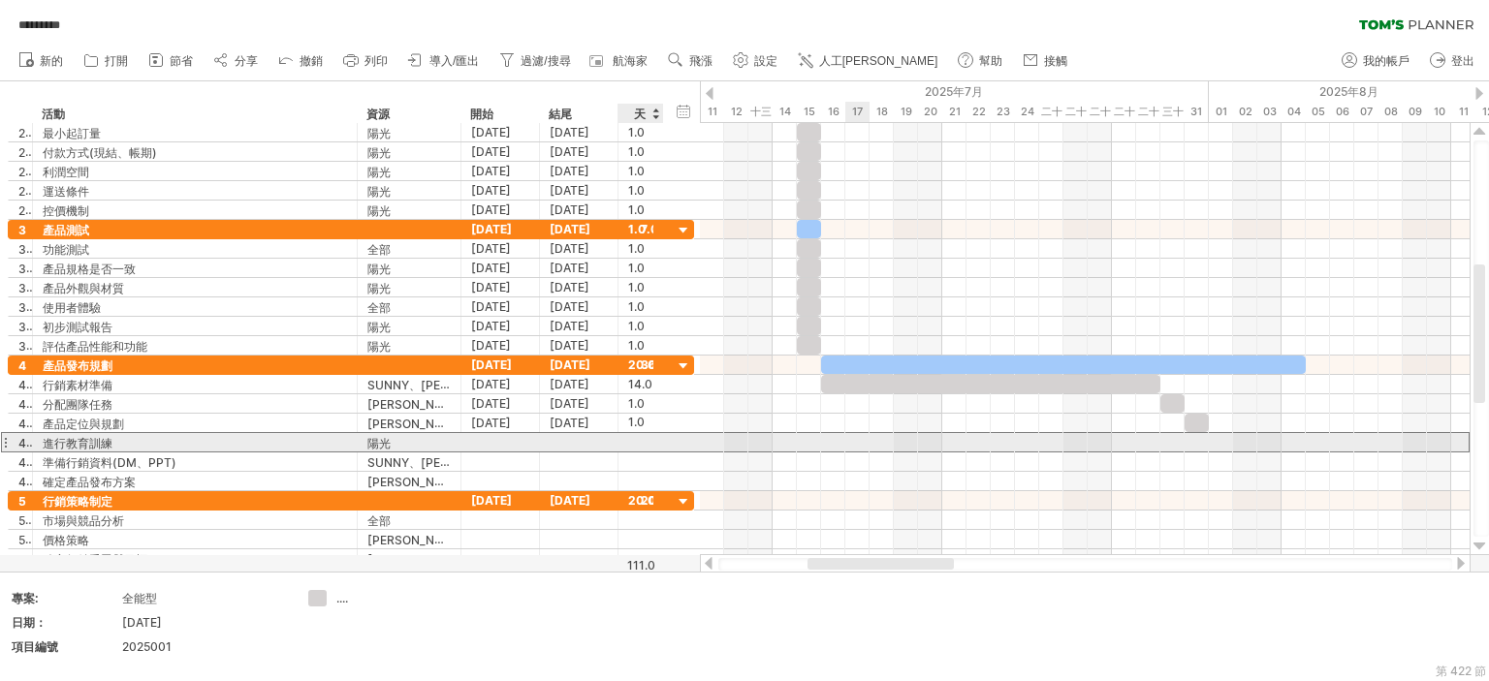
click at [632, 437] on div at bounding box center [640, 442] width 25 height 18
type input "*"
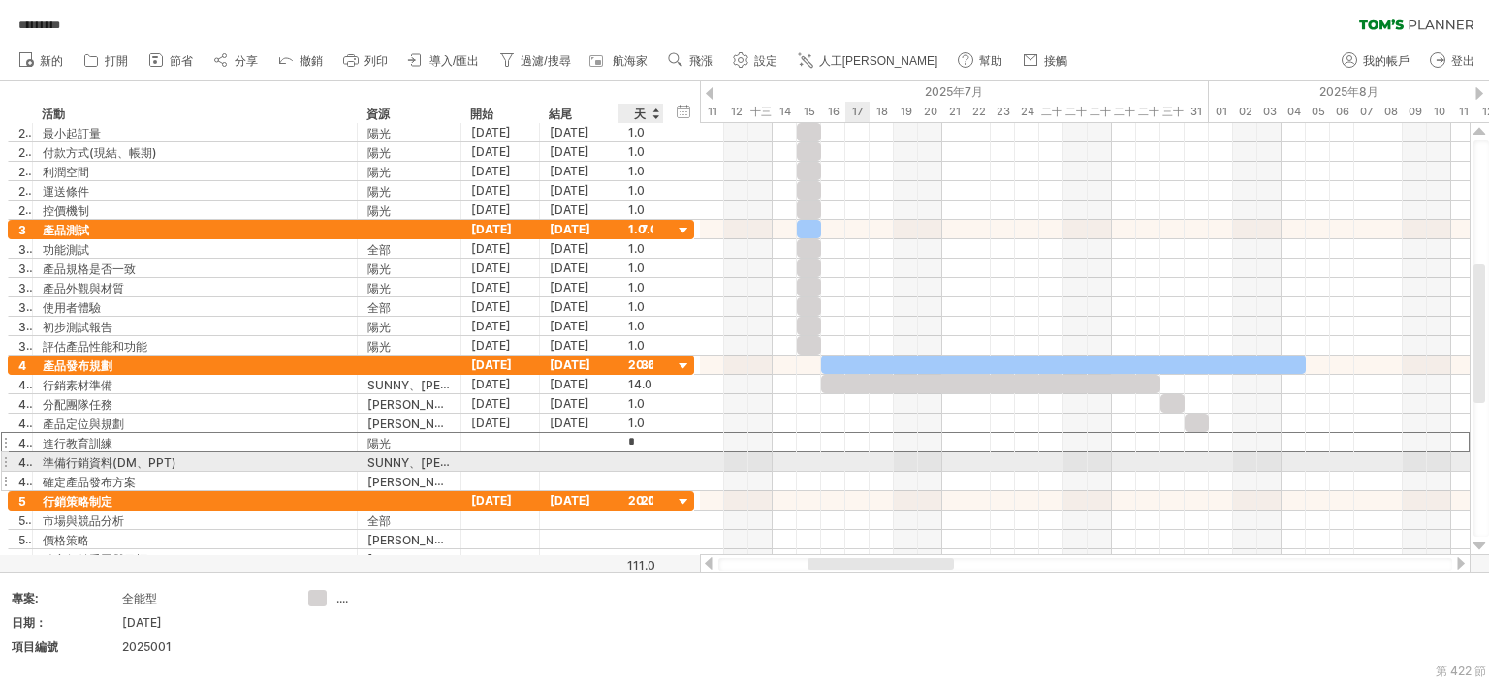
click at [641, 455] on div at bounding box center [640, 462] width 25 height 18
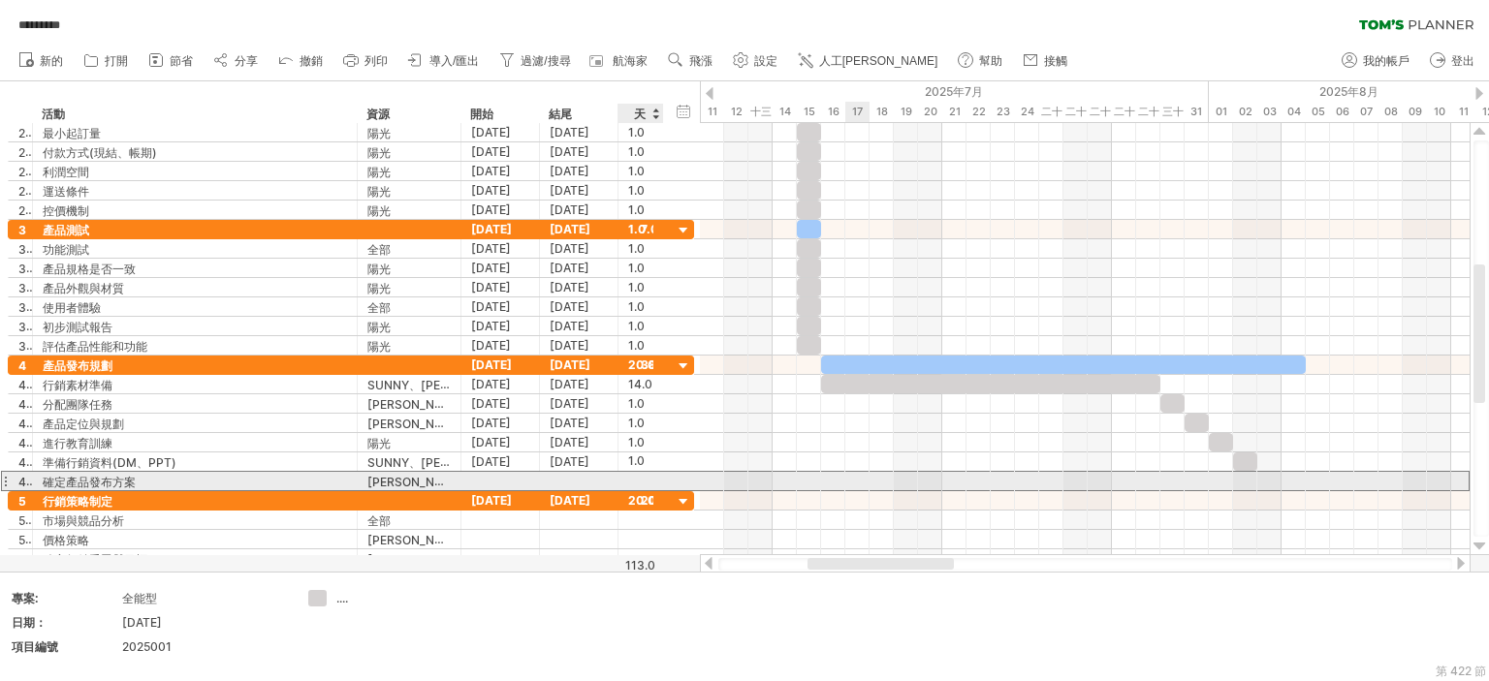
scroll to position [0, 0]
click at [630, 479] on div at bounding box center [640, 481] width 25 height 18
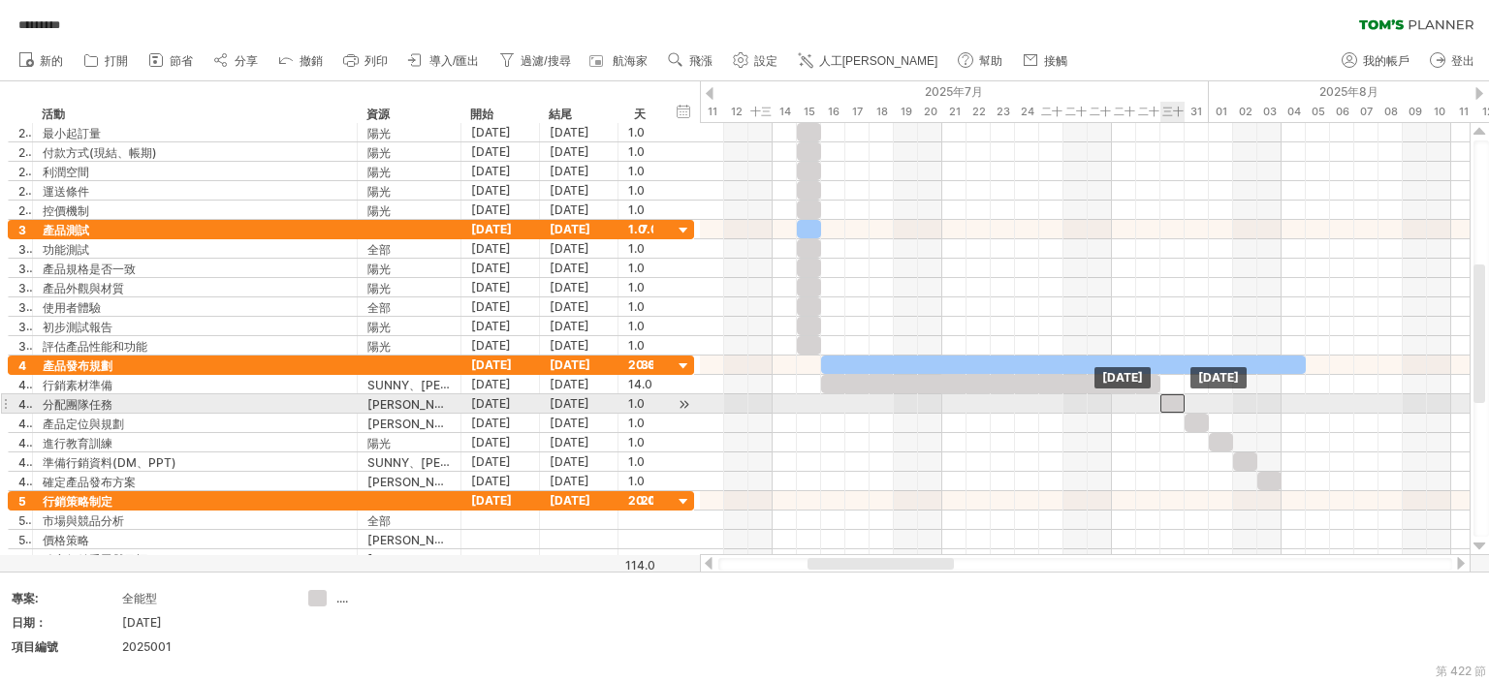
click at [1168, 404] on div at bounding box center [1172, 403] width 24 height 18
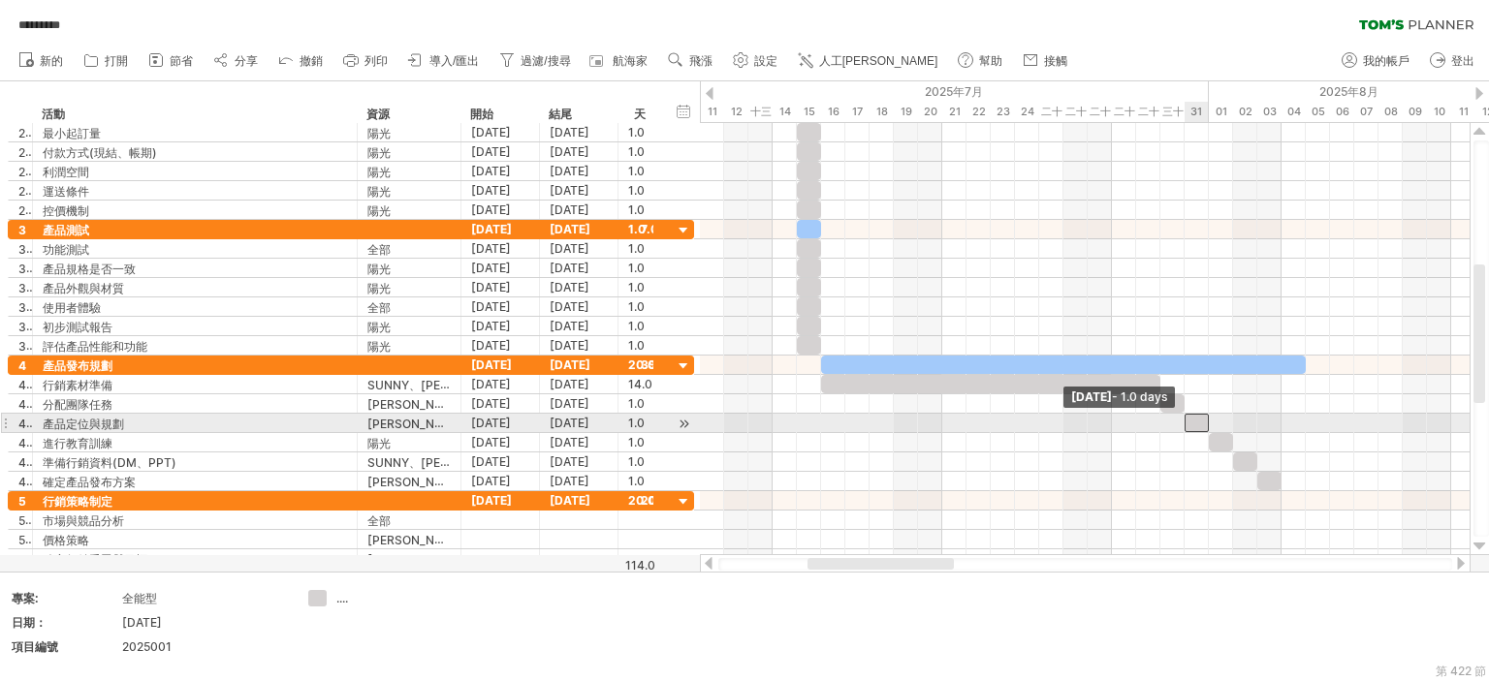
click at [1185, 424] on span at bounding box center [1184, 423] width 8 height 18
drag, startPoint x: 1191, startPoint y: 417, endPoint x: 1212, endPoint y: 439, distance: 30.8
click at [1164, 415] on div at bounding box center [1172, 423] width 24 height 18
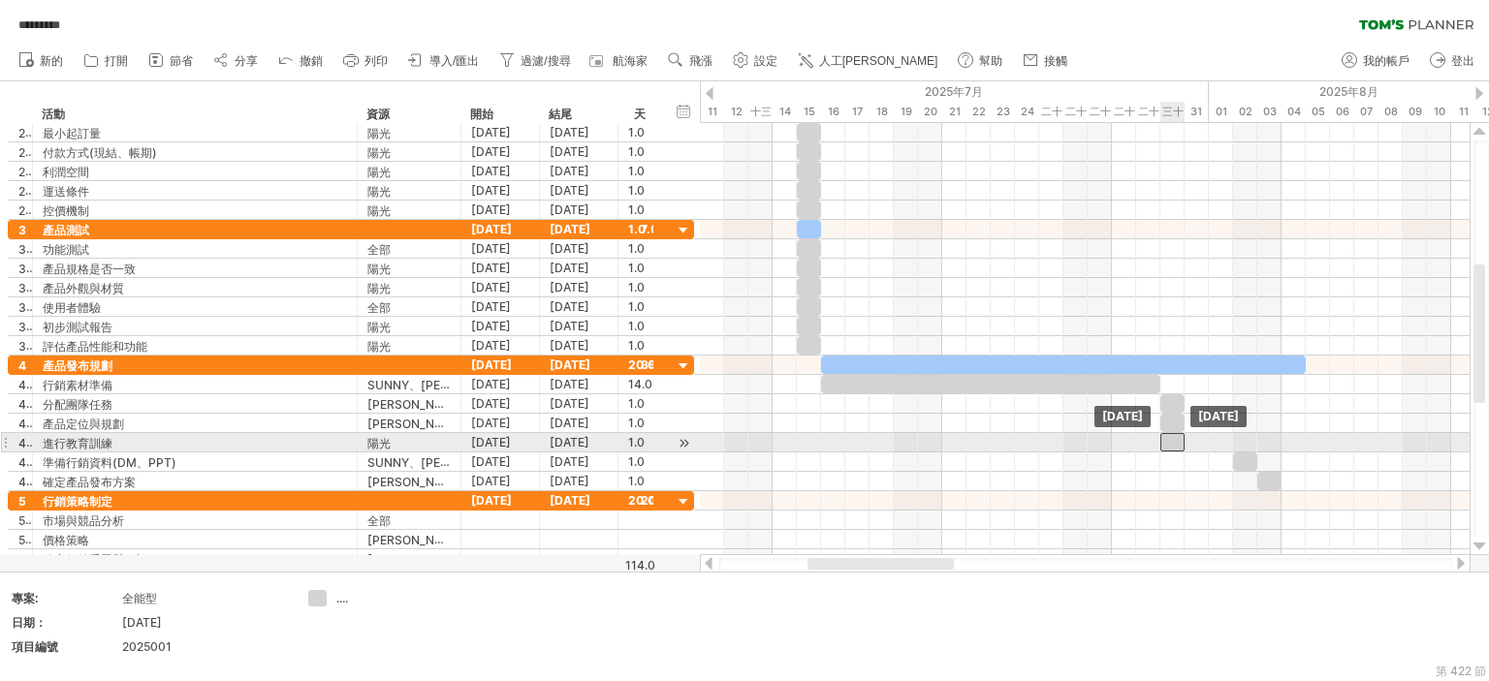
drag, startPoint x: 1212, startPoint y: 439, endPoint x: 1239, endPoint y: 456, distance: 31.4
click at [1173, 439] on div at bounding box center [1172, 442] width 24 height 18
drag, startPoint x: 1238, startPoint y: 457, endPoint x: 1161, endPoint y: 450, distance: 77.0
click at [1161, 453] on div at bounding box center [1172, 462] width 24 height 18
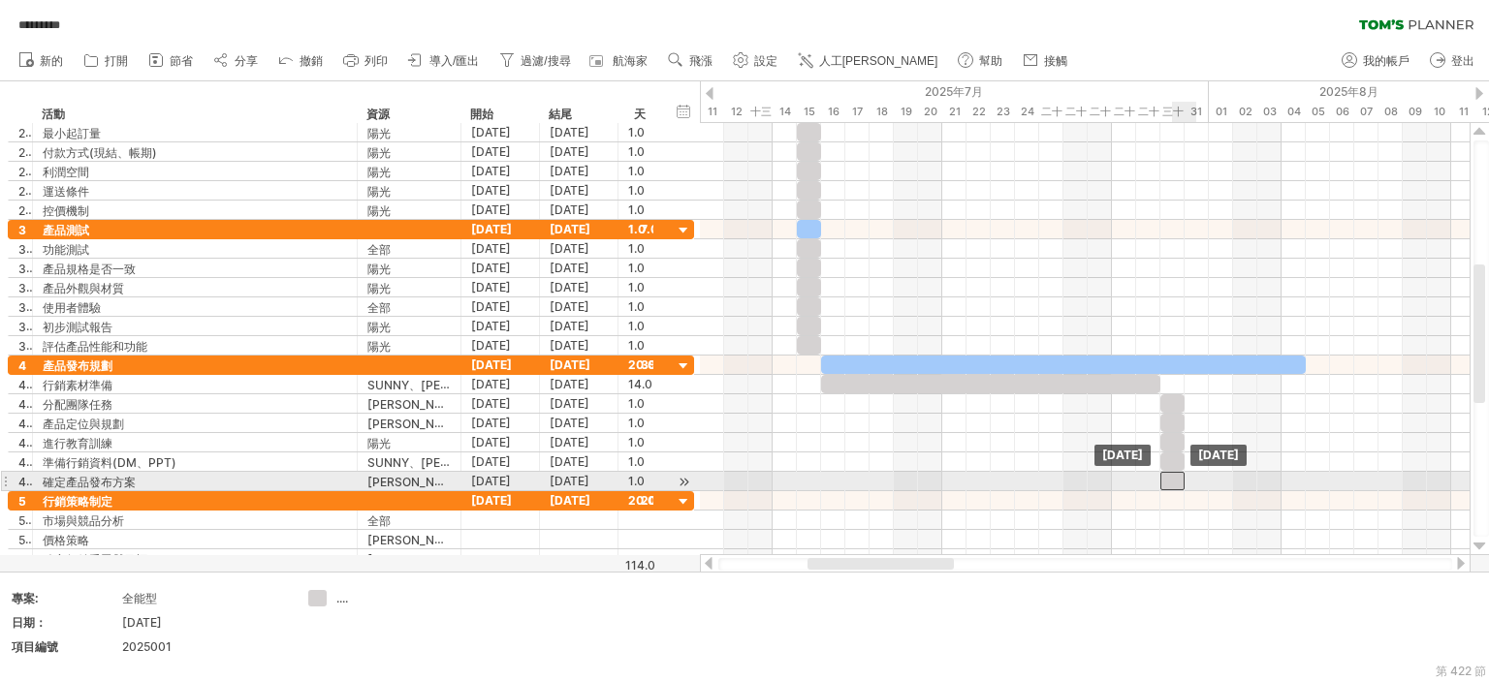
drag, startPoint x: 1271, startPoint y: 479, endPoint x: 1294, endPoint y: 321, distance: 159.7
click at [1173, 476] on div at bounding box center [1172, 481] width 24 height 18
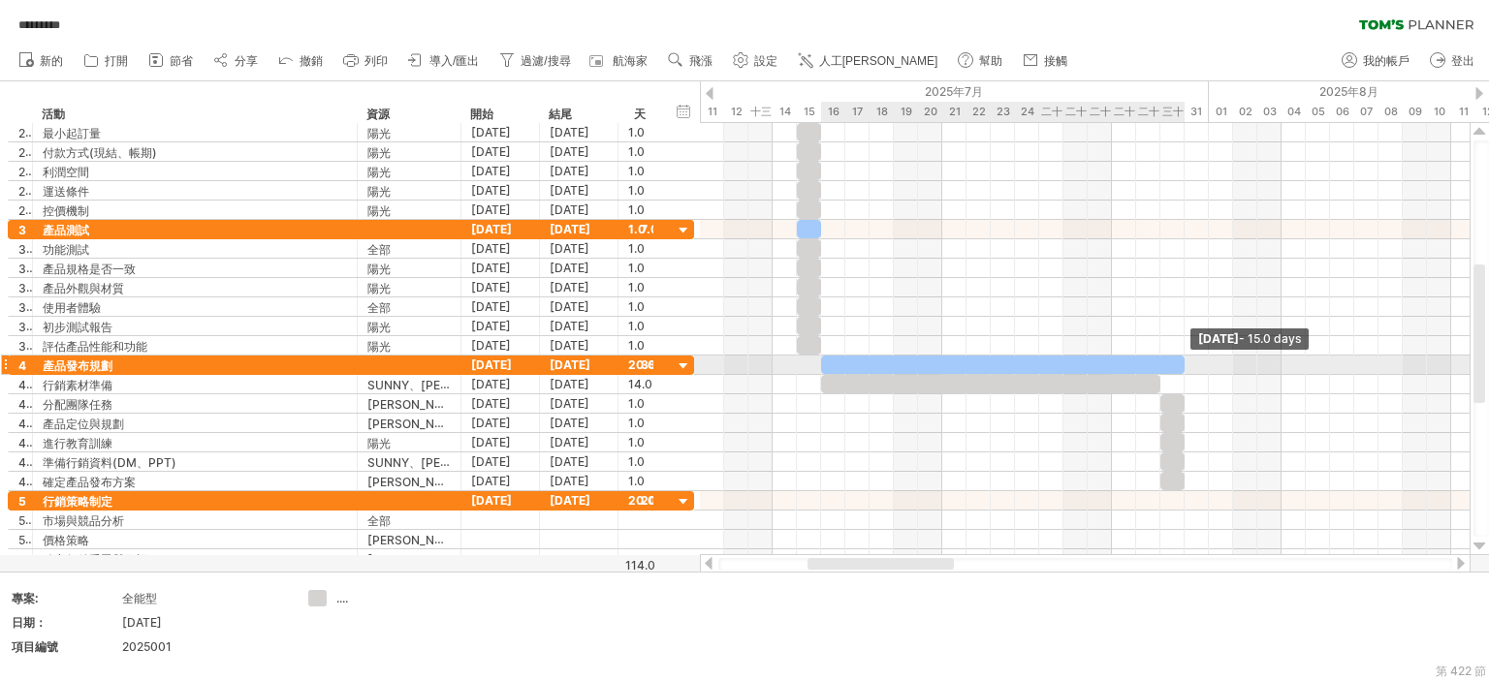
drag, startPoint x: 1305, startPoint y: 361, endPoint x: 1178, endPoint y: 360, distance: 127.0
click at [1178, 360] on div at bounding box center [1002, 365] width 363 height 18
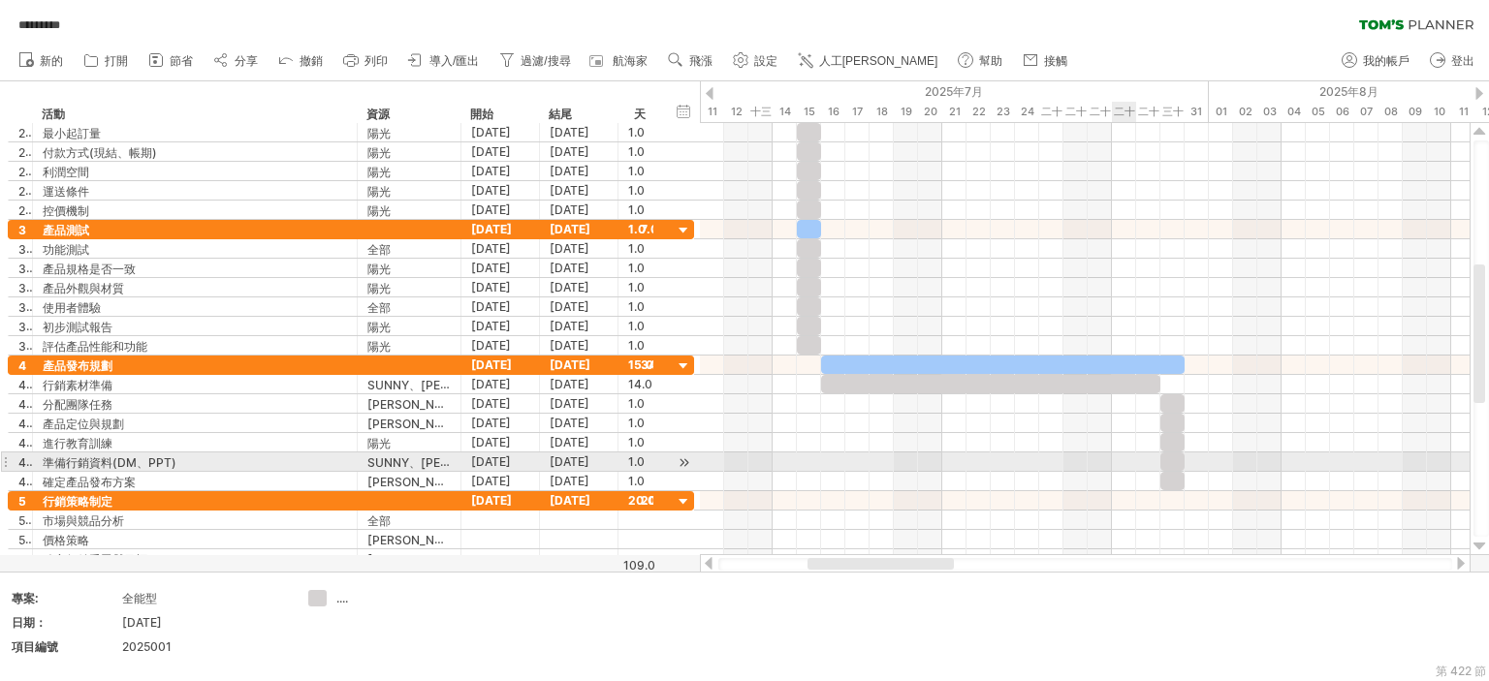
click at [1089, 472] on div at bounding box center [1084, 481] width 769 height 19
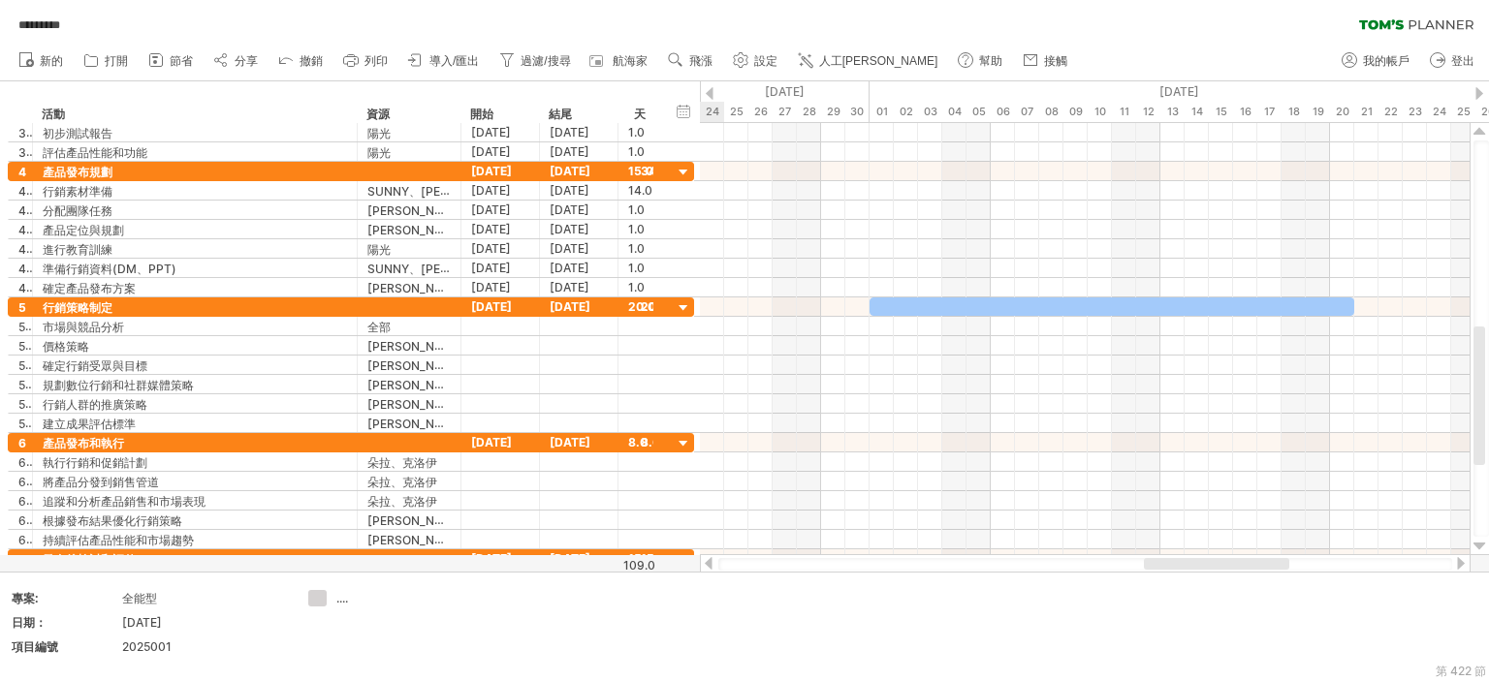
drag, startPoint x: 1047, startPoint y: 571, endPoint x: 962, endPoint y: 408, distance: 183.4
click at [1217, 542] on div "嘗試造訪 [DOMAIN_NAME] 再次連接... 0% 自動儲存... ********* 清除過濾器 重新套用濾鏡 新的 1" at bounding box center [744, 340] width 1489 height 681
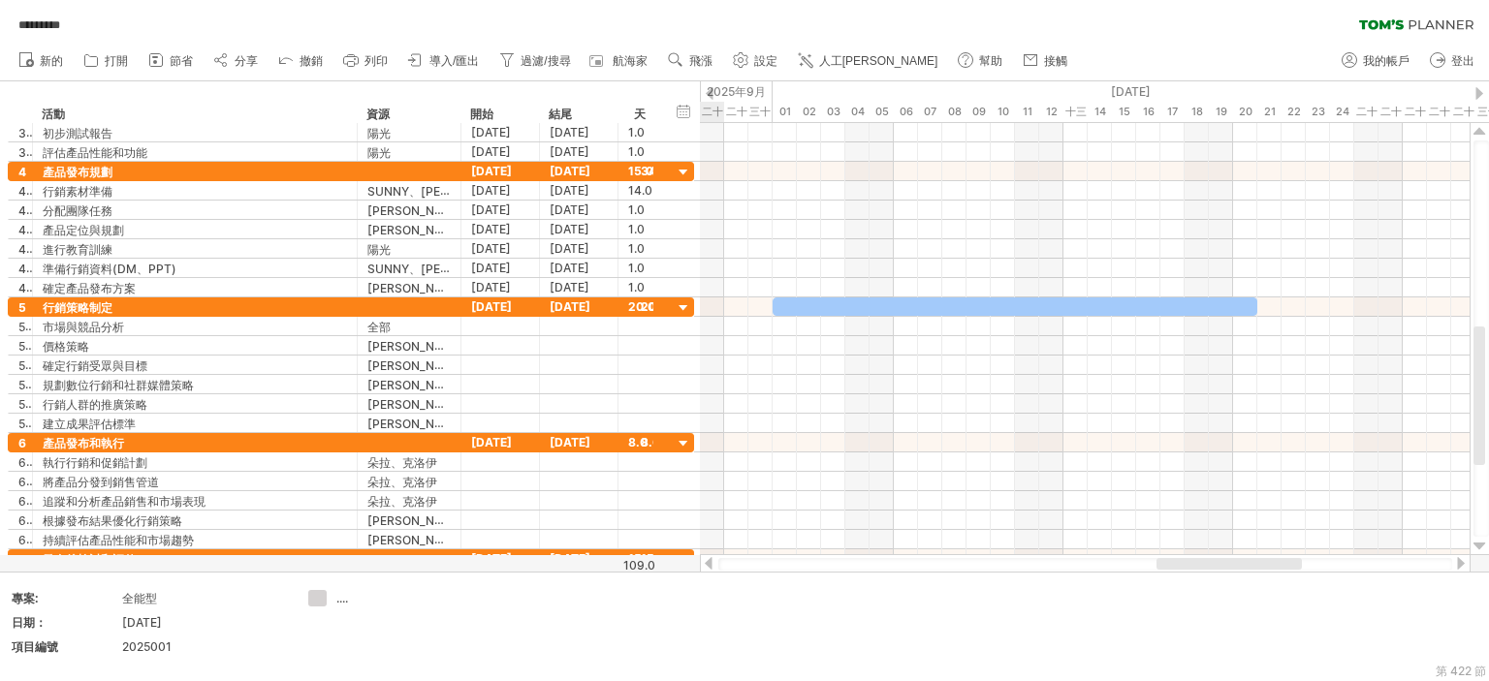
drag, startPoint x: 1309, startPoint y: 565, endPoint x: 1213, endPoint y: 558, distance: 96.2
click at [1213, 558] on div at bounding box center [1228, 564] width 145 height 12
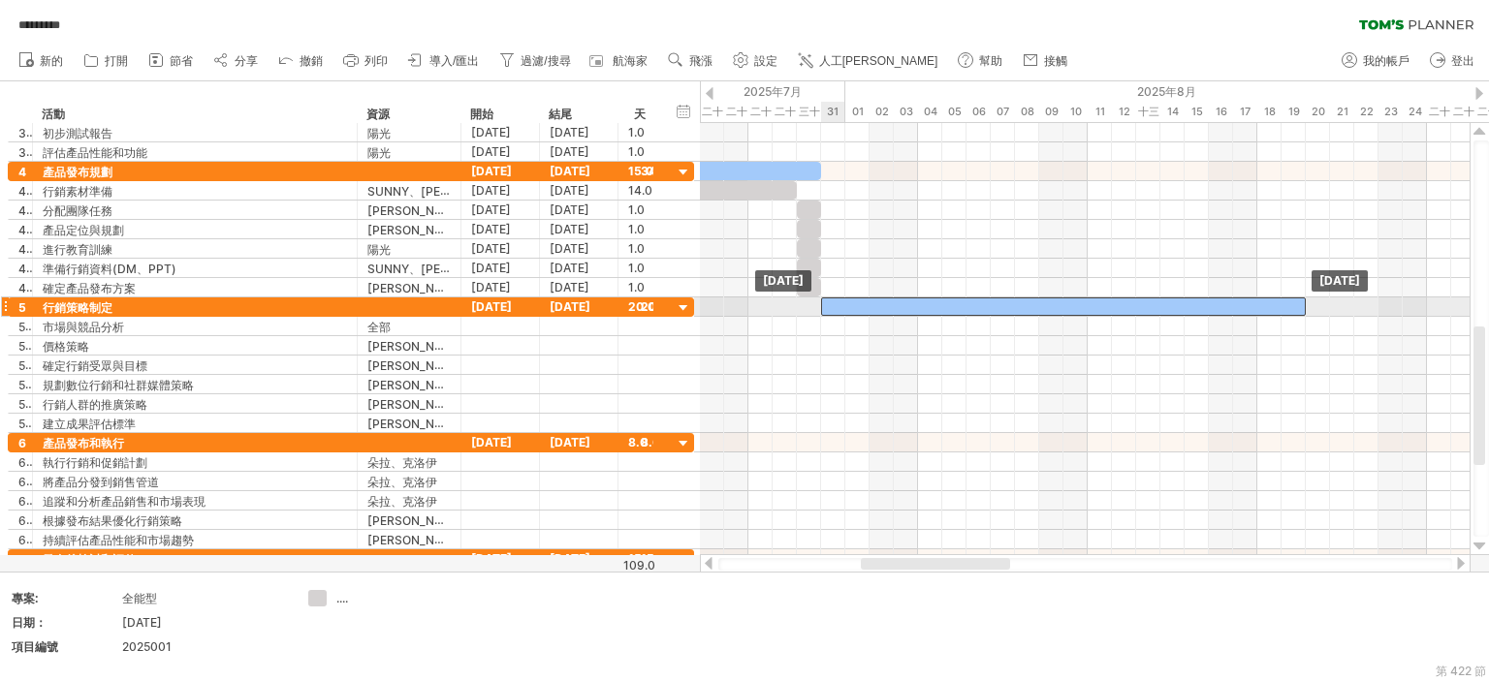
drag, startPoint x: 839, startPoint y: 302, endPoint x: 892, endPoint y: 310, distance: 52.9
click at [892, 310] on div at bounding box center [1063, 307] width 485 height 18
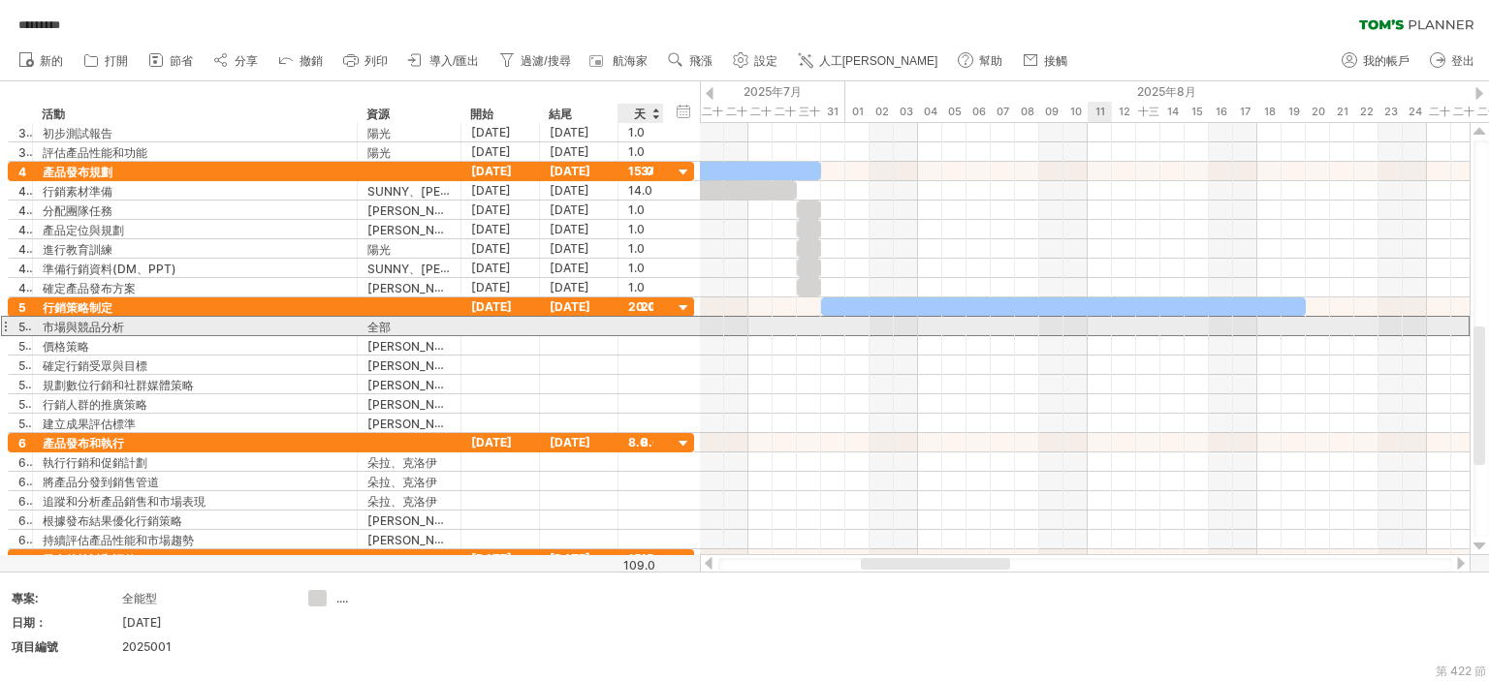
click at [635, 325] on div at bounding box center [640, 326] width 25 height 18
click at [520, 320] on div at bounding box center [500, 326] width 78 height 18
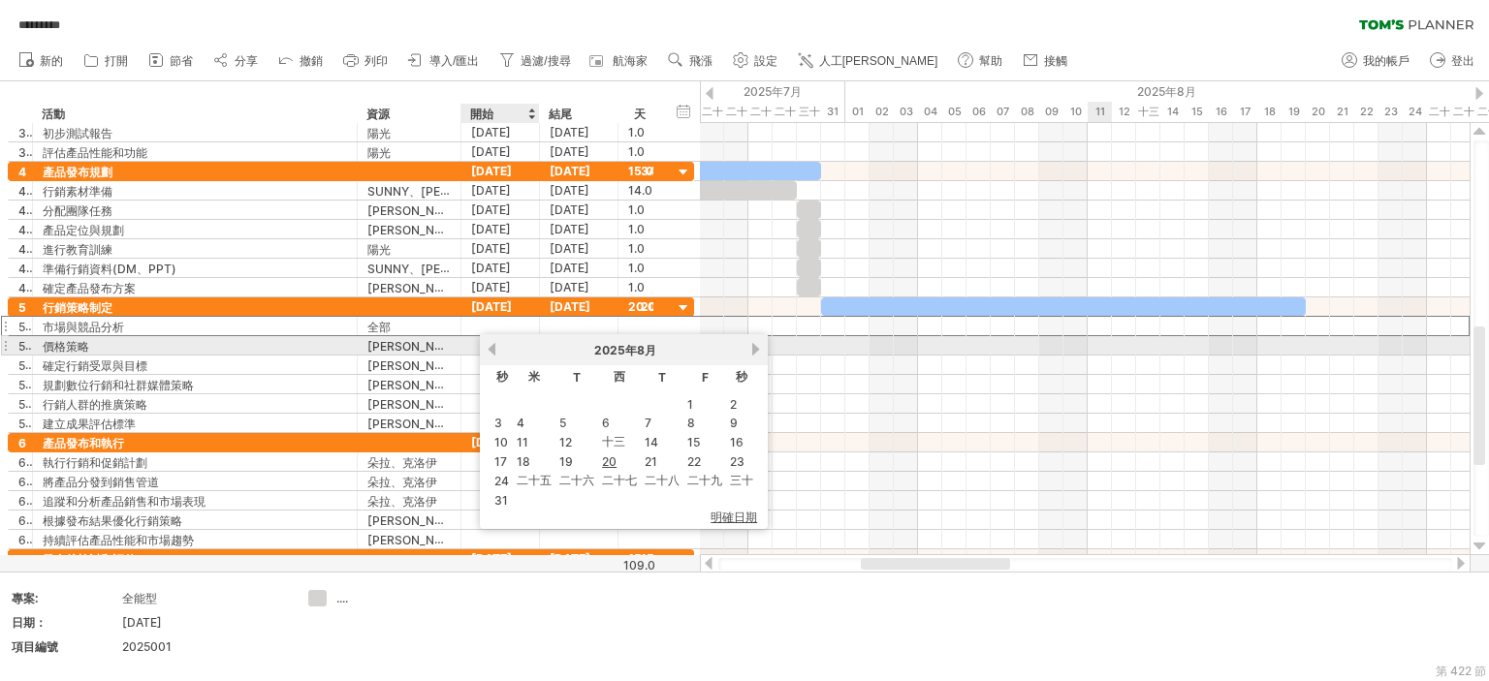
drag, startPoint x: 496, startPoint y: 352, endPoint x: 647, endPoint y: 467, distance: 190.1
click at [496, 352] on link "以前的" at bounding box center [492, 349] width 15 height 15
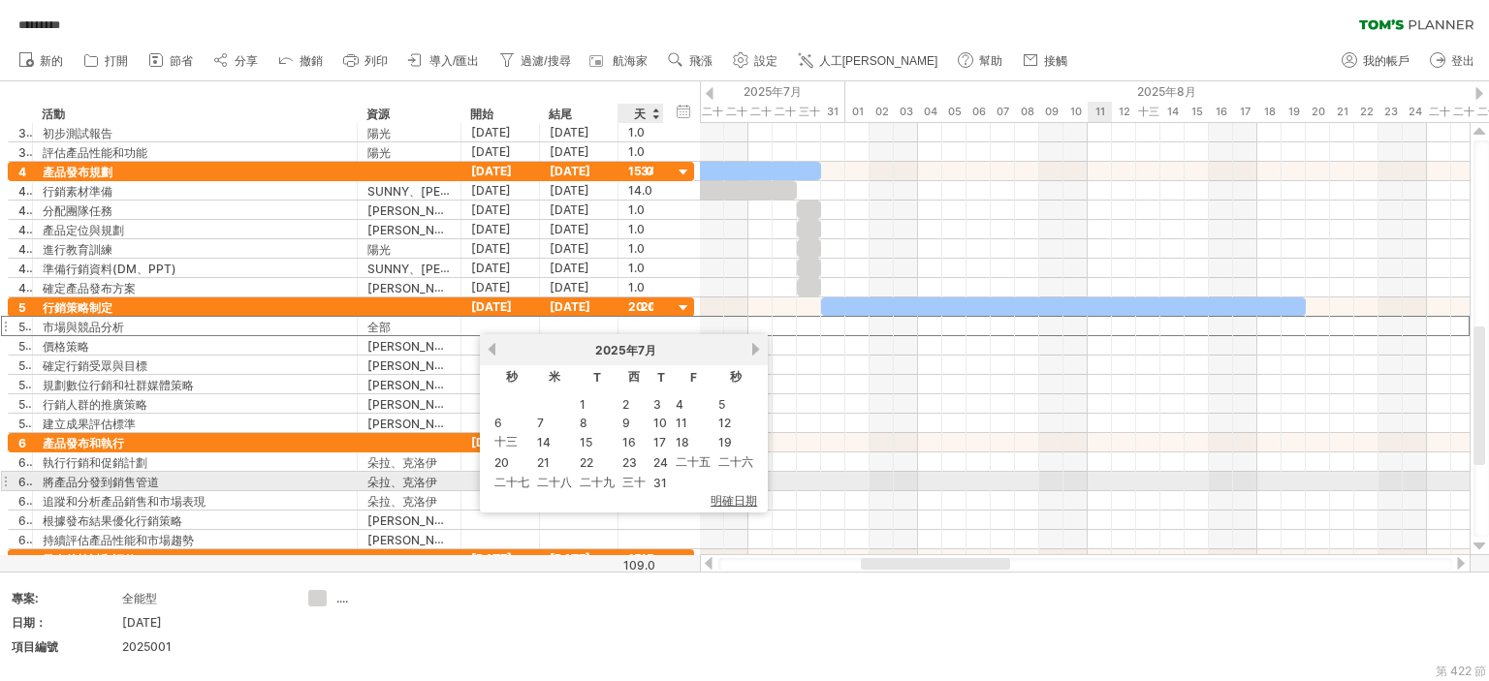
click at [630, 480] on font "三十" at bounding box center [633, 482] width 23 height 15
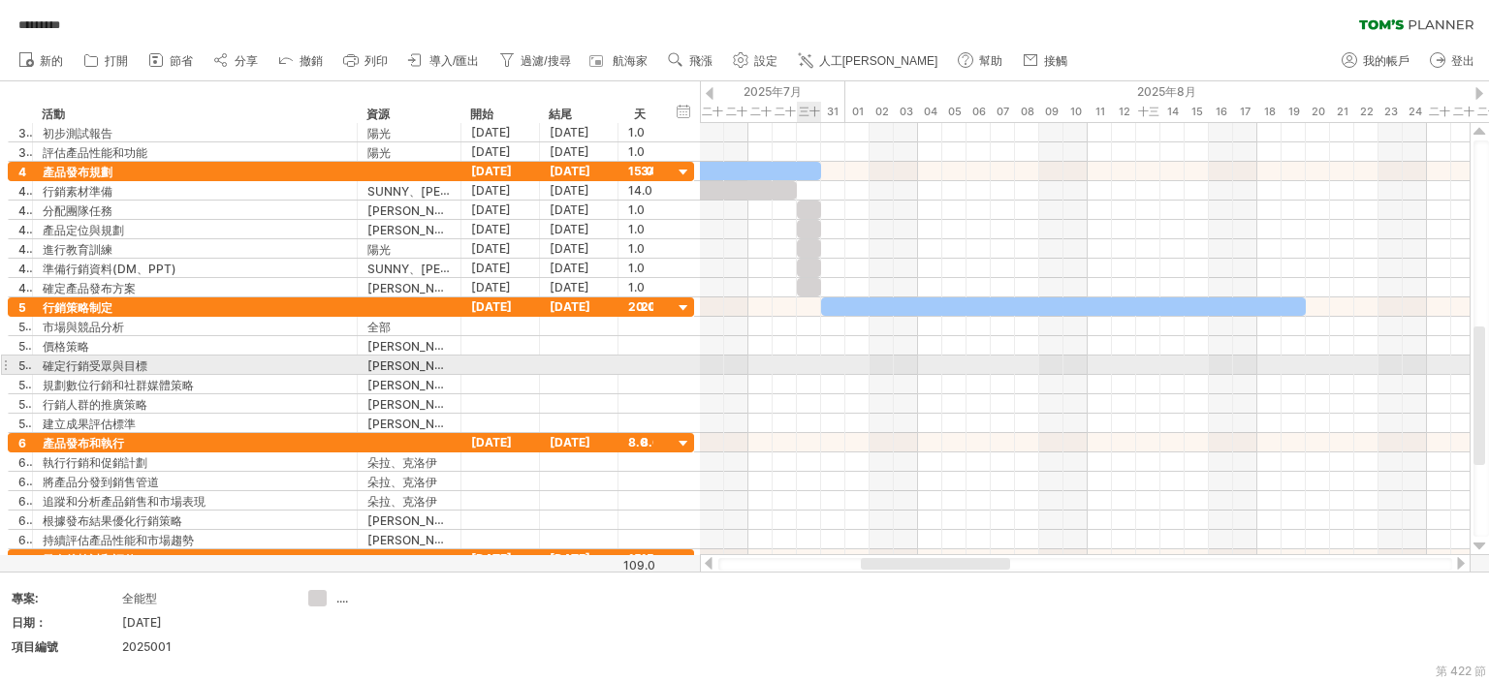
click at [797, 357] on div at bounding box center [1084, 365] width 769 height 19
click at [806, 320] on div at bounding box center [1084, 326] width 769 height 19
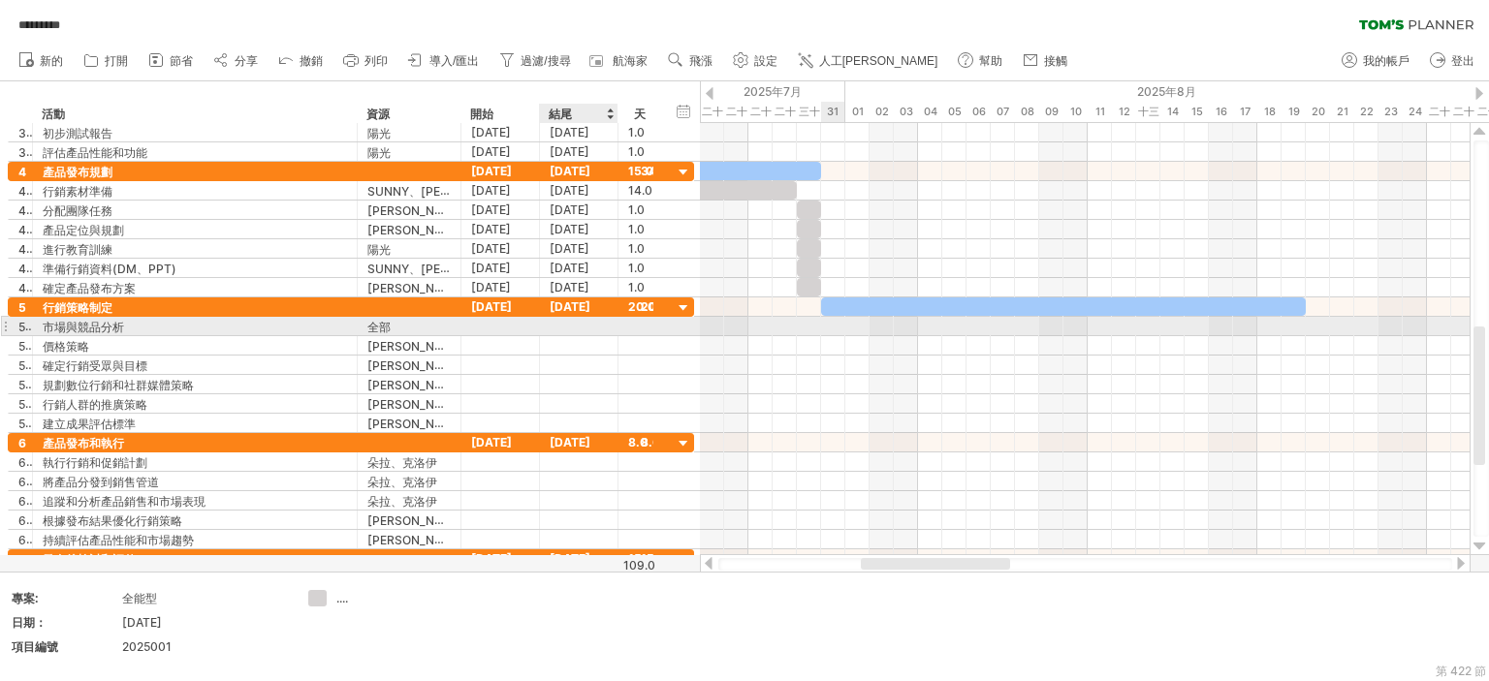
click at [667, 320] on div "5.1 ******* 市場與競品分析 *** 全部" at bounding box center [351, 326] width 686 height 19
click at [667, 320] on div "5.1 ******* 市場與競品分析 *** 全部" at bounding box center [351, 326] width 686 height 20
click at [644, 324] on div at bounding box center [640, 326] width 25 height 18
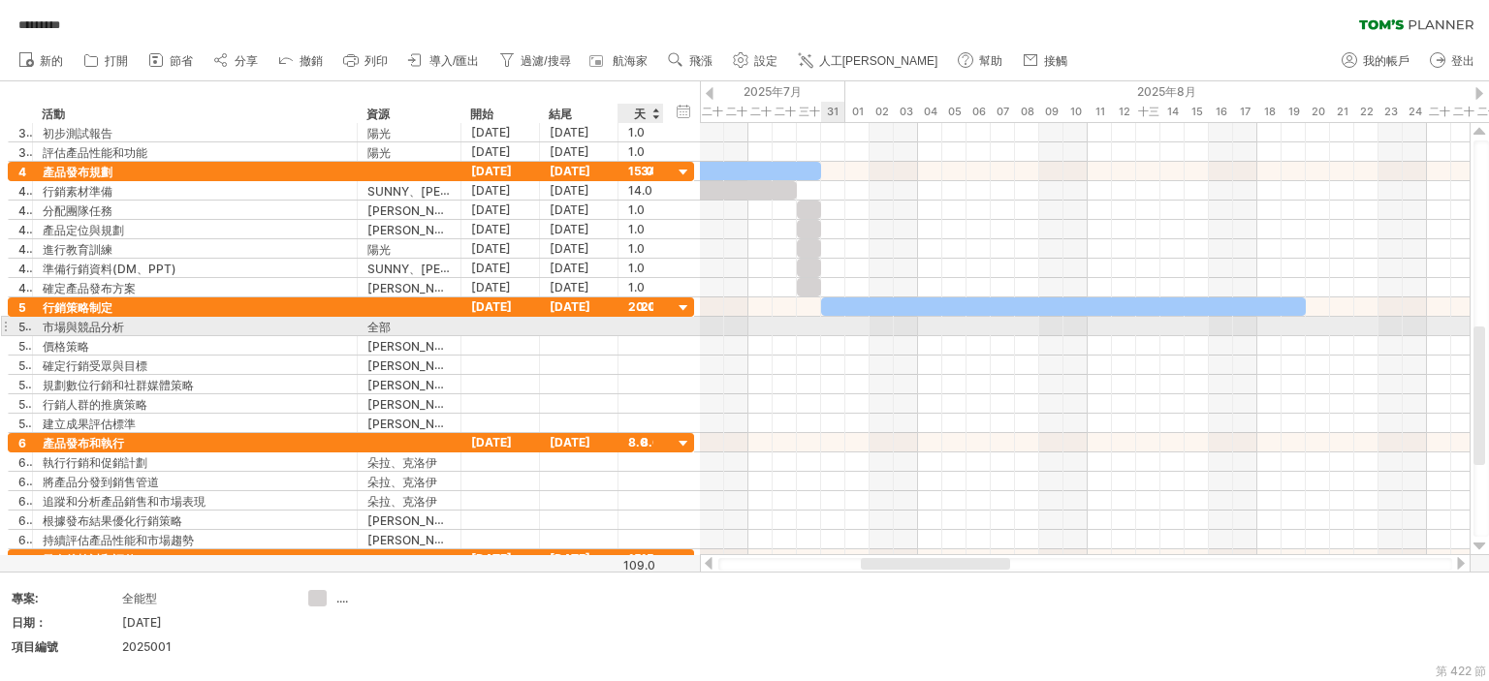
type input "*"
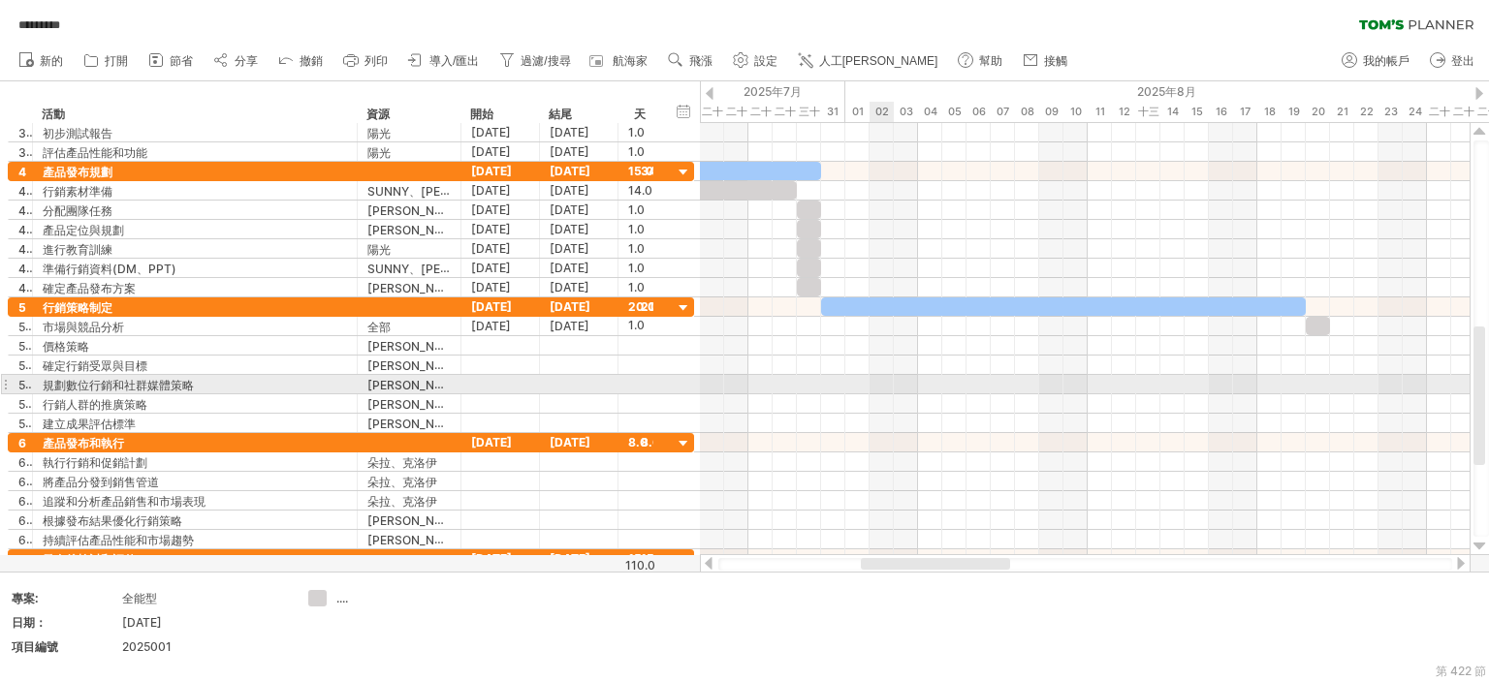
scroll to position [0, 0]
click at [874, 391] on div at bounding box center [1084, 384] width 769 height 19
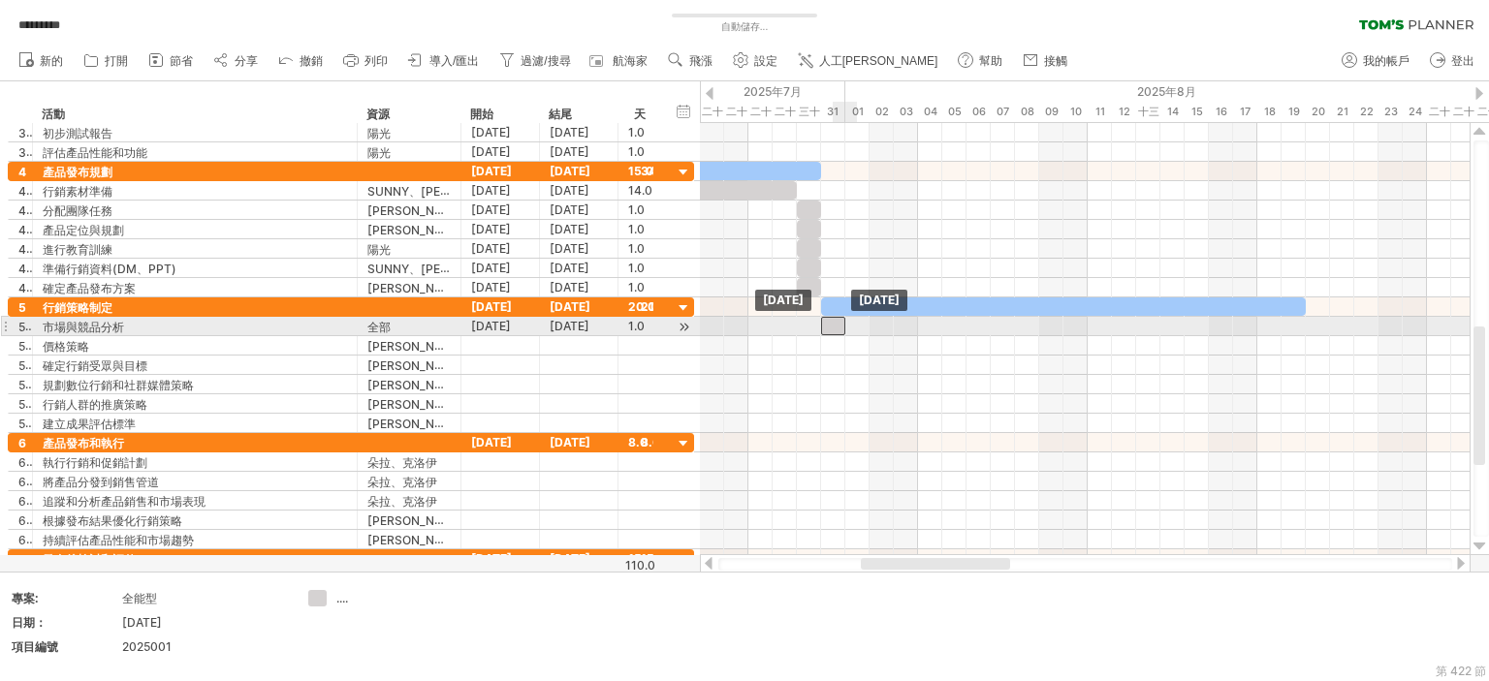
drag, startPoint x: 1319, startPoint y: 328, endPoint x: 837, endPoint y: 332, distance: 481.7
click at [837, 332] on div at bounding box center [833, 326] width 24 height 18
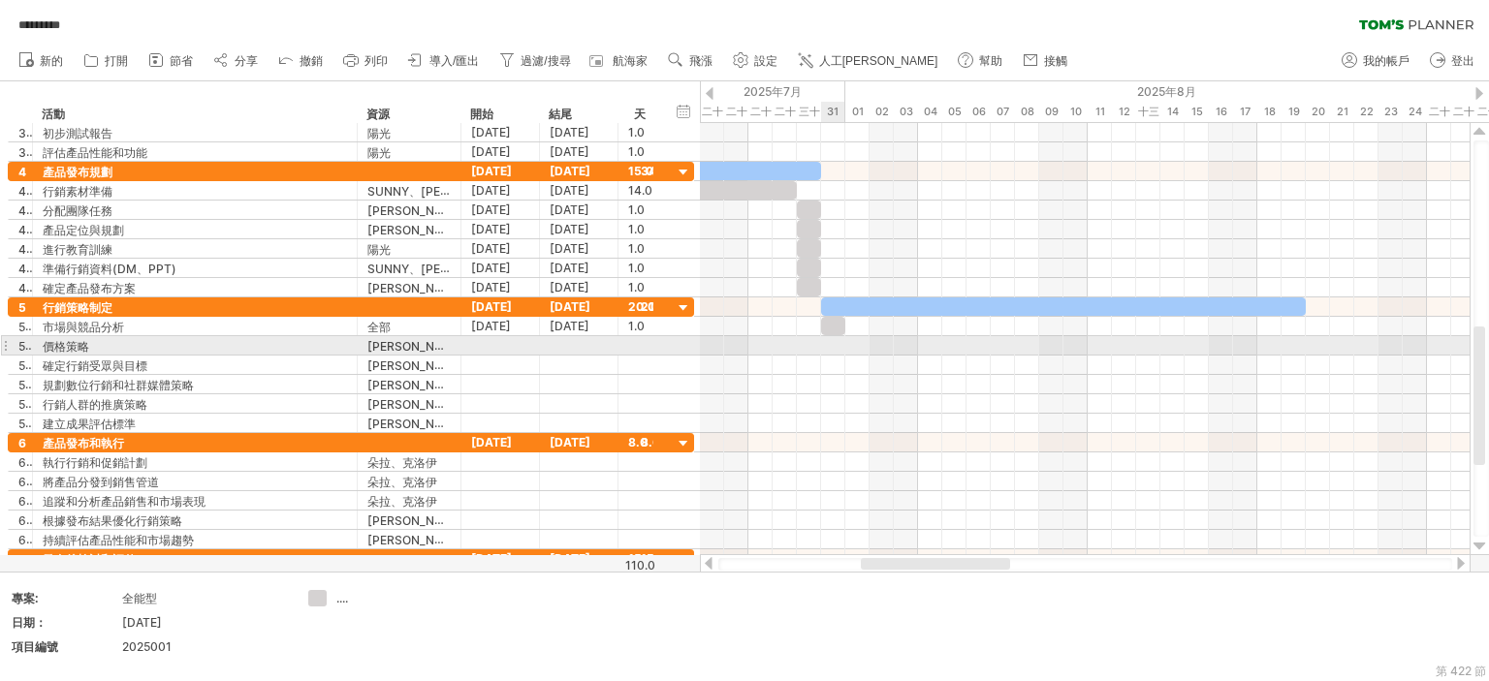
click at [832, 340] on div at bounding box center [1084, 345] width 769 height 19
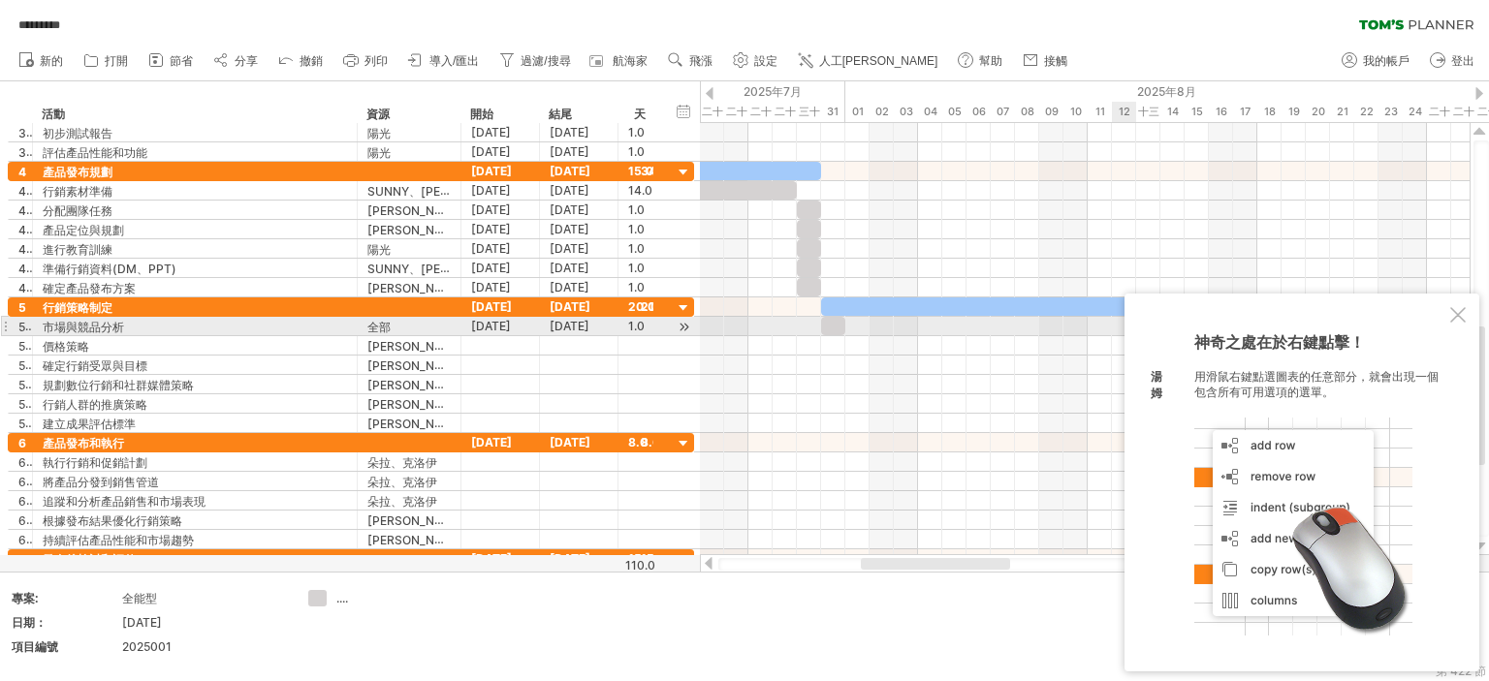
click at [1458, 323] on div at bounding box center [1458, 315] width 16 height 16
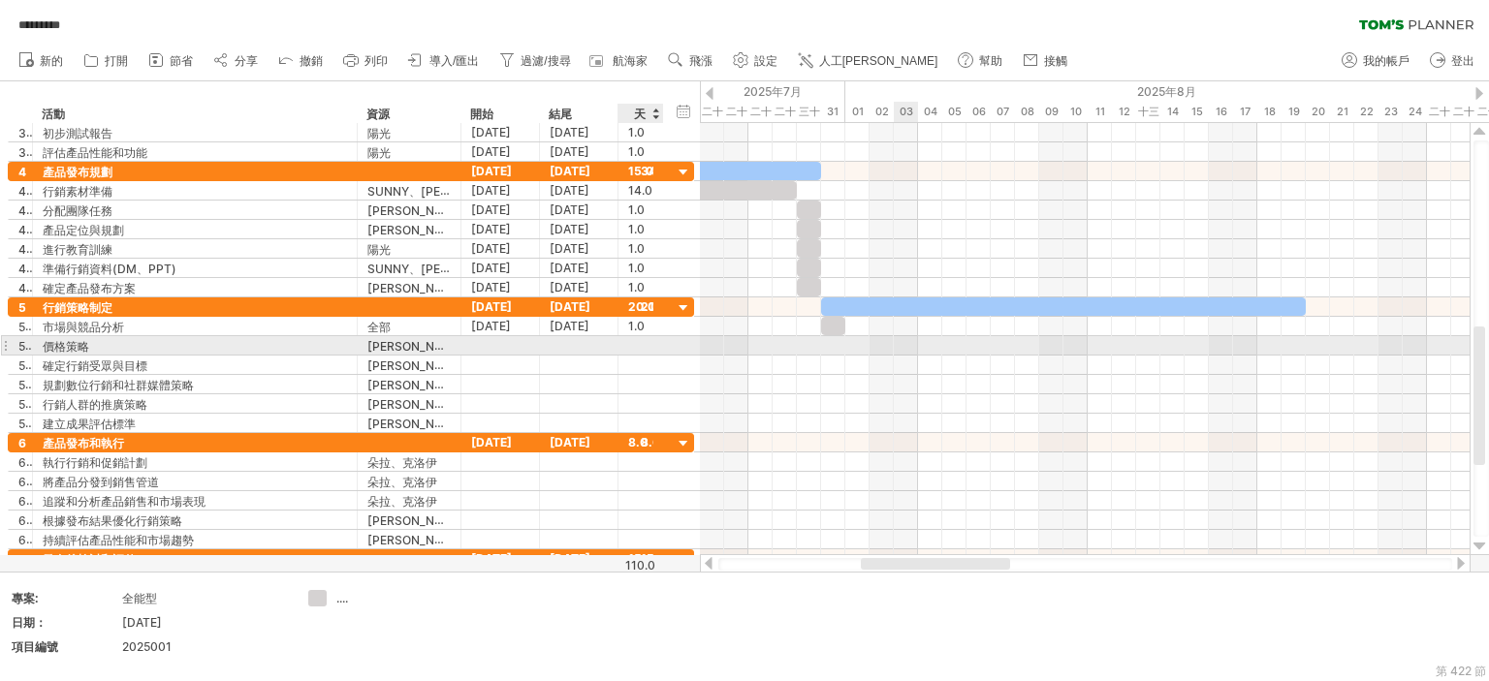
click at [637, 343] on div at bounding box center [640, 345] width 25 height 18
type input "*"
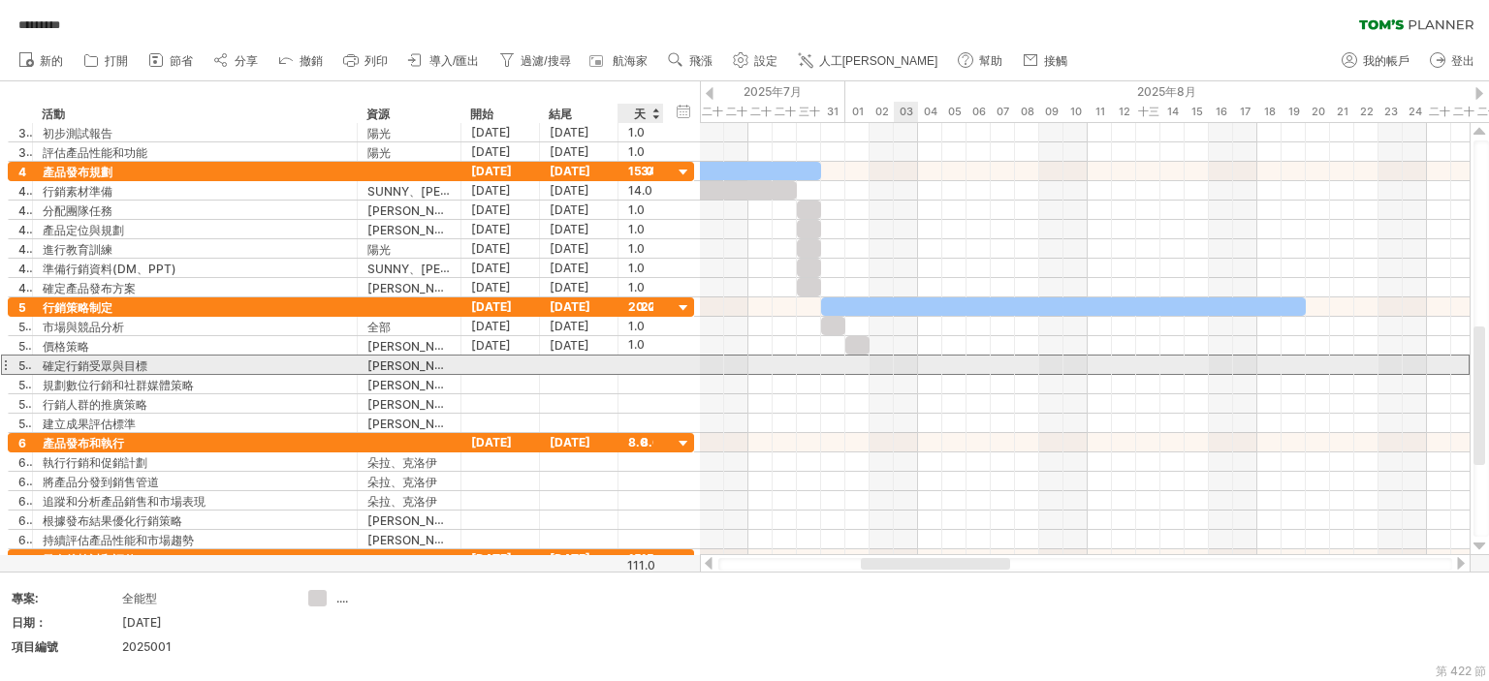
scroll to position [0, 0]
click at [644, 358] on div at bounding box center [640, 365] width 25 height 18
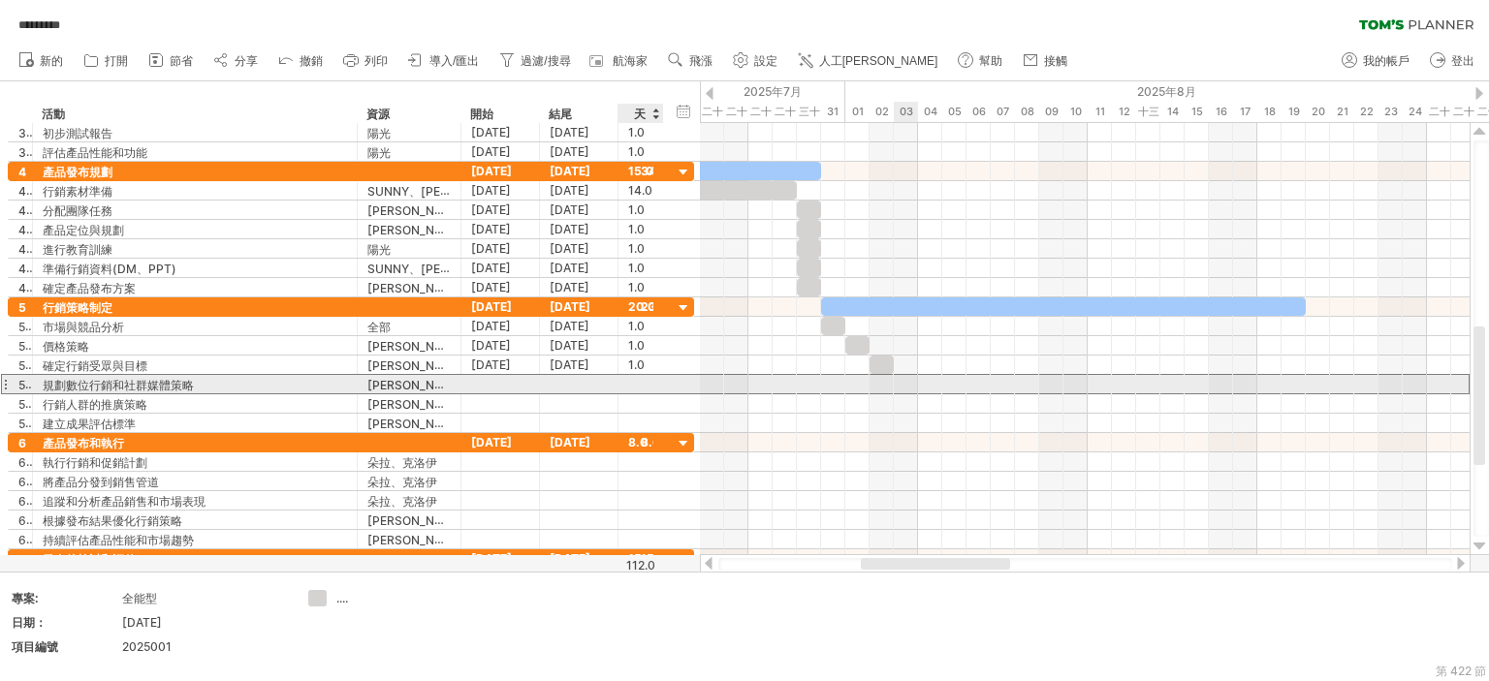
click at [644, 376] on div at bounding box center [640, 384] width 25 height 18
click at [638, 396] on div at bounding box center [640, 403] width 25 height 18
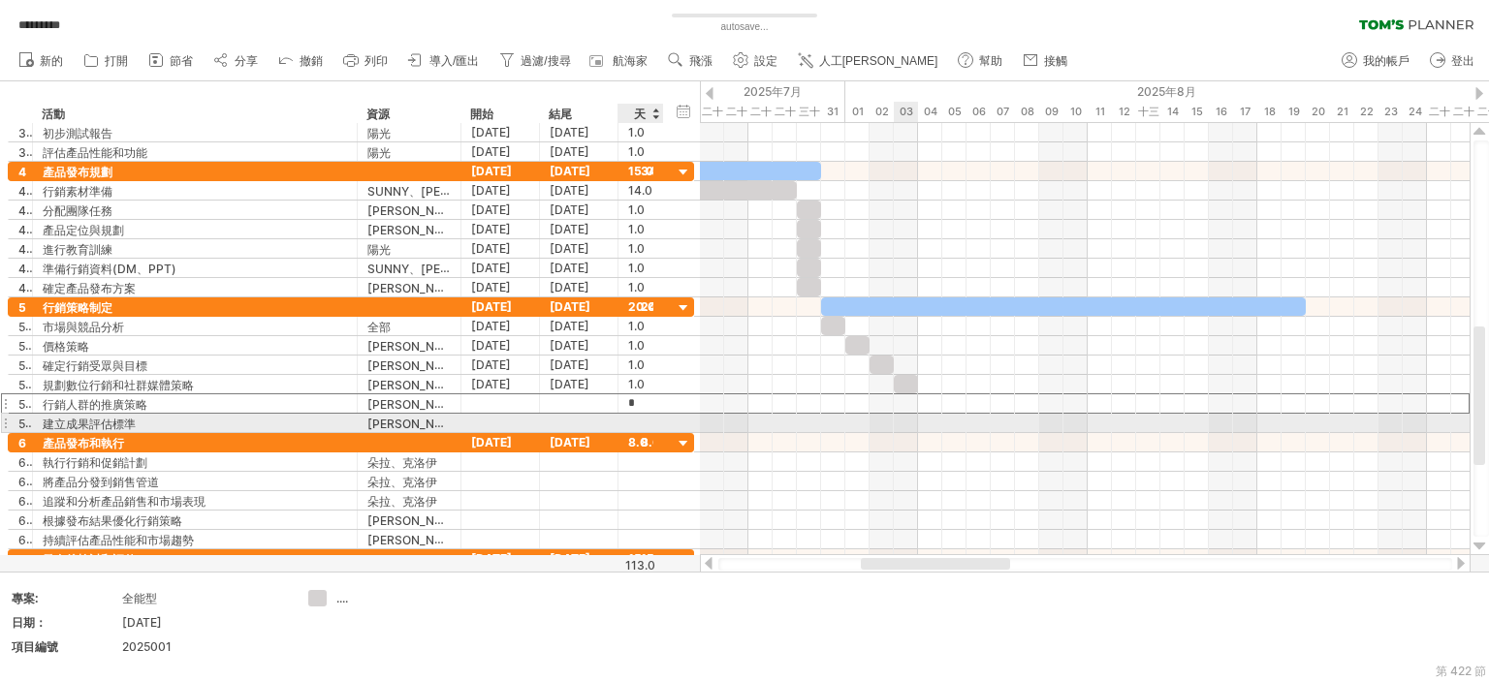
drag, startPoint x: 637, startPoint y: 416, endPoint x: 663, endPoint y: 419, distance: 26.3
click at [637, 417] on div at bounding box center [640, 423] width 25 height 18
click at [1007, 426] on div at bounding box center [1084, 423] width 769 height 20
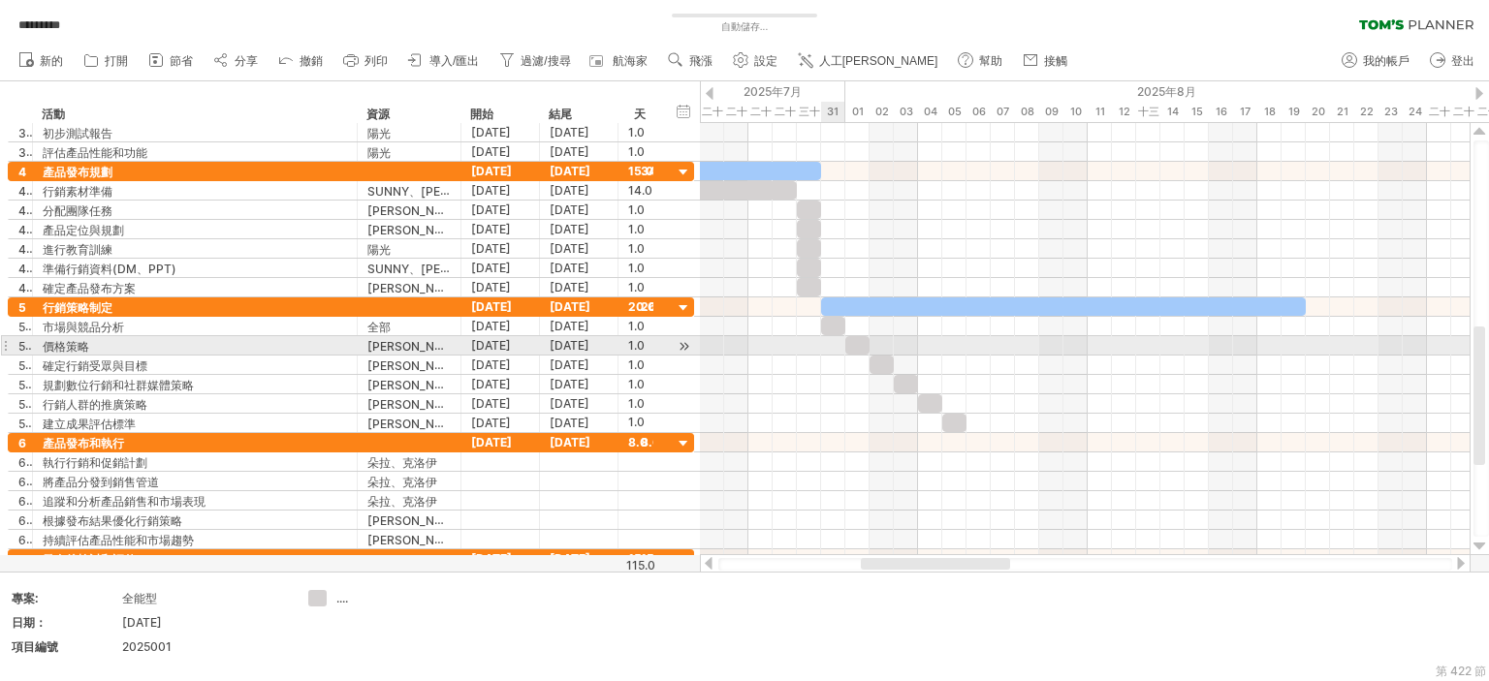
scroll to position [0, 0]
drag, startPoint x: 835, startPoint y: 340, endPoint x: 856, endPoint y: 363, distance: 30.9
click at [833, 340] on div at bounding box center [833, 345] width 24 height 18
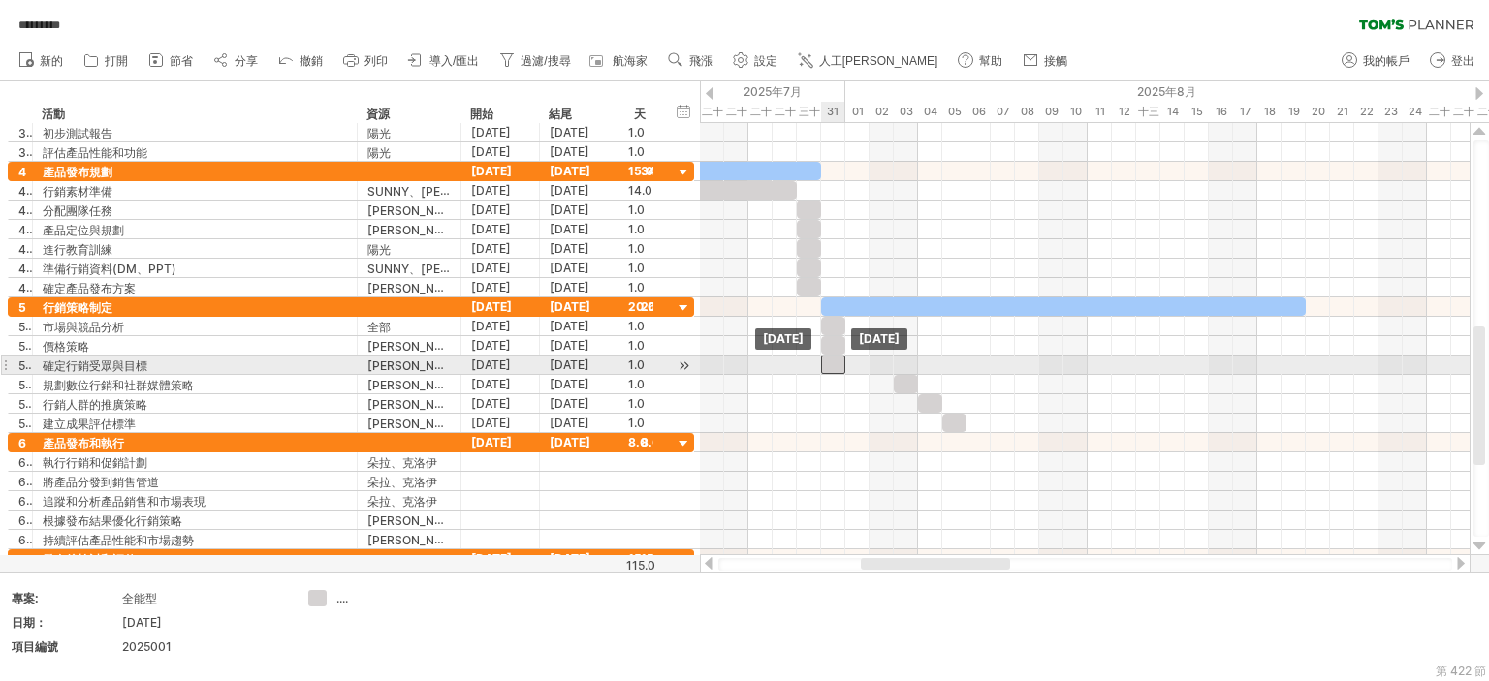
drag, startPoint x: 856, startPoint y: 363, endPoint x: 897, endPoint y: 383, distance: 46.0
click at [830, 361] on div at bounding box center [833, 365] width 24 height 18
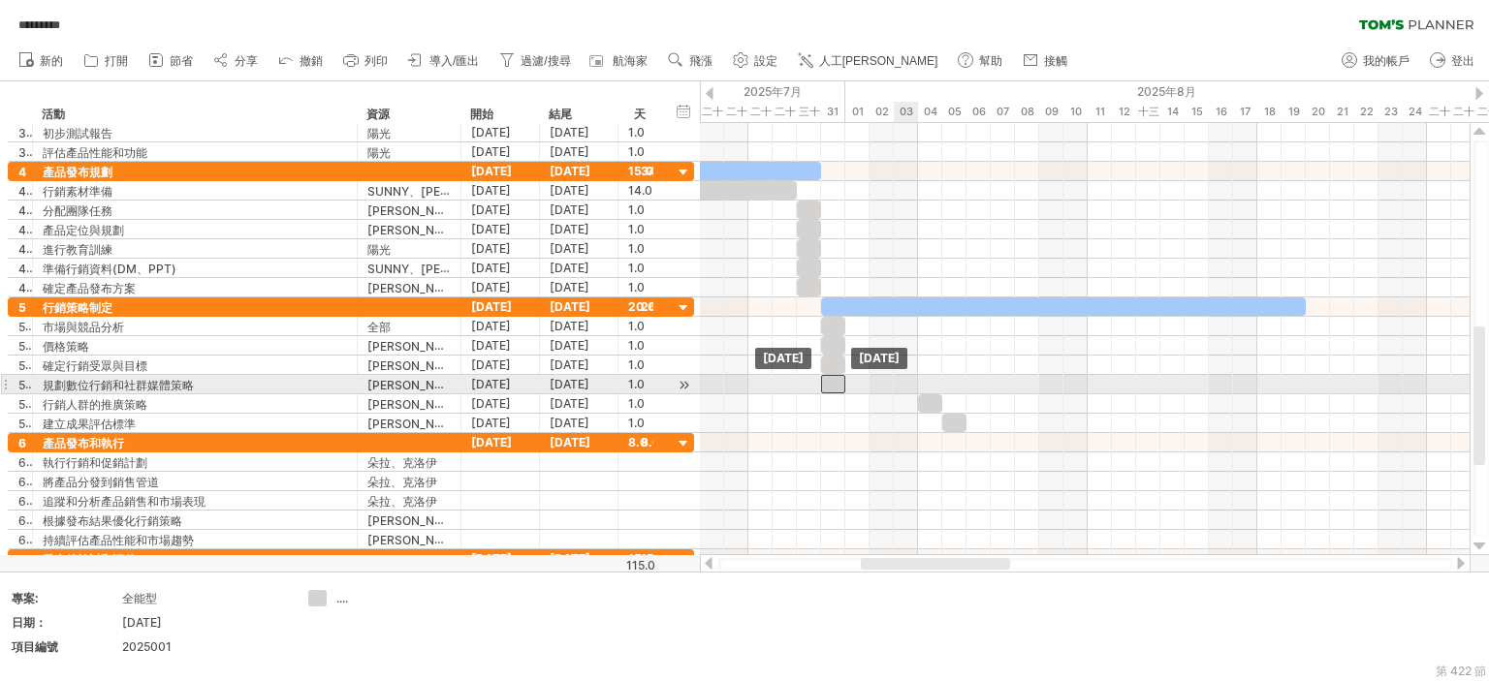
drag, startPoint x: 829, startPoint y: 379, endPoint x: 921, endPoint y: 398, distance: 94.1
click at [829, 378] on div at bounding box center [833, 384] width 24 height 18
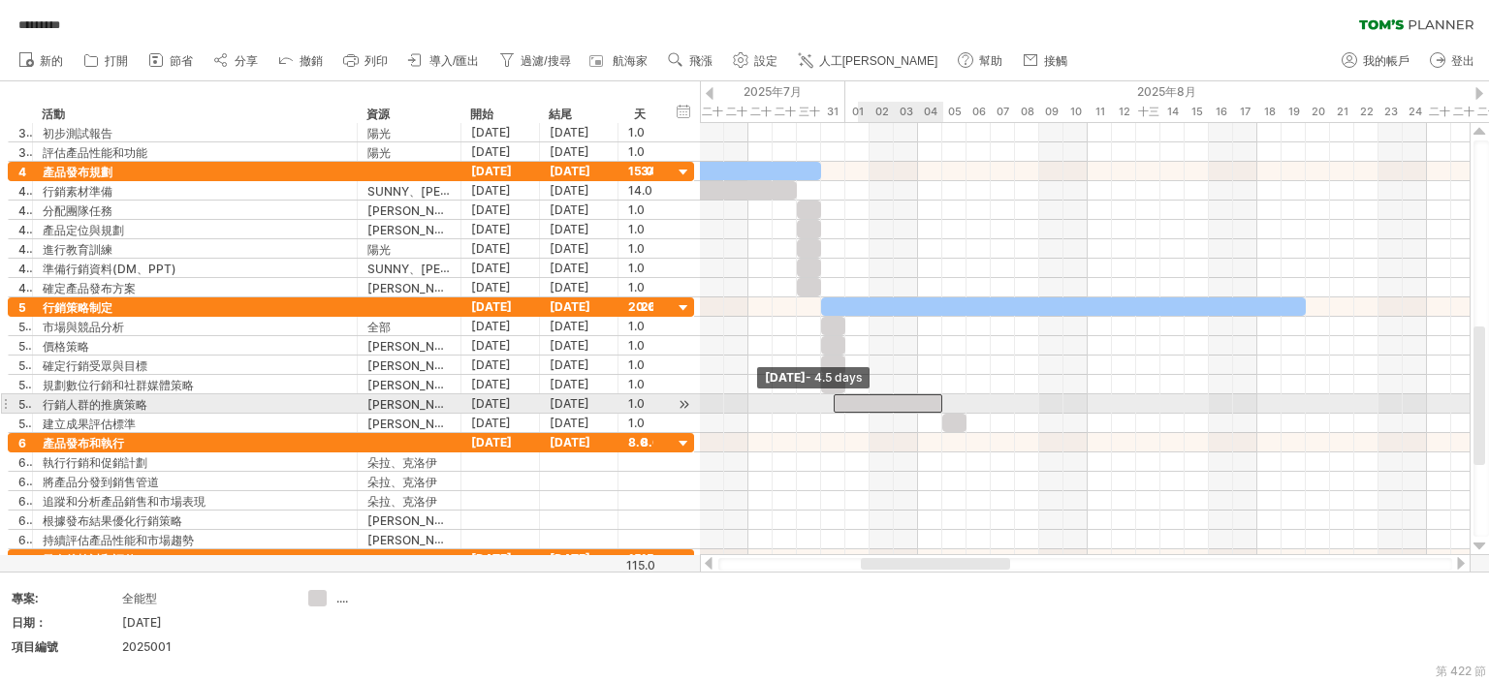
drag, startPoint x: 921, startPoint y: 398, endPoint x: 836, endPoint y: 397, distance: 84.3
click at [836, 397] on span at bounding box center [834, 403] width 8 height 18
drag, startPoint x: 942, startPoint y: 396, endPoint x: 872, endPoint y: 395, distance: 69.8
click at [872, 395] on span at bounding box center [869, 403] width 8 height 18
drag, startPoint x: 860, startPoint y: 398, endPoint x: 844, endPoint y: 396, distance: 15.6
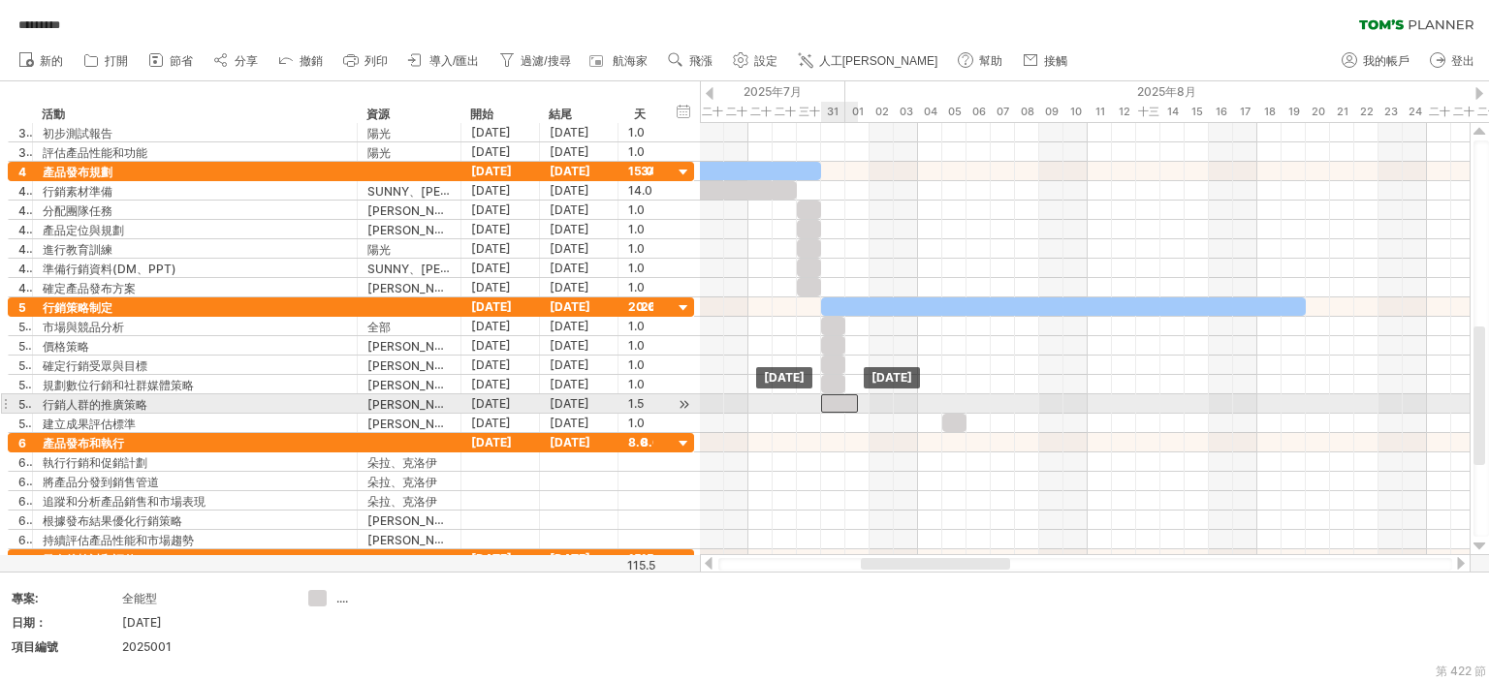
click at [844, 396] on div at bounding box center [839, 403] width 37 height 18
drag, startPoint x: 855, startPoint y: 398, endPoint x: 845, endPoint y: 397, distance: 9.7
click at [845, 397] on span at bounding box center [845, 403] width 8 height 18
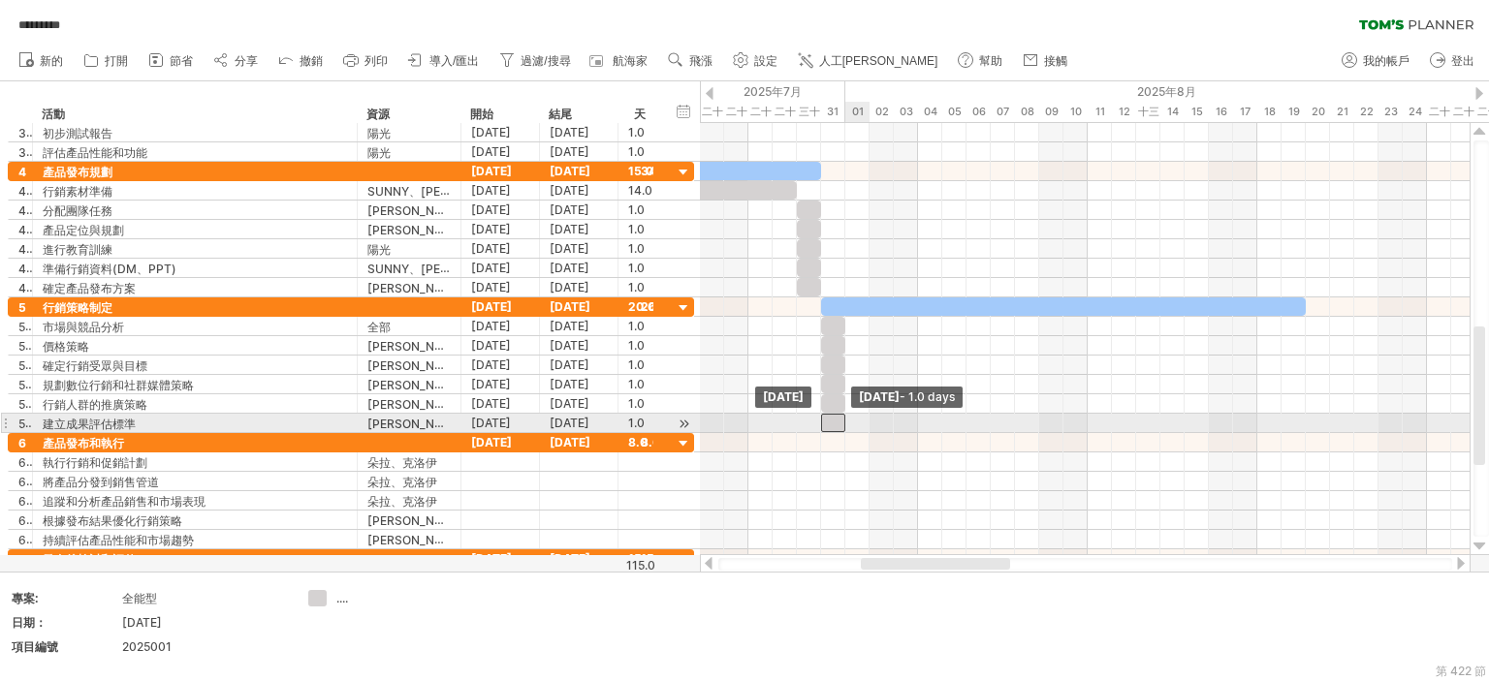
drag, startPoint x: 852, startPoint y: 421, endPoint x: 831, endPoint y: 415, distance: 22.1
click at [831, 415] on div at bounding box center [833, 423] width 24 height 18
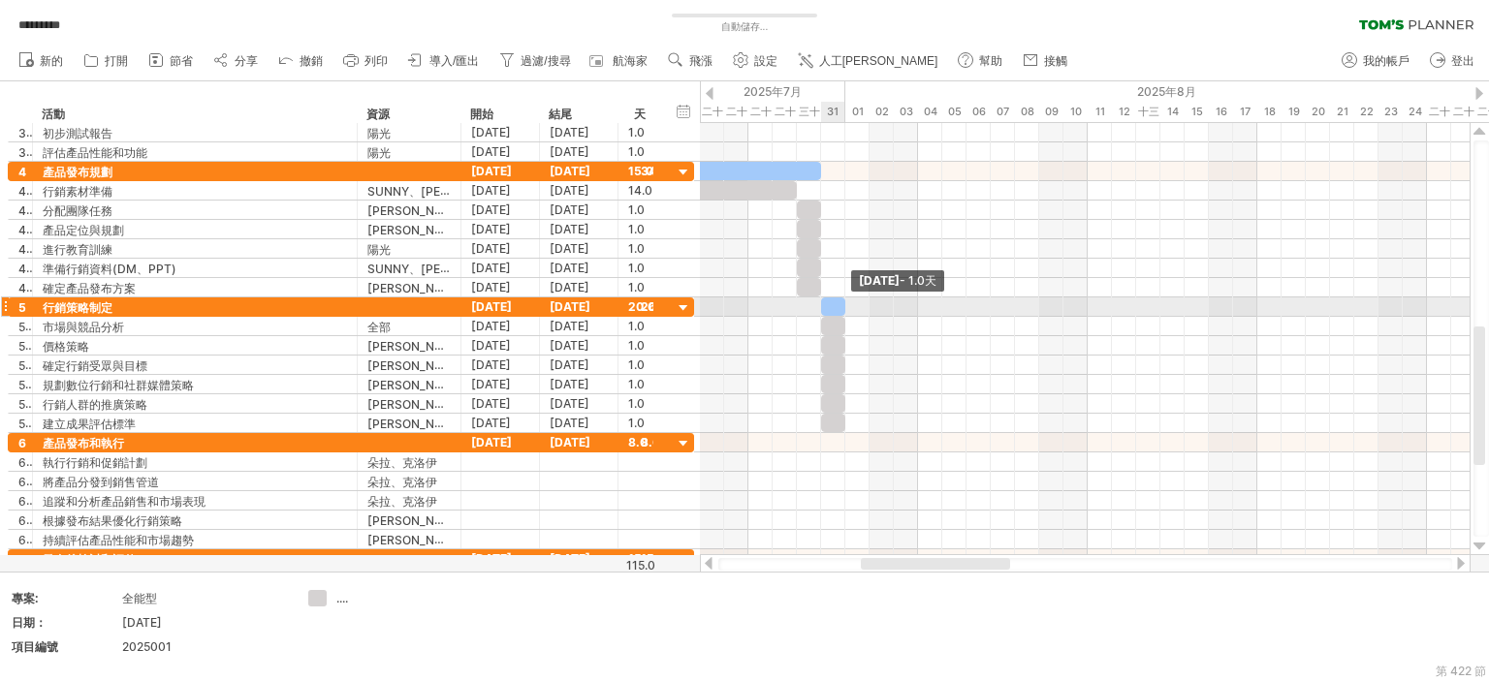
drag, startPoint x: 1303, startPoint y: 302, endPoint x: 847, endPoint y: 302, distance: 456.5
click at [847, 302] on span at bounding box center [845, 307] width 8 height 18
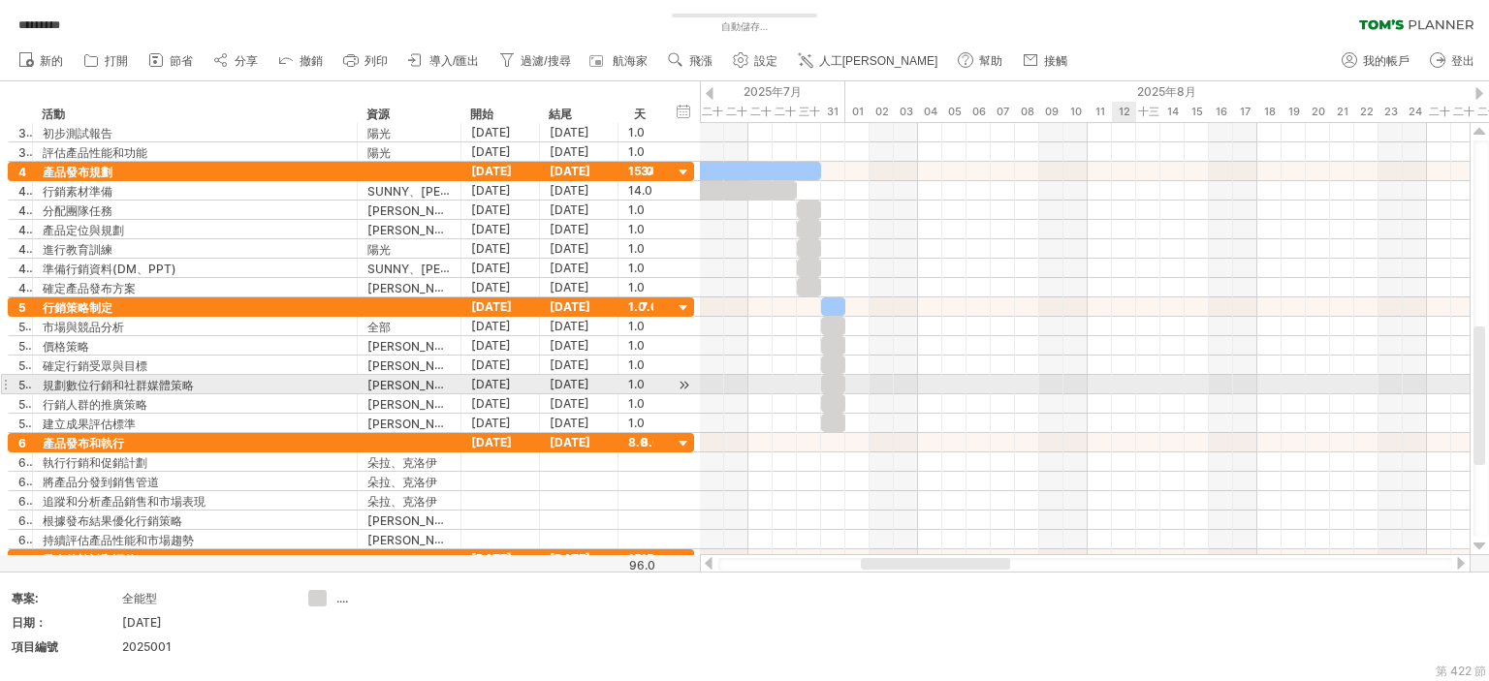
click at [1133, 381] on div at bounding box center [1084, 384] width 769 height 19
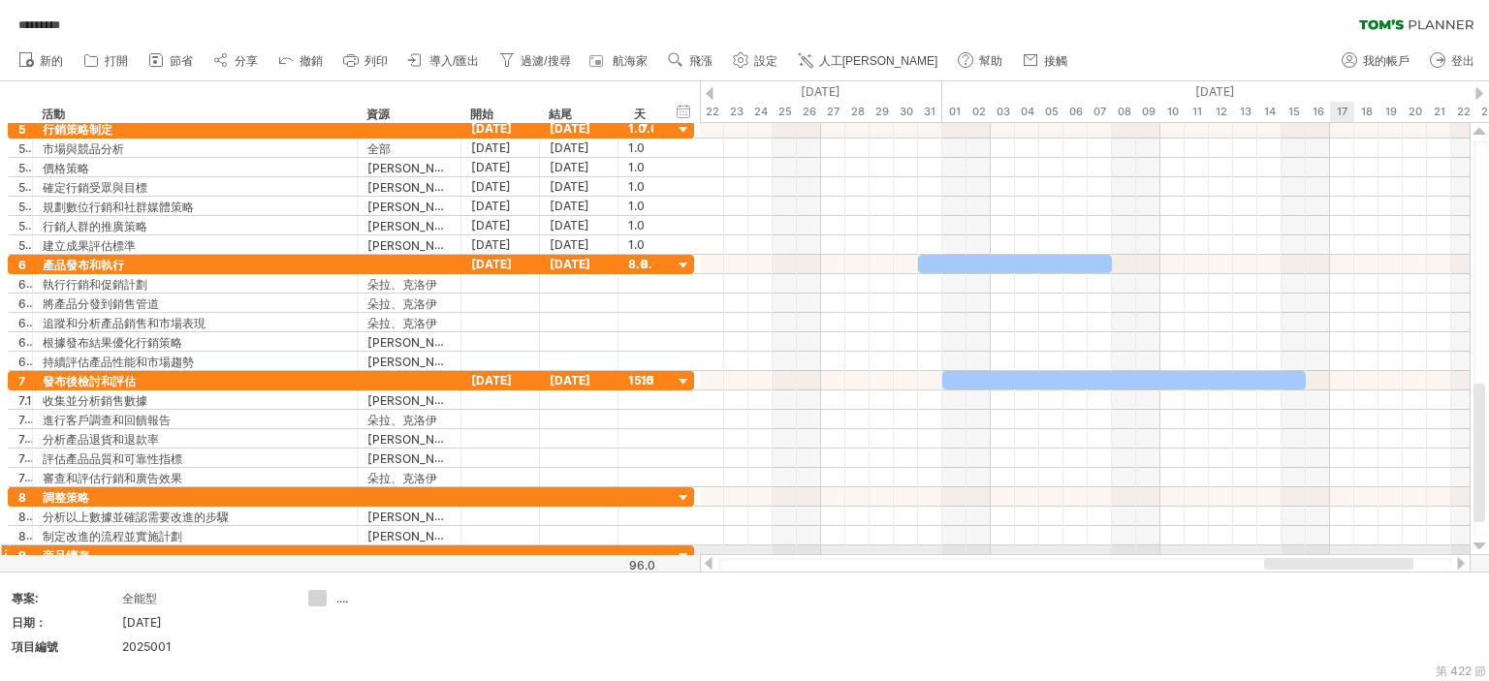
drag, startPoint x: 926, startPoint y: 563, endPoint x: 1330, endPoint y: 546, distance: 403.5
click at [1330, 546] on div "嘗試造訪 [DOMAIN_NAME] 再次連接... 0% 自動儲存... ********* 清除過濾器 重新套用濾鏡 新的 1" at bounding box center [744, 340] width 1489 height 681
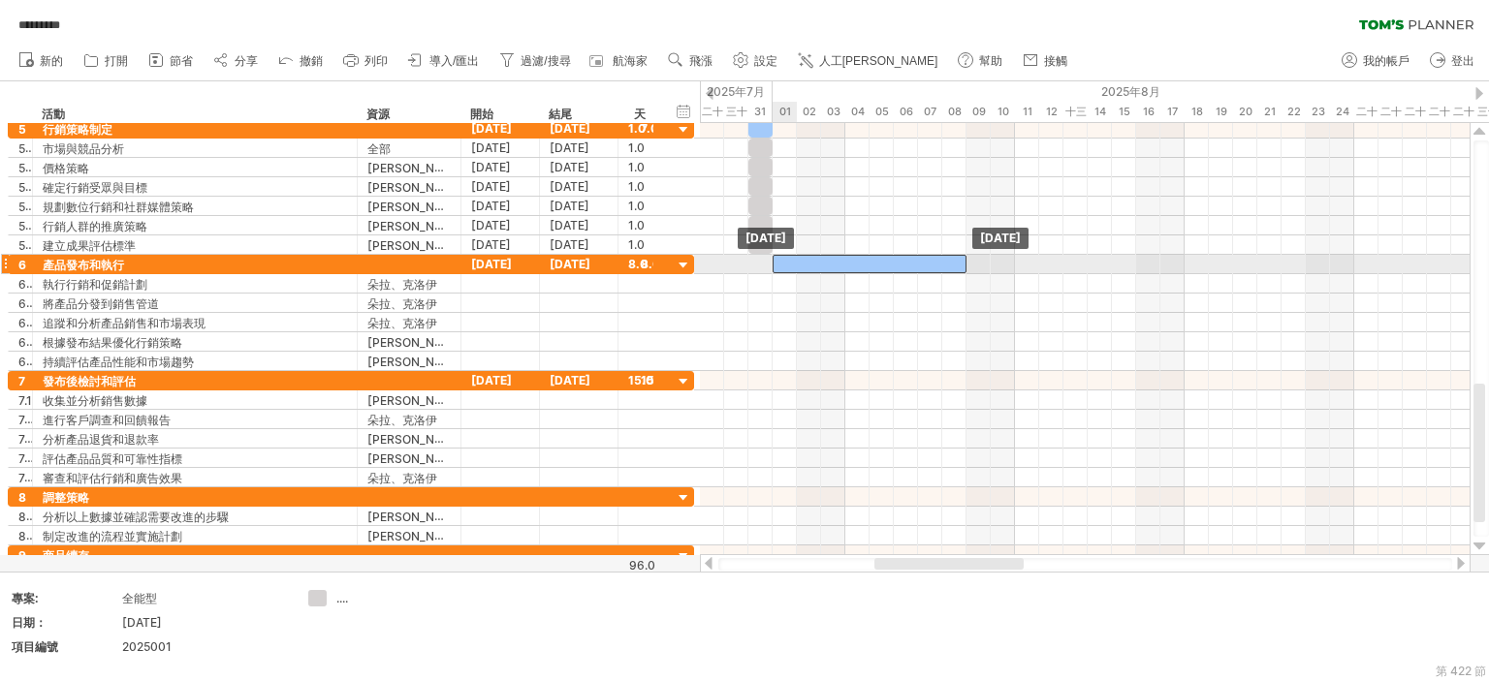
drag, startPoint x: 983, startPoint y: 257, endPoint x: 841, endPoint y: 261, distance: 141.5
click at [841, 261] on div at bounding box center [869, 264] width 194 height 18
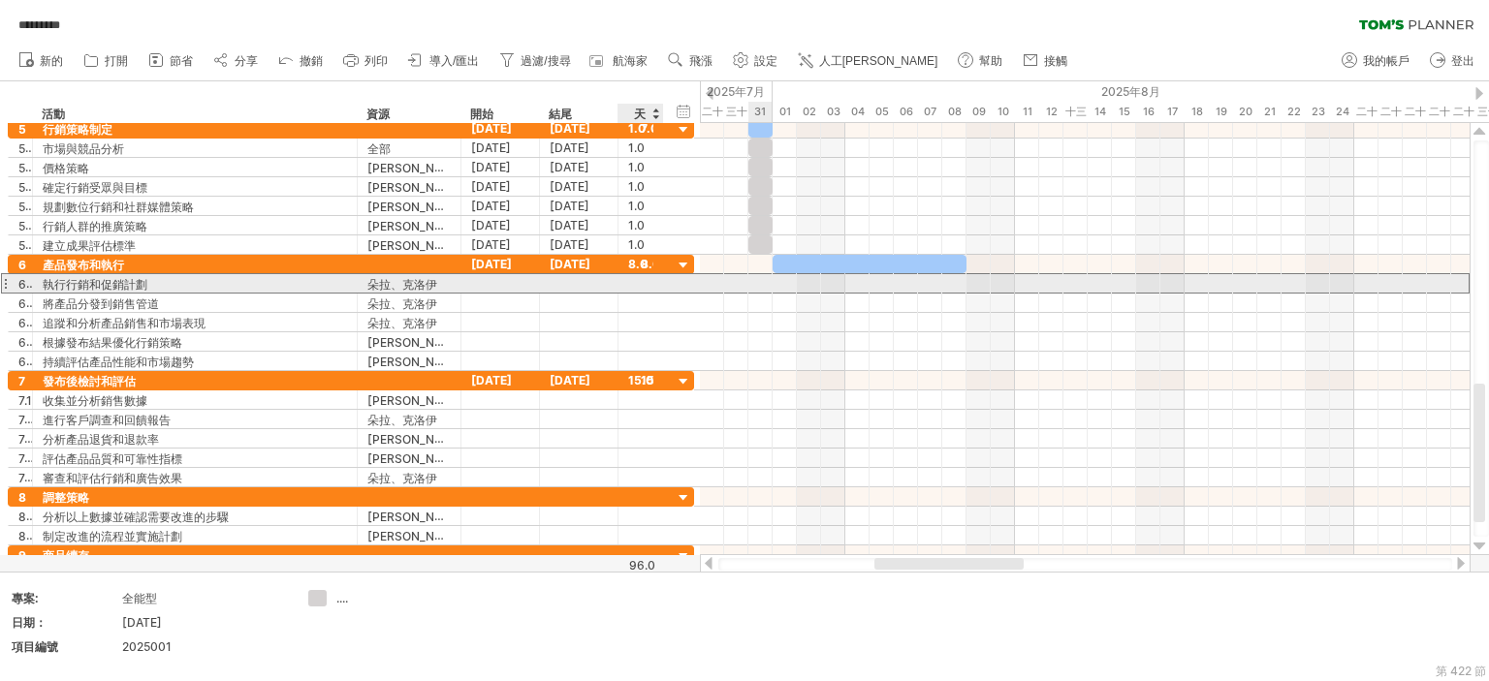
click at [638, 283] on div at bounding box center [640, 283] width 25 height 18
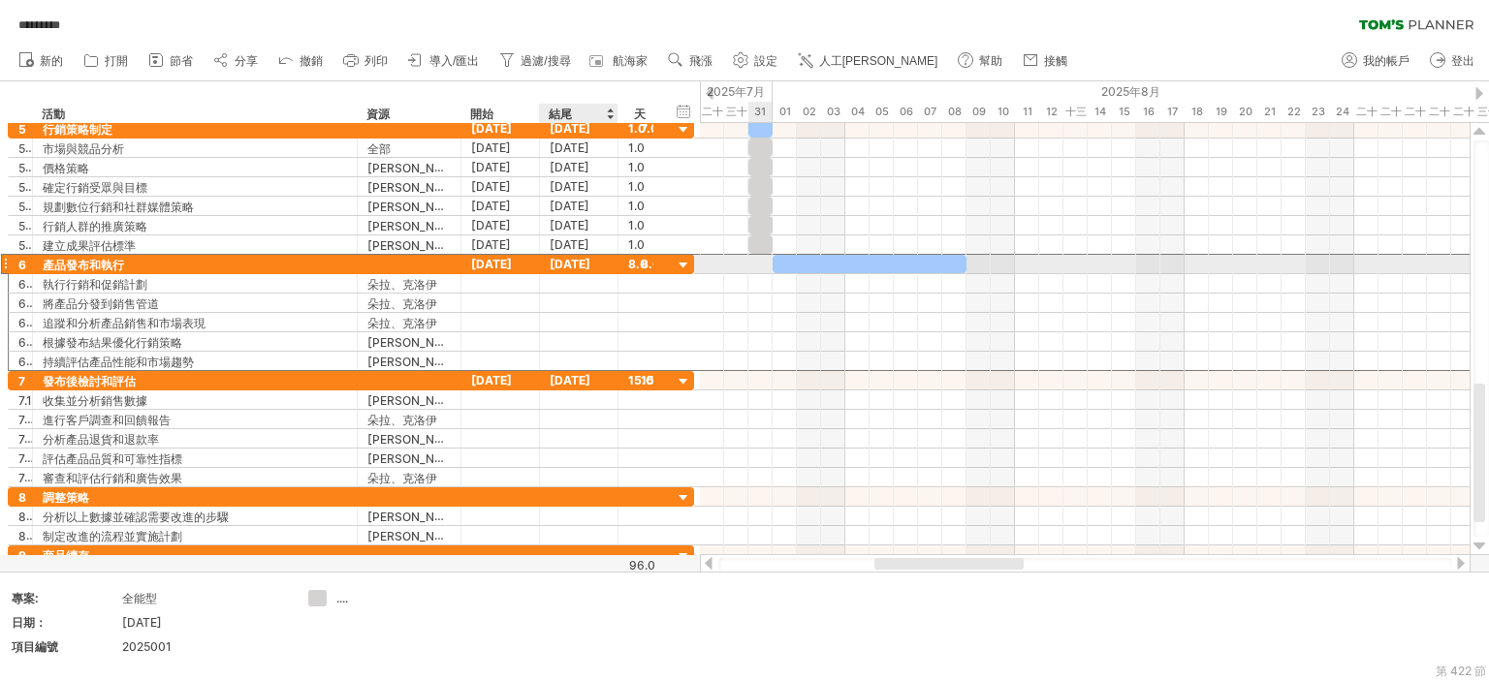
click at [551, 262] on font "[DATE]" at bounding box center [569, 264] width 41 height 15
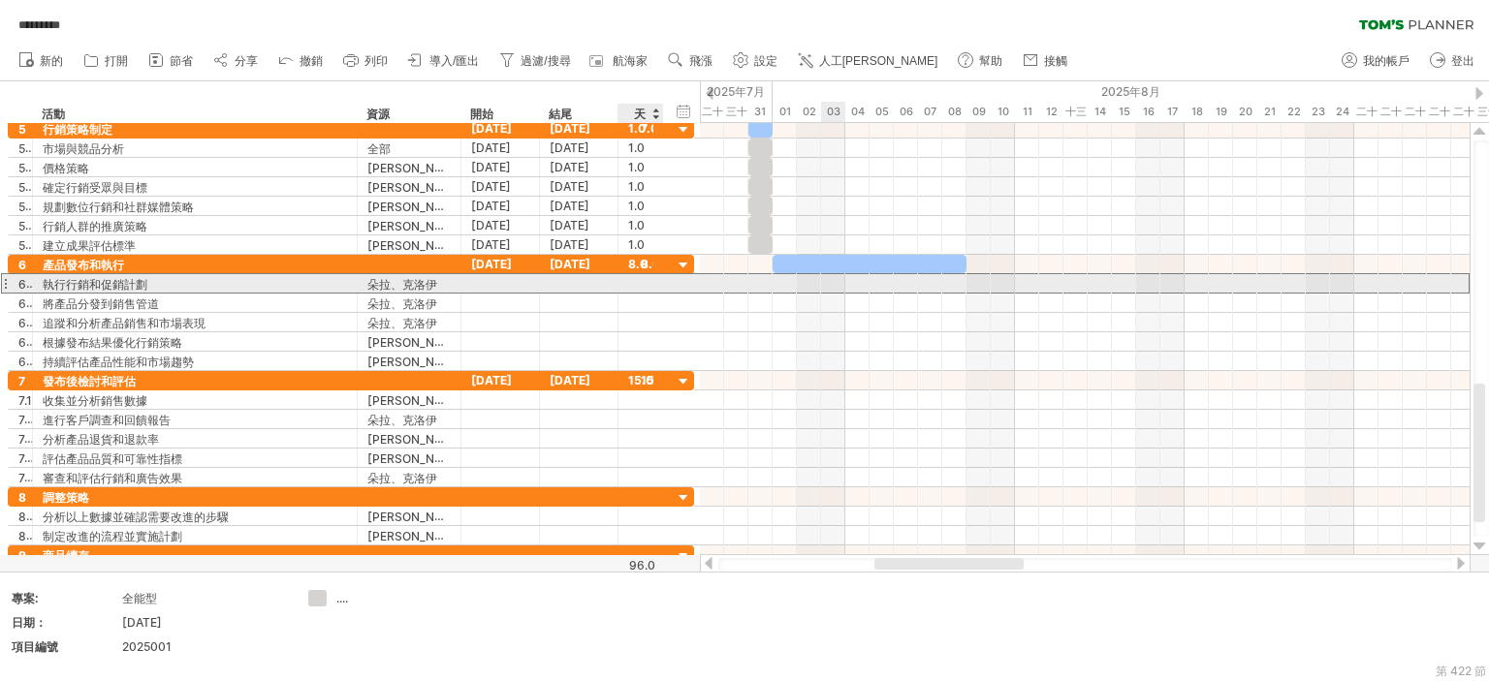
click at [638, 285] on div at bounding box center [640, 283] width 25 height 18
type input "*"
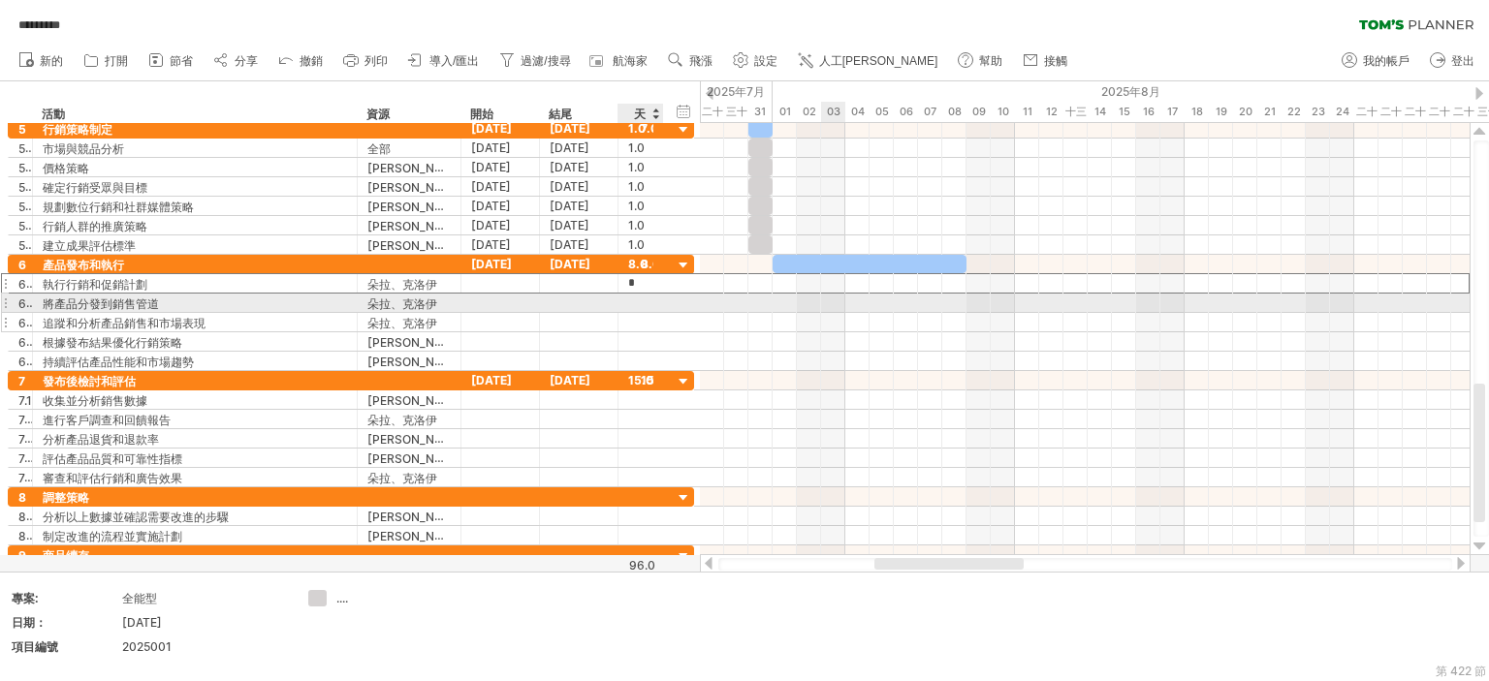
click at [645, 302] on div at bounding box center [640, 303] width 25 height 18
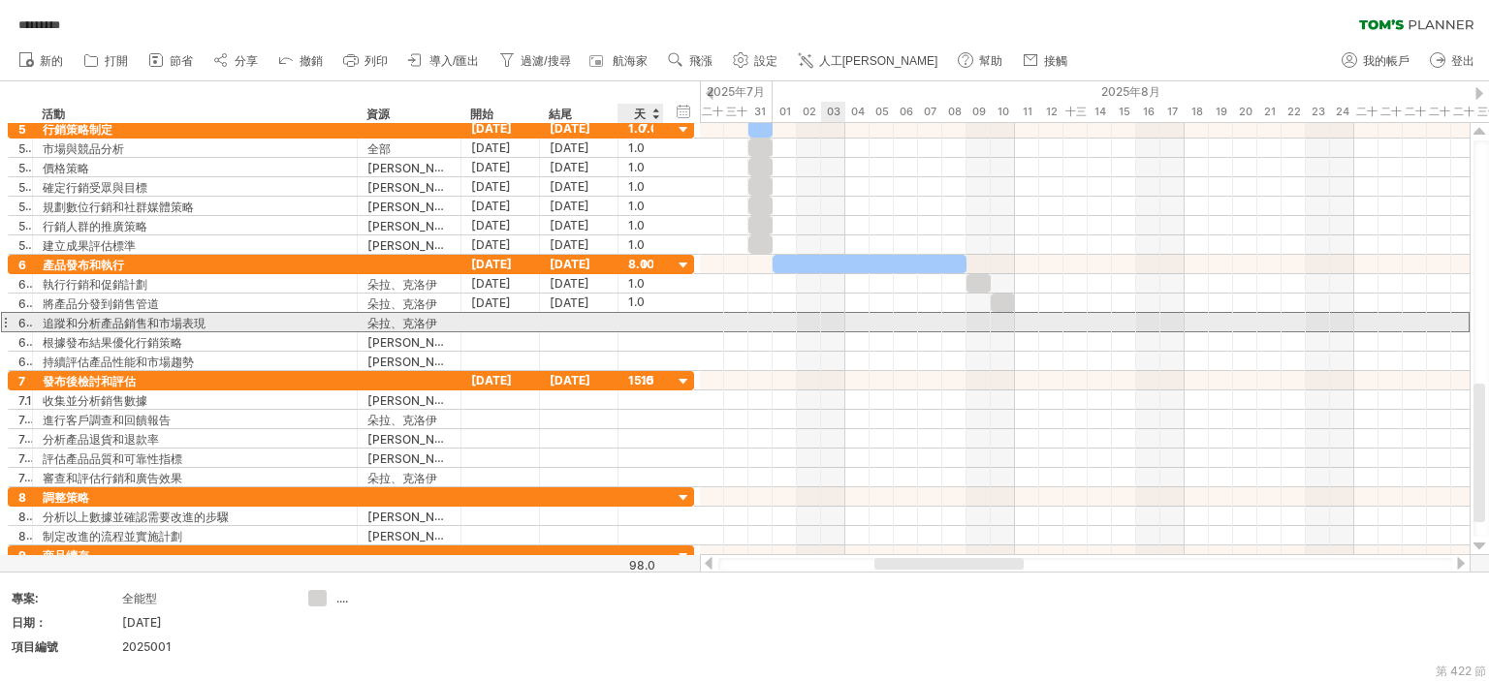
scroll to position [0, 0]
click at [639, 317] on div at bounding box center [640, 322] width 25 height 18
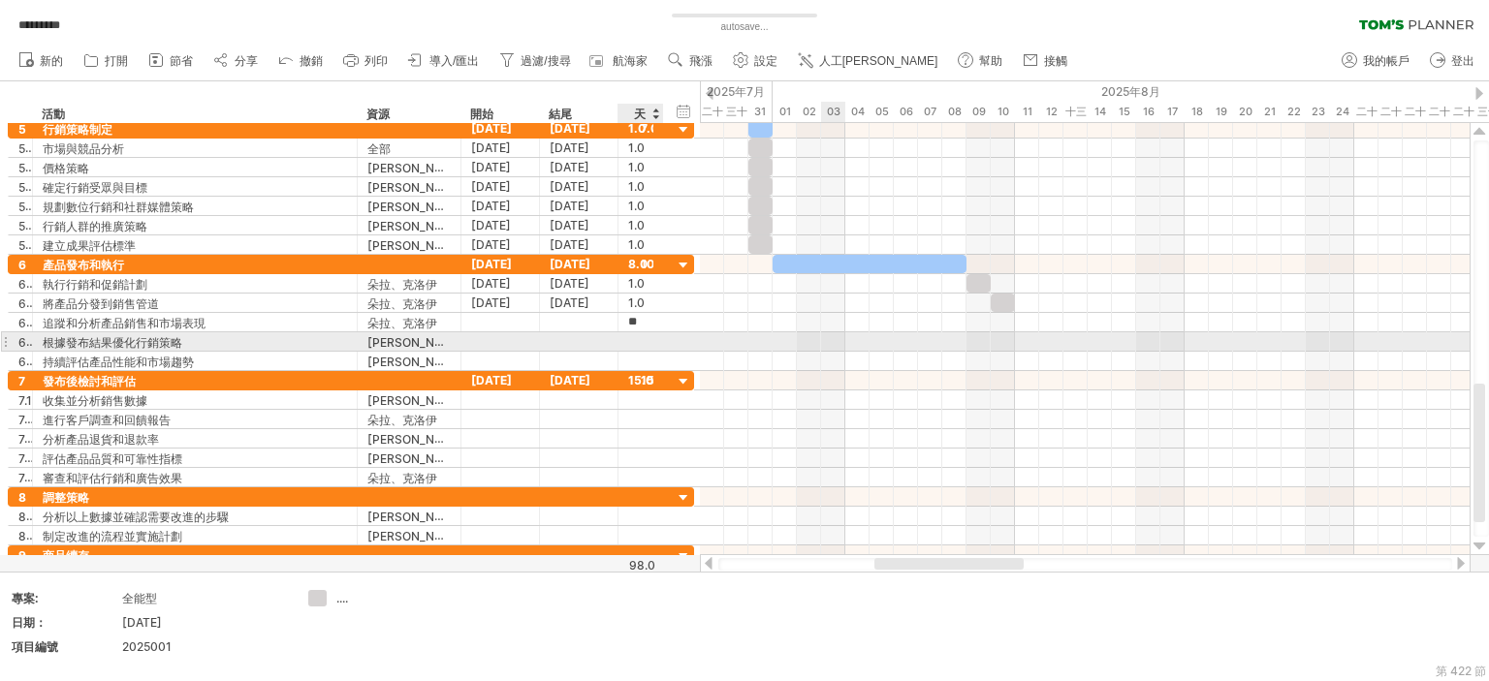
type input "*"
click at [640, 335] on div at bounding box center [640, 341] width 25 height 18
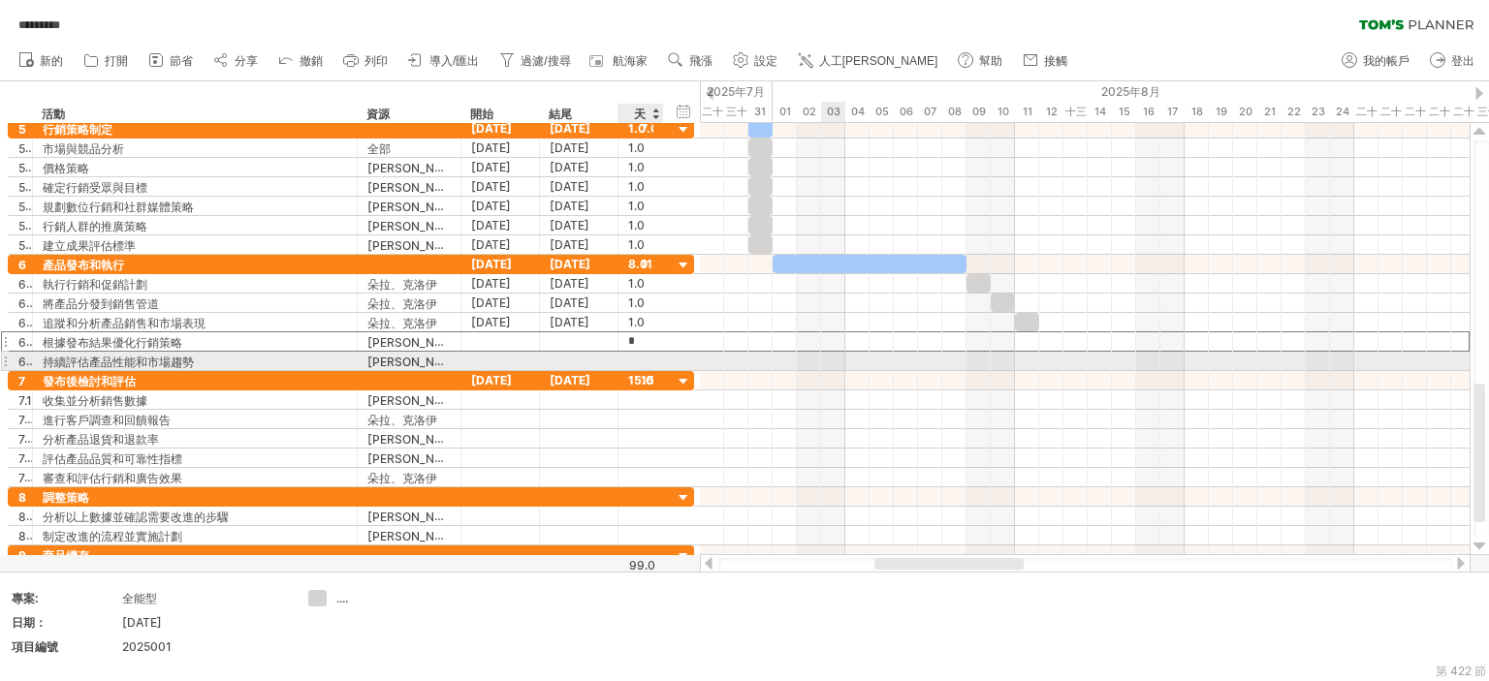
click at [638, 361] on div at bounding box center [640, 361] width 25 height 18
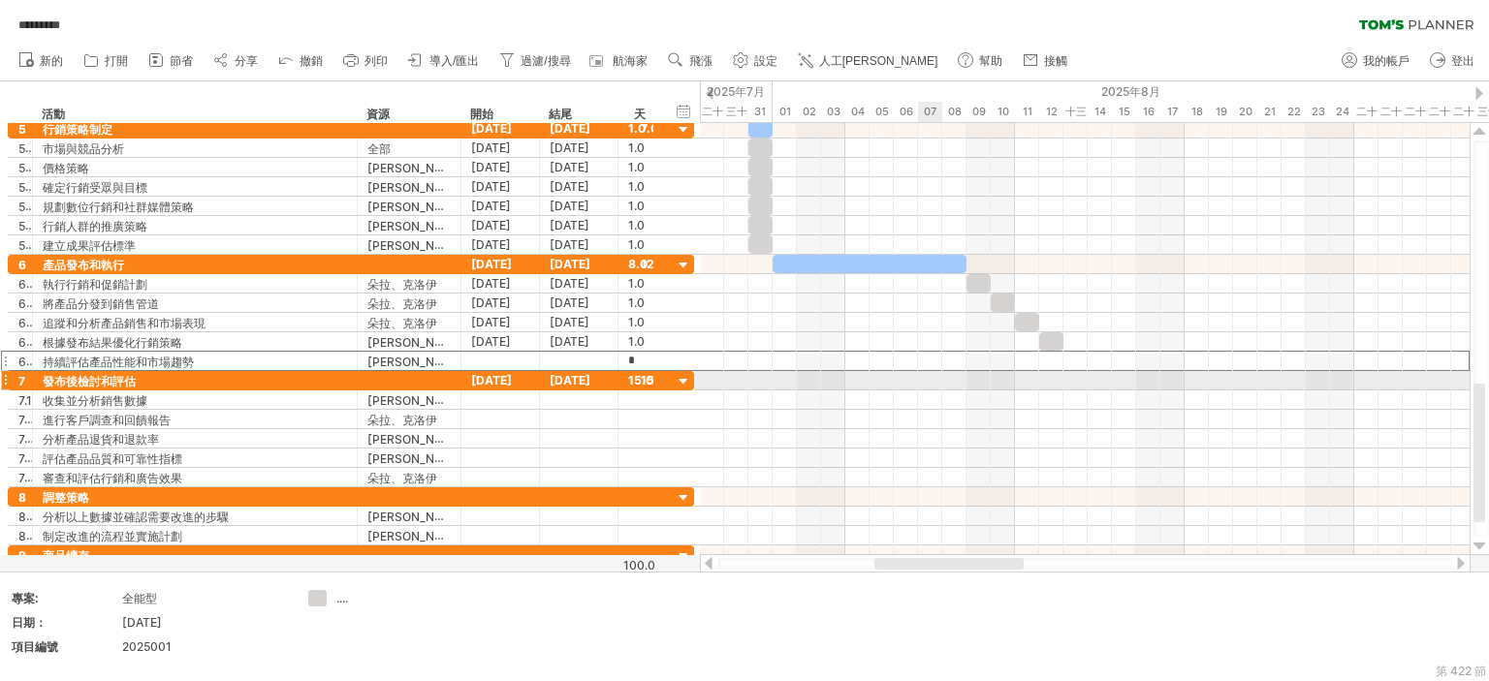
click at [922, 384] on div at bounding box center [1084, 380] width 769 height 19
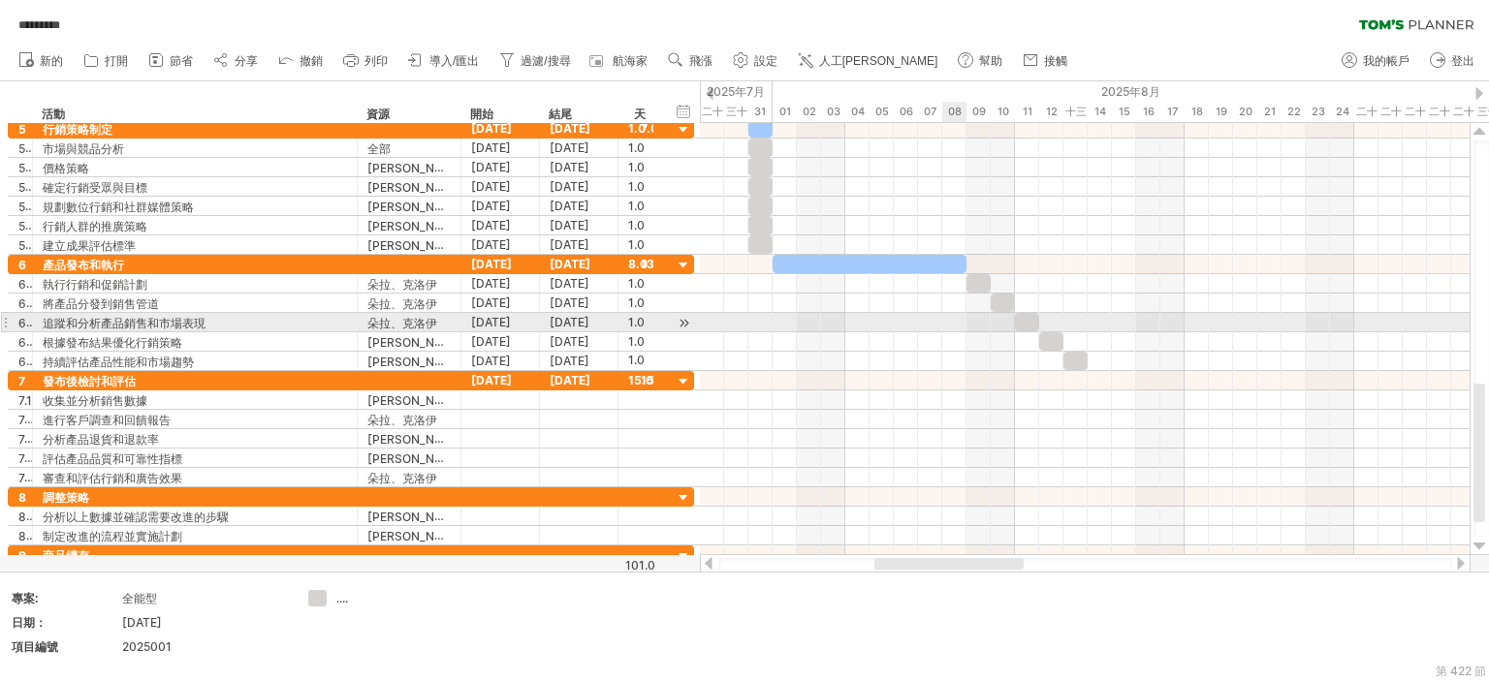
scroll to position [0, 0]
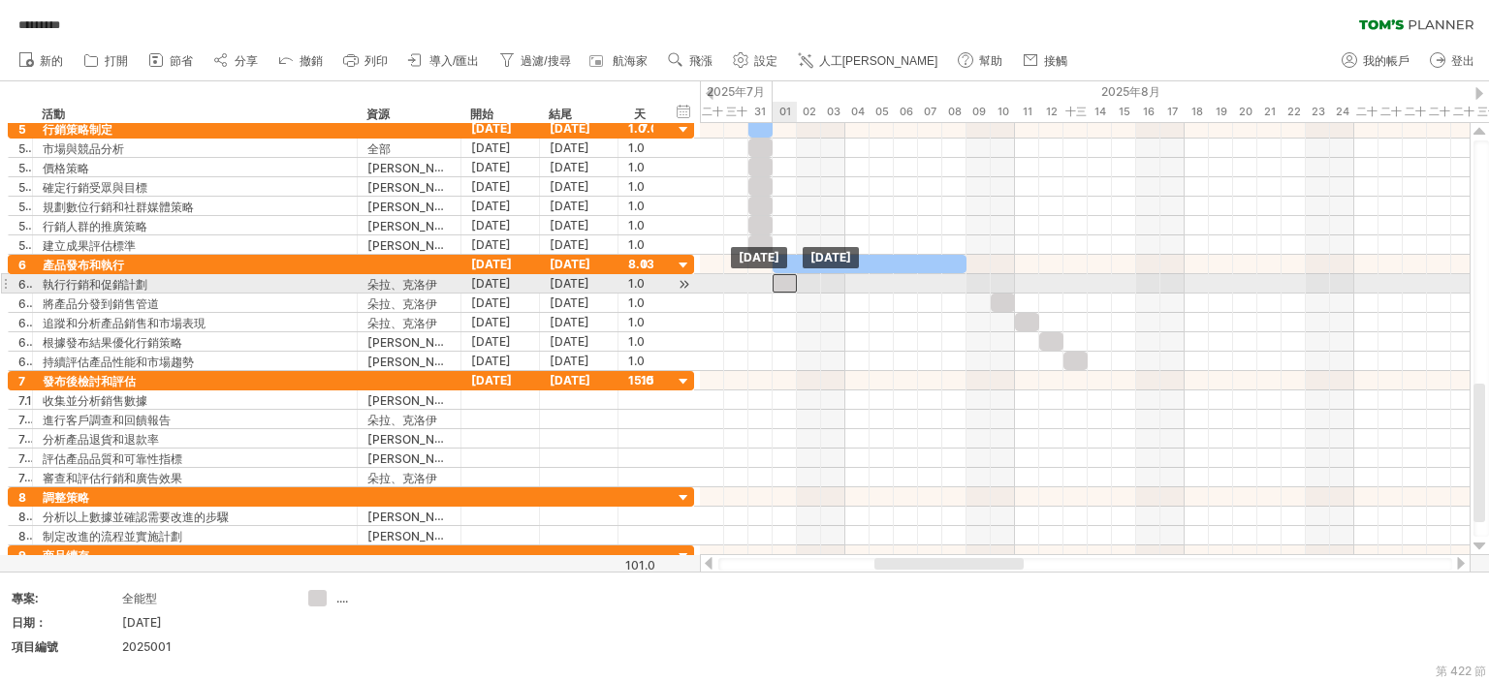
drag, startPoint x: 791, startPoint y: 284, endPoint x: 776, endPoint y: 309, distance: 29.1
click at [789, 282] on div at bounding box center [784, 283] width 24 height 18
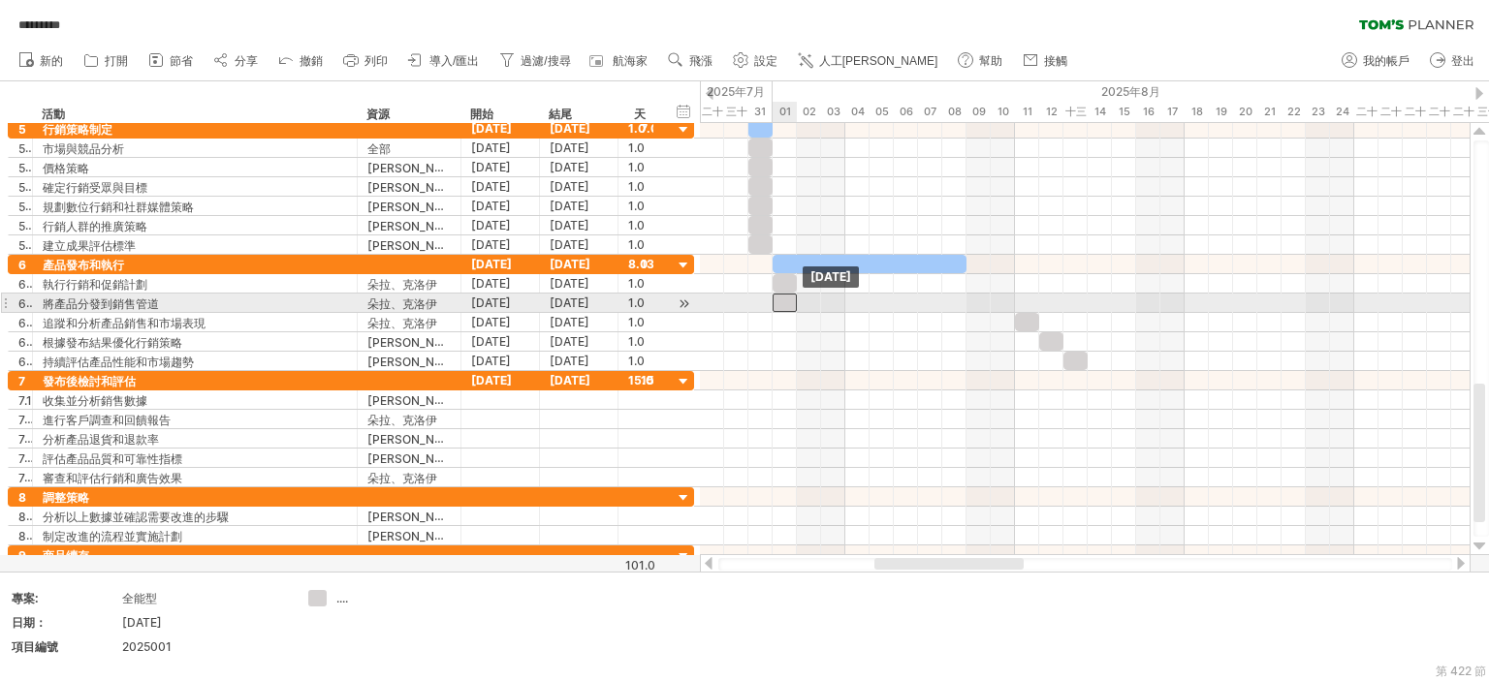
drag, startPoint x: 776, startPoint y: 309, endPoint x: 784, endPoint y: 300, distance: 11.7
click at [784, 300] on div at bounding box center [784, 303] width 24 height 18
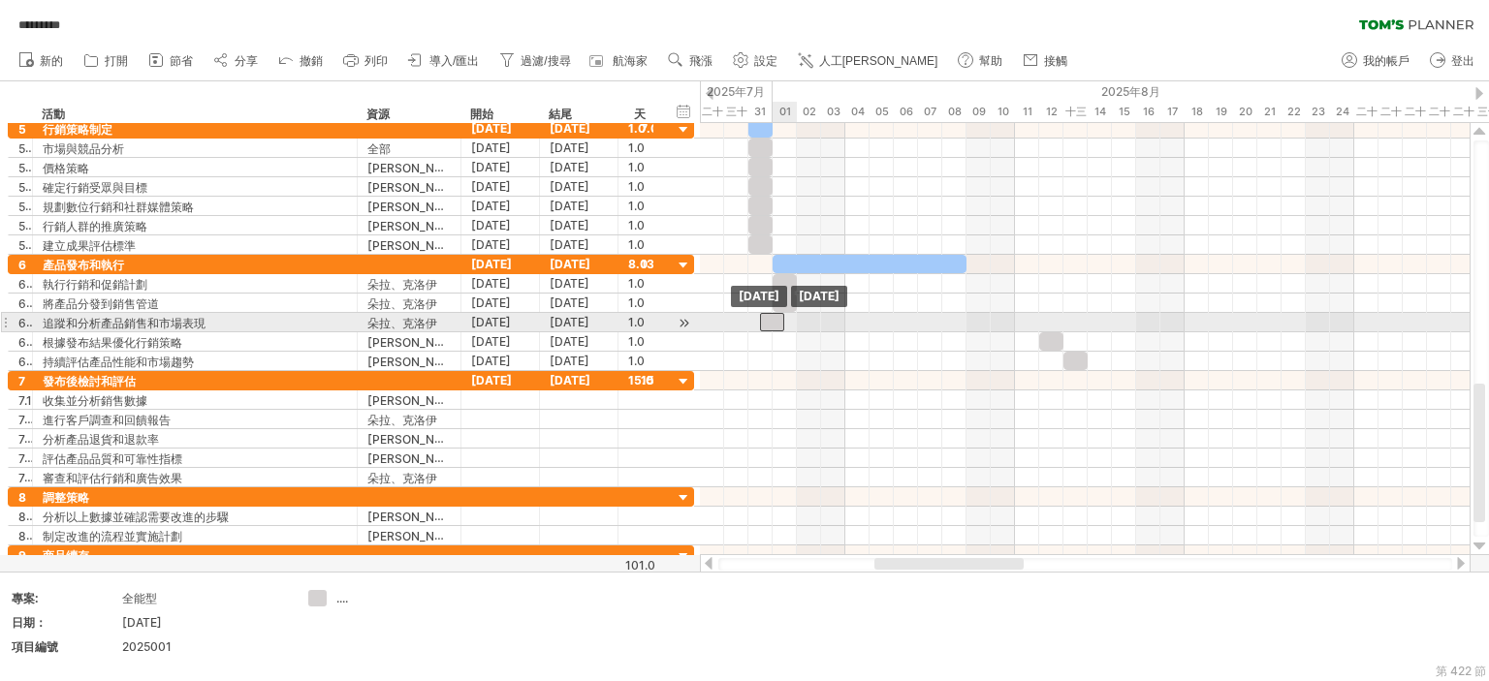
drag, startPoint x: 1028, startPoint y: 317, endPoint x: 779, endPoint y: 313, distance: 249.1
click at [779, 313] on div at bounding box center [772, 322] width 24 height 18
drag, startPoint x: 787, startPoint y: 317, endPoint x: 766, endPoint y: 332, distance: 26.4
click at [793, 318] on span at bounding box center [797, 322] width 8 height 18
drag, startPoint x: 762, startPoint y: 317, endPoint x: 771, endPoint y: 318, distance: 9.7
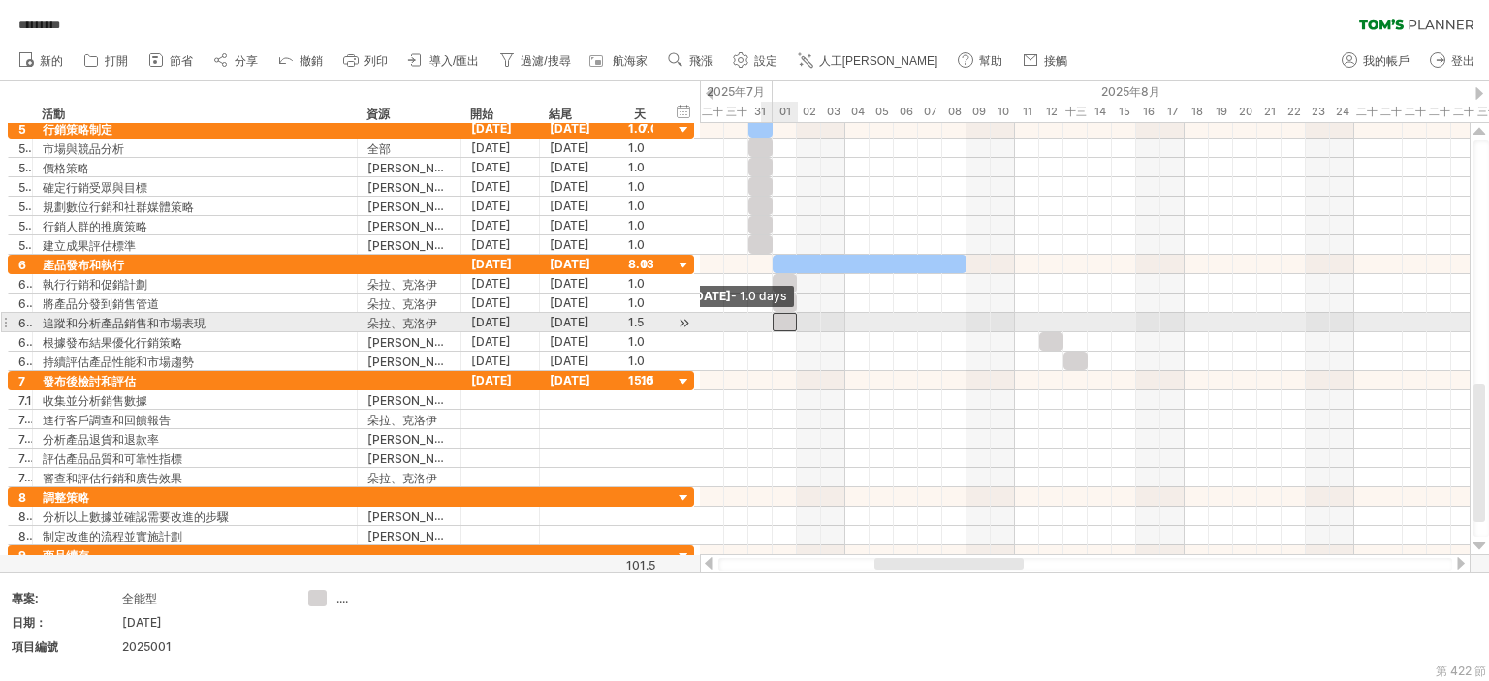
click at [771, 318] on span at bounding box center [773, 322] width 8 height 18
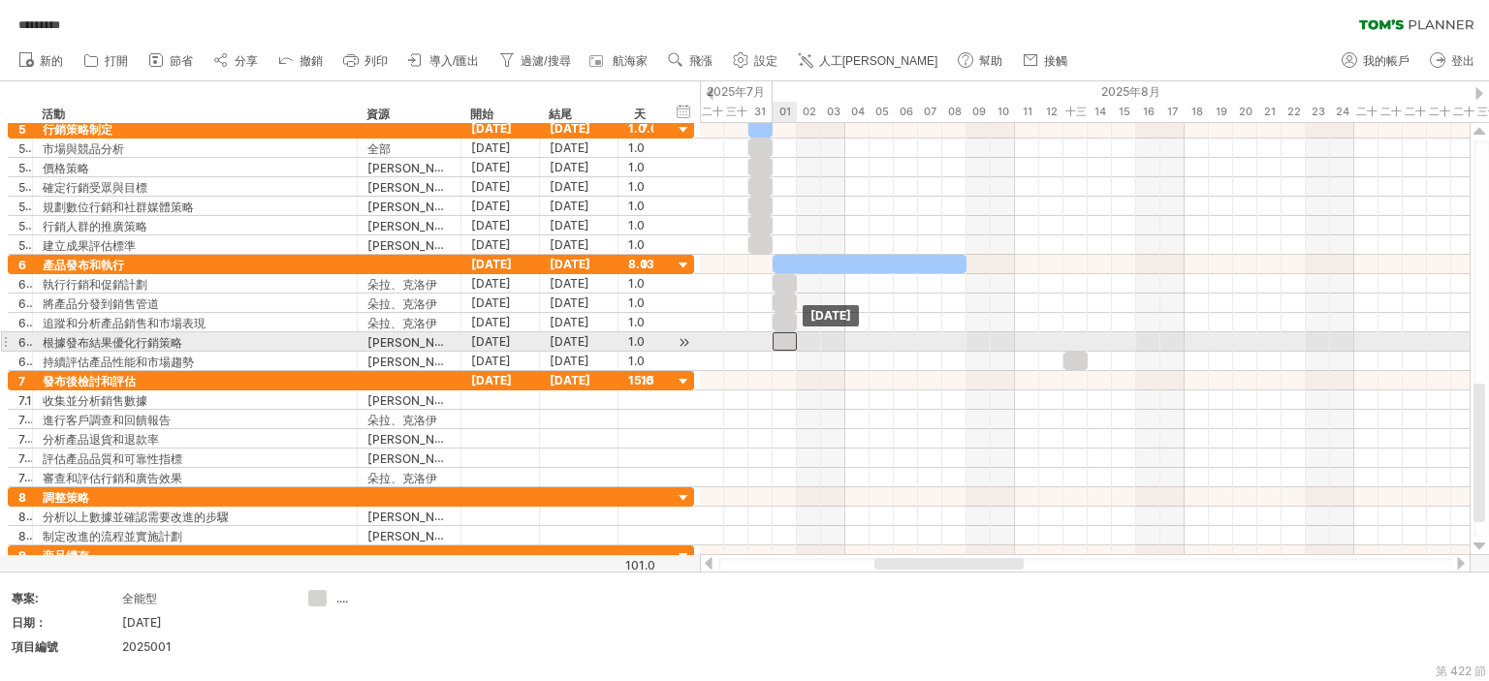
drag, startPoint x: 1051, startPoint y: 338, endPoint x: 787, endPoint y: 333, distance: 263.6
click at [787, 333] on div at bounding box center [784, 341] width 24 height 18
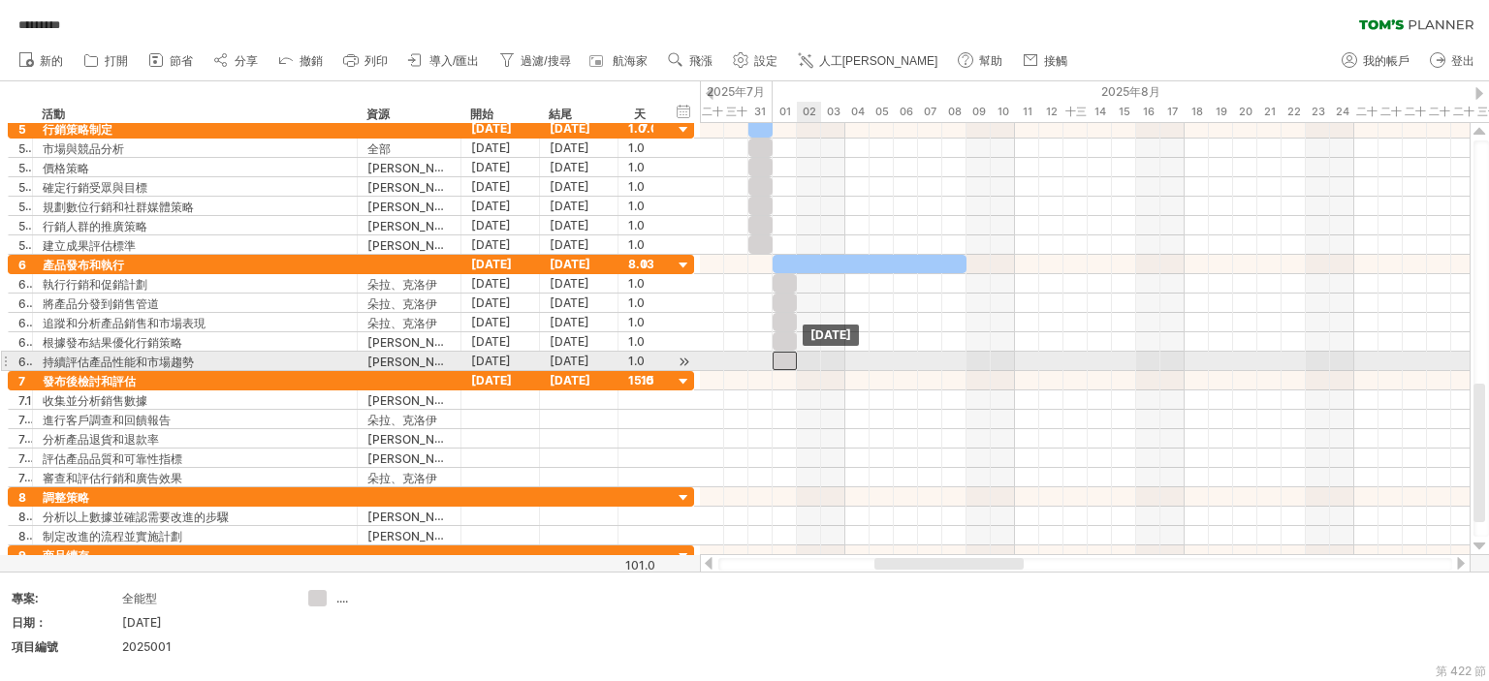
drag, startPoint x: 1080, startPoint y: 360, endPoint x: 783, endPoint y: 356, distance: 296.6
click at [783, 356] on div at bounding box center [784, 361] width 24 height 18
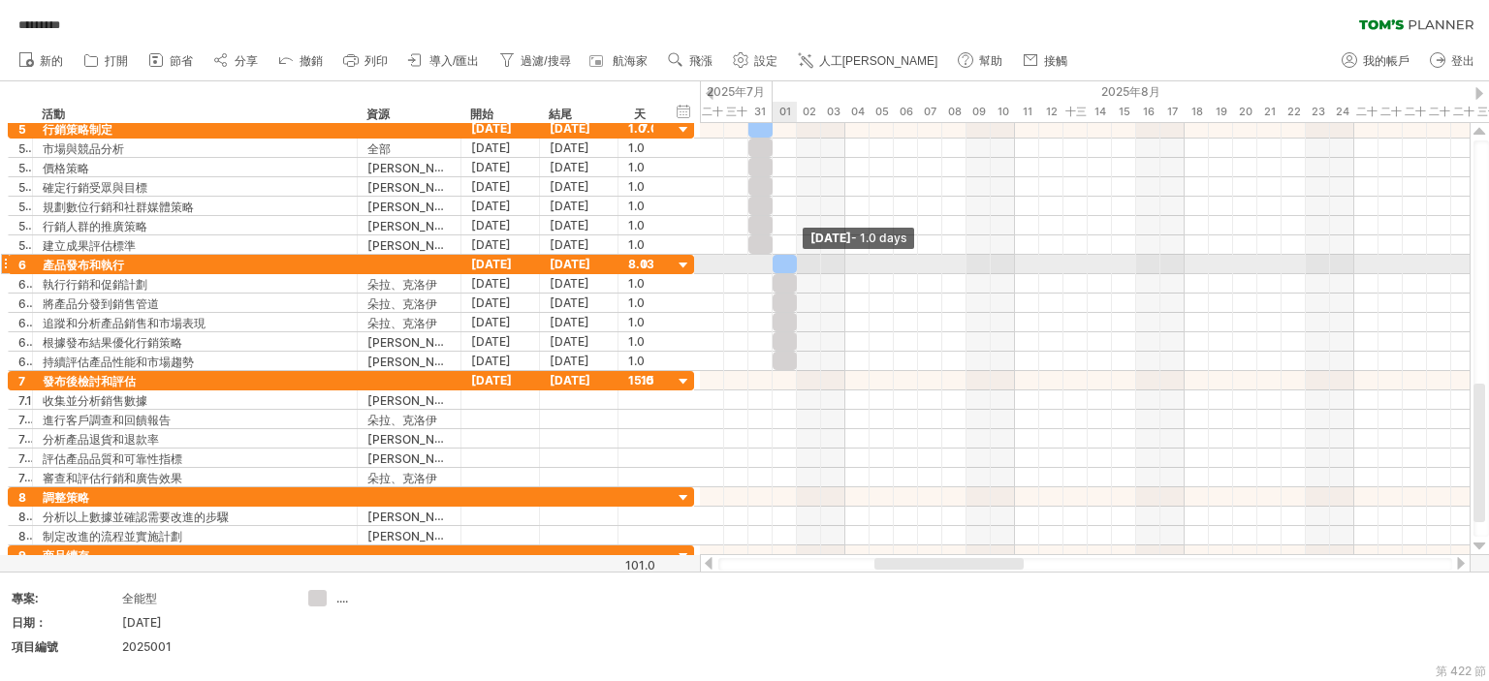
drag, startPoint x: 963, startPoint y: 261, endPoint x: 799, endPoint y: 256, distance: 164.8
click at [799, 256] on span at bounding box center [797, 264] width 8 height 18
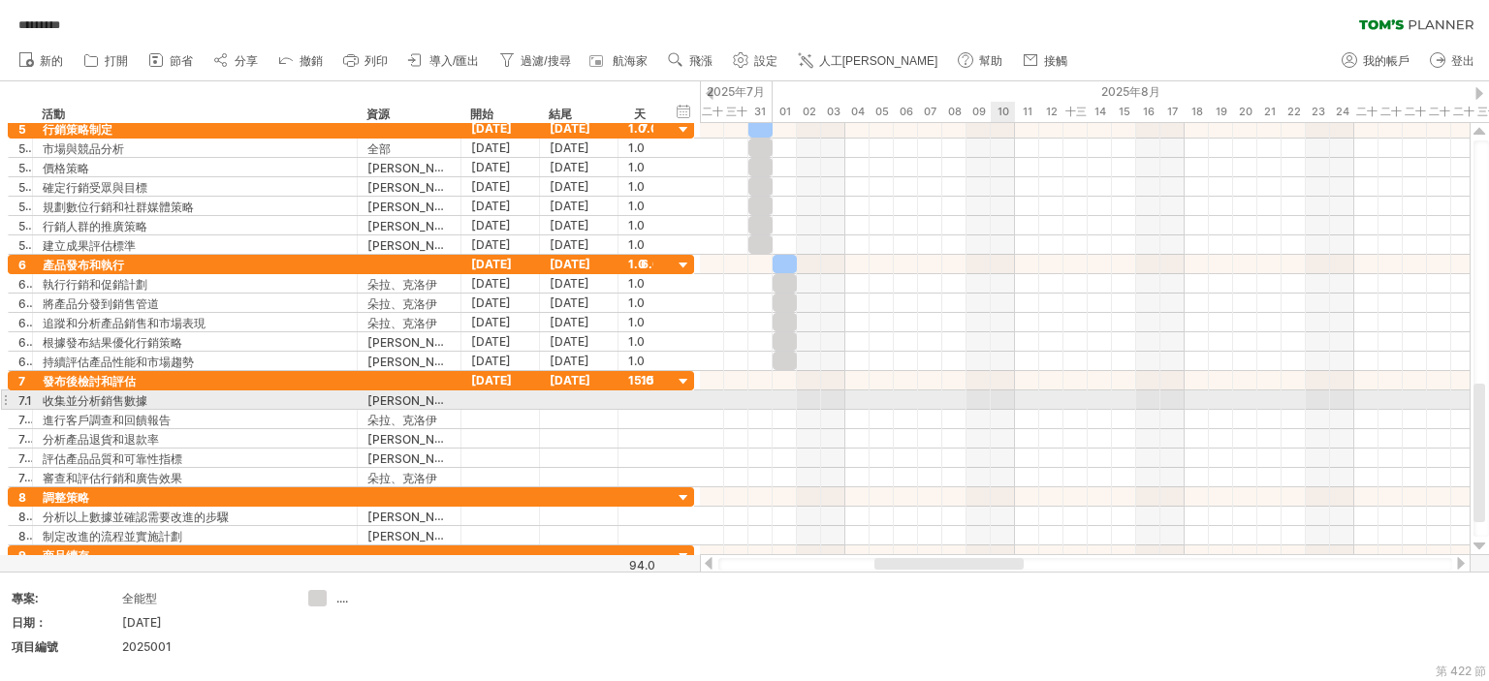
click at [1005, 392] on div at bounding box center [1084, 400] width 769 height 19
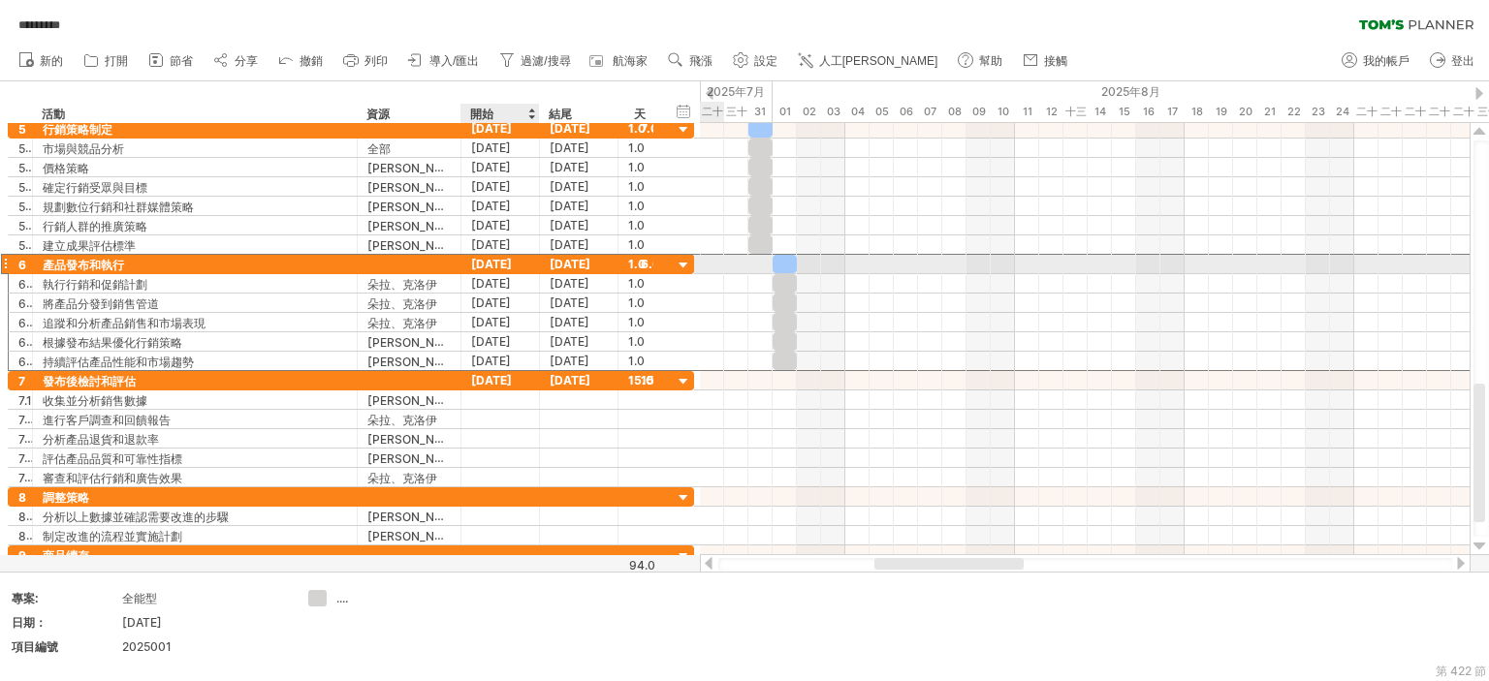
click at [487, 263] on font "2025年1月8日" at bounding box center [491, 264] width 41 height 15
click at [488, 266] on font "2025年1月8日" at bounding box center [491, 264] width 41 height 15
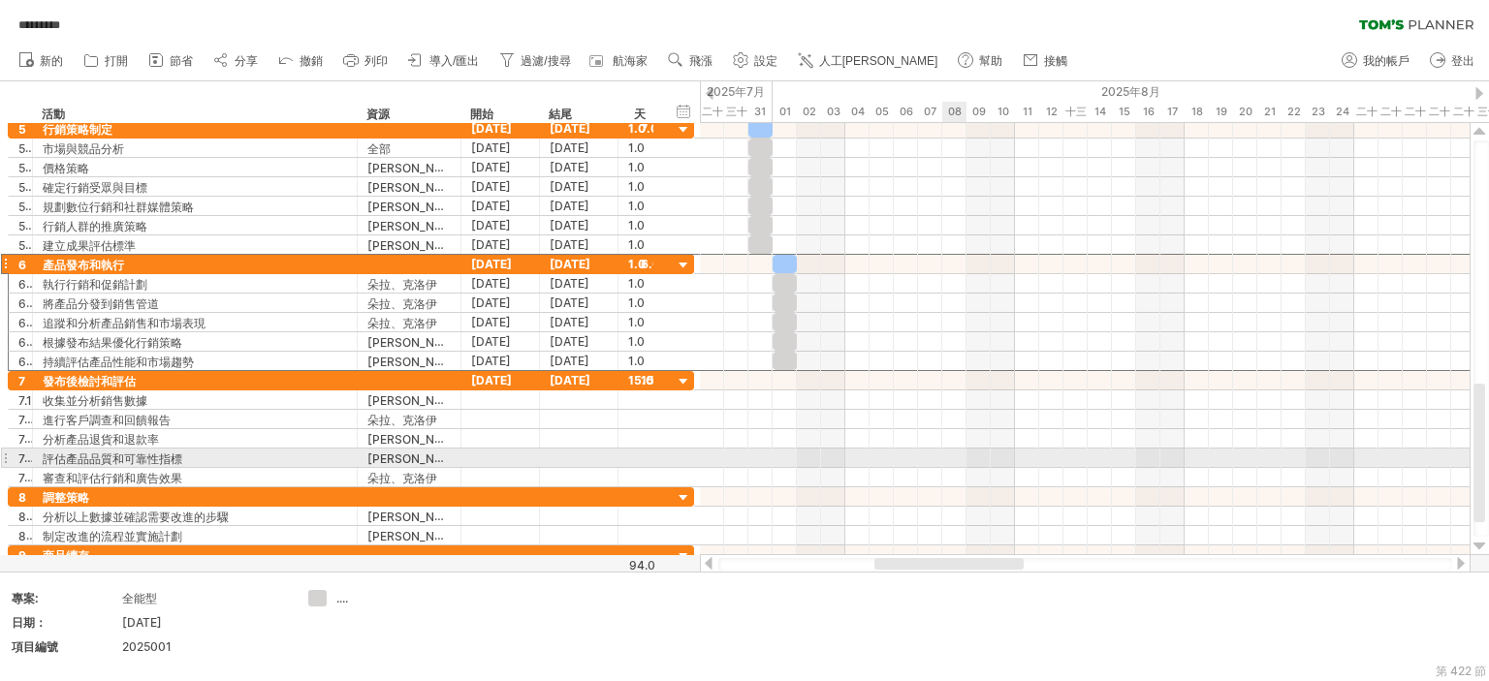
click at [947, 452] on div at bounding box center [1084, 458] width 769 height 19
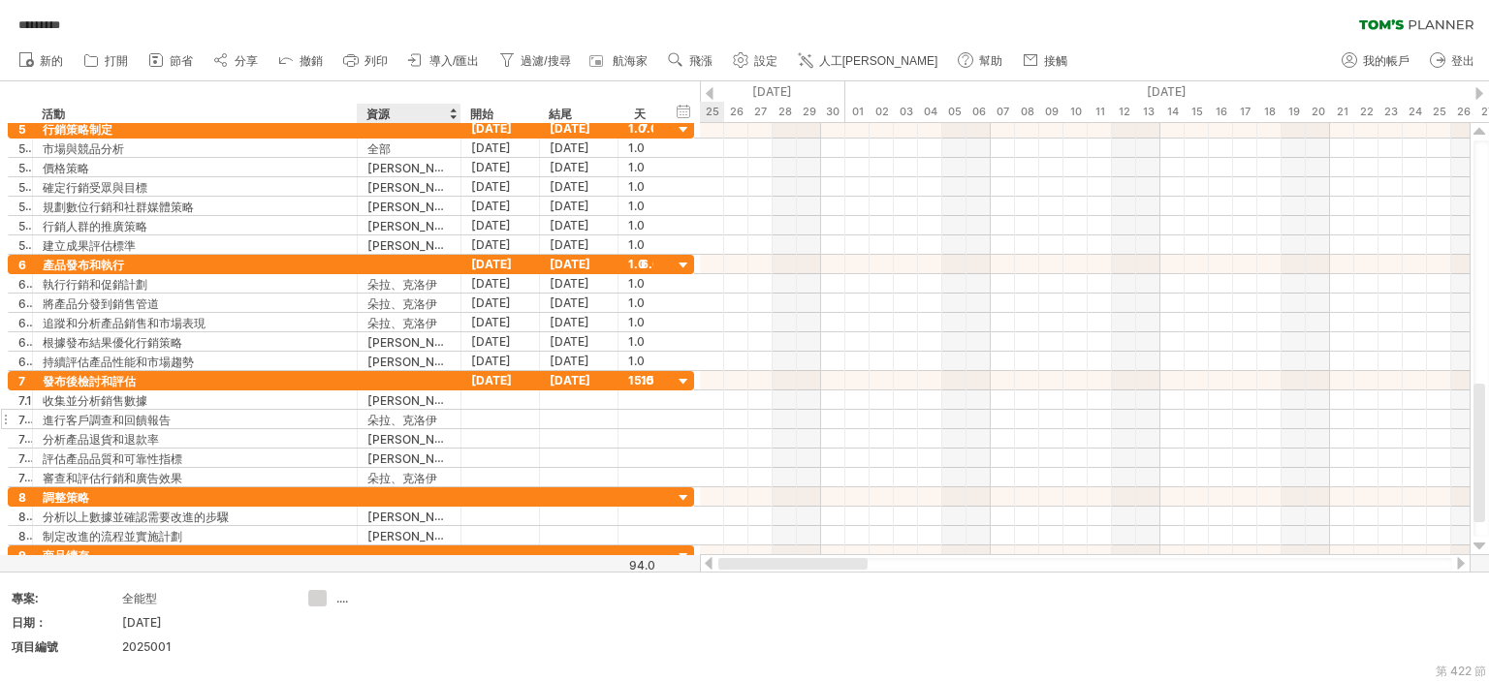
drag, startPoint x: 942, startPoint y: 564, endPoint x: 336, endPoint y: 418, distance: 623.1
click at [343, 545] on div "嘗試造訪 [DOMAIN_NAME] 再次連接... 0% 自動儲存... ********* 清除過濾器 重新套用濾鏡 新的 1" at bounding box center [744, 340] width 1489 height 681
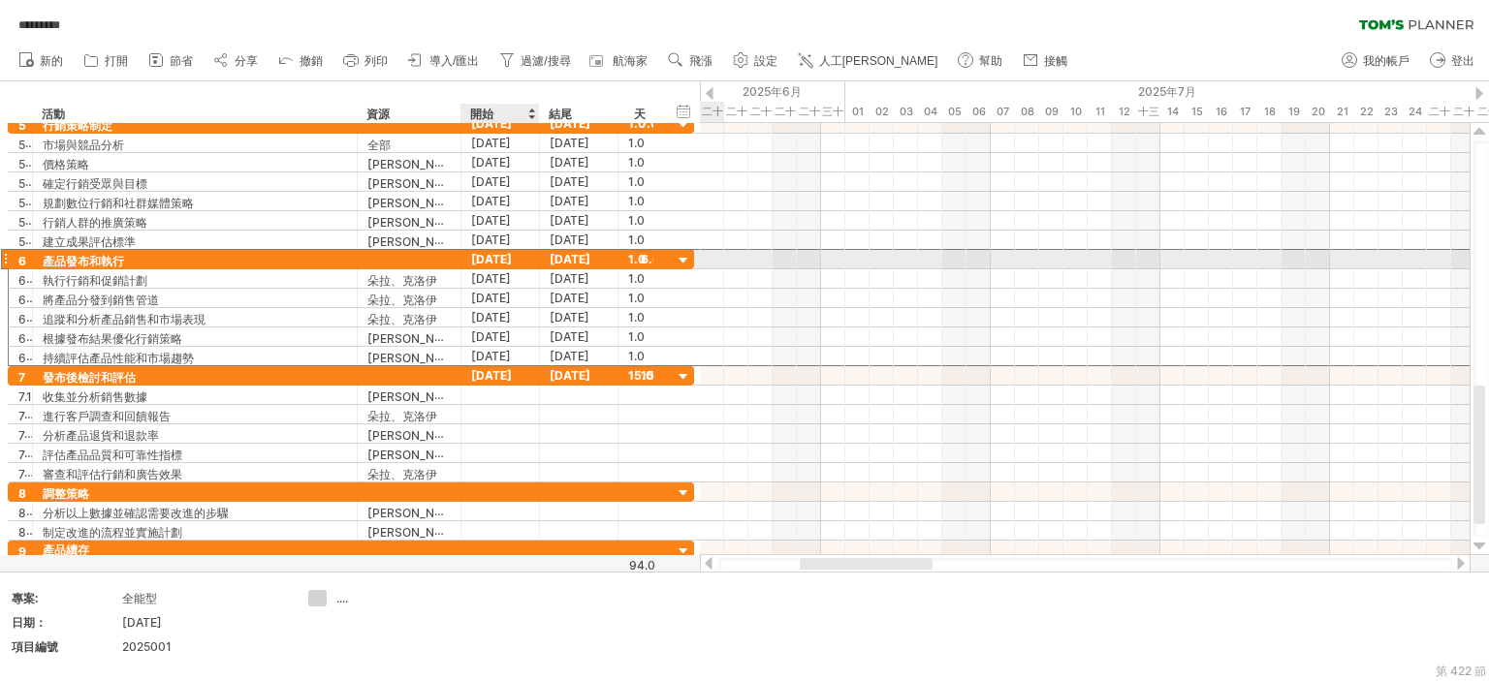
click at [495, 261] on font "2025年1月8日" at bounding box center [491, 259] width 41 height 15
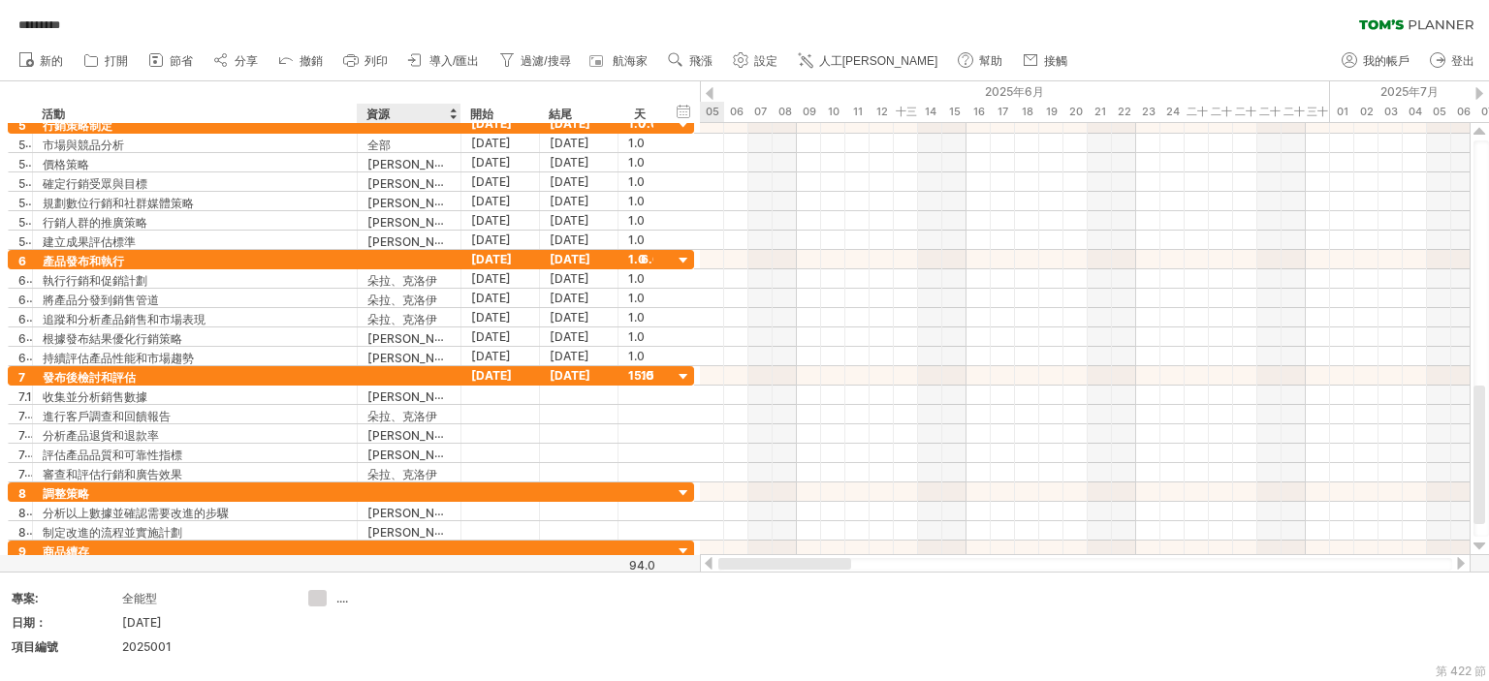
drag, startPoint x: 865, startPoint y: 565, endPoint x: 989, endPoint y: 519, distance: 132.1
click at [403, 553] on div "嘗試造訪 [DOMAIN_NAME] 再次連接... 0% 自動儲存... ********* 清除過濾器 重新套用濾鏡 新的 1" at bounding box center [744, 340] width 1489 height 681
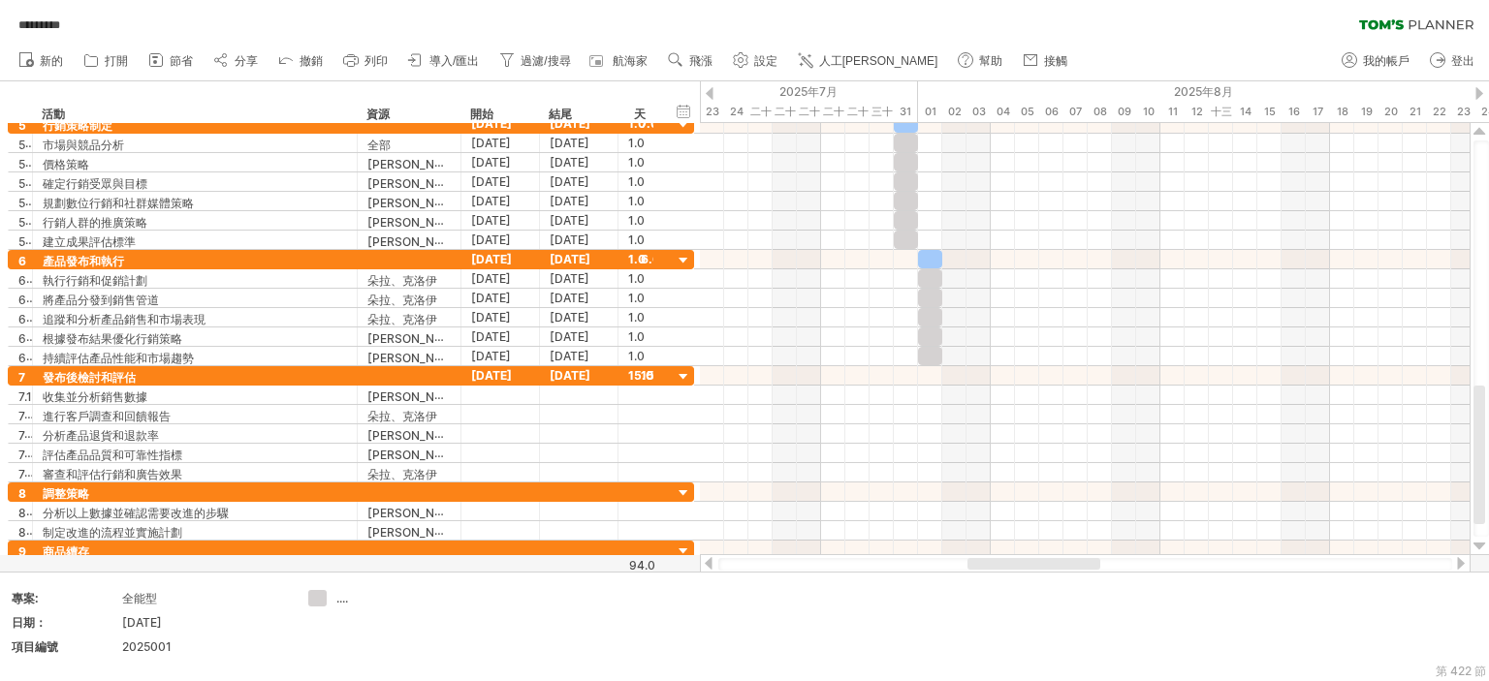
drag, startPoint x: 1048, startPoint y: 565, endPoint x: 1012, endPoint y: 570, distance: 36.2
click at [1012, 570] on div at bounding box center [1085, 564] width 734 height 13
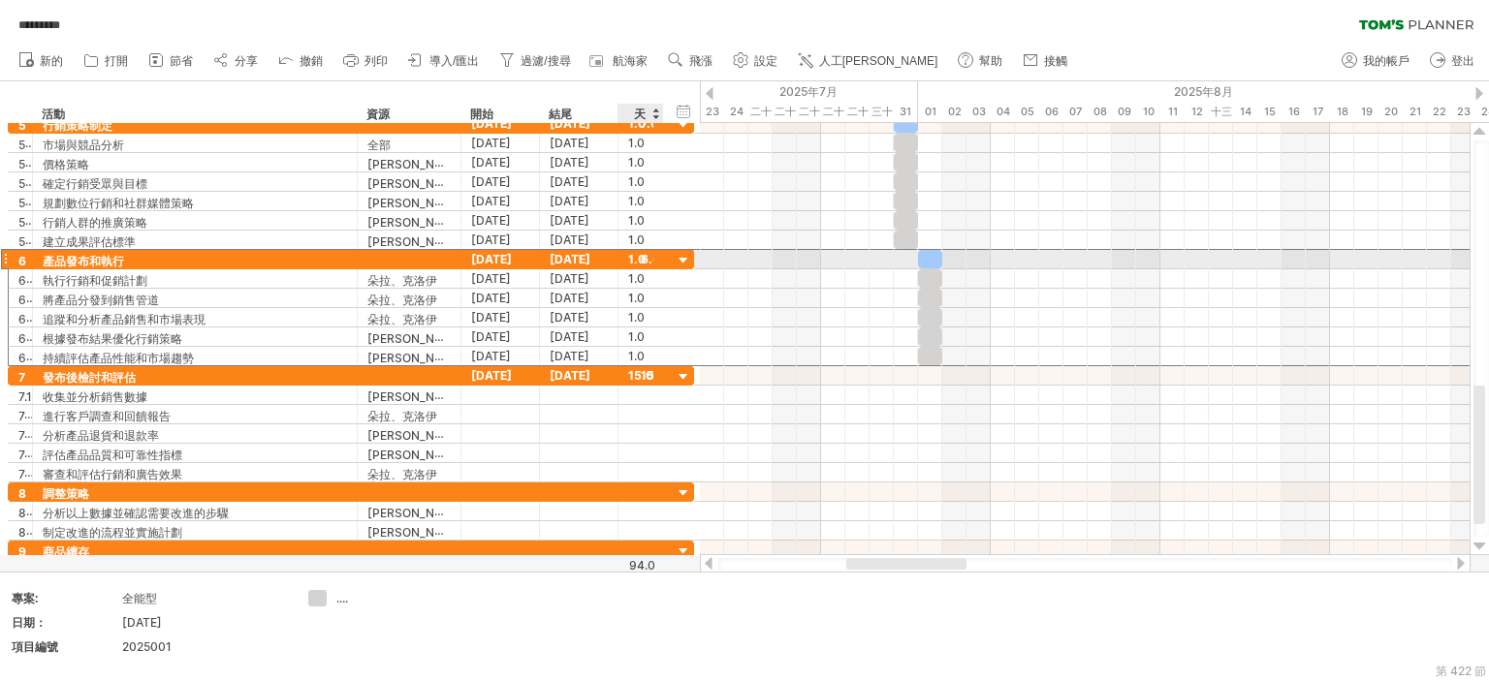
click at [640, 256] on font "1.0" at bounding box center [636, 259] width 17 height 15
click at [482, 262] on font "2025年1月8日" at bounding box center [491, 259] width 41 height 15
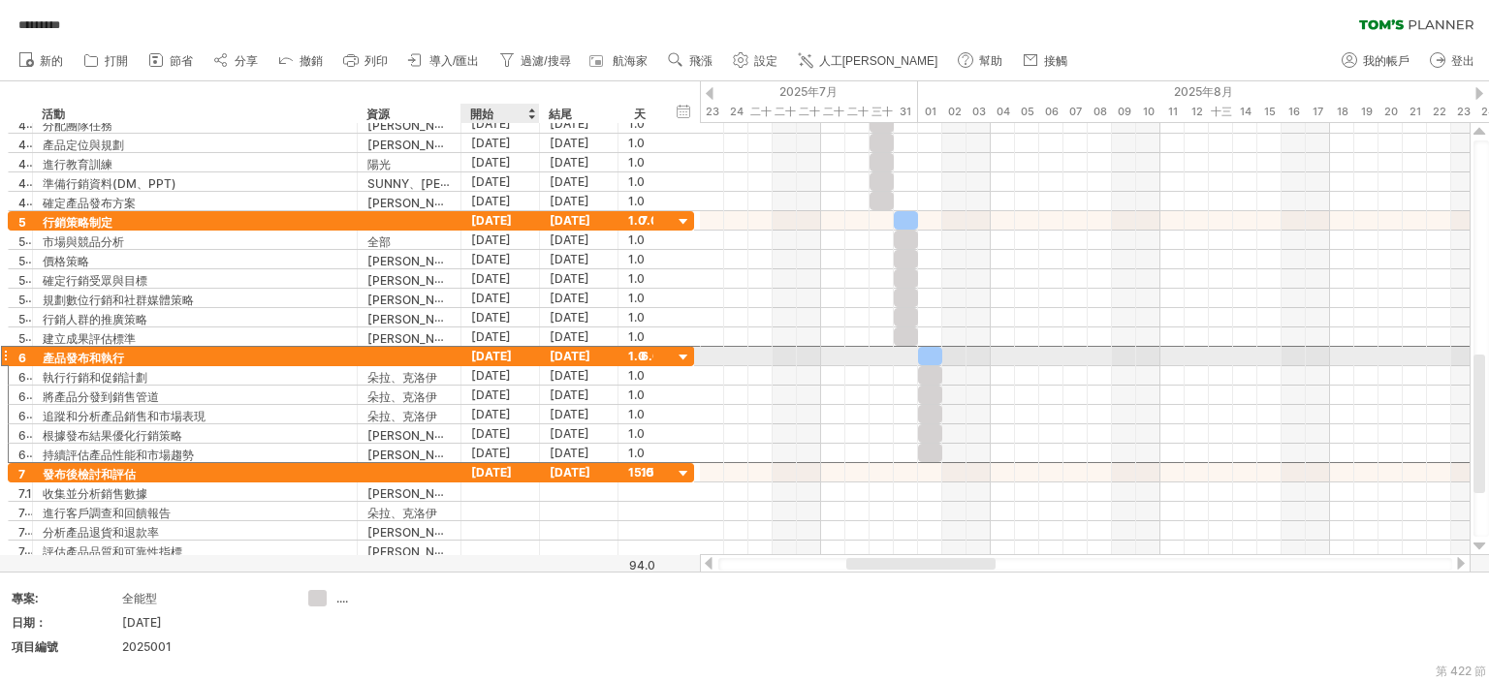
click at [489, 352] on font "2025年1月8日" at bounding box center [491, 356] width 41 height 15
click at [519, 355] on div "2025年1月8日" at bounding box center [500, 356] width 78 height 18
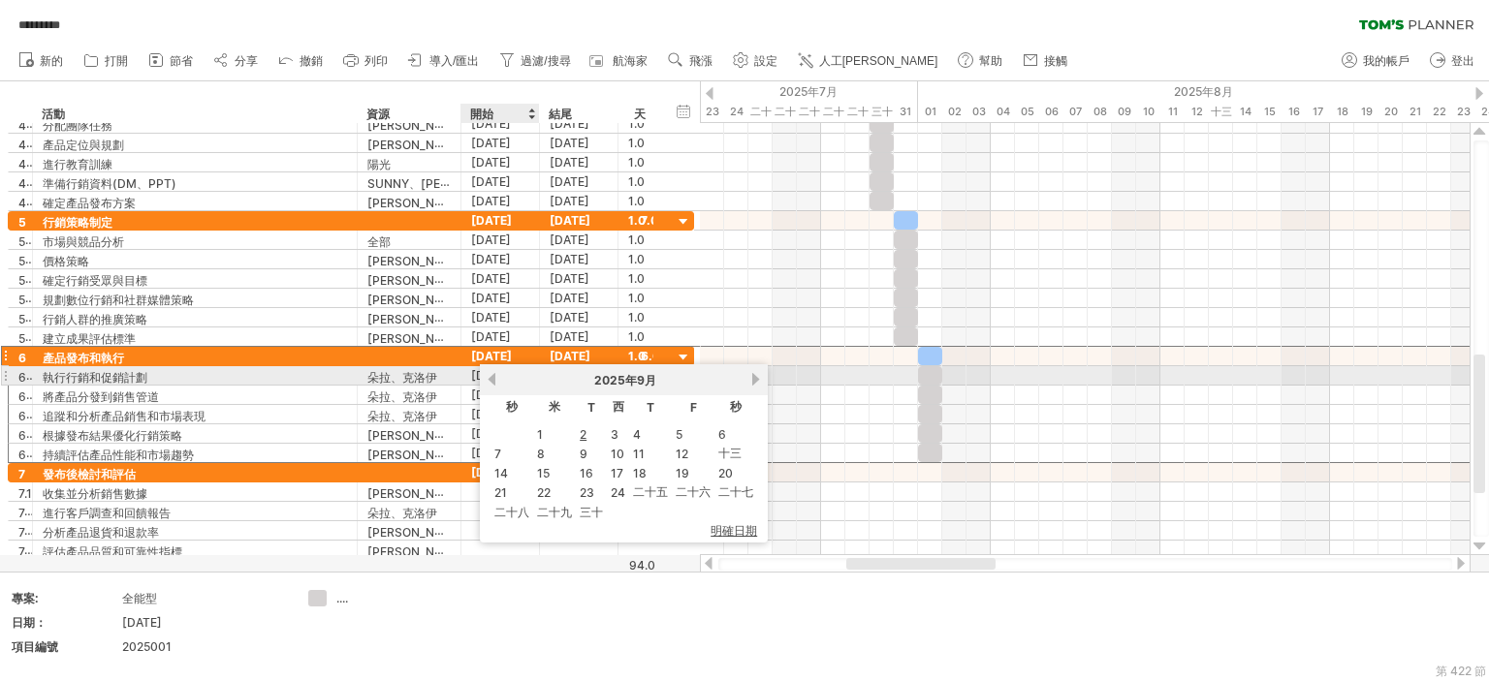
click at [490, 371] on div "以前的 下一個 2025年 9月" at bounding box center [624, 379] width 288 height 31
click at [493, 380] on link "以前的" at bounding box center [492, 379] width 15 height 15
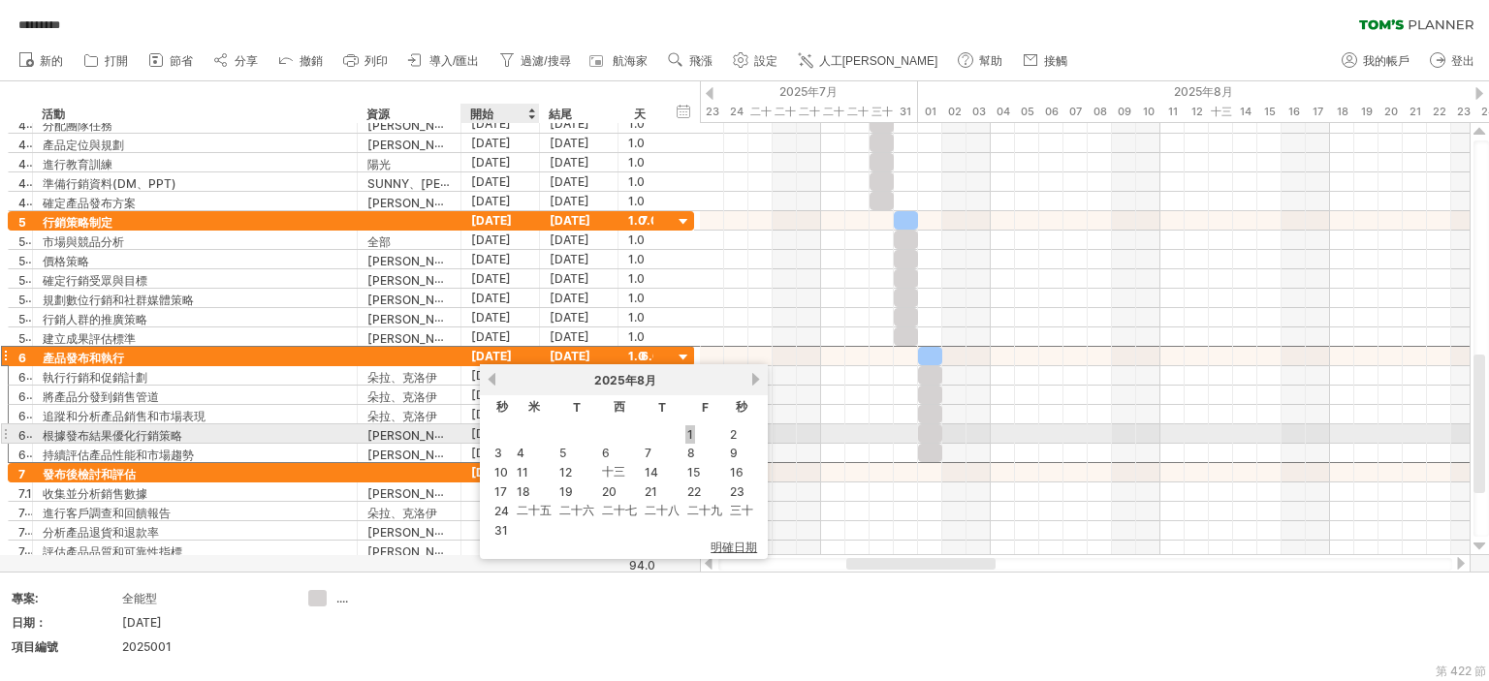
click at [687, 433] on font "1" at bounding box center [690, 434] width 6 height 15
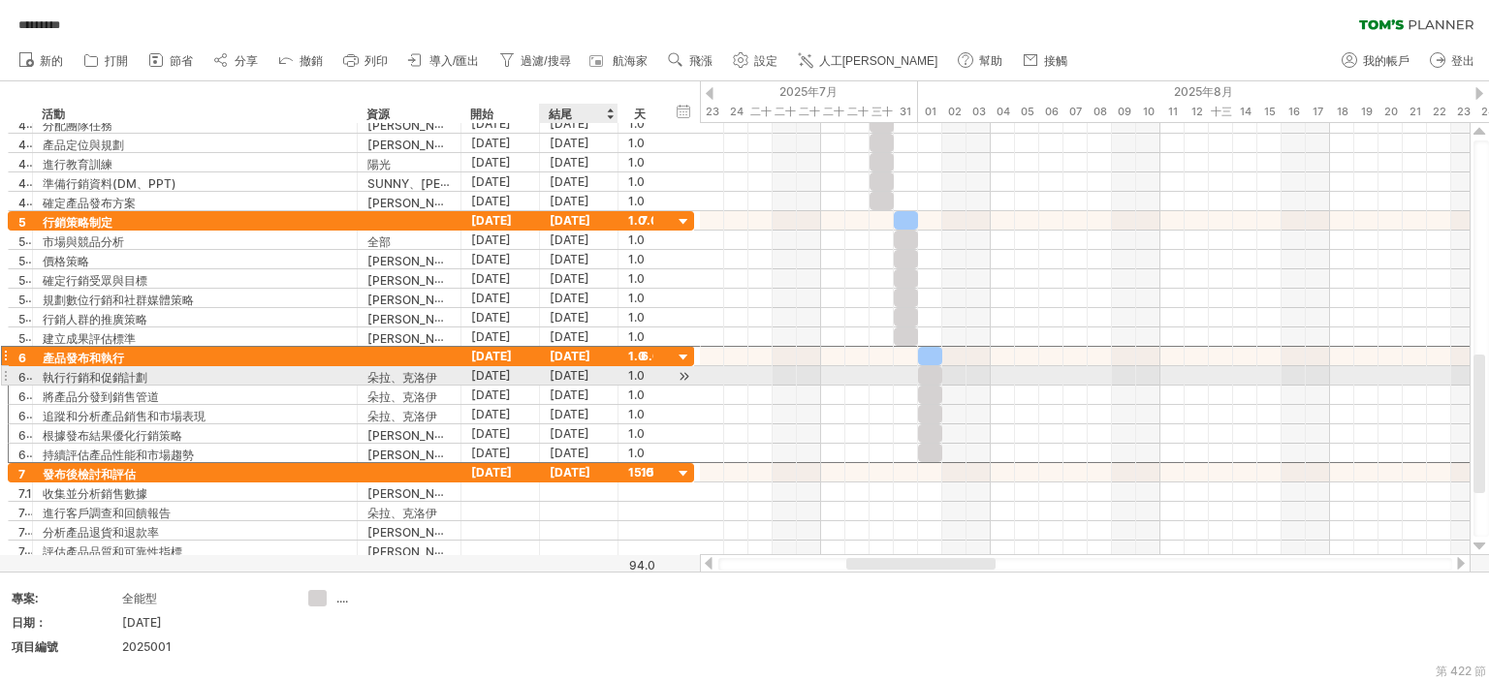
click at [750, 425] on div at bounding box center [1084, 433] width 769 height 19
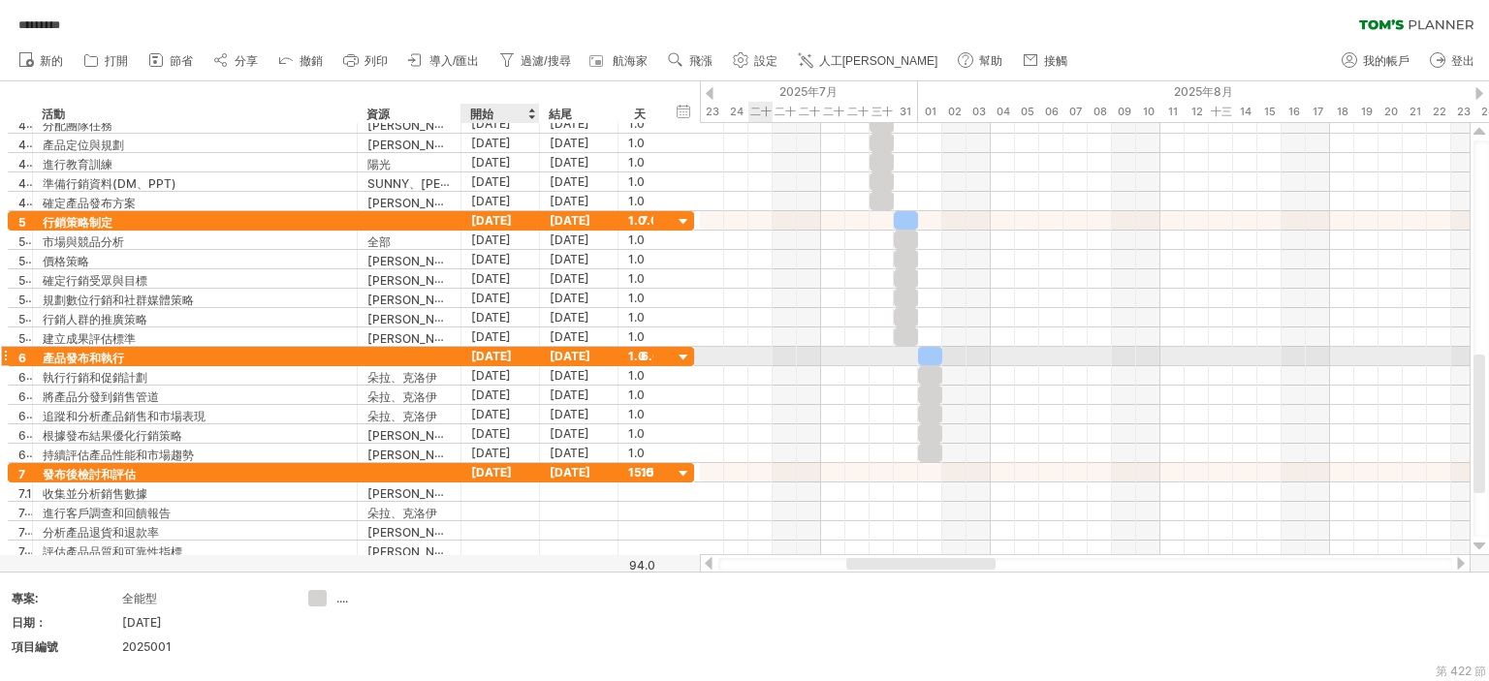
click at [508, 353] on font "2025年1月8日" at bounding box center [491, 356] width 41 height 15
click at [488, 350] on font "2025年1月8日" at bounding box center [491, 356] width 41 height 15
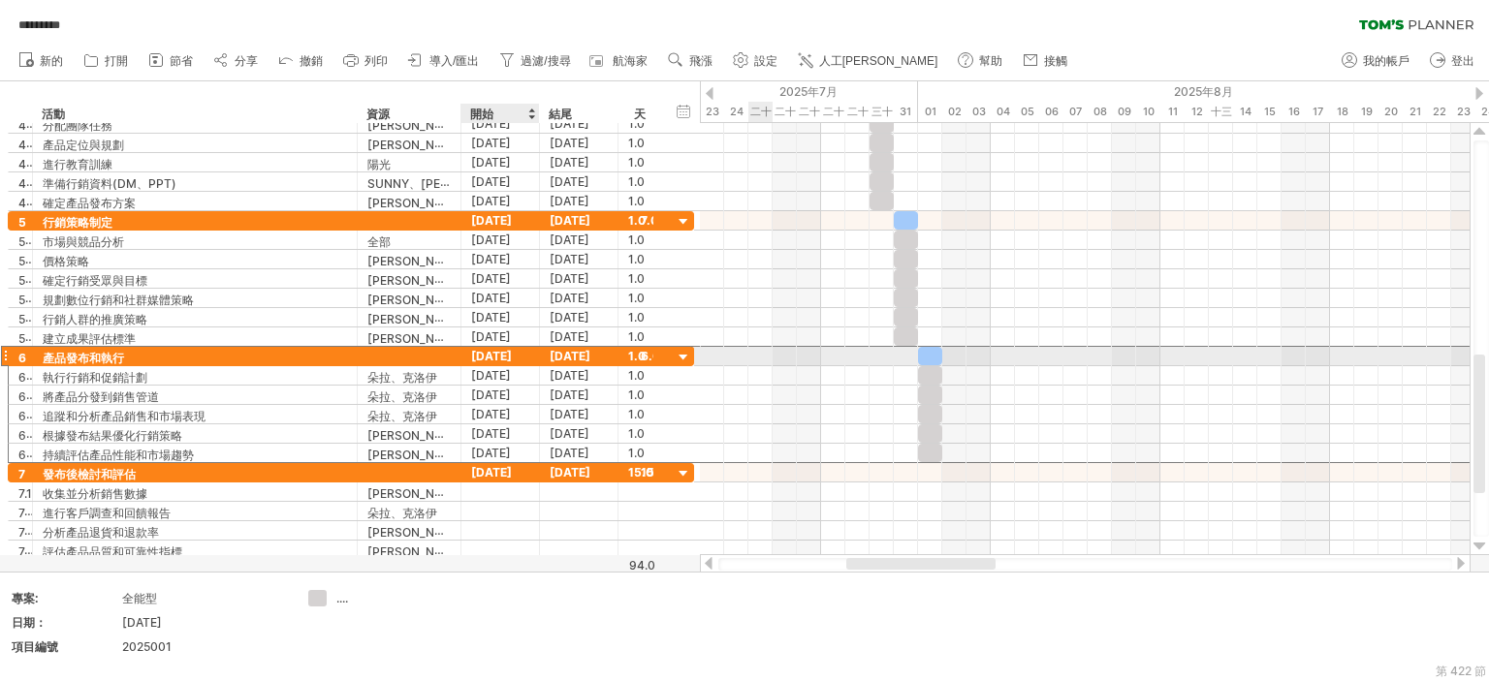
click at [488, 350] on font "2025年1月8日" at bounding box center [491, 356] width 41 height 15
click at [491, 352] on font "2025年1月8日" at bounding box center [491, 356] width 41 height 15
click at [492, 352] on font "2025年1月8日" at bounding box center [491, 356] width 41 height 15
click at [487, 349] on font "2025年1月8日" at bounding box center [491, 356] width 41 height 15
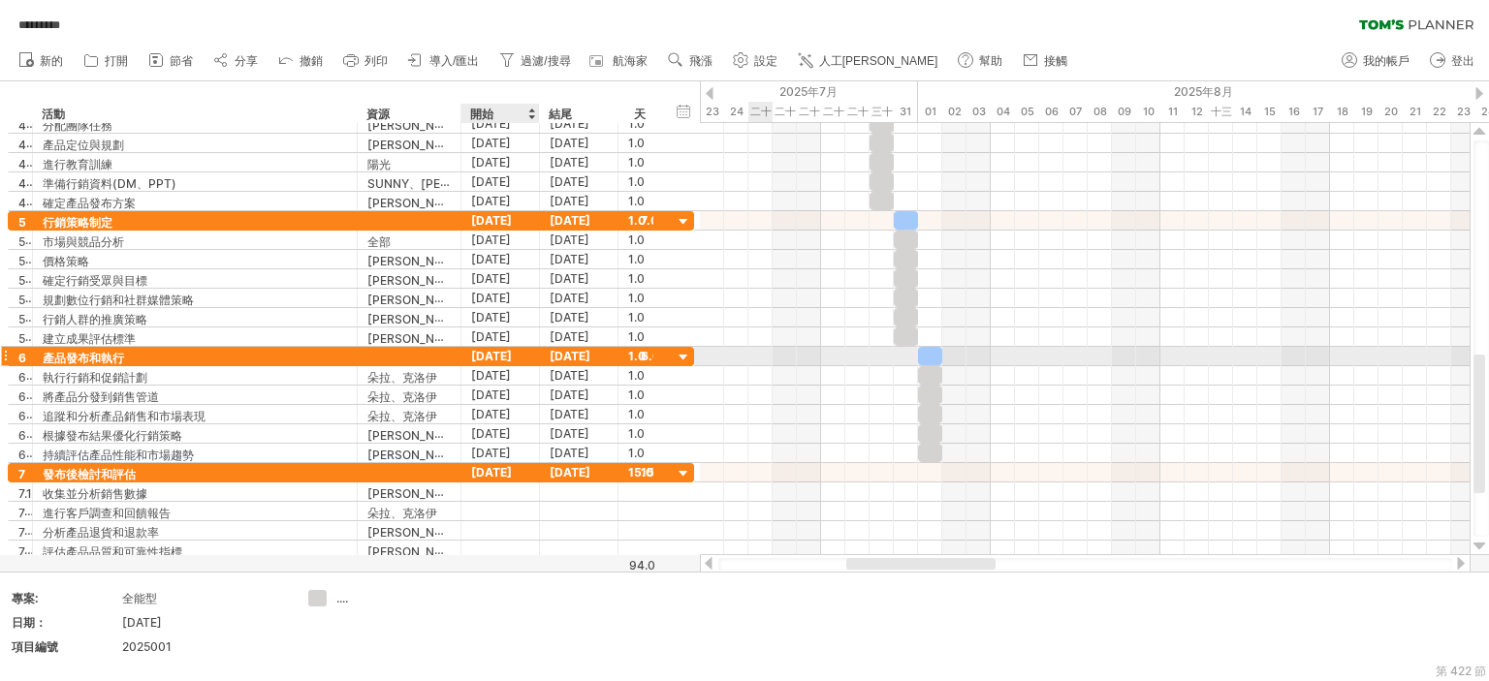
click at [486, 349] on font "2025年1月8日" at bounding box center [491, 356] width 41 height 15
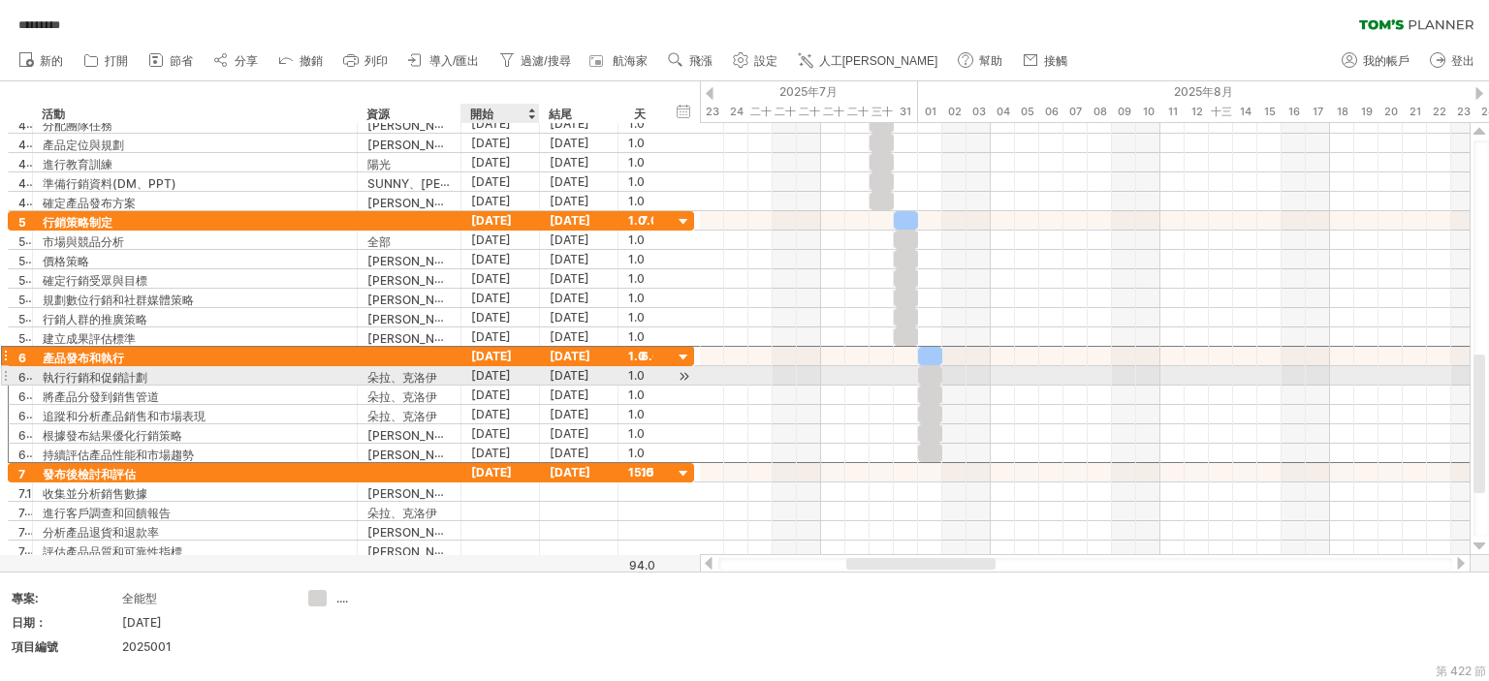
click at [511, 374] on font "2025年1月8日" at bounding box center [491, 375] width 40 height 15
click at [511, 373] on font "2025年1月8日" at bounding box center [491, 375] width 40 height 15
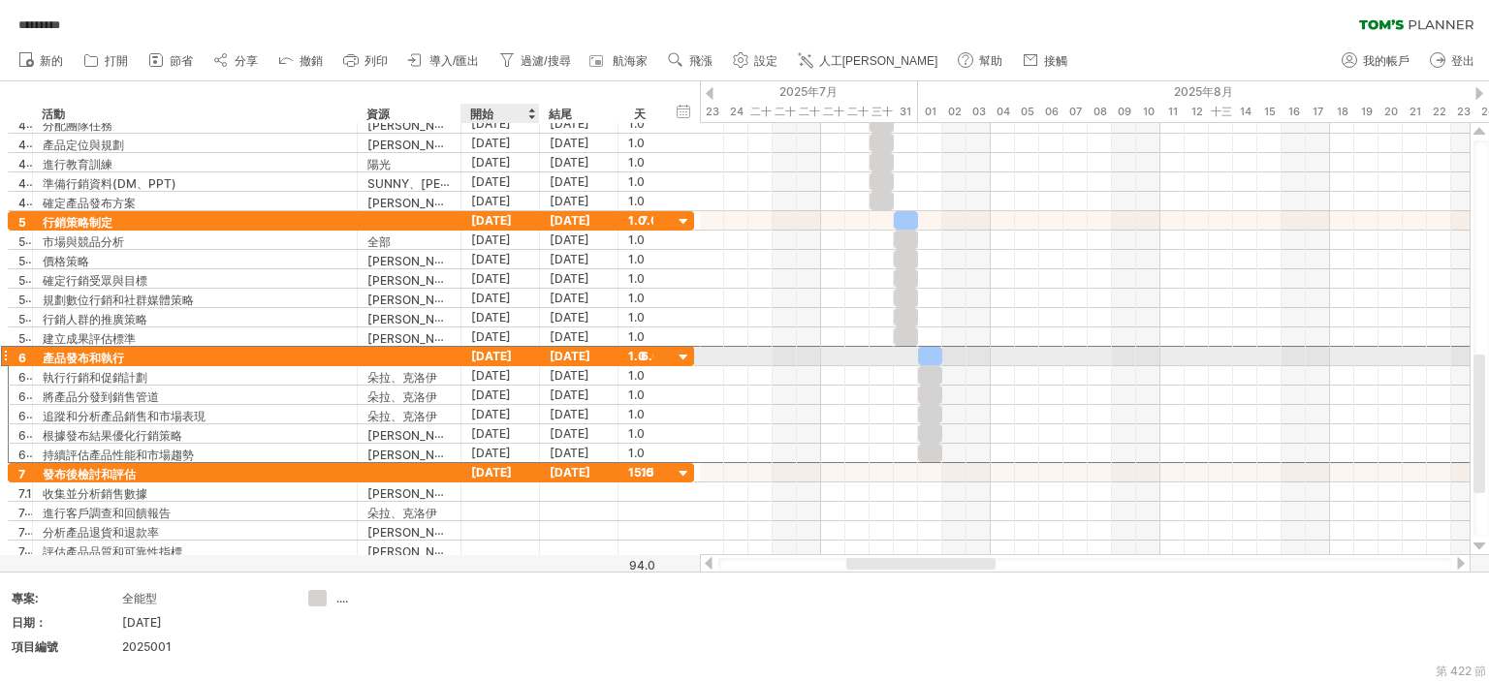
click at [488, 349] on font "2025年1月8日" at bounding box center [491, 356] width 41 height 15
click at [494, 359] on font "2025年1月8日" at bounding box center [491, 356] width 41 height 15
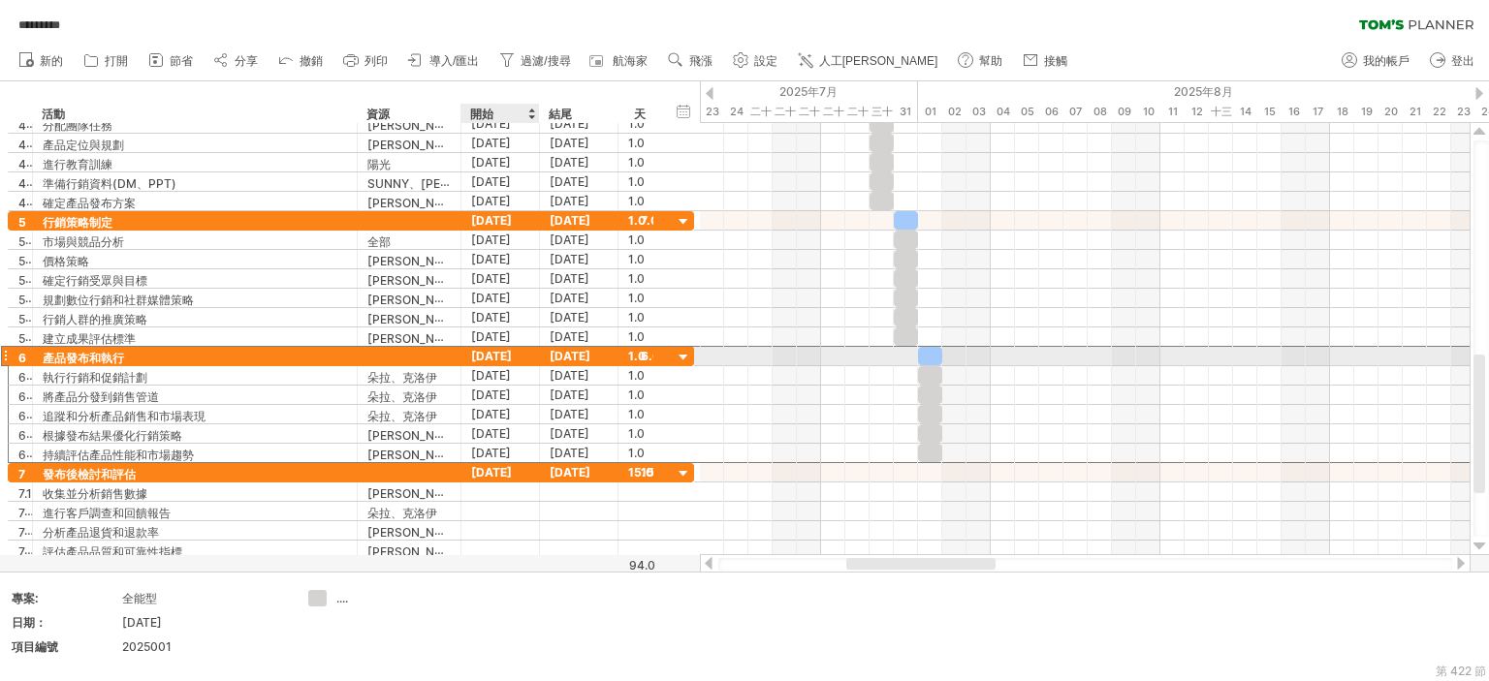
click at [494, 359] on font "2025年1月8日" at bounding box center [491, 356] width 41 height 15
click at [500, 360] on font "2025年1月8日" at bounding box center [491, 356] width 41 height 15
click at [490, 358] on font "2025年1月8日" at bounding box center [491, 356] width 41 height 15
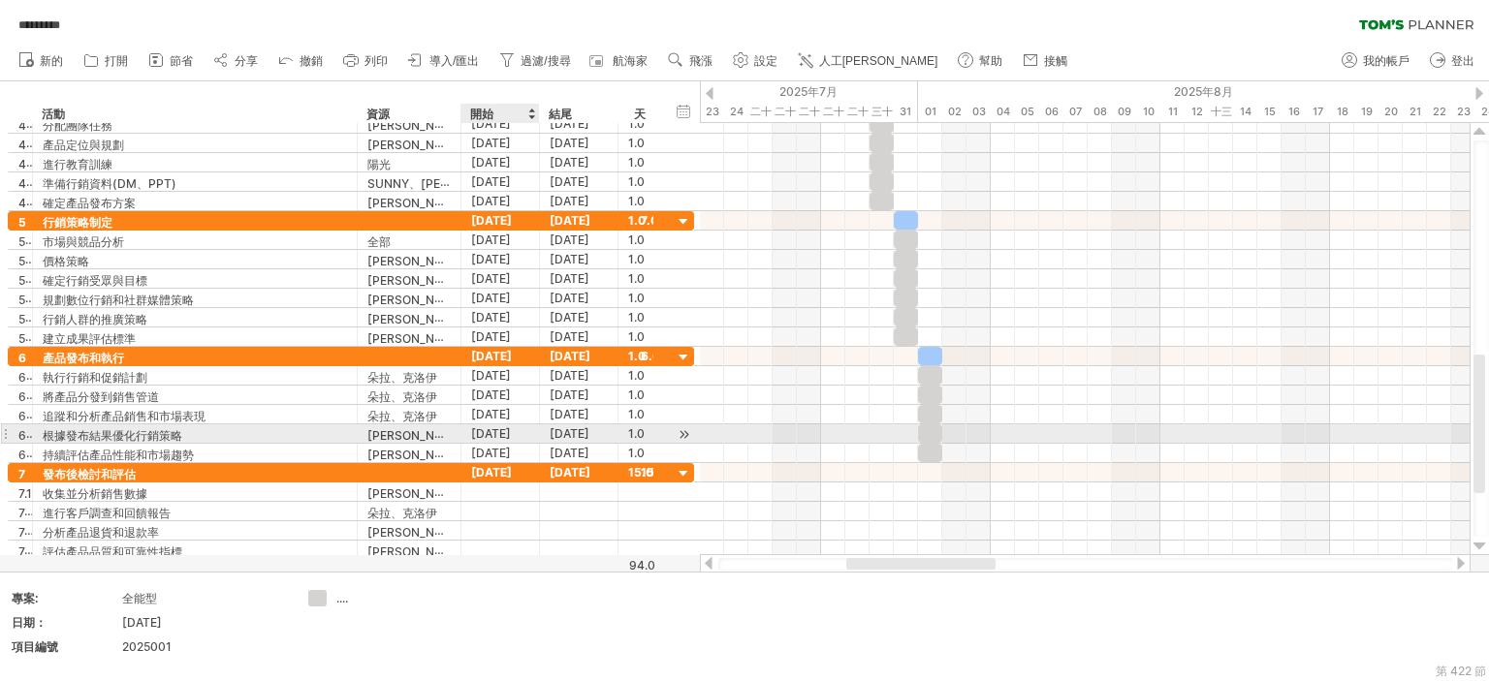
click at [502, 426] on font "2025年1月8日" at bounding box center [491, 433] width 40 height 15
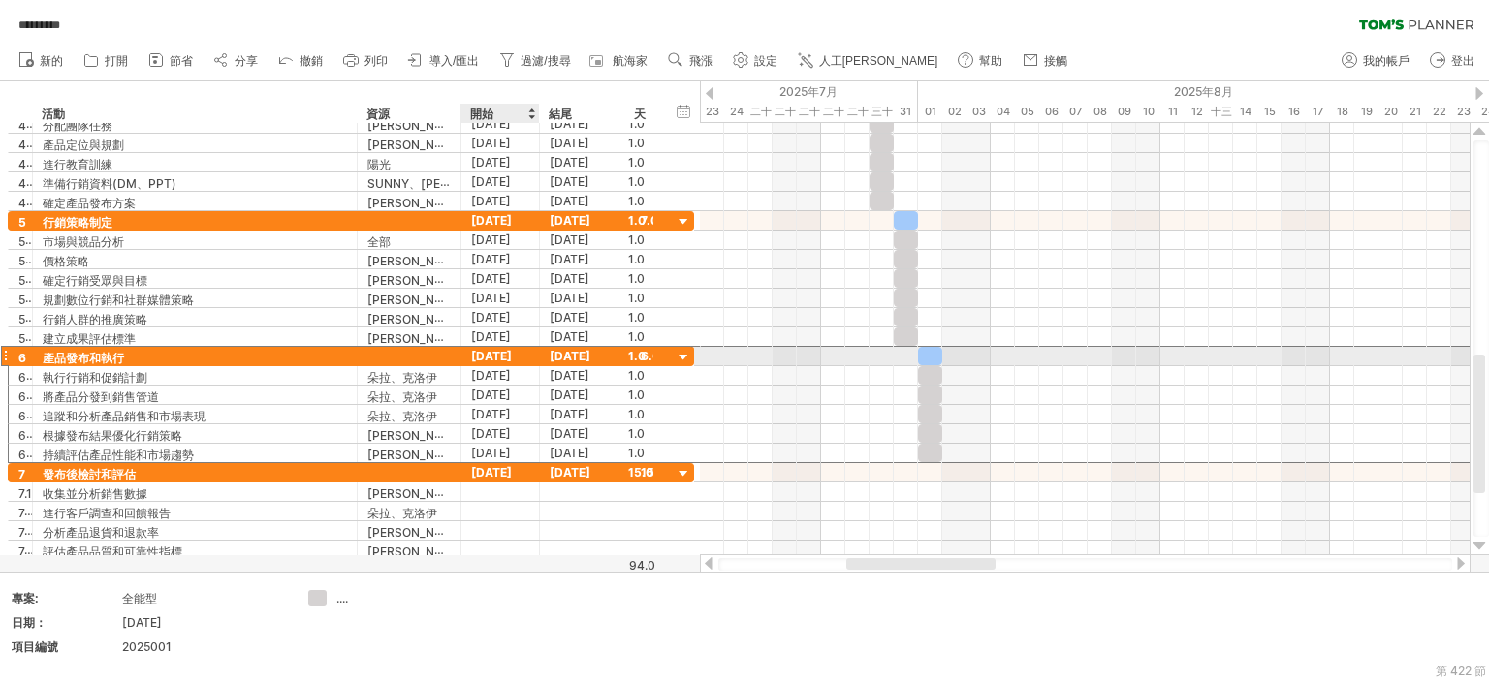
click at [522, 352] on div "2025年1月8日" at bounding box center [500, 356] width 78 height 18
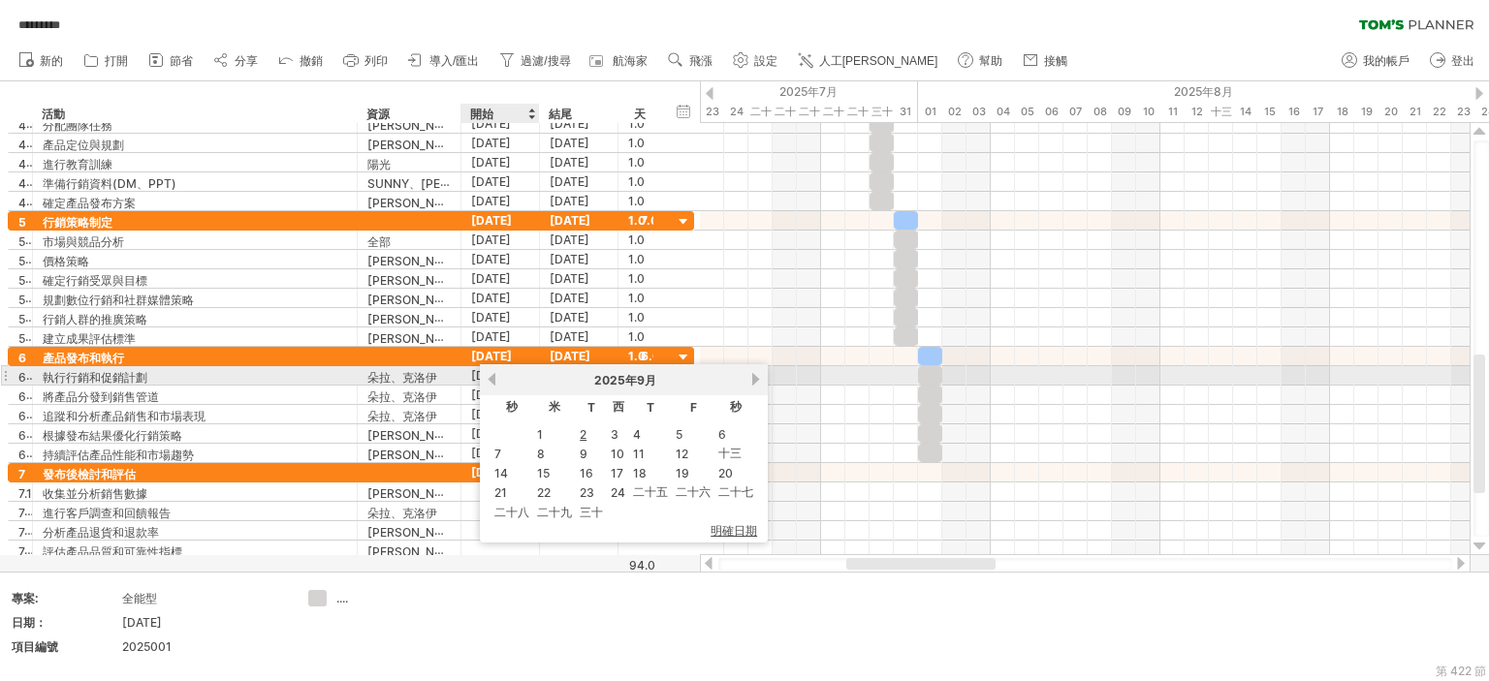
click at [496, 378] on link "以前的" at bounding box center [492, 379] width 15 height 15
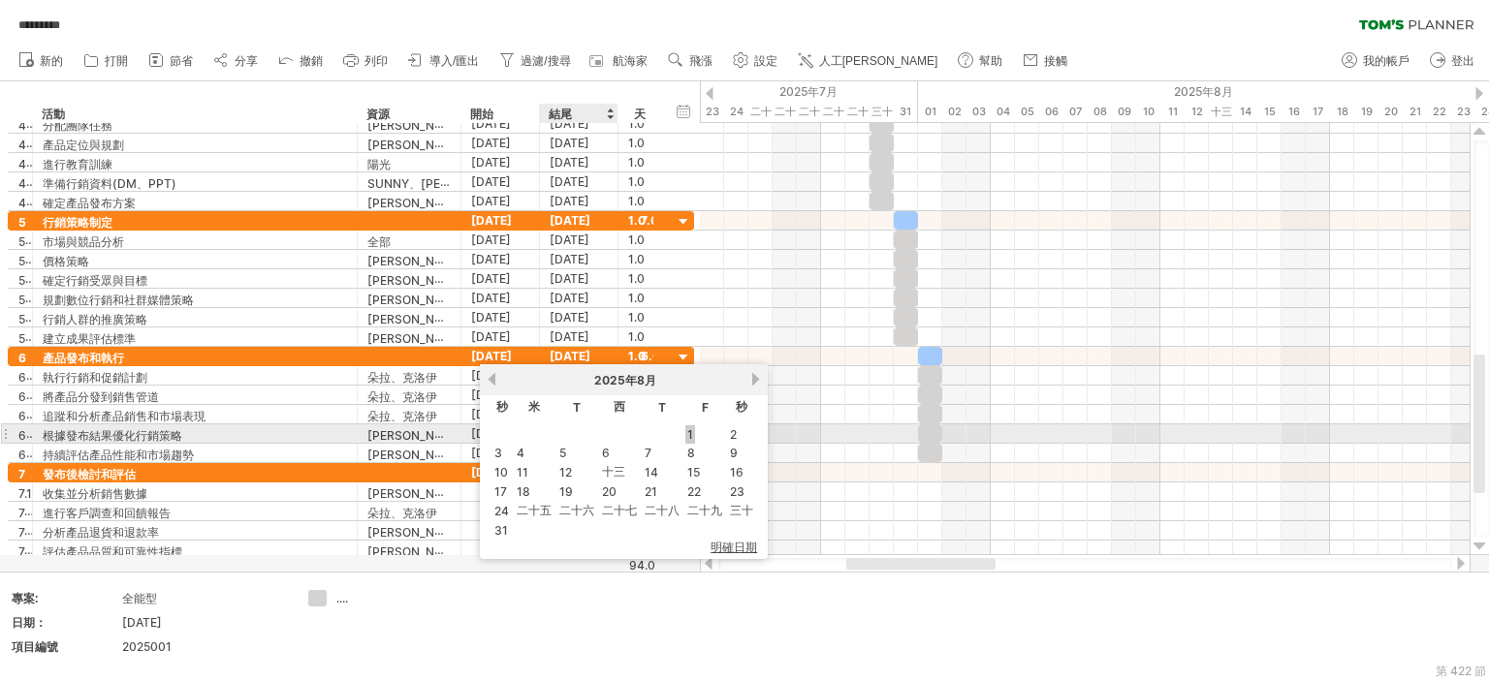
click at [601, 432] on td at bounding box center [619, 434] width 41 height 16
click at [687, 429] on font "1" at bounding box center [690, 434] width 6 height 15
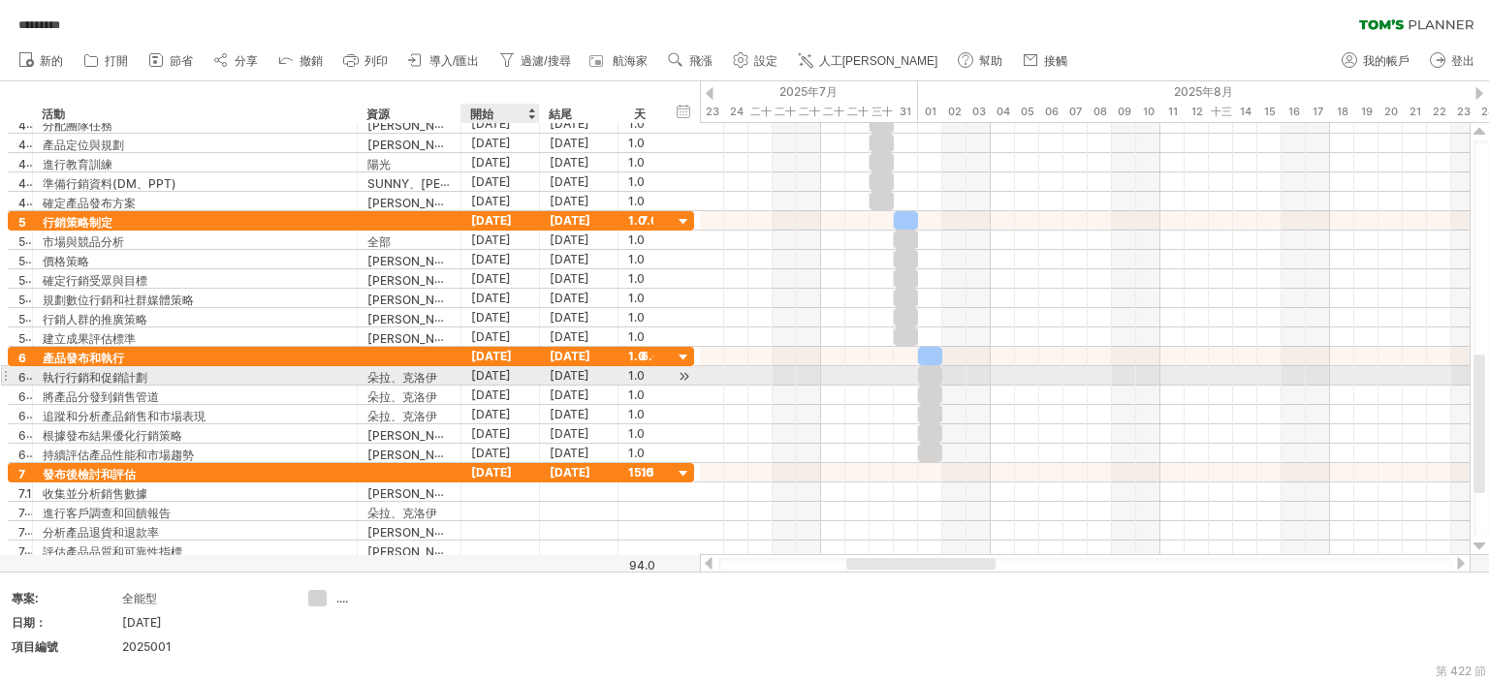
click at [492, 372] on font "2025年1月8日" at bounding box center [491, 375] width 40 height 15
click at [634, 352] on font "1.0" at bounding box center [636, 356] width 17 height 15
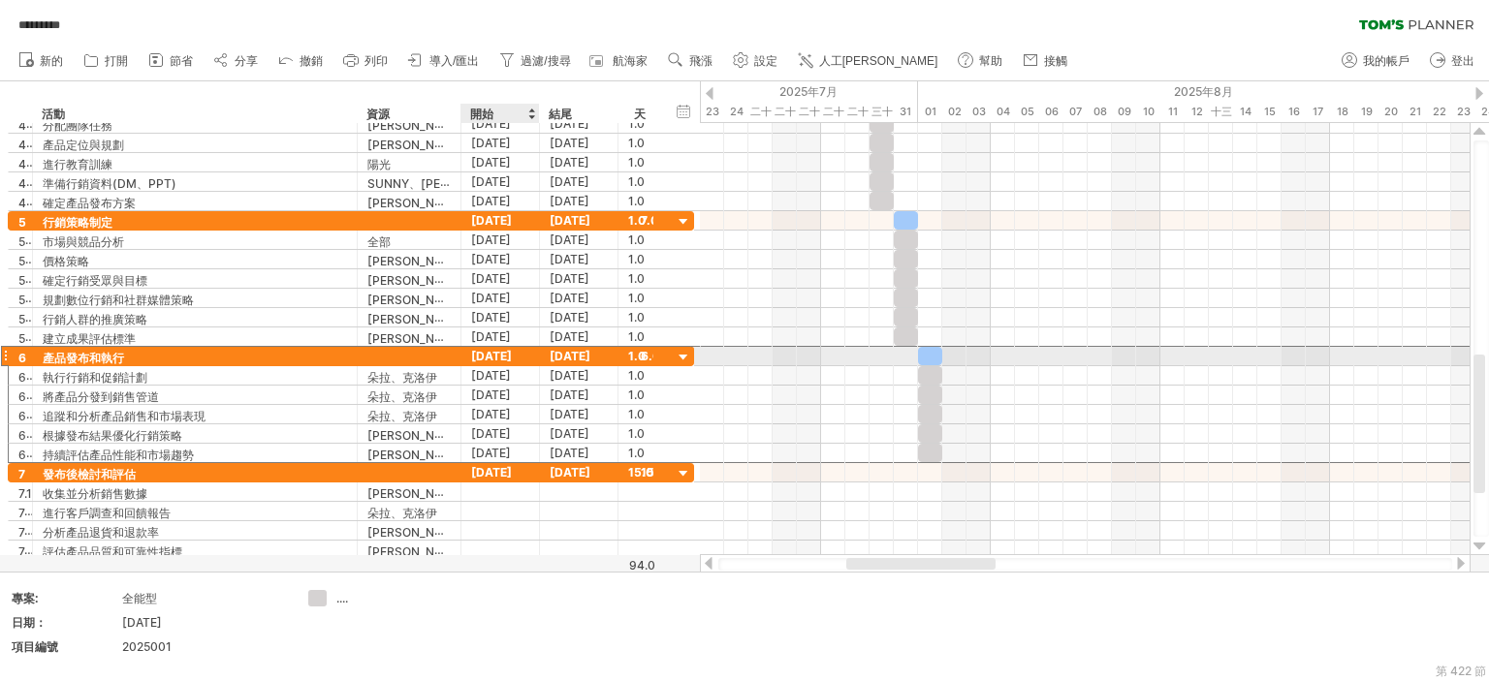
click at [502, 354] on font "2025年1月8日" at bounding box center [491, 356] width 41 height 15
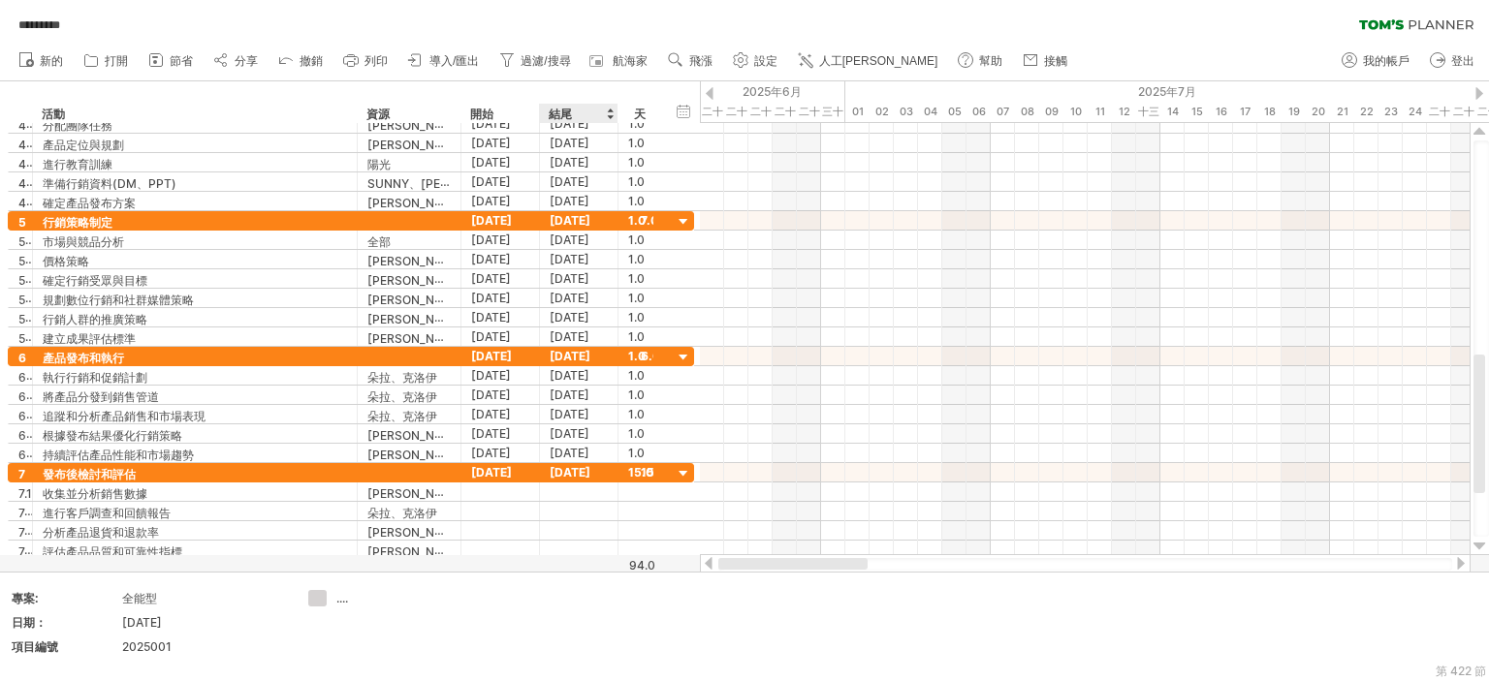
drag, startPoint x: 893, startPoint y: 567, endPoint x: 558, endPoint y: 560, distance: 334.4
click at [558, 560] on div "嘗試造訪 [DOMAIN_NAME] 再次連接... 0% 自動儲存... ********* 清除過濾器 重新套用濾鏡 新的 1" at bounding box center [744, 340] width 1489 height 681
click at [711, 88] on div at bounding box center [710, 93] width 8 height 13
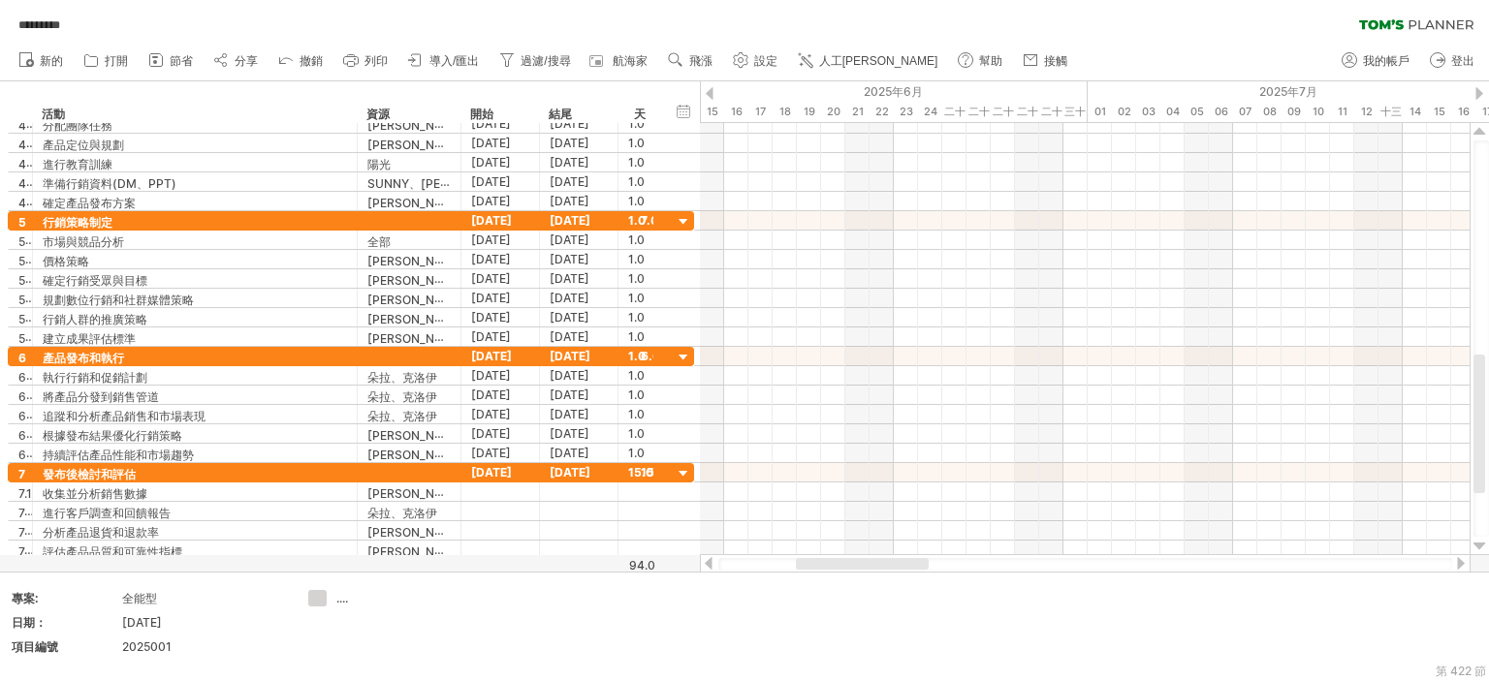
click at [711, 88] on div at bounding box center [710, 93] width 8 height 13
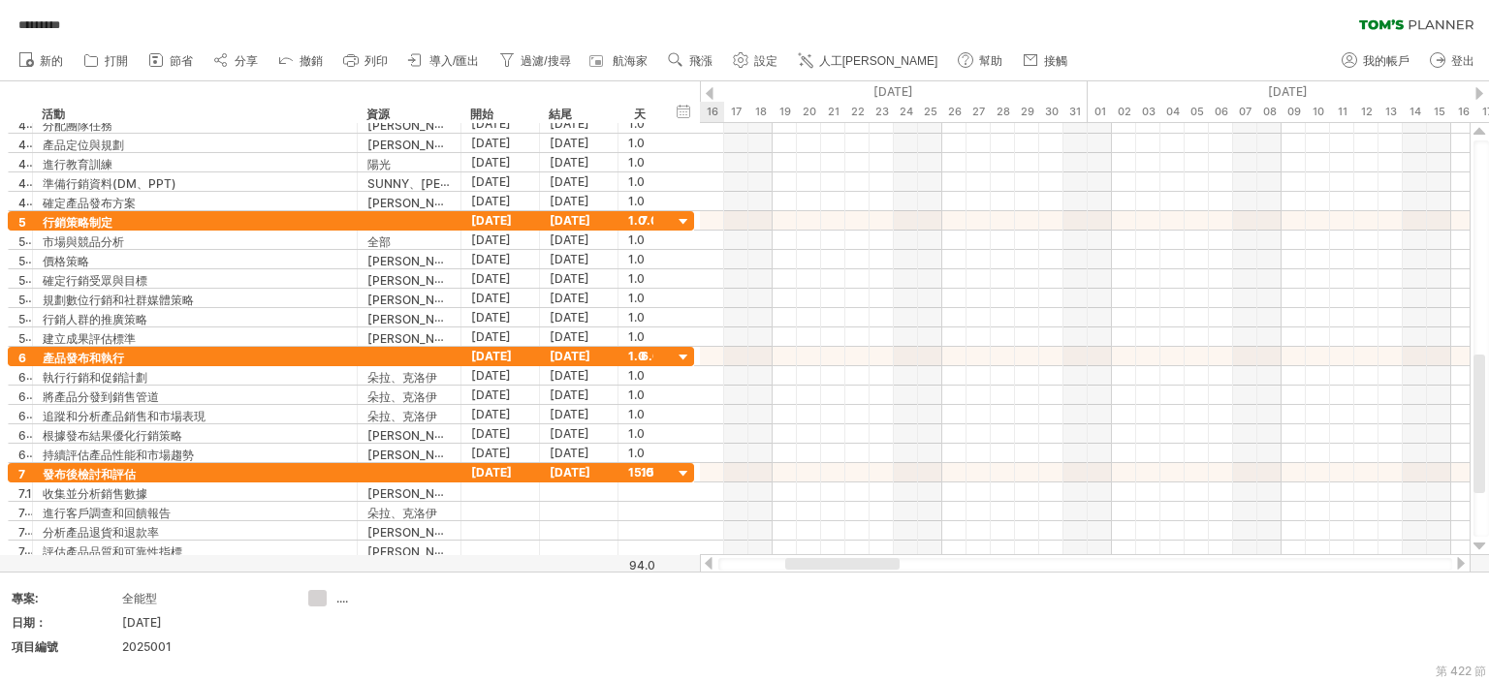
click at [711, 88] on div at bounding box center [710, 93] width 8 height 13
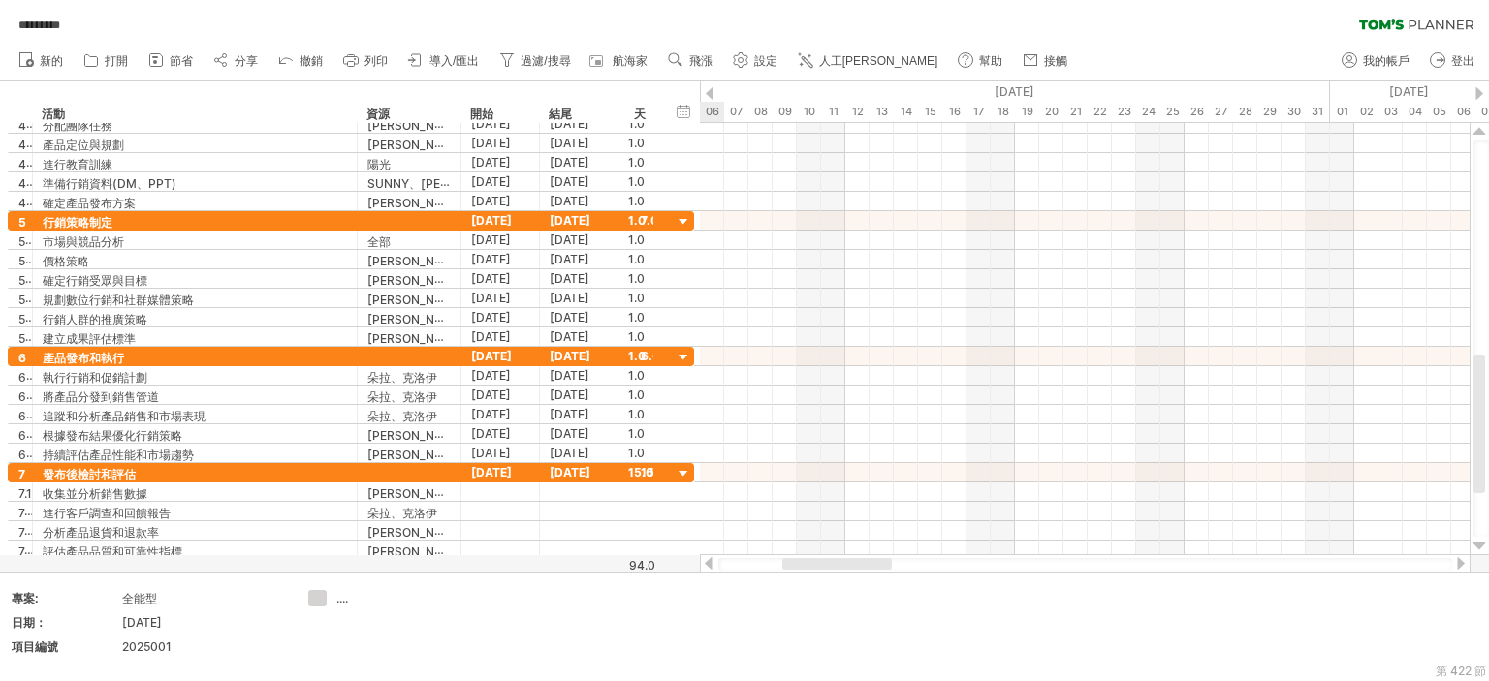
click at [711, 88] on div at bounding box center [710, 93] width 8 height 13
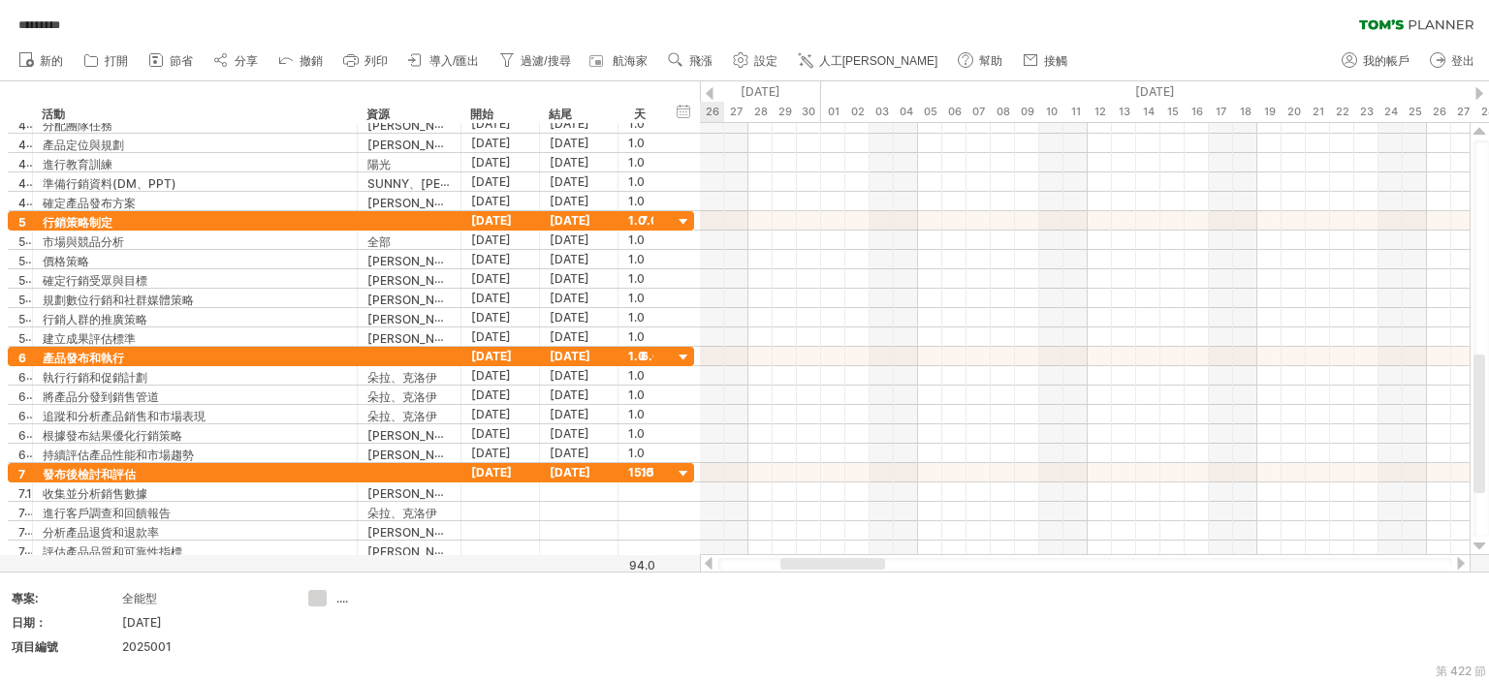
click at [711, 88] on div at bounding box center [710, 93] width 8 height 13
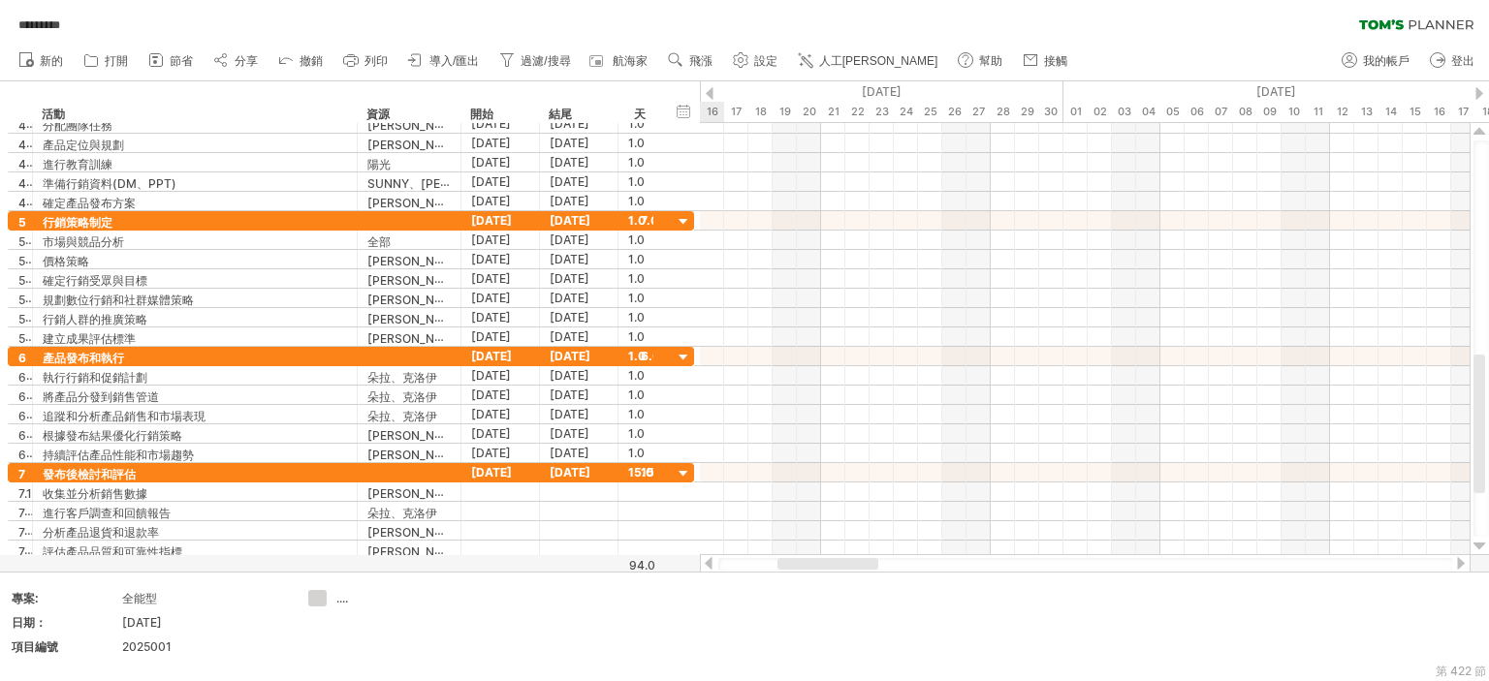
click at [711, 88] on div at bounding box center [710, 93] width 8 height 13
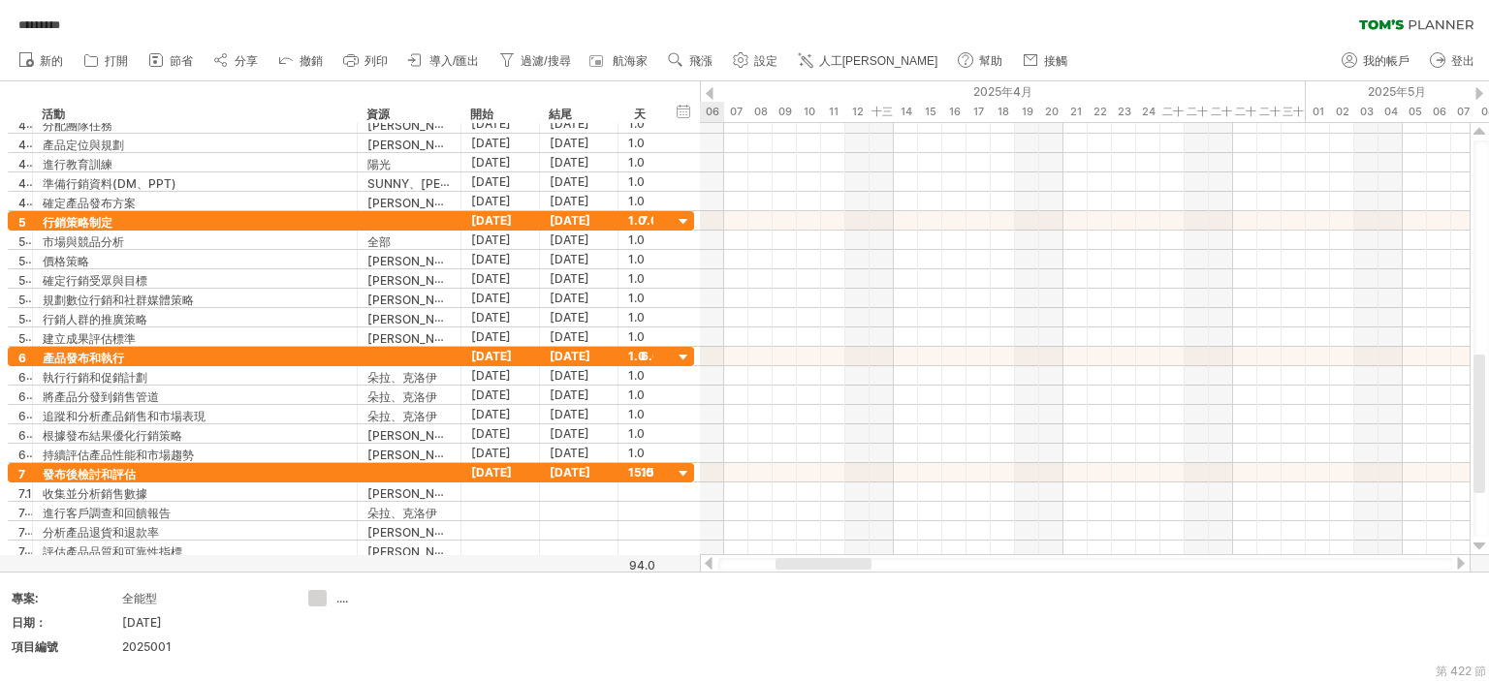
click at [711, 88] on div at bounding box center [710, 93] width 8 height 13
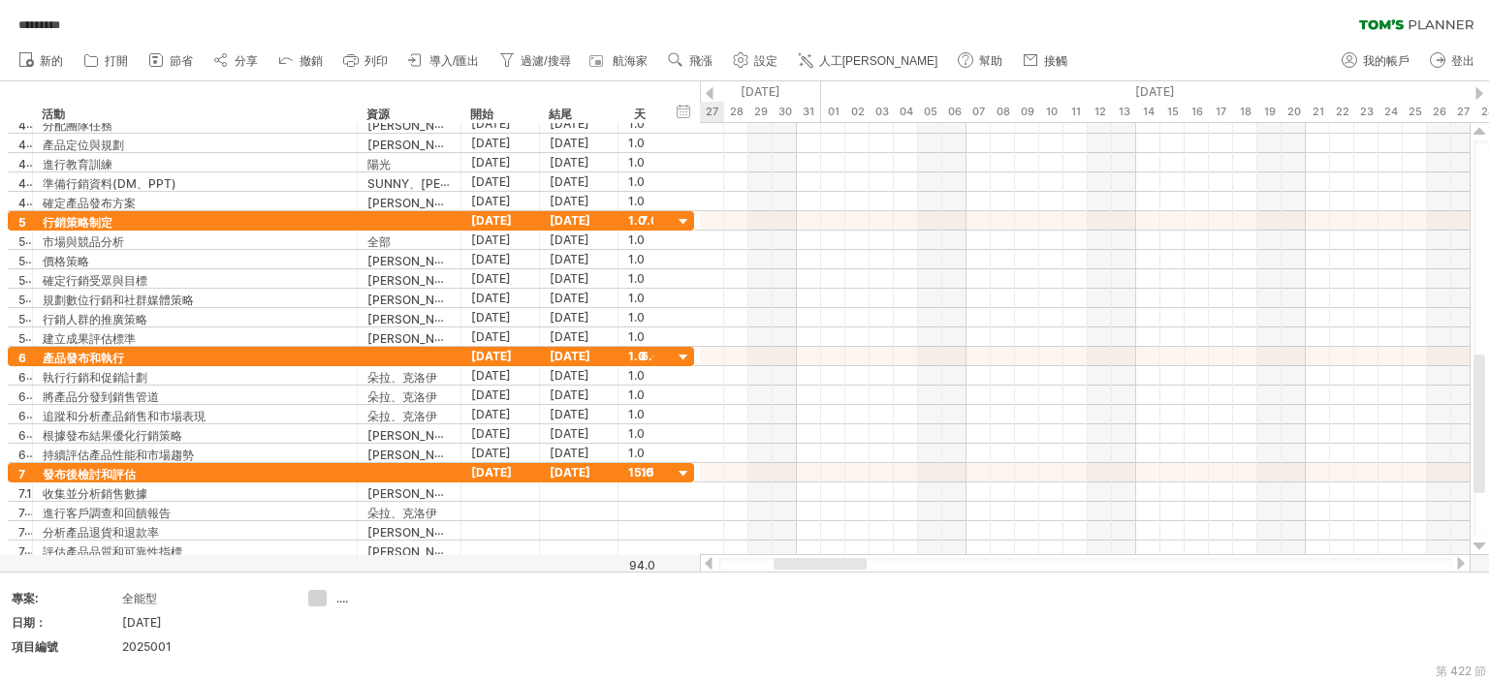
click at [711, 88] on div at bounding box center [710, 93] width 8 height 13
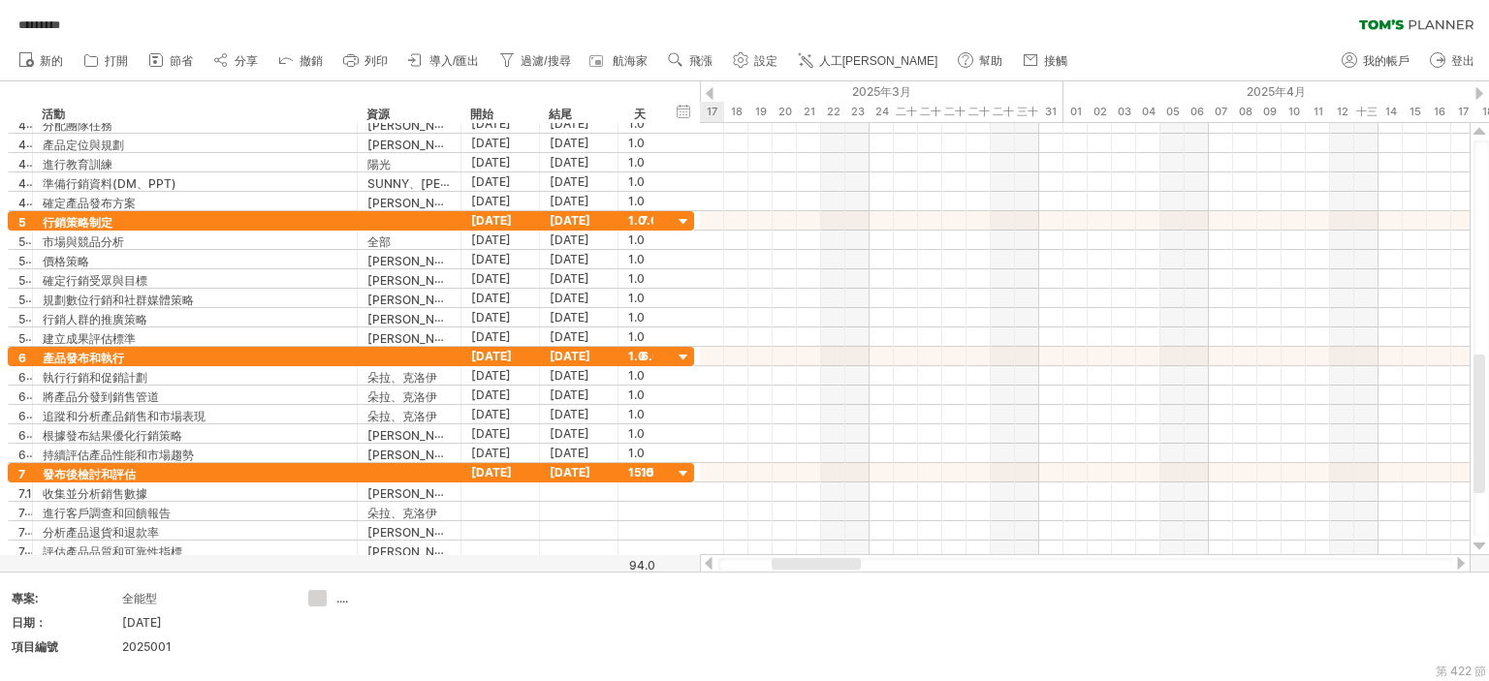
click at [711, 88] on div at bounding box center [710, 93] width 8 height 13
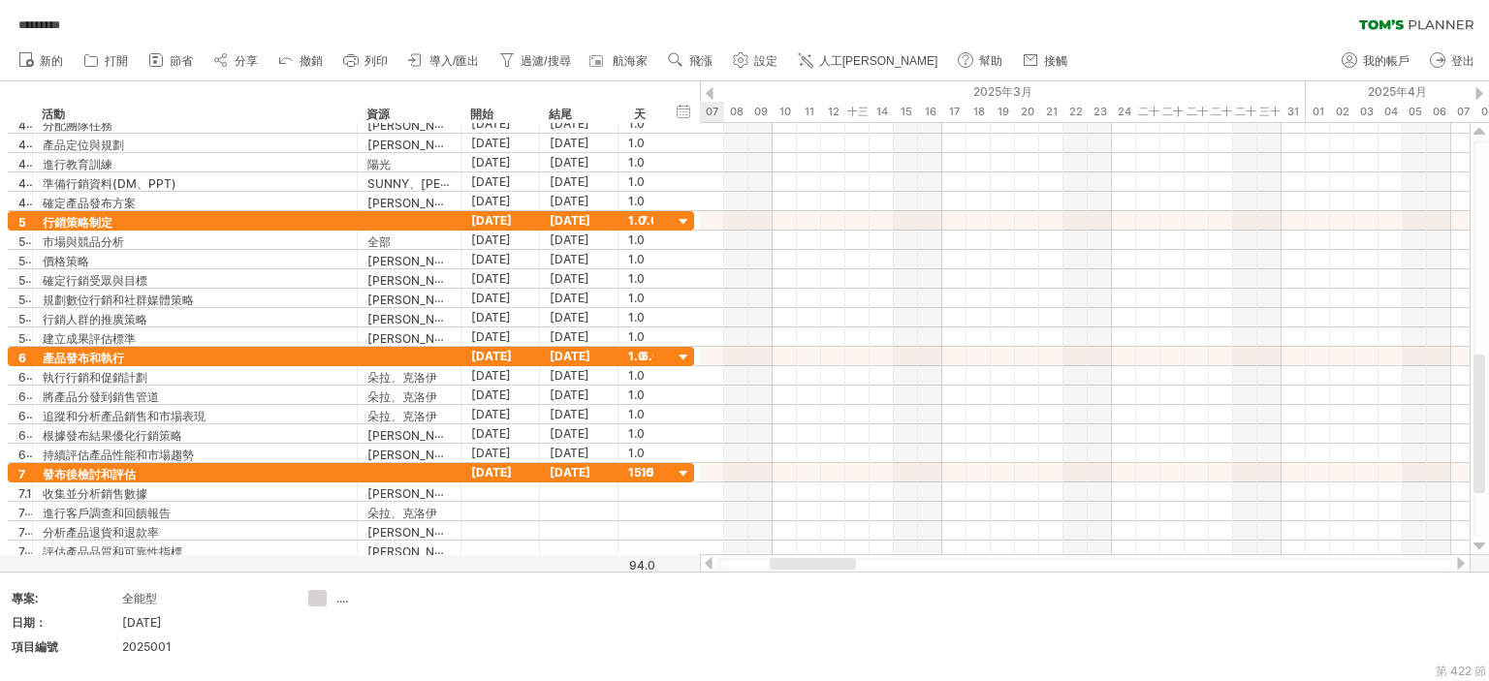
click at [711, 89] on div at bounding box center [710, 93] width 8 height 13
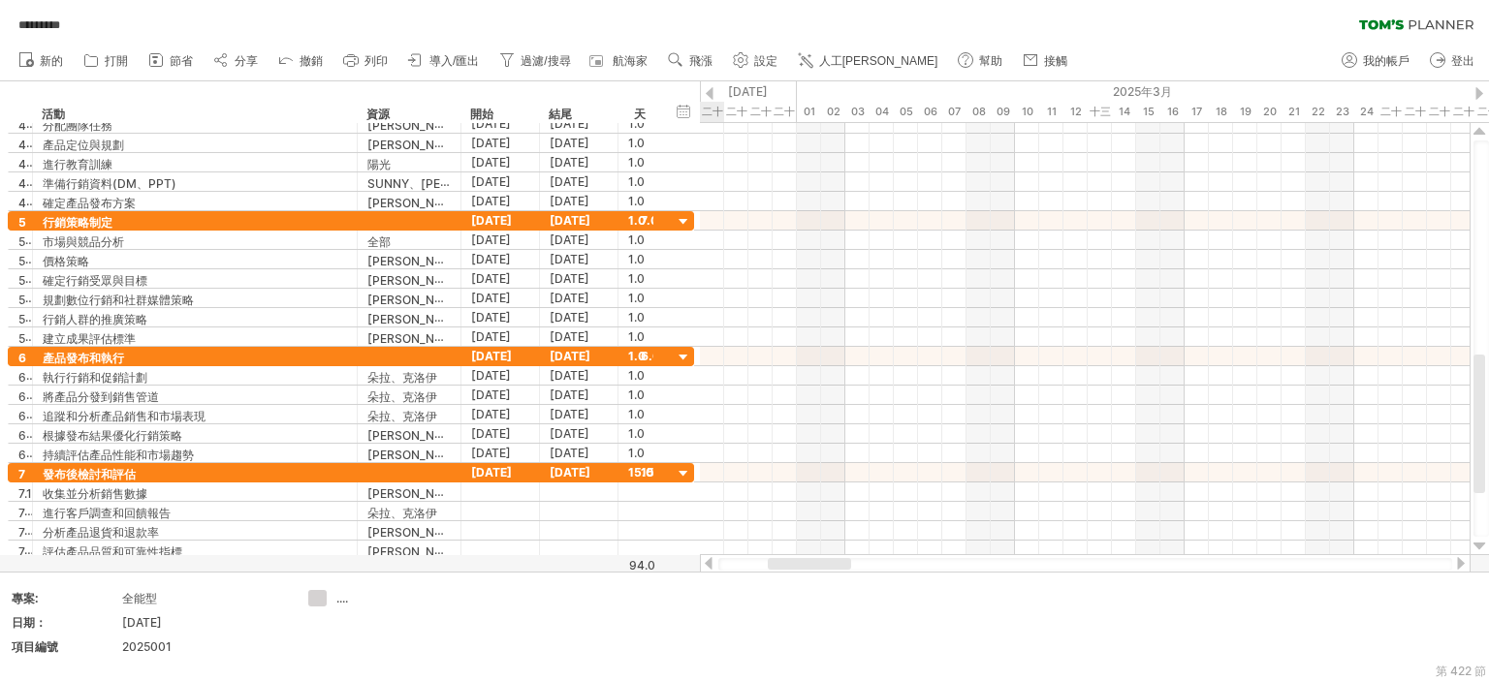
click at [707, 89] on div at bounding box center [710, 93] width 8 height 13
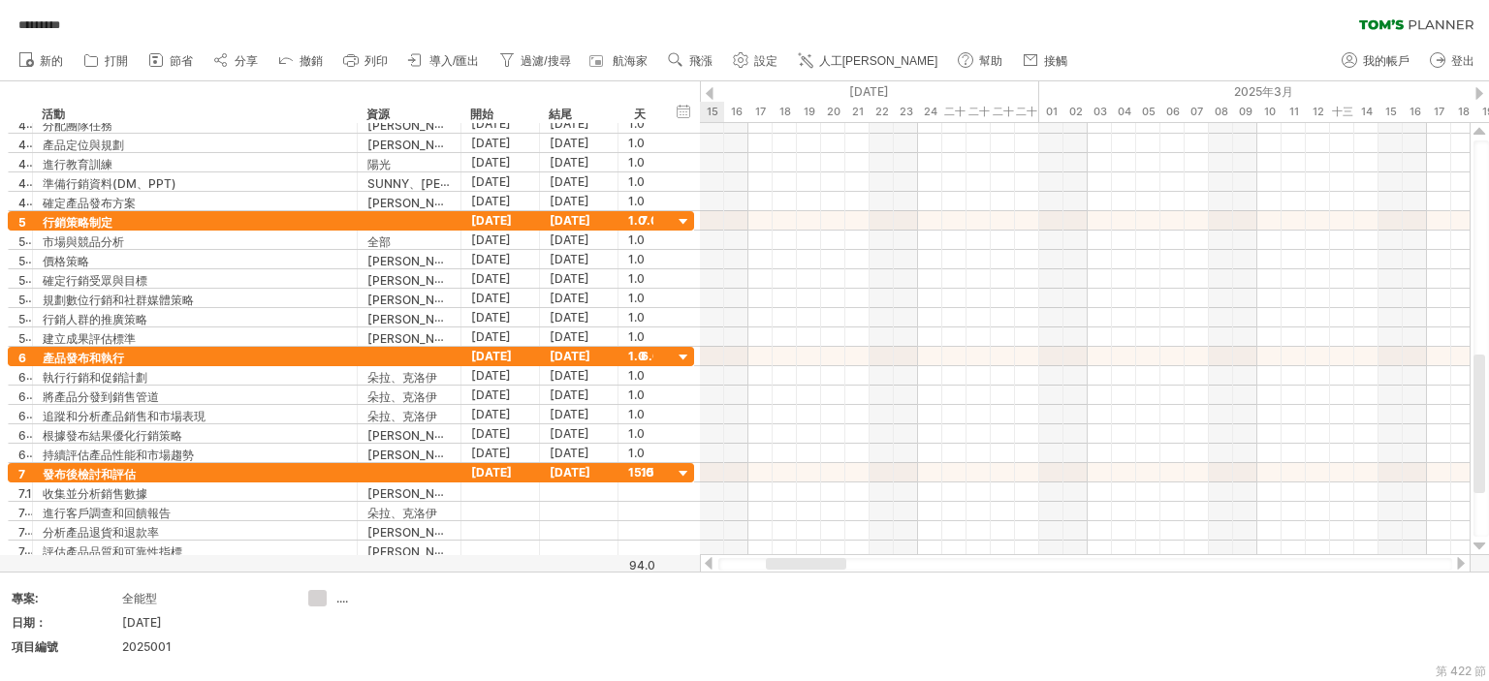
click at [706, 95] on div at bounding box center [710, 93] width 8 height 13
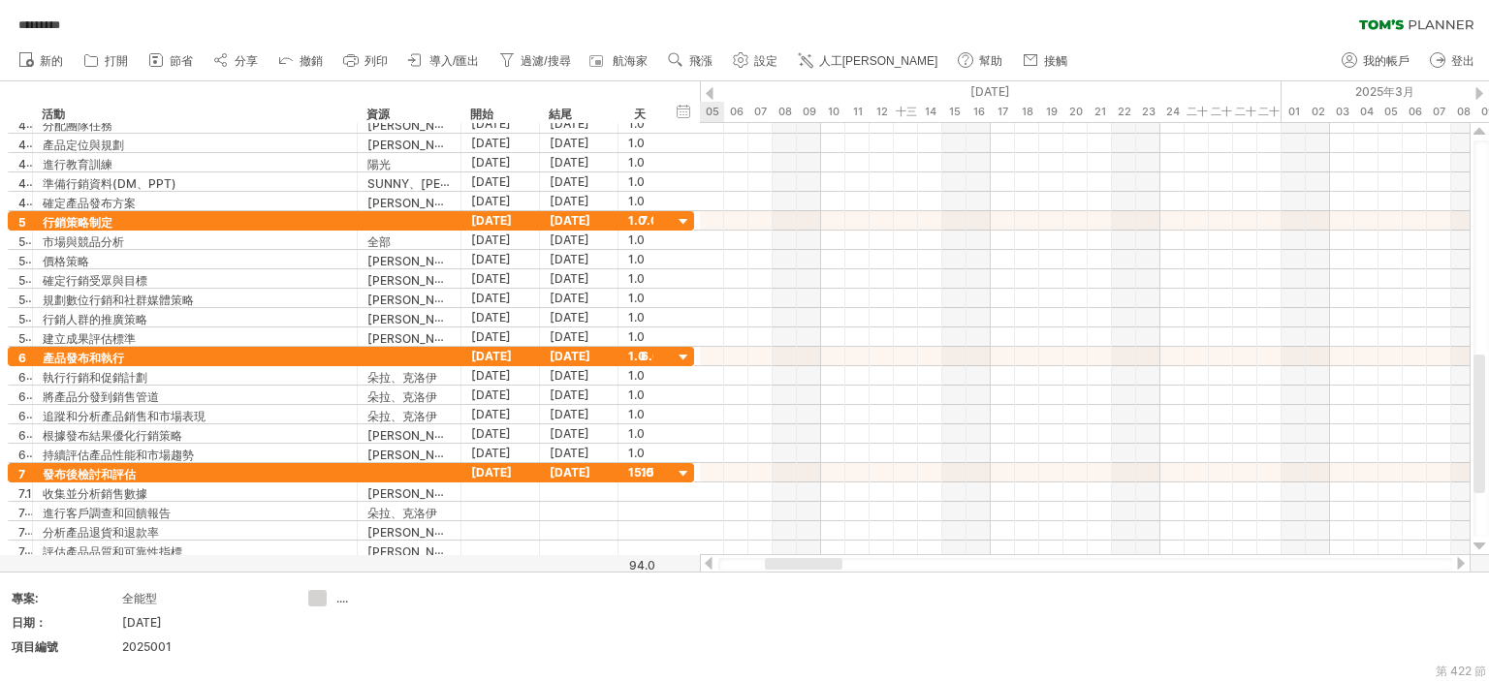
click at [706, 95] on div at bounding box center [710, 93] width 8 height 13
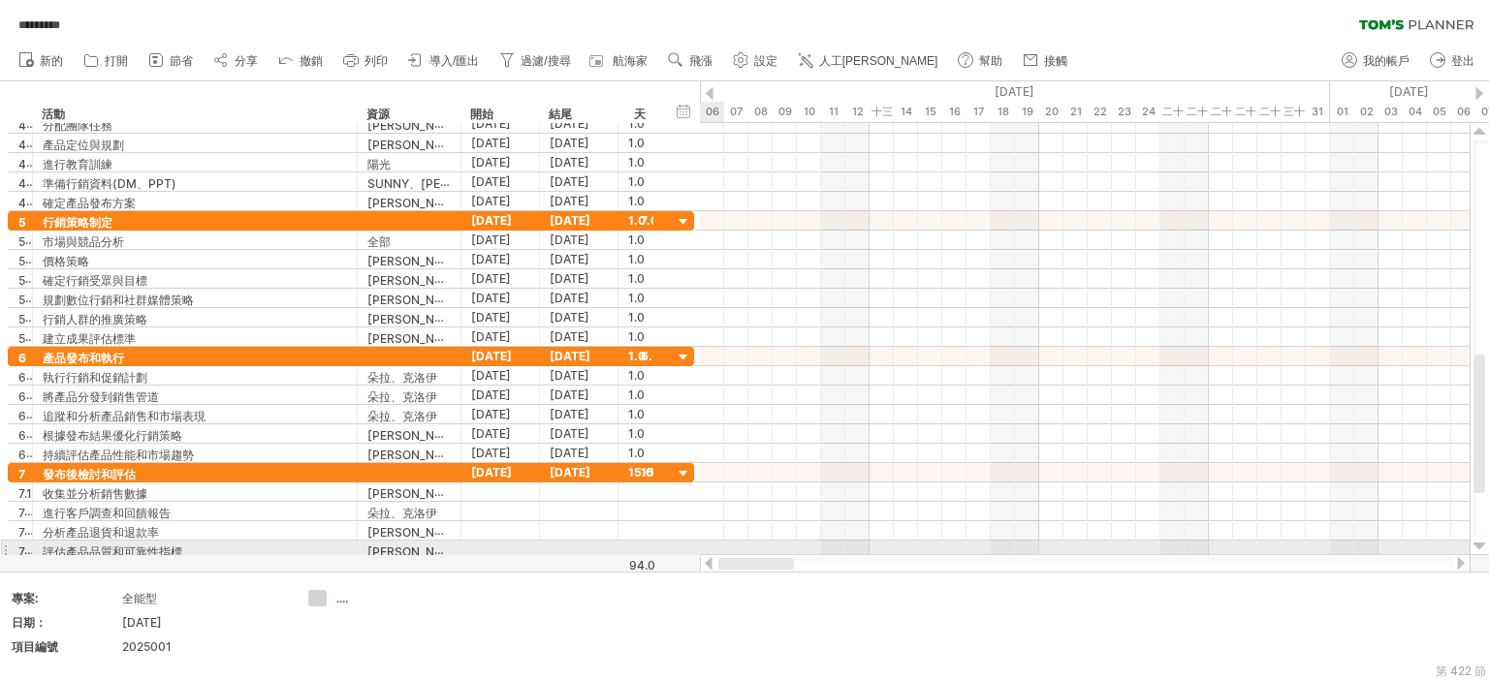
drag, startPoint x: 789, startPoint y: 559, endPoint x: 709, endPoint y: 549, distance: 80.2
click at [709, 549] on div "嘗試造訪 [DOMAIN_NAME] 再次連接... 0% 自動儲存... ********* 清除過濾器 重新套用濾鏡 新的 1" at bounding box center [744, 340] width 1489 height 681
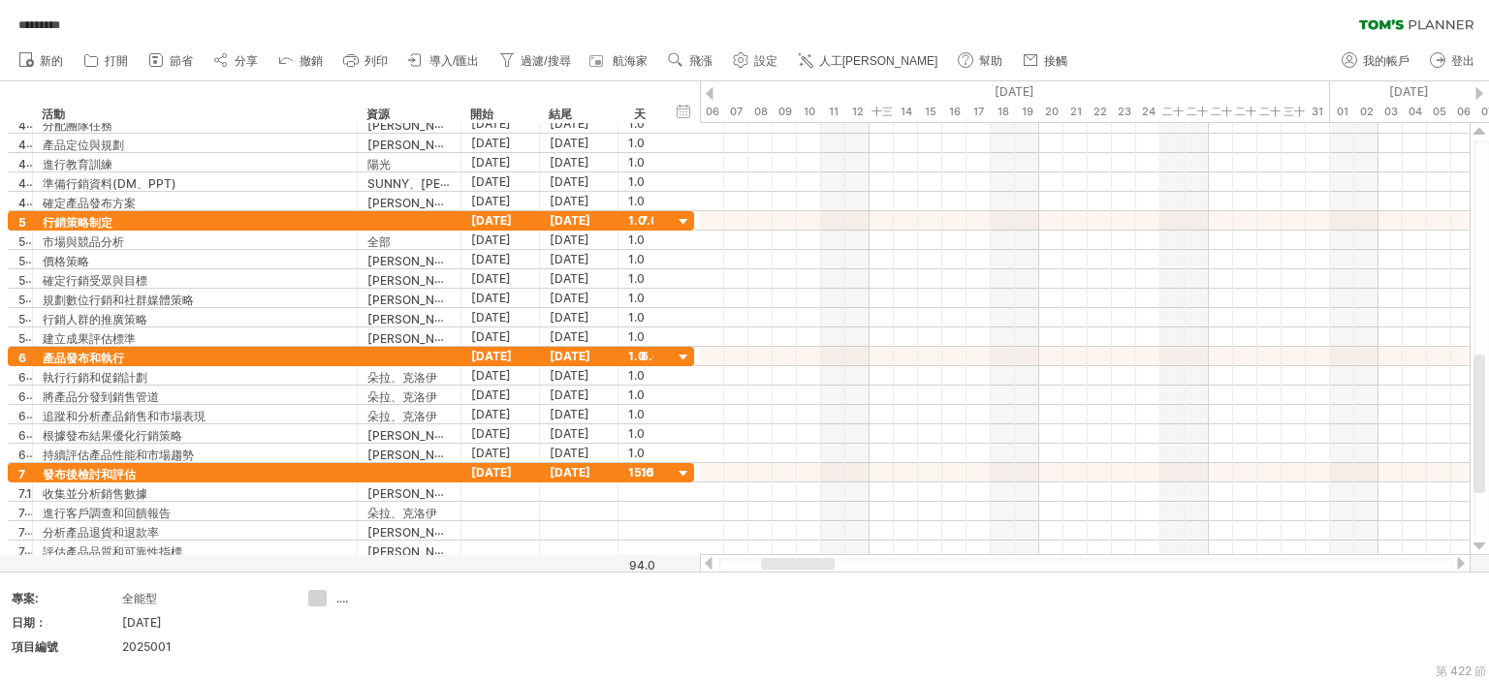
click at [710, 90] on div at bounding box center [710, 93] width 8 height 13
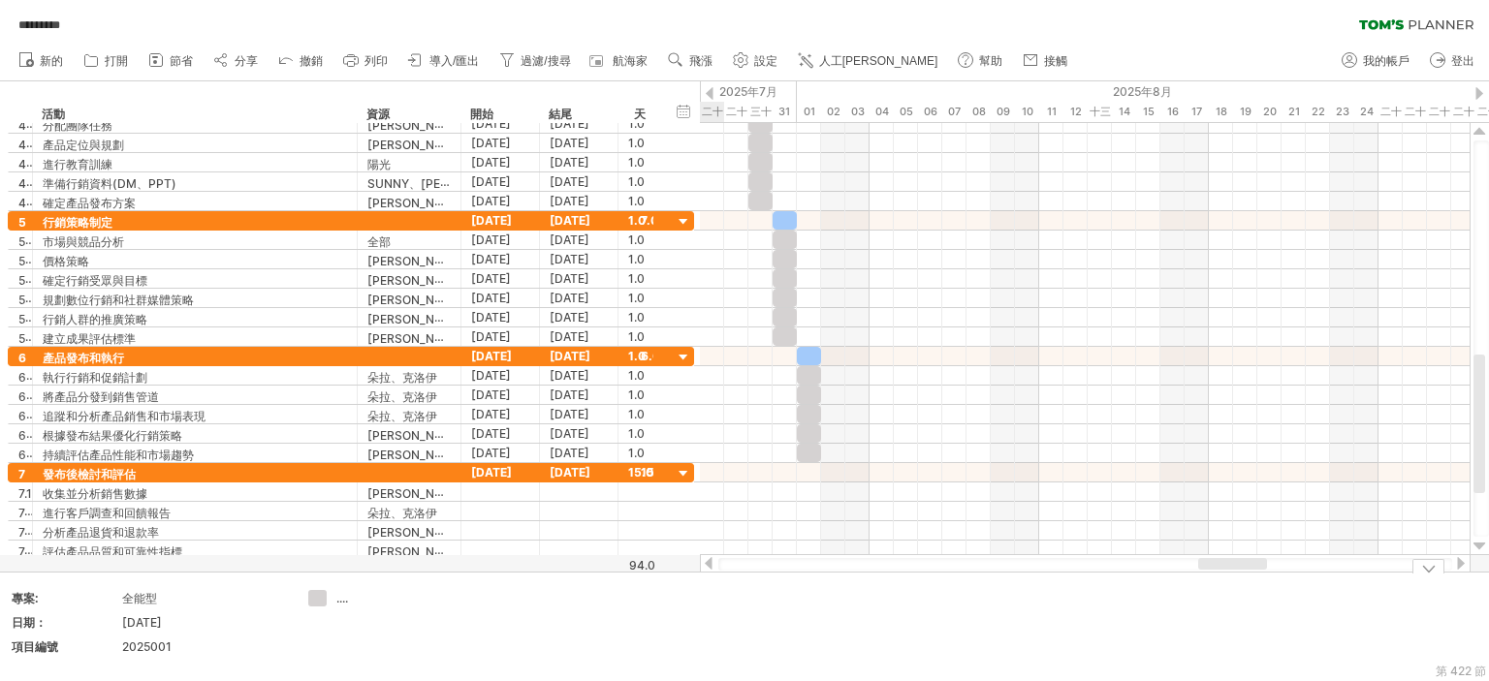
drag, startPoint x: 799, startPoint y: 564, endPoint x: 1236, endPoint y: 596, distance: 438.2
click at [1236, 596] on div "嘗試造訪 [DOMAIN_NAME] 再次連接... 0% 自動儲存... ********* 清除過濾器 重新套用濾鏡 新的 1" at bounding box center [744, 340] width 1489 height 681
click at [683, 115] on div "隱藏開始/結束/持續時間 顯示開始/結束/持續時間" at bounding box center [684, 111] width 18 height 20
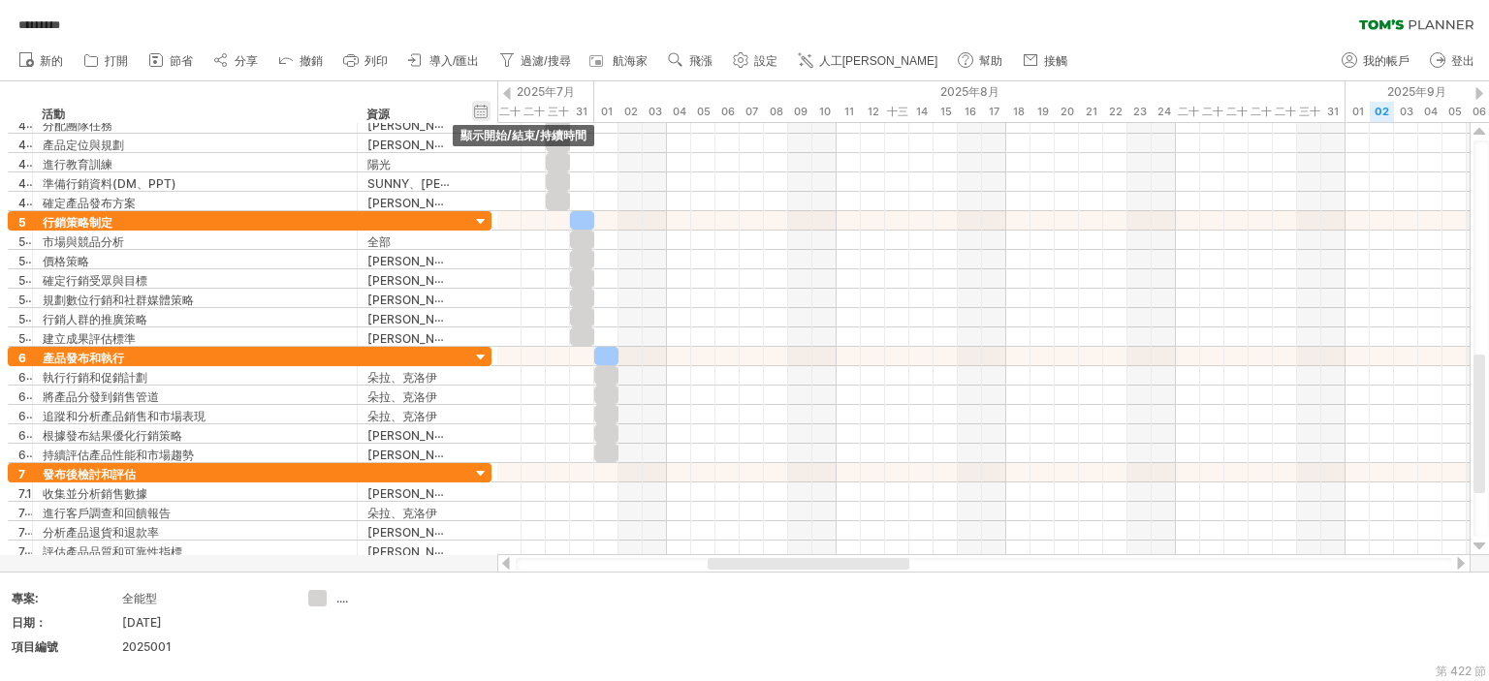
click at [486, 108] on div "隱藏開始/結束/持續時間 顯示開始/結束/持續時間" at bounding box center [481, 111] width 18 height 20
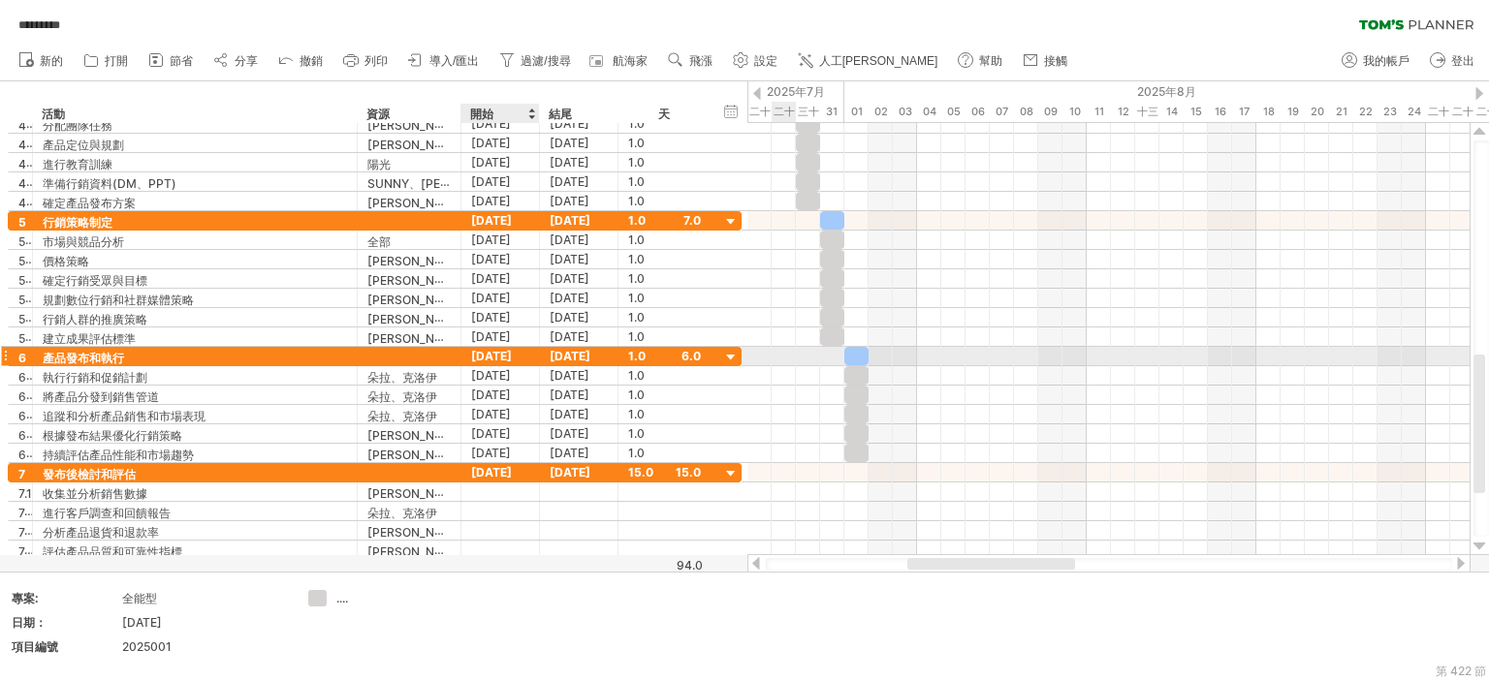
click at [725, 356] on div at bounding box center [731, 358] width 18 height 18
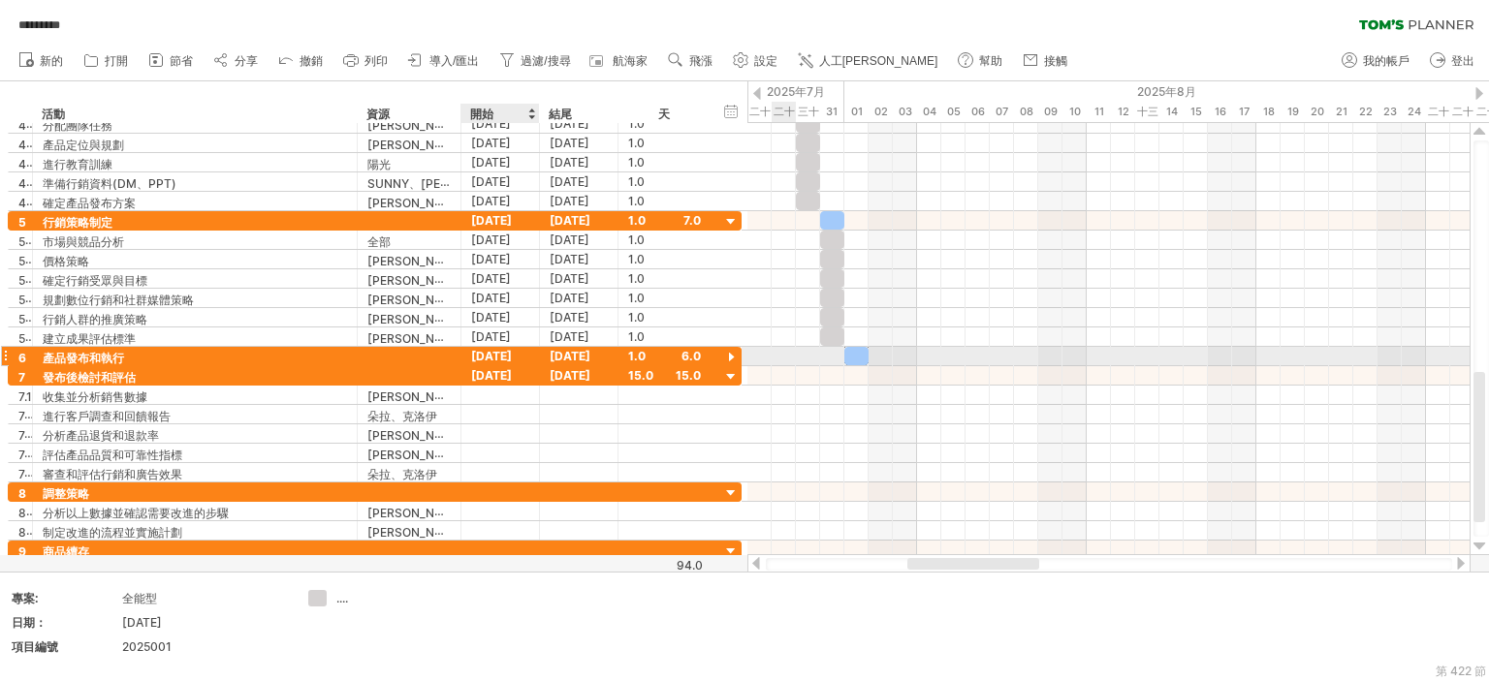
click at [725, 356] on div at bounding box center [731, 358] width 18 height 18
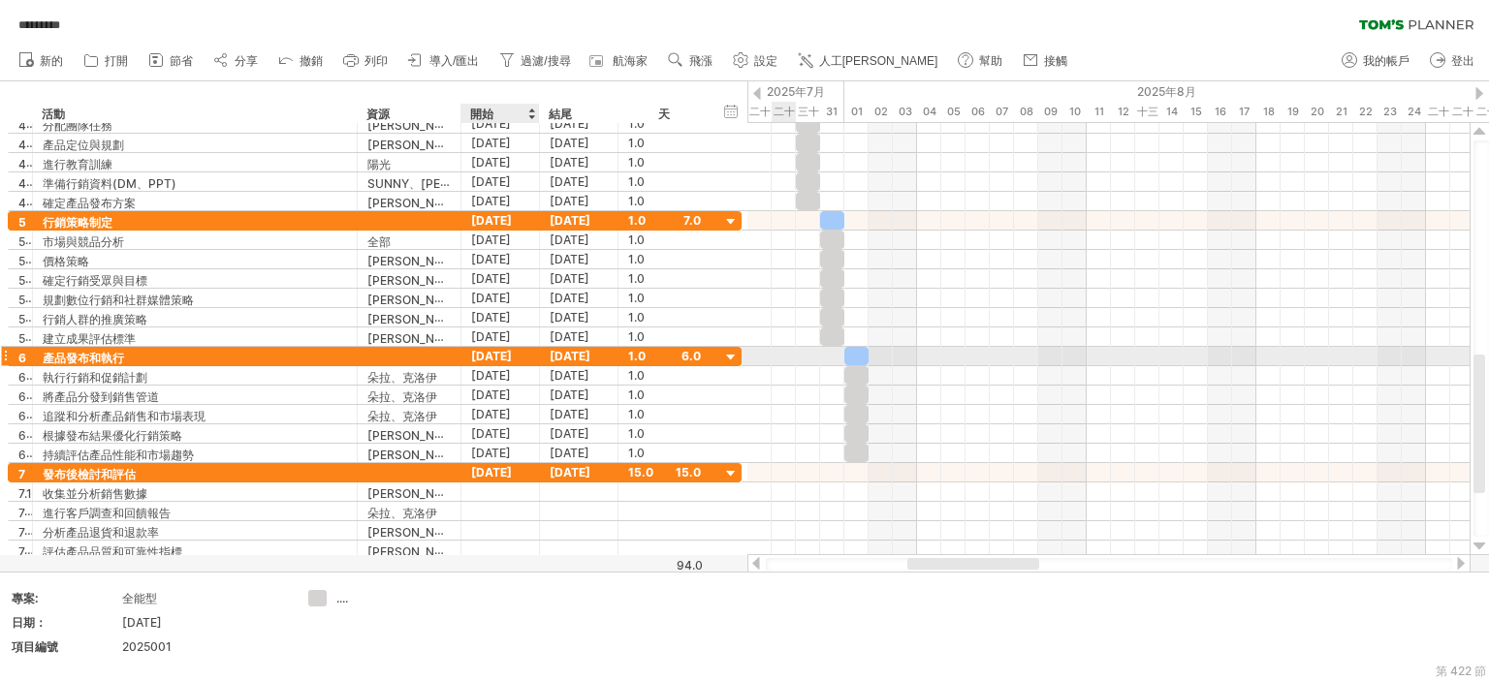
click at [725, 356] on div at bounding box center [731, 358] width 18 height 18
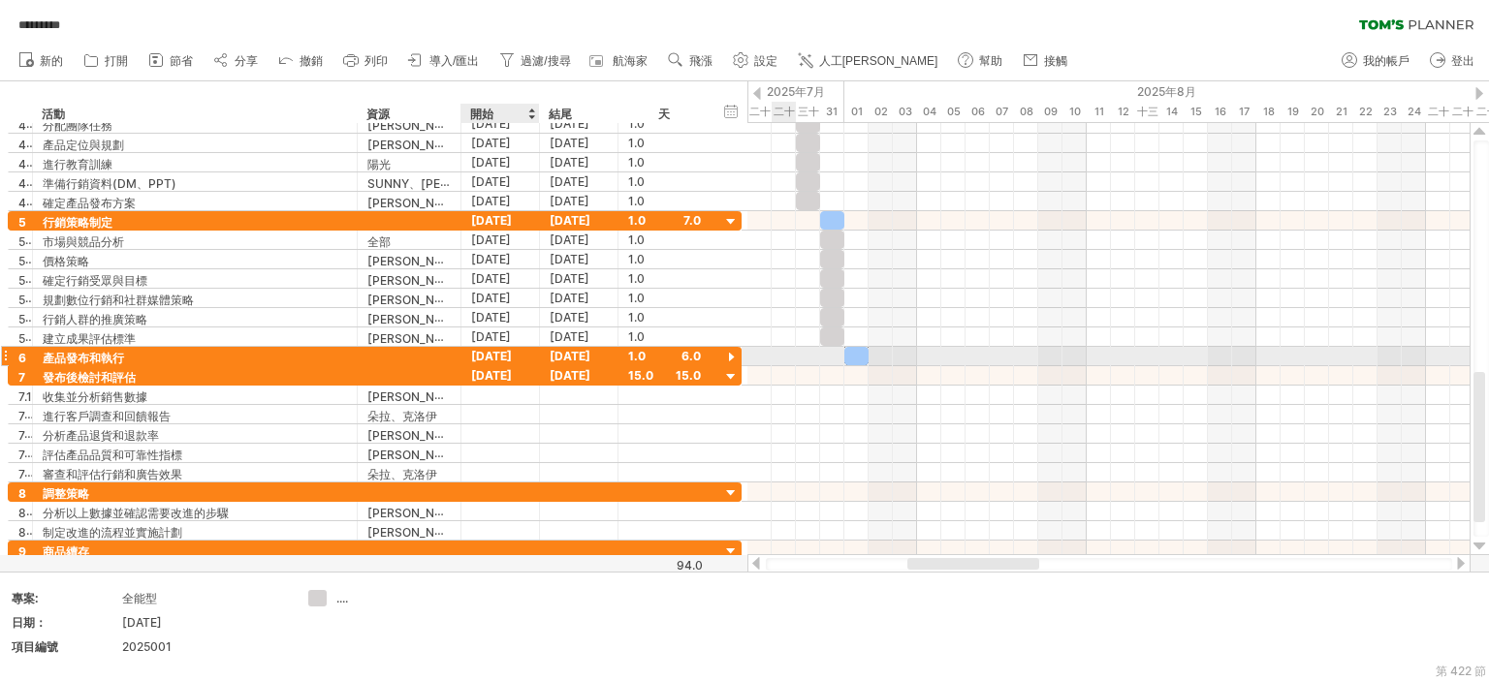
click at [725, 356] on div at bounding box center [731, 358] width 18 height 18
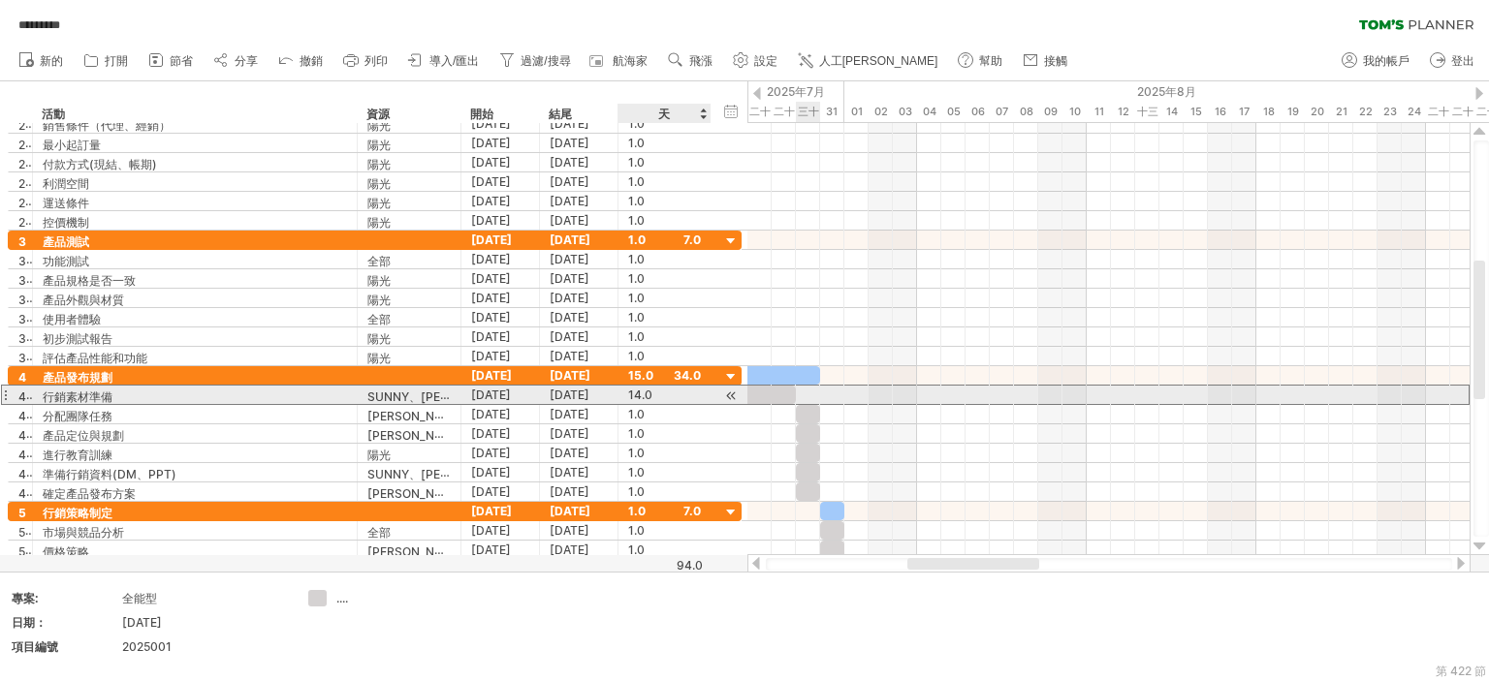
click at [644, 391] on font "14.0" at bounding box center [640, 395] width 24 height 15
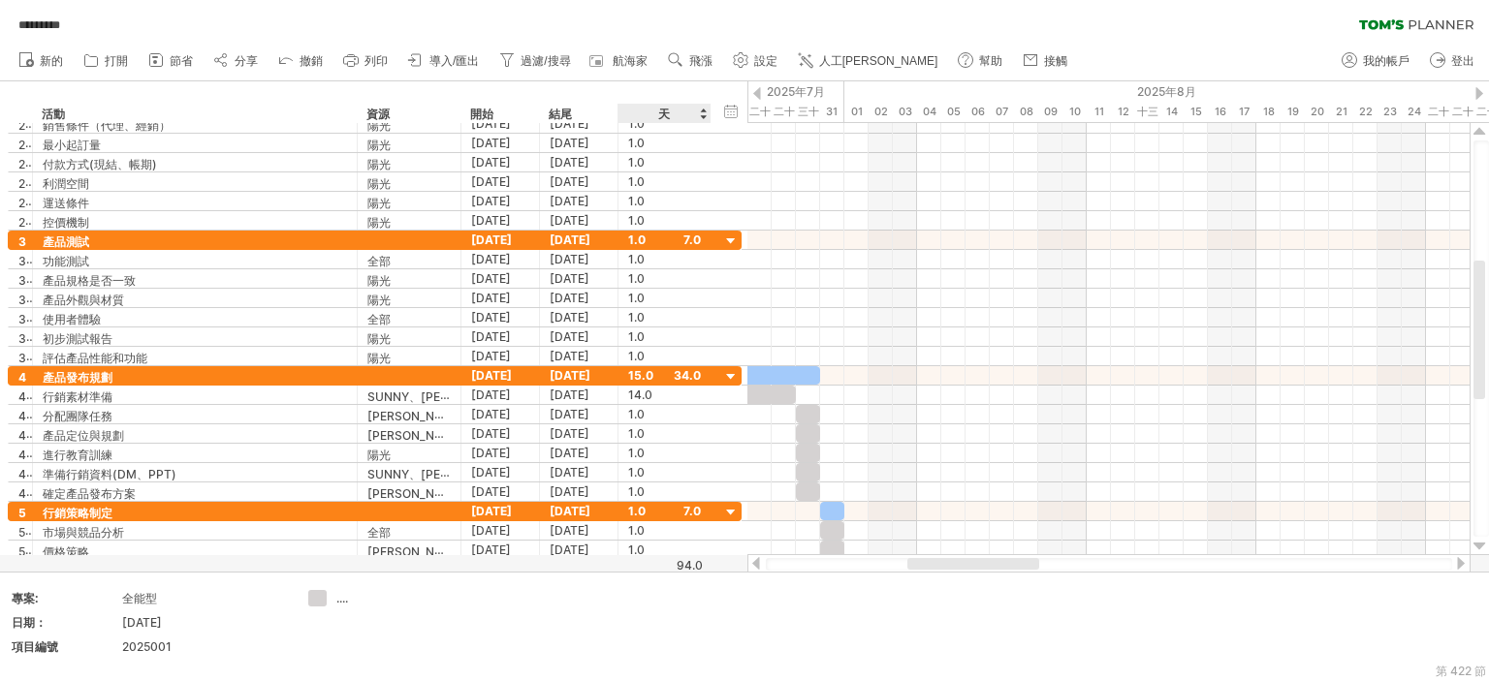
click at [668, 111] on div "天" at bounding box center [663, 113] width 92 height 19
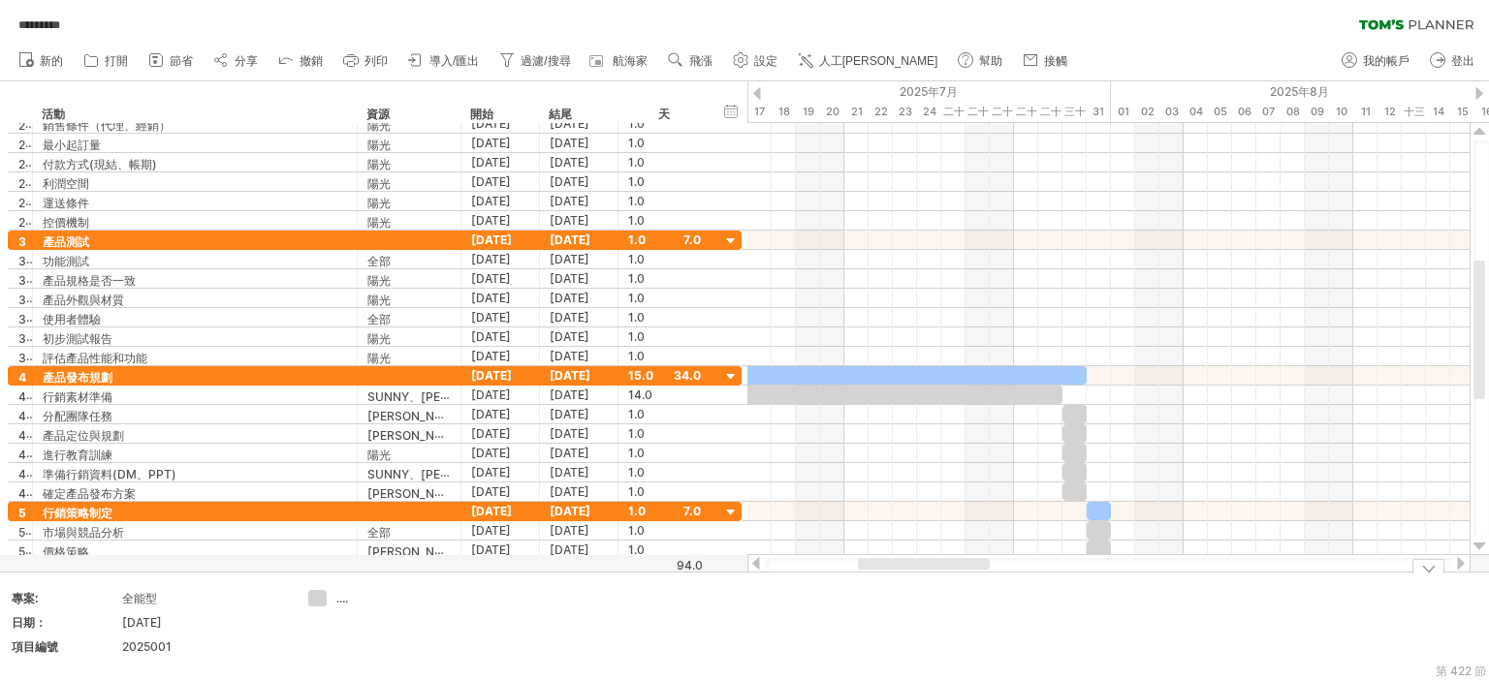
drag, startPoint x: 938, startPoint y: 569, endPoint x: 889, endPoint y: 573, distance: 49.6
click at [889, 573] on div "嘗試造訪 [DOMAIN_NAME] 再次連接... 0% 自動儲存... ********* 清除過濾器 重新套用濾鏡 新的 1" at bounding box center [744, 340] width 1489 height 681
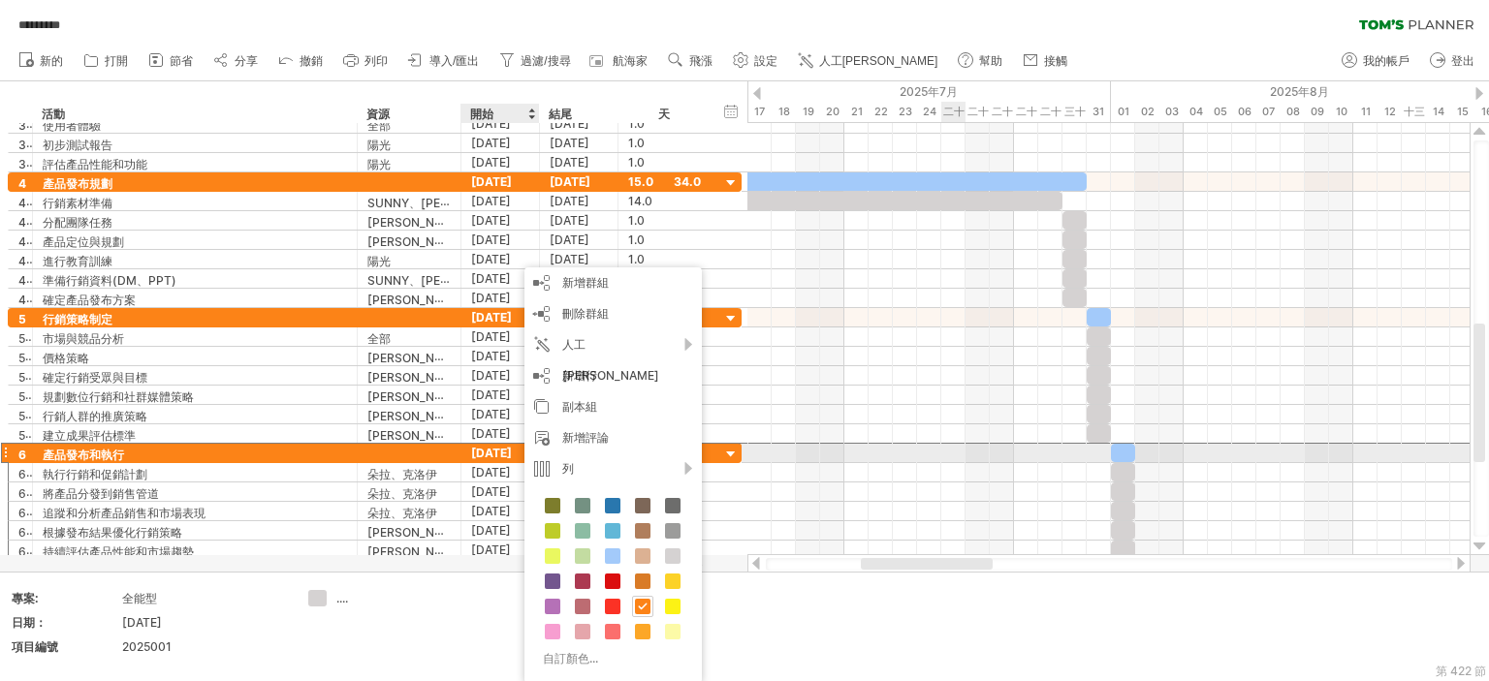
click at [483, 447] on font "2025年1月8日" at bounding box center [491, 453] width 41 height 15
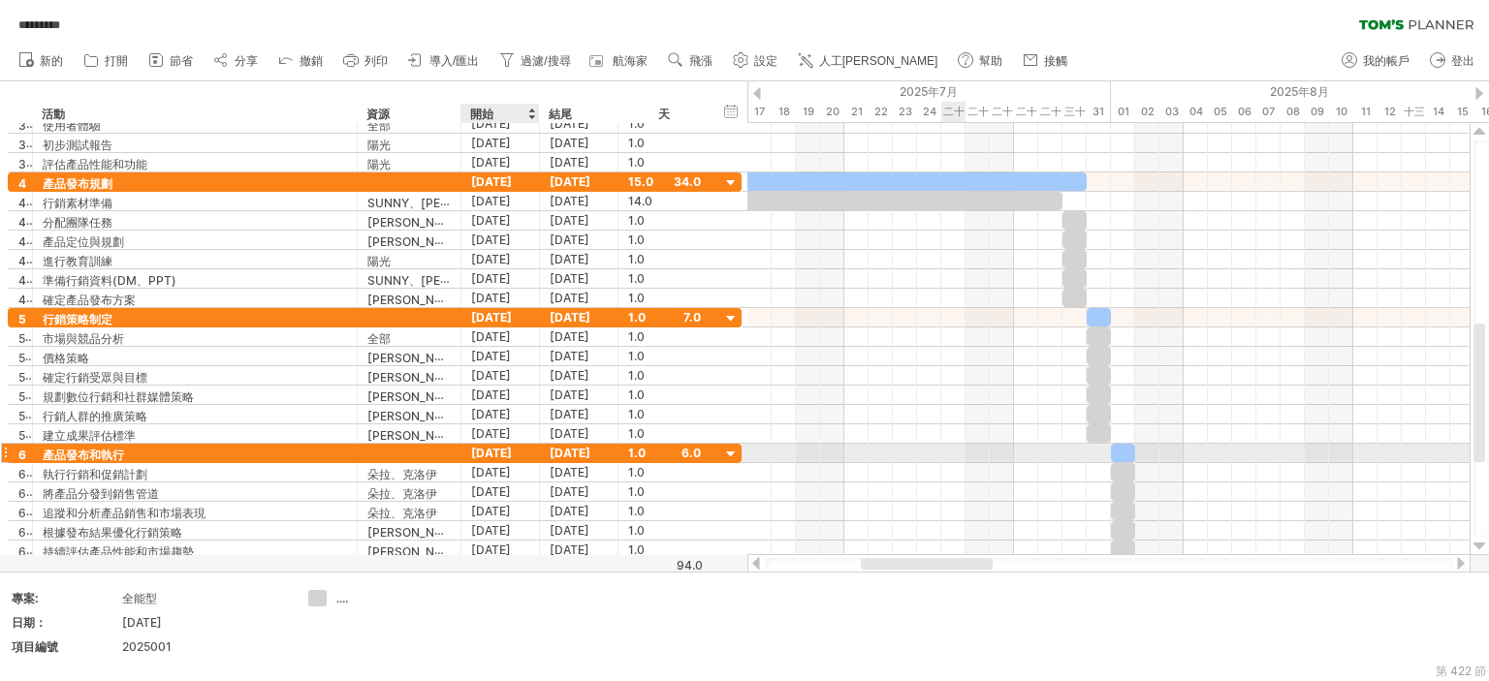
click at [489, 453] on font "2025年1月8日" at bounding box center [491, 453] width 41 height 15
click at [492, 453] on font "2025年1月8日" at bounding box center [491, 453] width 41 height 15
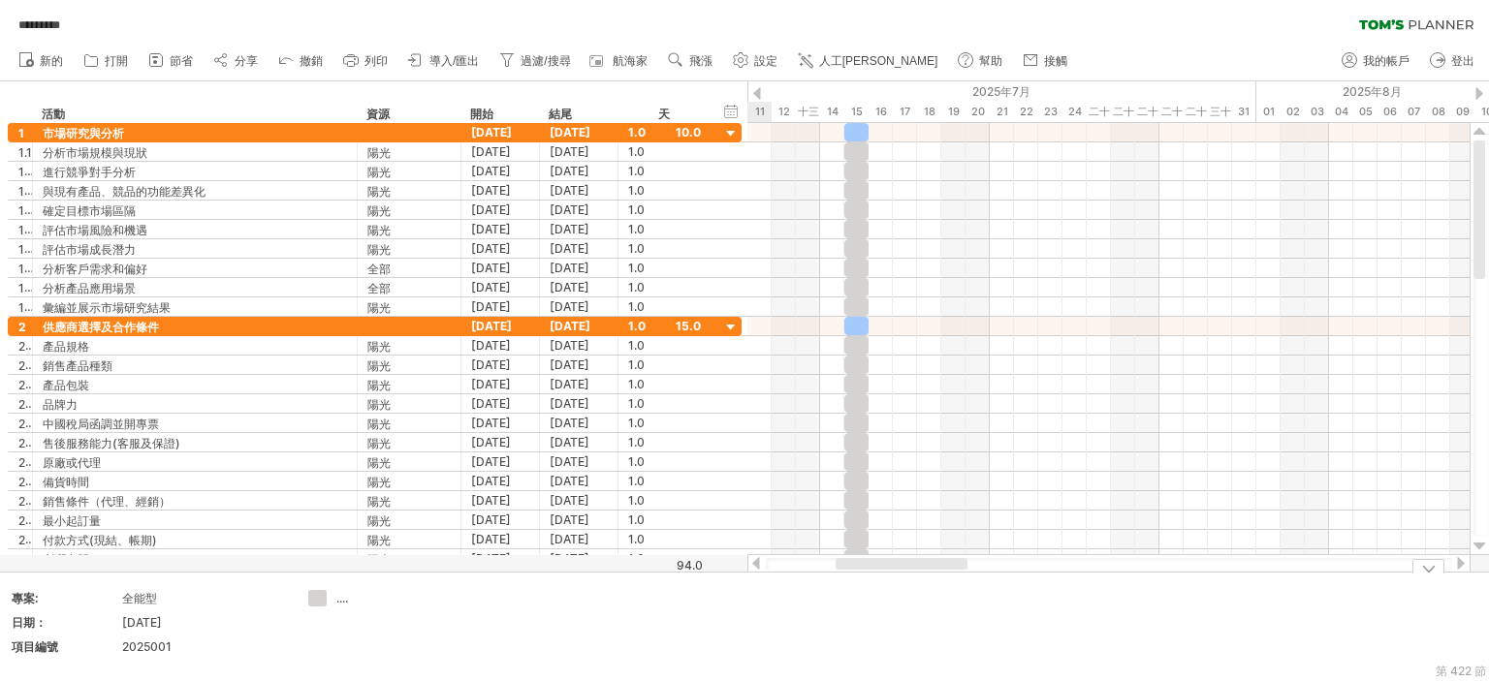
drag, startPoint x: 972, startPoint y: 566, endPoint x: 947, endPoint y: 584, distance: 31.2
click at [947, 584] on div "嘗試造訪 [DOMAIN_NAME] 再次連接... 0% 自動儲存... ********* 清除過濾器 重新套用濾鏡 新的 1" at bounding box center [744, 340] width 1489 height 681
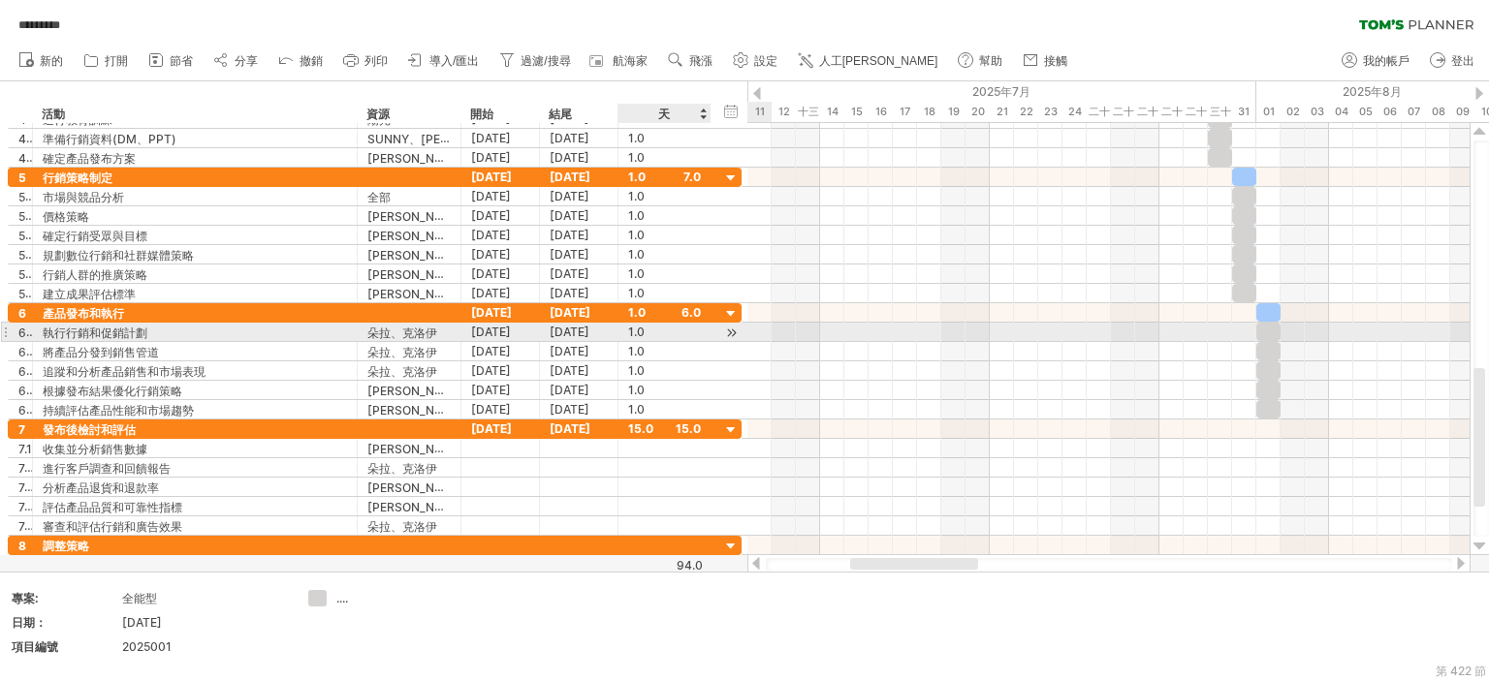
click at [730, 330] on div at bounding box center [731, 333] width 18 height 20
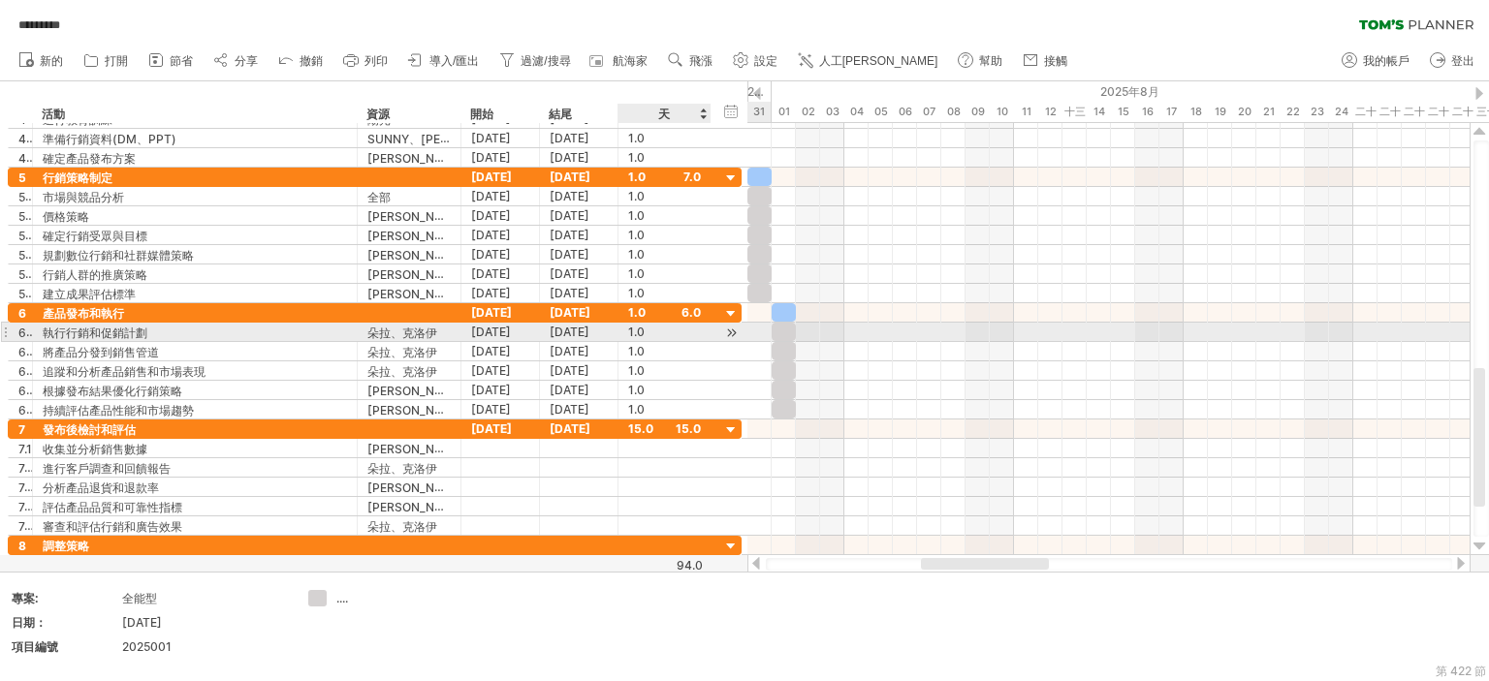
click at [729, 332] on div at bounding box center [731, 333] width 18 height 20
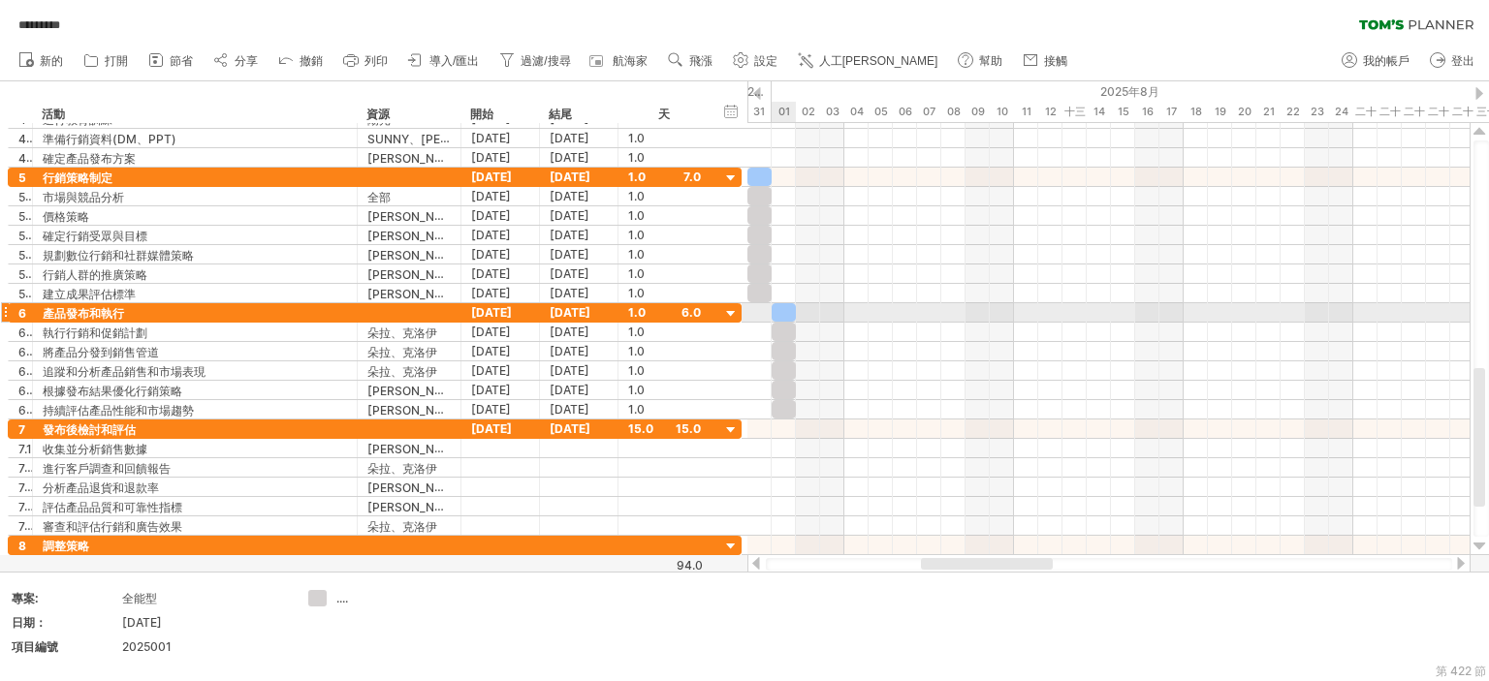
click at [787, 307] on div at bounding box center [783, 312] width 24 height 18
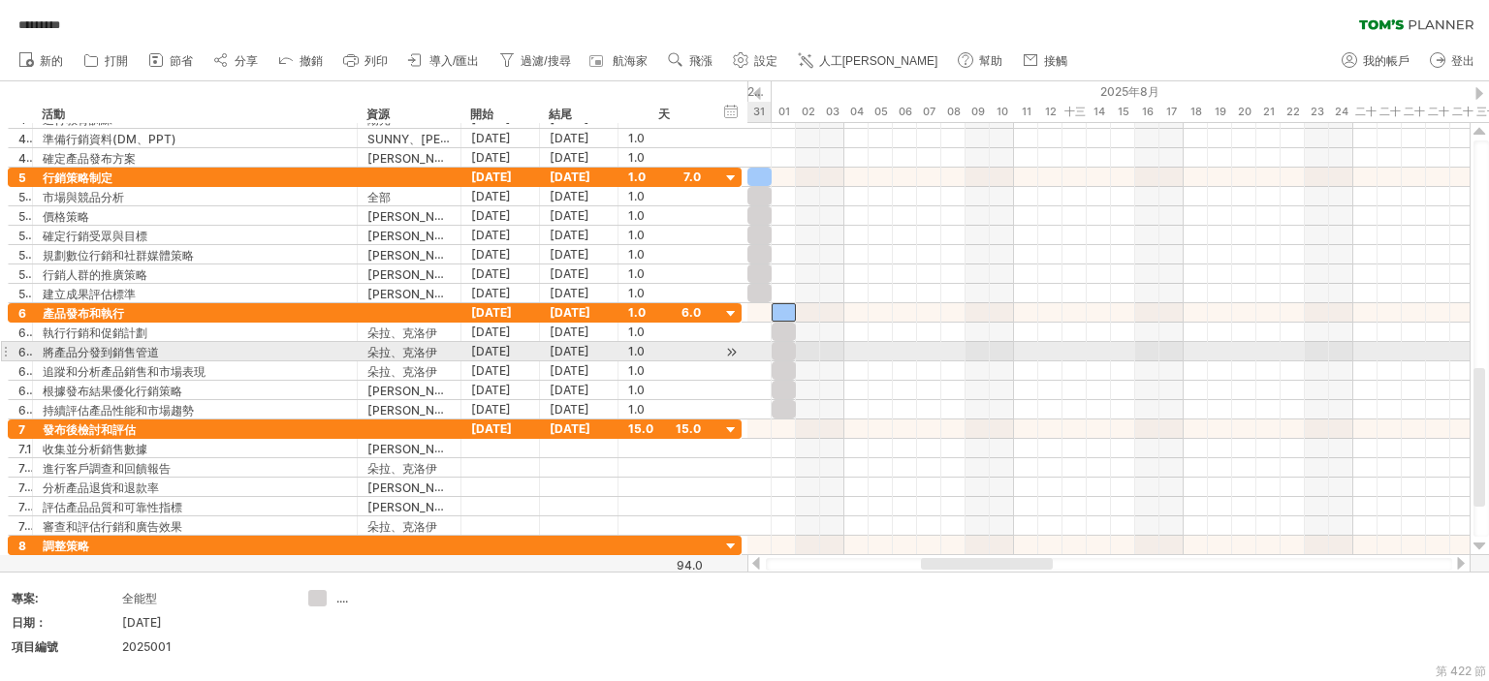
click at [764, 356] on div at bounding box center [1108, 351] width 722 height 19
click at [512, 317] on font "2025年1月8日" at bounding box center [491, 312] width 41 height 15
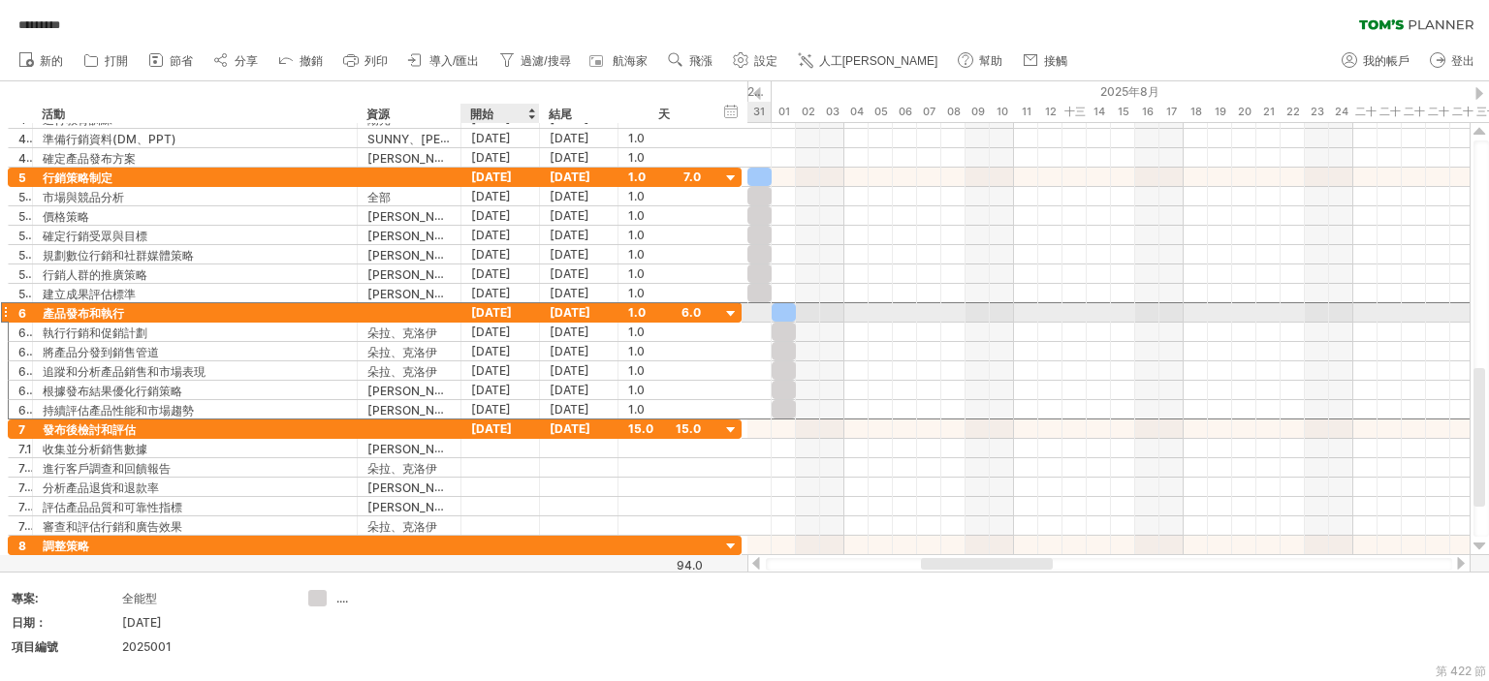
click at [786, 326] on div at bounding box center [783, 332] width 24 height 18
click at [507, 311] on font "2025年1月8日" at bounding box center [491, 312] width 41 height 15
click at [742, 60] on use at bounding box center [740, 59] width 19 height 19
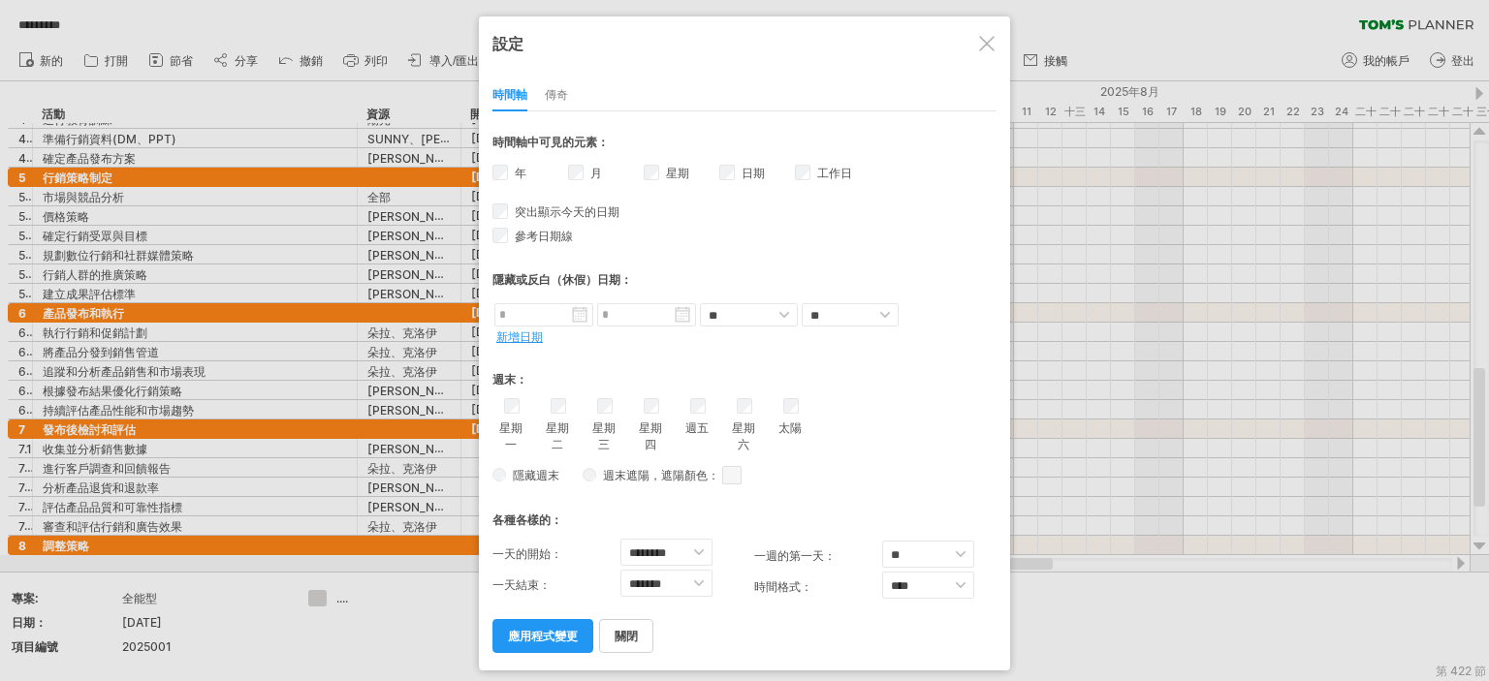
click at [548, 92] on font "傳奇" at bounding box center [556, 94] width 23 height 15
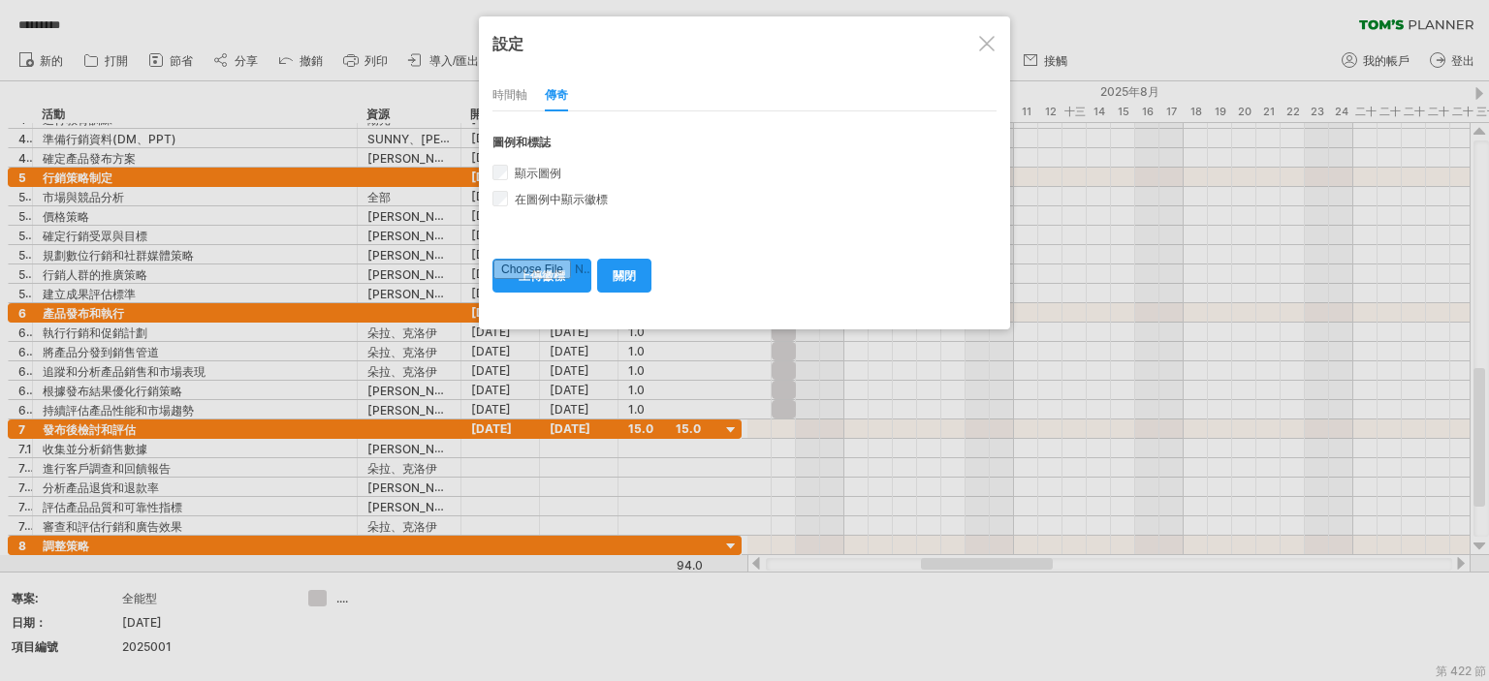
click at [504, 102] on font "時間軸" at bounding box center [509, 94] width 35 height 15
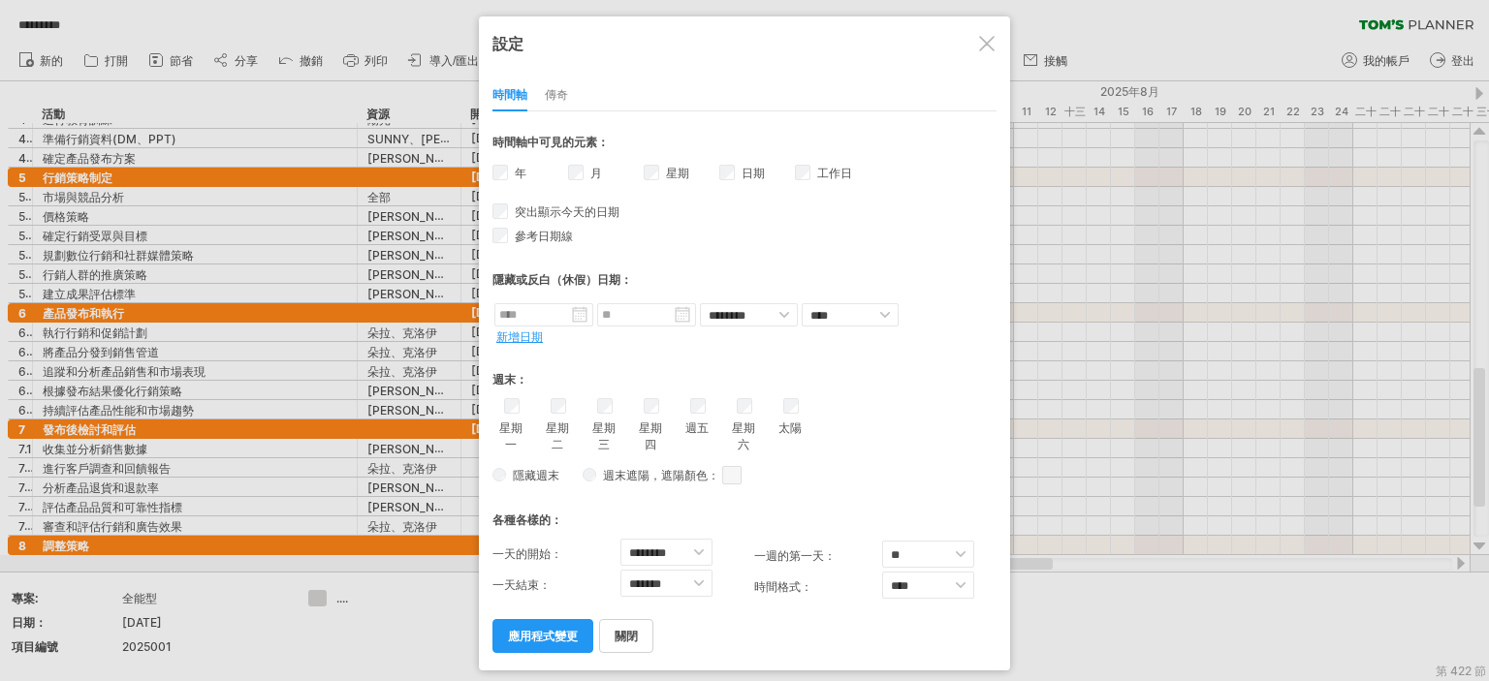
click at [504, 100] on font "時間軸" at bounding box center [509, 94] width 35 height 15
click at [544, 629] on font "應用程式變更" at bounding box center [543, 636] width 70 height 15
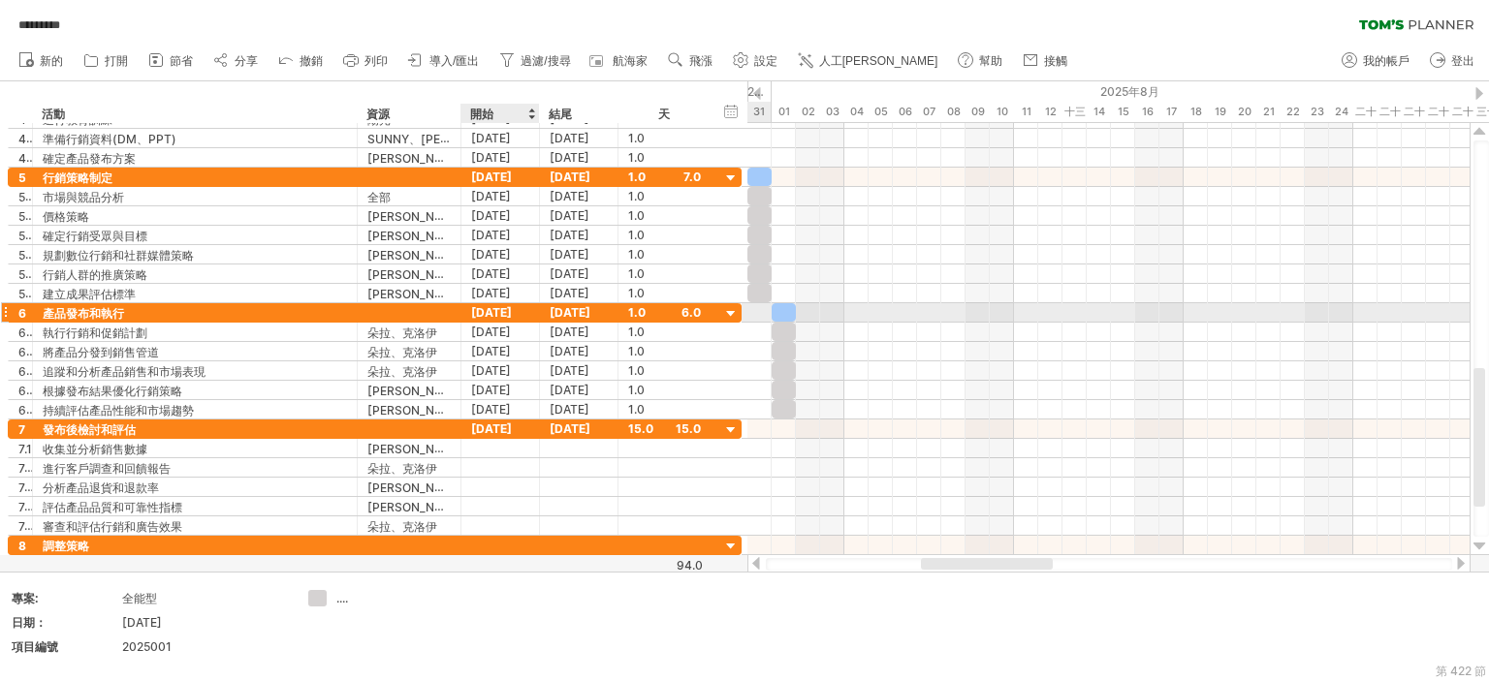
click at [512, 313] on font "2025年1月8日" at bounding box center [491, 312] width 41 height 15
click at [477, 313] on font "2025年1月8日" at bounding box center [491, 312] width 41 height 15
click at [523, 308] on div "2025年1月8日" at bounding box center [500, 312] width 78 height 18
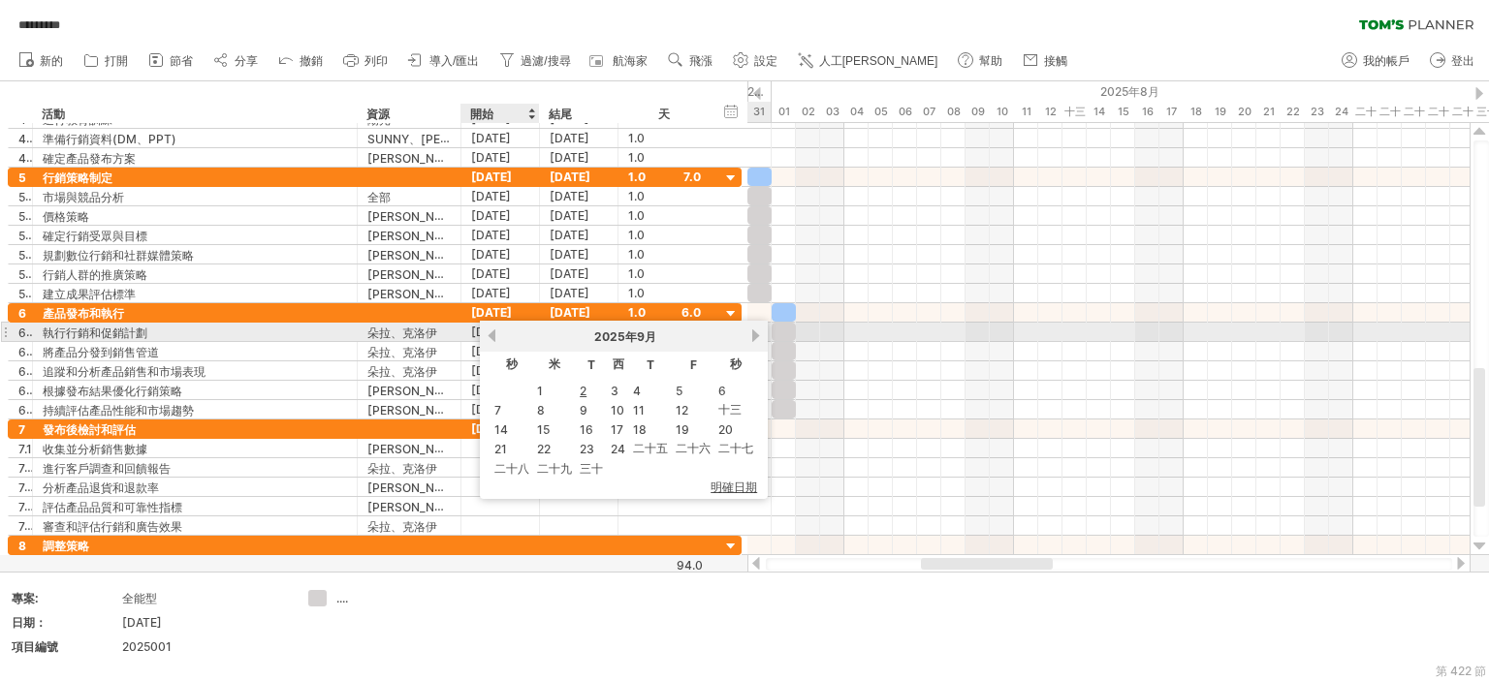
click at [498, 342] on div "2025年 9月" at bounding box center [623, 338] width 251 height 16
click at [490, 336] on link "以前的" at bounding box center [492, 336] width 15 height 15
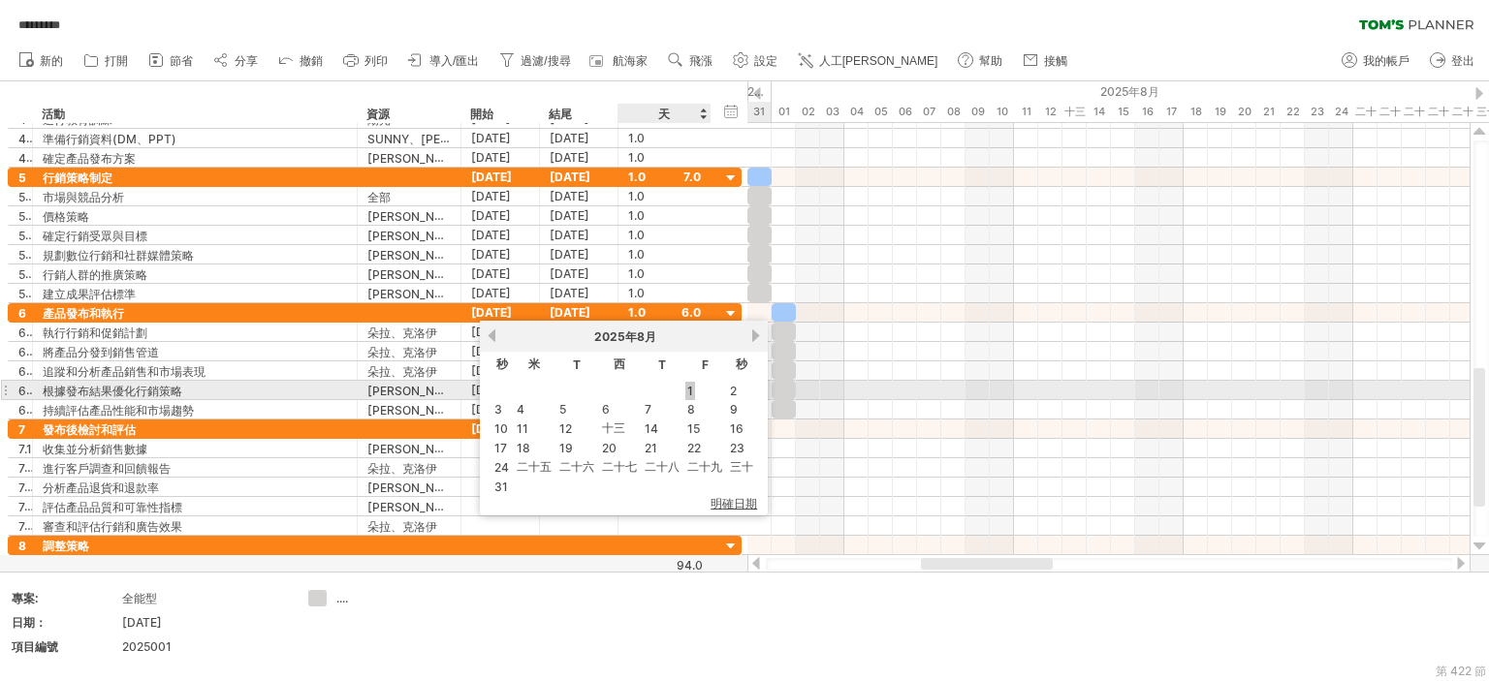
click at [687, 392] on font "1" at bounding box center [690, 391] width 6 height 15
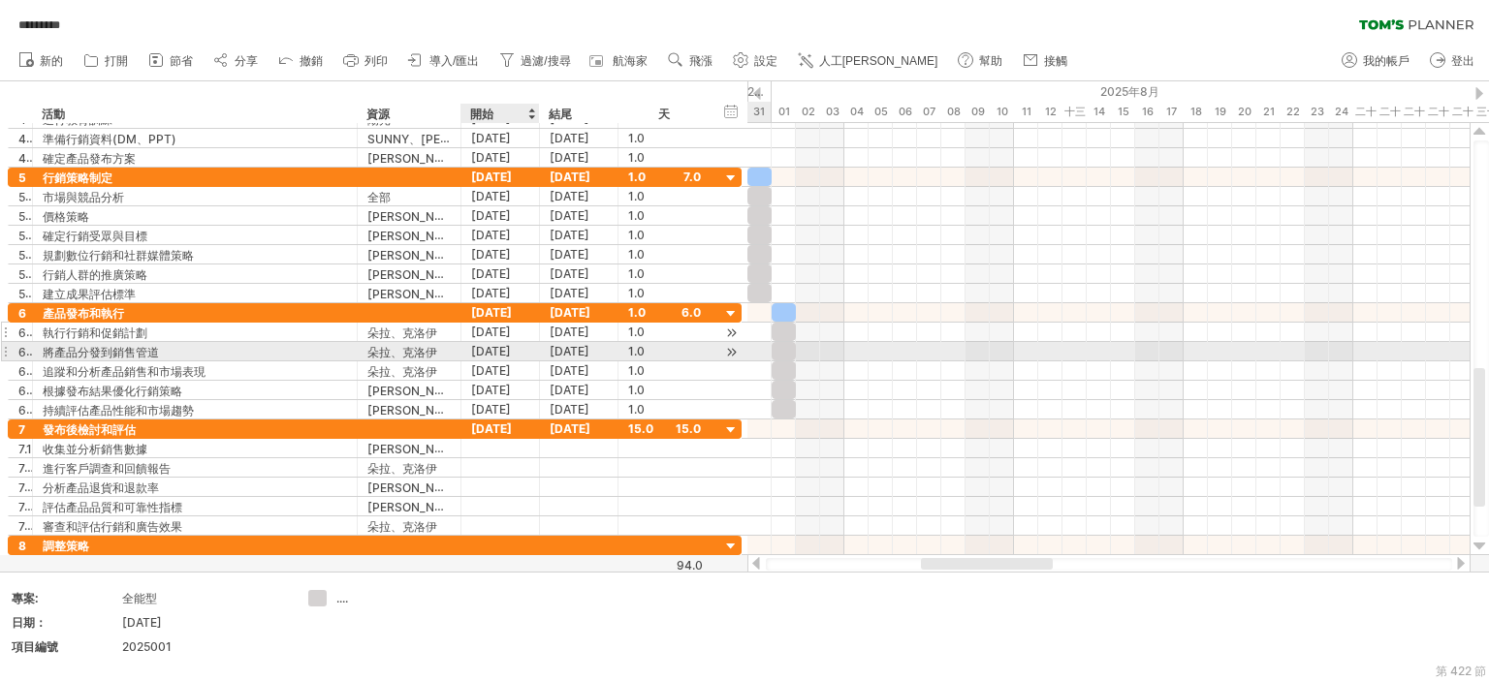
click at [511, 363] on font "2025年1月8日" at bounding box center [491, 370] width 40 height 15
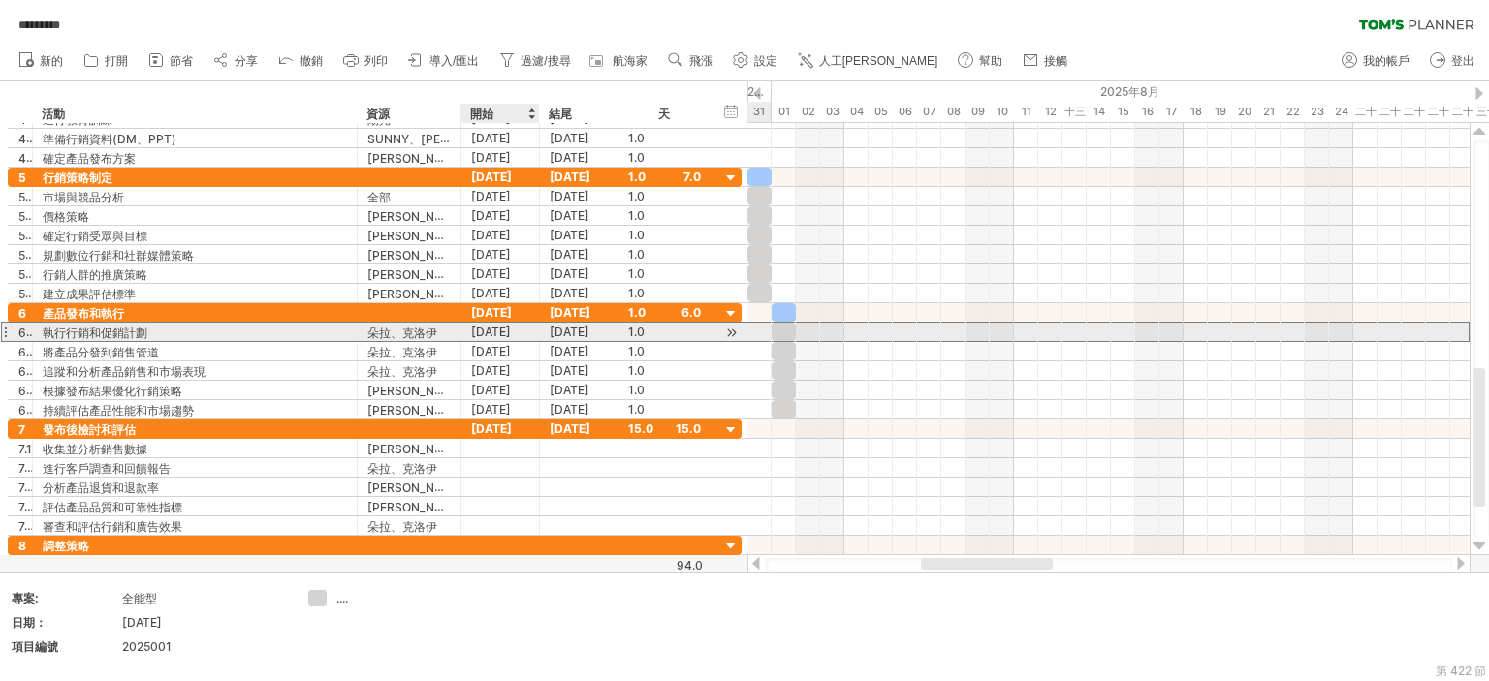
click at [504, 329] on font "2025年1月8日" at bounding box center [491, 332] width 40 height 15
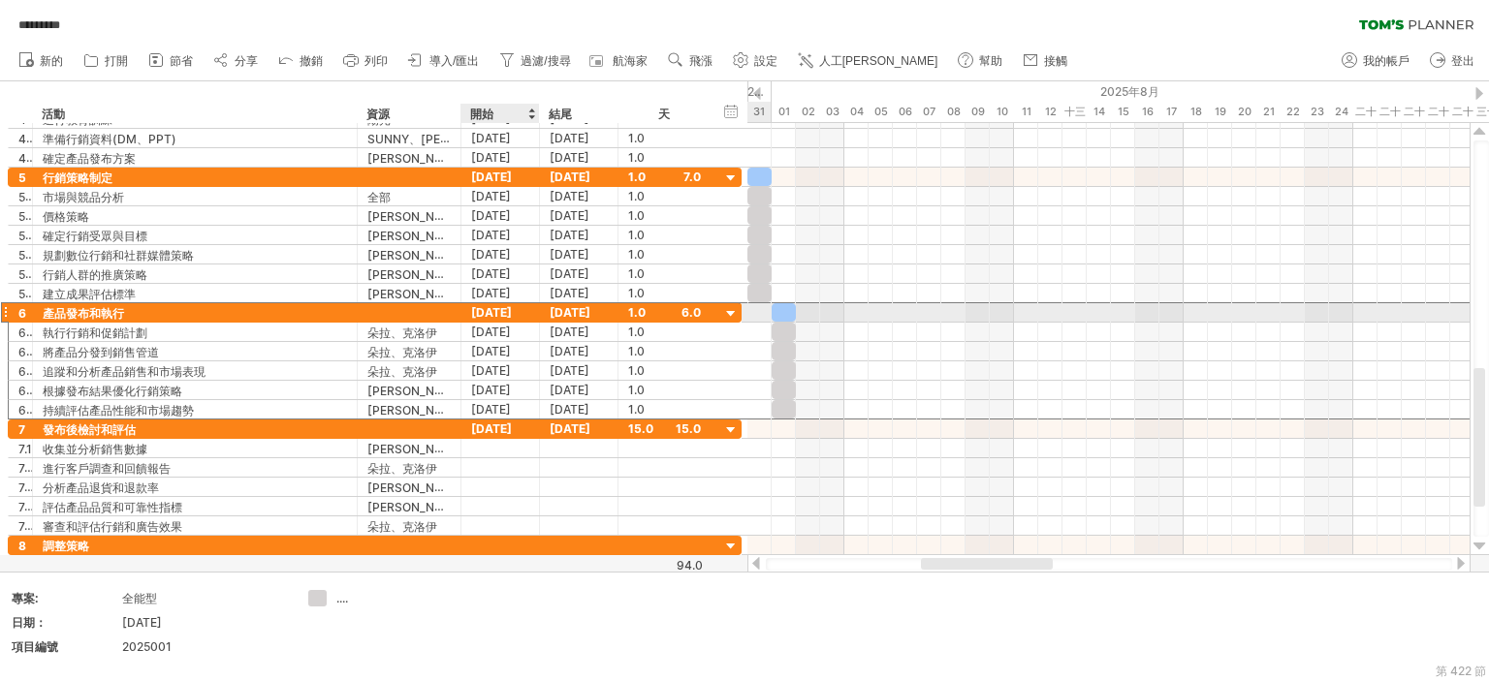
click at [512, 312] on font "2025年1月8日" at bounding box center [491, 312] width 41 height 15
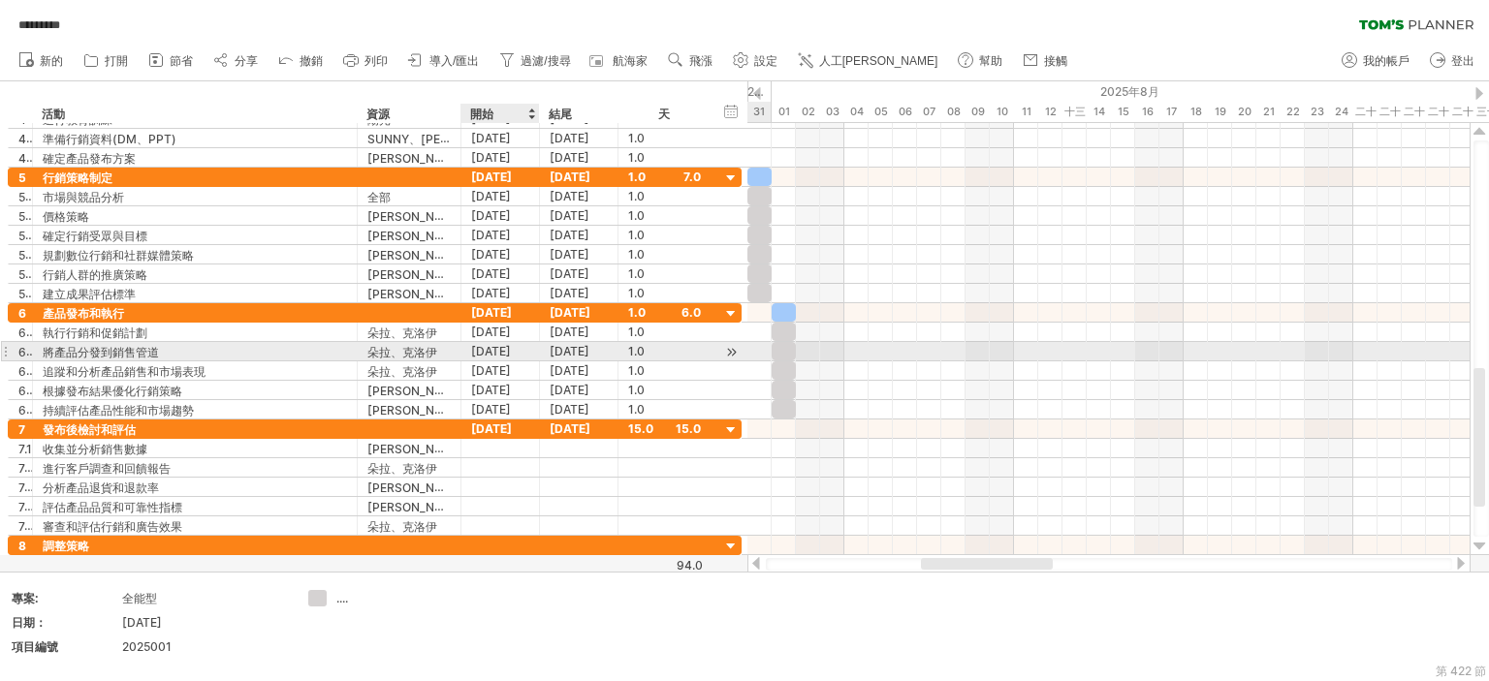
click at [508, 353] on font "2025年1月8日" at bounding box center [491, 351] width 40 height 15
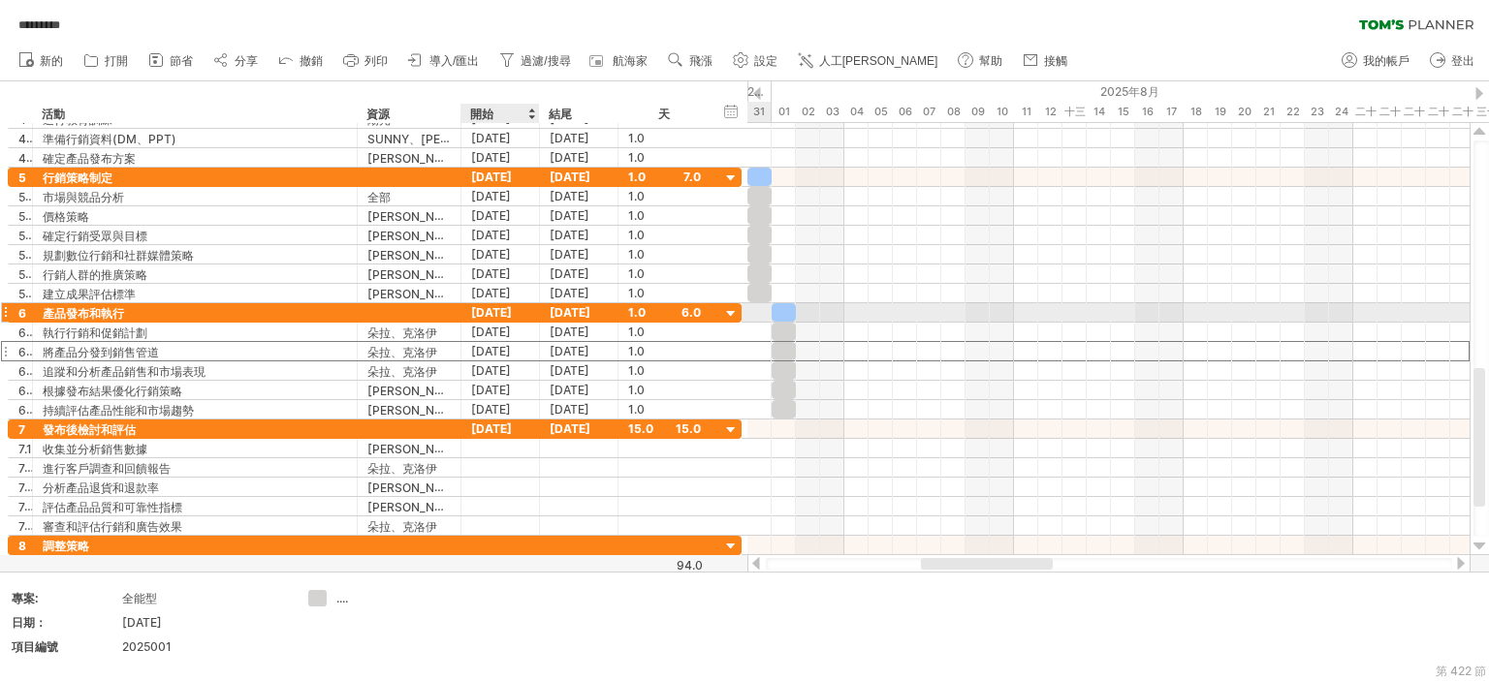
click at [505, 309] on font "2025年1月8日" at bounding box center [491, 312] width 41 height 15
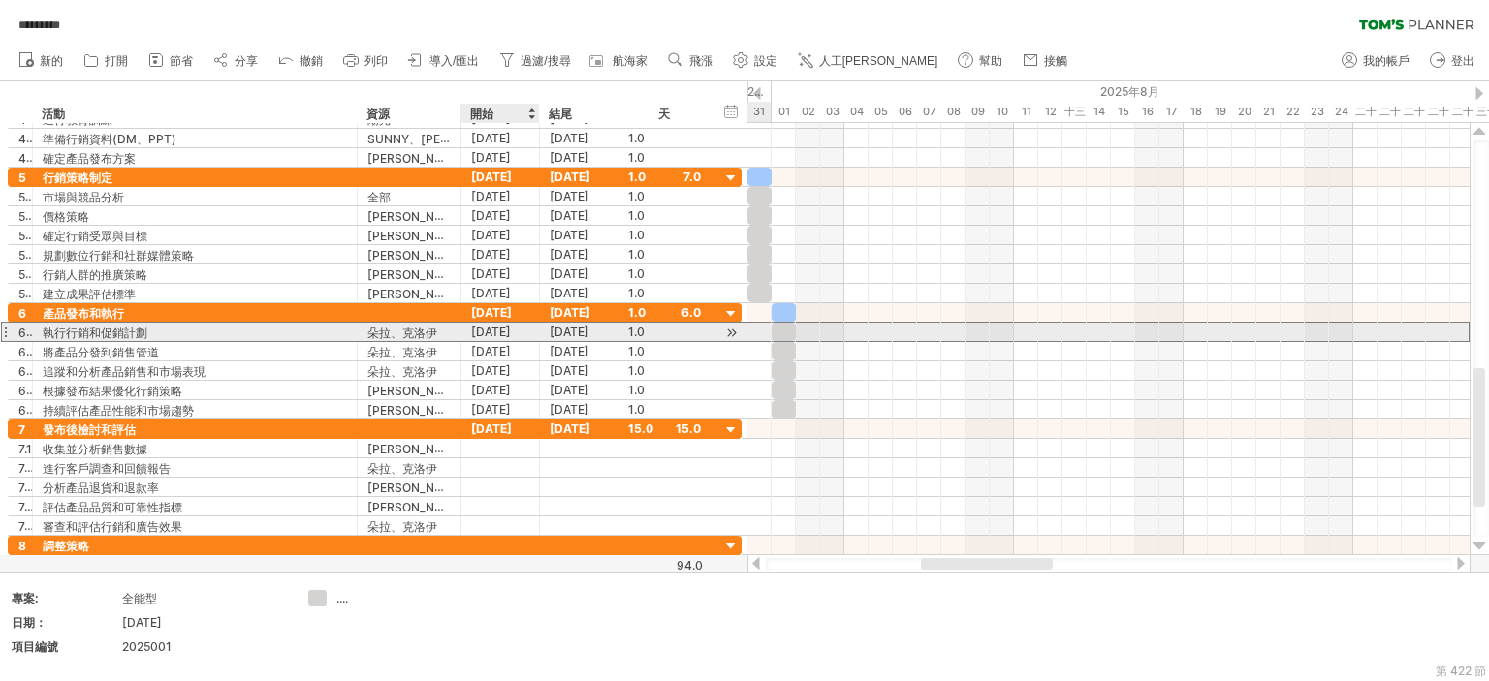
click at [511, 329] on font "2025年1月8日" at bounding box center [491, 332] width 40 height 15
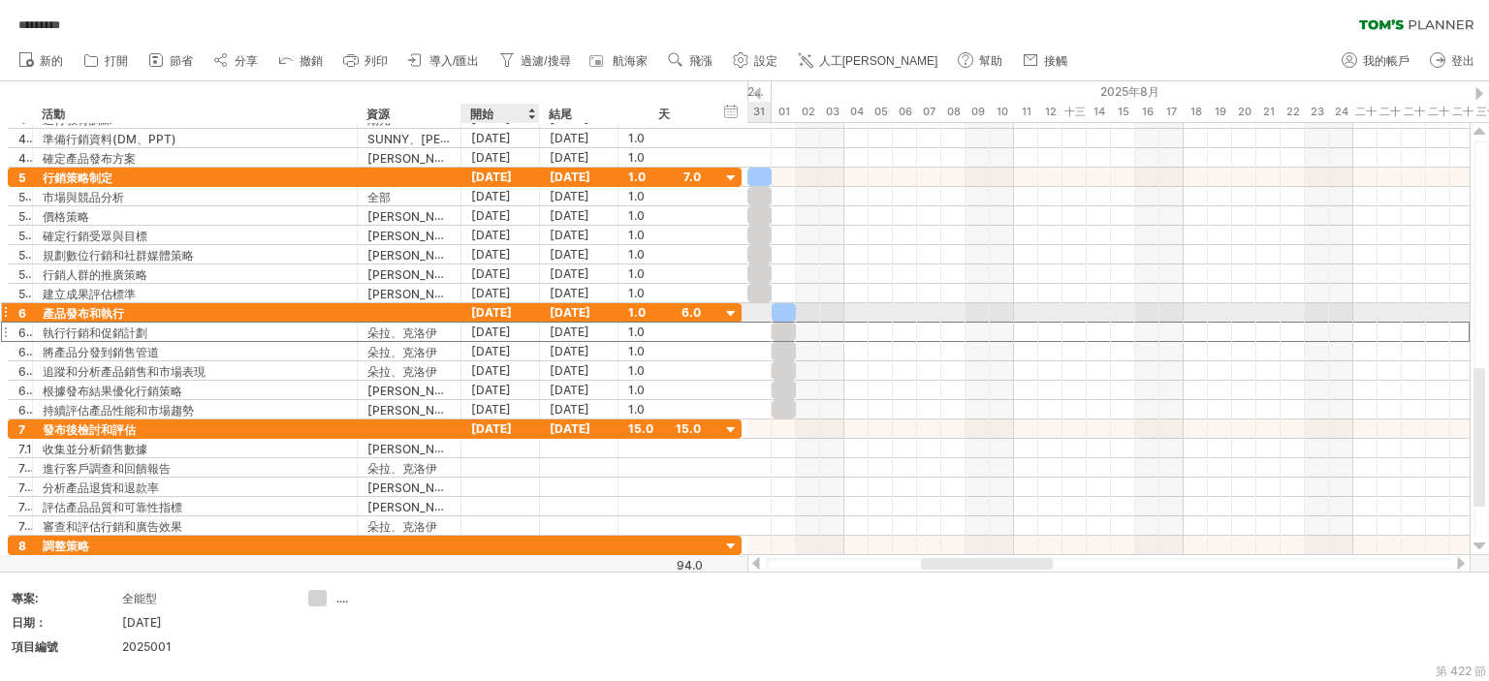
click at [509, 310] on font "2025年1月8日" at bounding box center [491, 312] width 41 height 15
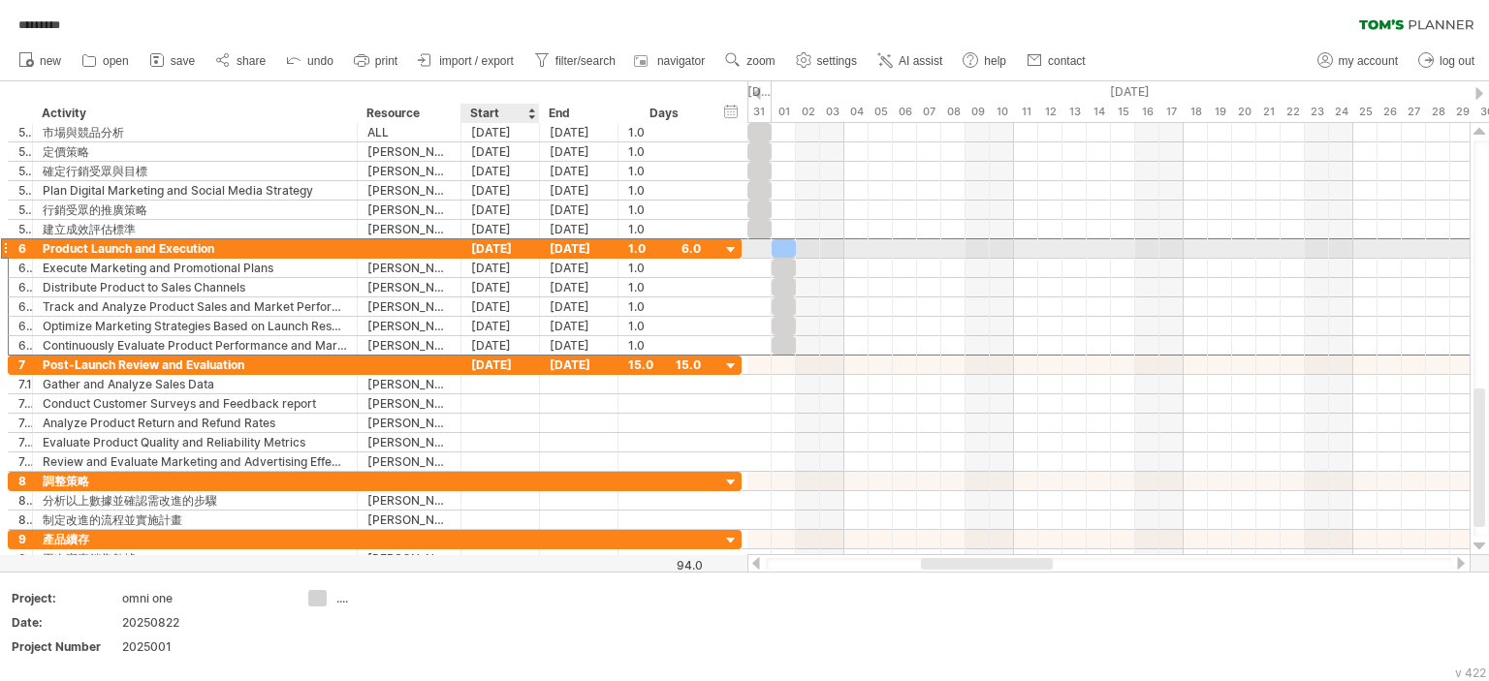
click at [492, 248] on div "01-08-25" at bounding box center [500, 248] width 78 height 18
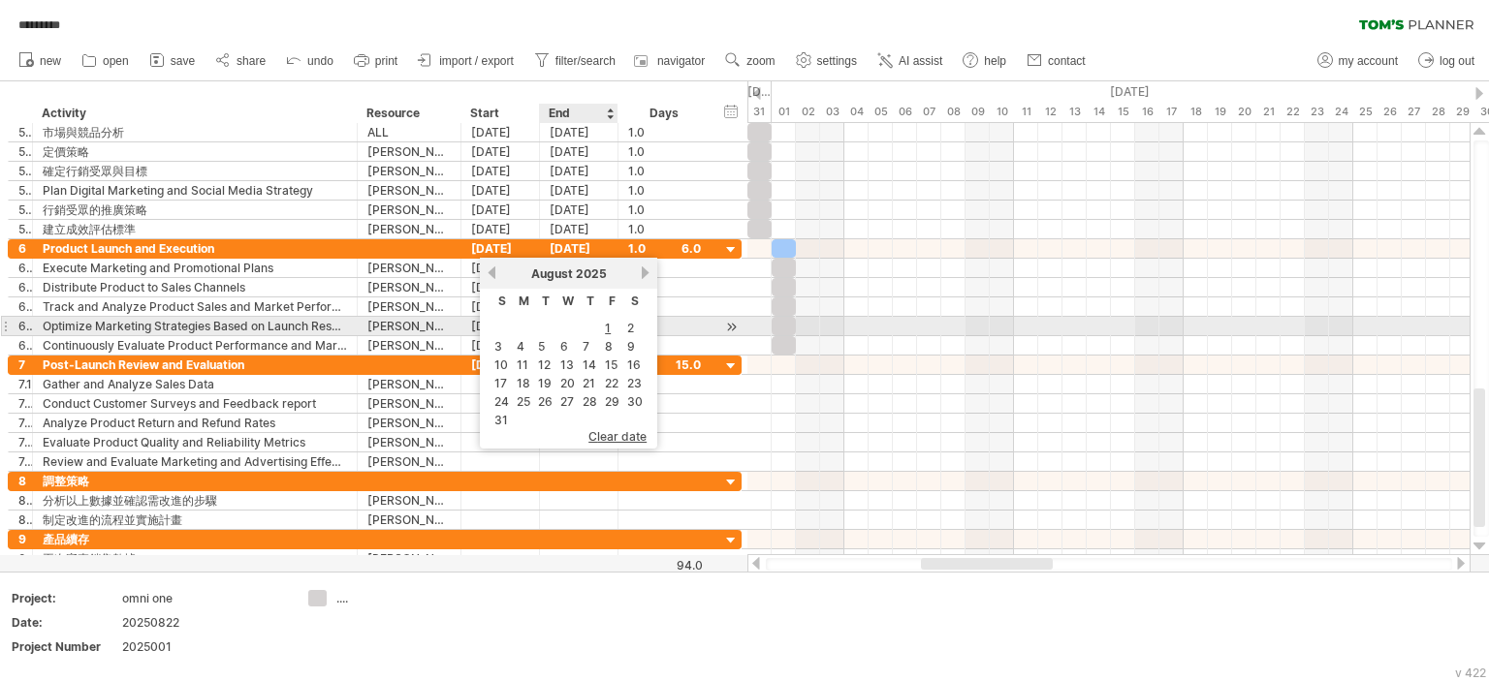
click at [612, 324] on td "1" at bounding box center [612, 328] width 20 height 16
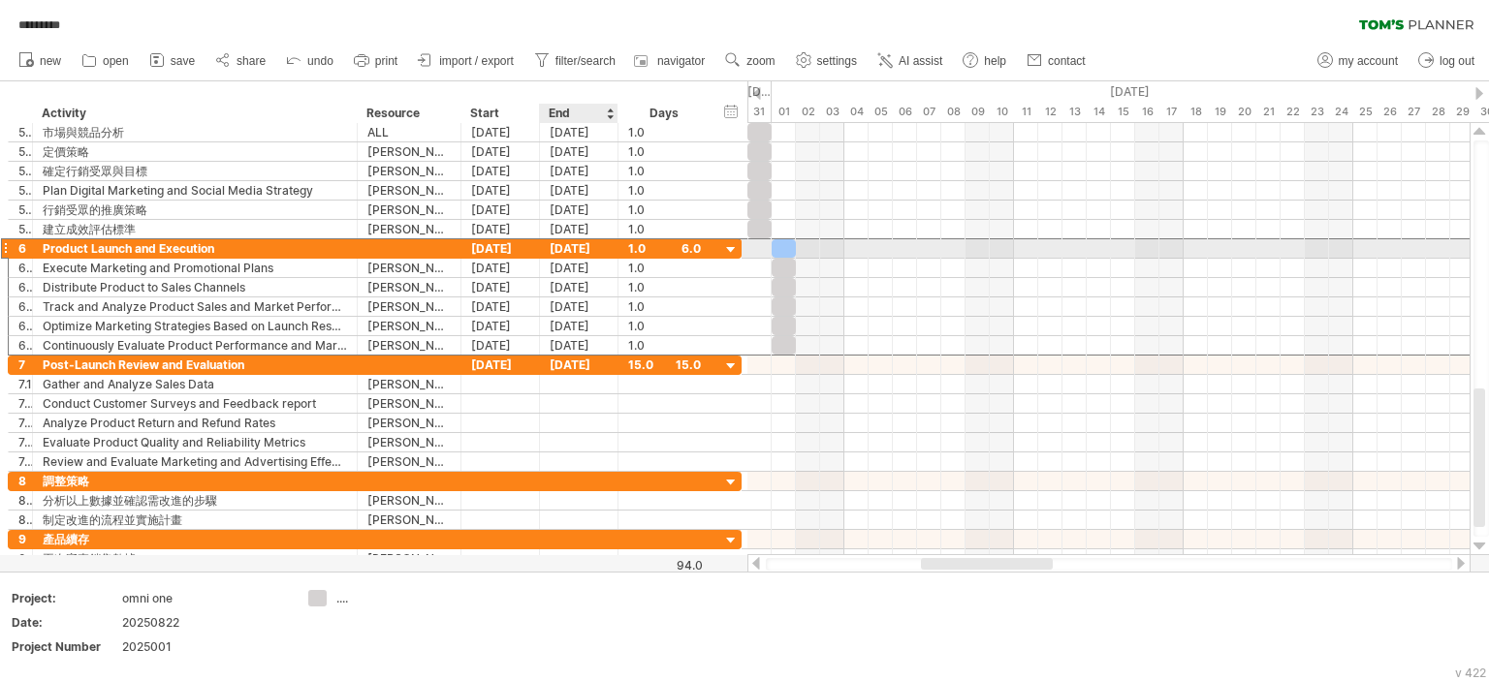
click at [587, 251] on div "01-08-25" at bounding box center [579, 248] width 78 height 18
click at [699, 254] on div "1.0" at bounding box center [664, 248] width 73 height 18
click at [697, 251] on div "1.0" at bounding box center [664, 248] width 73 height 18
click at [694, 247] on div "***" at bounding box center [664, 248] width 73 height 18
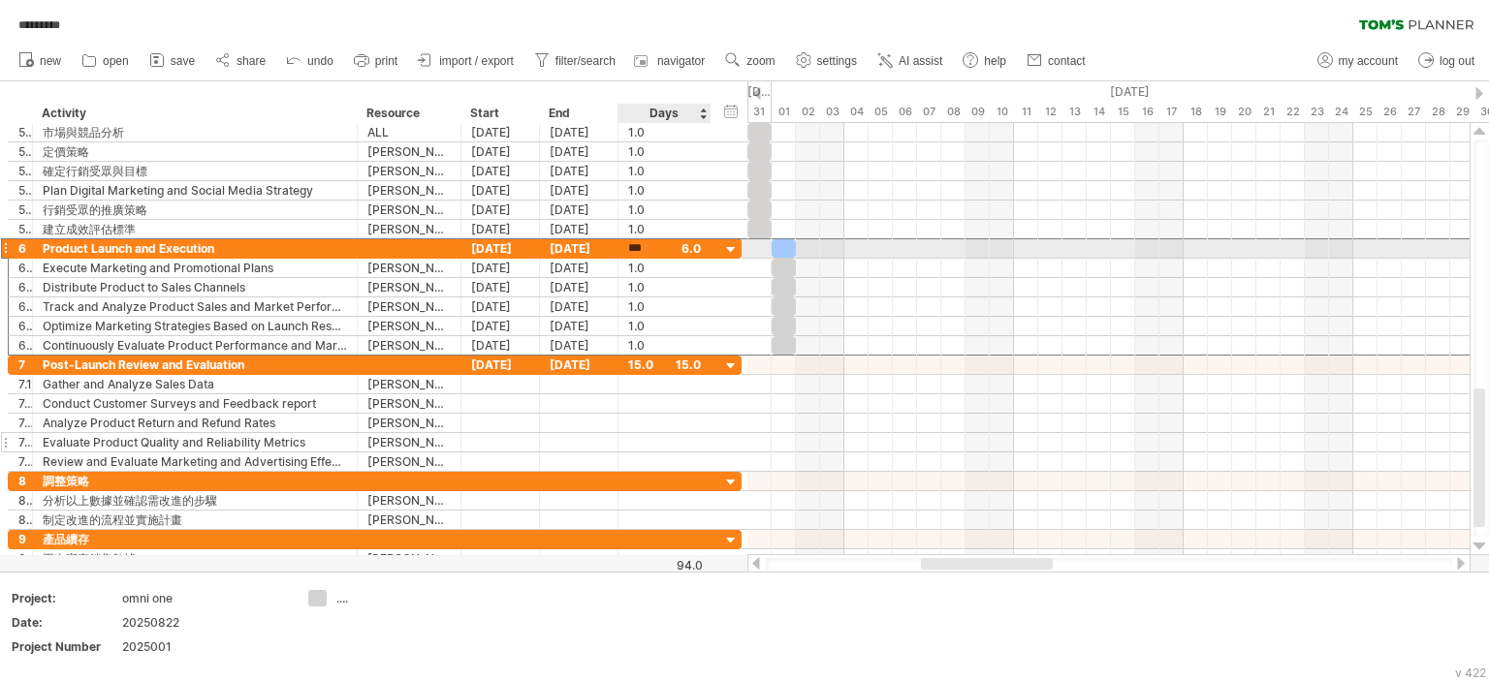
scroll to position [1, 0]
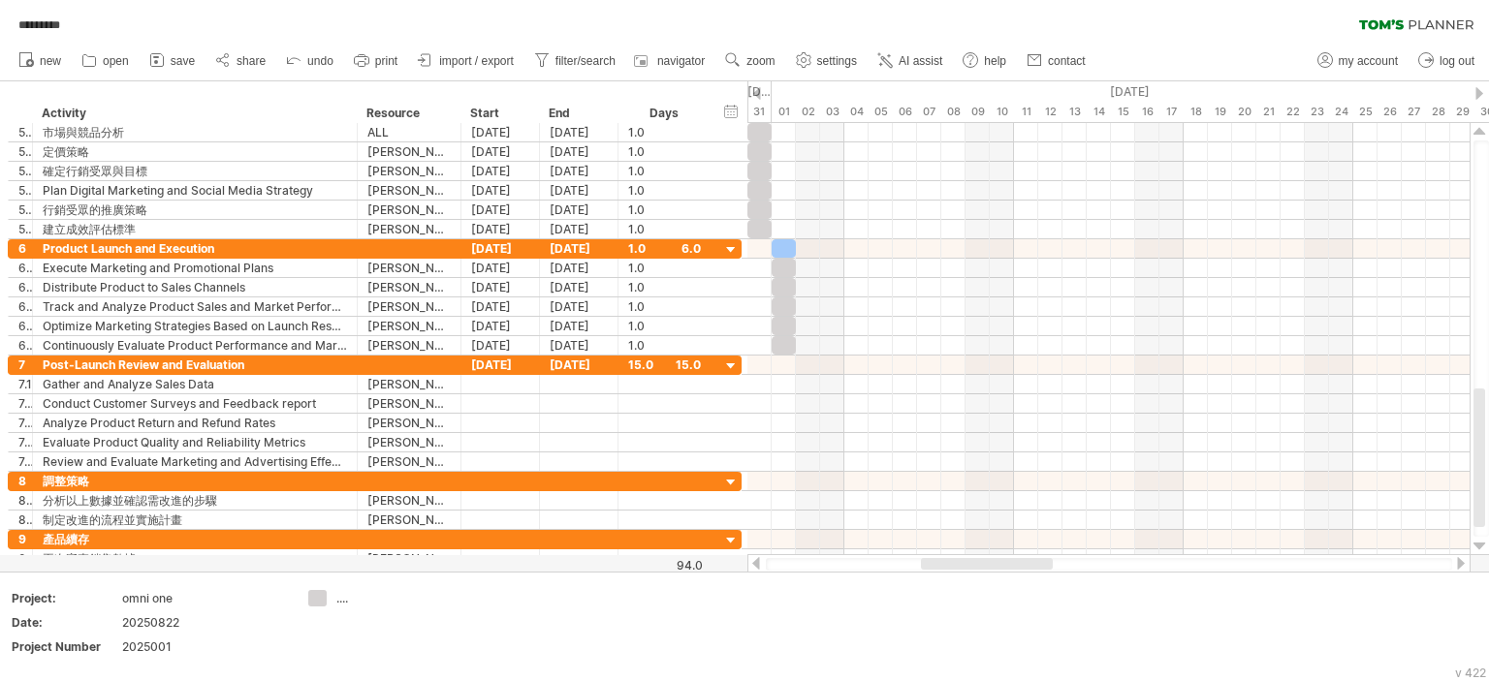
click at [1396, 540] on div "Trying to reach plan.tomsplanner.com Connected again... 0% autosave... ********…" at bounding box center [744, 340] width 1489 height 681
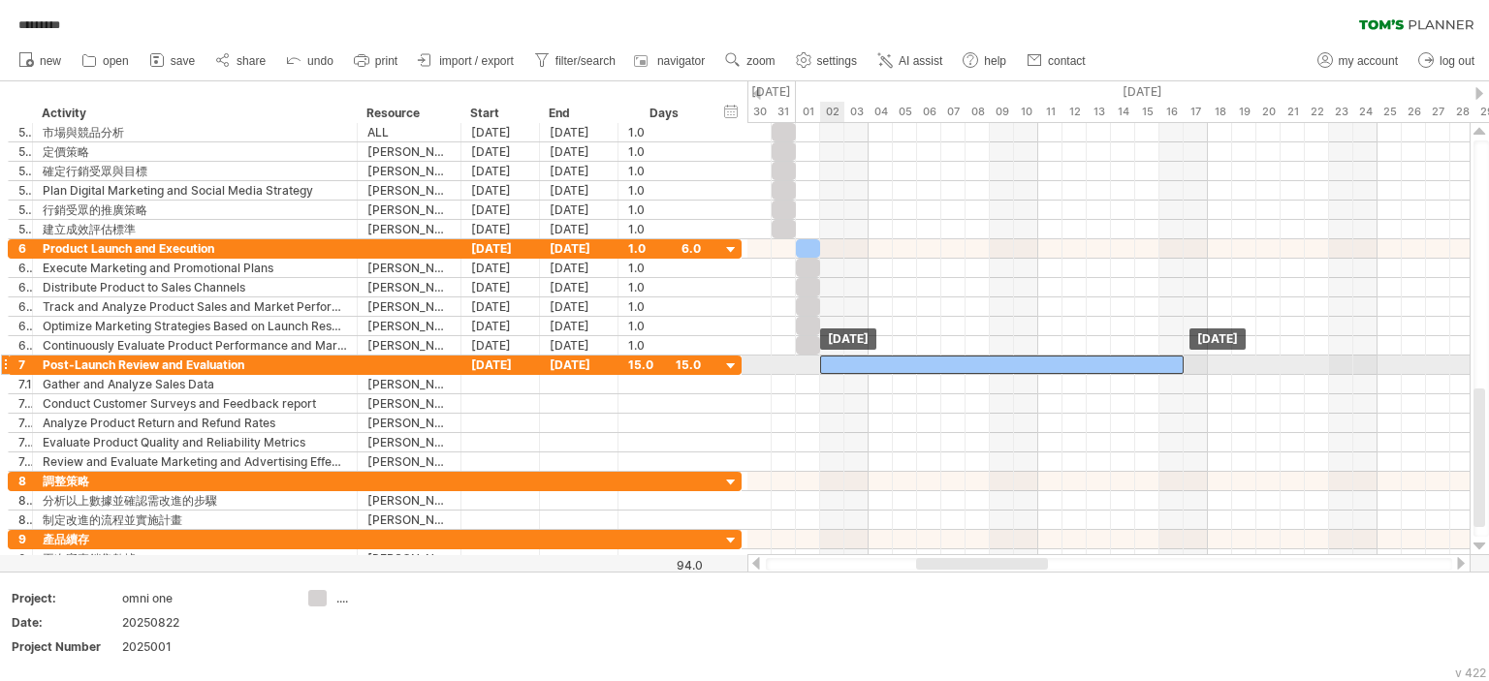
drag, startPoint x: 884, startPoint y: 356, endPoint x: 1046, endPoint y: 361, distance: 161.9
click at [1046, 361] on div at bounding box center [1001, 365] width 363 height 18
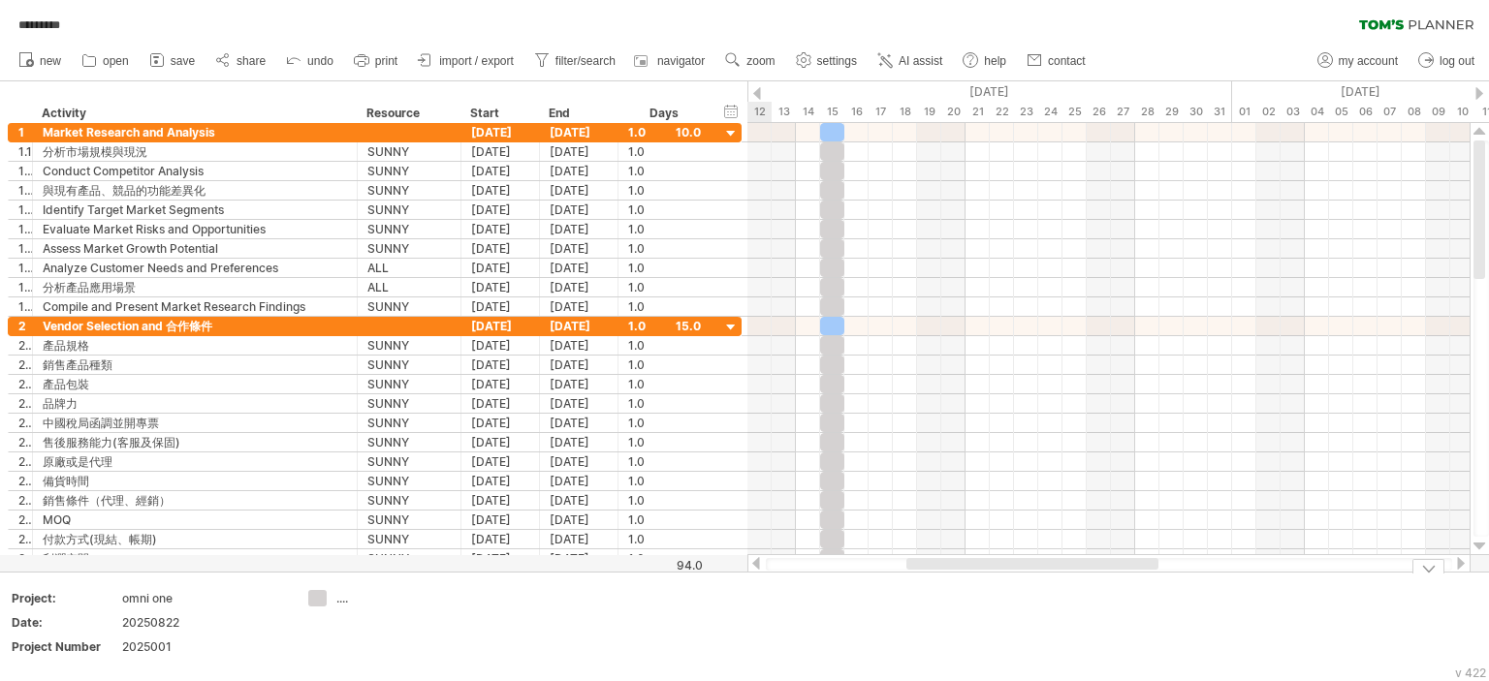
drag, startPoint x: 1116, startPoint y: 561, endPoint x: 969, endPoint y: 575, distance: 147.9
click at [969, 576] on div "Trying to reach plan.tomsplanner.com Connected again... 0% autosave... ********…" at bounding box center [744, 340] width 1489 height 681
click at [675, 132] on div "1.0" at bounding box center [664, 132] width 73 height 18
click at [678, 135] on div "***" at bounding box center [664, 132] width 73 height 18
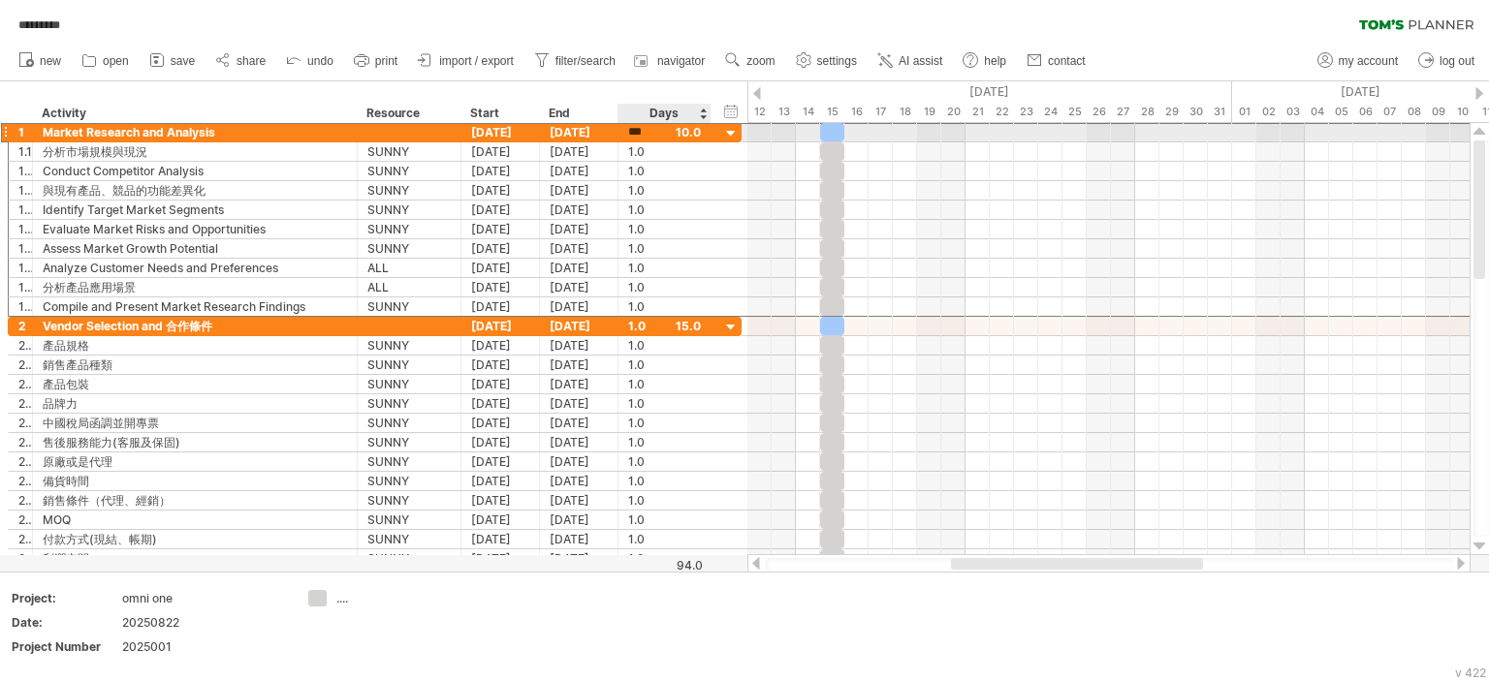
scroll to position [1, 0]
type input "**"
click at [689, 136] on div "14.0" at bounding box center [664, 132] width 73 height 18
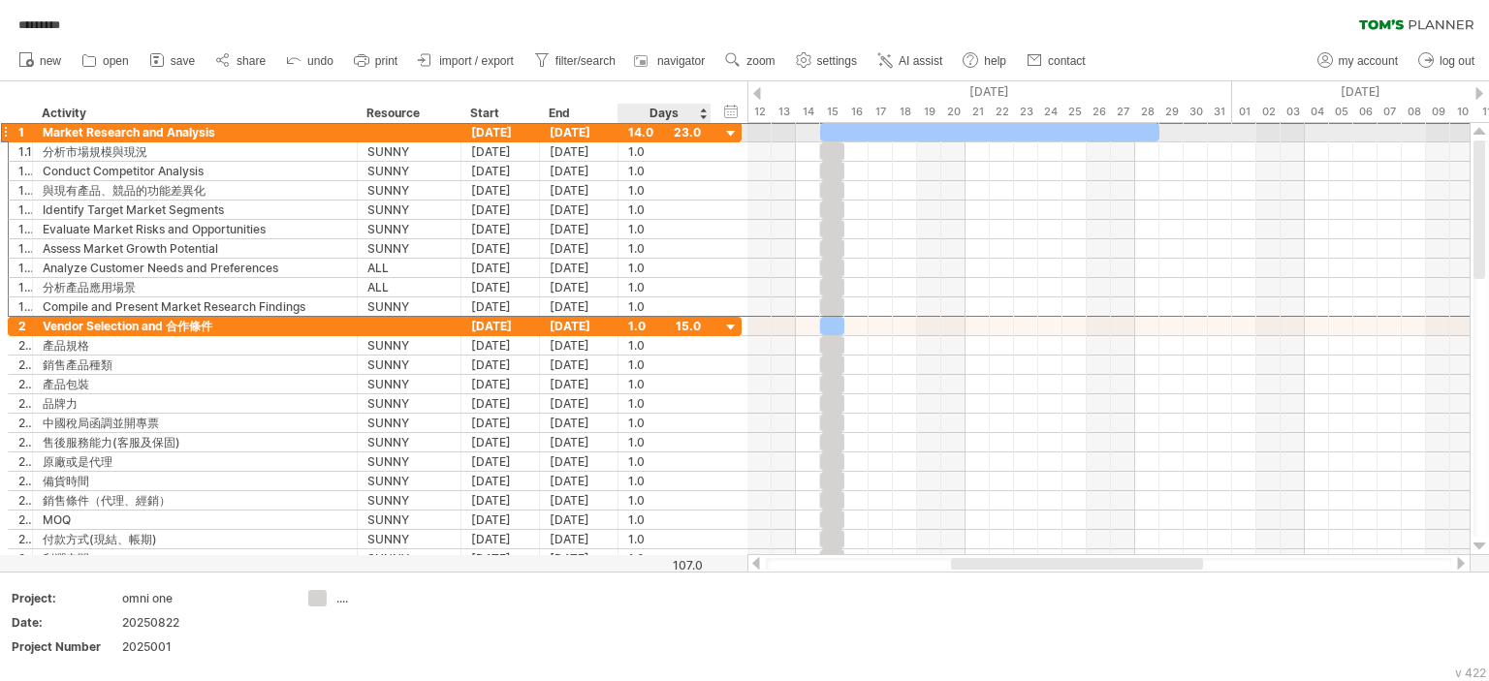
click at [689, 136] on div "14.0" at bounding box center [664, 132] width 73 height 18
click at [636, 131] on input "****" at bounding box center [646, 132] width 37 height 18
type input "*"
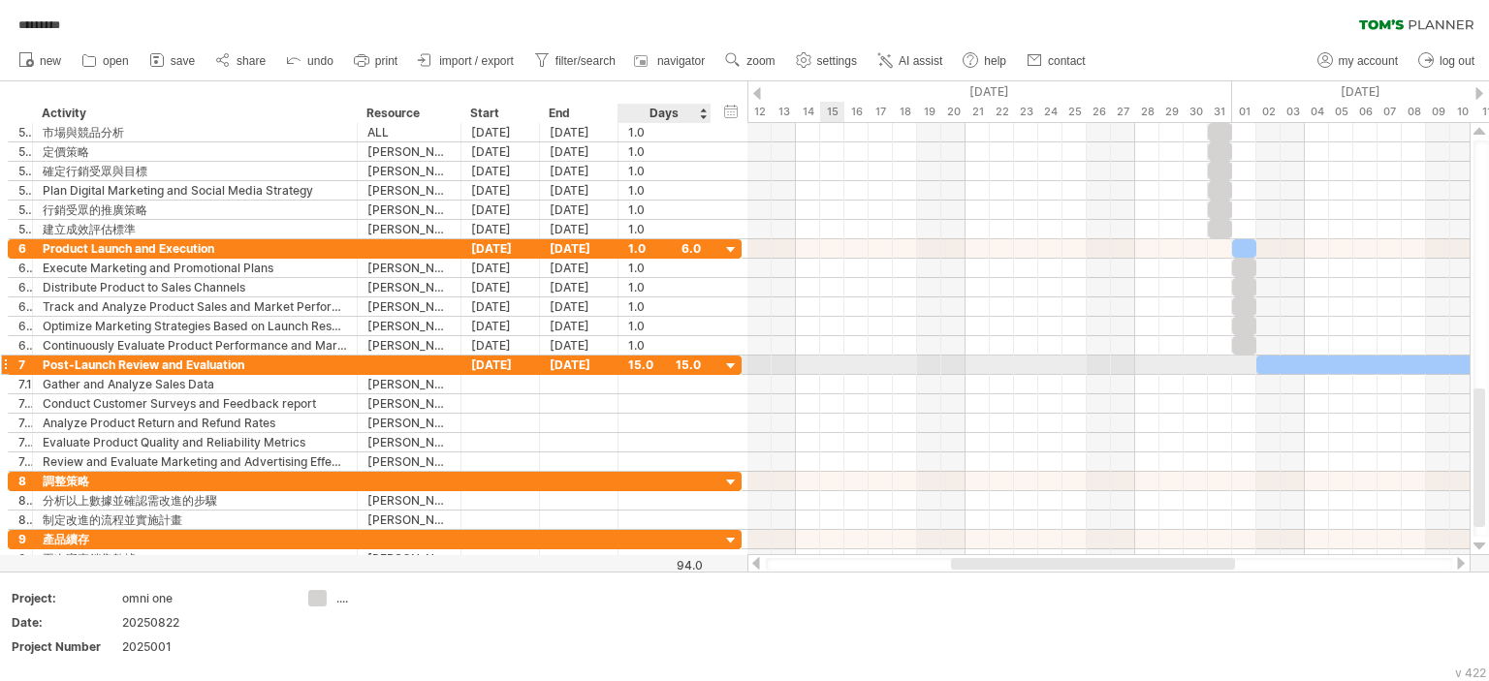
click at [637, 363] on div "15.0" at bounding box center [664, 365] width 73 height 18
click at [637, 363] on input "****" at bounding box center [646, 365] width 37 height 18
click at [586, 367] on div "[DATE]" at bounding box center [579, 365] width 78 height 18
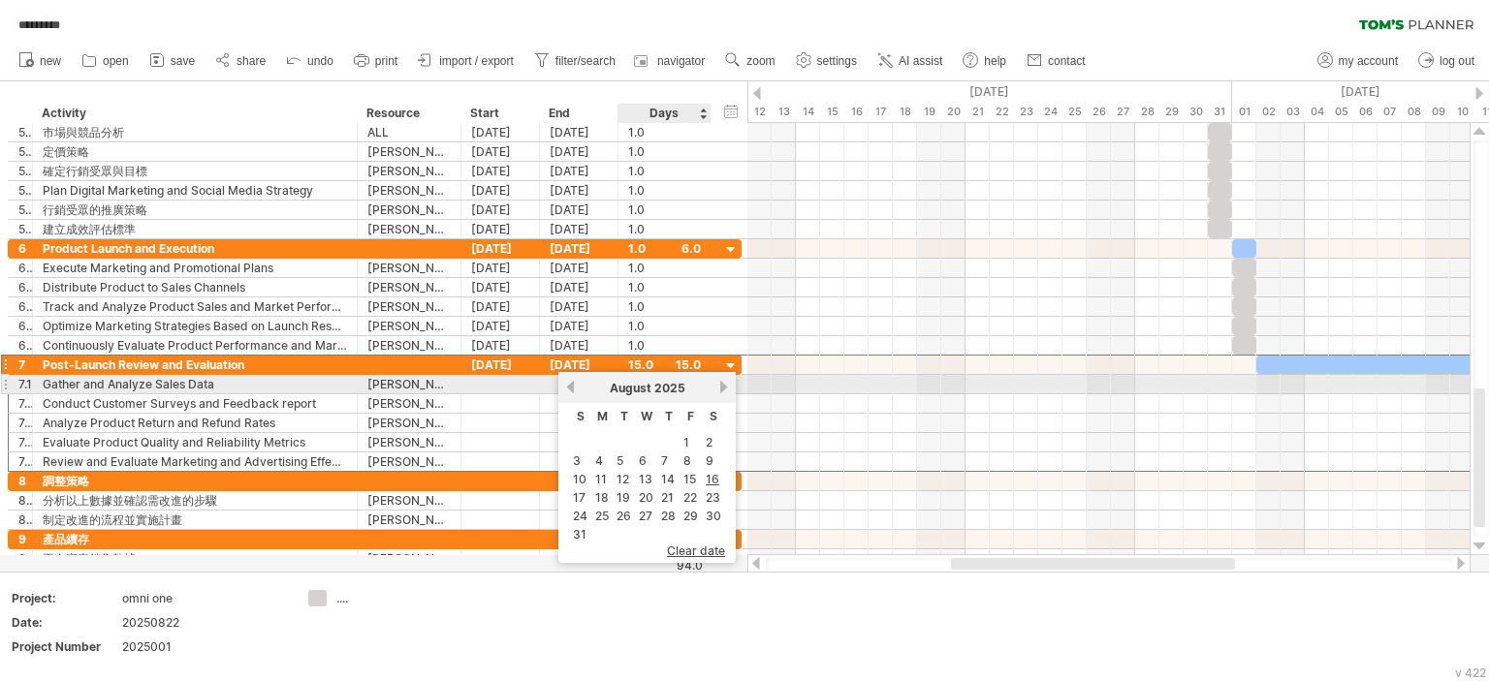
click at [720, 384] on link "next" at bounding box center [723, 387] width 15 height 15
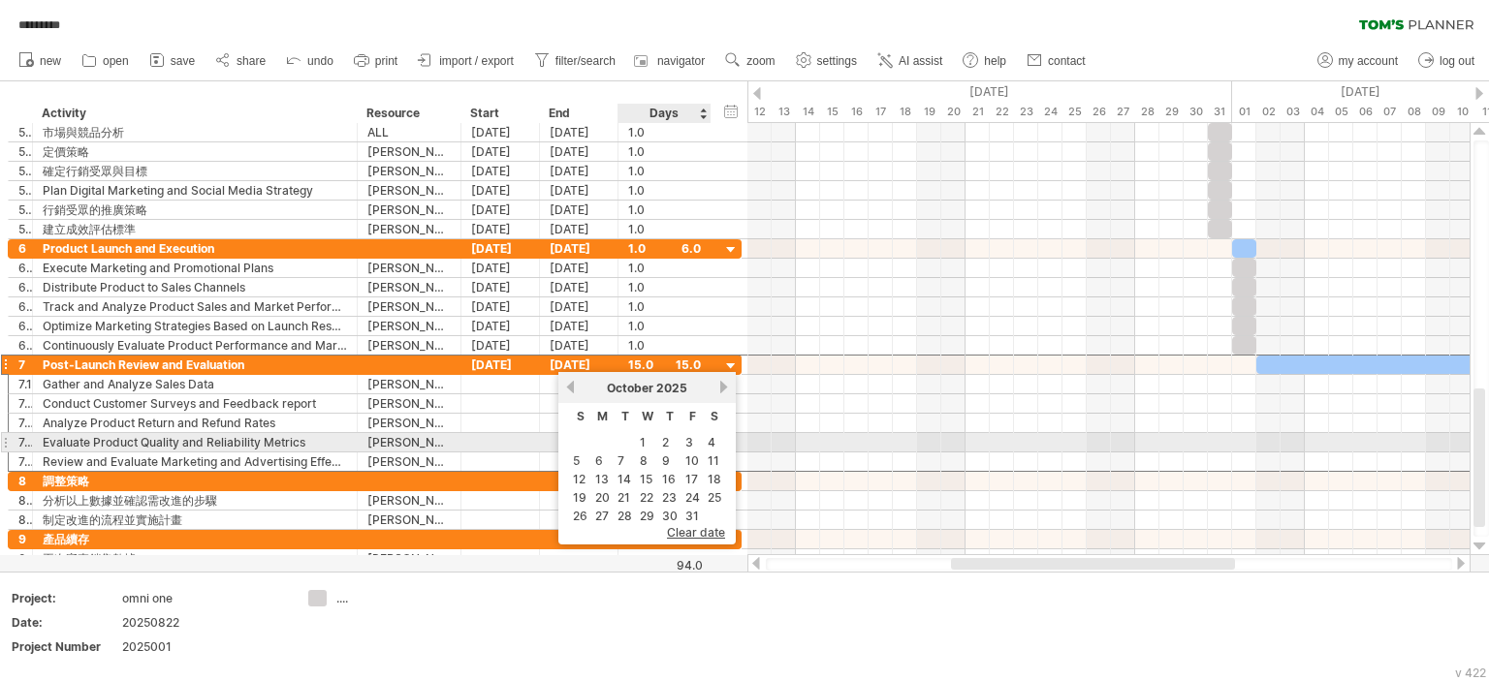
click at [638, 440] on link "1" at bounding box center [643, 442] width 10 height 18
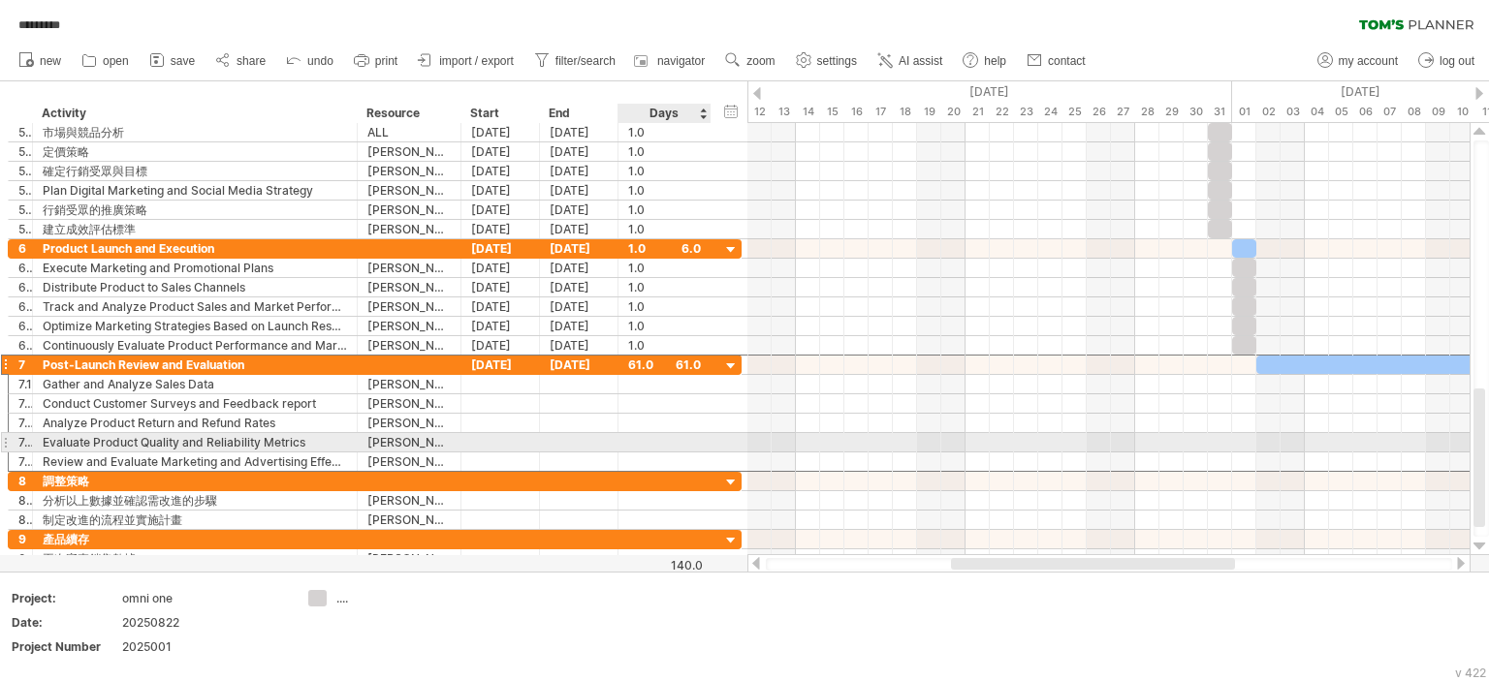
click at [821, 429] on div at bounding box center [1108, 423] width 722 height 19
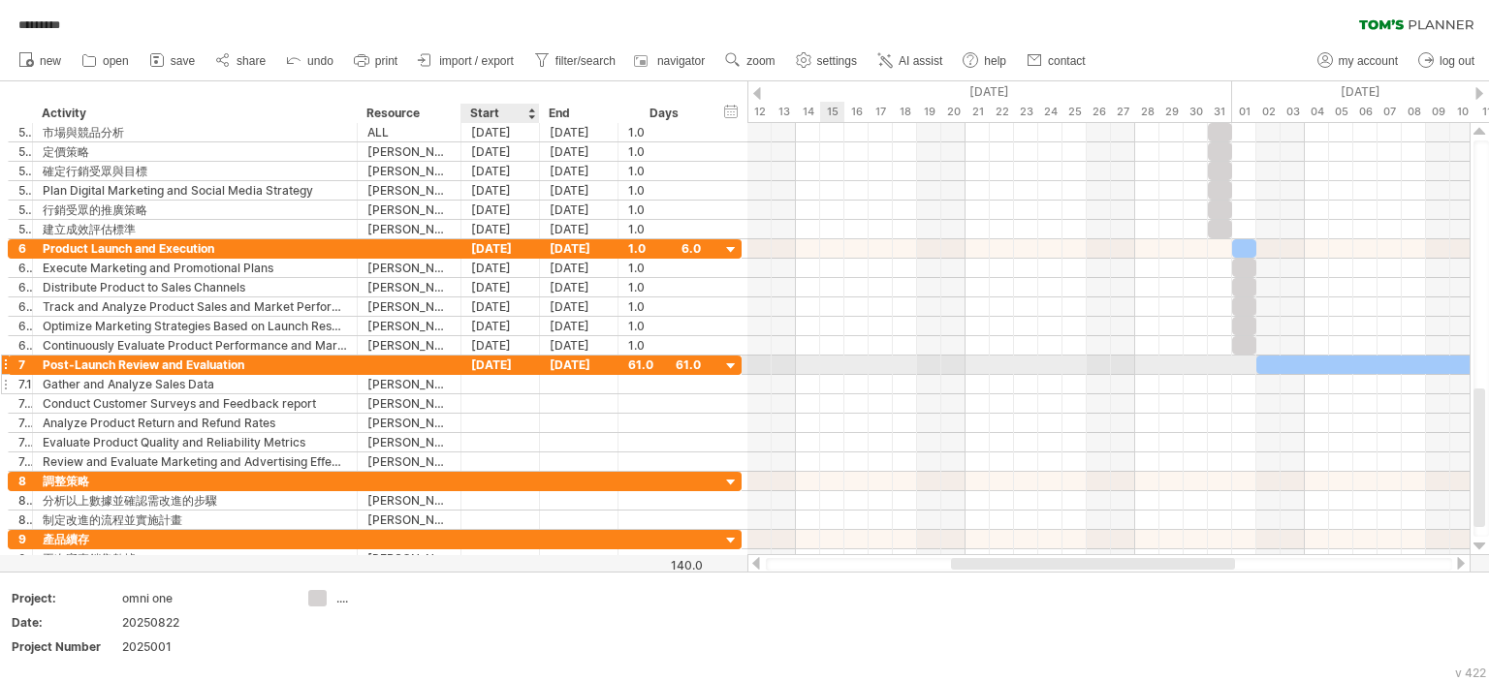
drag, startPoint x: 492, startPoint y: 377, endPoint x: 502, endPoint y: 375, distance: 9.9
click at [497, 377] on div at bounding box center [500, 384] width 78 height 18
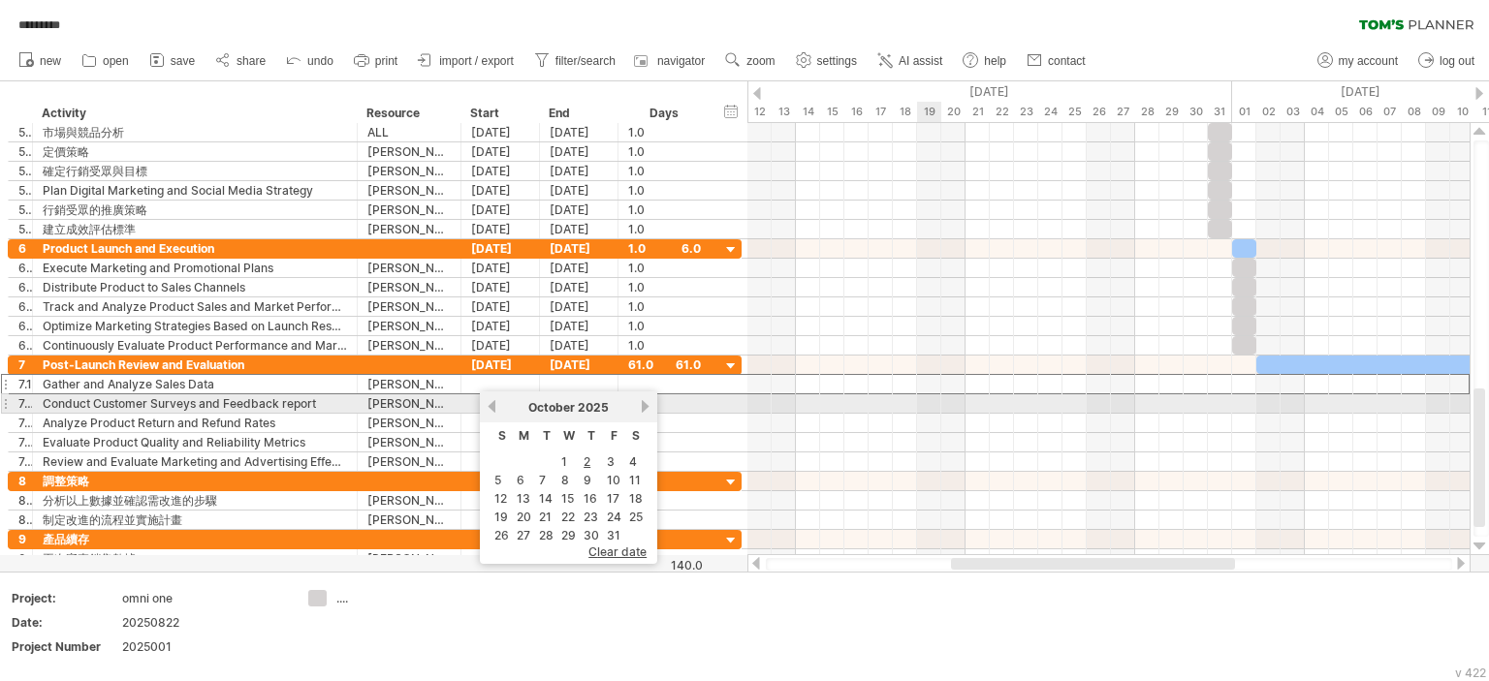
click at [937, 403] on div at bounding box center [1108, 403] width 722 height 19
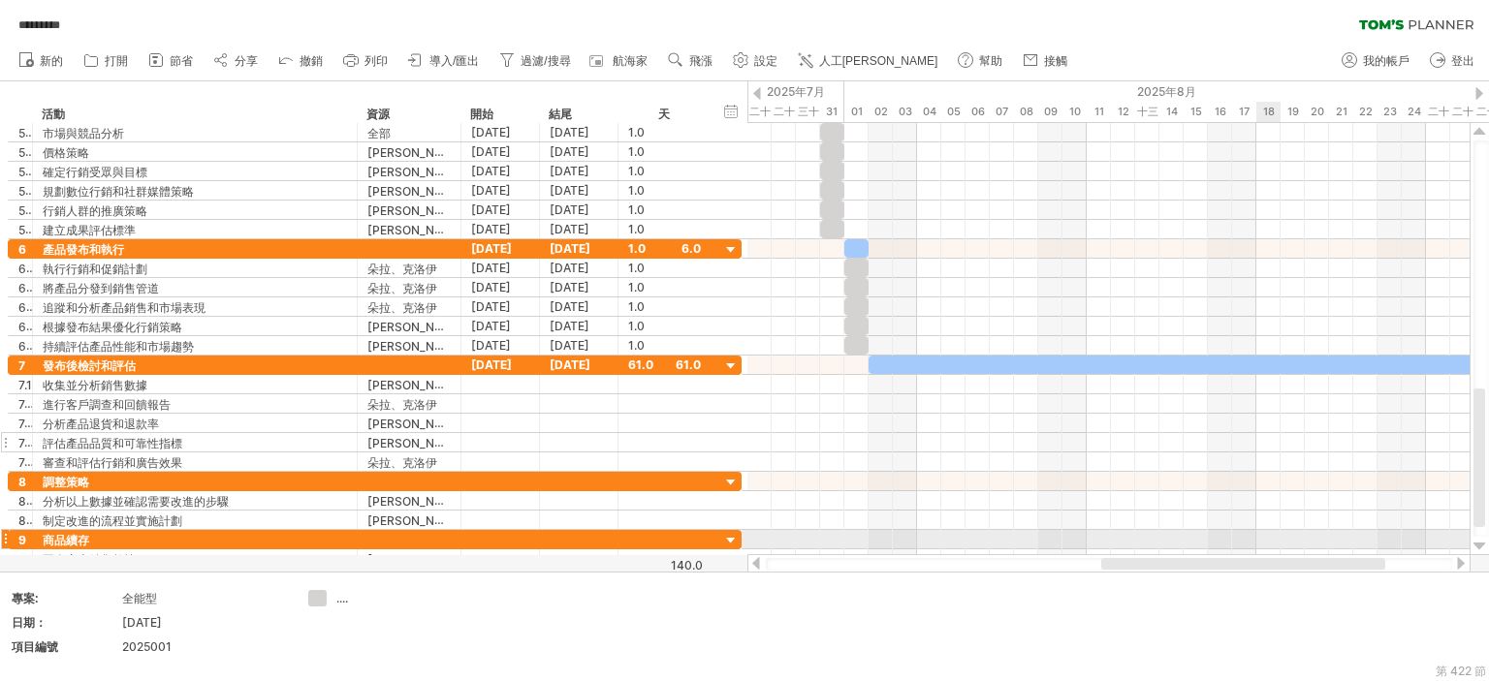
drag, startPoint x: 1297, startPoint y: 567, endPoint x: 539, endPoint y: 448, distance: 767.2
click at [1101, 558] on div at bounding box center [1243, 564] width 284 height 12
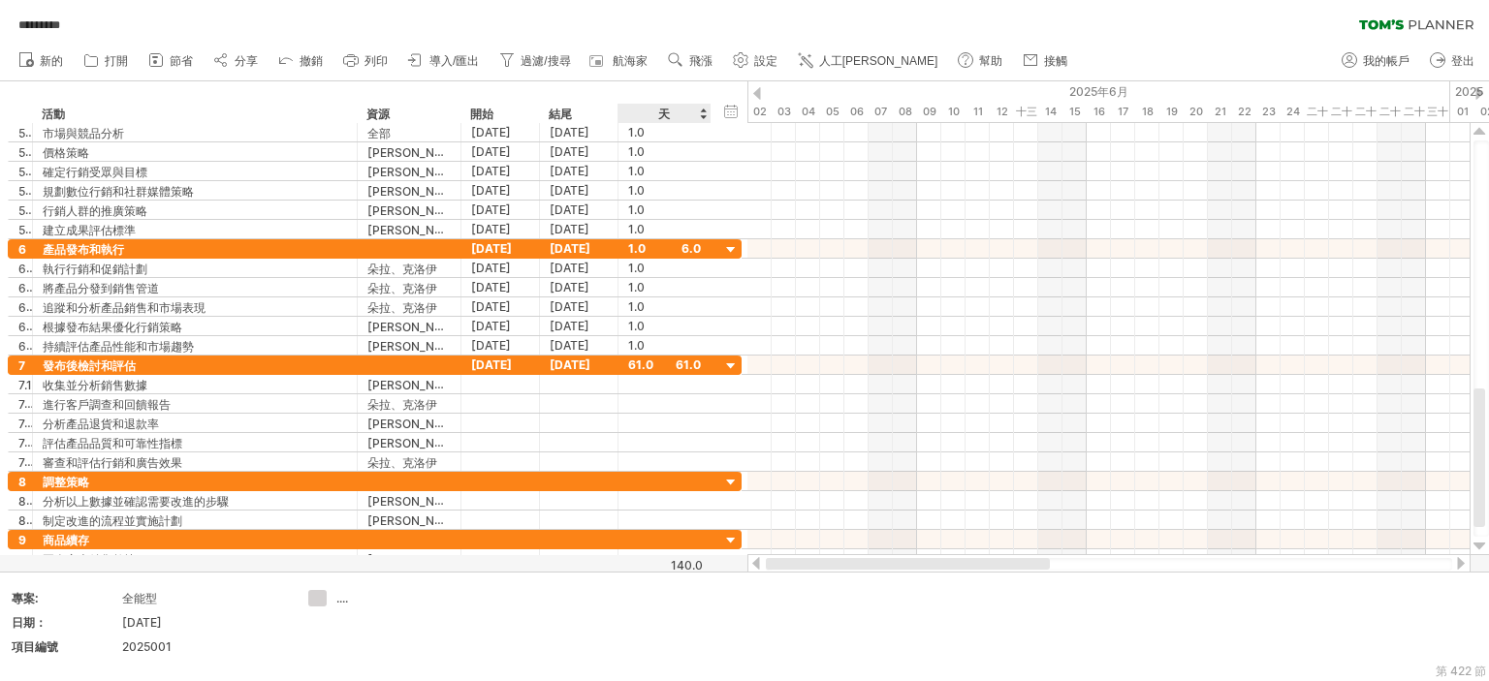
drag, startPoint x: 950, startPoint y: 567, endPoint x: 673, endPoint y: 561, distance: 277.2
click at [673, 561] on div "嘗試造訪 [DOMAIN_NAME] 再次連接... 0% 自動儲存... ********* 清除過濾器 重新套用濾鏡 新的 1" at bounding box center [744, 340] width 1489 height 681
drag, startPoint x: 893, startPoint y: 557, endPoint x: 934, endPoint y: 557, distance: 41.7
click at [934, 557] on div at bounding box center [1108, 563] width 723 height 19
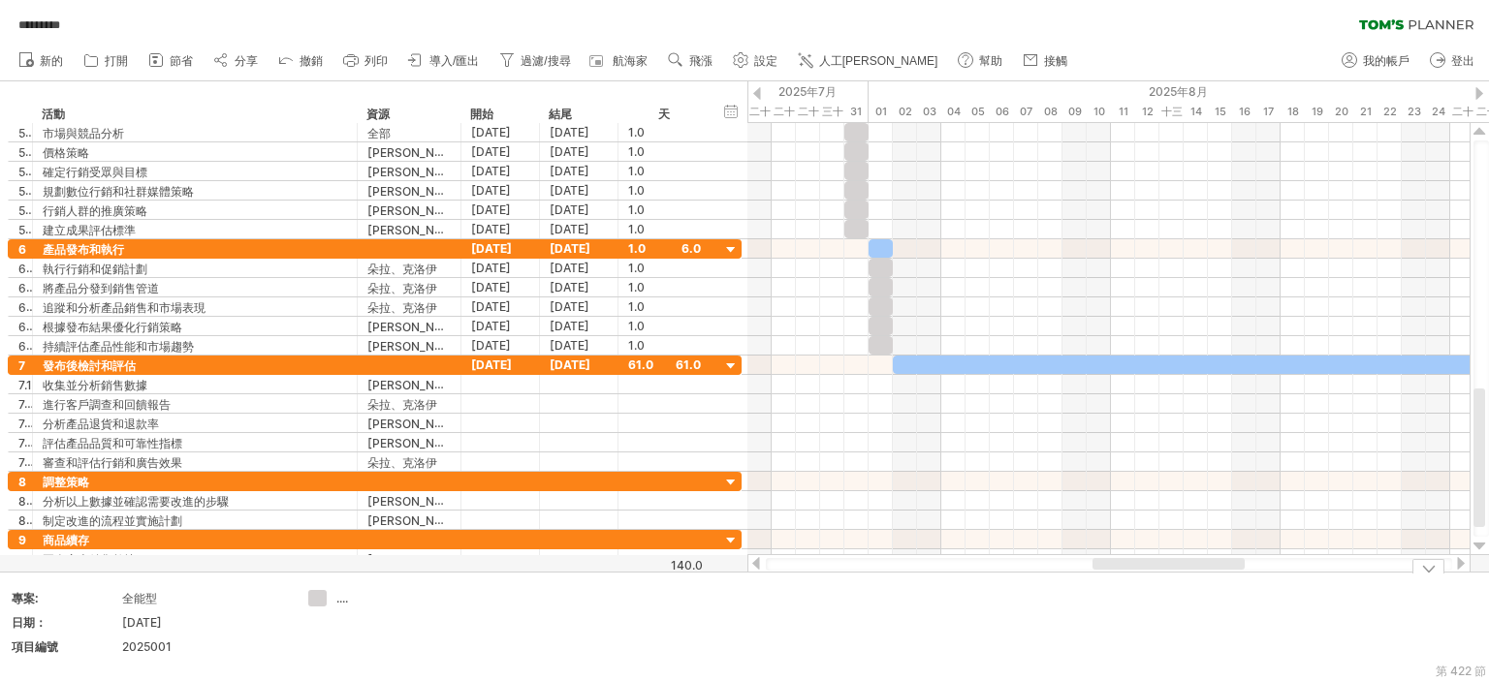
drag, startPoint x: 1092, startPoint y: 565, endPoint x: 1125, endPoint y: 572, distance: 33.6
click at [1125, 572] on div "嘗試造訪 [DOMAIN_NAME] 再次連接... 0% 自動儲存... ********* 清除過濾器 重新套用濾鏡 新的 1" at bounding box center [744, 340] width 1489 height 681
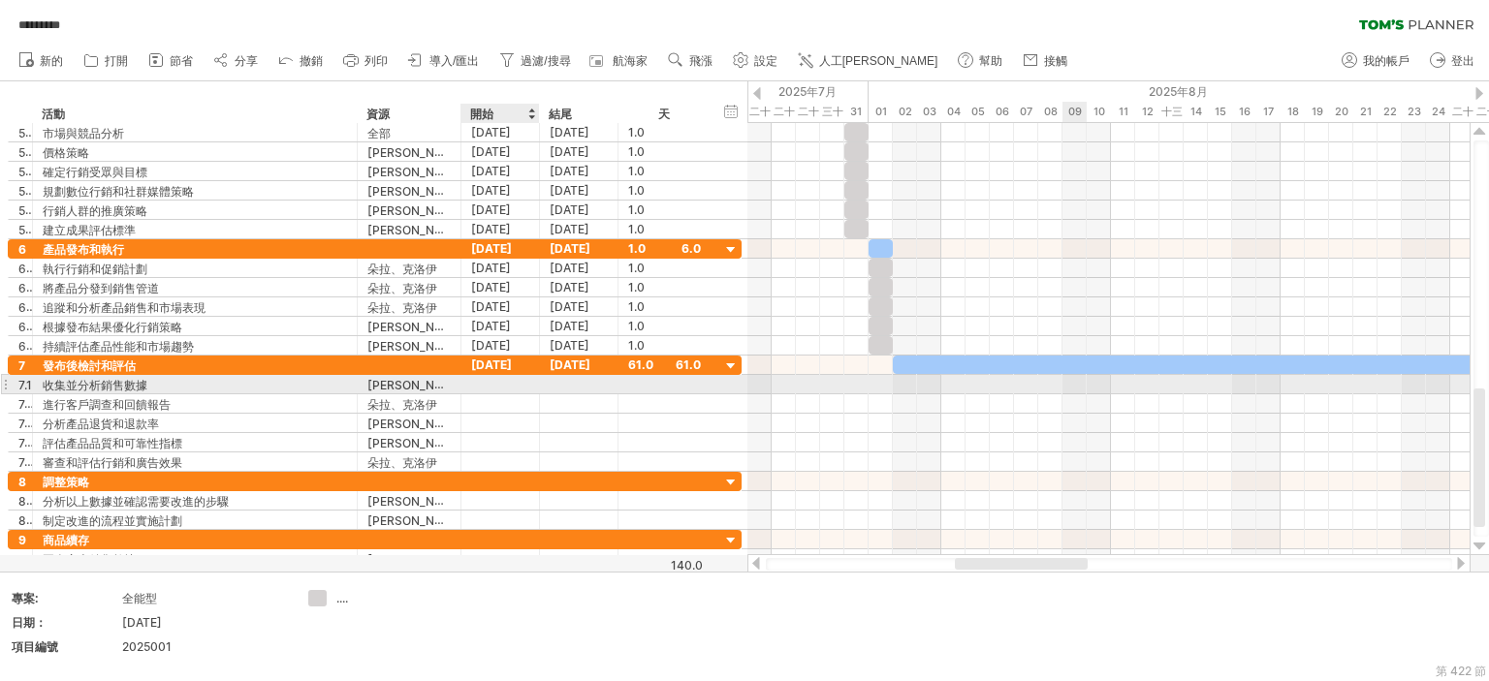
click at [499, 381] on div at bounding box center [500, 384] width 78 height 18
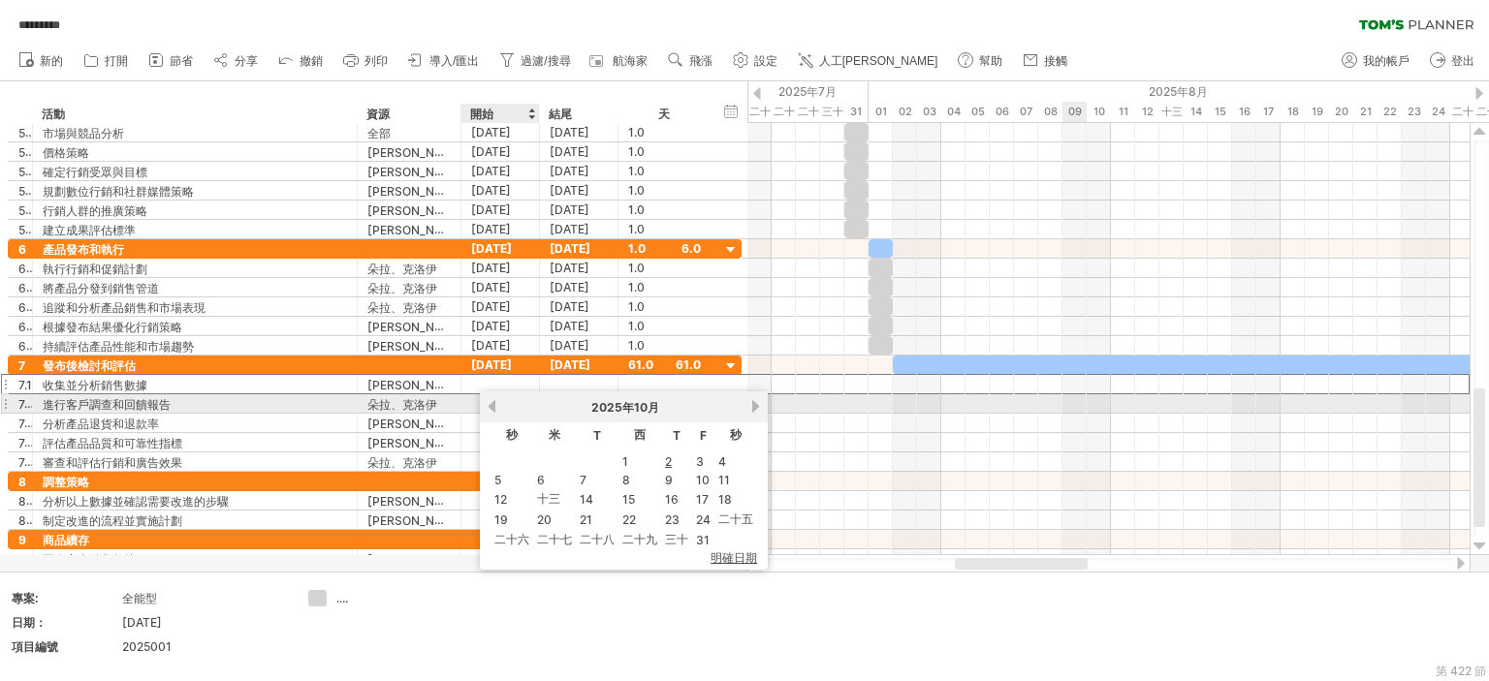
click at [494, 402] on link "以前的" at bounding box center [492, 406] width 15 height 15
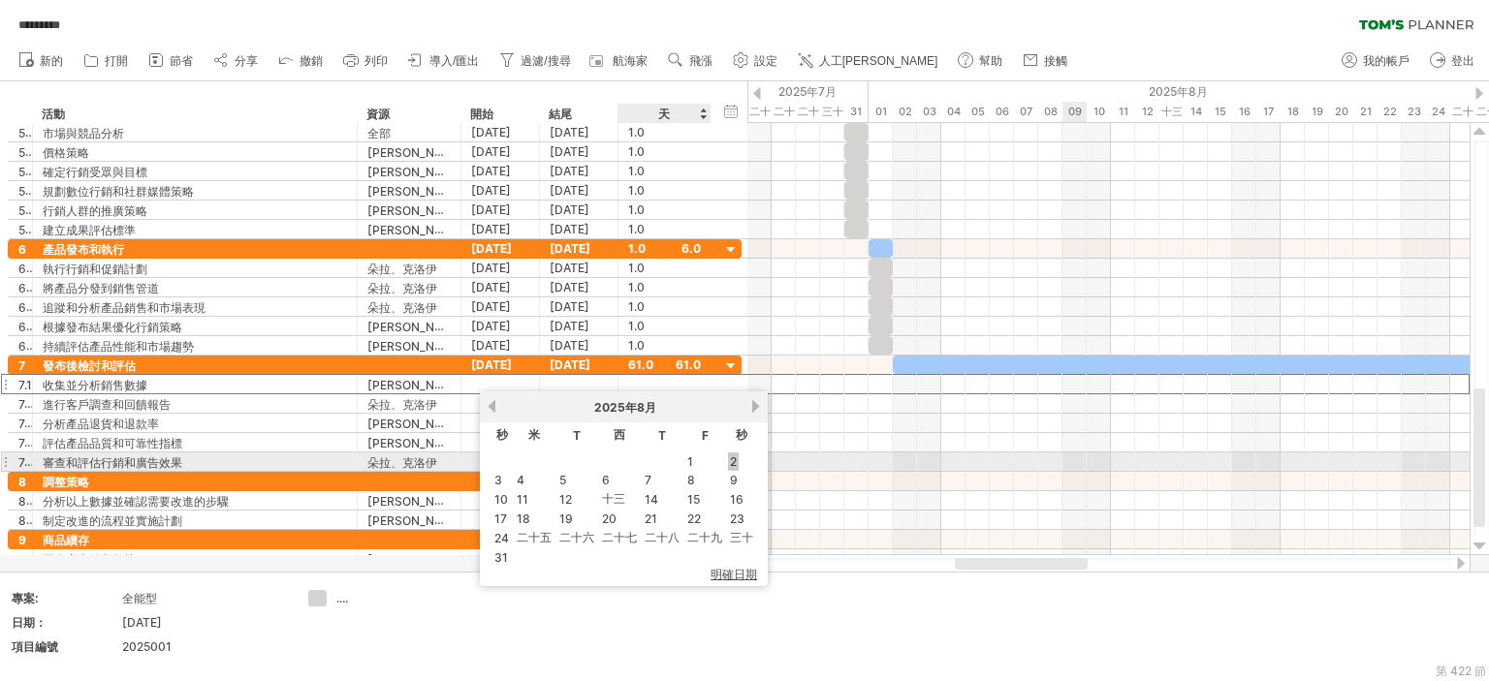
click at [730, 460] on font "2" at bounding box center [733, 462] width 7 height 15
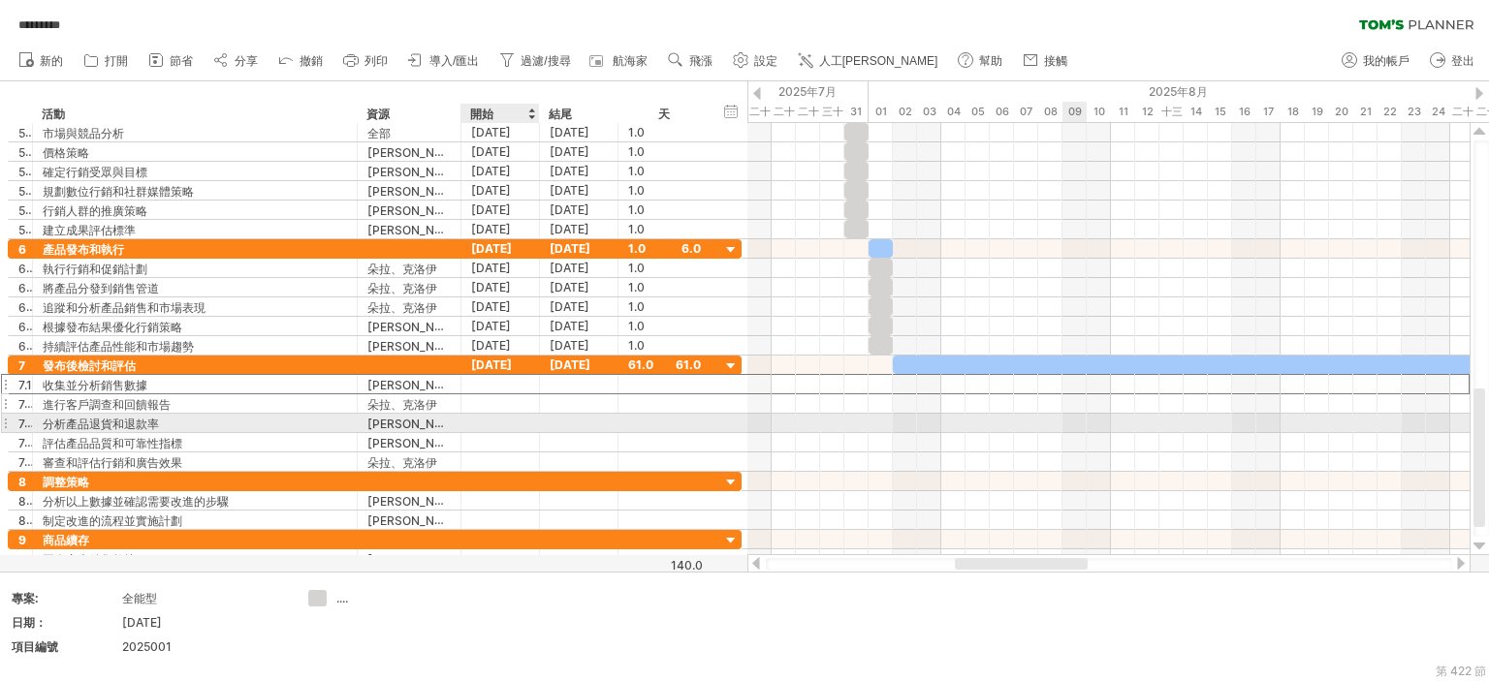
click at [530, 453] on div at bounding box center [500, 462] width 78 height 18
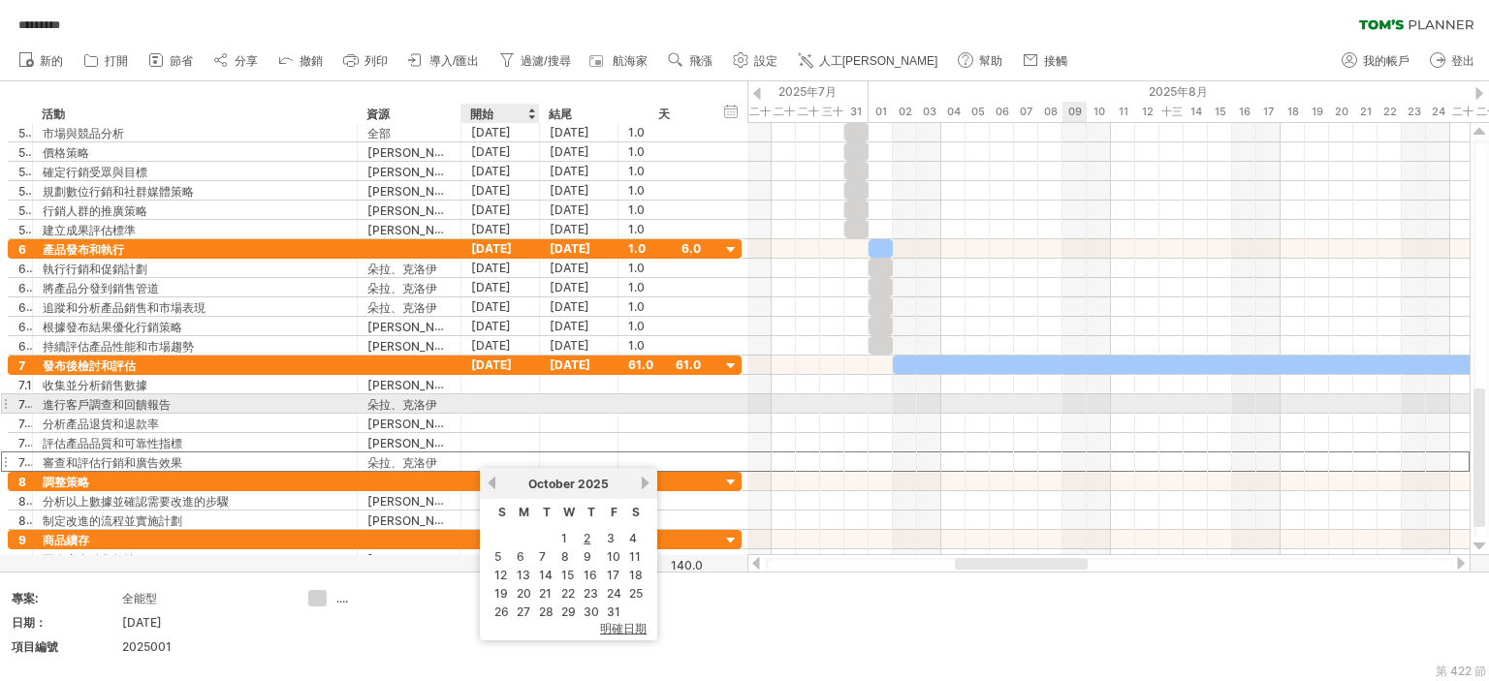
click at [493, 400] on div at bounding box center [500, 403] width 78 height 18
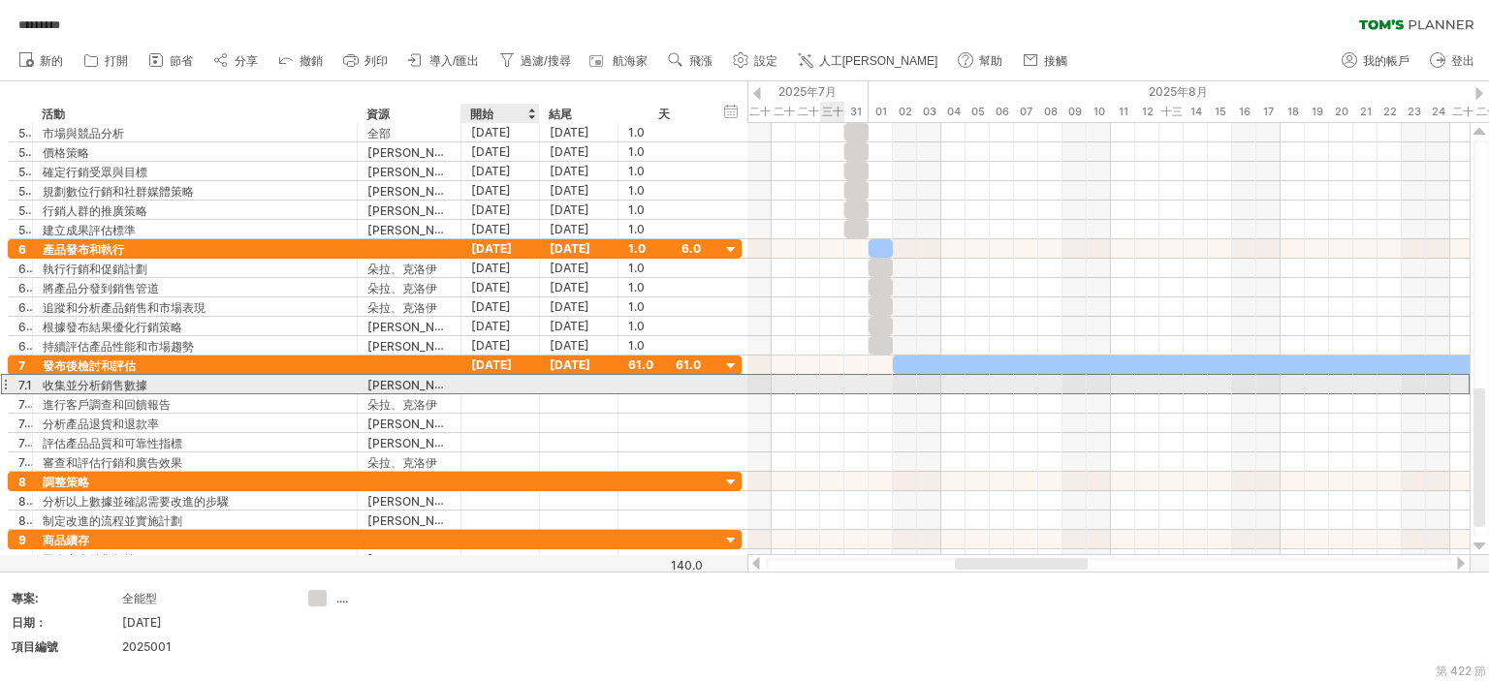
click at [501, 383] on div at bounding box center [500, 384] width 78 height 18
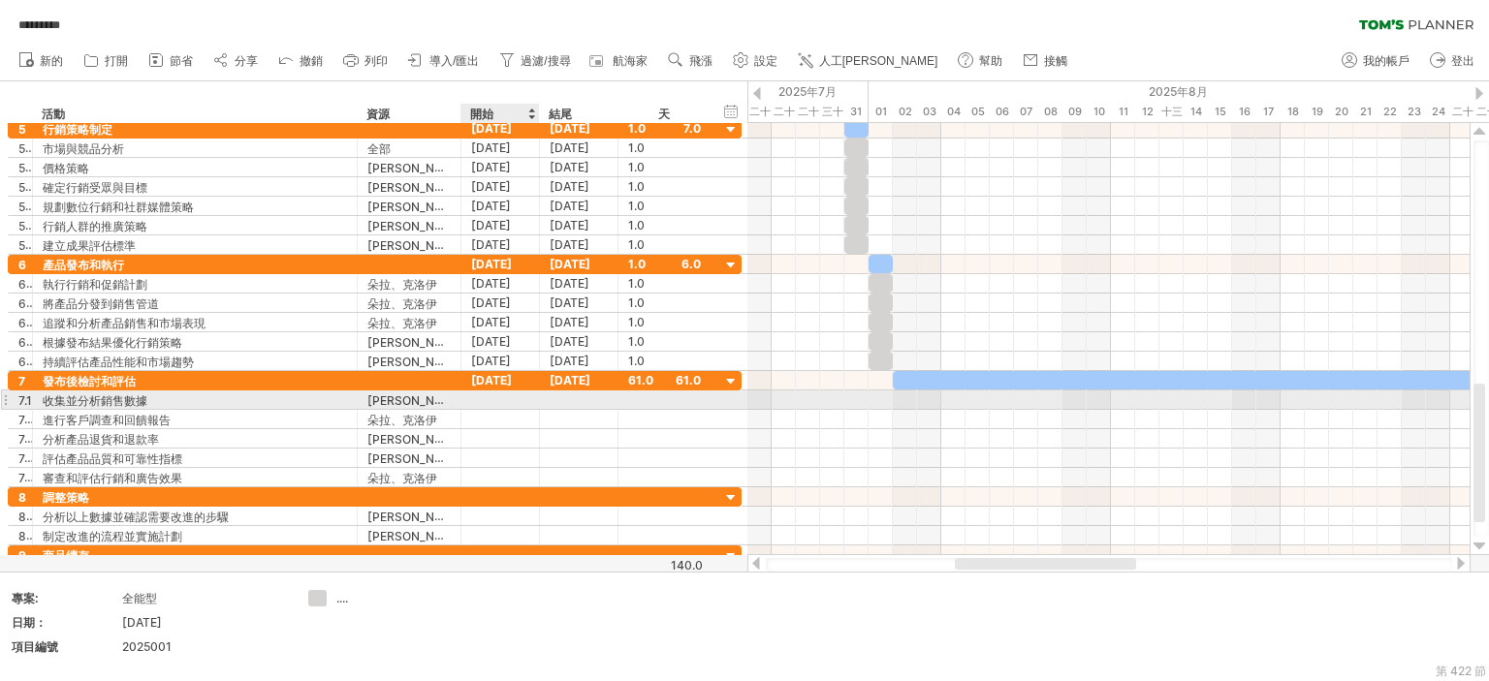
click at [489, 399] on div at bounding box center [500, 400] width 78 height 18
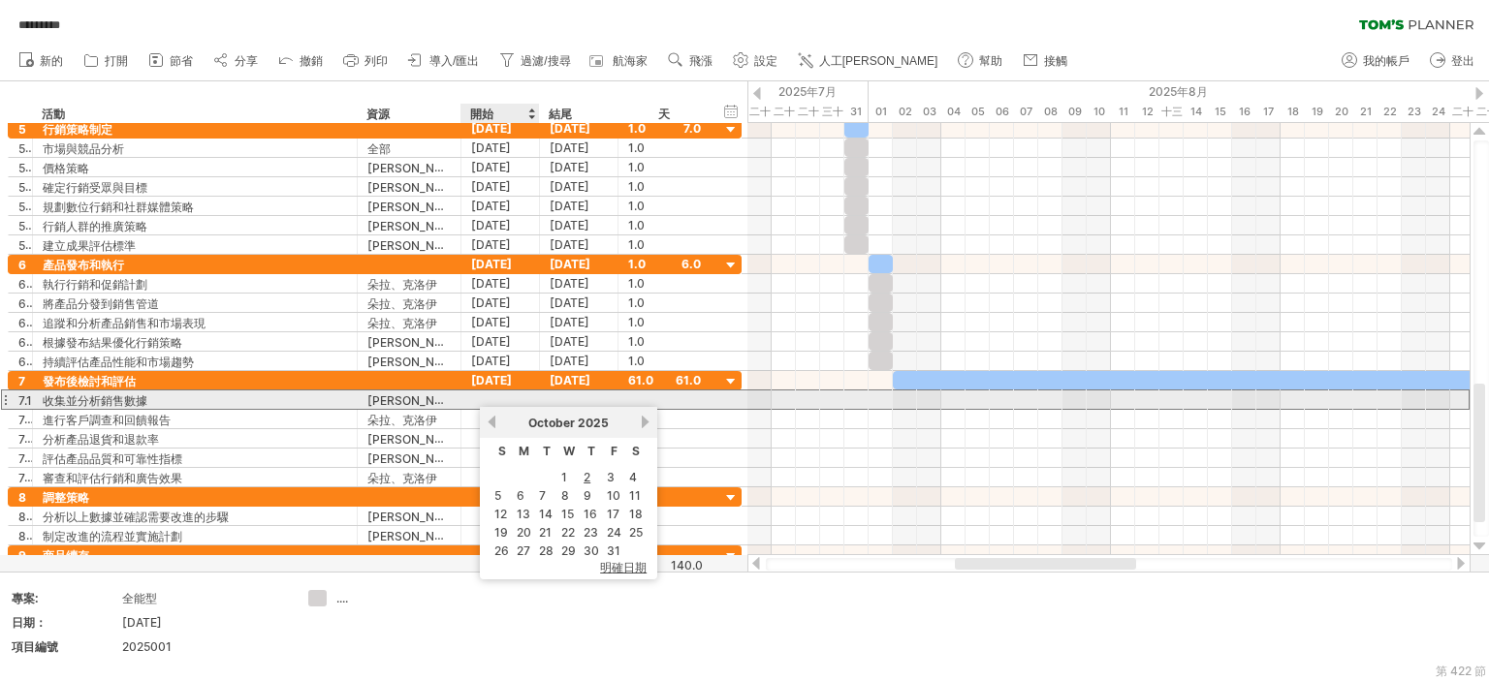
click at [489, 399] on div at bounding box center [500, 400] width 78 height 18
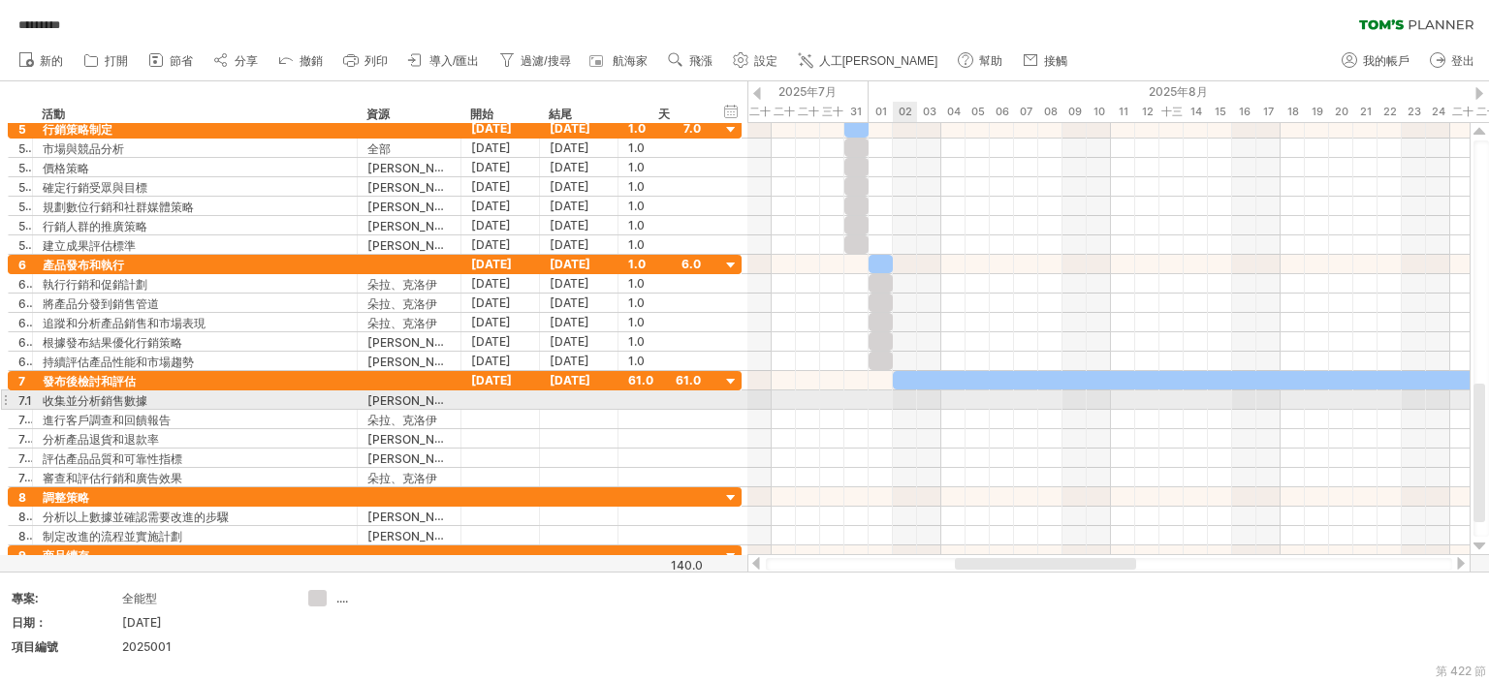
click at [900, 397] on div at bounding box center [1108, 400] width 722 height 19
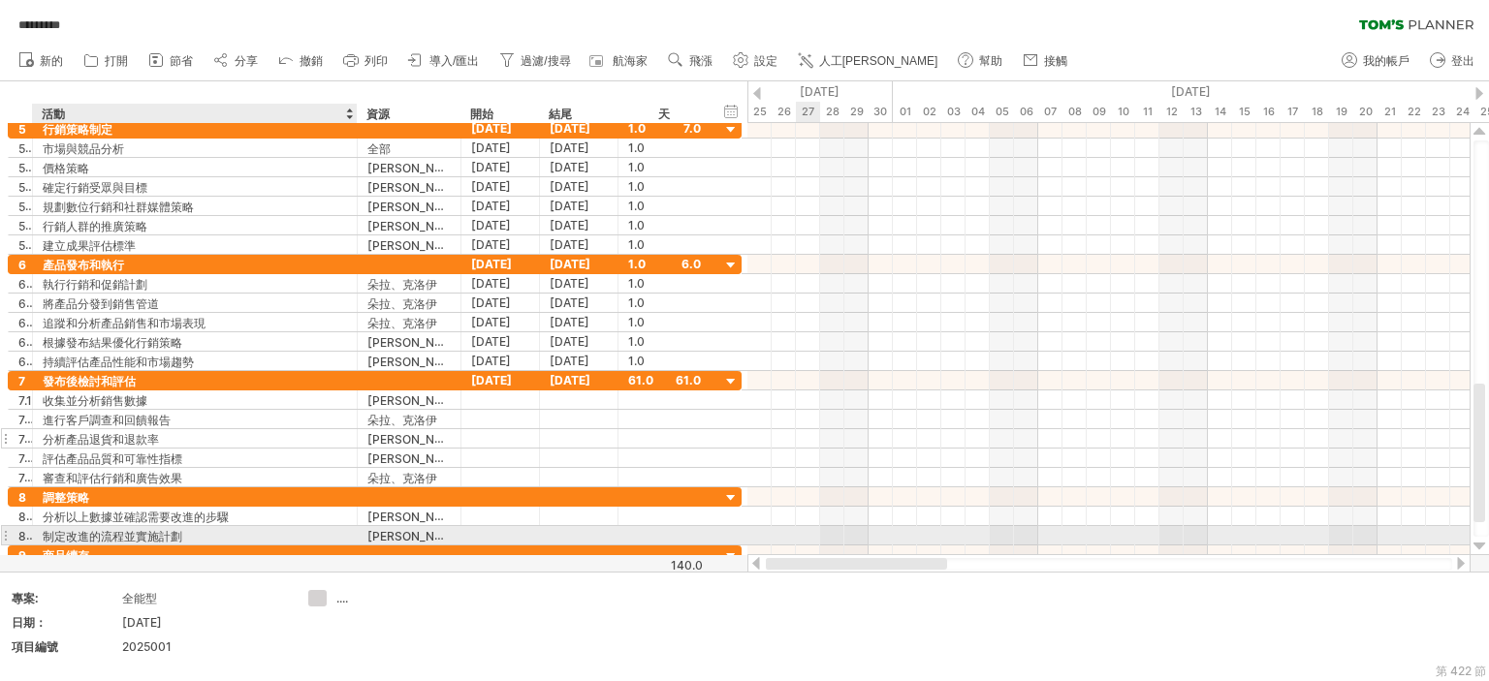
drag, startPoint x: 1309, startPoint y: 540, endPoint x: 197, endPoint y: 432, distance: 1117.8
click at [201, 516] on div "嘗試造訪 [DOMAIN_NAME] 再次連接... 0% 自動儲存... ********* 清除過濾器 重新套用濾鏡 新的 1" at bounding box center [744, 340] width 1489 height 681
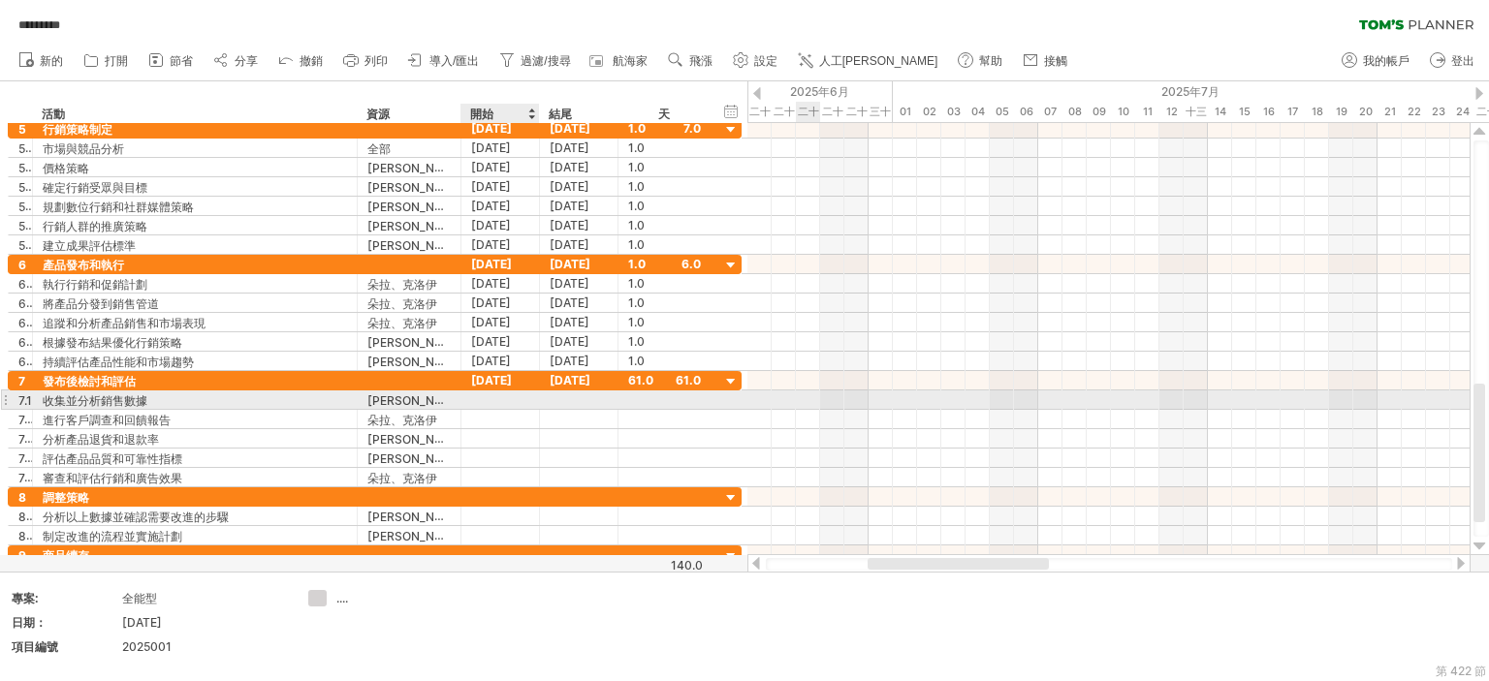
click at [524, 394] on div at bounding box center [500, 400] width 78 height 18
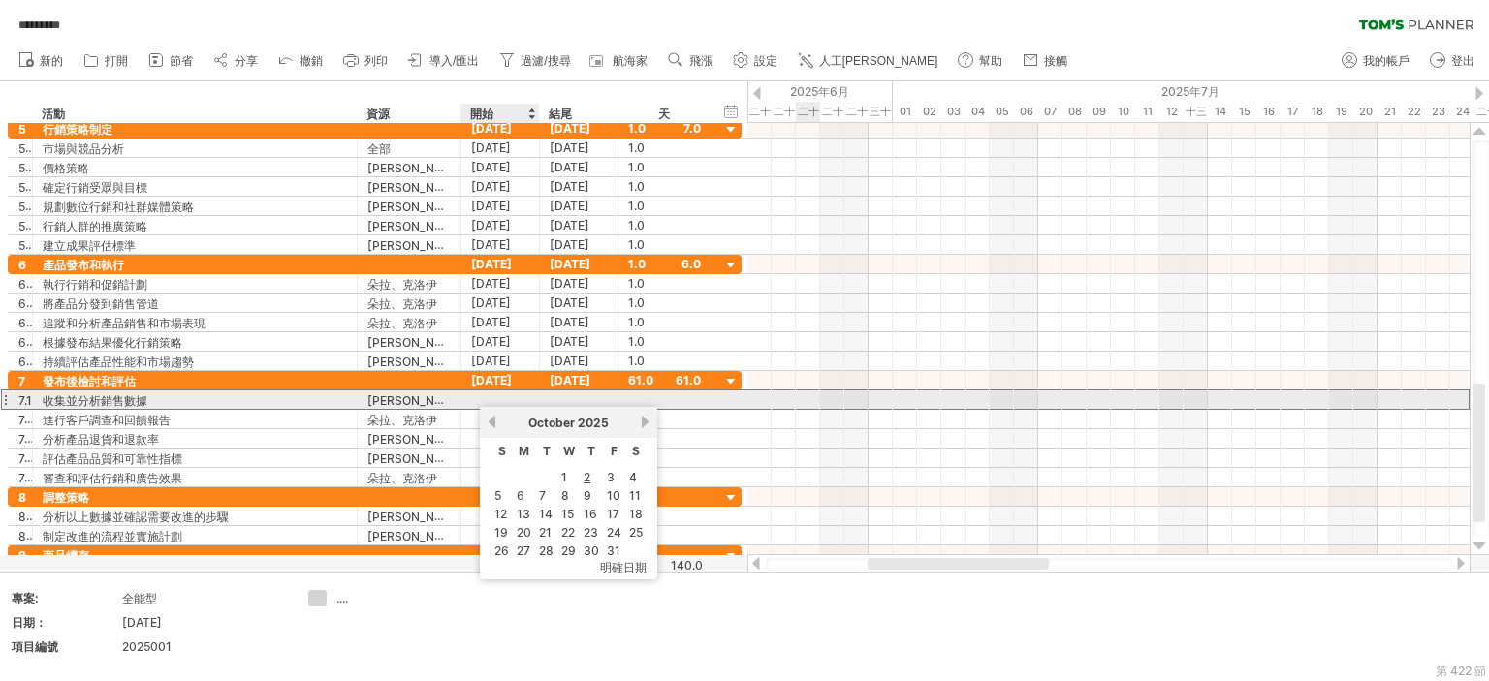
click at [524, 394] on div at bounding box center [500, 400] width 78 height 18
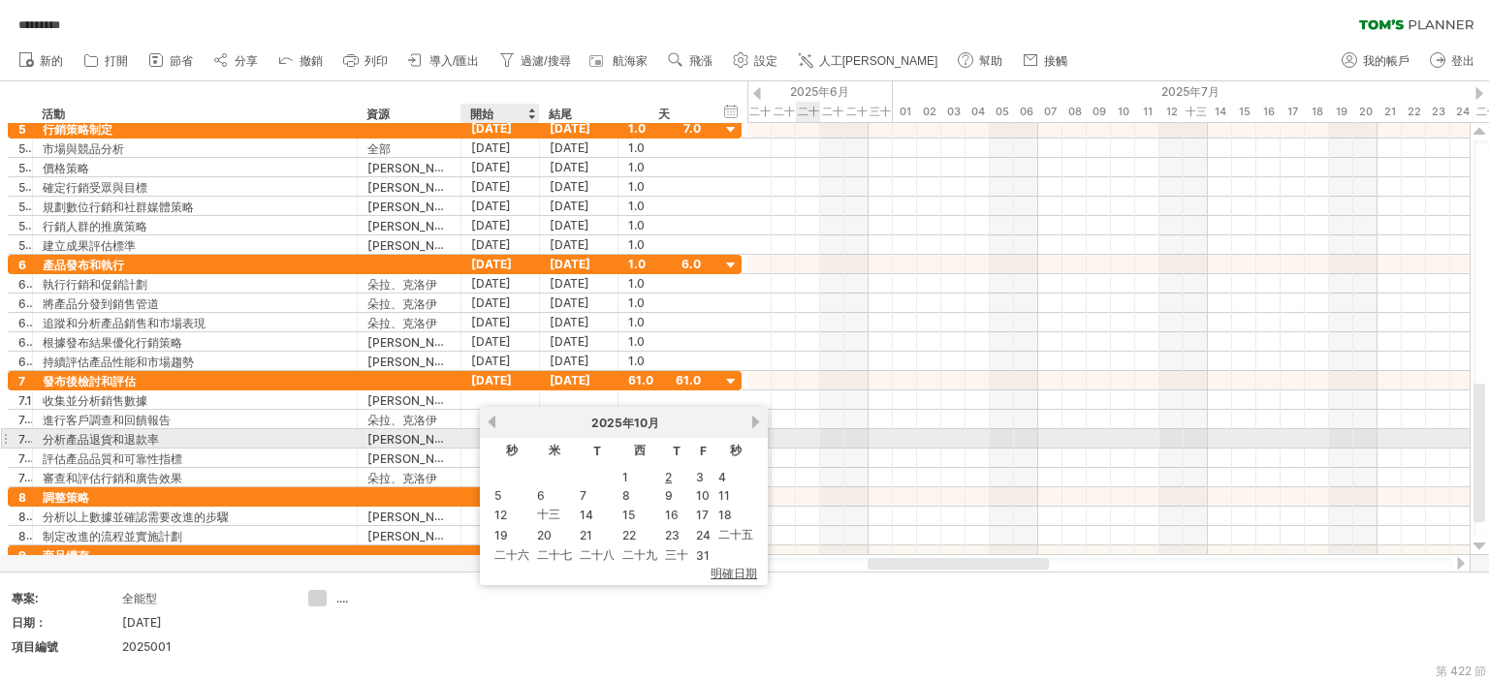
click at [496, 429] on div "以前的 下一個 2025年 10月" at bounding box center [624, 422] width 288 height 31
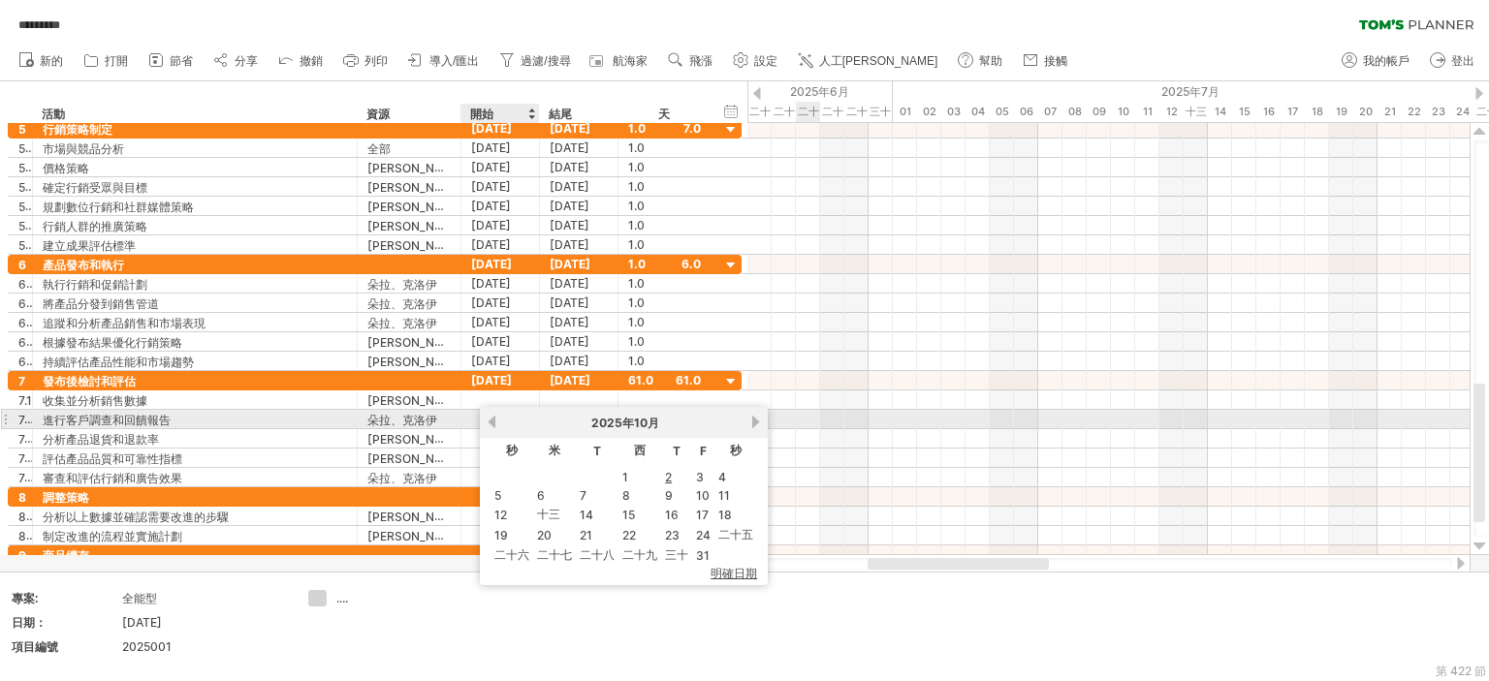
click at [492, 422] on link "以前的" at bounding box center [492, 422] width 15 height 15
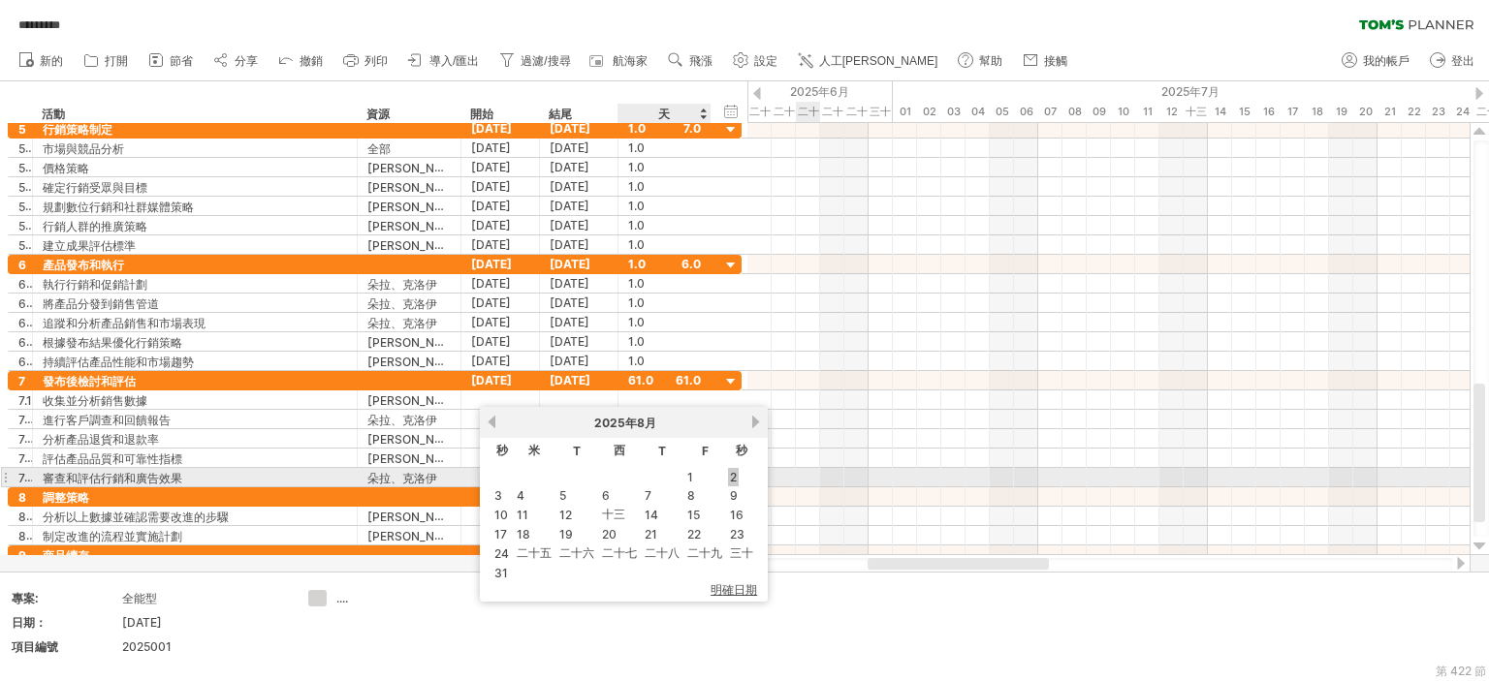
click at [730, 473] on font "2" at bounding box center [733, 477] width 7 height 15
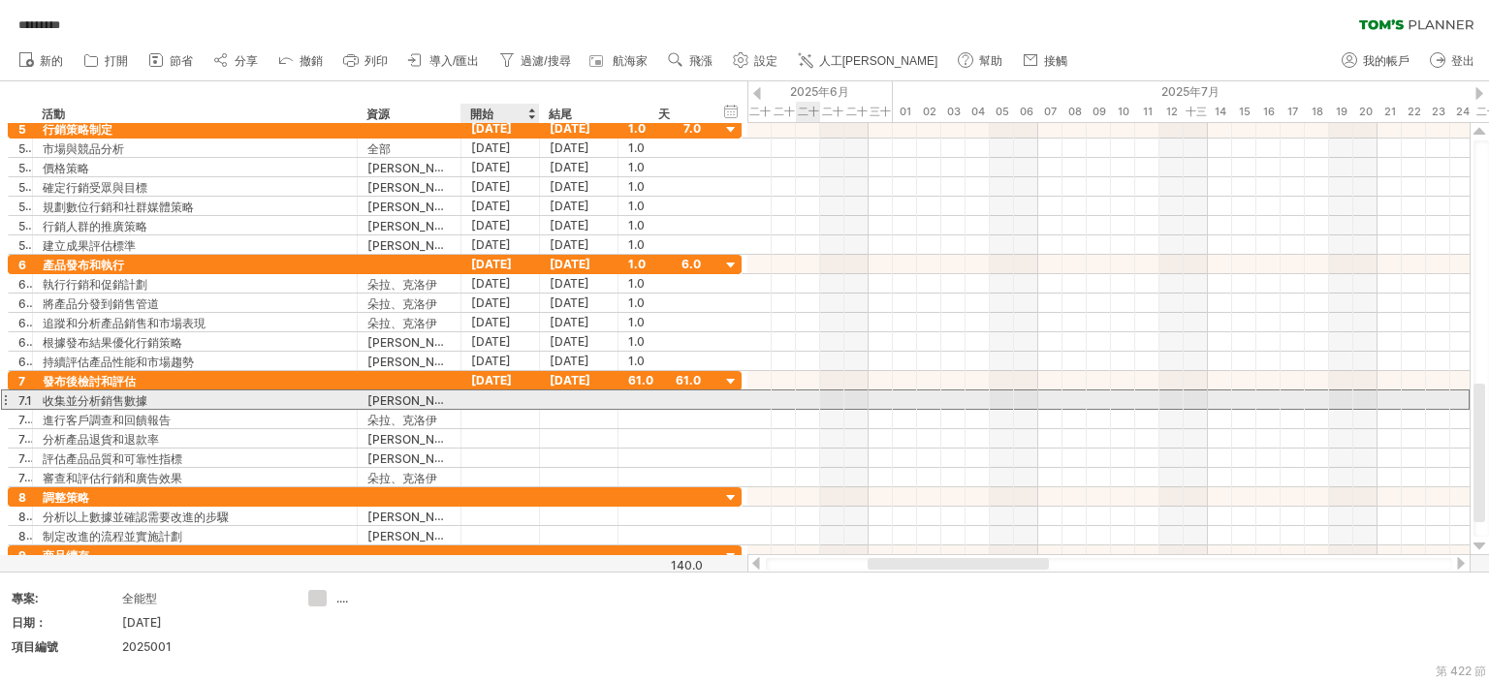
click at [494, 400] on div at bounding box center [500, 400] width 78 height 18
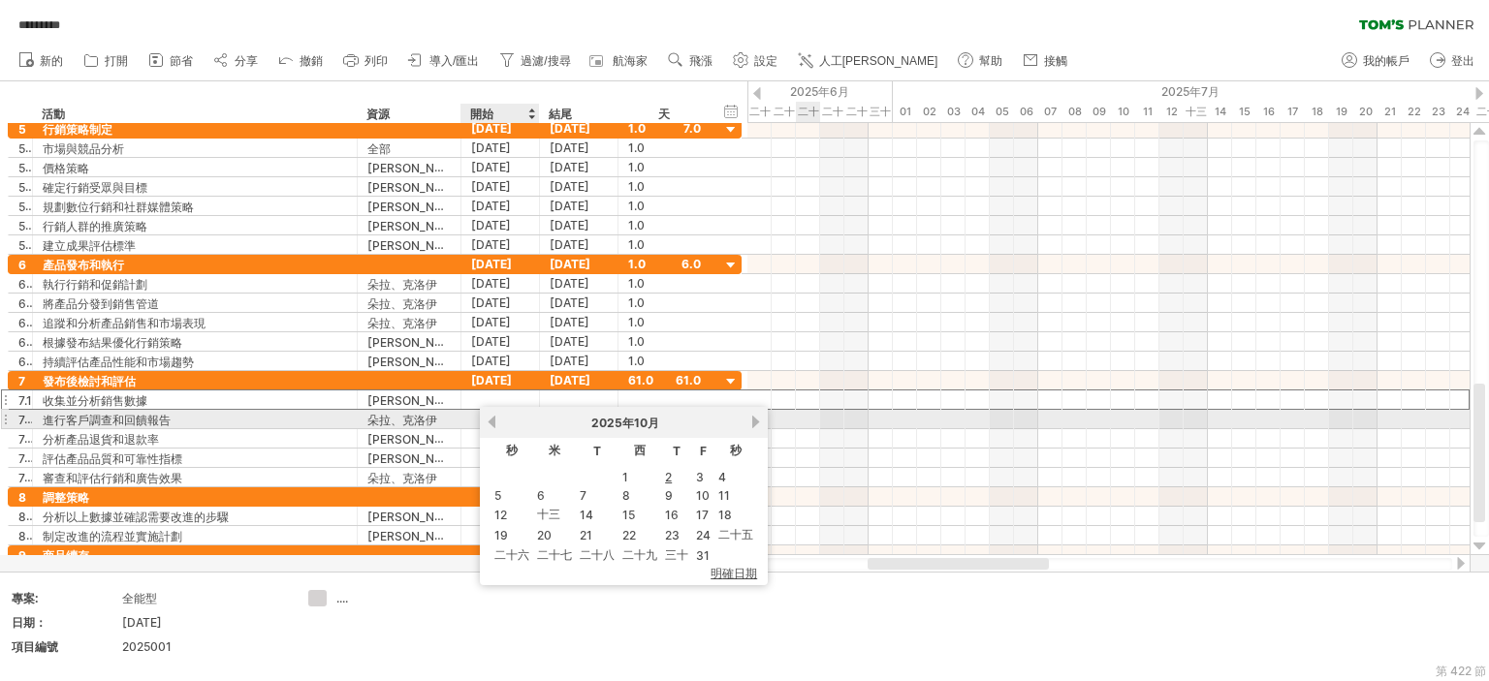
click at [496, 425] on link "以前的" at bounding box center [492, 422] width 15 height 15
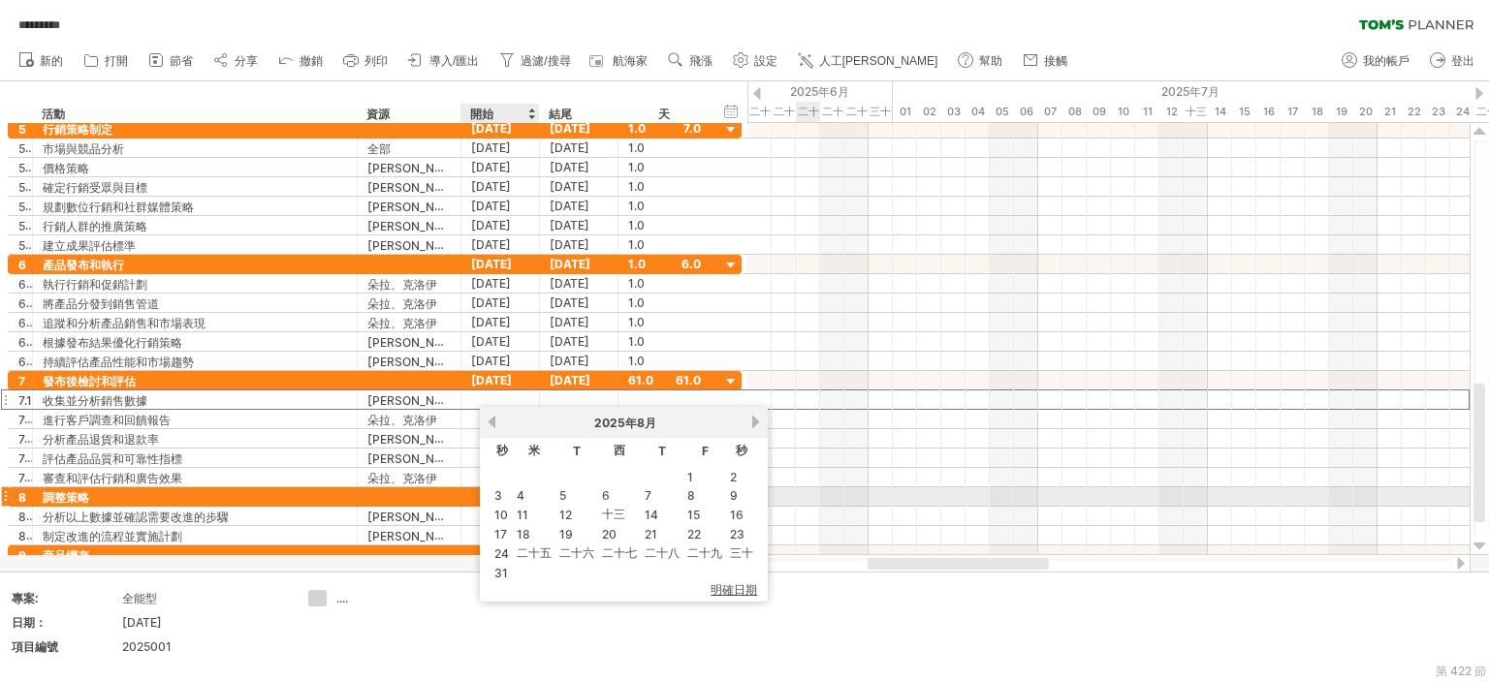
click at [508, 499] on td "3" at bounding box center [501, 495] width 20 height 16
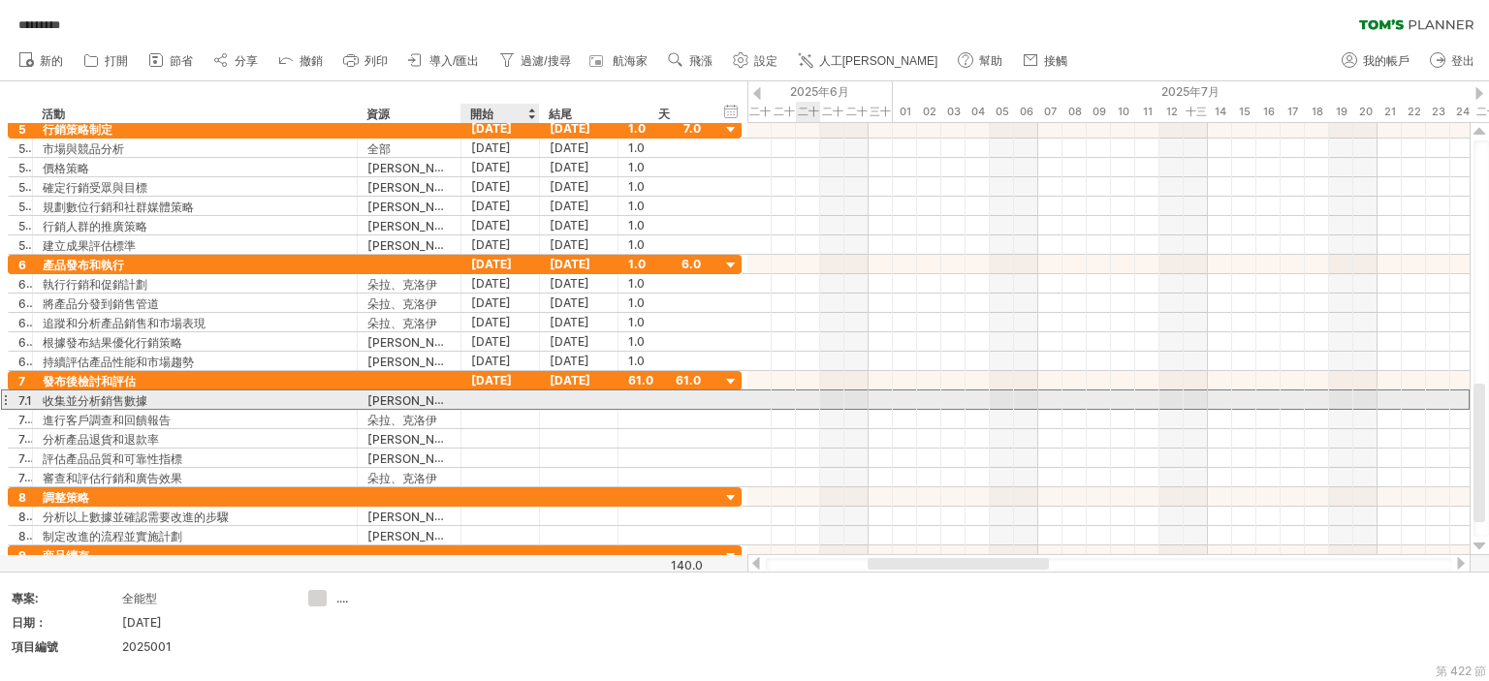
click at [521, 398] on div at bounding box center [500, 400] width 78 height 18
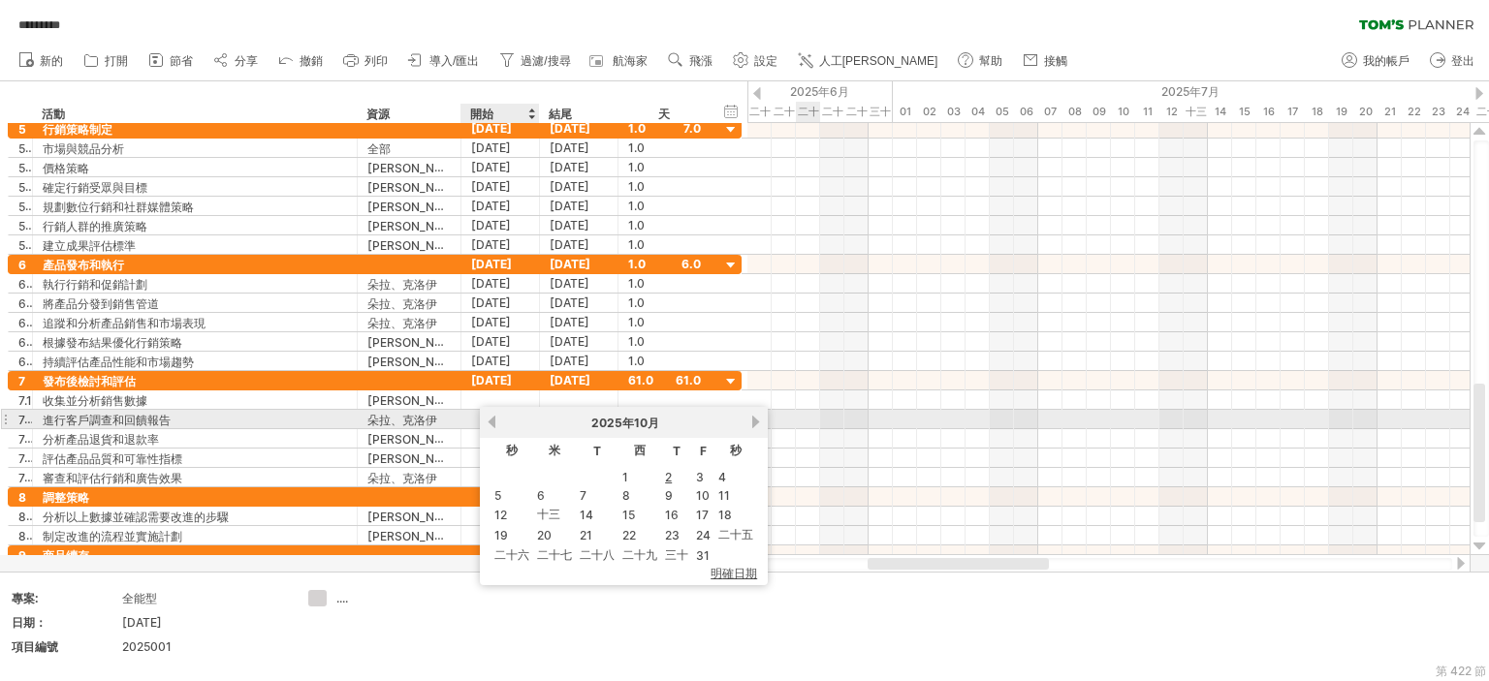
click at [498, 422] on div "2025年 10月" at bounding box center [623, 424] width 251 height 16
click at [498, 428] on div "2025年 10月" at bounding box center [623, 424] width 251 height 16
click at [496, 428] on link "以前的" at bounding box center [492, 422] width 15 height 15
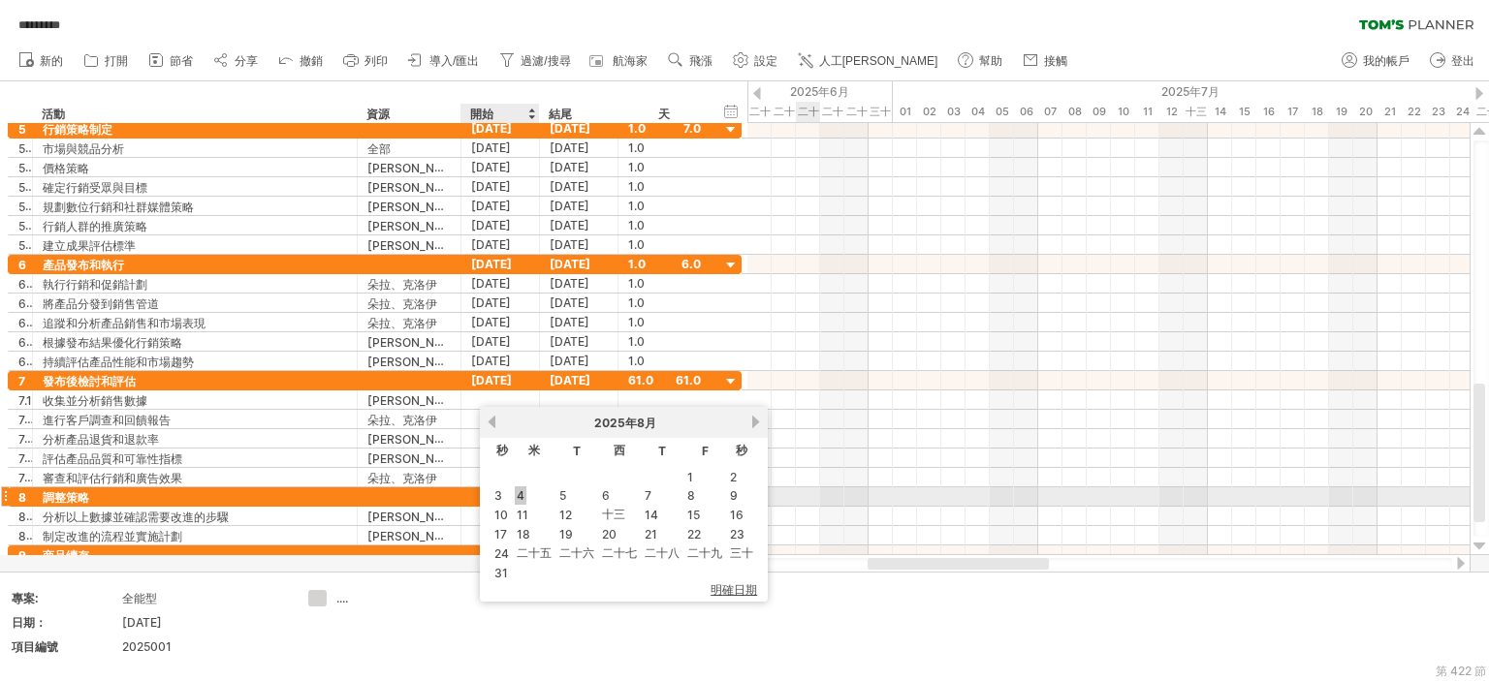
click at [521, 495] on font "4" at bounding box center [521, 495] width 8 height 15
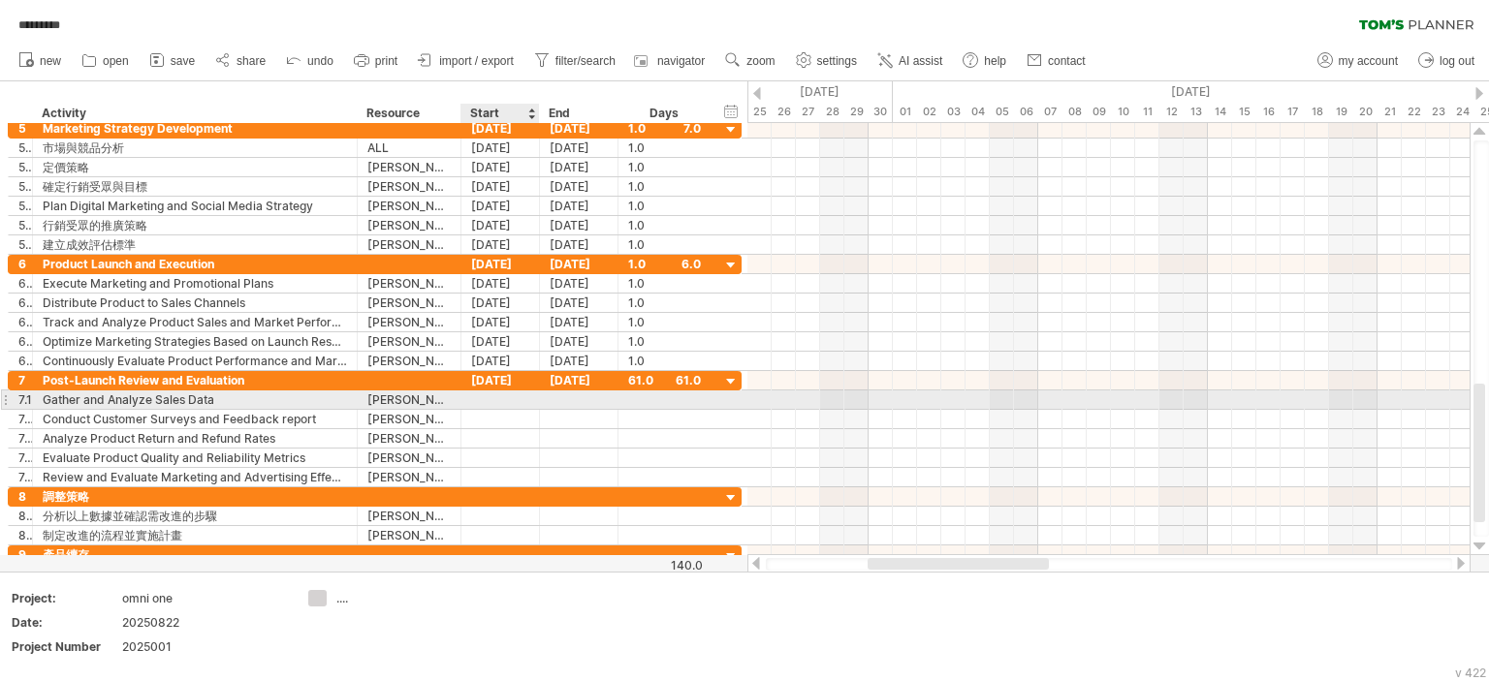
click at [522, 402] on div at bounding box center [500, 400] width 78 height 18
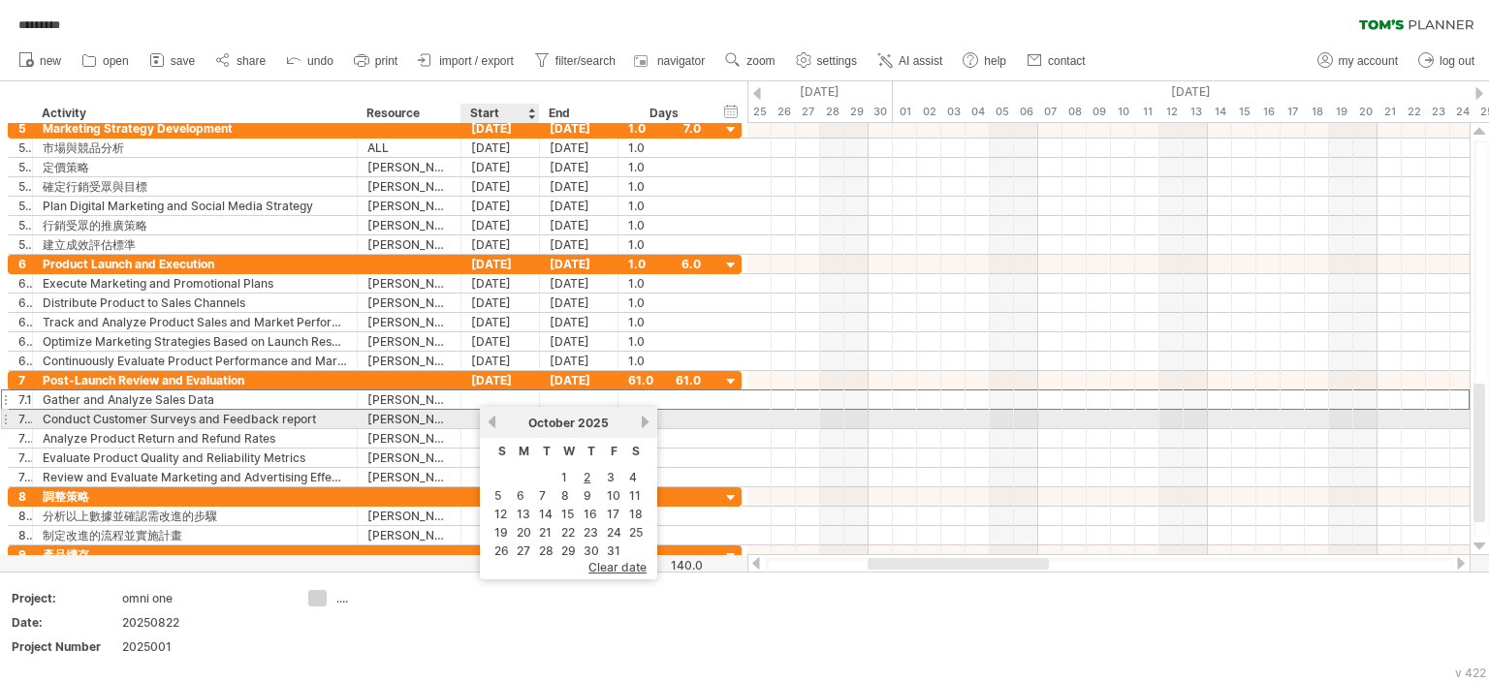
click at [491, 429] on div "previous next October 2025" at bounding box center [568, 422] width 177 height 31
click at [492, 423] on link "previous" at bounding box center [492, 422] width 15 height 15
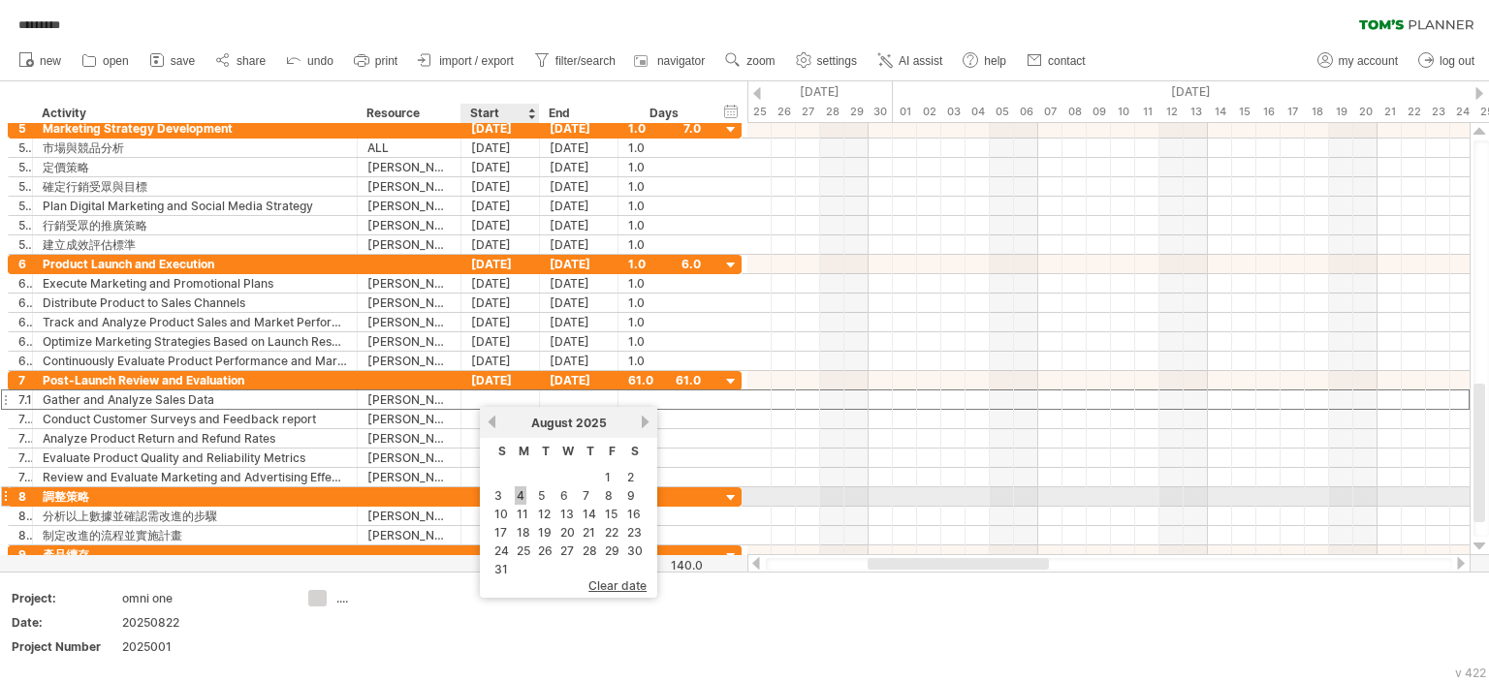
click at [519, 491] on link "4" at bounding box center [521, 496] width 12 height 18
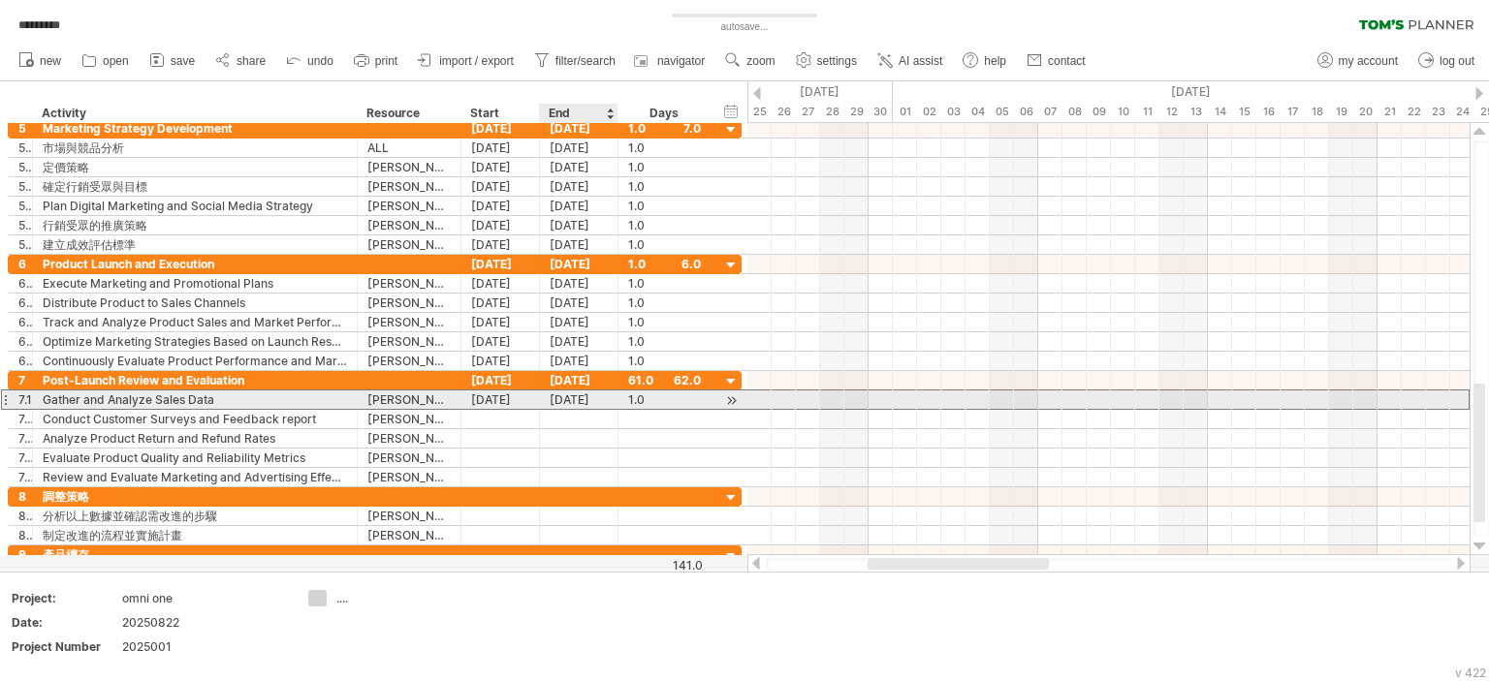
click at [578, 396] on div "04-08-25" at bounding box center [579, 400] width 78 height 18
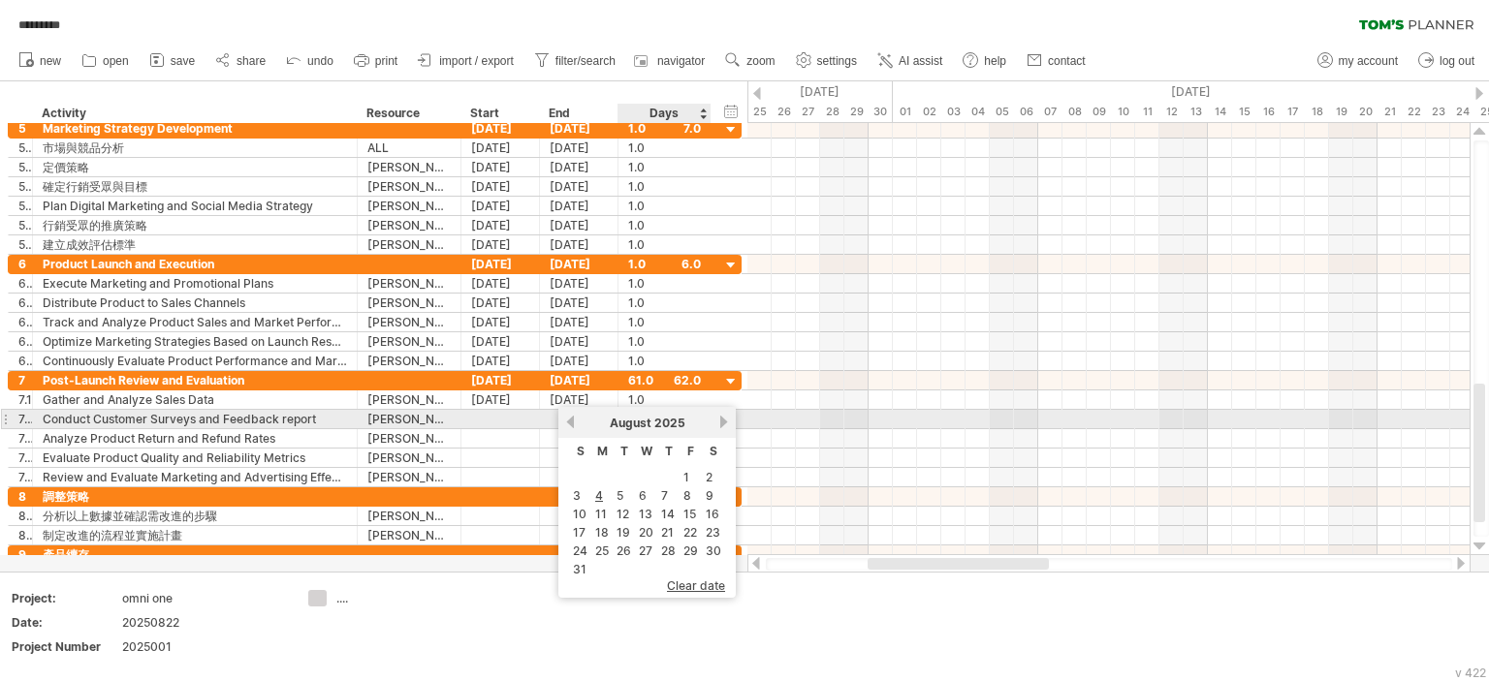
click at [716, 422] on link "next" at bounding box center [723, 422] width 15 height 15
click at [569, 420] on link "previous" at bounding box center [570, 422] width 15 height 15
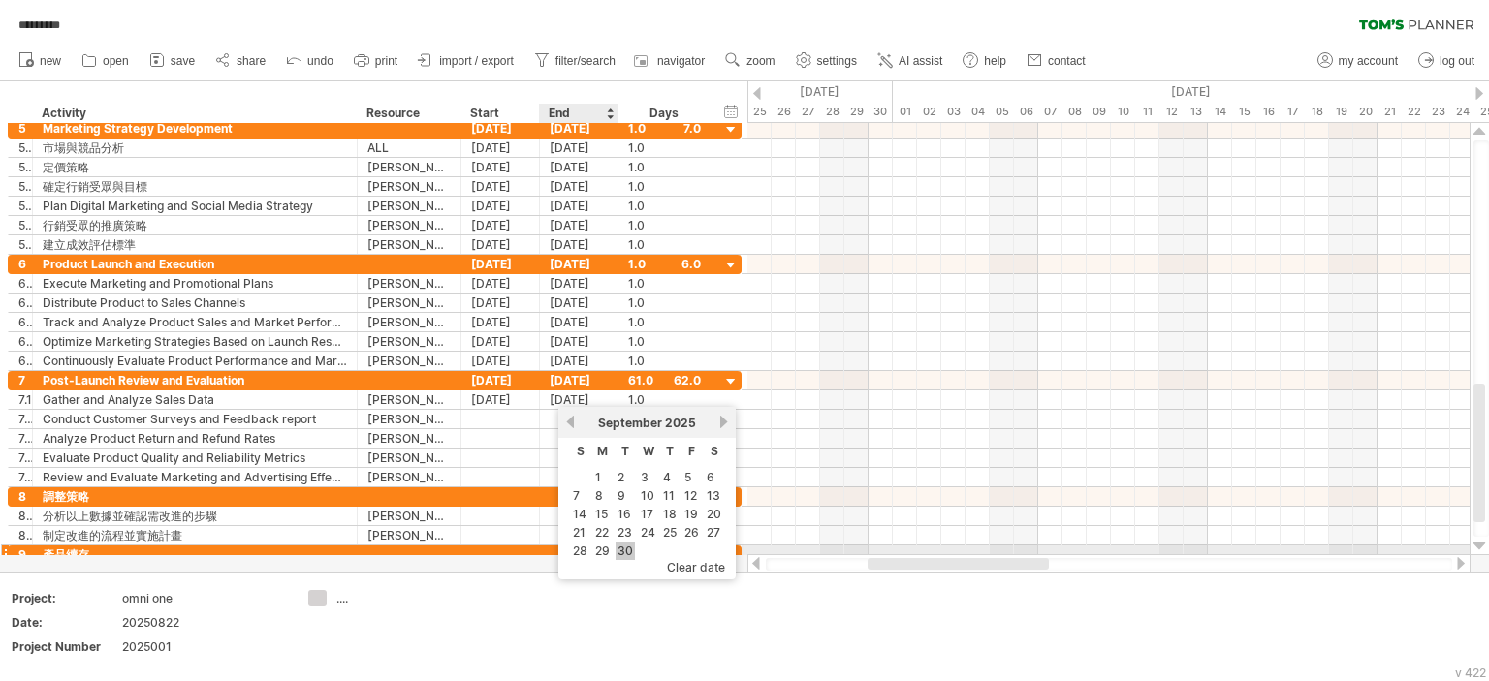
click at [628, 551] on link "30" at bounding box center [624, 551] width 19 height 18
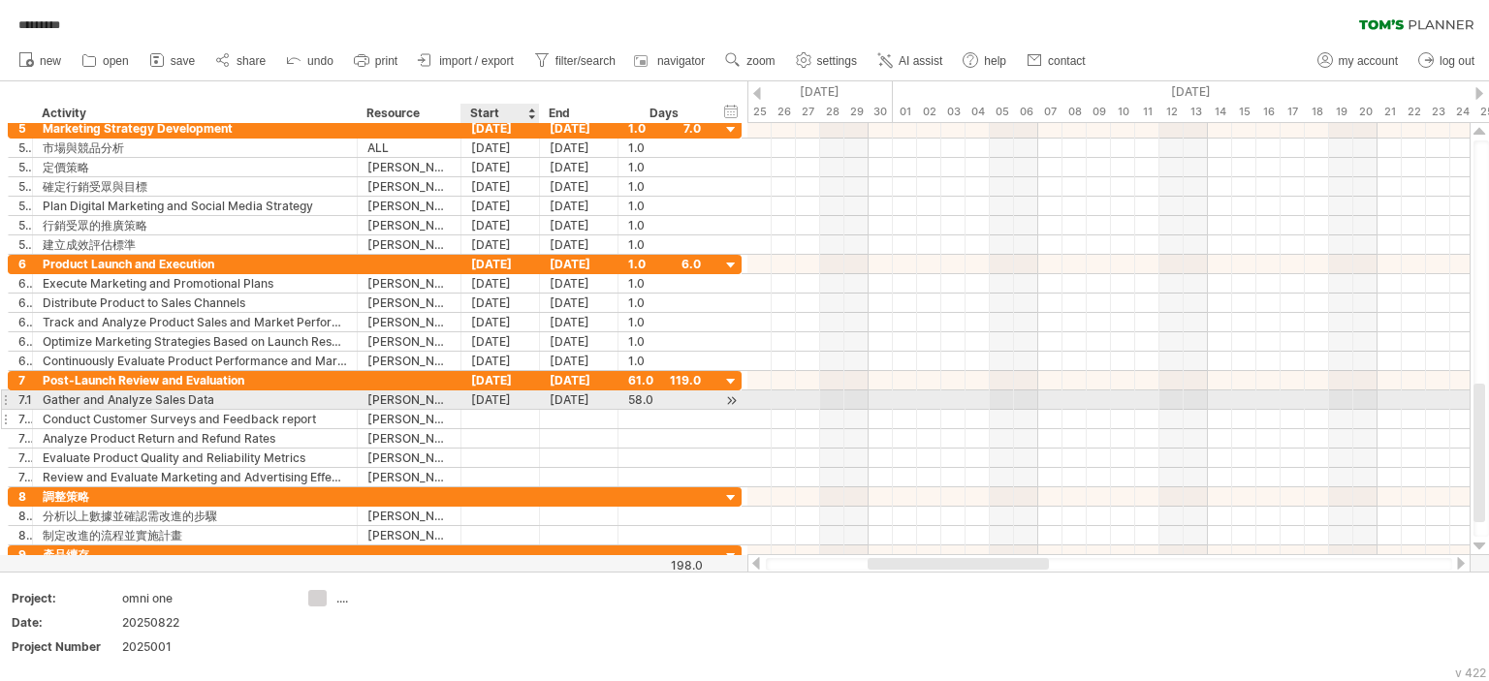
click at [492, 415] on div at bounding box center [500, 419] width 78 height 18
click at [487, 395] on div "04-08-25" at bounding box center [500, 400] width 78 height 18
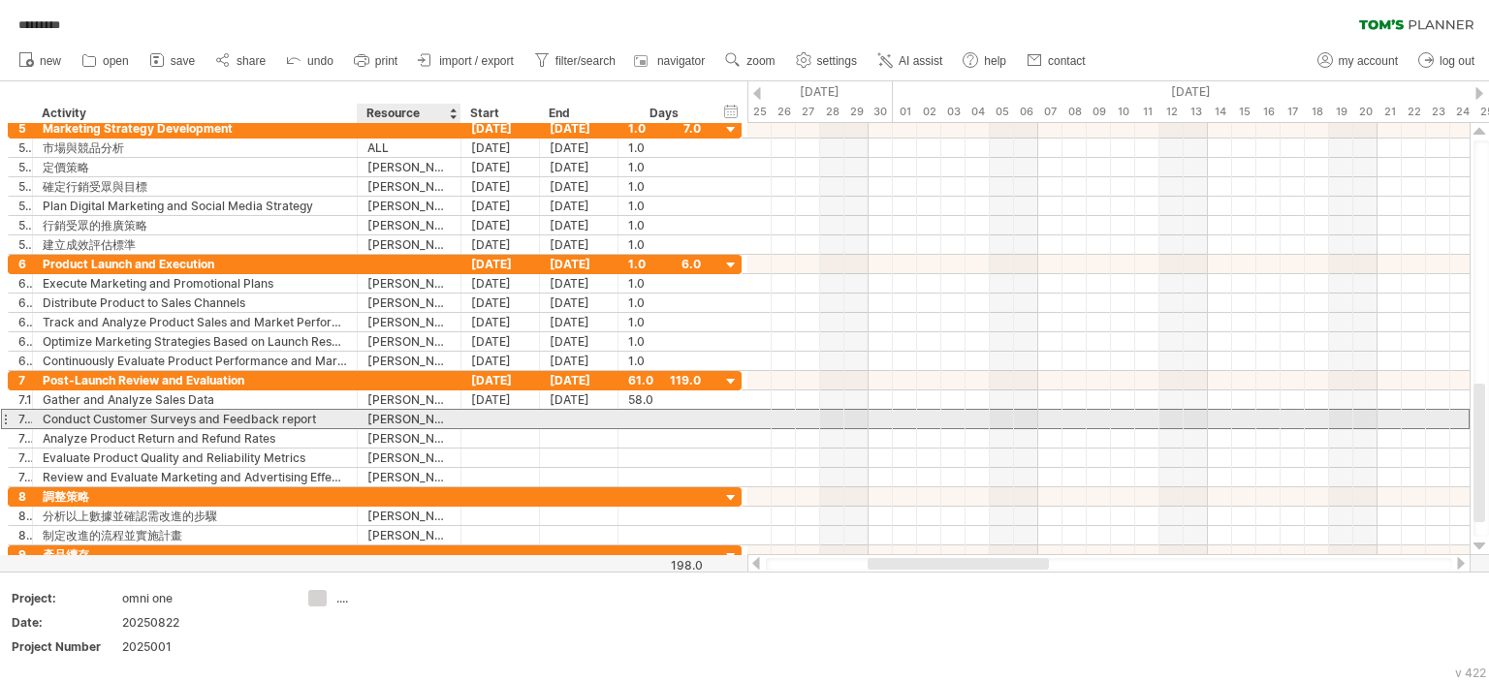
click at [469, 419] on div at bounding box center [500, 419] width 78 height 18
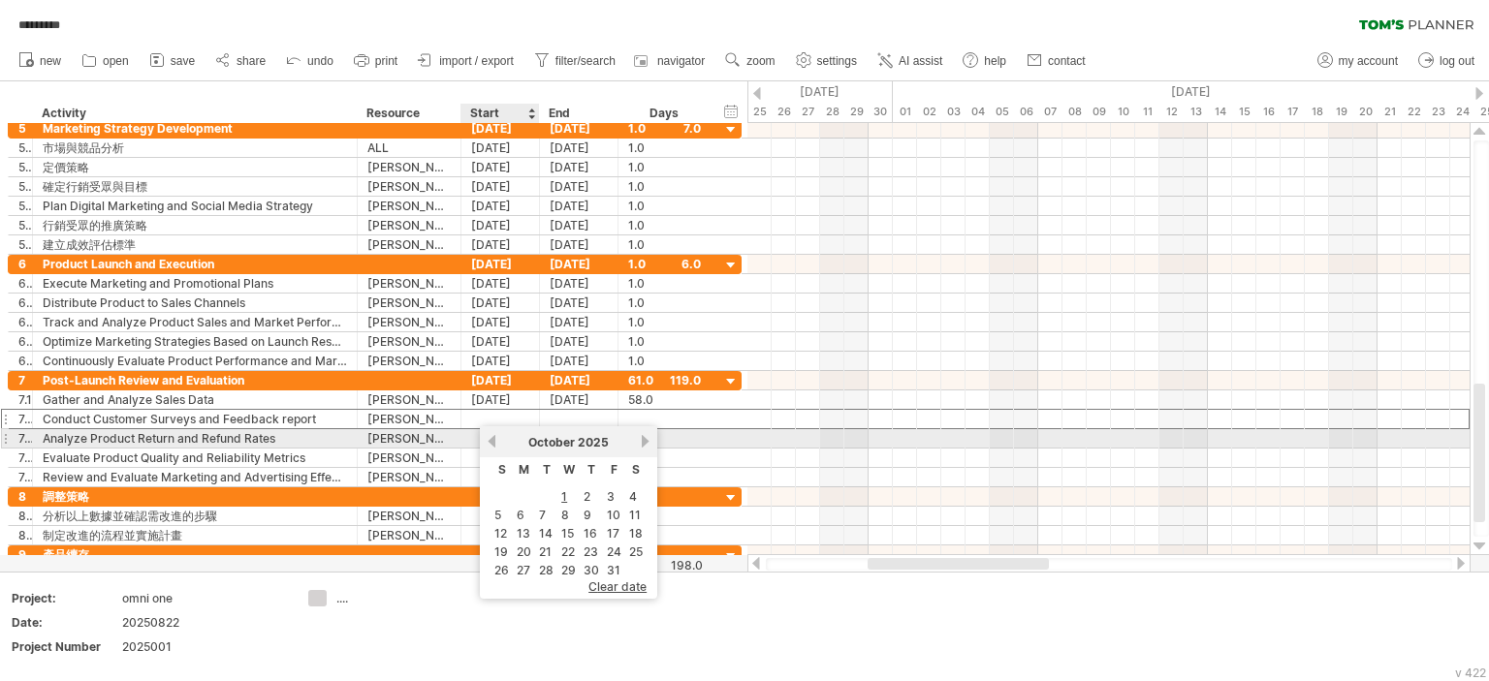
click at [500, 443] on div "October 2025" at bounding box center [568, 442] width 141 height 15
click at [495, 443] on link "previous" at bounding box center [492, 441] width 15 height 15
click at [494, 443] on link "previous" at bounding box center [492, 441] width 15 height 15
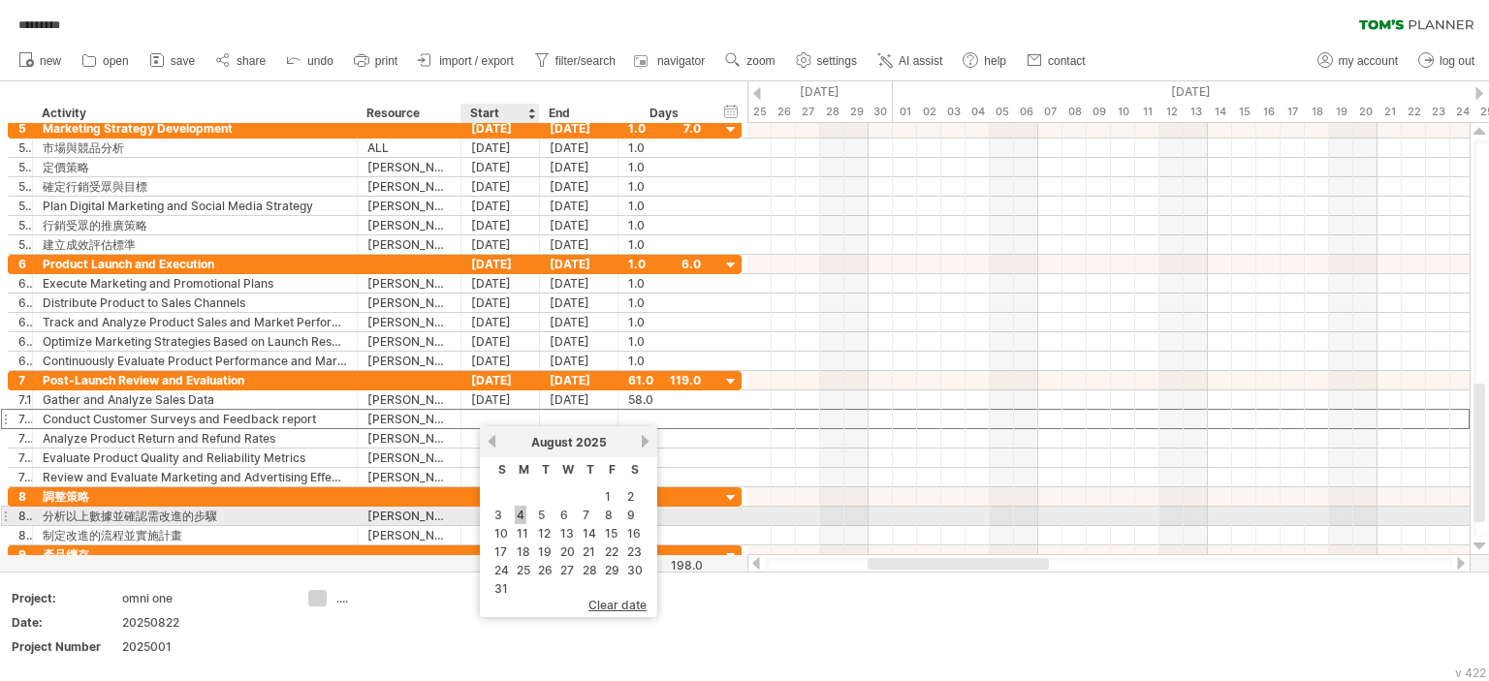
click at [521, 519] on link "4" at bounding box center [521, 515] width 12 height 18
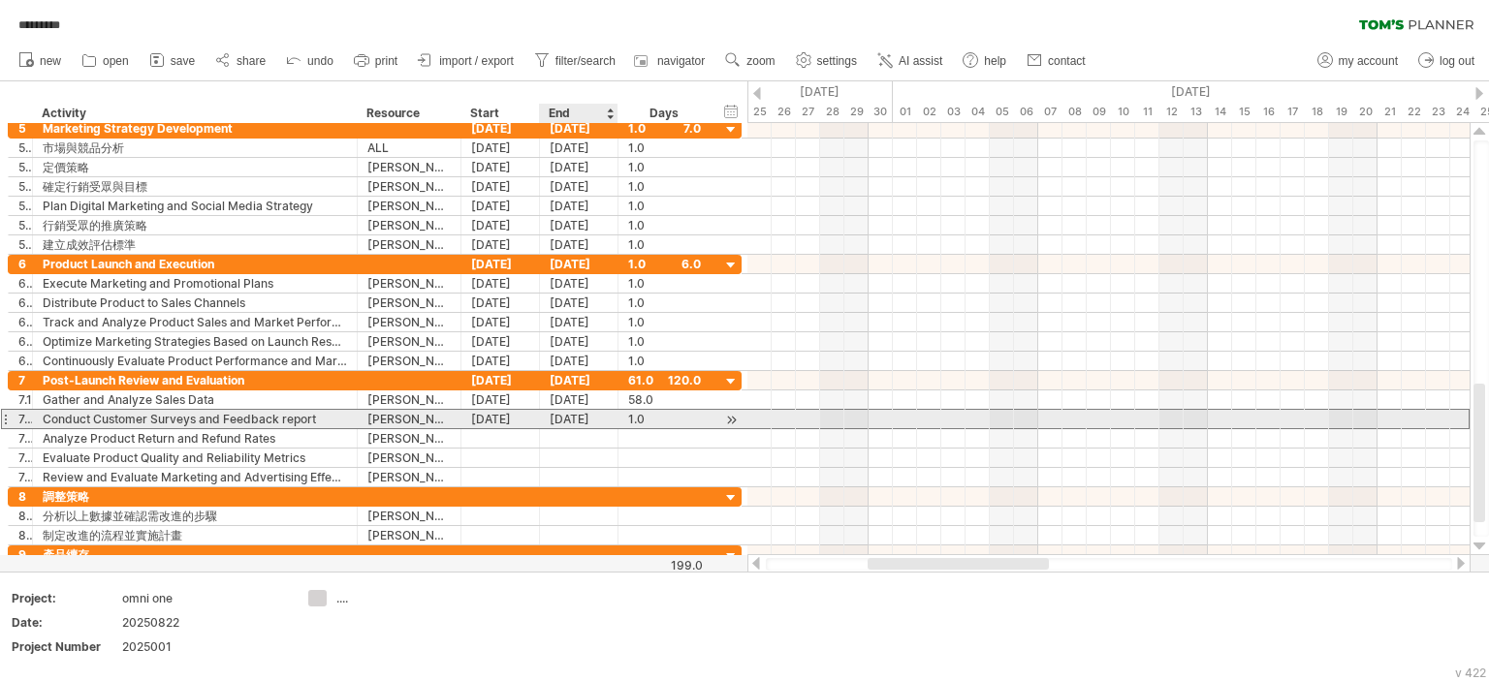
click at [578, 421] on div "04-08-25" at bounding box center [579, 419] width 78 height 18
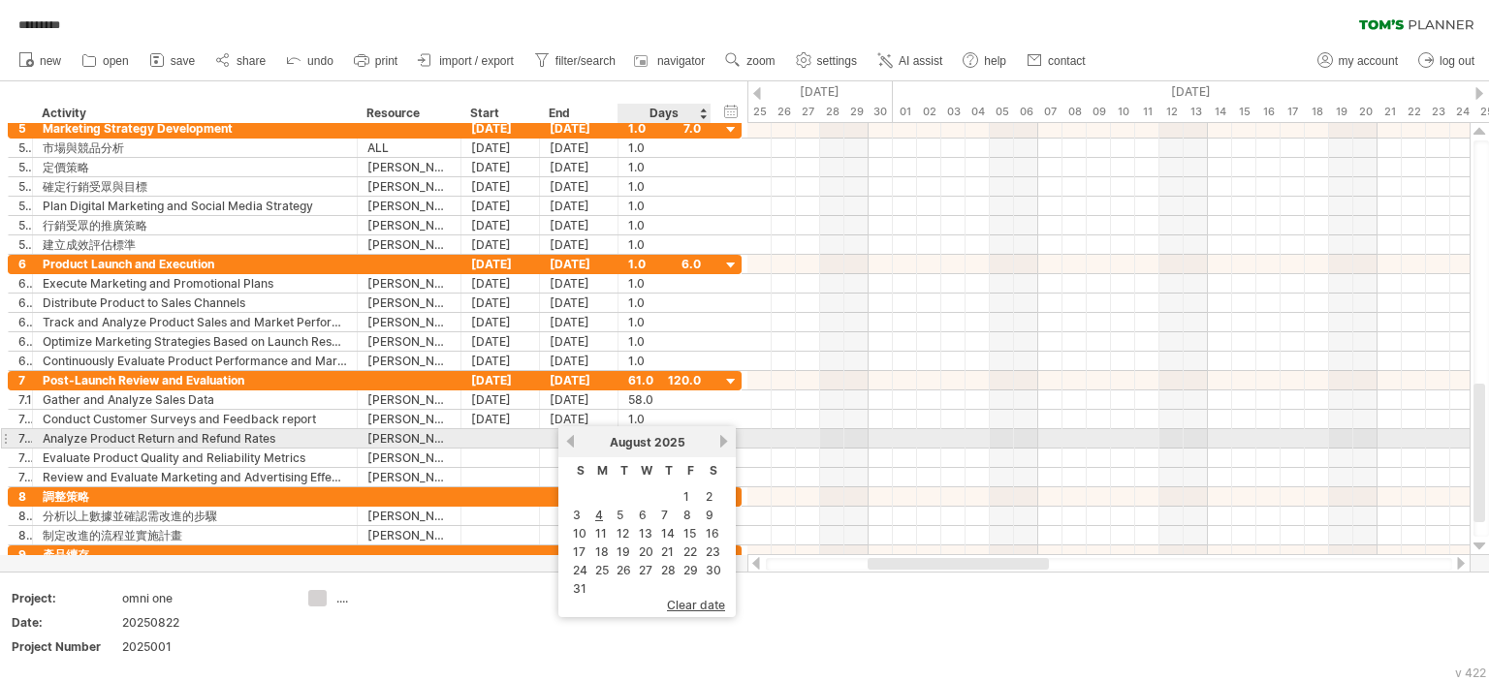
click at [716, 439] on link "next" at bounding box center [723, 441] width 15 height 15
click at [574, 441] on link "previous" at bounding box center [570, 441] width 15 height 15
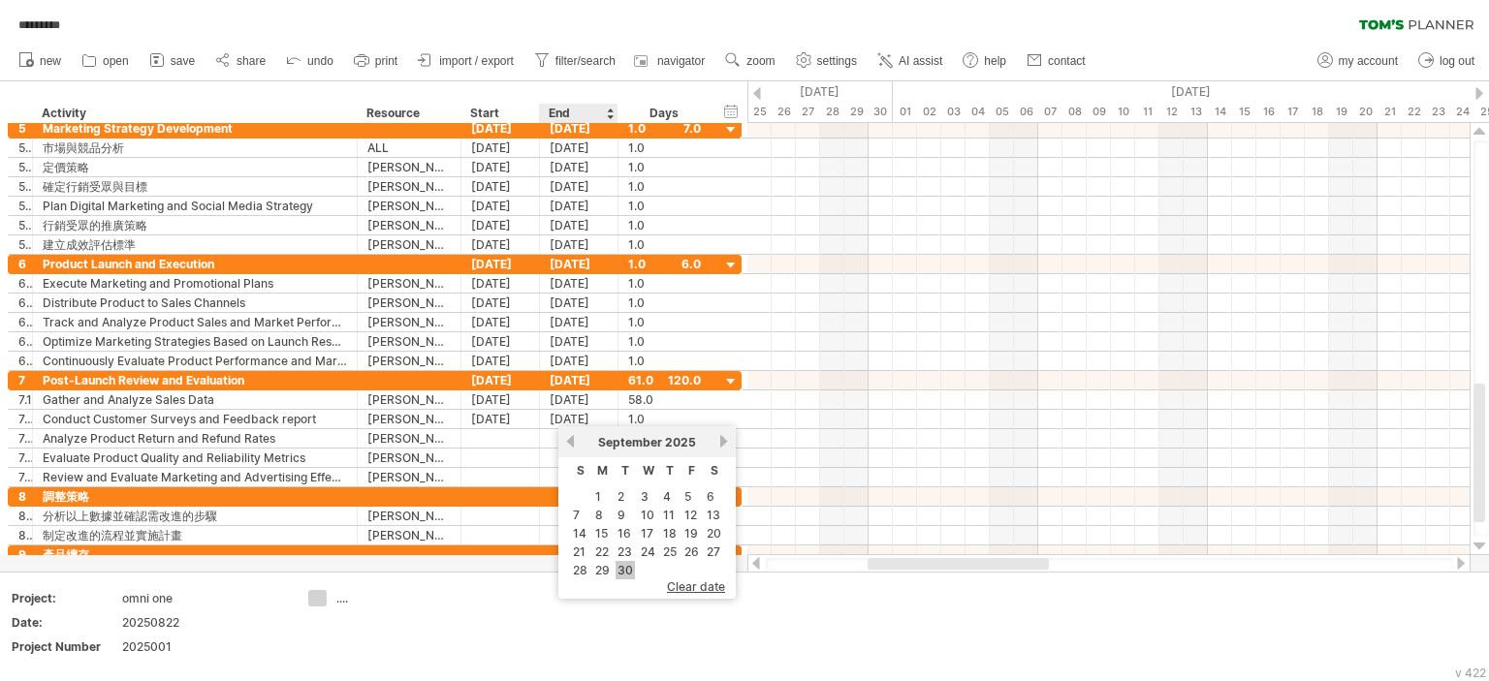
click at [628, 569] on link "30" at bounding box center [624, 570] width 19 height 18
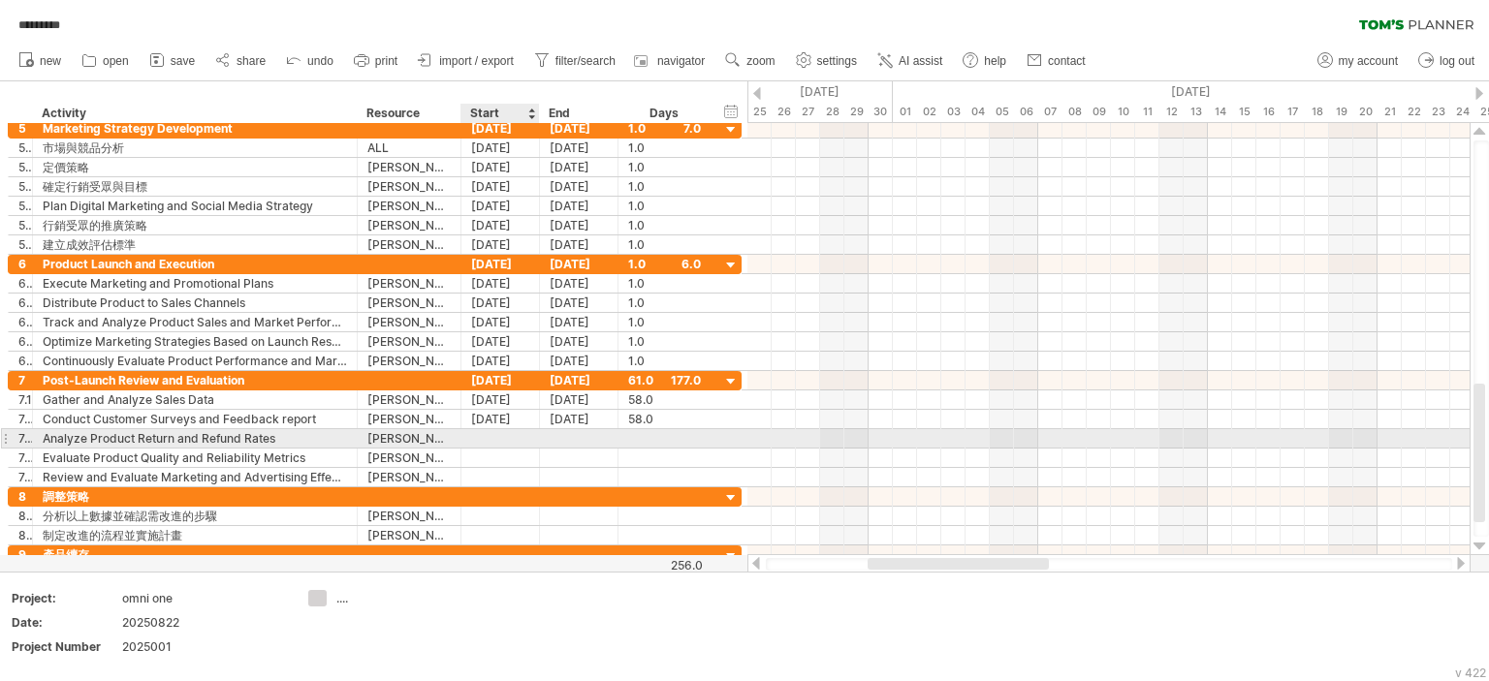
click at [485, 437] on div at bounding box center [500, 438] width 78 height 18
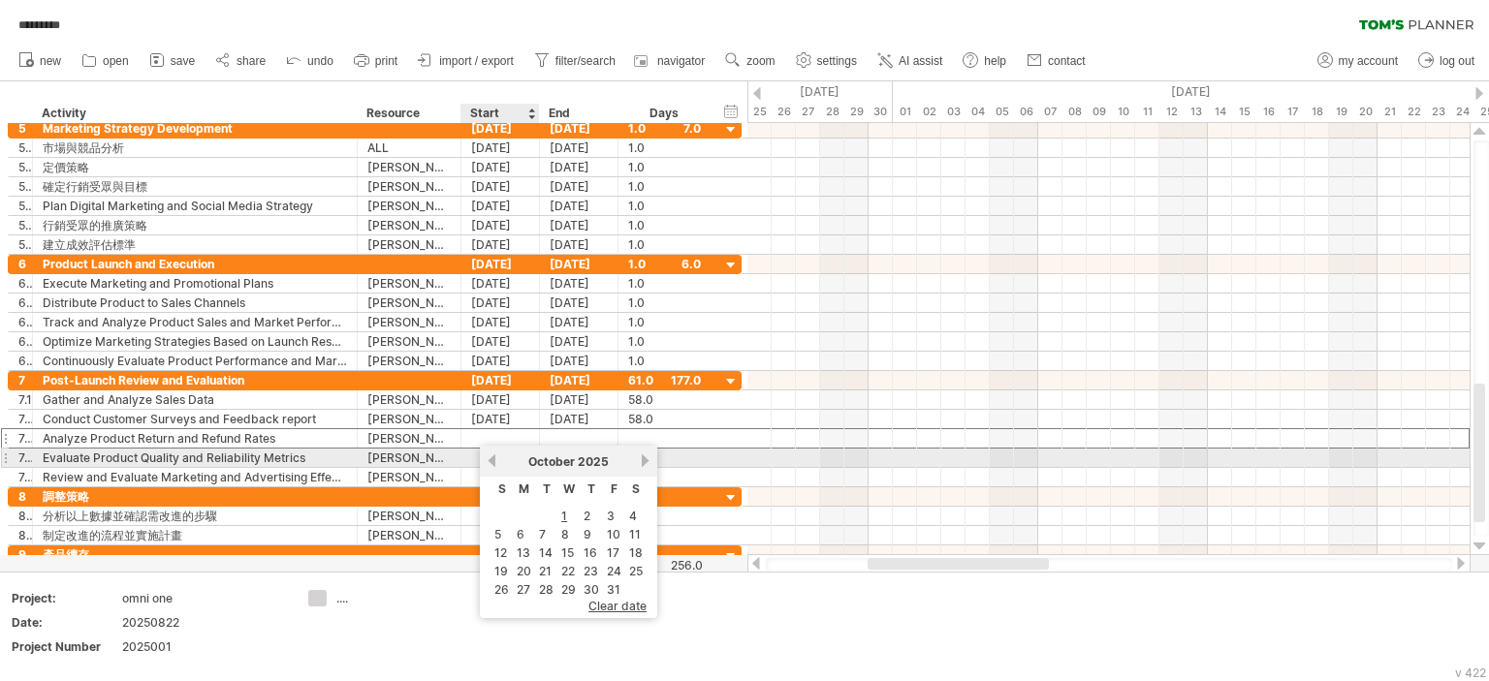
click at [495, 467] on link "previous" at bounding box center [492, 461] width 15 height 15
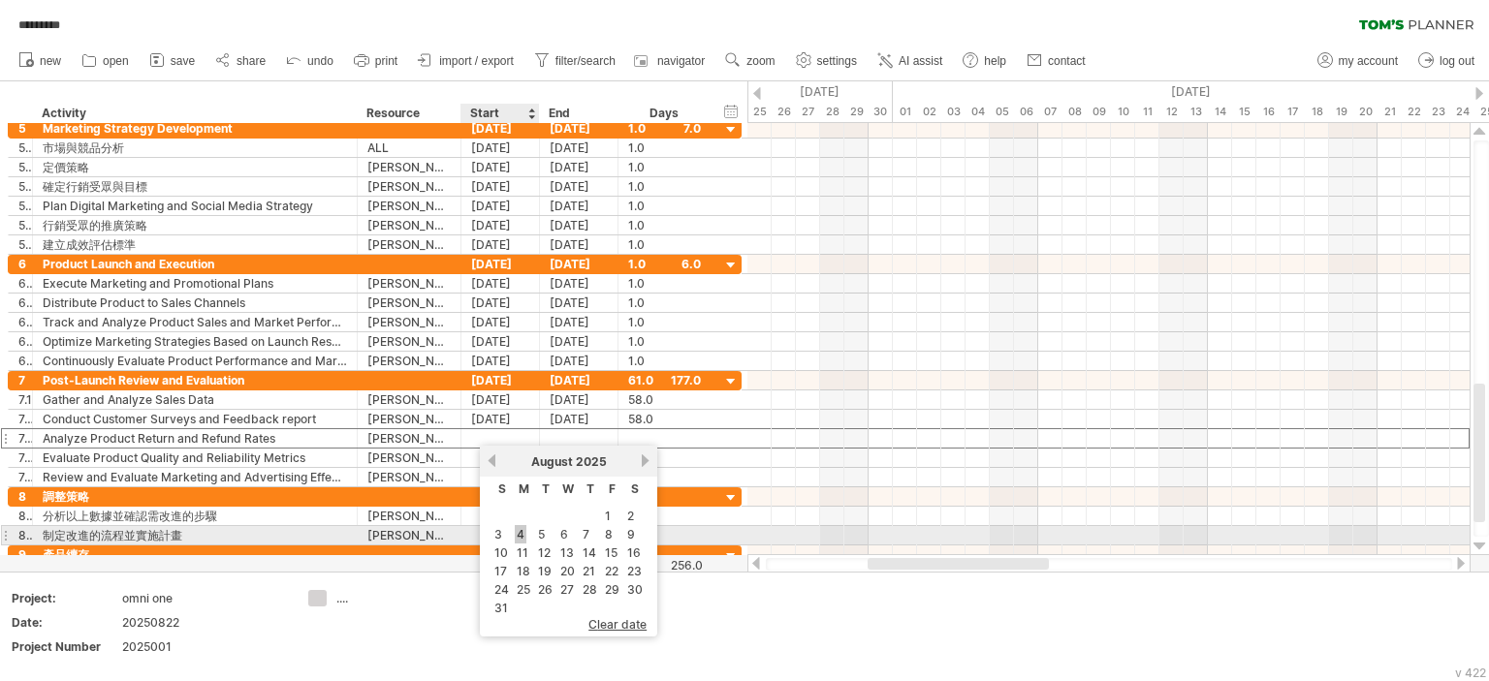
click at [523, 532] on link "4" at bounding box center [521, 534] width 12 height 18
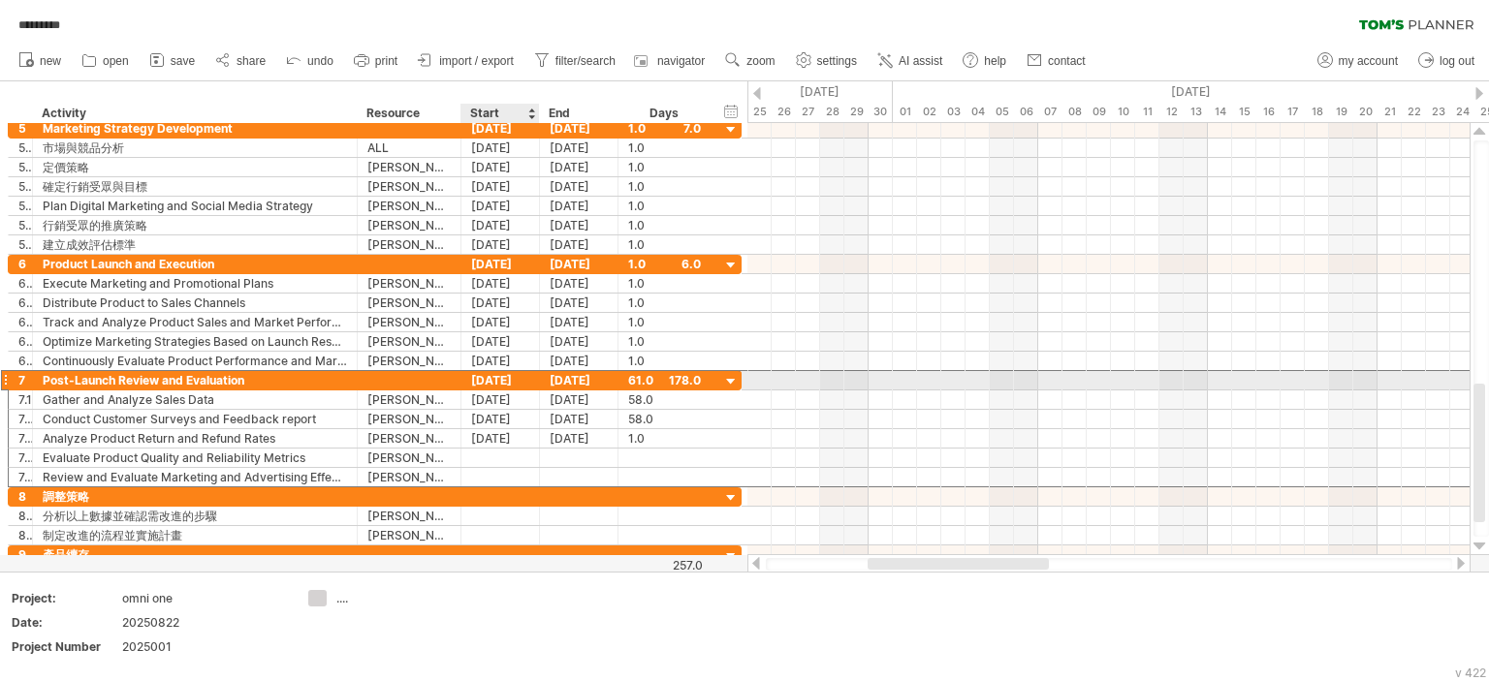
click at [495, 381] on div "02-08-25" at bounding box center [500, 380] width 78 height 18
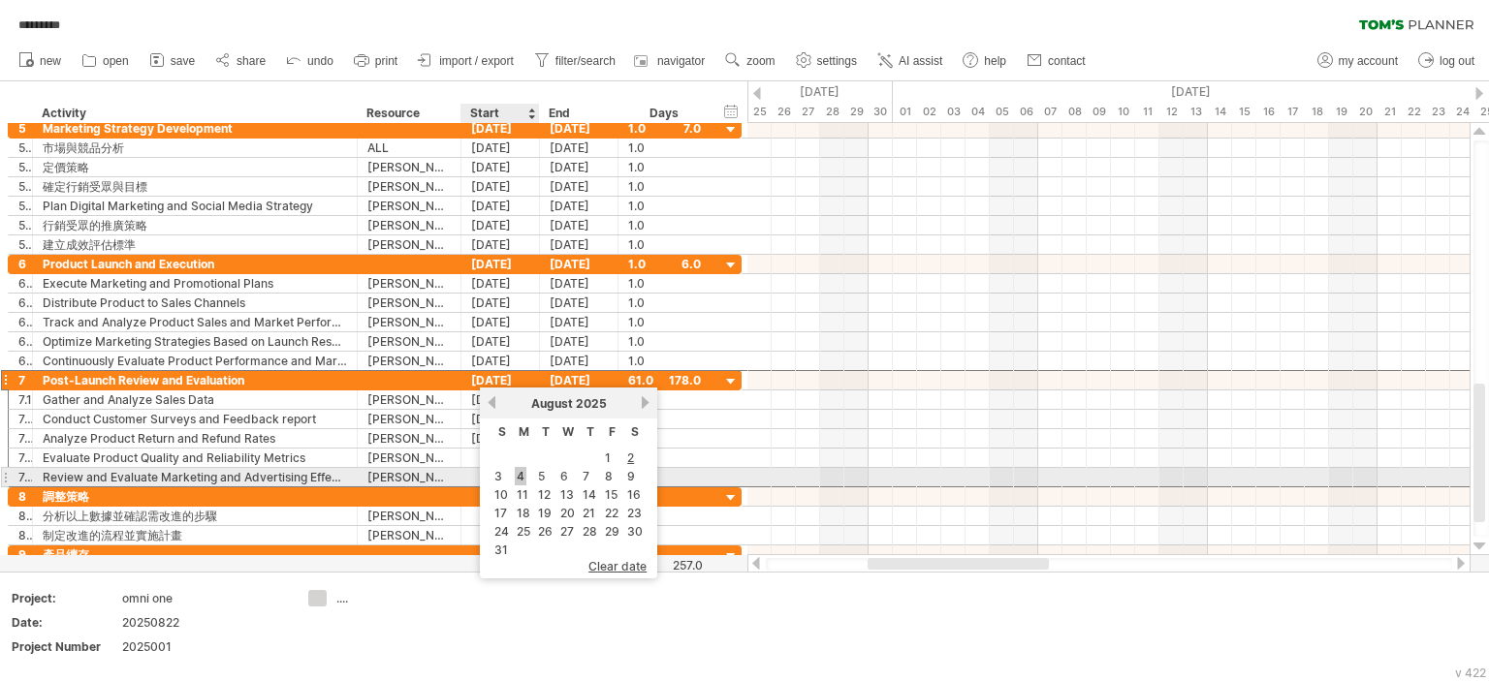
click at [521, 469] on link "4" at bounding box center [521, 476] width 12 height 18
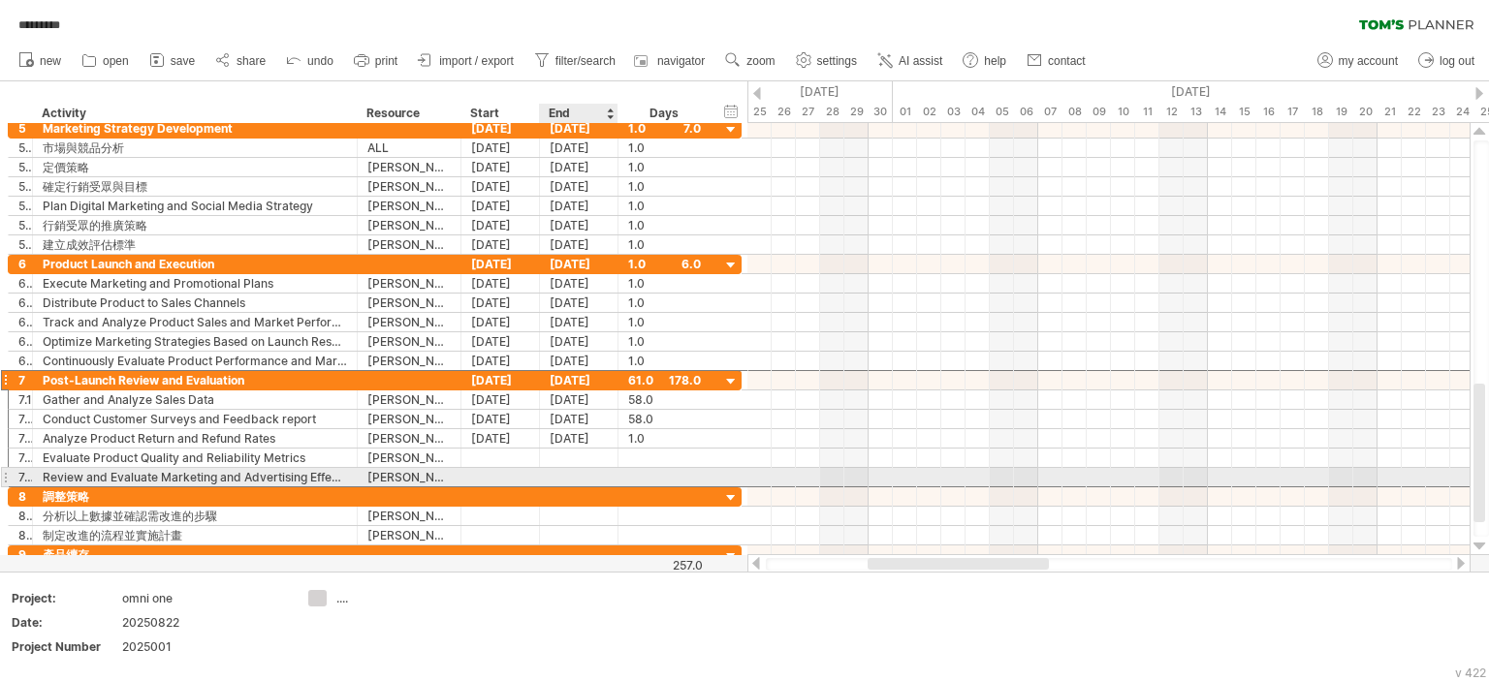
click at [609, 480] on div at bounding box center [579, 477] width 78 height 18
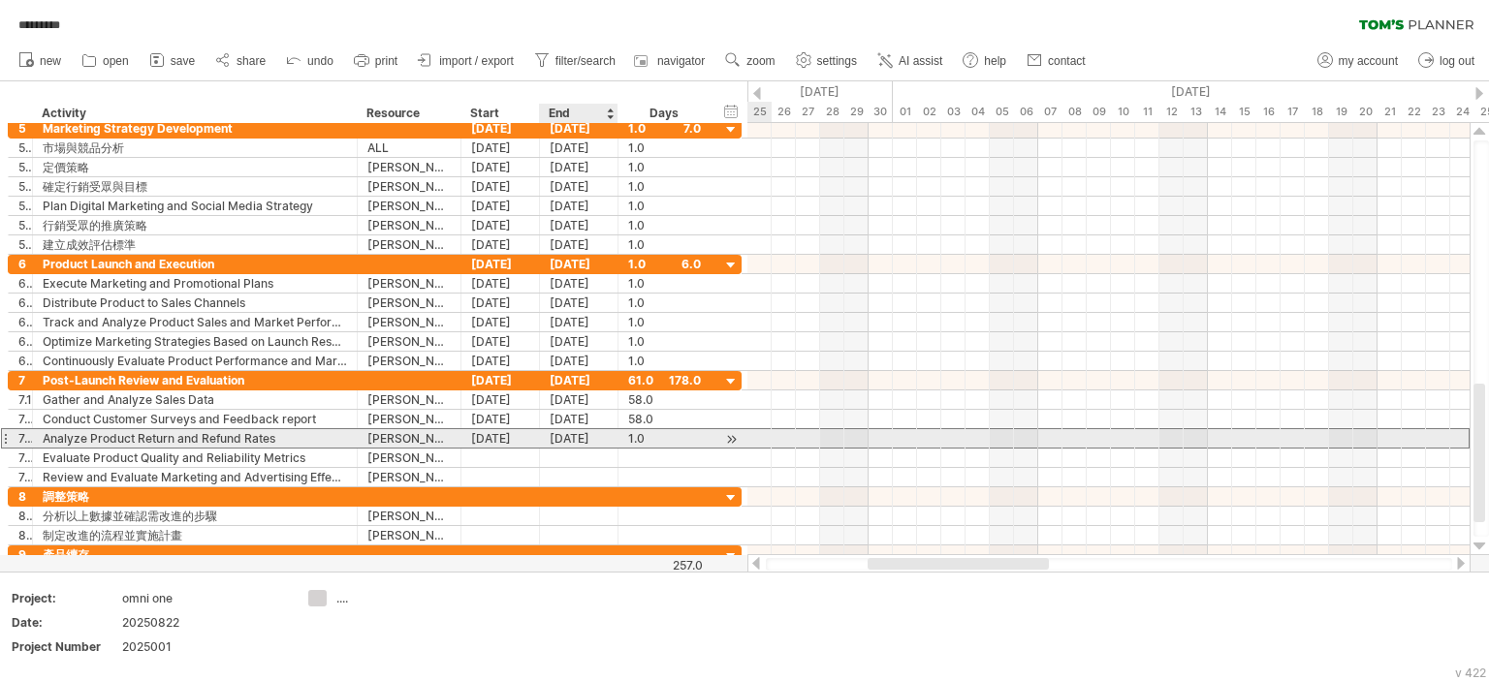
click at [572, 436] on div "04-08-25" at bounding box center [579, 438] width 78 height 18
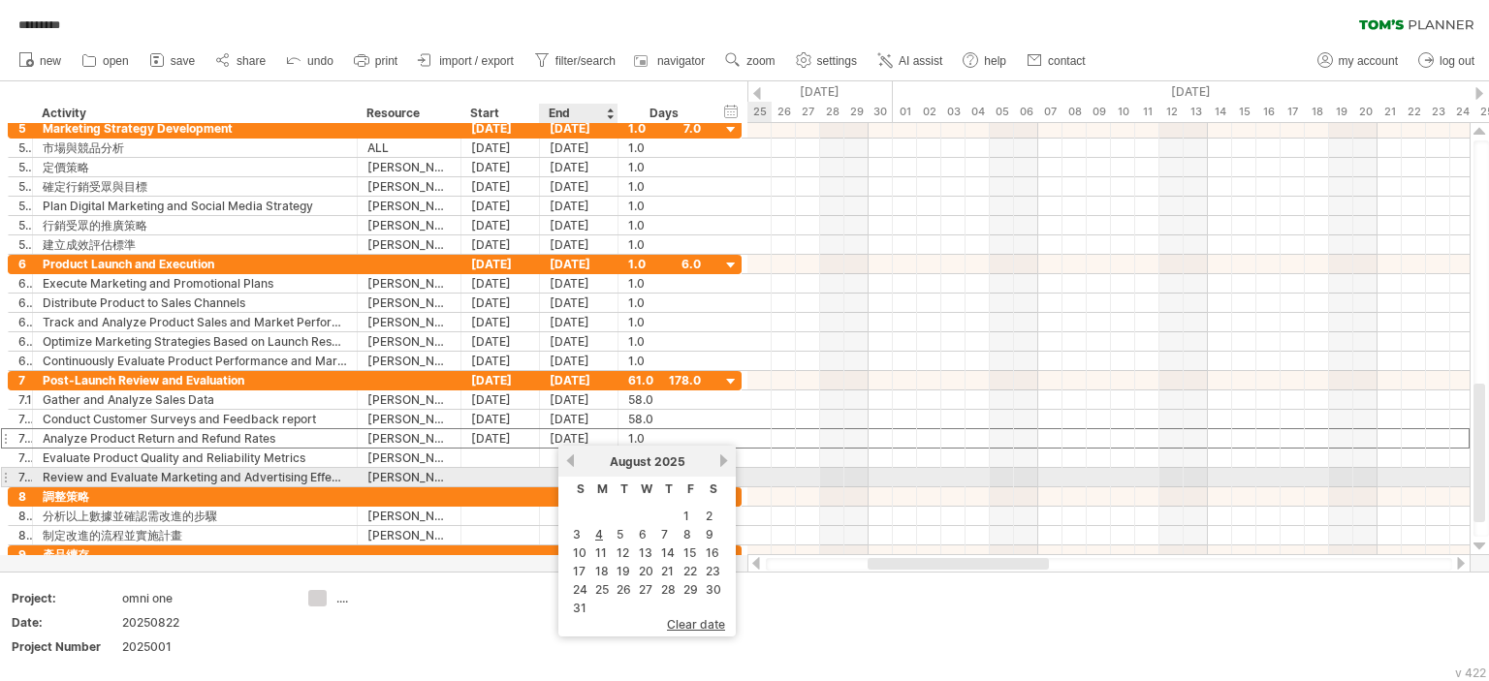
click at [568, 469] on div "previous next August 2025" at bounding box center [646, 461] width 177 height 31
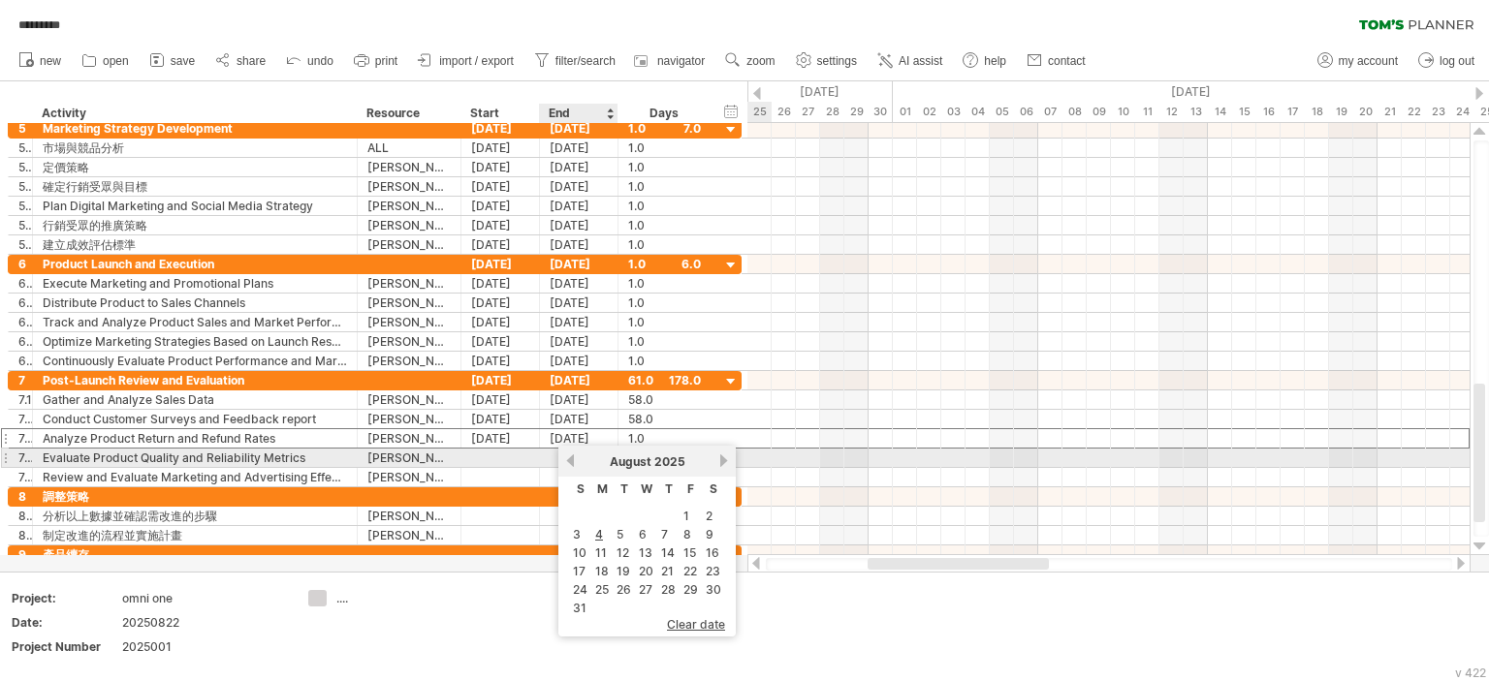
click at [569, 466] on link "previous" at bounding box center [570, 461] width 15 height 15
click at [720, 464] on link "next" at bounding box center [723, 461] width 15 height 15
click at [720, 463] on link "next" at bounding box center [723, 461] width 15 height 15
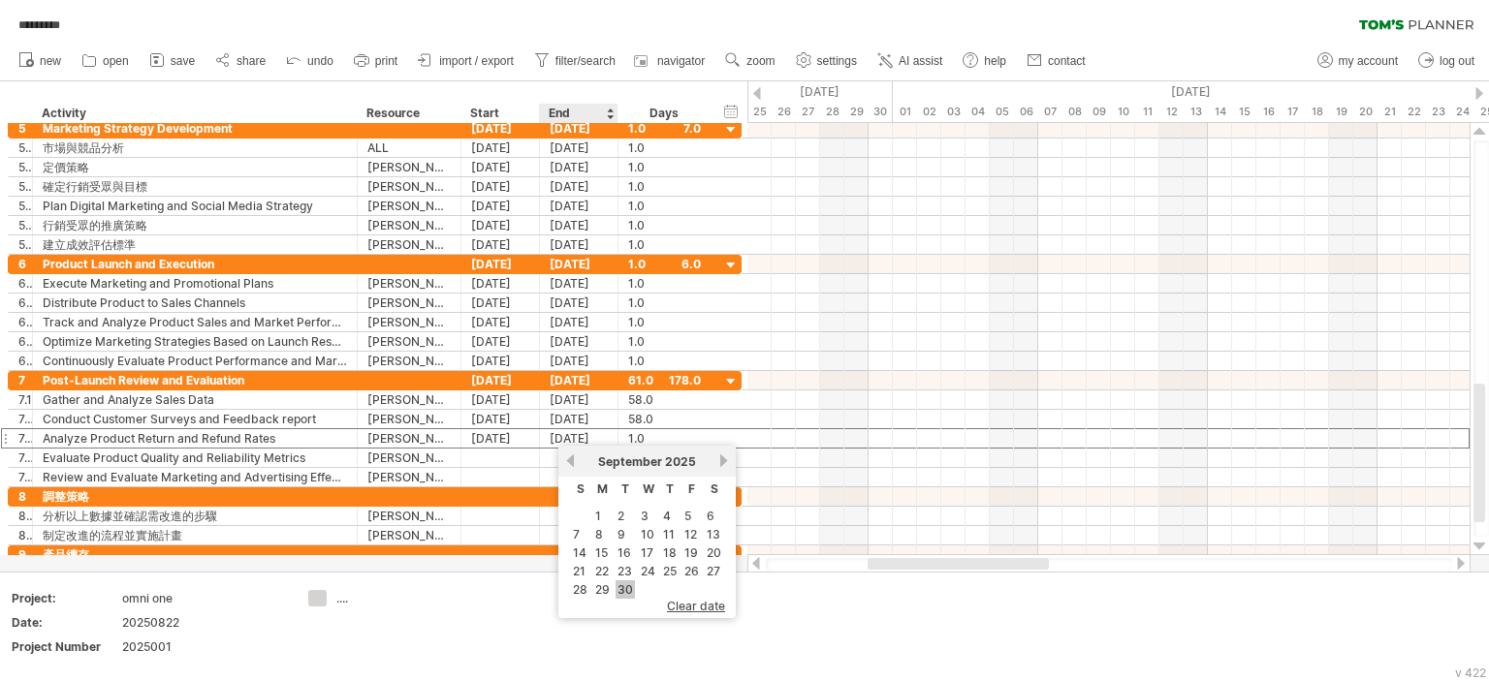
click at [619, 591] on link "30" at bounding box center [624, 590] width 19 height 18
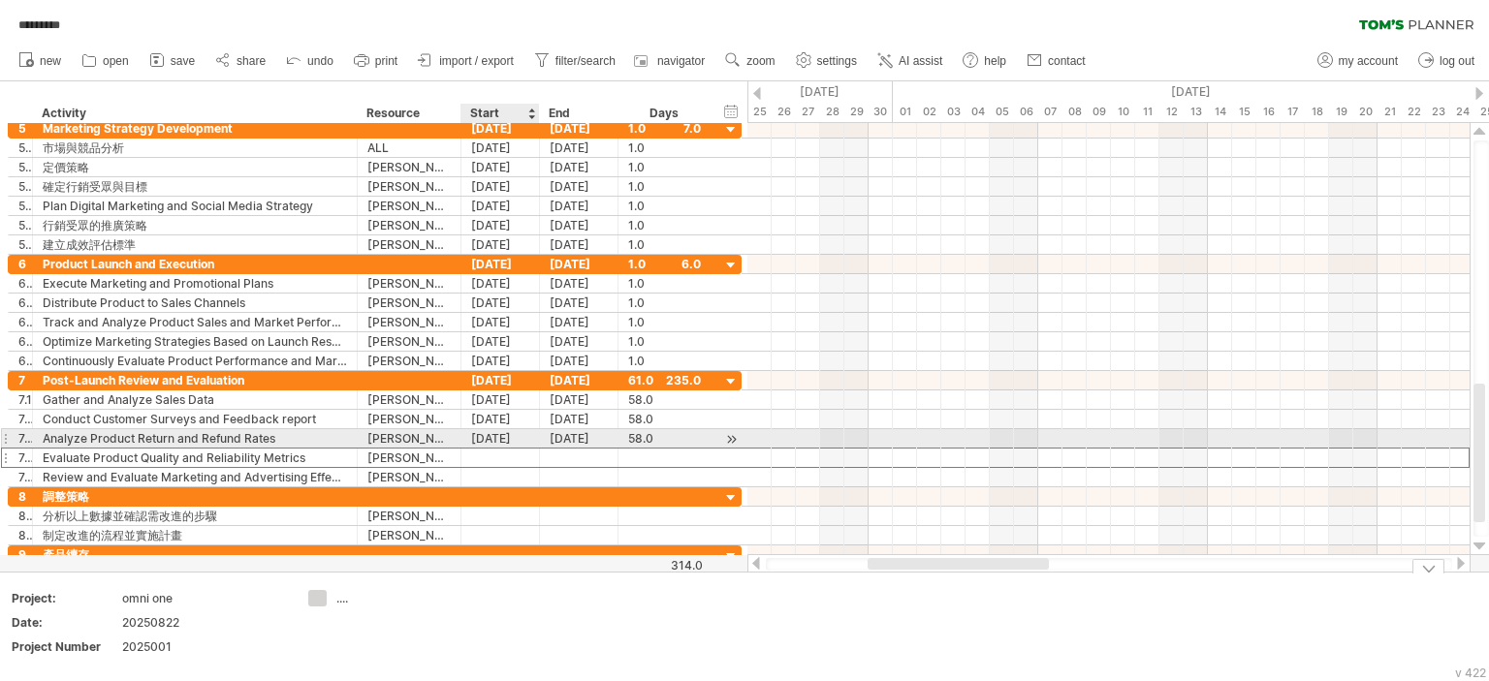
click at [503, 449] on div at bounding box center [500, 458] width 78 height 18
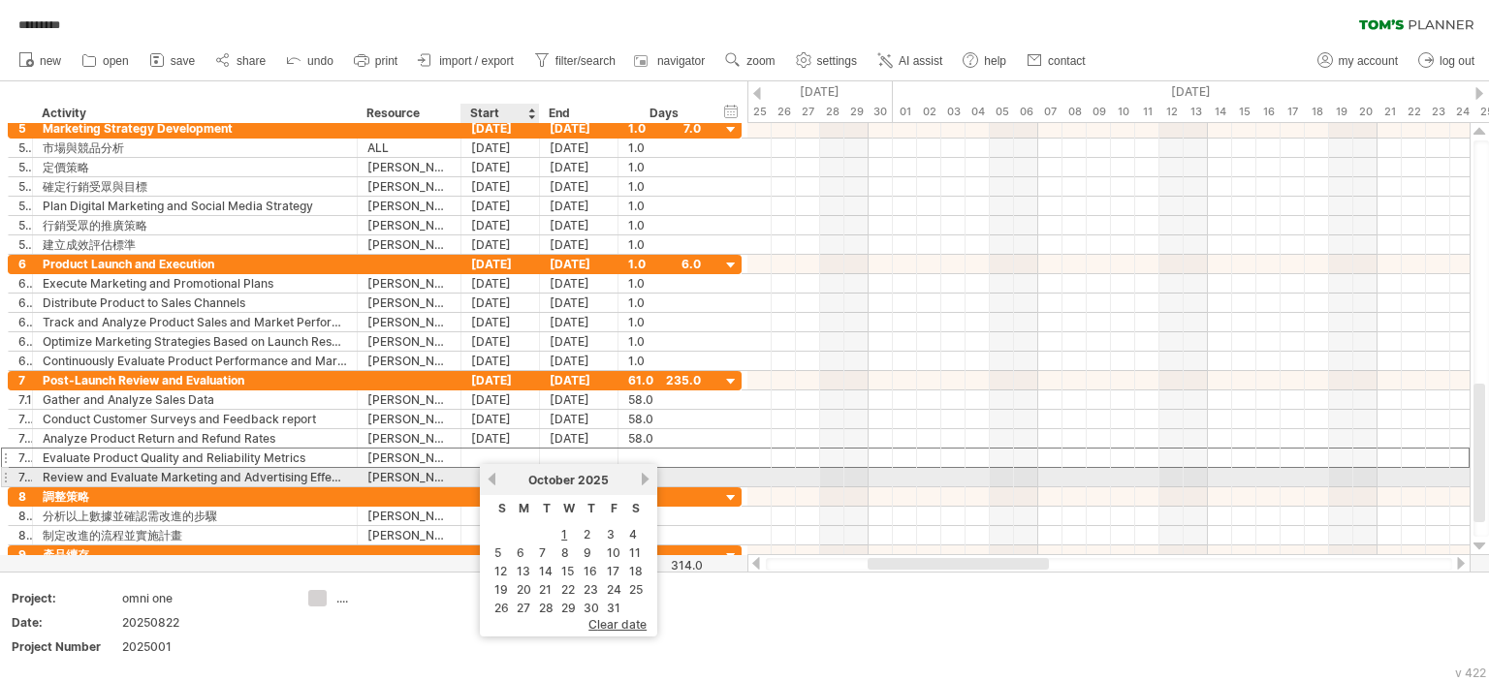
click at [493, 484] on link "previous" at bounding box center [492, 479] width 15 height 15
click at [644, 484] on link "next" at bounding box center [645, 479] width 15 height 15
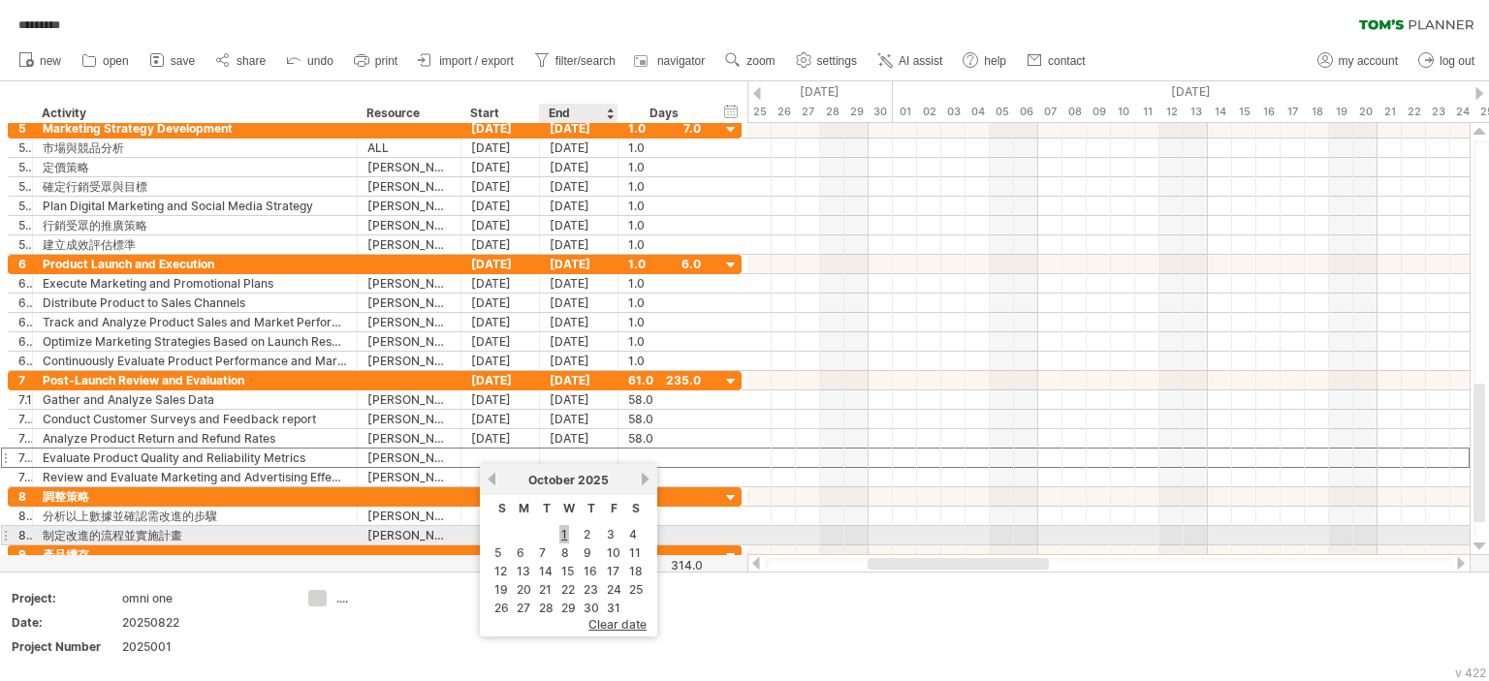
click at [562, 529] on link "1" at bounding box center [564, 534] width 10 height 18
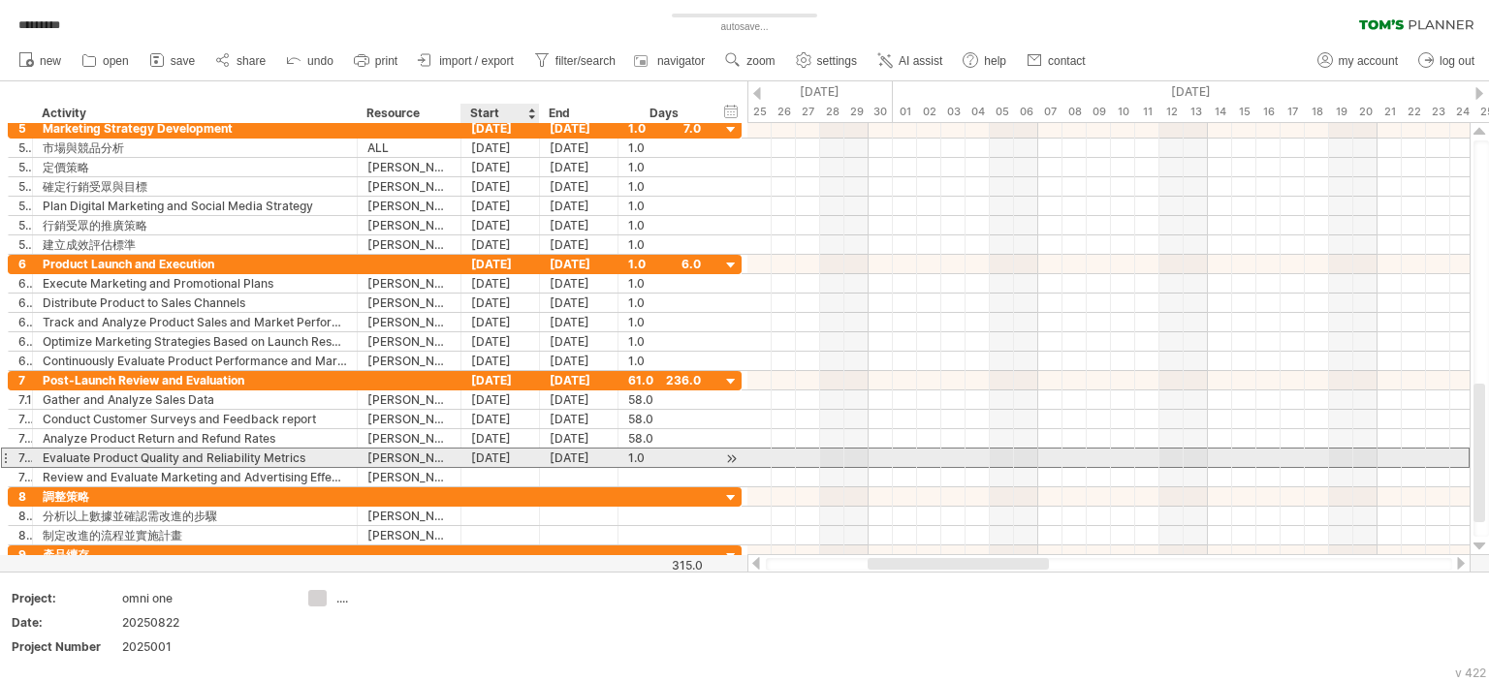
click at [506, 455] on div "[DATE]" at bounding box center [500, 458] width 78 height 18
click at [816, 452] on div at bounding box center [1108, 458] width 722 height 19
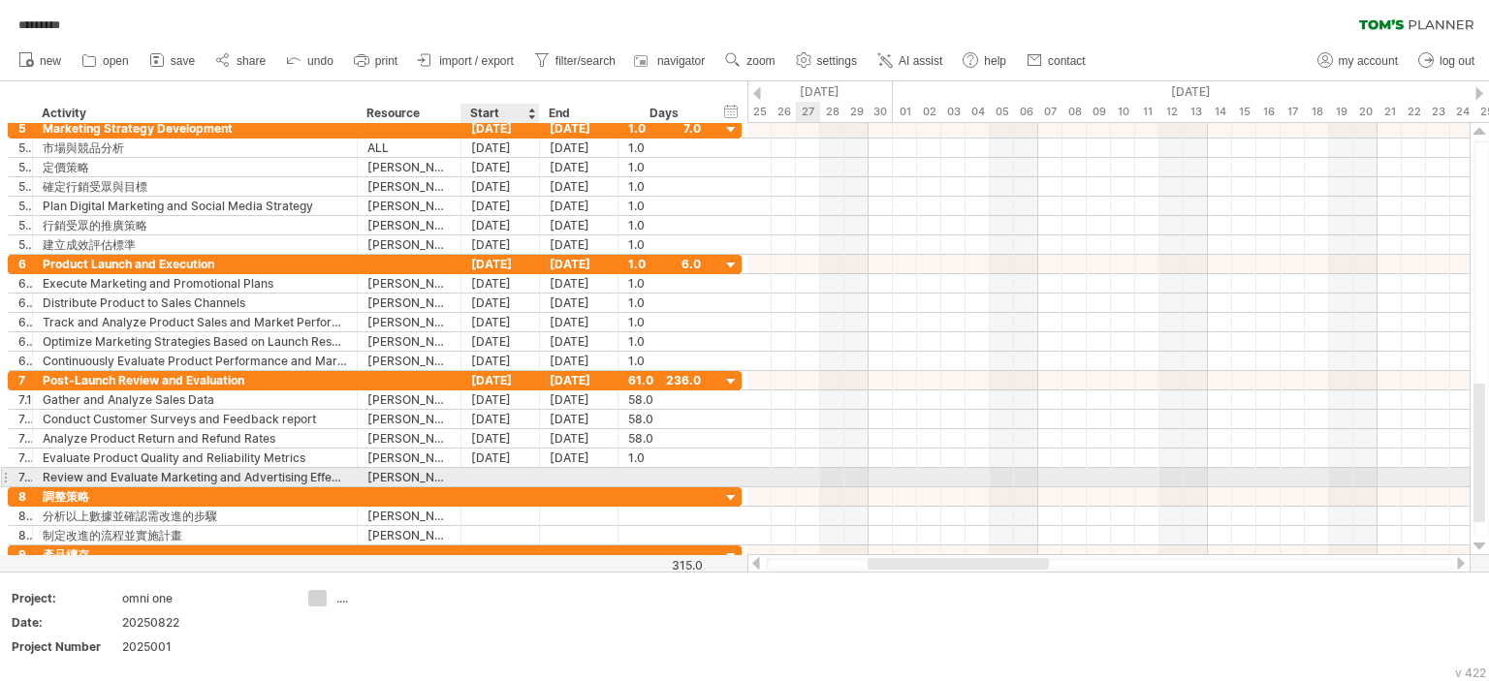
click at [490, 476] on div at bounding box center [500, 477] width 78 height 18
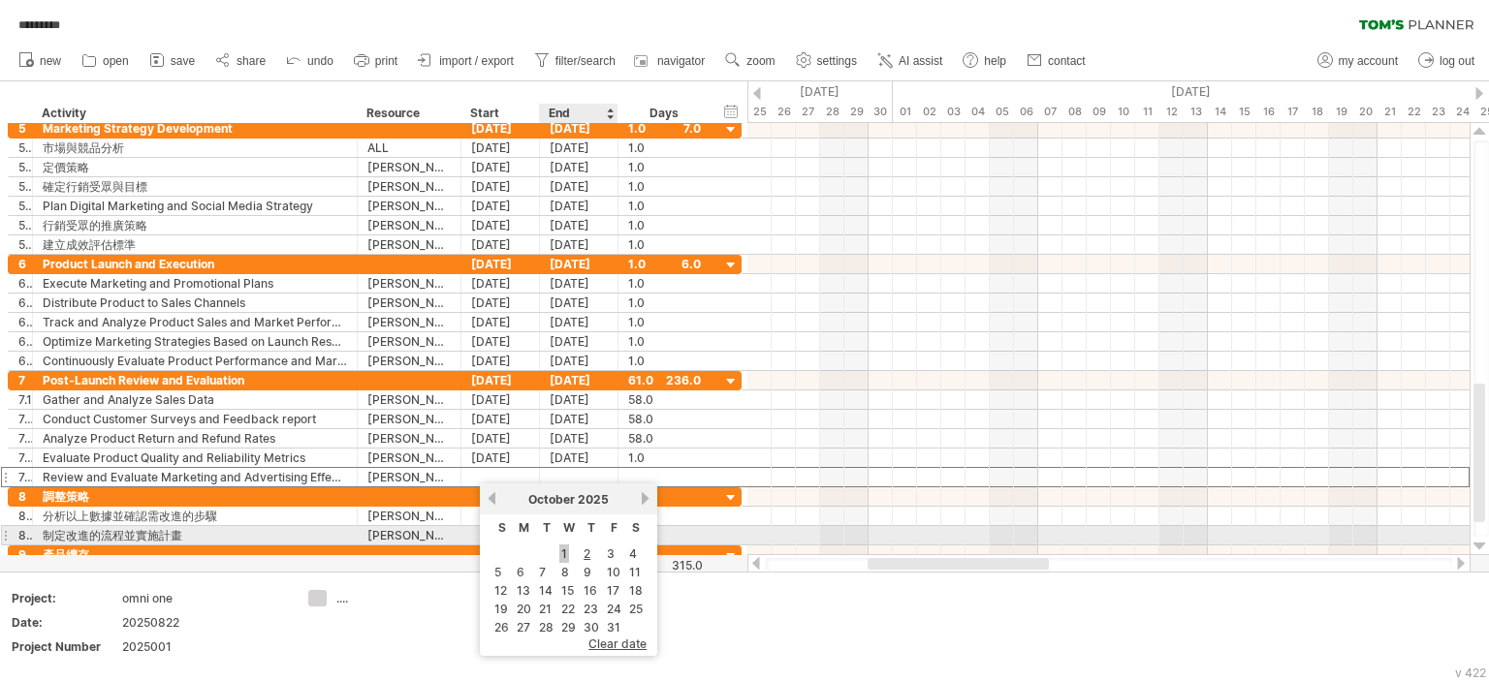
click at [565, 546] on link "1" at bounding box center [564, 554] width 10 height 18
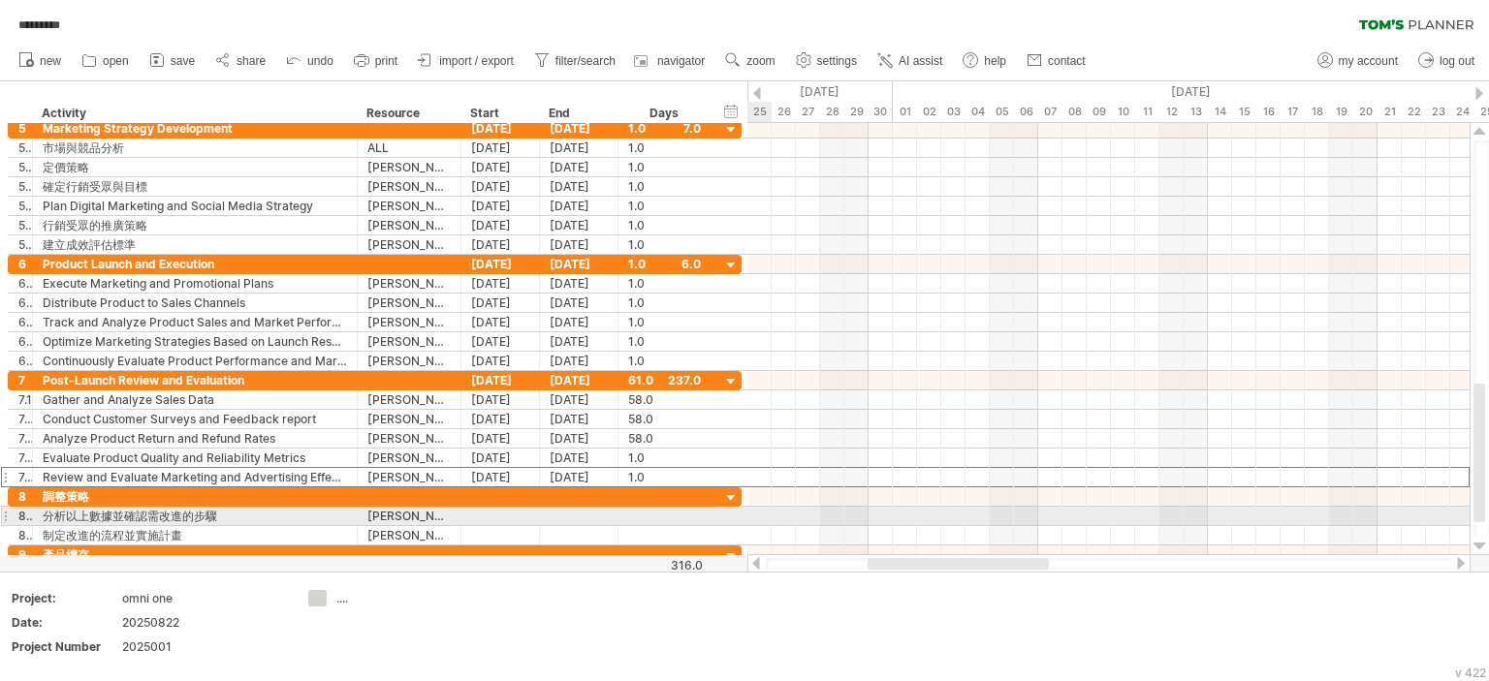
click at [862, 510] on div at bounding box center [1108, 516] width 722 height 19
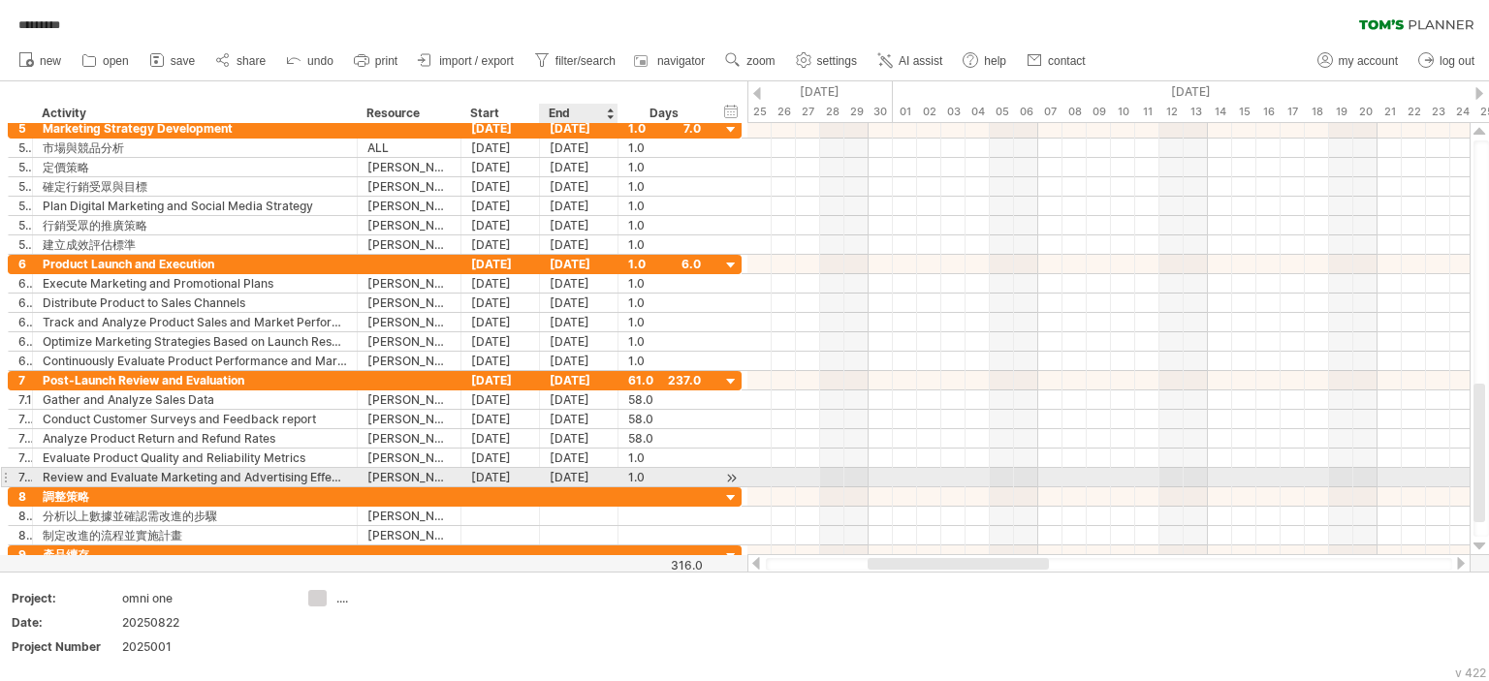
click at [562, 469] on div "[DATE]" at bounding box center [579, 477] width 78 height 18
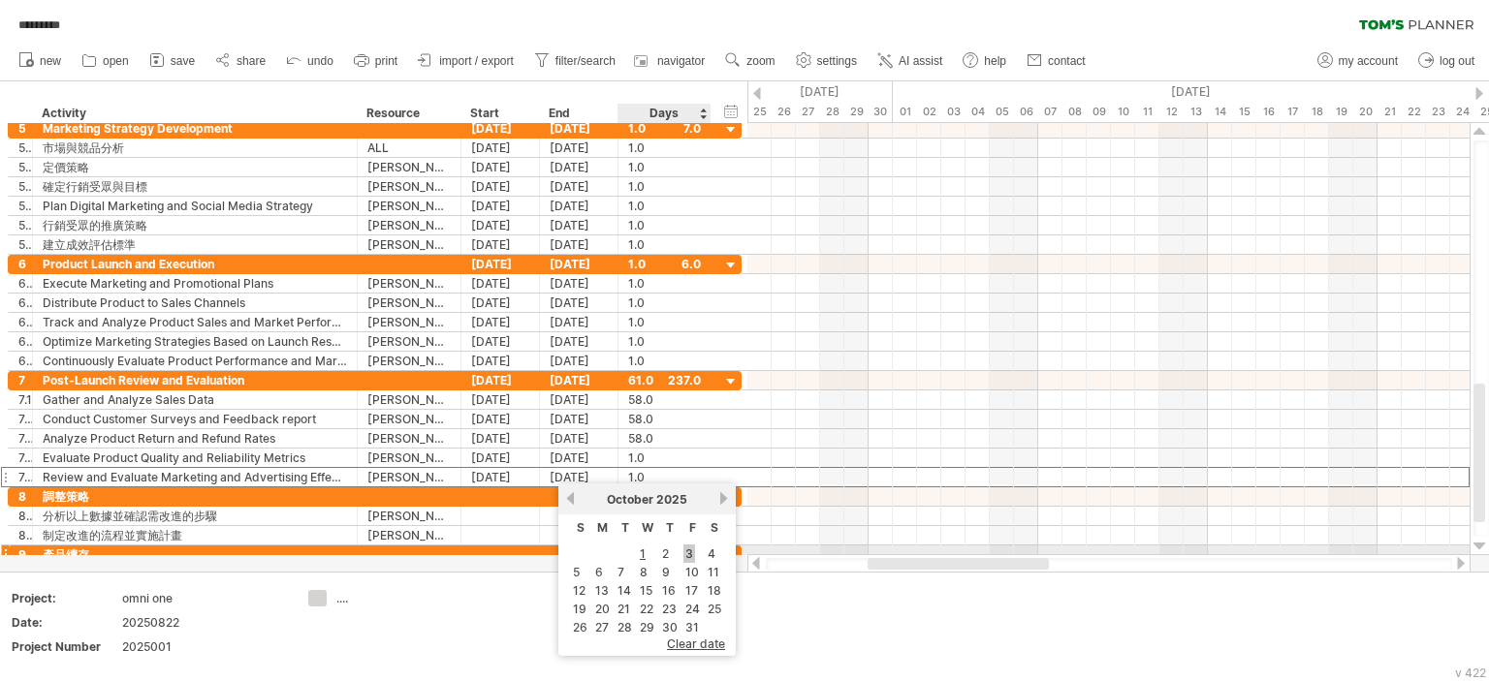
click at [683, 552] on link "3" at bounding box center [689, 554] width 12 height 18
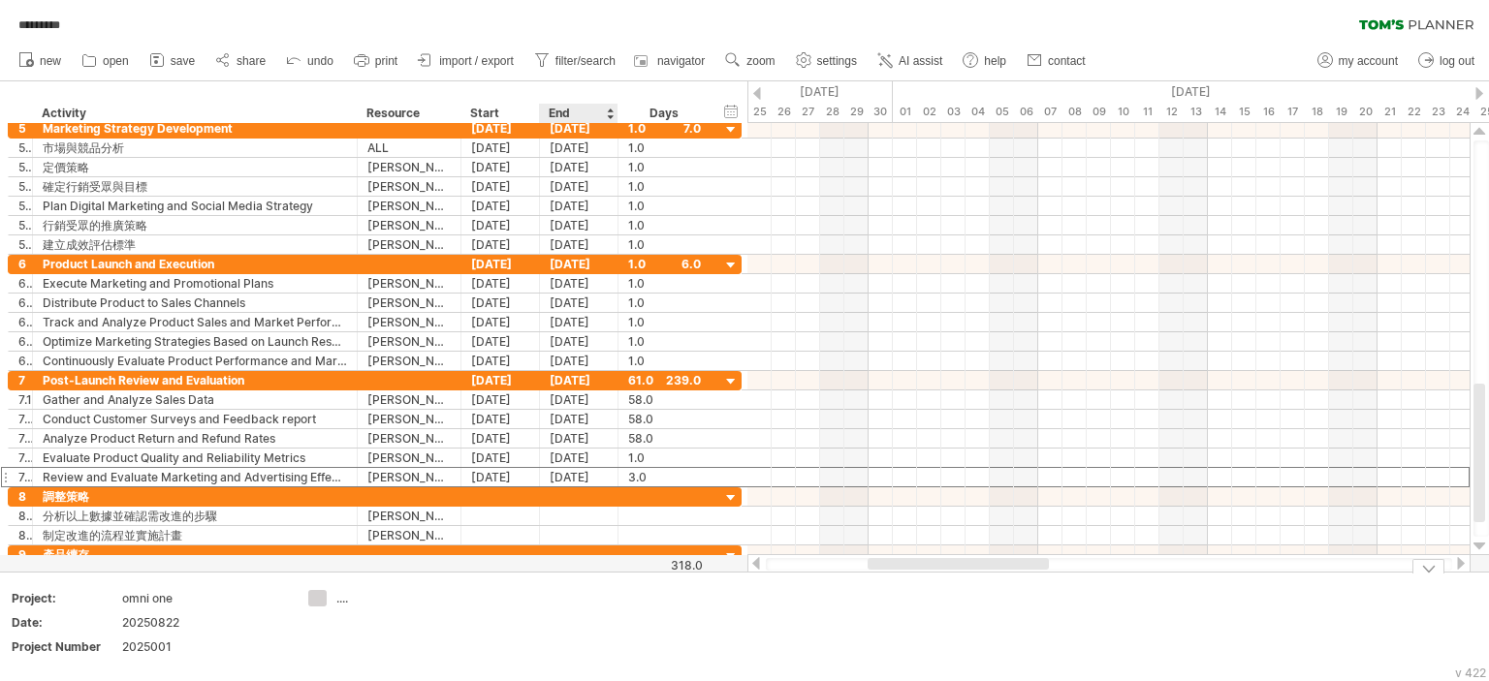
click at [581, 602] on td at bounding box center [528, 627] width 153 height 75
click at [492, 492] on div at bounding box center [500, 496] width 78 height 18
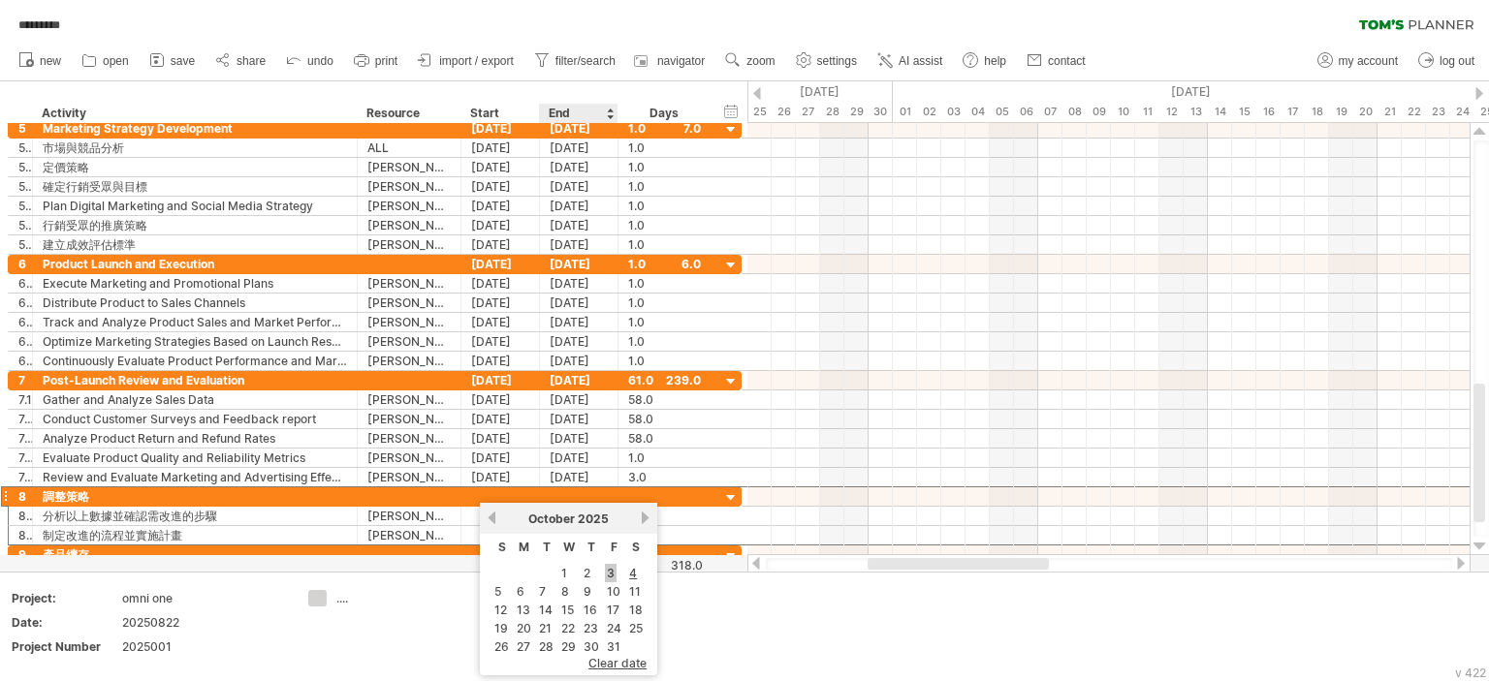
click at [607, 570] on link "3" at bounding box center [611, 573] width 12 height 18
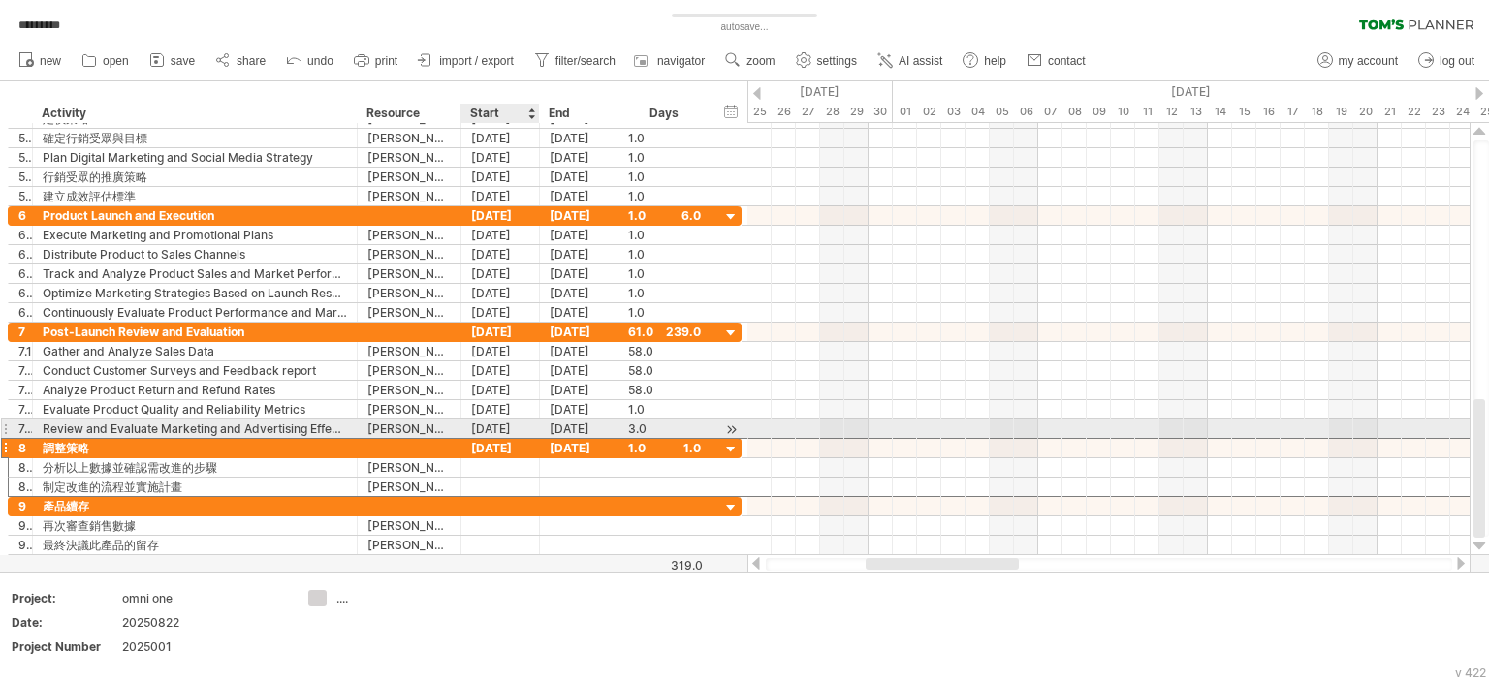
click at [496, 439] on div "03-10-25" at bounding box center [500, 448] width 78 height 18
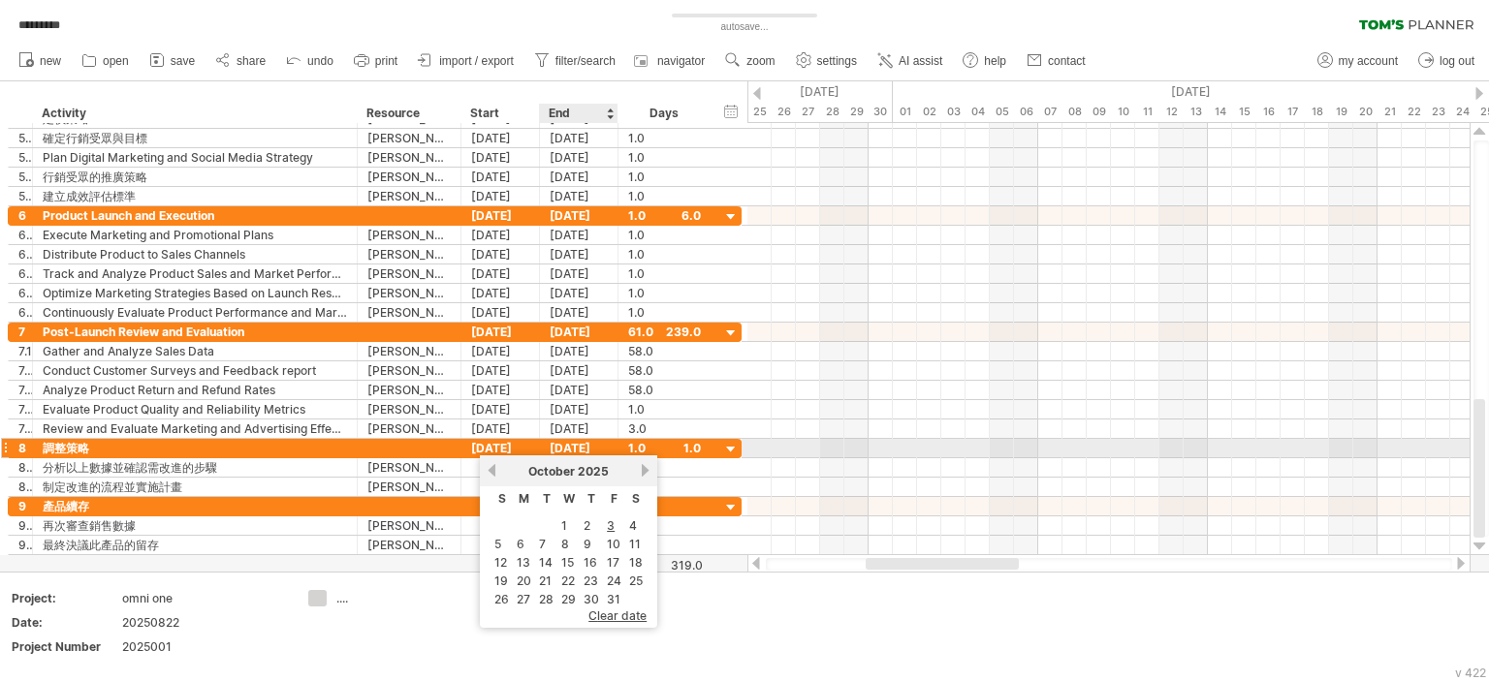
click at [570, 445] on div "03-10-25" at bounding box center [579, 448] width 78 height 18
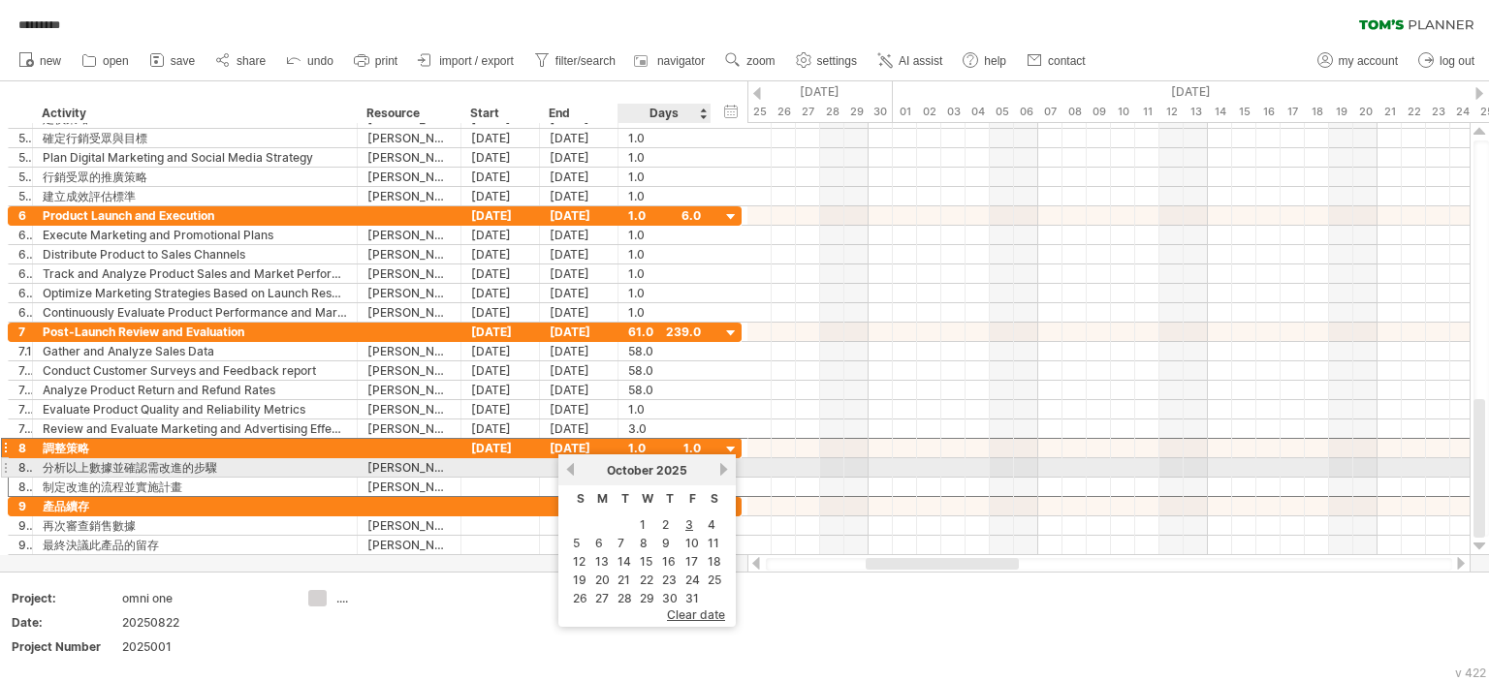
click at [710, 476] on div "October 2025" at bounding box center [647, 470] width 141 height 15
click at [721, 472] on link "next" at bounding box center [723, 469] width 15 height 15
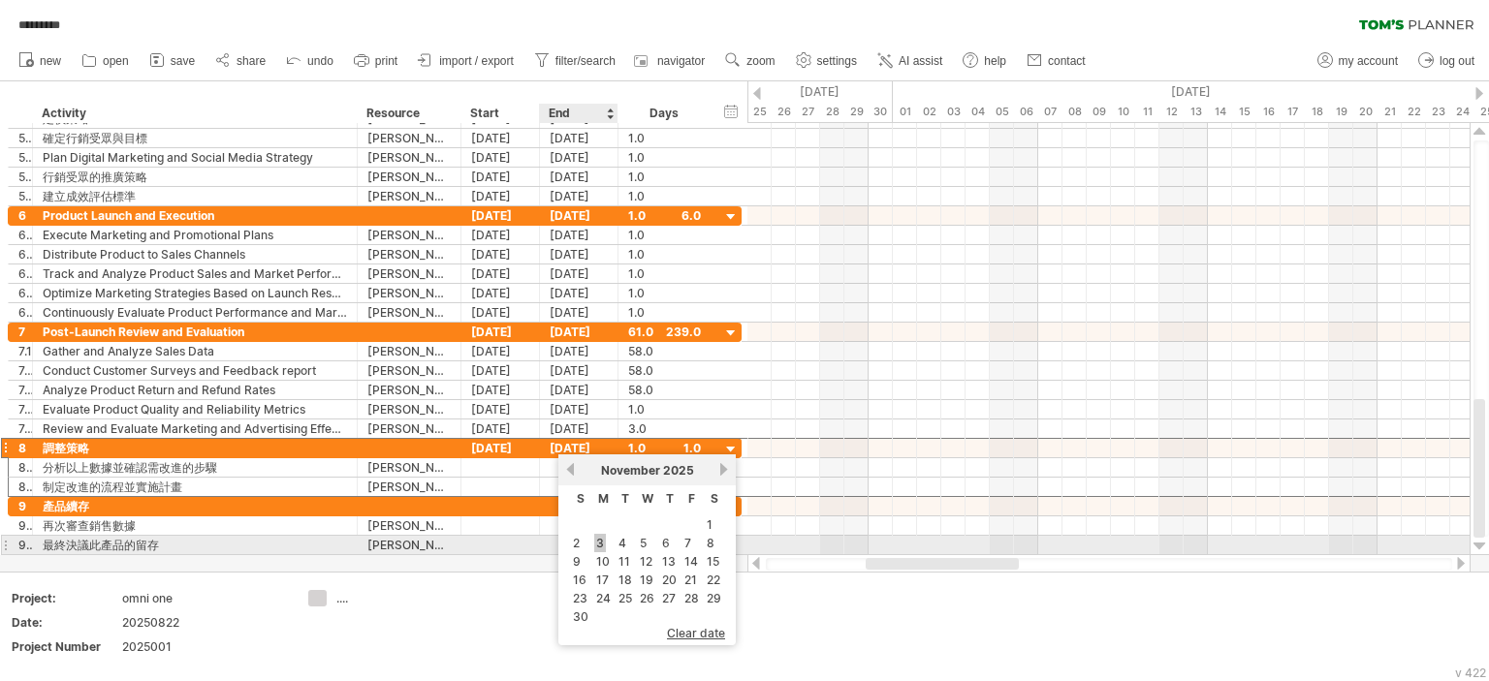
click at [600, 543] on link "3" at bounding box center [600, 543] width 12 height 18
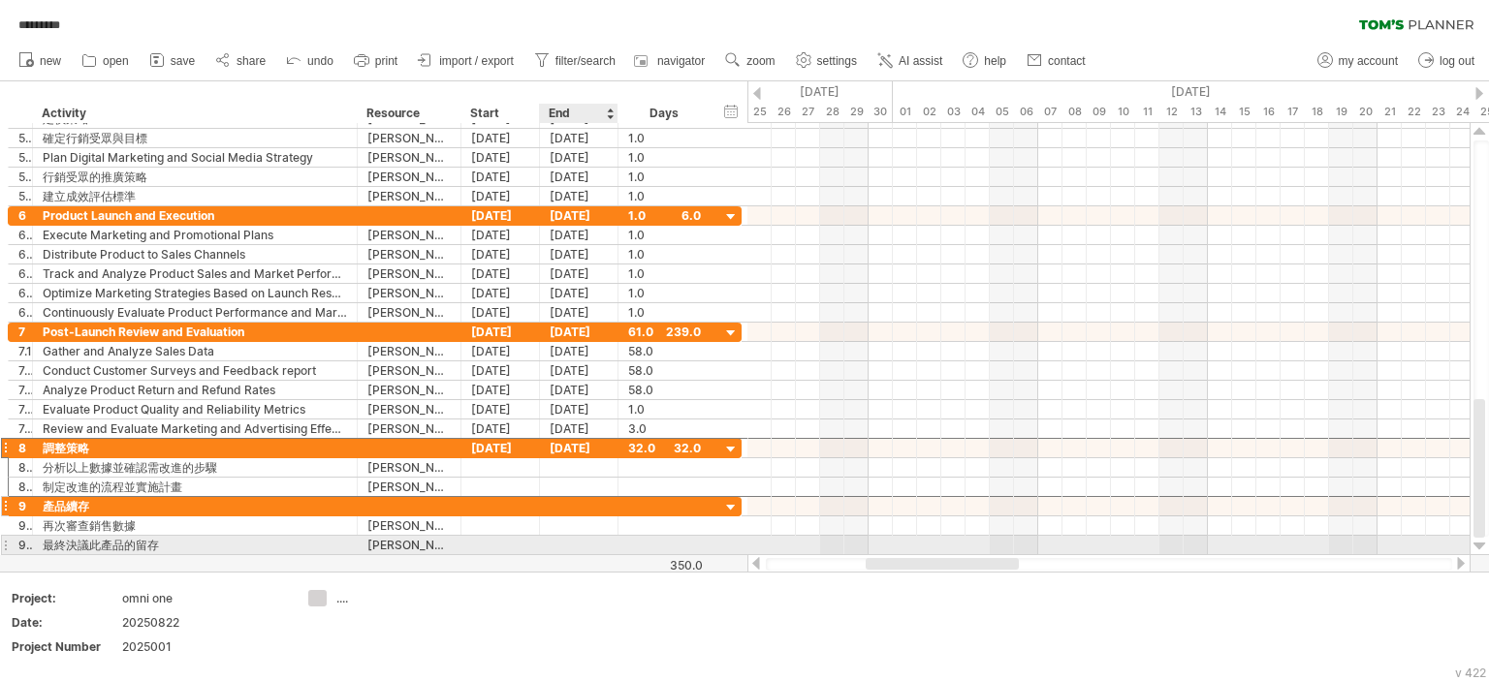
click at [598, 572] on div "Add your own logo Project: omni one Date: 20250822 Project Number 2025001 ...." at bounding box center [744, 627] width 1489 height 110
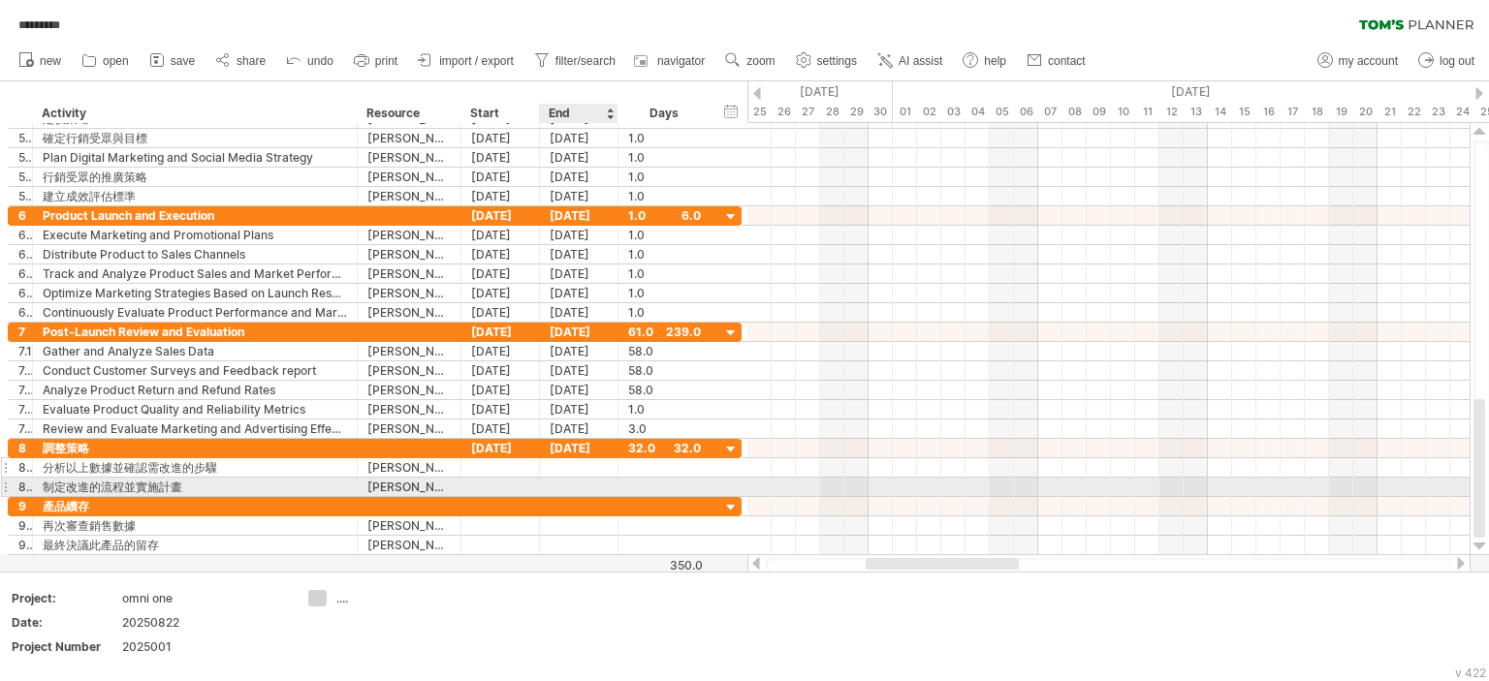
click at [487, 464] on div at bounding box center [500, 467] width 78 height 18
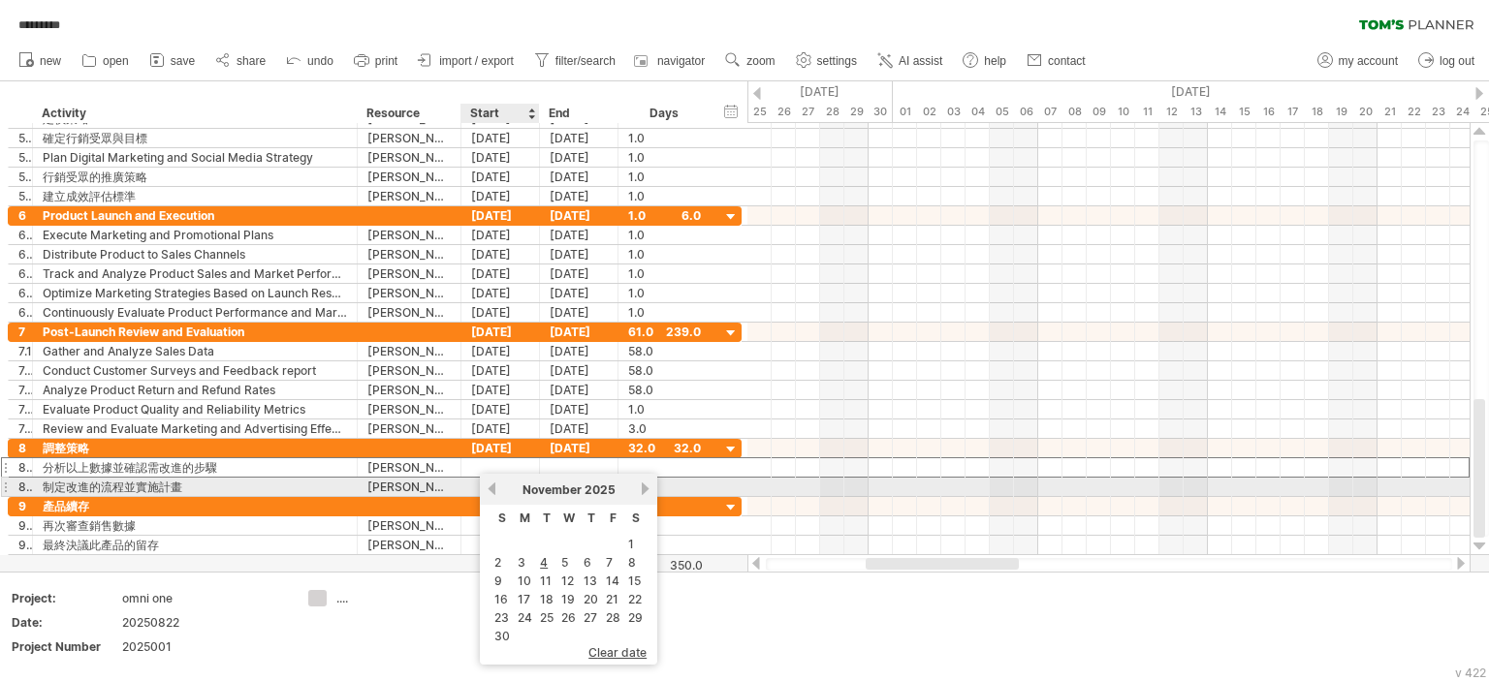
click at [482, 495] on div "previous next November 2025" at bounding box center [568, 489] width 177 height 31
click at [490, 489] on link "previous" at bounding box center [492, 489] width 15 height 15
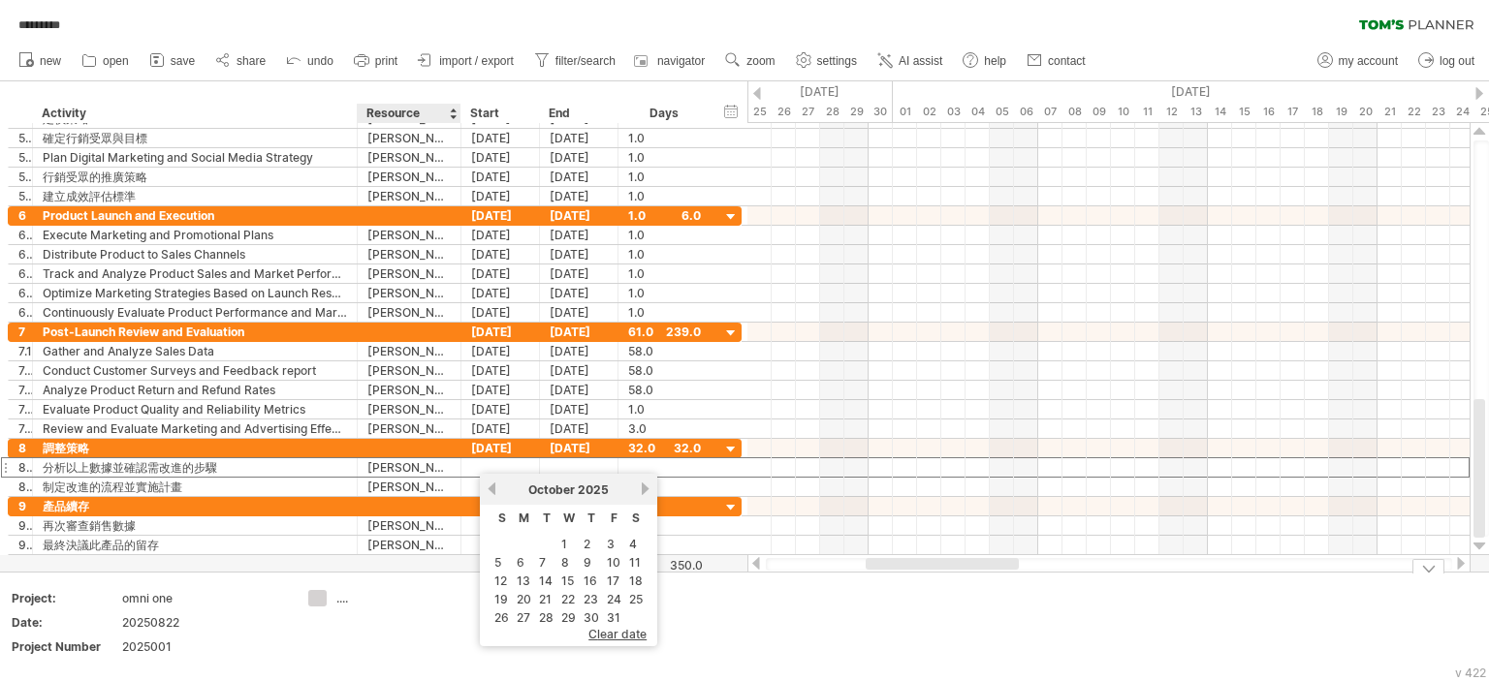
click at [388, 610] on td "...." at bounding box center [374, 627] width 153 height 75
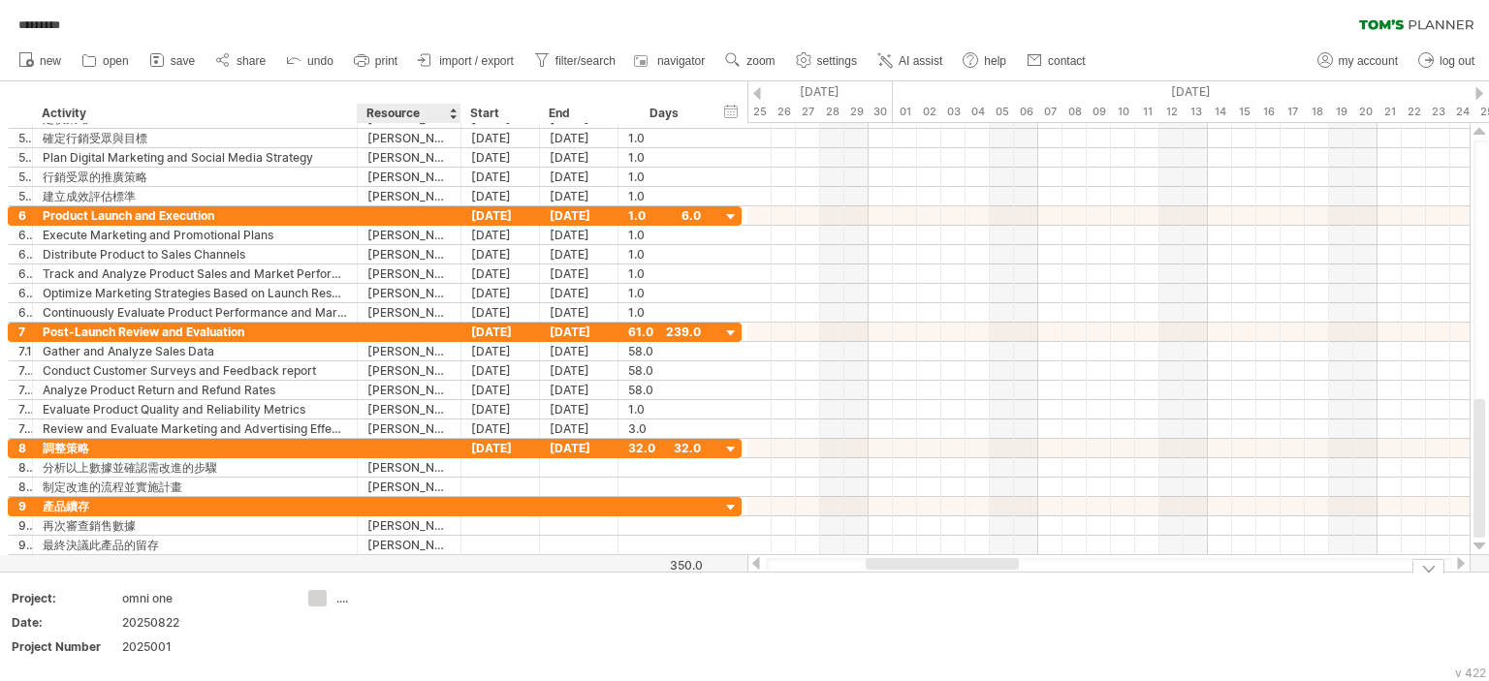
click at [439, 610] on td "...." at bounding box center [374, 627] width 153 height 75
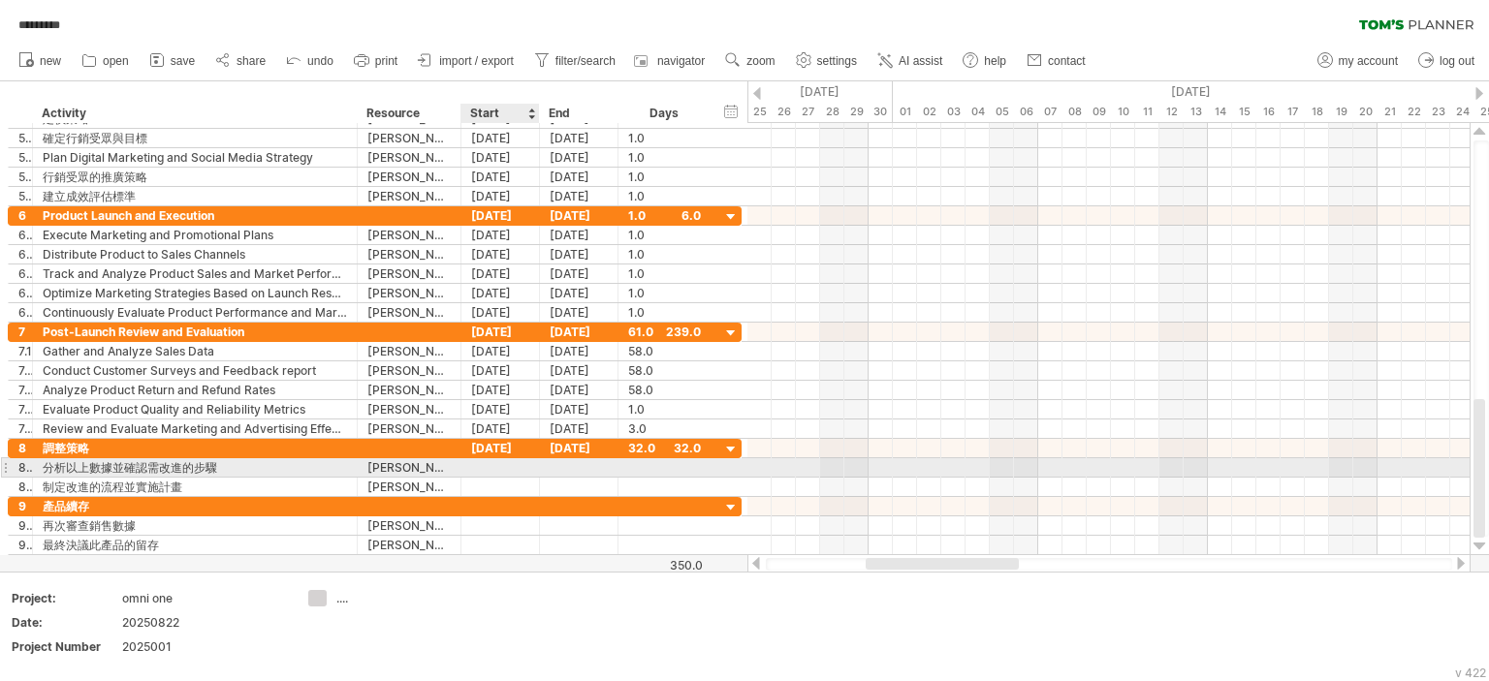
click at [482, 460] on div at bounding box center [500, 467] width 78 height 18
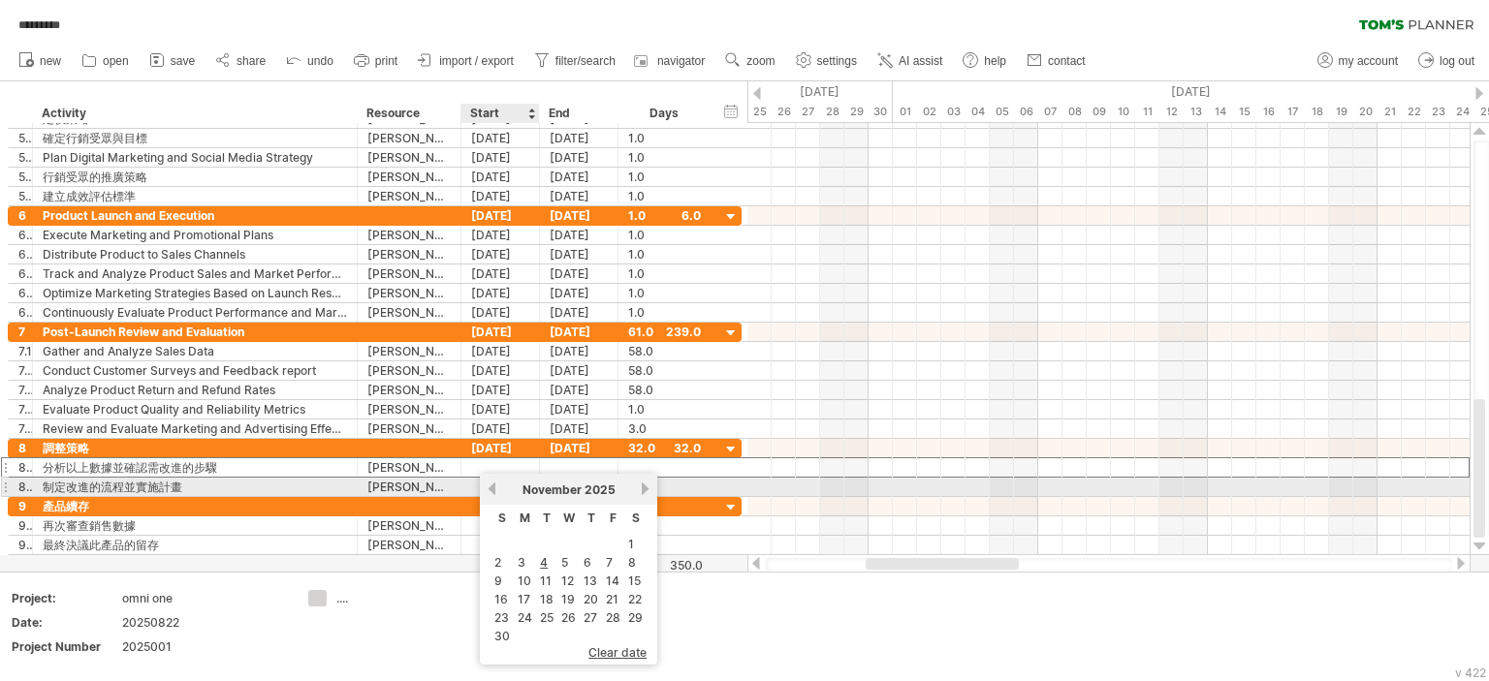
click at [492, 489] on link "previous" at bounding box center [492, 489] width 15 height 15
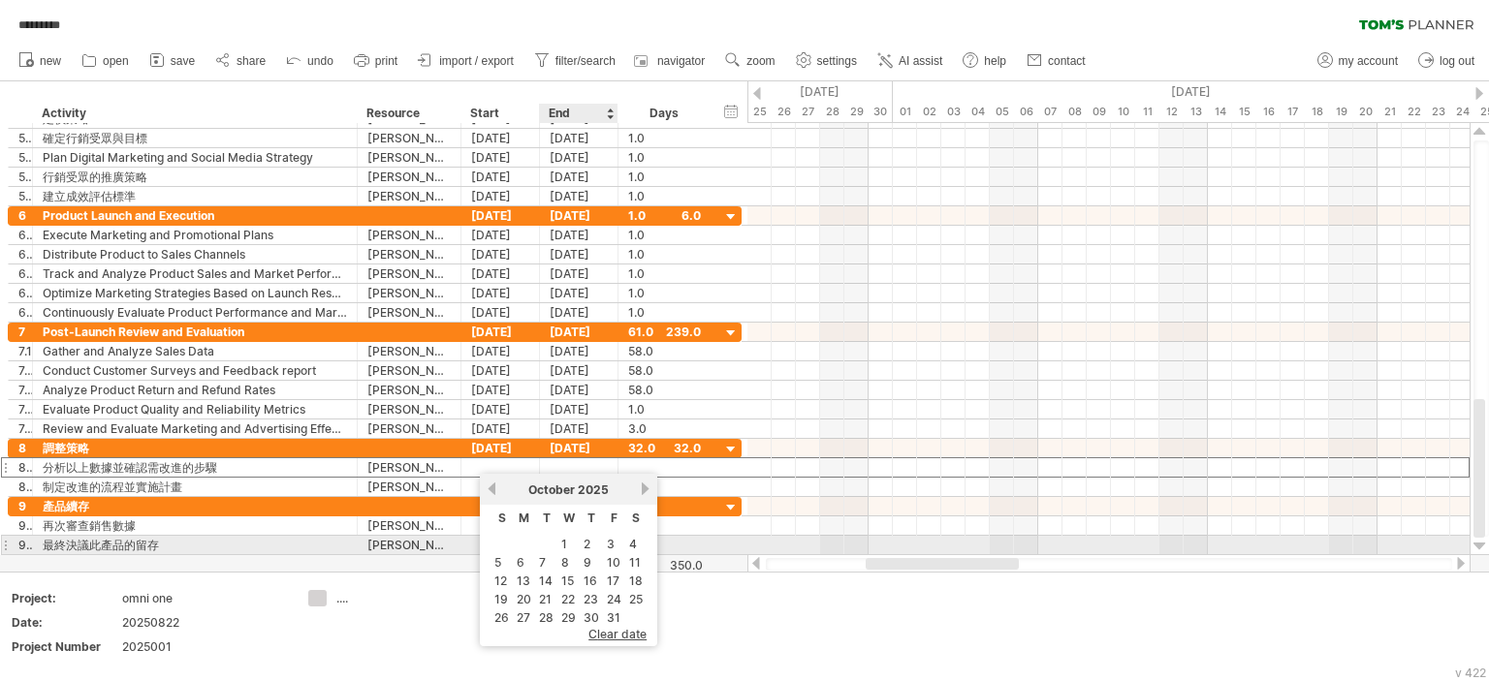
click at [608, 544] on link "3" at bounding box center [611, 544] width 12 height 18
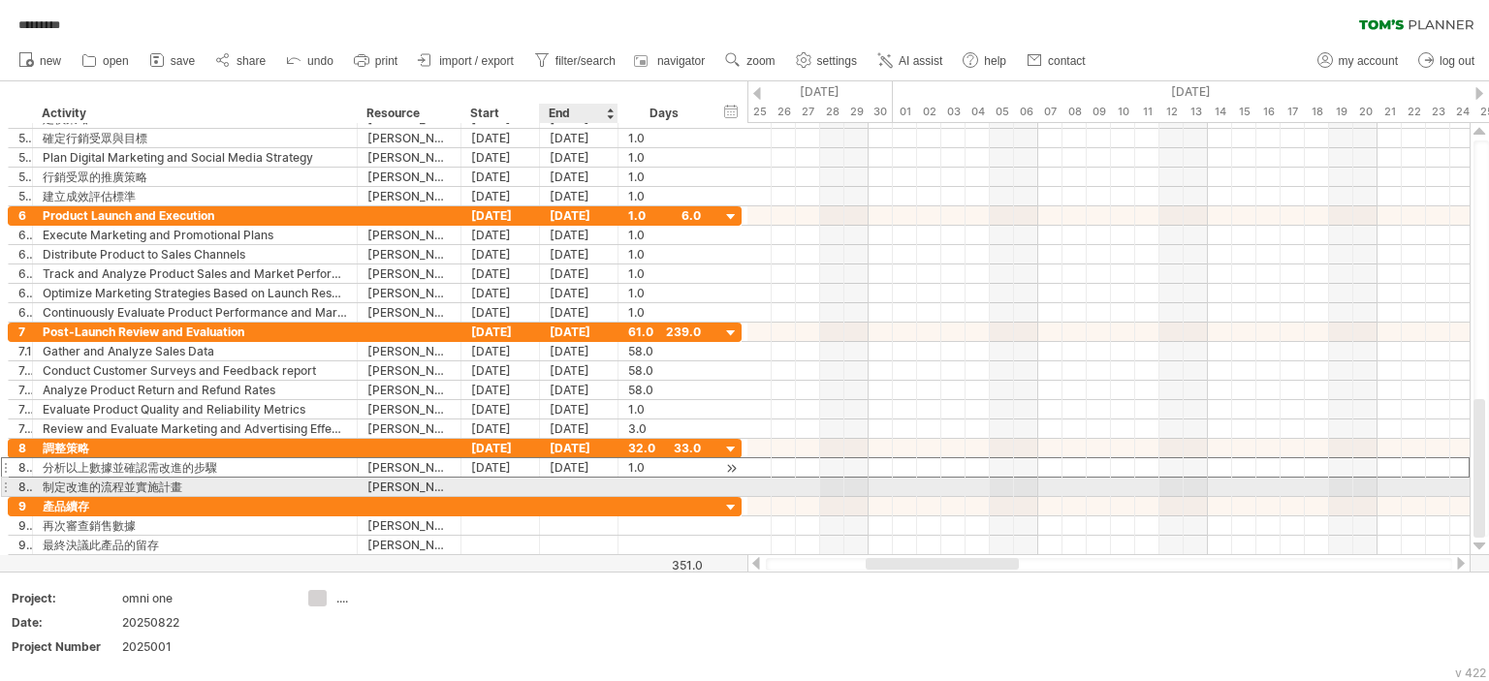
click at [571, 465] on div "03-10-25" at bounding box center [579, 467] width 78 height 18
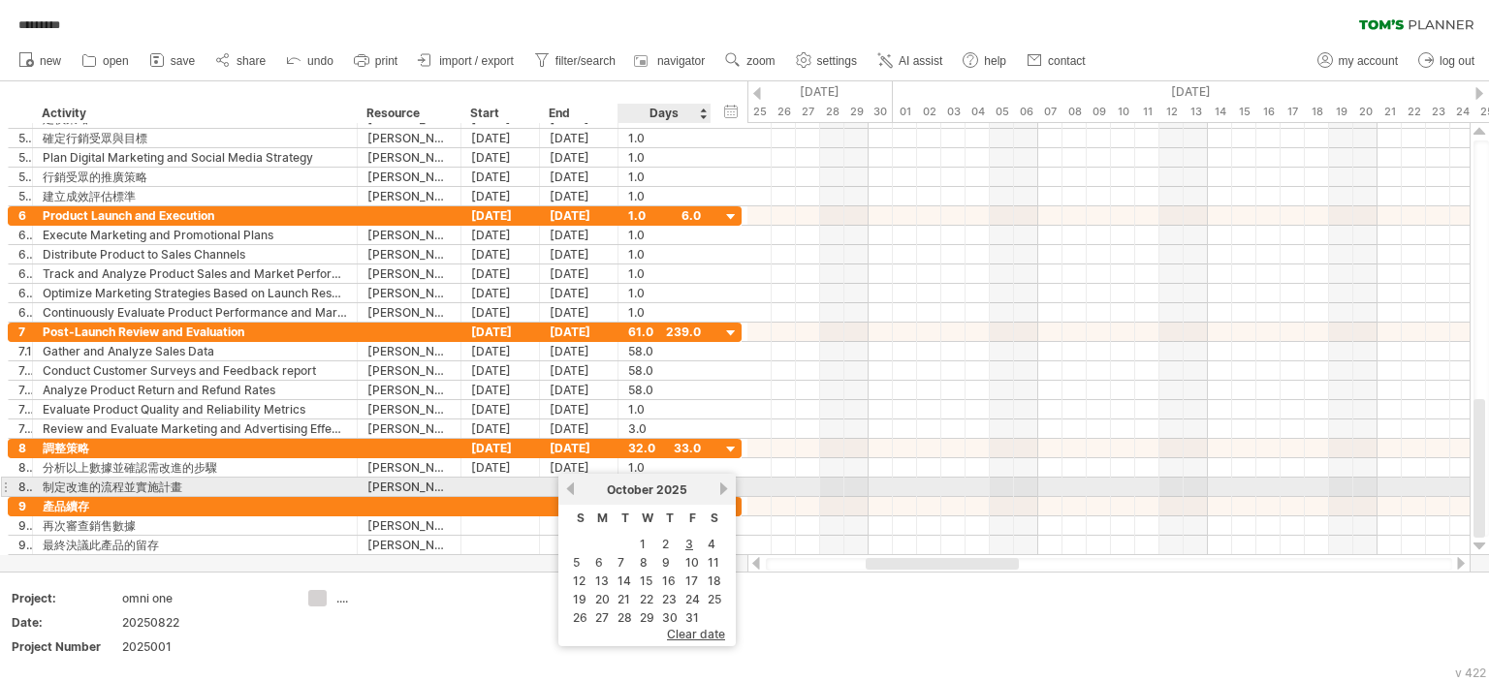
click at [710, 488] on div "previous next October 2025" at bounding box center [646, 489] width 177 height 31
click at [717, 489] on link "next" at bounding box center [723, 489] width 15 height 15
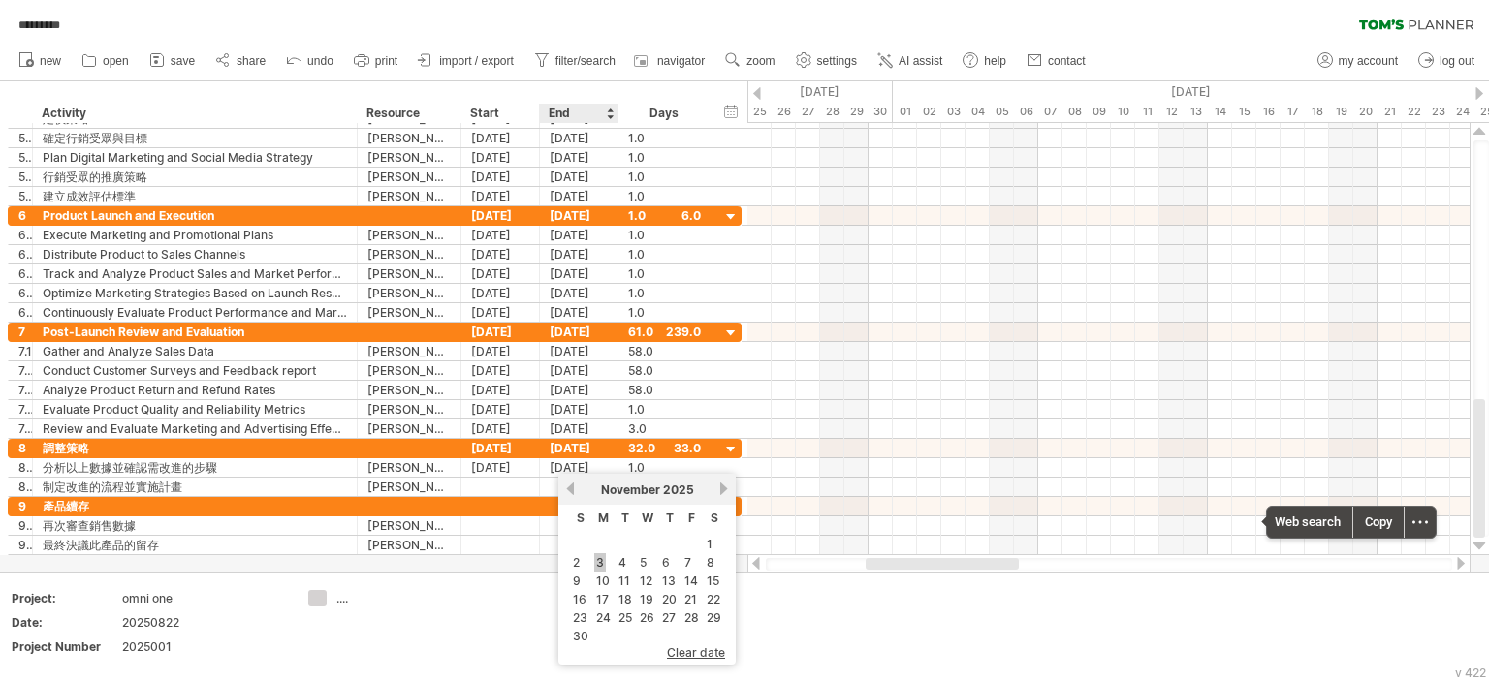
click at [596, 565] on link "3" at bounding box center [600, 562] width 12 height 18
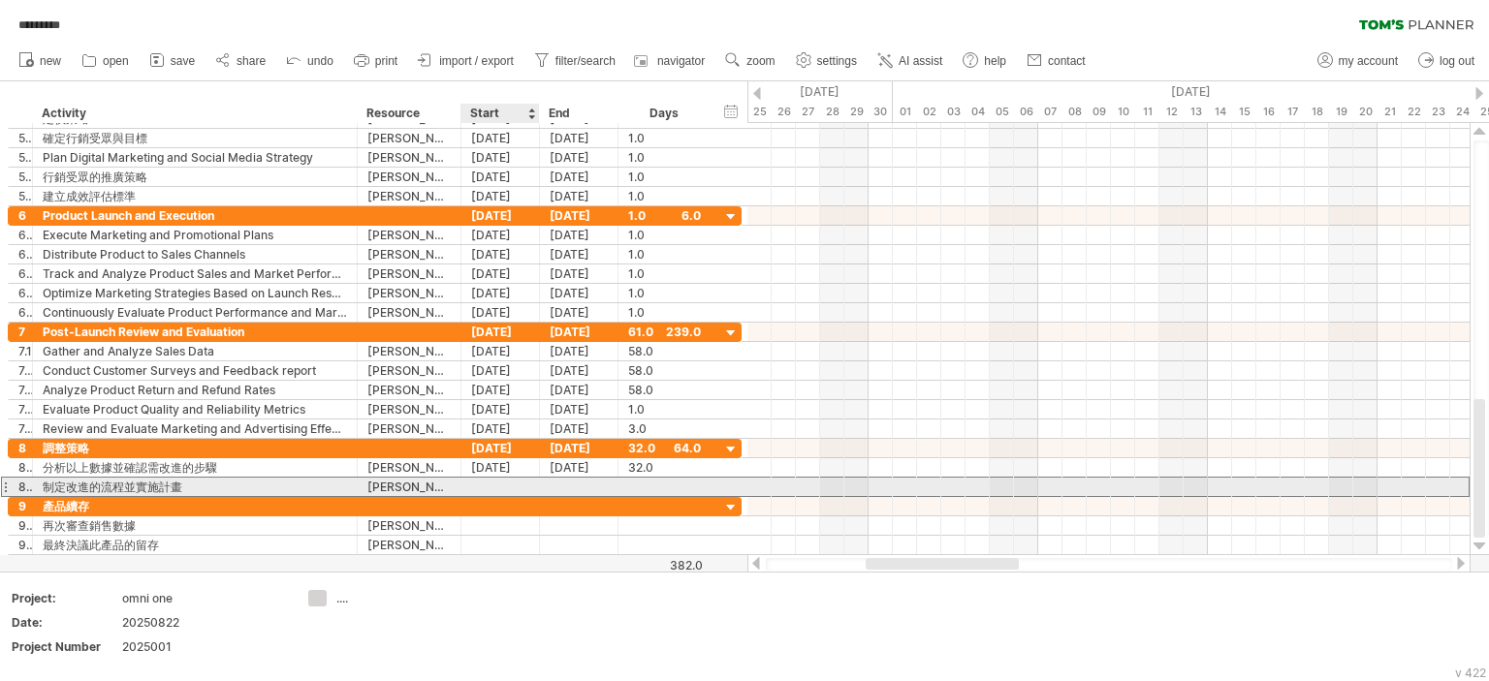
drag, startPoint x: 515, startPoint y: 482, endPoint x: 491, endPoint y: 484, distance: 23.3
click at [518, 480] on div at bounding box center [500, 487] width 78 height 18
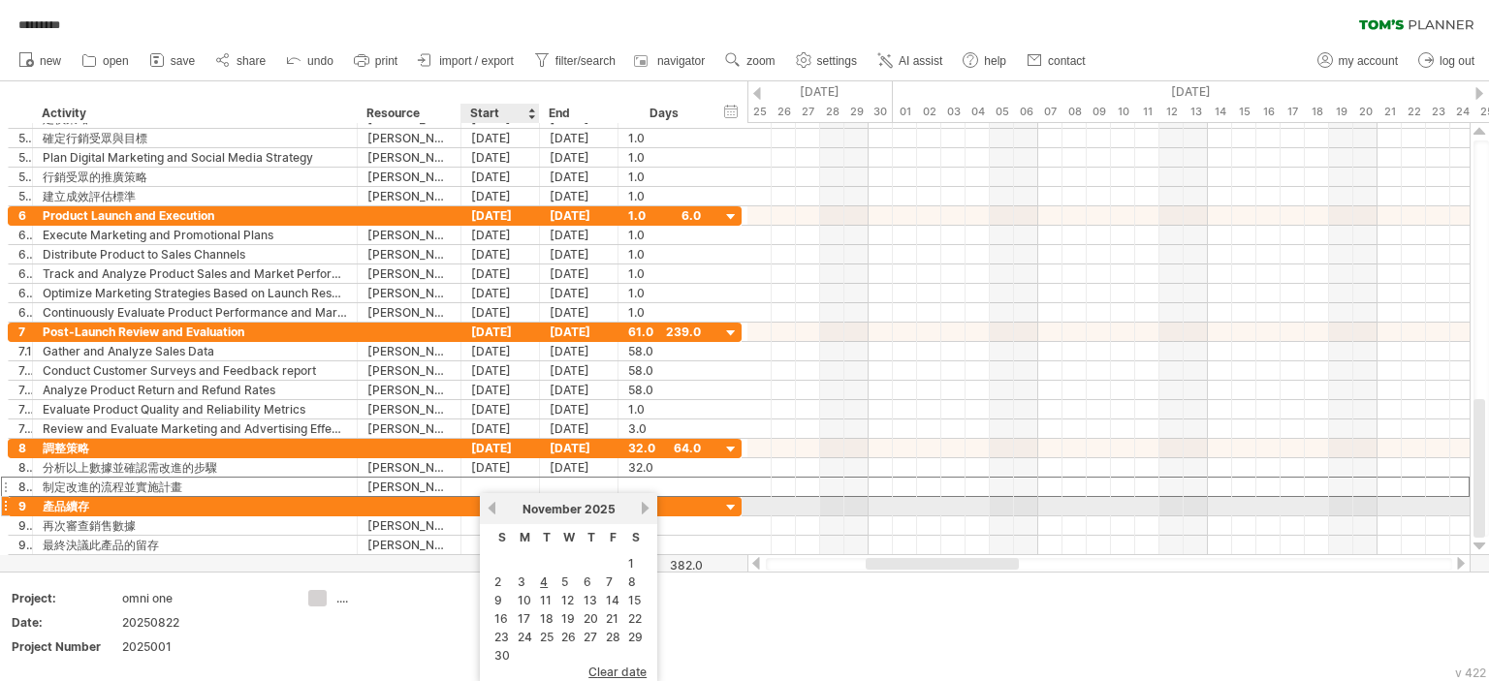
click at [494, 509] on link "previous" at bounding box center [492, 508] width 15 height 15
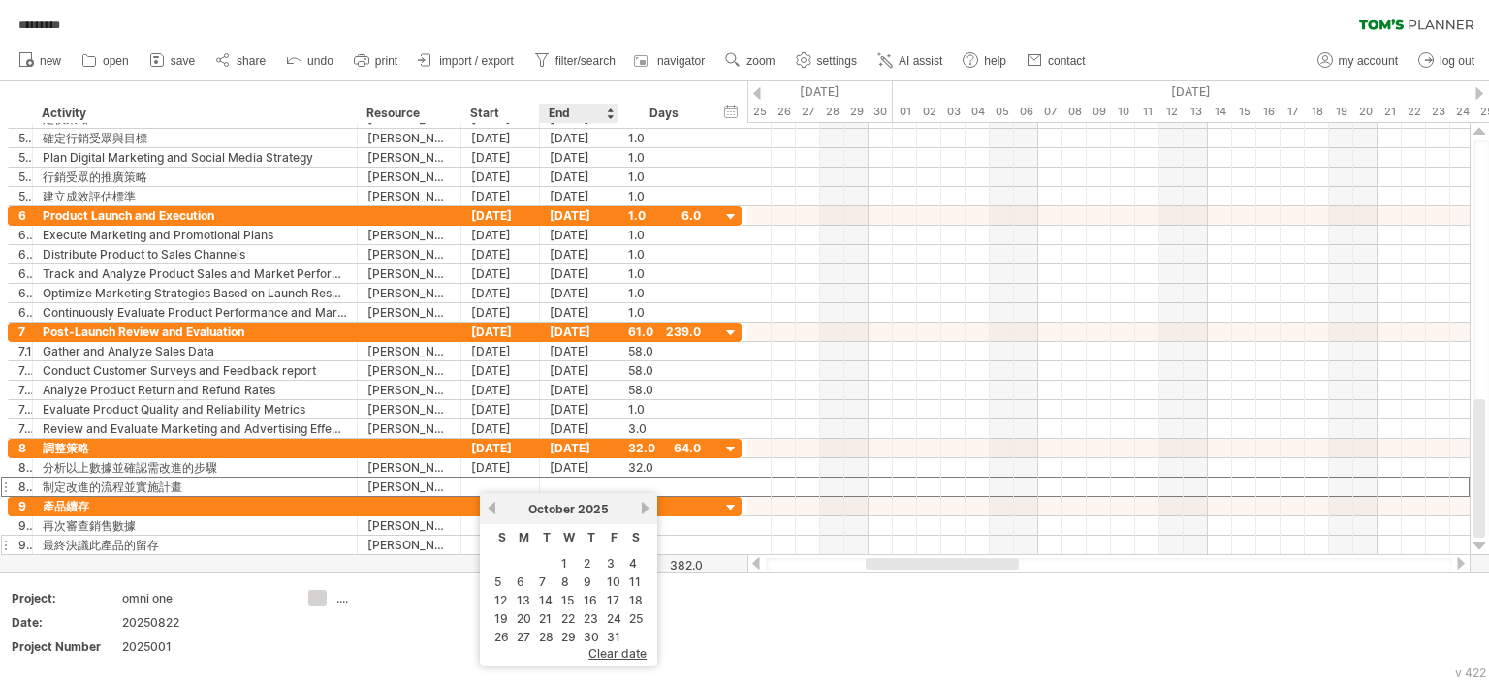
drag, startPoint x: 609, startPoint y: 564, endPoint x: 608, endPoint y: 546, distance: 18.4
click at [608, 563] on link "3" at bounding box center [611, 563] width 12 height 18
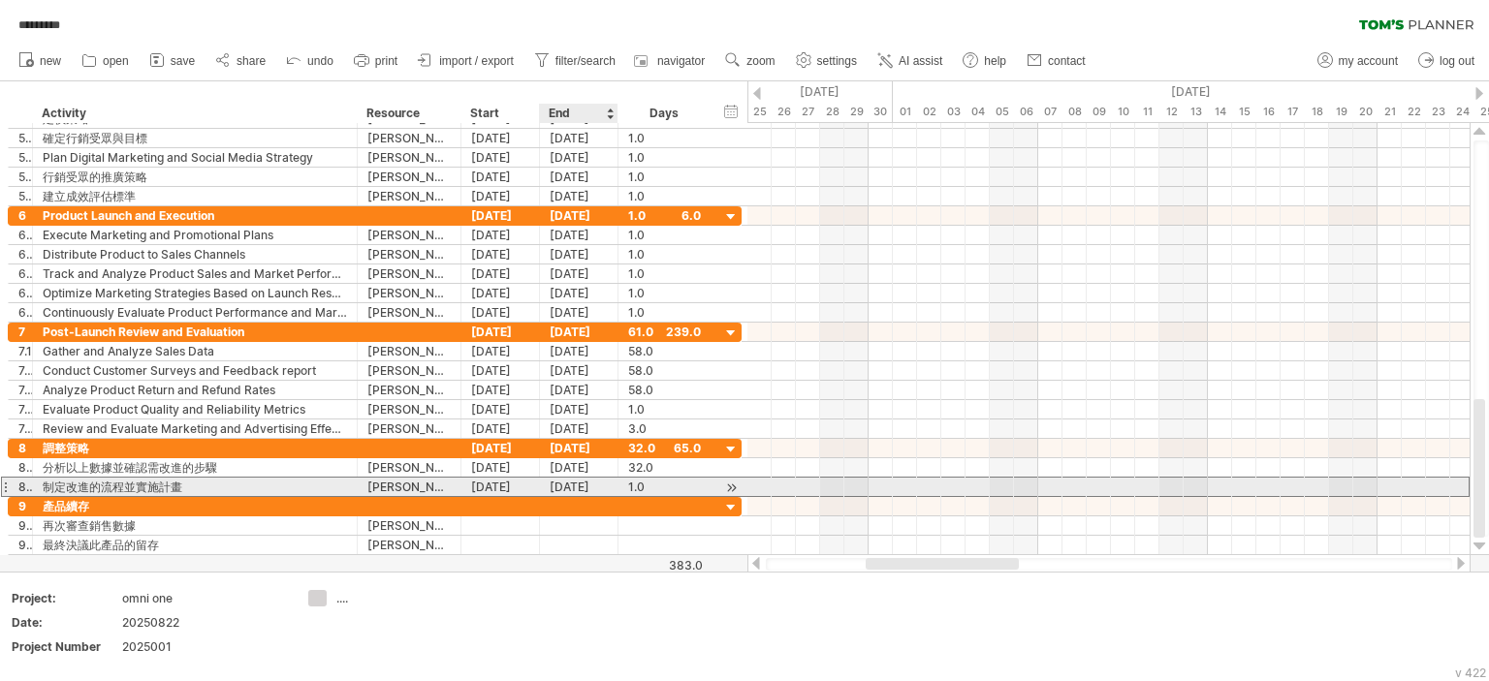
click at [589, 481] on div "03-10-25" at bounding box center [579, 487] width 78 height 18
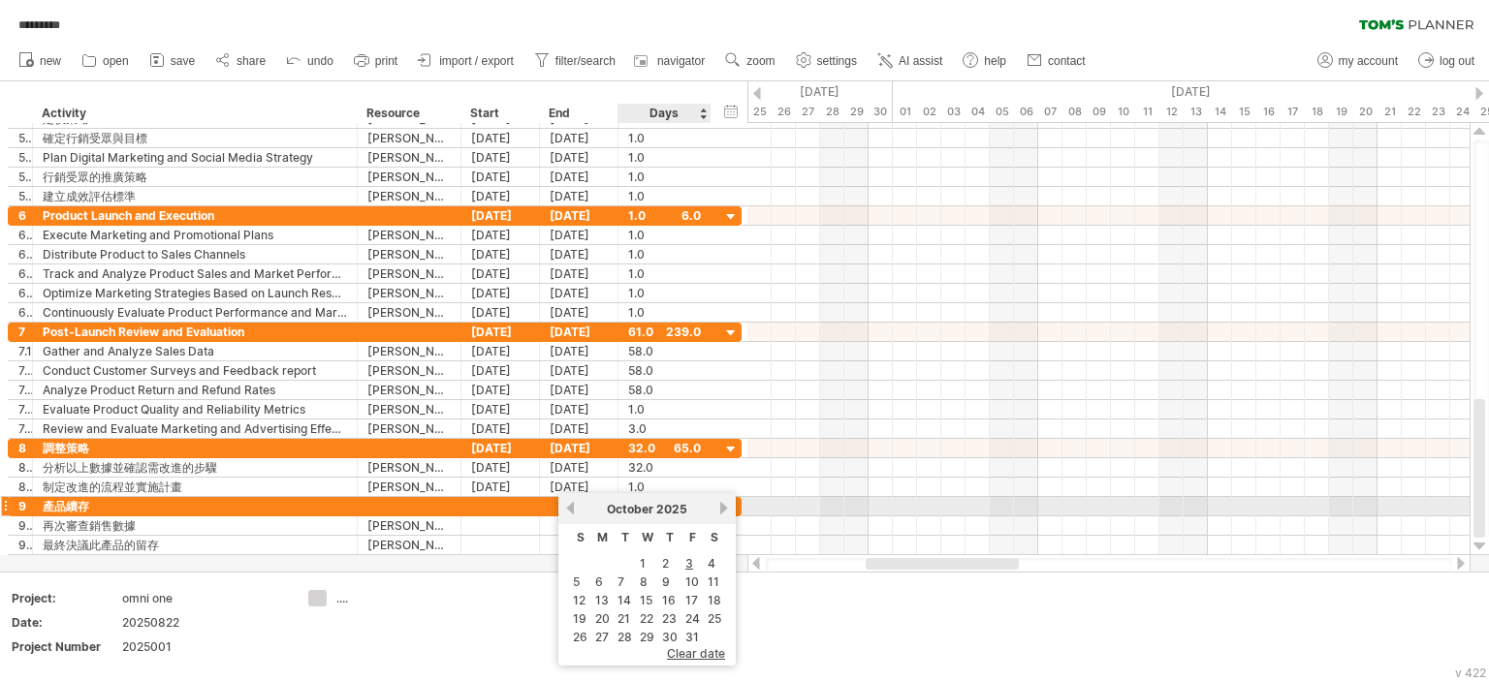
click at [718, 507] on link "next" at bounding box center [723, 508] width 15 height 15
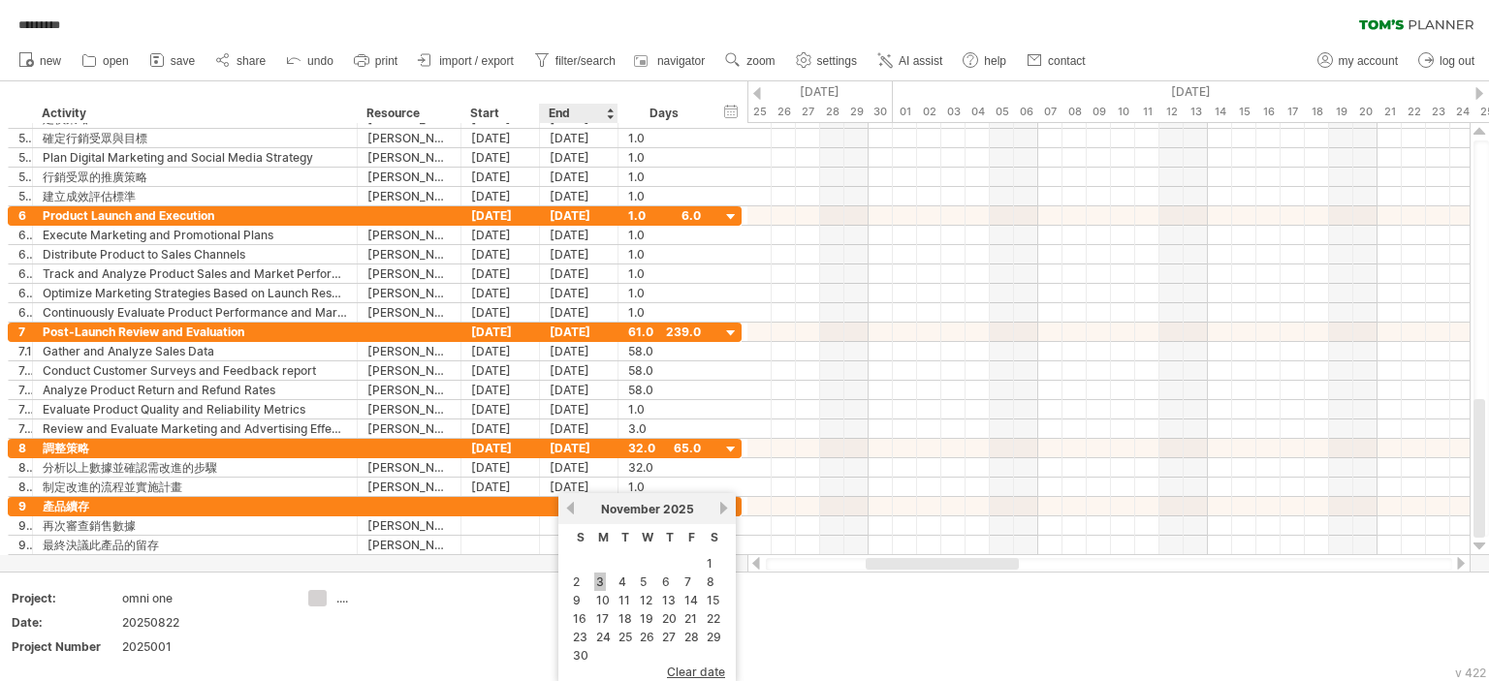
click at [594, 584] on link "3" at bounding box center [600, 582] width 12 height 18
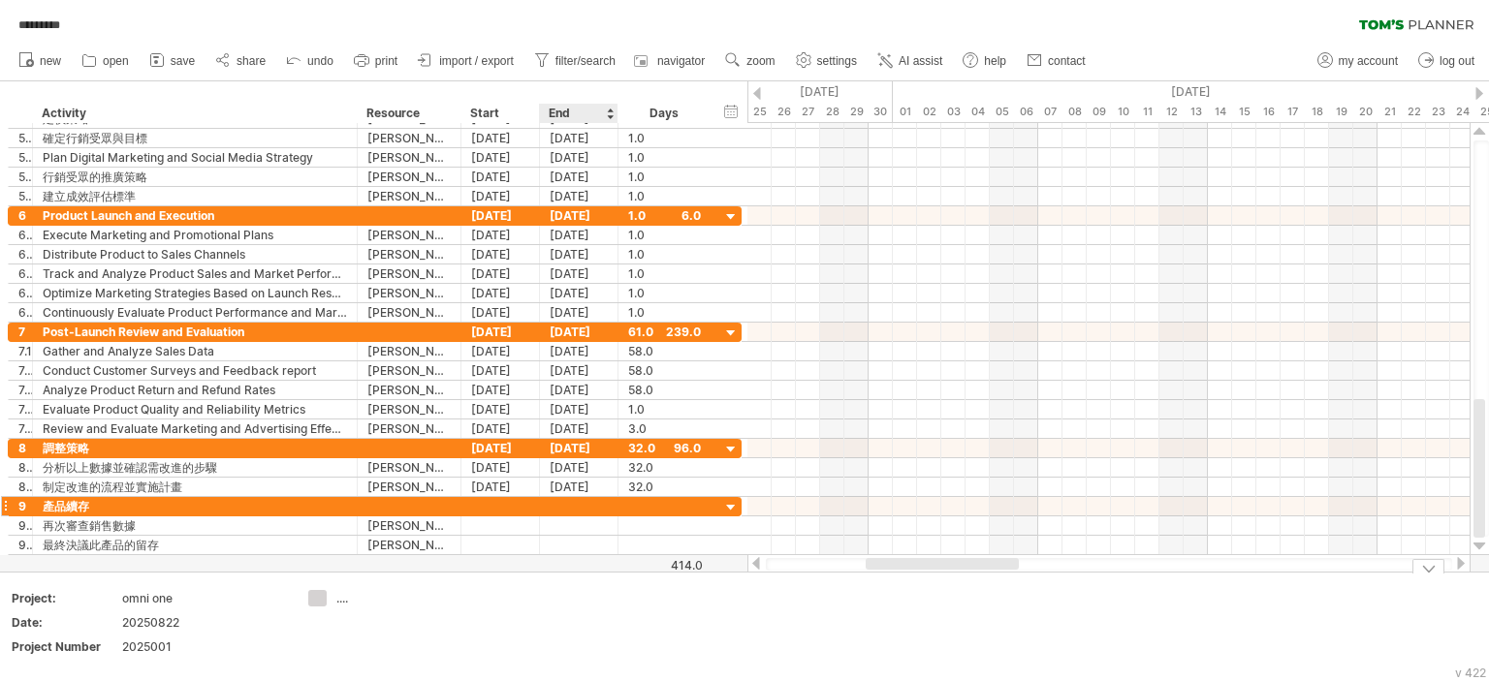
click at [600, 650] on td at bounding box center [528, 627] width 153 height 75
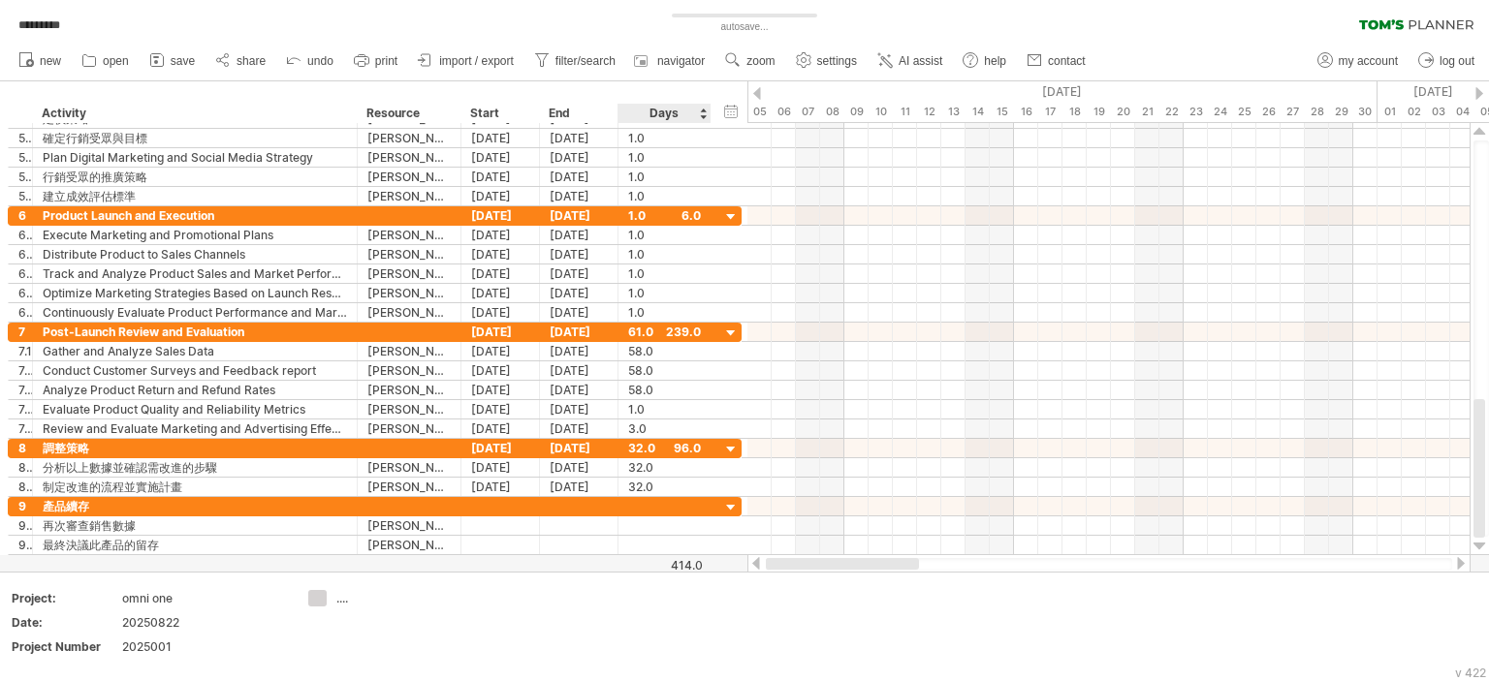
drag, startPoint x: 926, startPoint y: 566, endPoint x: 636, endPoint y: 569, distance: 290.8
click at [639, 574] on div "Trying to reach plan.tomsplanner.com Connected again... 0% autosave... ********…" at bounding box center [744, 340] width 1489 height 681
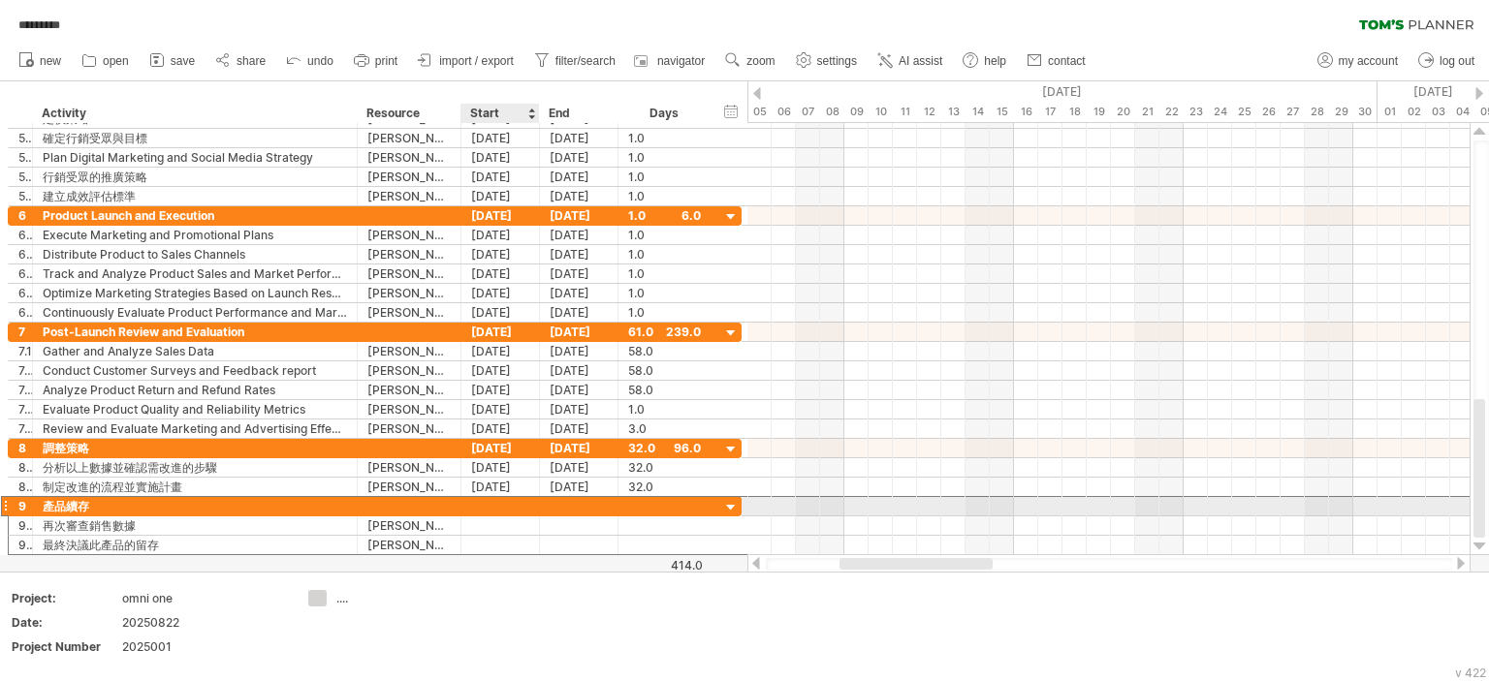
click at [488, 506] on div at bounding box center [500, 506] width 78 height 18
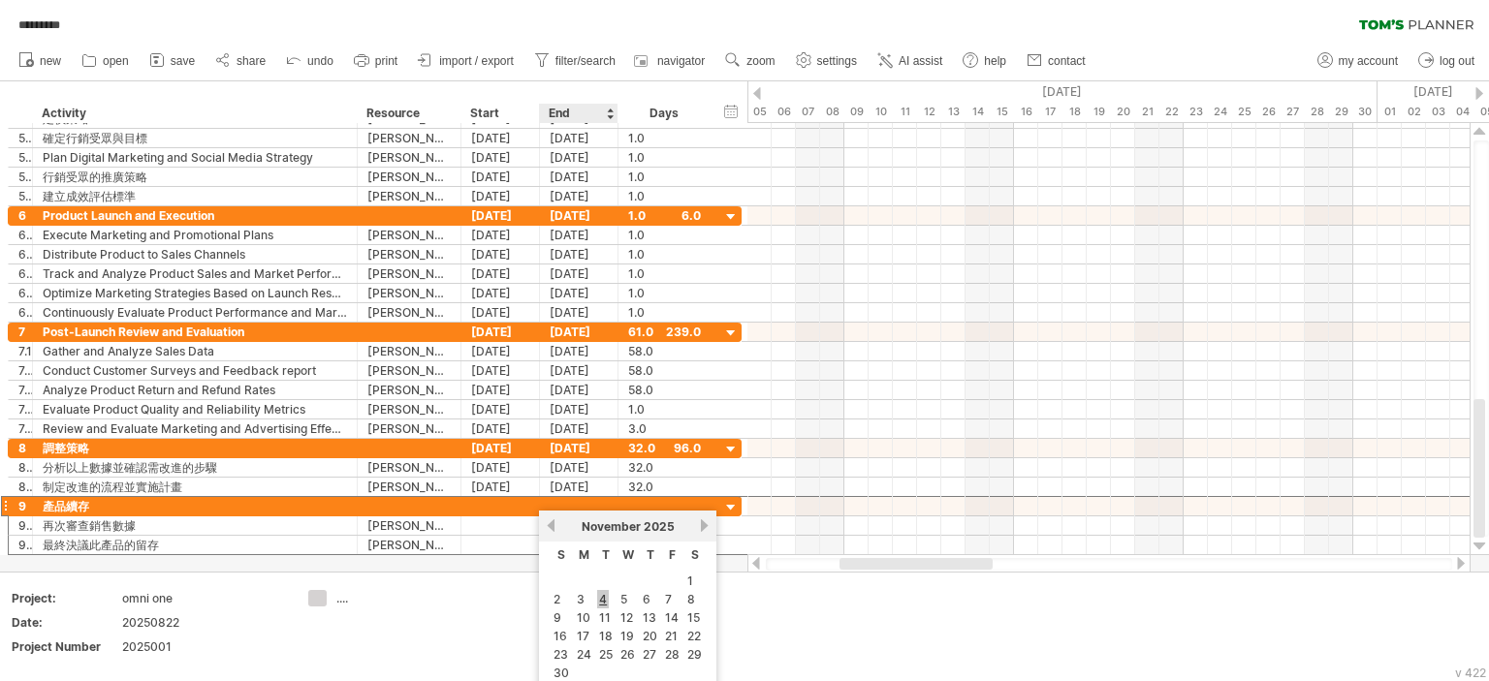
click at [604, 599] on link "4" at bounding box center [603, 599] width 12 height 18
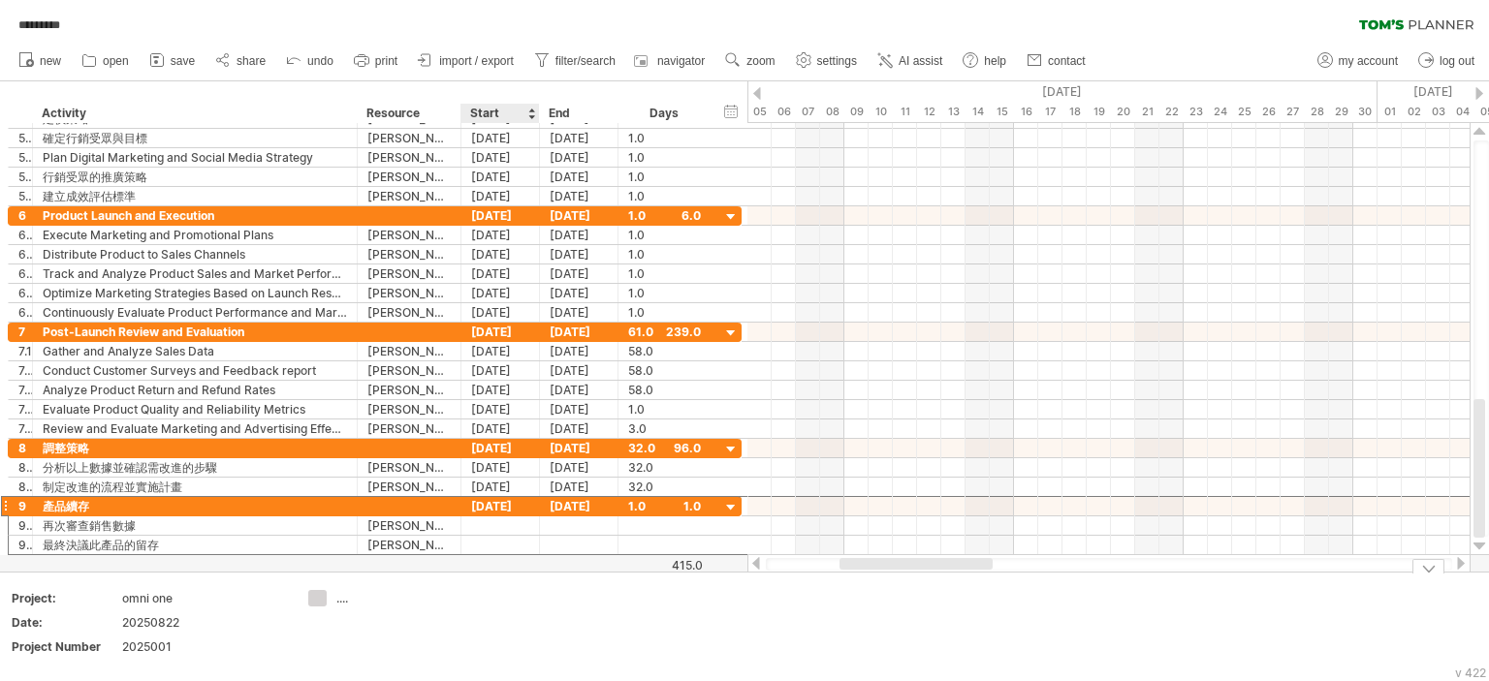
click at [522, 602] on td at bounding box center [528, 627] width 153 height 75
click at [593, 500] on div "04-11-25" at bounding box center [579, 506] width 78 height 18
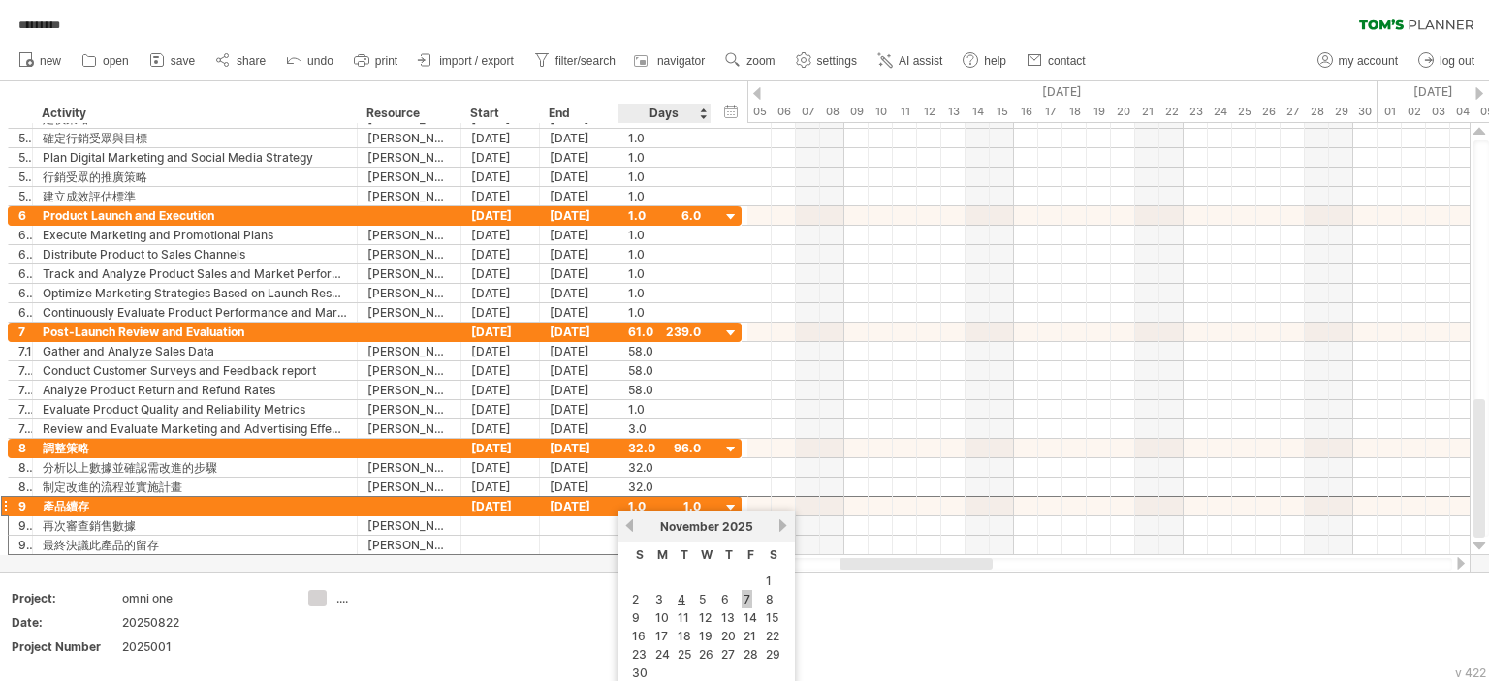
click at [741, 600] on link "7" at bounding box center [746, 599] width 11 height 18
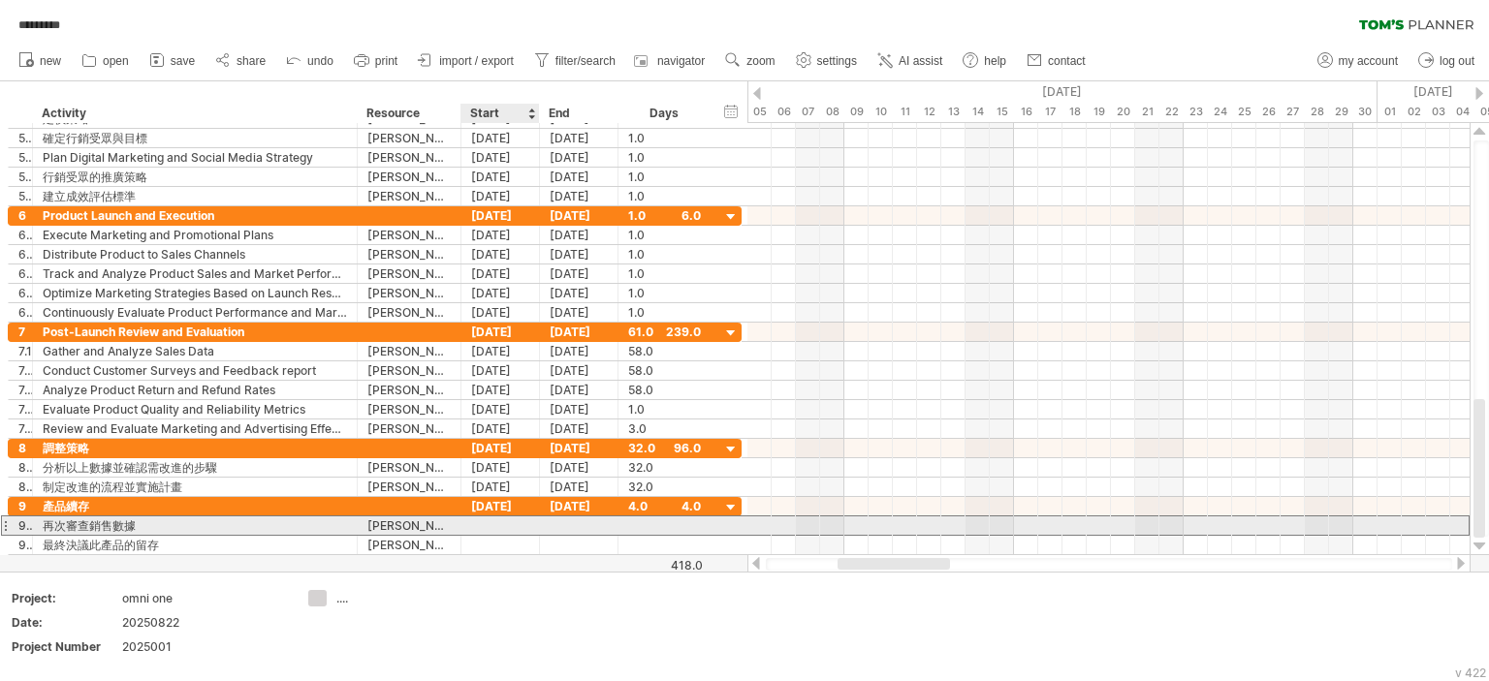
click at [498, 522] on div at bounding box center [500, 526] width 78 height 18
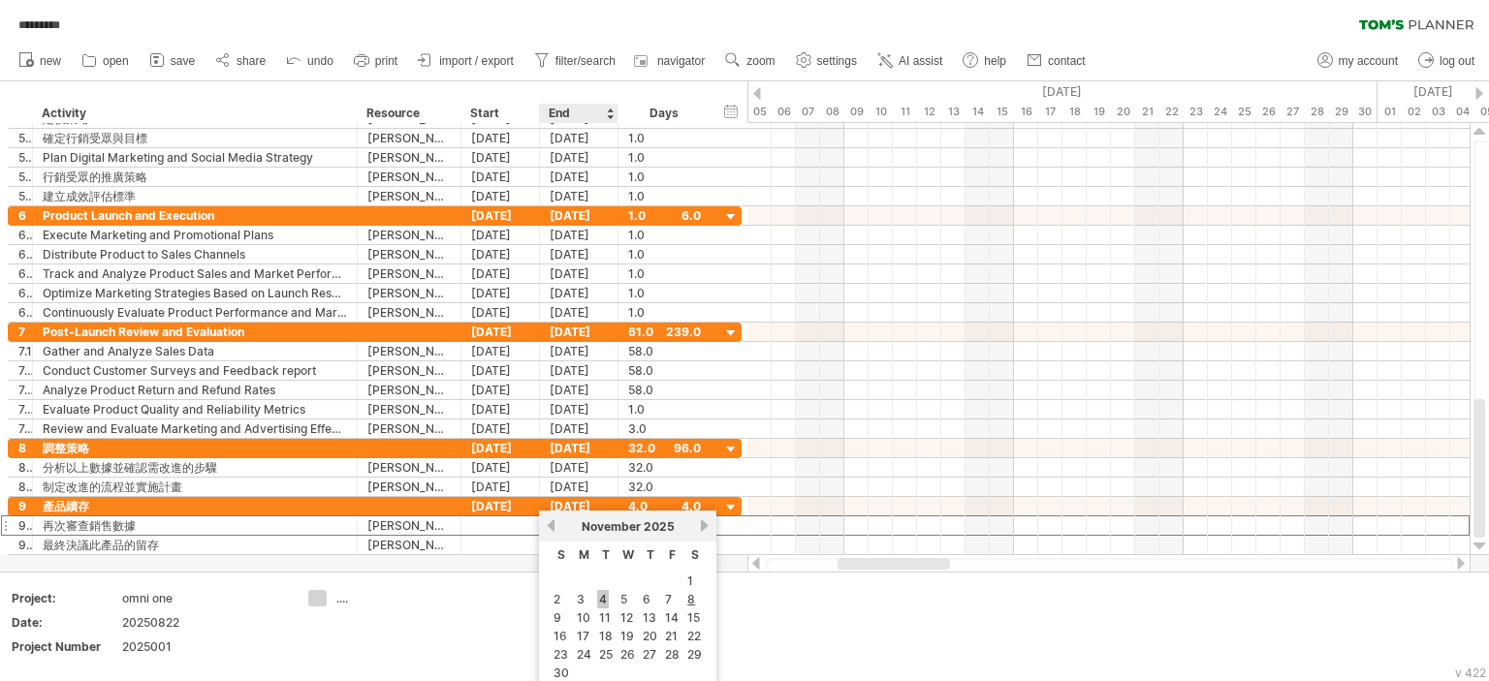
click at [605, 596] on link "4" at bounding box center [603, 599] width 12 height 18
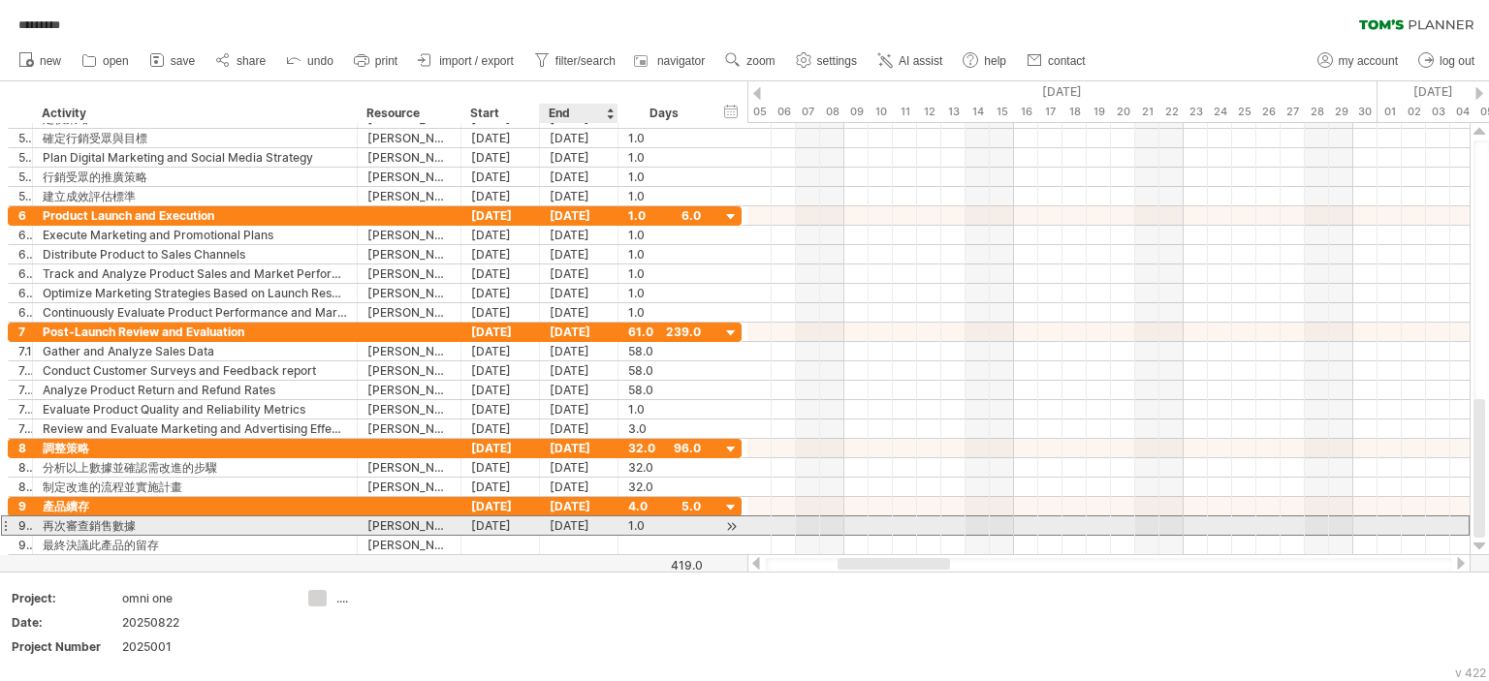
click at [589, 521] on div "04-11-25" at bounding box center [579, 526] width 78 height 18
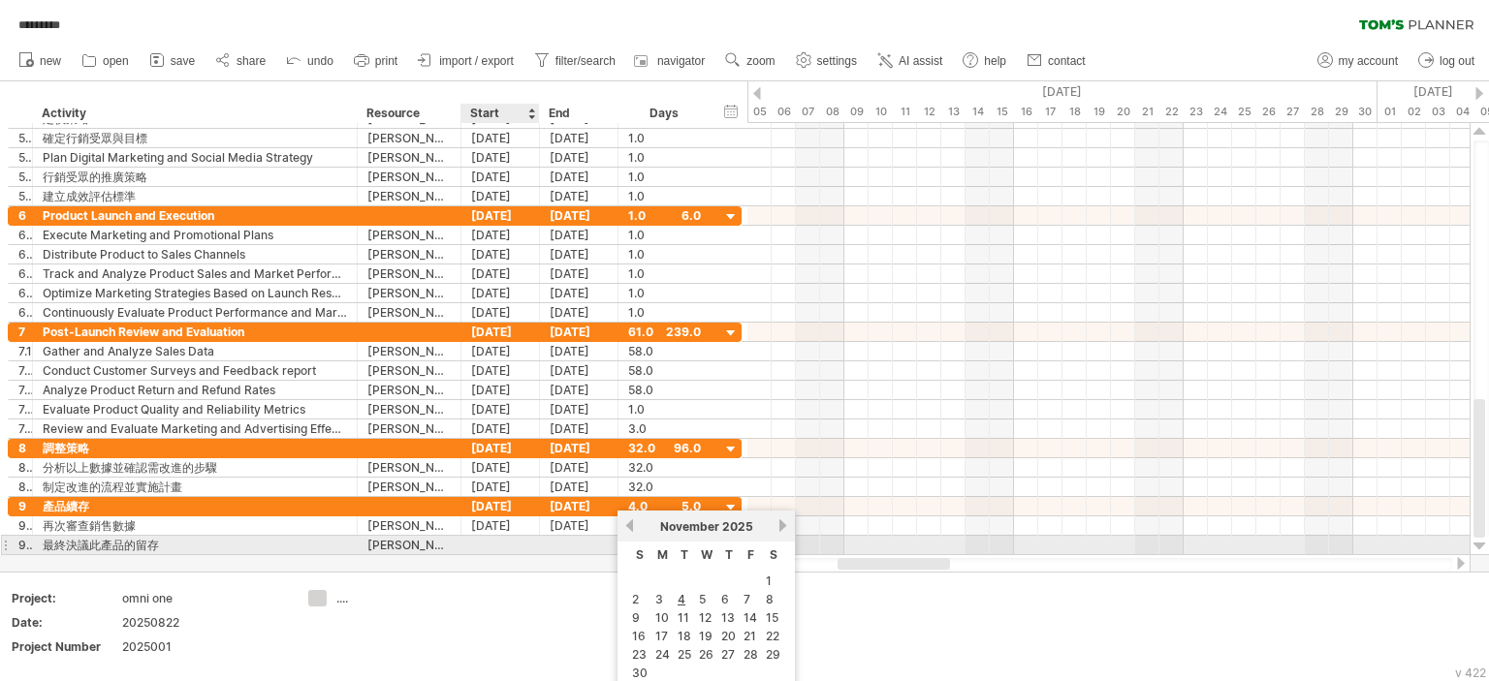
click at [512, 536] on div at bounding box center [500, 545] width 78 height 18
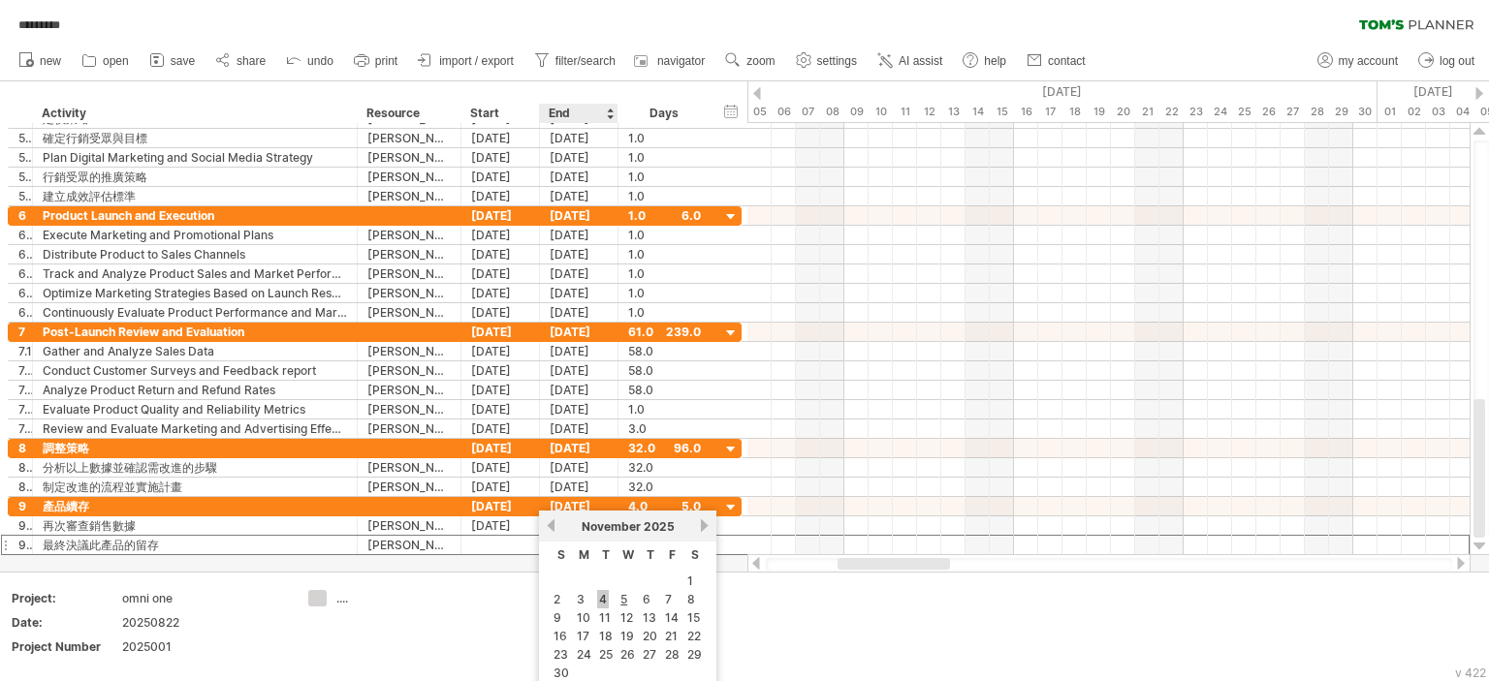
click at [603, 596] on link "4" at bounding box center [603, 599] width 12 height 18
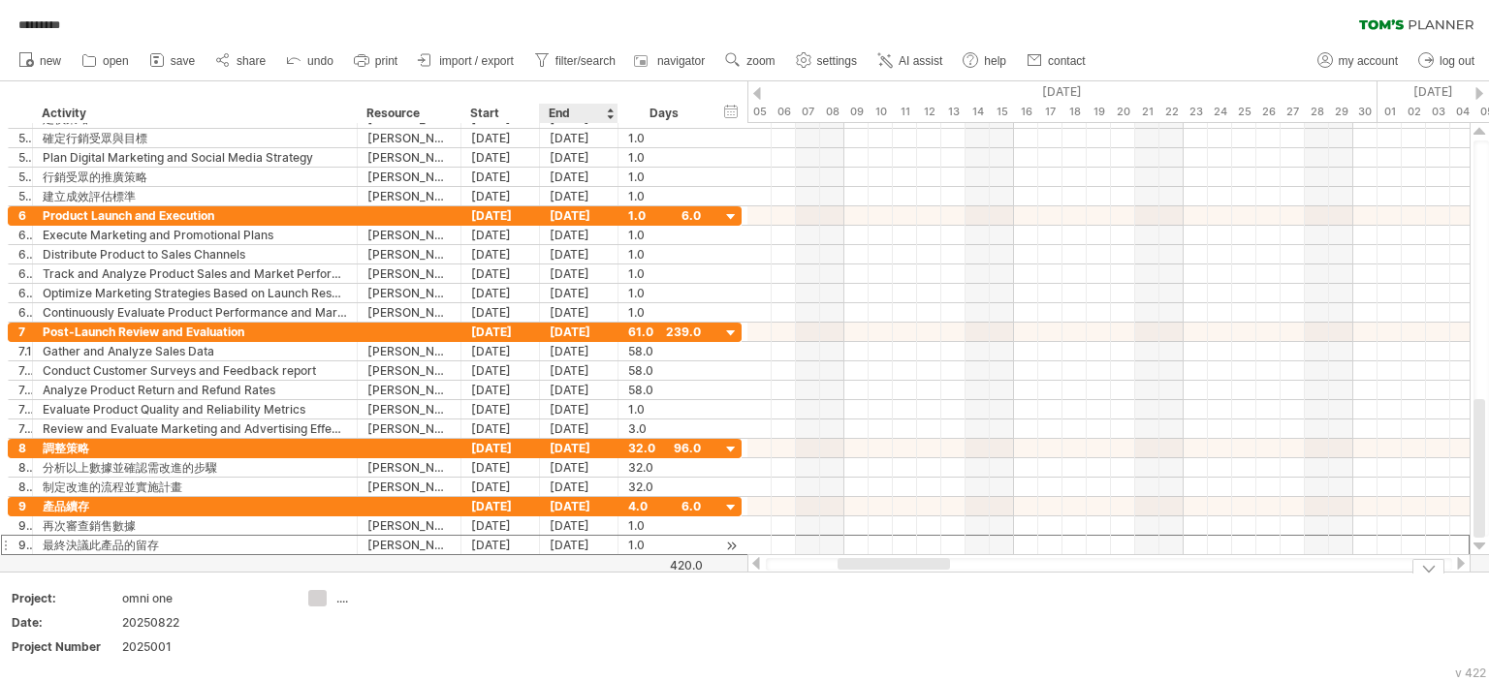
click at [603, 540] on div "04-11-25" at bounding box center [579, 545] width 78 height 18
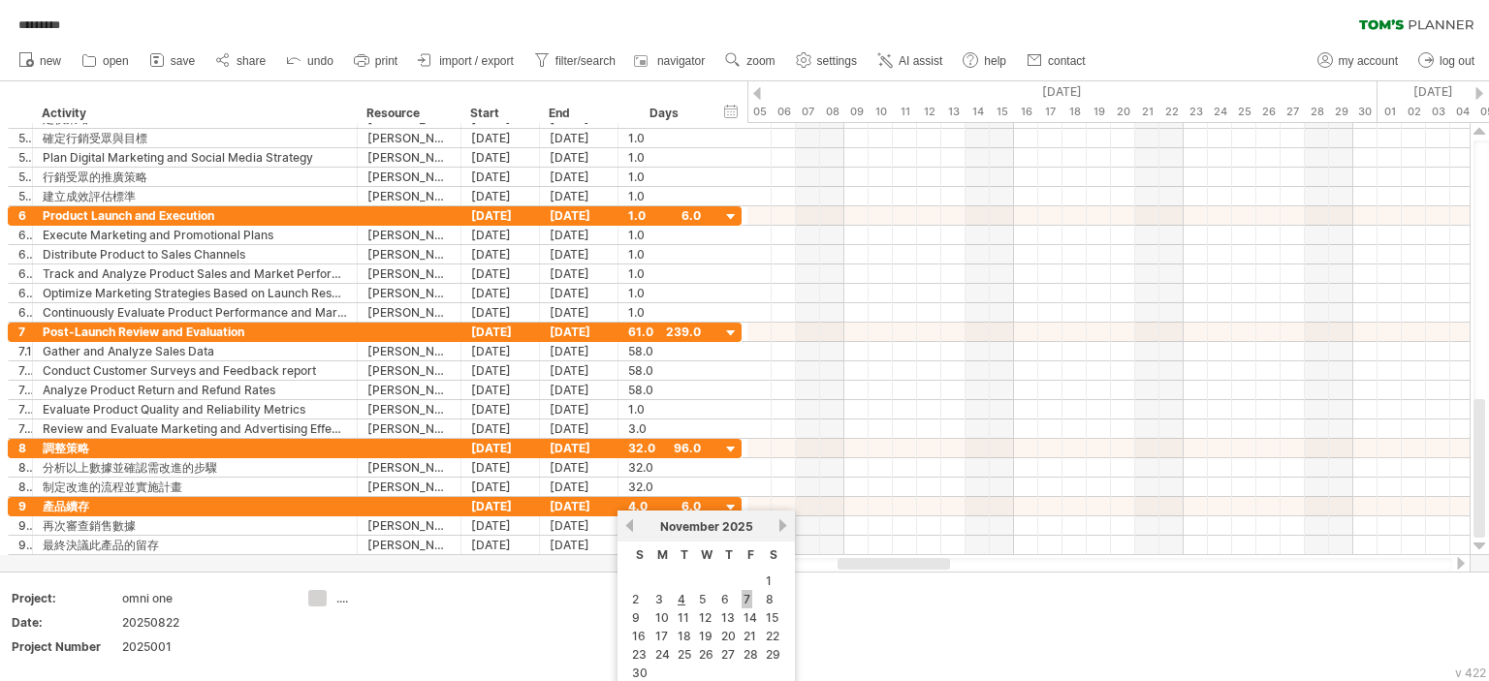
click at [743, 599] on link "7" at bounding box center [746, 599] width 11 height 18
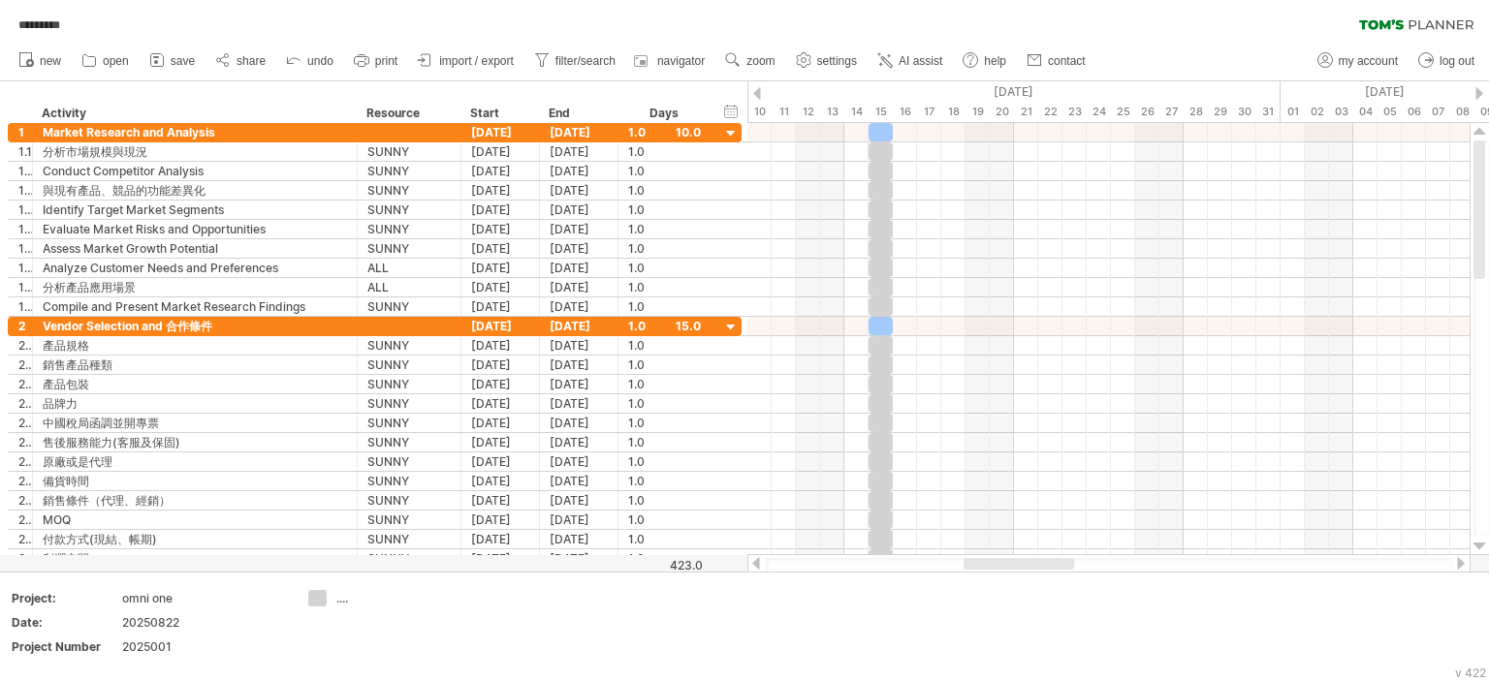
drag, startPoint x: 928, startPoint y: 557, endPoint x: 1054, endPoint y: 563, distance: 126.1
click at [1054, 563] on div at bounding box center [1018, 564] width 110 height 12
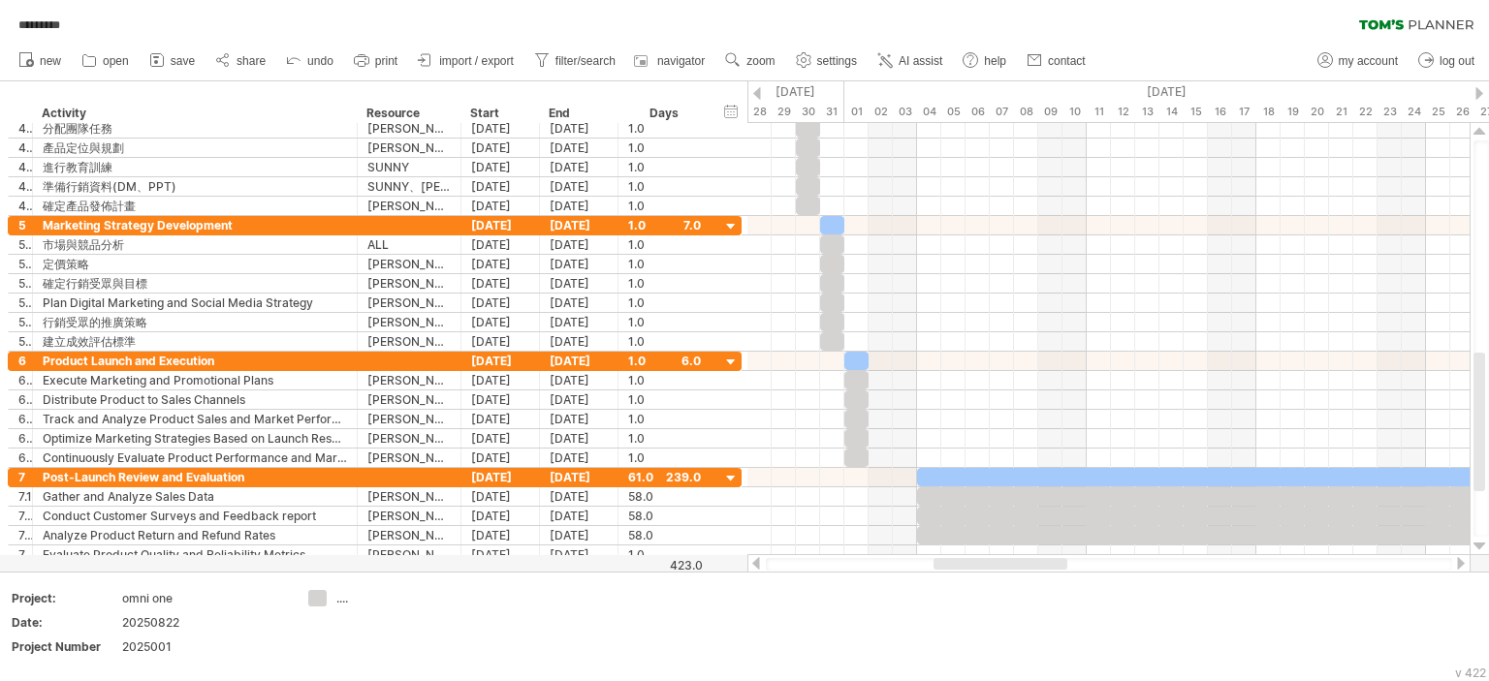
drag, startPoint x: 947, startPoint y: 563, endPoint x: 1027, endPoint y: 563, distance: 80.4
click at [1027, 563] on div at bounding box center [1000, 564] width 134 height 12
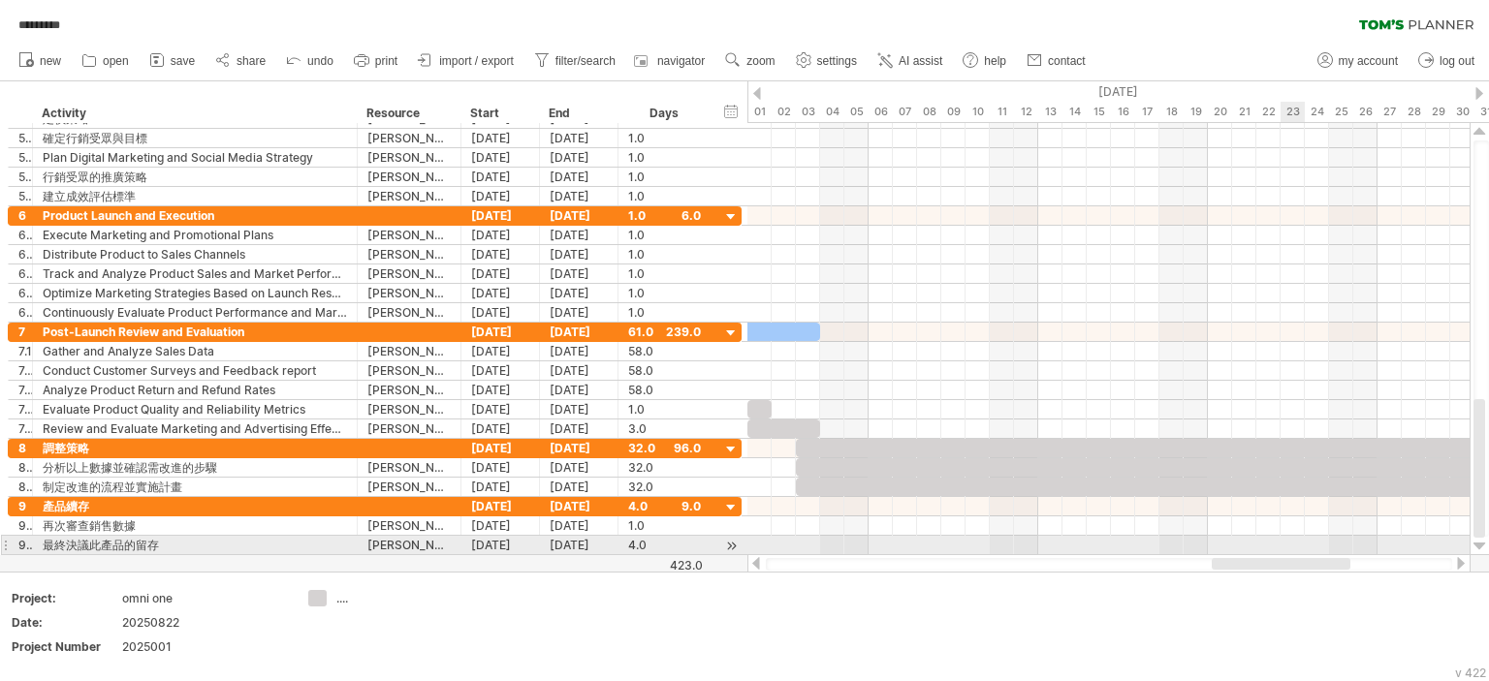
drag, startPoint x: 1004, startPoint y: 564, endPoint x: 1221, endPoint y: 536, distance: 218.9
click at [1300, 543] on div "Trying to reach plan.tomsplanner.com Connected again... 0% autosave... ********…" at bounding box center [744, 340] width 1489 height 681
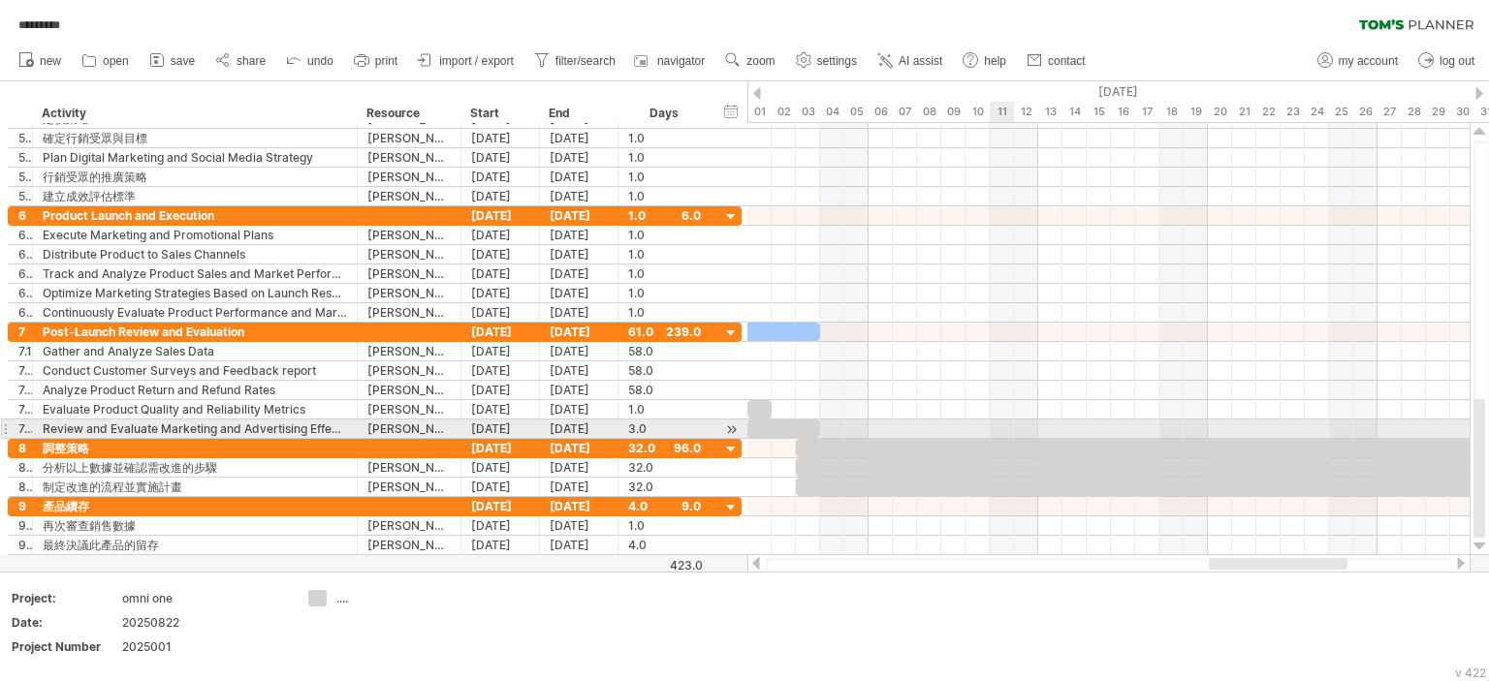
click at [995, 439] on div at bounding box center [1183, 448] width 775 height 18
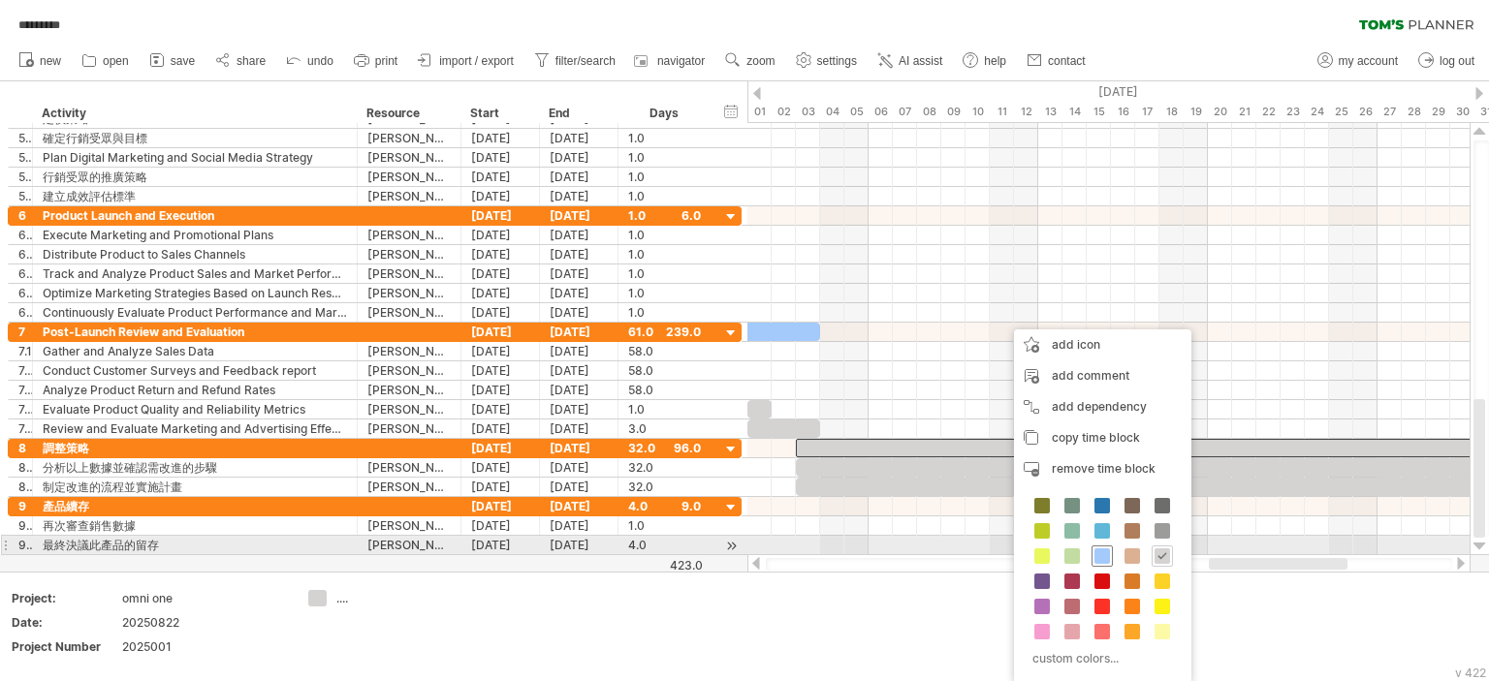
click at [1094, 550] on span at bounding box center [1102, 557] width 16 height 16
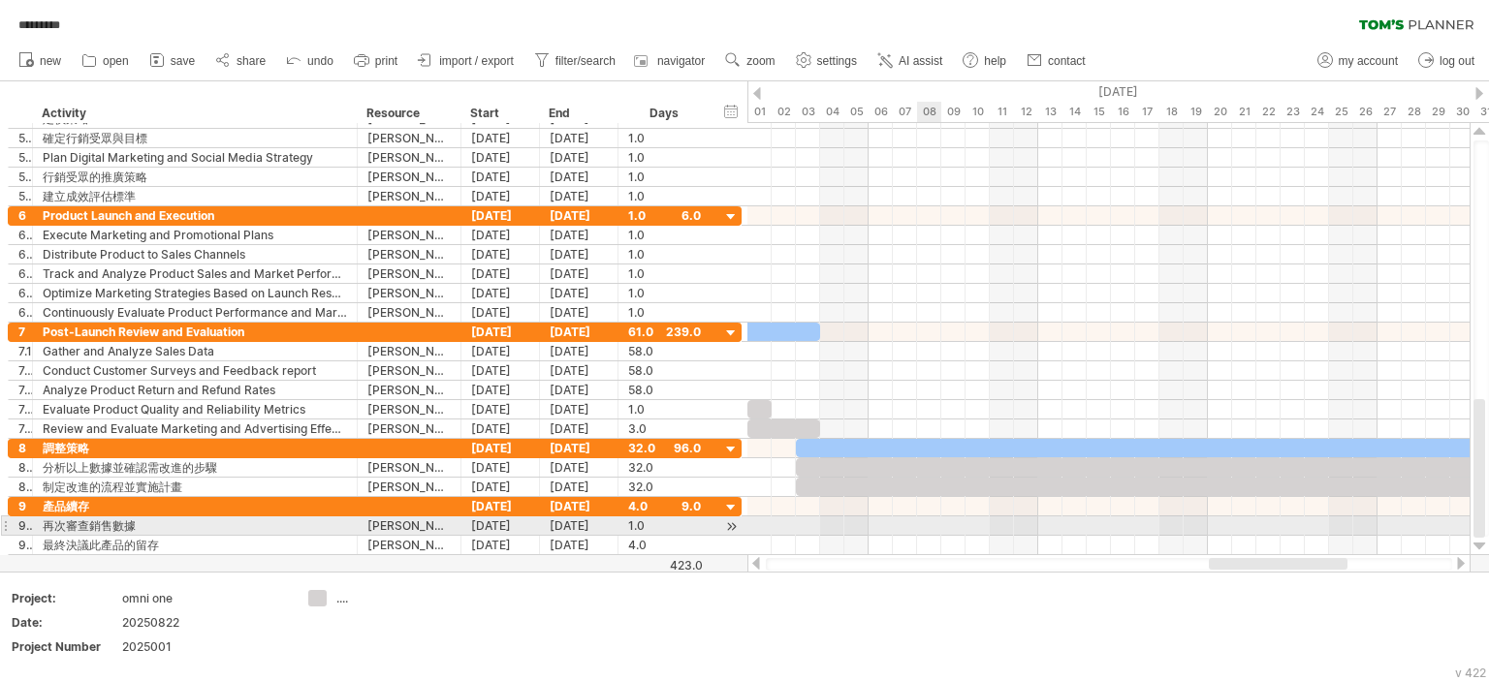
click at [929, 530] on div at bounding box center [1108, 526] width 722 height 19
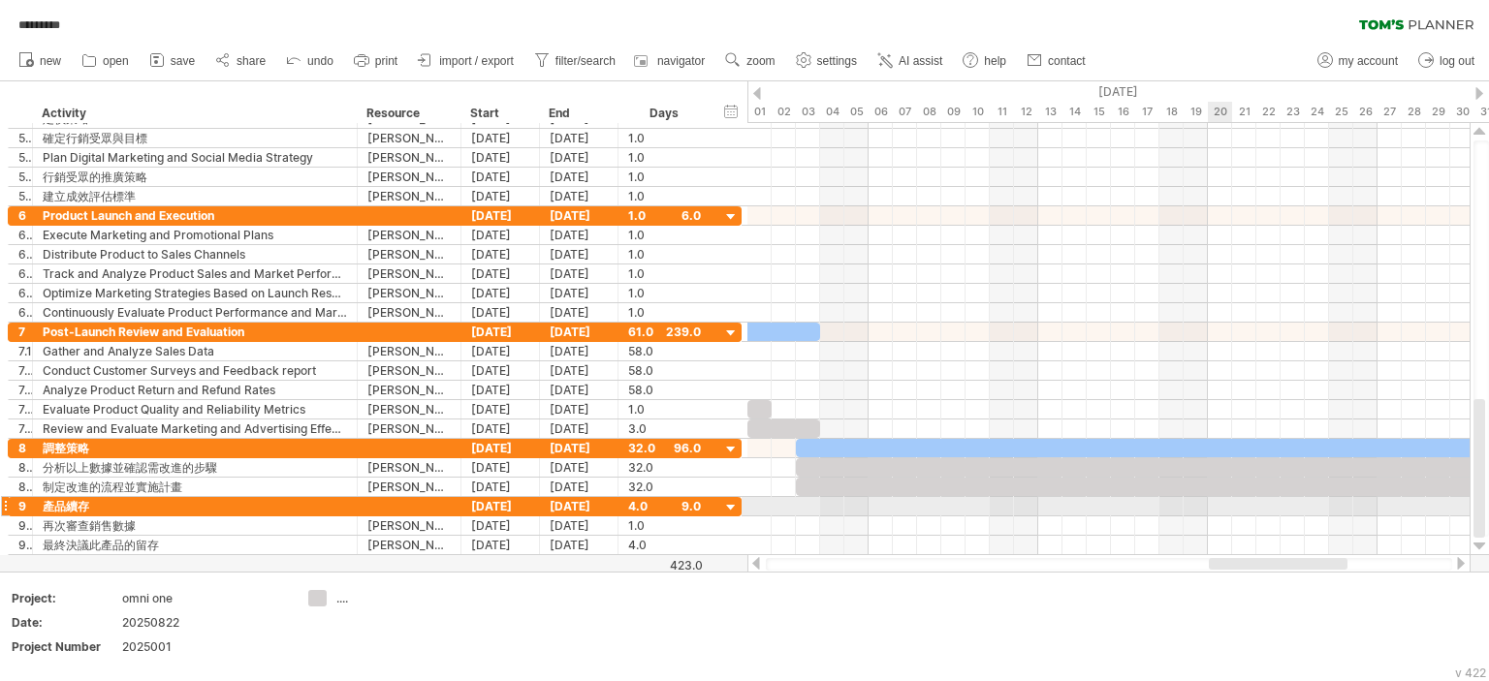
click at [1233, 503] on div at bounding box center [1108, 506] width 722 height 19
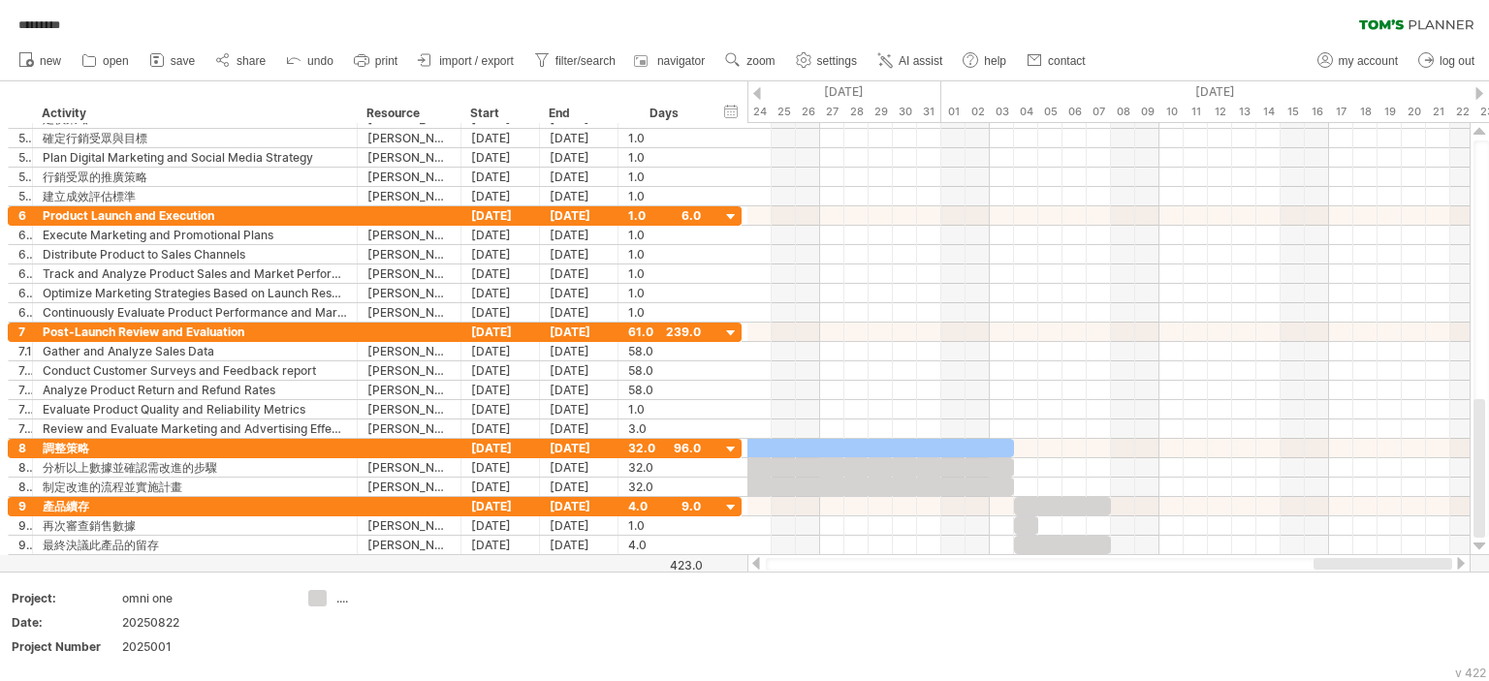
drag, startPoint x: 1237, startPoint y: 569, endPoint x: 1345, endPoint y: 561, distance: 108.8
click at [1345, 561] on div at bounding box center [1382, 564] width 139 height 12
click at [1078, 509] on div at bounding box center [1062, 506] width 97 height 18
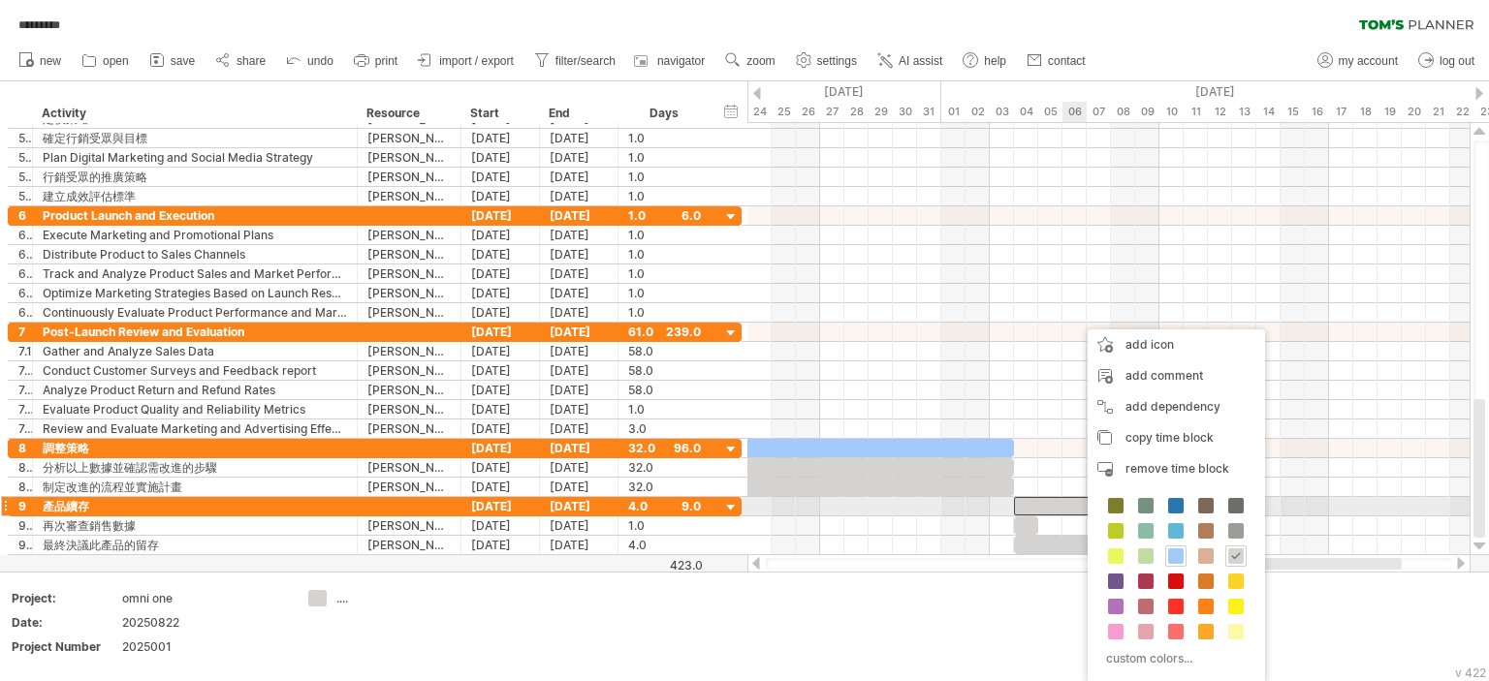
click at [1177, 558] on span at bounding box center [1176, 557] width 16 height 16
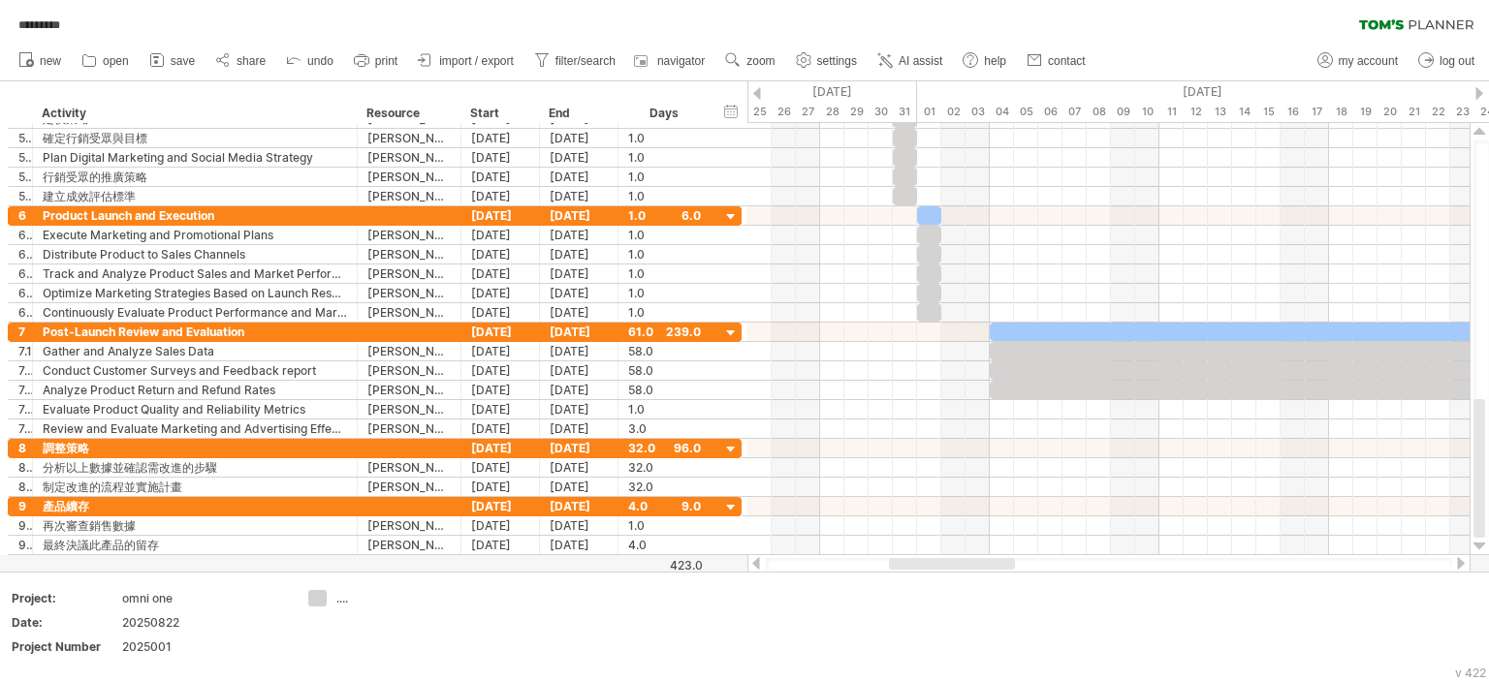
drag, startPoint x: 1291, startPoint y: 562, endPoint x: 917, endPoint y: 565, distance: 374.1
click at [917, 565] on div at bounding box center [952, 564] width 126 height 12
